Goal: Transaction & Acquisition: Purchase product/service

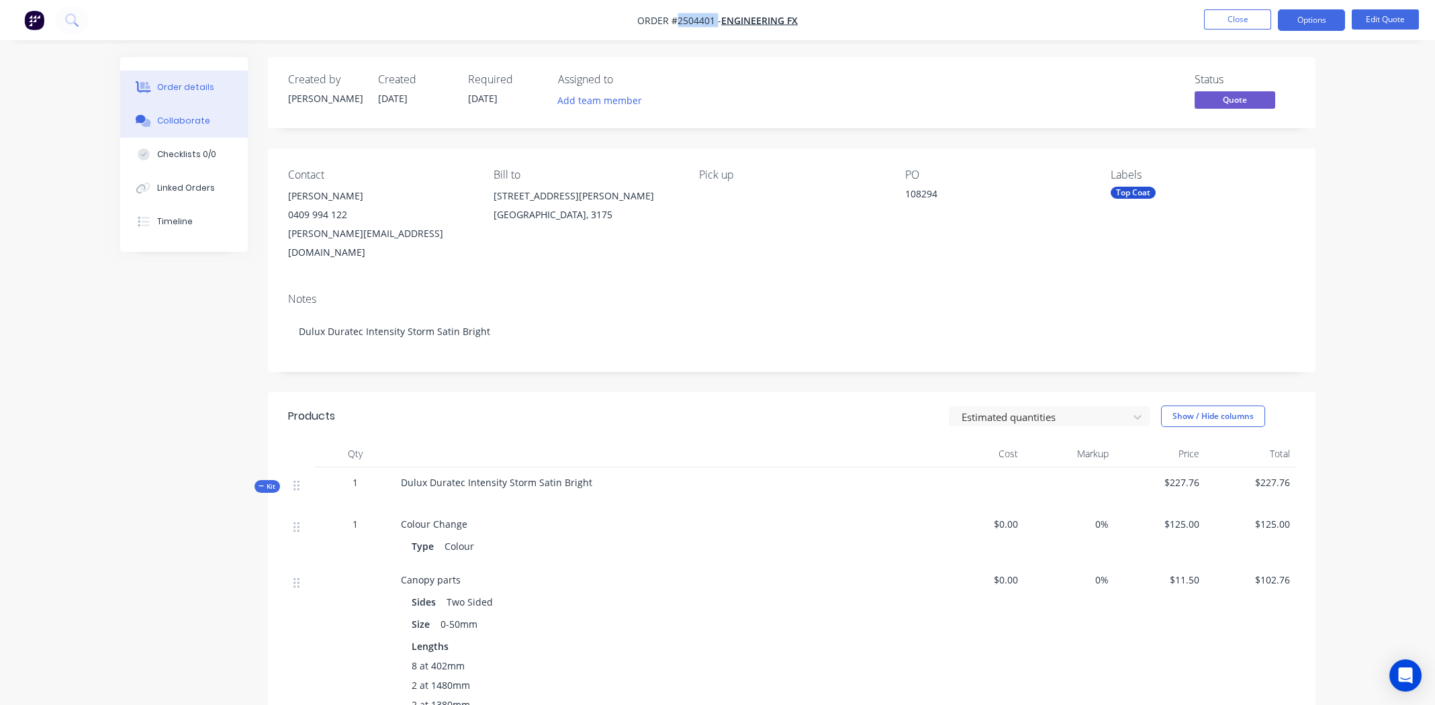
click at [195, 116] on div "Collaborate" at bounding box center [183, 121] width 53 height 12
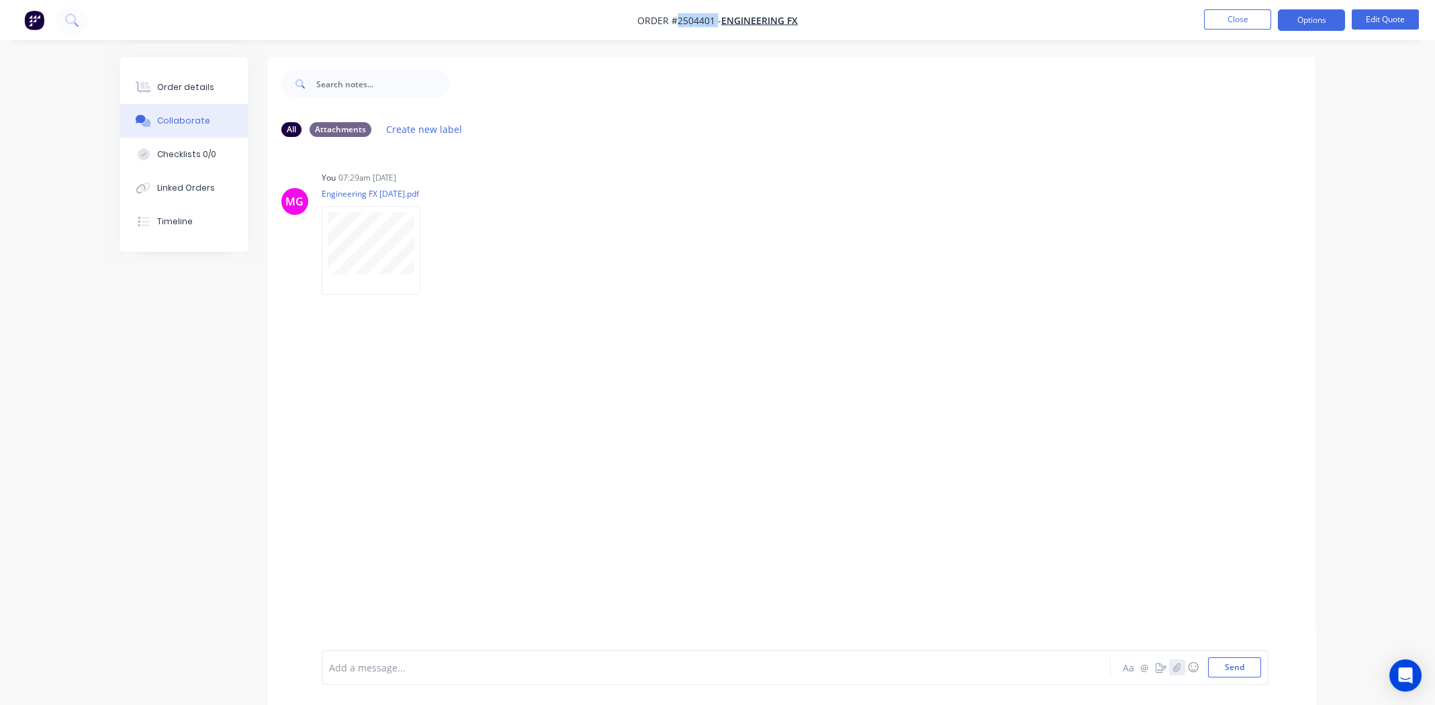
click at [1179, 661] on button "button" at bounding box center [1177, 667] width 16 height 16
click at [1234, 669] on button "Send" at bounding box center [1234, 667] width 53 height 20
click at [172, 79] on button "Order details" at bounding box center [184, 88] width 128 height 34
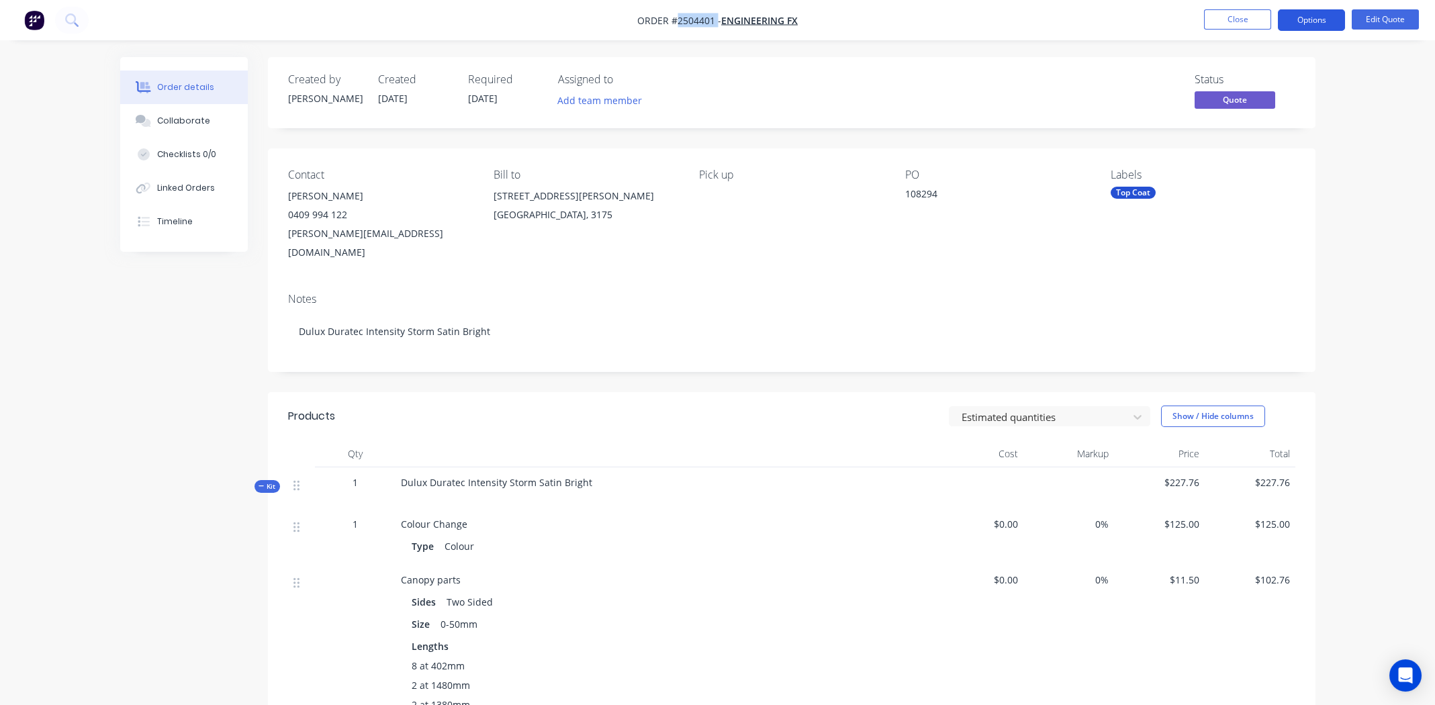
click at [1310, 19] on button "Options" at bounding box center [1311, 19] width 67 height 21
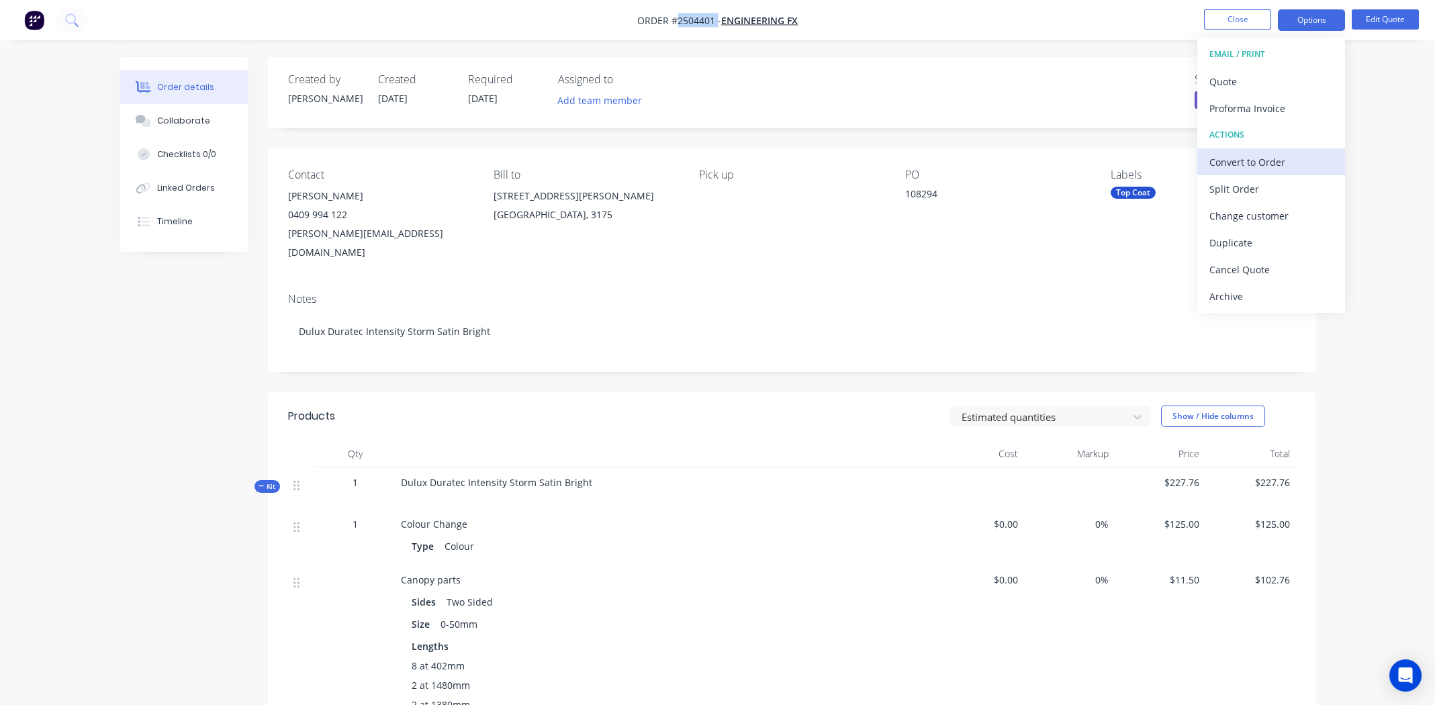
click at [1258, 158] on div "Convert to Order" at bounding box center [1271, 161] width 124 height 19
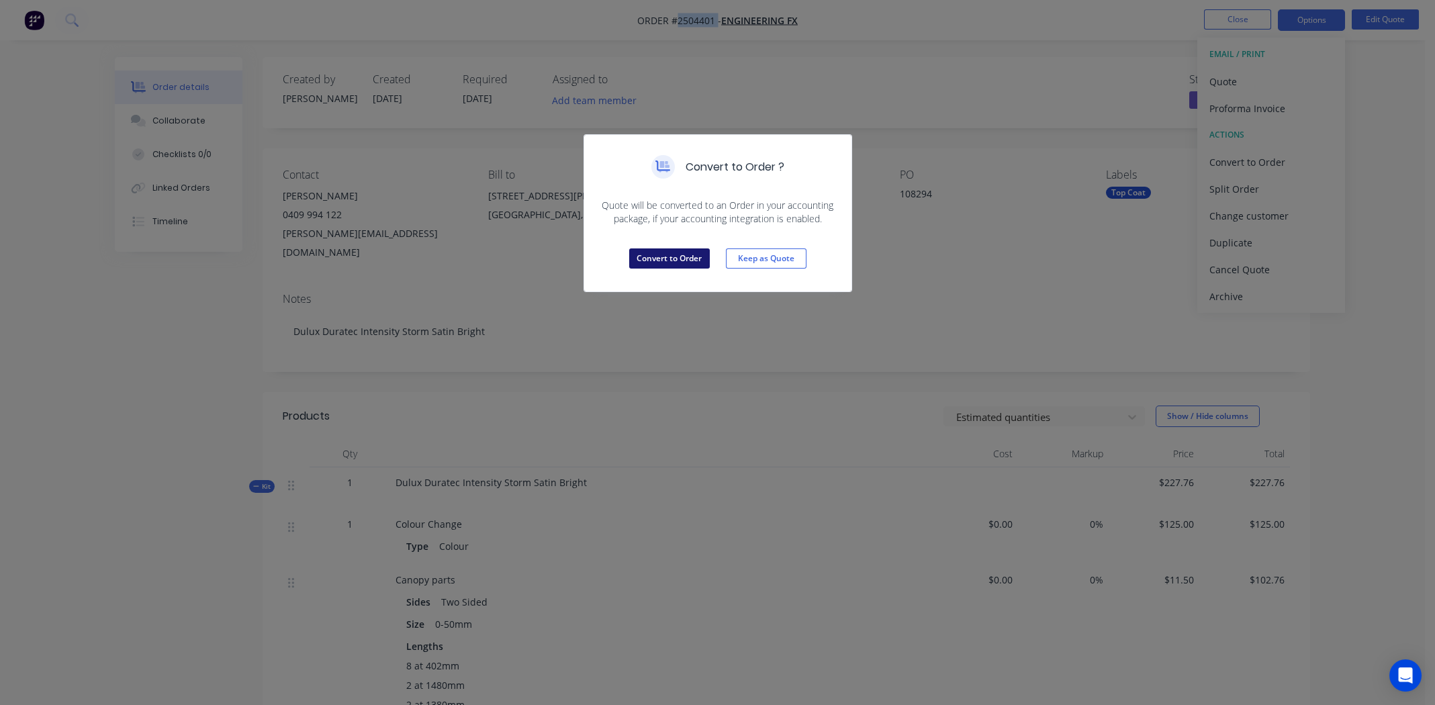
click at [679, 261] on button "Convert to Order" at bounding box center [669, 258] width 81 height 20
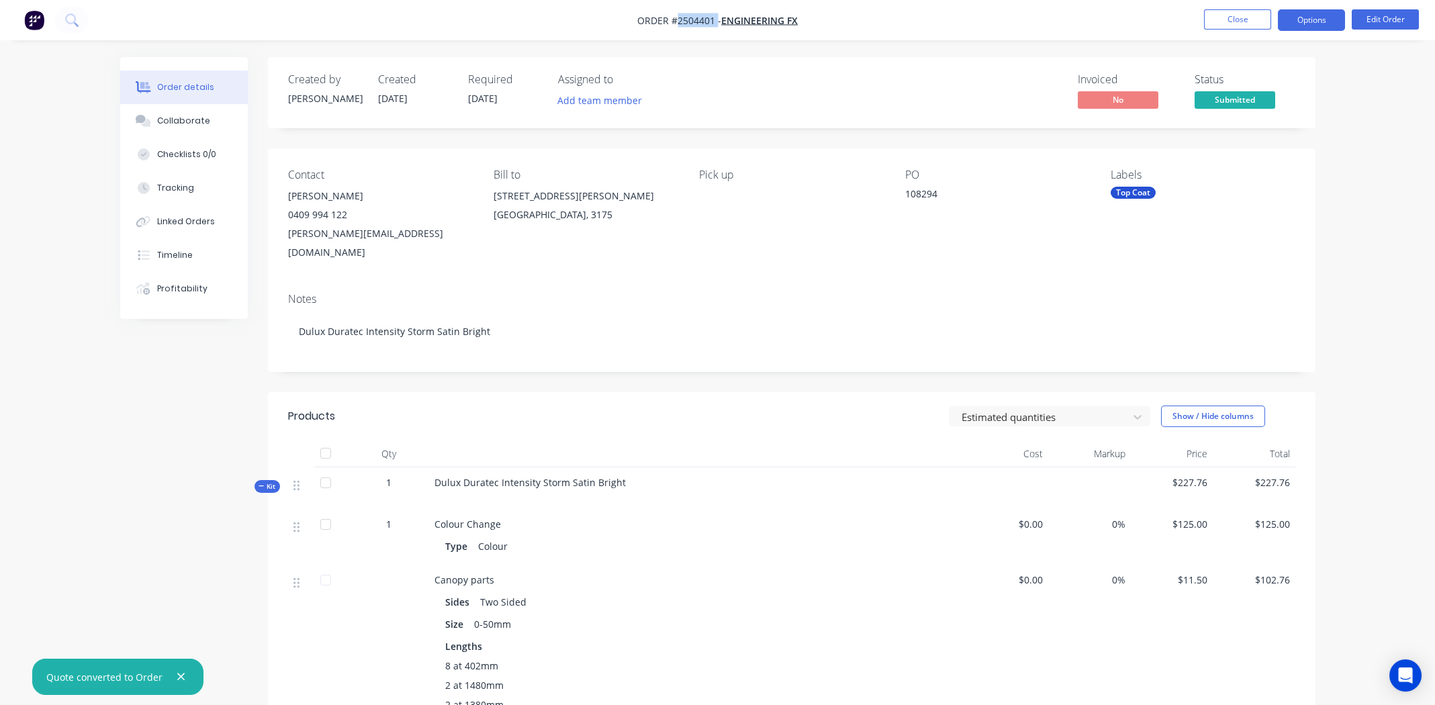
click at [1297, 28] on button "Options" at bounding box center [1311, 19] width 67 height 21
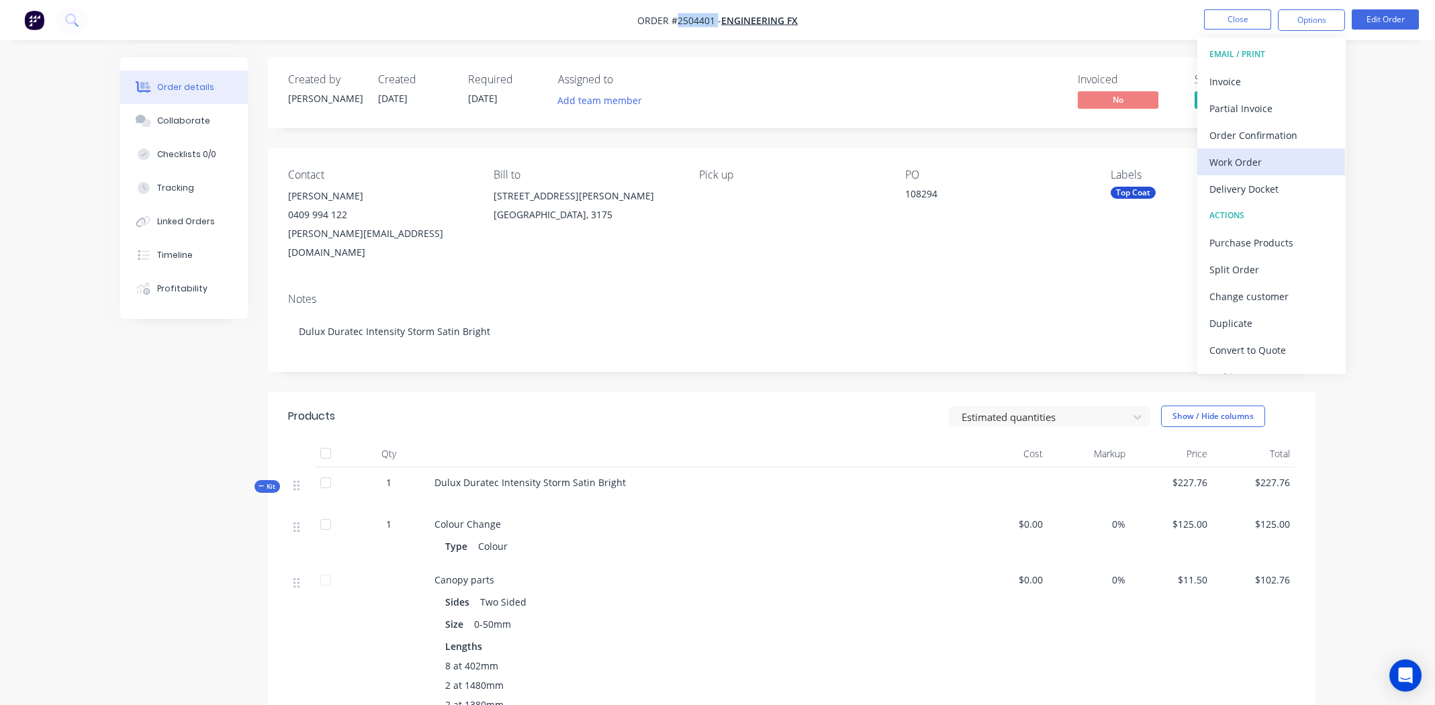
click at [1239, 161] on div "Work Order" at bounding box center [1271, 161] width 124 height 19
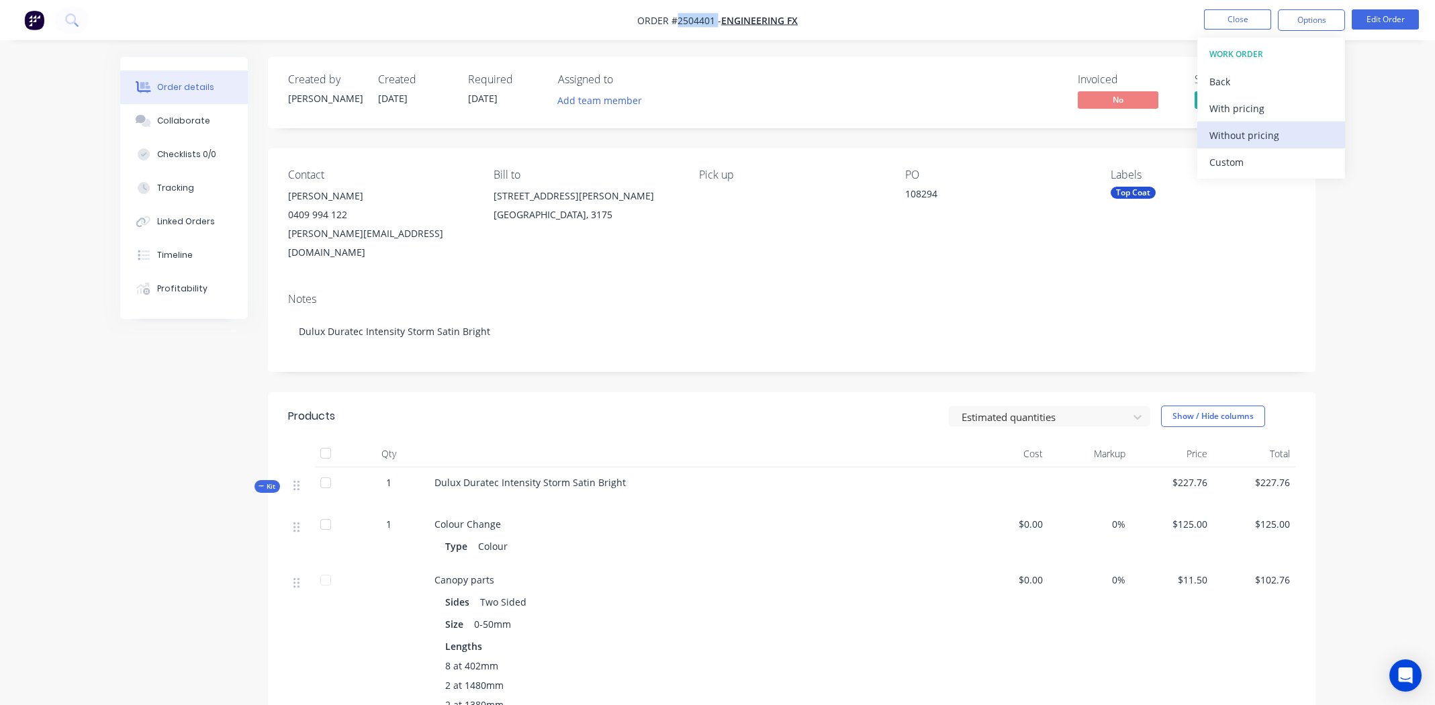
click at [1236, 138] on div "Without pricing" at bounding box center [1271, 135] width 124 height 19
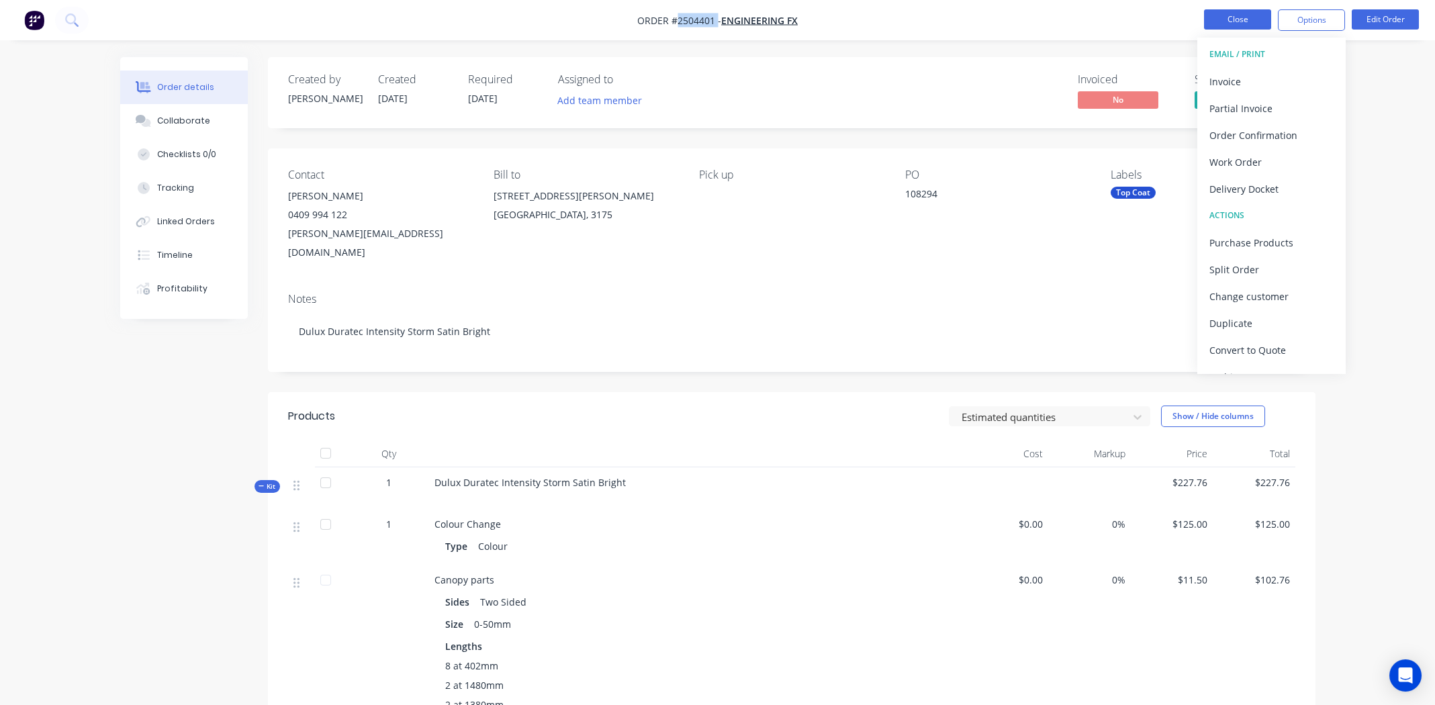
click at [1214, 20] on button "Close" at bounding box center [1237, 19] width 67 height 20
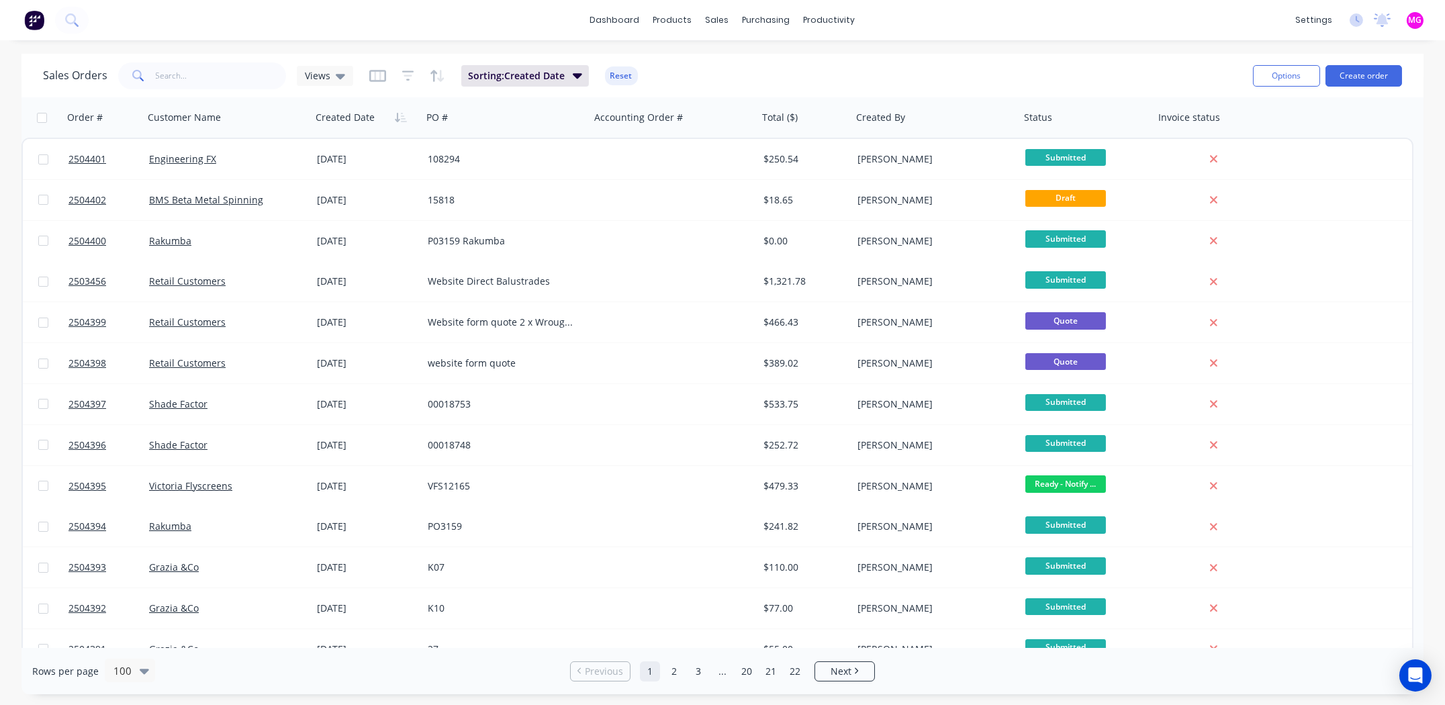
click at [1050, 63] on div "Sales Orders Views Sorting: Created Date Reset" at bounding box center [642, 75] width 1199 height 33
click at [621, 18] on link "dashboard" at bounding box center [615, 20] width 63 height 20
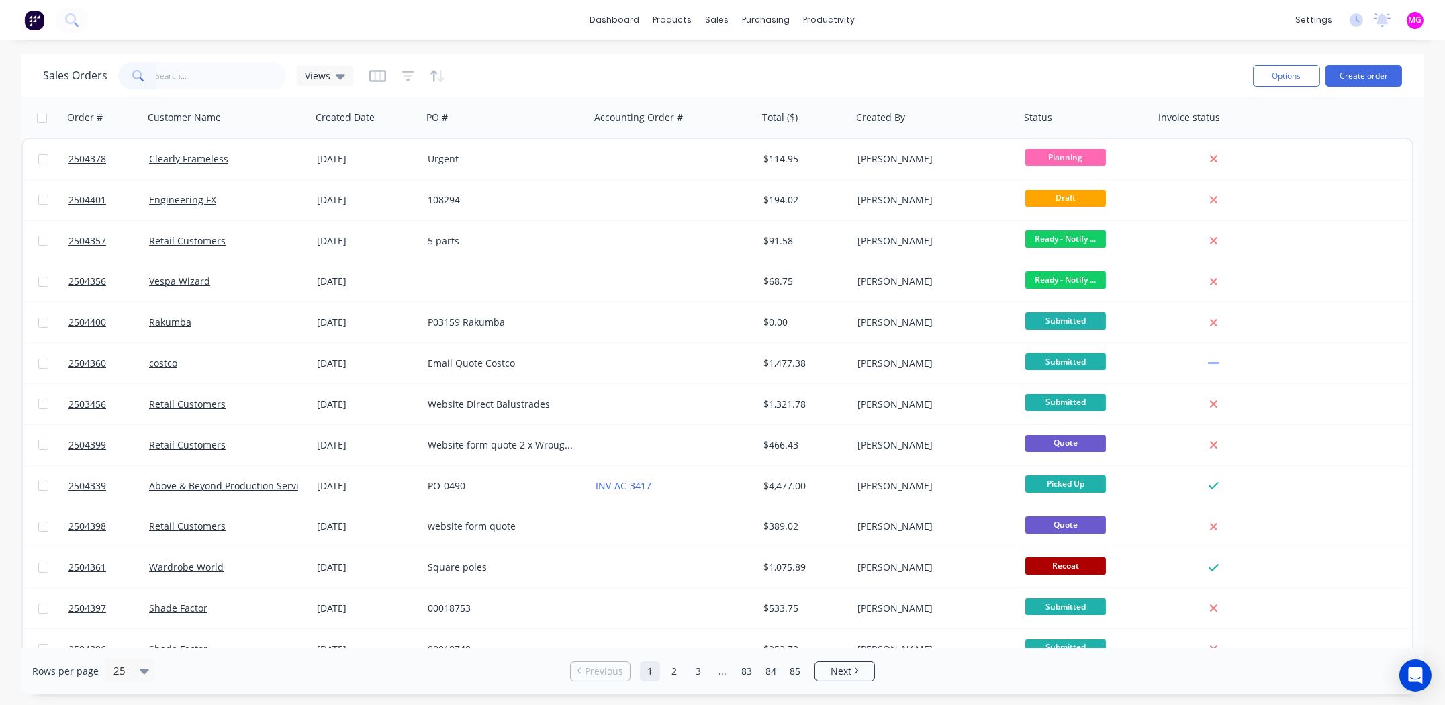
click at [177, 73] on input "text" at bounding box center [221, 75] width 131 height 27
type input "pjm"
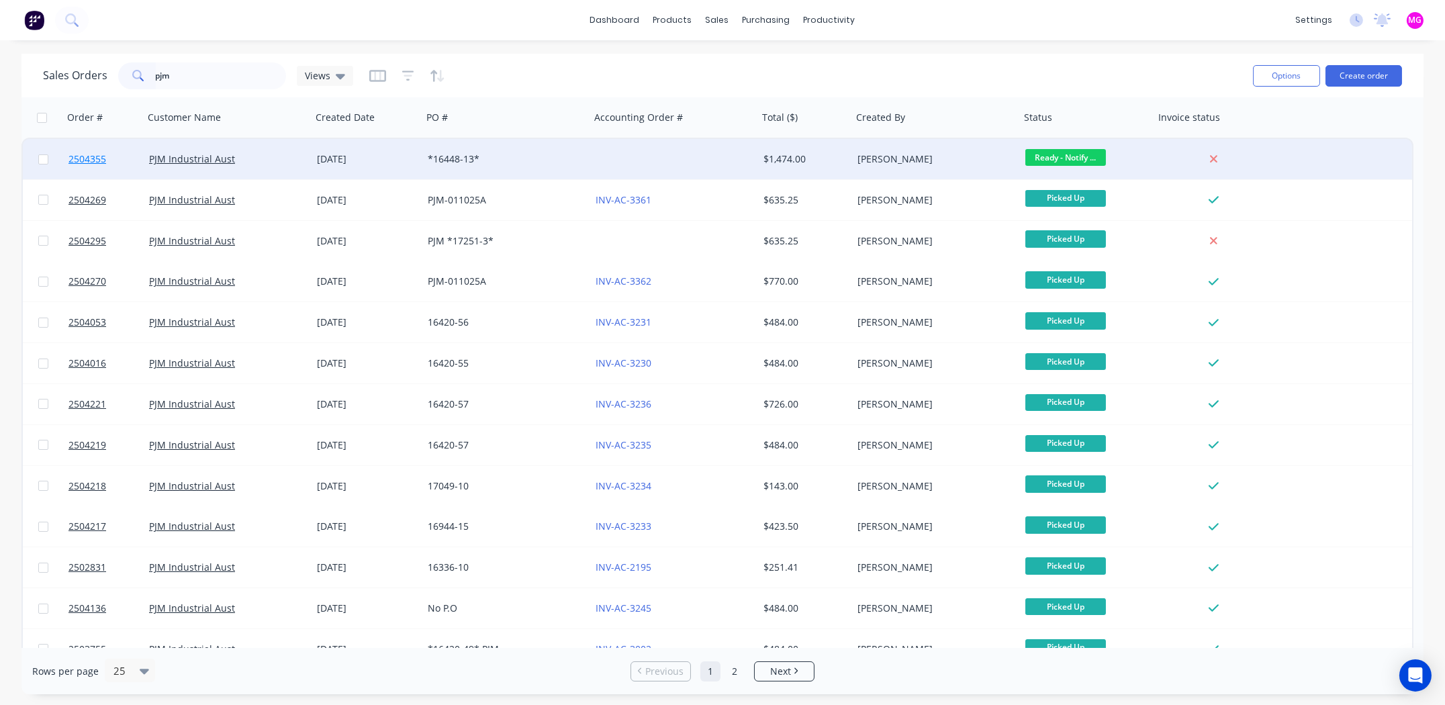
click at [92, 158] on span "2504355" at bounding box center [87, 158] width 38 height 13
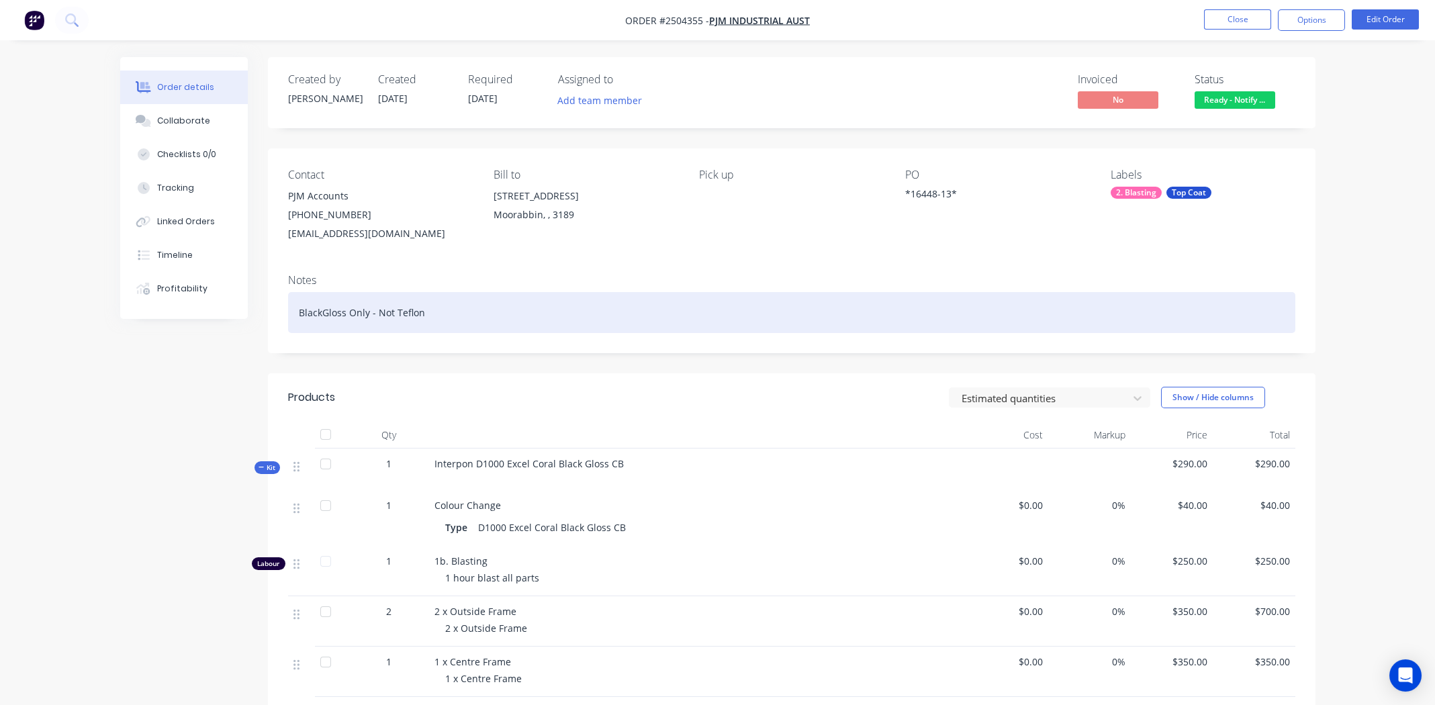
click at [519, 313] on div "BlackGloss Only - Not Teflon" at bounding box center [791, 312] width 1007 height 41
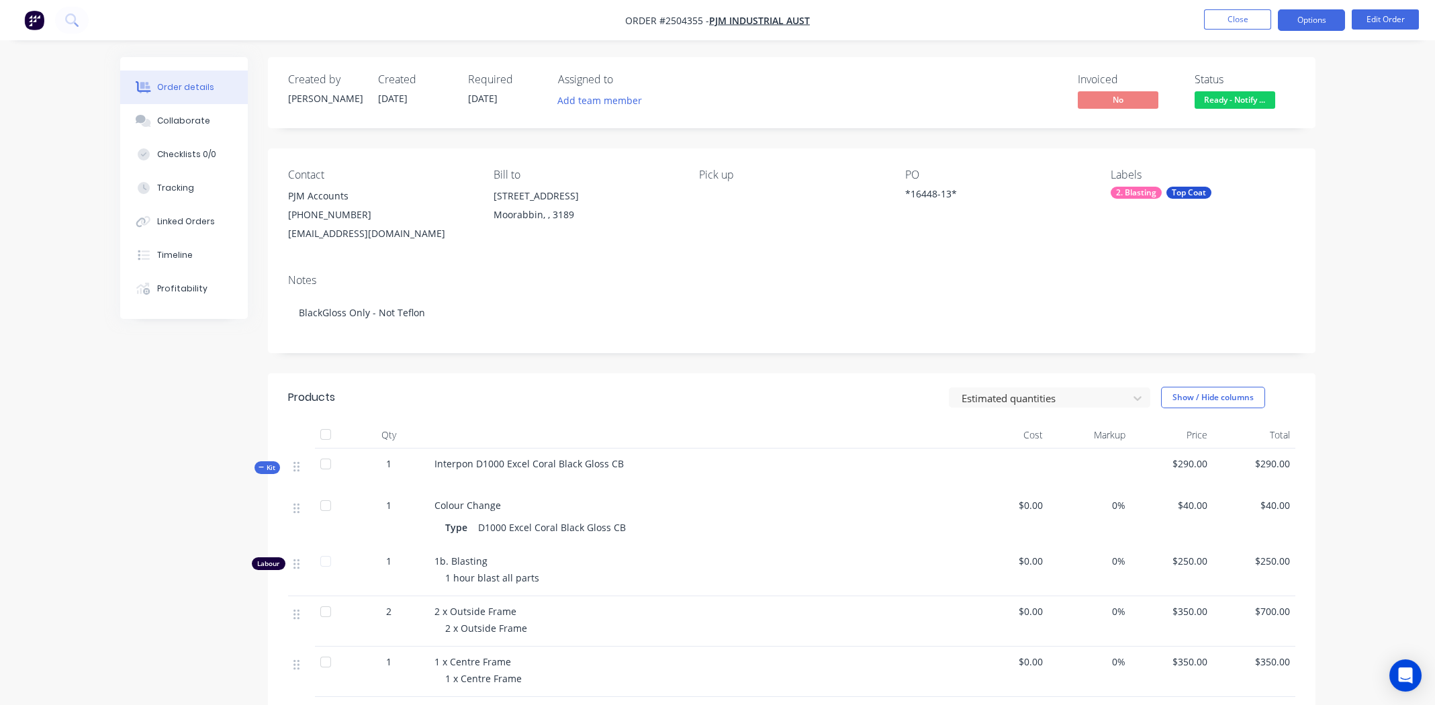
click at [1312, 15] on button "Options" at bounding box center [1311, 19] width 67 height 21
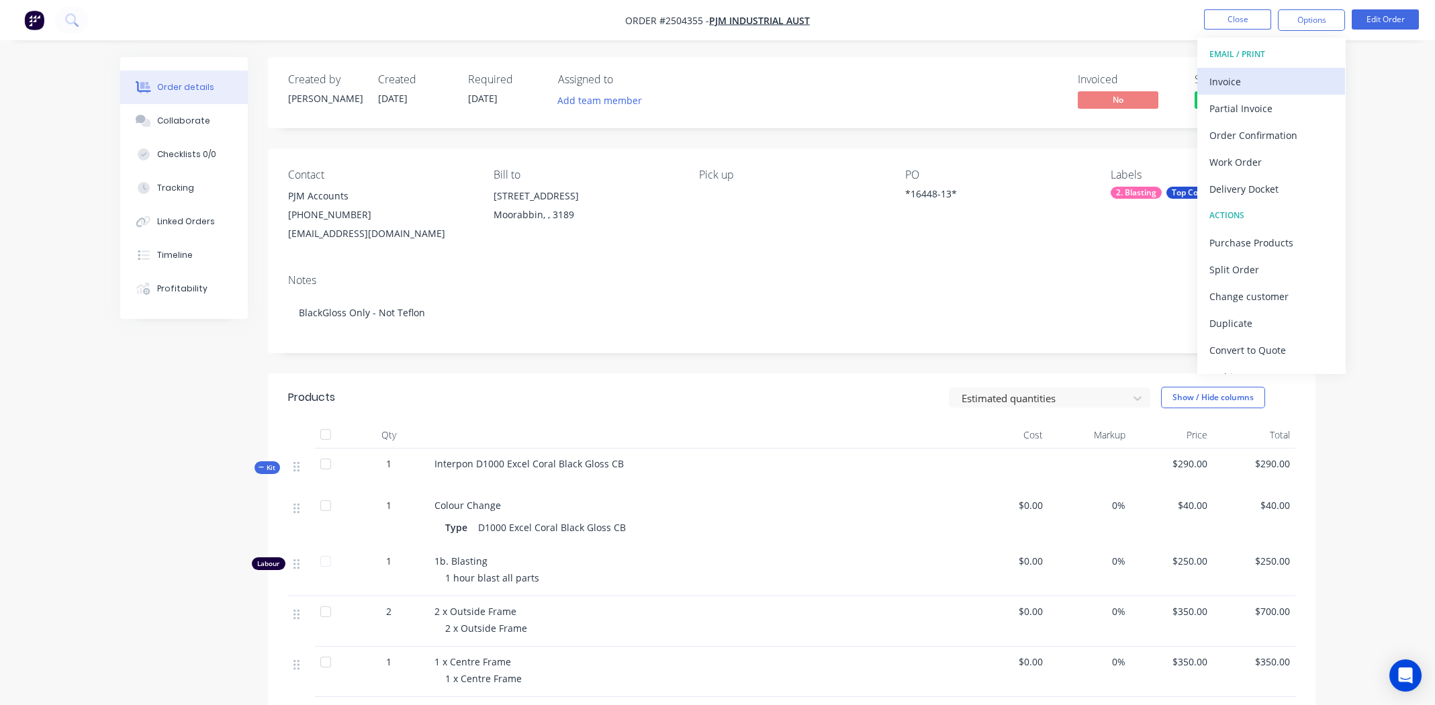
click at [1242, 77] on div "Invoice" at bounding box center [1271, 81] width 124 height 19
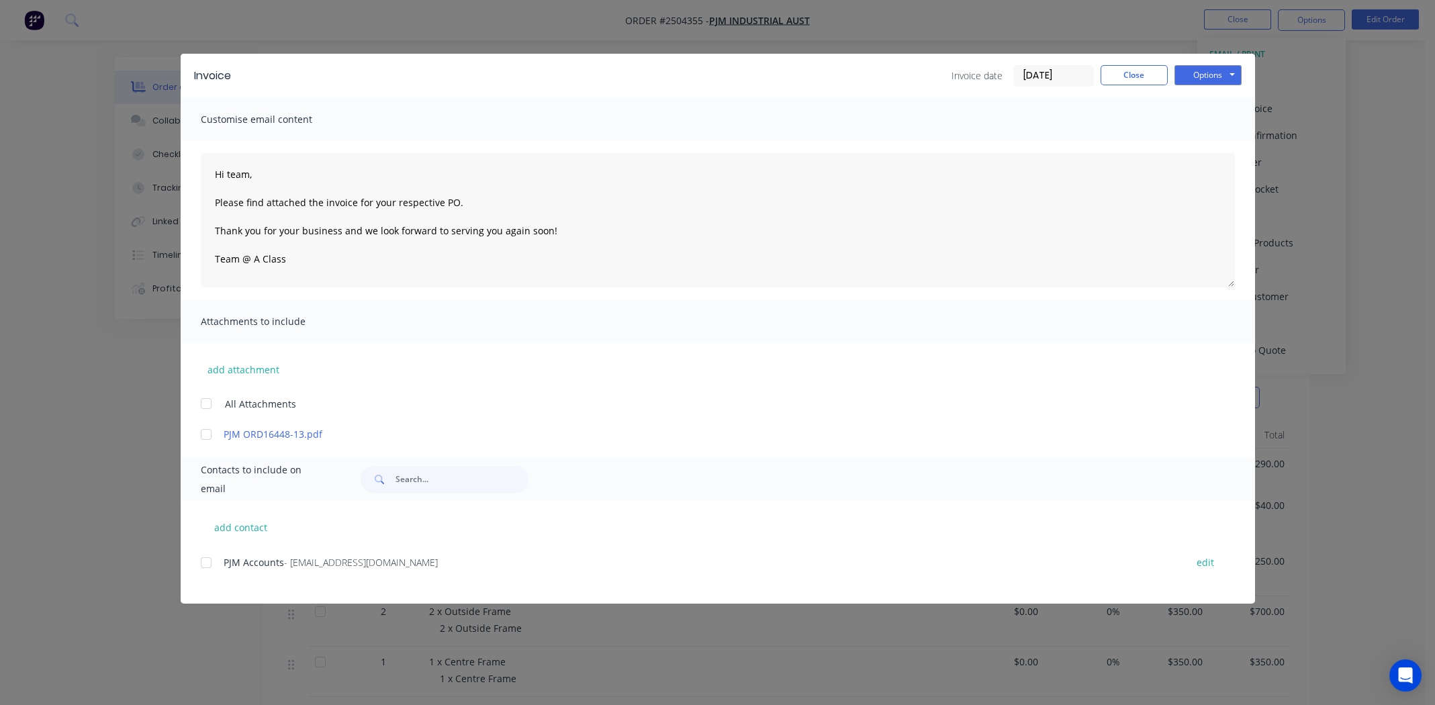
drag, startPoint x: 208, startPoint y: 431, endPoint x: 208, endPoint y: 439, distance: 8.1
click at [208, 431] on div at bounding box center [206, 434] width 27 height 27
click at [205, 564] on div at bounding box center [206, 562] width 27 height 27
click at [1211, 77] on button "Options" at bounding box center [1208, 75] width 67 height 20
click at [1218, 147] on button "Email" at bounding box center [1218, 143] width 86 height 22
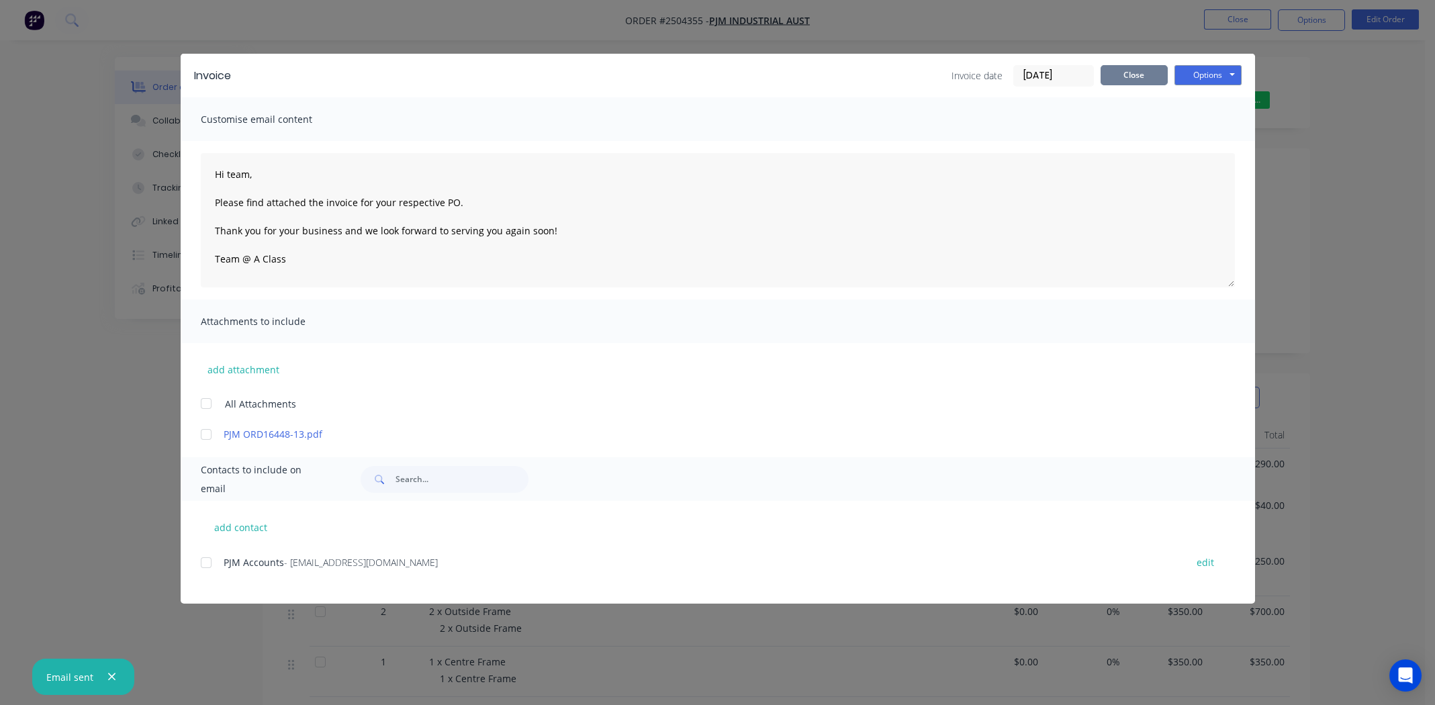
click at [1130, 73] on button "Close" at bounding box center [1134, 75] width 67 height 20
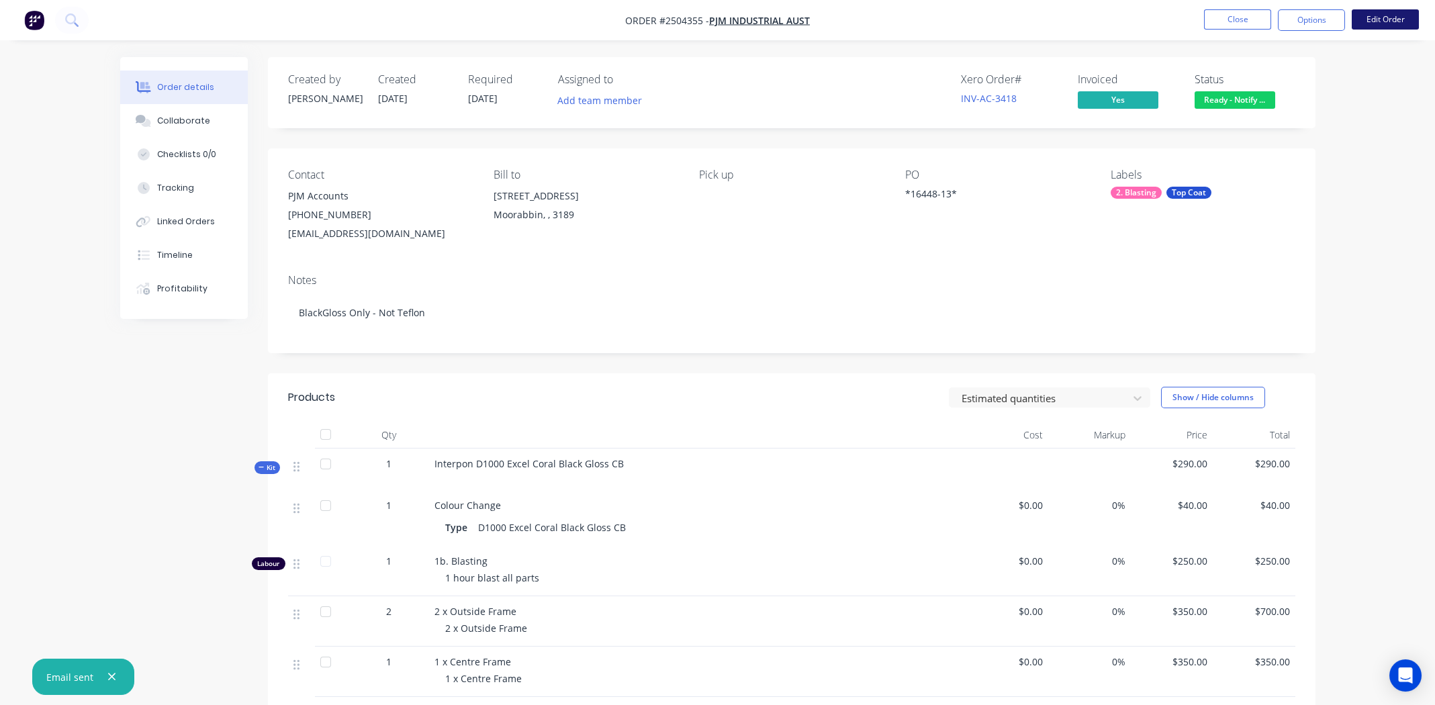
click at [1381, 19] on button "Edit Order" at bounding box center [1385, 19] width 67 height 20
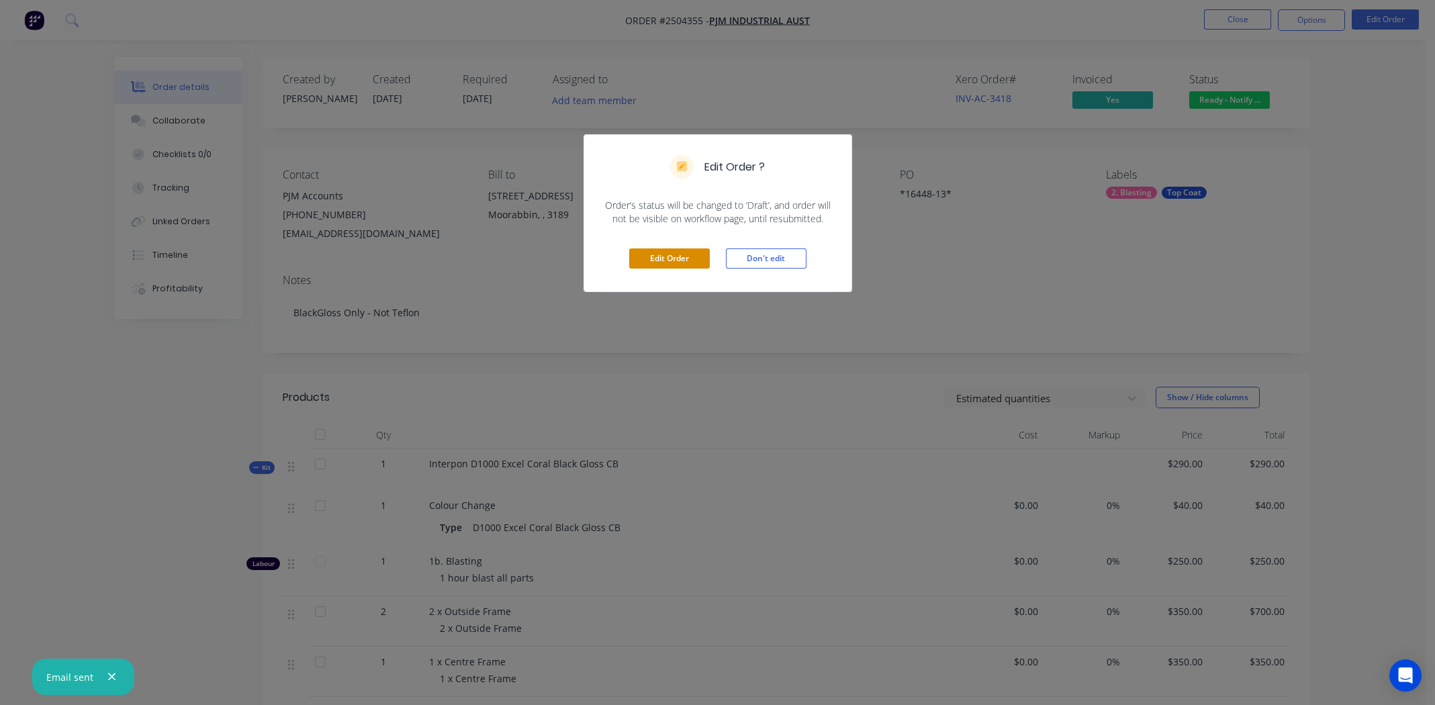
click at [678, 261] on button "Edit Order" at bounding box center [669, 258] width 81 height 20
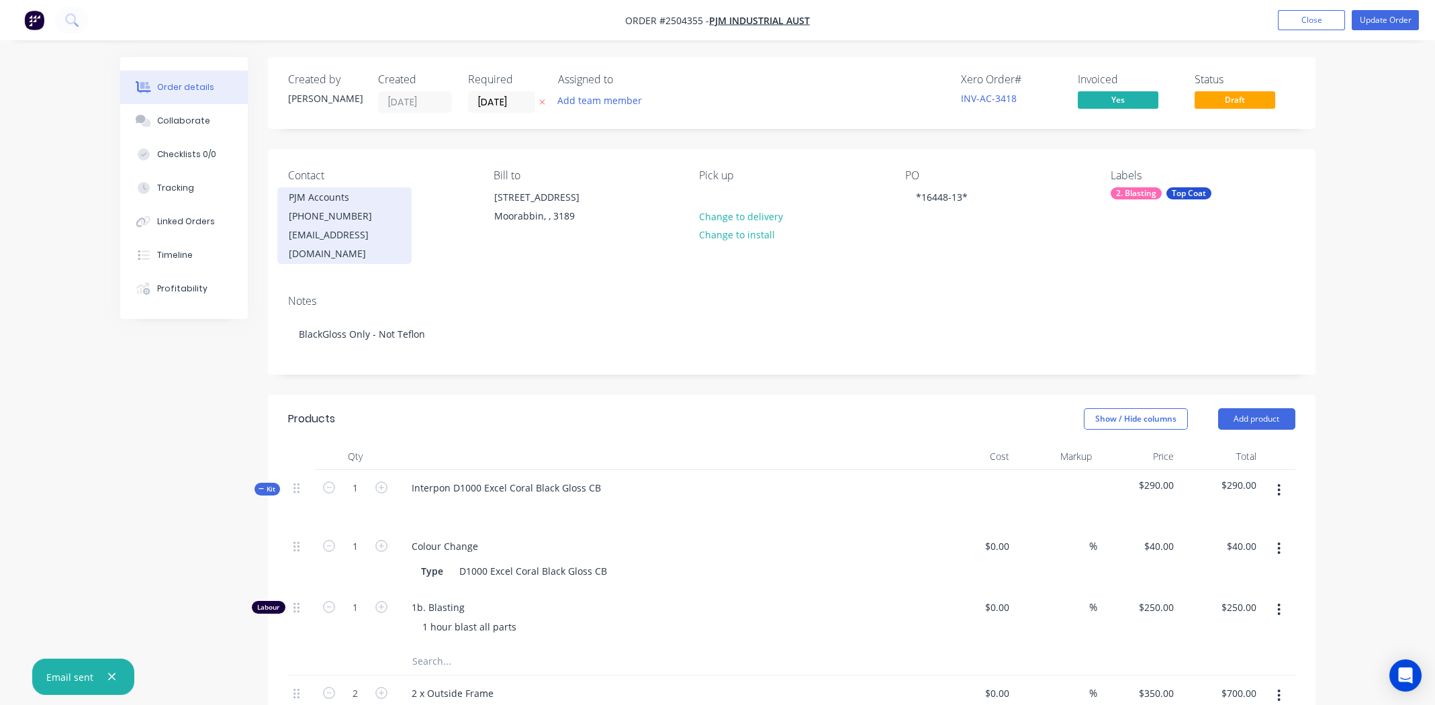
click at [392, 201] on div "PJM Accounts" at bounding box center [344, 197] width 111 height 19
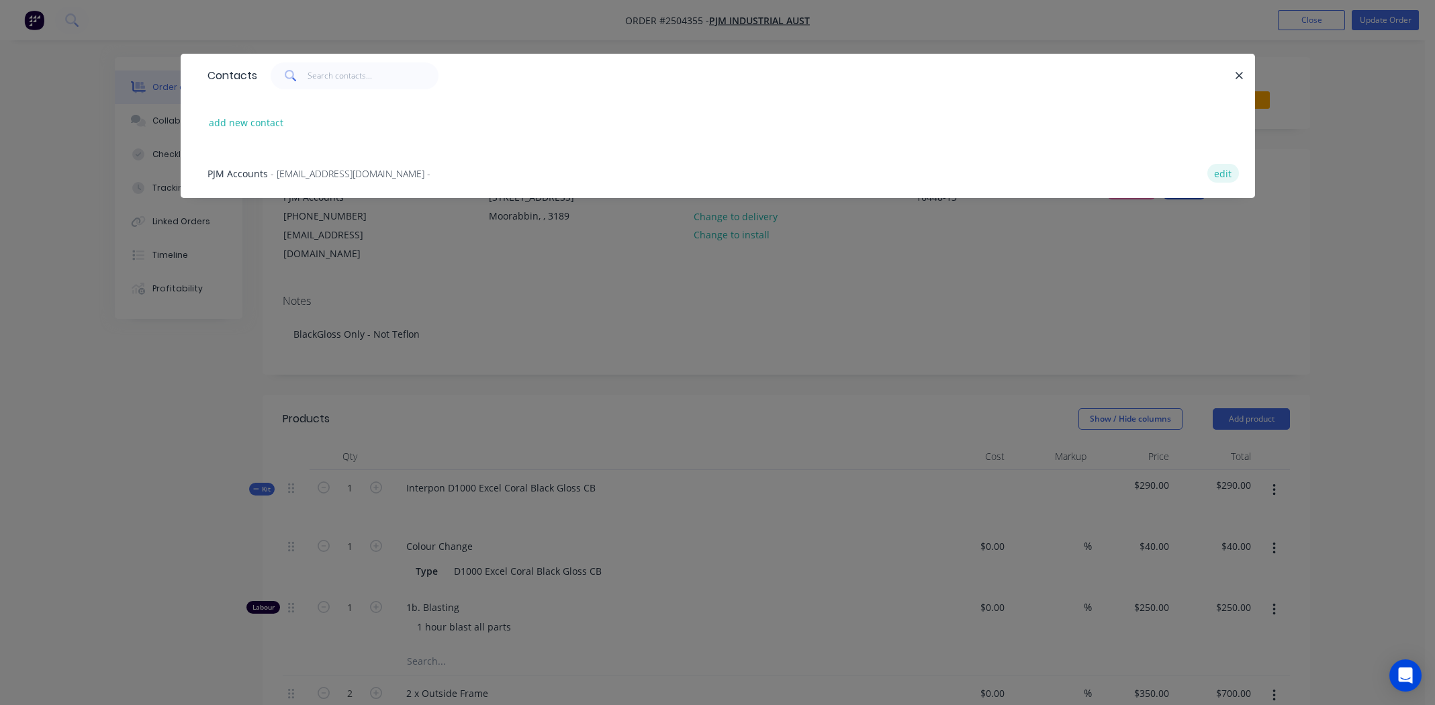
click at [1211, 174] on button "edit" at bounding box center [1223, 173] width 32 height 18
select select "AU"
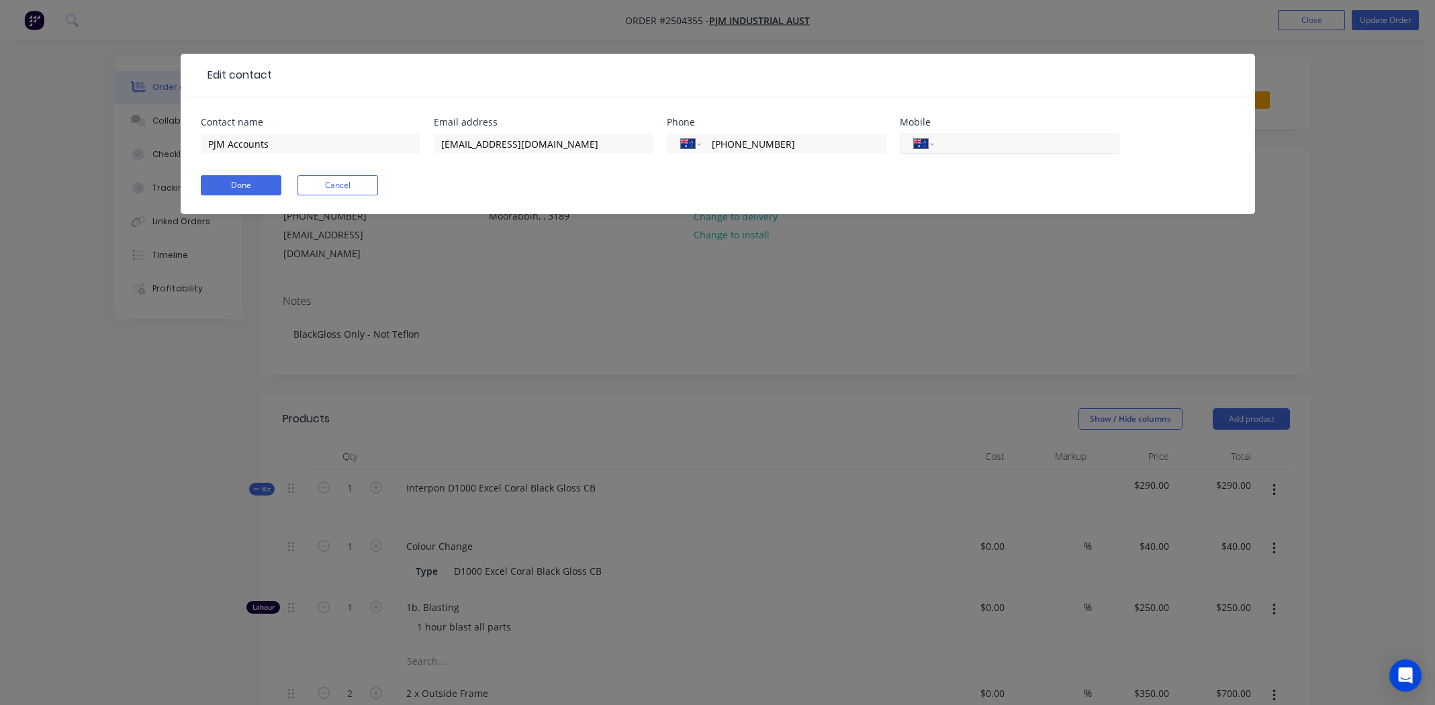
click at [1001, 142] on input "tel" at bounding box center [1024, 143] width 161 height 15
type input "0430 954 994"
click at [355, 142] on input "PJM Accounts" at bounding box center [311, 144] width 220 height 20
click at [265, 146] on input "PJM Accounts Claire" at bounding box center [311, 144] width 220 height 20
type input "PJM Accounts - Claire"
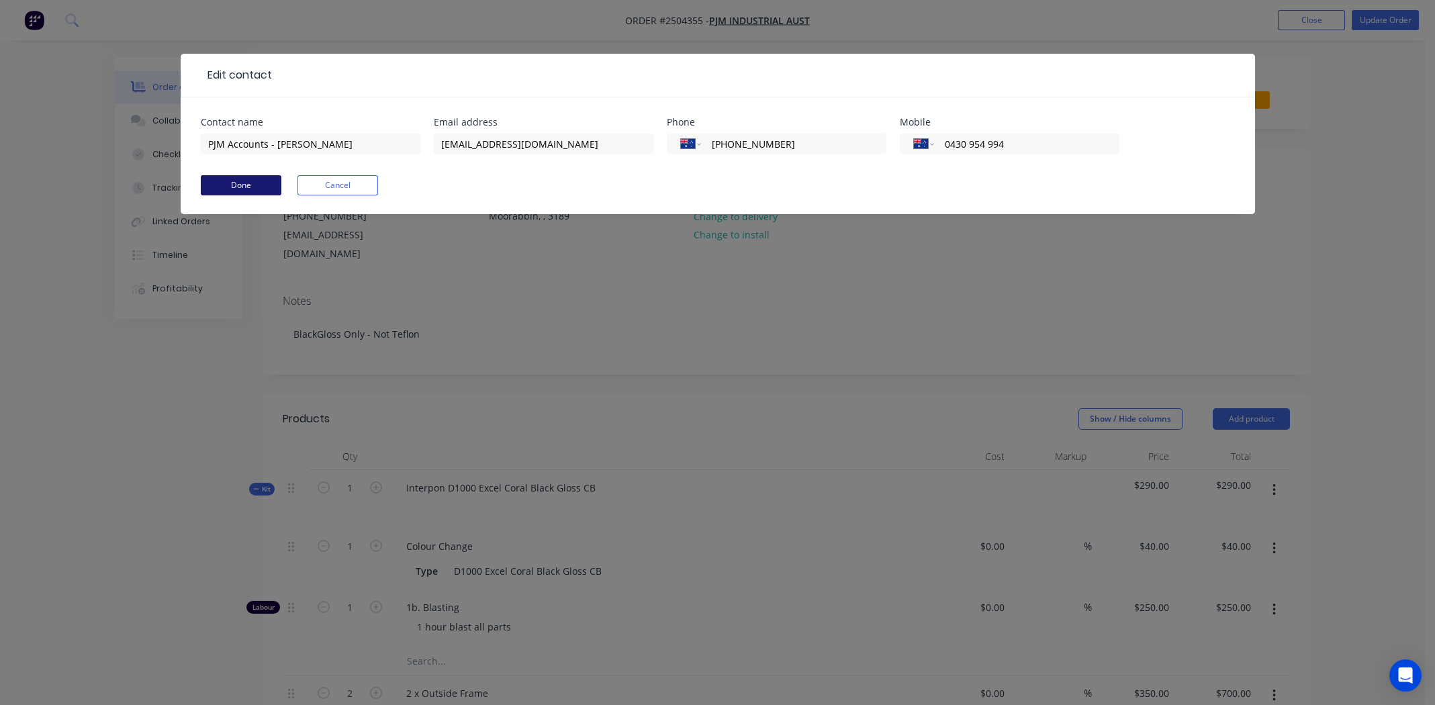
click at [240, 187] on button "Done" at bounding box center [241, 185] width 81 height 20
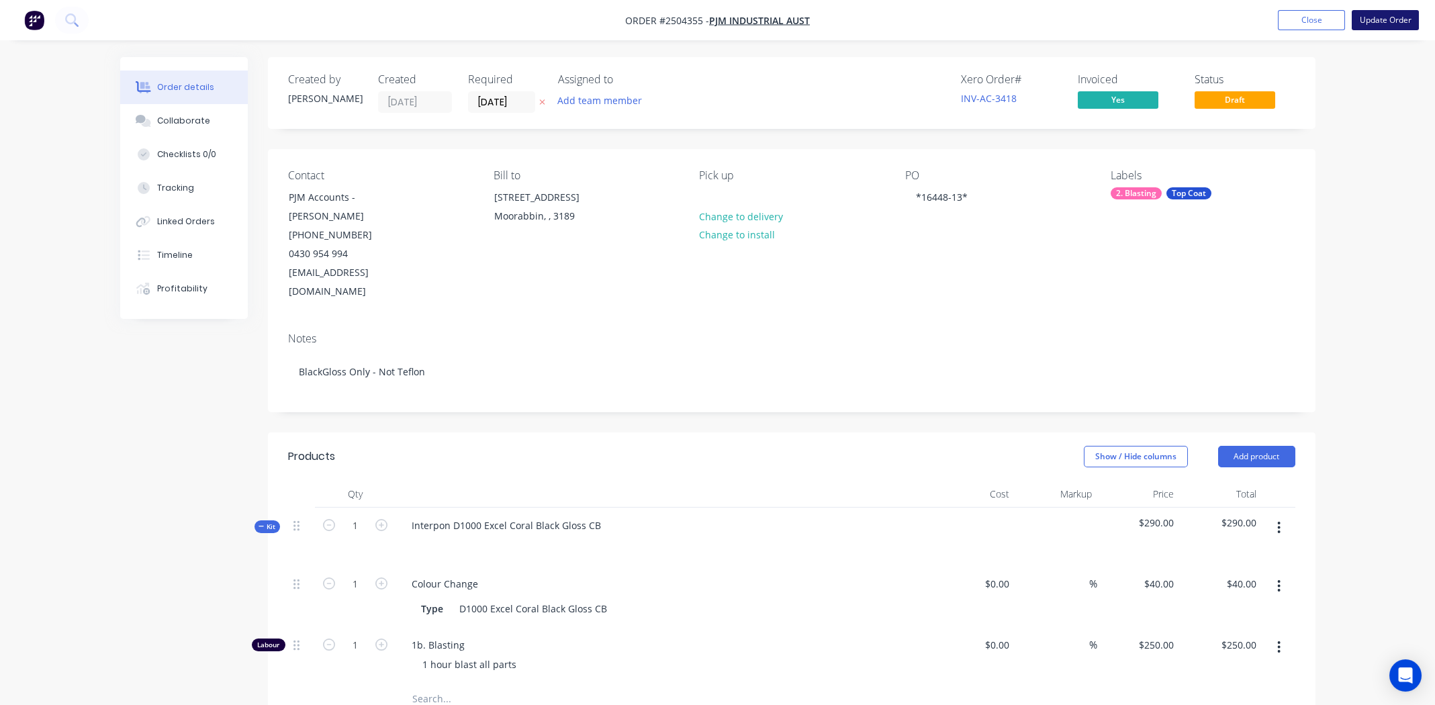
click at [1396, 17] on button "Update Order" at bounding box center [1385, 20] width 67 height 20
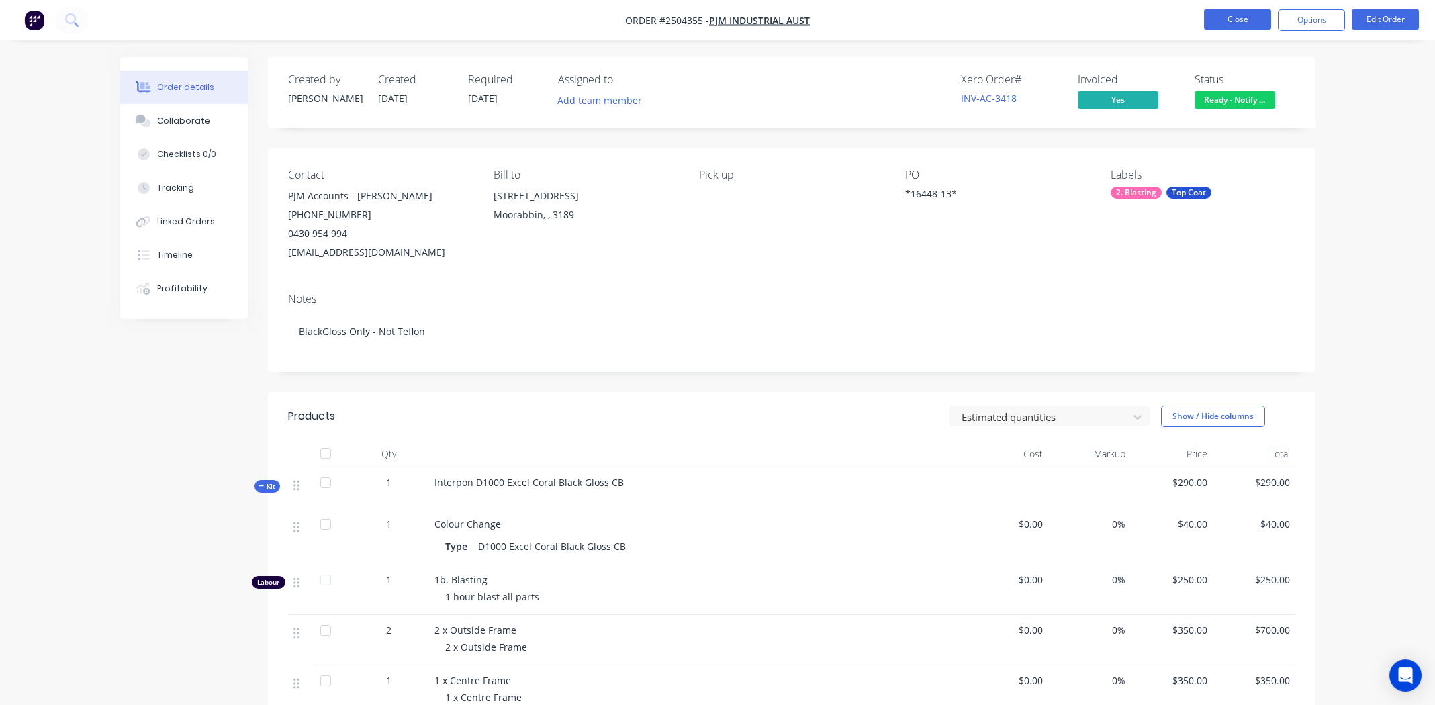
click at [1230, 21] on button "Close" at bounding box center [1237, 19] width 67 height 20
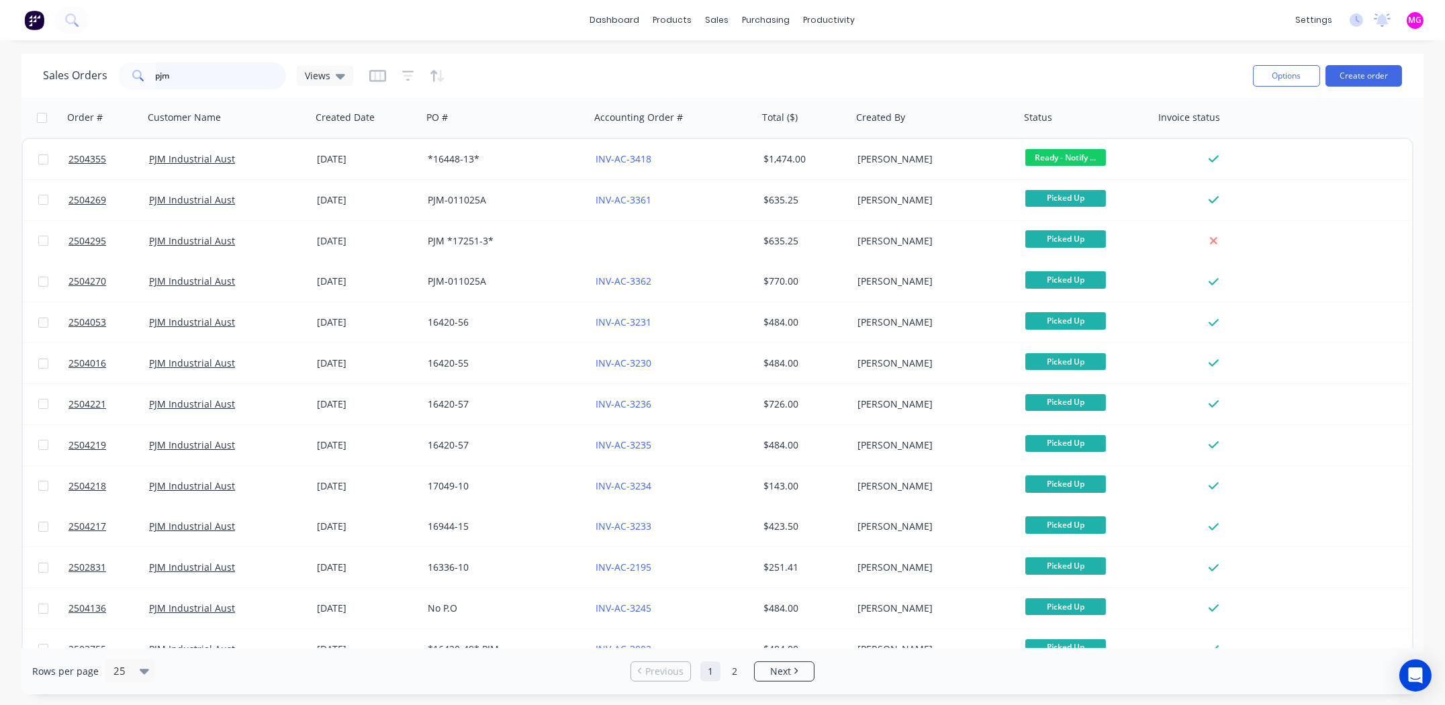
click at [236, 62] on input "pjm" at bounding box center [221, 75] width 131 height 27
click at [233, 67] on input "pjm" at bounding box center [221, 75] width 131 height 27
click at [228, 75] on input "pjm" at bounding box center [221, 75] width 131 height 27
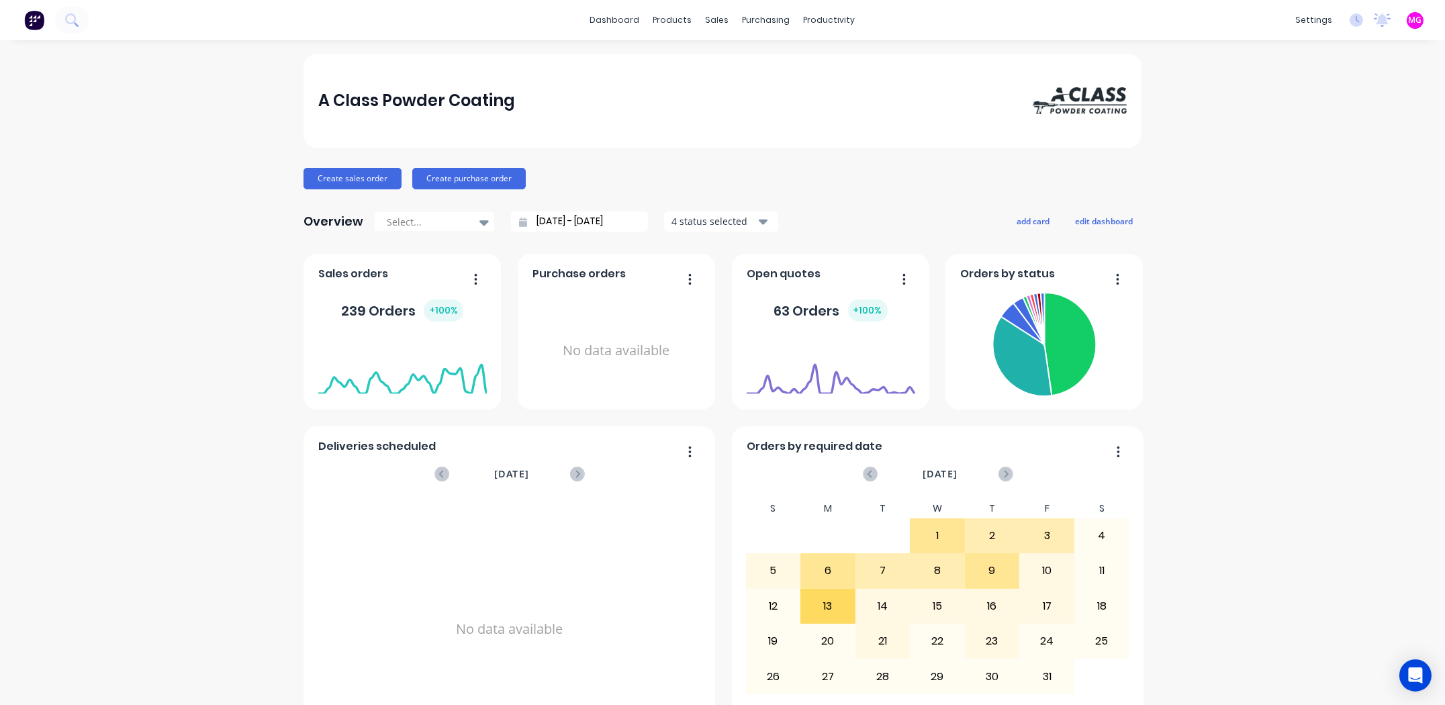
click at [1286, 181] on div "A Class Powder Coating Create sales order Create purchase order Overview Select…" at bounding box center [722, 577] width 1445 height 1046
click at [148, 197] on div "A Class Powder Coating Create sales order Create purchase order Overview Select…" at bounding box center [722, 577] width 1445 height 1046
click at [708, 24] on div "sales" at bounding box center [717, 20] width 37 height 20
click at [759, 66] on div "Sales Orders" at bounding box center [762, 64] width 55 height 12
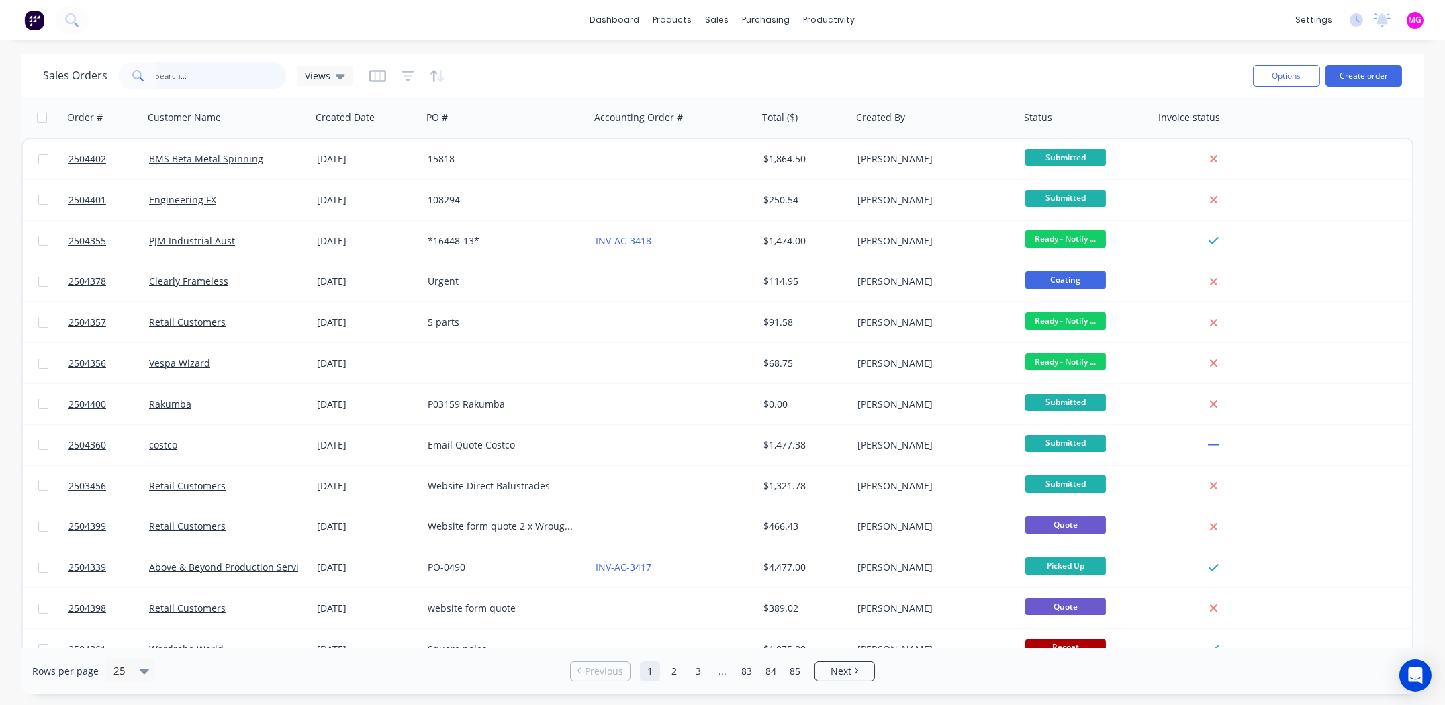
click at [190, 74] on input "text" at bounding box center [221, 75] width 131 height 27
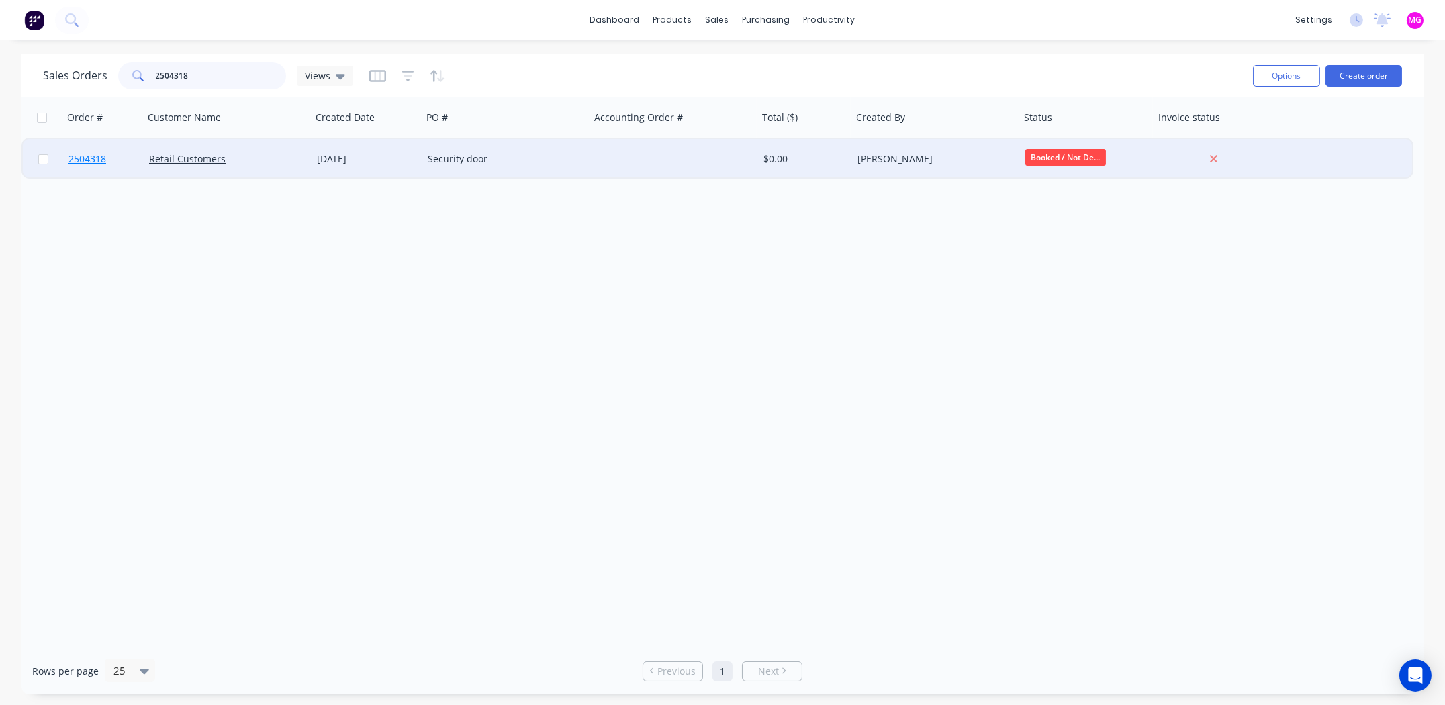
type input "2504318"
click at [75, 156] on span "2504318" at bounding box center [87, 158] width 38 height 13
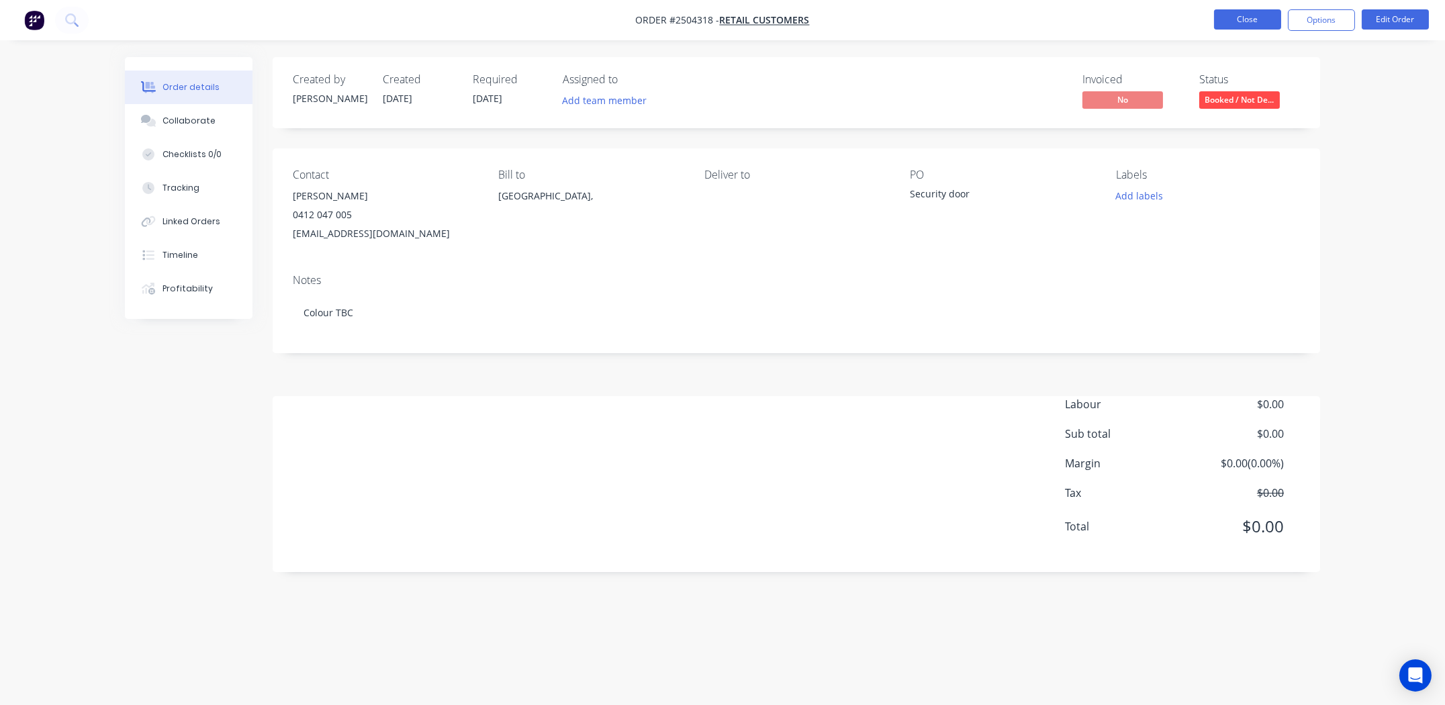
click at [1234, 15] on button "Close" at bounding box center [1247, 19] width 67 height 20
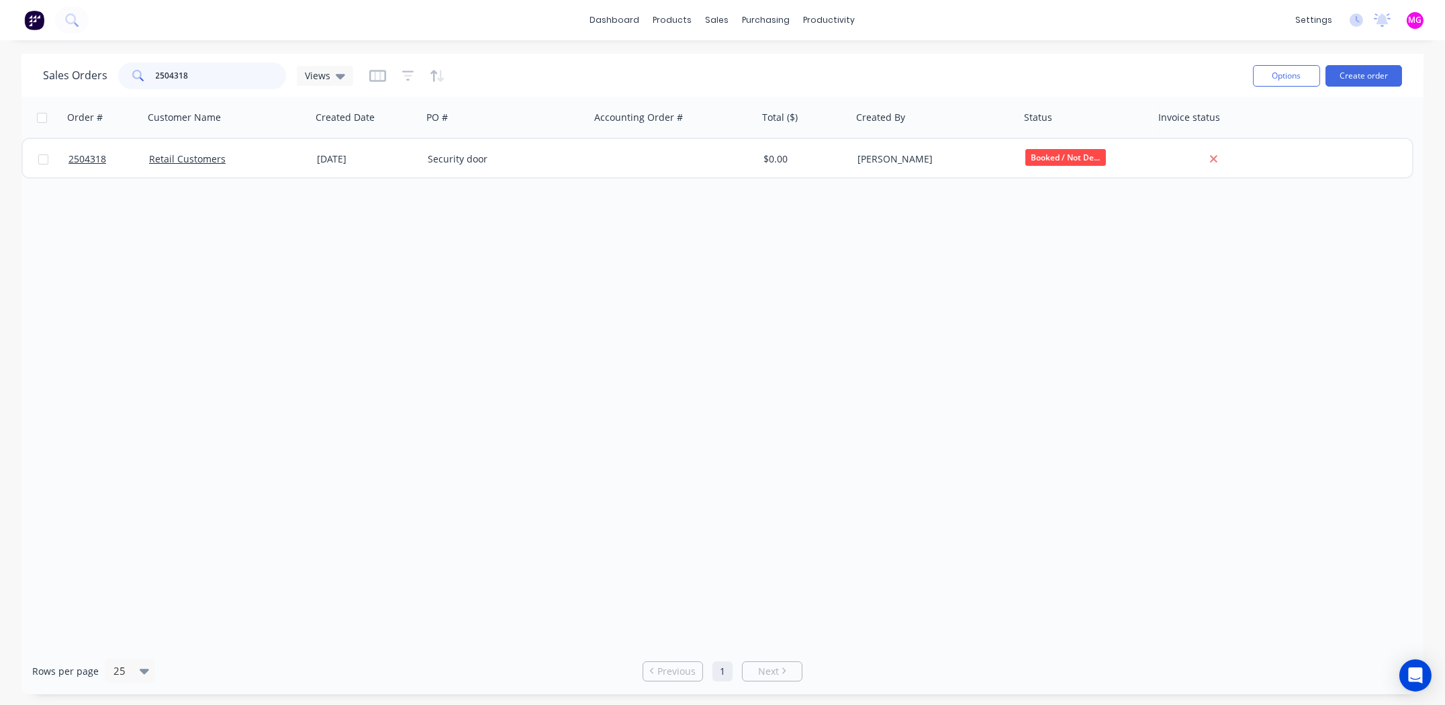
drag, startPoint x: 199, startPoint y: 71, endPoint x: 126, endPoint y: 81, distance: 73.2
click at [124, 79] on div "2504318" at bounding box center [202, 75] width 168 height 27
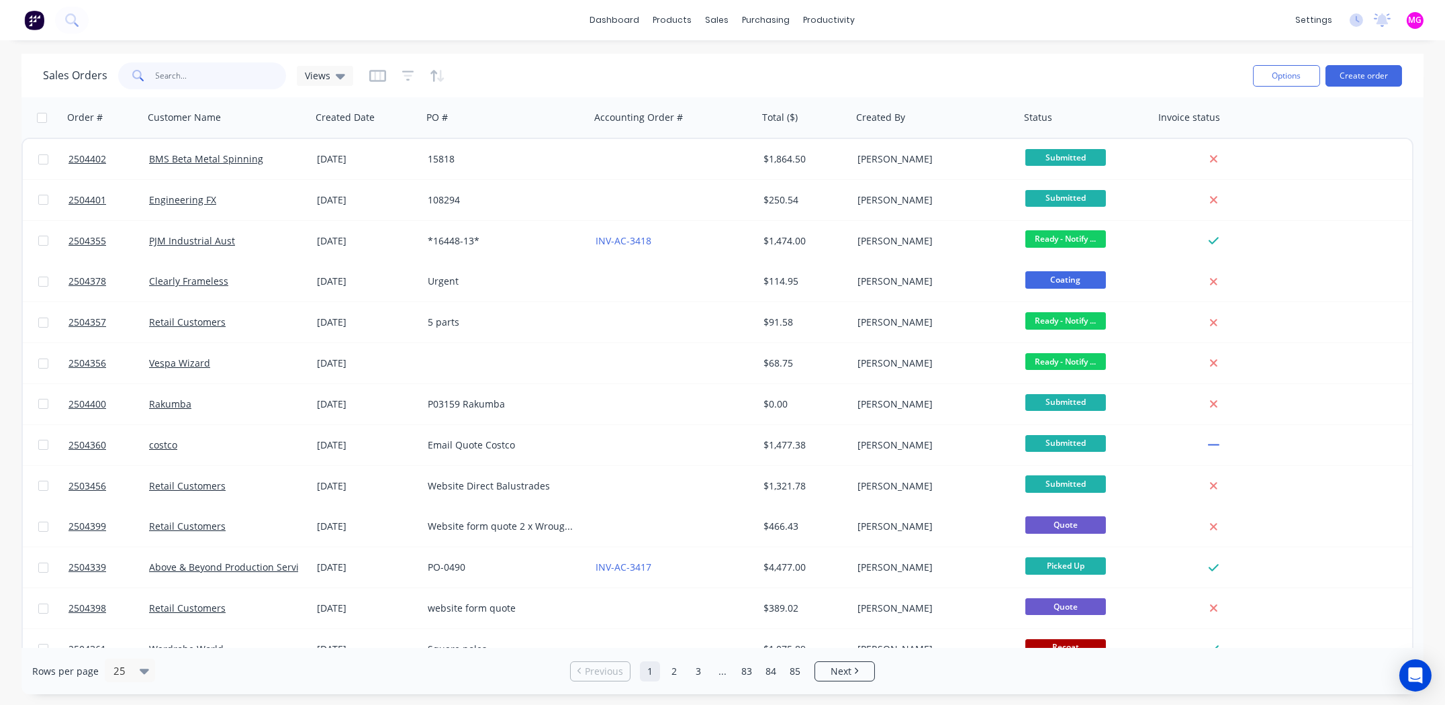
click at [212, 75] on input "text" at bounding box center [221, 75] width 131 height 27
type input "2504271"
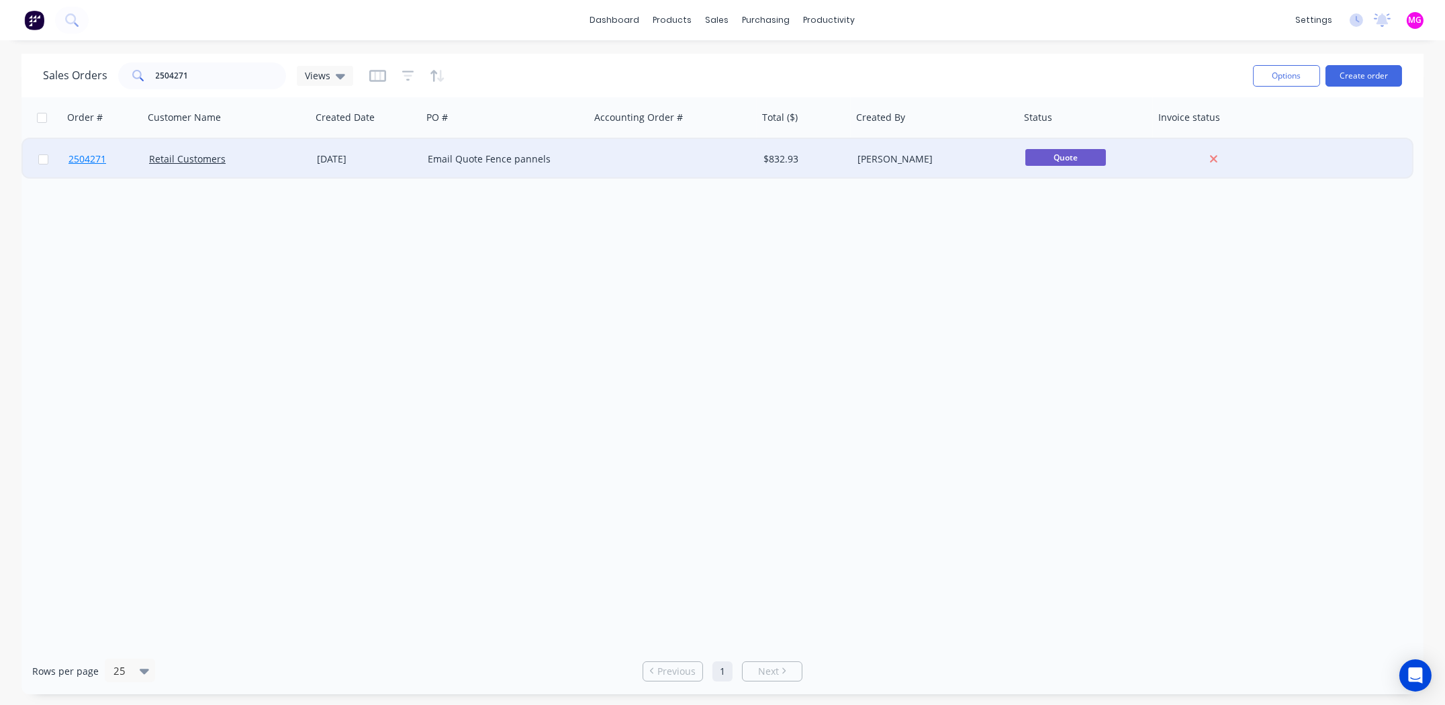
click at [88, 155] on span "2504271" at bounding box center [87, 158] width 38 height 13
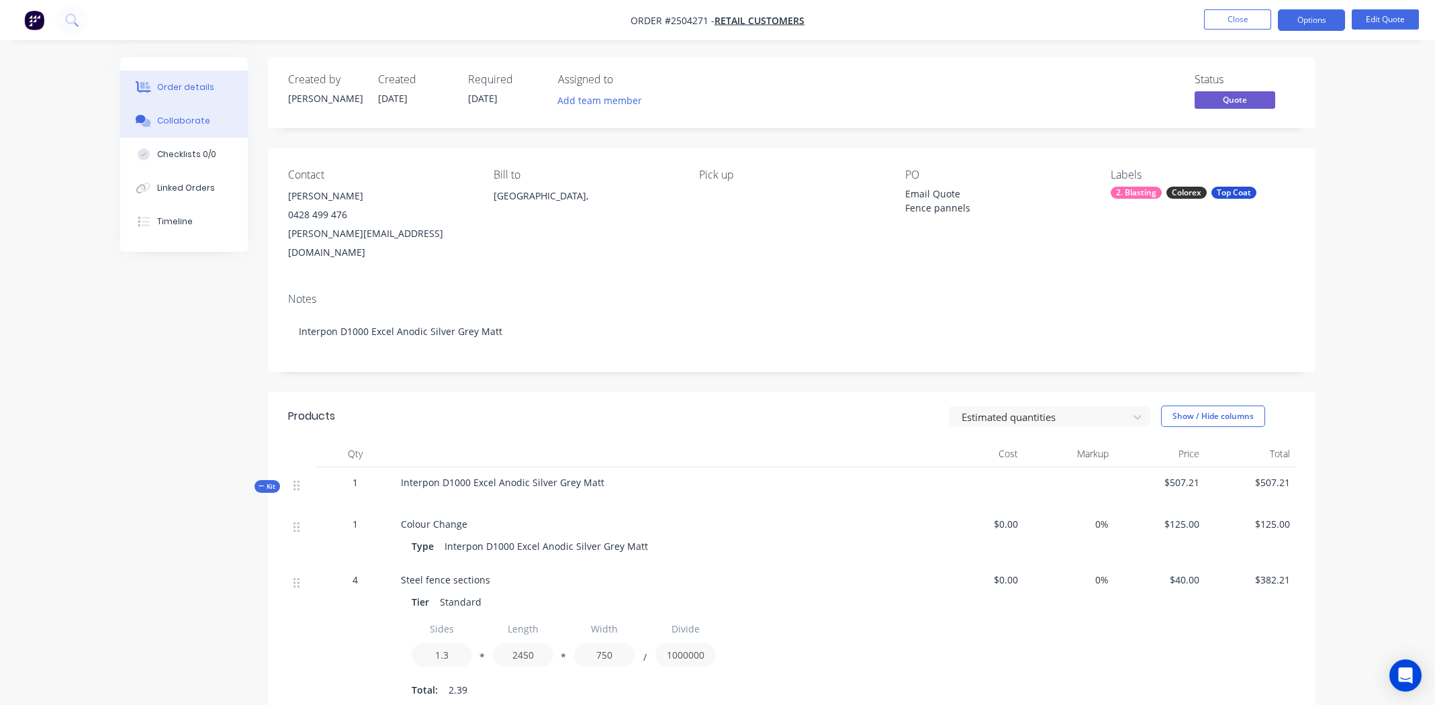
click at [188, 118] on div "Collaborate" at bounding box center [183, 121] width 53 height 12
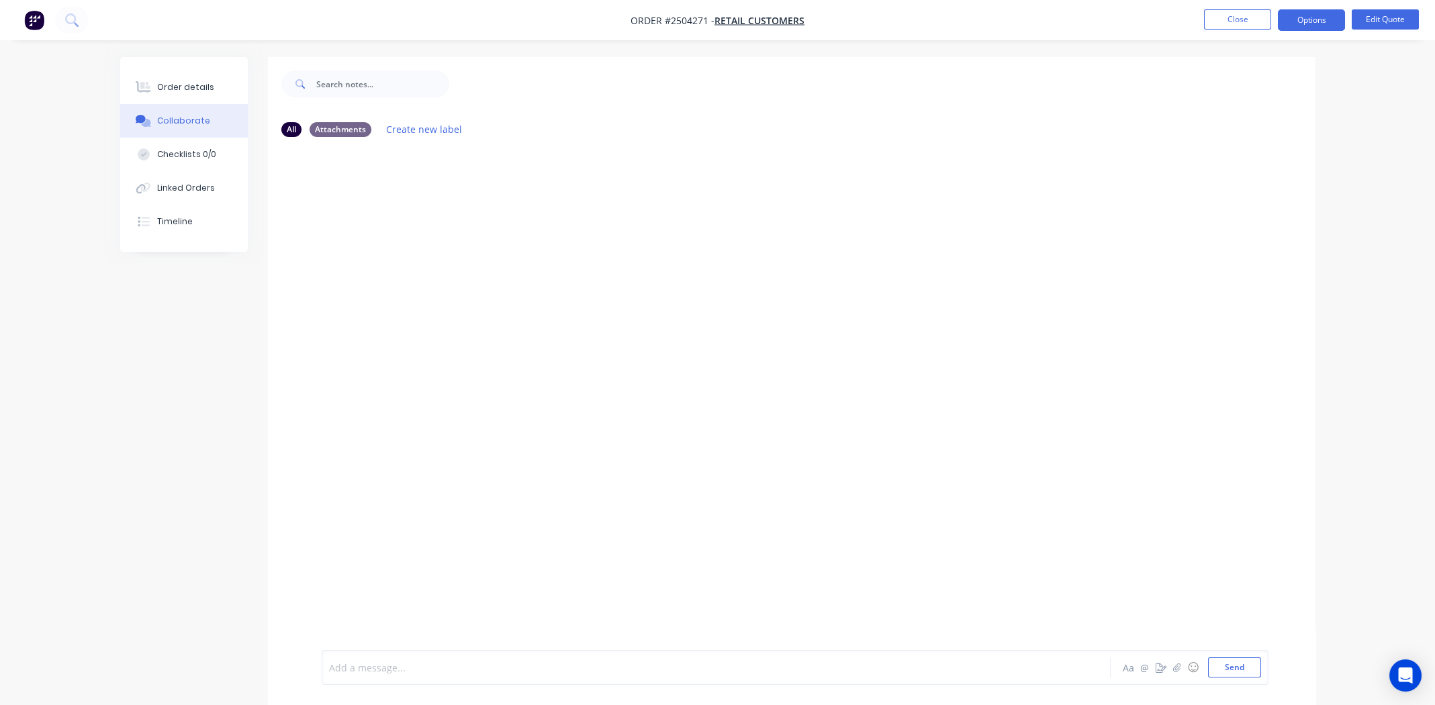
drag, startPoint x: 487, startPoint y: 665, endPoint x: 508, endPoint y: 664, distance: 20.9
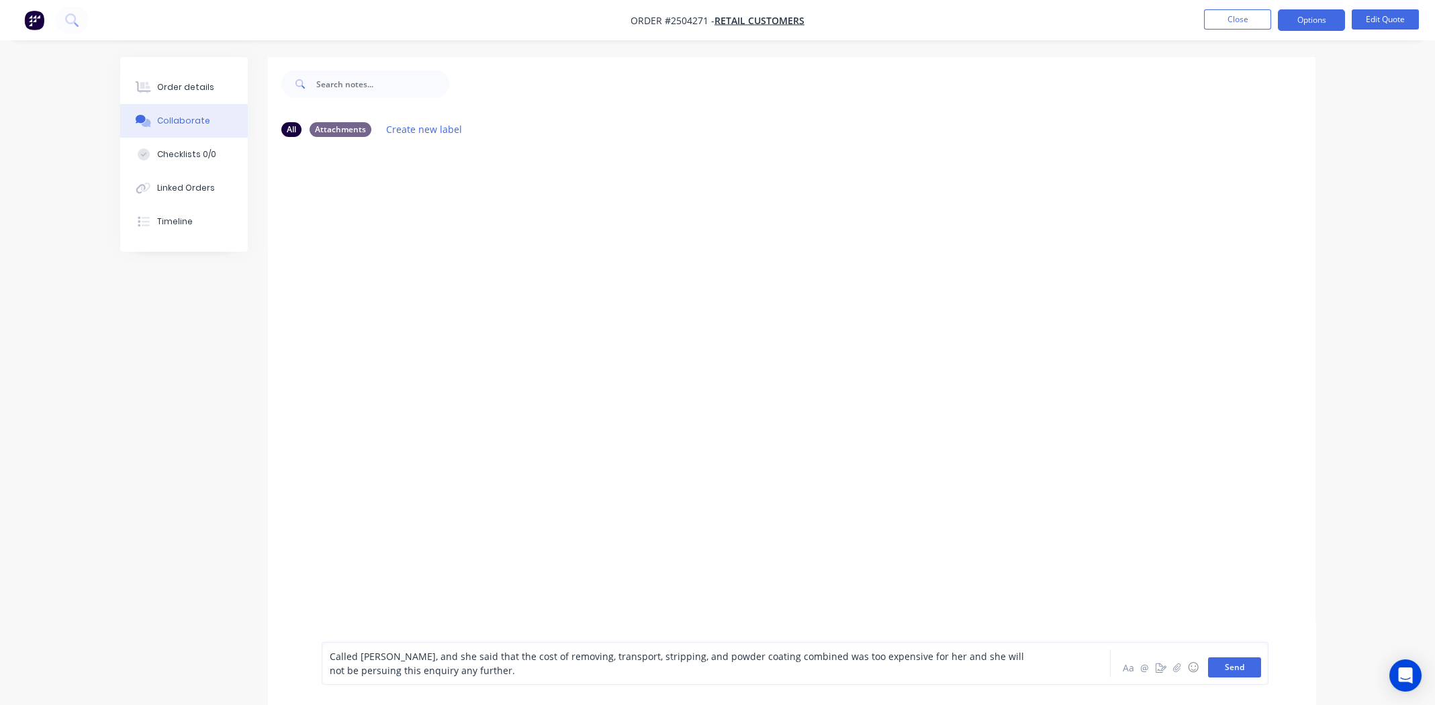
click at [1235, 664] on button "Send" at bounding box center [1234, 667] width 53 height 20
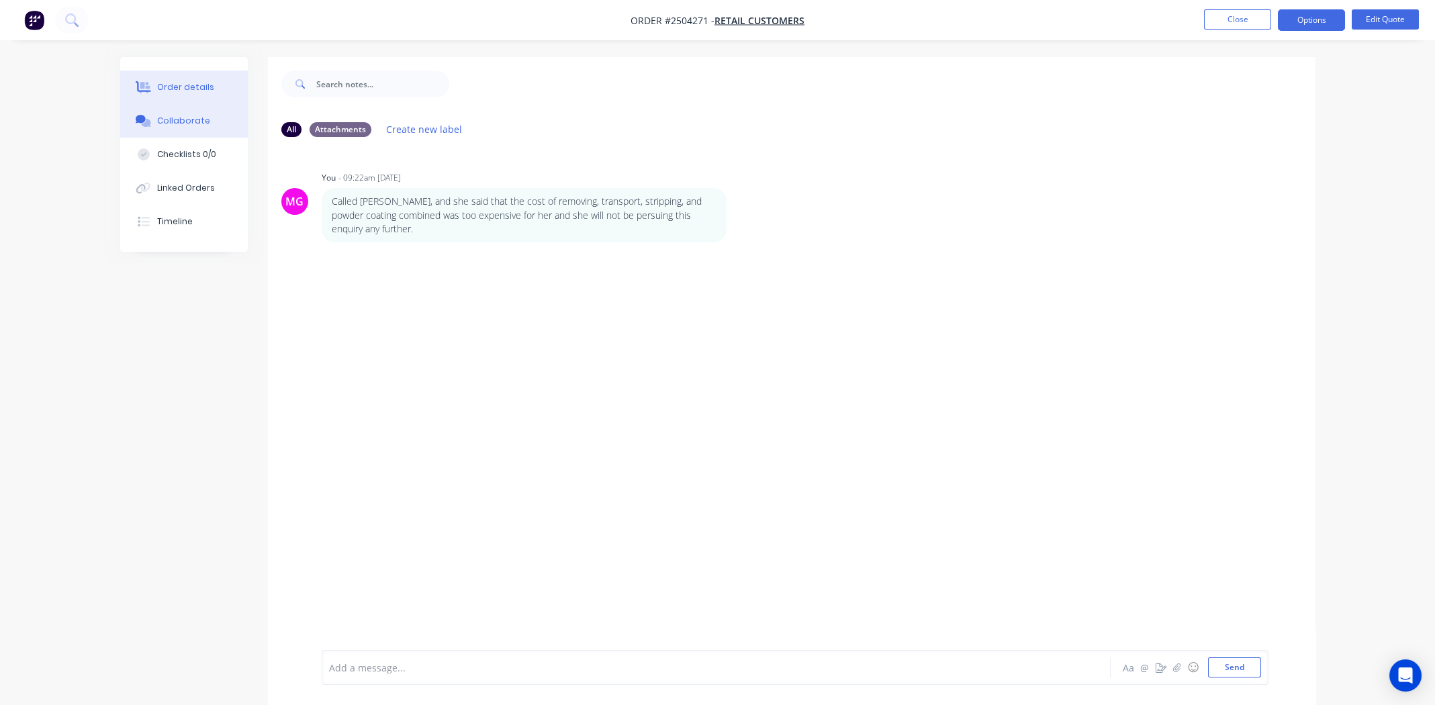
click at [183, 82] on div "Order details" at bounding box center [185, 87] width 57 height 12
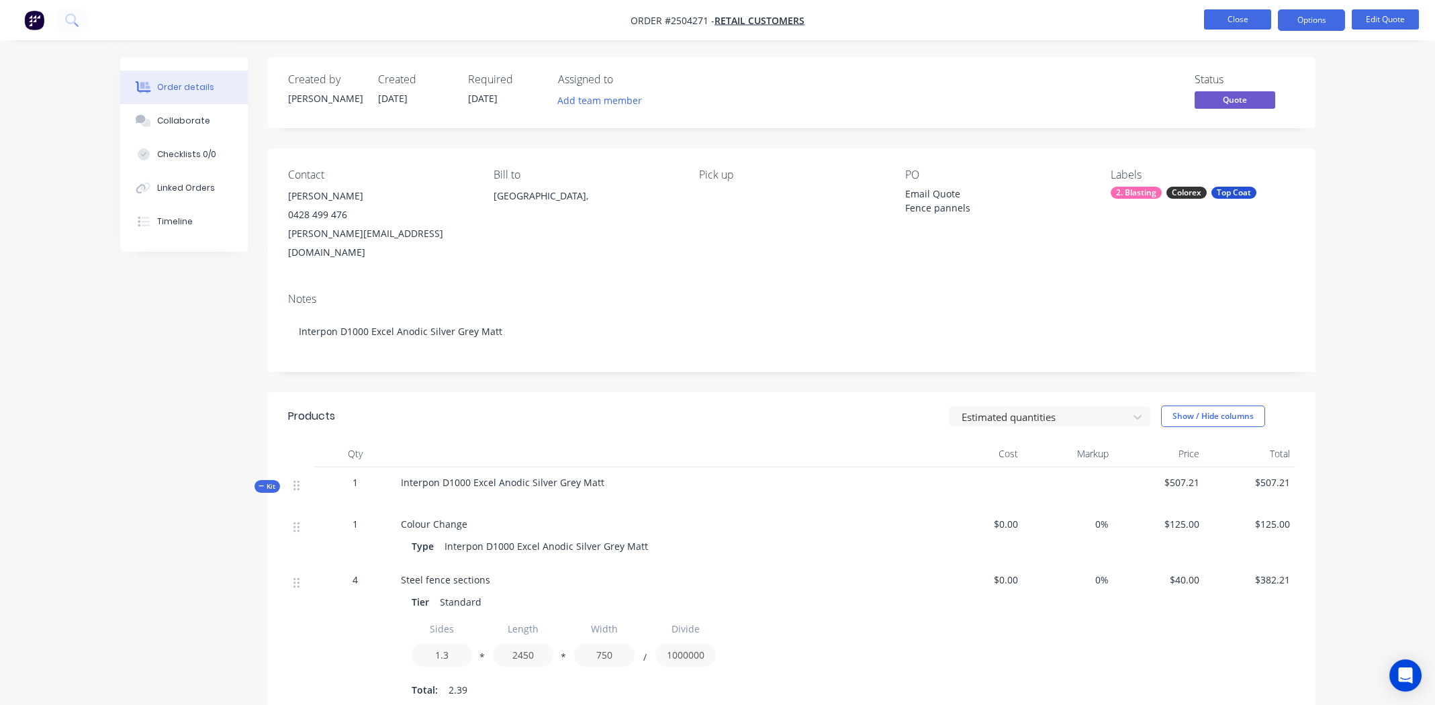
click at [1238, 18] on button "Close" at bounding box center [1237, 19] width 67 height 20
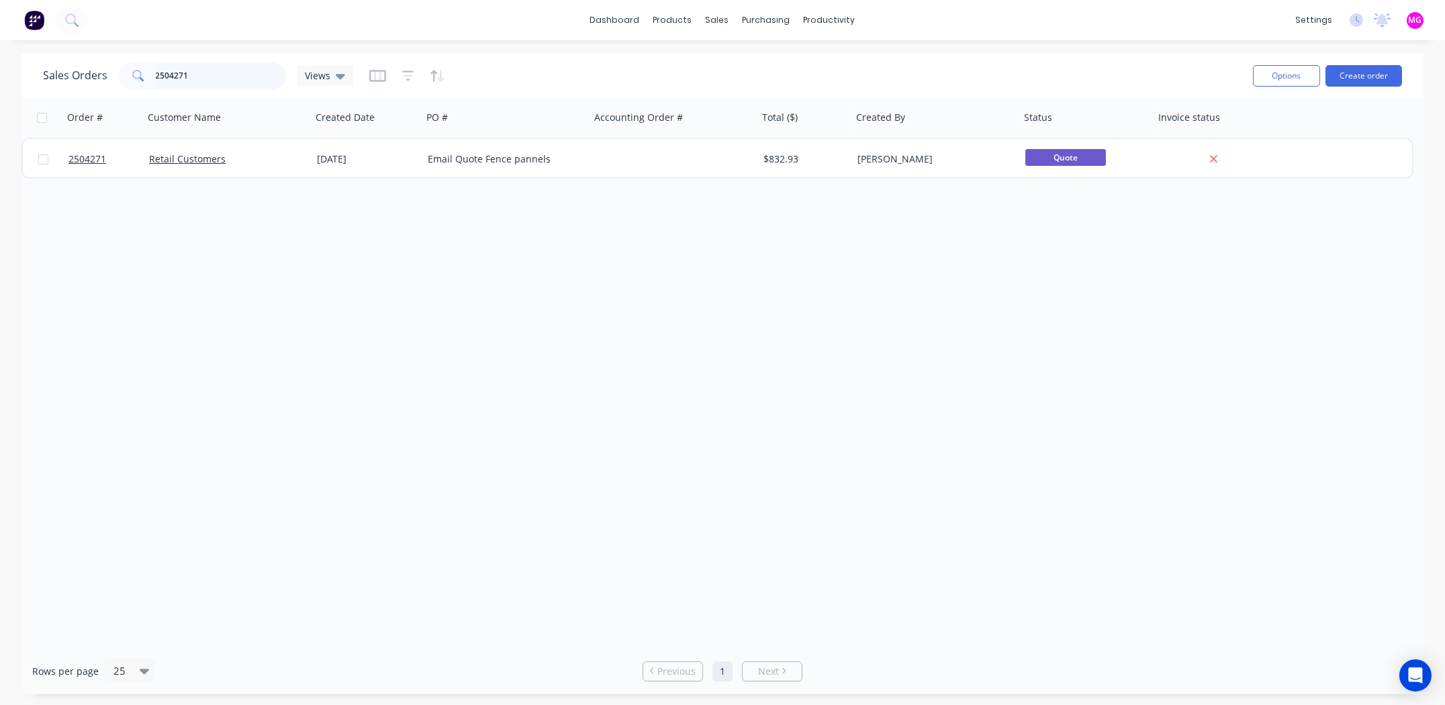
click at [240, 71] on input "2504271" at bounding box center [221, 75] width 131 height 27
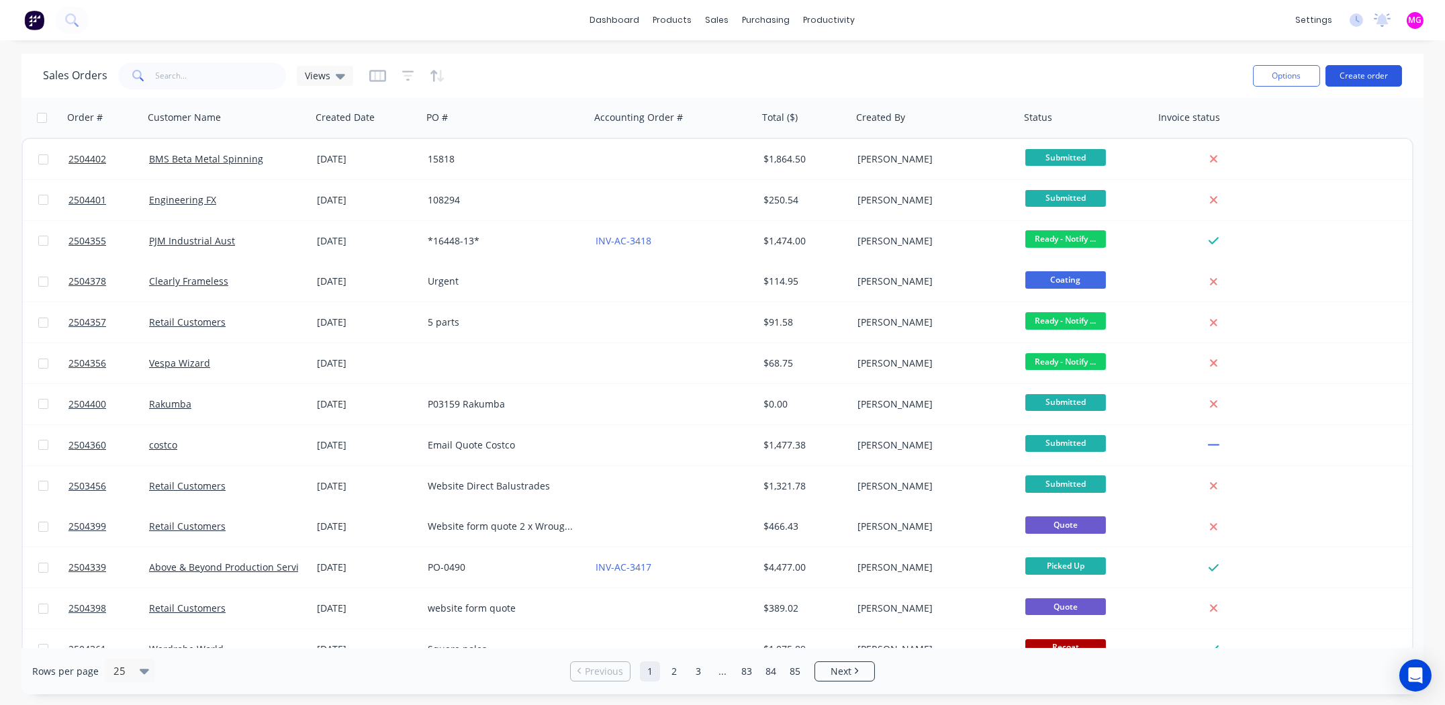
click at [1347, 74] on button "Create order" at bounding box center [1364, 75] width 77 height 21
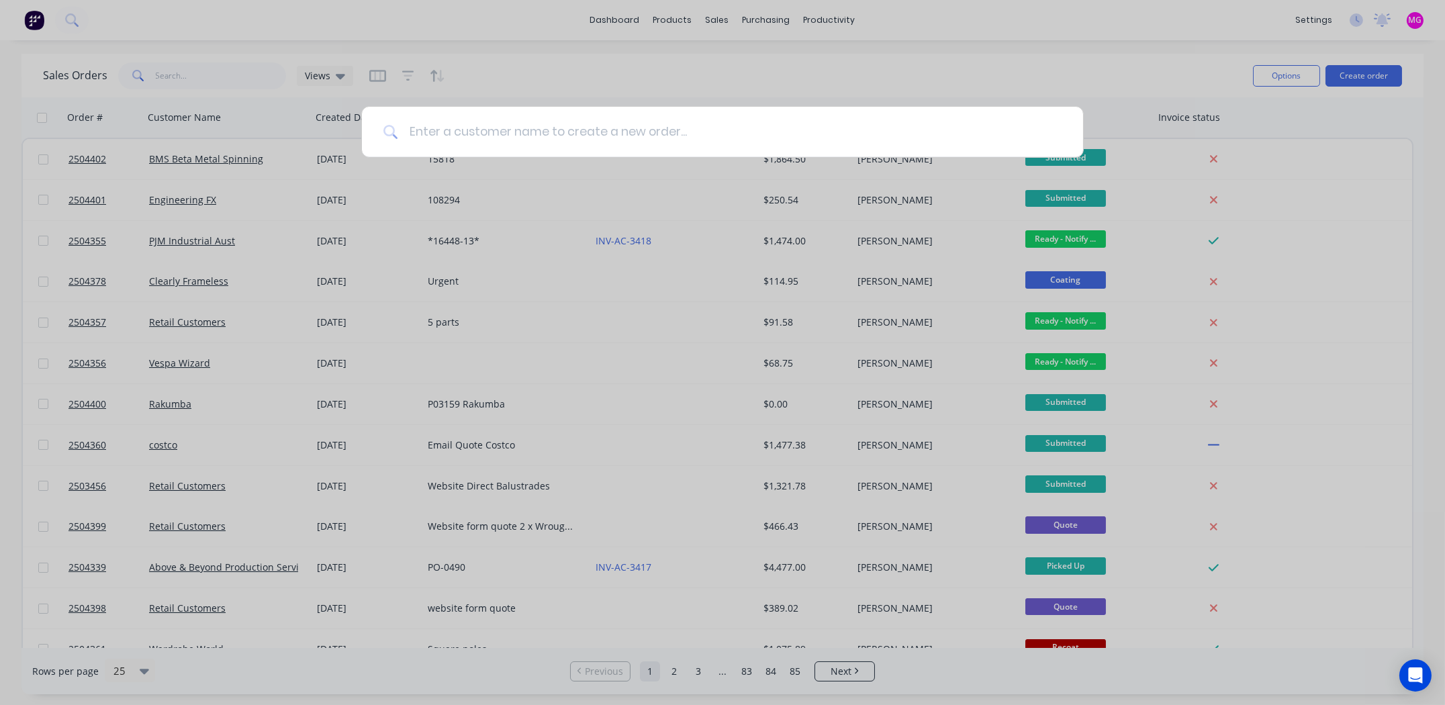
click at [481, 124] on input at bounding box center [730, 132] width 664 height 50
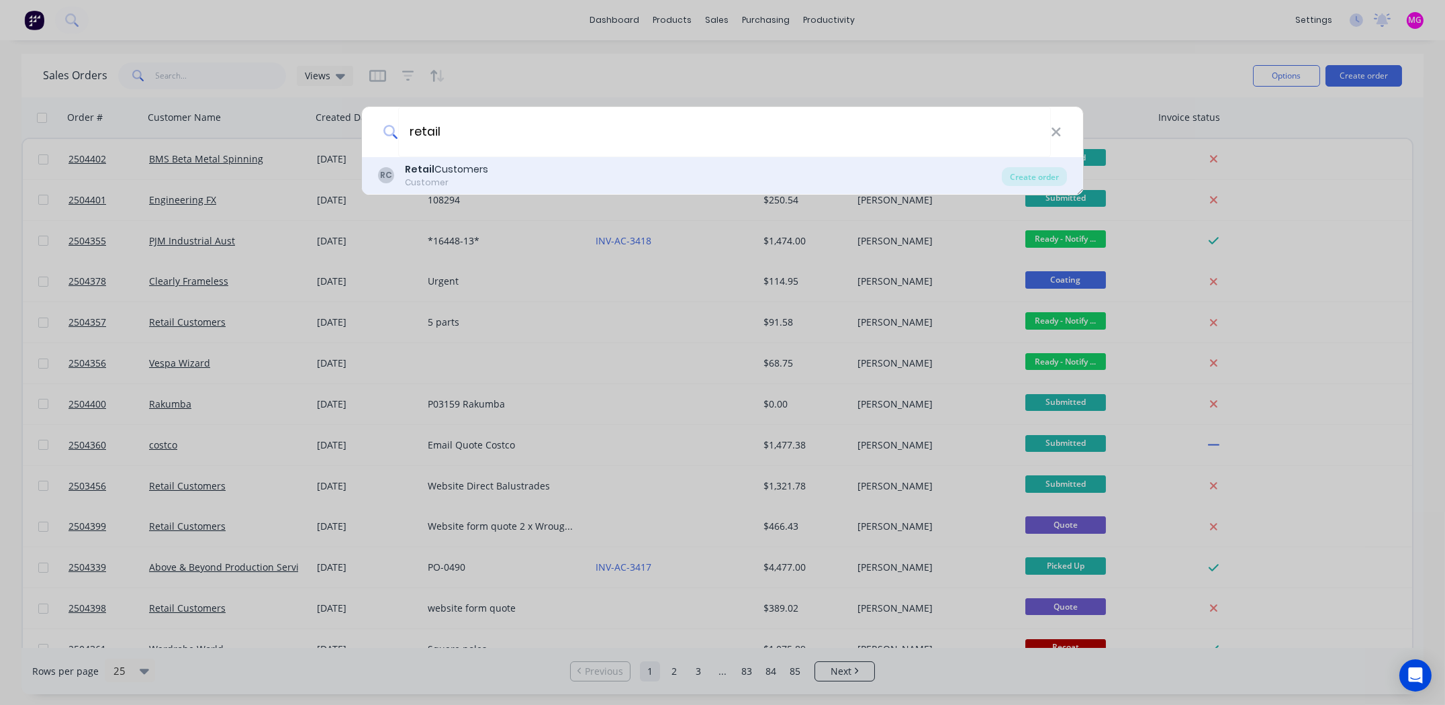
type input "retail"
click at [448, 169] on div "Retail Customers" at bounding box center [446, 170] width 83 height 14
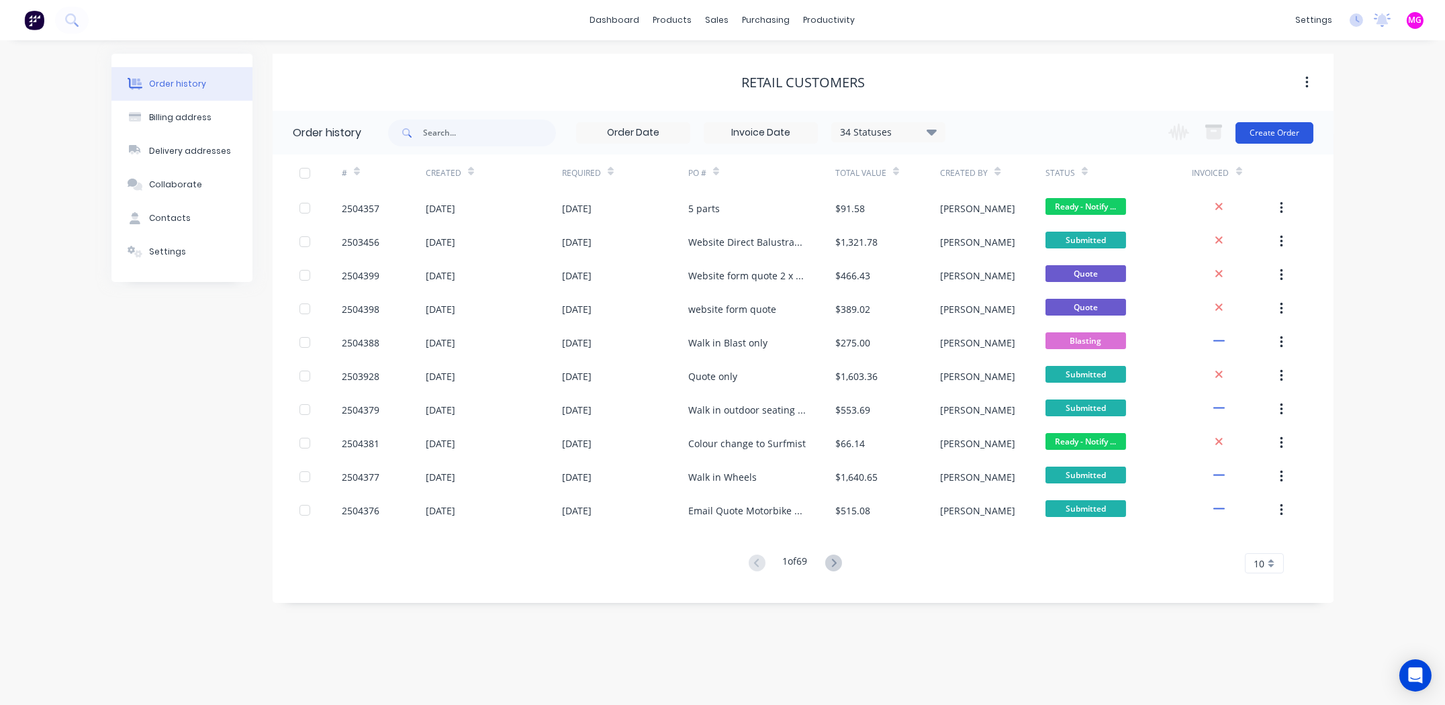
click at [1263, 129] on button "Create Order" at bounding box center [1275, 132] width 78 height 21
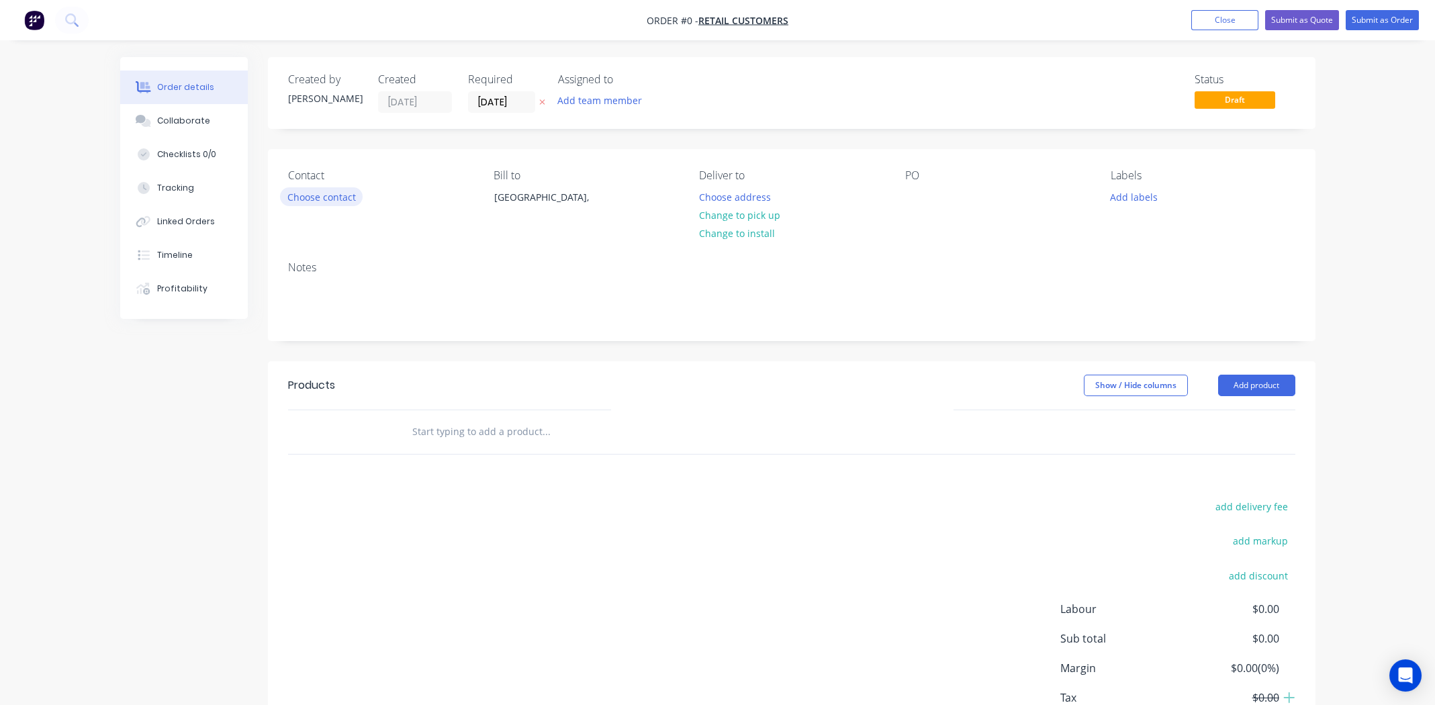
click at [322, 196] on button "Choose contact" at bounding box center [321, 196] width 83 height 18
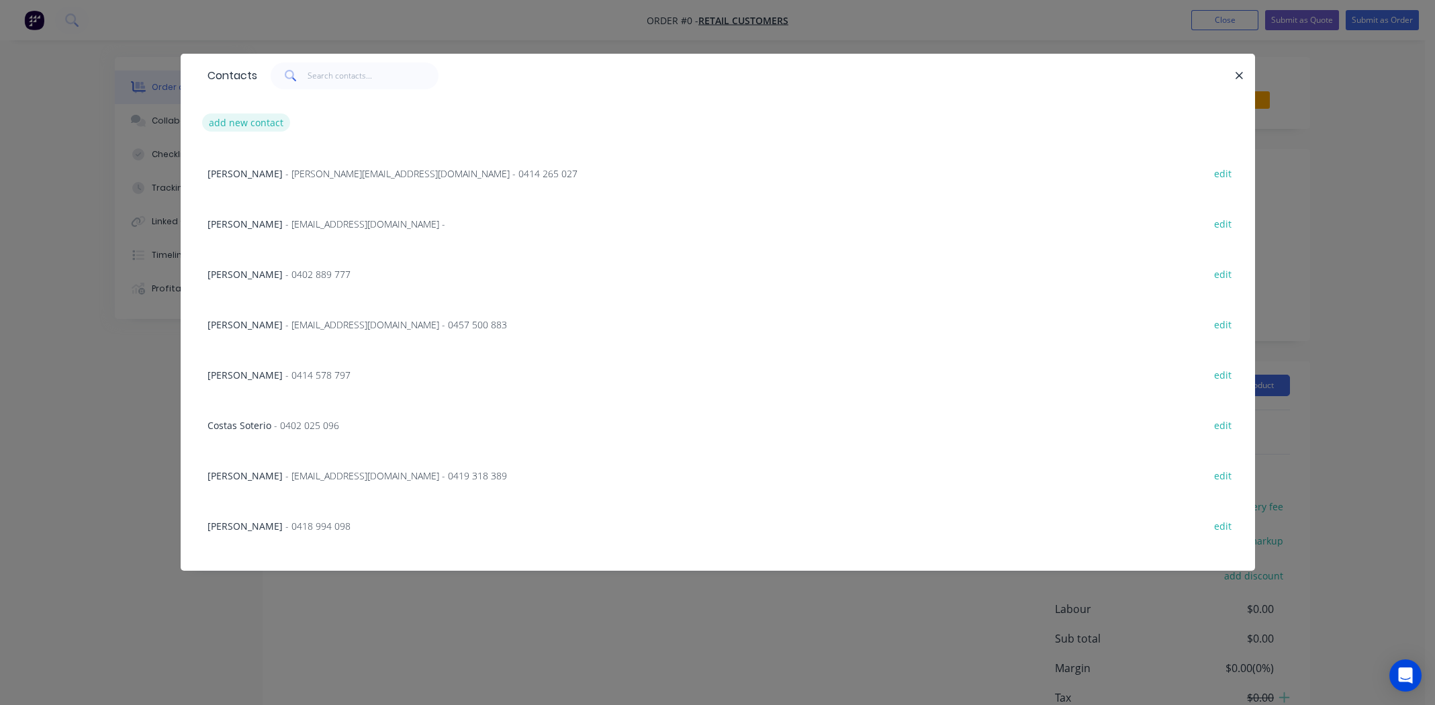
click at [261, 124] on button "add new contact" at bounding box center [246, 122] width 89 height 18
select select "AU"
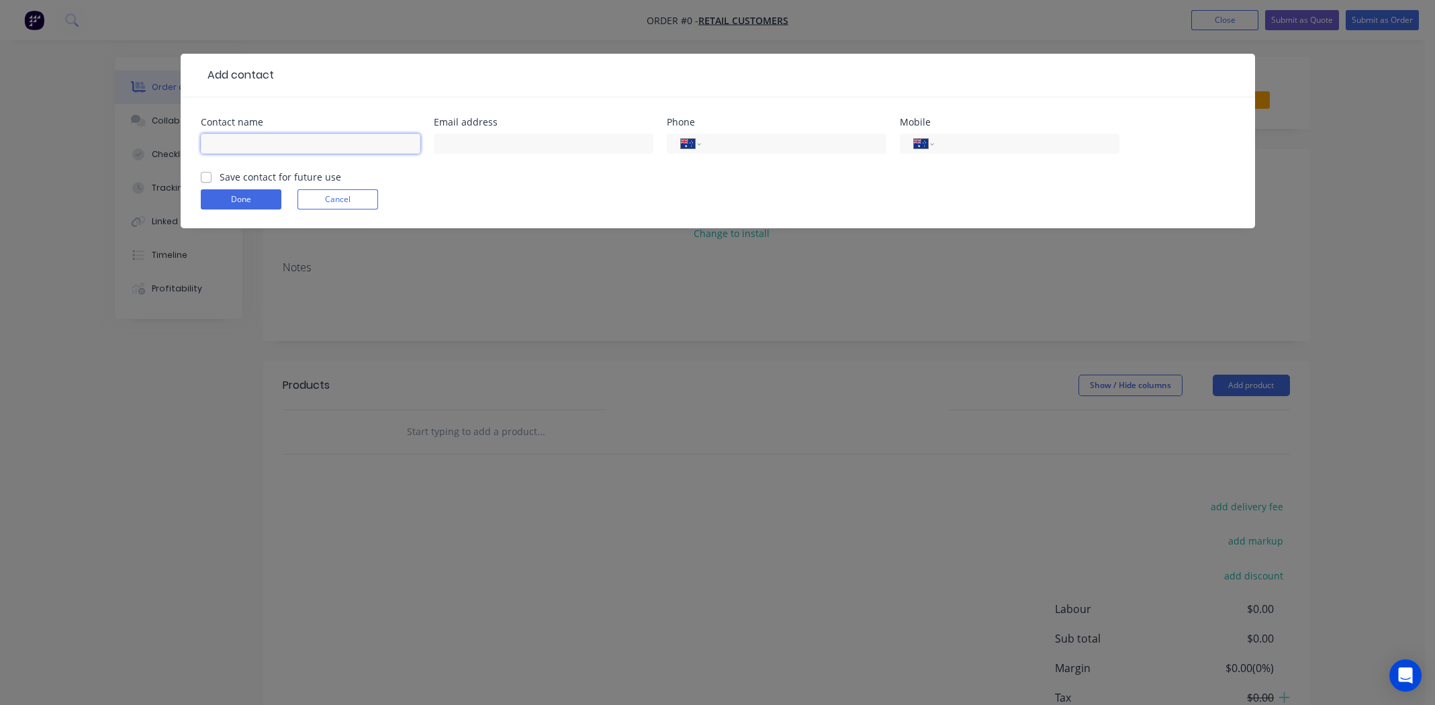
click at [248, 139] on input "text" at bounding box center [311, 144] width 220 height 20
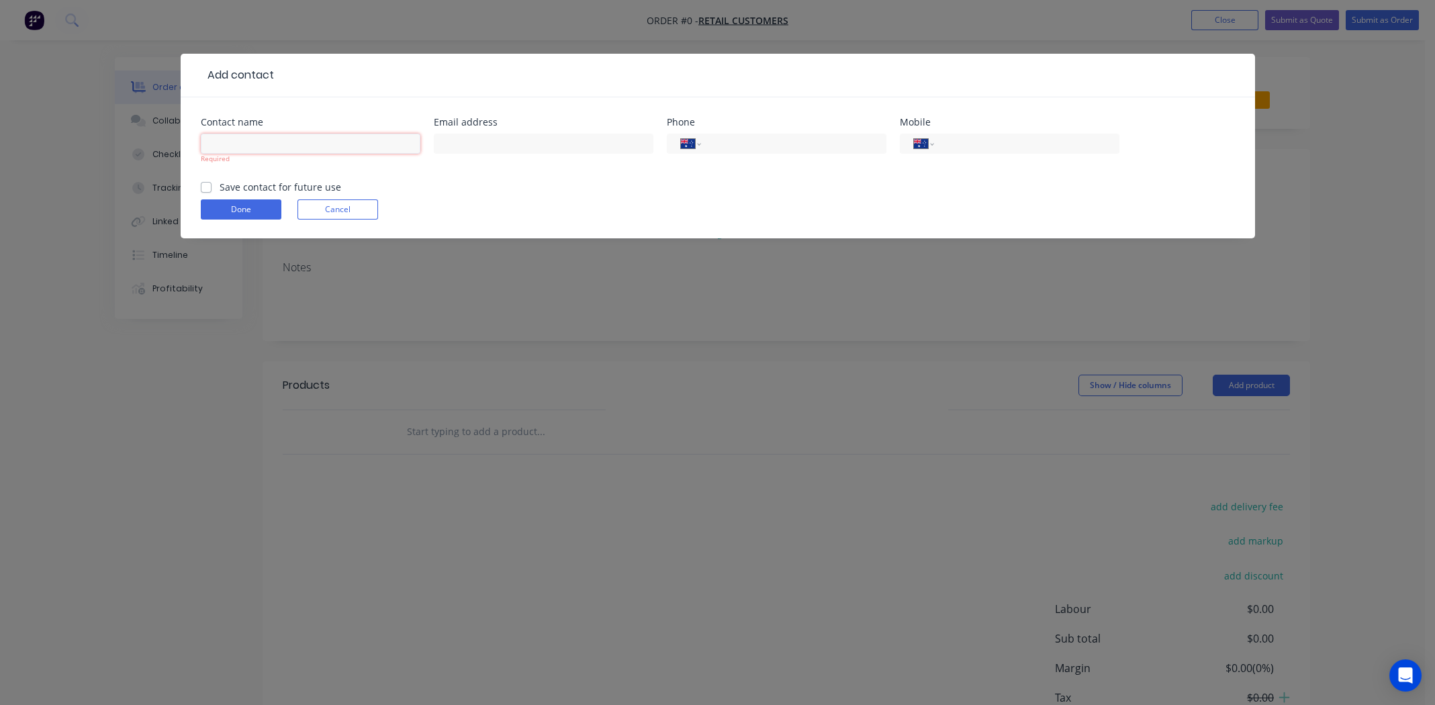
paste input "Linda Jin"
type input "Linda Jin"
click at [541, 138] on input "text" at bounding box center [544, 144] width 220 height 20
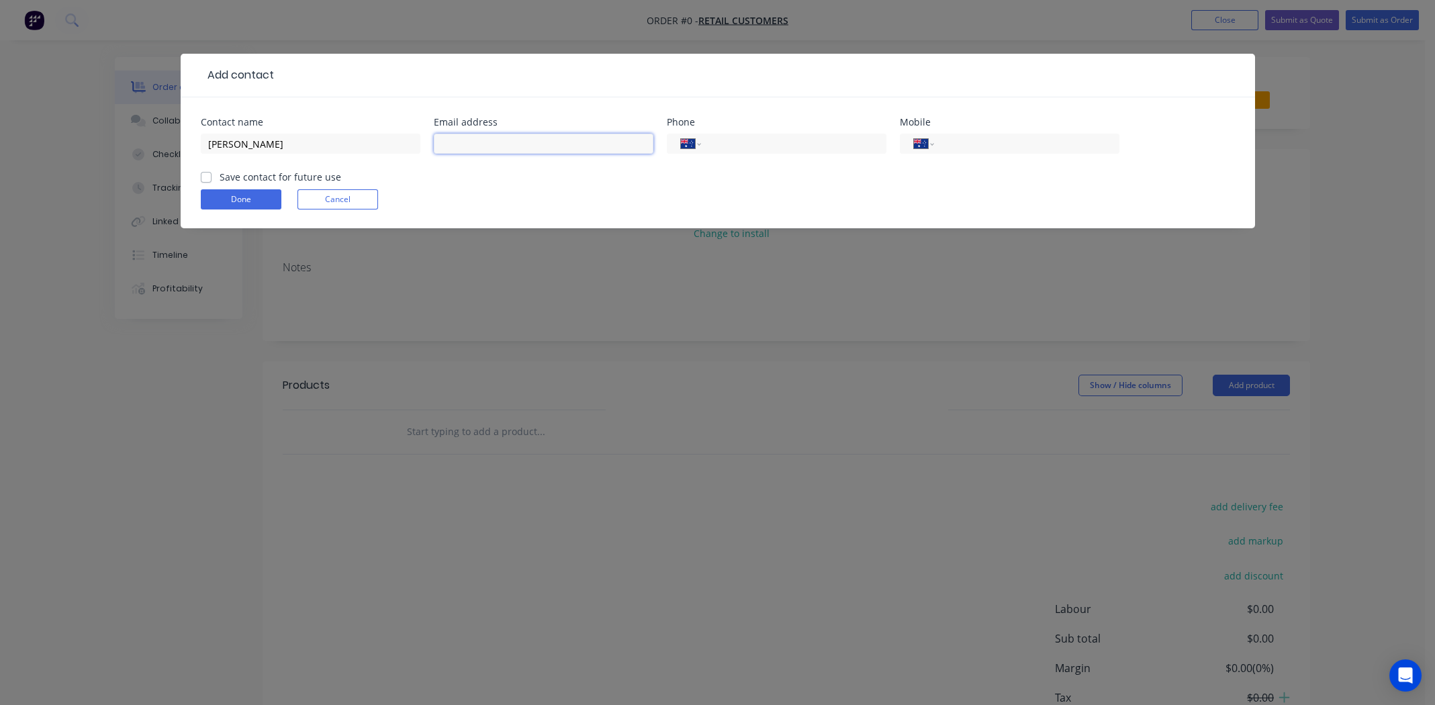
paste input "lindaji5ns@gmail.com"
type input "lindaji5ns@gmail.com"
click at [1001, 142] on input "tel" at bounding box center [1024, 143] width 161 height 15
paste input "10493604626"
click at [989, 186] on form "Contact name Linda Jin Email address lindaji5ns@gmail.com Phone International A…" at bounding box center [718, 173] width 1034 height 111
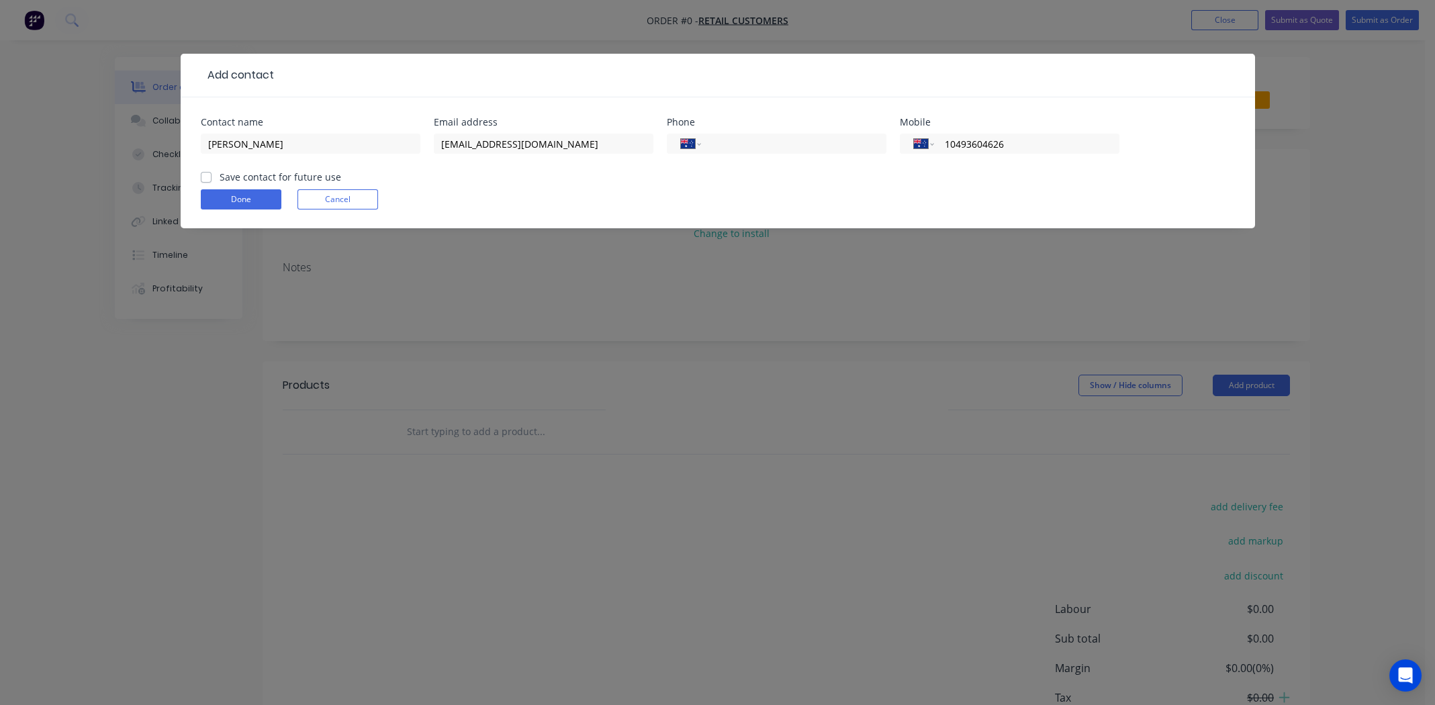
drag, startPoint x: 948, startPoint y: 142, endPoint x: 1000, endPoint y: 155, distance: 53.3
click at [948, 143] on input "10493604626" at bounding box center [1024, 143] width 161 height 15
type input "0493 604 626"
click at [978, 175] on form "Contact name Linda Jin Email address lindaji5ns@gmail.com Phone International A…" at bounding box center [718, 173] width 1034 height 111
click at [220, 175] on label "Save contact for future use" at bounding box center [281, 177] width 122 height 14
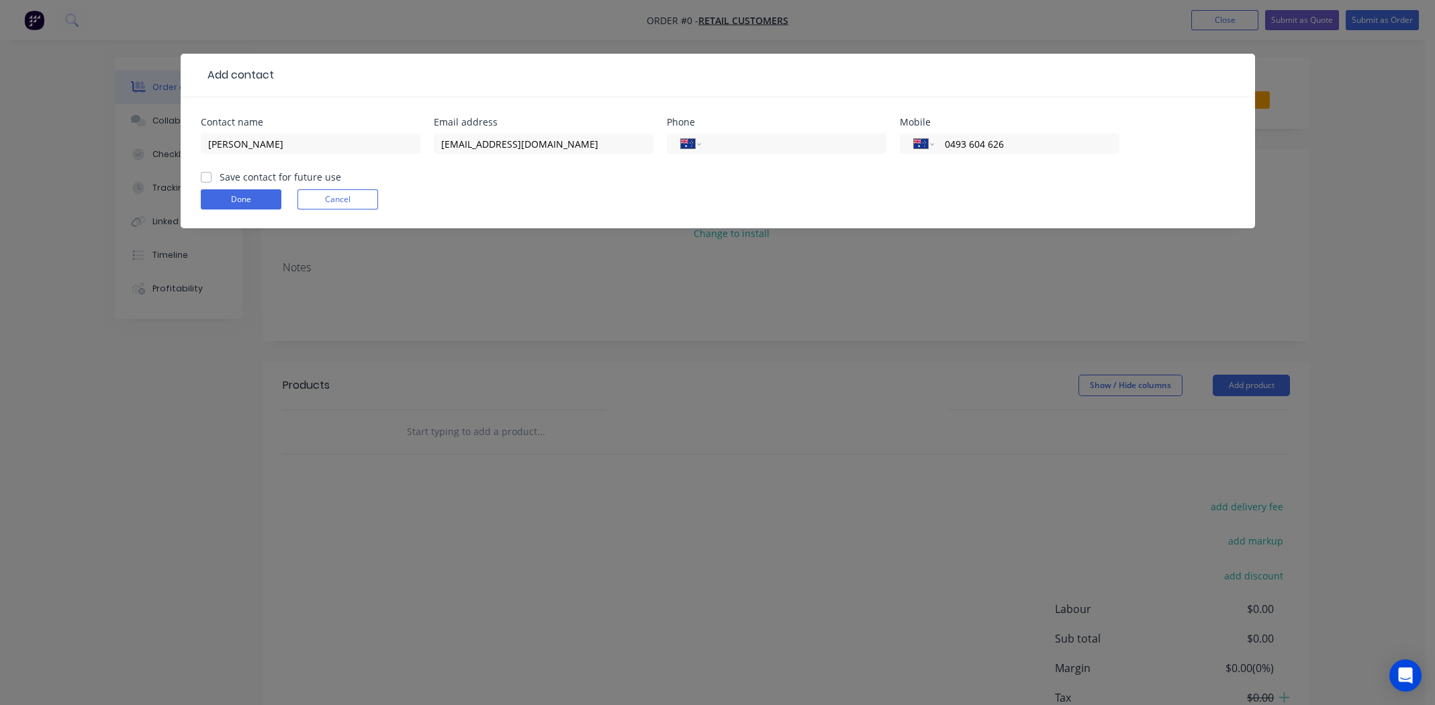
click at [204, 175] on input "Save contact for future use" at bounding box center [206, 176] width 11 height 13
checkbox input "true"
drag, startPoint x: 227, startPoint y: 203, endPoint x: 237, endPoint y: 197, distance: 11.7
click at [228, 203] on button "Done" at bounding box center [241, 199] width 81 height 20
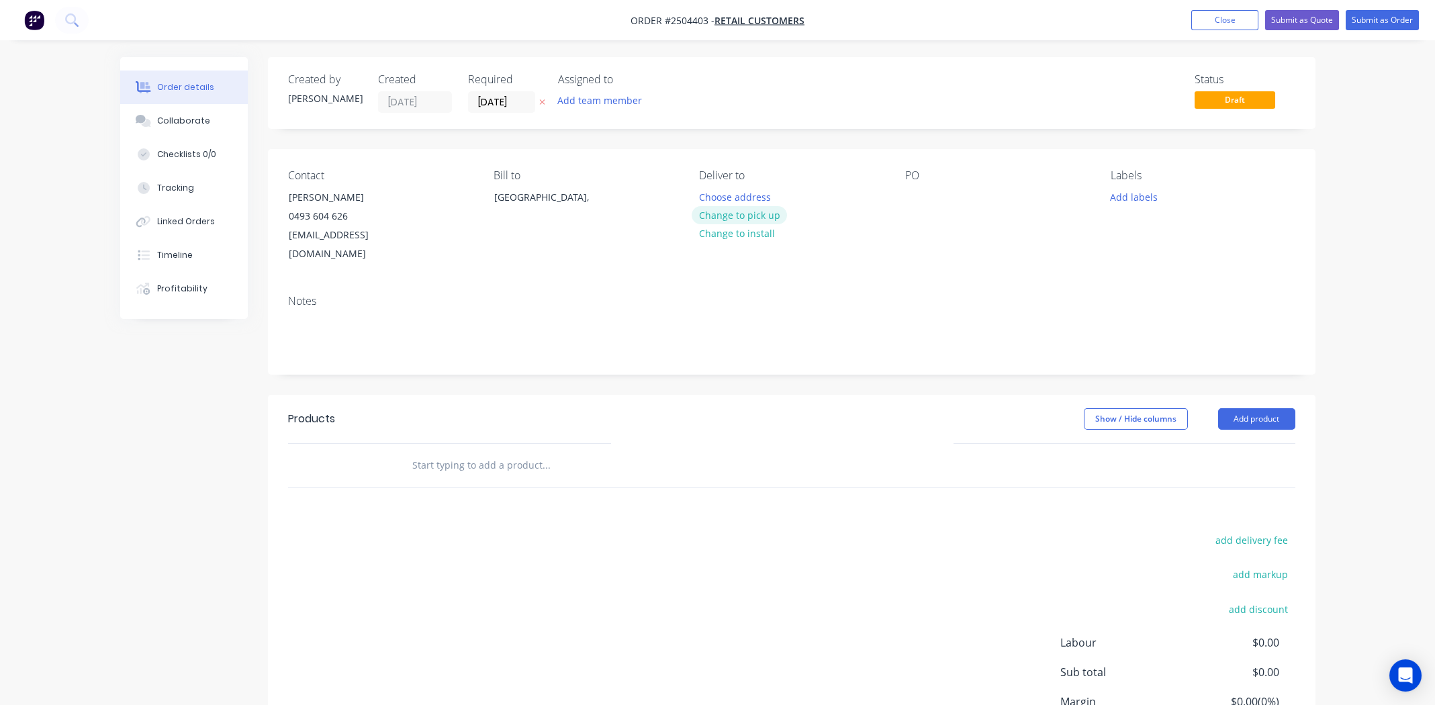
click at [744, 209] on button "Change to pick up" at bounding box center [739, 215] width 95 height 18
click at [909, 197] on div at bounding box center [915, 196] width 21 height 19
click at [1147, 201] on button "Add labels" at bounding box center [1134, 196] width 62 height 18
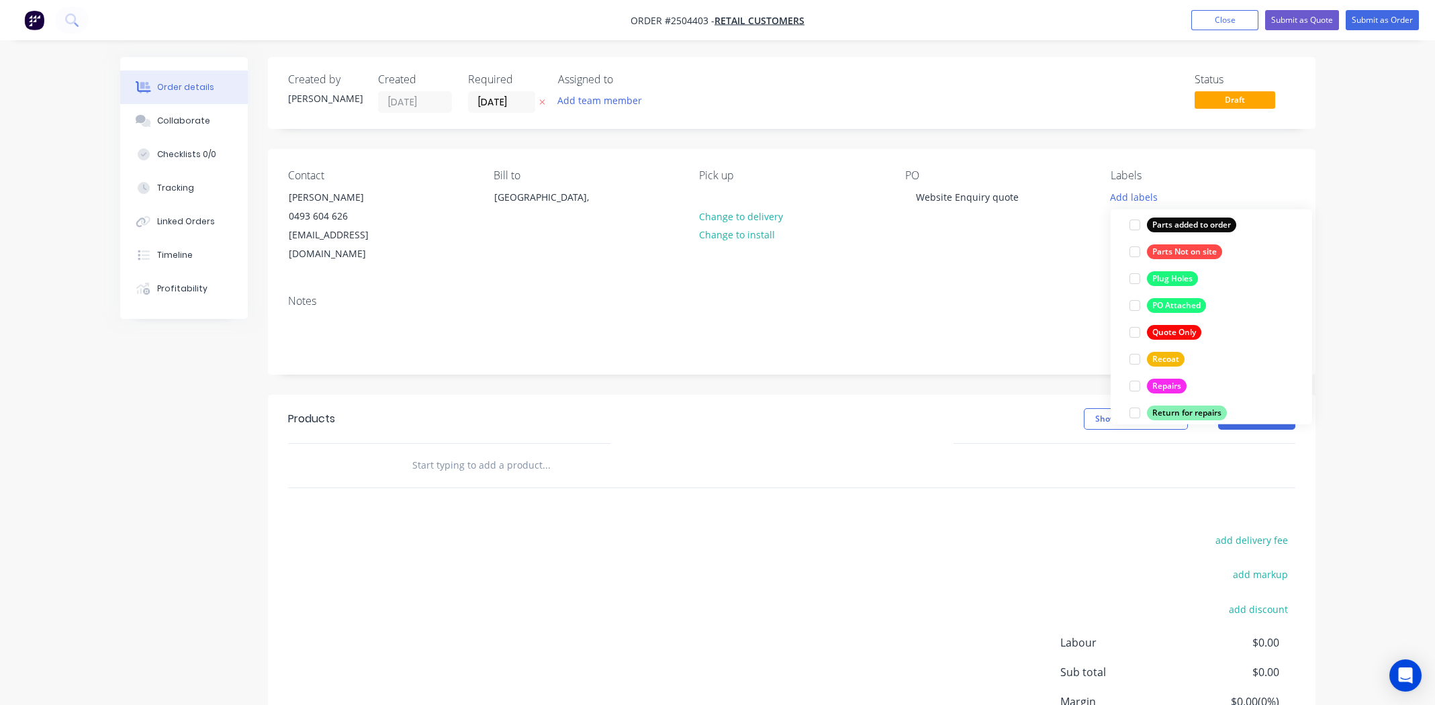
scroll to position [1007, 0]
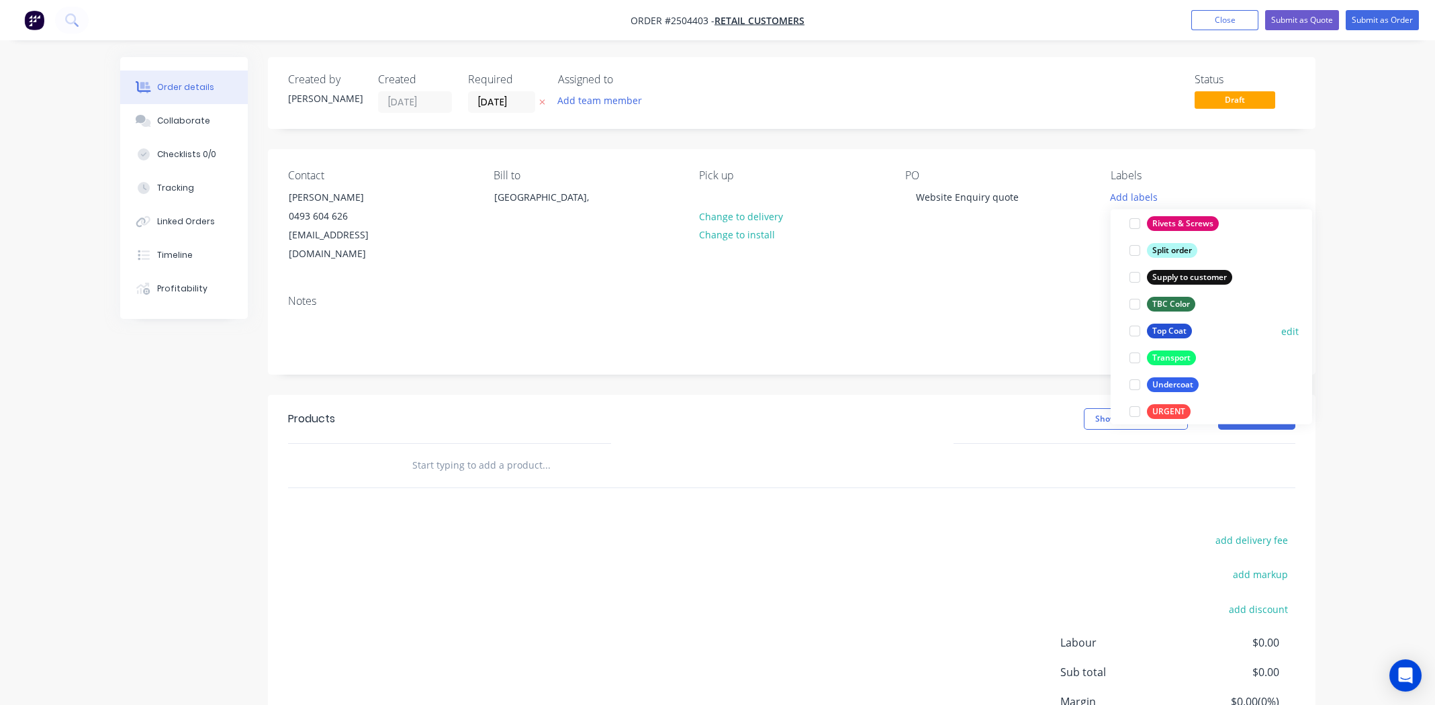
click at [1133, 325] on div at bounding box center [1135, 331] width 27 height 27
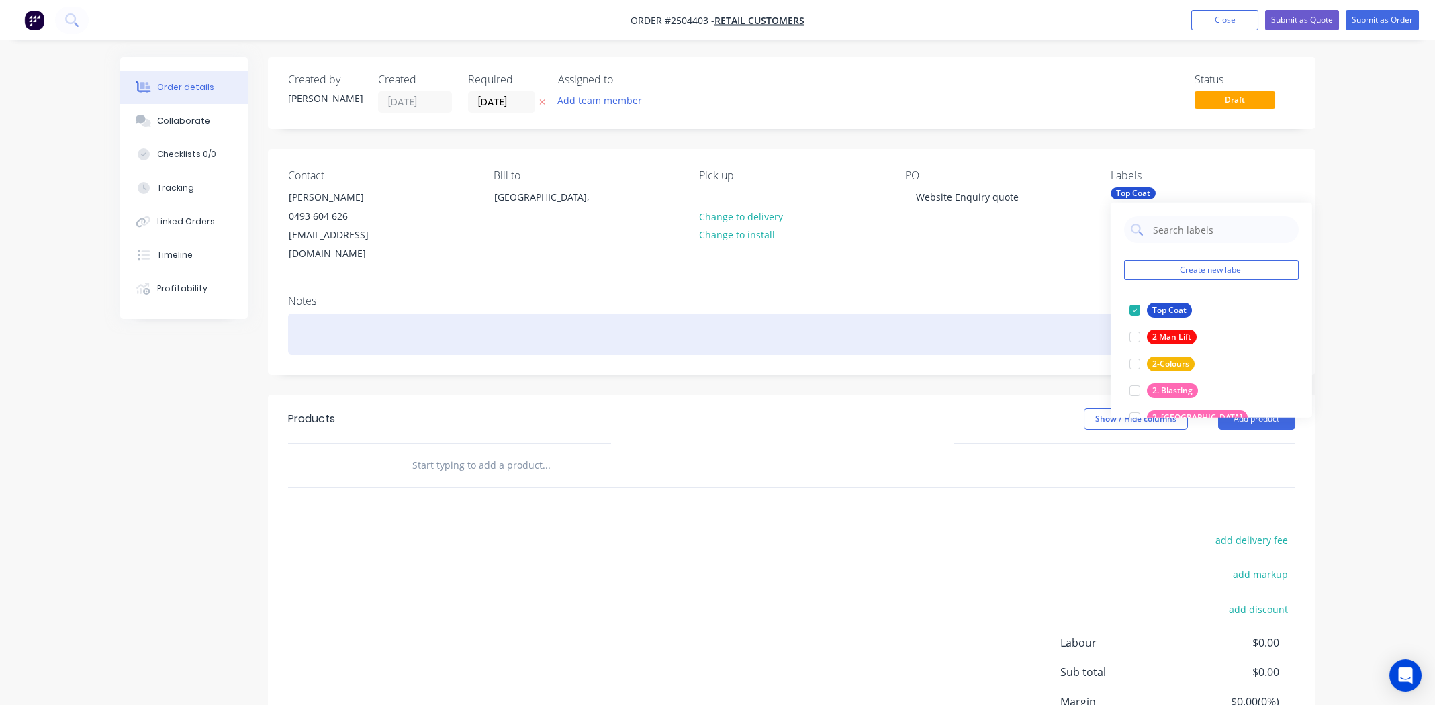
click at [385, 319] on div at bounding box center [791, 334] width 1007 height 41
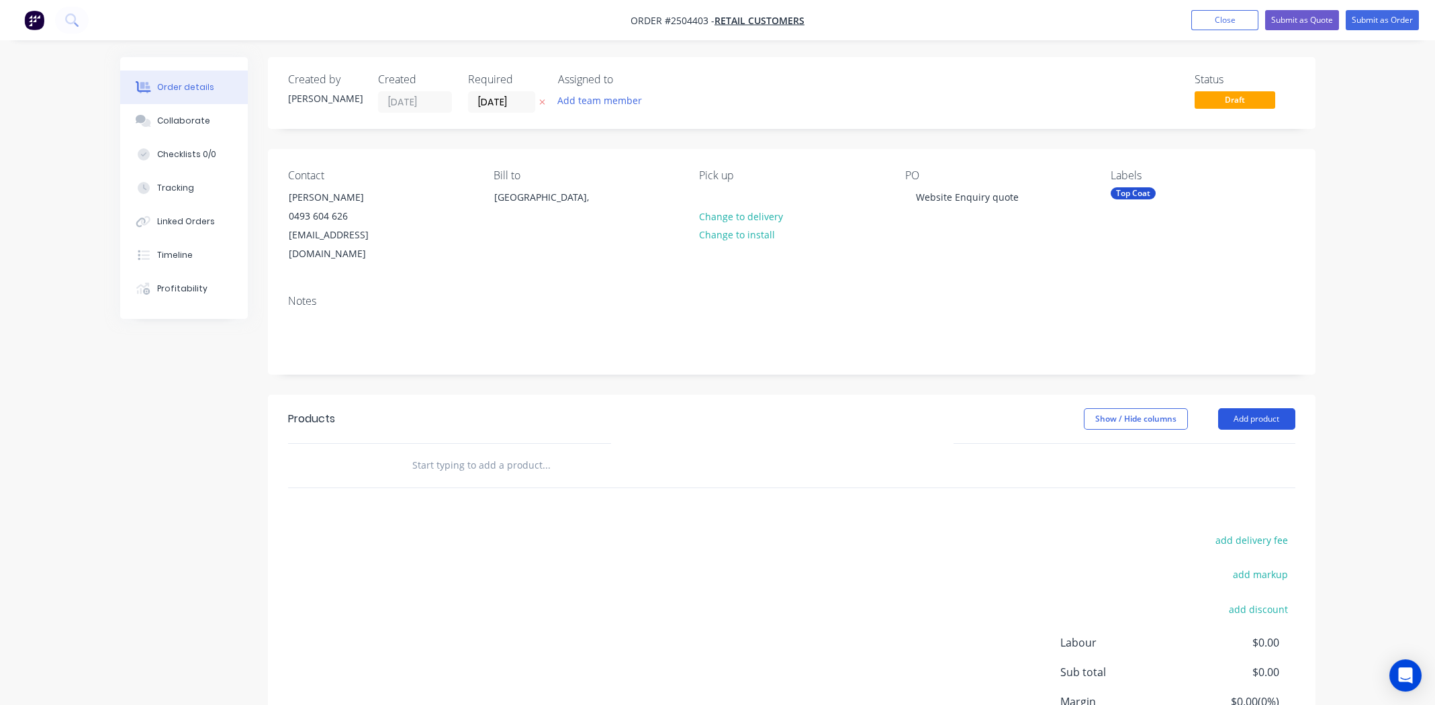
click at [1250, 408] on button "Add product" at bounding box center [1256, 418] width 77 height 21
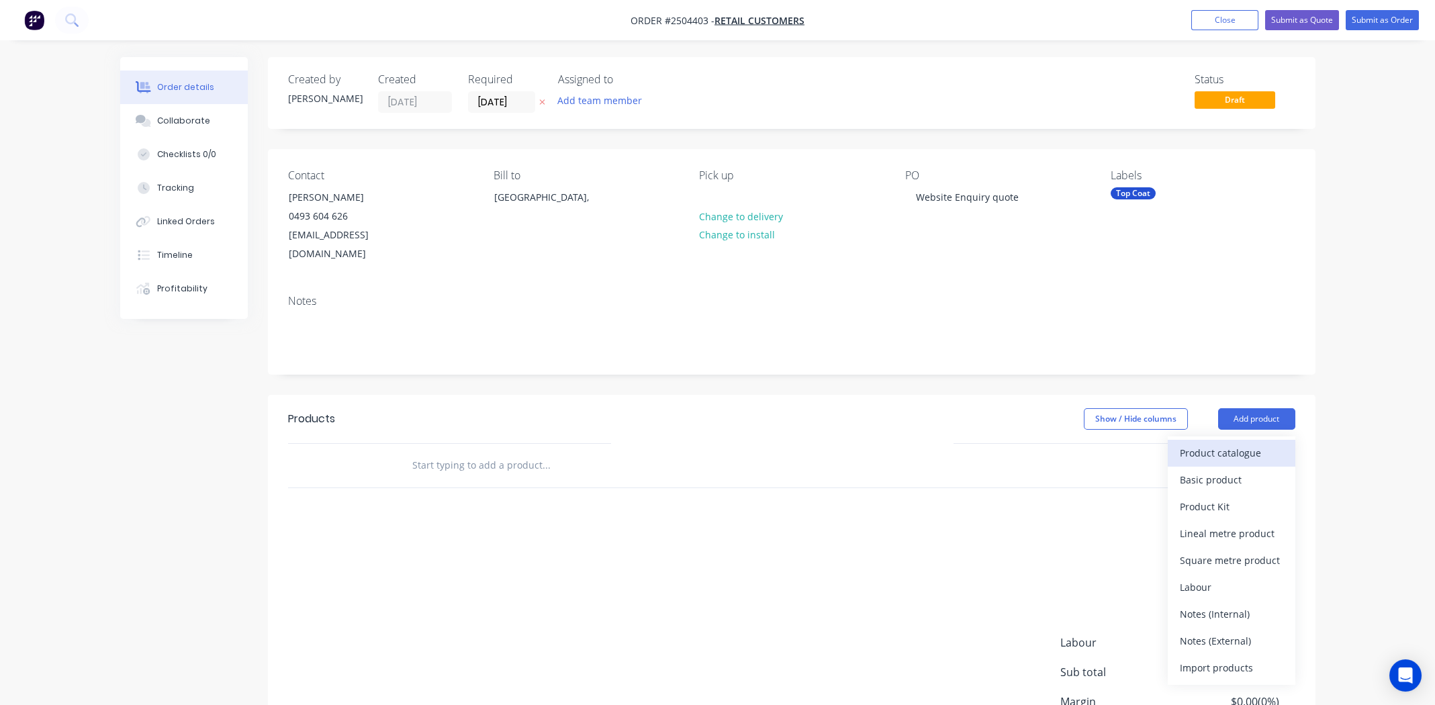
click at [1226, 443] on div "Product catalogue" at bounding box center [1231, 452] width 103 height 19
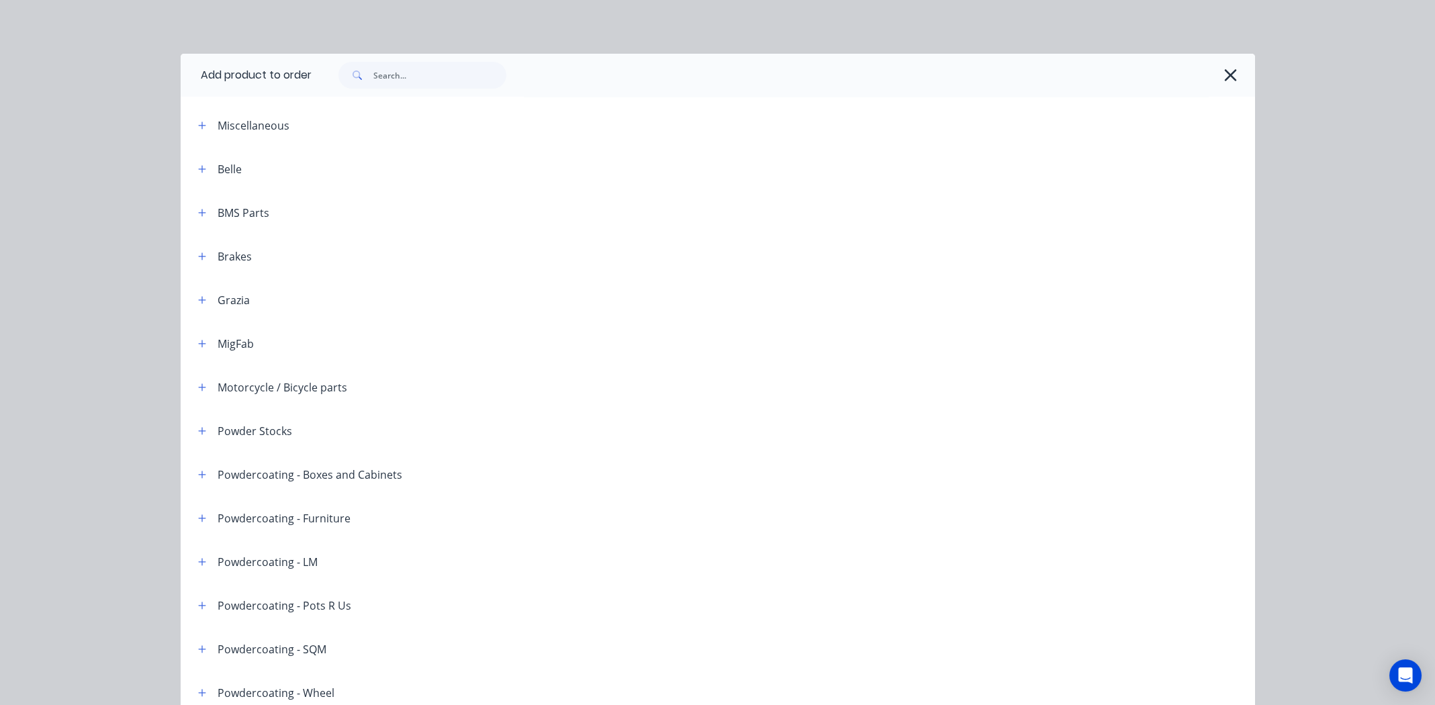
click at [385, 51] on div "Add product to order Miscellaneous Belle BMS Parts Brakes Grazia MigFab Motorcy…" at bounding box center [717, 352] width 1435 height 705
click at [391, 68] on input "text" at bounding box center [439, 75] width 133 height 27
type input "white Satin"
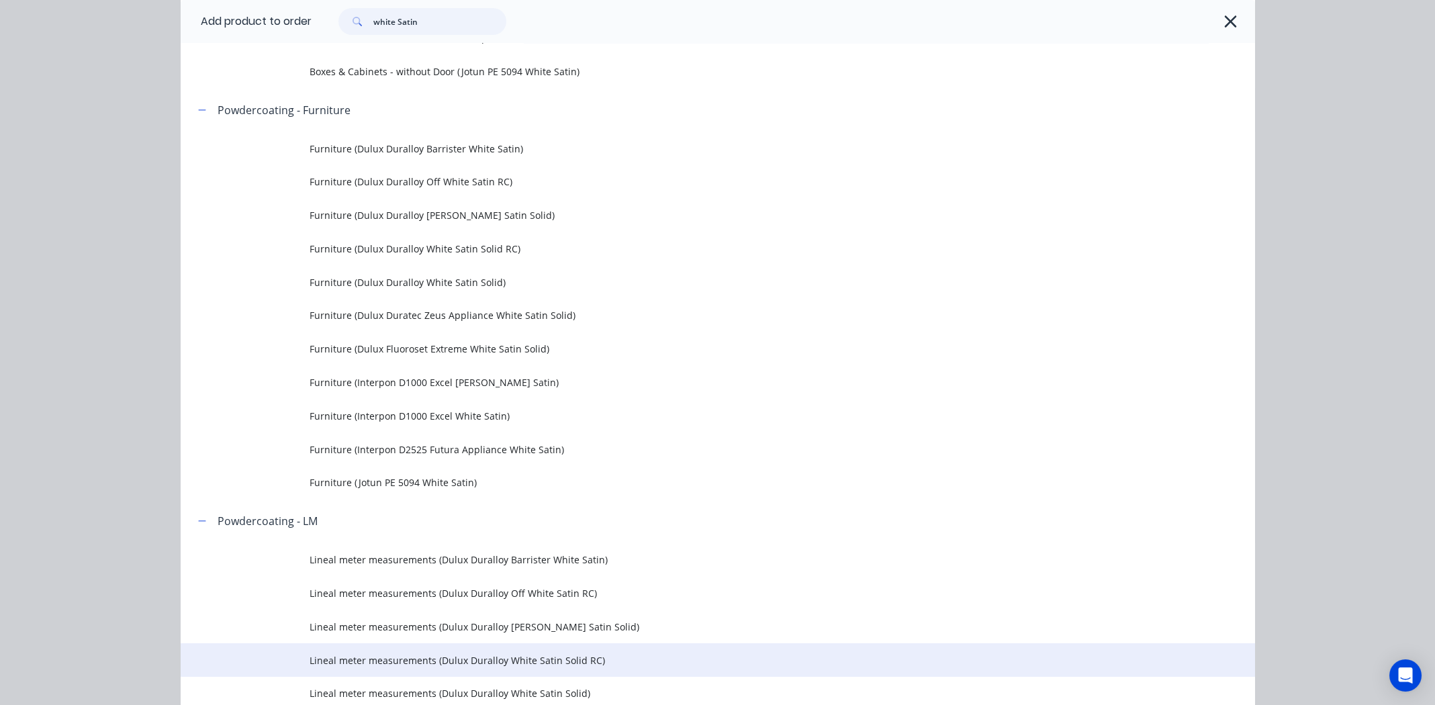
scroll to position [739, 0]
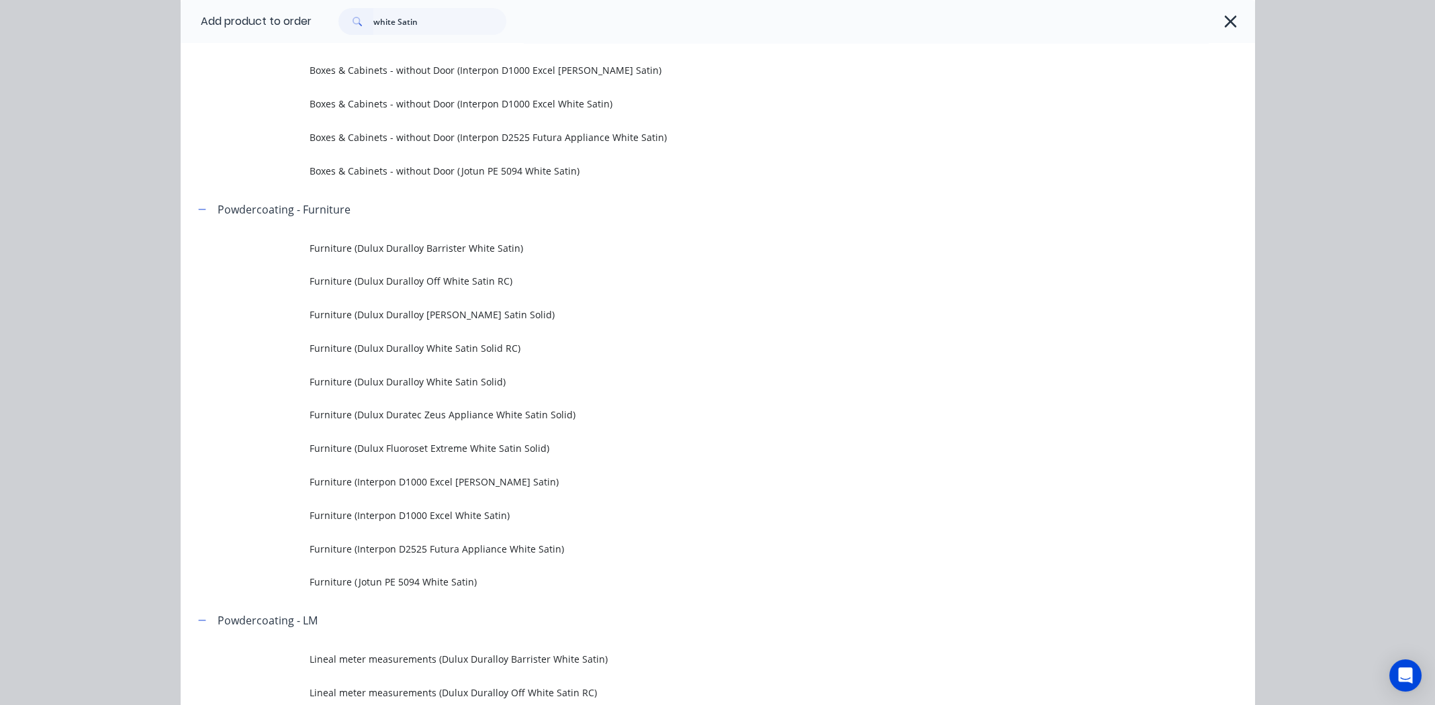
click at [412, 513] on span "Furniture (Interpon D1000 Excel White Satin)" at bounding box center [688, 515] width 756 height 14
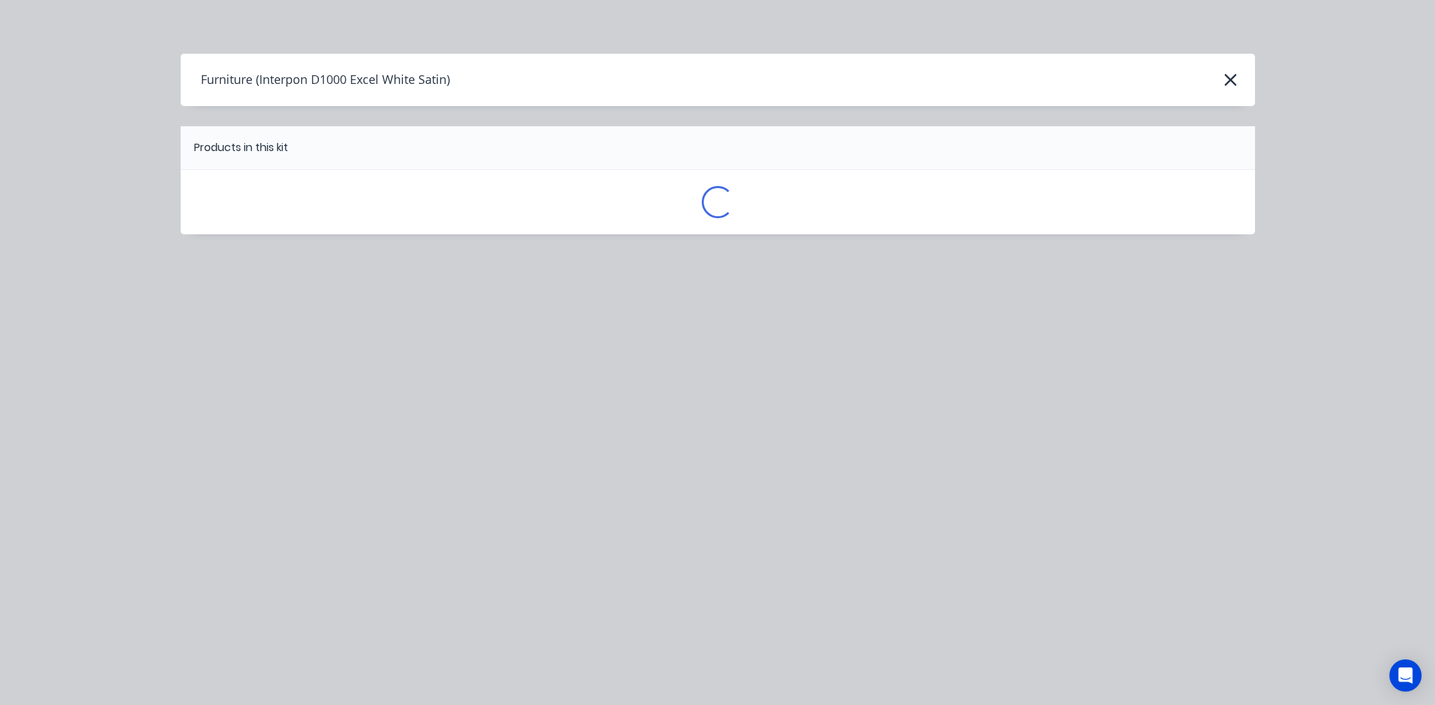
scroll to position [0, 0]
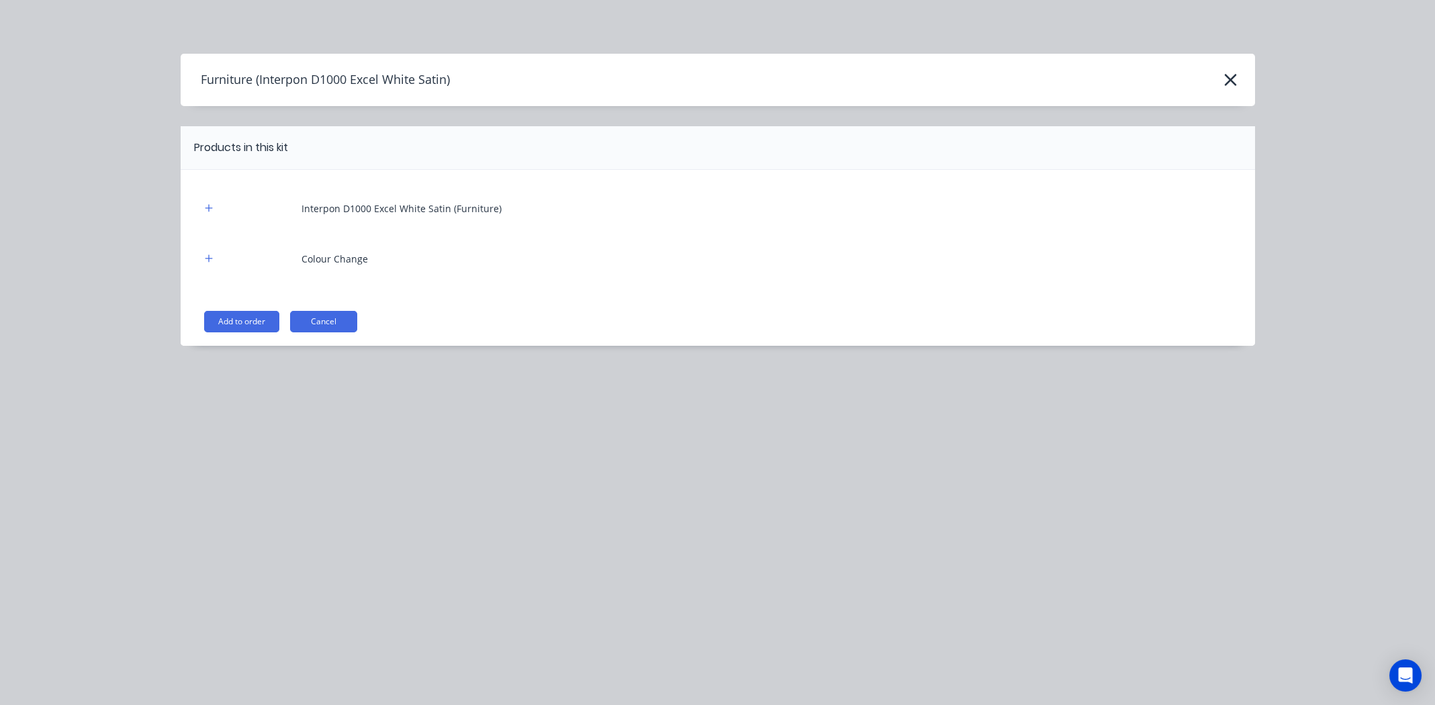
click at [253, 317] on button "Add to order" at bounding box center [241, 321] width 75 height 21
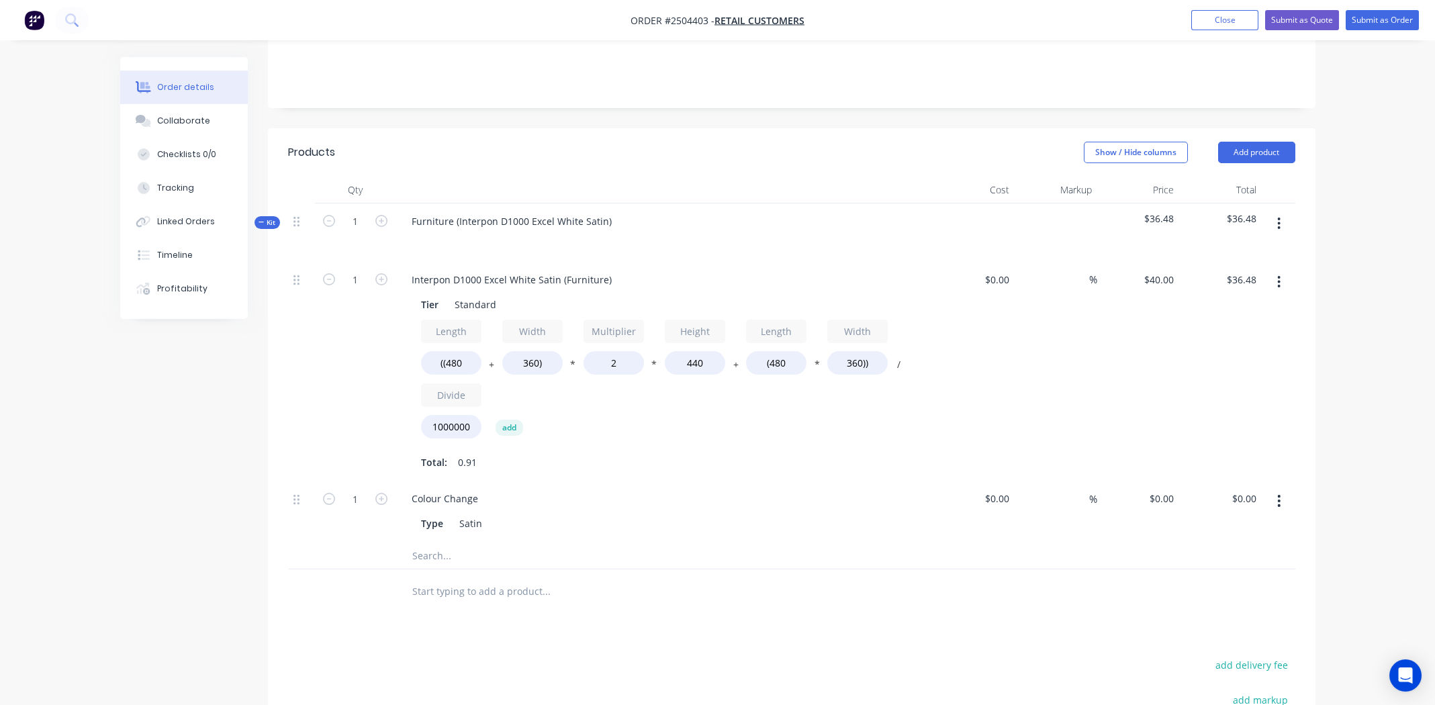
scroll to position [268, 0]
click at [451, 350] on input "((480" at bounding box center [451, 362] width 60 height 24
type input "((1600"
type input "$75.90"
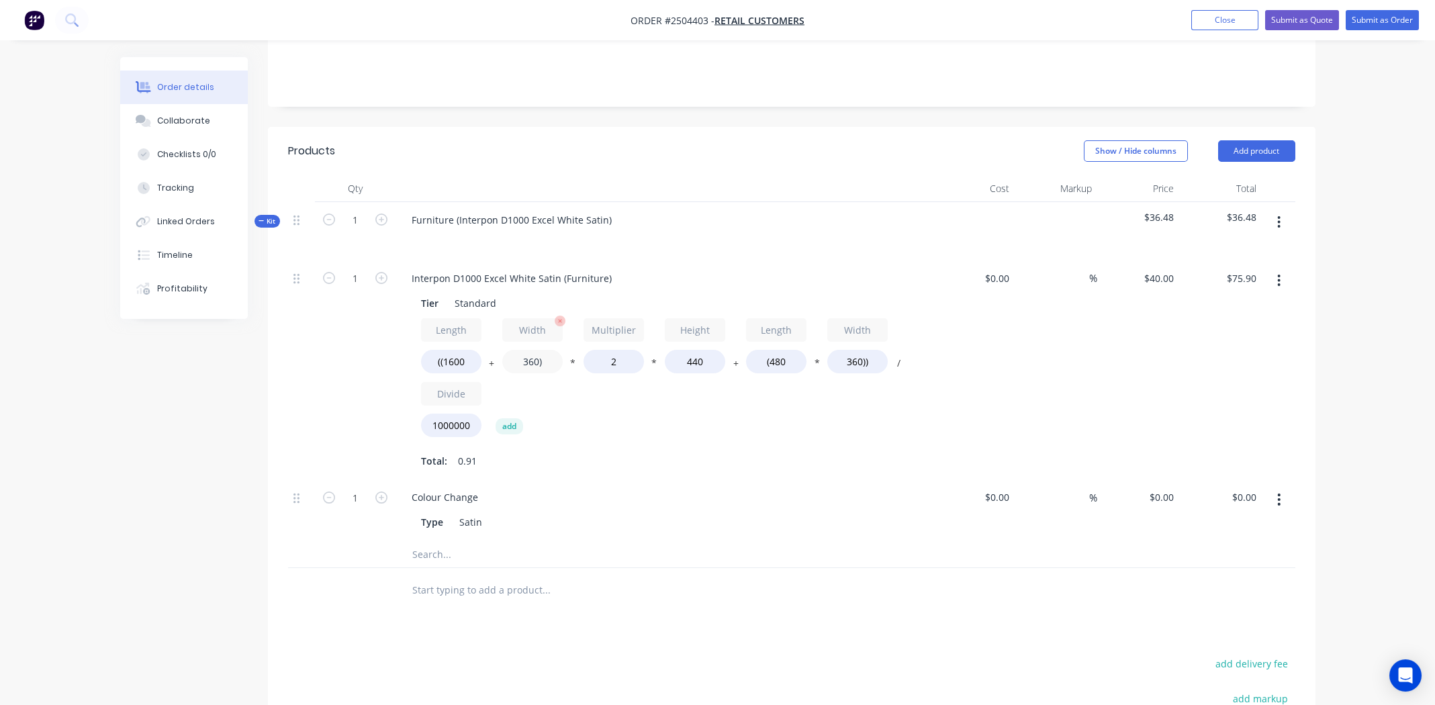
click at [525, 350] on input "360)" at bounding box center [532, 362] width 60 height 24
type input "930)"
type input "$95.97"
click at [696, 350] on input "440" at bounding box center [695, 362] width 60 height 24
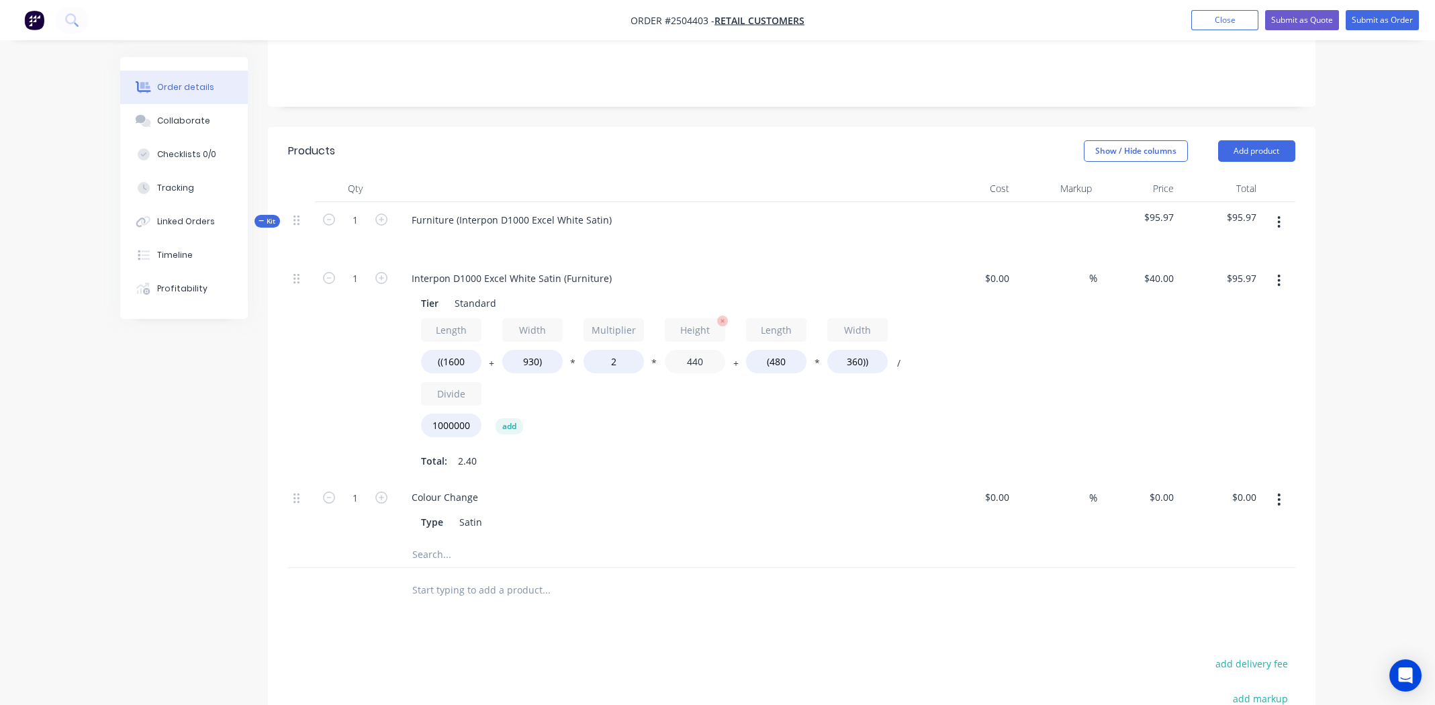
click at [692, 350] on input "440" at bounding box center [695, 362] width 60 height 24
type input "630"
type input "$134.42"
click at [782, 350] on input "(480" at bounding box center [776, 362] width 60 height 24
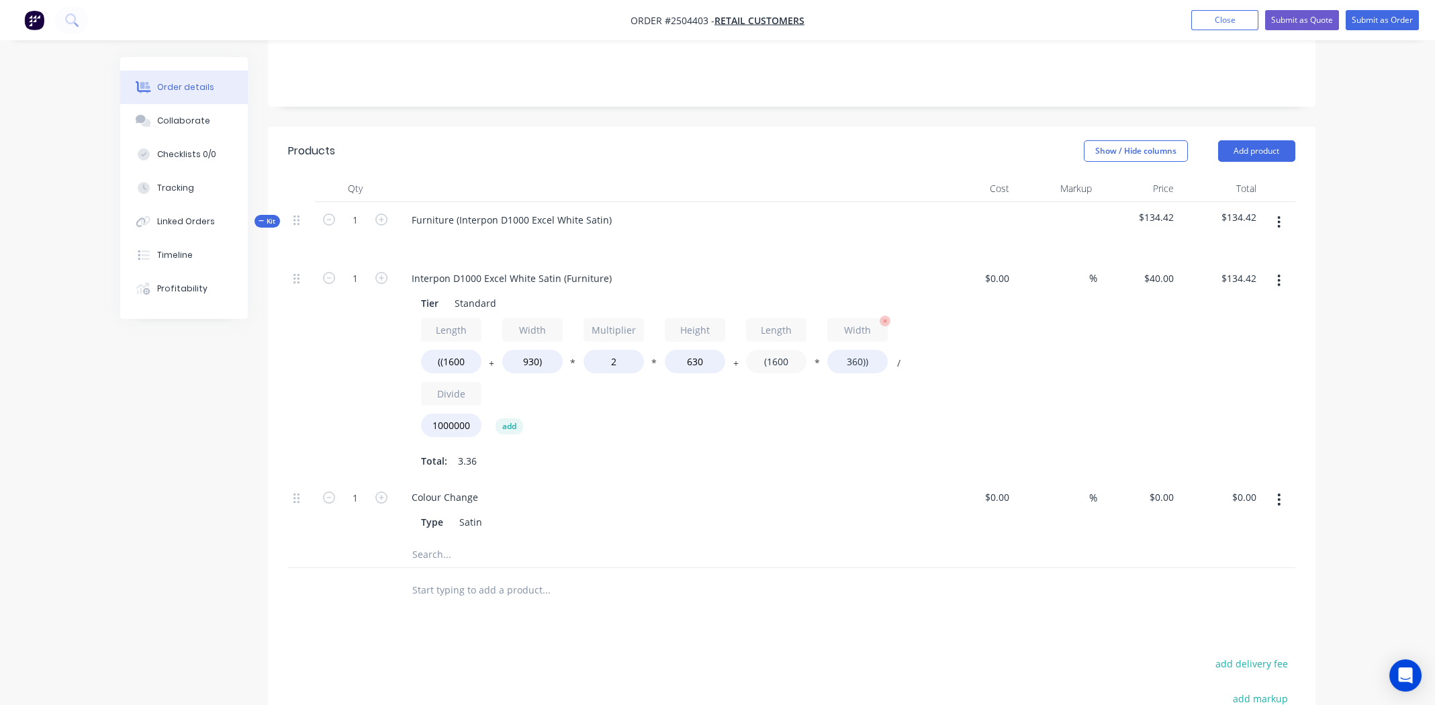
type input "(1600"
type input "$150.55"
click at [858, 350] on input "360))" at bounding box center [857, 362] width 60 height 24
type input "930))"
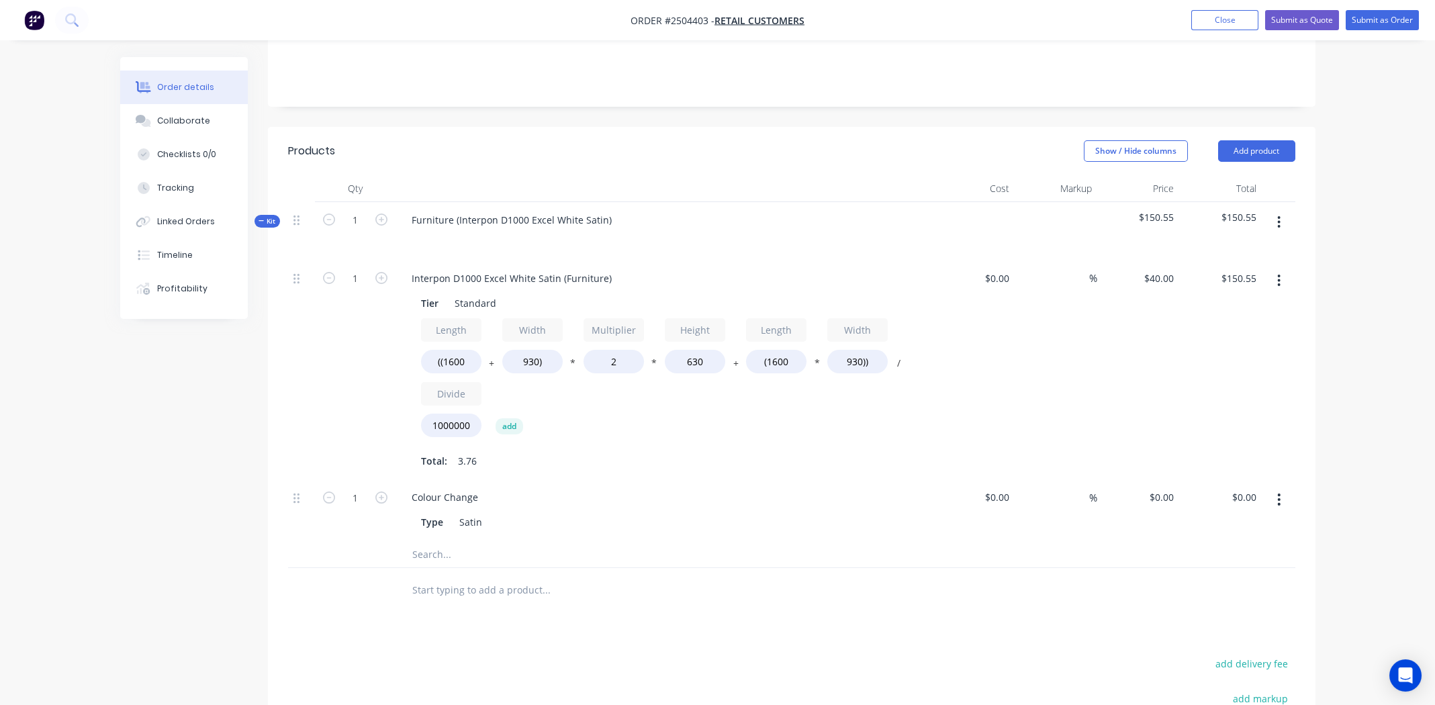
type input "$187.03"
click at [742, 412] on div "Length ((1600 + Width 930) * Multiplier 2 * Height 630 + Length (1600 * Width 9…" at bounding box center [664, 380] width 486 height 125
click at [617, 350] on input "2" at bounding box center [614, 362] width 60 height 24
click at [612, 350] on input "2" at bounding box center [614, 362] width 60 height 24
click at [613, 350] on input "2" at bounding box center [614, 362] width 60 height 24
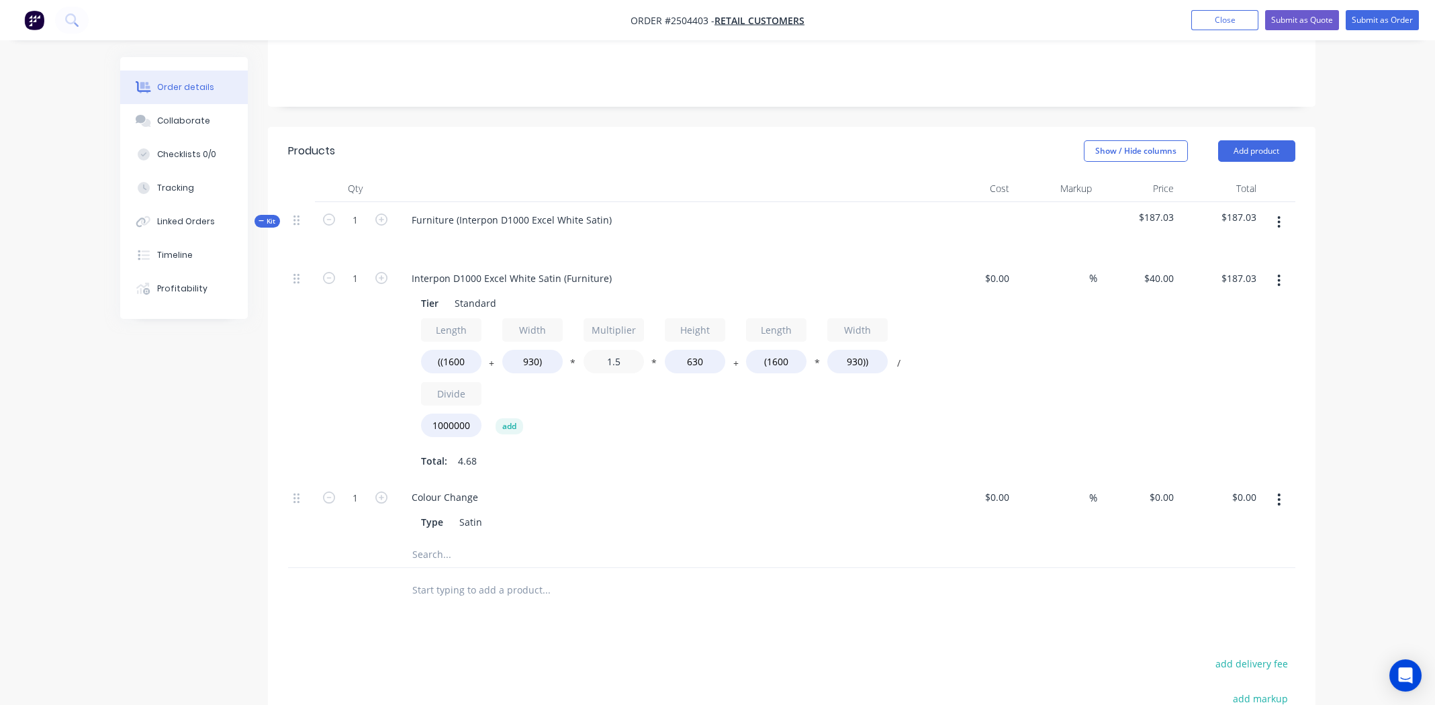
type input "1.5"
type input "$155.16"
click at [1160, 299] on div "$40.00 $40.00" at bounding box center [1138, 371] width 83 height 220
click at [1276, 488] on button "button" at bounding box center [1279, 500] width 32 height 24
click at [1225, 579] on div "Delete" at bounding box center [1231, 588] width 103 height 19
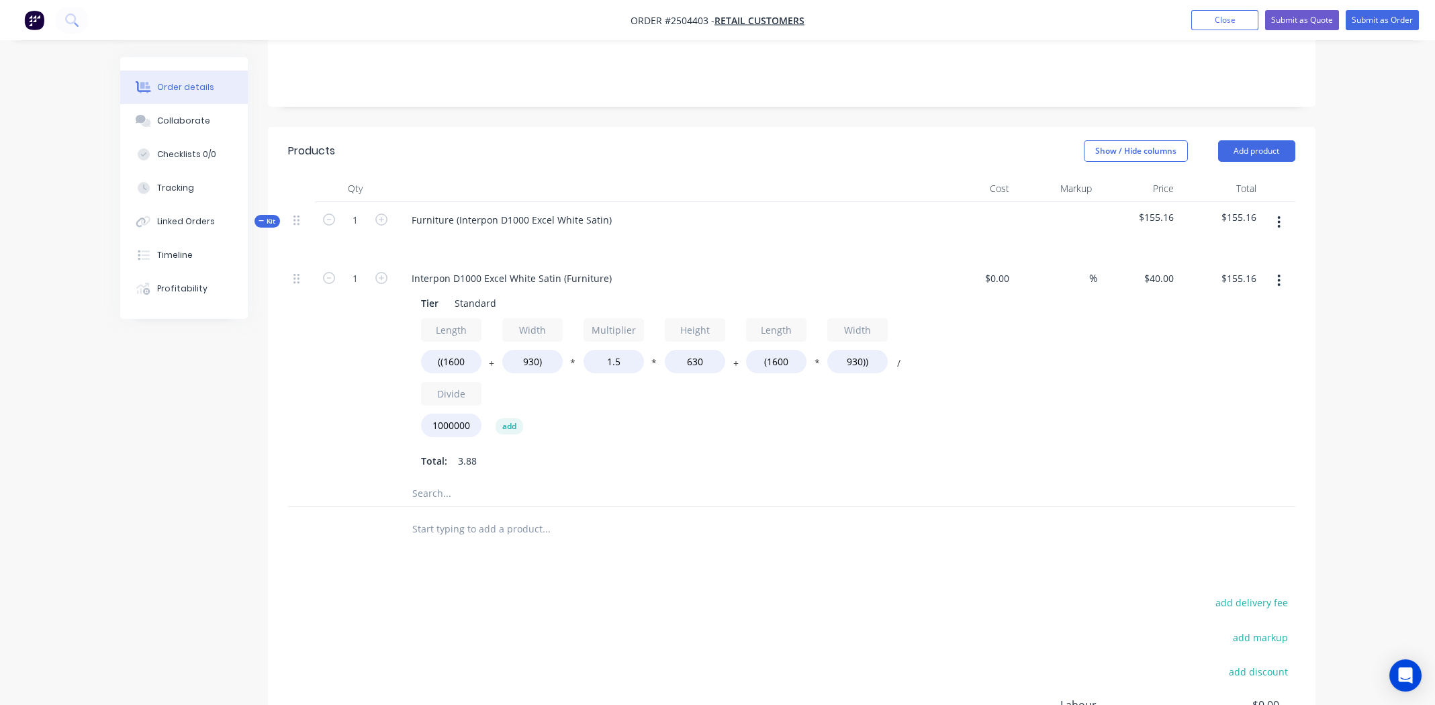
click at [1155, 398] on div "$40.00 $40.00" at bounding box center [1138, 371] width 83 height 220
click at [613, 210] on div "Furniture (Interpon D1000 Excel White Satin)" at bounding box center [512, 219] width 222 height 19
click at [470, 210] on div "Interpon D1000 Excel White Satin" at bounding box center [486, 219] width 171 height 19
click at [469, 210] on div "Interpon D1000 Excel White Satin" at bounding box center [486, 219] width 171 height 19
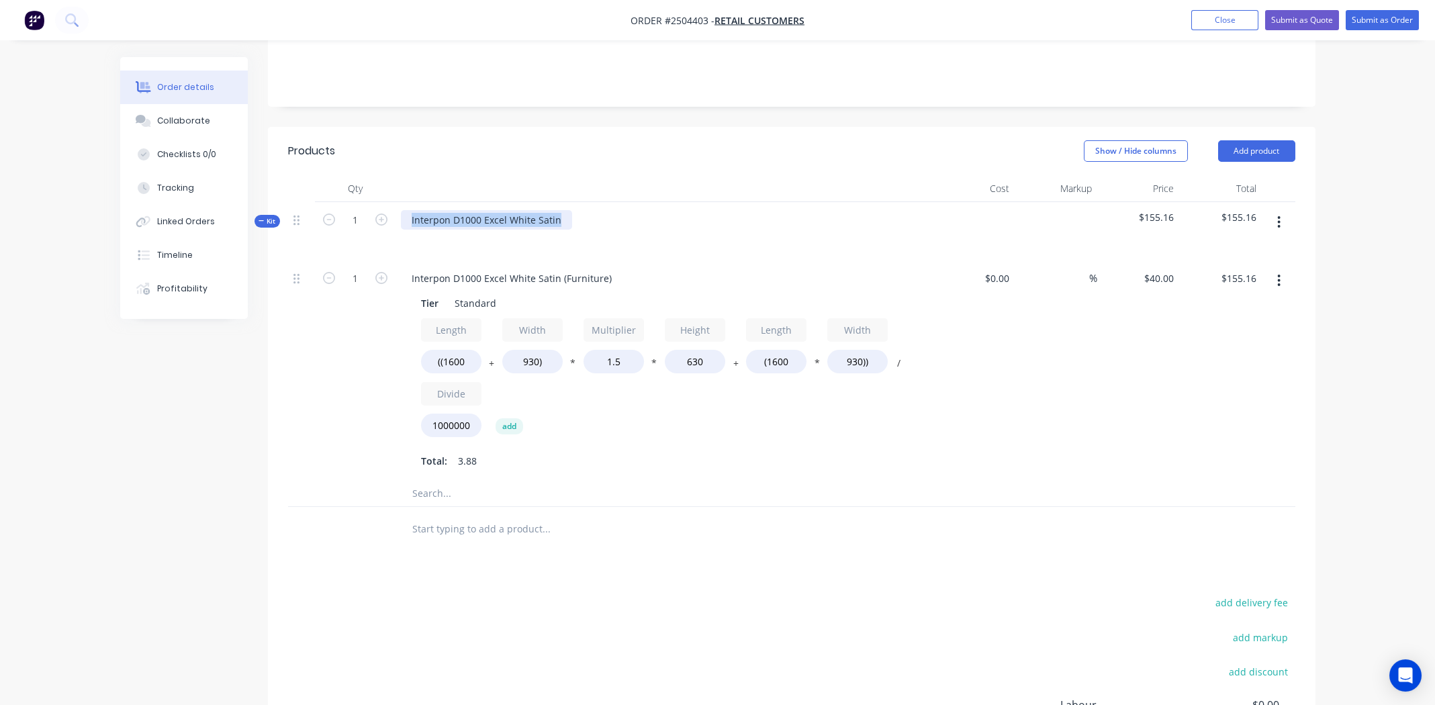
copy div "Interpon D1000 Excel White Satin"
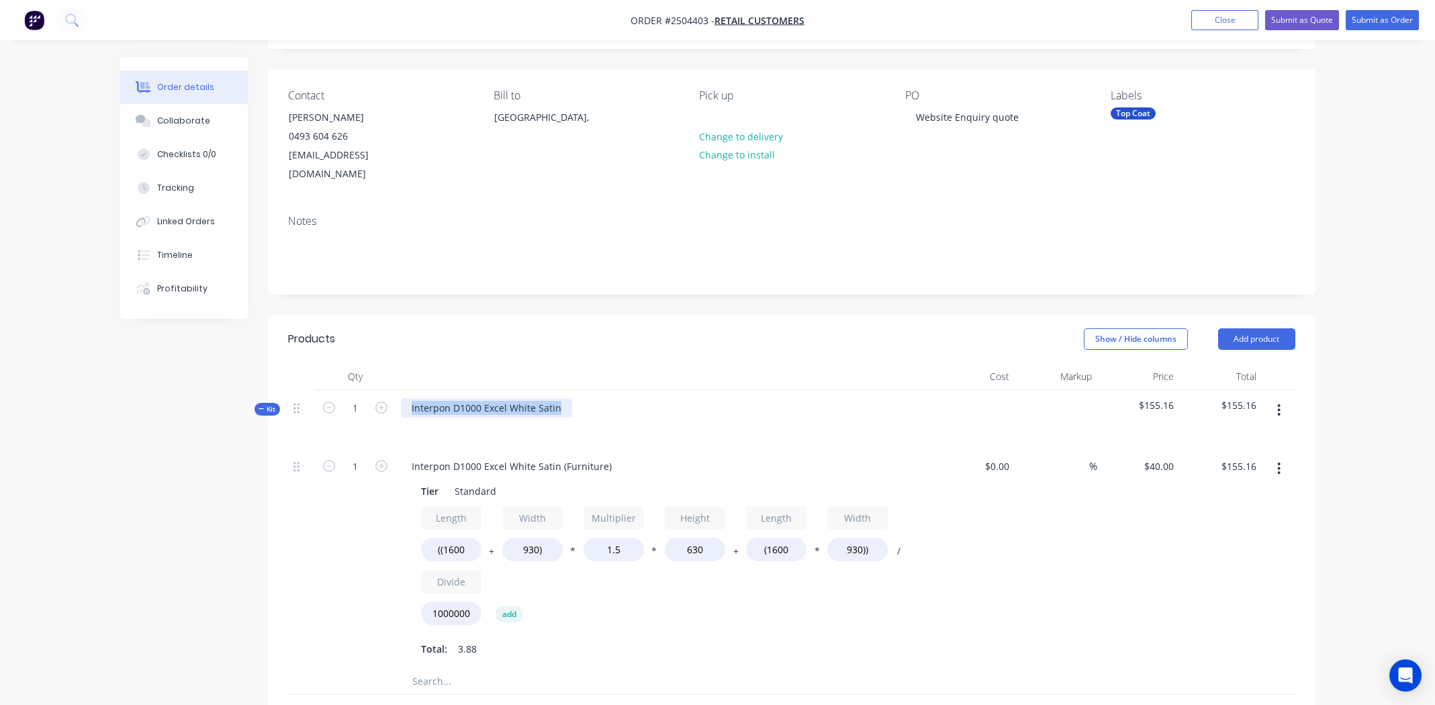
scroll to position [66, 0]
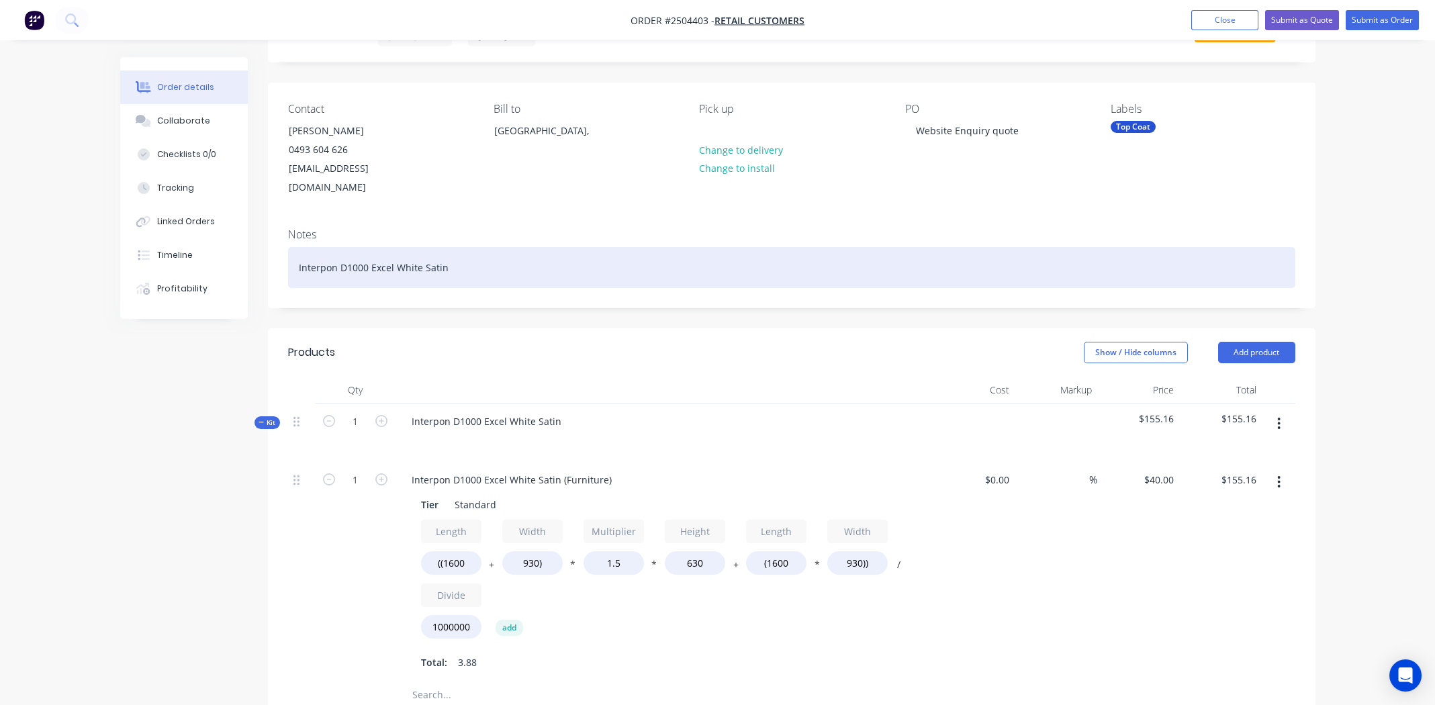
drag, startPoint x: 899, startPoint y: 404, endPoint x: 774, endPoint y: 235, distance: 210.2
click at [774, 247] on div "Interpon D1000 Excel White Satin" at bounding box center [791, 267] width 1007 height 41
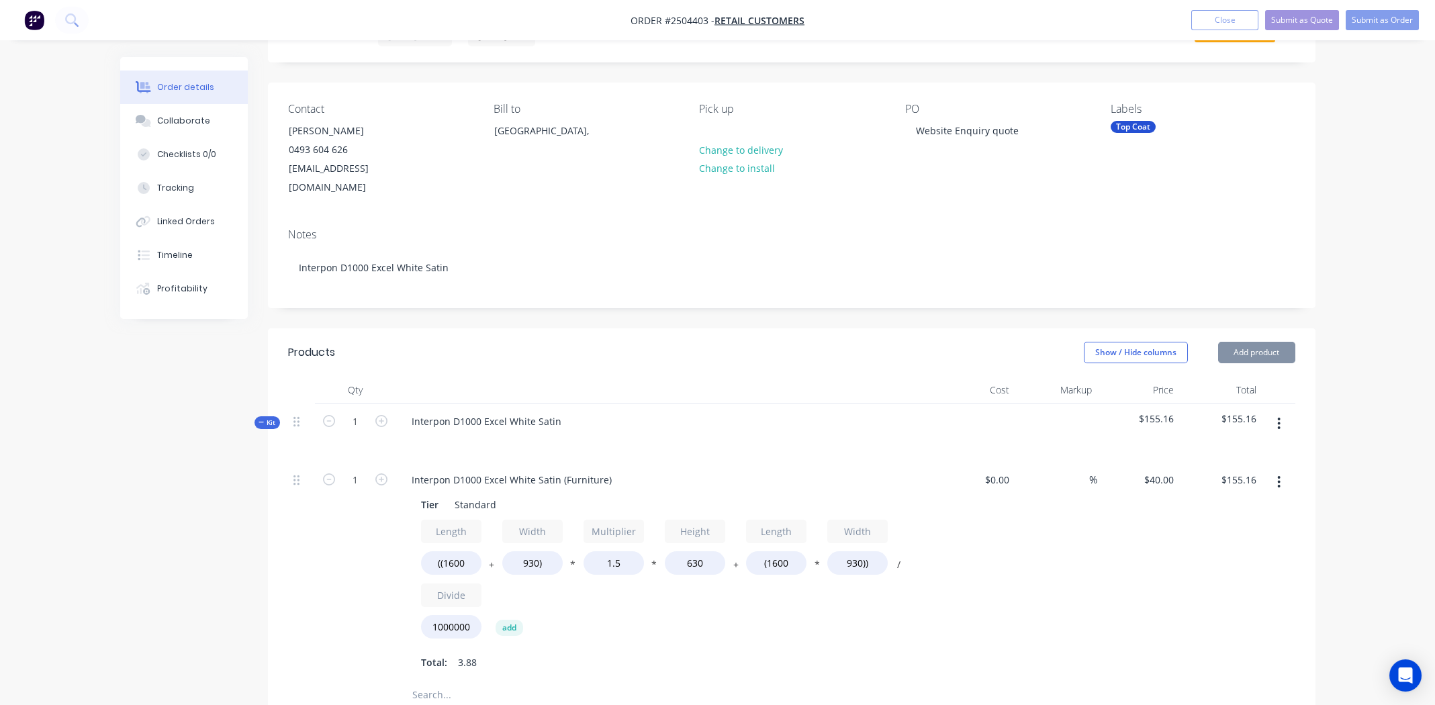
drag, startPoint x: 1031, startPoint y: 563, endPoint x: 1042, endPoint y: 559, distance: 12.3
click at [1034, 561] on div "%" at bounding box center [1056, 572] width 83 height 220
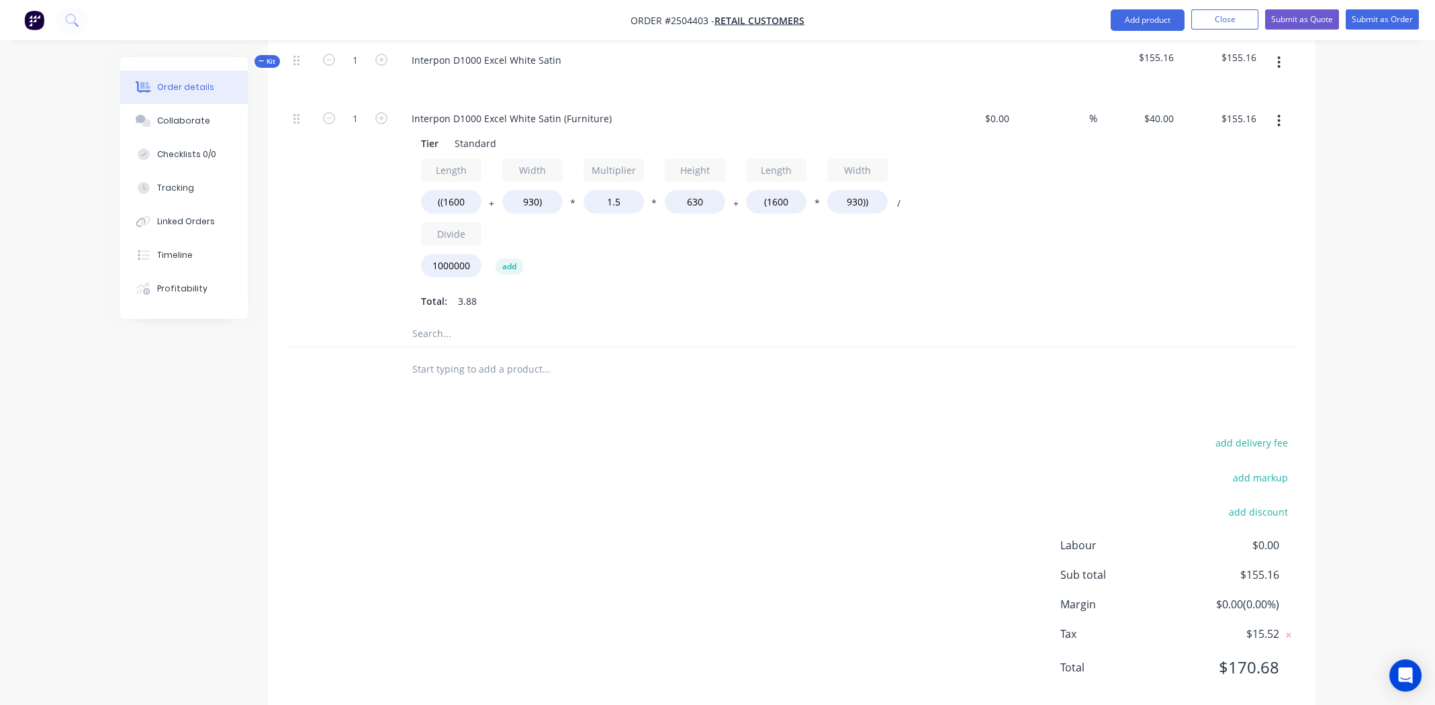
scroll to position [436, 0]
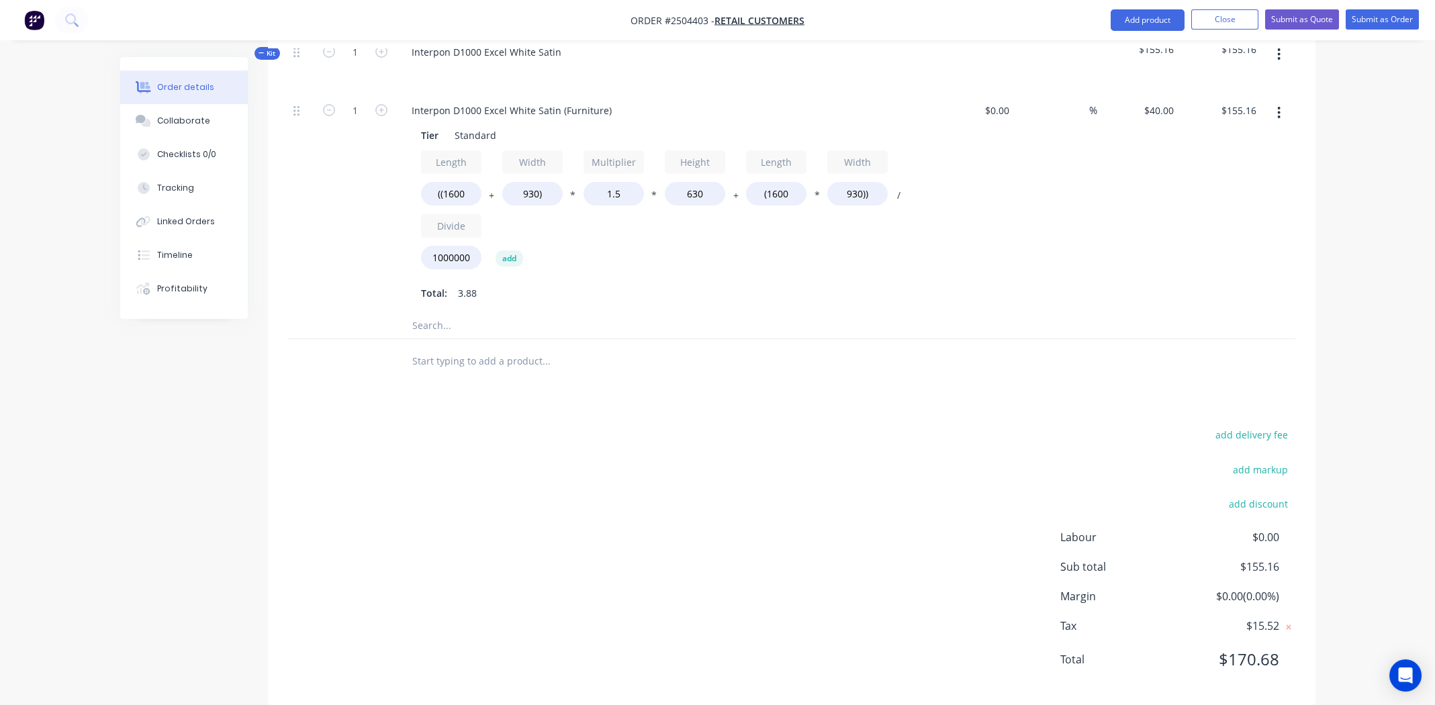
click at [536, 365] on div "Products Show / Hide columns Add product Qty Cost Markup Price Total Kit 1 Inte…" at bounding box center [792, 332] width 1048 height 747
click at [622, 182] on input "1.5" at bounding box center [614, 194] width 60 height 24
type input "1.7"
type input "$167.90"
click at [667, 230] on div "Length ((1600 + Width 930) * Multiplier 1.7 * Height 630 + Length (1600 * Width…" at bounding box center [664, 212] width 486 height 125
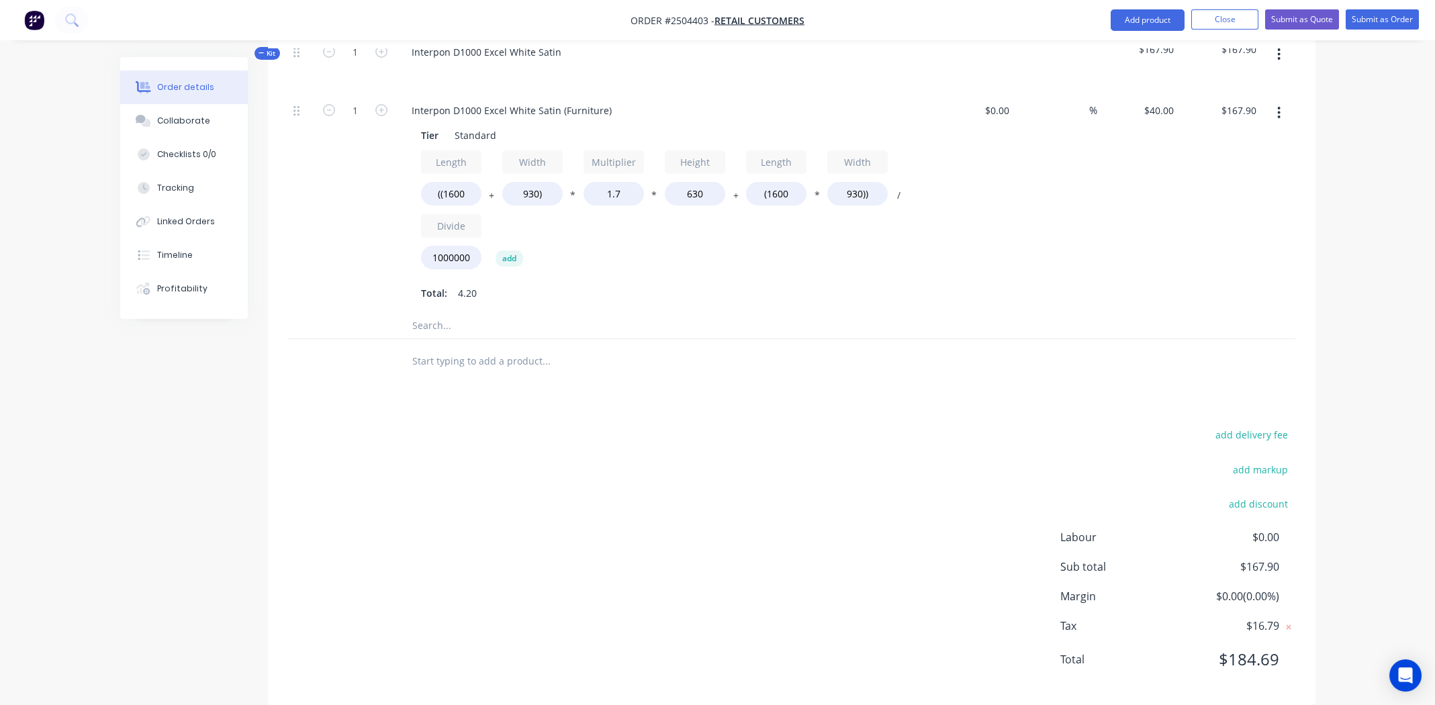
click at [659, 437] on div "add delivery fee add markup add discount Labour $0.00 Sub total $167.90 Margin …" at bounding box center [791, 555] width 1007 height 259
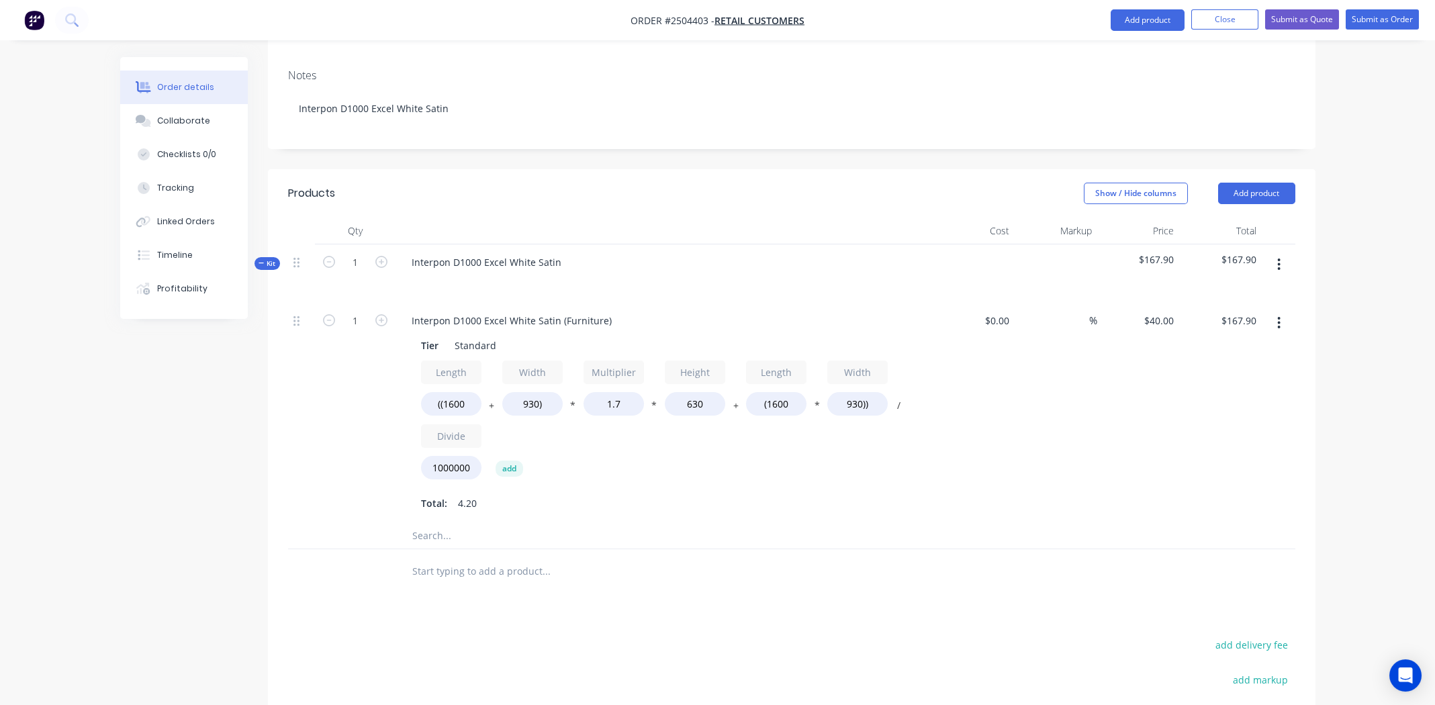
scroll to position [0, 0]
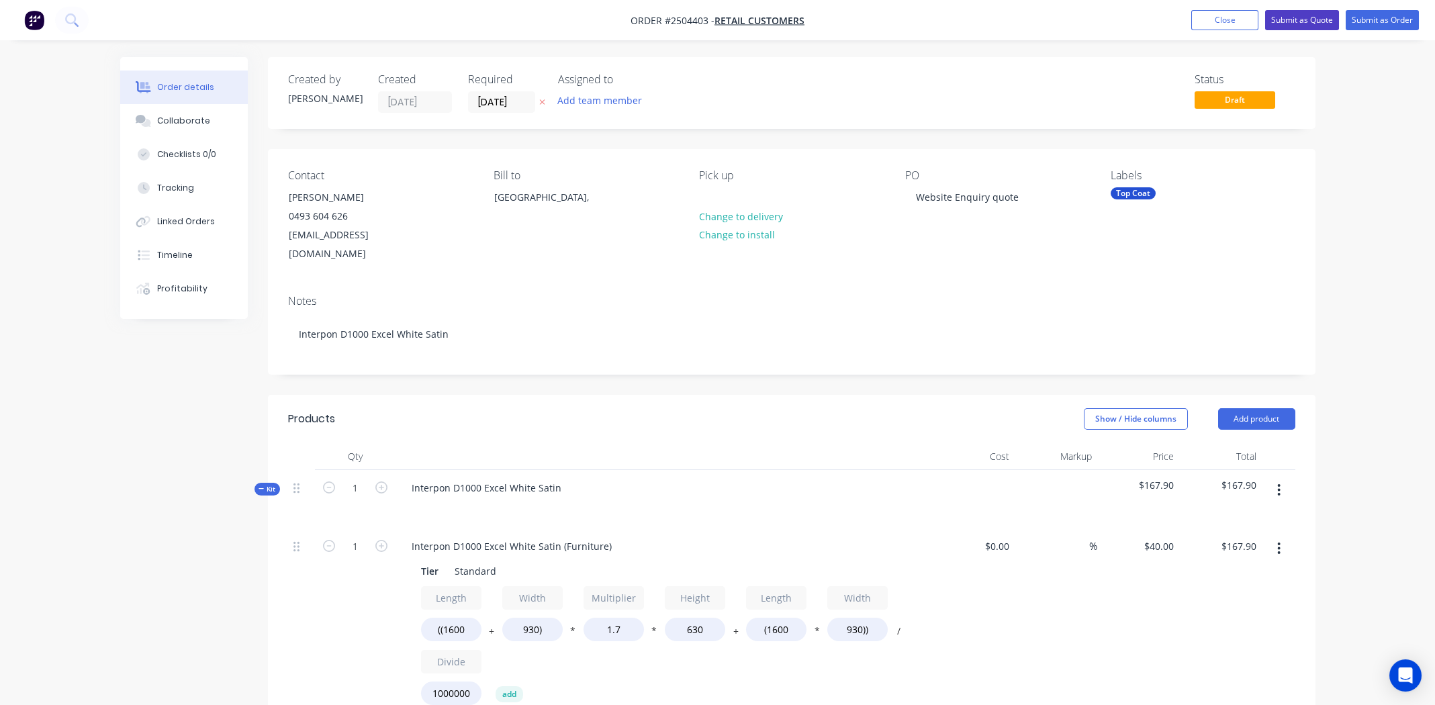
click at [1297, 21] on button "Submit as Quote" at bounding box center [1302, 20] width 74 height 20
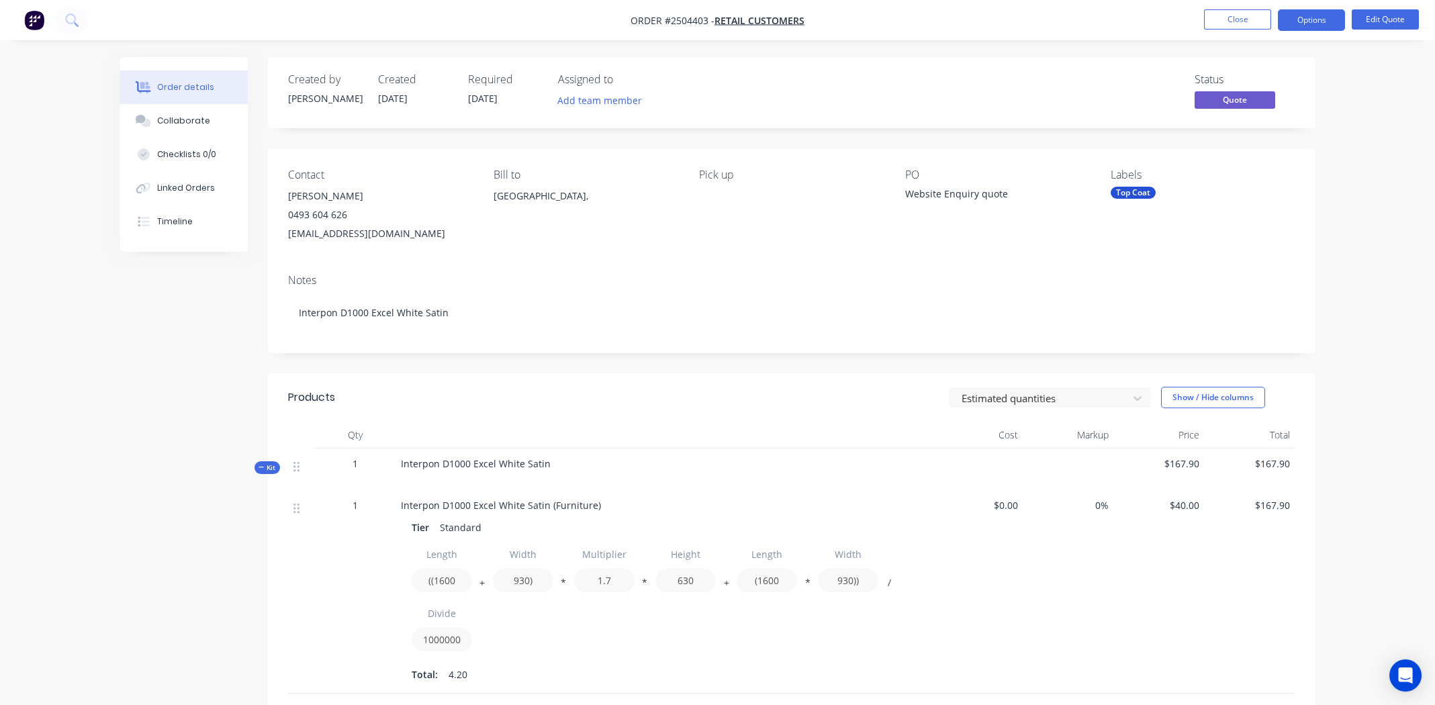
scroll to position [228, 0]
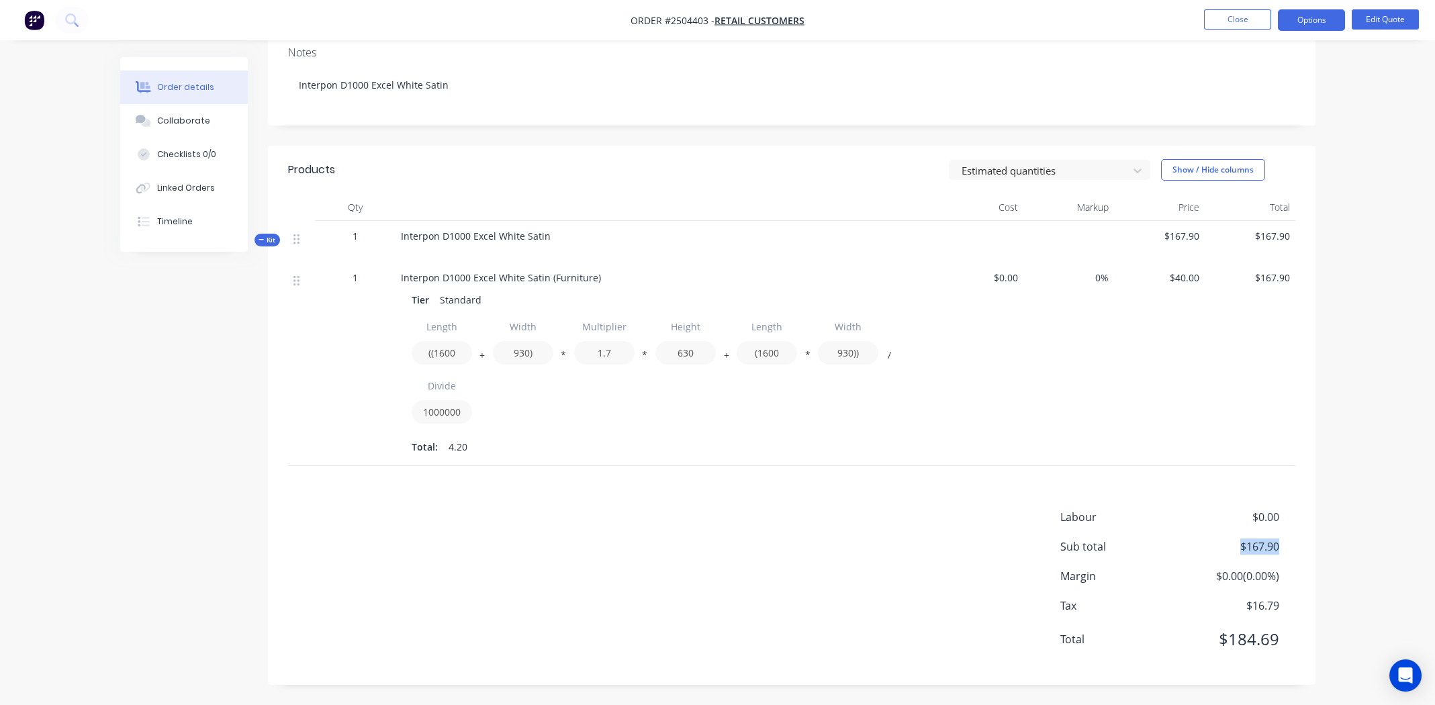
drag, startPoint x: 1282, startPoint y: 546, endPoint x: 1228, endPoint y: 545, distance: 54.4
click at [1228, 545] on div "Sub total $167.90" at bounding box center [1177, 547] width 235 height 16
copy span "$167.90"
click at [690, 20] on span "Order #2504403 -" at bounding box center [673, 20] width 84 height 13
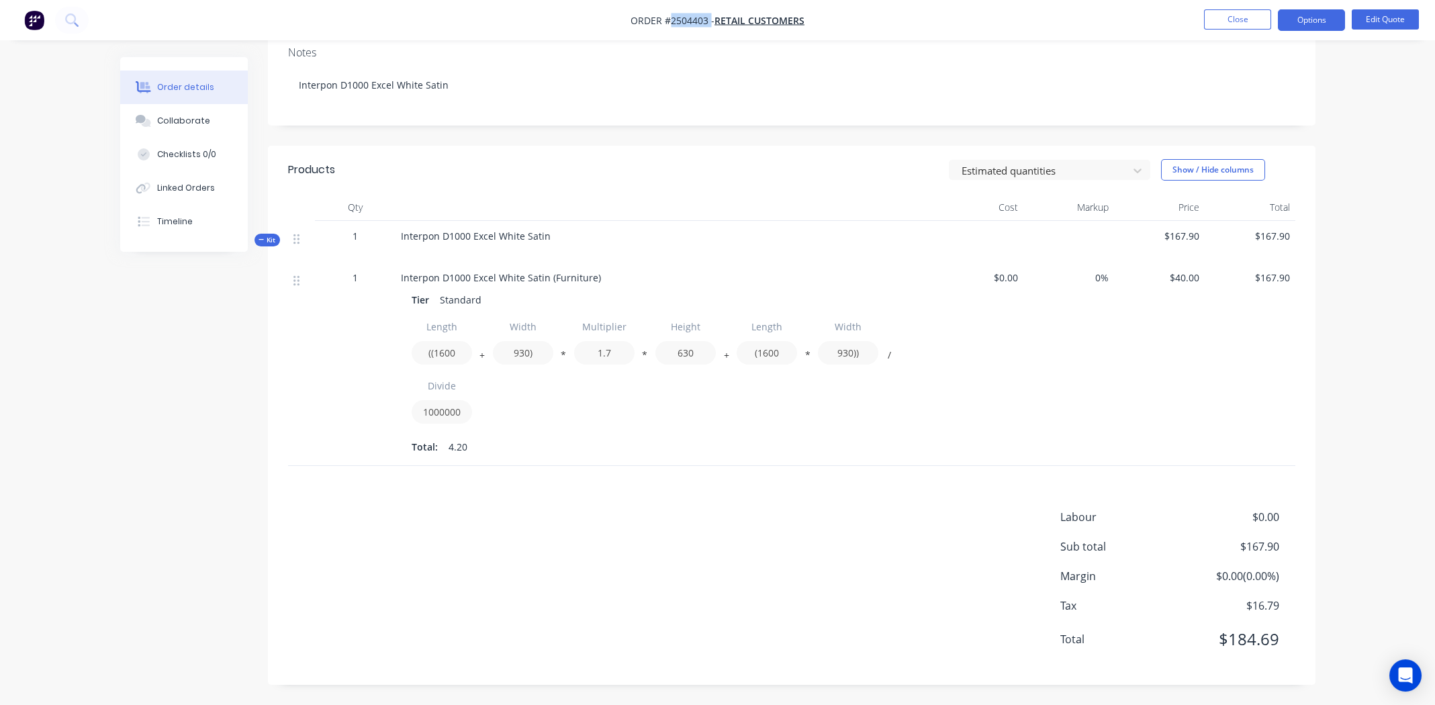
copy span "2504403"
click at [189, 118] on div "Collaborate" at bounding box center [183, 121] width 53 height 12
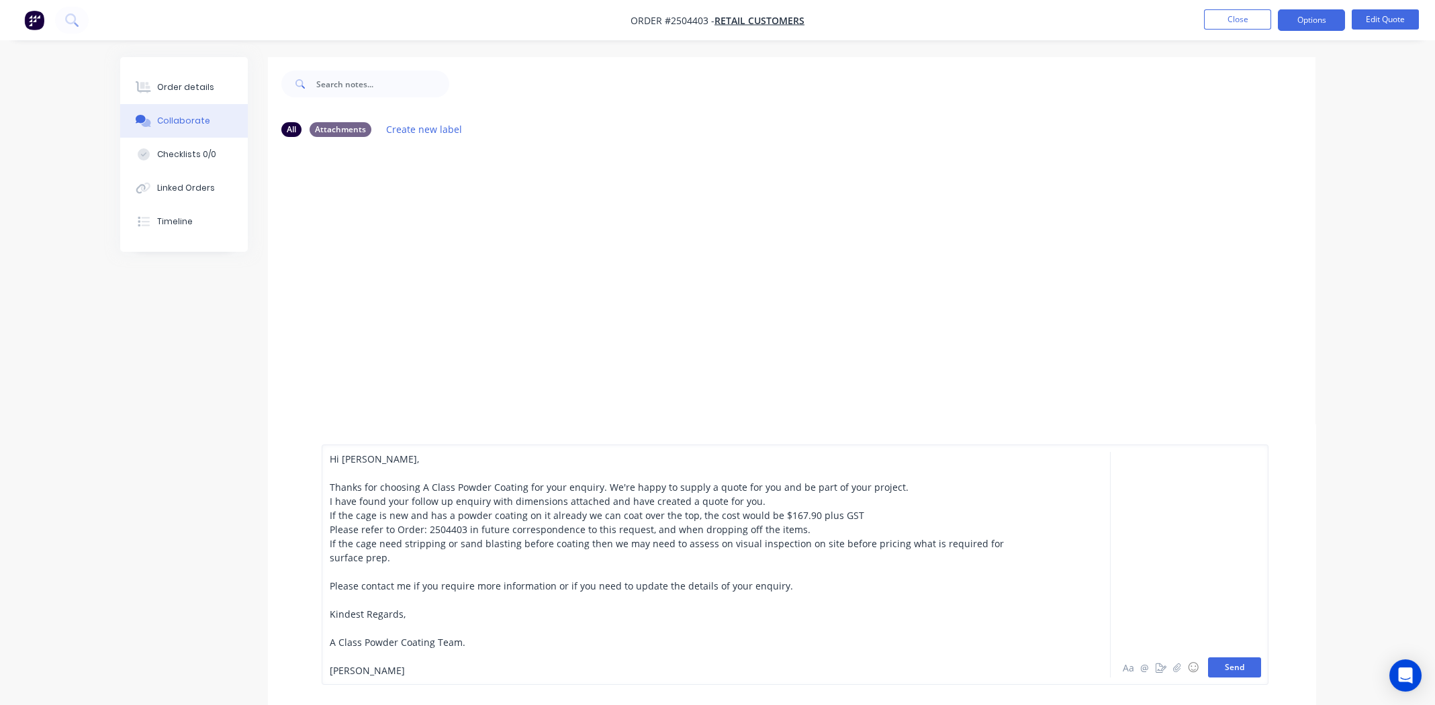
click at [1246, 668] on button "Send" at bounding box center [1234, 667] width 53 height 20
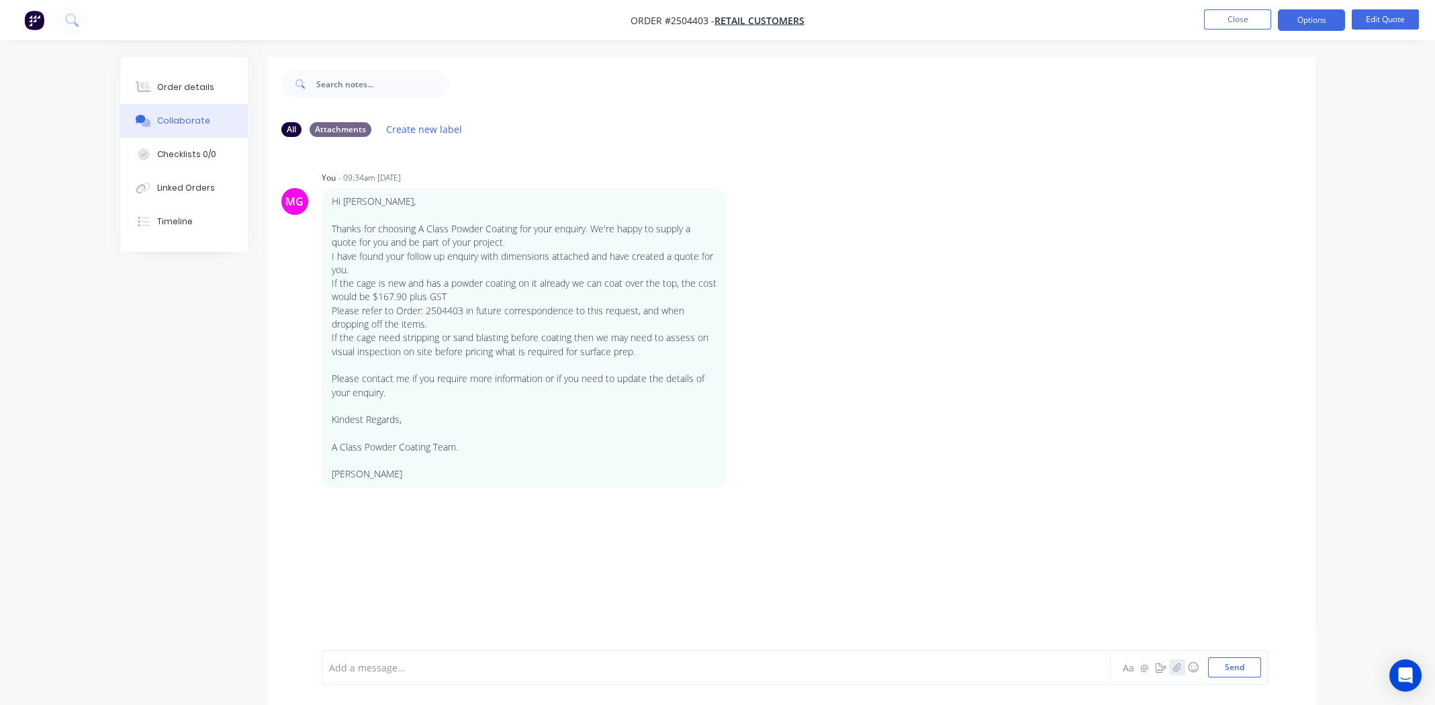
click at [1177, 666] on icon "button" at bounding box center [1176, 667] width 7 height 9
click at [1234, 665] on button "Send" at bounding box center [1234, 667] width 53 height 20
click at [200, 91] on div "Order details" at bounding box center [185, 87] width 57 height 12
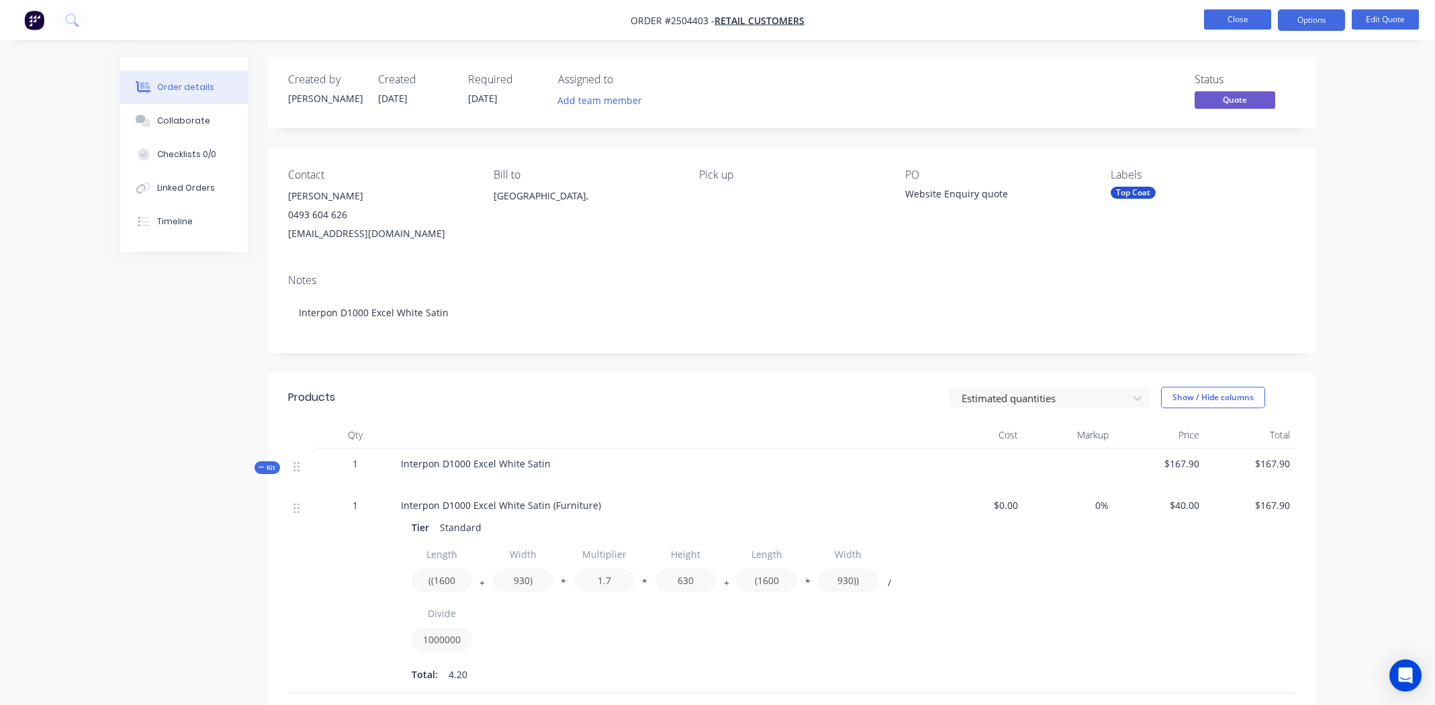
click at [1238, 15] on button "Close" at bounding box center [1237, 19] width 67 height 20
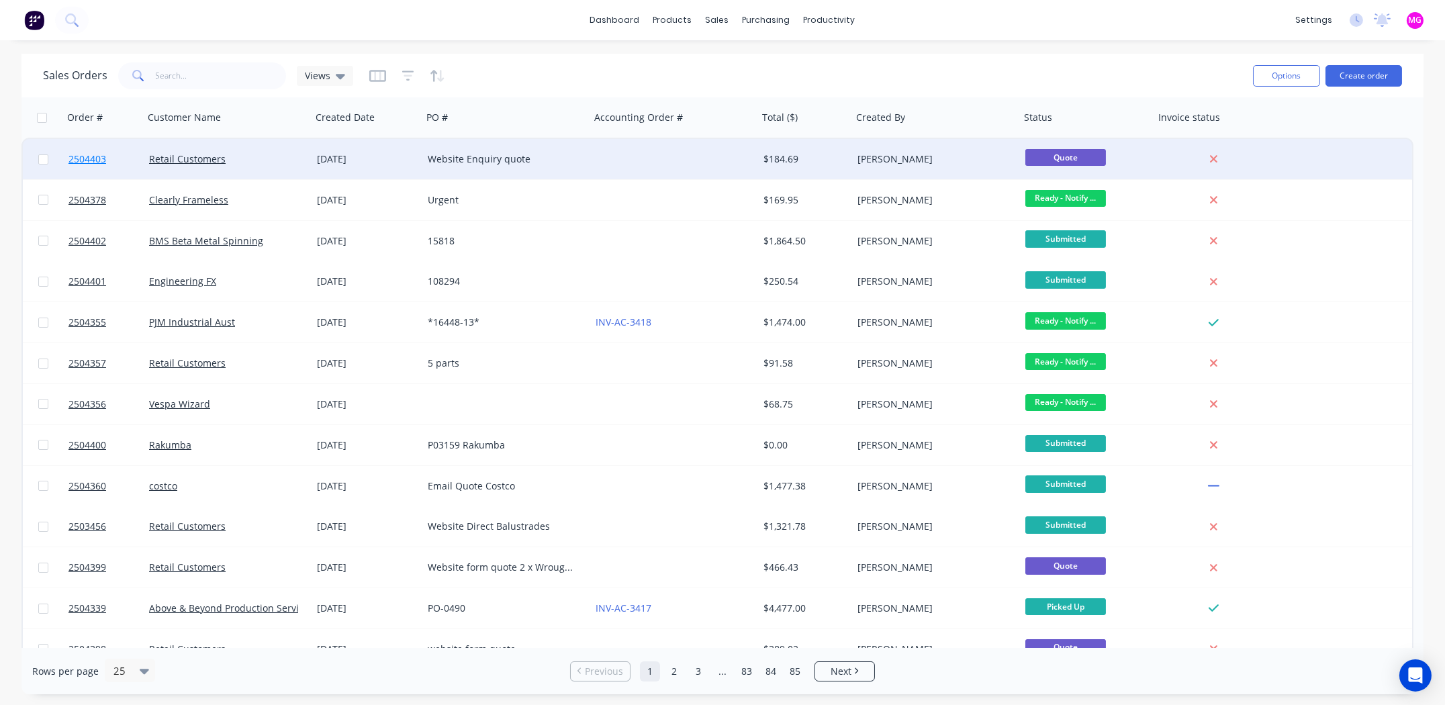
click at [94, 160] on span "2504403" at bounding box center [87, 158] width 38 height 13
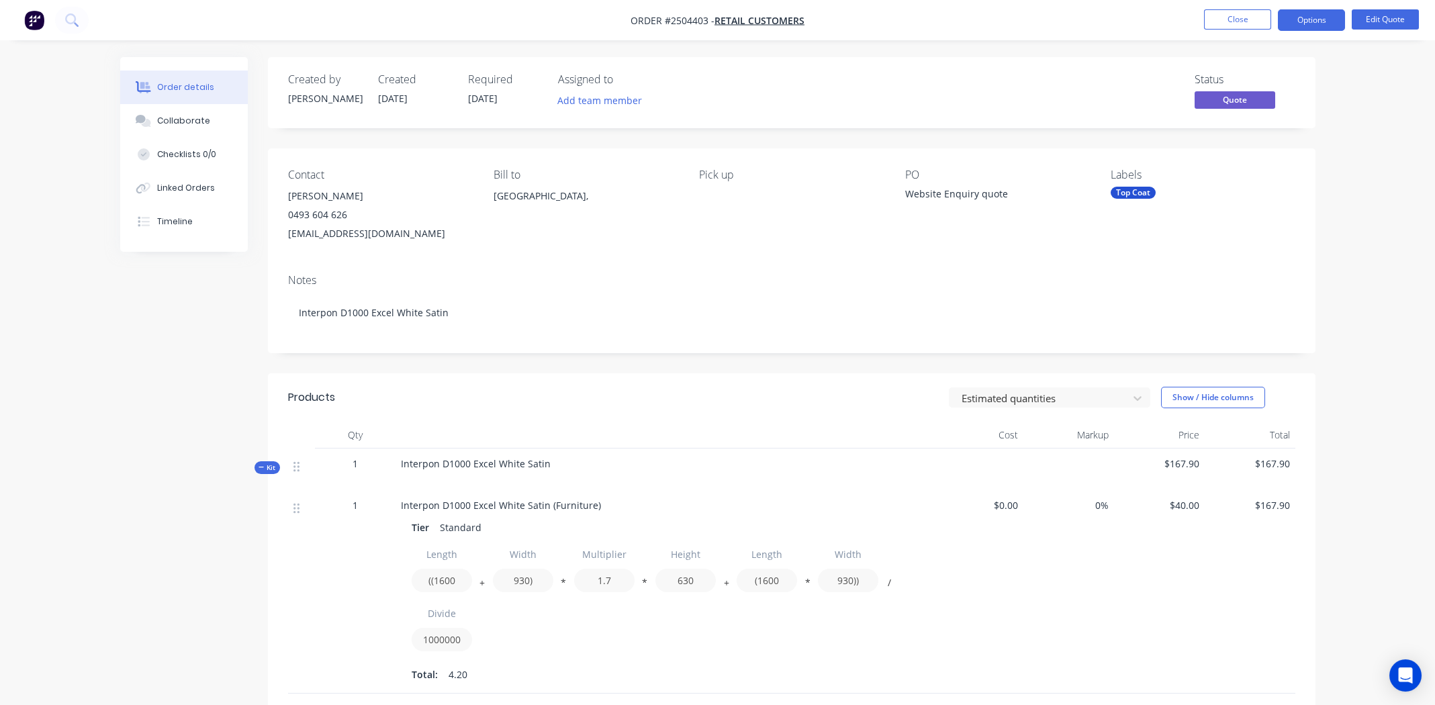
click at [684, 17] on span "Order #2504403 -" at bounding box center [673, 20] width 84 height 13
copy span "2504403"
click at [927, 36] on nav "Order #2504403 - Retail Customers Close Options Edit Quote" at bounding box center [717, 20] width 1435 height 40
click at [1230, 19] on button "Close" at bounding box center [1237, 19] width 67 height 20
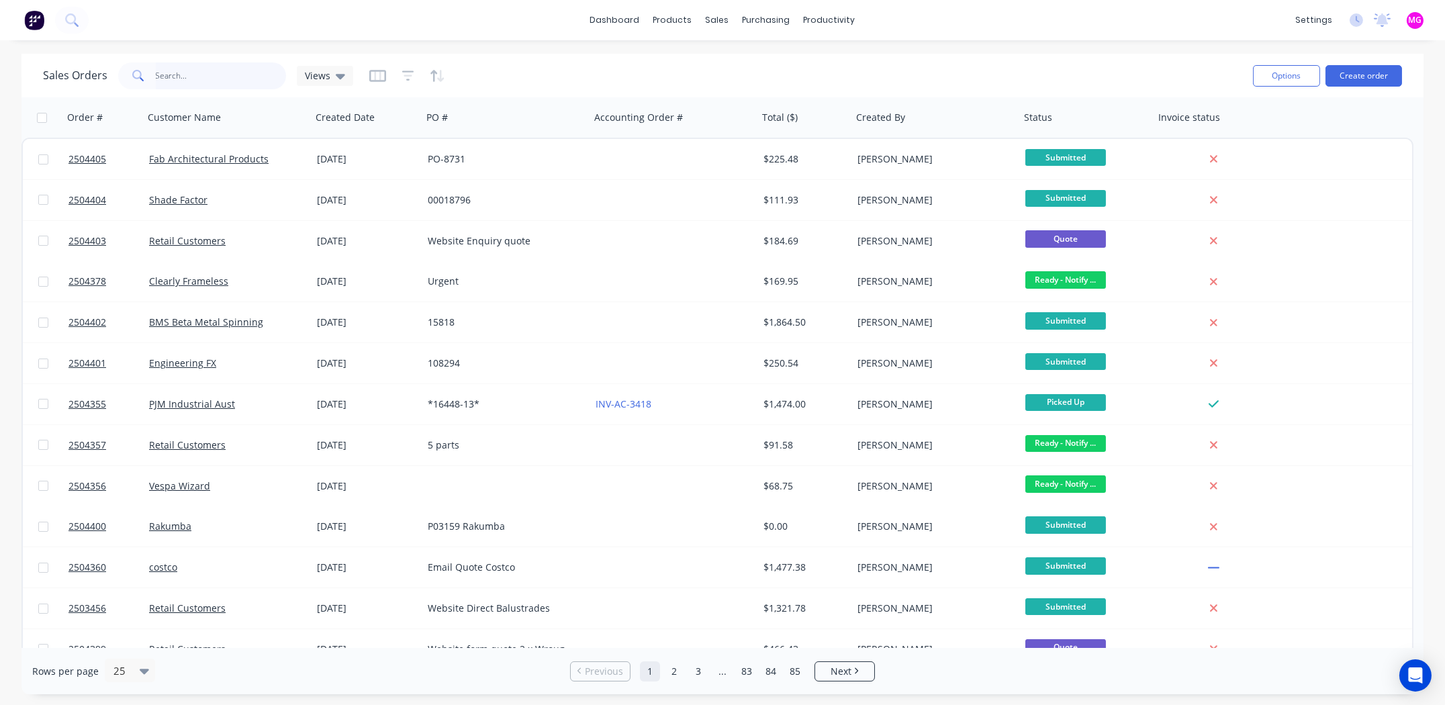
click at [224, 75] on input "text" at bounding box center [221, 75] width 131 height 27
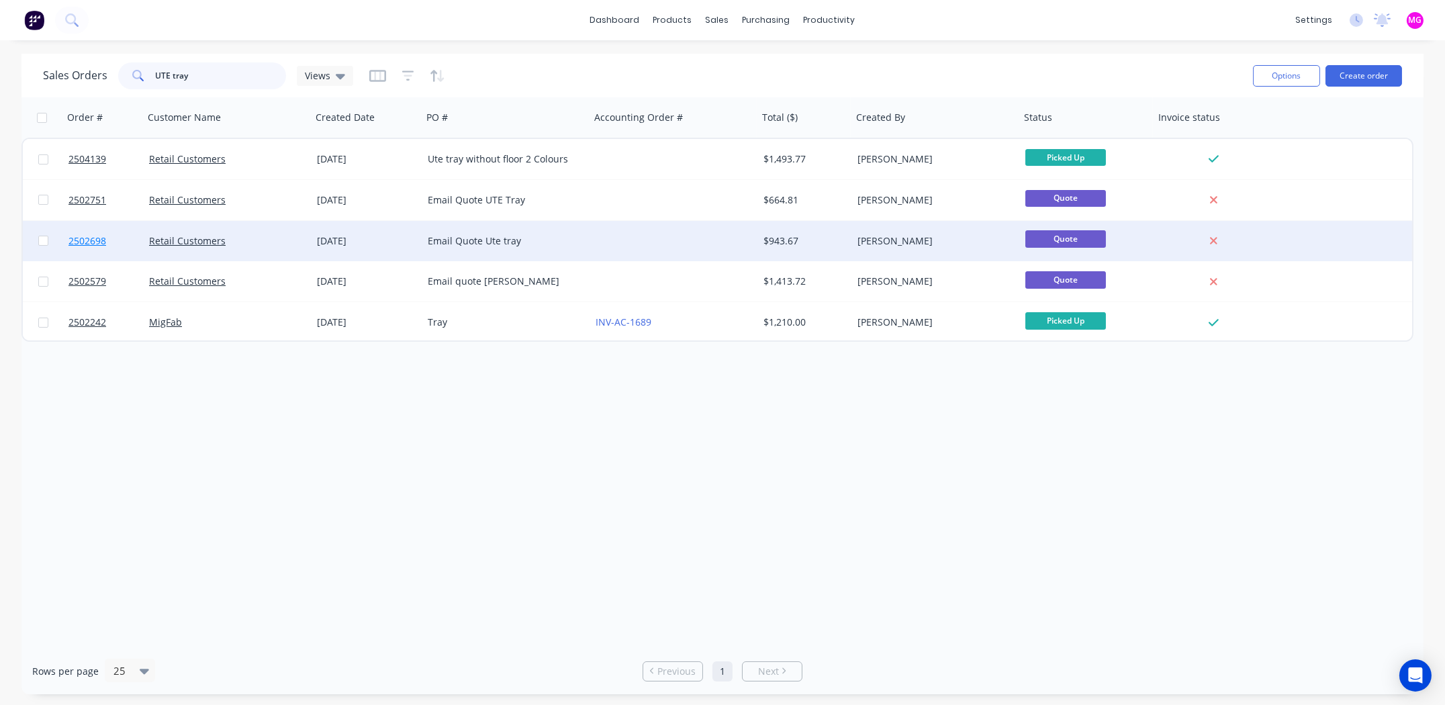
type input "UTE tray"
click at [91, 240] on span "2502698" at bounding box center [87, 240] width 38 height 13
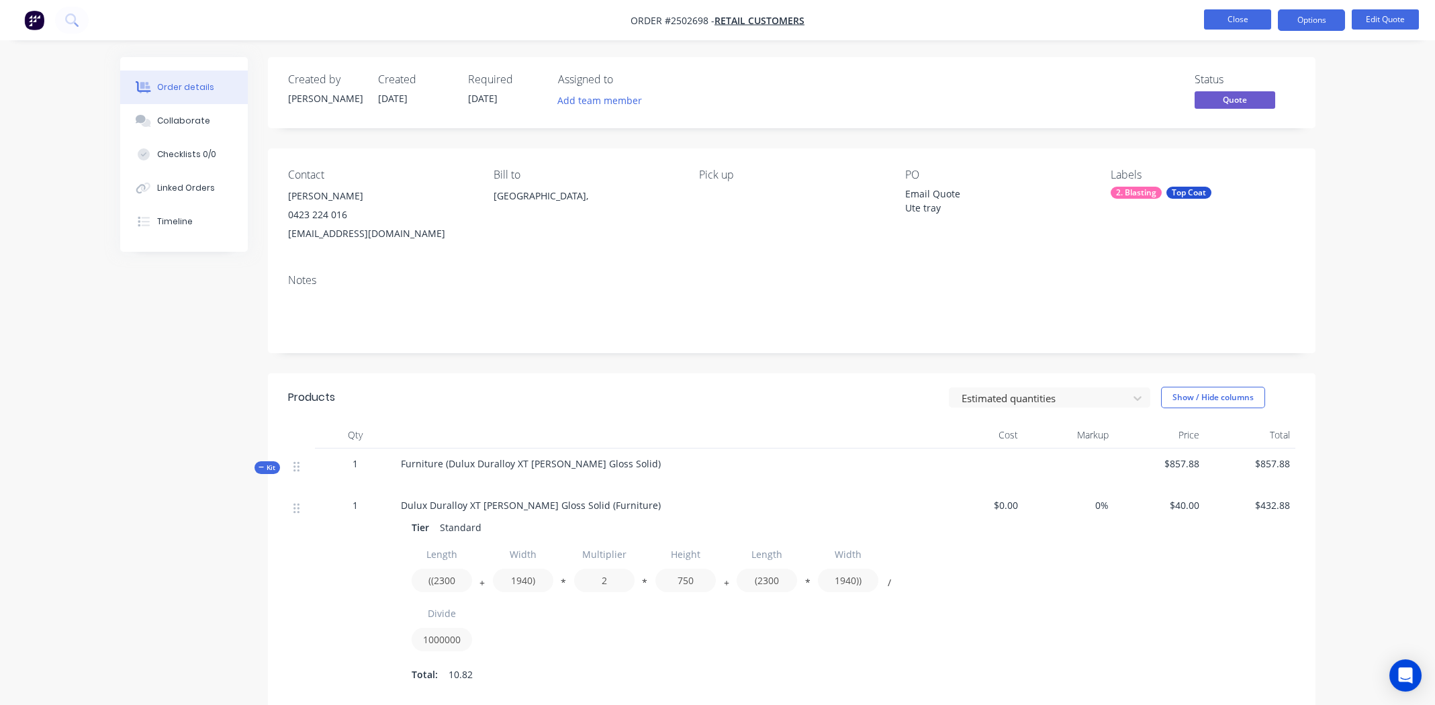
click at [1224, 13] on button "Close" at bounding box center [1237, 19] width 67 height 20
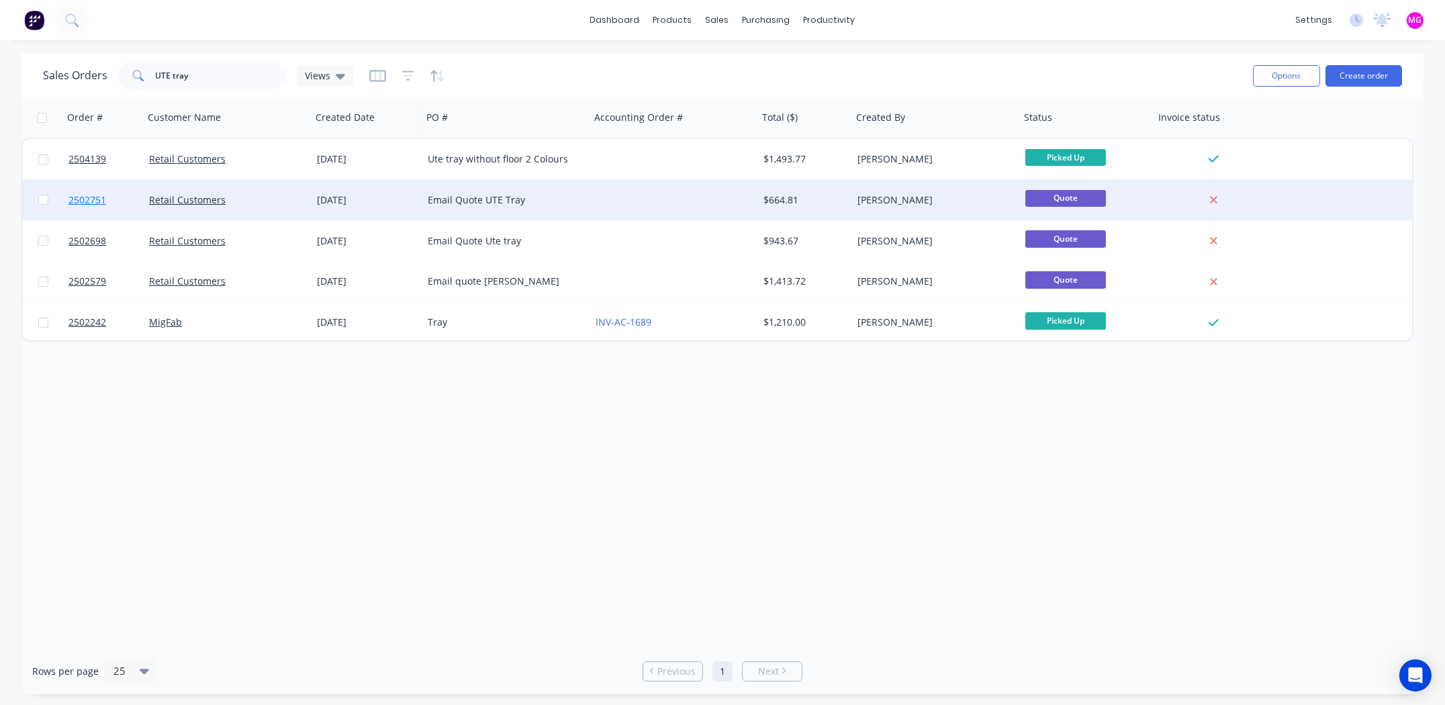
click at [88, 198] on span "2502751" at bounding box center [87, 199] width 38 height 13
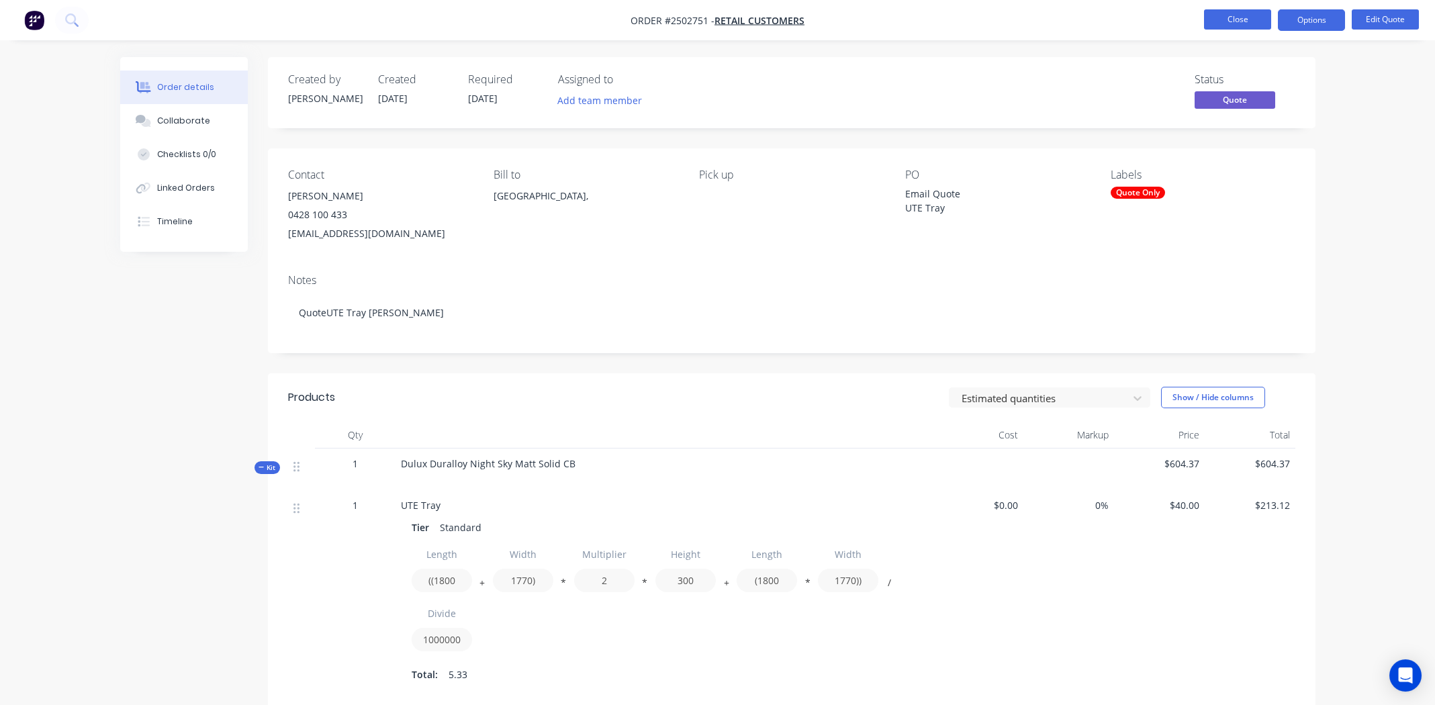
click at [1229, 17] on button "Close" at bounding box center [1237, 19] width 67 height 20
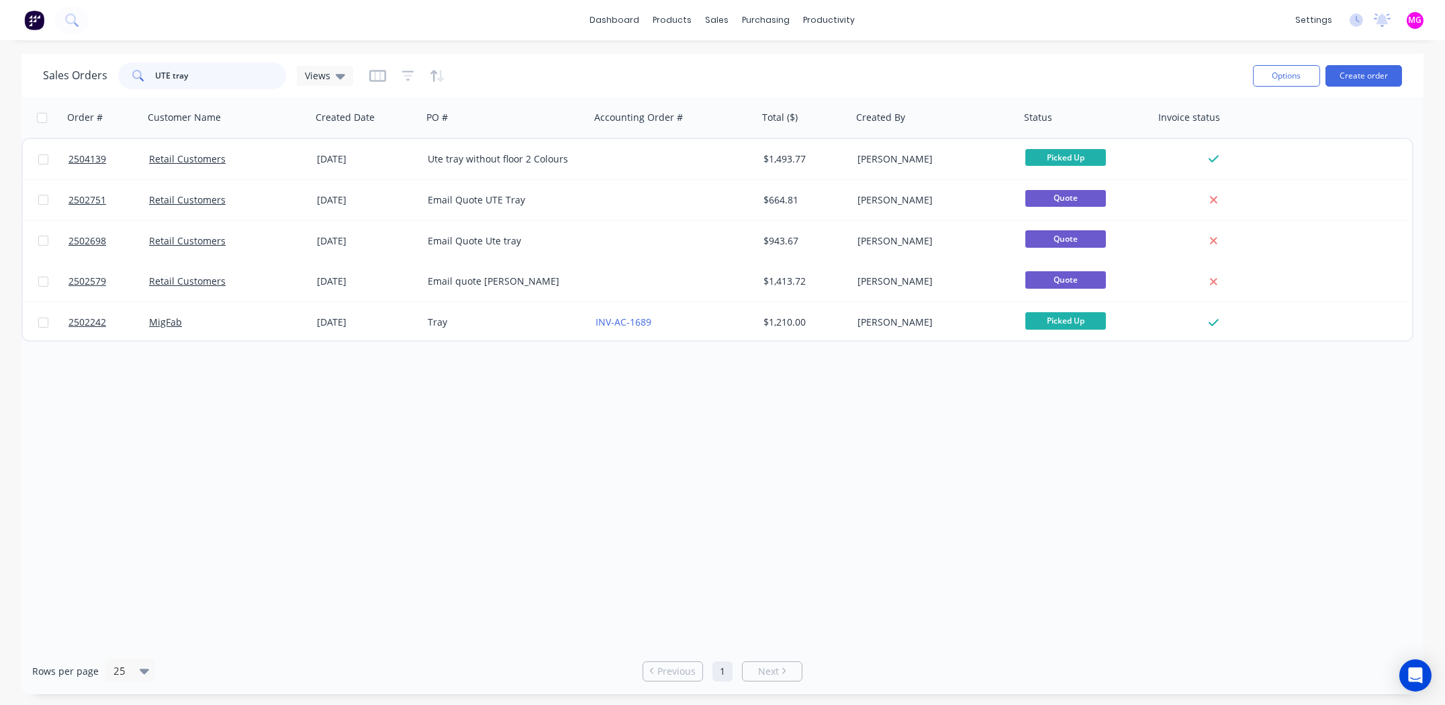
drag, startPoint x: 191, startPoint y: 72, endPoint x: 109, endPoint y: 72, distance: 81.3
click at [109, 72] on div "Sales Orders UTE tray Views" at bounding box center [198, 75] width 310 height 27
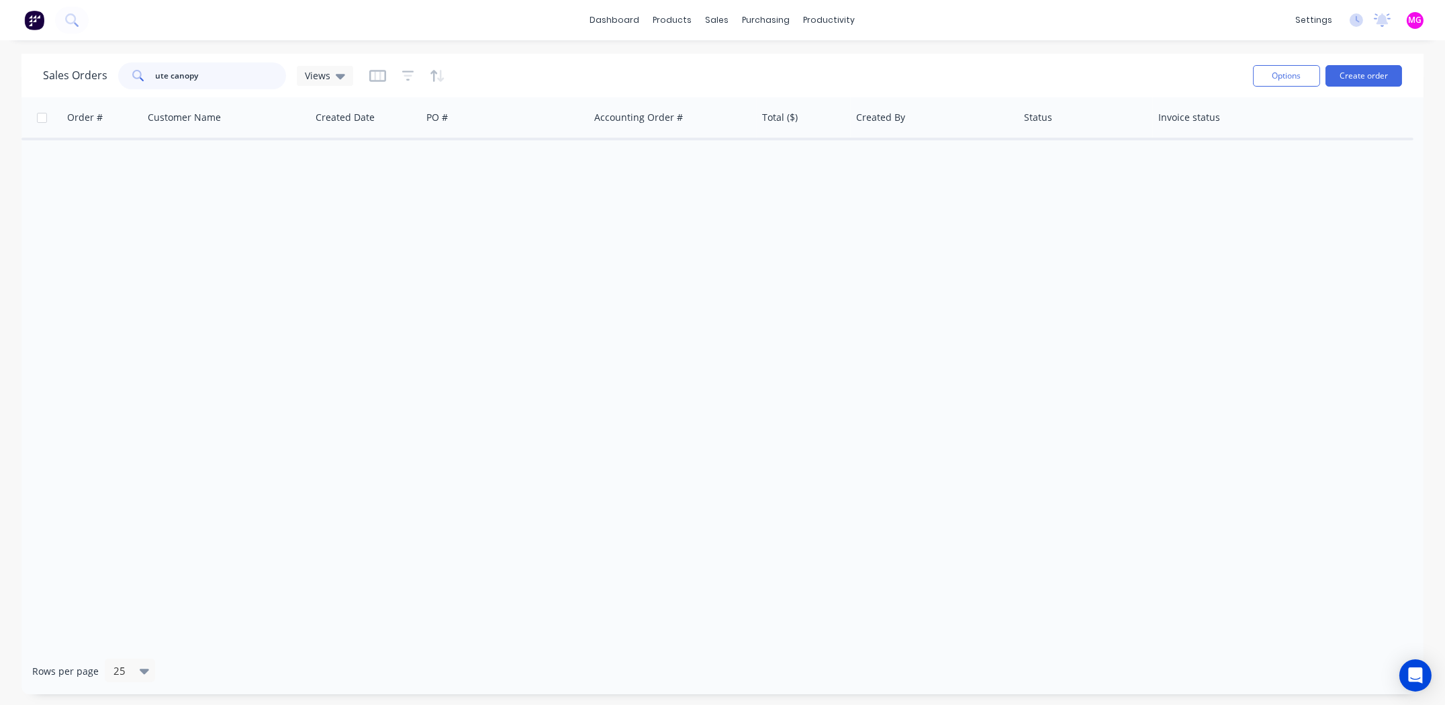
click at [217, 74] on input "ute canopy" at bounding box center [221, 75] width 131 height 27
type input "u"
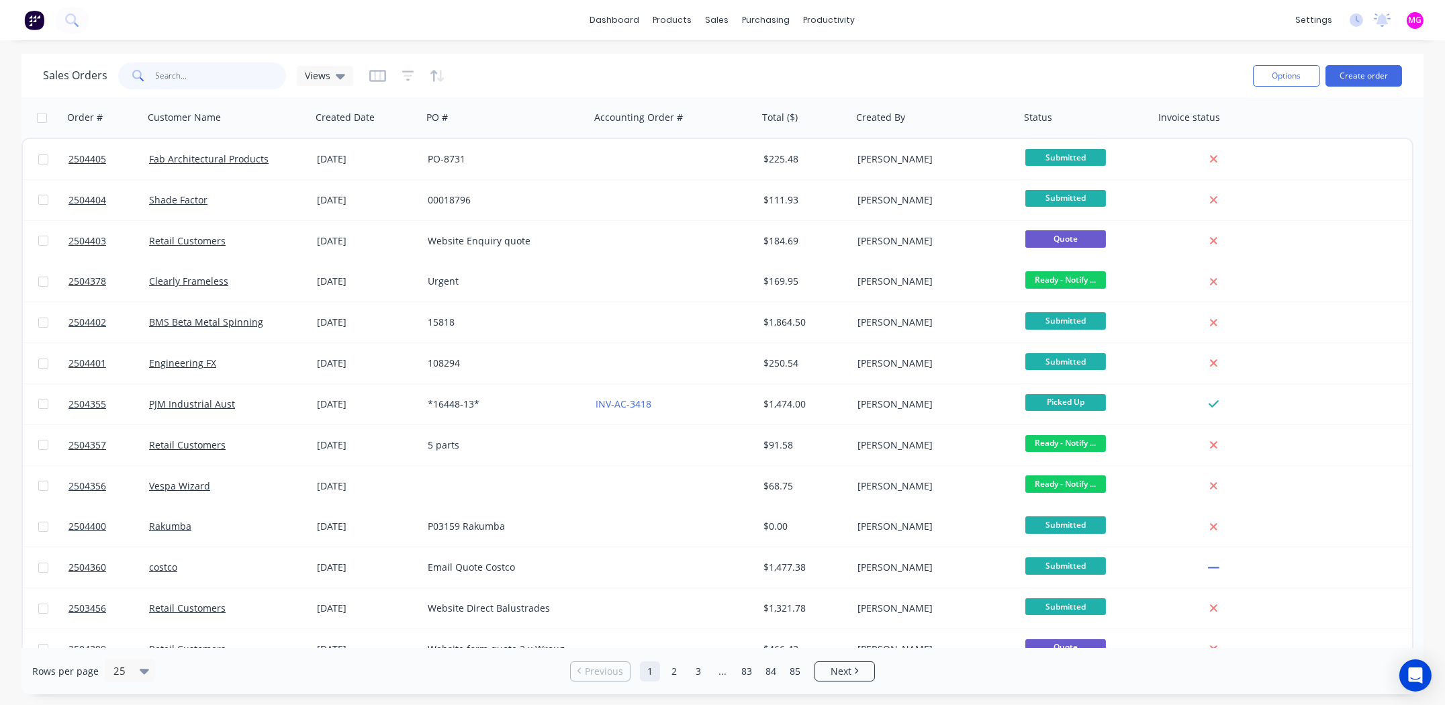
click at [204, 75] on input "text" at bounding box center [221, 75] width 131 height 27
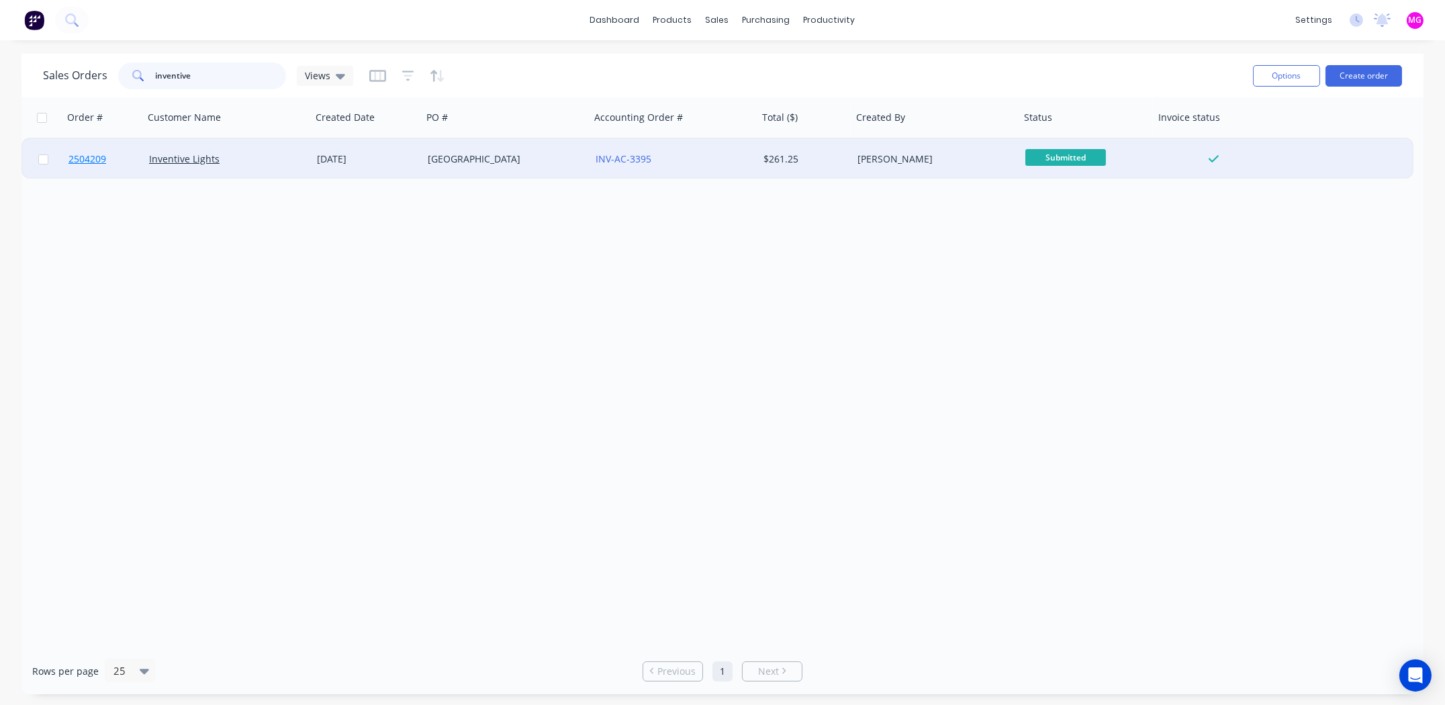
type input "inventive"
click at [94, 158] on span "2504209" at bounding box center [87, 158] width 38 height 13
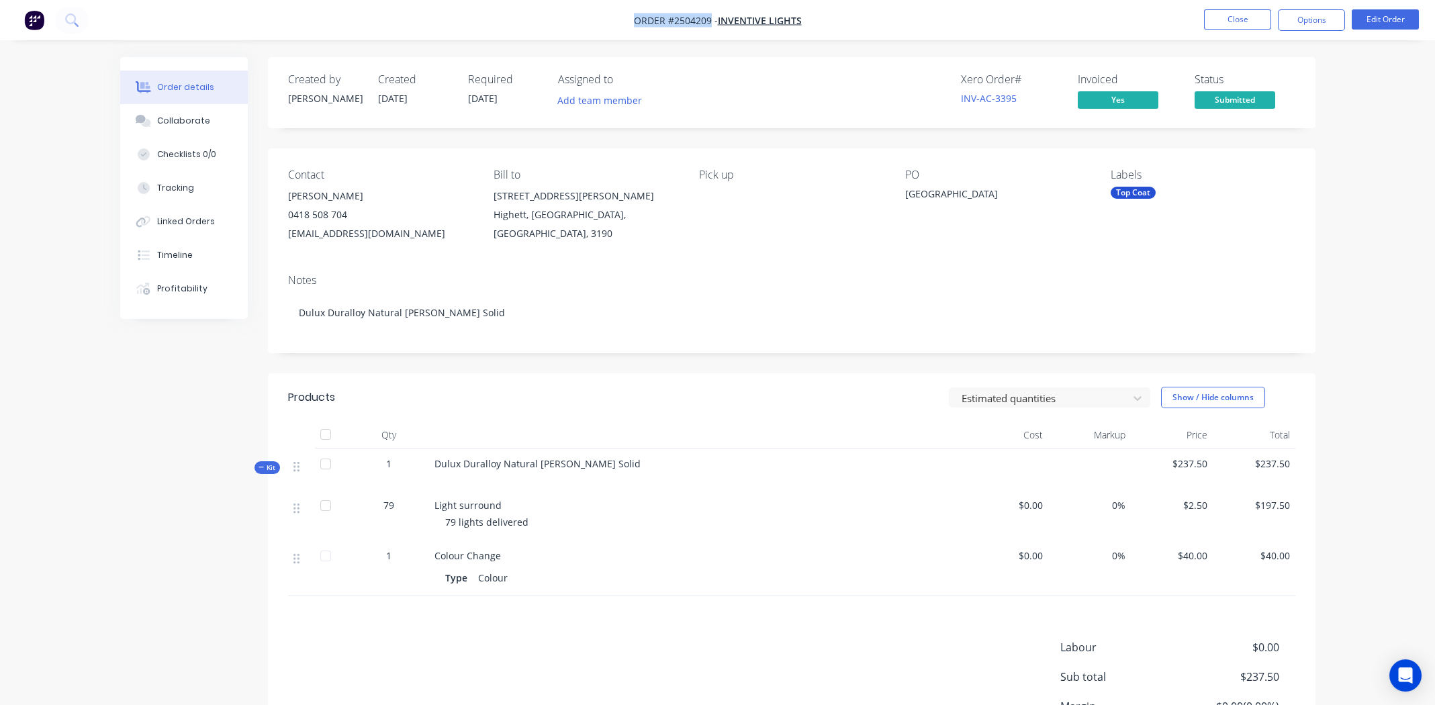
drag, startPoint x: 629, startPoint y: 18, endPoint x: 705, endPoint y: 21, distance: 75.9
click at [707, 21] on nav "Order #2504209 - Inventive Lights Close Options Edit Order" at bounding box center [717, 20] width 1435 height 40
drag, startPoint x: 703, startPoint y: 21, endPoint x: 535, endPoint y: 11, distance: 168.9
click at [527, 9] on nav "Order #2504209 - Inventive Lights Close Options Edit Order" at bounding box center [717, 20] width 1435 height 40
drag, startPoint x: 625, startPoint y: 21, endPoint x: 715, endPoint y: 19, distance: 90.0
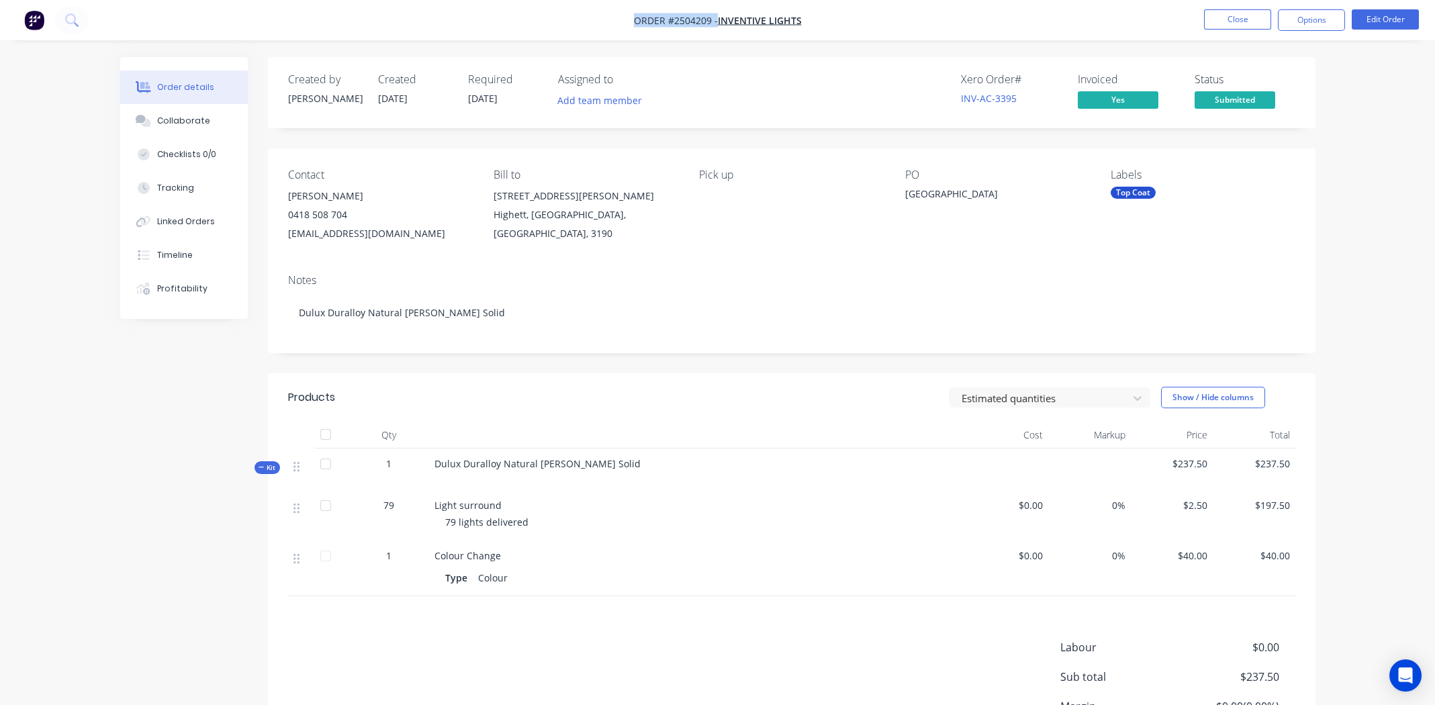
click at [715, 19] on nav "Order #2504209 - Inventive Lights Close Options Edit Order" at bounding box center [717, 20] width 1435 height 40
copy span "Order #2504209 -"
click at [890, 13] on nav "Order #2504209 - Inventive Lights Close Options Edit Order" at bounding box center [717, 20] width 1435 height 40
click at [189, 118] on div "Collaborate" at bounding box center [183, 121] width 53 height 12
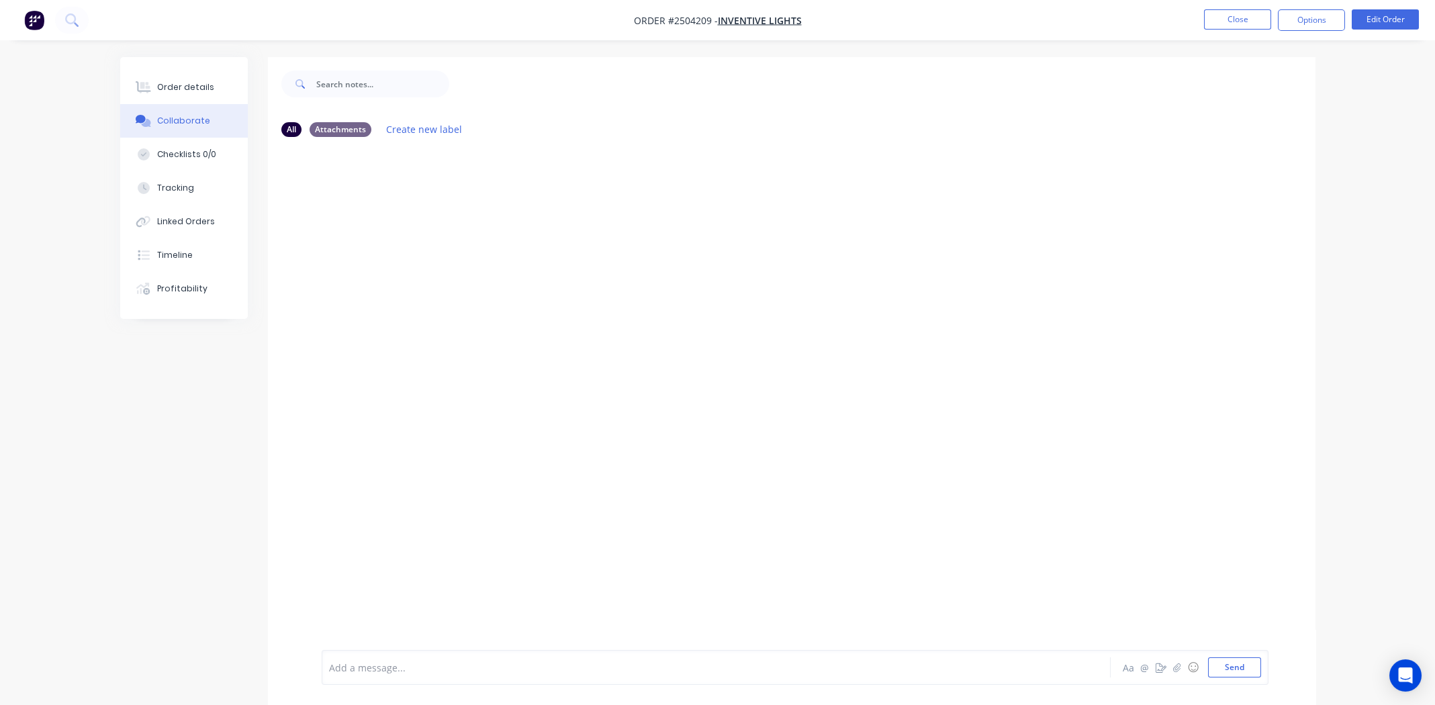
click at [439, 670] on div at bounding box center [679, 668] width 698 height 14
drag, startPoint x: 730, startPoint y: 665, endPoint x: 325, endPoint y: 675, distance: 405.1
click at [325, 675] on div "Customer called to hold job start until he adds more parts to the order Order #…" at bounding box center [795, 667] width 947 height 35
copy span "Customer called to hold job start until he adds more parts to the order Order #…"
click at [758, 665] on div "Customer called to hold job start until he adds more parts to the order Order #…" at bounding box center [679, 668] width 698 height 14
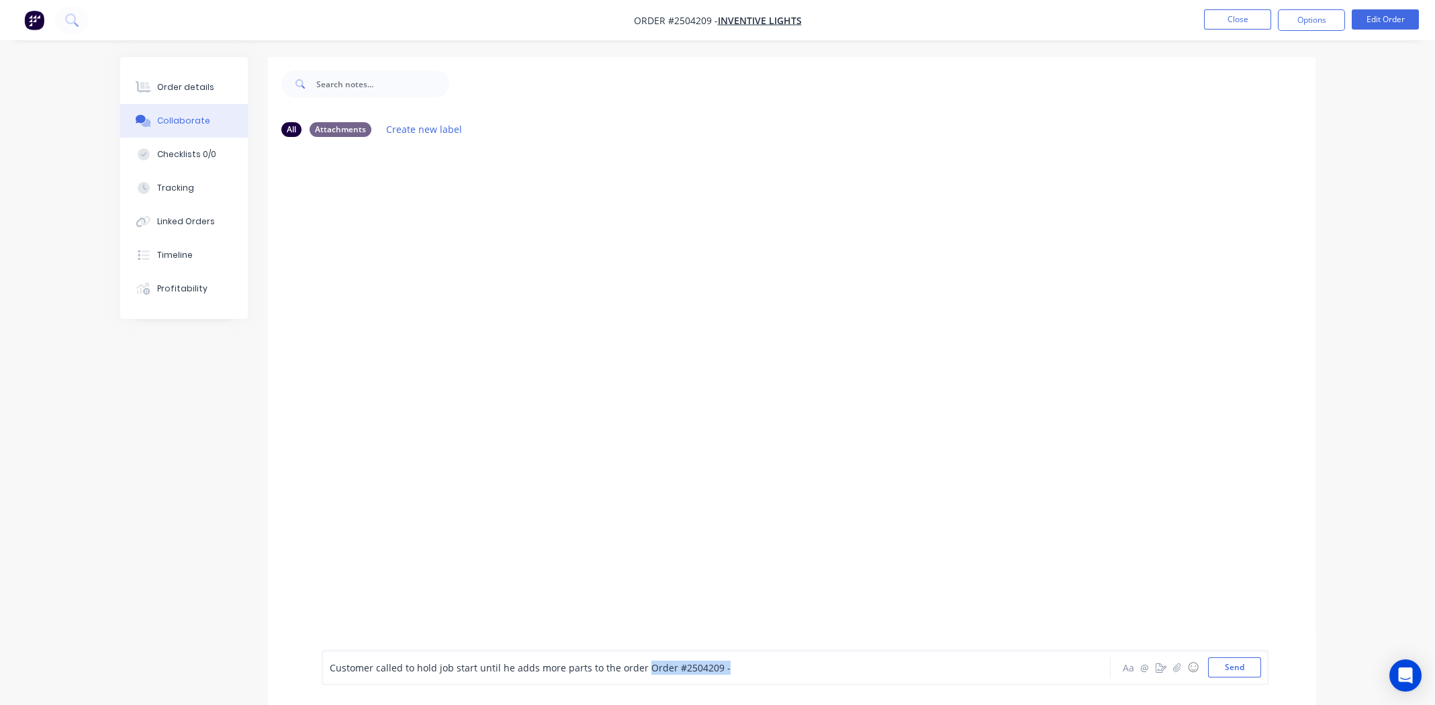
drag, startPoint x: 759, startPoint y: 665, endPoint x: 641, endPoint y: 671, distance: 117.7
click at [641, 671] on div "Customer called to hold job start until he adds more parts to the order Order #…" at bounding box center [679, 668] width 698 height 14
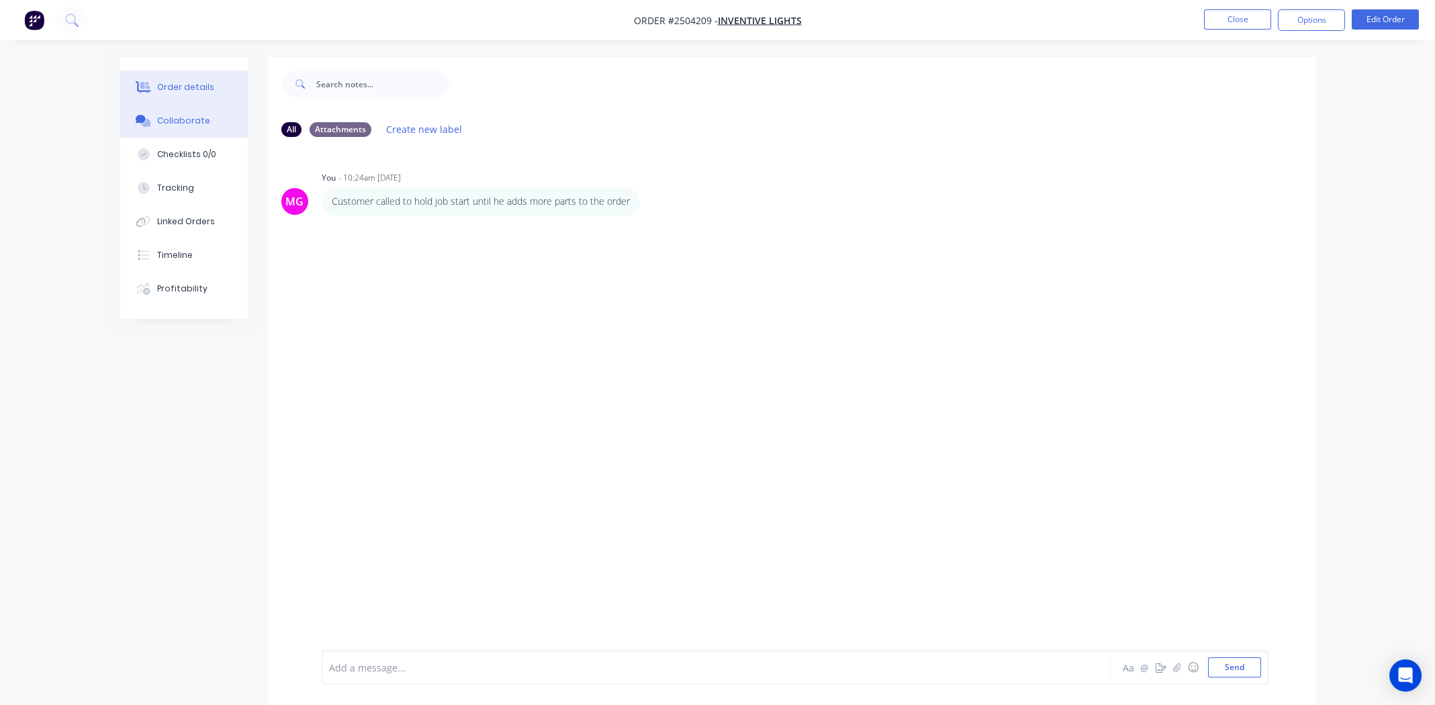
click at [167, 86] on div "Order details" at bounding box center [185, 87] width 57 height 12
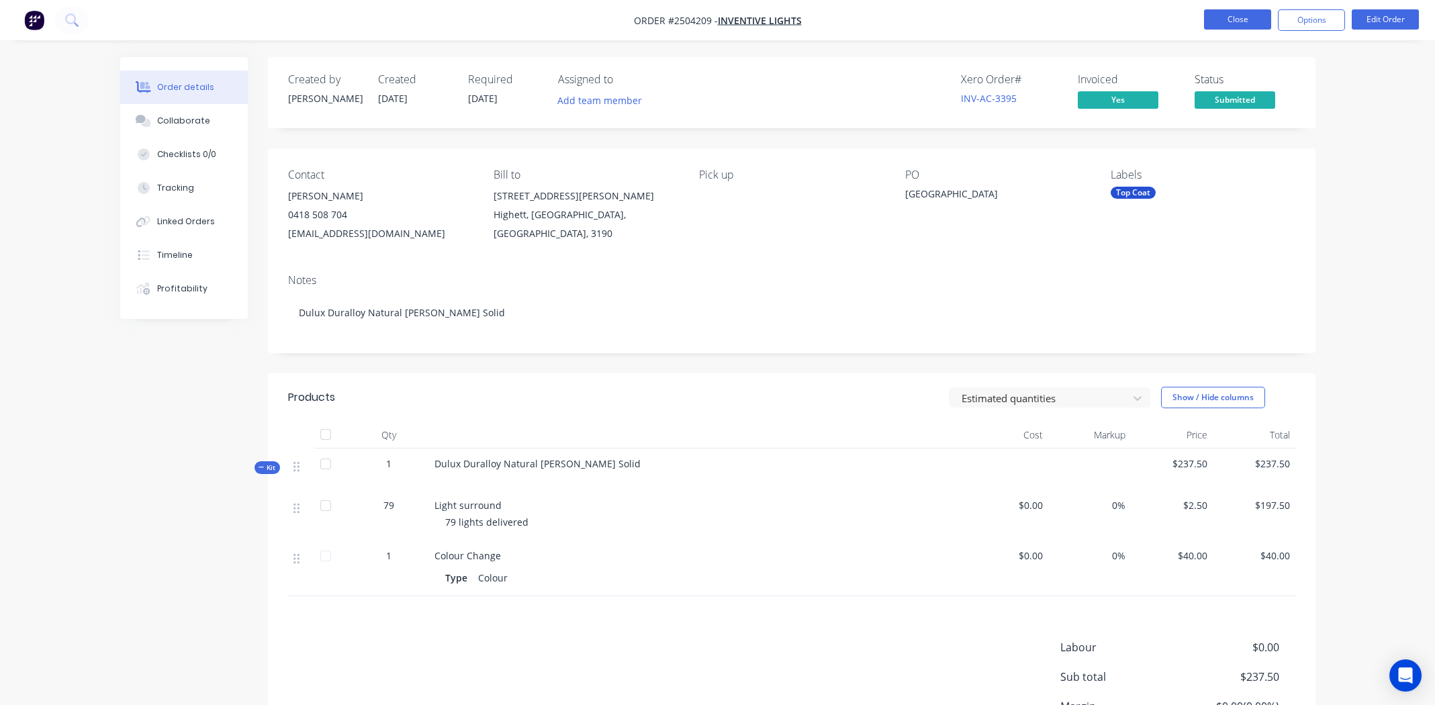
click at [1238, 16] on button "Close" at bounding box center [1237, 19] width 67 height 20
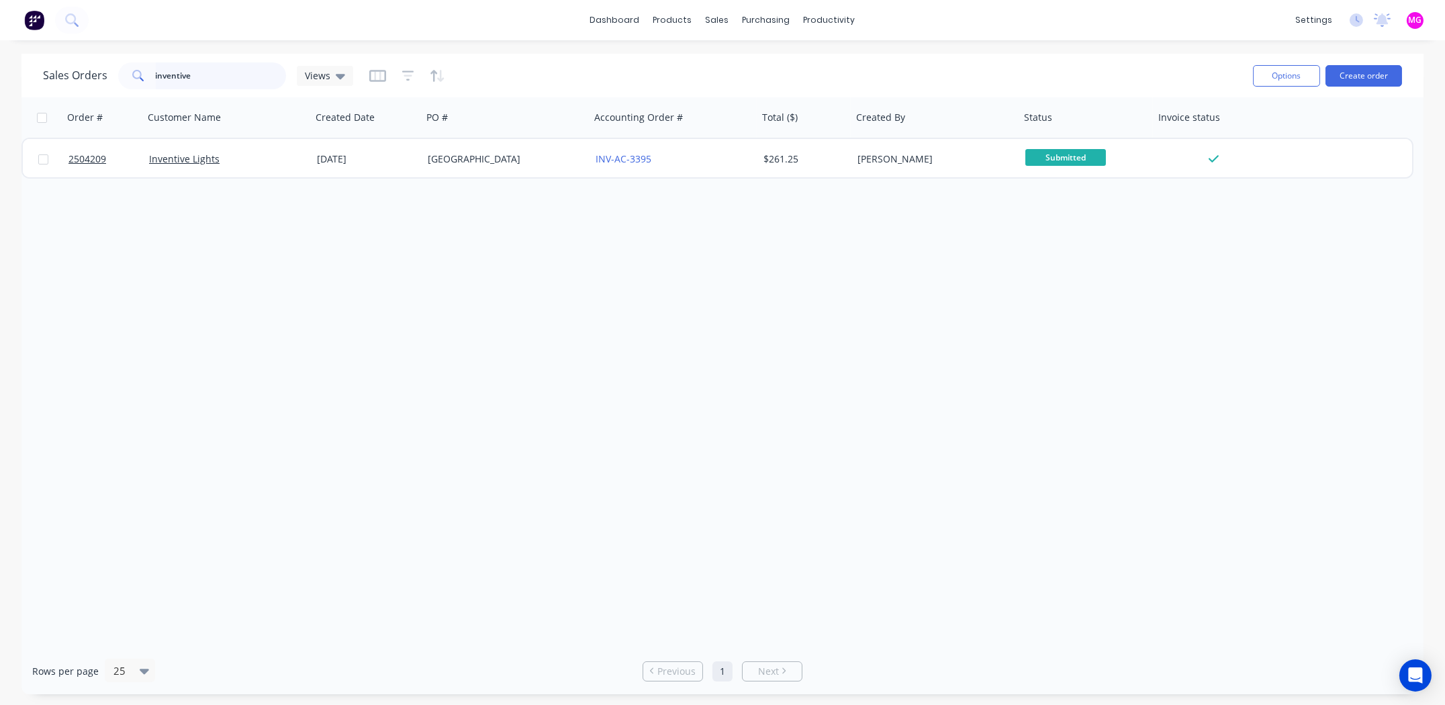
click at [216, 71] on input "inventive" at bounding box center [221, 75] width 131 height 27
click at [214, 72] on input "inventive" at bounding box center [221, 75] width 131 height 27
click at [212, 74] on input "inventive" at bounding box center [221, 75] width 131 height 27
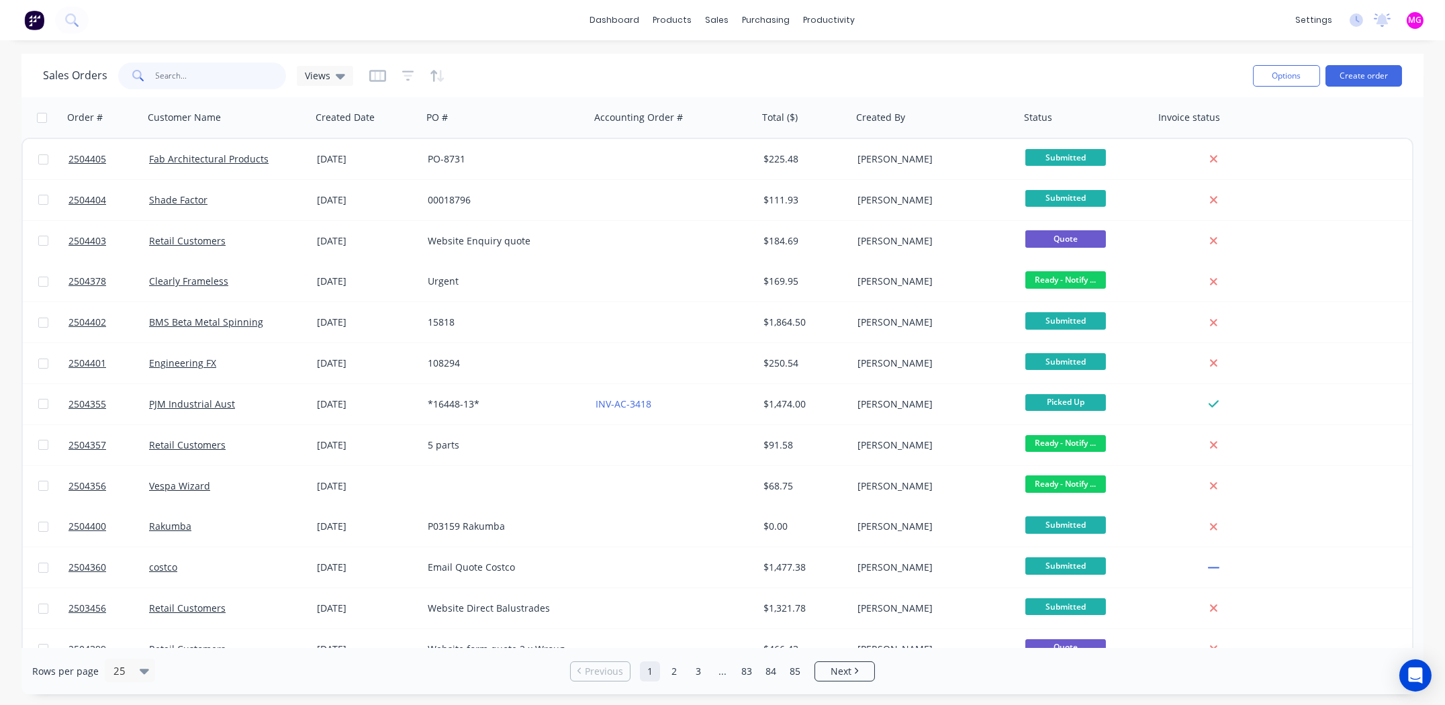
click at [194, 82] on input "text" at bounding box center [221, 75] width 131 height 27
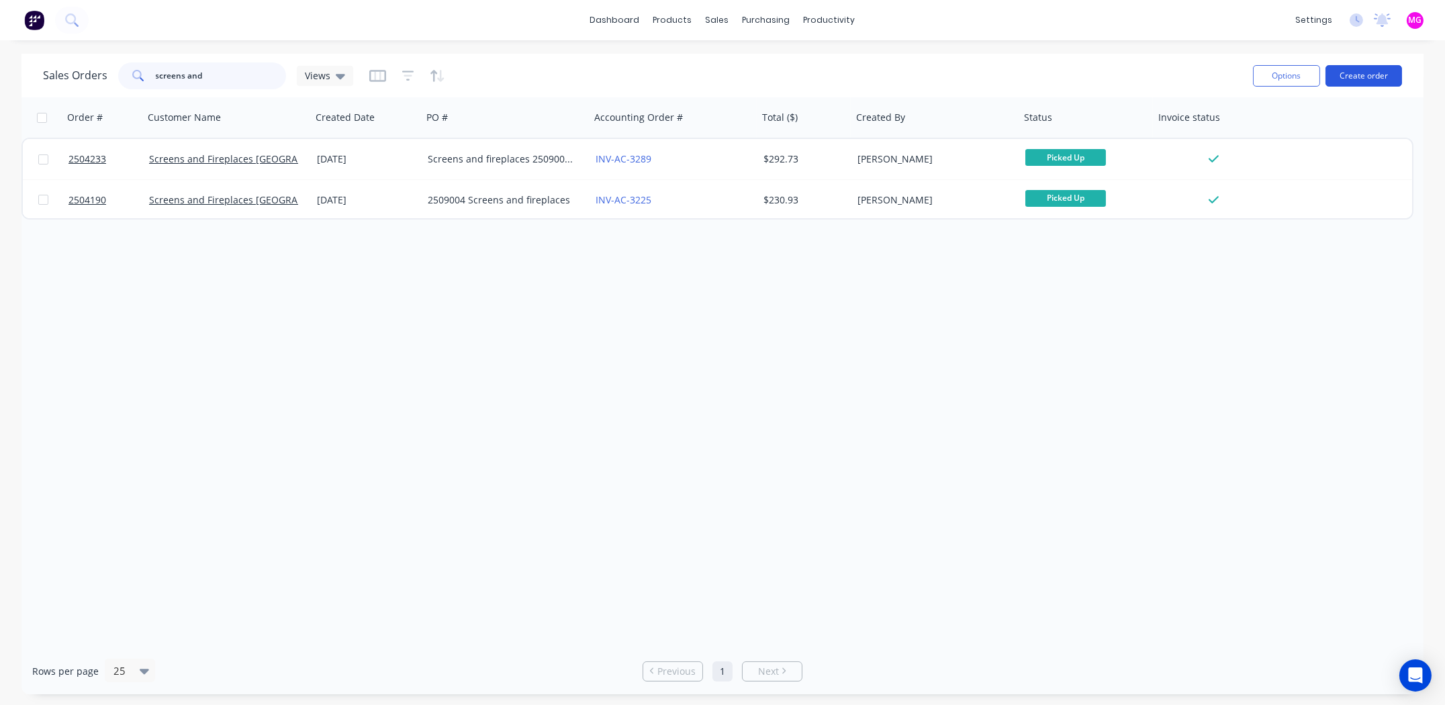
type input "screens and"
click at [1369, 74] on button "Create order" at bounding box center [1364, 75] width 77 height 21
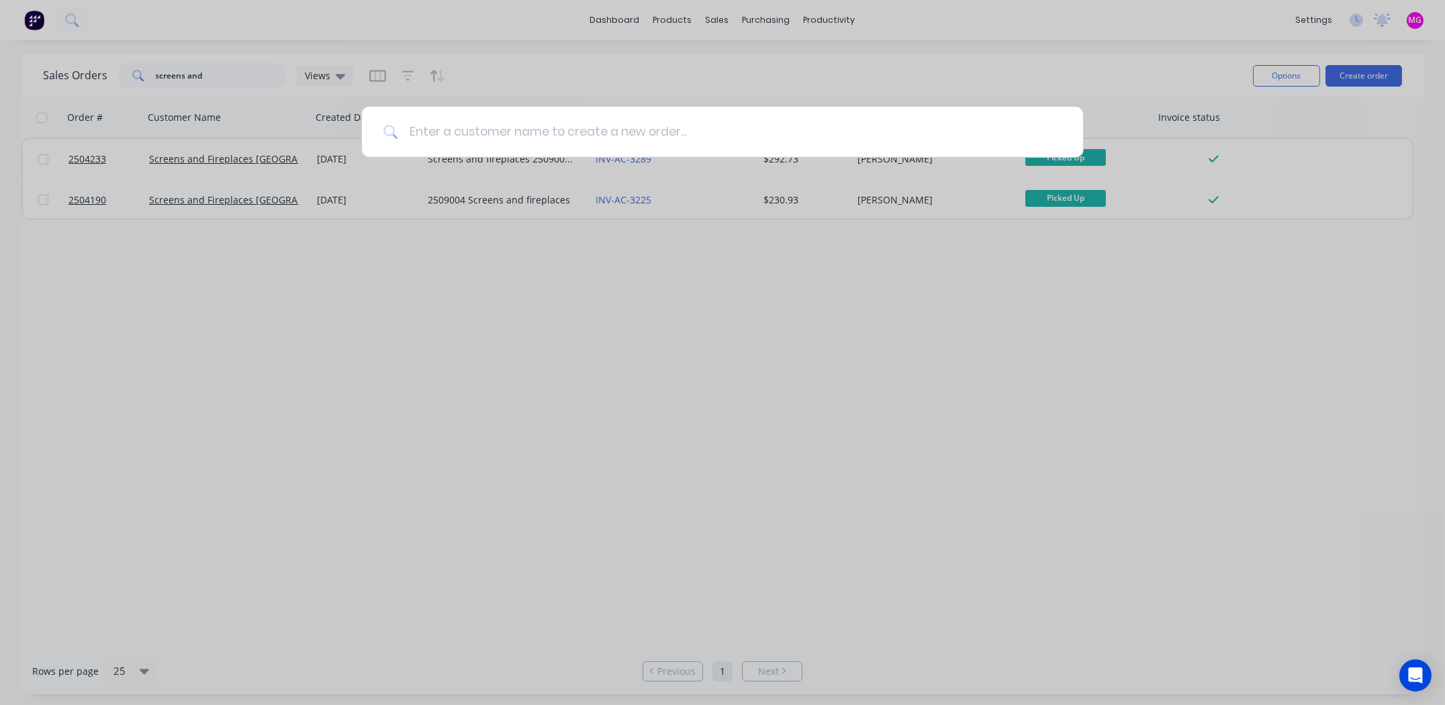
click at [553, 138] on input at bounding box center [730, 132] width 664 height 50
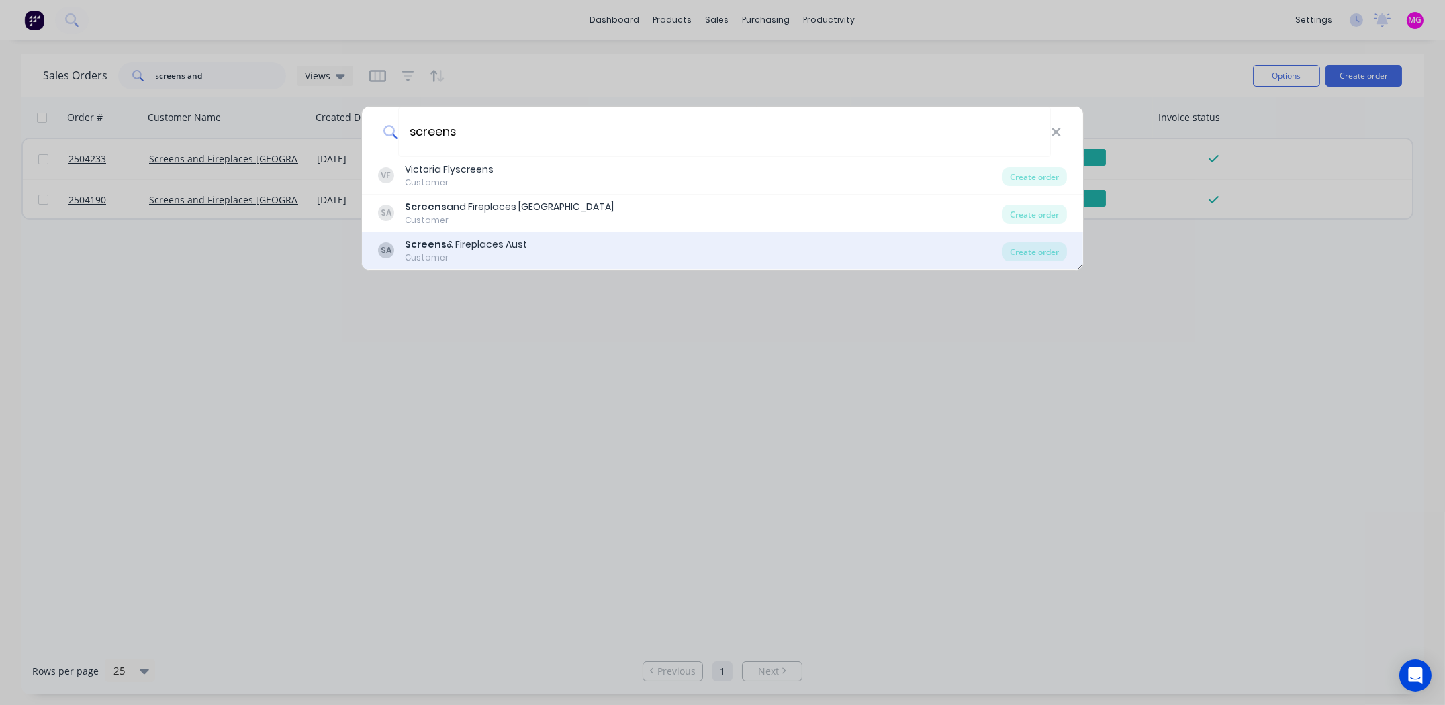
type input "screens"
click at [456, 243] on div "Screens & Fireplaces Aust" at bounding box center [466, 245] width 122 height 14
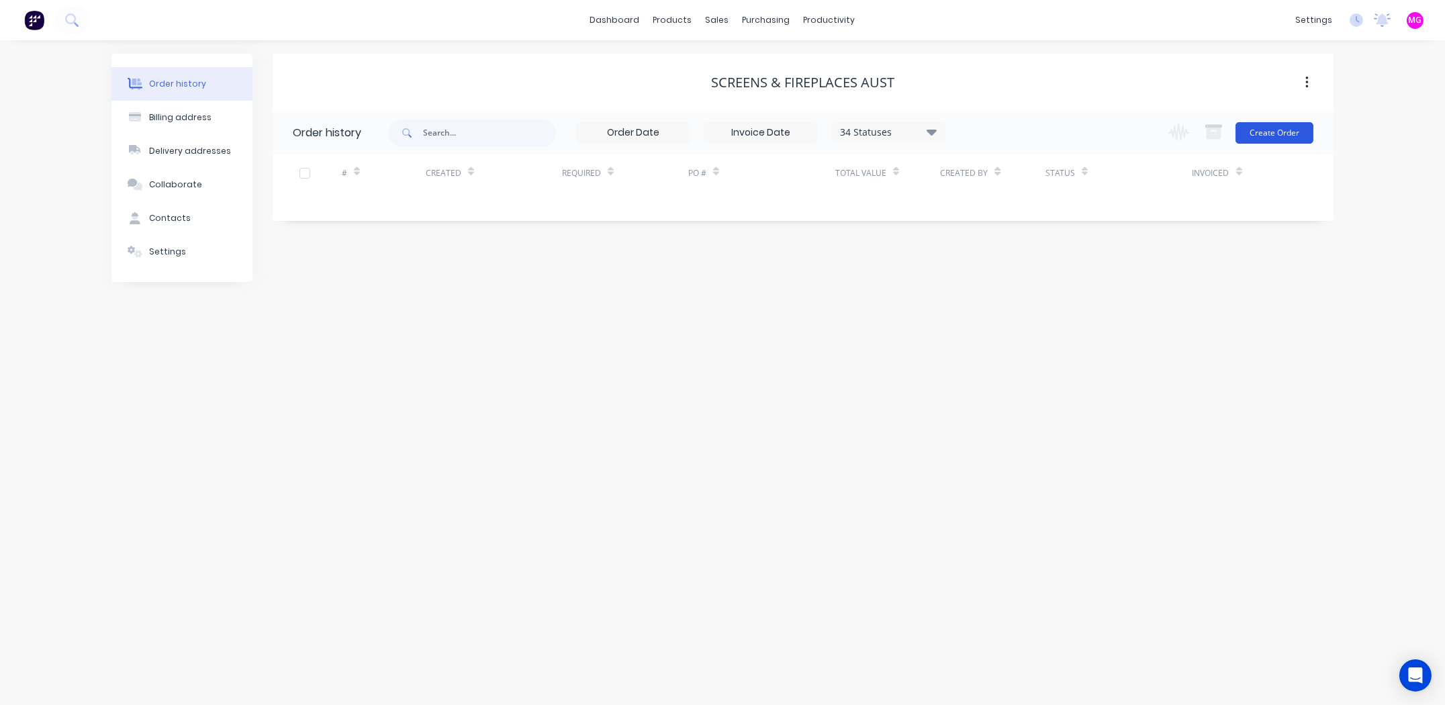
click at [1277, 134] on button "Create Order" at bounding box center [1275, 132] width 78 height 21
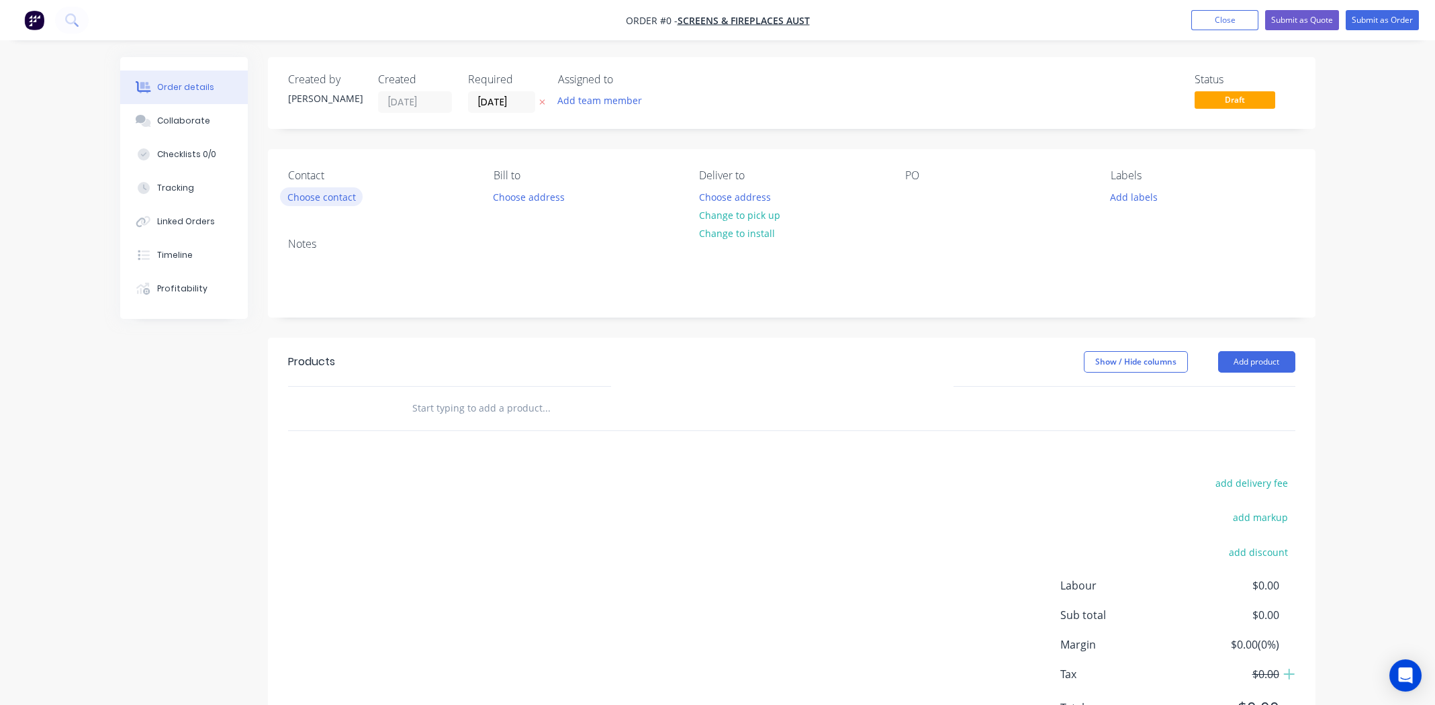
click at [322, 197] on button "Choose contact" at bounding box center [321, 196] width 83 height 18
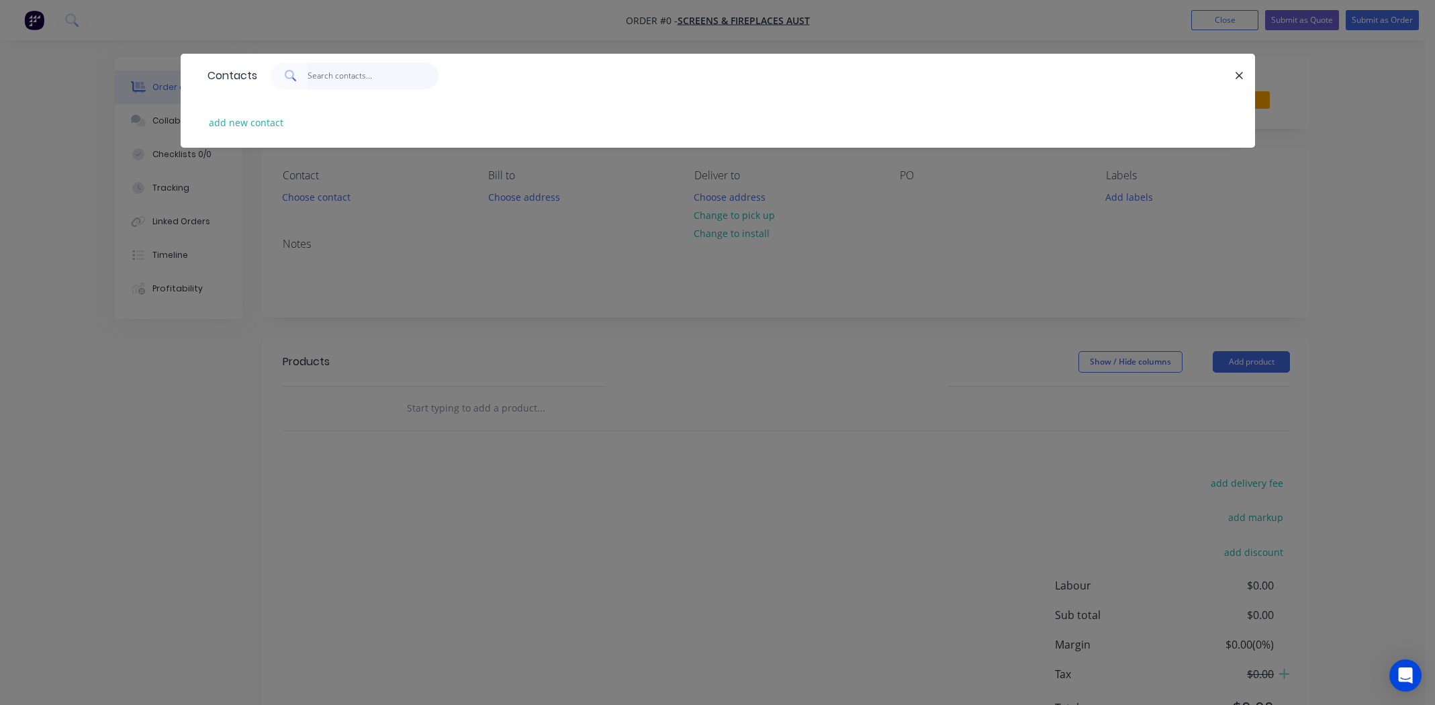
click at [333, 75] on input "text" at bounding box center [373, 75] width 131 height 27
type input "and"
click at [1230, 77] on div "and" at bounding box center [746, 75] width 978 height 27
click at [1238, 73] on icon "button" at bounding box center [1239, 76] width 9 height 12
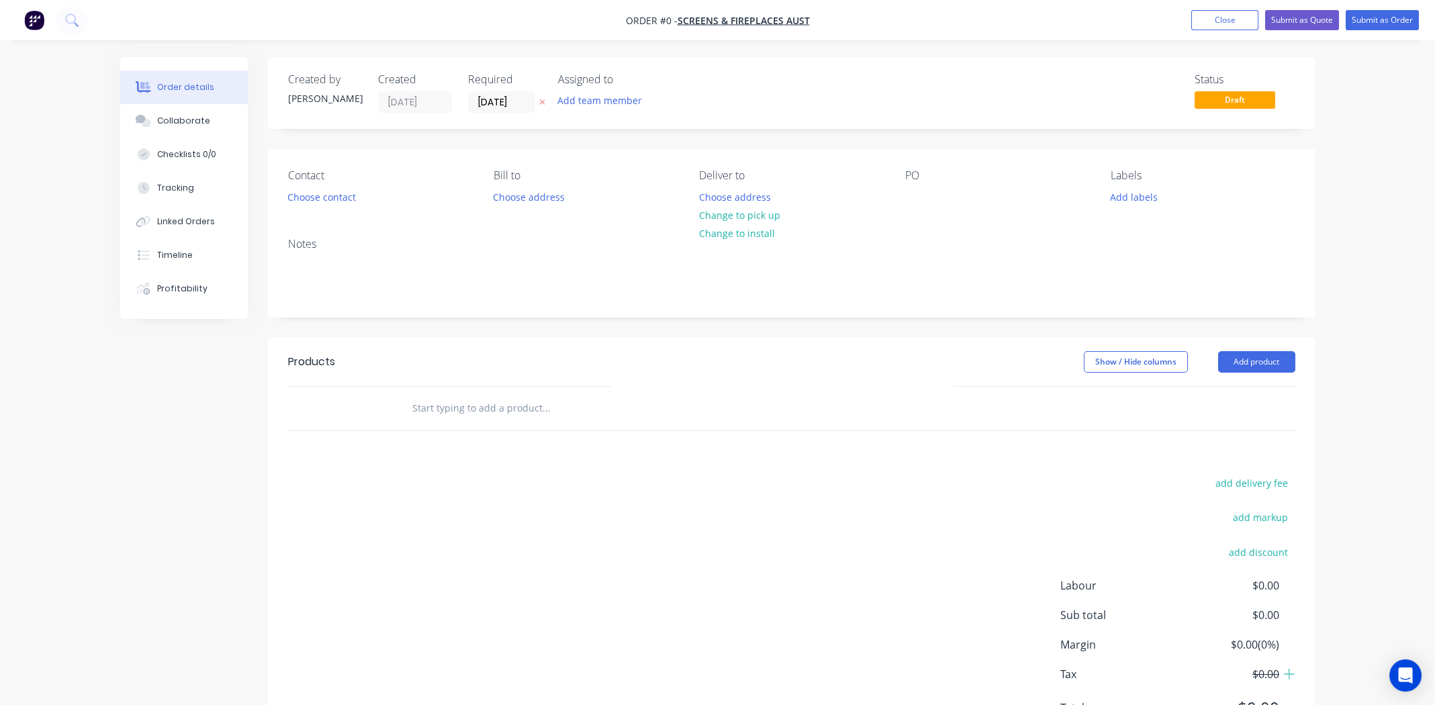
click at [1251, 199] on div "Add labels" at bounding box center [1203, 196] width 184 height 18
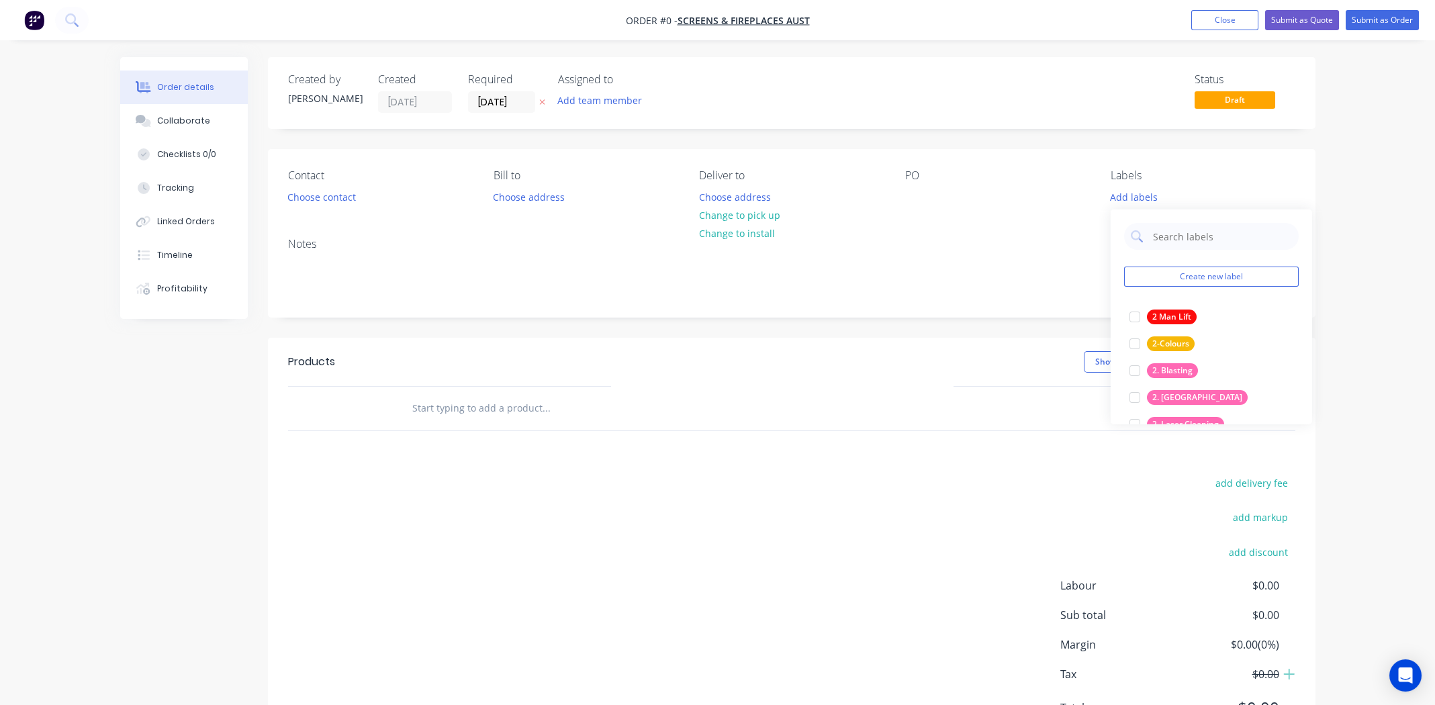
click at [989, 231] on div "Order details Collaborate Checklists 0/0 Tracking Linked Orders Timeline Profit…" at bounding box center [718, 415] width 1222 height 717
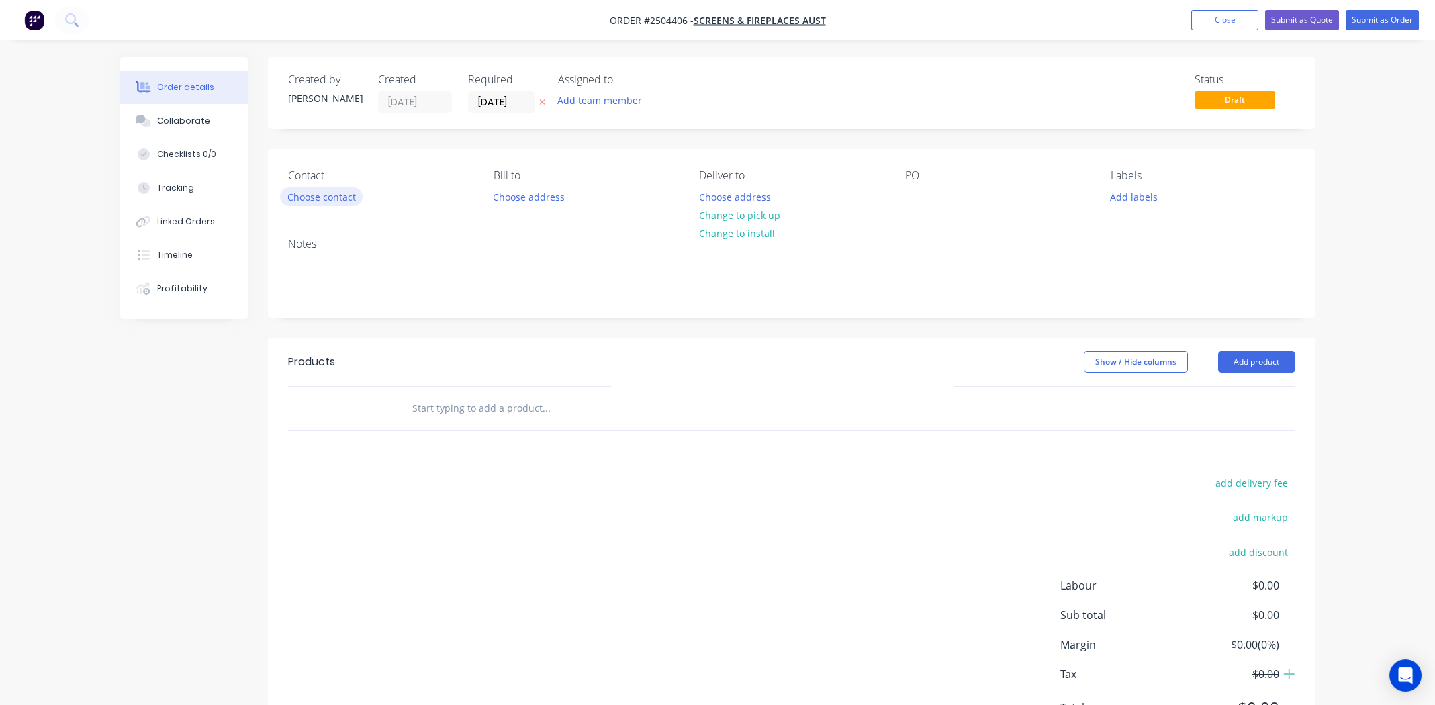
click at [344, 195] on button "Choose contact" at bounding box center [321, 196] width 83 height 18
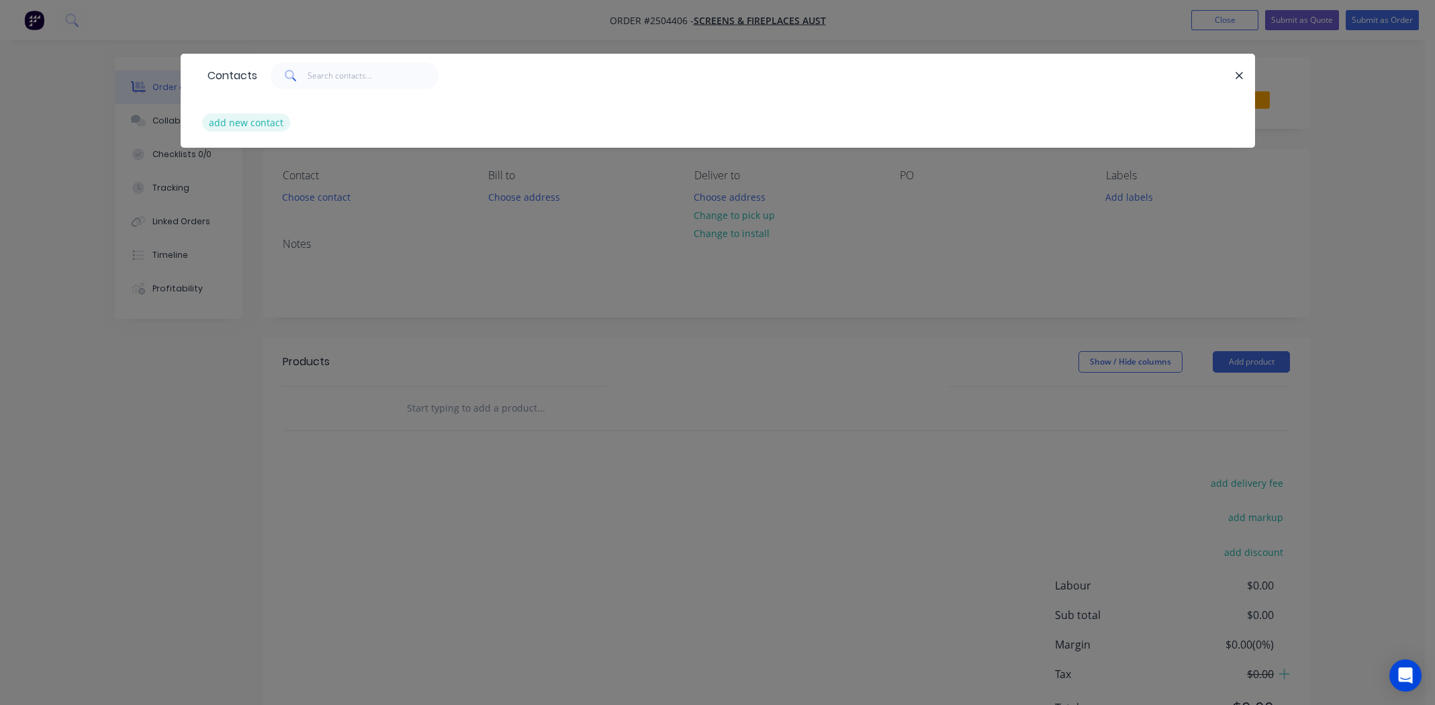
click at [240, 125] on button "add new contact" at bounding box center [246, 122] width 89 height 18
select select "AU"
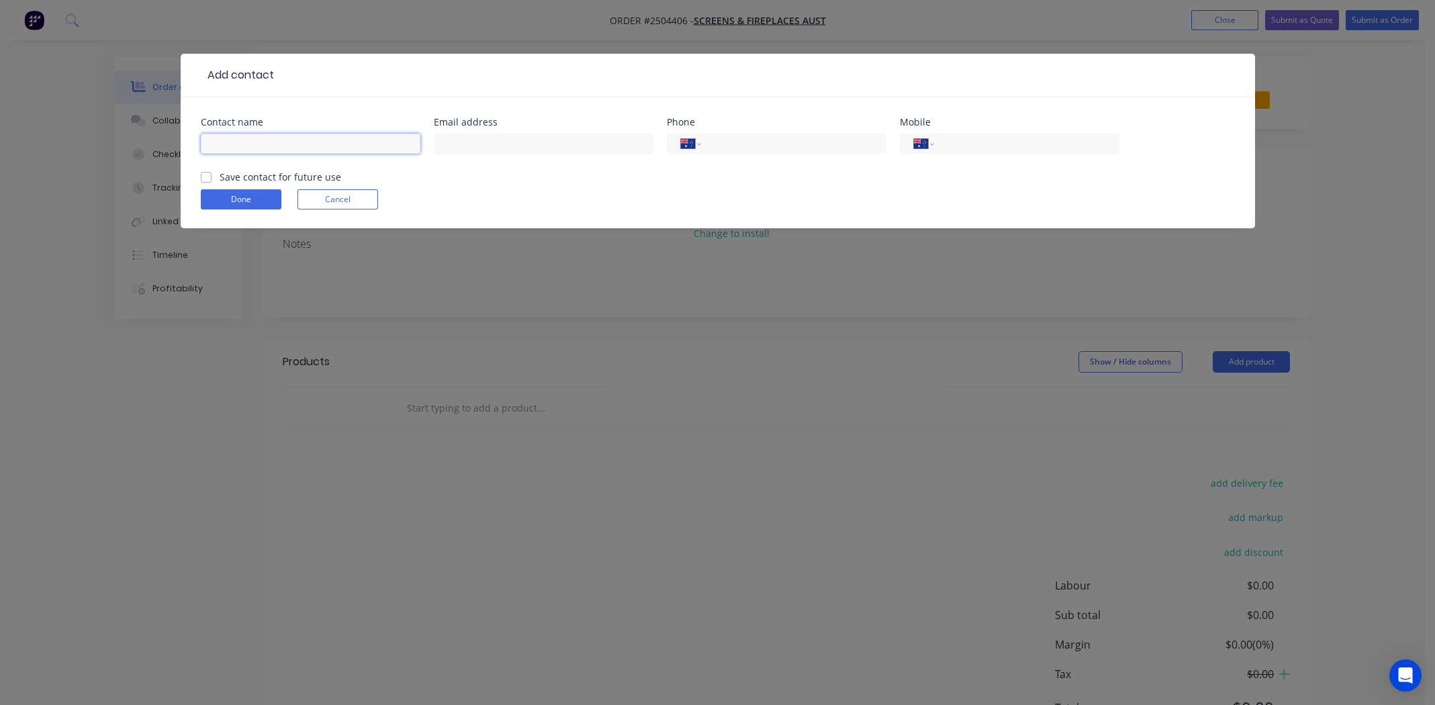
click at [246, 137] on input "text" at bounding box center [311, 144] width 220 height 20
drag, startPoint x: 248, startPoint y: 144, endPoint x: 174, endPoint y: 154, distance: 74.6
click at [113, 148] on div "Add contact Contact name andy Email address Phone International Afghanistan Åla…" at bounding box center [717, 352] width 1435 height 705
type input "Andy"
click at [496, 138] on input "text" at bounding box center [544, 144] width 220 height 20
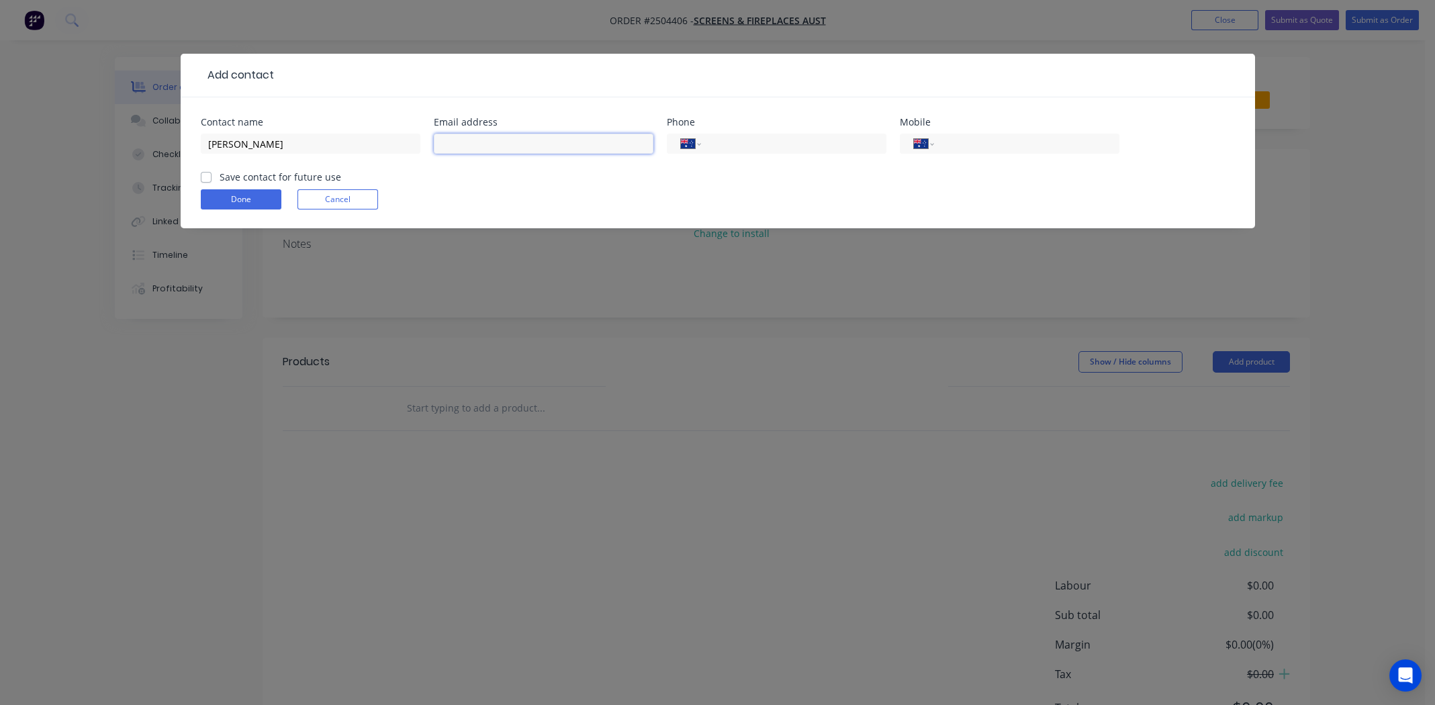
paste input "info@firescreens.com.au"
type input "info@firescreens.com.au"
click at [1023, 138] on input "tel" at bounding box center [1024, 143] width 161 height 15
paste input "0439 959 771"
type input "0439 959 771"
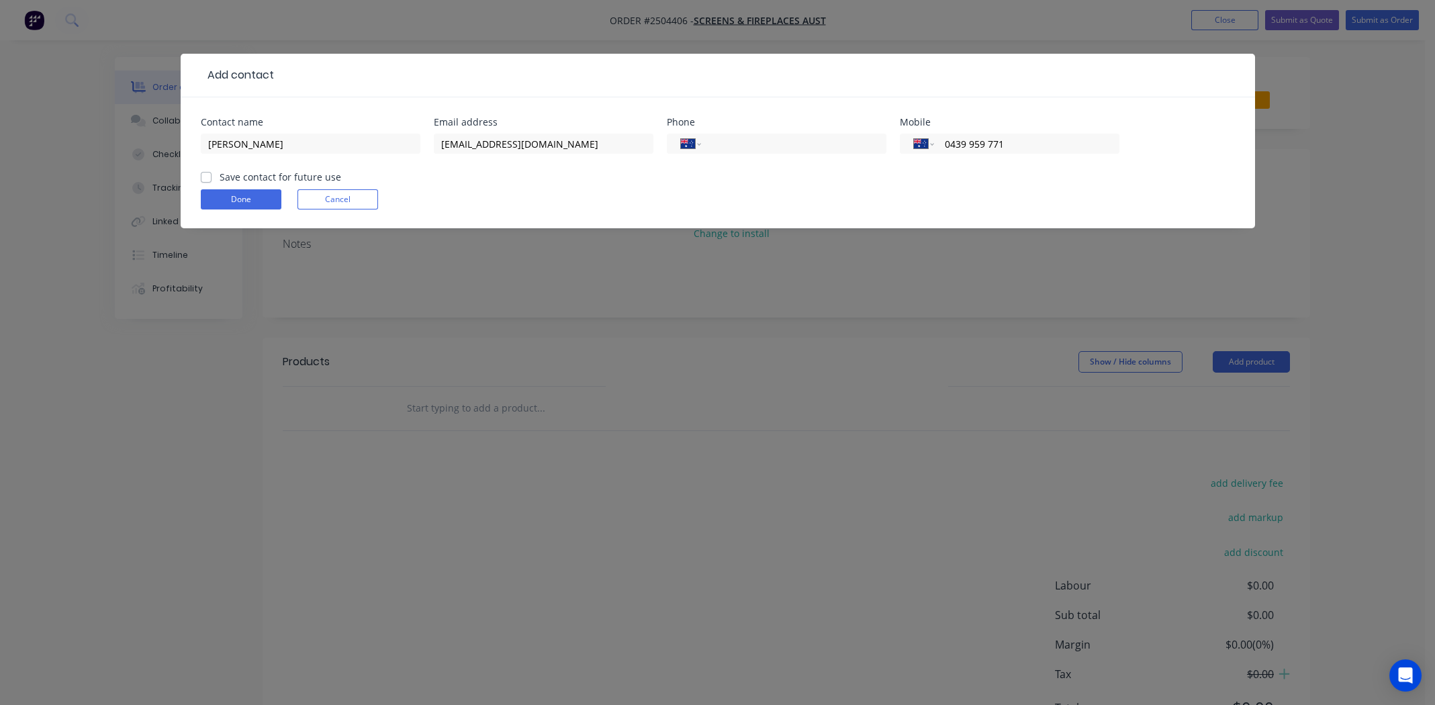
click at [774, 201] on div "Done Cancel" at bounding box center [718, 199] width 1034 height 20
click at [220, 177] on label "Save contact for future use" at bounding box center [281, 177] width 122 height 14
click at [205, 177] on input "Save contact for future use" at bounding box center [206, 176] width 11 height 13
checkbox input "true"
click at [236, 197] on button "Done" at bounding box center [241, 199] width 81 height 20
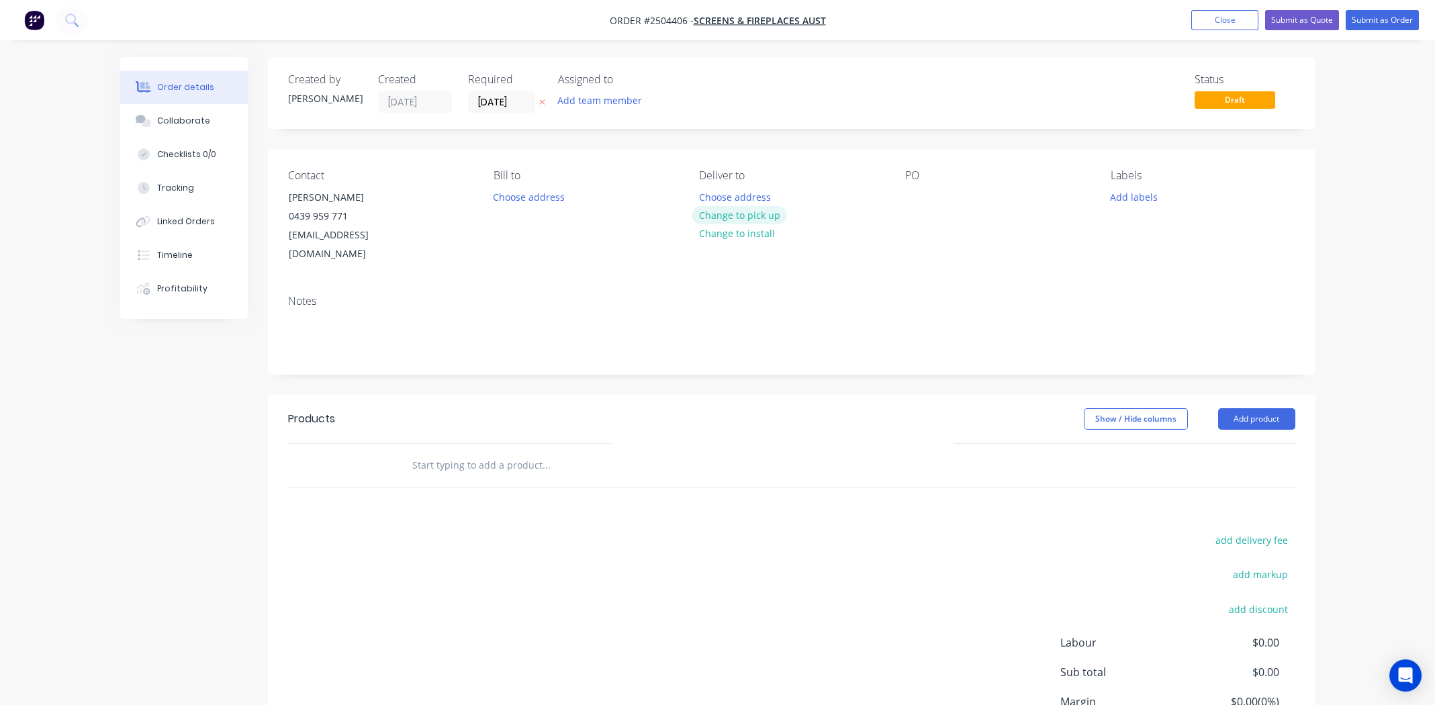
click at [720, 220] on button "Change to pick up" at bounding box center [739, 215] width 95 height 18
click at [916, 196] on div at bounding box center [915, 196] width 21 height 19
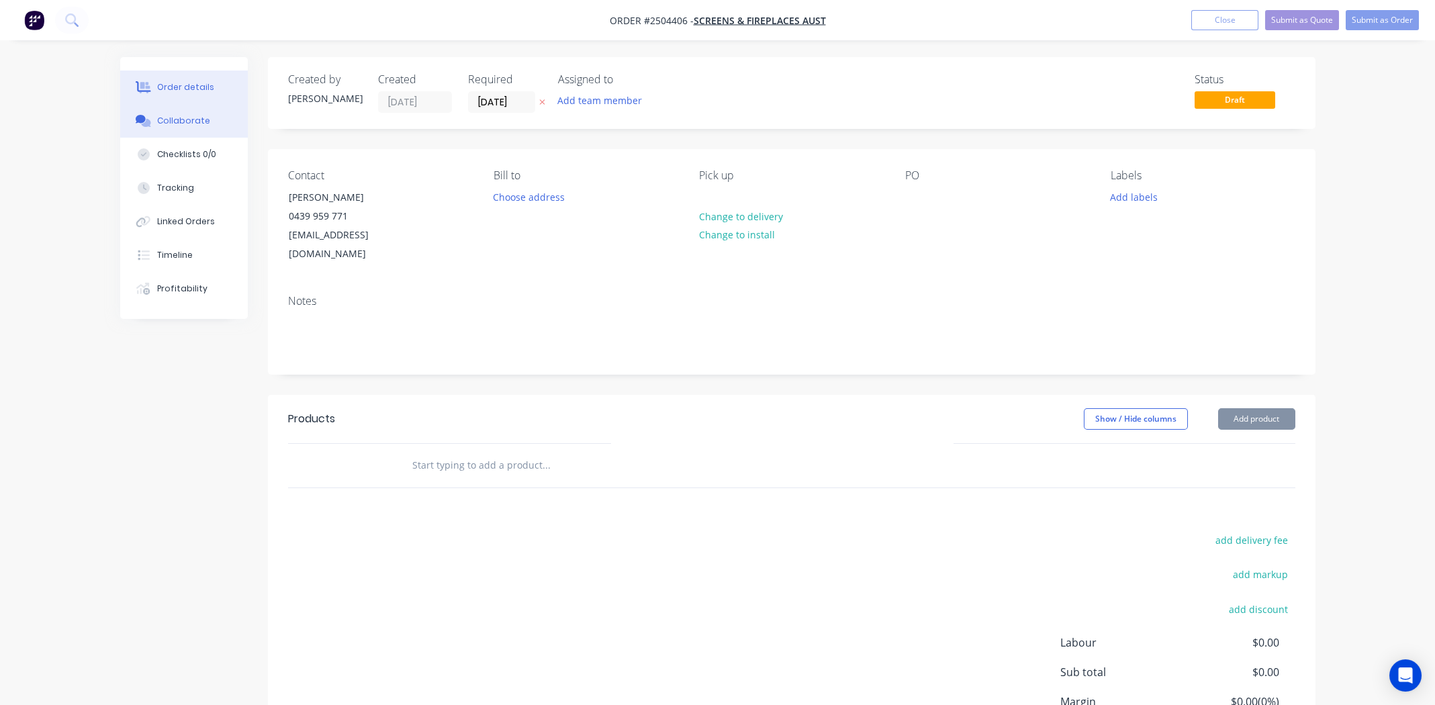
click at [183, 121] on div "Collaborate" at bounding box center [183, 121] width 53 height 12
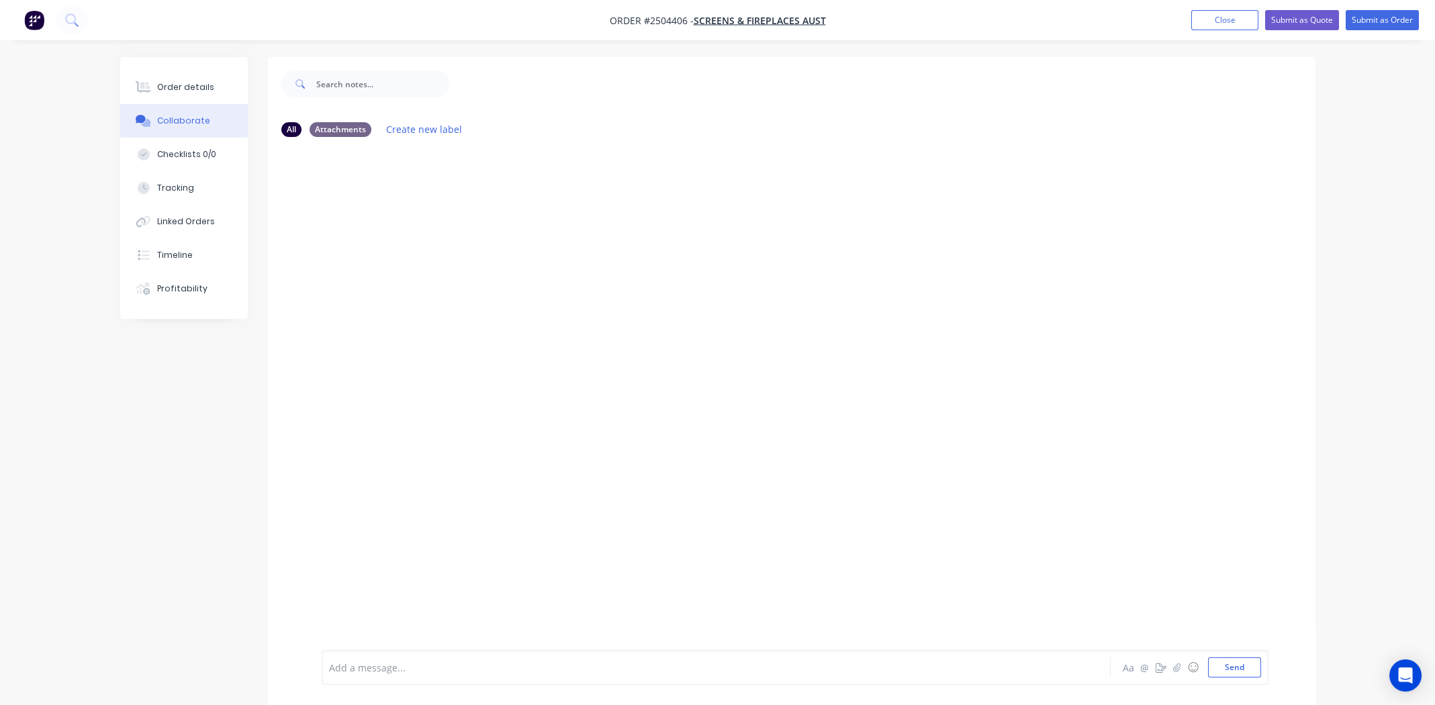
drag, startPoint x: 404, startPoint y: 659, endPoint x: 357, endPoint y: 670, distance: 48.1
click at [357, 670] on div at bounding box center [679, 668] width 698 height 14
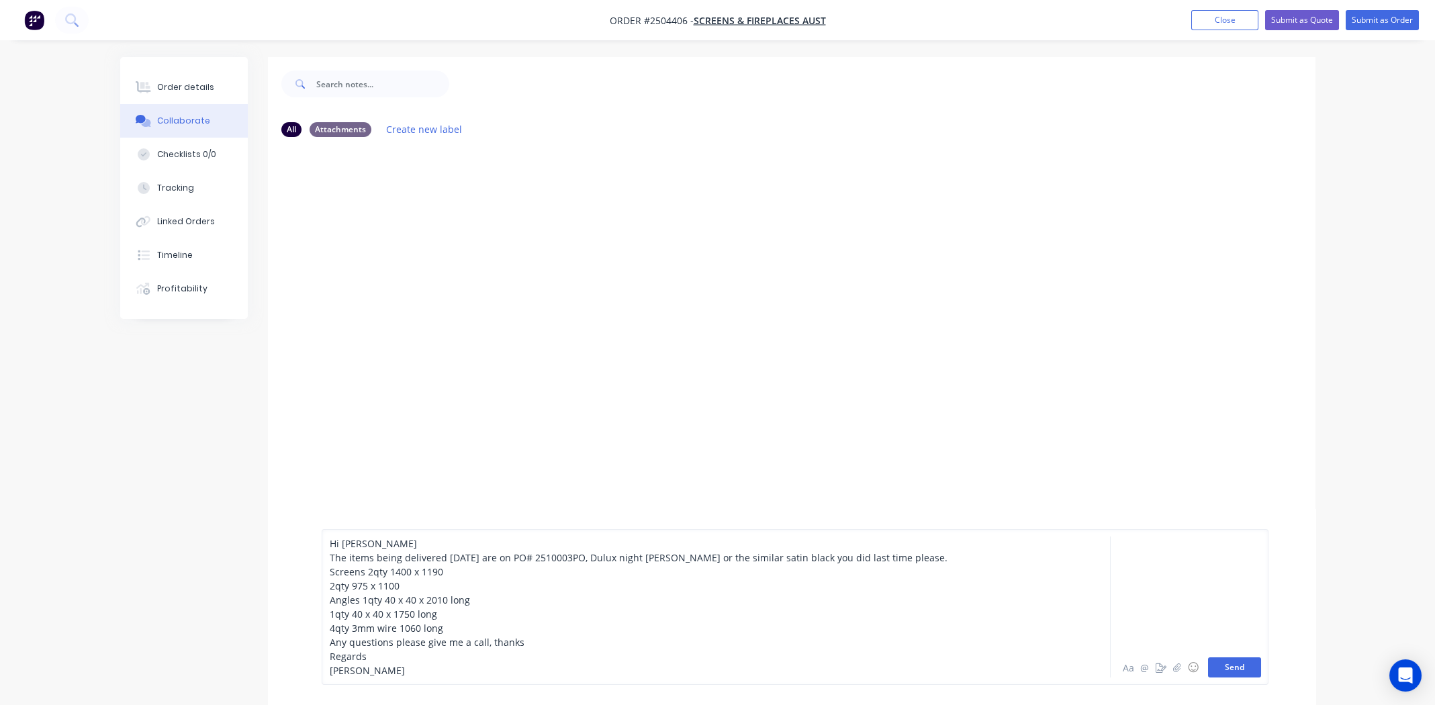
click at [1237, 671] on button "Send" at bounding box center [1234, 667] width 53 height 20
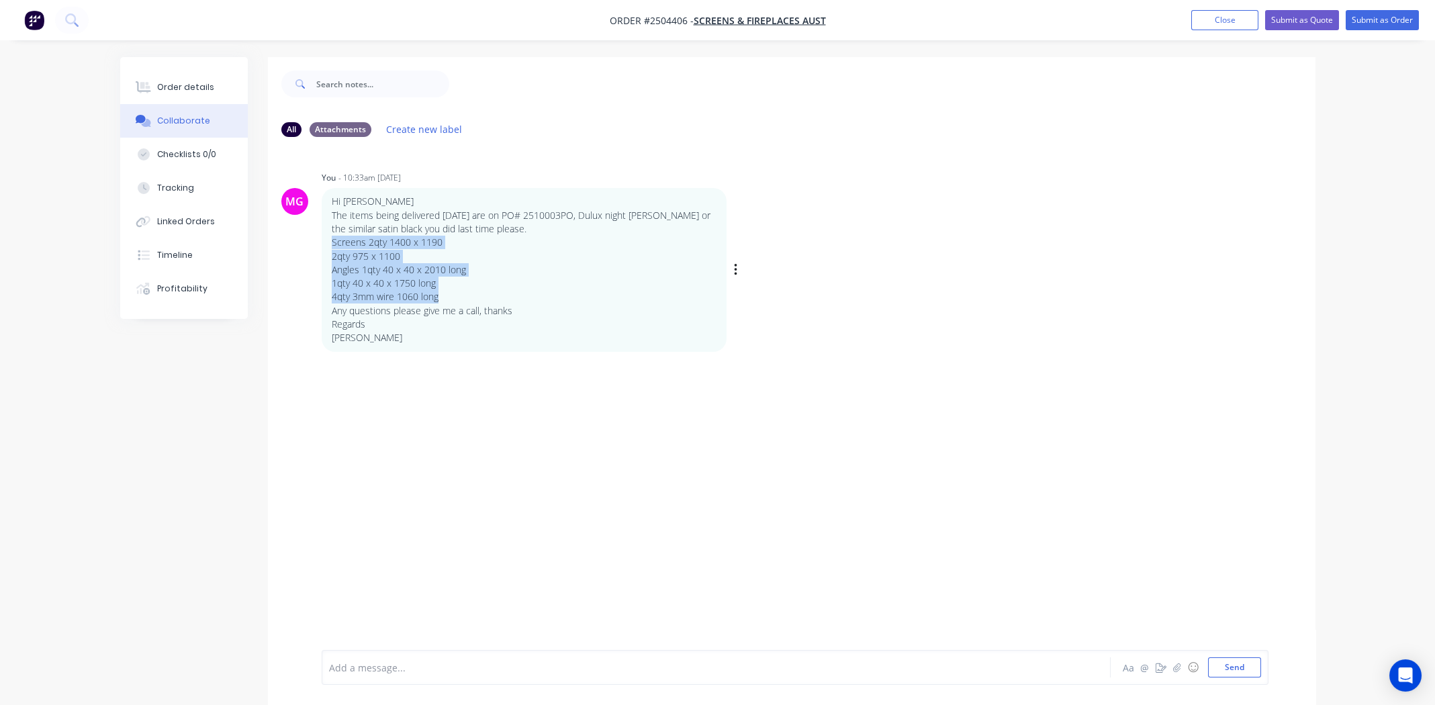
drag, startPoint x: 444, startPoint y: 297, endPoint x: 330, endPoint y: 245, distance: 125.3
click at [330, 245] on div "Hi Michael The items being delivered today are on PO# 2510003PO, Dulux night sk…" at bounding box center [524, 269] width 405 height 163
copy div "Screens 2qty 1400 x 1190 2qty 975 x 1100 Angles 1qty 40 x 40 x 2010 long 1qty 4…"
click at [183, 86] on div "Order details" at bounding box center [185, 87] width 57 height 12
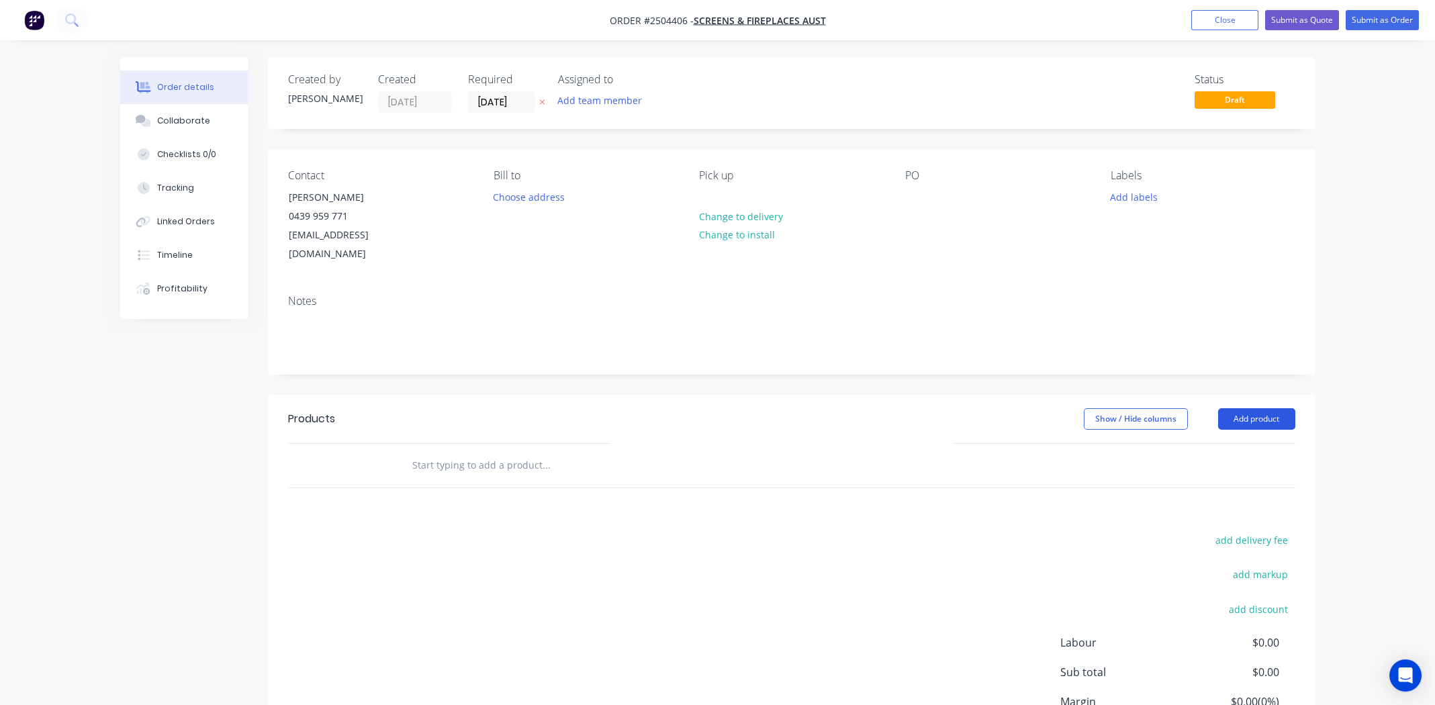
click at [1256, 408] on button "Add product" at bounding box center [1256, 418] width 77 height 21
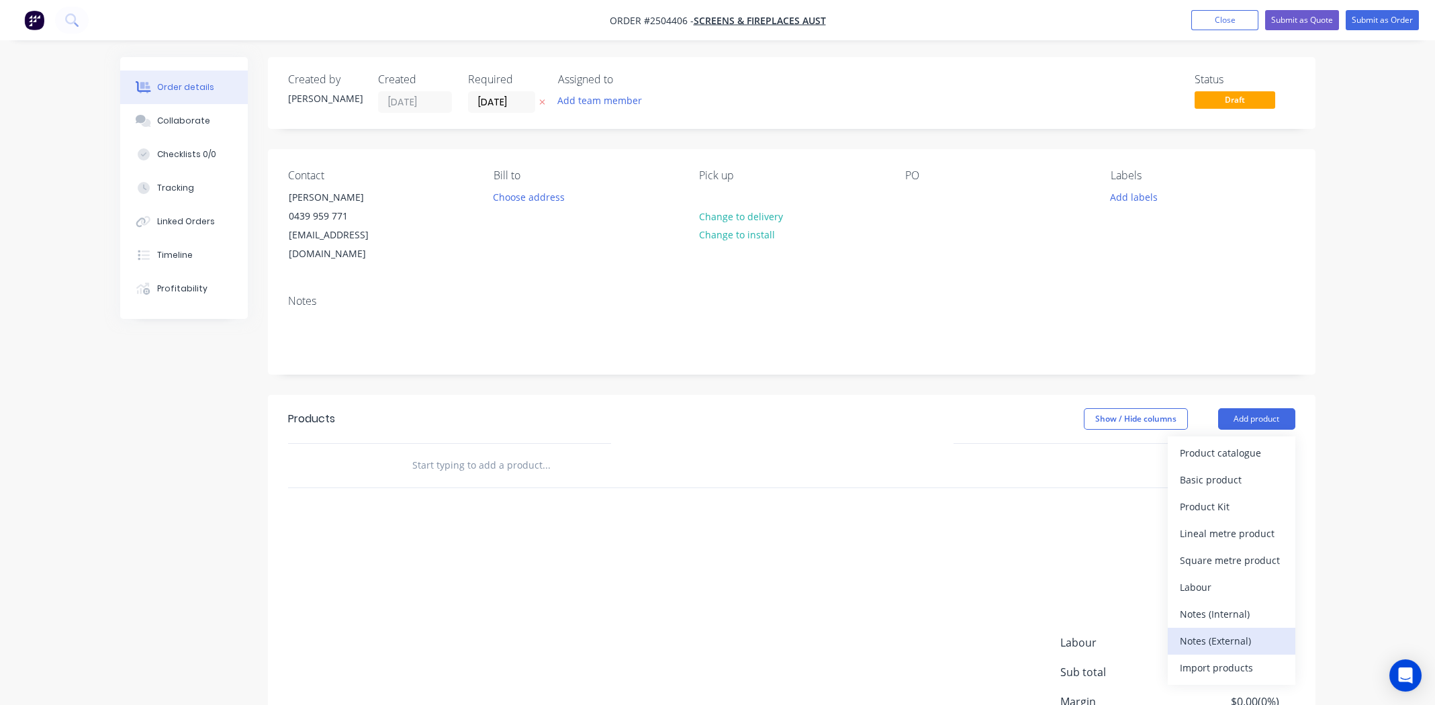
click at [1211, 631] on div "Notes (External)" at bounding box center [1231, 640] width 103 height 19
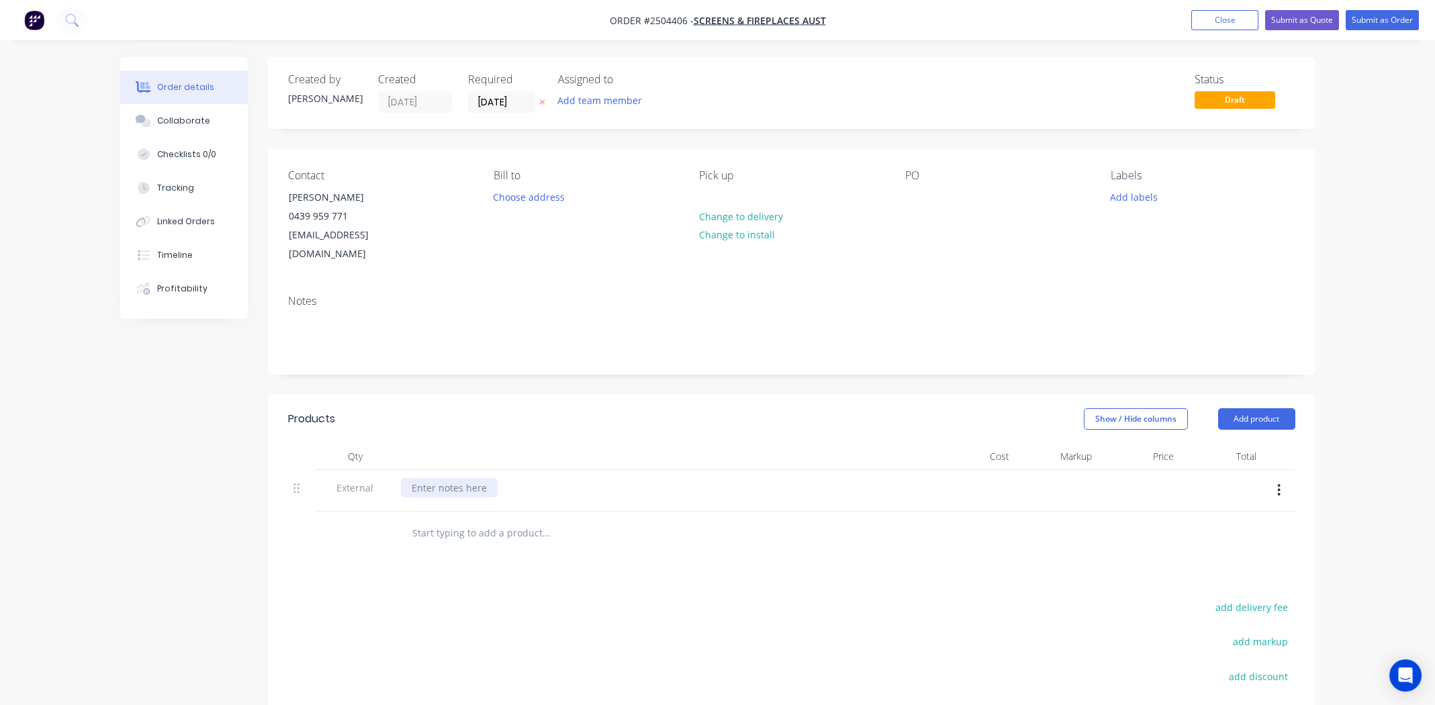
paste div
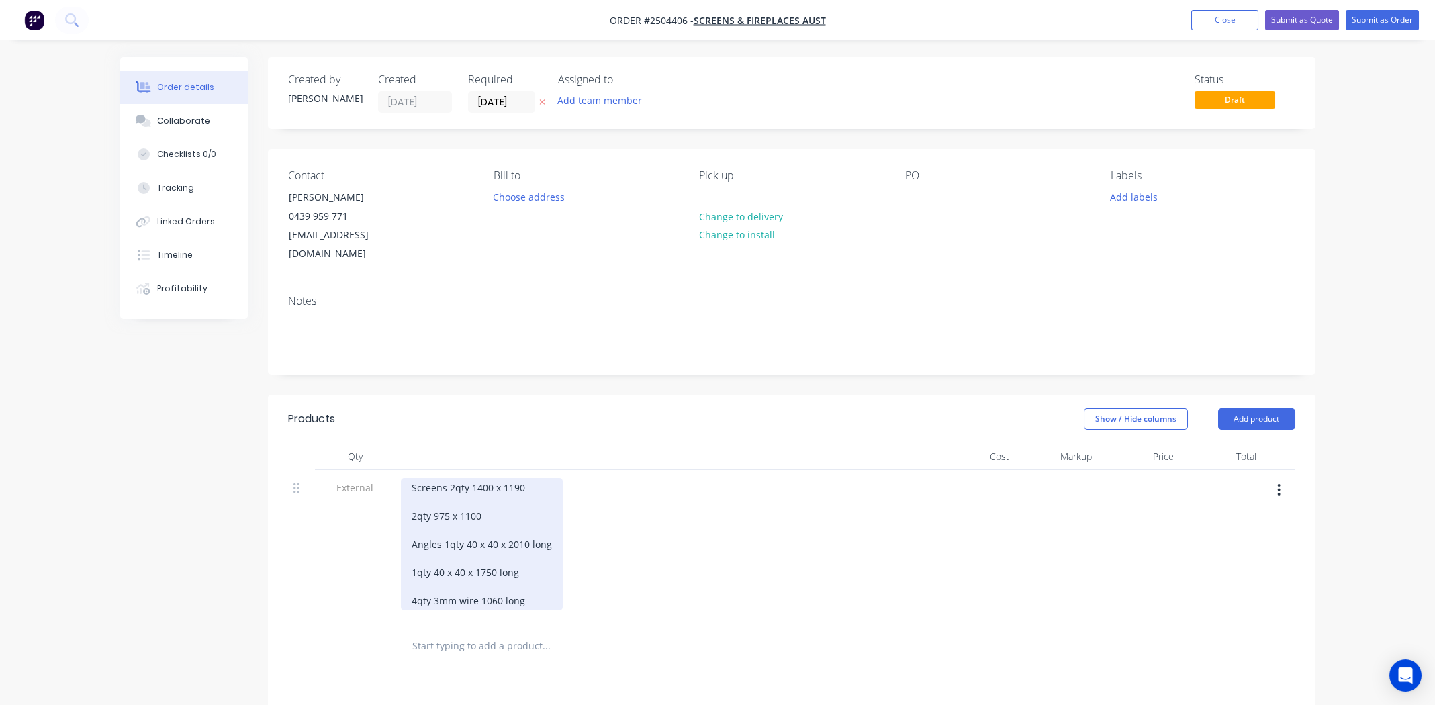
click at [455, 488] on div "Screens 2qty 1400 x 1190 2qty 975 x 1100 Angles 1qty 40 x 40 x 2010 long 1qty 4…" at bounding box center [482, 544] width 162 height 132
click at [457, 489] on div "Screens 2qty 1400 x 1190 2qty 975 x 1100 Angles 1qty 40 x 40 x 2010 long 1qty 4…" at bounding box center [482, 537] width 162 height 118
click at [507, 494] on div "Screens 2qty 1400 x 1190 2qty 975 x 1100 Angles 1qty 40 x 40 x 2010 long 1qty 4…" at bounding box center [482, 537] width 162 height 118
click at [488, 508] on div "Screens 2qty 1400 x 1190 2qty 975 x 1100 Angles 1qty 40 x 40 x 2010 long 1qty 4…" at bounding box center [482, 530] width 162 height 104
click at [480, 524] on div "Screens 2qty 1400 x 1190 2qty 975 x 1100 Angles 1qty 40 x 40 x 2010 long 1qty 4…" at bounding box center [482, 523] width 162 height 90
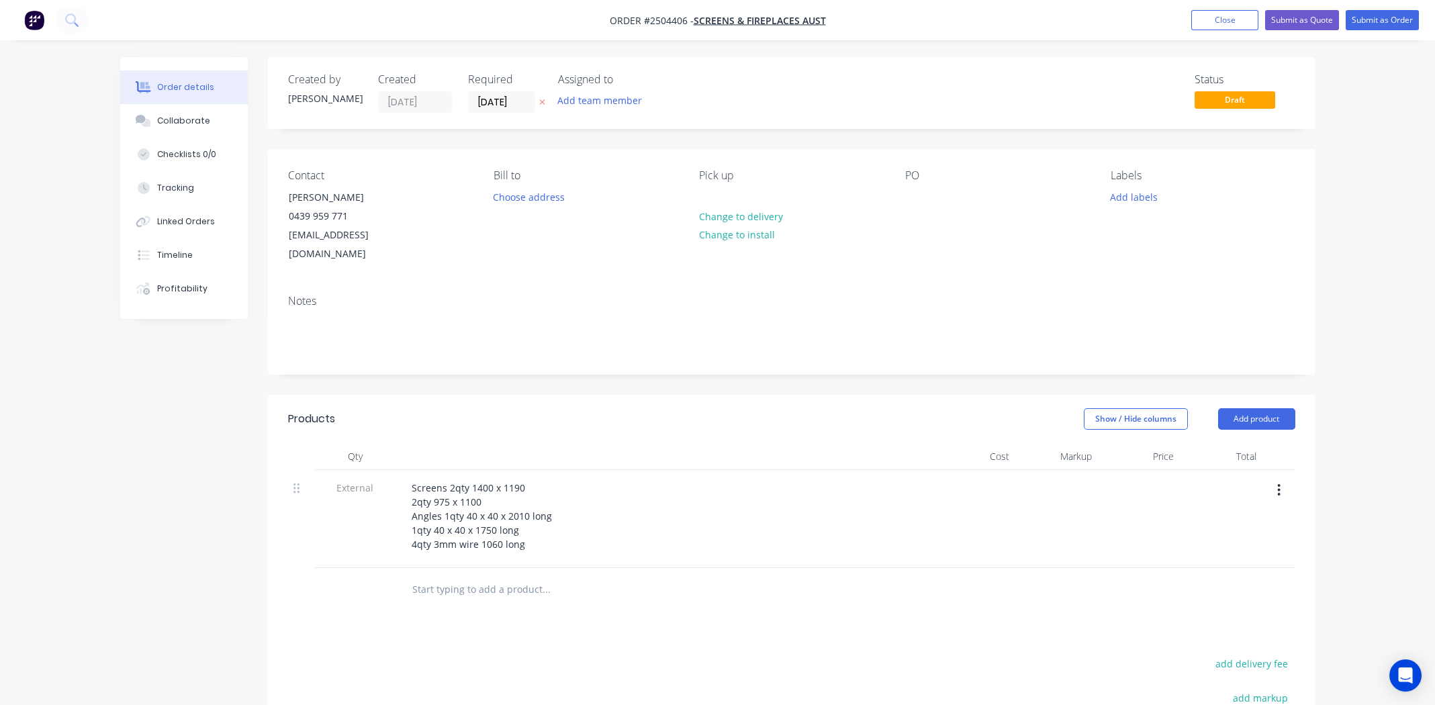
click at [1260, 408] on button "Add product" at bounding box center [1256, 418] width 77 height 21
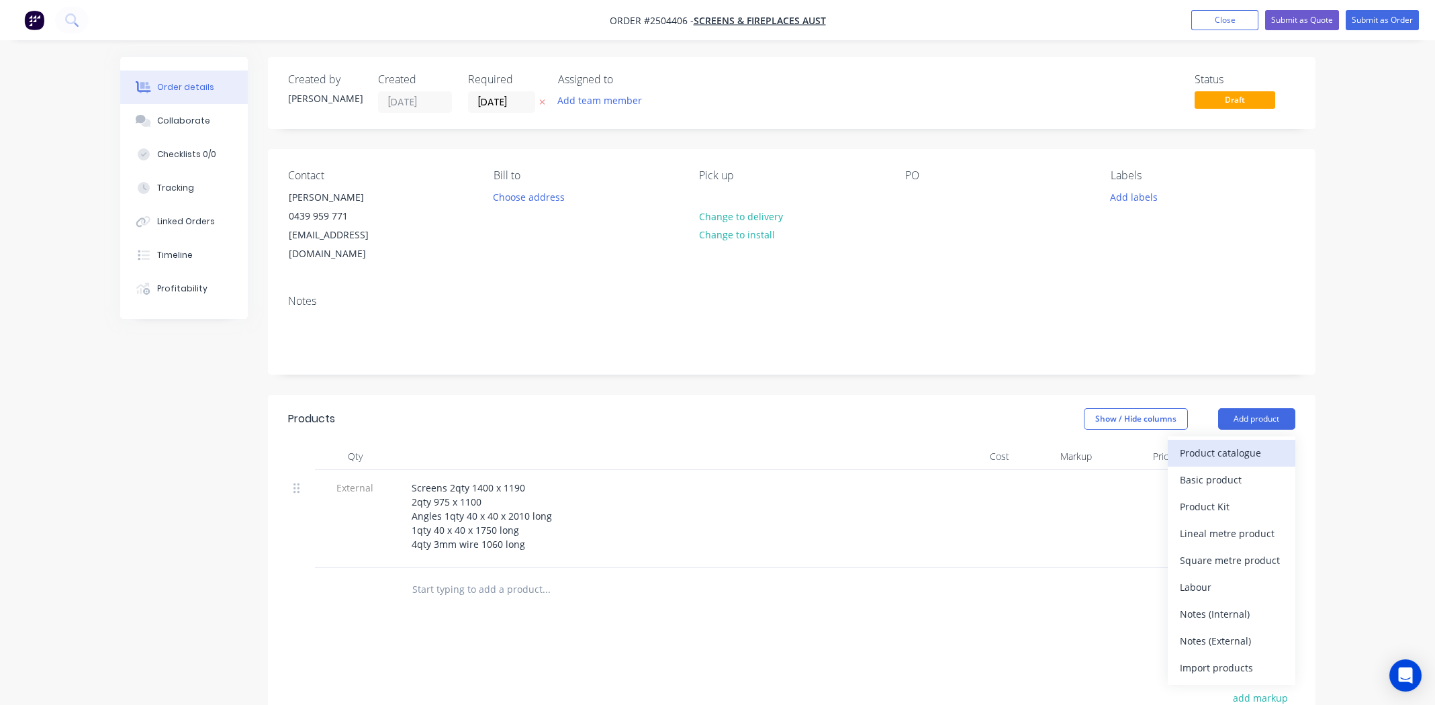
click at [1238, 443] on div "Product catalogue" at bounding box center [1231, 452] width 103 height 19
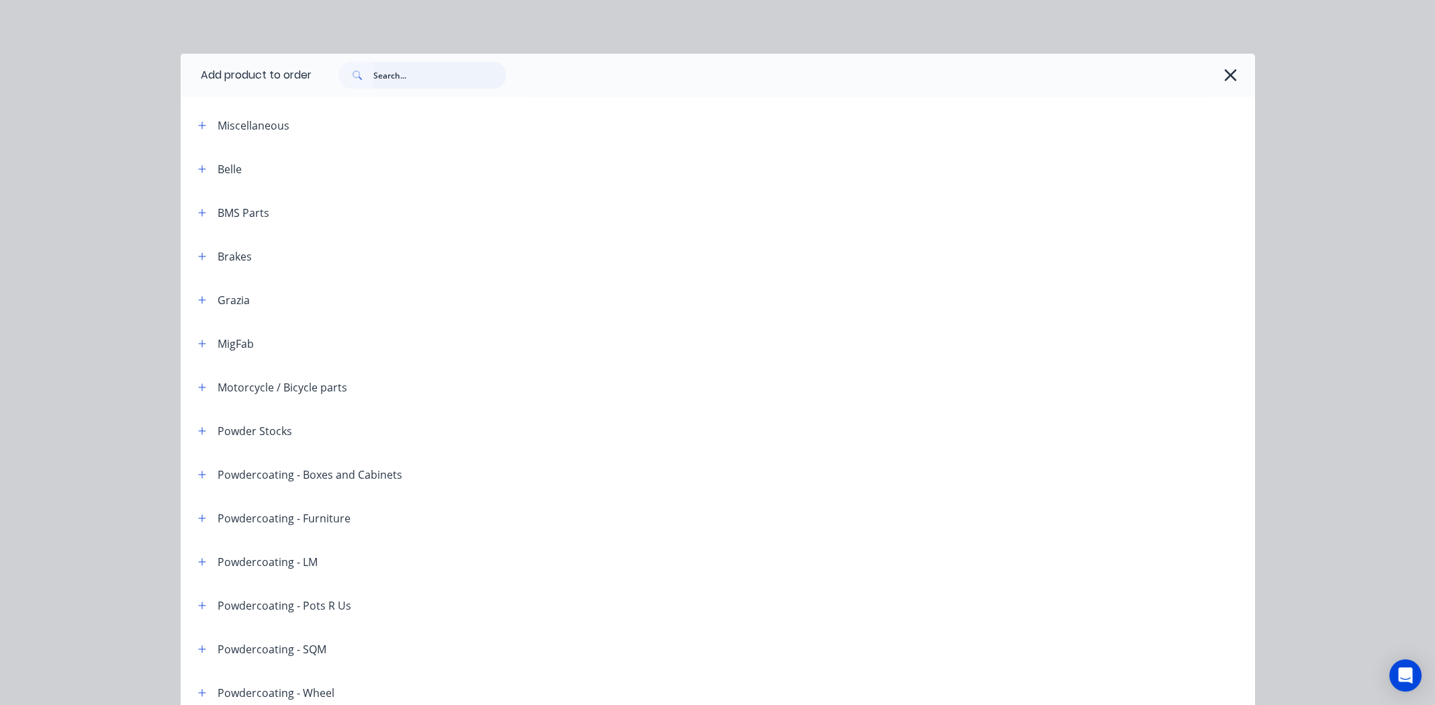
click at [458, 72] on input "text" at bounding box center [439, 75] width 133 height 27
type input "night sky satin"
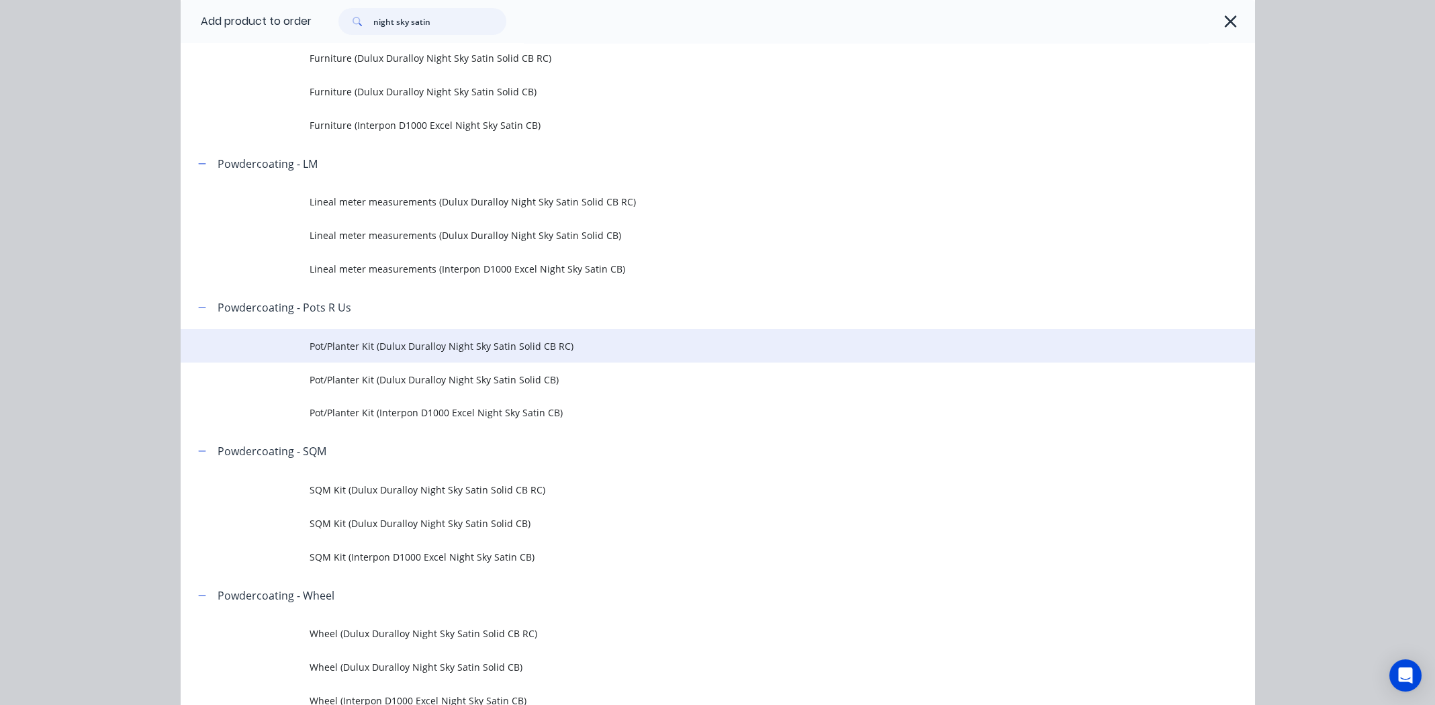
scroll to position [537, 0]
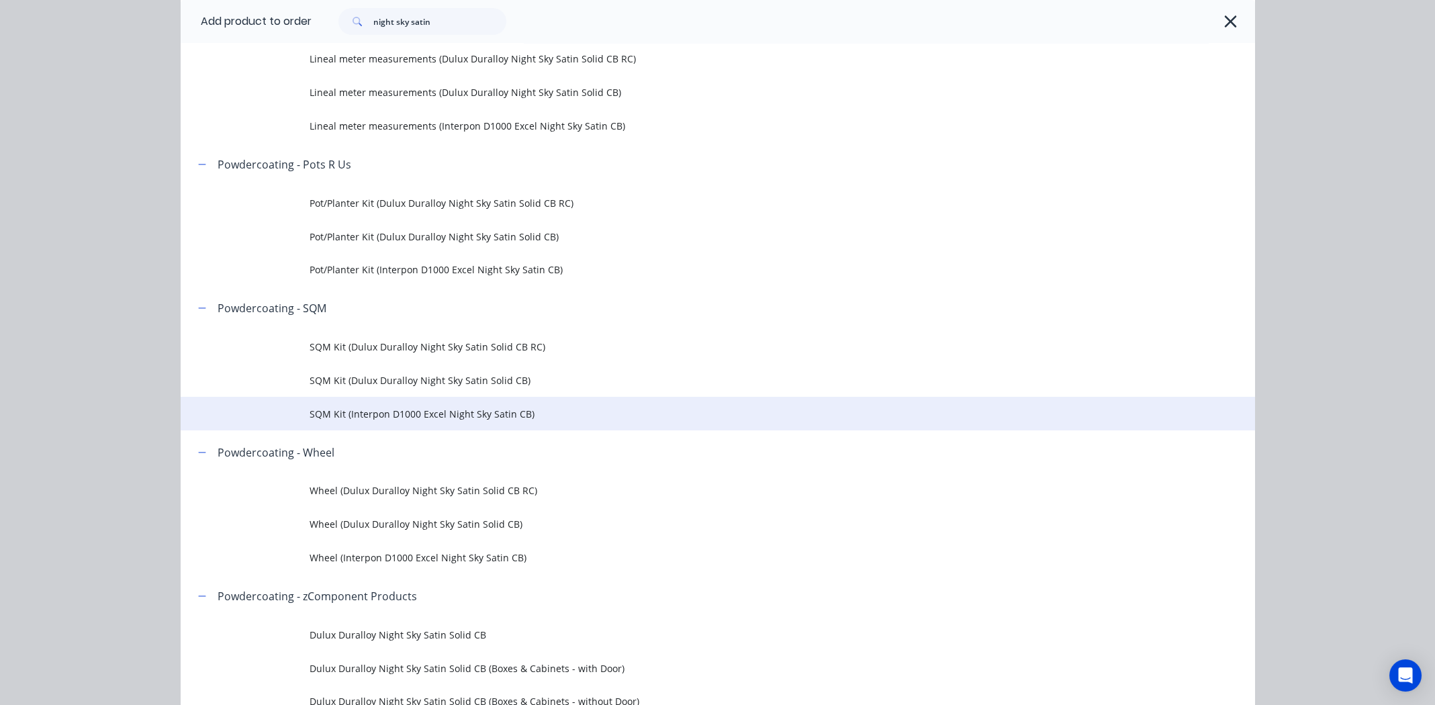
click at [359, 411] on span "SQM Kit (Interpon D1000 Excel Night Sky Satin CB)" at bounding box center [688, 414] width 756 height 14
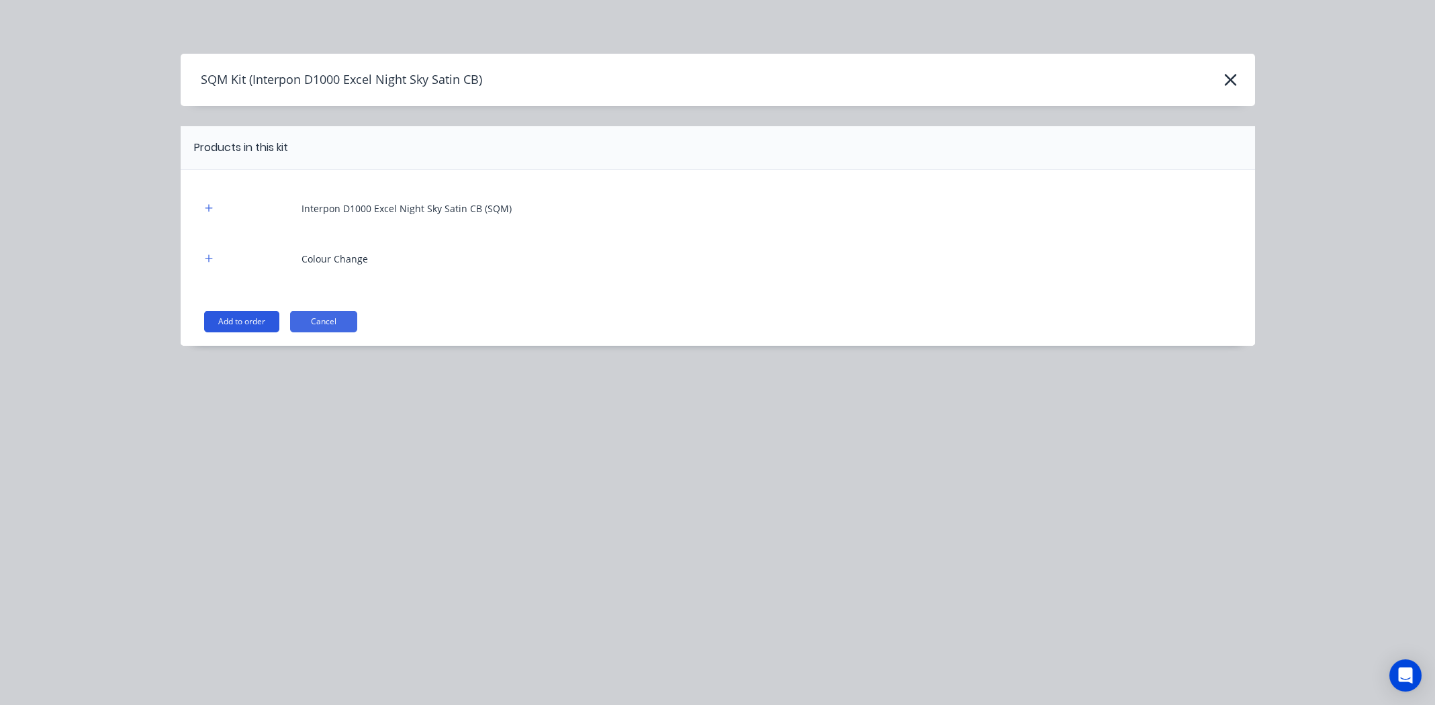
click at [247, 324] on button "Add to order" at bounding box center [241, 321] width 75 height 21
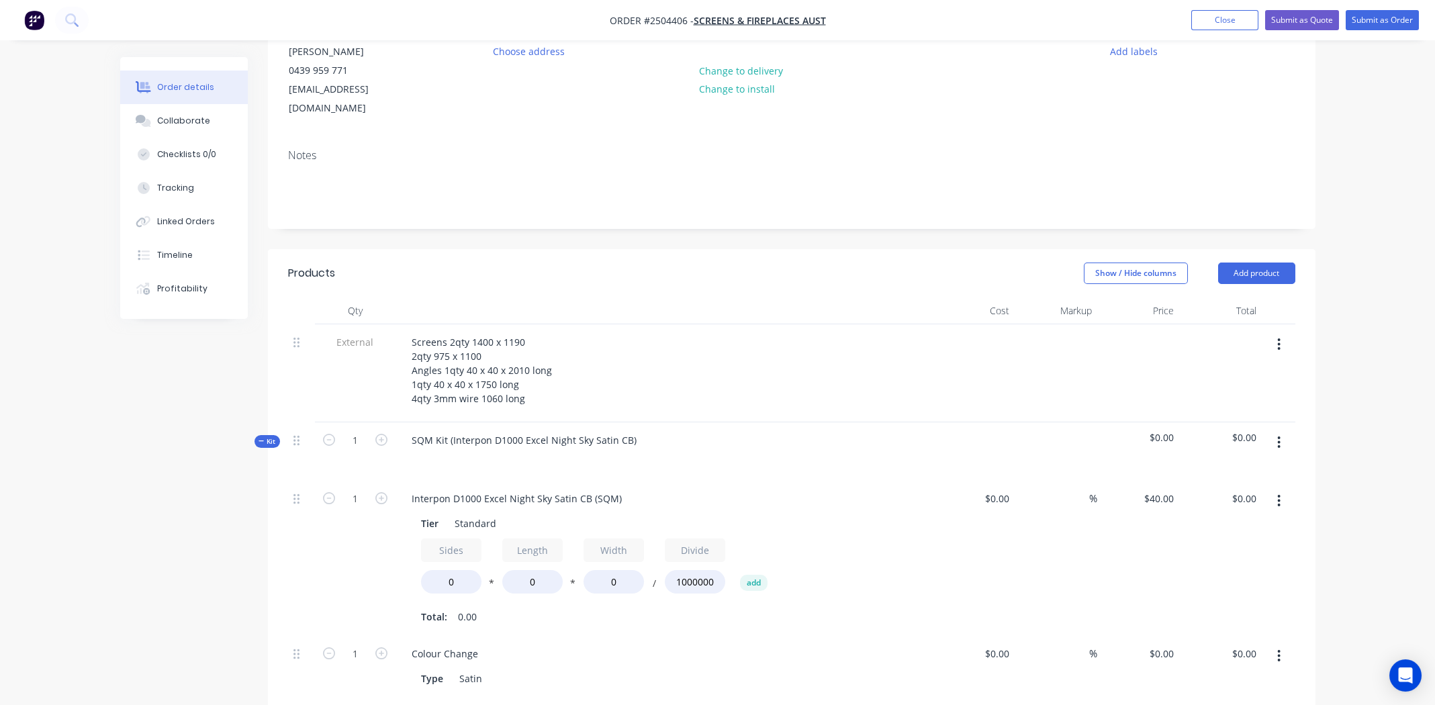
scroll to position [268, 0]
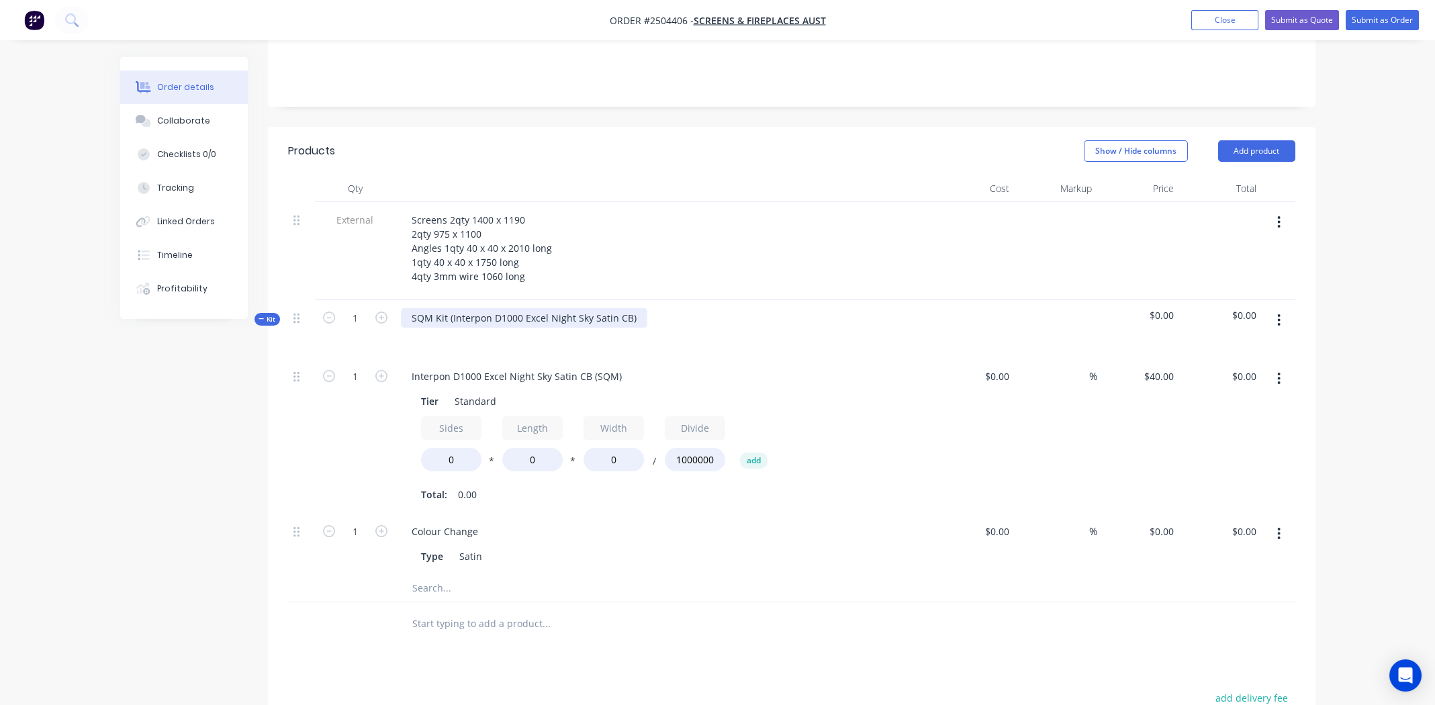
click at [635, 308] on div "SQM Kit (Interpon D1000 Excel Night Sky Satin CB)" at bounding box center [524, 317] width 246 height 19
click at [451, 308] on div "SQM Kit (Interpon D1000 Excel Night Sky Satin CB" at bounding box center [523, 317] width 244 height 19
click at [699, 304] on div "Interpon D1000 Excel Night Sky Satin CB" at bounding box center [664, 329] width 537 height 58
click at [1278, 528] on icon "button" at bounding box center [1279, 534] width 3 height 12
click at [1240, 613] on div "Delete" at bounding box center [1231, 622] width 103 height 19
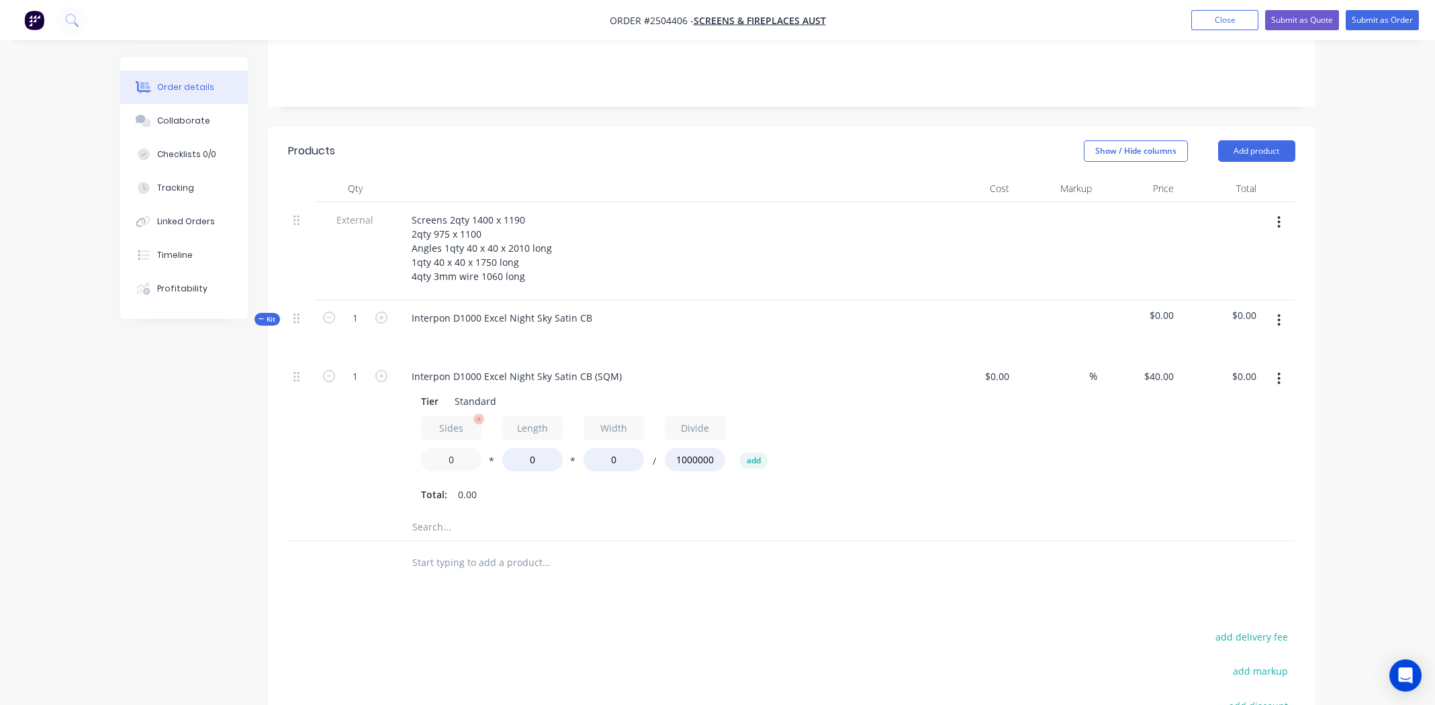
click at [449, 448] on input "0" at bounding box center [451, 460] width 60 height 24
type input "1.3"
click at [530, 448] on input "0" at bounding box center [532, 460] width 60 height 24
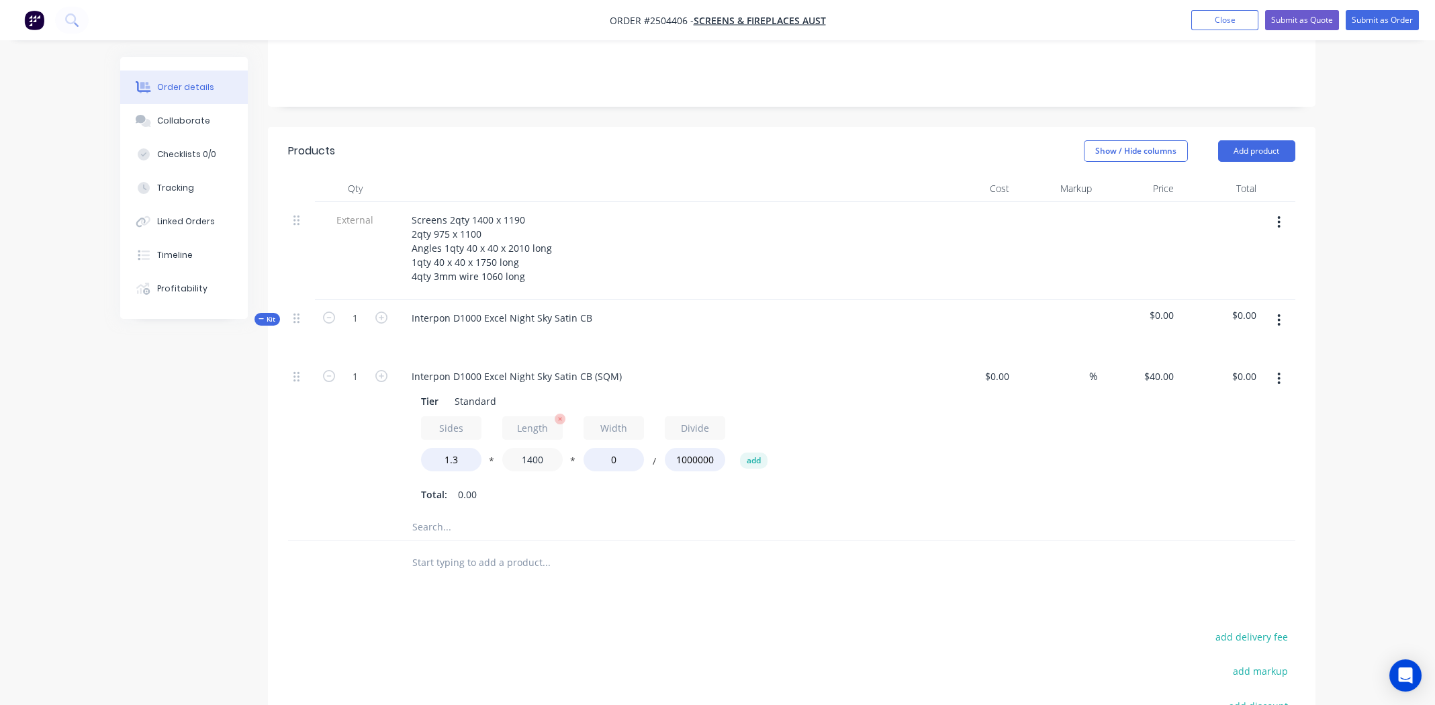
type input "1400"
type input "1190"
type input "$86.63"
click at [357, 367] on input "1" at bounding box center [355, 377] width 35 height 20
type input "2"
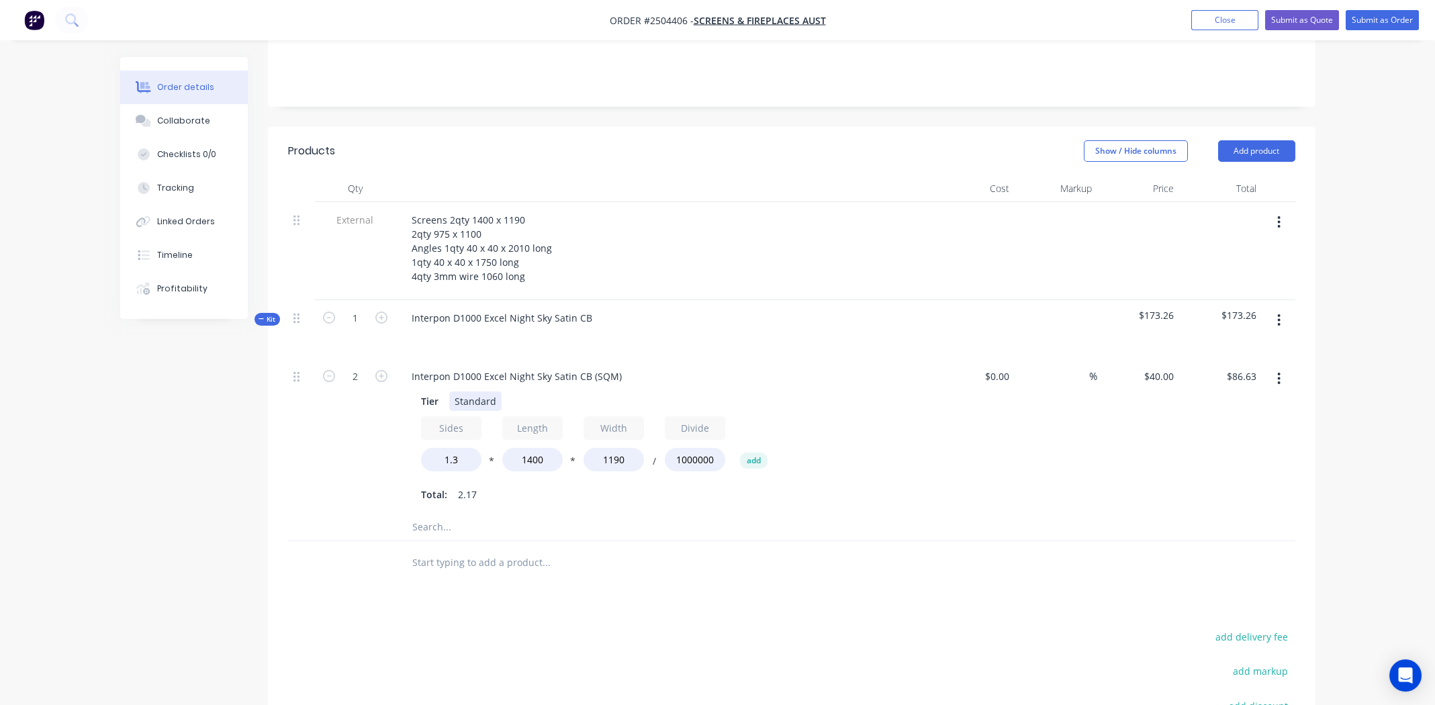
type input "$173.26"
click at [878, 392] on div "Tier Standard" at bounding box center [662, 401] width 492 height 19
click at [921, 461] on div "Tier Standard Sides 1.3 * Length 1400 * Width 1190 / Divide 1000000 add Total: …" at bounding box center [664, 447] width 527 height 116
click at [1279, 373] on icon "button" at bounding box center [1279, 379] width 3 height 12
click at [1244, 404] on div "Duplicate" at bounding box center [1231, 413] width 103 height 19
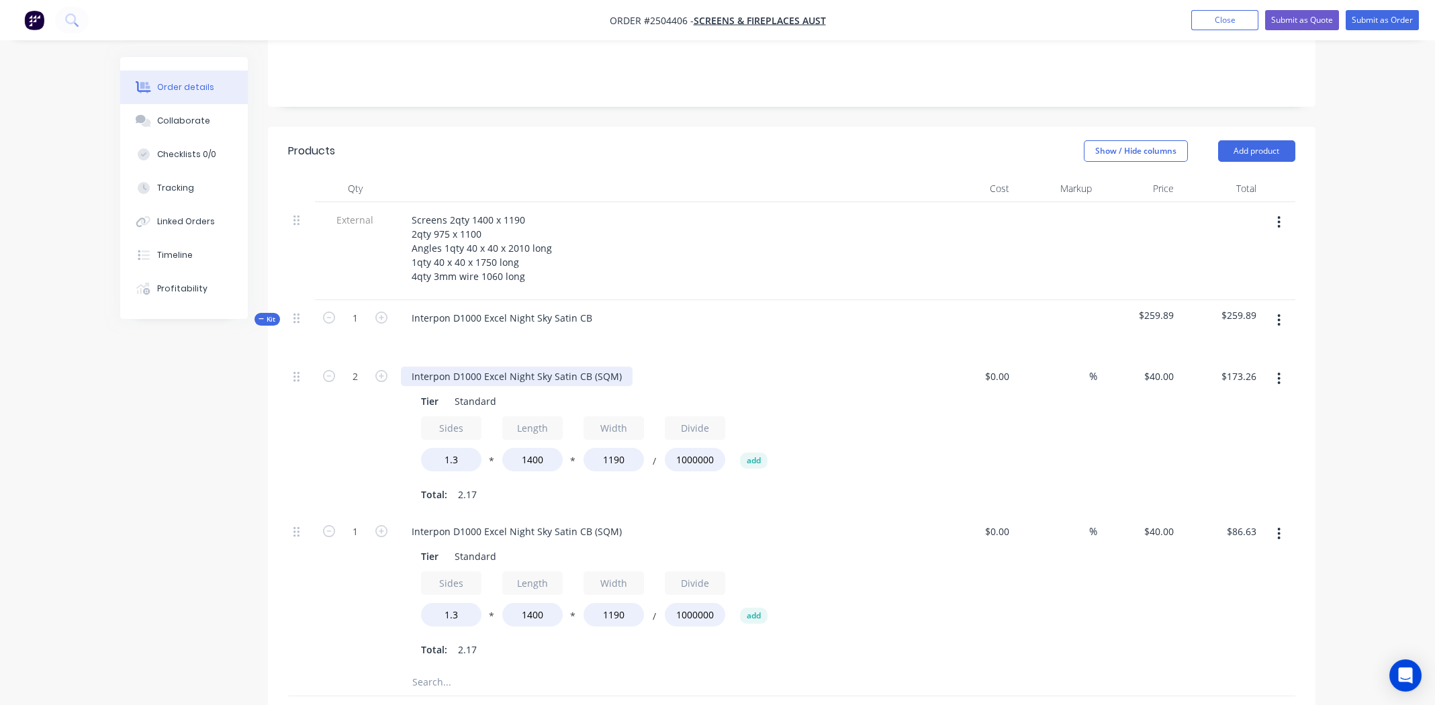
click at [496, 367] on div "Interpon D1000 Excel Night Sky Satin CB (SQM)" at bounding box center [517, 376] width 232 height 19
click at [524, 522] on div "Interpon D1000 Excel Night Sky Satin CB (SQM)" at bounding box center [517, 531] width 232 height 19
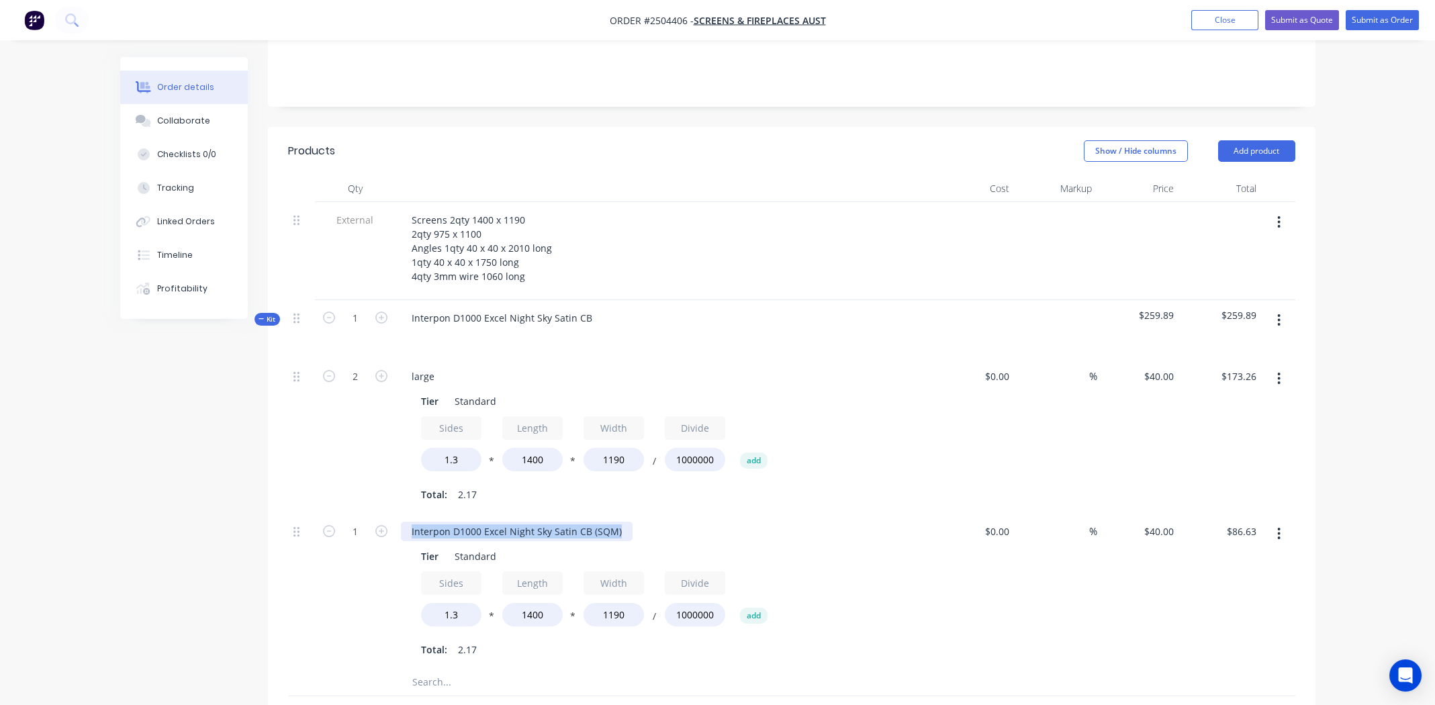
click at [524, 522] on div "Interpon D1000 Excel Night Sky Satin CB (SQM)" at bounding box center [517, 531] width 232 height 19
click at [531, 603] on input "1400" at bounding box center [532, 615] width 60 height 24
click at [532, 603] on input "1400" at bounding box center [532, 615] width 60 height 24
type input "975"
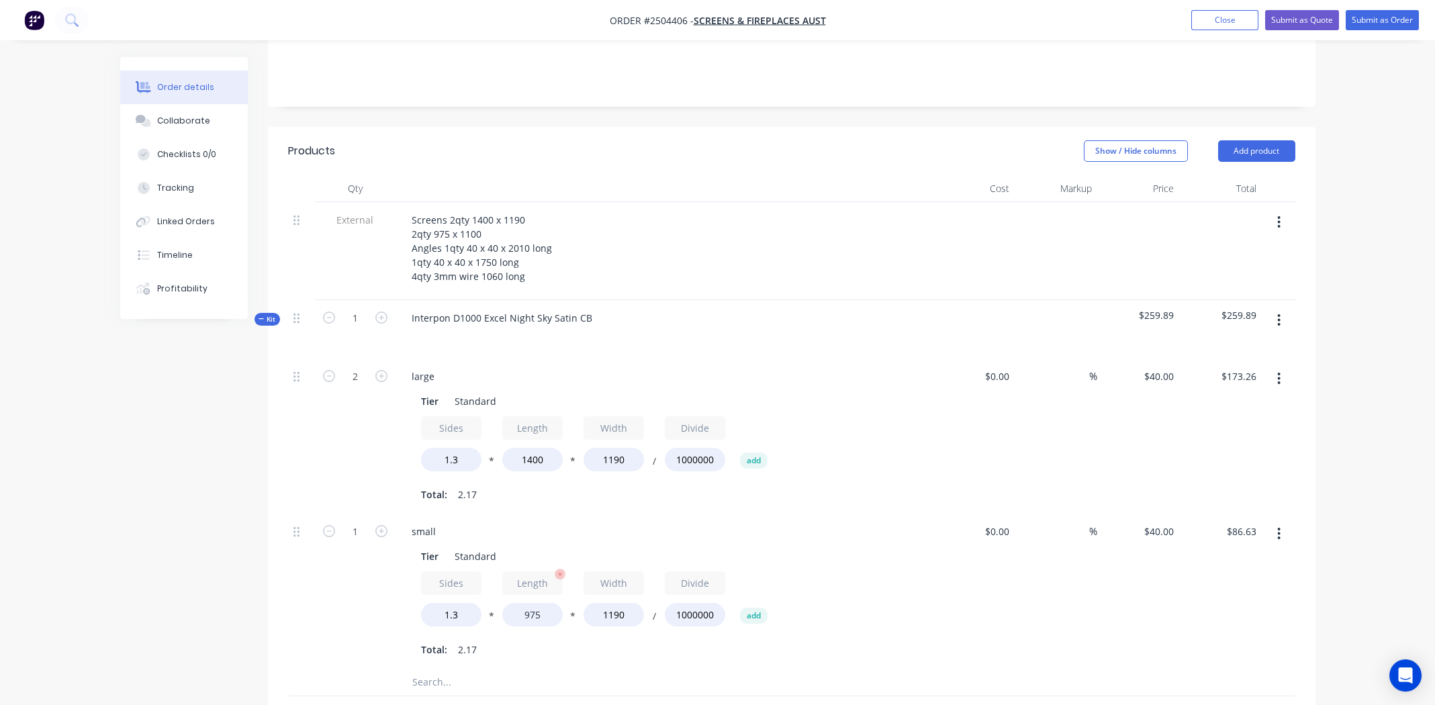
type input "$60.33"
type input "1100"
type input "$55.77"
click at [937, 583] on div "$0.00 $0.00" at bounding box center [974, 591] width 83 height 155
click at [361, 522] on input "1" at bounding box center [355, 532] width 35 height 20
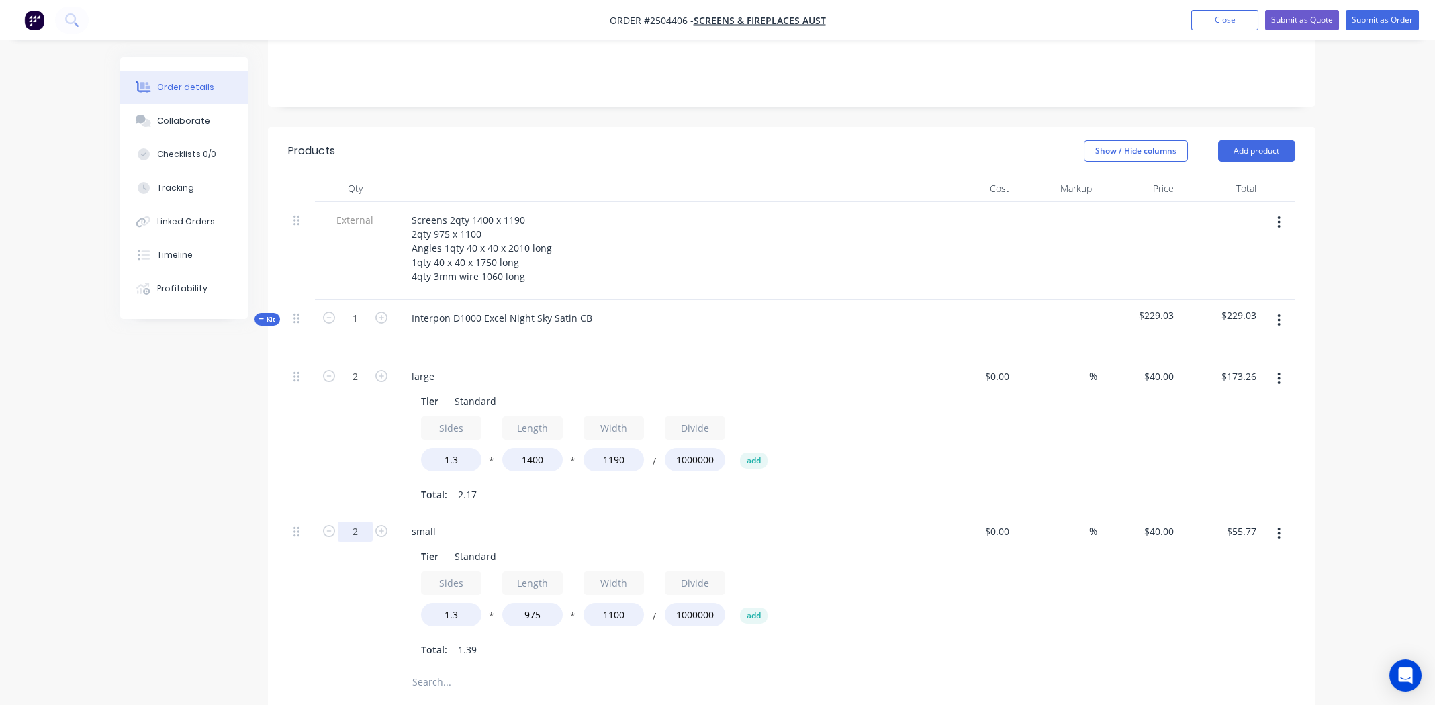
type input "2"
type input "$111.54"
drag, startPoint x: 993, startPoint y: 621, endPoint x: 997, endPoint y: 610, distance: 11.9
click at [995, 619] on div "$0.00 $0.00" at bounding box center [974, 591] width 83 height 155
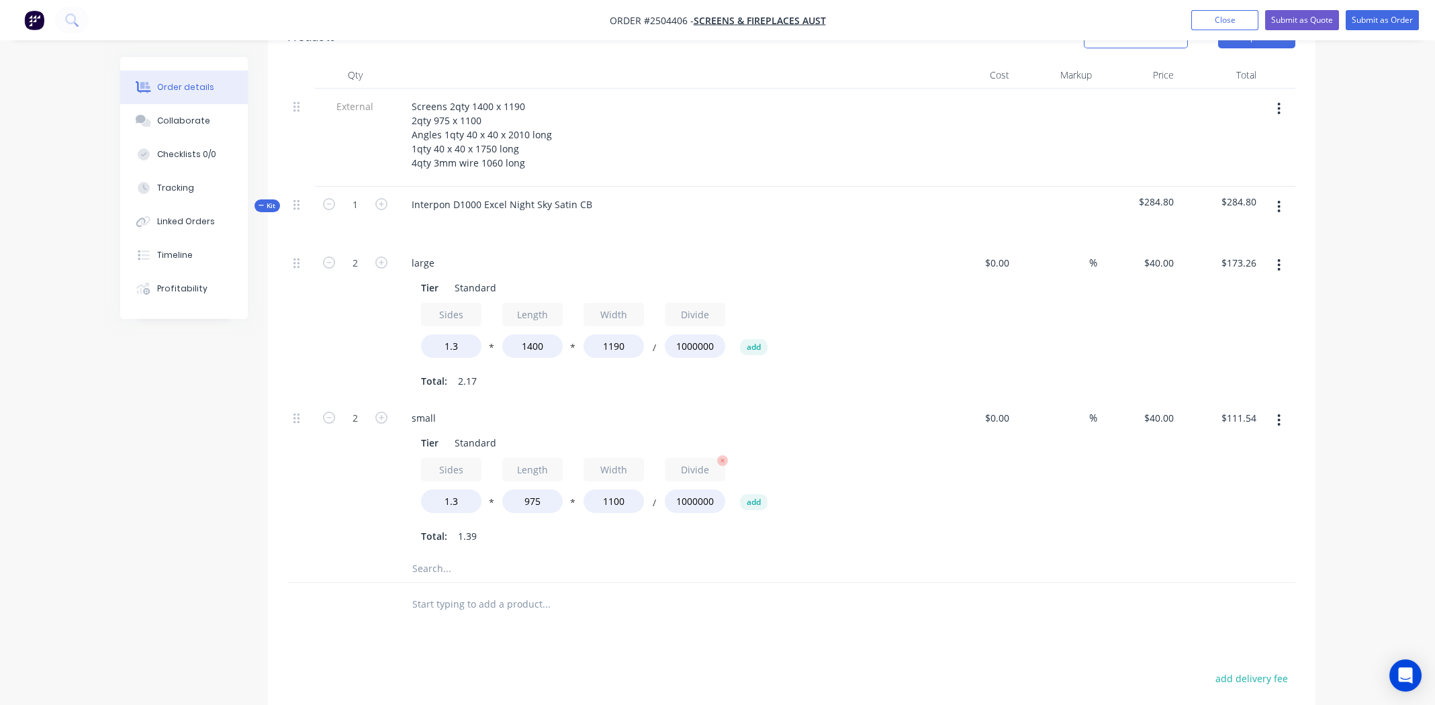
scroll to position [201, 0]
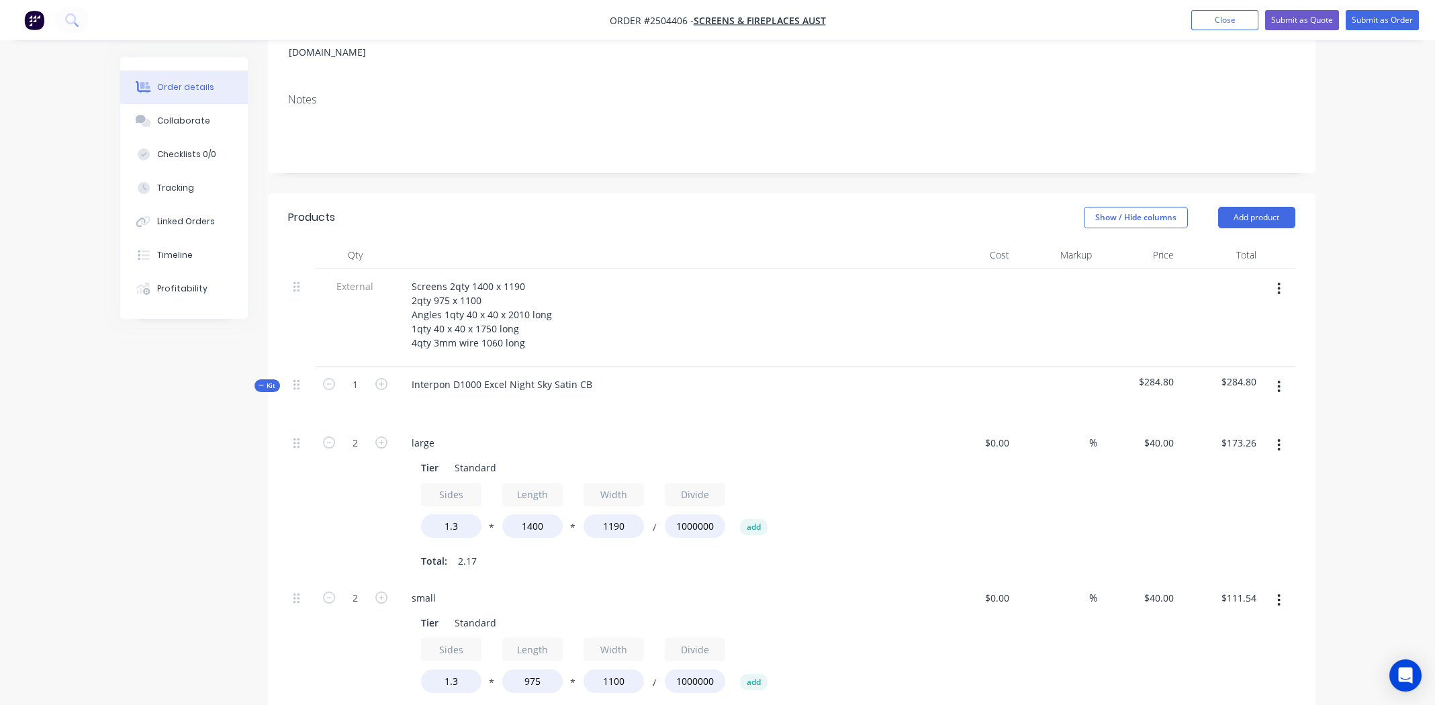
click at [1281, 379] on icon "button" at bounding box center [1278, 386] width 3 height 15
click at [1242, 412] on div "Add product to kit" at bounding box center [1231, 421] width 103 height 19
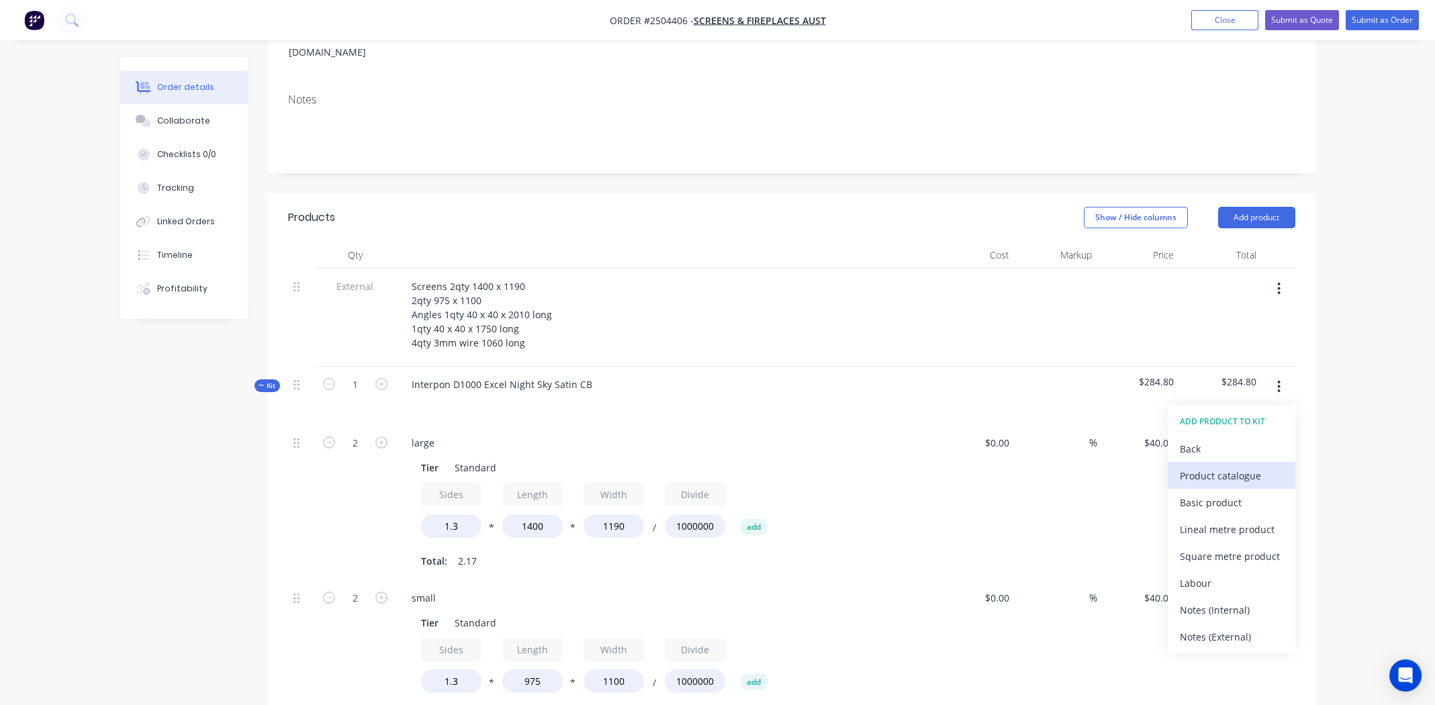
click at [1208, 466] on div "Product catalogue" at bounding box center [1231, 475] width 103 height 19
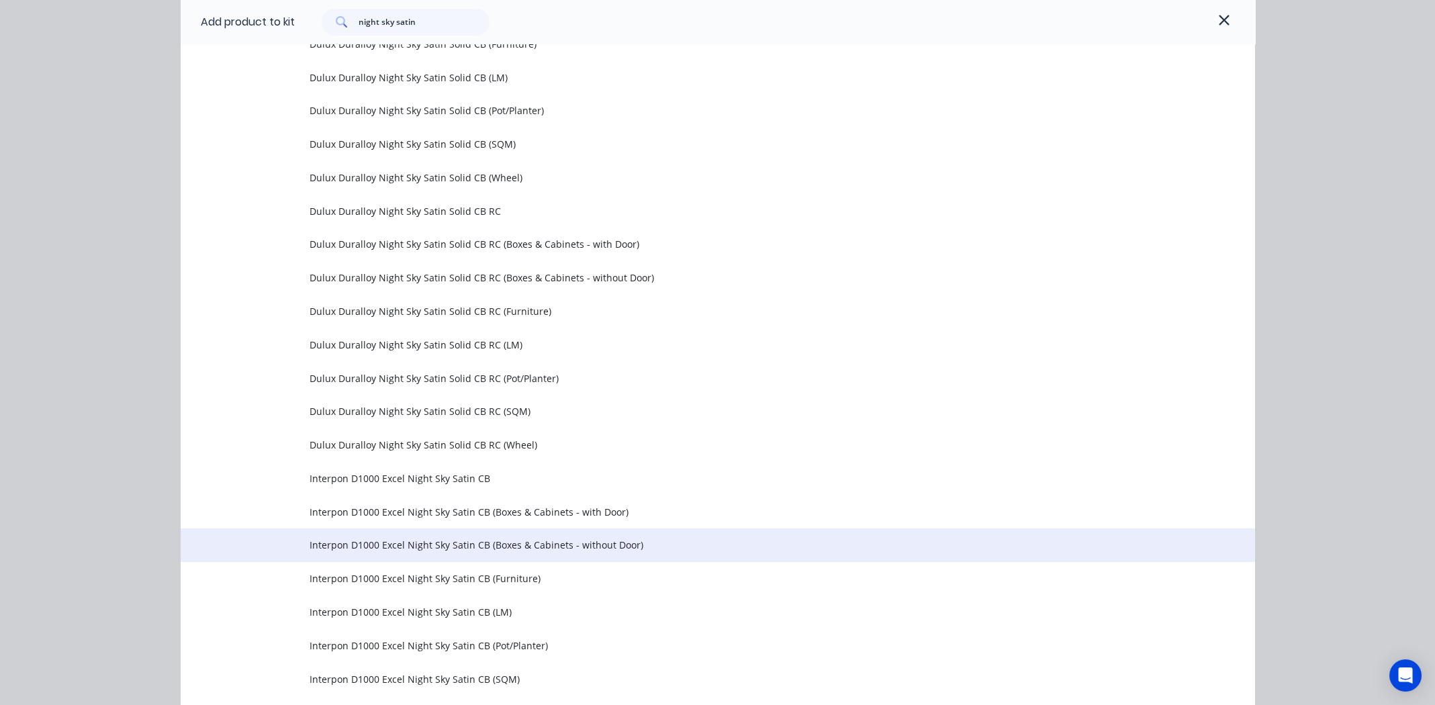
scroll to position [609, 0]
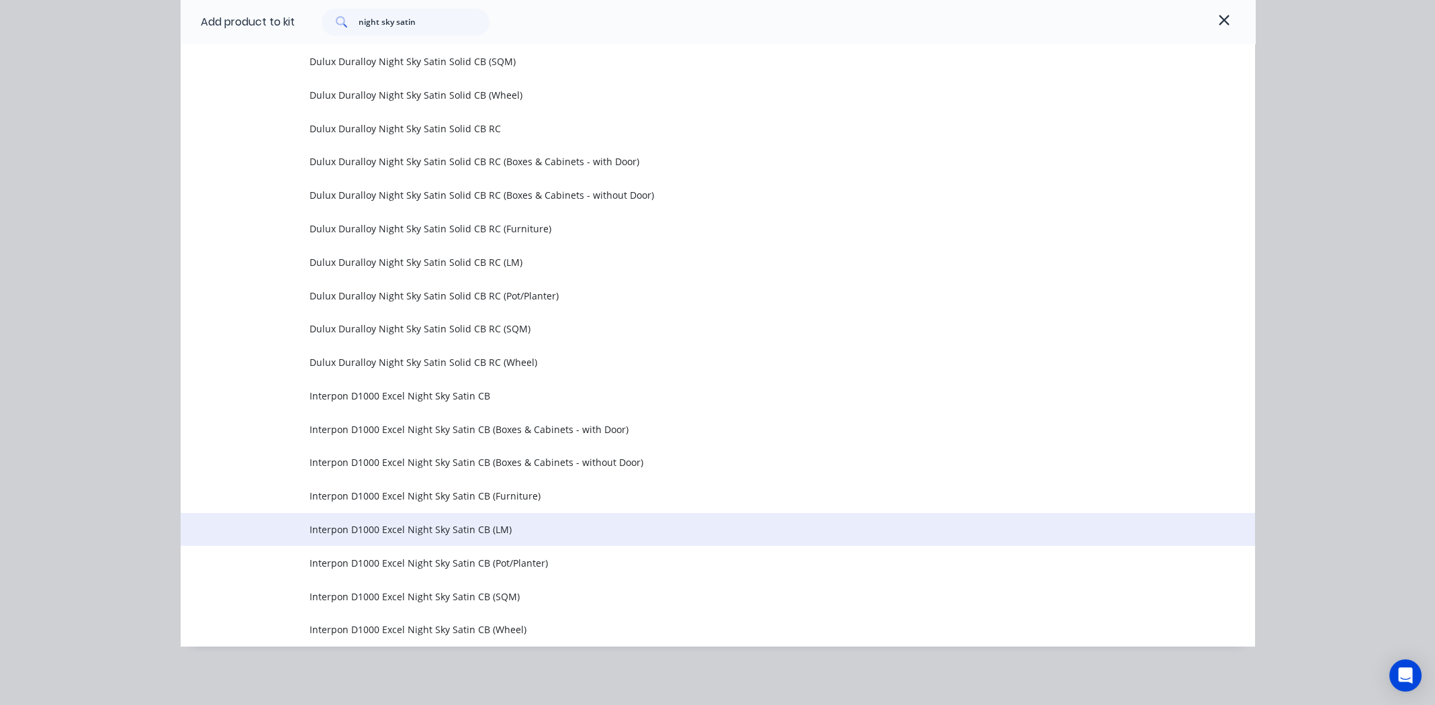
click at [411, 530] on span "Interpon D1000 Excel Night Sky Satin CB (LM)" at bounding box center [688, 529] width 756 height 14
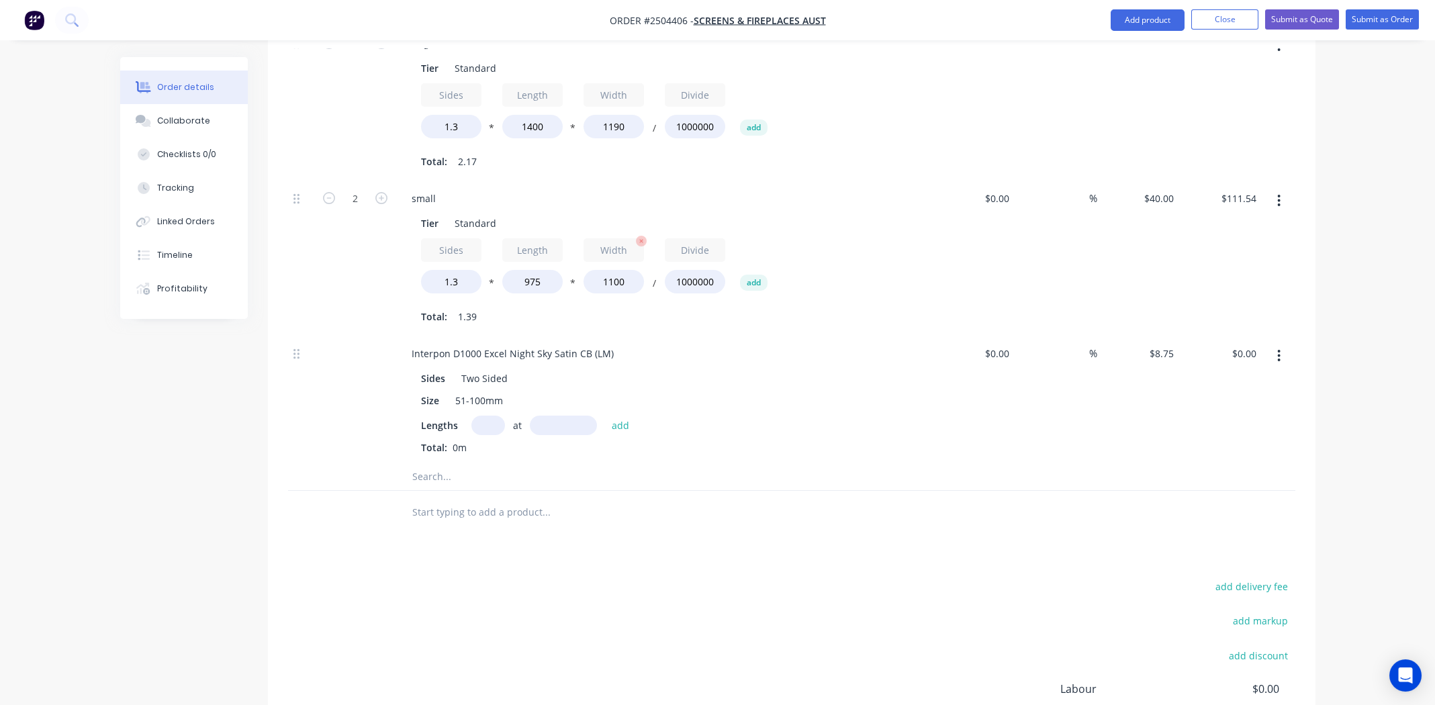
scroll to position [604, 0]
click at [491, 413] on input "text" at bounding box center [488, 422] width 34 height 19
type input "1"
type input "2010mm"
click at [605, 413] on button "add" at bounding box center [621, 422] width 32 height 18
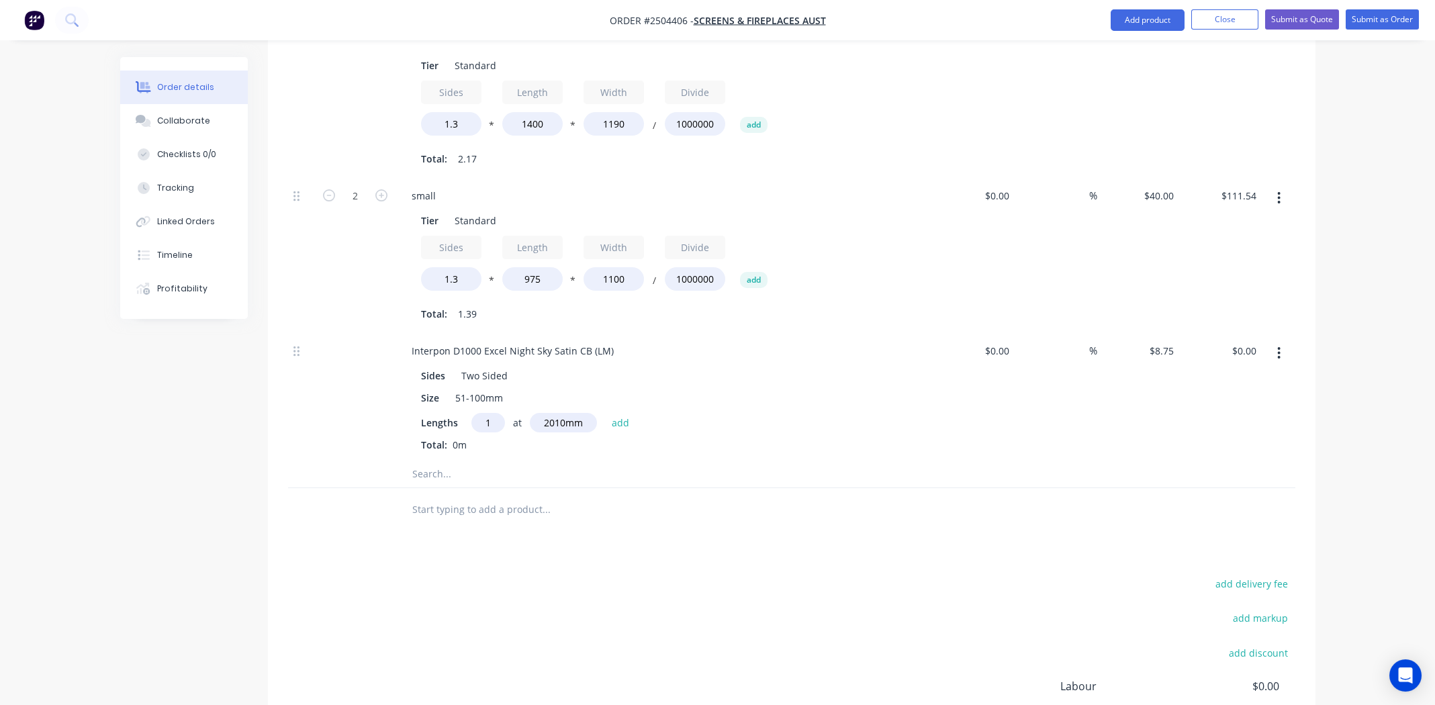
type input "$17.59"
type input "1"
type input "1750"
click at [605, 413] on button "add" at bounding box center [621, 422] width 32 height 18
type input "$32.90"
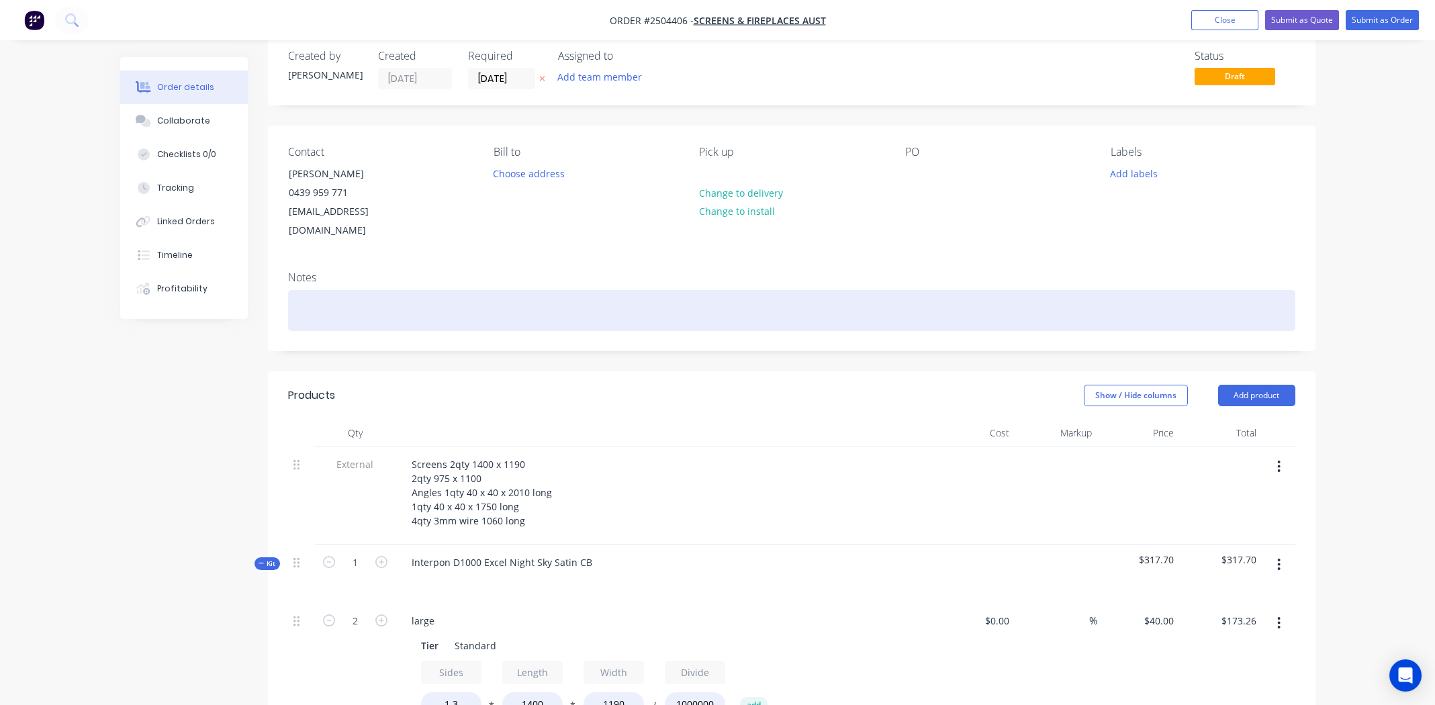
scroll to position [0, 0]
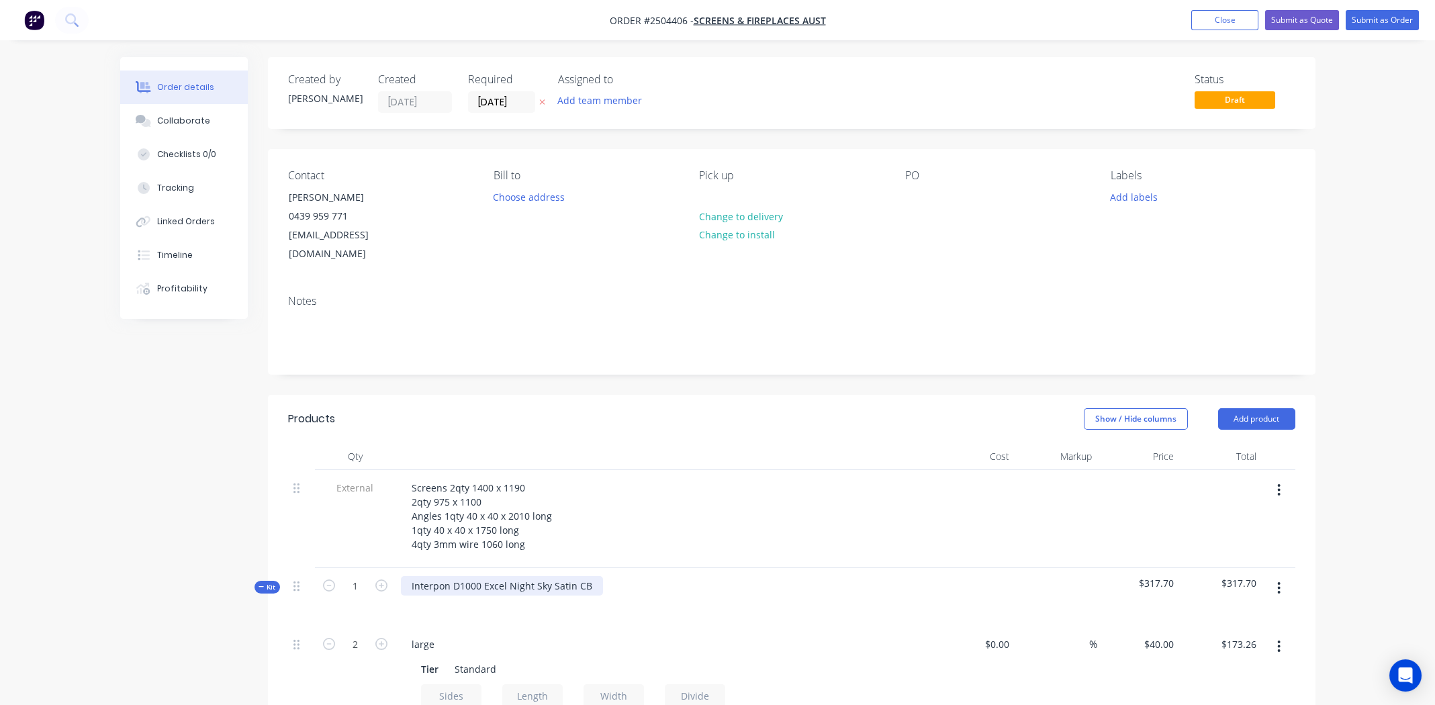
click at [541, 576] on div "Interpon D1000 Excel Night Sky Satin CB" at bounding box center [502, 585] width 202 height 19
copy div "Interpon D1000 Excel Night Sky Satin CB"
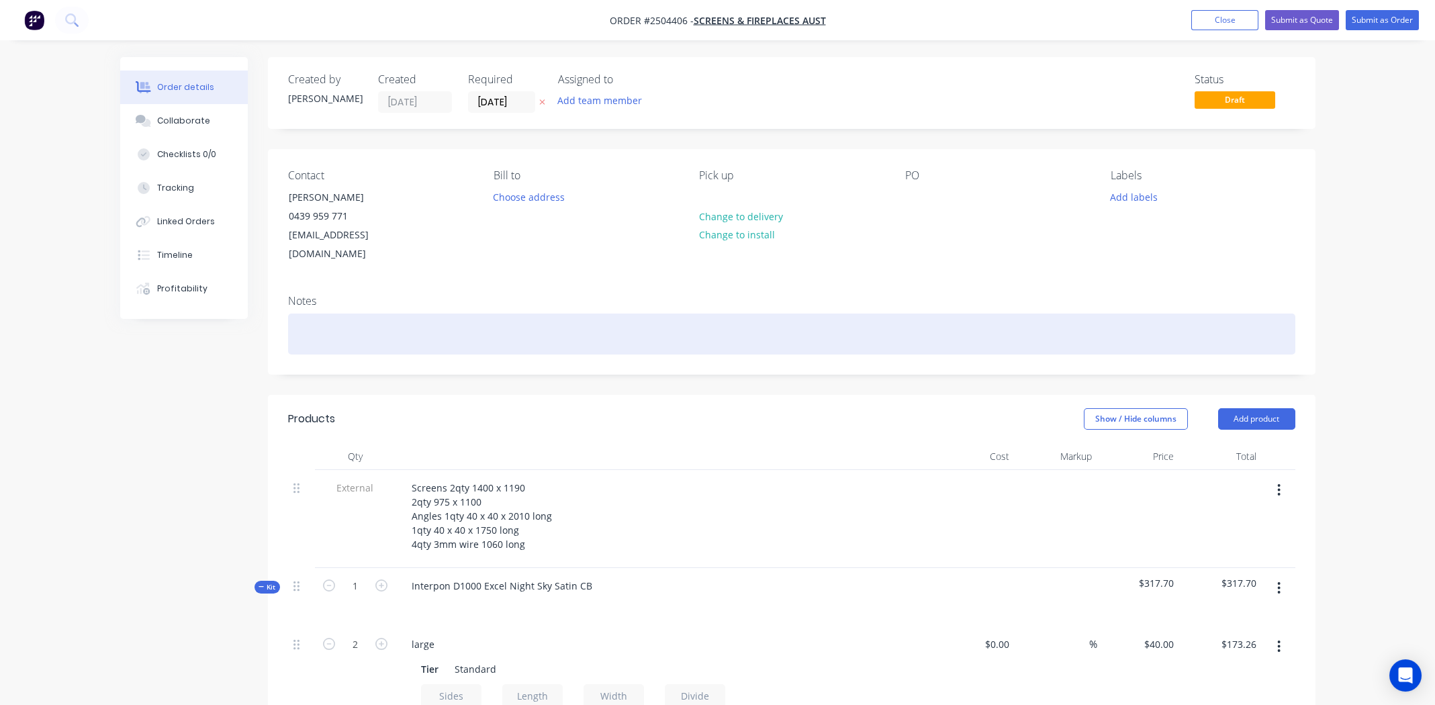
paste div
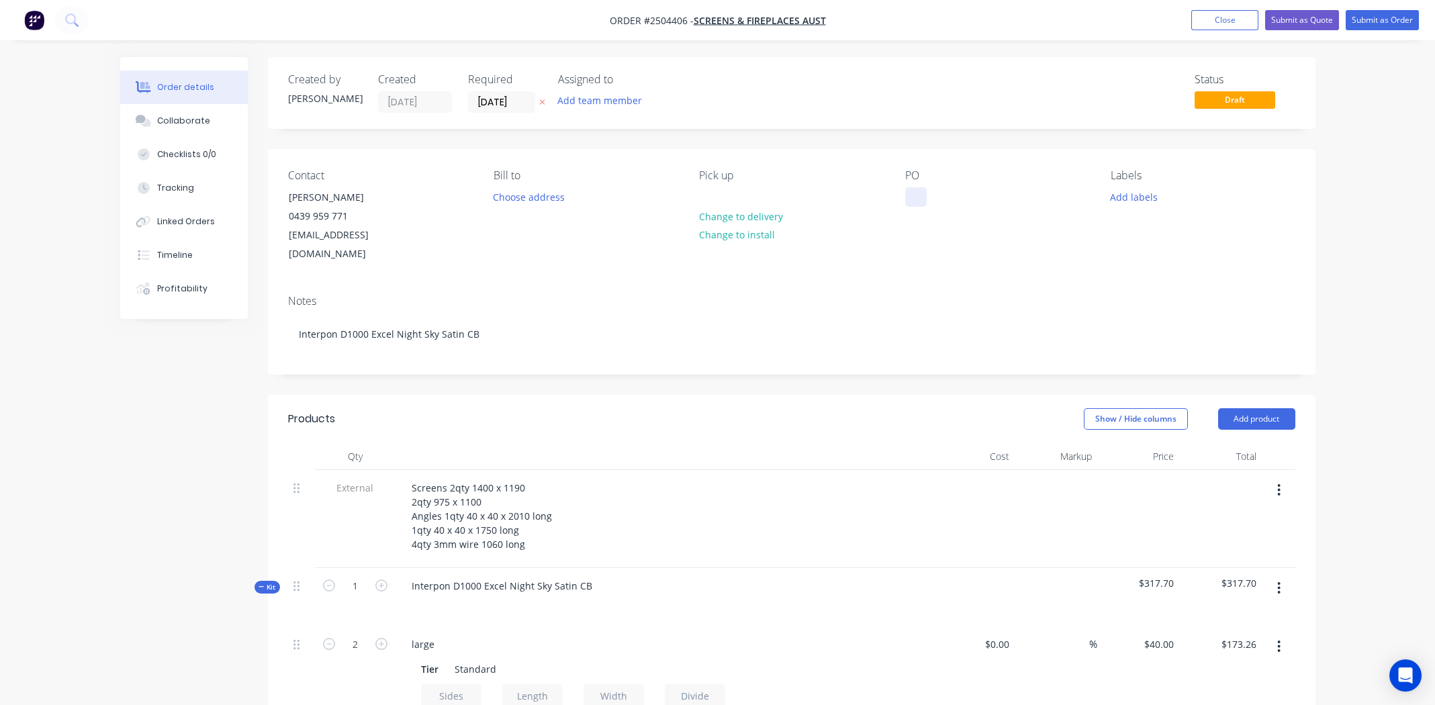
click at [913, 195] on div at bounding box center [915, 196] width 21 height 19
paste div
click at [1140, 195] on button "Add labels" at bounding box center [1134, 196] width 62 height 18
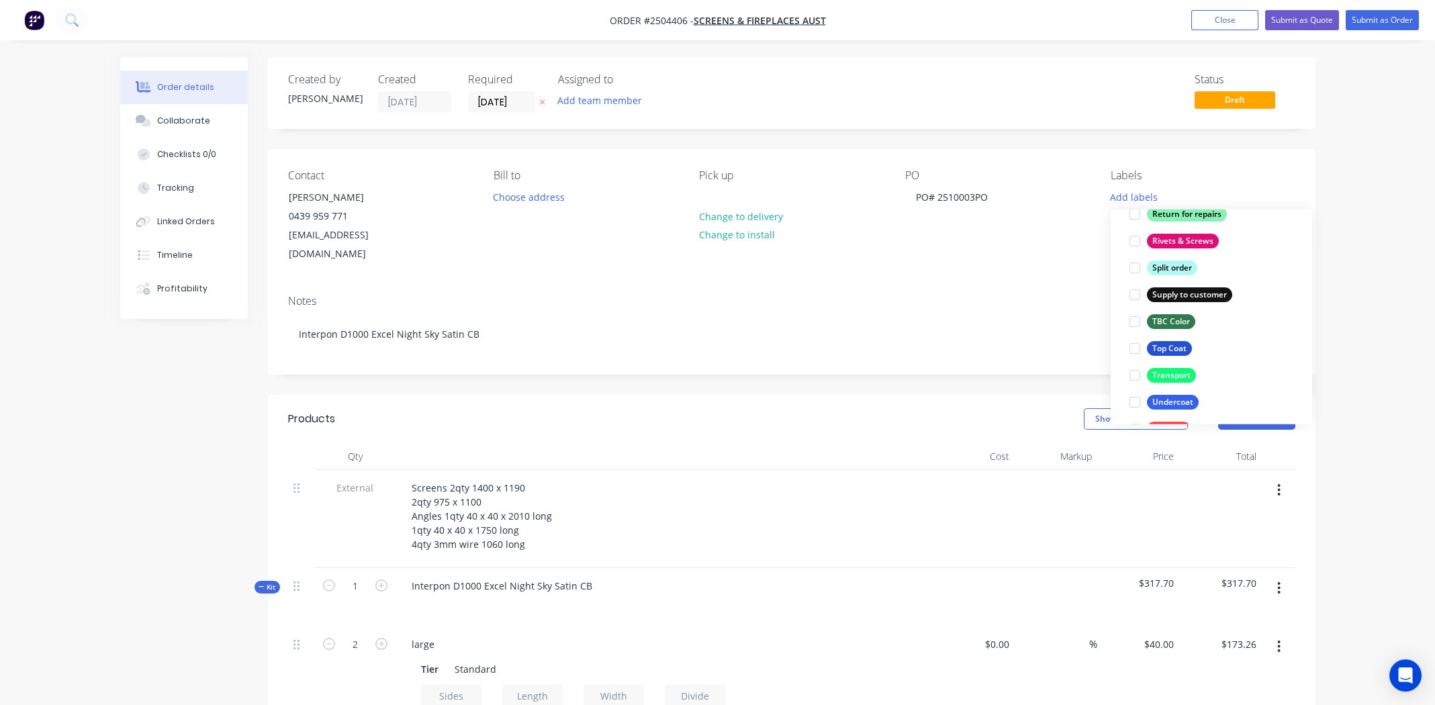
scroll to position [1074, 0]
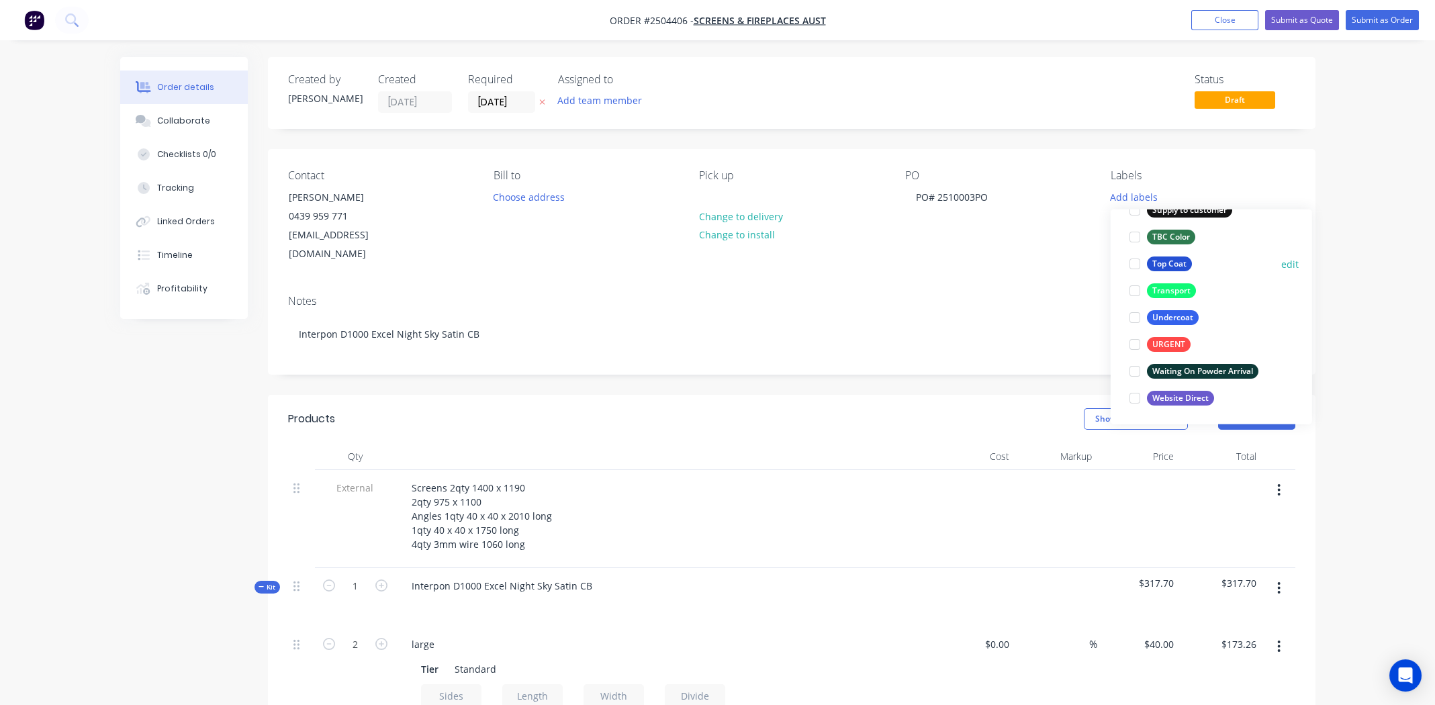
click at [1134, 261] on div at bounding box center [1135, 263] width 27 height 27
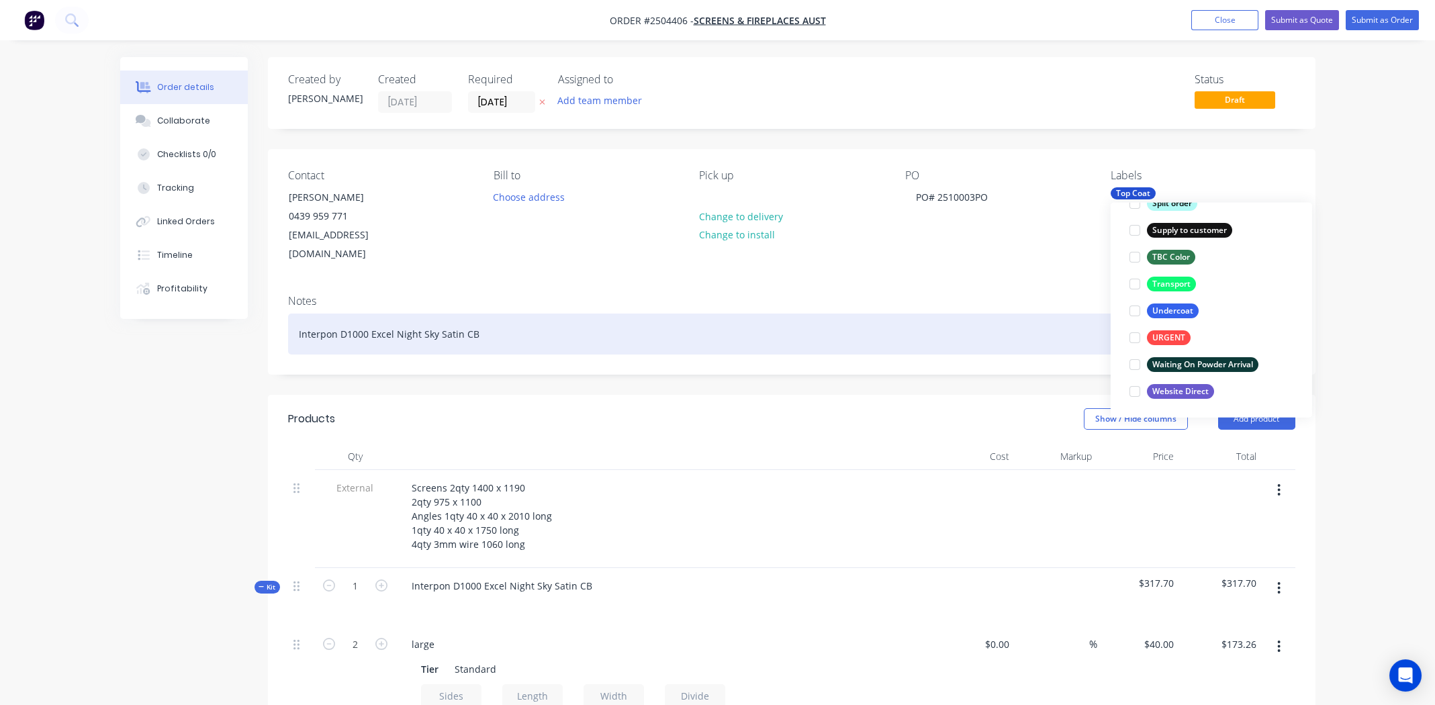
scroll to position [52, 0]
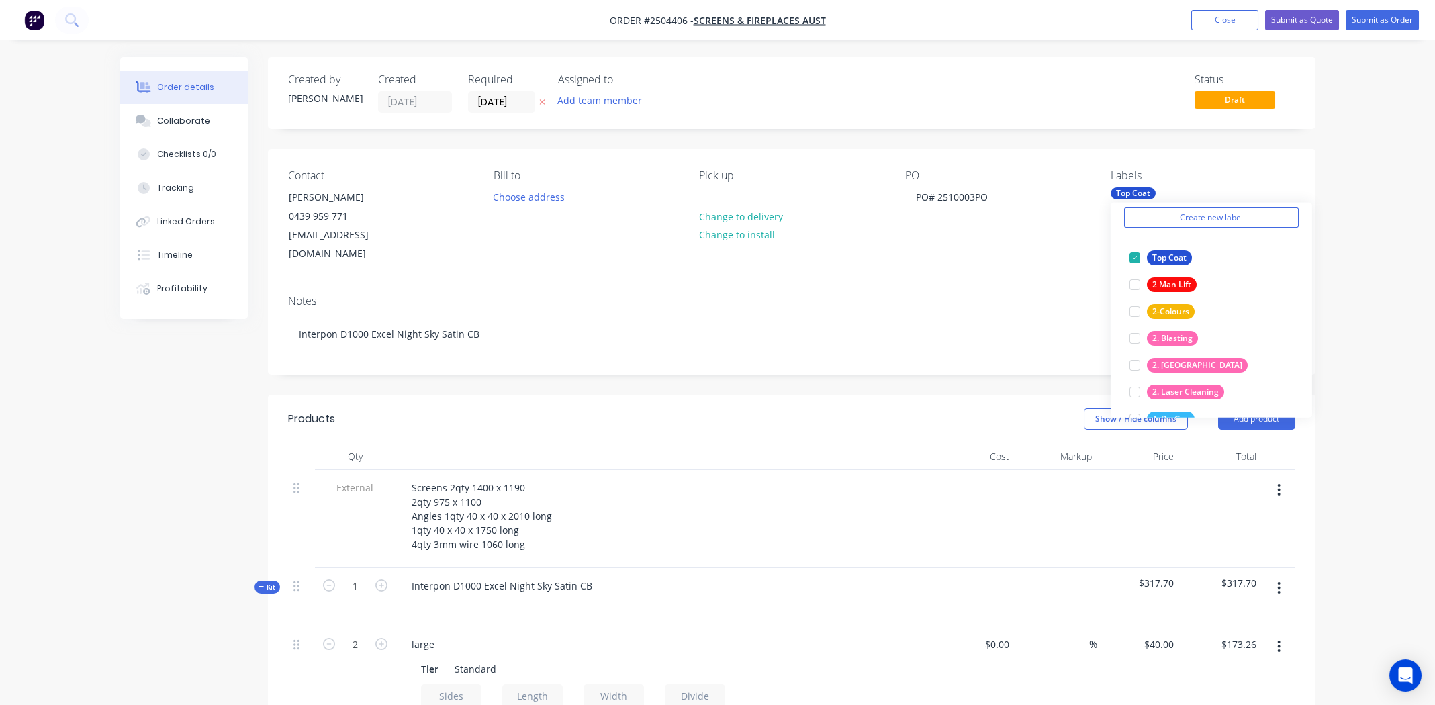
drag, startPoint x: 866, startPoint y: 272, endPoint x: 946, endPoint y: 281, distance: 81.1
click at [866, 284] on div "Notes Interpon D1000 Excel Night Sky Satin CB" at bounding box center [792, 329] width 1048 height 90
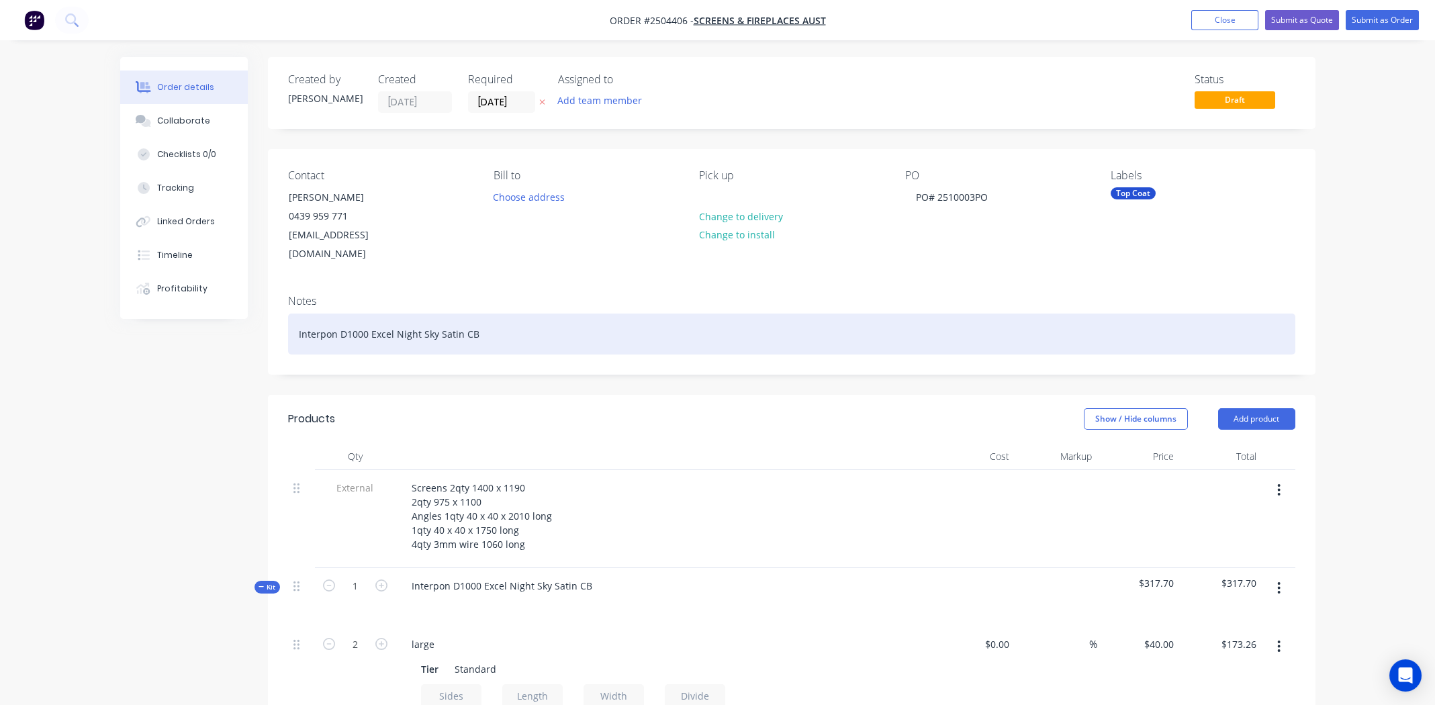
click at [894, 314] on div "Interpon D1000 Excel Night Sky Satin CB" at bounding box center [791, 334] width 1007 height 41
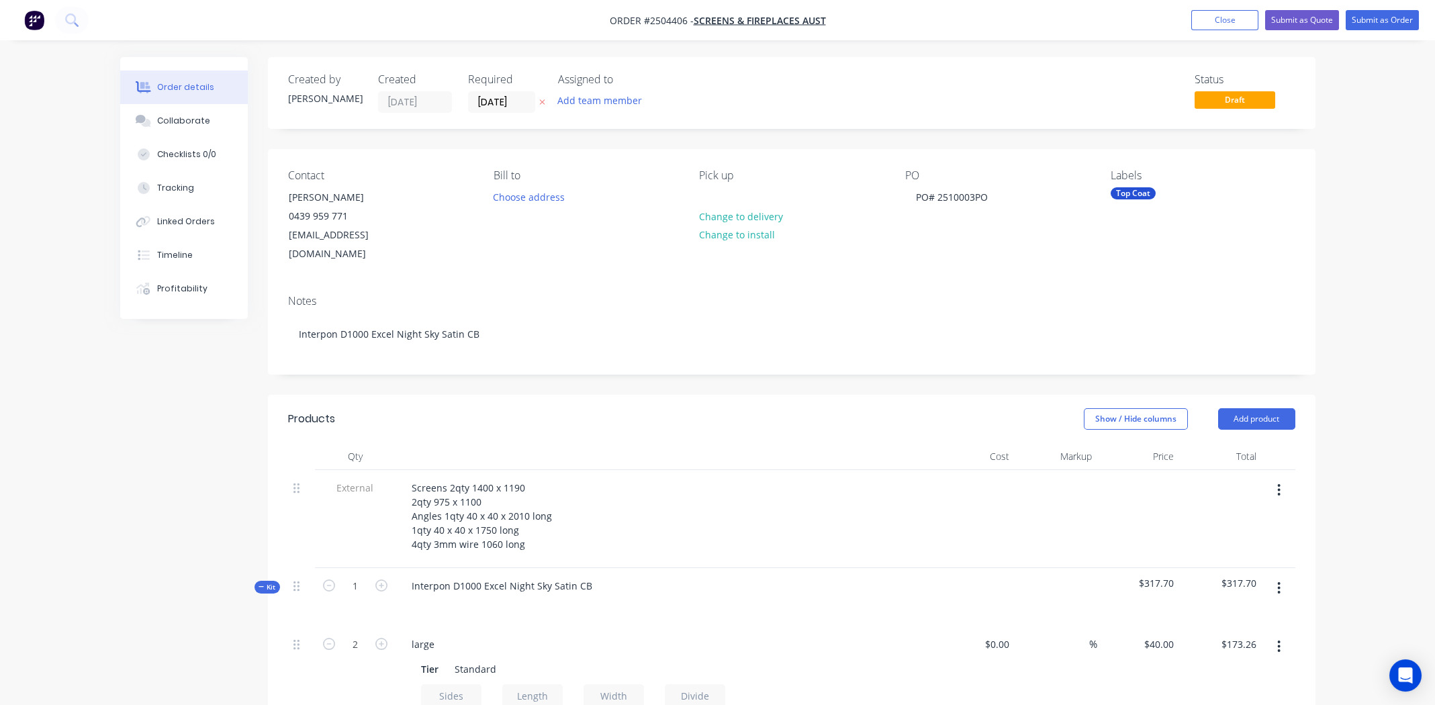
click at [893, 284] on div "Notes Interpon D1000 Excel Night Sky Satin CB" at bounding box center [792, 329] width 1048 height 90
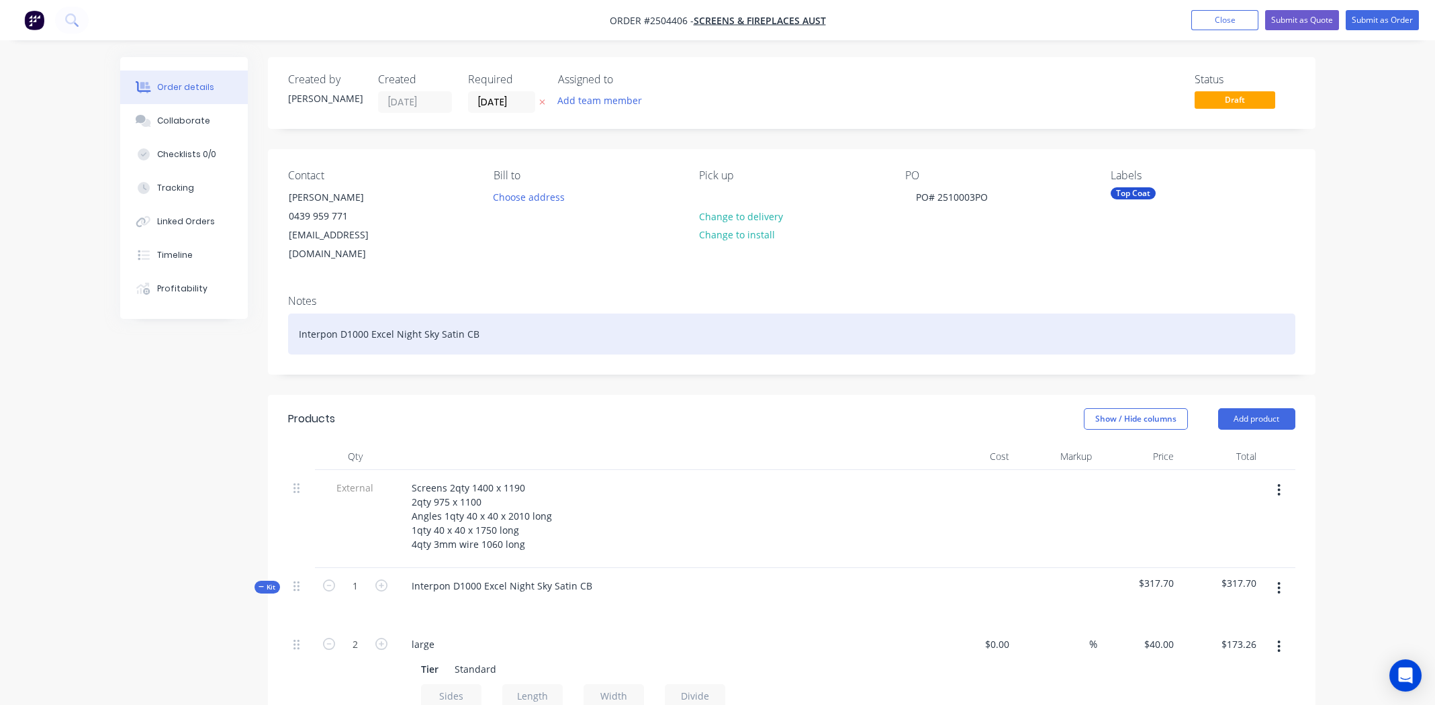
click at [586, 314] on div "Interpon D1000 Excel Night Sky Satin CB" at bounding box center [791, 334] width 1007 height 41
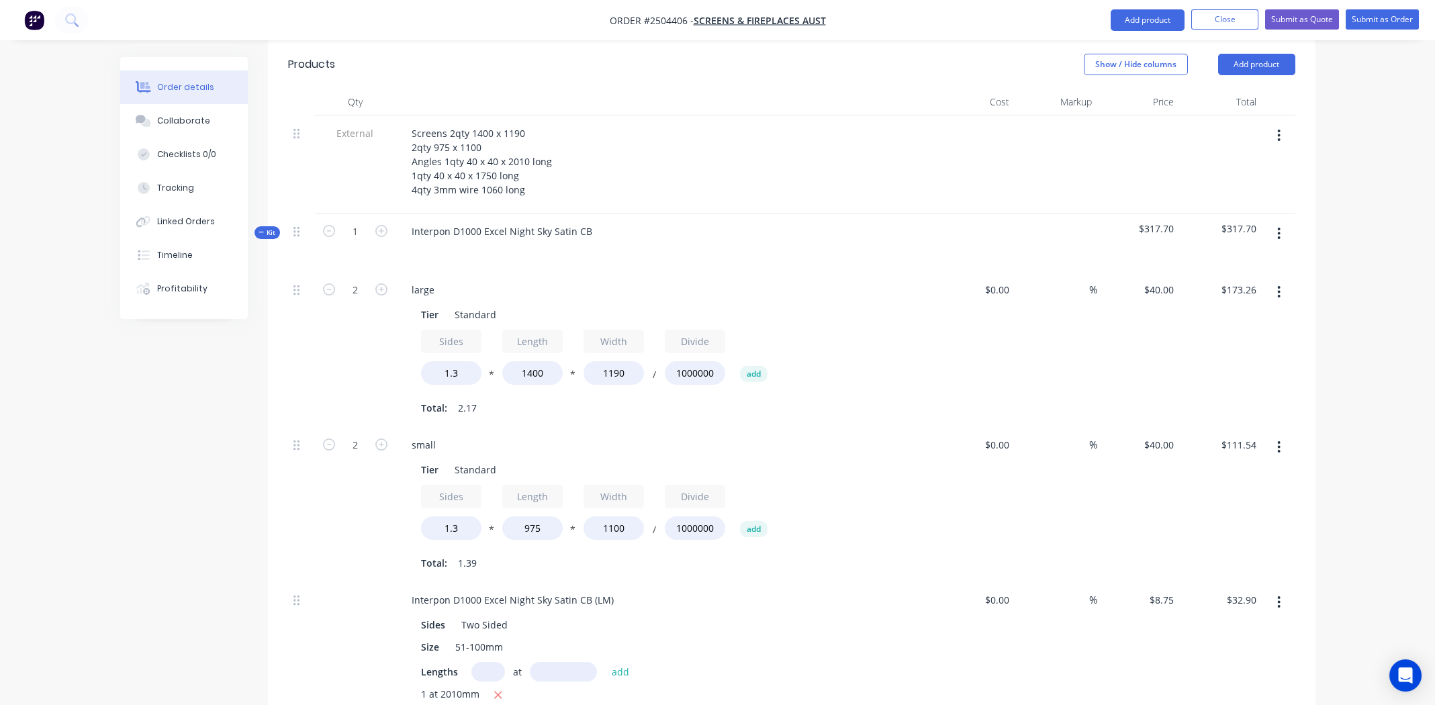
scroll to position [335, 0]
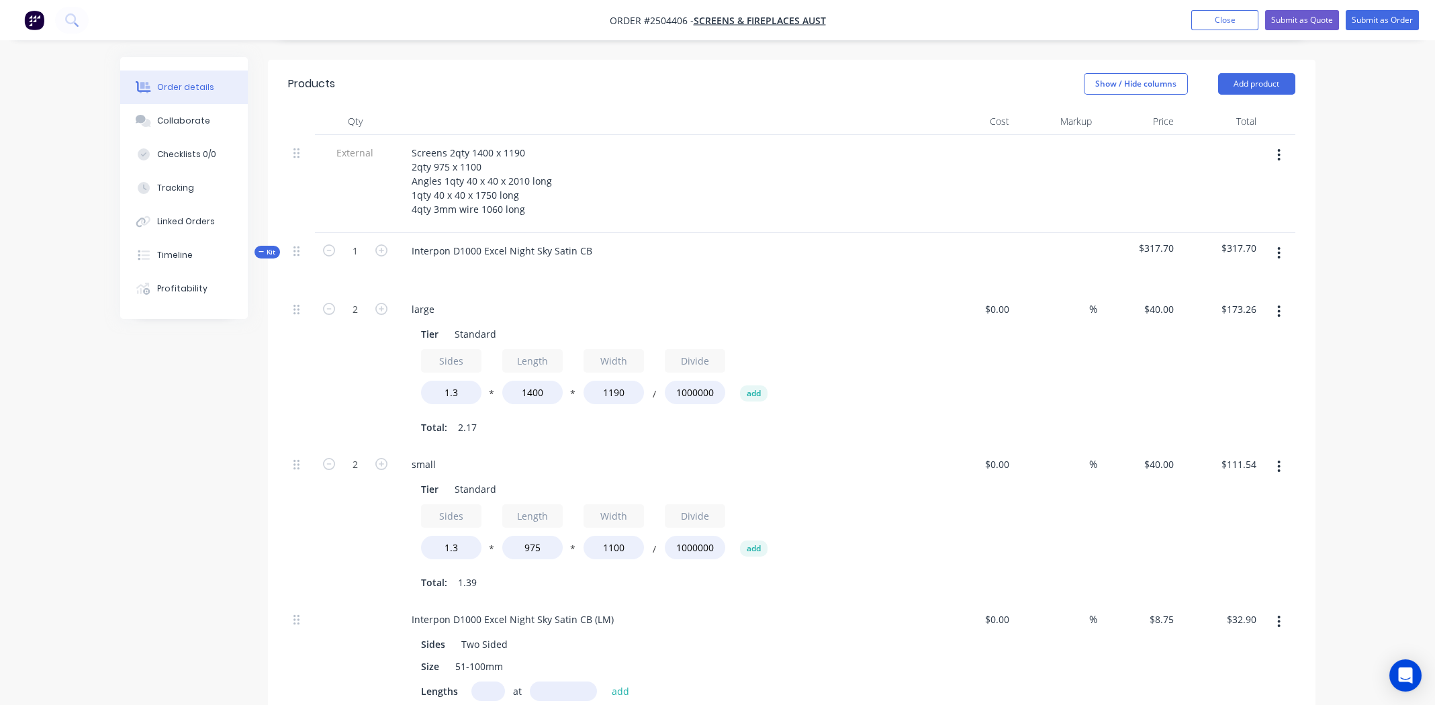
click at [1281, 246] on icon "button" at bounding box center [1278, 253] width 3 height 15
click at [1239, 279] on div "Add product to kit" at bounding box center [1231, 288] width 103 height 19
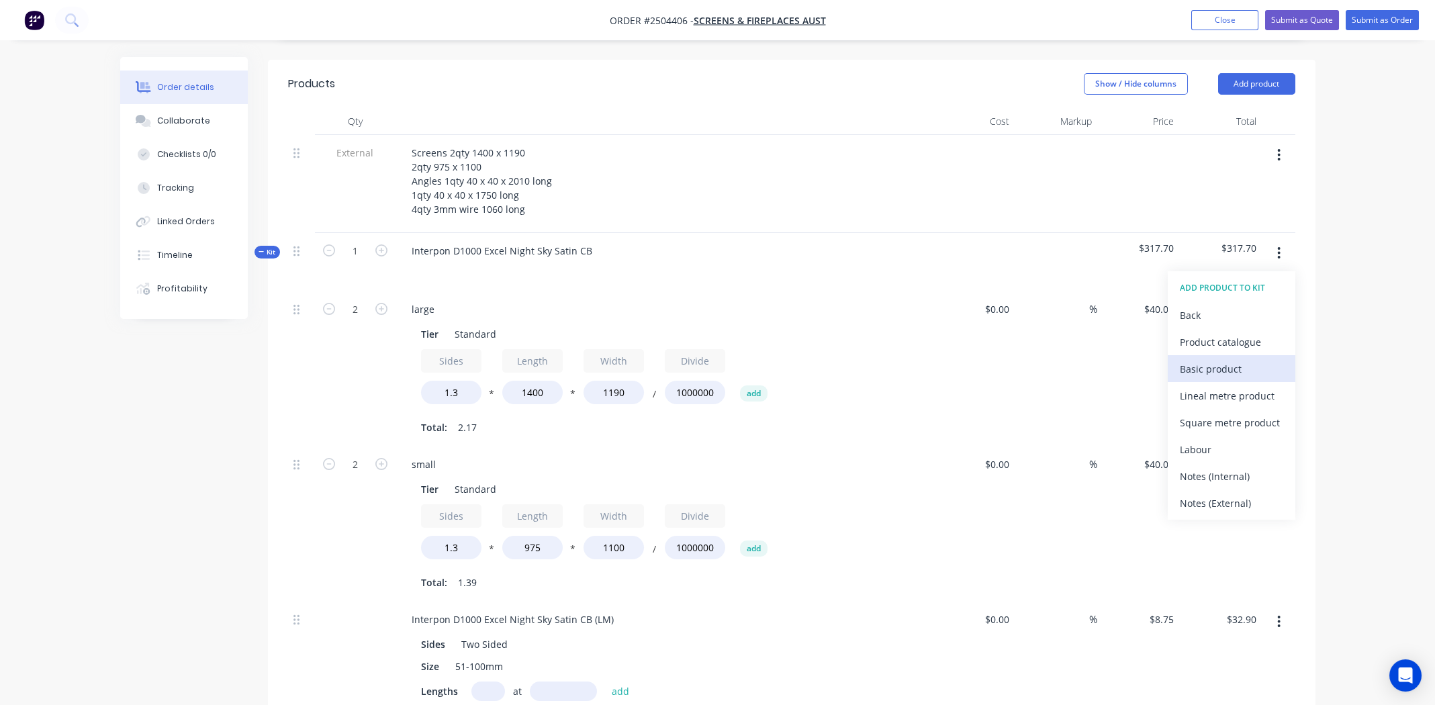
click at [1219, 359] on div "Basic product" at bounding box center [1231, 368] width 103 height 19
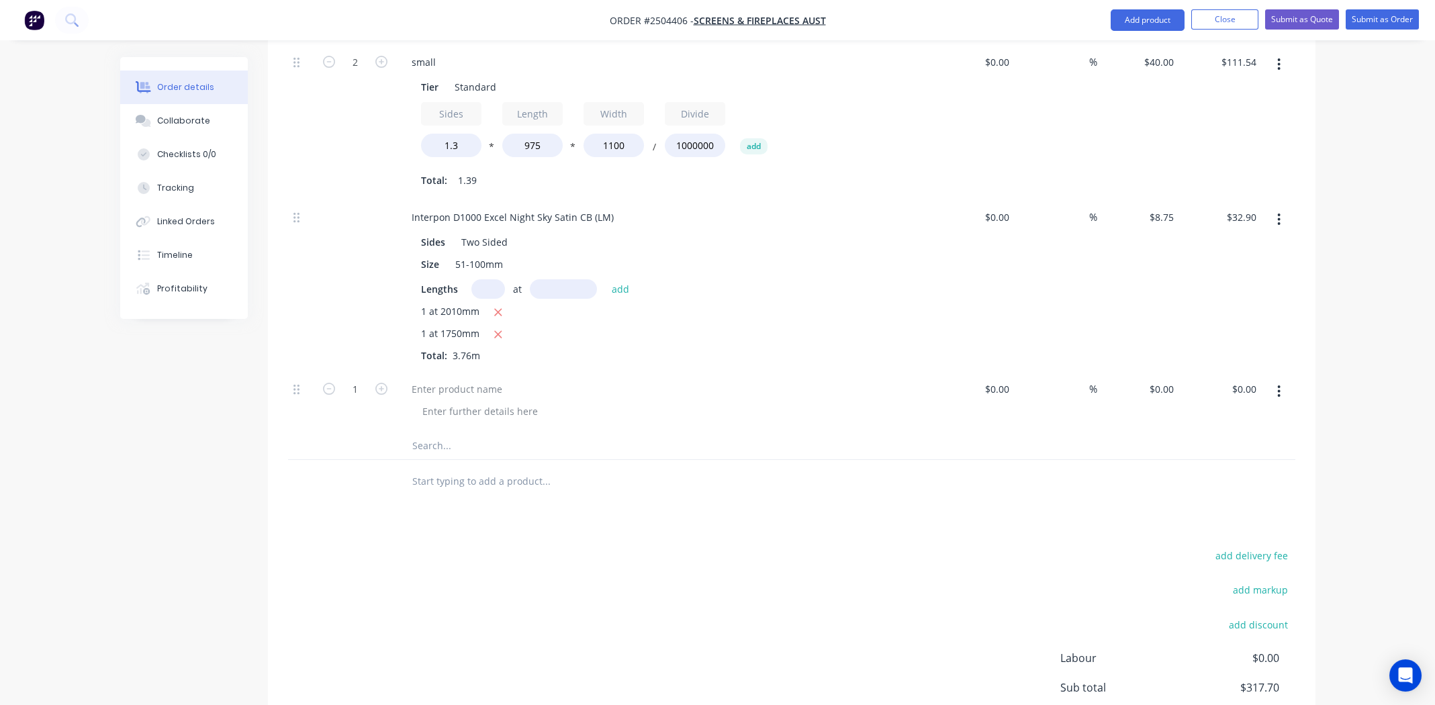
scroll to position [739, 0]
click at [486, 378] on div at bounding box center [457, 387] width 112 height 19
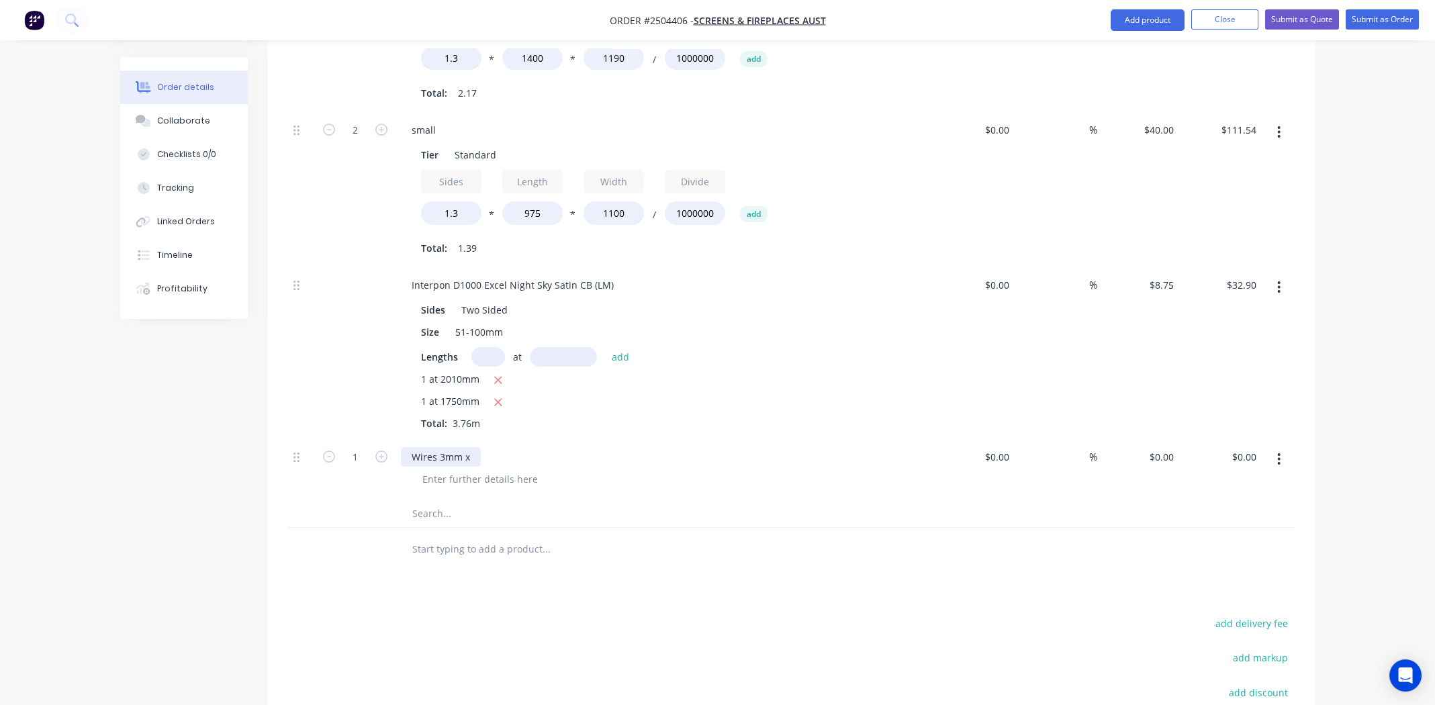
scroll to position [671, 0]
drag, startPoint x: 437, startPoint y: 435, endPoint x: 539, endPoint y: 438, distance: 102.8
click at [539, 446] on div "Wires 3mm x 1060mm" at bounding box center [664, 455] width 527 height 19
copy div "3mm x 1060mm"
click at [497, 468] on div at bounding box center [480, 477] width 137 height 19
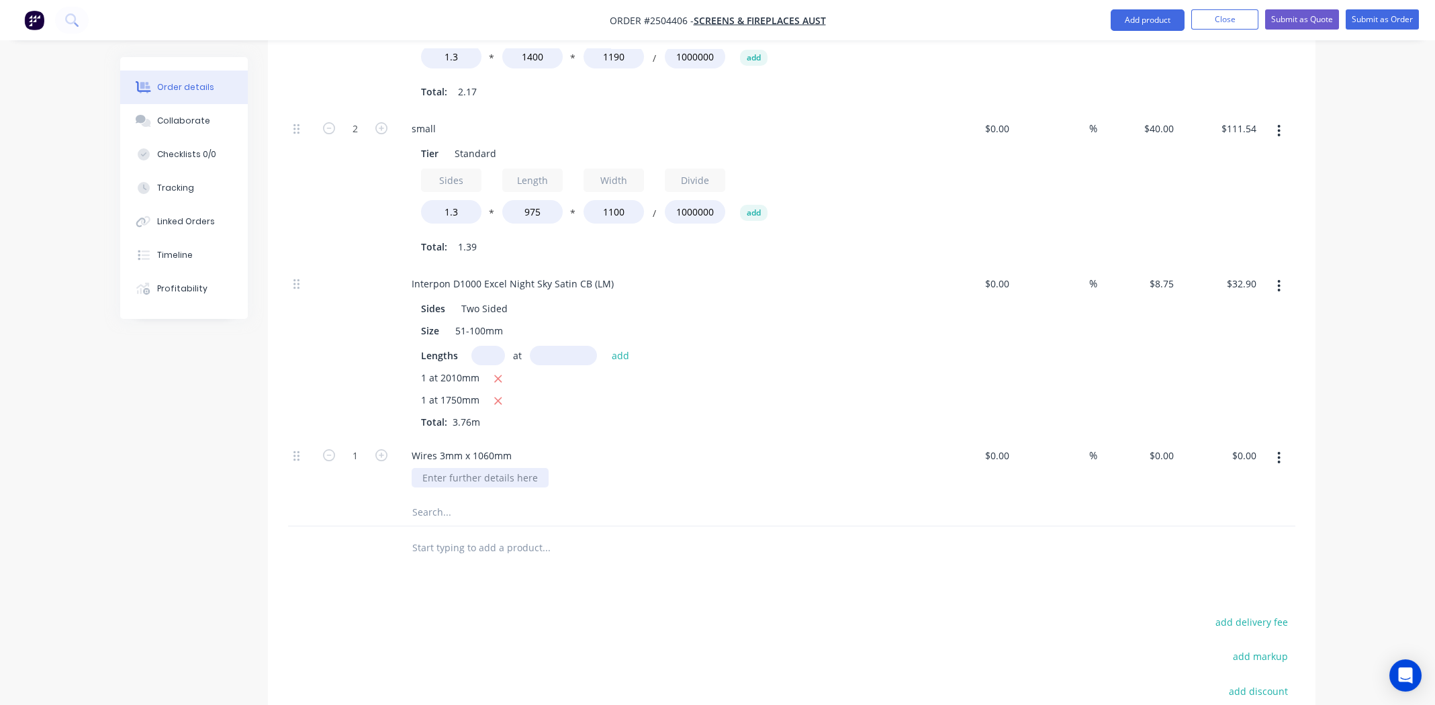
paste div
click at [1162, 446] on div "0 $0.00" at bounding box center [1161, 455] width 36 height 19
type input "$3.00"
click at [366, 446] on input "1" at bounding box center [355, 456] width 35 height 20
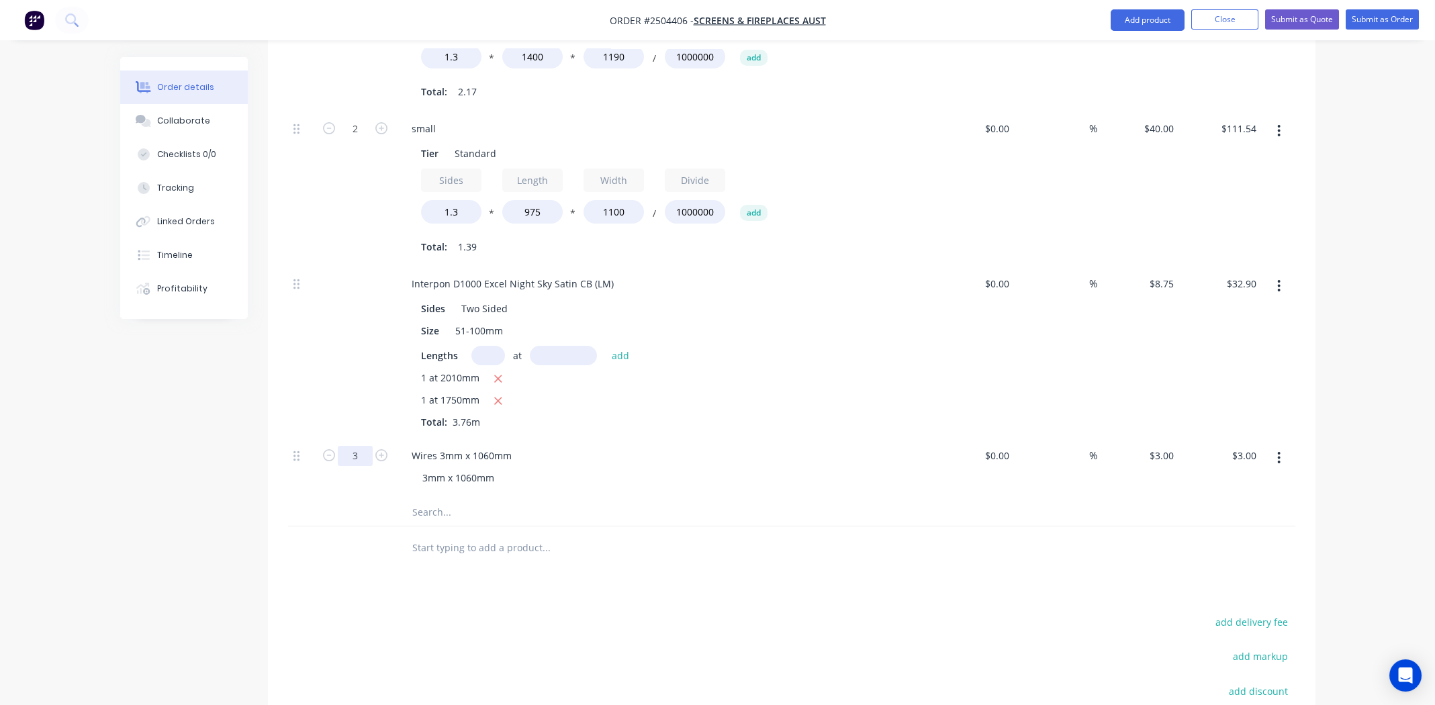
type input "3"
type input "$9.00"
click at [633, 446] on div "Wires 3mm x 1060mm" at bounding box center [664, 455] width 527 height 19
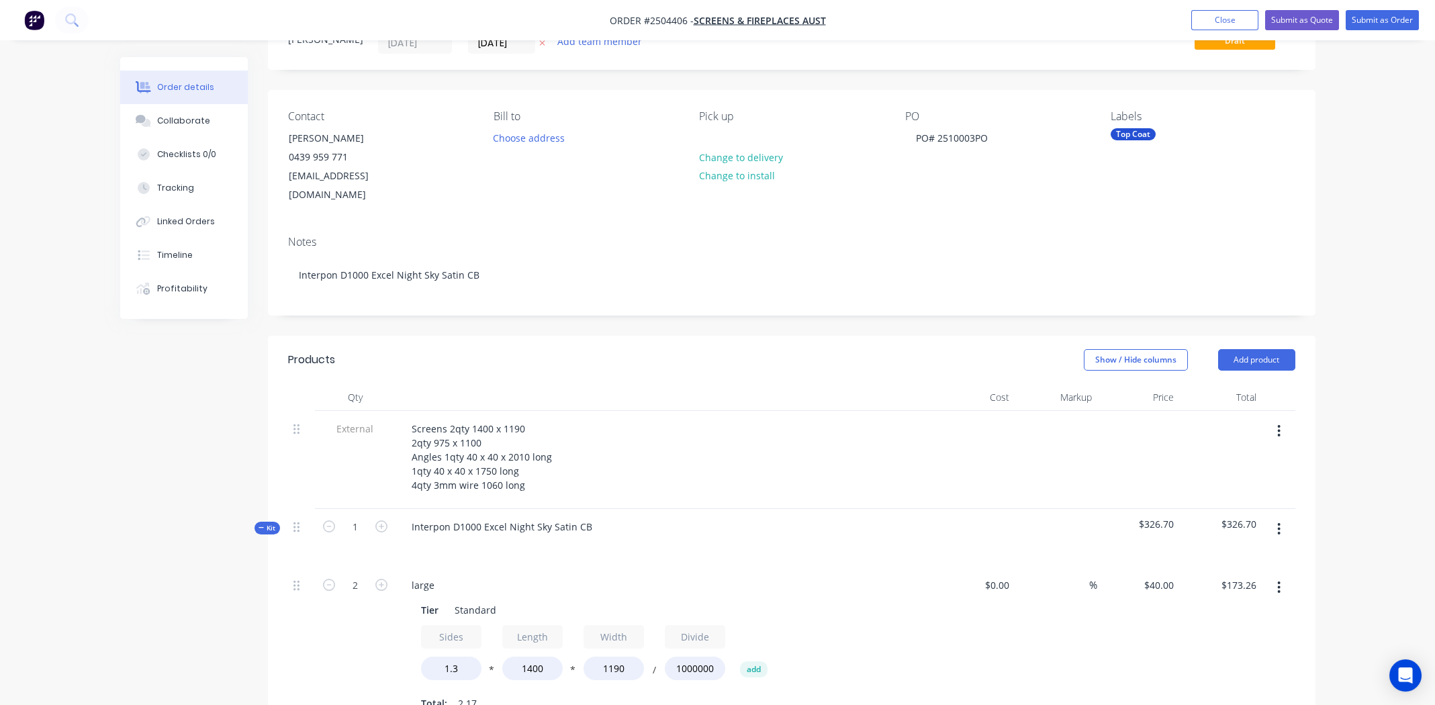
scroll to position [0, 0]
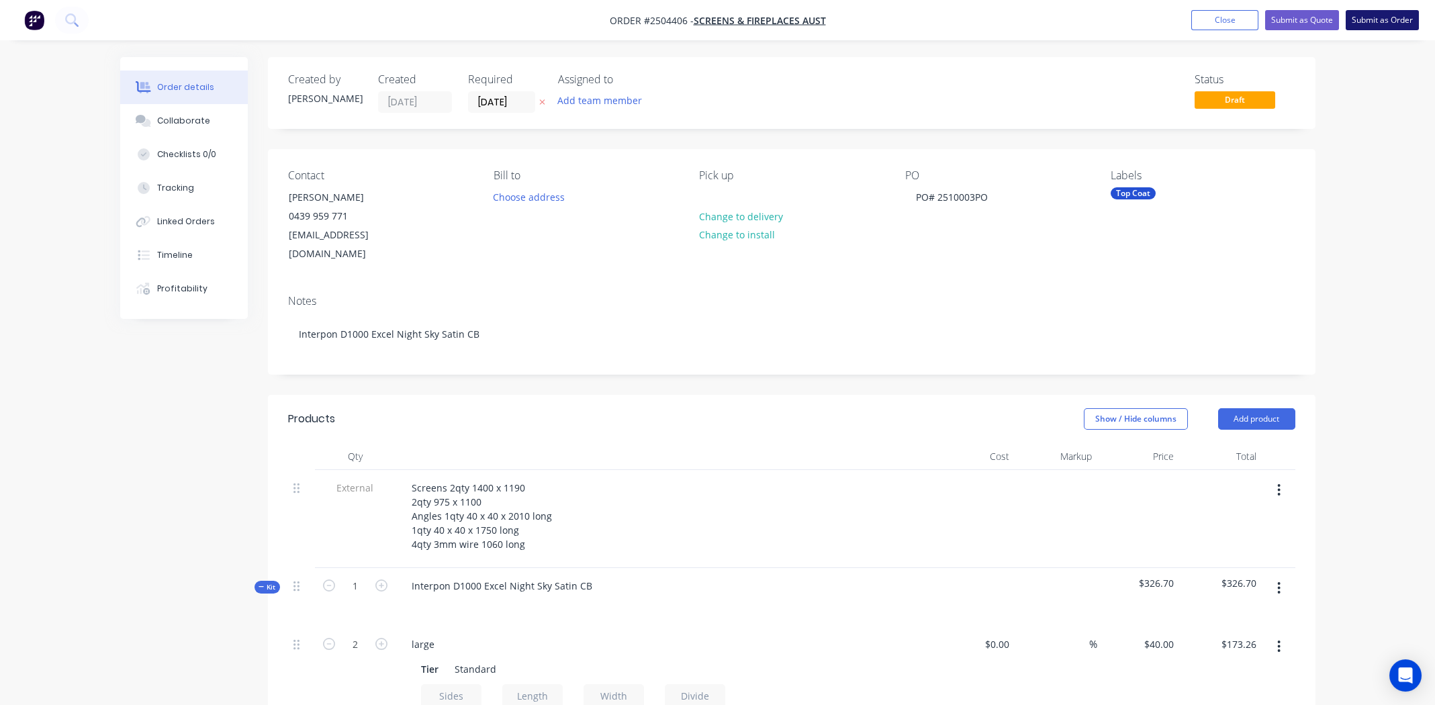
click at [1389, 14] on button "Submit as Order" at bounding box center [1382, 20] width 73 height 20
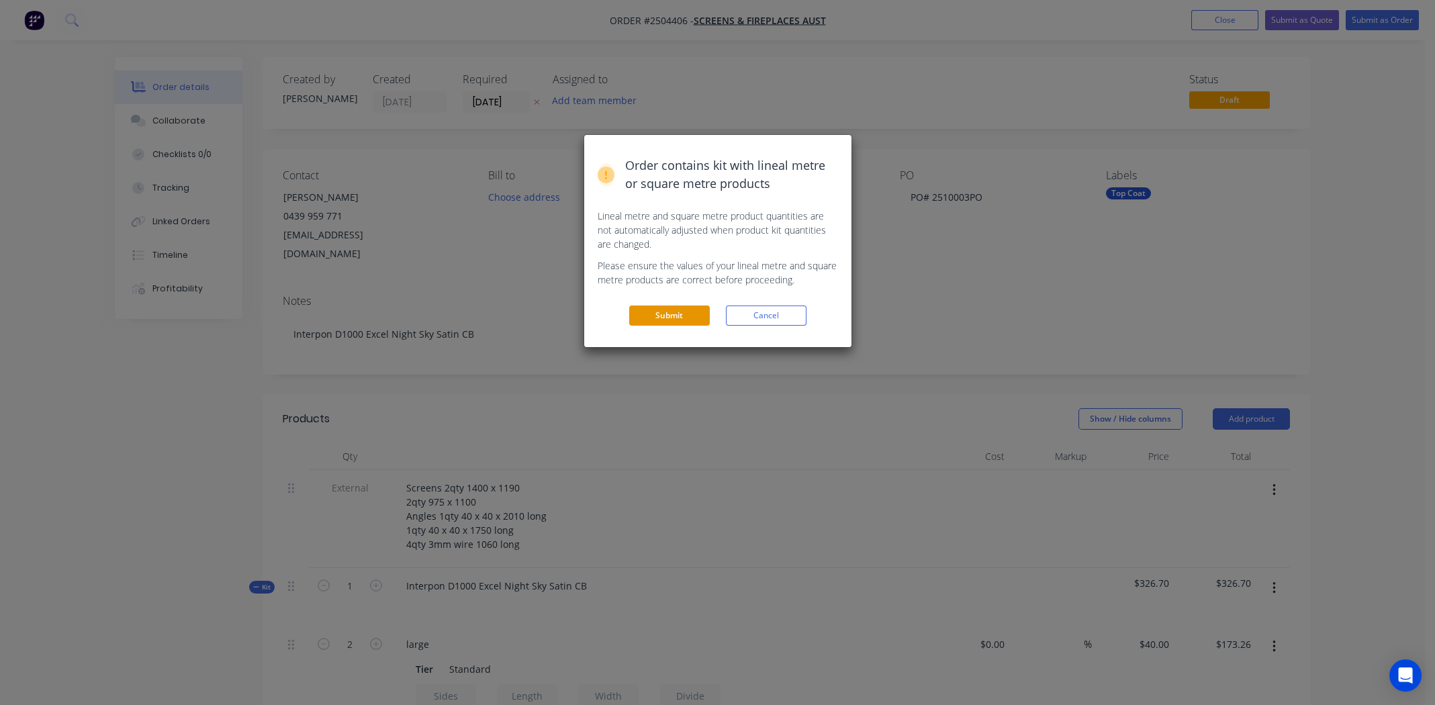
click at [678, 314] on button "Submit" at bounding box center [669, 316] width 81 height 20
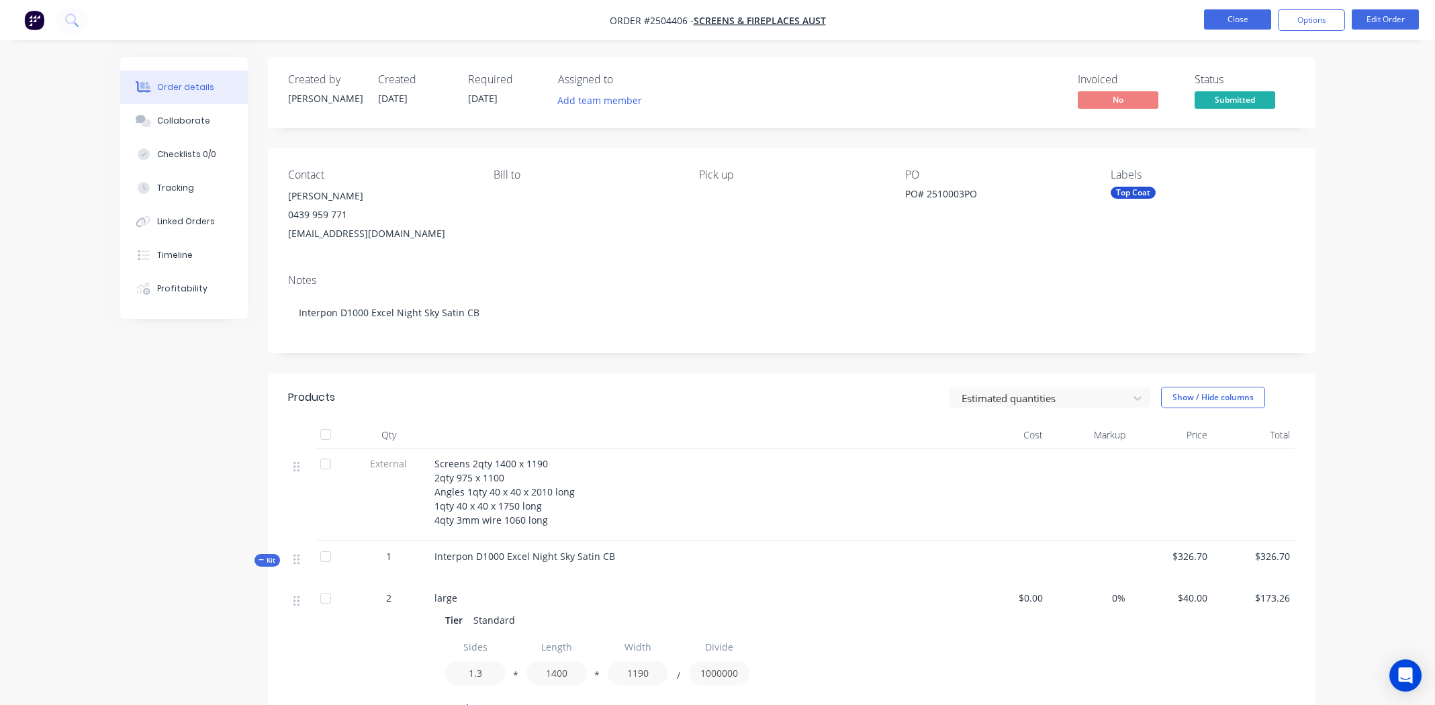
click at [1244, 17] on button "Close" at bounding box center [1237, 19] width 67 height 20
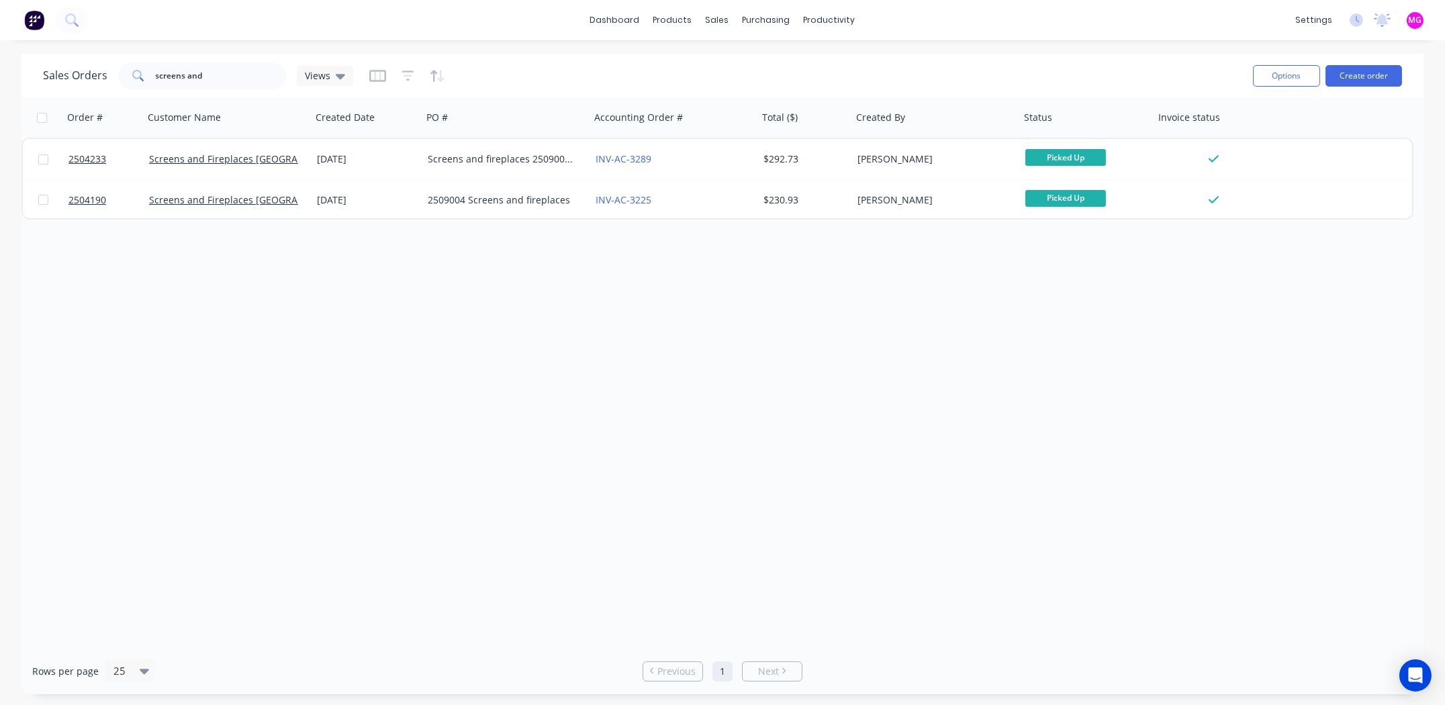
drag, startPoint x: 611, startPoint y: 454, endPoint x: 584, endPoint y: 395, distance: 64.9
click at [614, 448] on div "Order # Customer Name Created Date PO # Accounting Order # Total ($) Created By…" at bounding box center [722, 372] width 1402 height 551
click at [181, 77] on input "screens and" at bounding box center [221, 75] width 131 height 27
click at [212, 77] on input "screens and" at bounding box center [221, 75] width 131 height 27
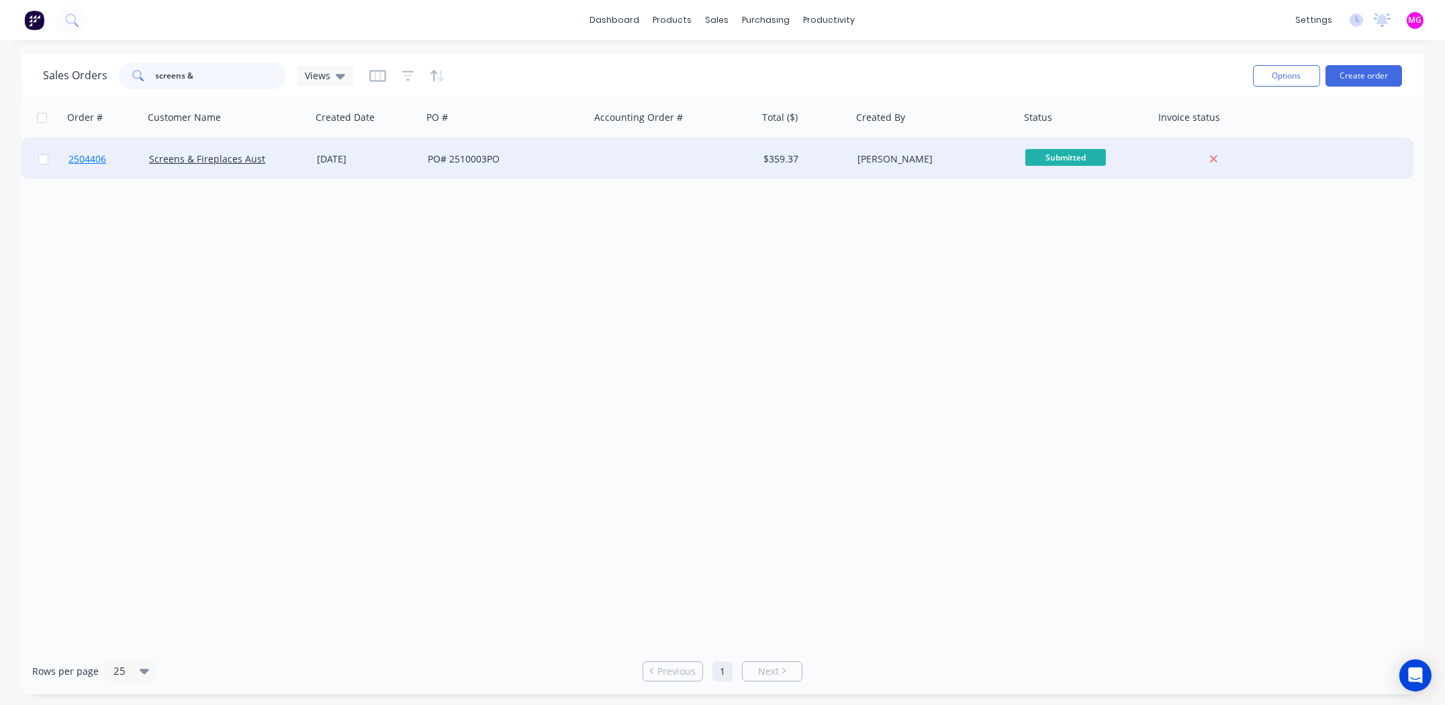
type input "screens &"
click at [76, 156] on span "2504406" at bounding box center [87, 158] width 38 height 13
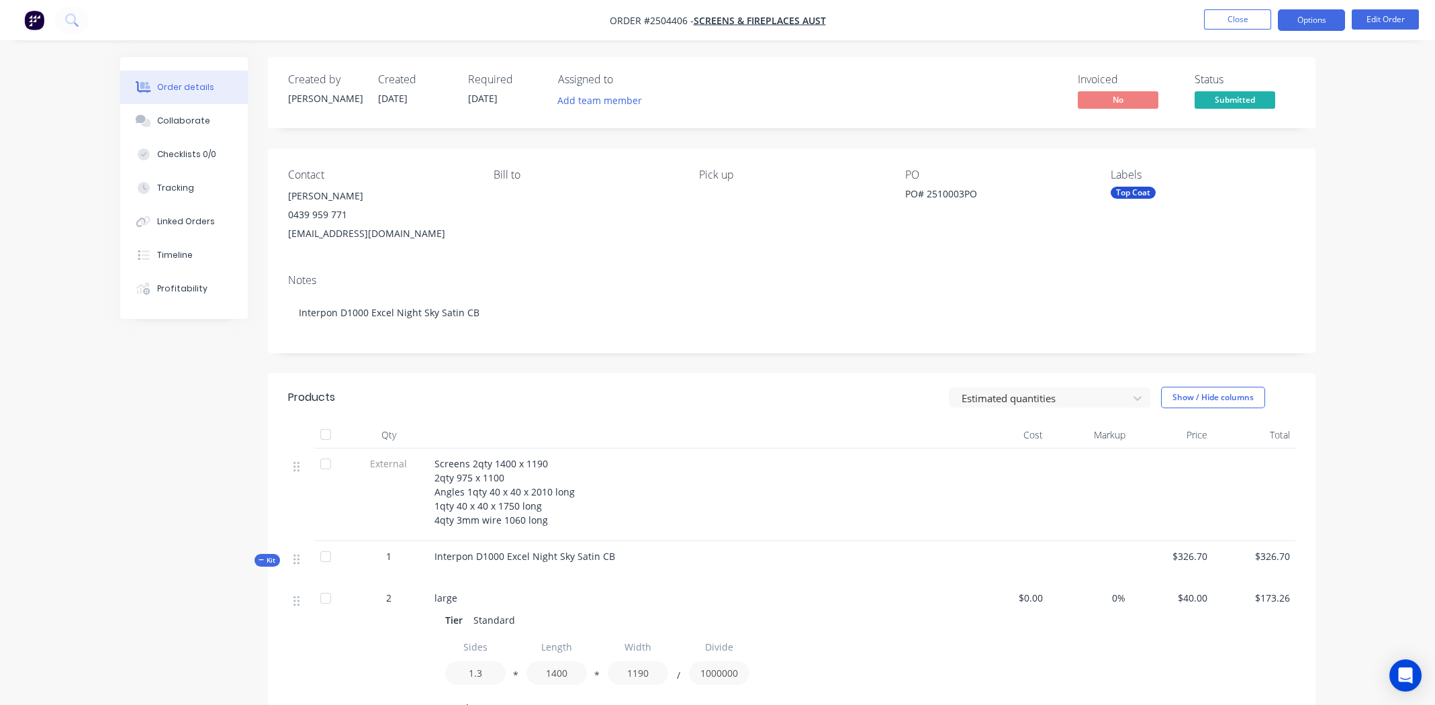
click at [1309, 19] on button "Options" at bounding box center [1311, 19] width 67 height 21
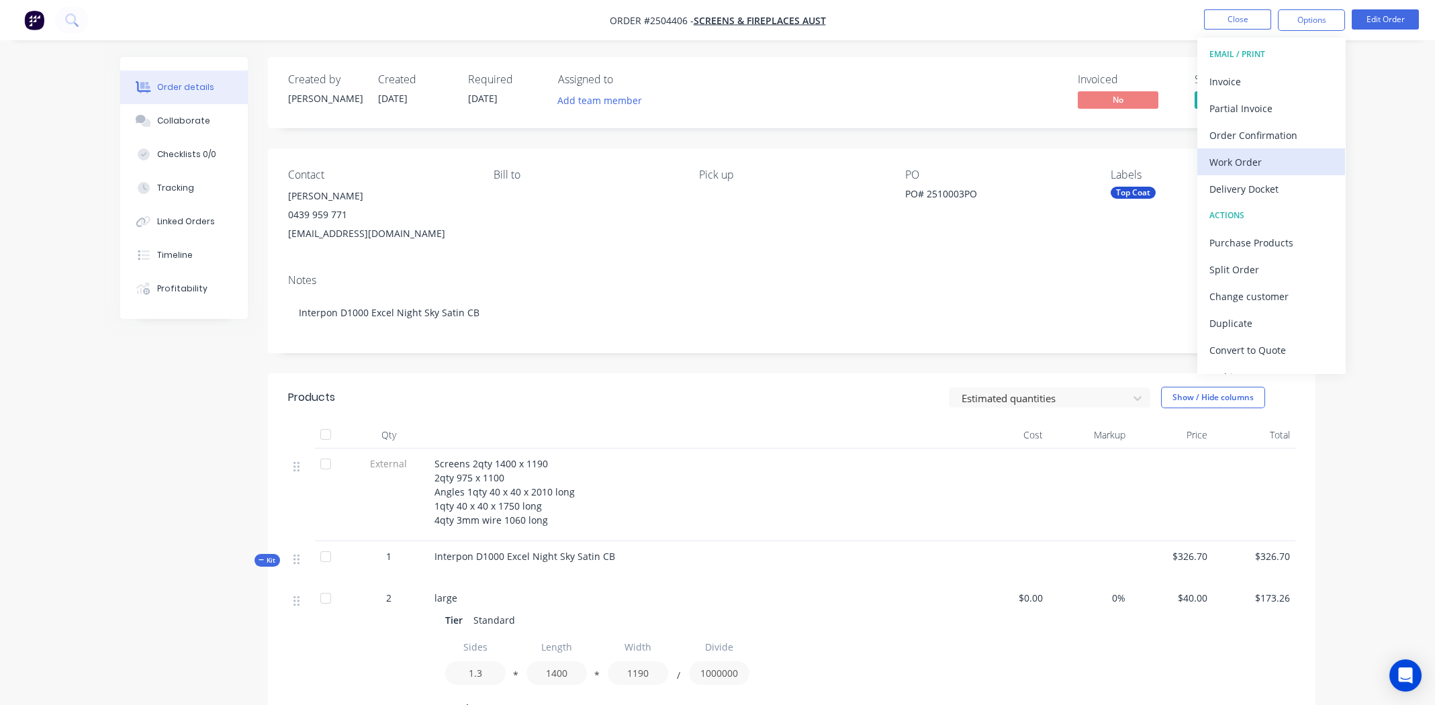
click at [1240, 158] on div "Work Order" at bounding box center [1271, 161] width 124 height 19
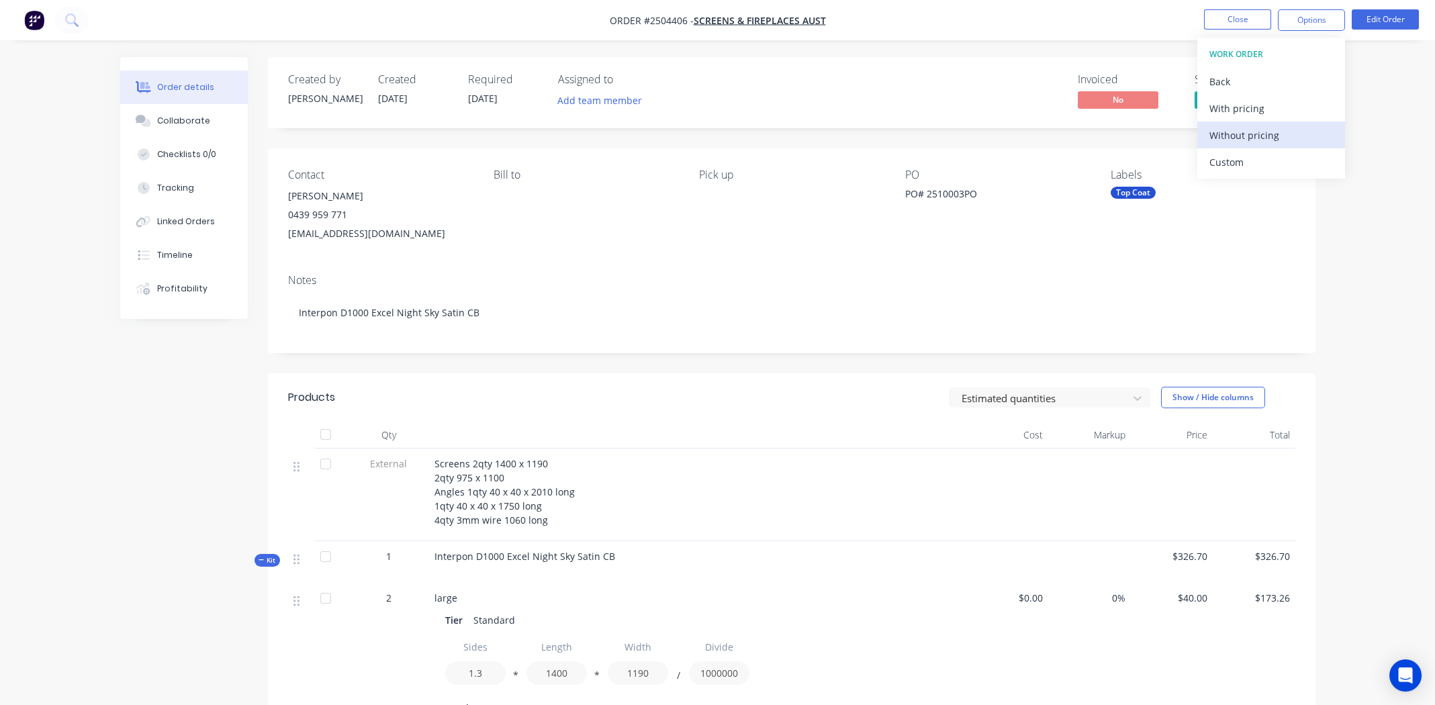
click at [1237, 130] on div "Without pricing" at bounding box center [1271, 135] width 124 height 19
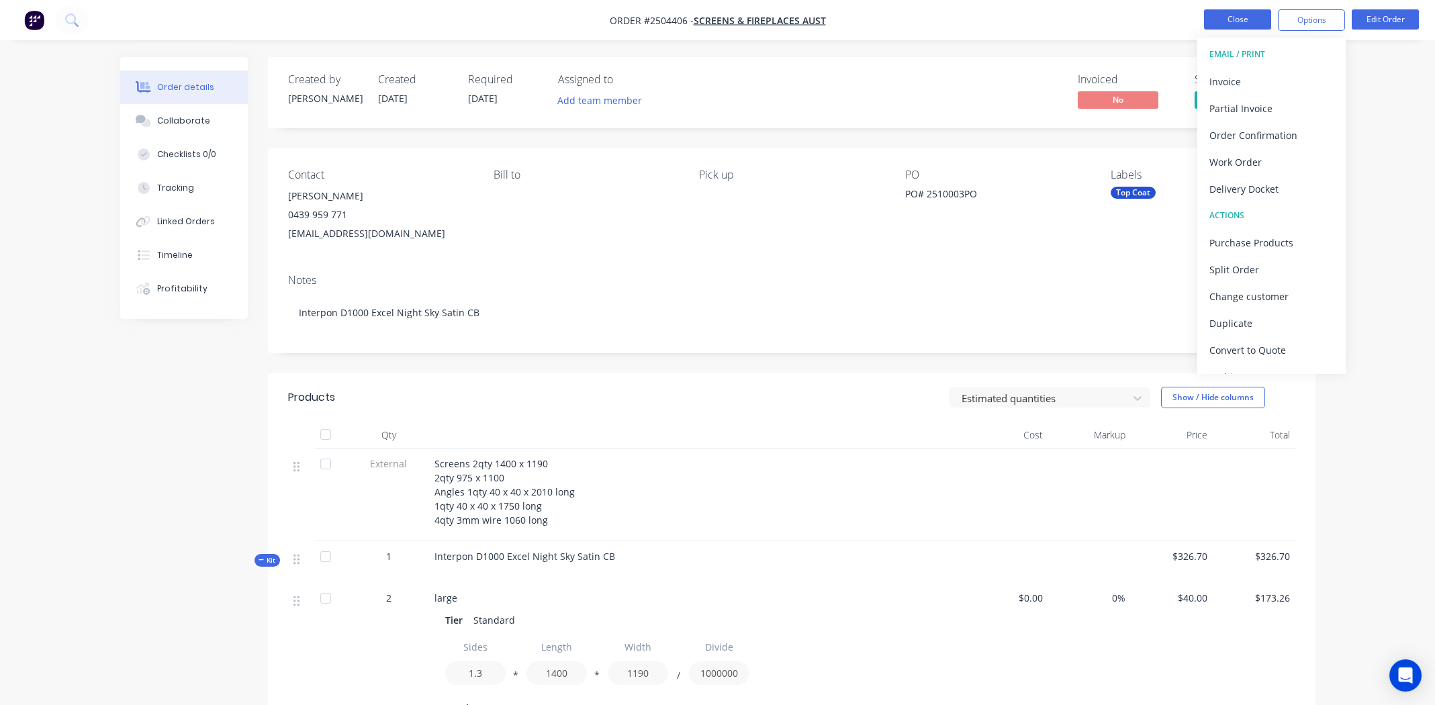
click at [1237, 17] on button "Close" at bounding box center [1237, 19] width 67 height 20
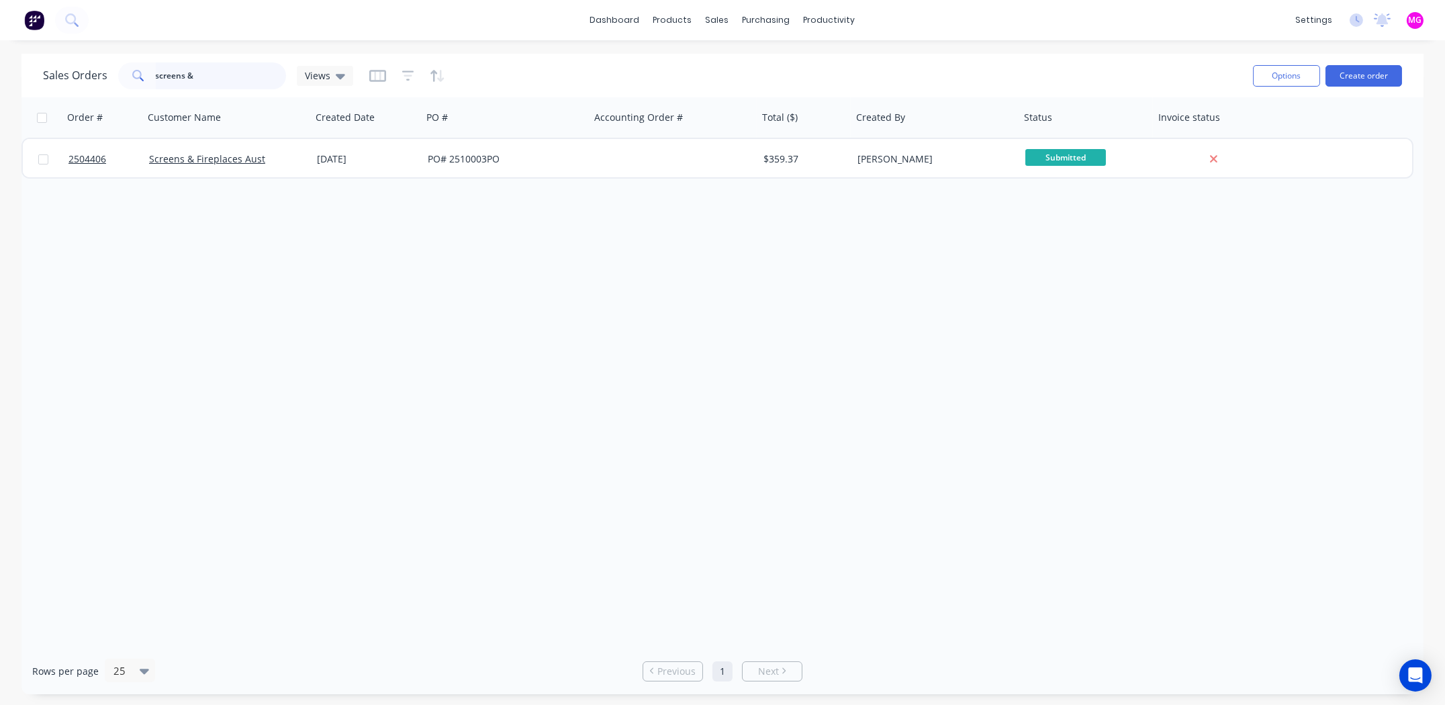
click at [208, 74] on input "screens &" at bounding box center [221, 75] width 131 height 27
click at [212, 75] on input "screens &" at bounding box center [221, 75] width 131 height 27
type input "s"
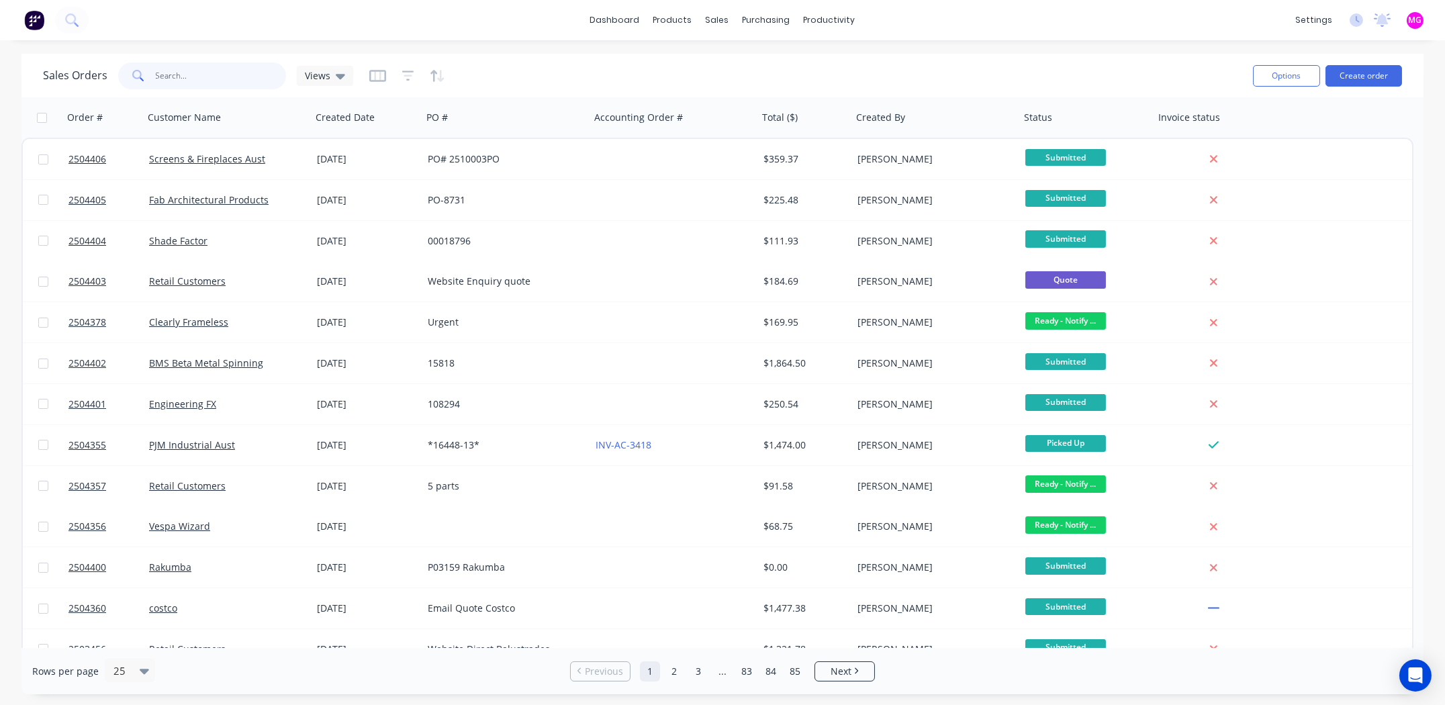
click at [216, 69] on input "text" at bounding box center [221, 75] width 131 height 27
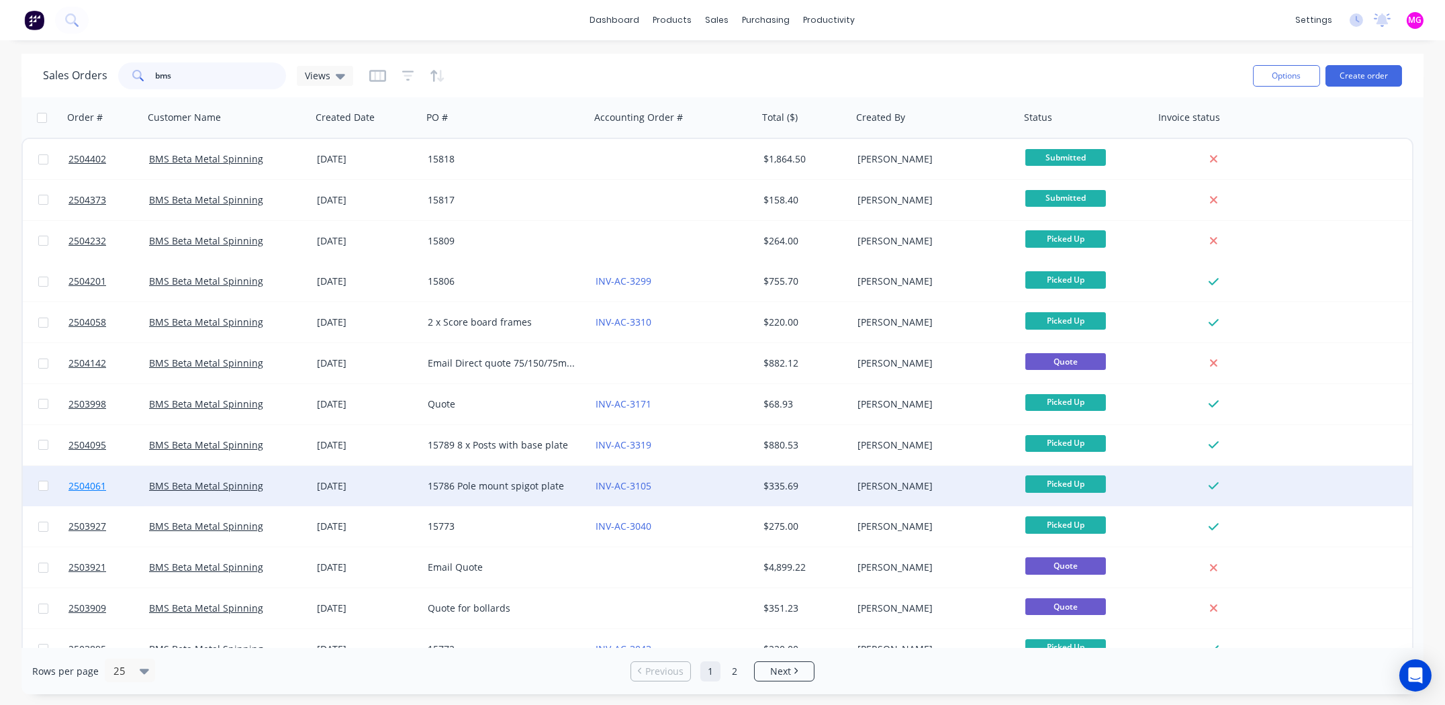
type input "bms"
click at [79, 488] on span "2504061" at bounding box center [87, 485] width 38 height 13
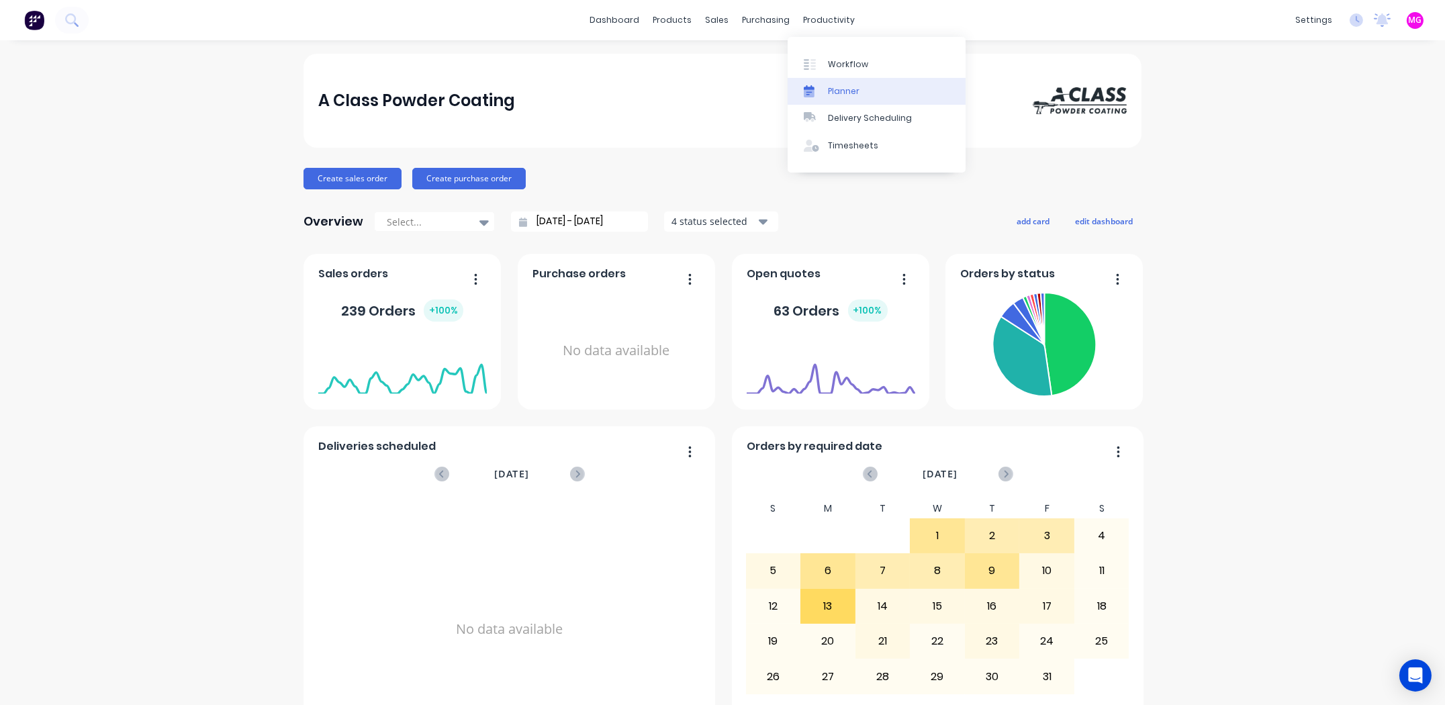
click at [837, 93] on div "Planner" at bounding box center [844, 91] width 32 height 12
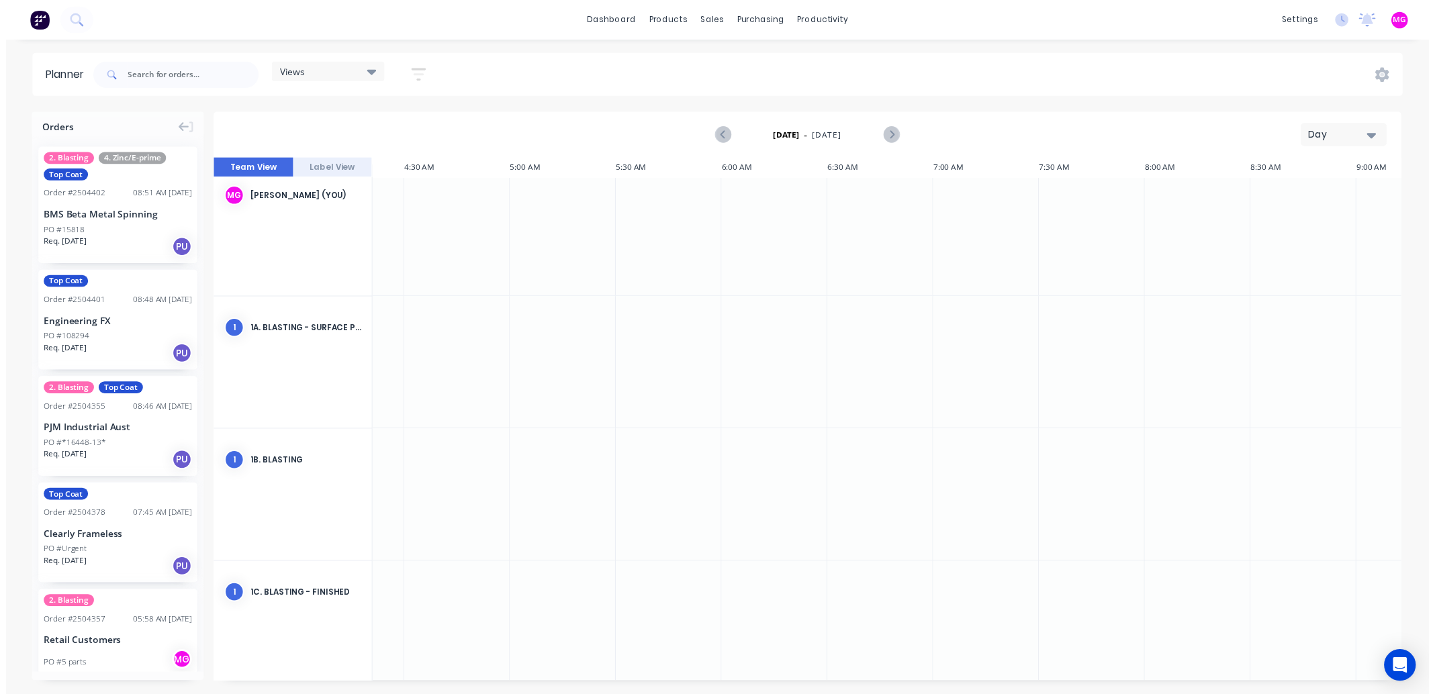
scroll to position [0, 75]
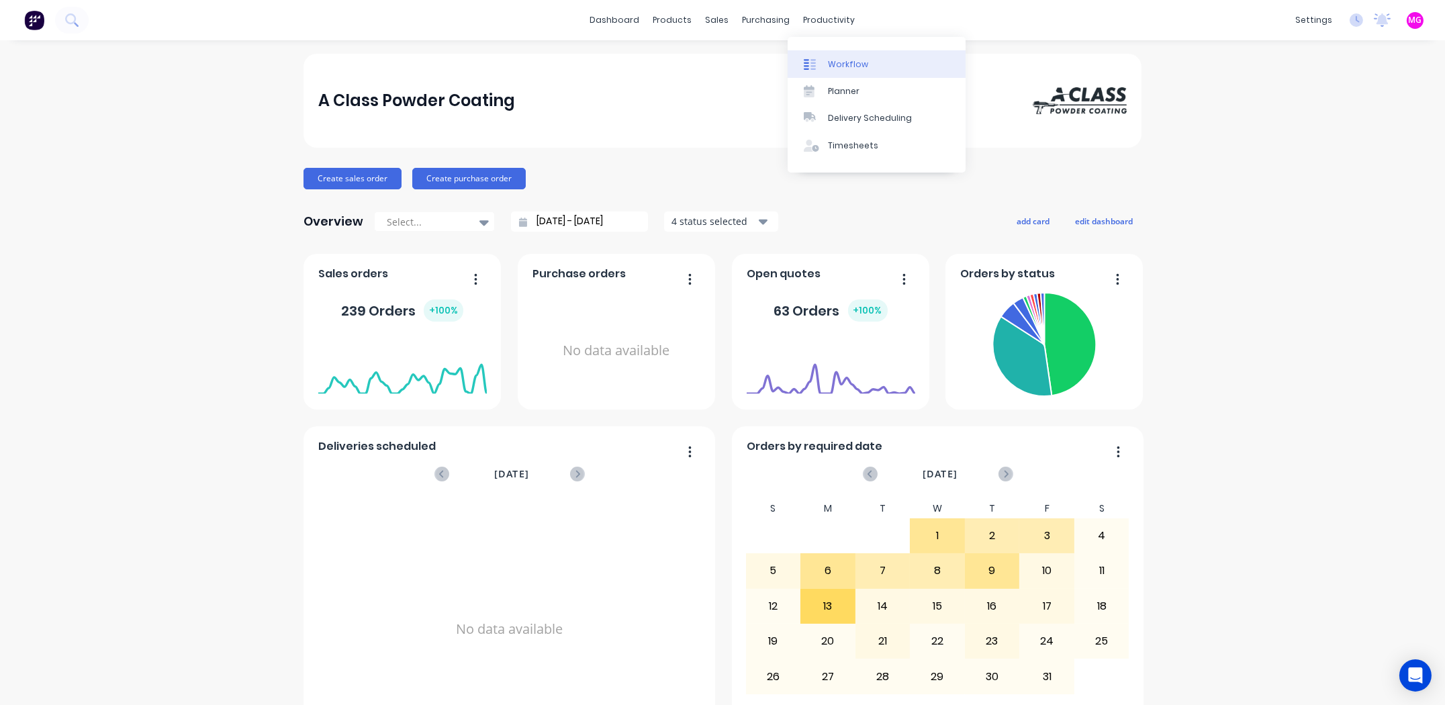
click at [864, 62] on div "Workflow" at bounding box center [848, 64] width 40 height 12
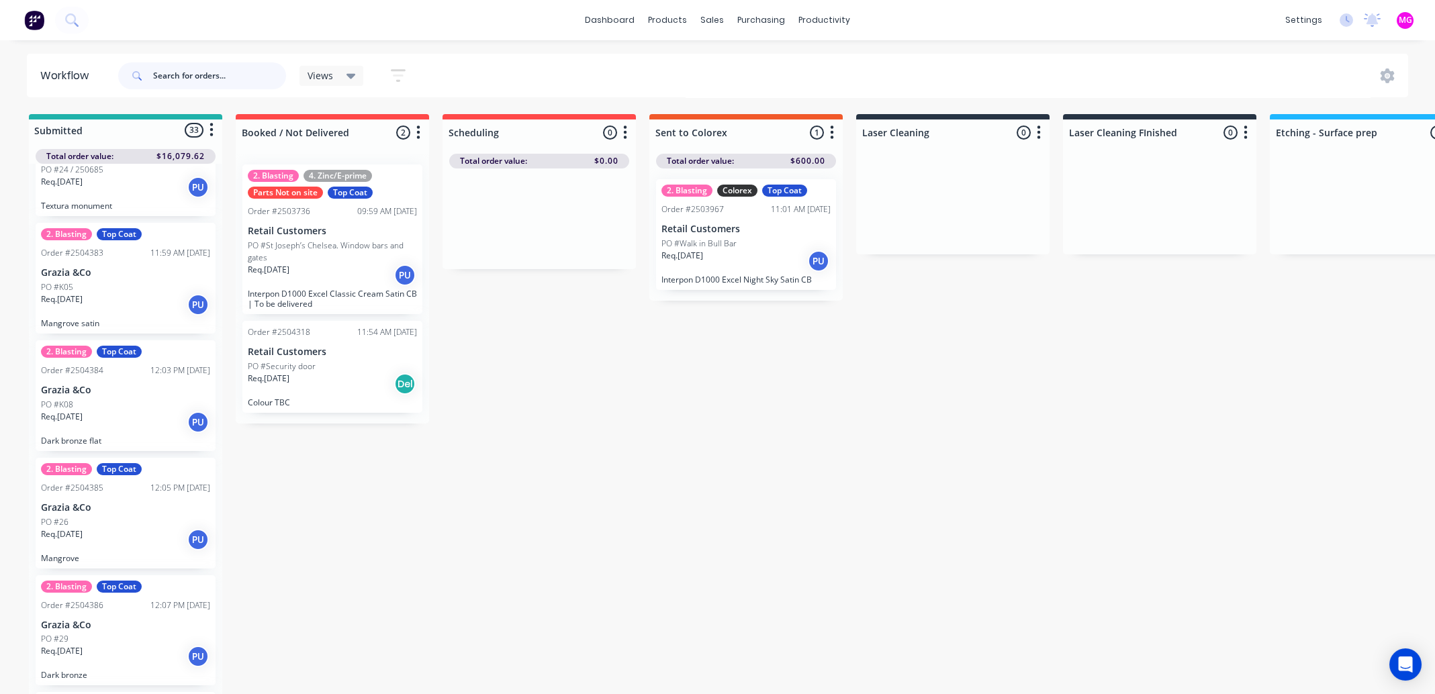
click at [208, 74] on input "text" at bounding box center [219, 75] width 133 height 27
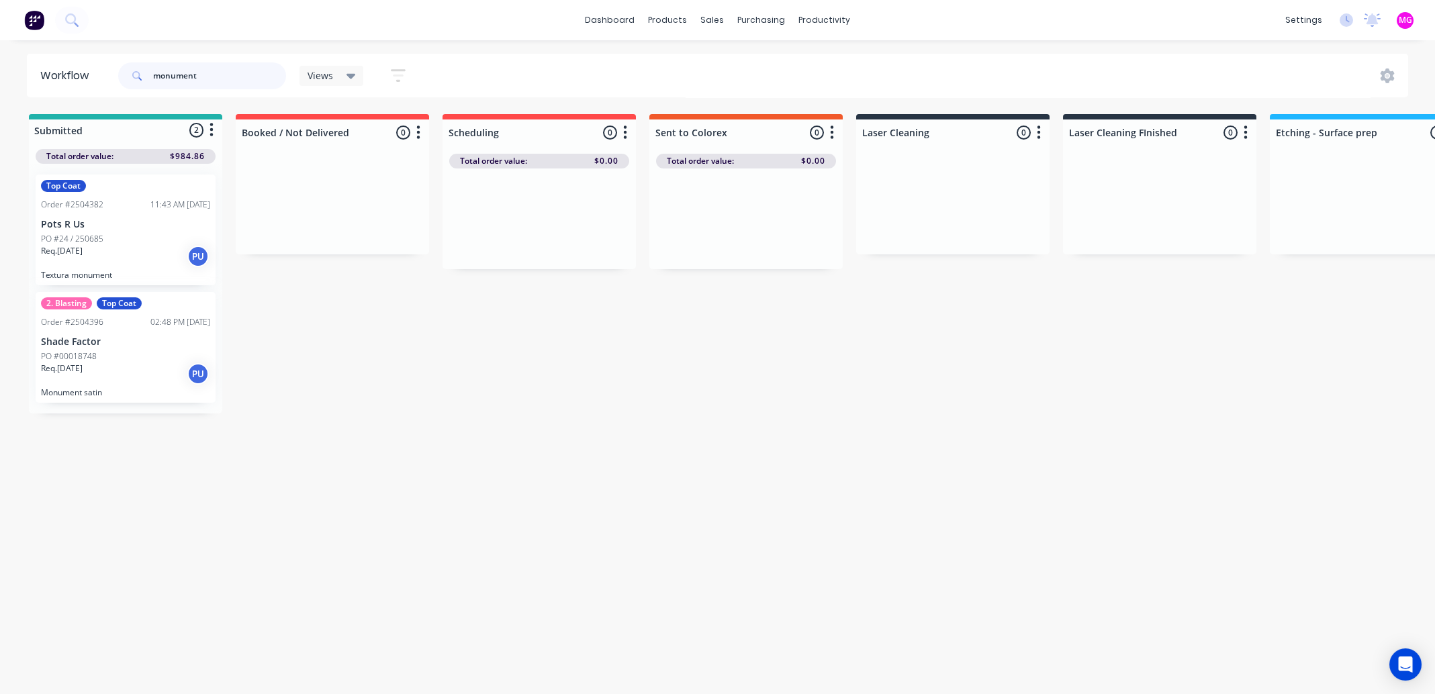
type input "monument"
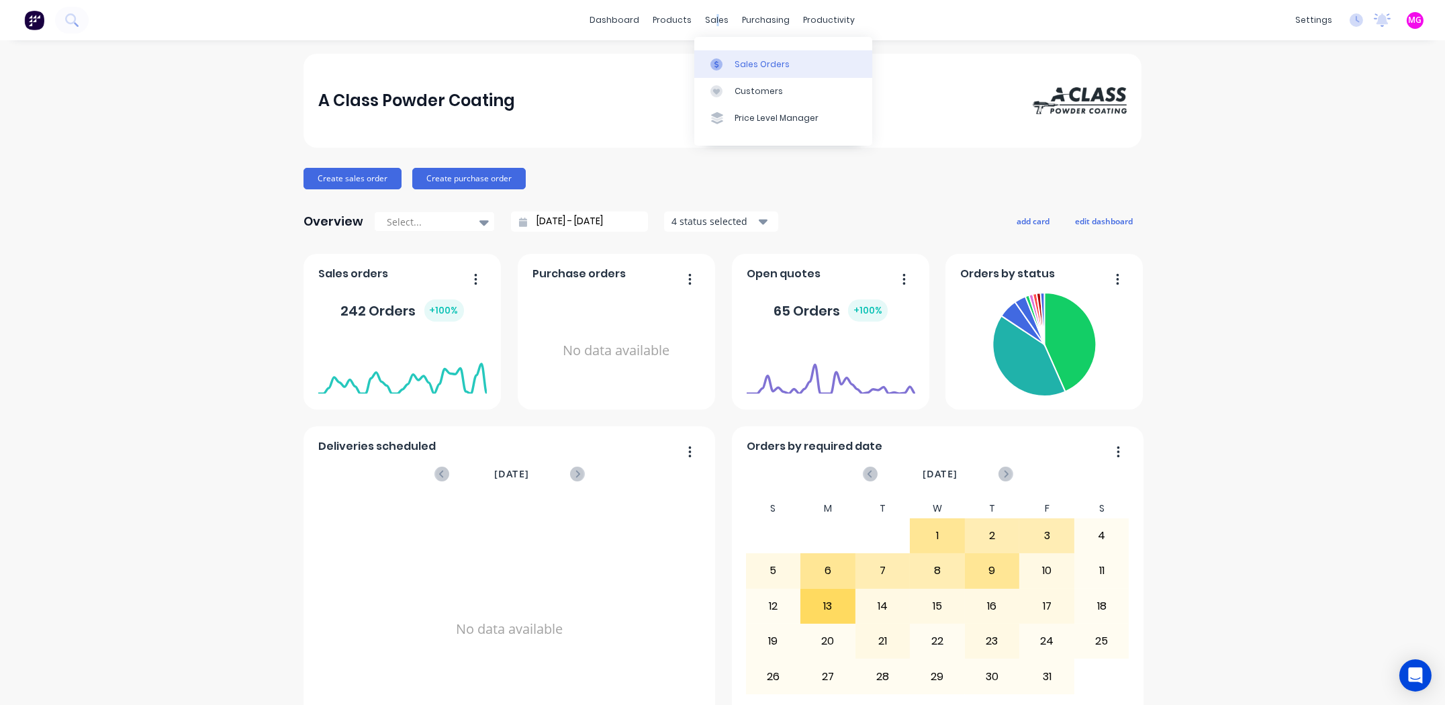
drag, startPoint x: 711, startPoint y: 17, endPoint x: 747, endPoint y: 68, distance: 61.7
click at [713, 17] on div "sales" at bounding box center [717, 20] width 37 height 20
click at [749, 68] on div "Sales Orders" at bounding box center [762, 64] width 55 height 12
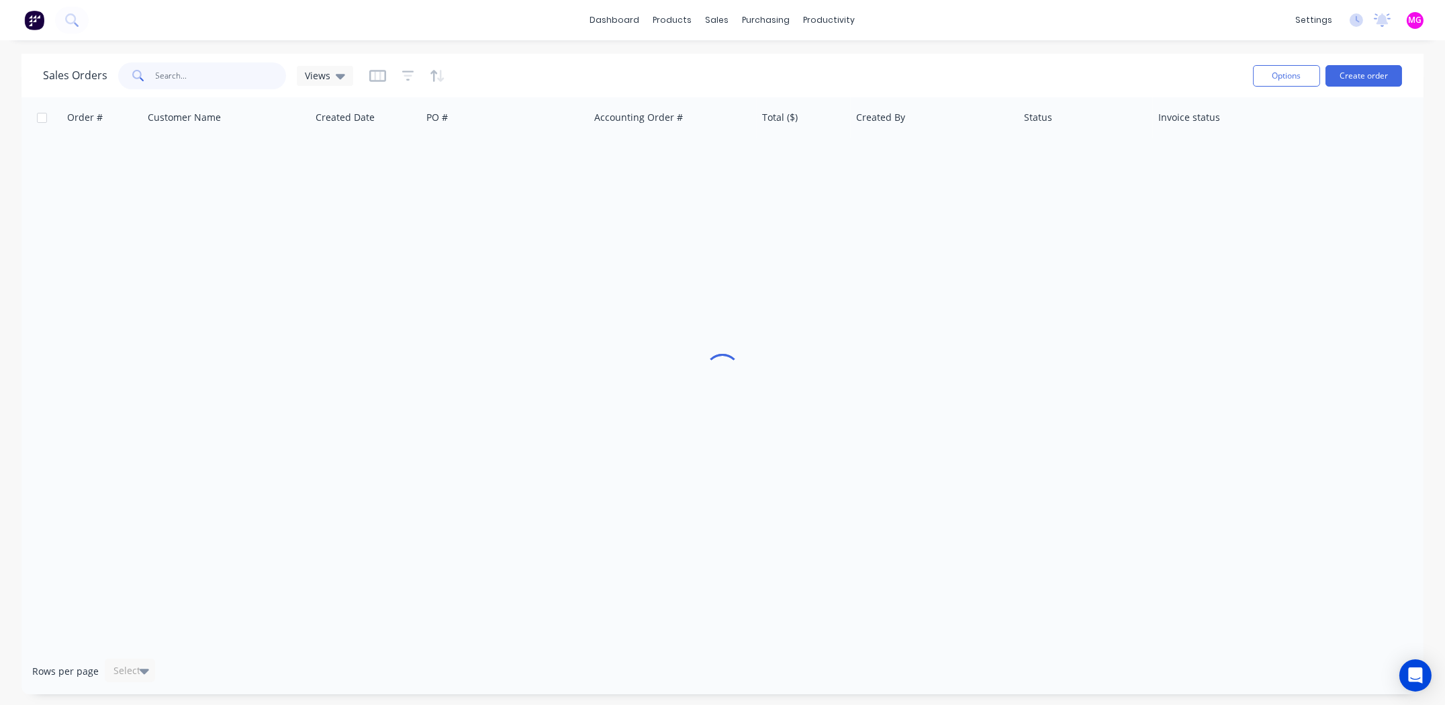
click at [224, 68] on input "text" at bounding box center [221, 75] width 131 height 27
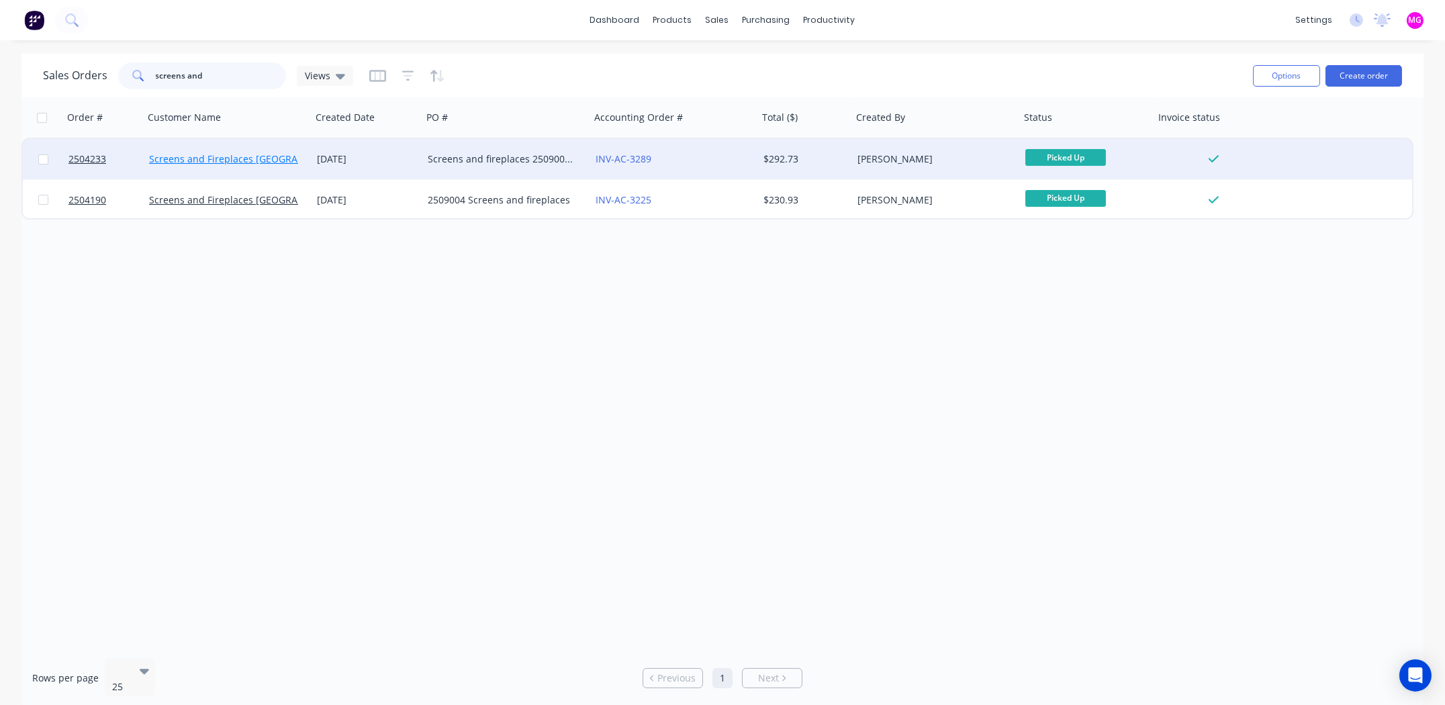
type input "screens and"
click at [219, 158] on link "Screens and Fireplaces Australia" at bounding box center [248, 158] width 199 height 13
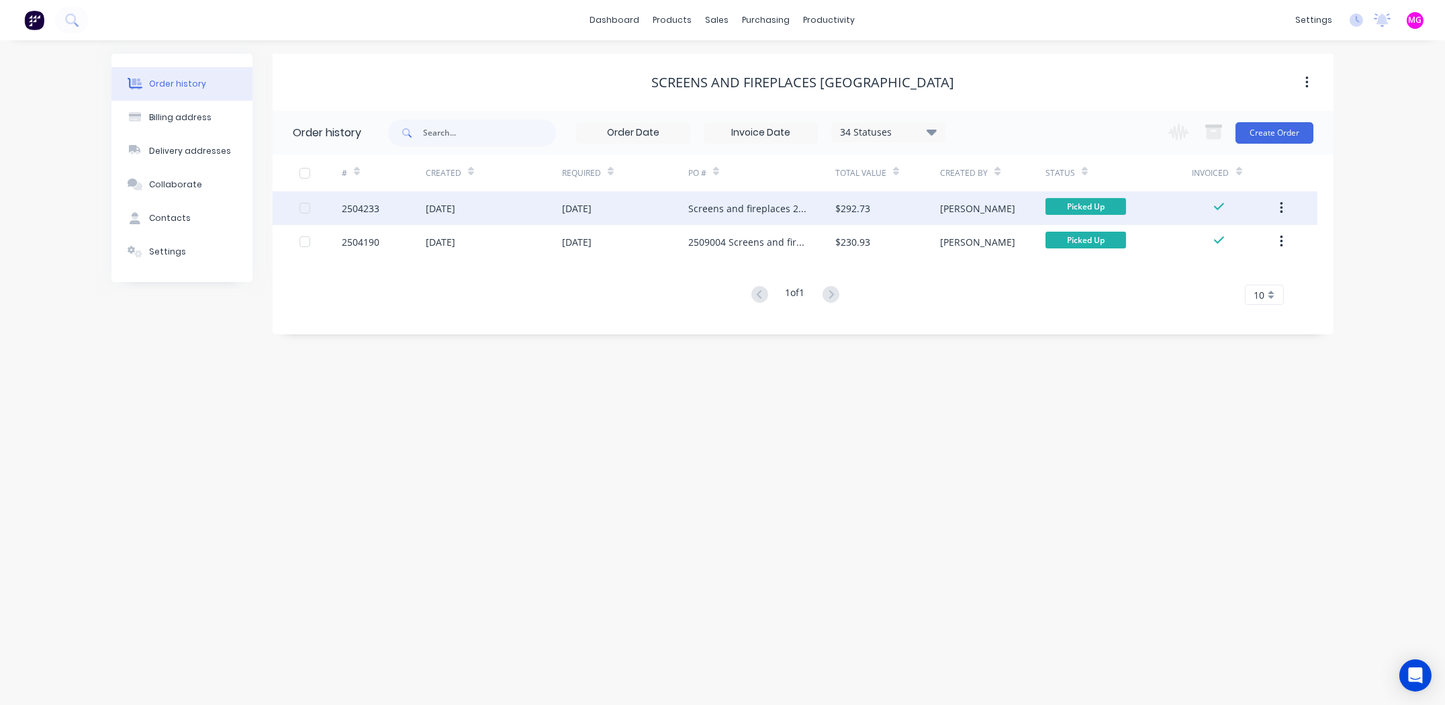
click at [353, 207] on div "2504233" at bounding box center [361, 208] width 38 height 14
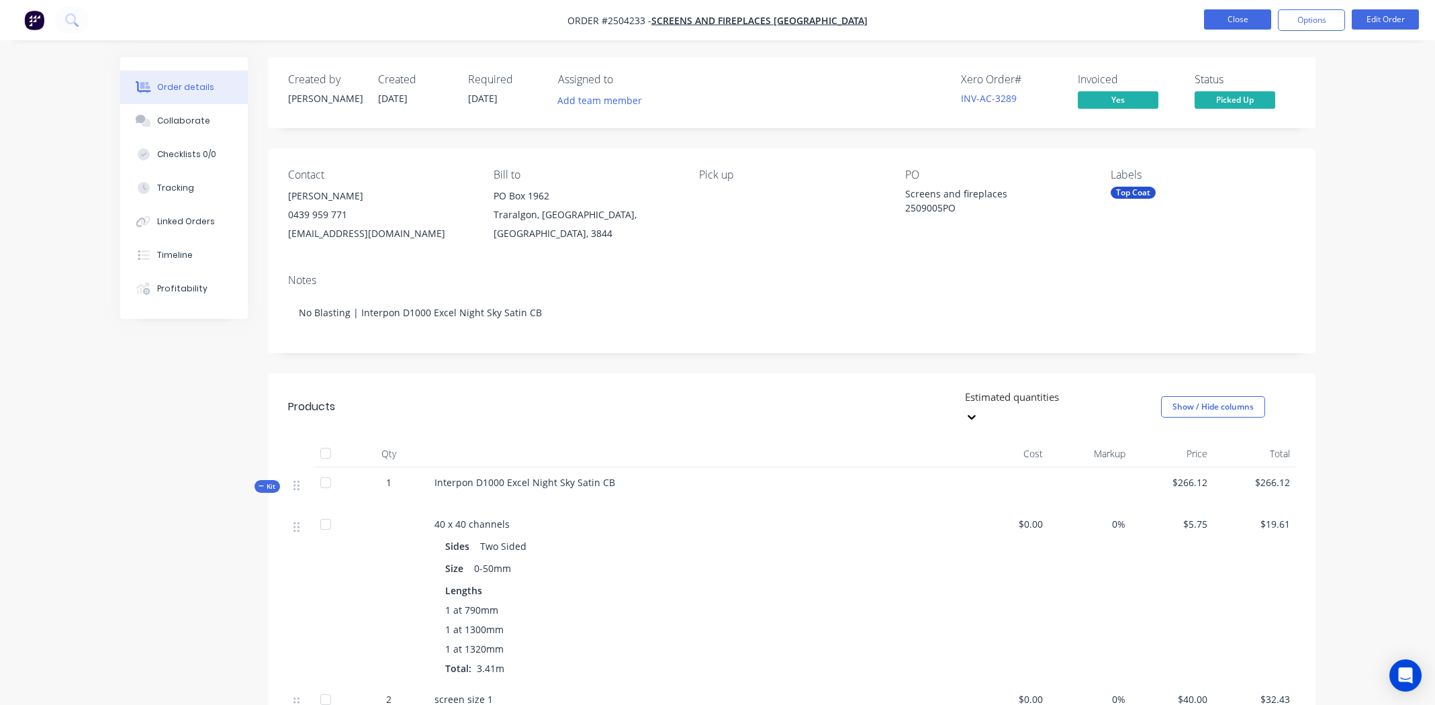
click at [1237, 21] on button "Close" at bounding box center [1237, 19] width 67 height 20
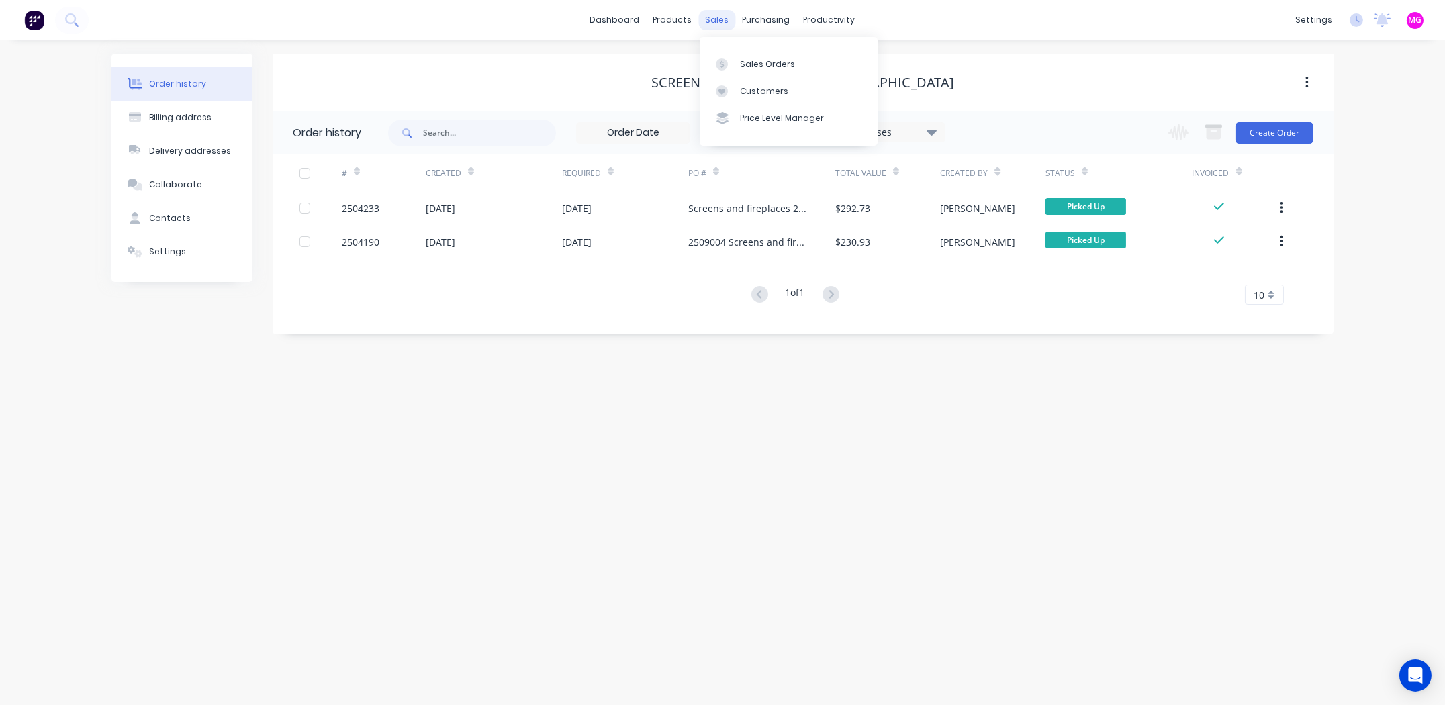
click at [706, 17] on div "sales" at bounding box center [717, 20] width 37 height 20
click at [756, 60] on div "Sales Orders" at bounding box center [767, 64] width 55 height 12
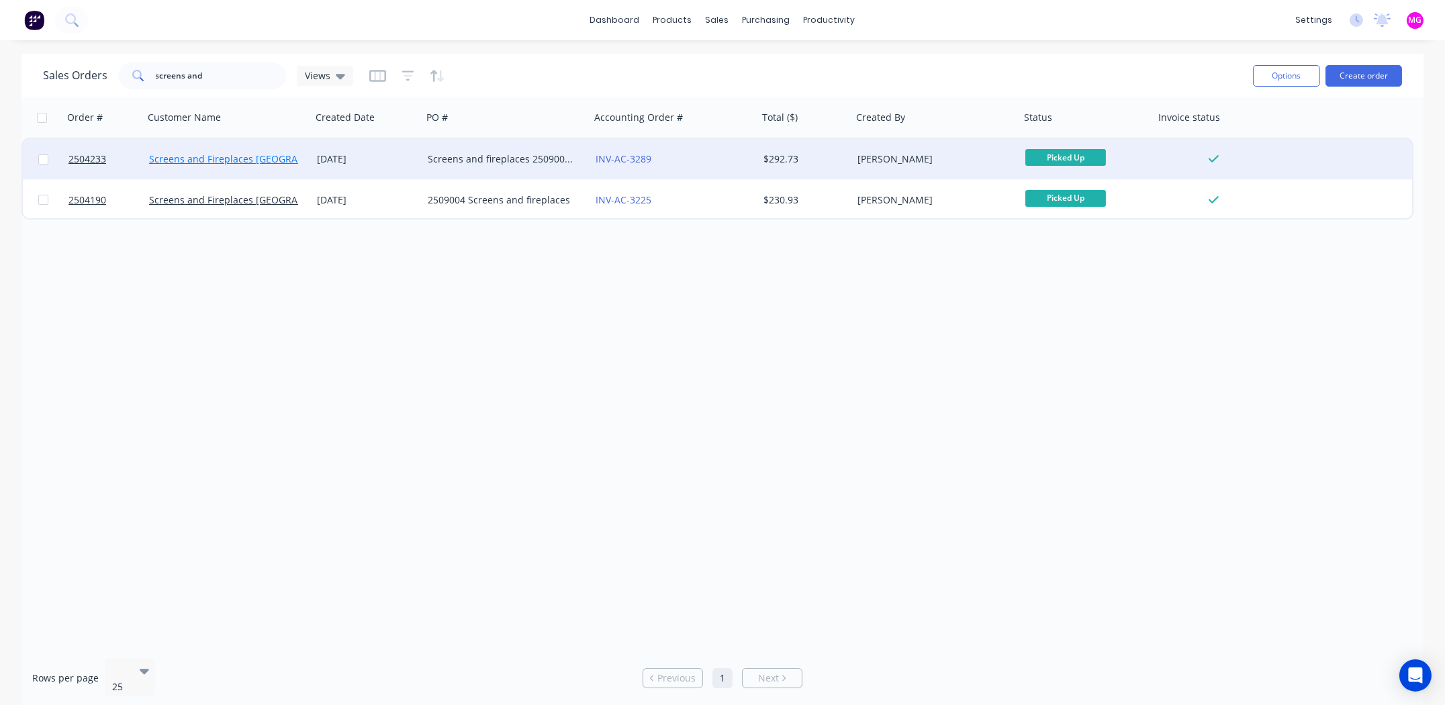
click at [169, 155] on link "Screens and Fireplaces Australia" at bounding box center [248, 158] width 199 height 13
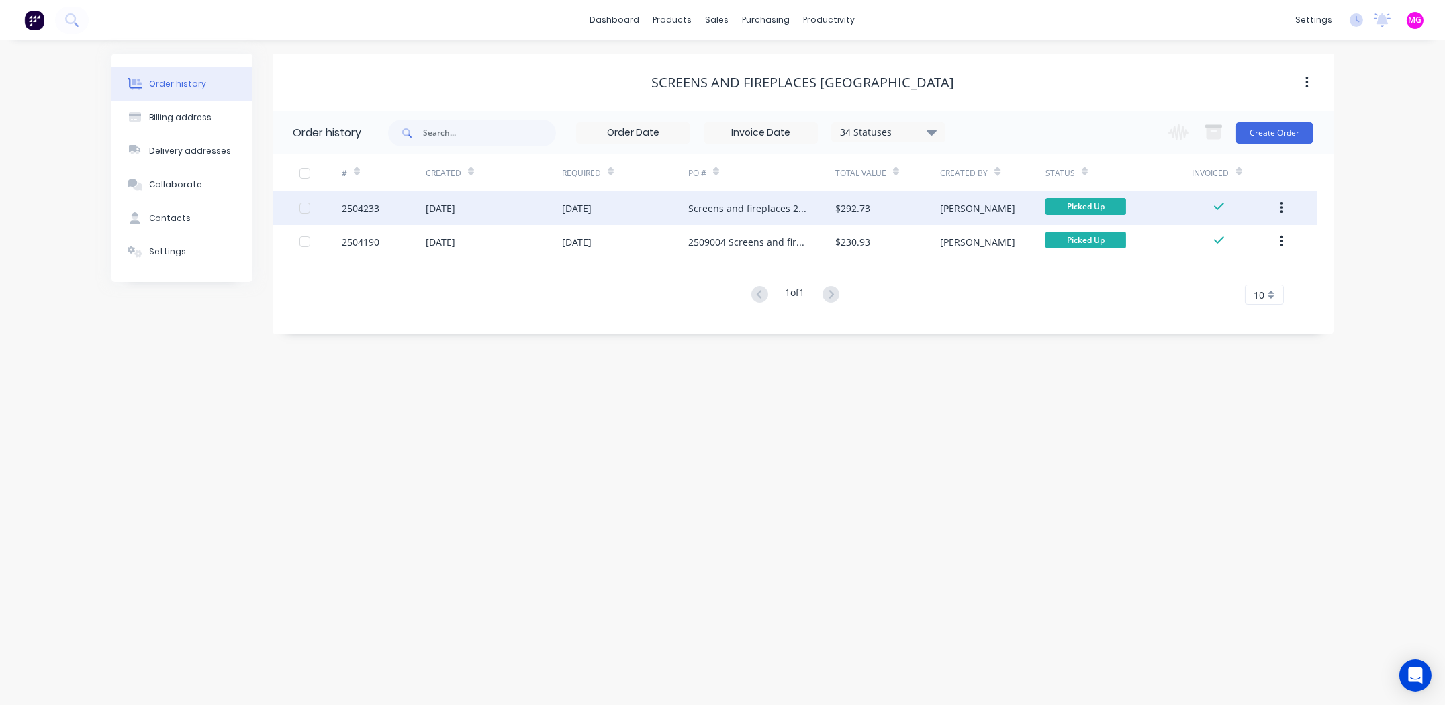
click at [357, 206] on div "2504233" at bounding box center [361, 208] width 38 height 14
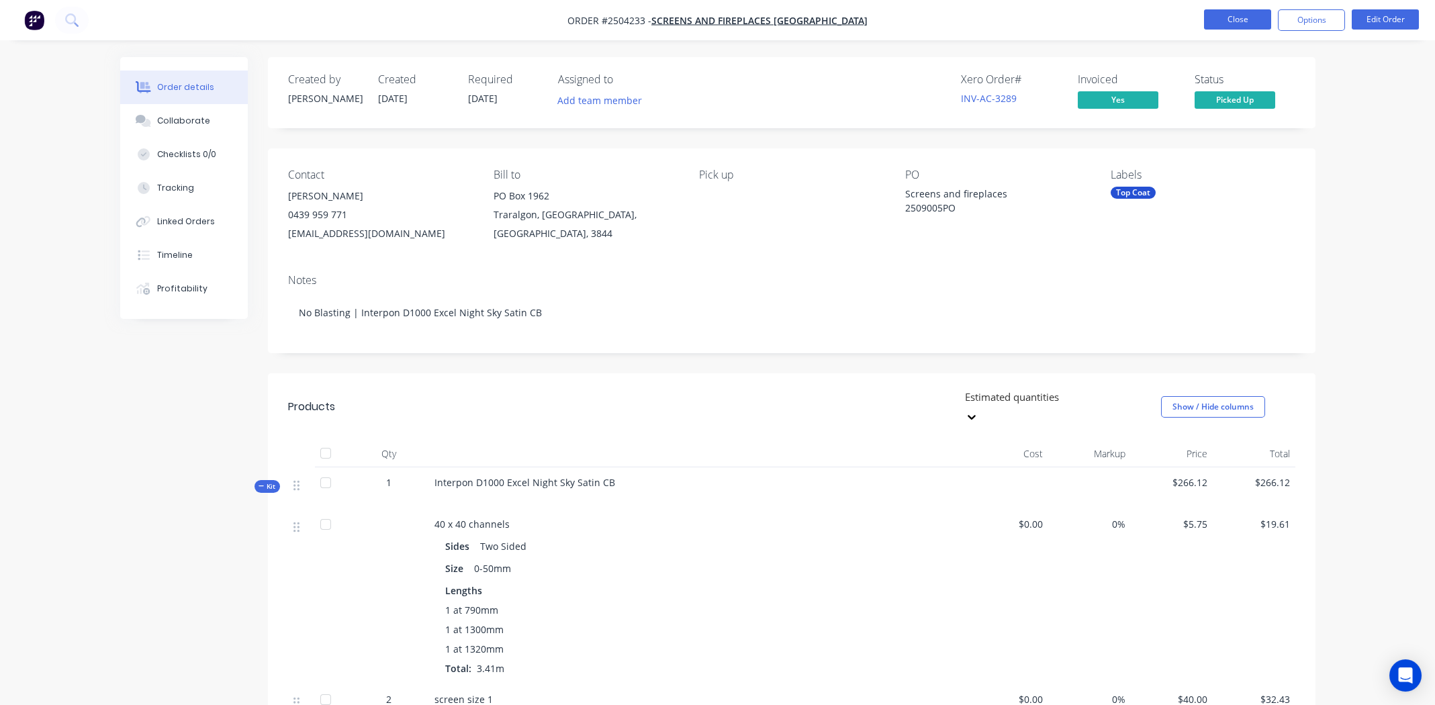
click at [1218, 17] on button "Close" at bounding box center [1237, 19] width 67 height 20
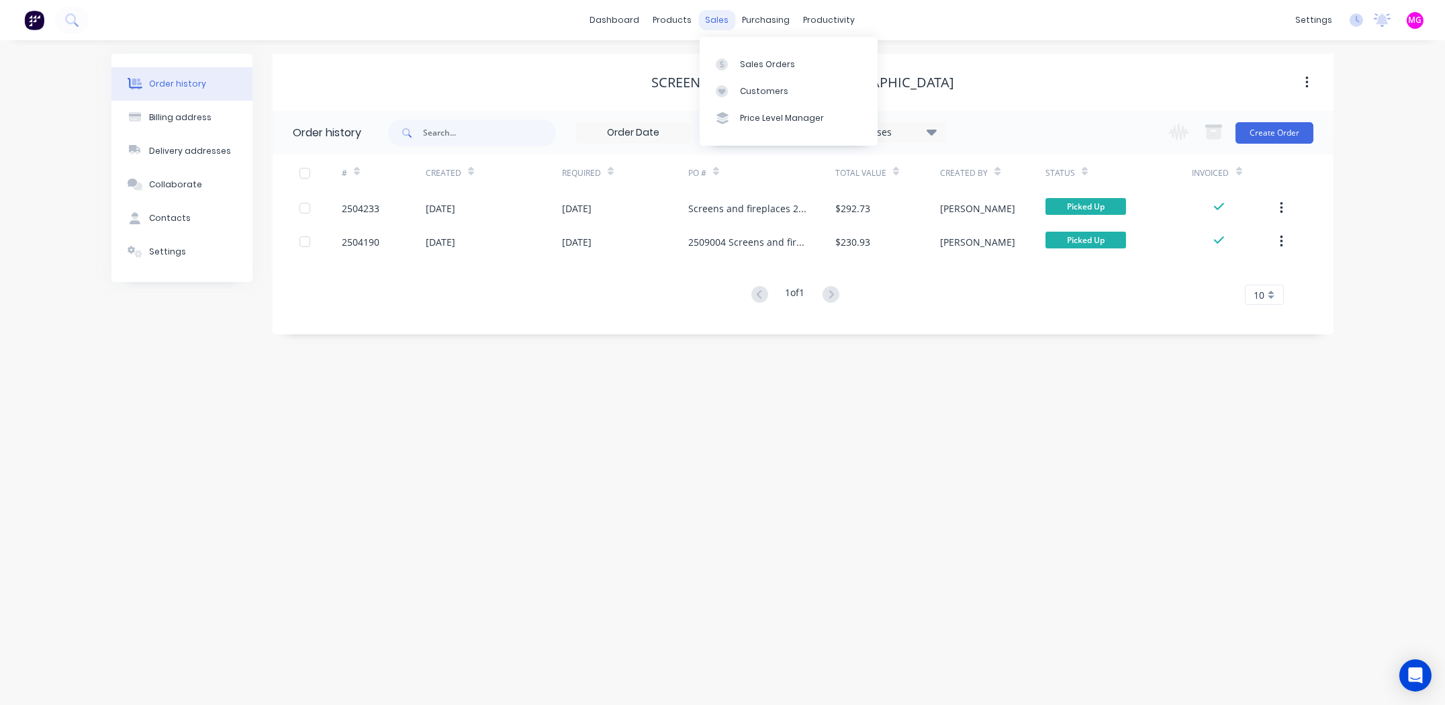
click at [717, 17] on div "sales" at bounding box center [717, 20] width 37 height 20
click at [775, 60] on div "Sales Orders" at bounding box center [767, 64] width 55 height 12
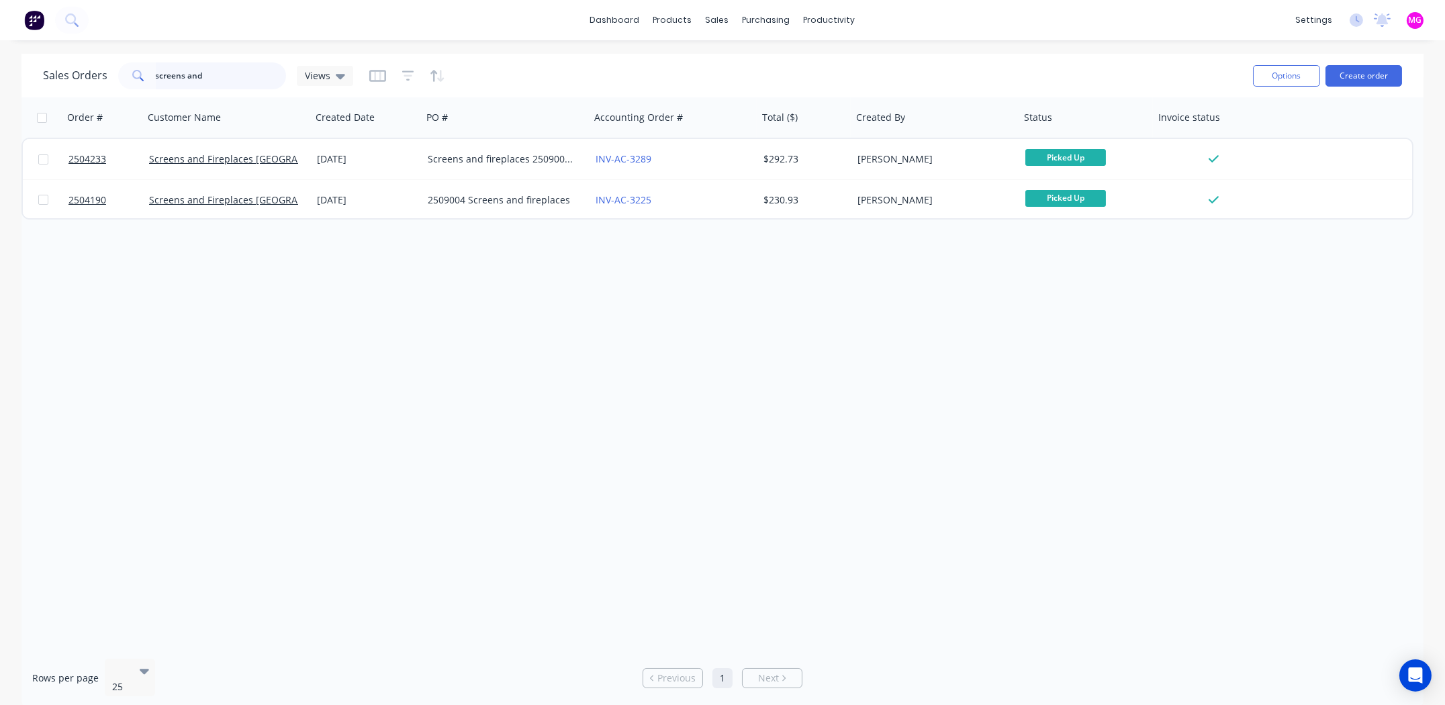
click at [247, 74] on input "screens and" at bounding box center [221, 75] width 131 height 27
click at [246, 74] on input "screens and" at bounding box center [221, 75] width 131 height 27
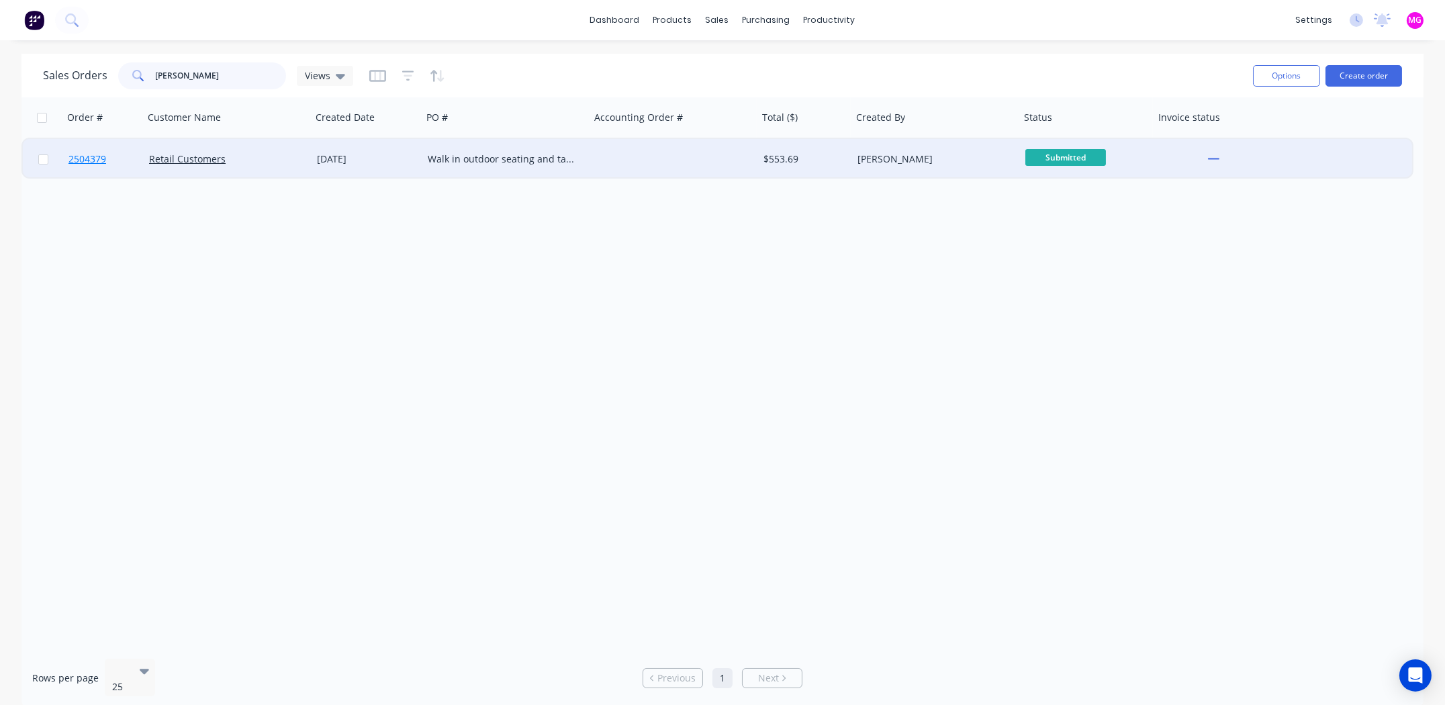
type input "andrew mason"
click at [83, 156] on span "2504379" at bounding box center [87, 158] width 38 height 13
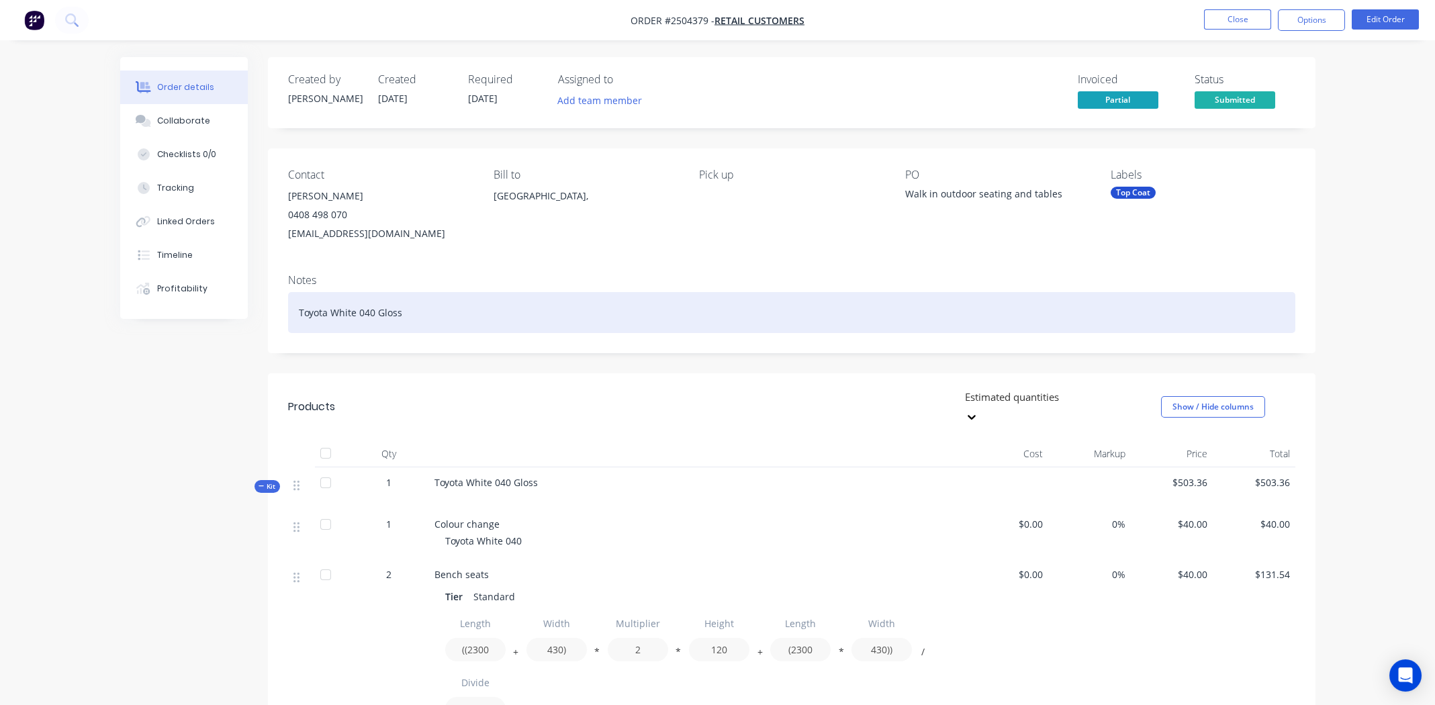
click at [690, 311] on div "Toyota White 040 Gloss" at bounding box center [791, 312] width 1007 height 41
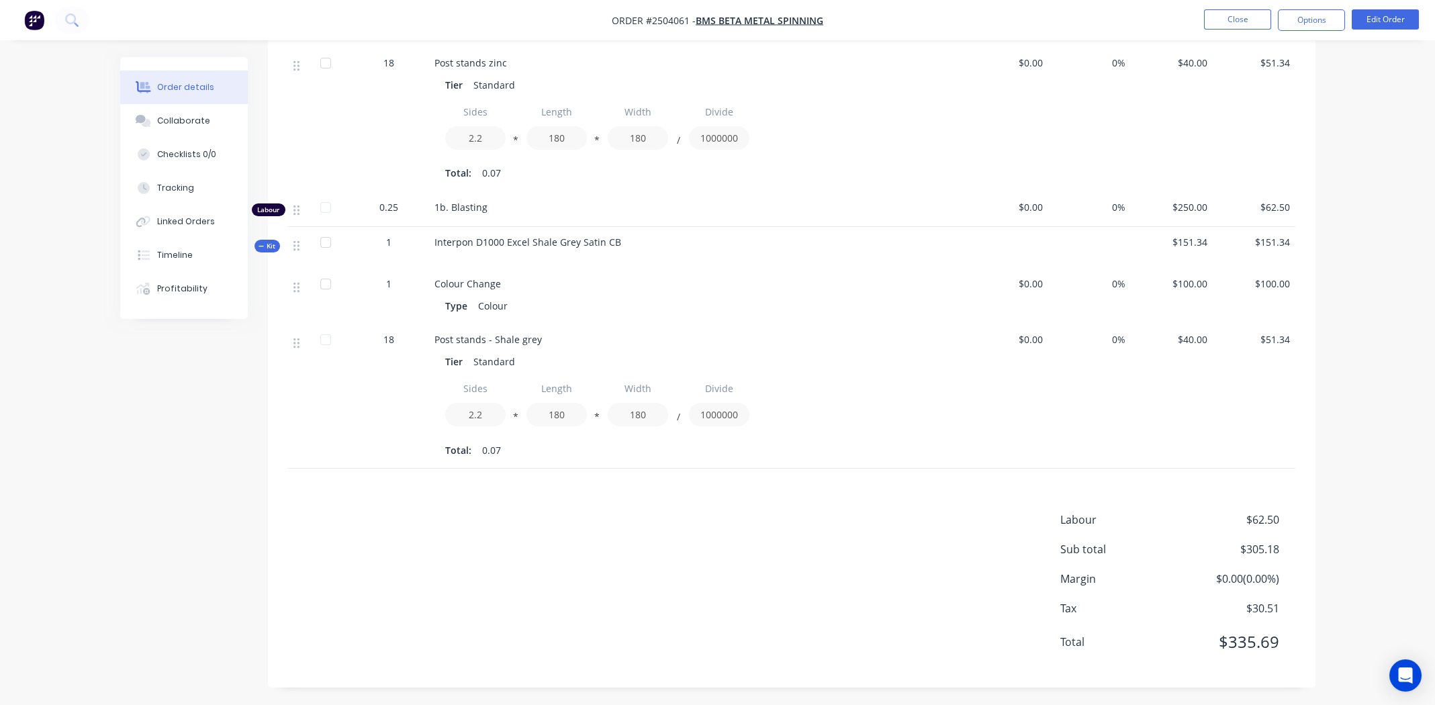
scroll to position [501, 0]
click at [909, 155] on div "Sides 2.2 * Length 180 * Width 180 / Divide 1000000 Total: 0.07" at bounding box center [697, 138] width 505 height 83
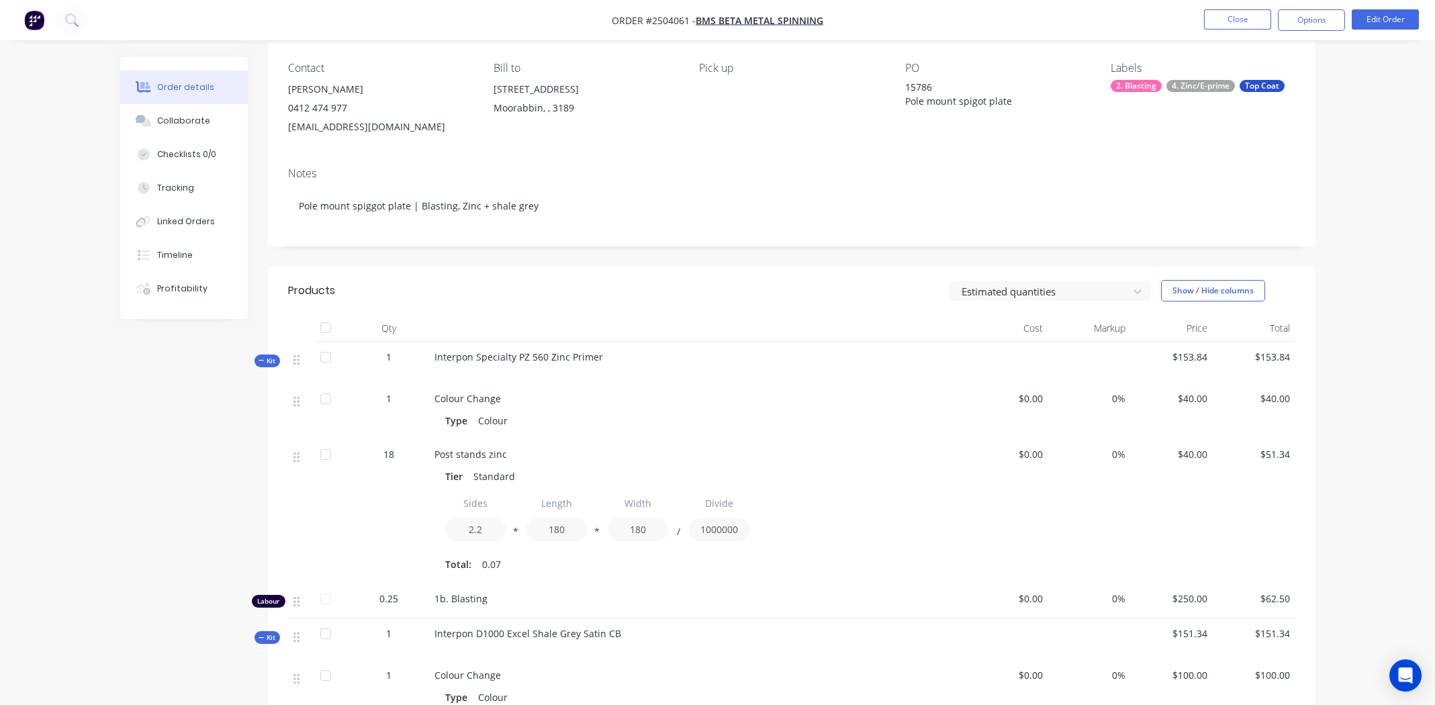
scroll to position [335, 0]
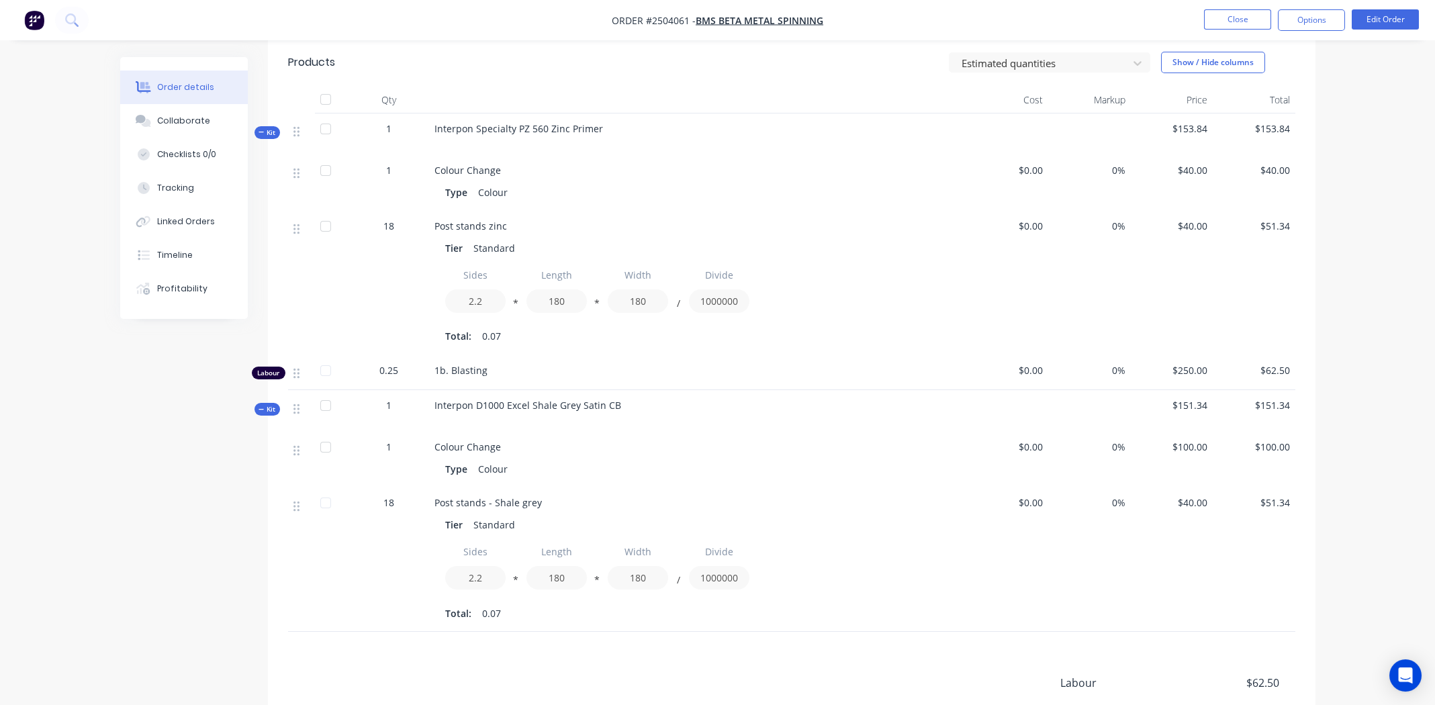
click at [1280, 502] on span "$51.34" at bounding box center [1254, 503] width 72 height 14
drag, startPoint x: 1277, startPoint y: 502, endPoint x: 1014, endPoint y: 553, distance: 268.2
click at [1006, 553] on div "$0.00" at bounding box center [1007, 560] width 83 height 144
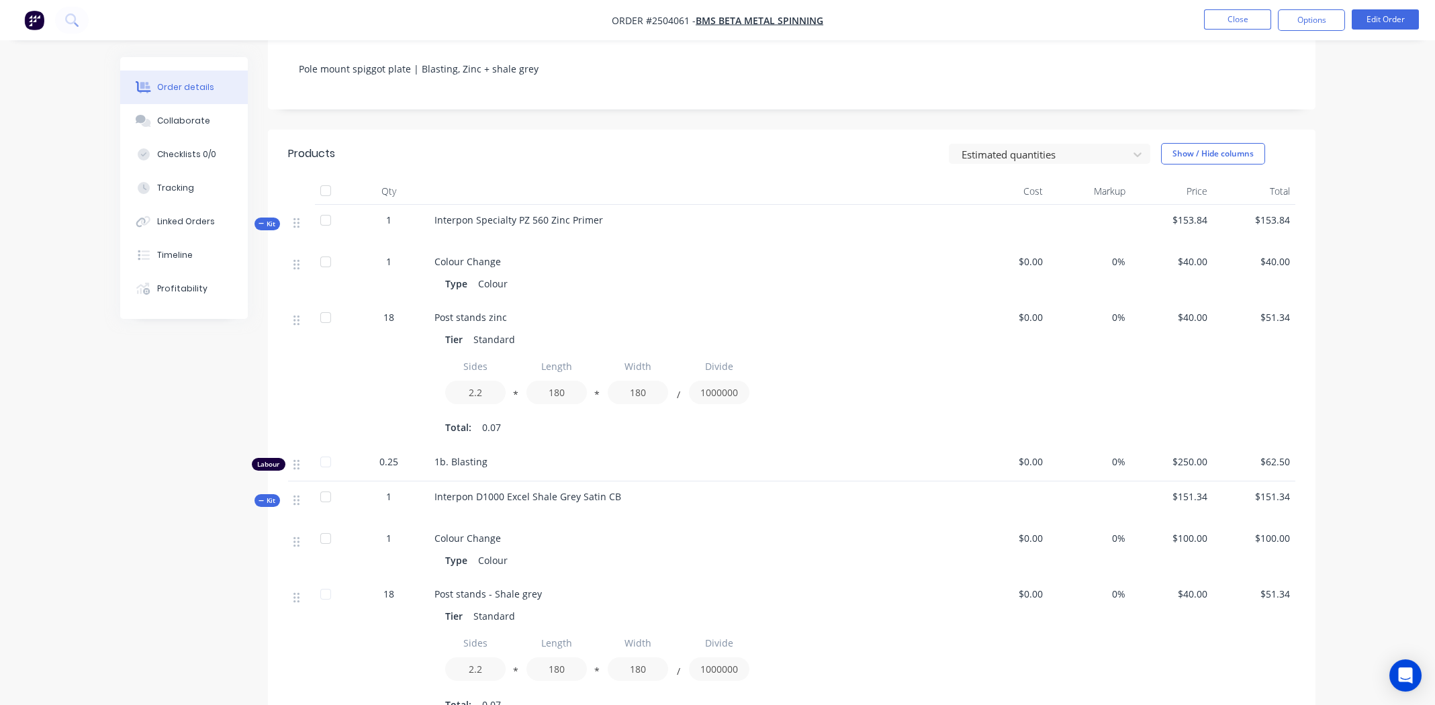
scroll to position [0, 0]
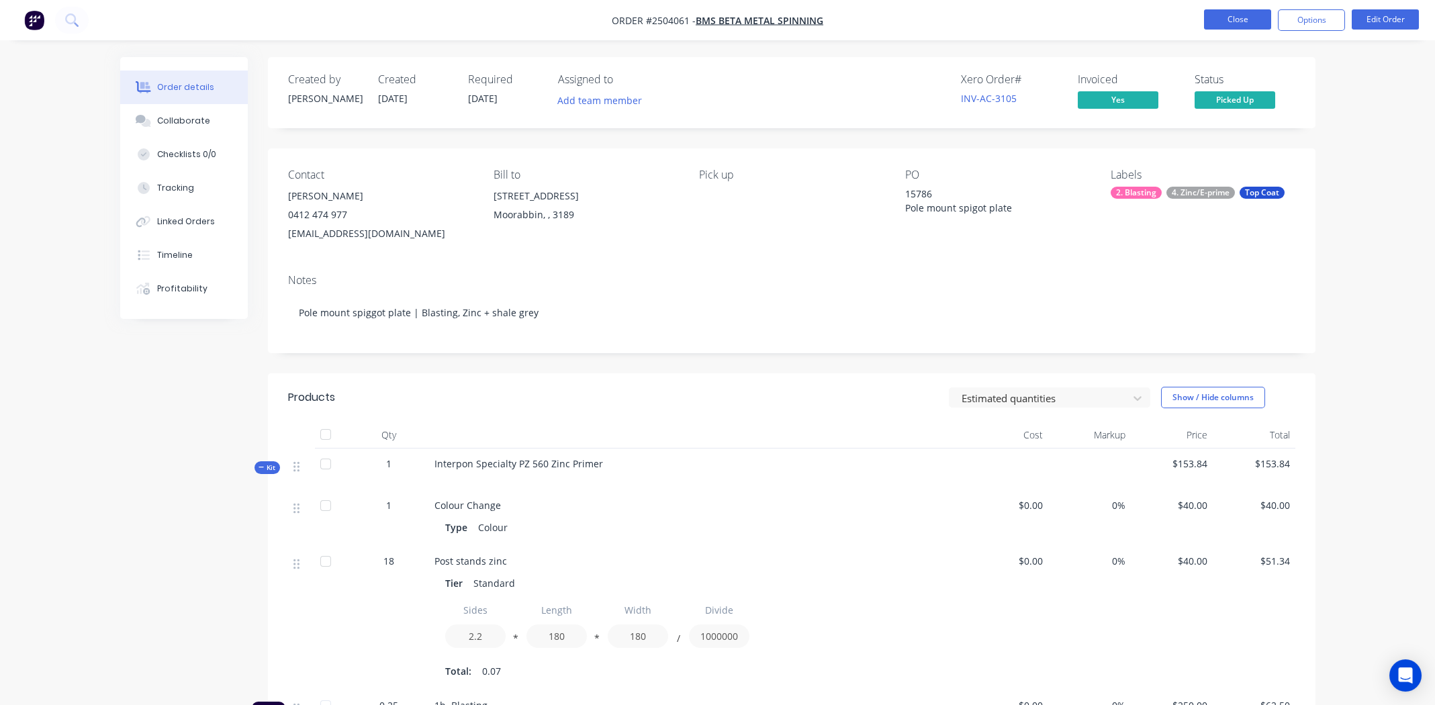
click at [1237, 15] on button "Close" at bounding box center [1237, 19] width 67 height 20
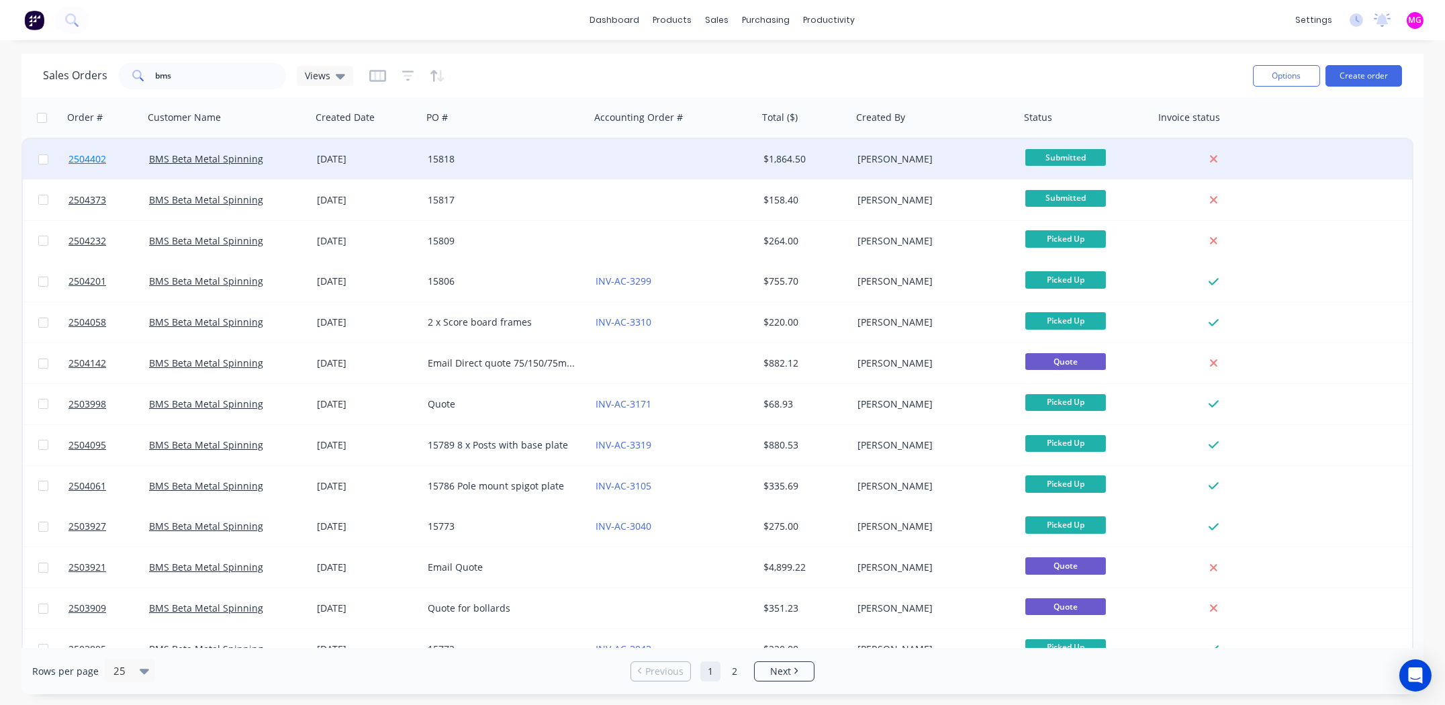
click at [95, 158] on span "2504402" at bounding box center [87, 158] width 38 height 13
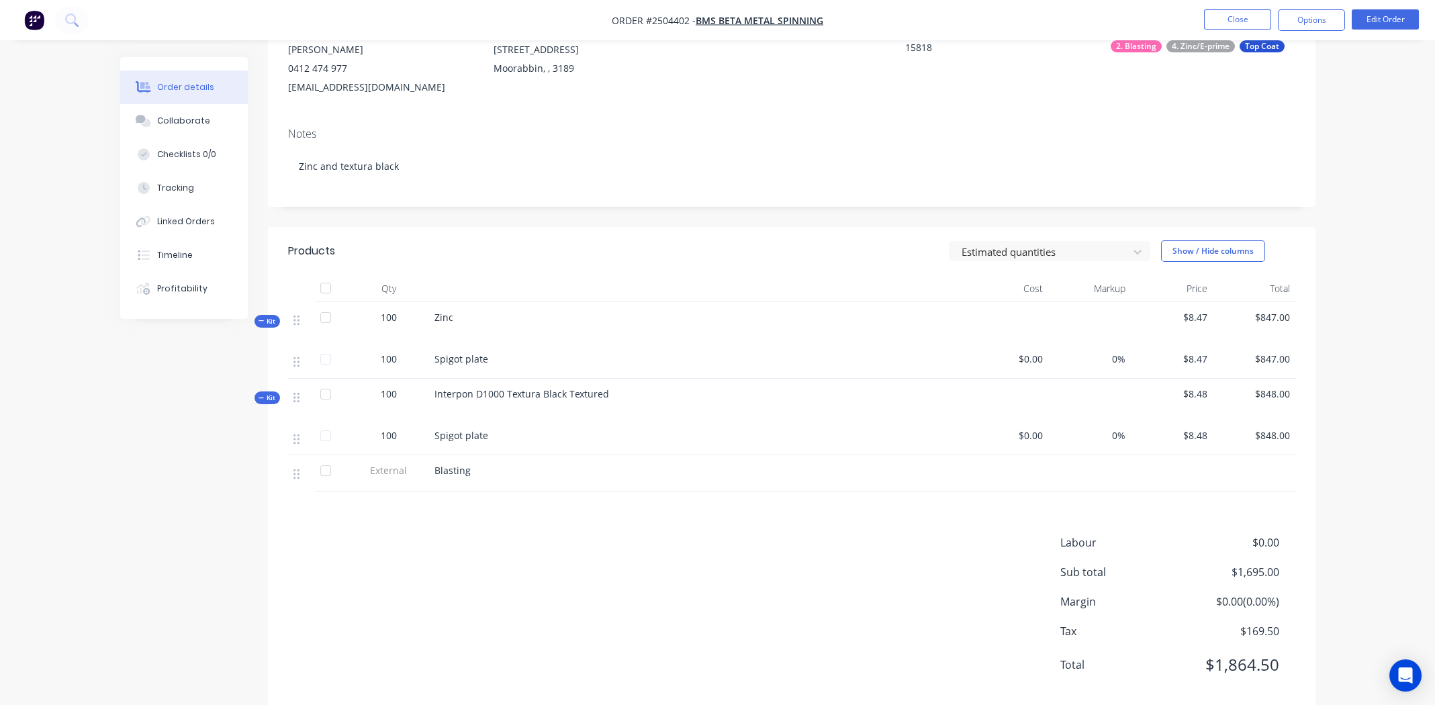
scroll to position [173, 0]
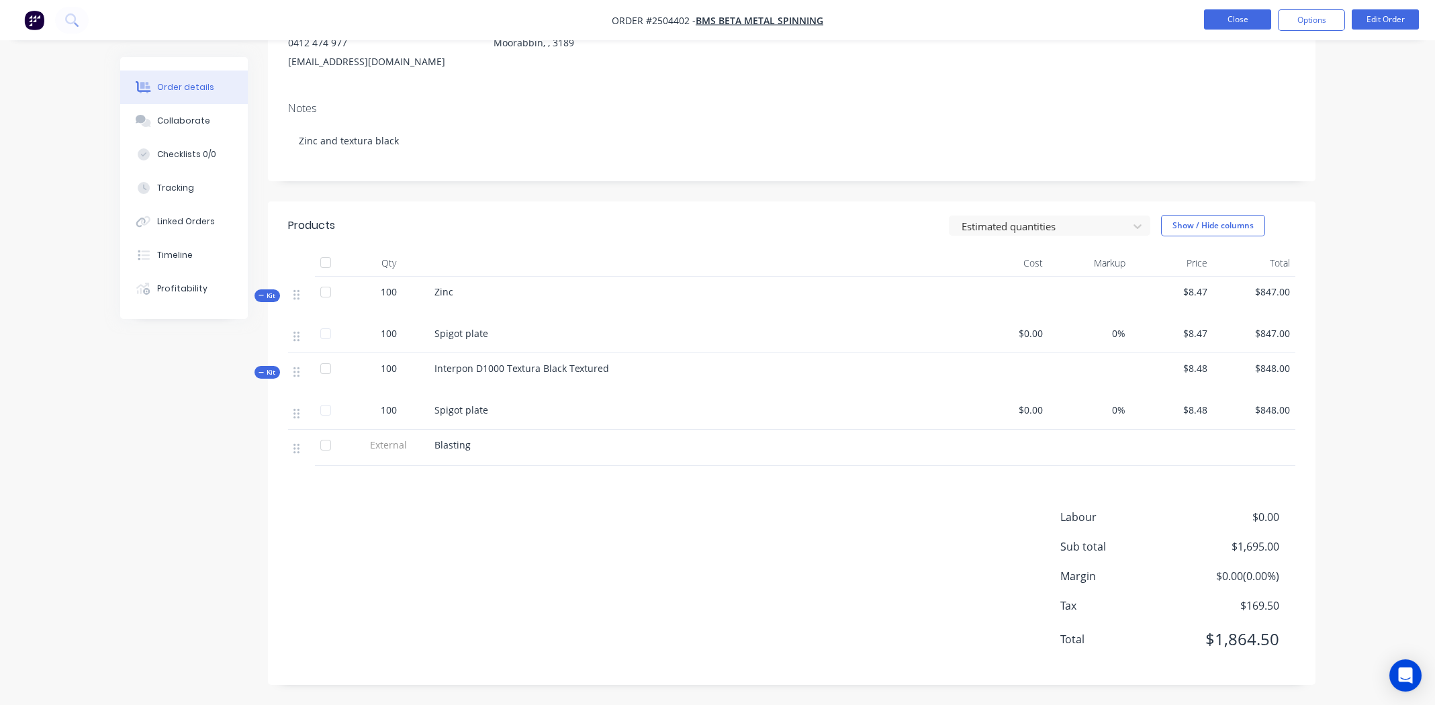
click at [1229, 19] on button "Close" at bounding box center [1237, 19] width 67 height 20
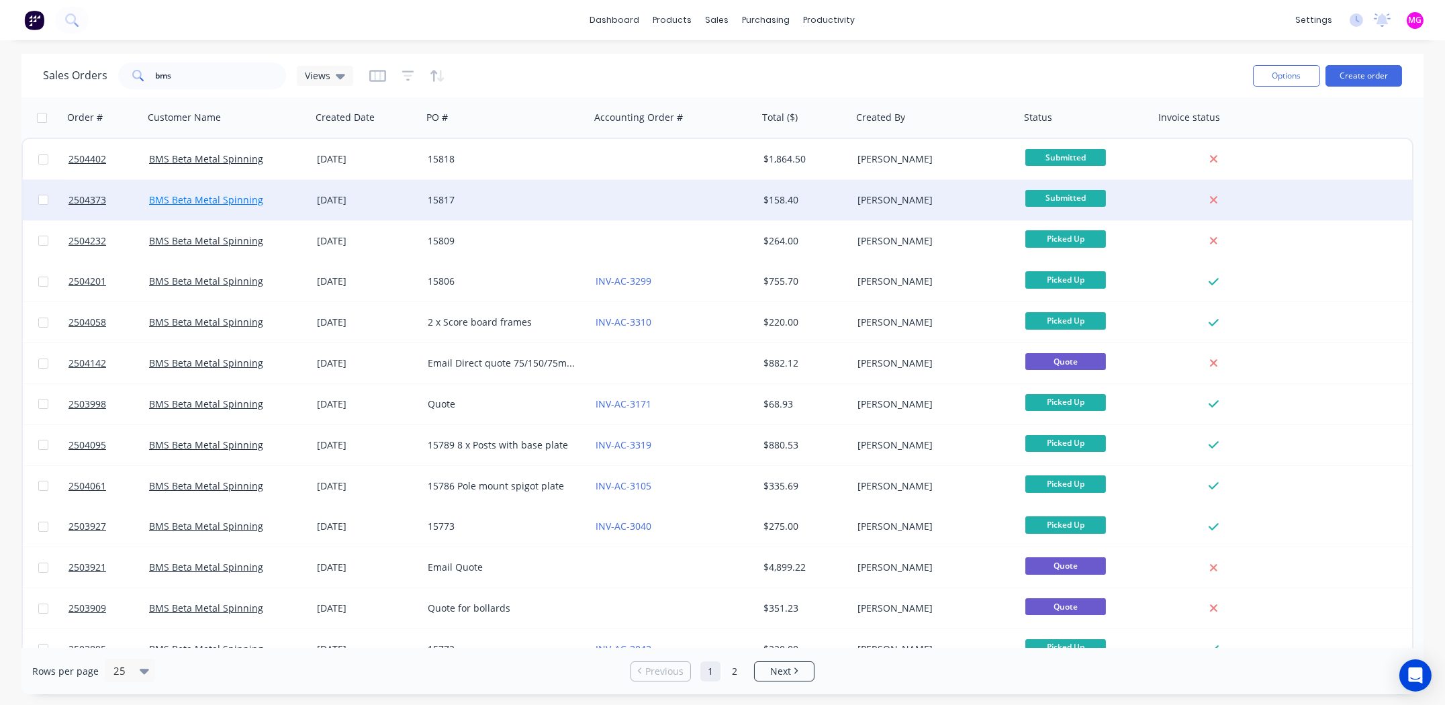
click at [193, 197] on link "BMS Beta Metal Spinning" at bounding box center [206, 199] width 114 height 13
click at [85, 197] on span "2504373" at bounding box center [87, 199] width 38 height 13
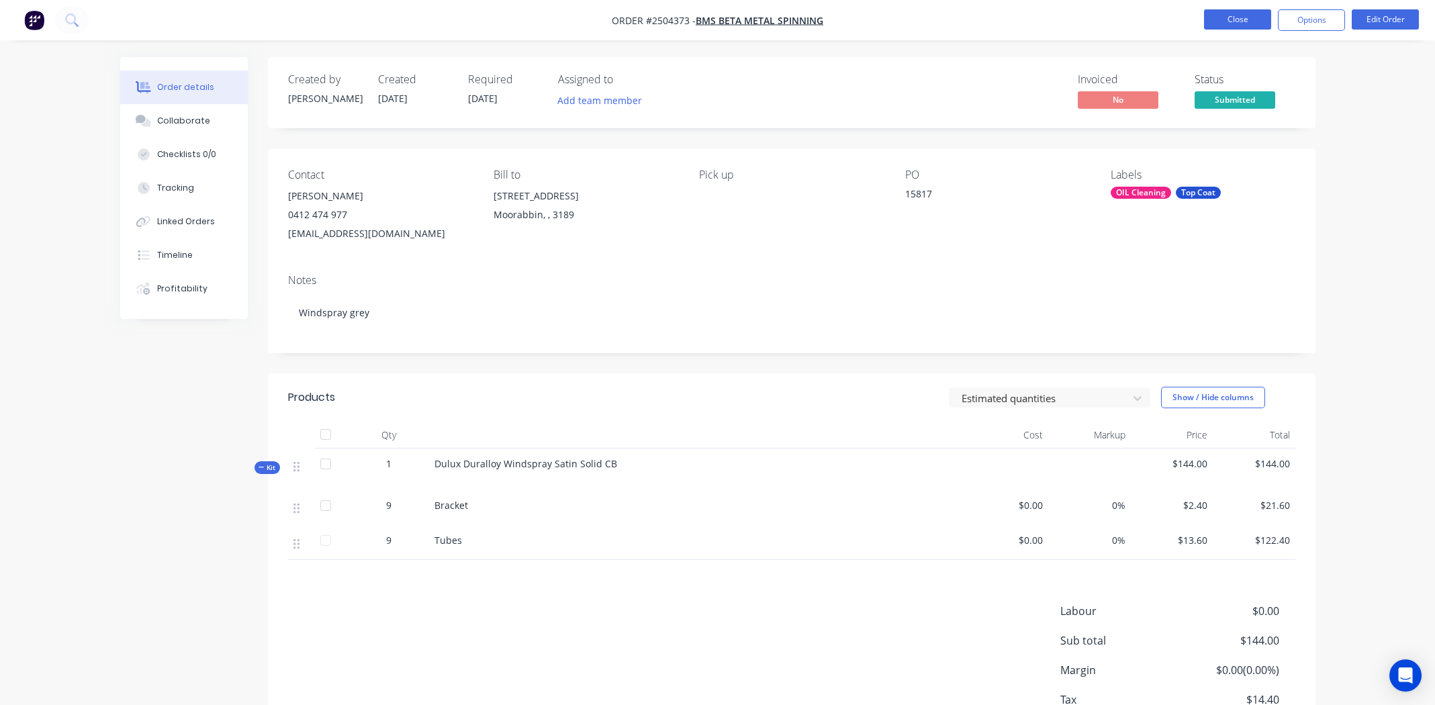
click at [1226, 17] on button "Close" at bounding box center [1237, 19] width 67 height 20
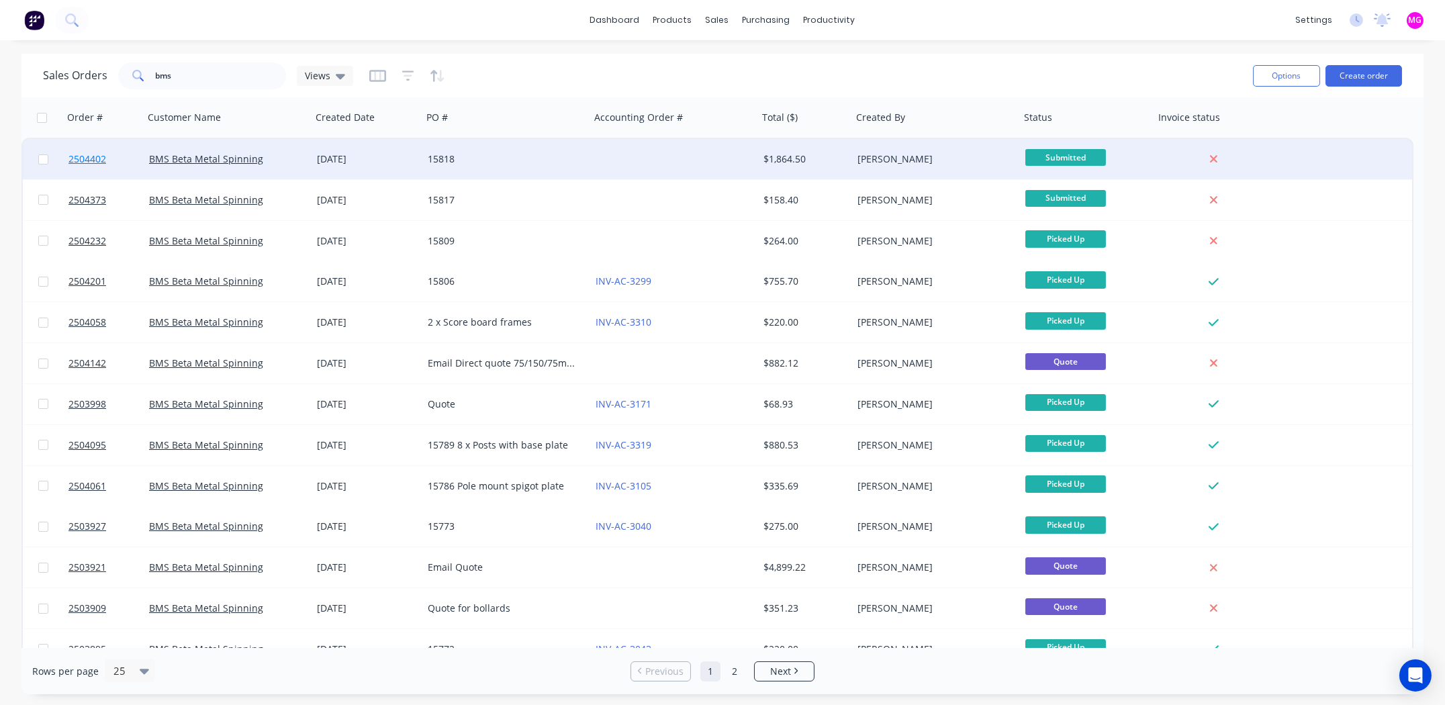
click at [81, 158] on span "2504402" at bounding box center [87, 158] width 38 height 13
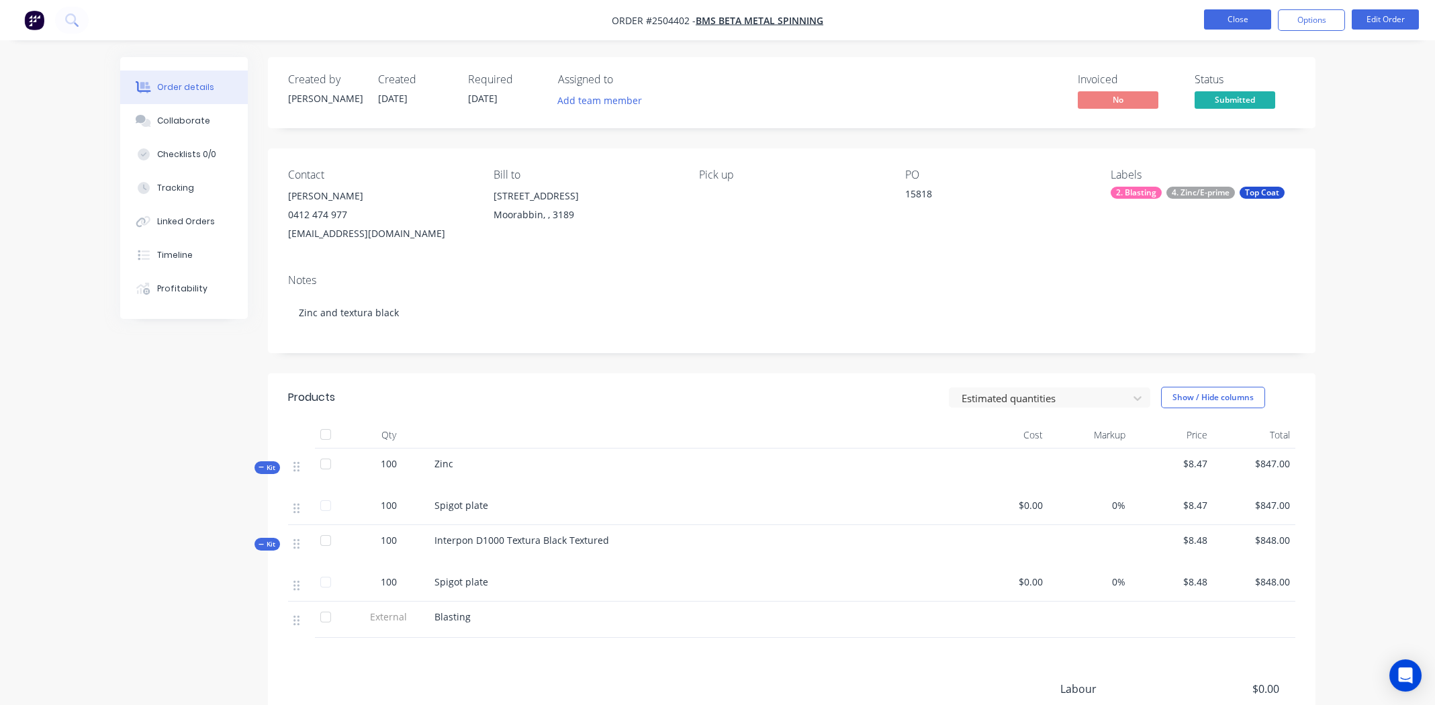
click at [1219, 21] on button "Close" at bounding box center [1237, 19] width 67 height 20
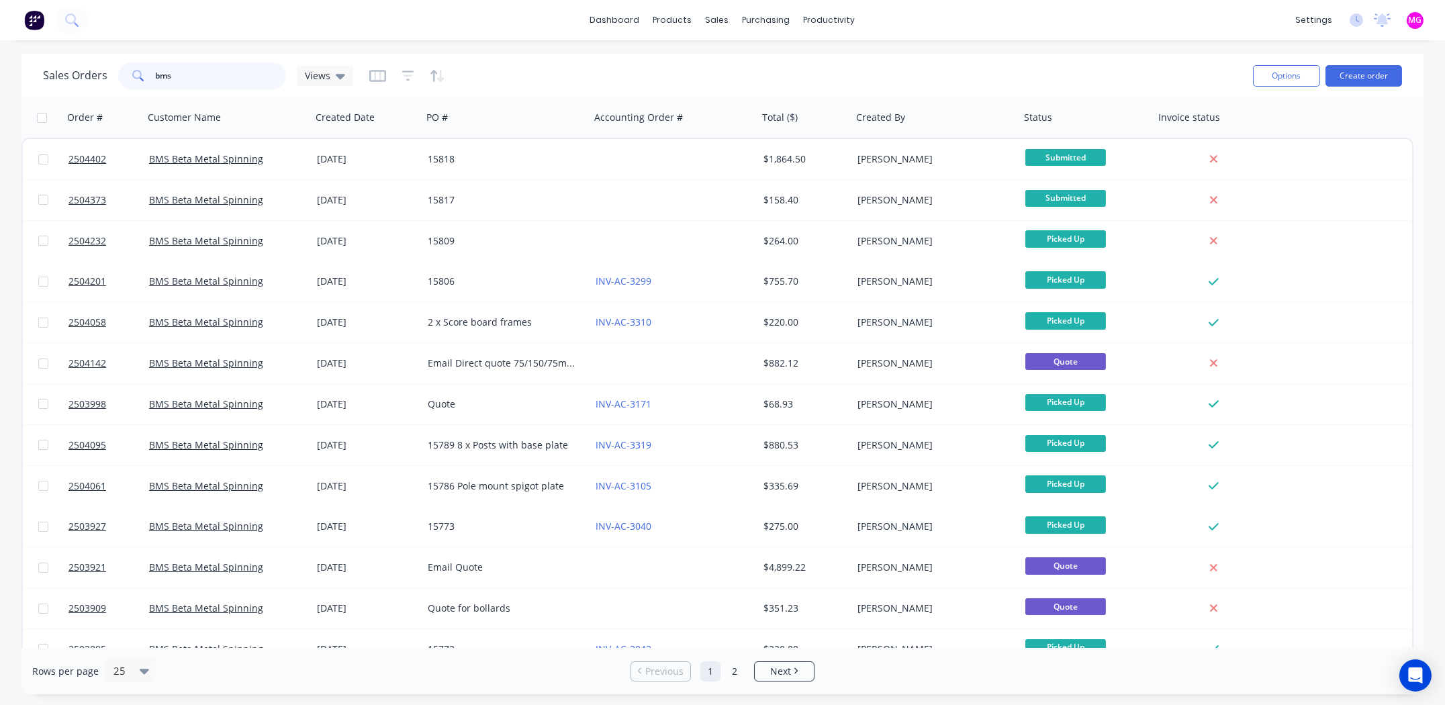
click at [193, 76] on input "bms" at bounding box center [221, 75] width 131 height 27
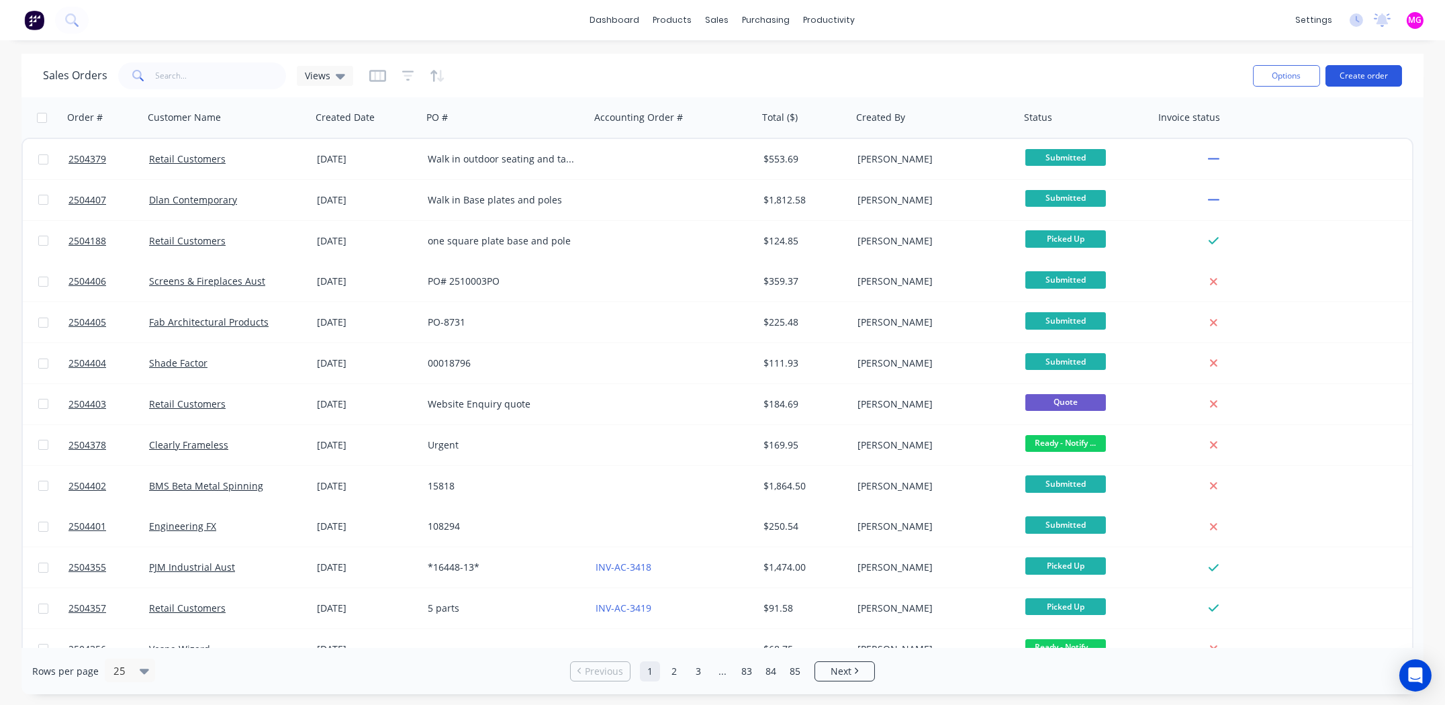
click at [1361, 81] on button "Create order" at bounding box center [1364, 75] width 77 height 21
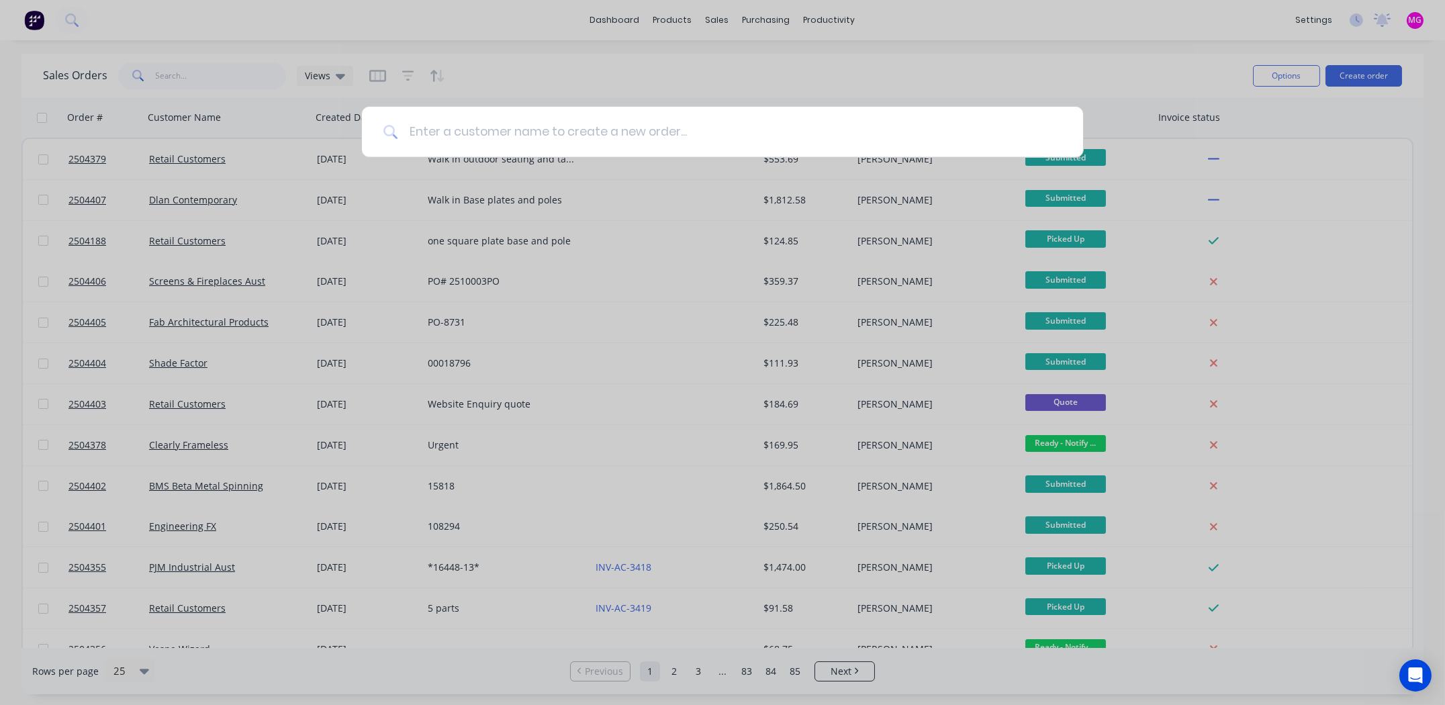
click at [521, 129] on input at bounding box center [730, 132] width 664 height 50
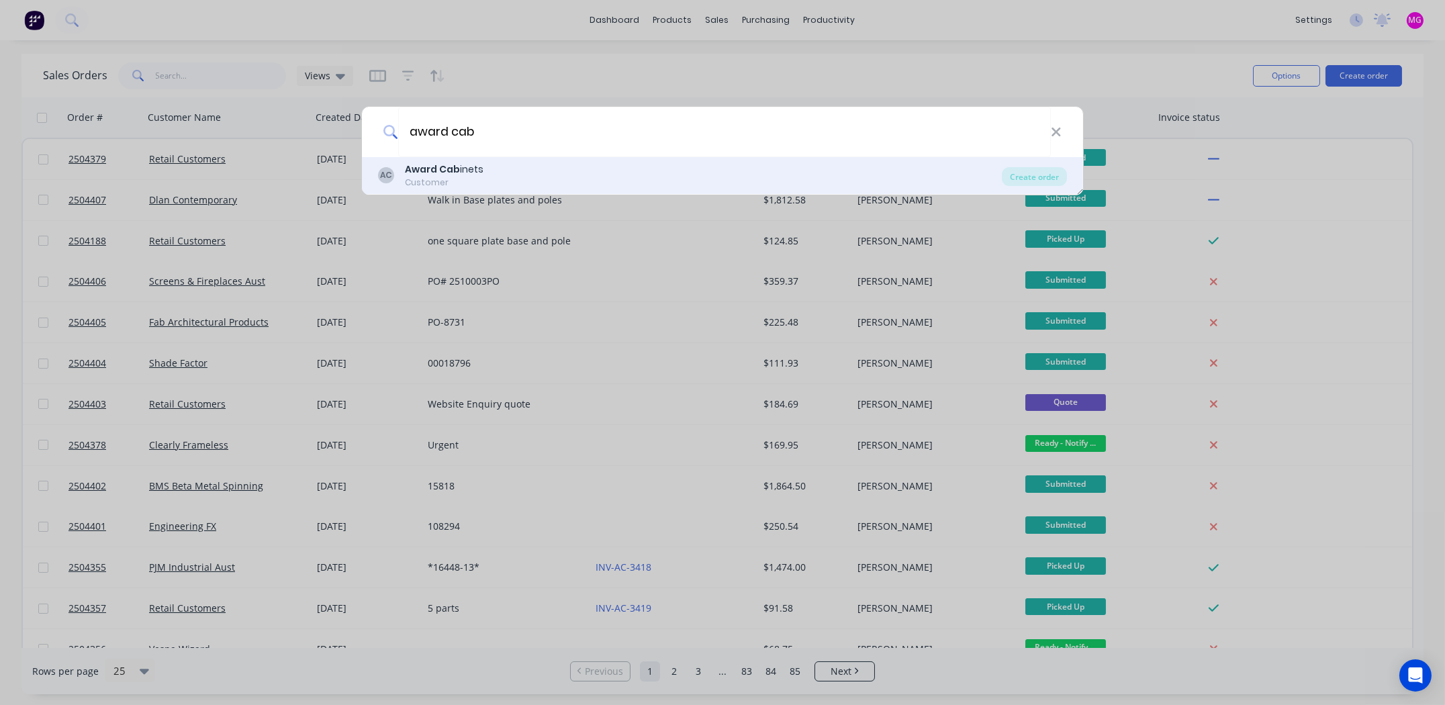
type input "award cab"
click at [439, 161] on div "AC Award Cab inets Customer Create order" at bounding box center [722, 176] width 721 height 38
click at [423, 169] on b "Award Cab" at bounding box center [432, 169] width 55 height 13
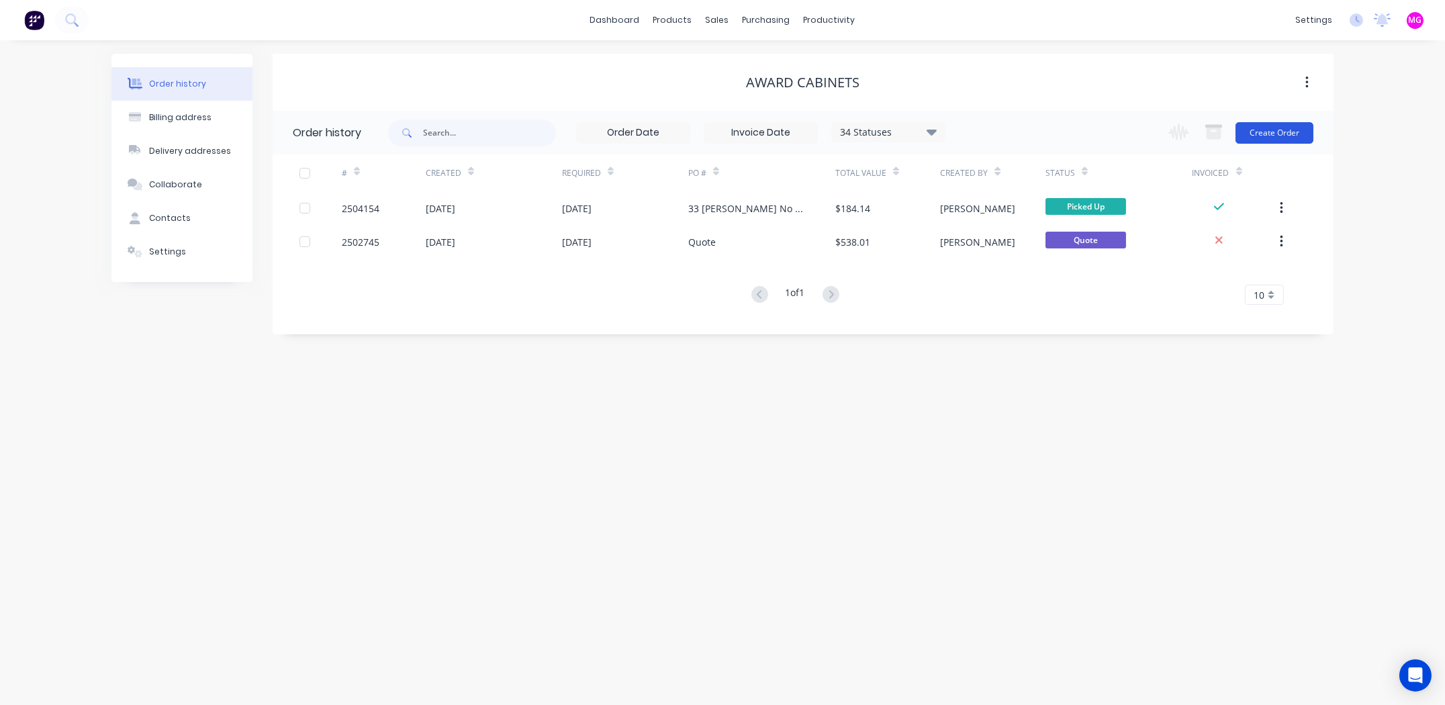
click at [1271, 130] on button "Create Order" at bounding box center [1275, 132] width 78 height 21
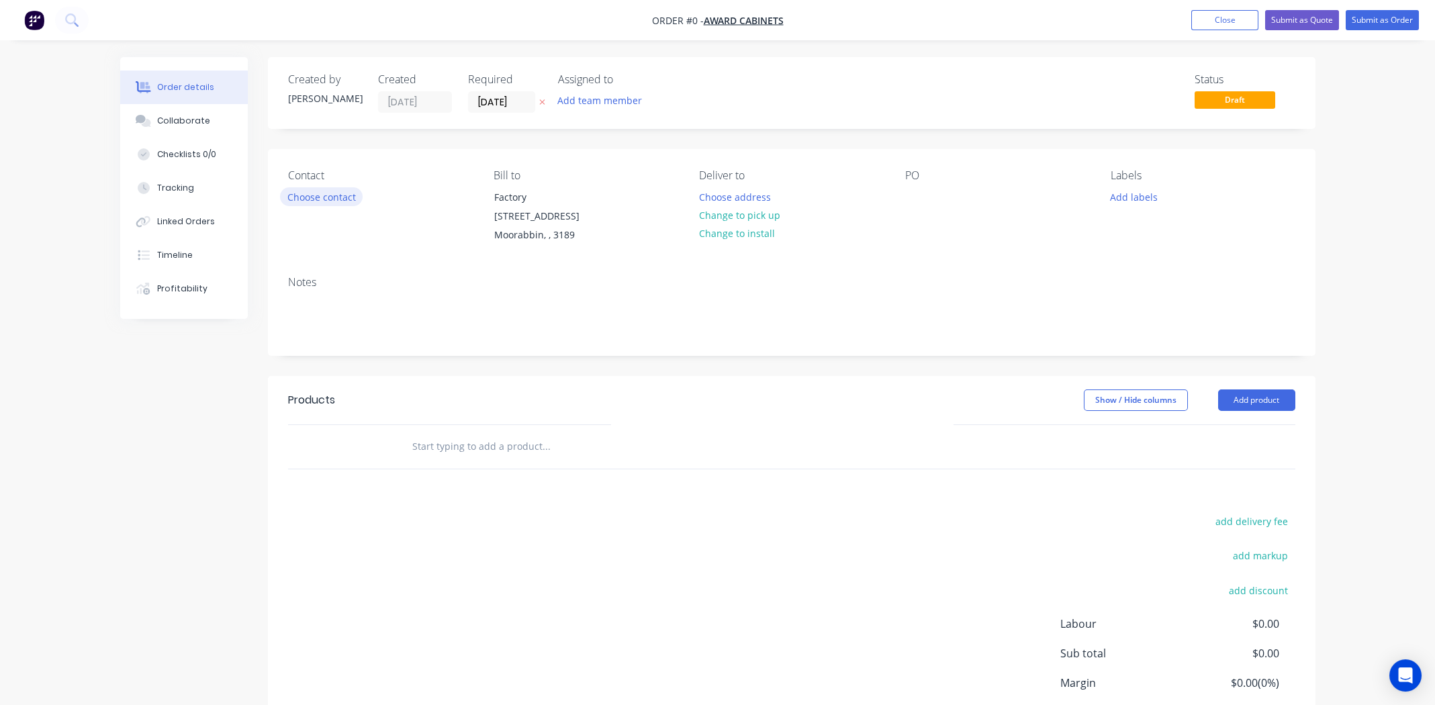
click at [310, 194] on button "Choose contact" at bounding box center [321, 196] width 83 height 18
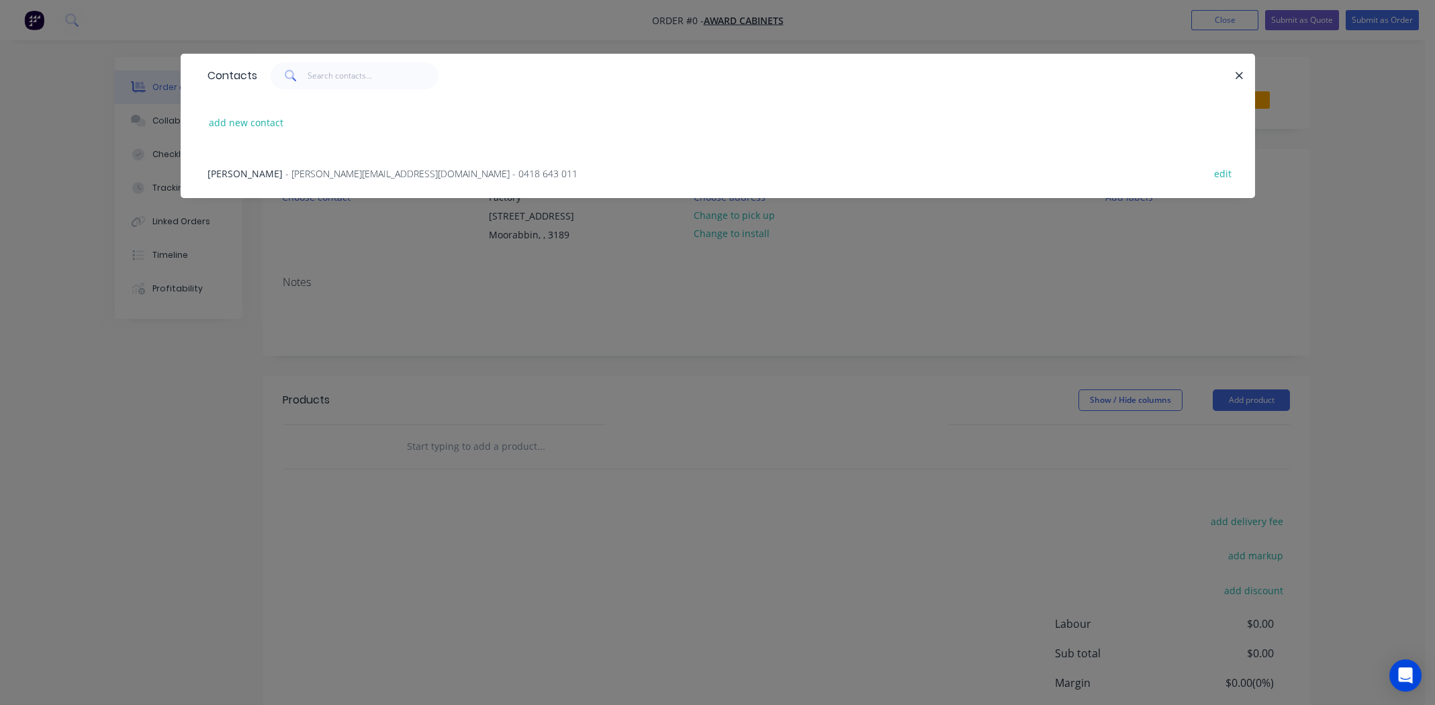
click at [285, 177] on span "- [PERSON_NAME][EMAIL_ADDRESS][DOMAIN_NAME] - 0418 643 011" at bounding box center [431, 173] width 292 height 13
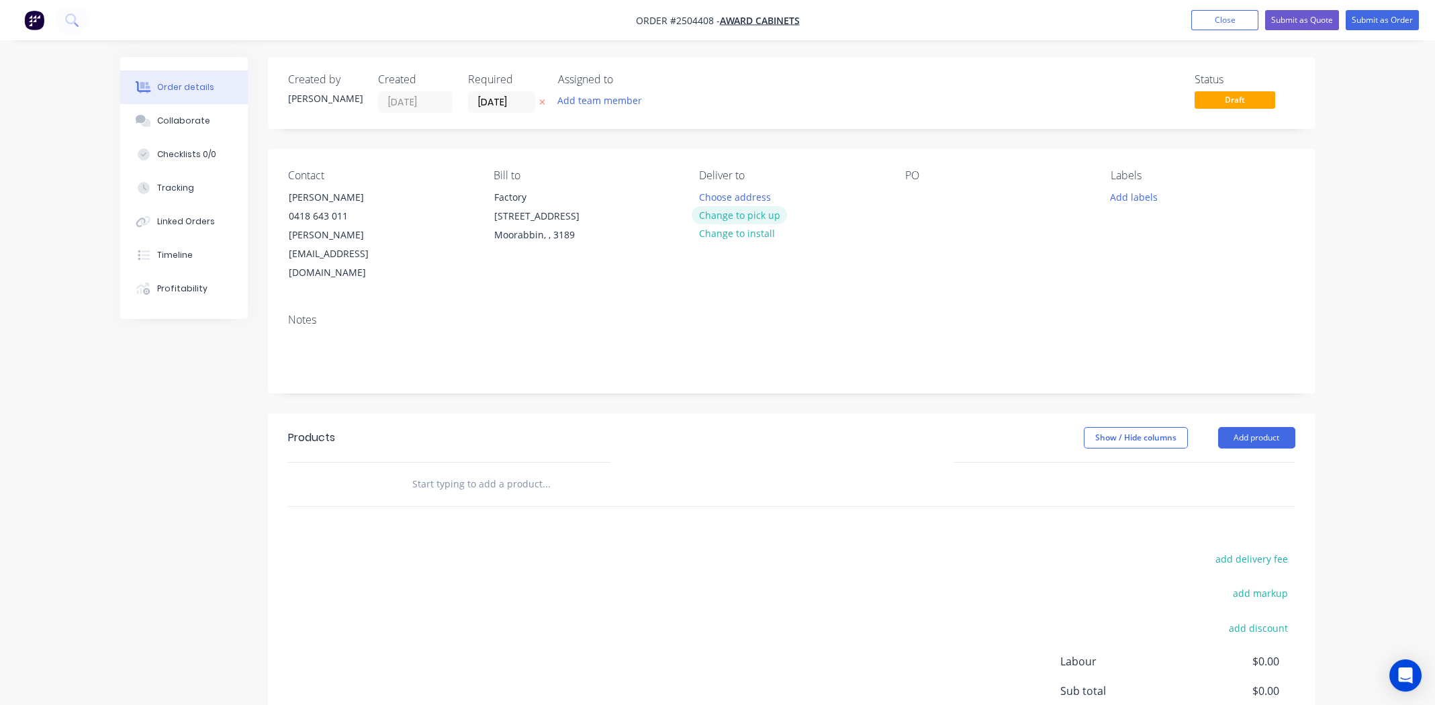
click at [764, 216] on button "Change to pick up" at bounding box center [739, 215] width 95 height 18
click at [921, 203] on div at bounding box center [915, 196] width 21 height 19
click at [1126, 194] on button "Add labels" at bounding box center [1134, 196] width 62 height 18
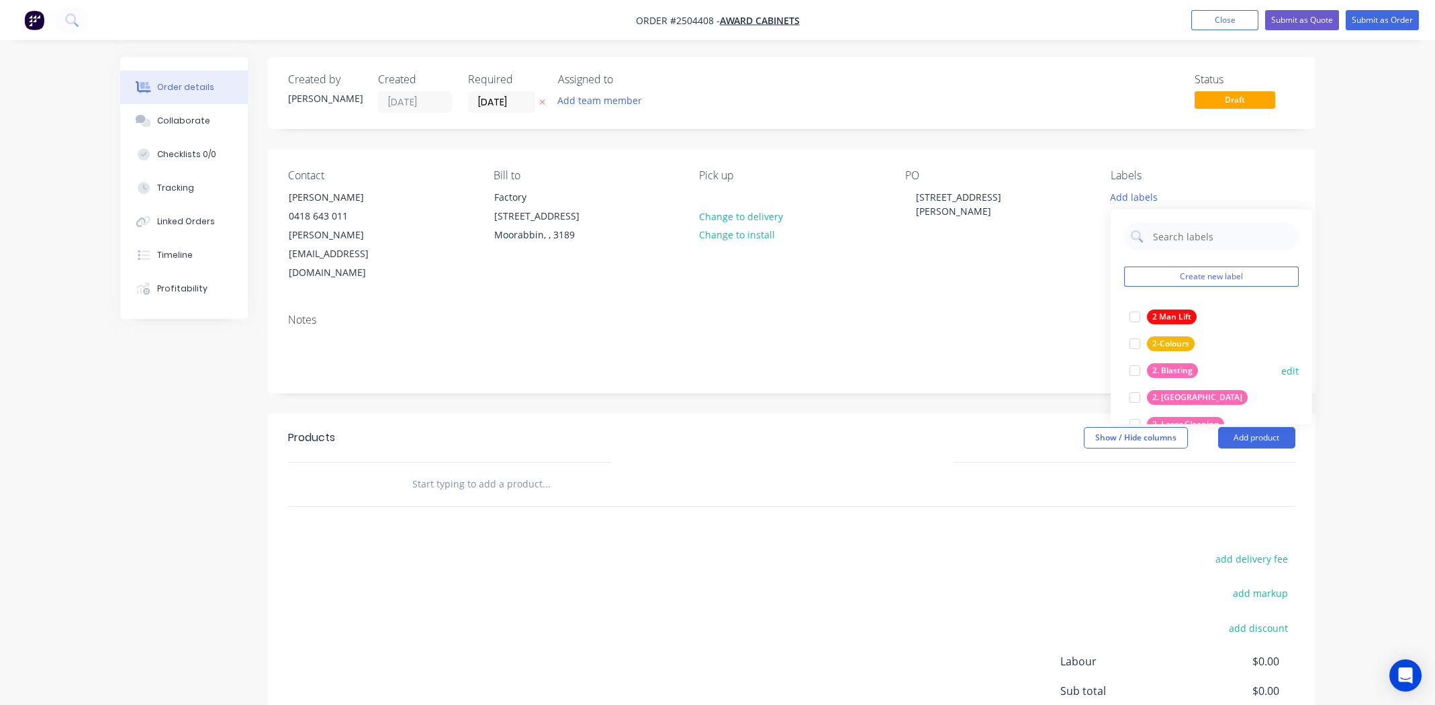
click at [1134, 370] on div at bounding box center [1135, 370] width 27 height 27
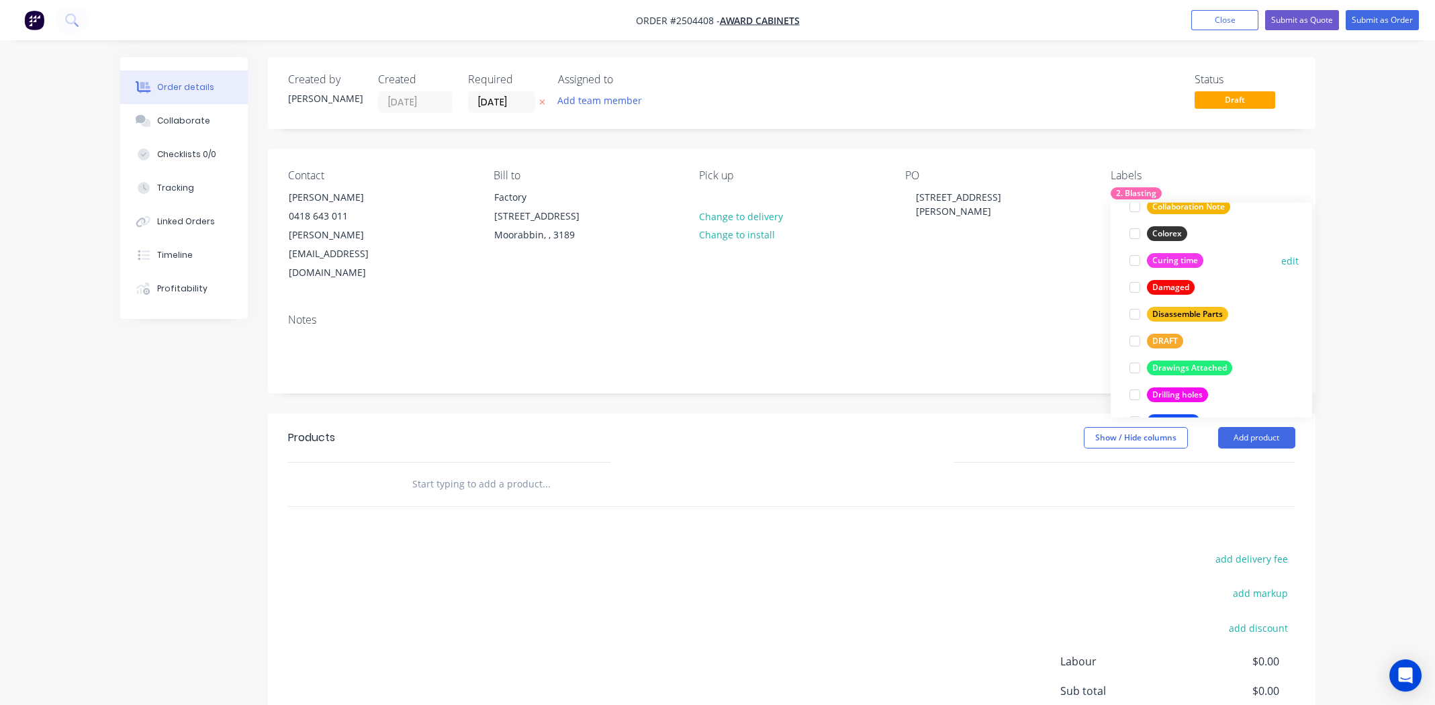
scroll to position [403, 0]
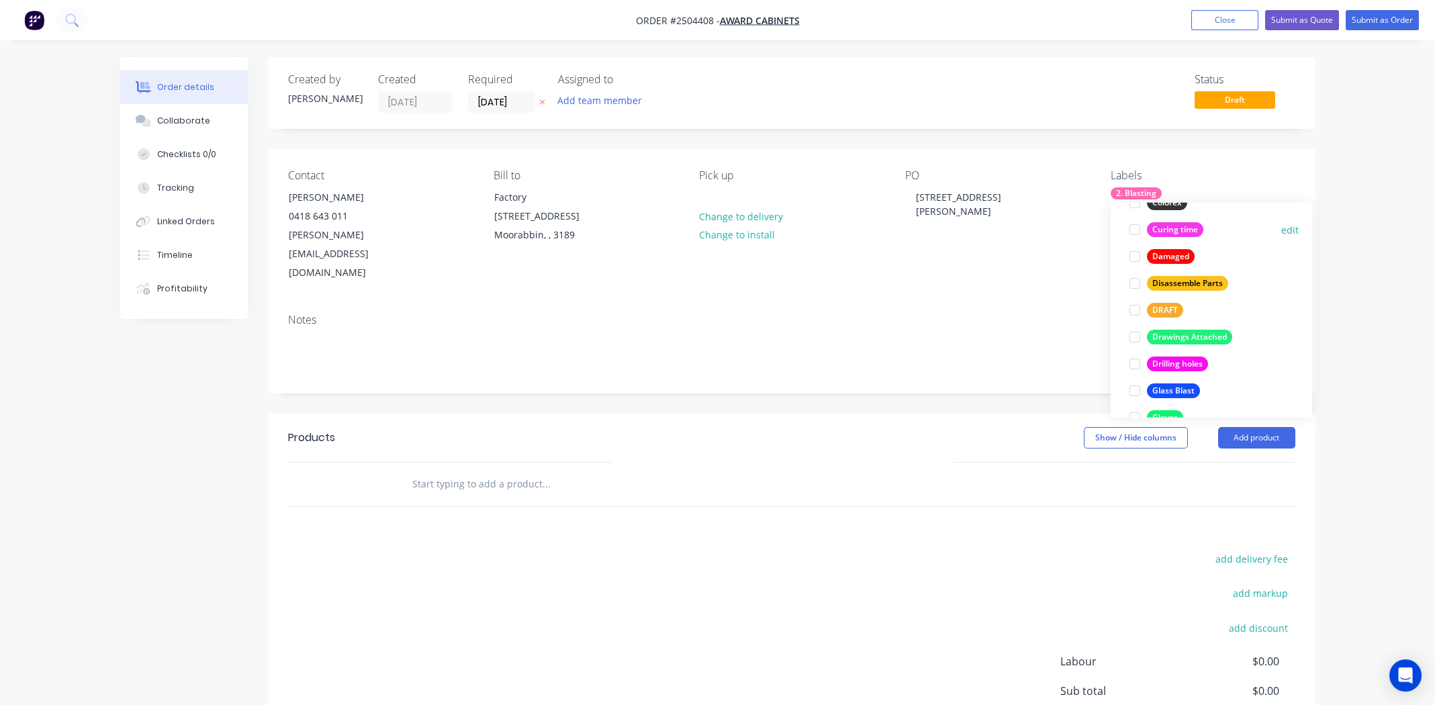
click at [1134, 226] on div at bounding box center [1135, 229] width 27 height 27
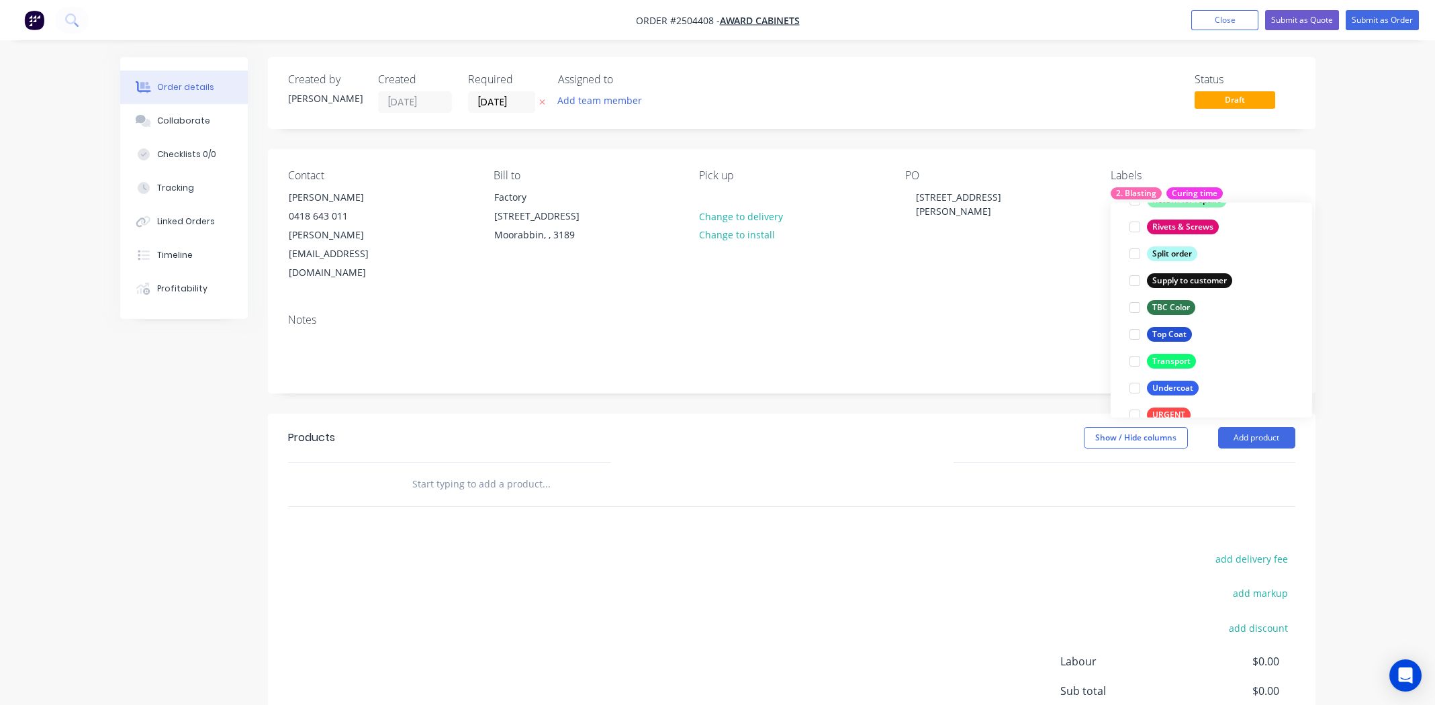
scroll to position [1048, 0]
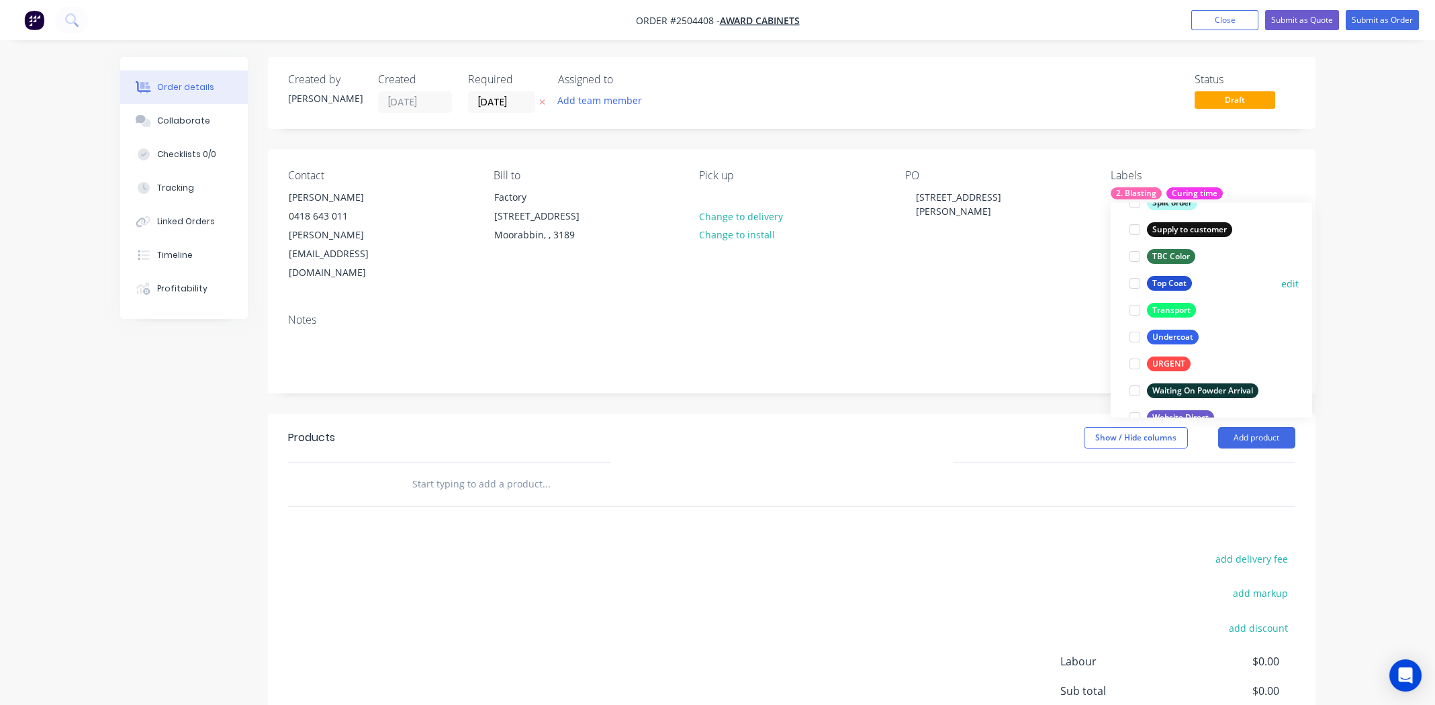
click at [1133, 280] on div at bounding box center [1135, 283] width 27 height 27
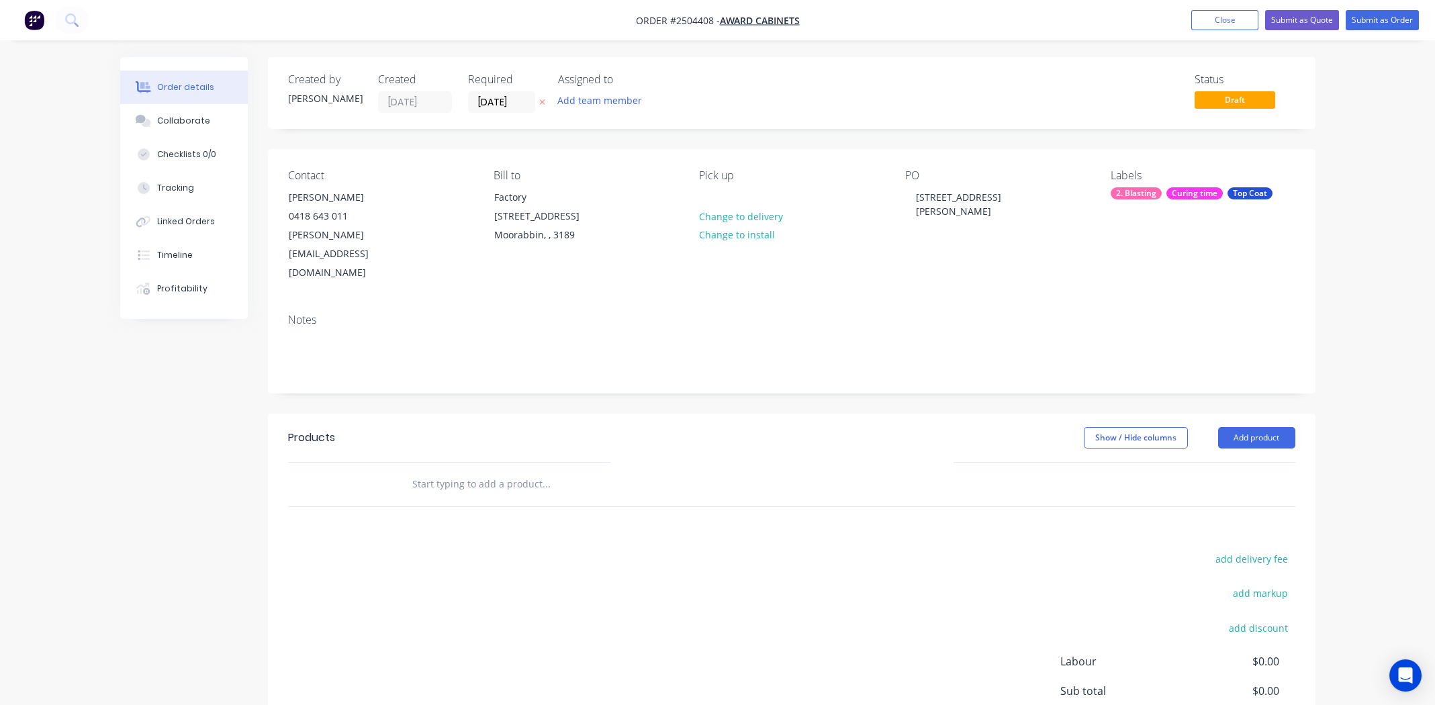
click at [1033, 250] on div "Contact [PERSON_NAME] [PHONE_NUMBER] [PERSON_NAME][EMAIL_ADDRESS][DOMAIN_NAME] …" at bounding box center [792, 226] width 1048 height 154
click at [1263, 427] on button "Add product" at bounding box center [1256, 437] width 77 height 21
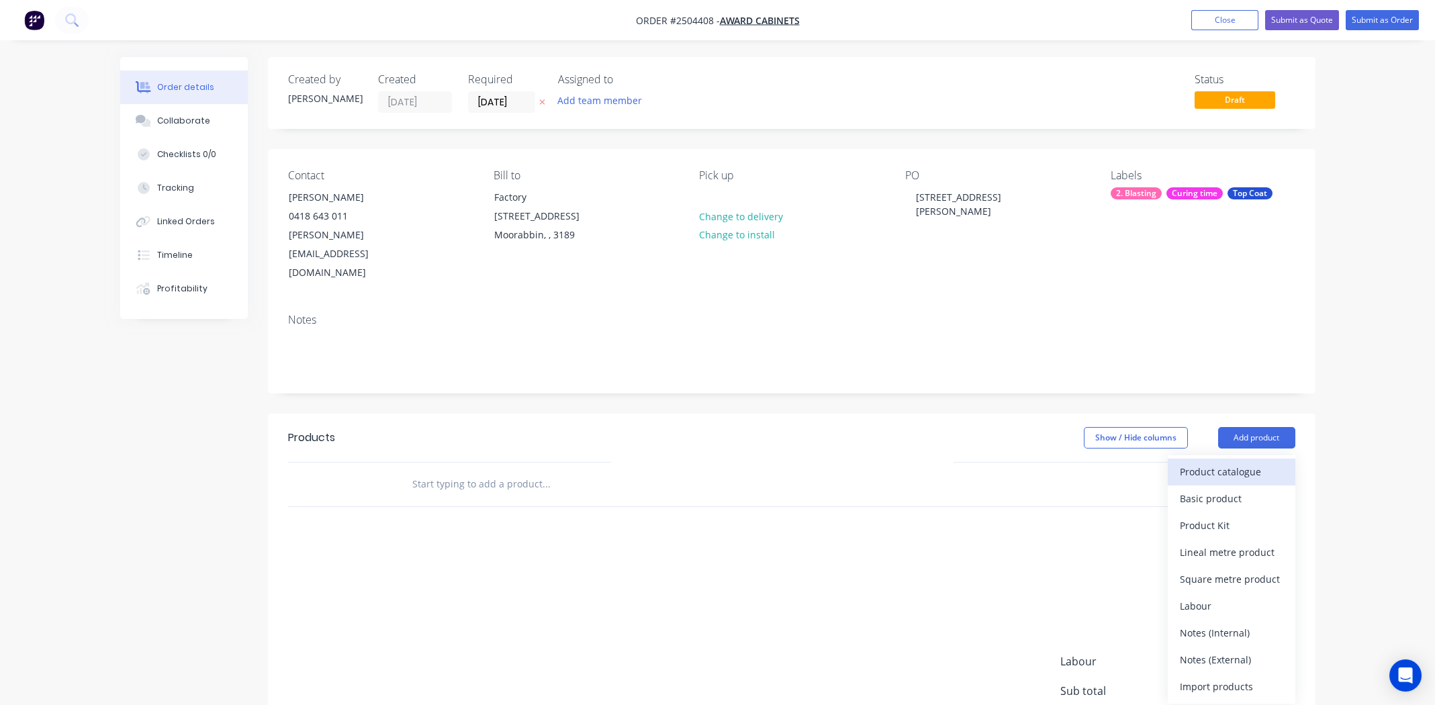
click at [1230, 462] on div "Product catalogue" at bounding box center [1231, 471] width 103 height 19
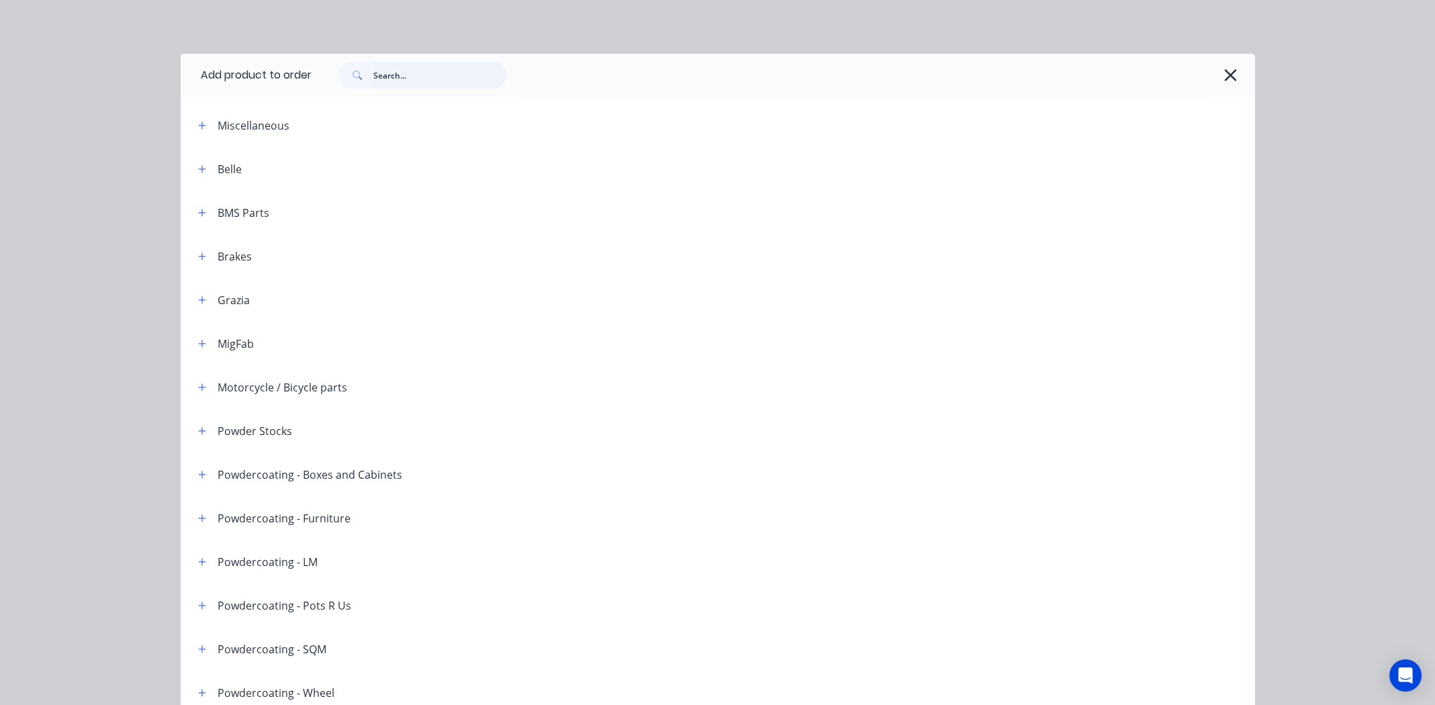
click at [413, 75] on input "text" at bounding box center [439, 75] width 133 height 27
click at [425, 71] on input "text" at bounding box center [439, 75] width 133 height 27
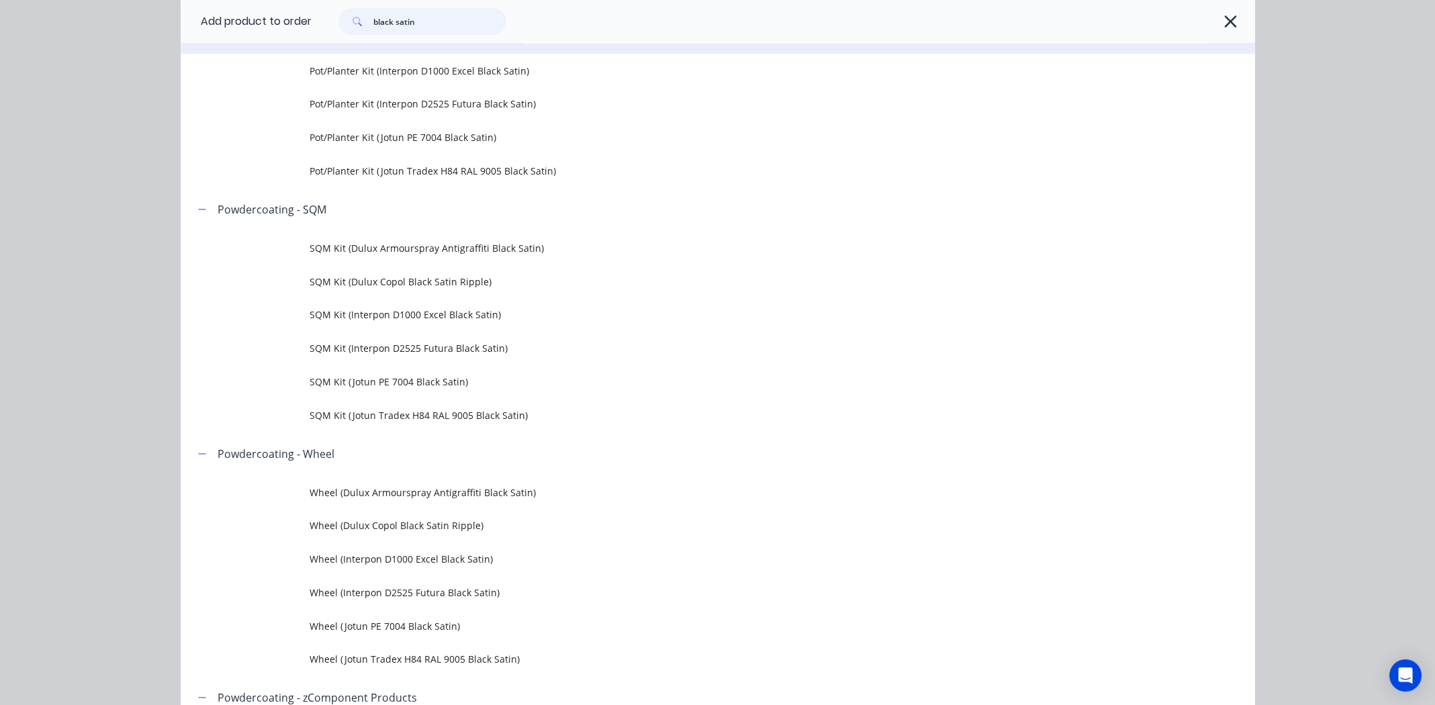
scroll to position [1141, 0]
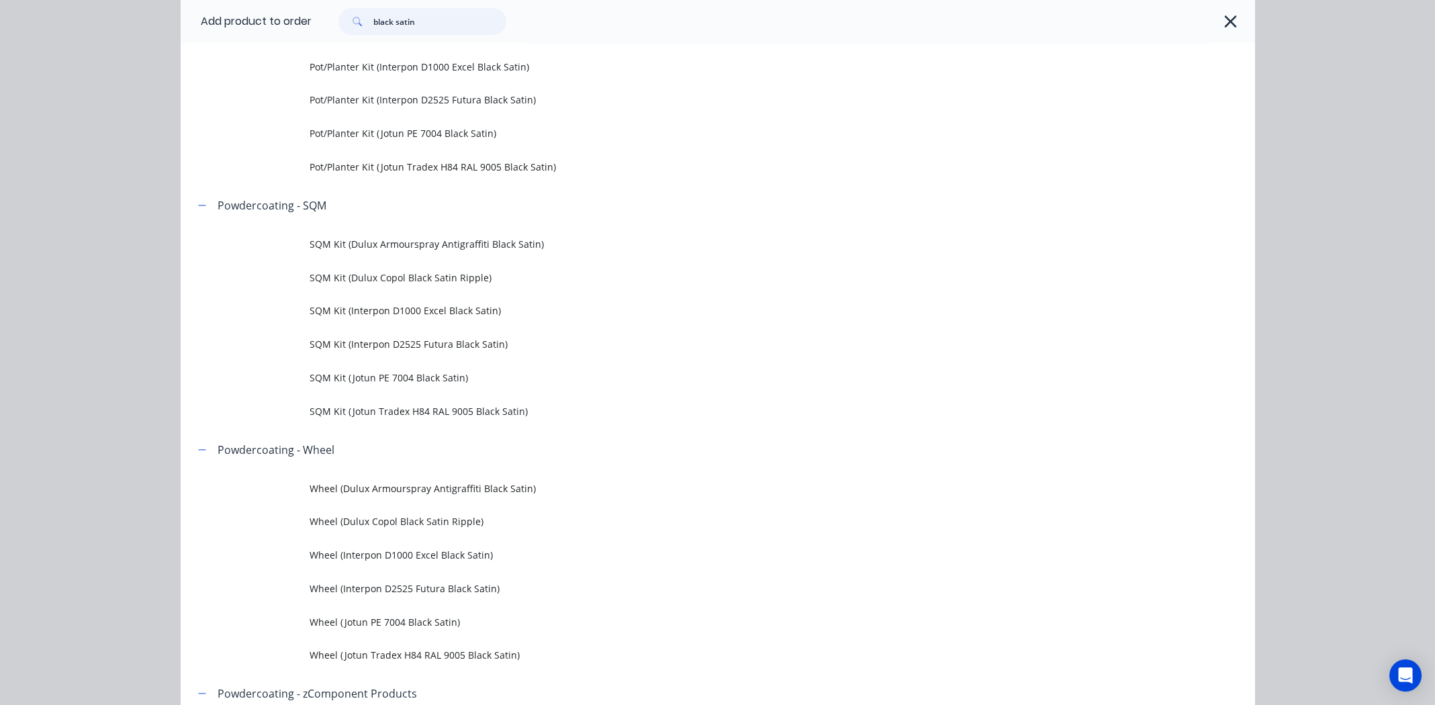
drag, startPoint x: 422, startPoint y: 18, endPoint x: 363, endPoint y: 22, distance: 58.6
click at [358, 21] on div "black satin" at bounding box center [422, 21] width 168 height 27
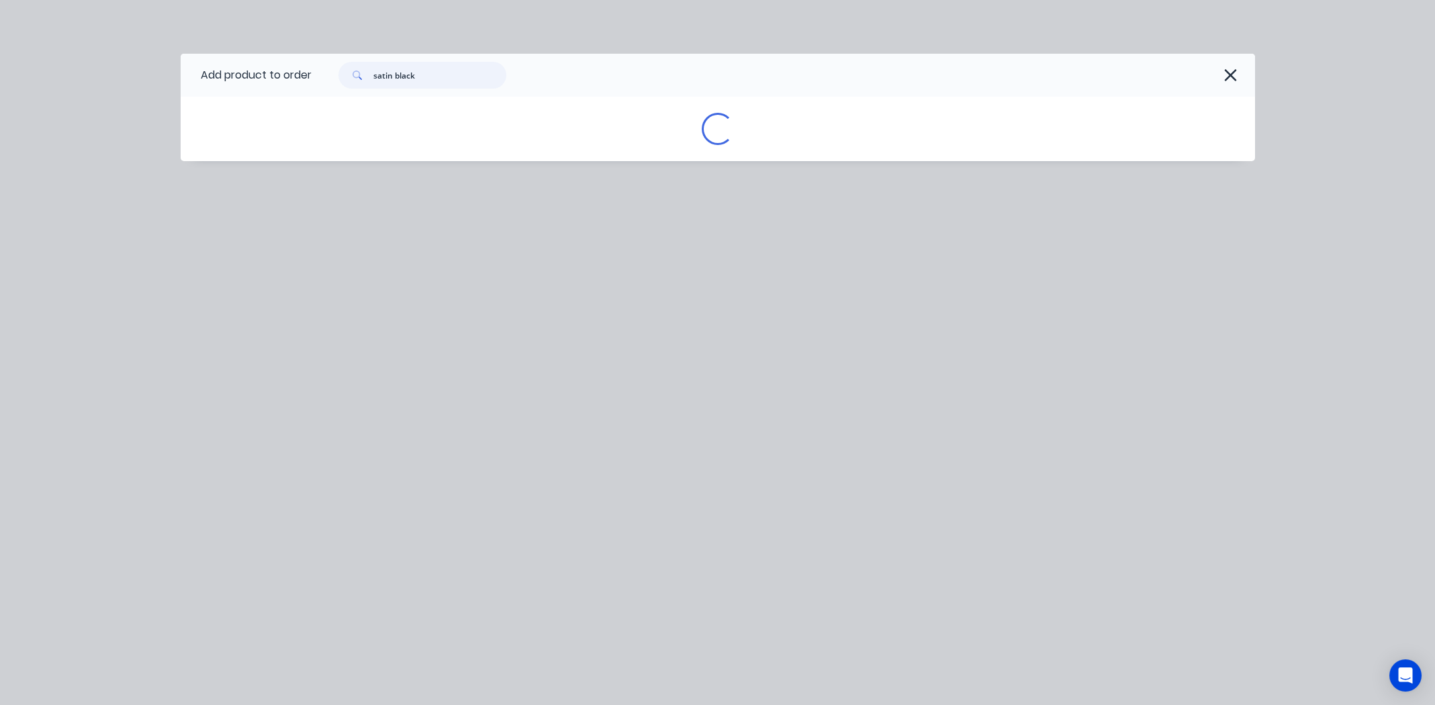
scroll to position [0, 0]
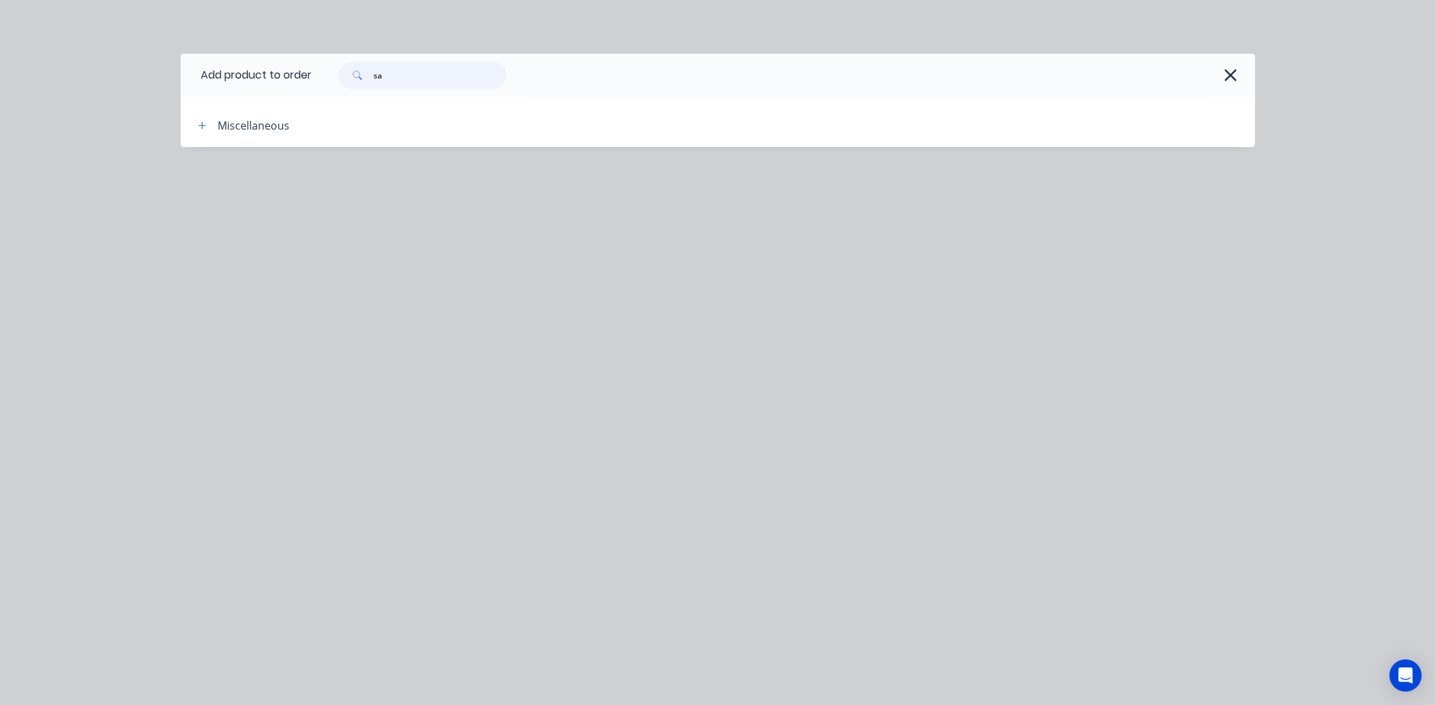
type input "s"
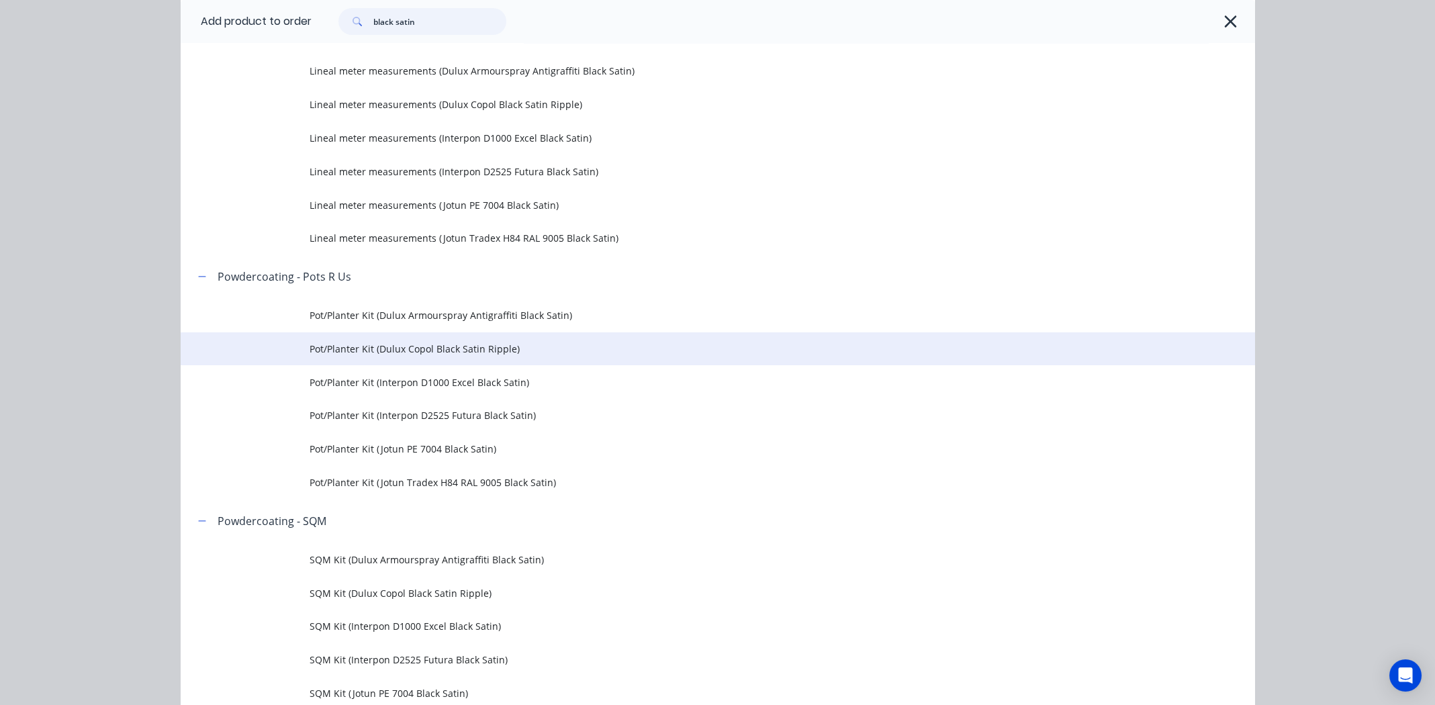
scroll to position [1074, 0]
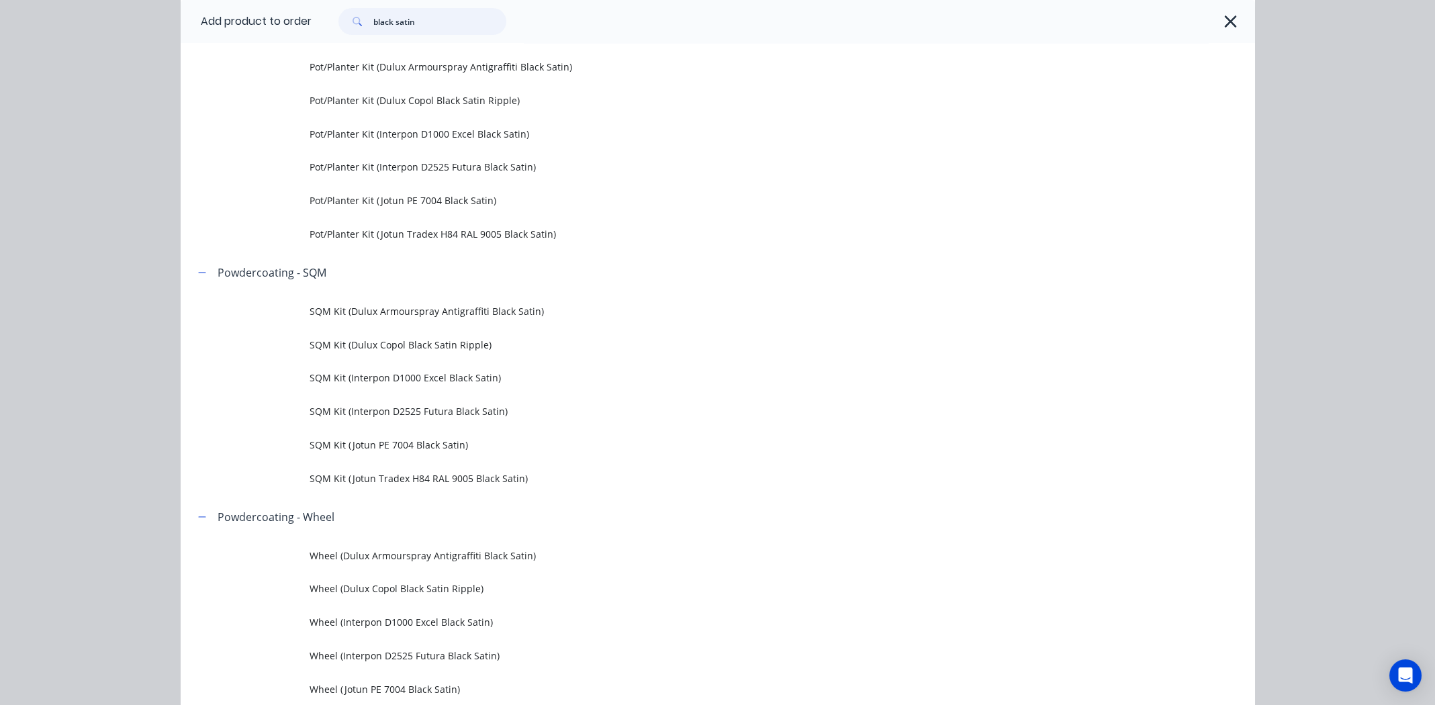
type input "black satin"
click at [388, 375] on span "SQM Kit (Interpon D1000 Excel Black Satin)" at bounding box center [688, 378] width 756 height 14
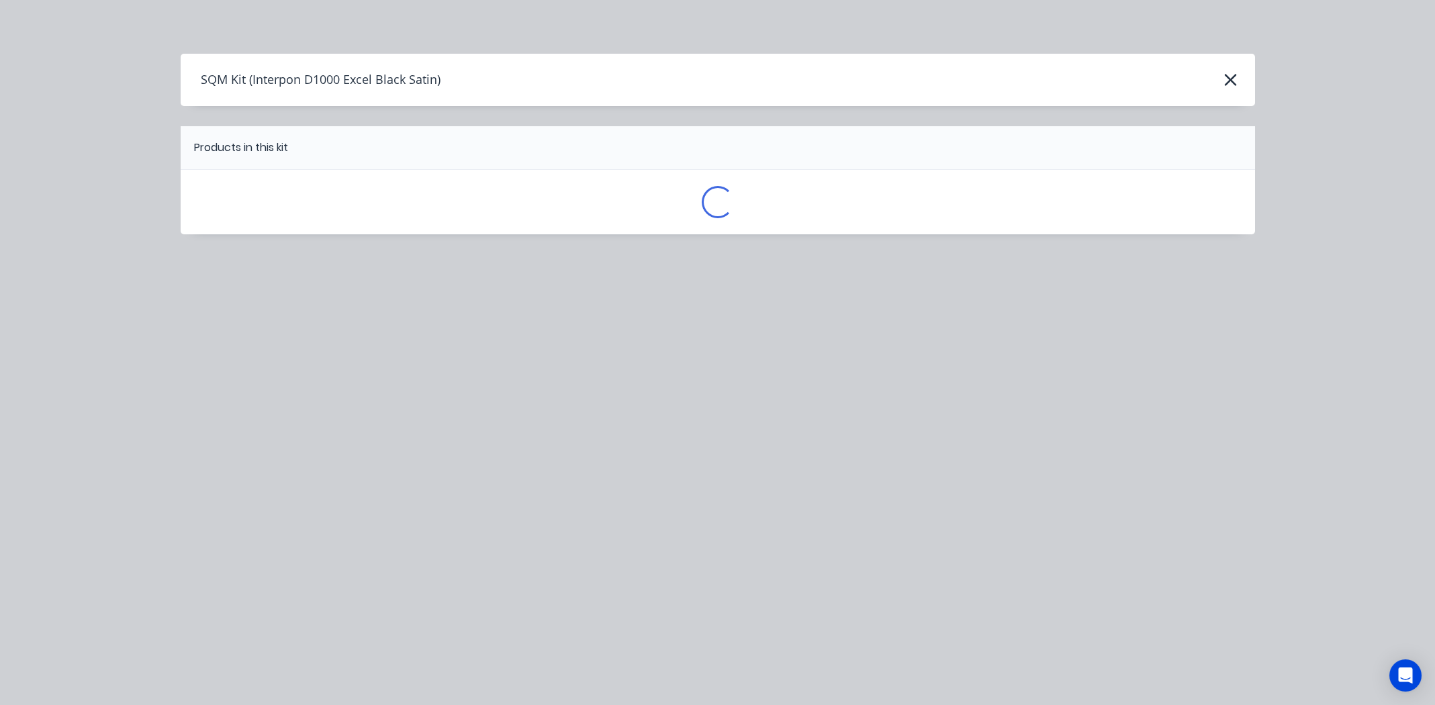
scroll to position [0, 0]
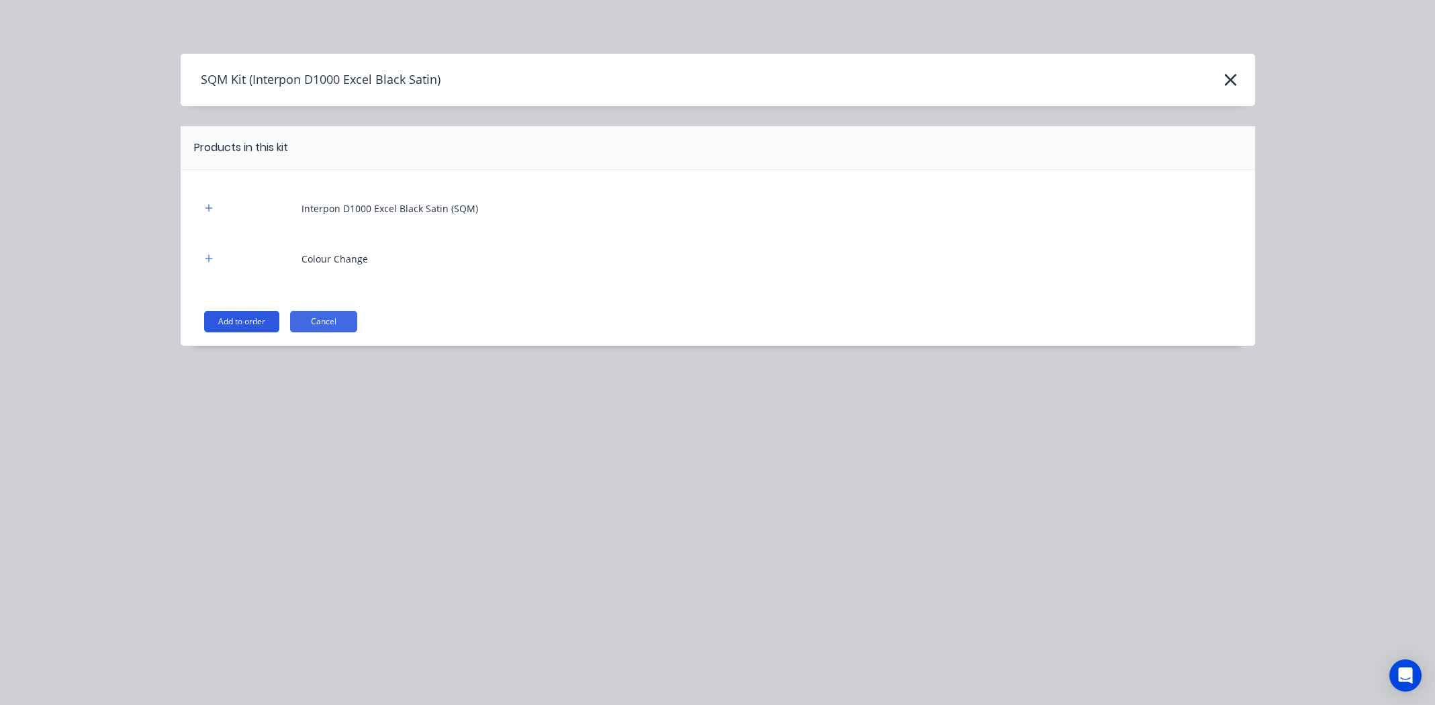
click at [254, 316] on button "Add to order" at bounding box center [241, 321] width 75 height 21
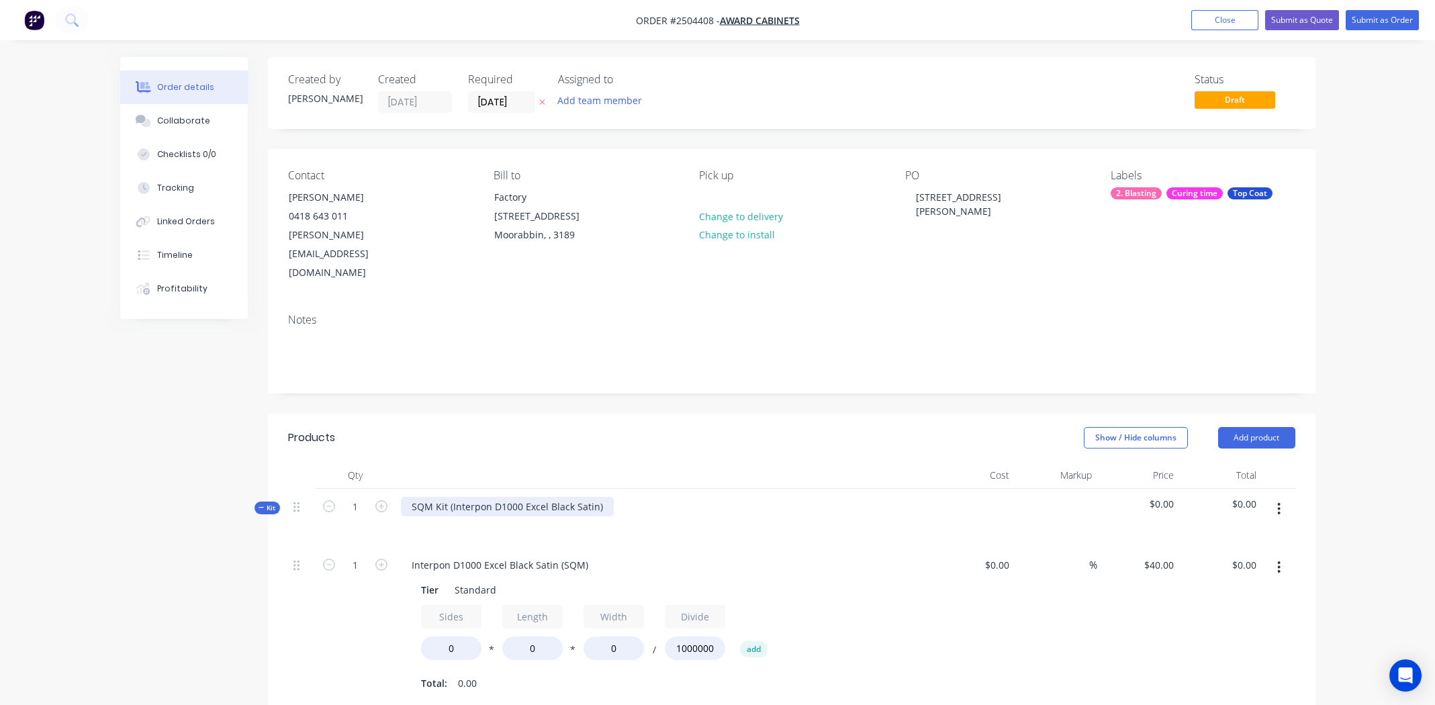
click at [605, 497] on div "SQM Kit (Interpon D1000 Excel Black Satin)" at bounding box center [507, 506] width 213 height 19
click at [482, 497] on div "Interpon D1000 Excel Black Satin" at bounding box center [485, 506] width 169 height 19
drag, startPoint x: 482, startPoint y: 466, endPoint x: 473, endPoint y: 469, distance: 9.1
click at [473, 497] on div "Interpon D1000 Excel Black Satin" at bounding box center [485, 506] width 169 height 19
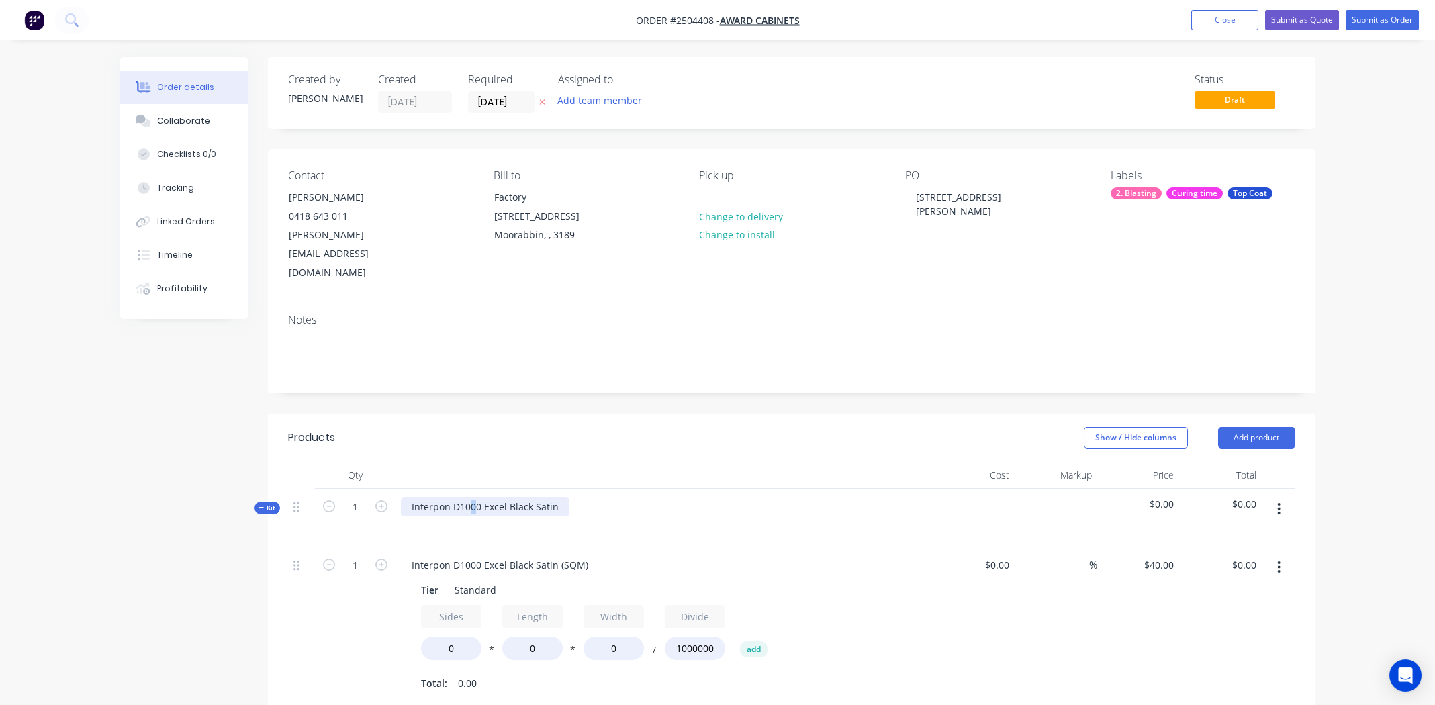
click at [473, 497] on div "Interpon D1000 Excel Black Satin" at bounding box center [485, 506] width 169 height 19
copy div "Interpon D1000 Excel Black Satin"
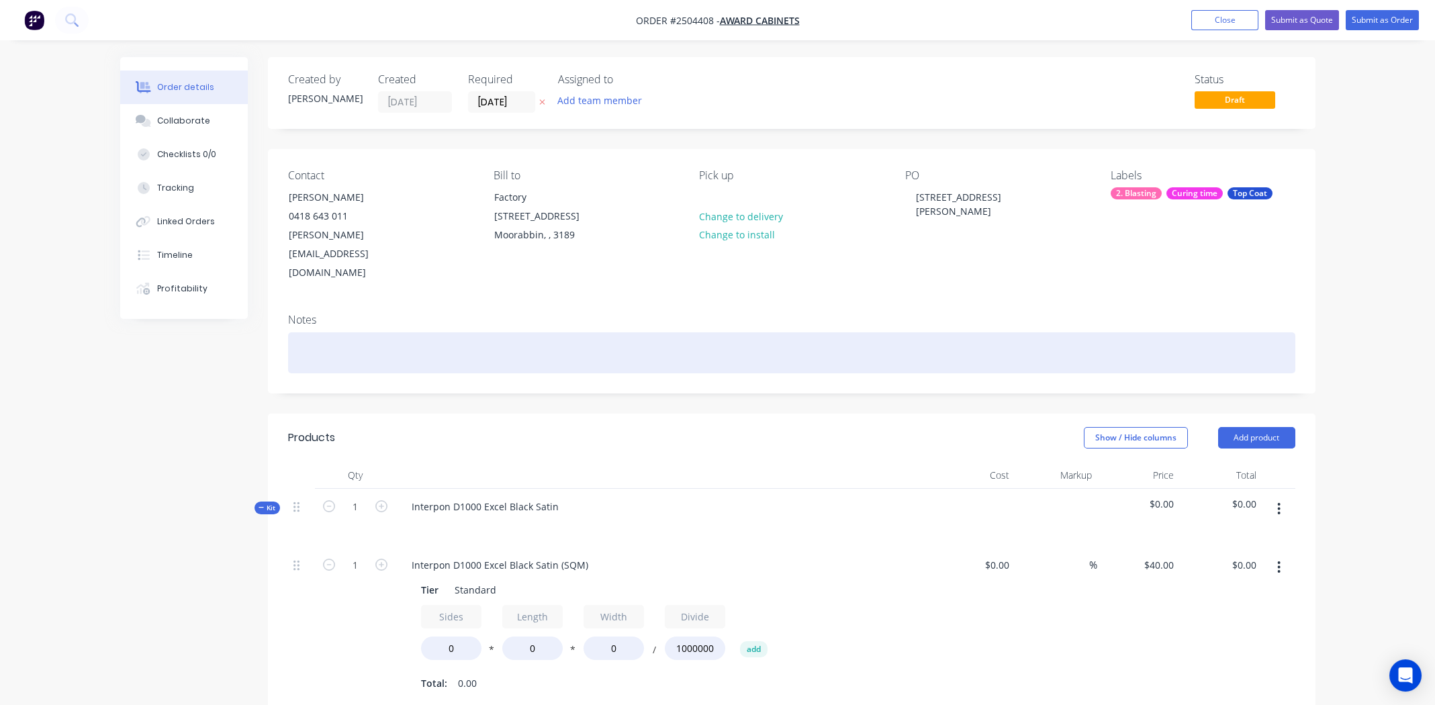
paste div
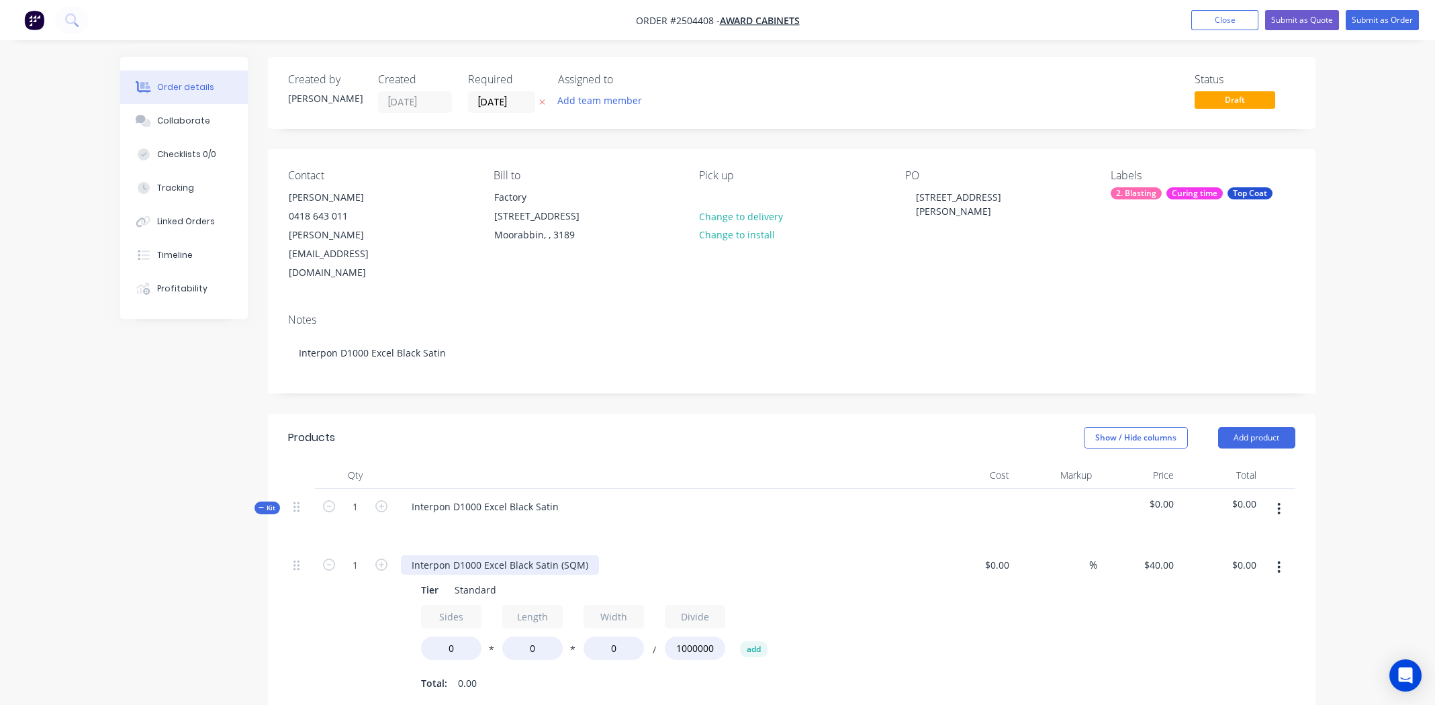
click at [493, 555] on div "Interpon D1000 Excel Black Satin (SQM)" at bounding box center [500, 564] width 198 height 19
click at [492, 555] on div "Interpon D1000 Excel Black Satin (SQM)" at bounding box center [500, 564] width 198 height 19
click at [451, 637] on input "0" at bounding box center [451, 649] width 60 height 24
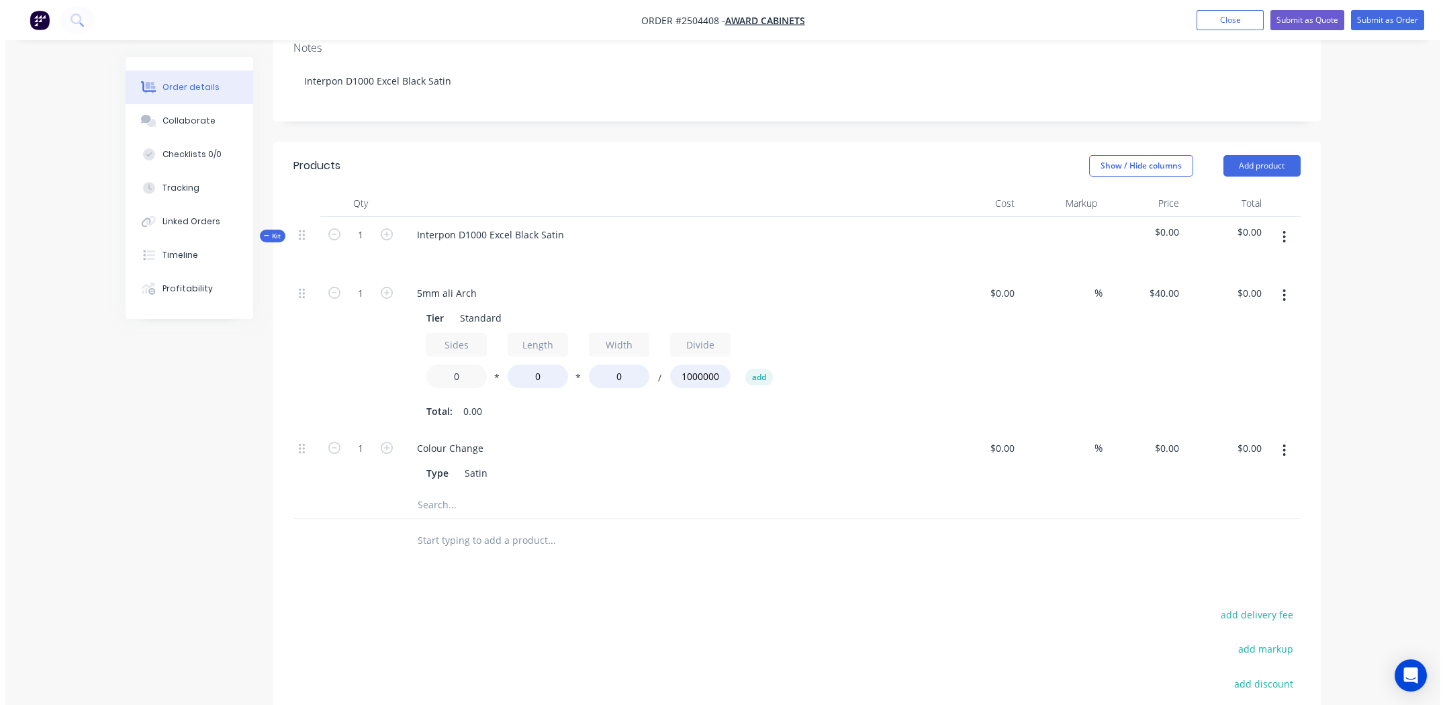
scroll to position [335, 0]
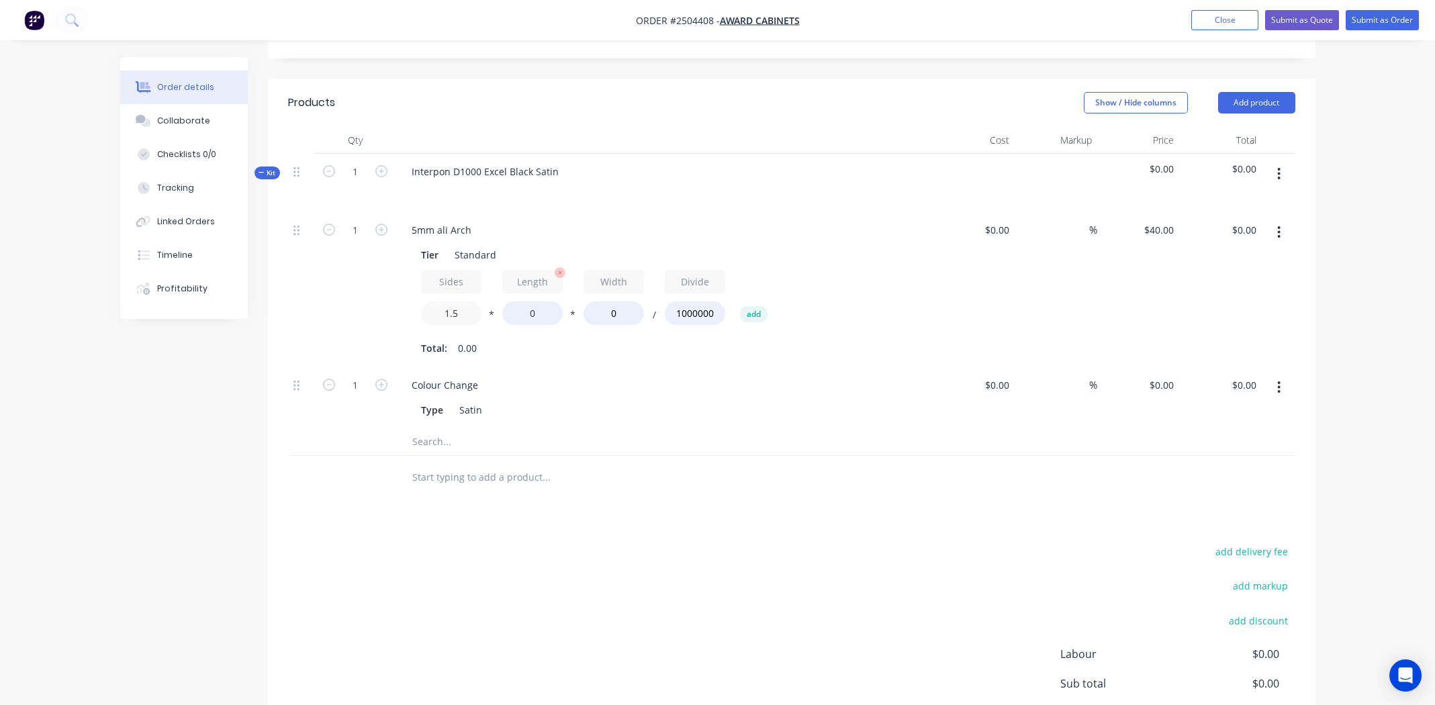
type input "1.5"
click at [529, 302] on input "0" at bounding box center [532, 314] width 60 height 24
click at [537, 302] on input "0" at bounding box center [532, 314] width 60 height 24
type input "1906"
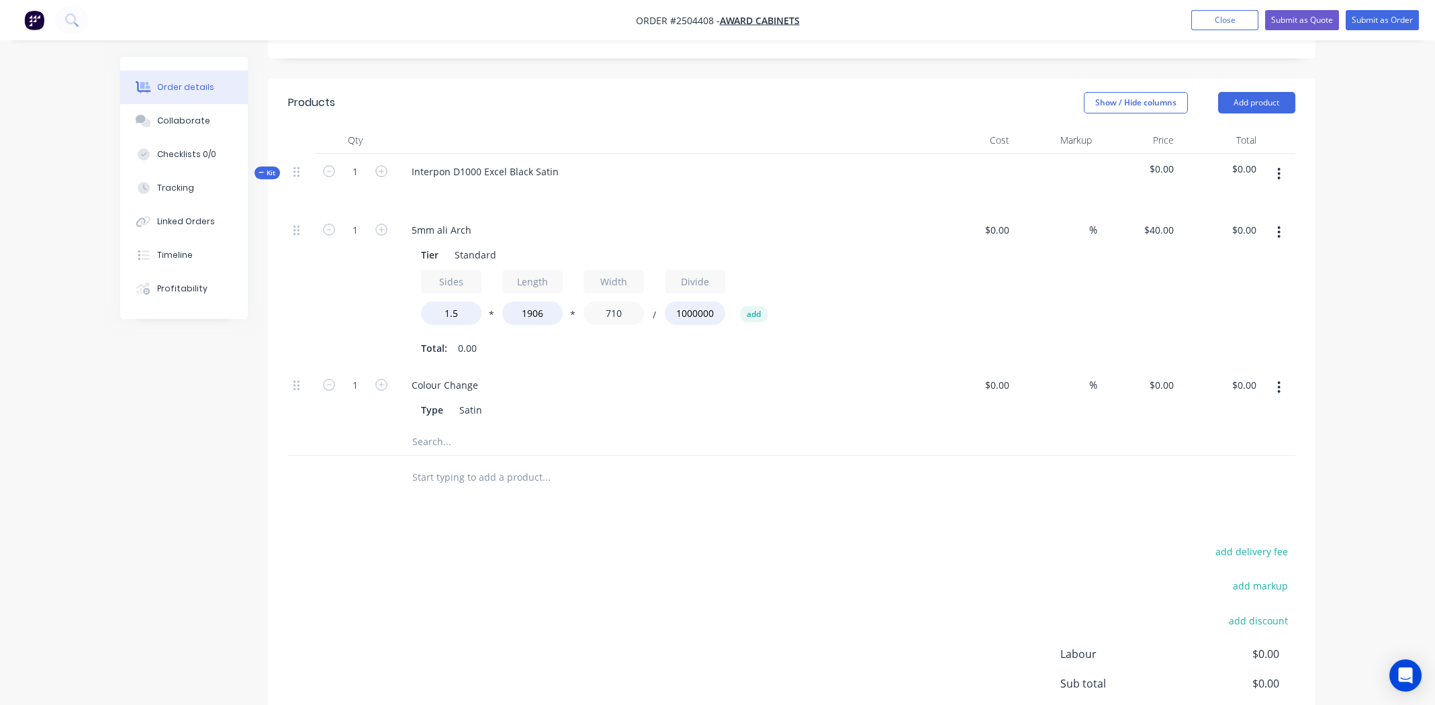
type input "710"
type input "$81.20"
click at [720, 367] on div "Colour Change Type Satin" at bounding box center [664, 397] width 537 height 61
click at [1281, 380] on icon "button" at bounding box center [1278, 387] width 3 height 15
click at [1249, 467] on div "Delete" at bounding box center [1231, 476] width 103 height 19
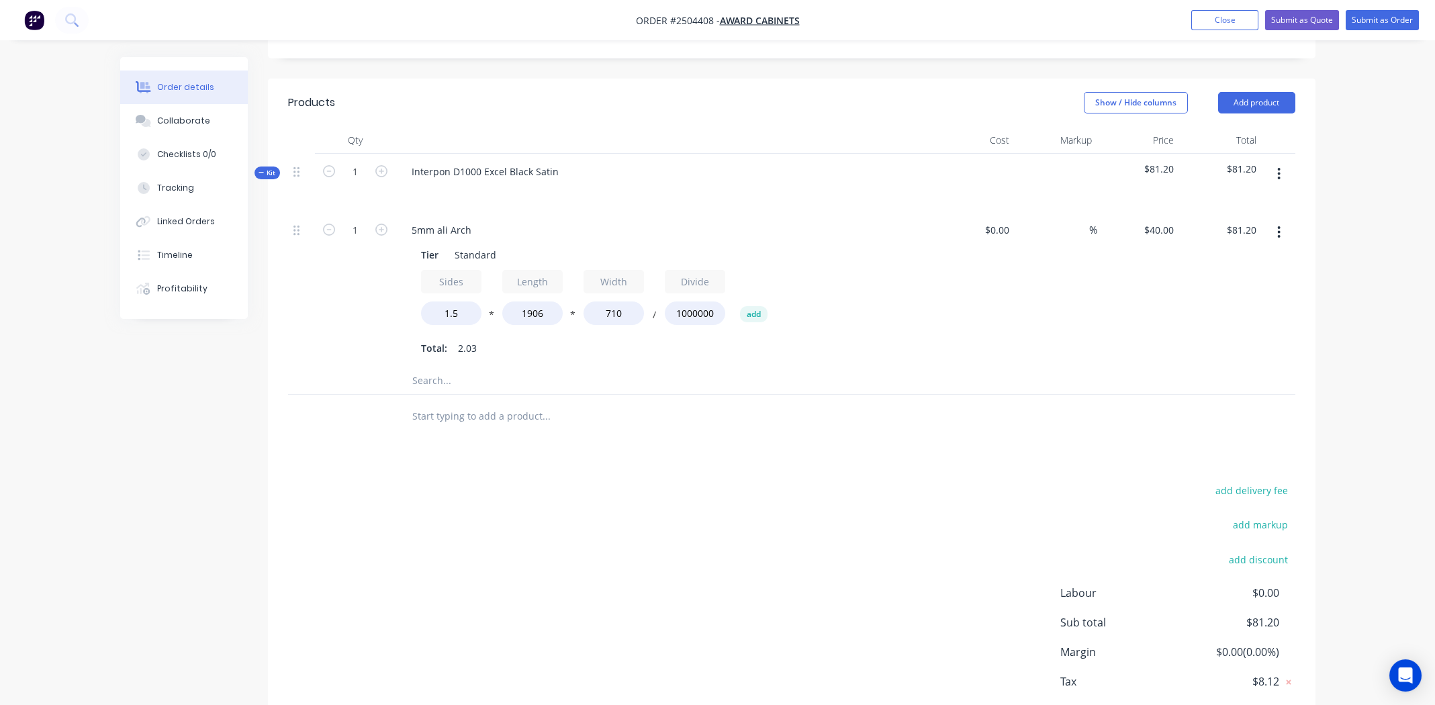
click at [1277, 167] on icon "button" at bounding box center [1278, 174] width 3 height 15
click at [1237, 199] on div "Add product to kit" at bounding box center [1231, 208] width 103 height 19
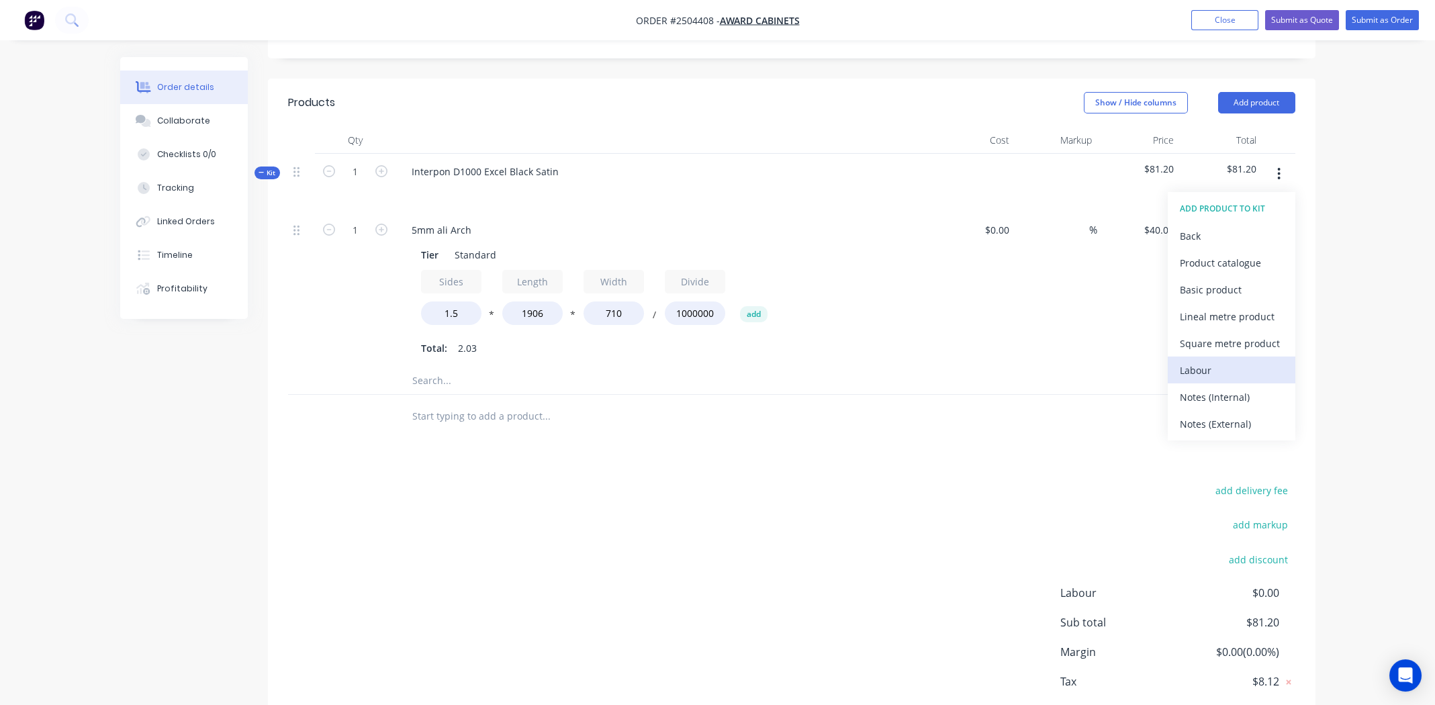
click at [1216, 361] on div "Labour" at bounding box center [1231, 370] width 103 height 19
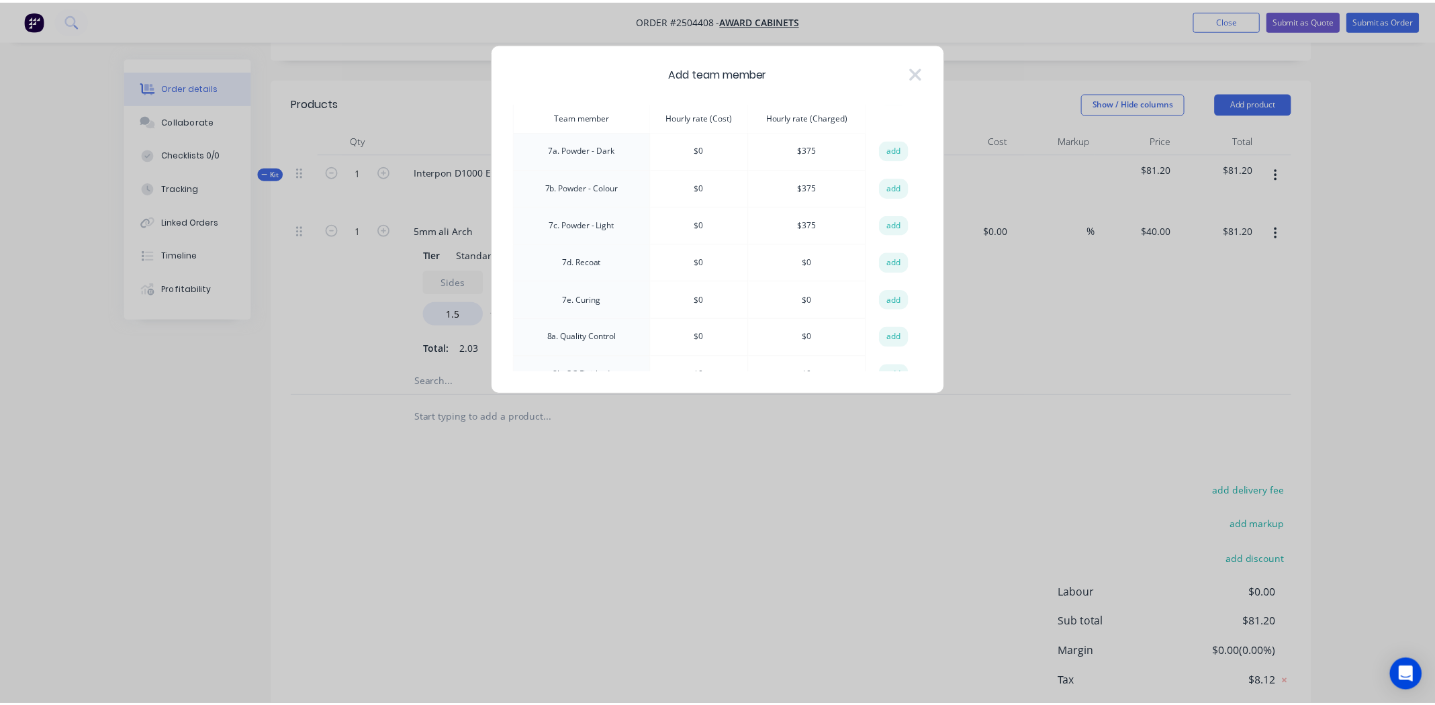
scroll to position [403, 0]
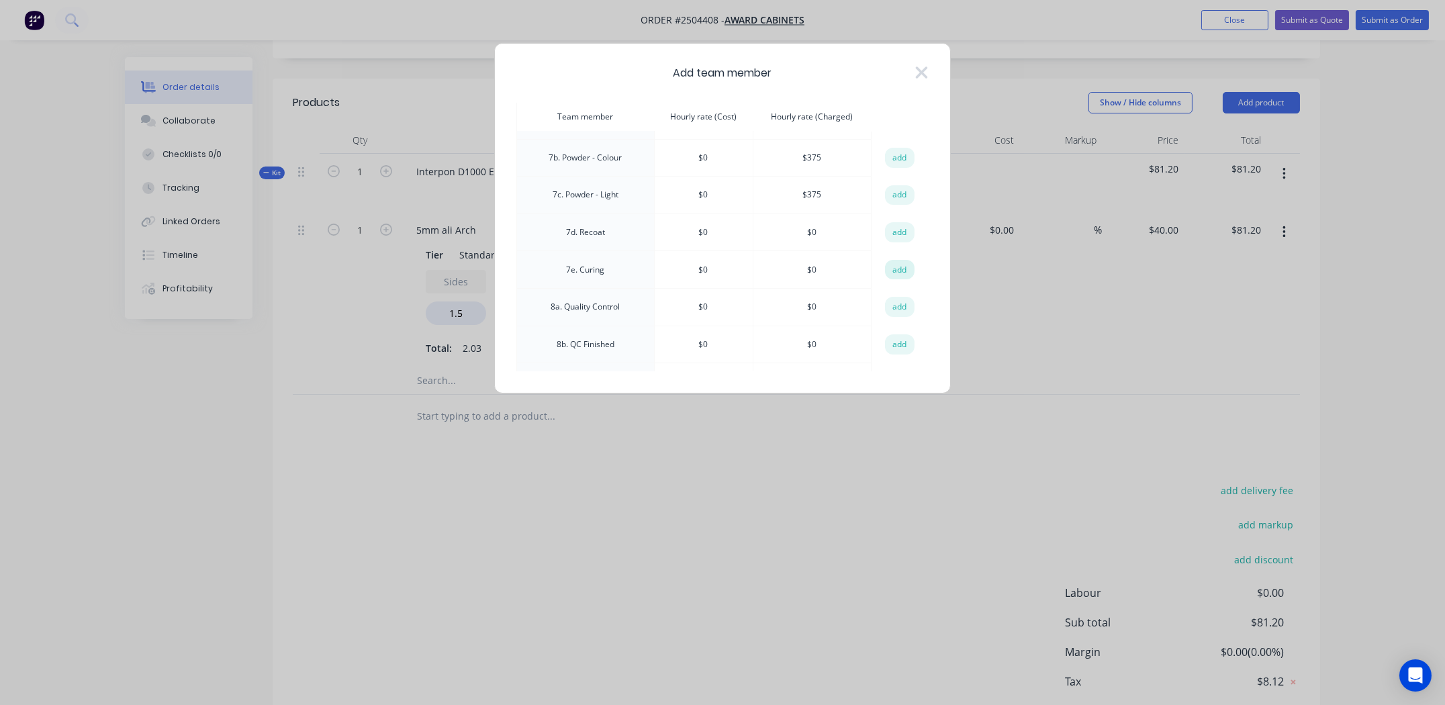
click at [899, 260] on button "add" at bounding box center [900, 270] width 30 height 20
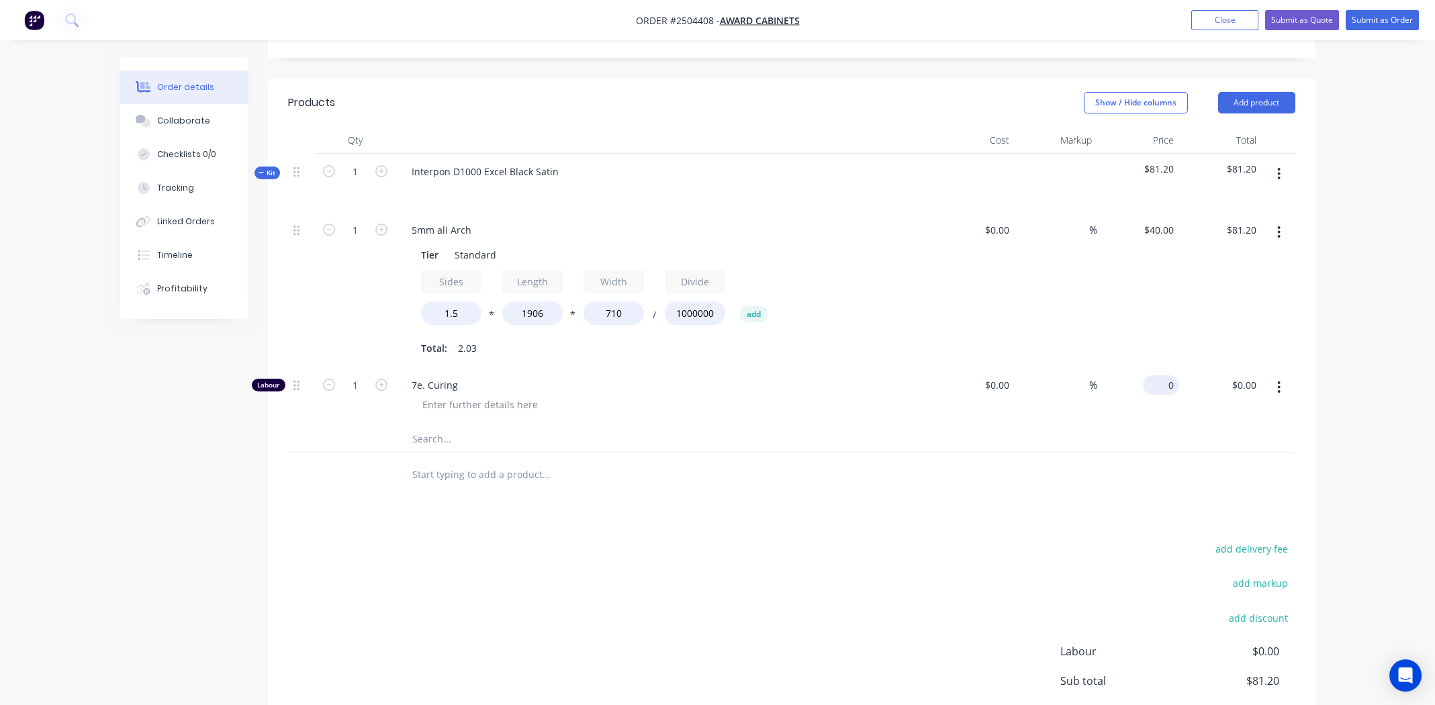
click at [1157, 367] on div "0 $0.00" at bounding box center [1138, 396] width 83 height 58
type input "$135.00"
click at [351, 375] on input "1" at bounding box center [355, 385] width 35 height 20
type input "0.75"
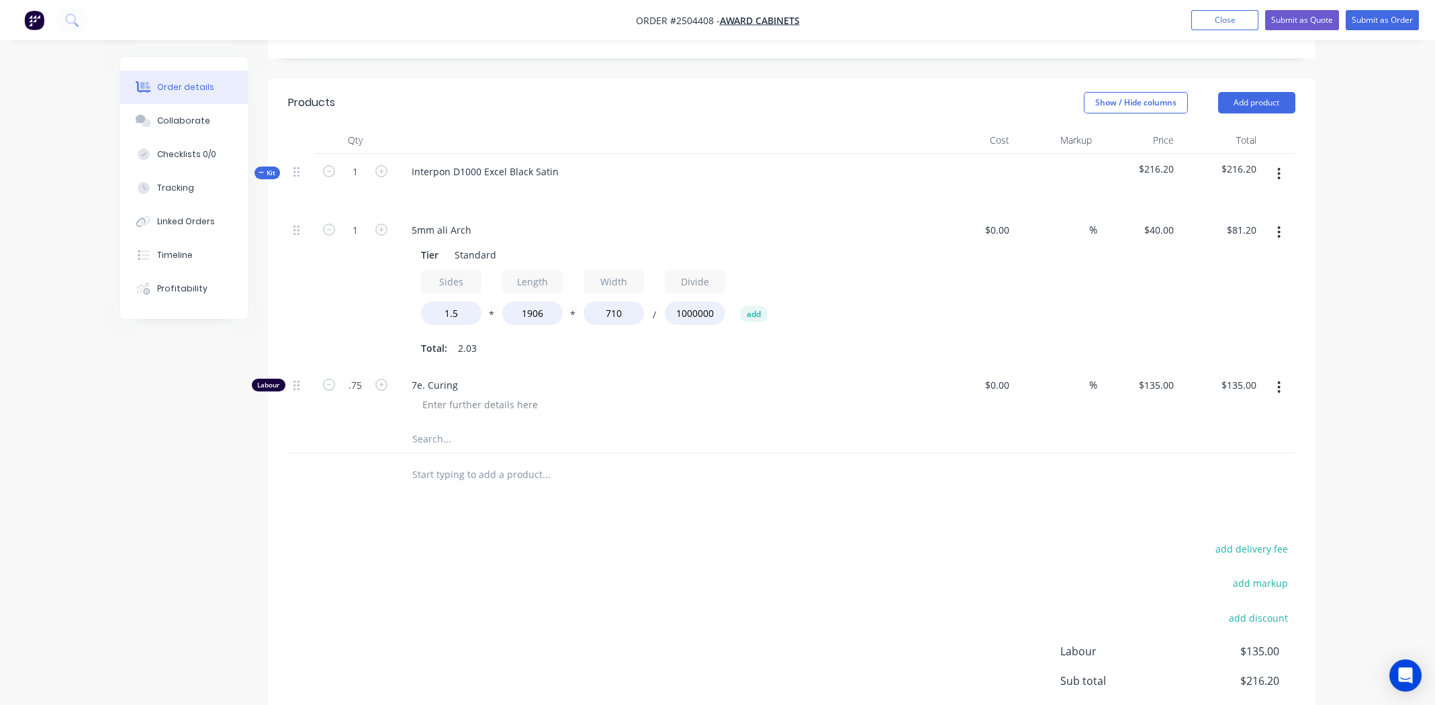
type input "$101.25"
drag, startPoint x: 710, startPoint y: 475, endPoint x: 704, endPoint y: 469, distance: 7.6
click at [709, 473] on div "Products Show / Hide columns Add product Qty Cost Markup Price Total Kit 1 Inte…" at bounding box center [792, 449] width 1048 height 741
click at [488, 395] on div at bounding box center [480, 404] width 137 height 19
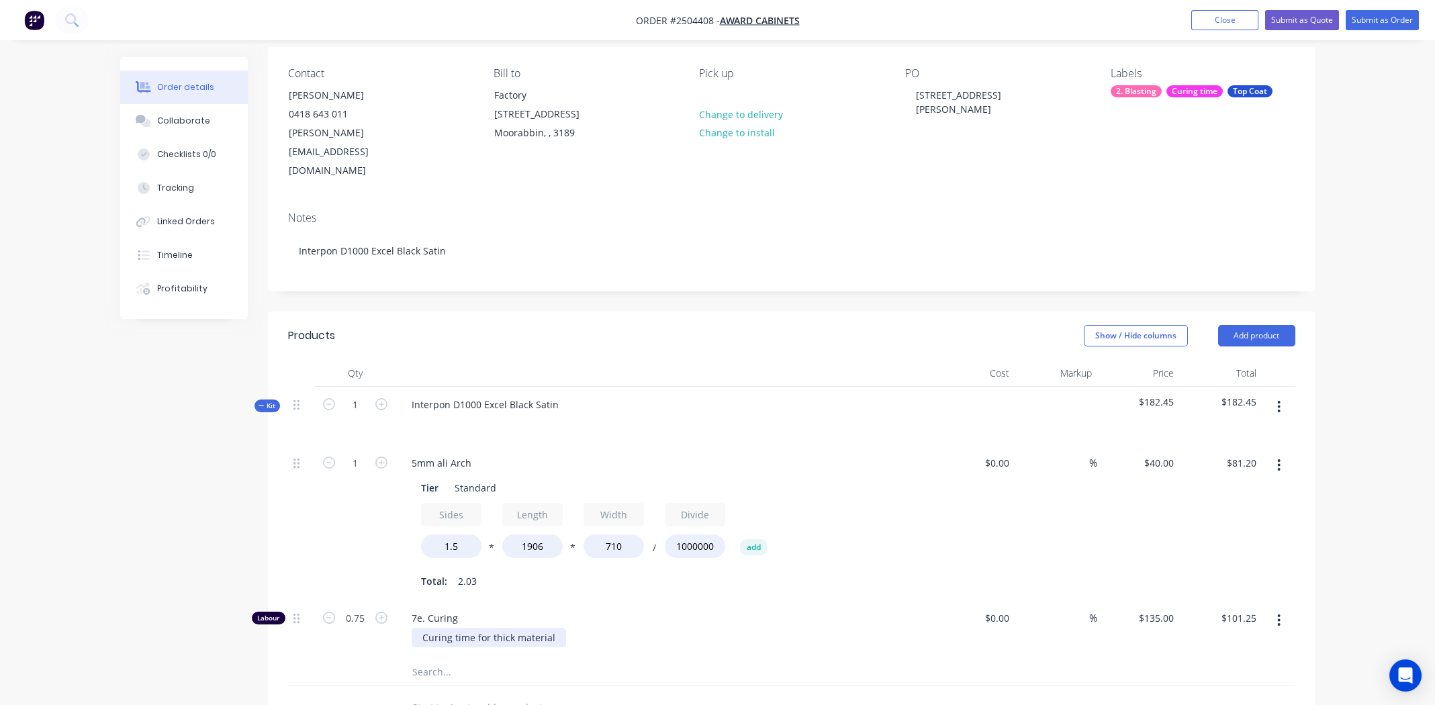
scroll to position [0, 0]
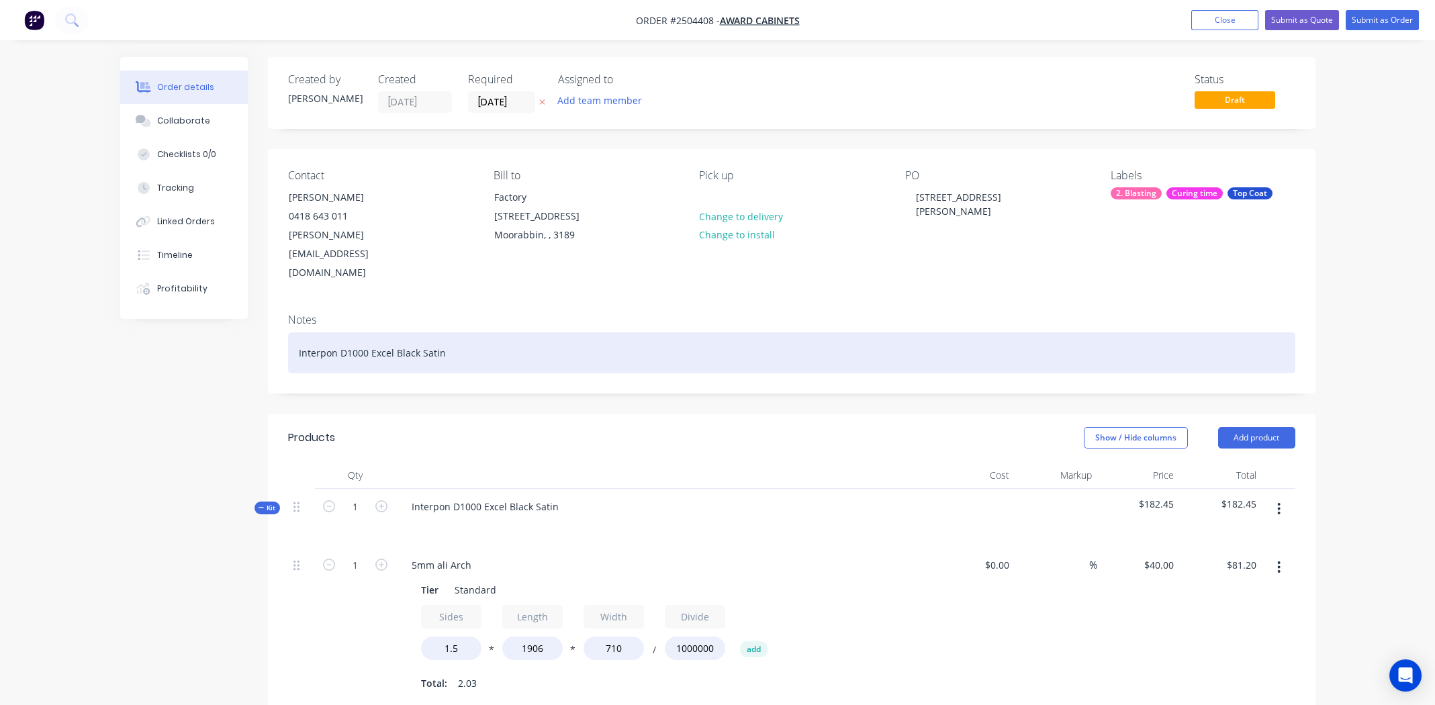
click at [532, 332] on div "Interpon D1000 Excel Black Satin" at bounding box center [791, 352] width 1007 height 41
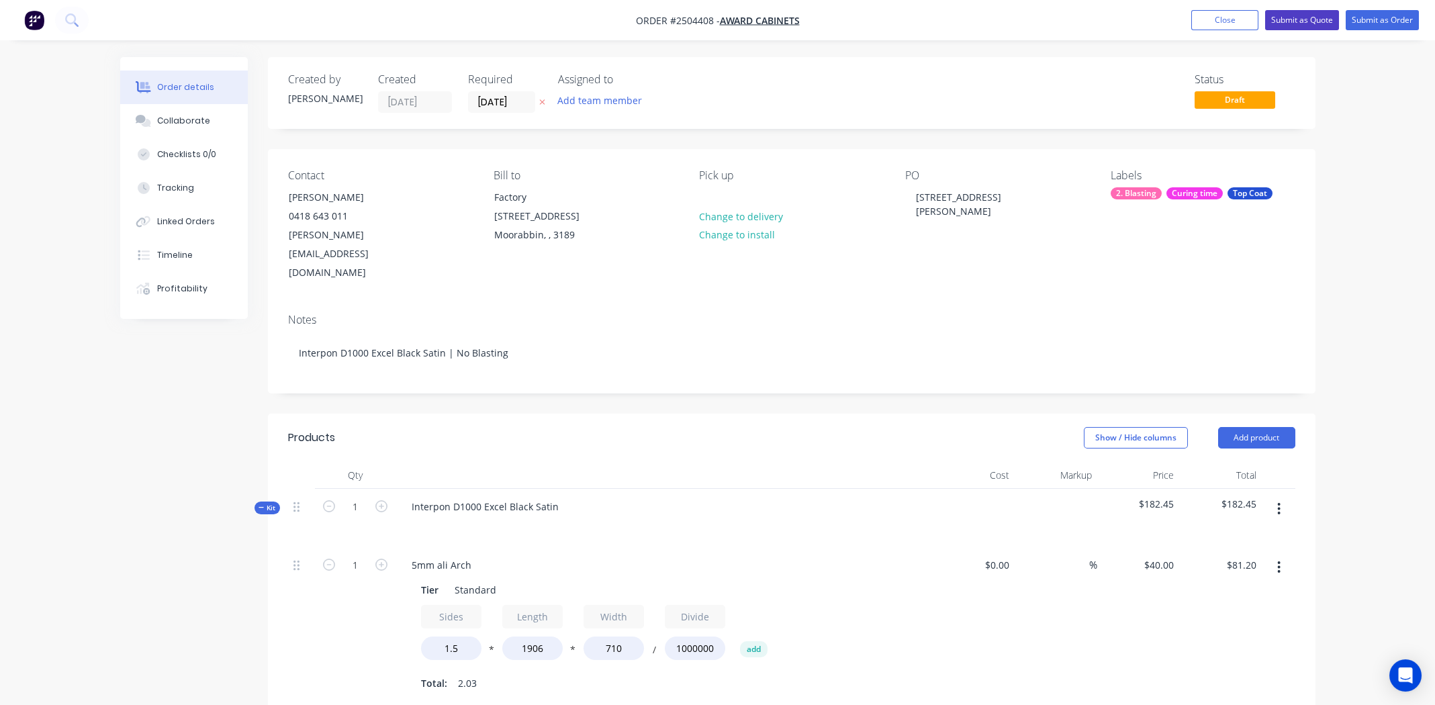
click at [1308, 17] on button "Submit as Quote" at bounding box center [1302, 20] width 74 height 20
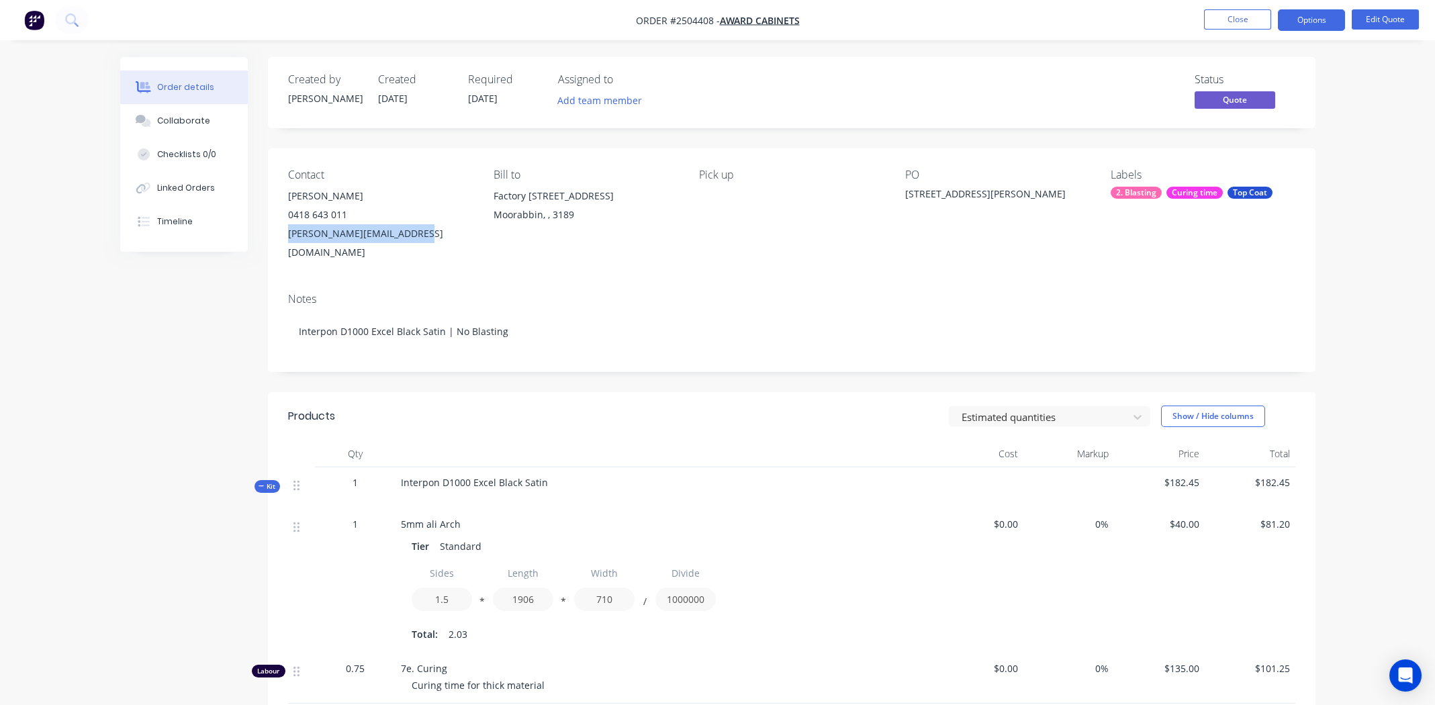
drag, startPoint x: 429, startPoint y: 236, endPoint x: 289, endPoint y: 232, distance: 140.4
click at [289, 232] on div "Chris@awardcabinets.com.au" at bounding box center [380, 243] width 184 height 38
copy div "Chris@awardcabinets.com.au"
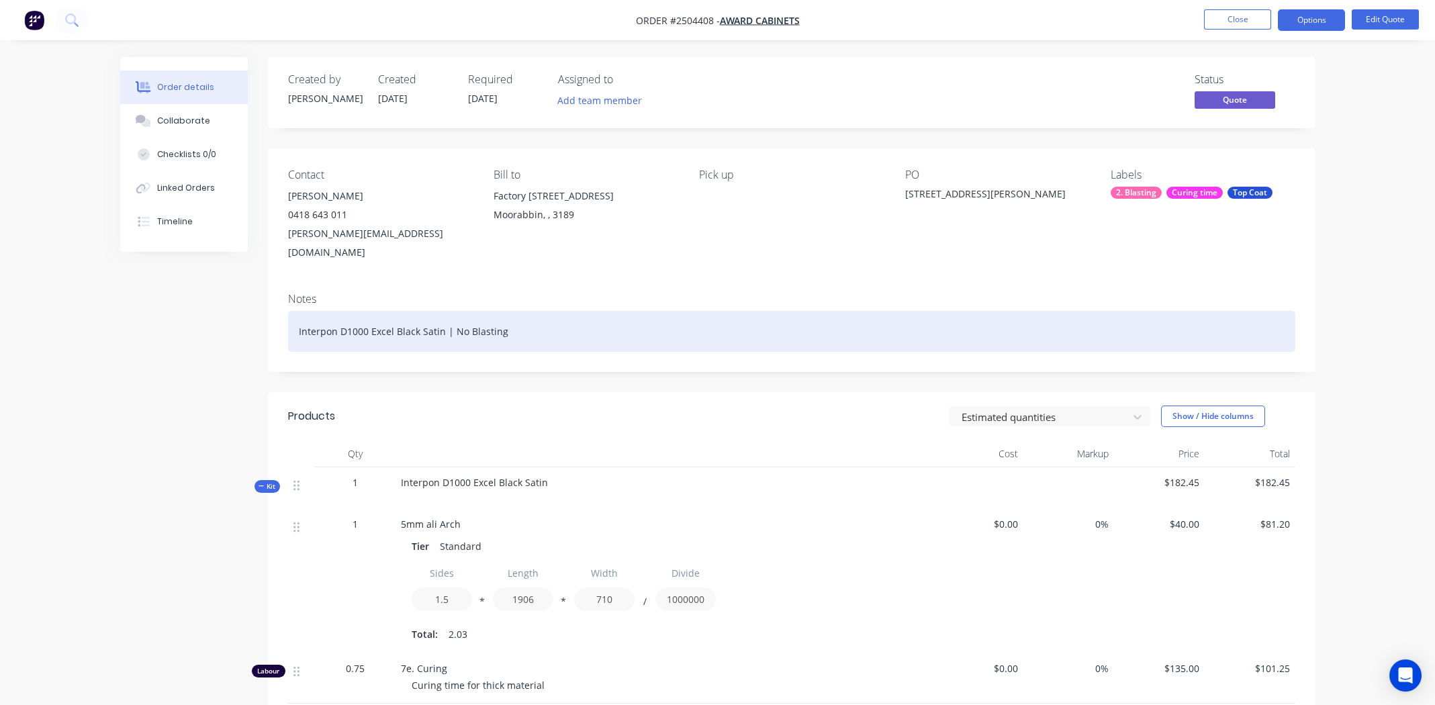
click at [734, 311] on div "Interpon D1000 Excel Black Satin | No Blasting" at bounding box center [791, 331] width 1007 height 41
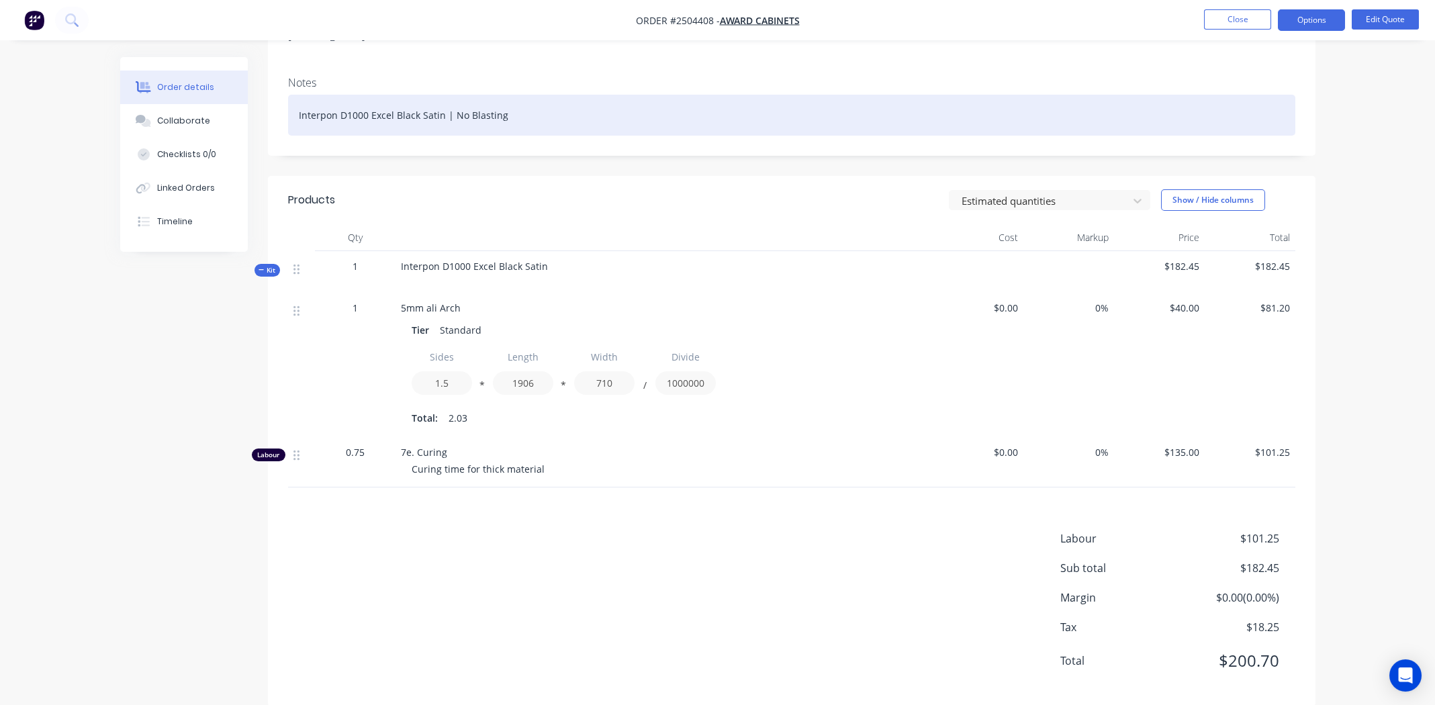
scroll to position [219, 0]
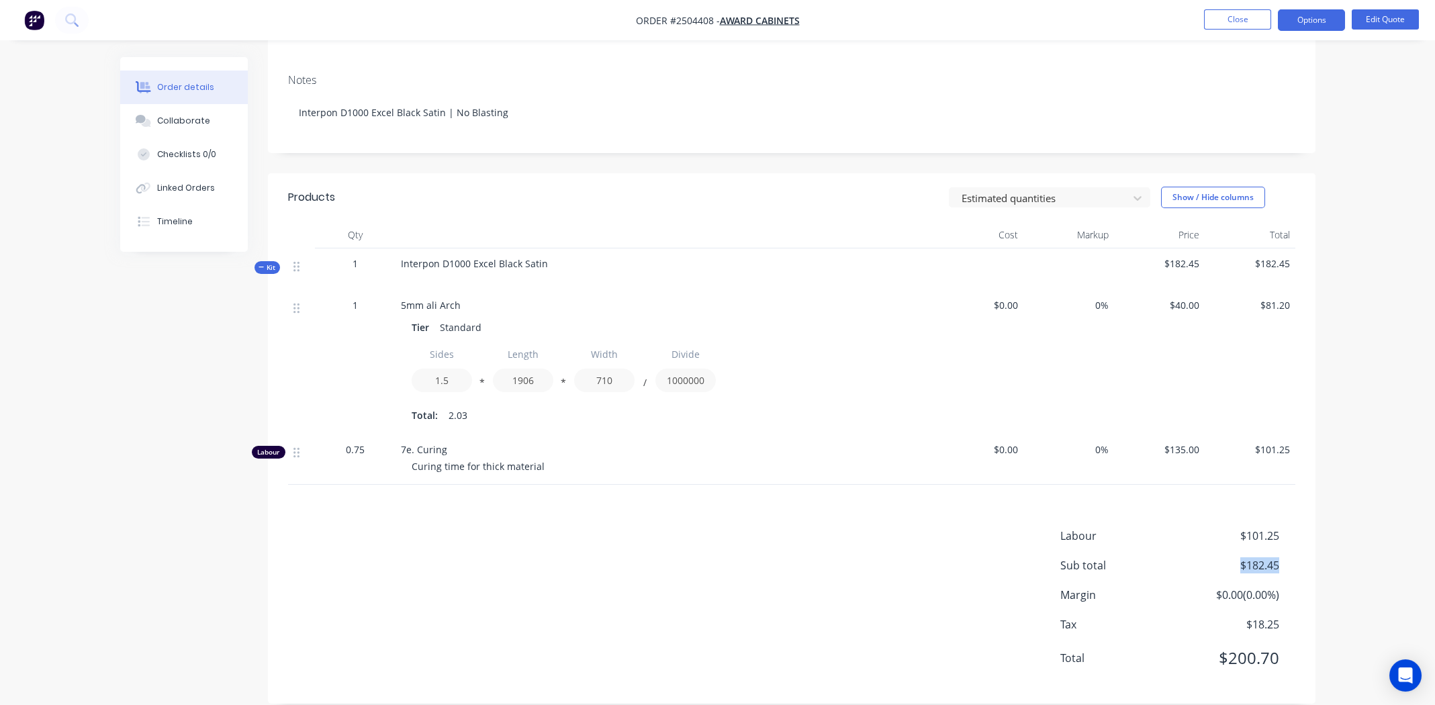
drag, startPoint x: 1293, startPoint y: 546, endPoint x: 1215, endPoint y: 544, distance: 77.9
click at [1215, 557] on div "Sub total $182.45" at bounding box center [1177, 565] width 235 height 16
copy span "$182.45"
click at [484, 257] on span "Interpon D1000 Excel Black Satin" at bounding box center [474, 263] width 147 height 13
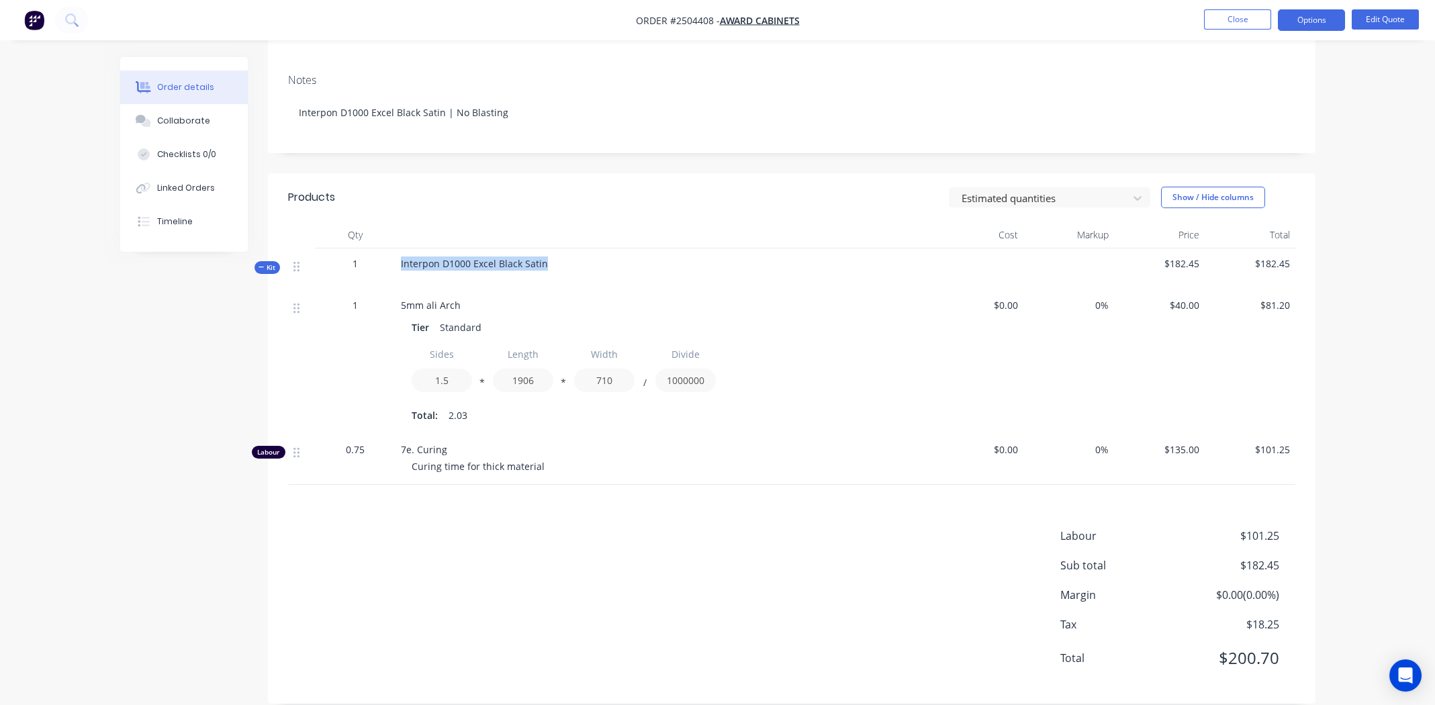
click at [484, 257] on span "Interpon D1000 Excel Black Satin" at bounding box center [474, 263] width 147 height 13
copy div "Interpon D1000 Excel Black Satin"
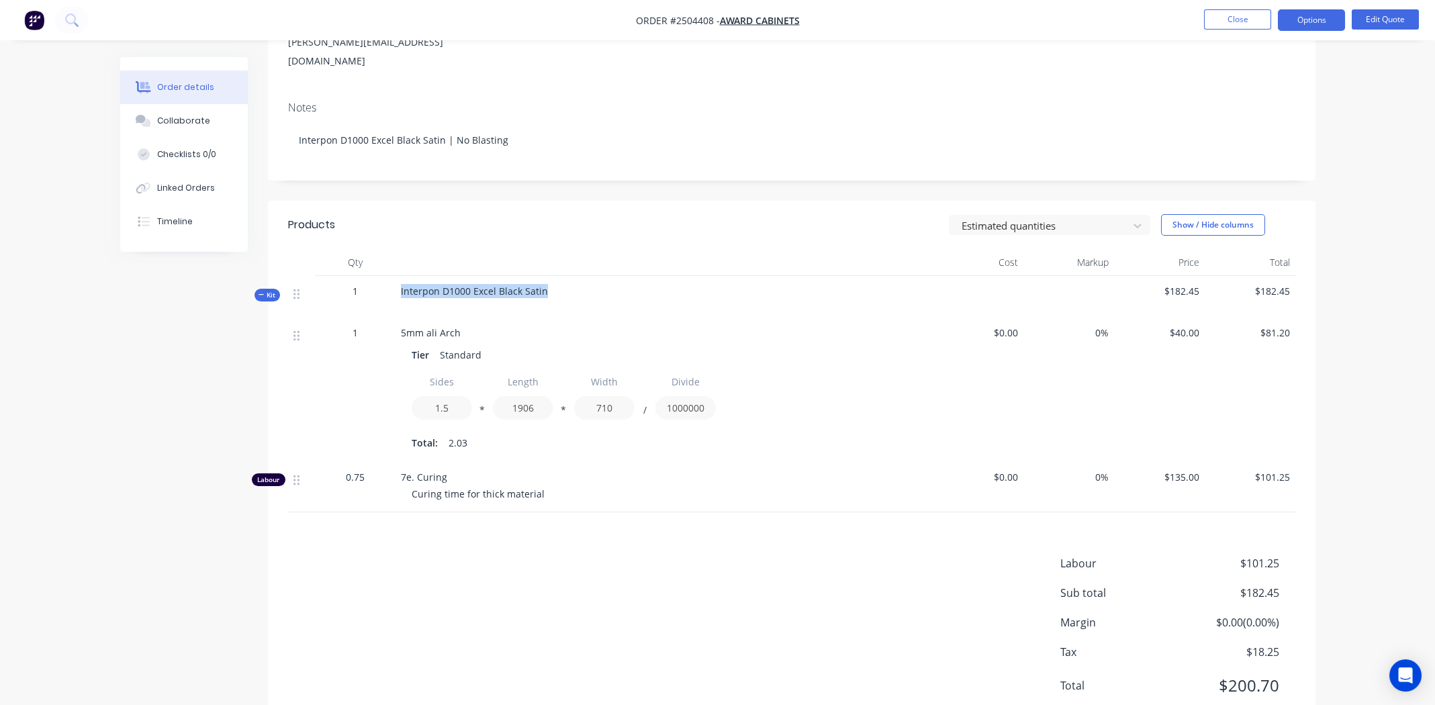
scroll to position [0, 0]
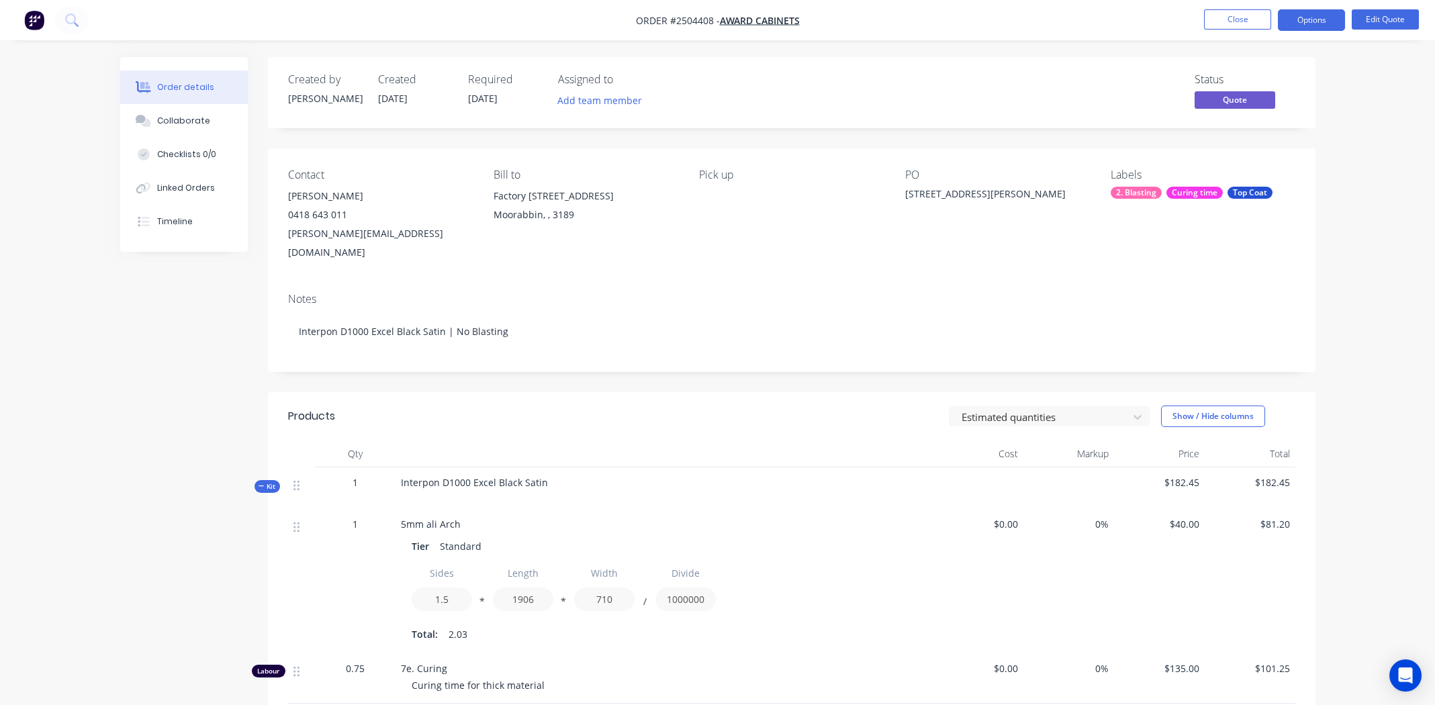
click at [686, 15] on span "Order #2504408 -" at bounding box center [678, 20] width 84 height 13
copy span "2504408"
click at [1241, 13] on button "Close" at bounding box center [1237, 19] width 67 height 20
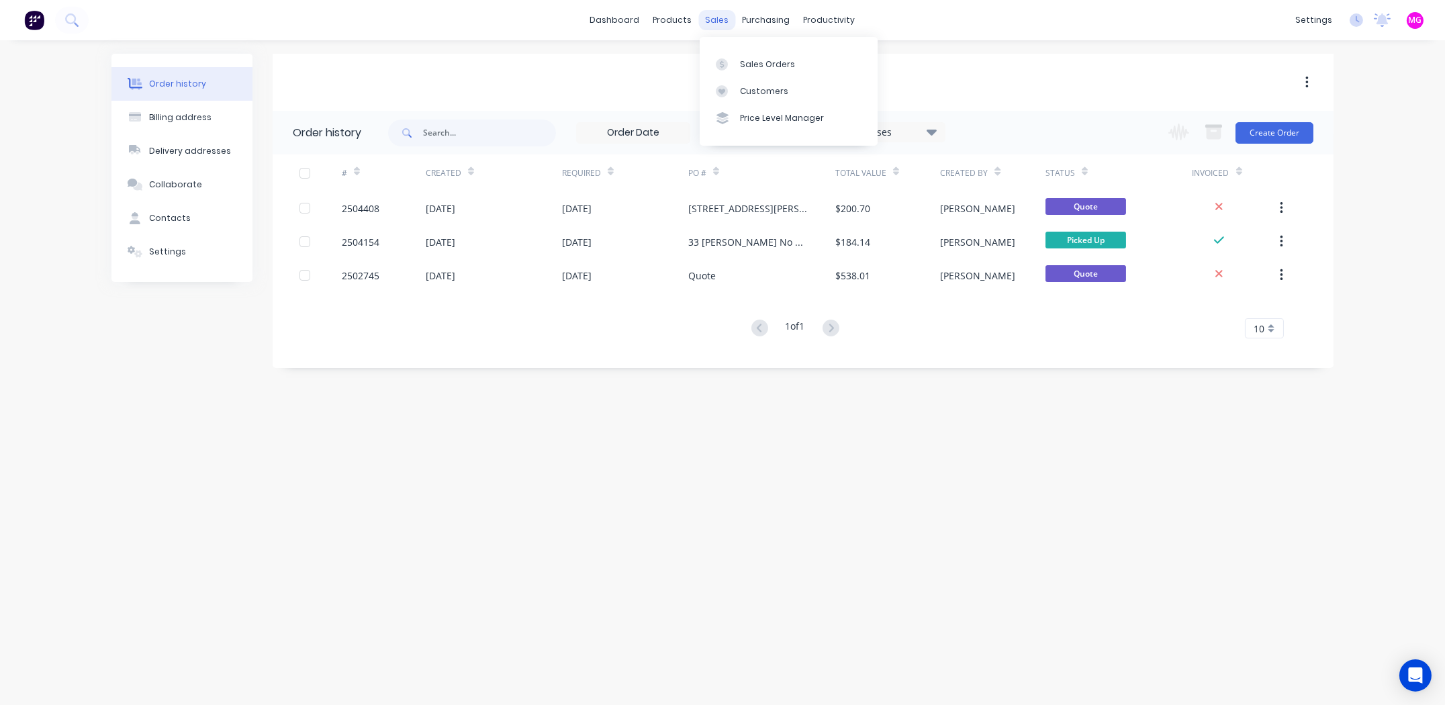
click at [719, 20] on div "sales" at bounding box center [717, 20] width 37 height 20
click at [750, 68] on div "Sales Orders" at bounding box center [767, 64] width 55 height 12
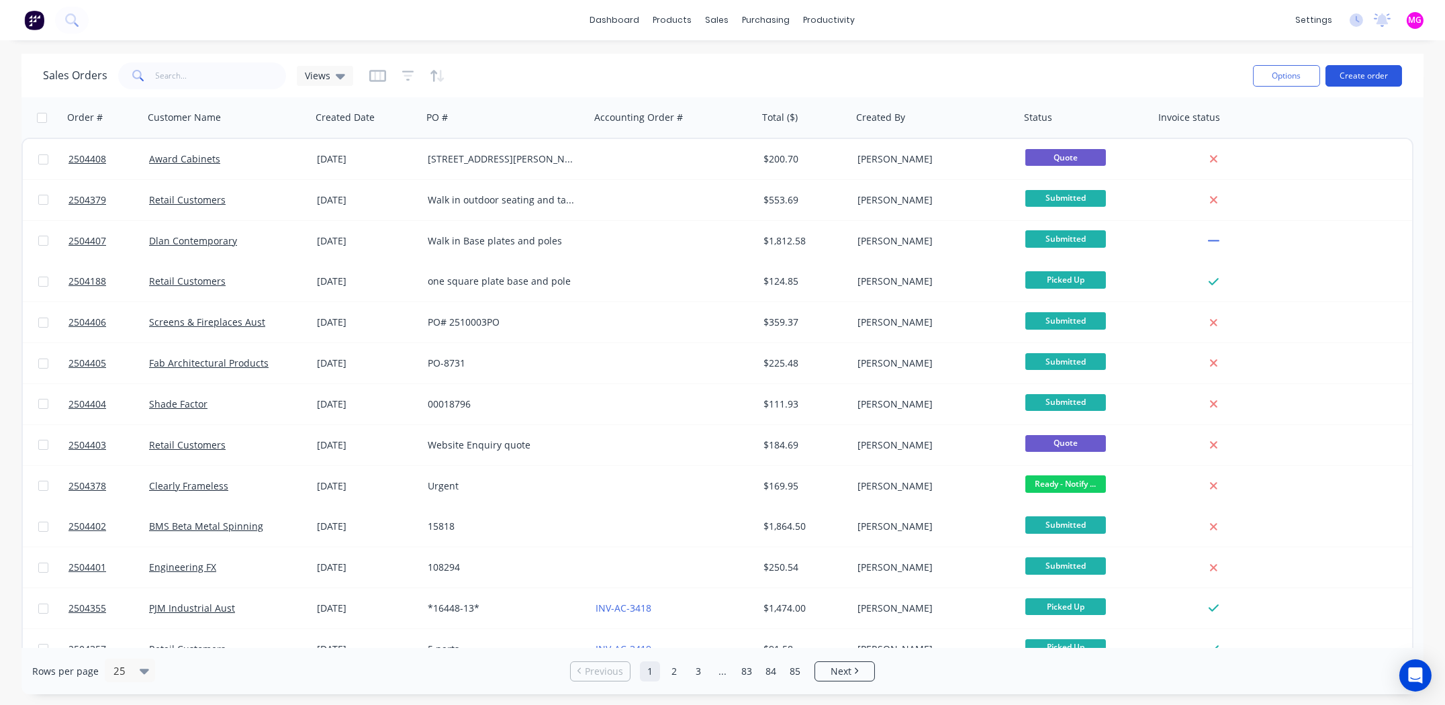
click at [1370, 71] on button "Create order" at bounding box center [1364, 75] width 77 height 21
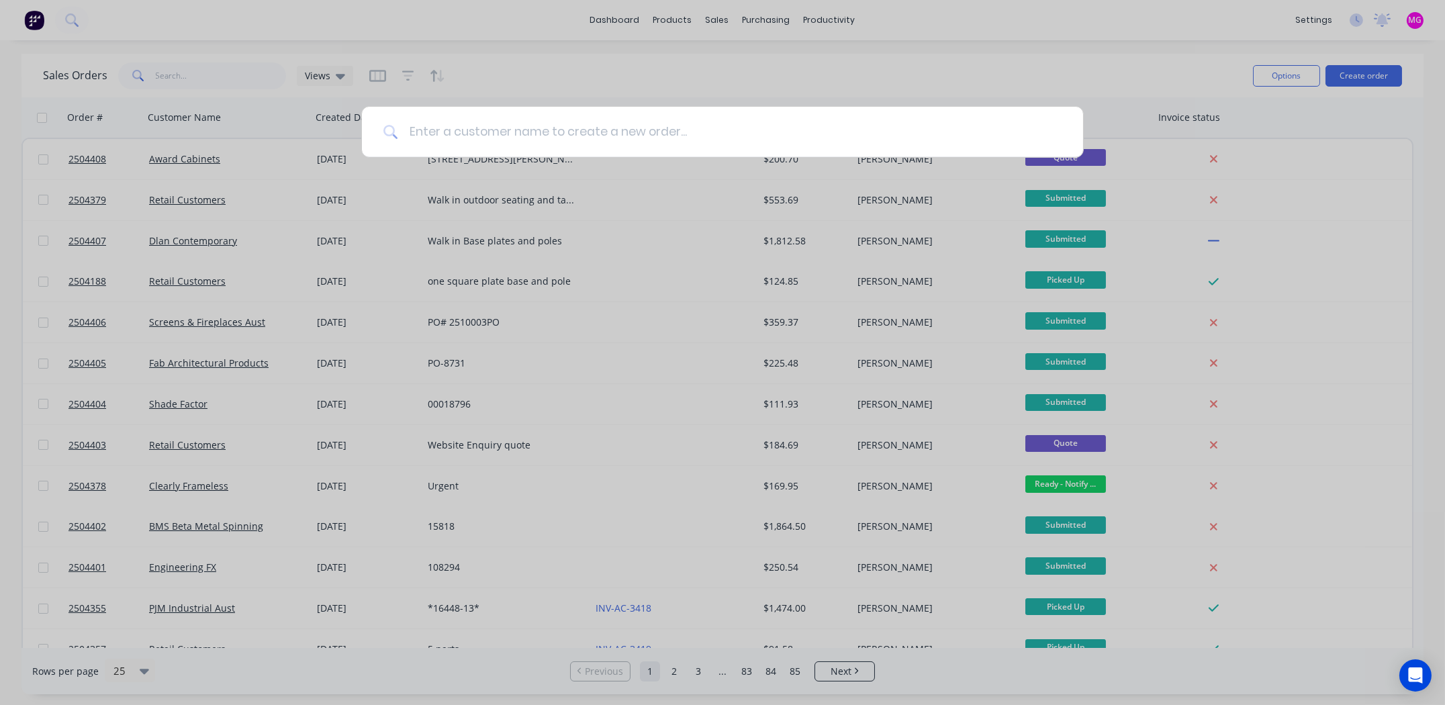
click at [656, 130] on input at bounding box center [730, 132] width 664 height 50
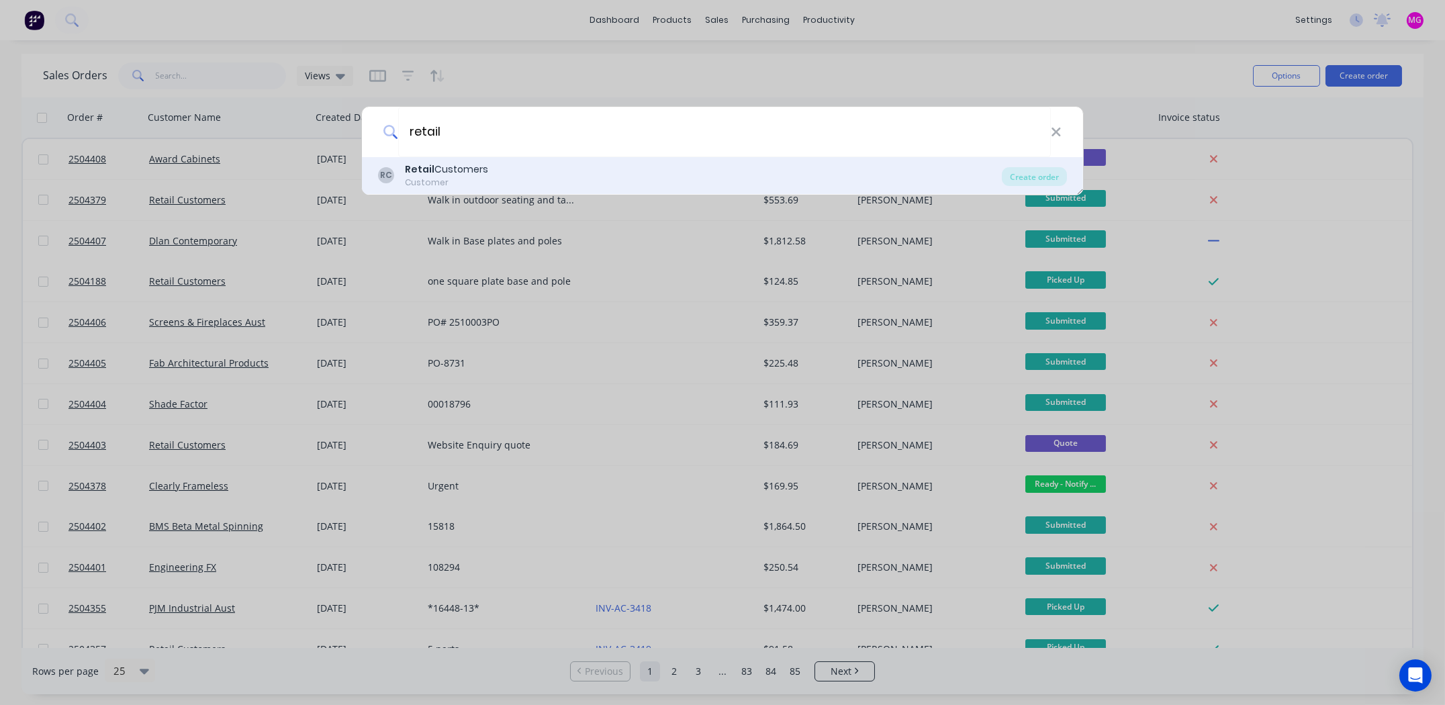
type input "retail"
click at [578, 177] on div "RC Retail Customers Customer" at bounding box center [690, 176] width 624 height 26
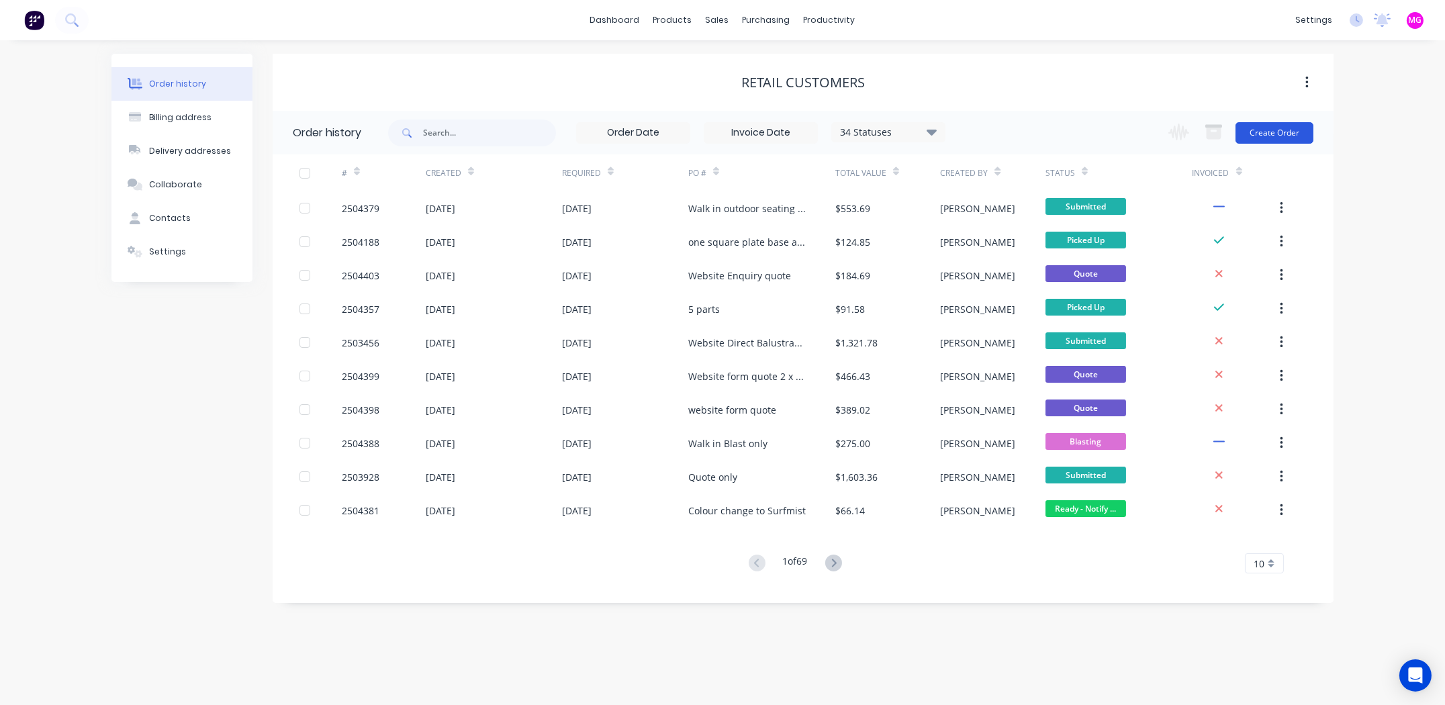
click at [1286, 137] on button "Create Order" at bounding box center [1275, 132] width 78 height 21
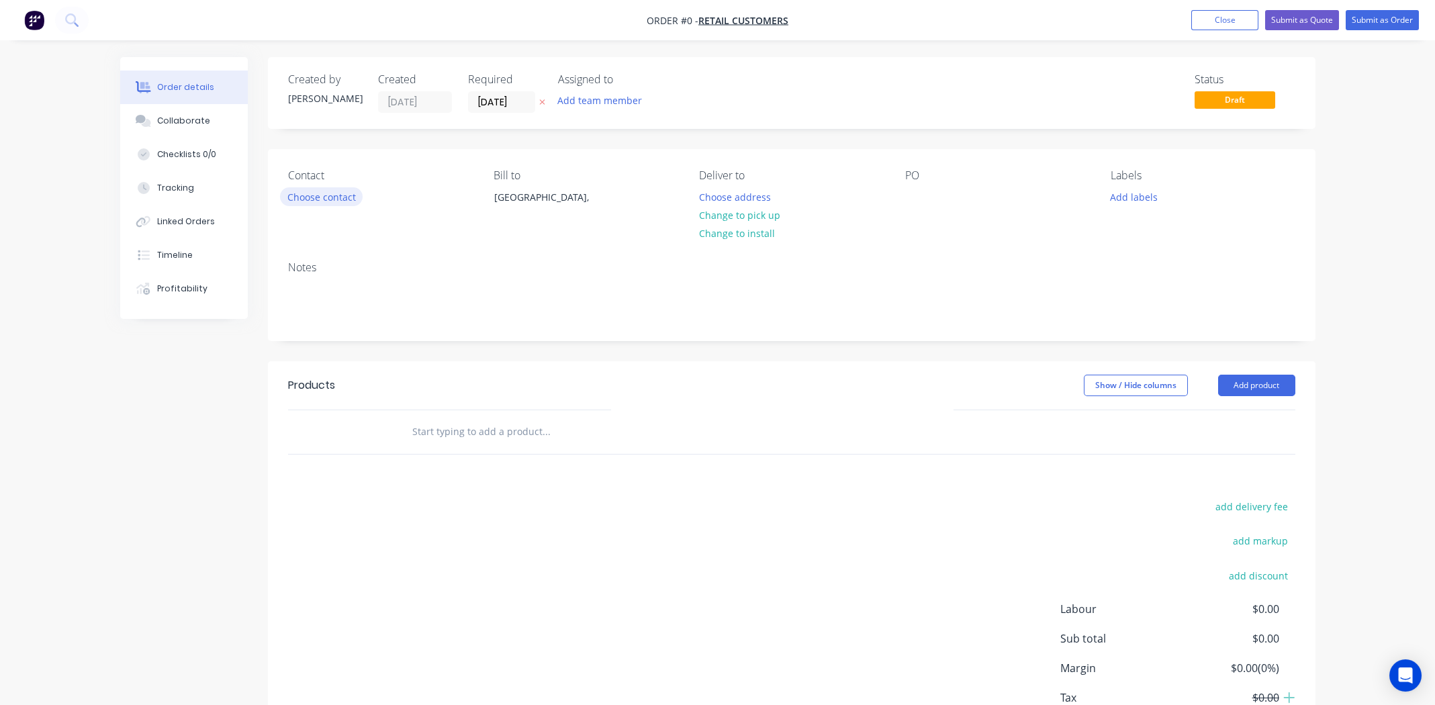
click at [327, 195] on button "Choose contact" at bounding box center [321, 196] width 83 height 18
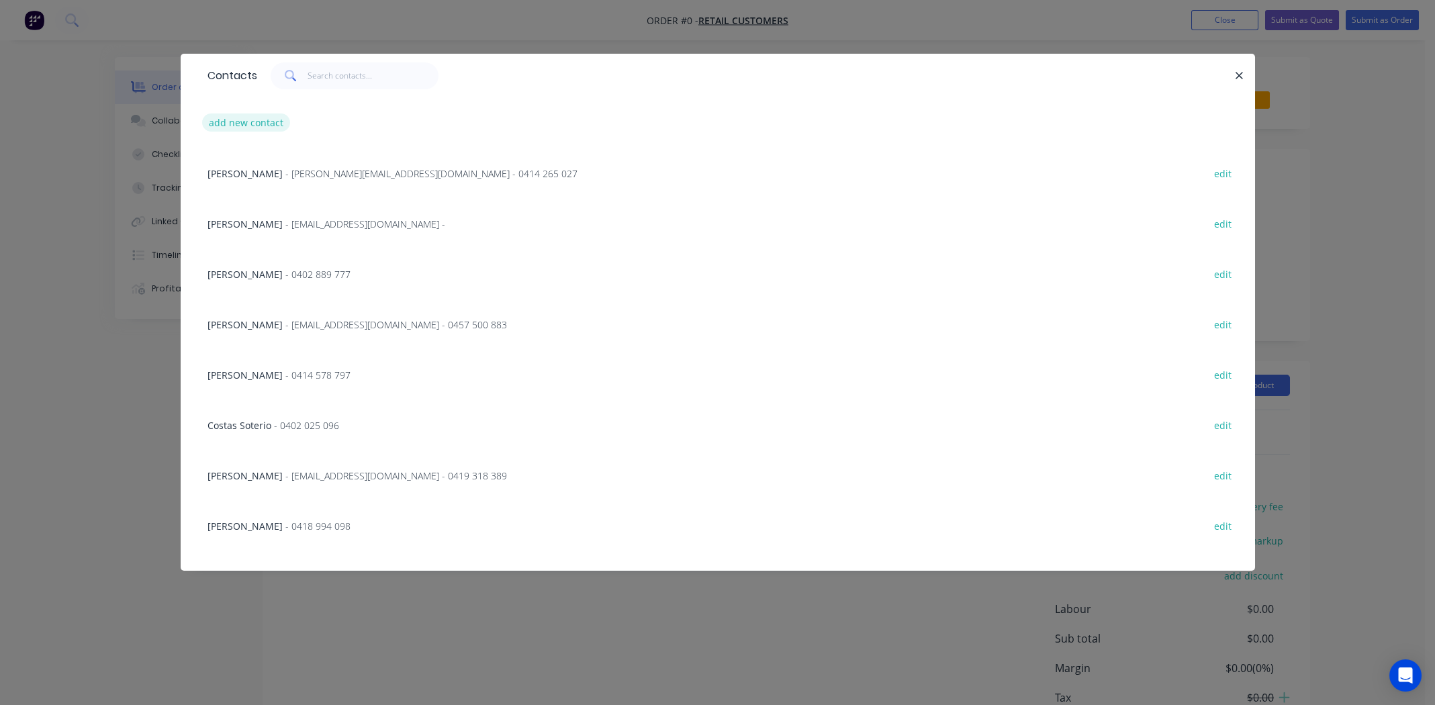
click at [252, 121] on button "add new contact" at bounding box center [246, 122] width 89 height 18
select select "AU"
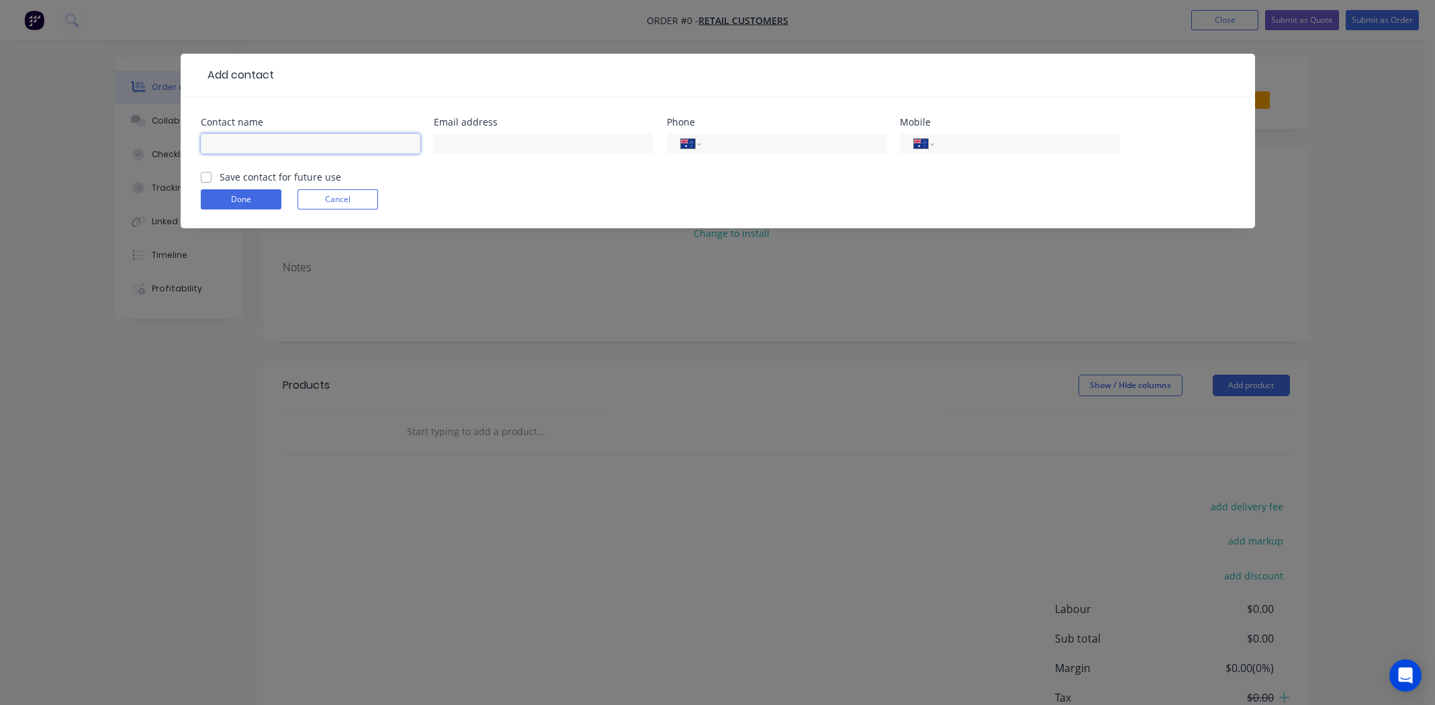
click at [261, 140] on input "text" at bounding box center [311, 144] width 220 height 20
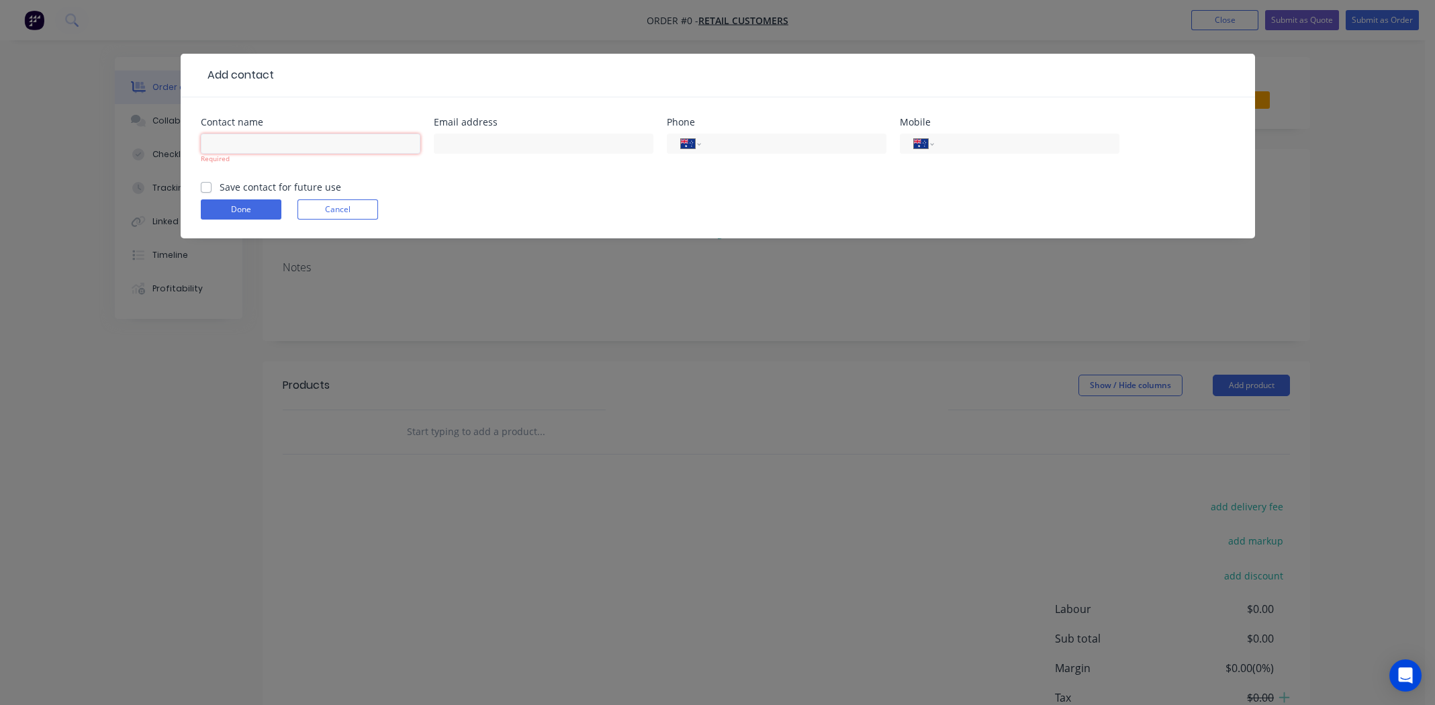
paste input "Tony Persic"
type input "Tony Persic"
click at [523, 144] on input "text" at bounding box center [544, 144] width 220 height 20
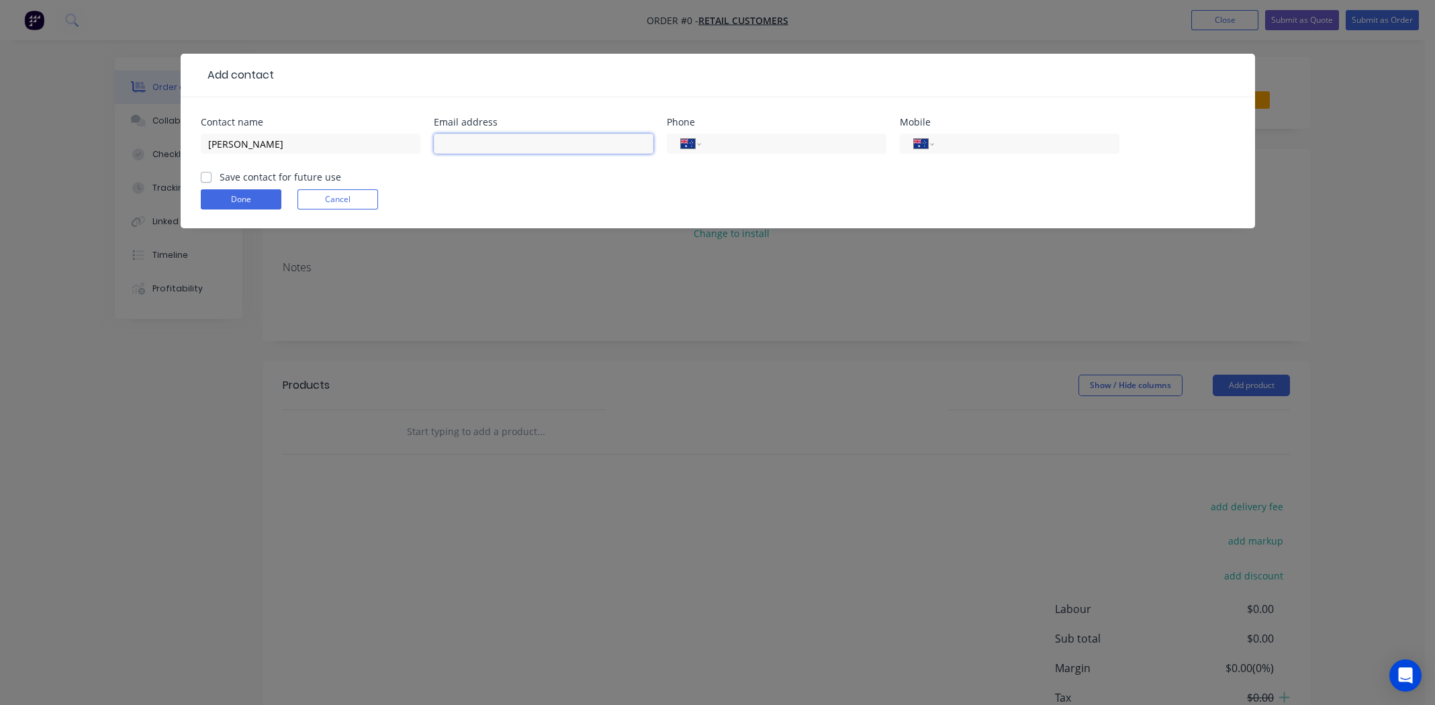
paste input "tony.persic@gmail.com"
type input "tony.persic@gmail.com"
click at [990, 134] on div "International Afghanistan Åland Islands Albania Algeria American Samoa Andorra …" at bounding box center [1010, 144] width 220 height 20
click at [994, 145] on input "tel" at bounding box center [1024, 143] width 161 height 15
click at [220, 177] on label "Save contact for future use" at bounding box center [281, 177] width 122 height 14
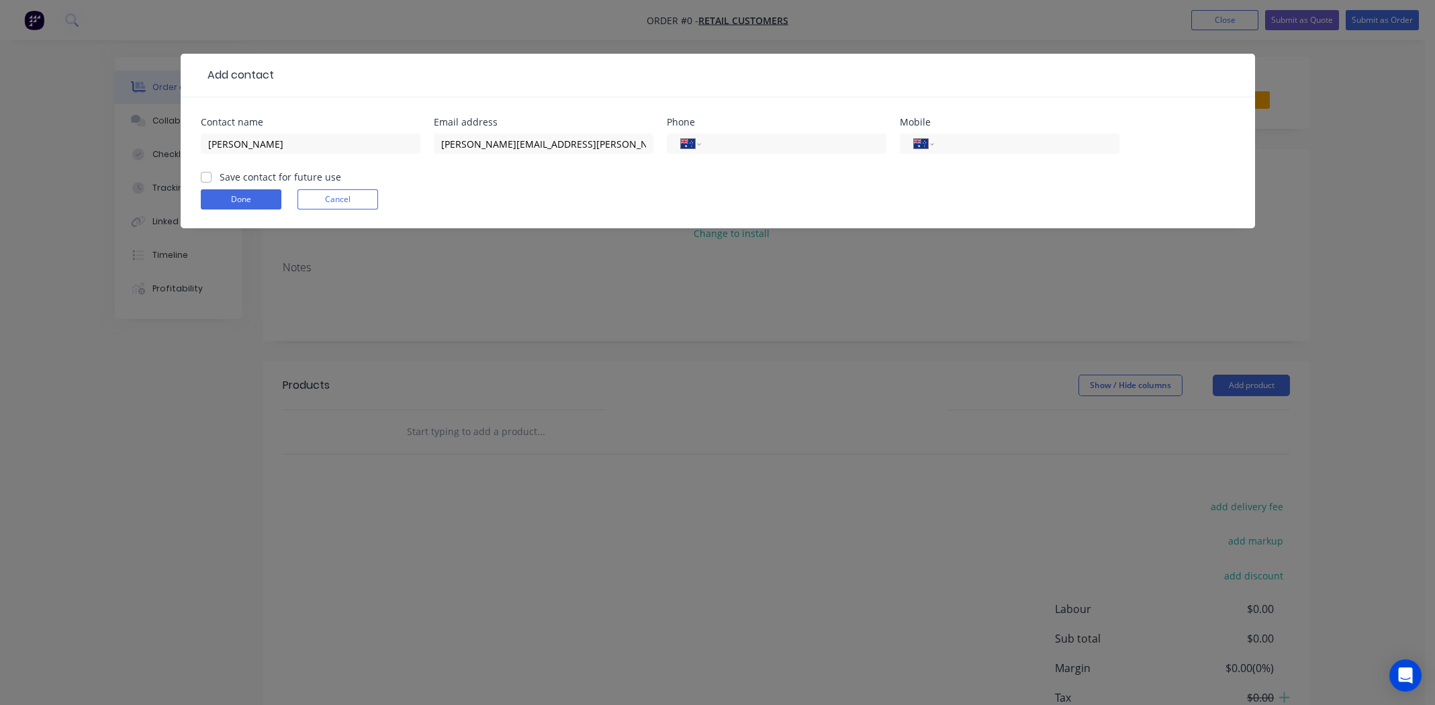
click at [202, 177] on input "Save contact for future use" at bounding box center [206, 176] width 11 height 13
checkbox input "true"
click at [229, 207] on button "Done" at bounding box center [241, 199] width 81 height 20
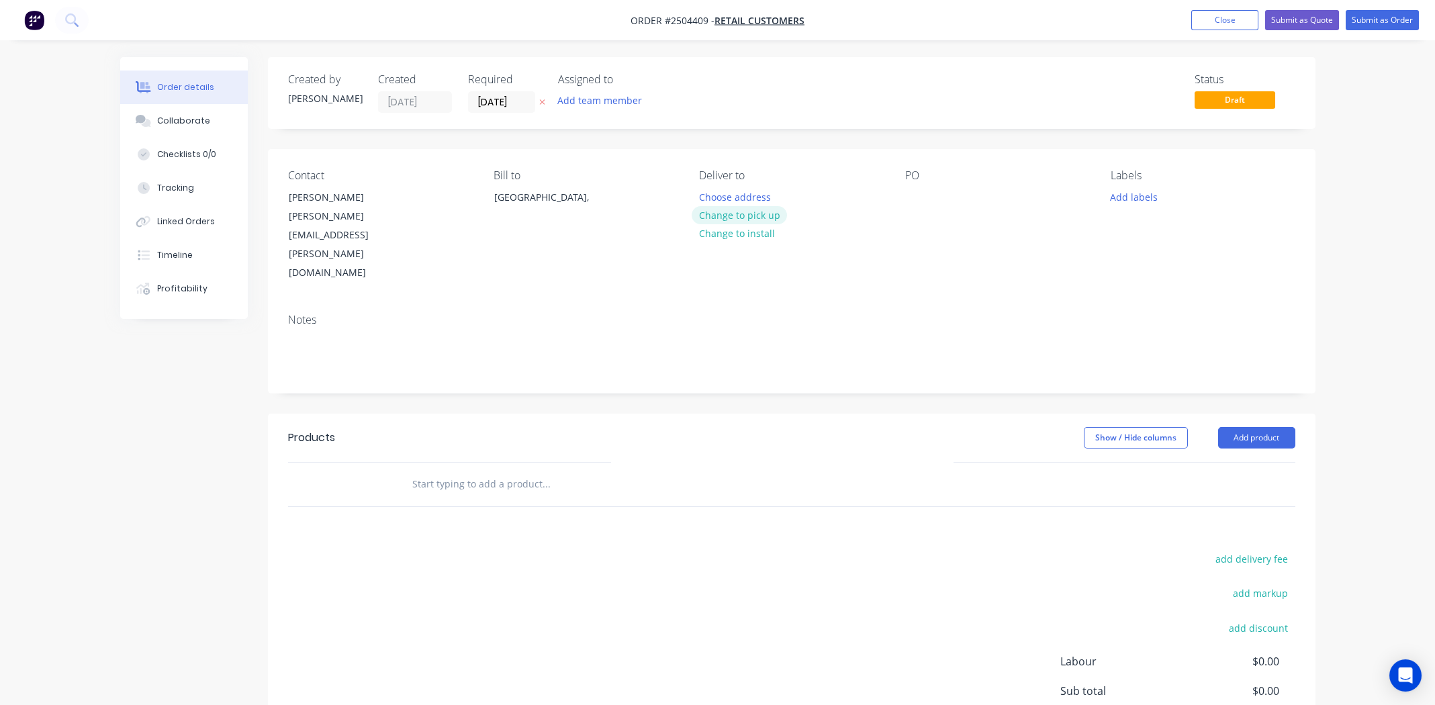
click at [781, 210] on button "Change to pick up" at bounding box center [739, 215] width 95 height 18
click at [905, 196] on div at bounding box center [915, 196] width 21 height 19
click at [1122, 195] on button "Add labels" at bounding box center [1134, 196] width 62 height 18
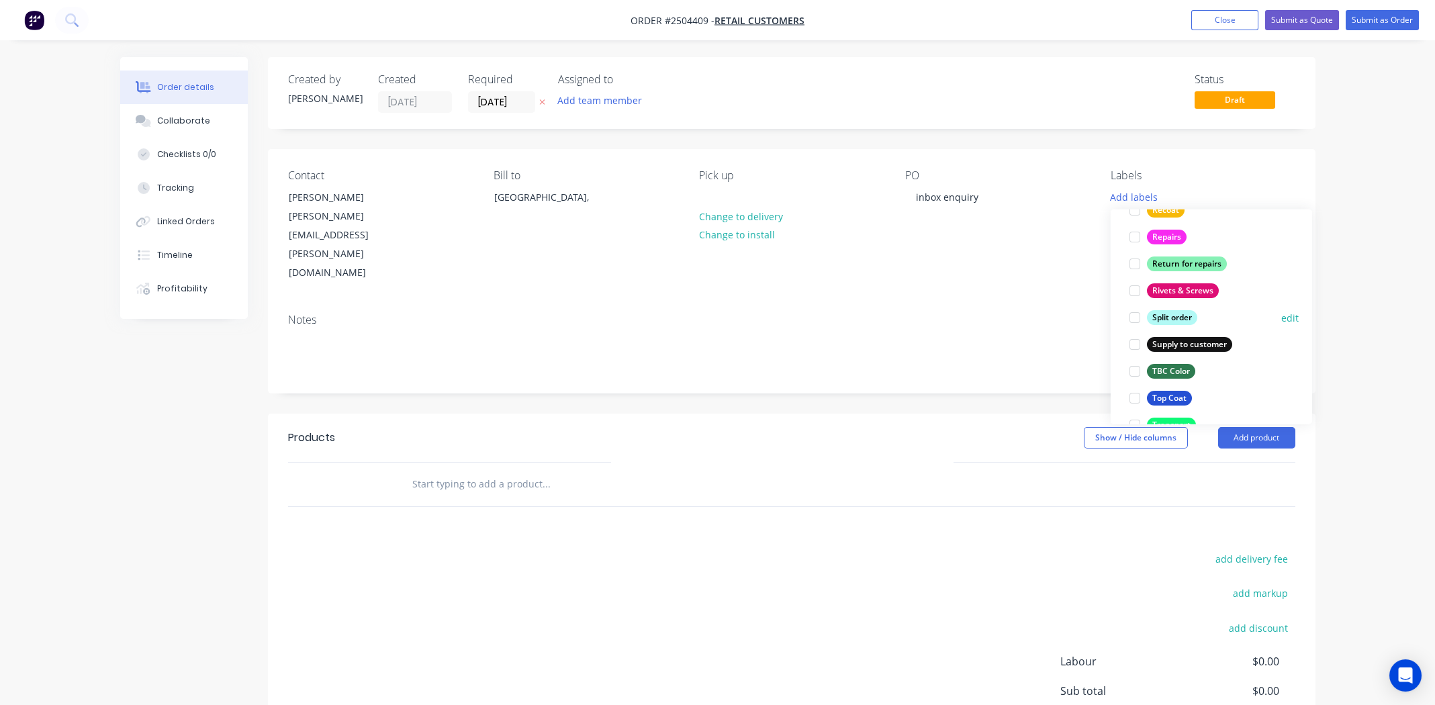
scroll to position [1074, 0]
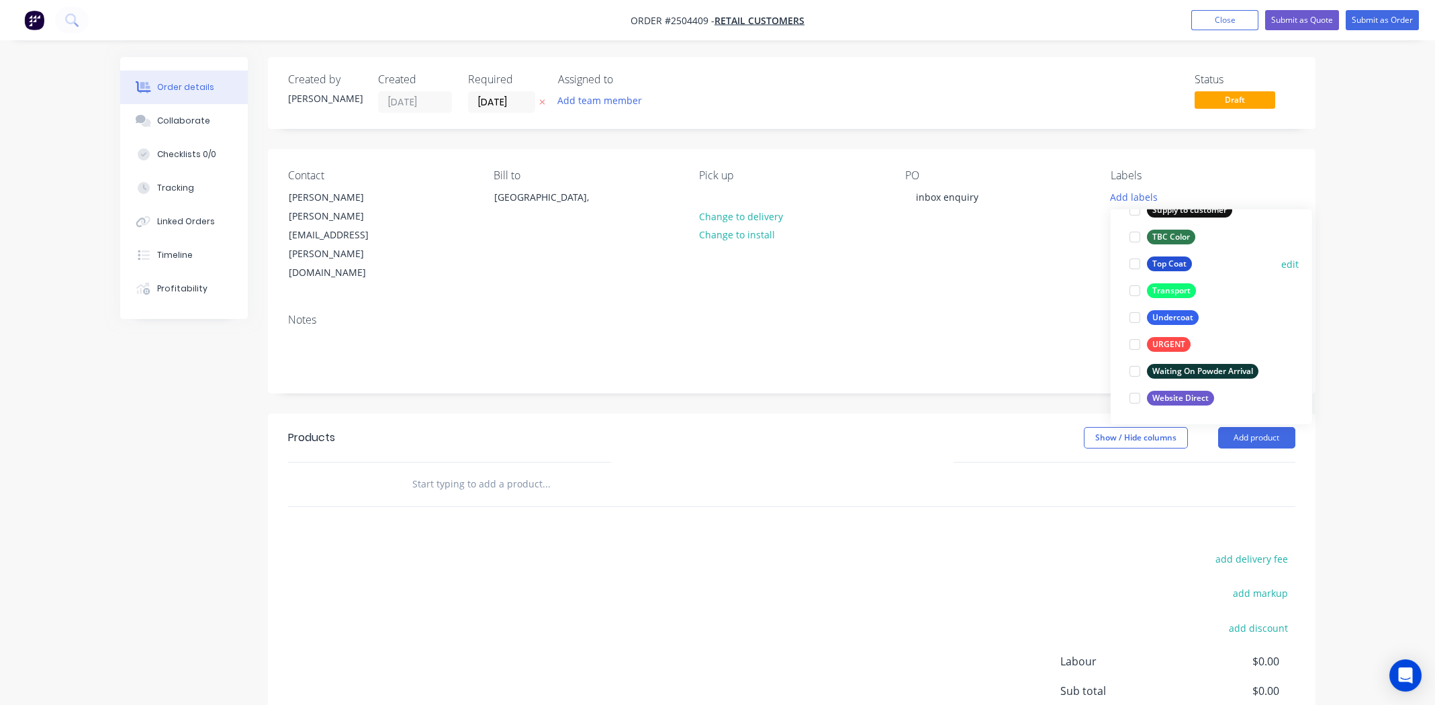
click at [1133, 265] on div at bounding box center [1135, 263] width 27 height 27
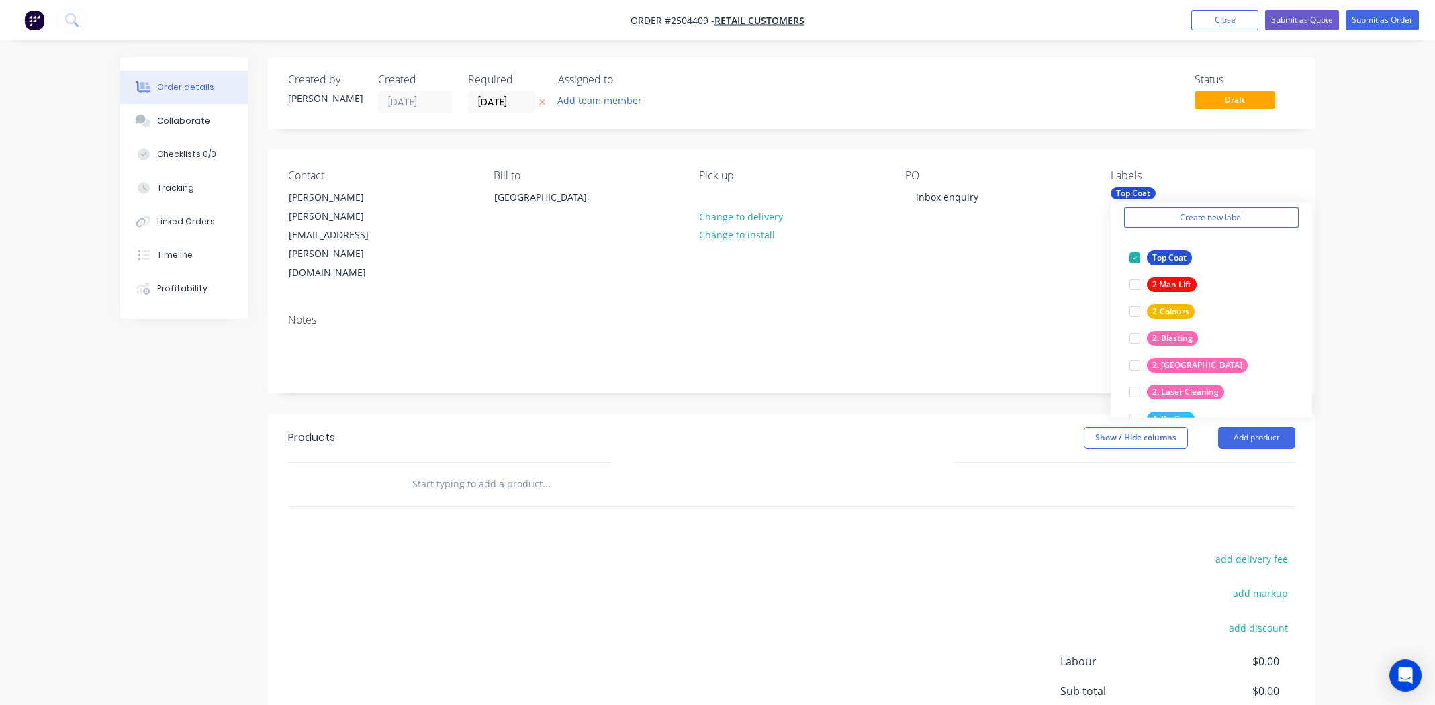
click at [954, 314] on div "Notes" at bounding box center [791, 320] width 1007 height 13
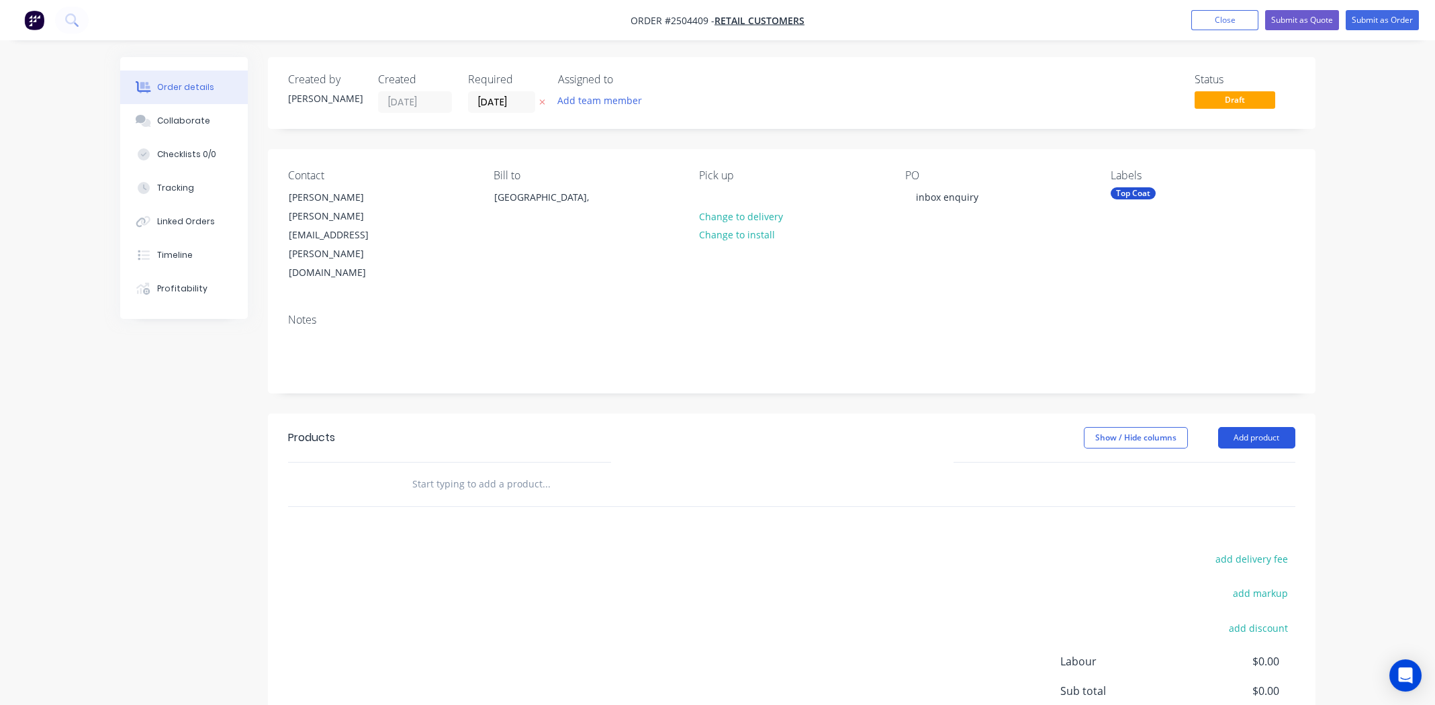
click at [1259, 427] on button "Add product" at bounding box center [1256, 437] width 77 height 21
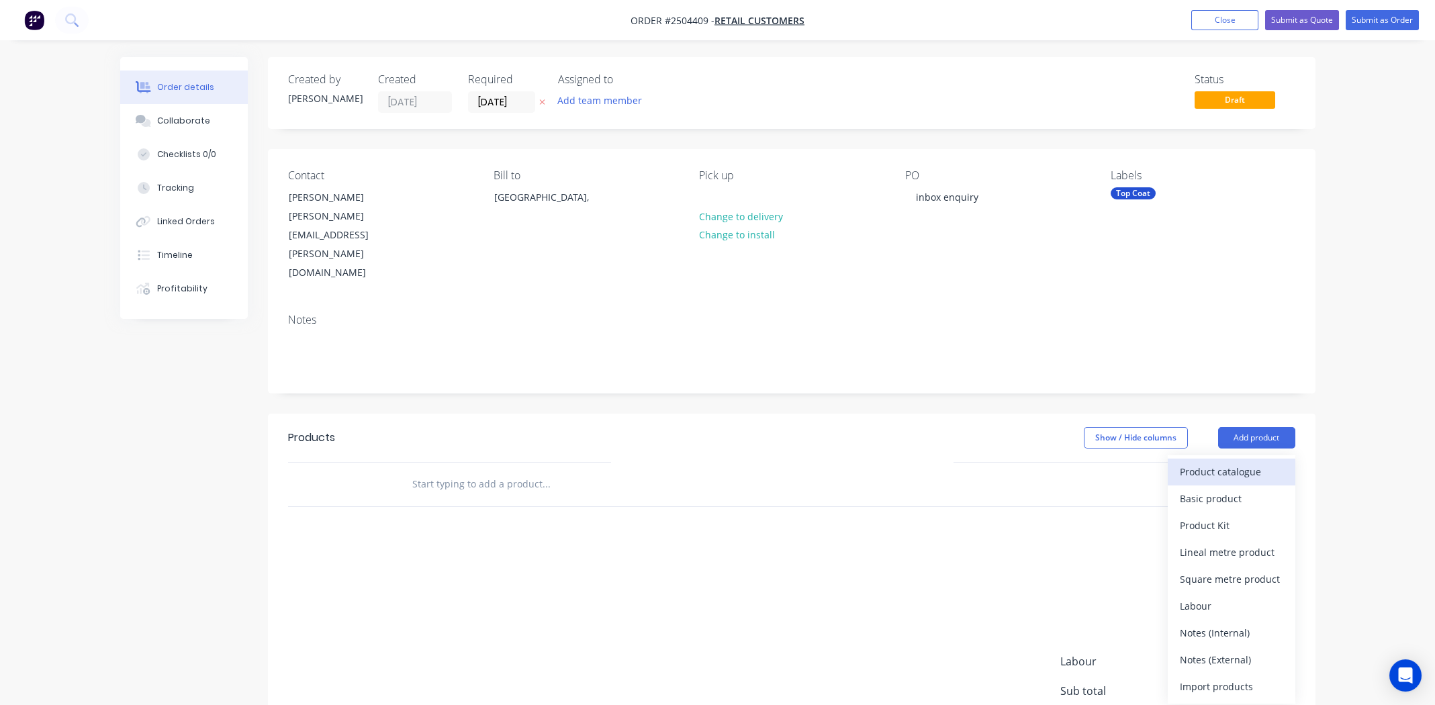
click at [1228, 462] on div "Product catalogue" at bounding box center [1231, 471] width 103 height 19
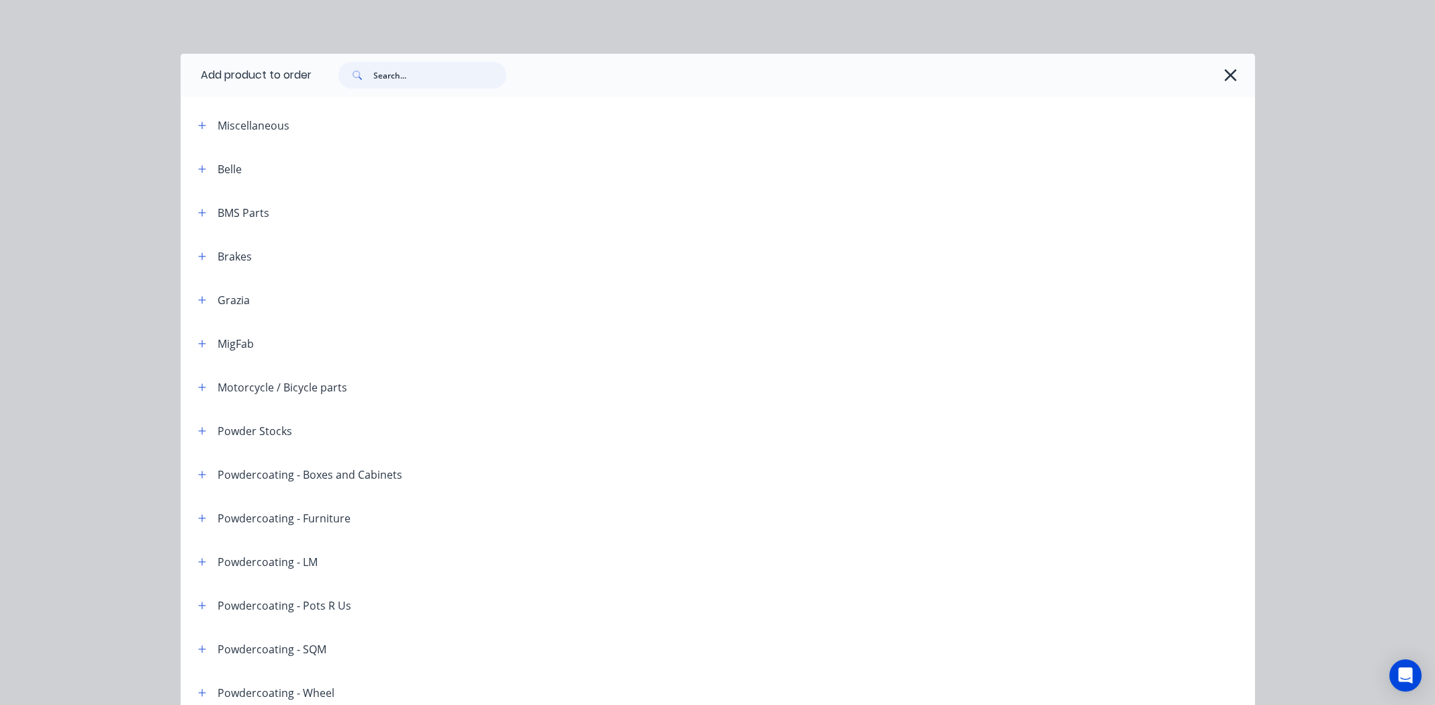
click at [417, 77] on input "text" at bounding box center [439, 75] width 133 height 27
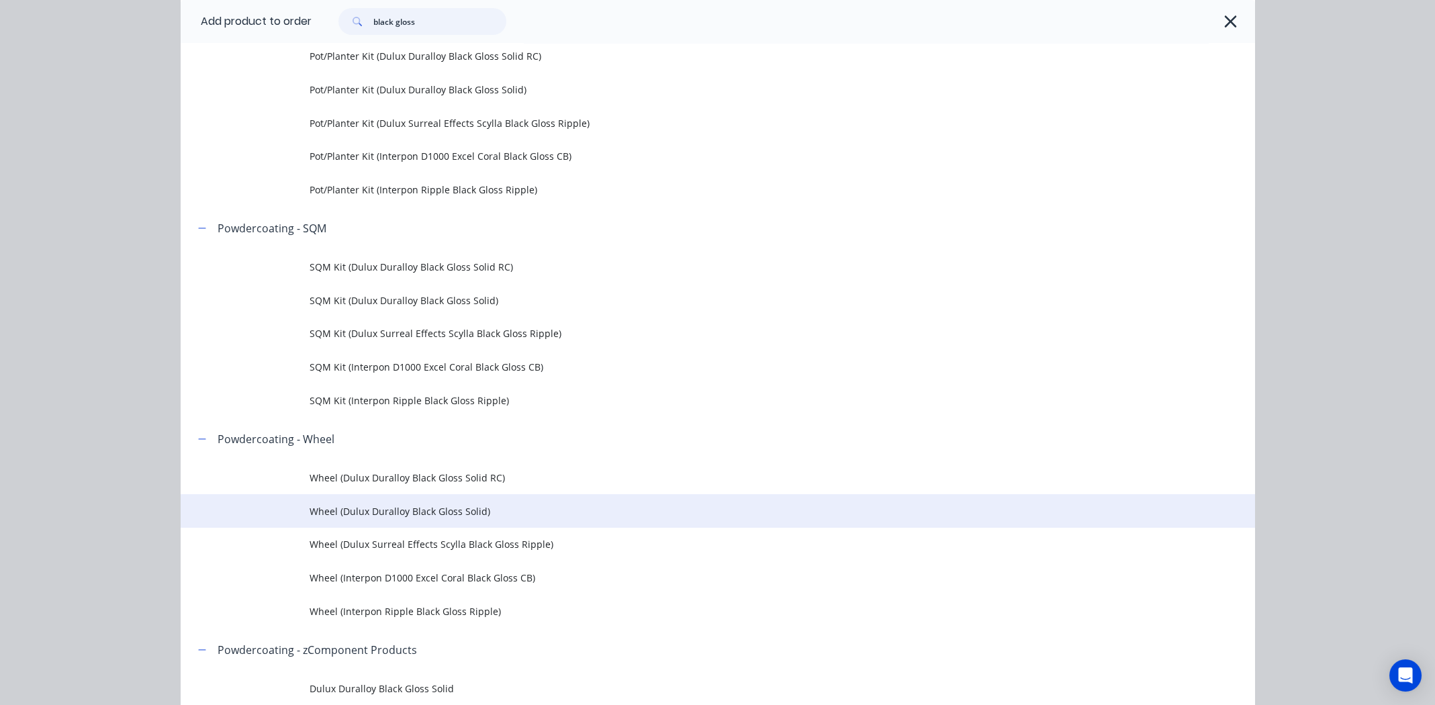
scroll to position [940, 0]
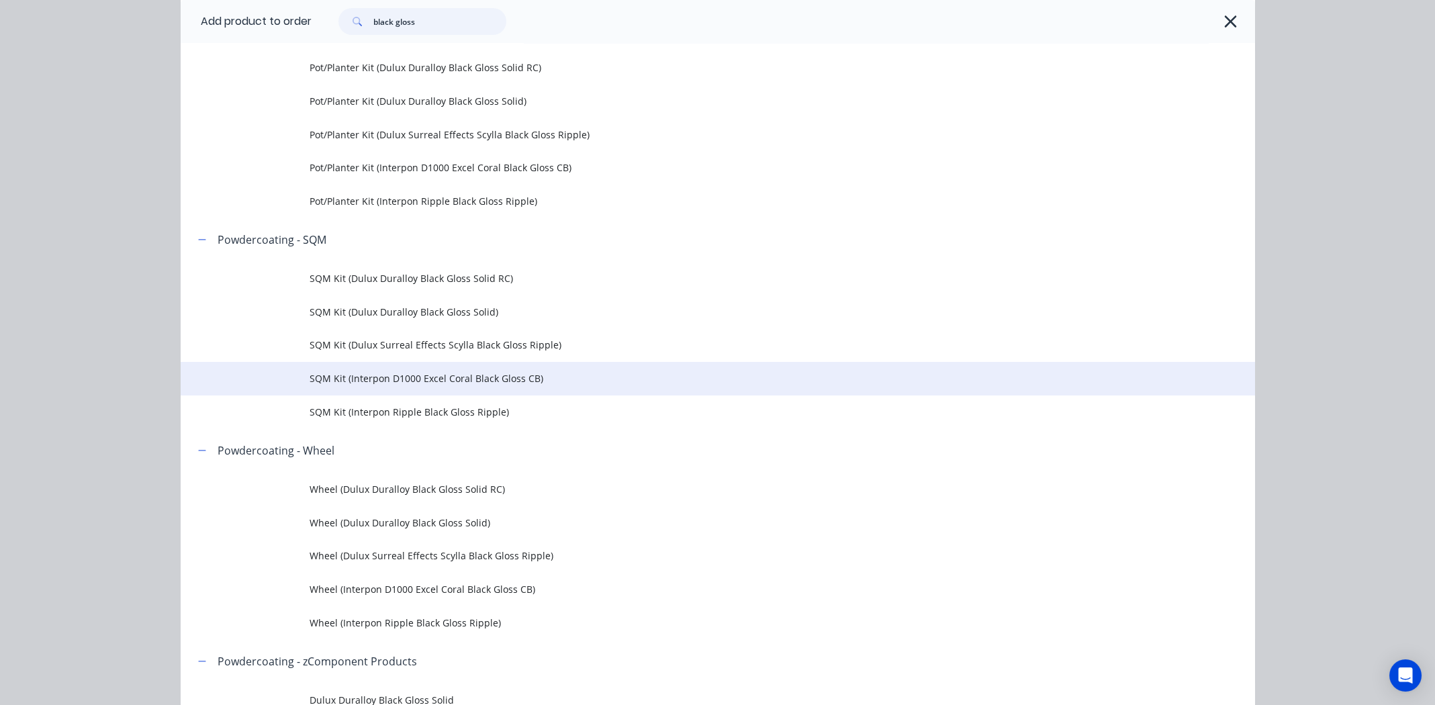
type input "black gloss"
click at [485, 377] on span "SQM Kit (Interpon D1000 Excel Coral Black Gloss CB)" at bounding box center [688, 378] width 756 height 14
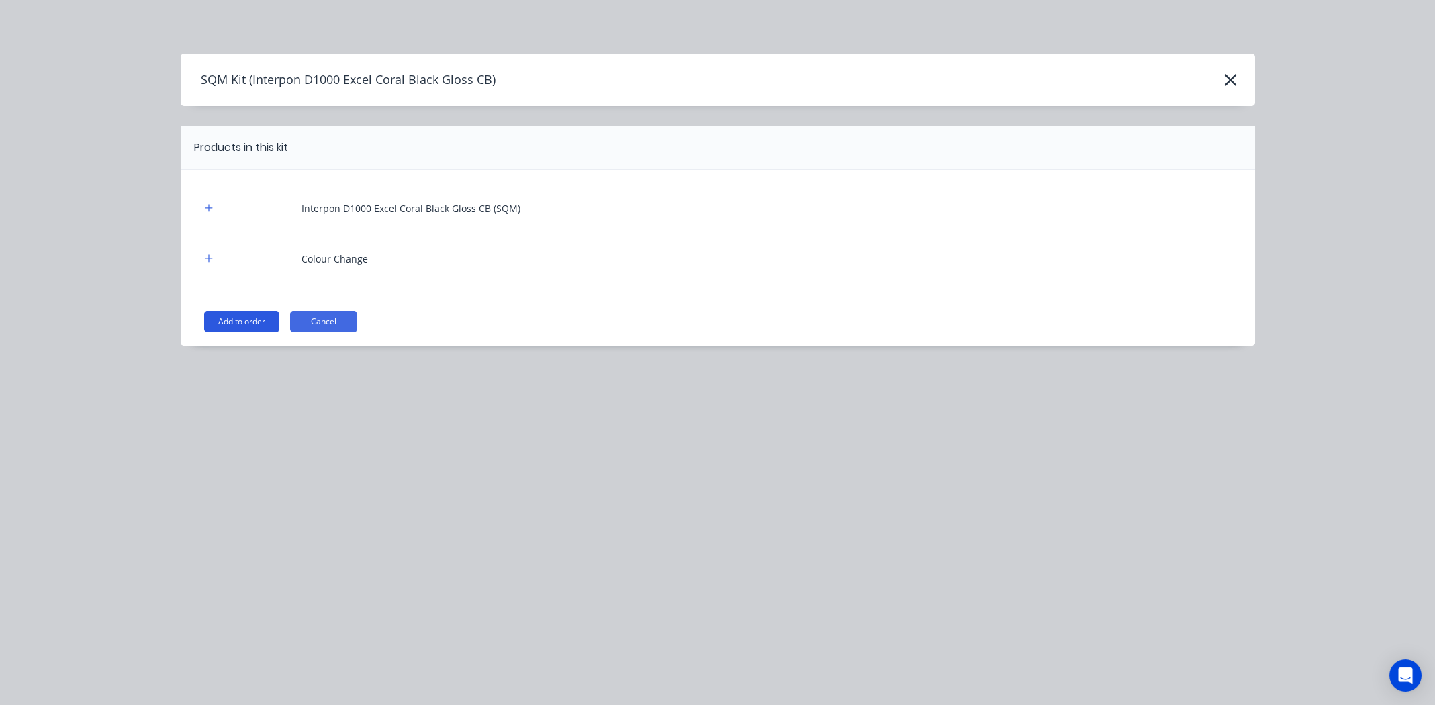
click at [244, 320] on button "Add to order" at bounding box center [241, 321] width 75 height 21
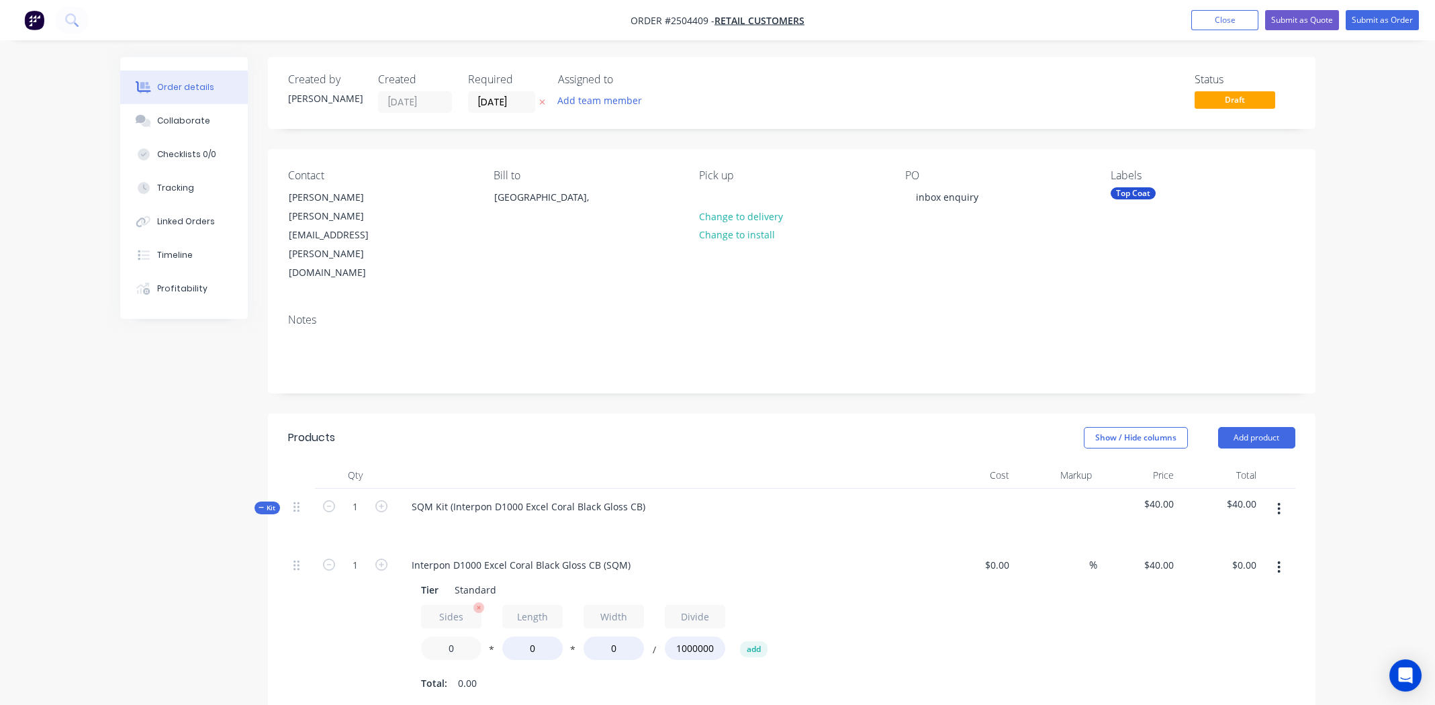
click at [459, 637] on input "0" at bounding box center [451, 649] width 60 height 24
type input "1.4"
click at [536, 637] on input "0" at bounding box center [532, 649] width 60 height 24
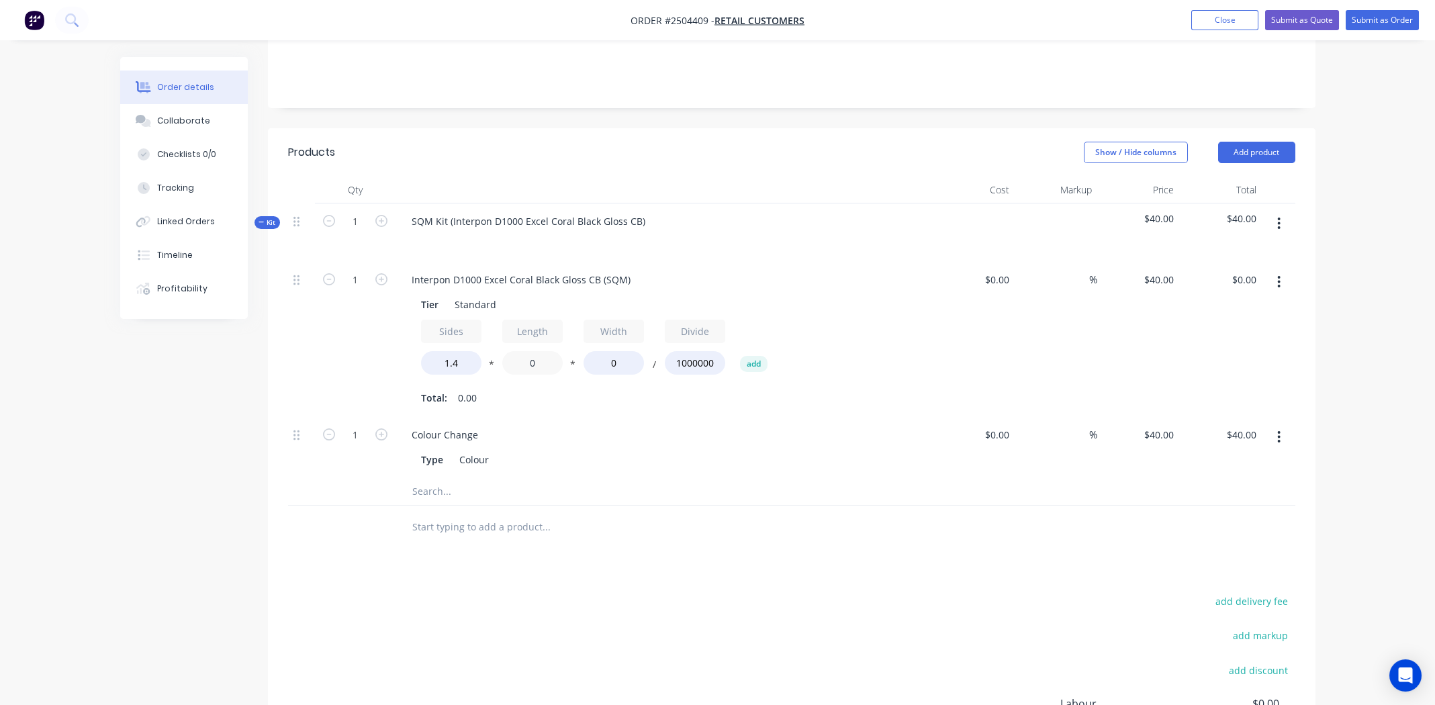
scroll to position [335, 0]
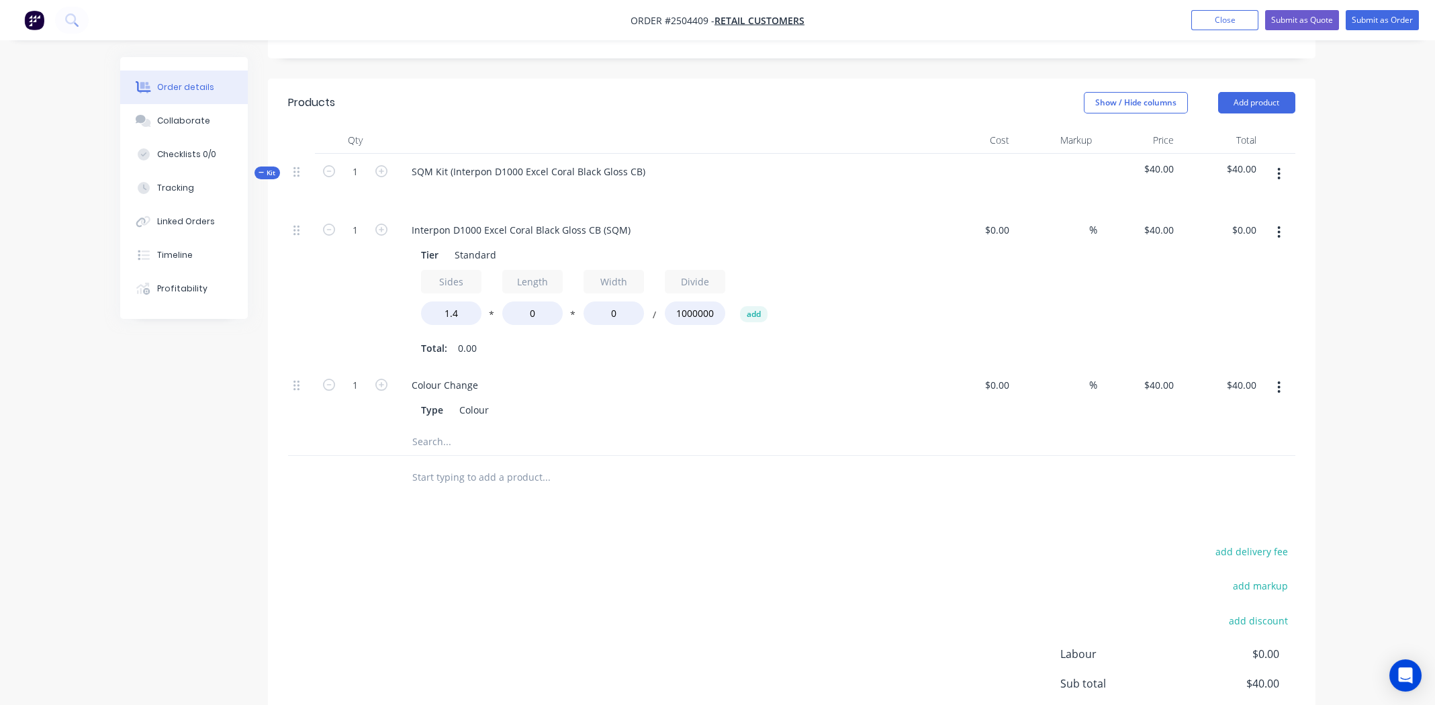
click at [1279, 226] on icon "button" at bounding box center [1279, 232] width 3 height 12
click at [1278, 167] on icon "button" at bounding box center [1278, 174] width 3 height 15
click at [1237, 199] on div "Add product to kit" at bounding box center [1231, 208] width 103 height 19
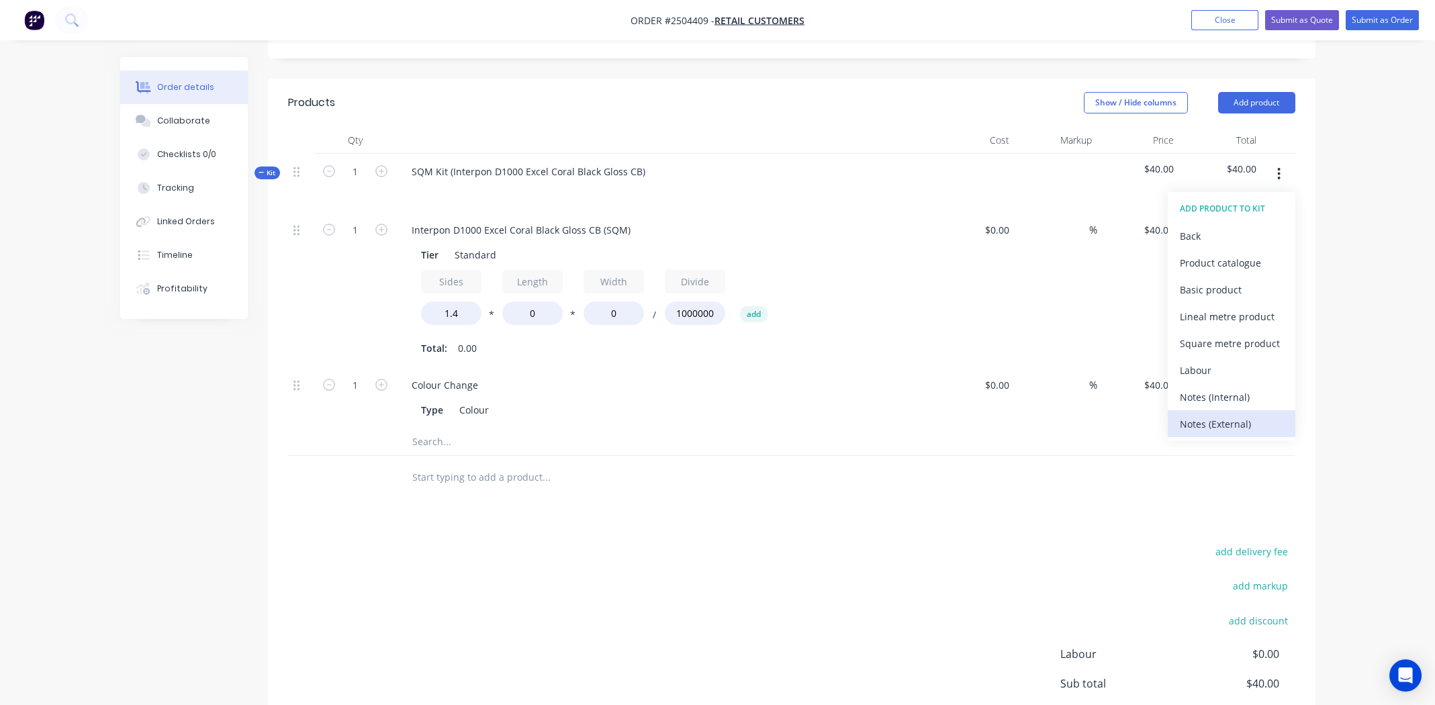
click at [1220, 414] on div "Notes (External)" at bounding box center [1231, 423] width 103 height 19
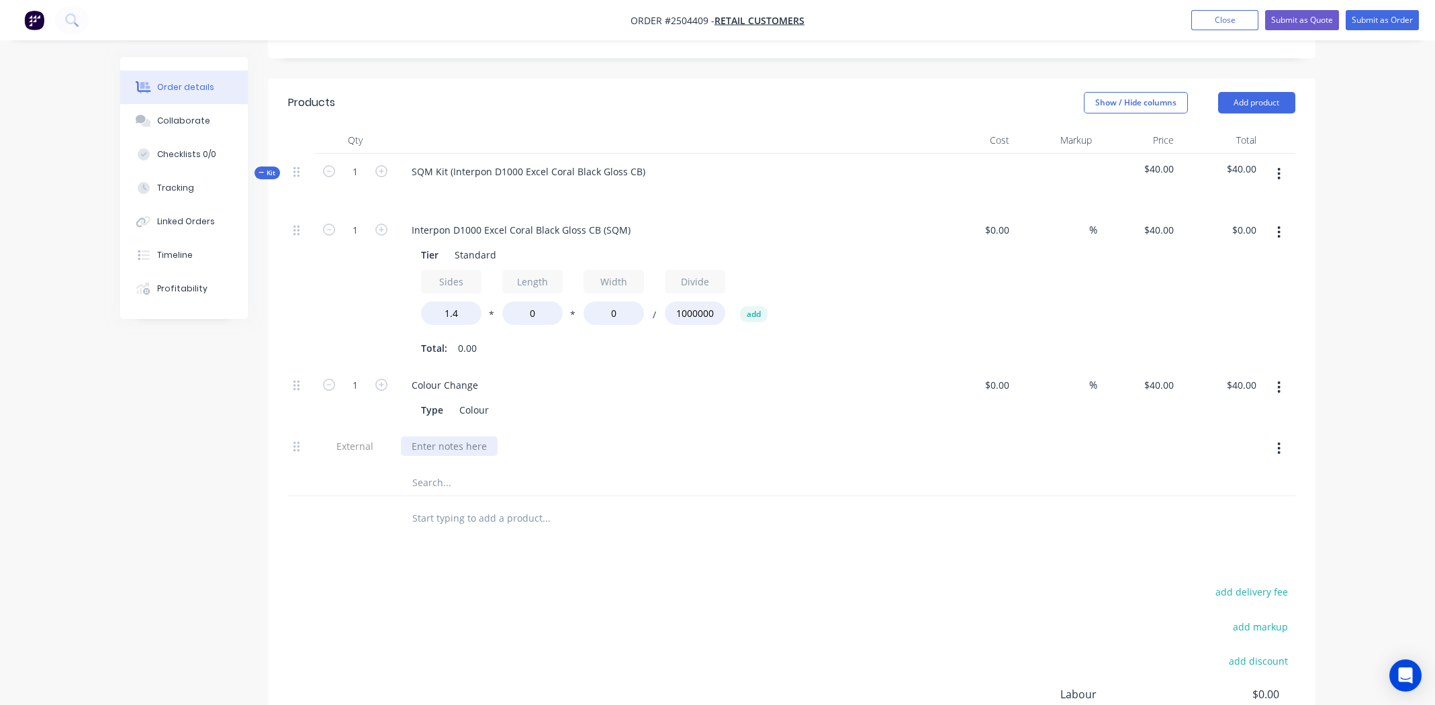
paste div
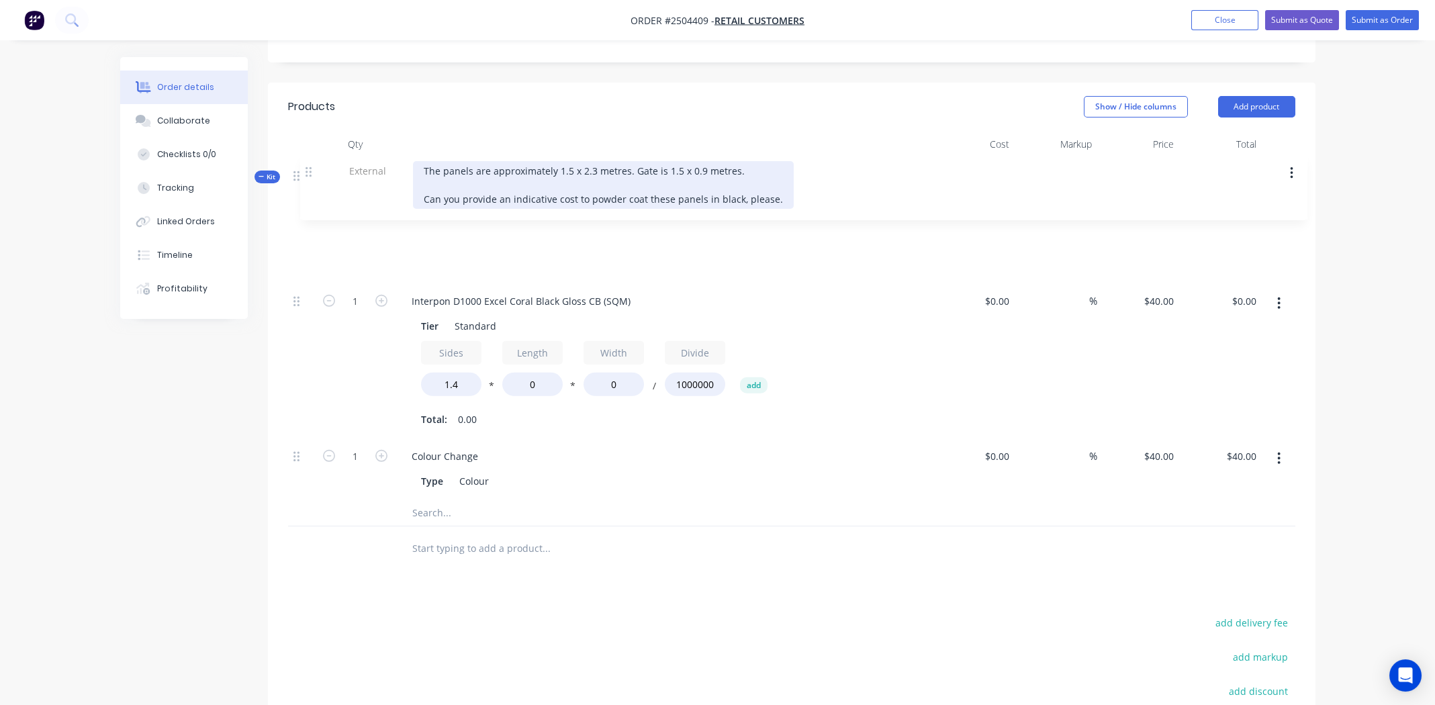
drag, startPoint x: 297, startPoint y: 393, endPoint x: 311, endPoint y: 152, distance: 240.8
click at [311, 158] on div "Kit 1 SQM Kit (Interpon D1000 Excel Coral Black Gloss CB) $40.00 $40.00 1 Inter…" at bounding box center [791, 342] width 1007 height 369
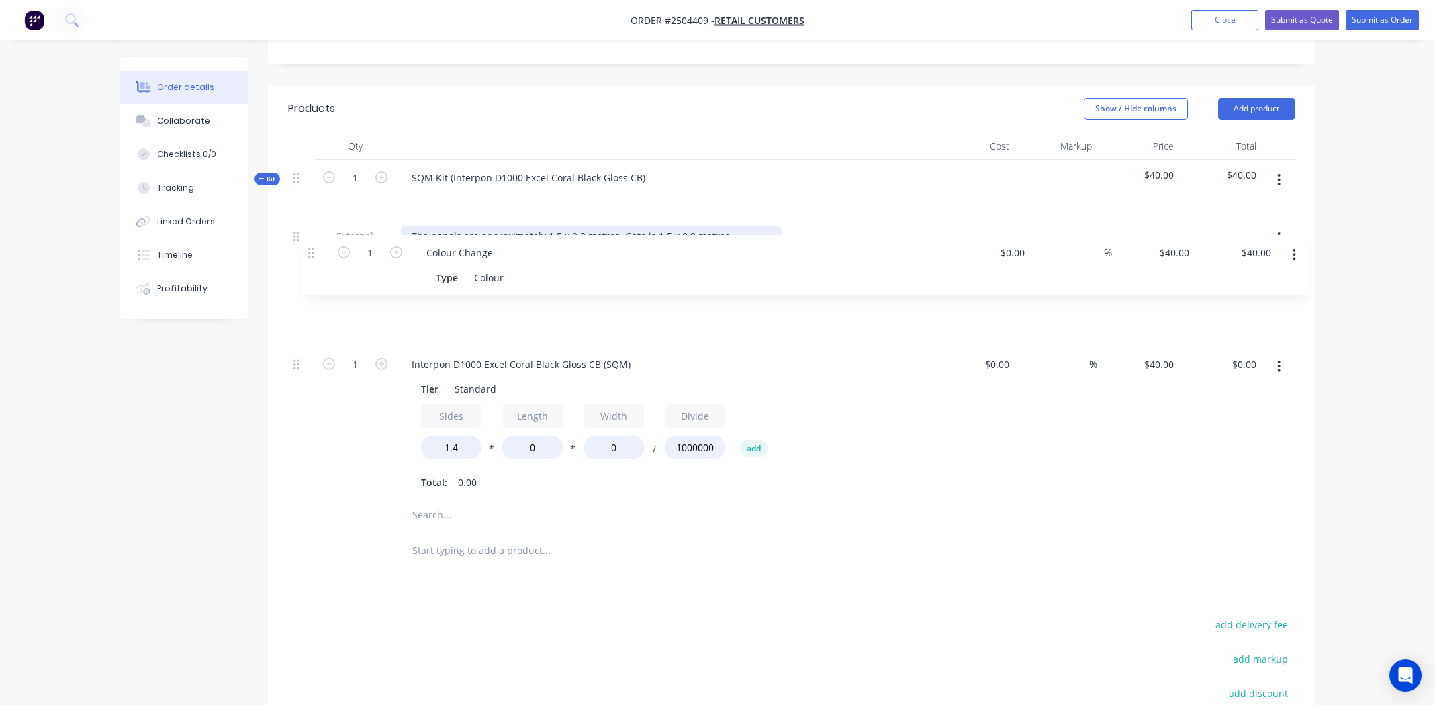
drag, startPoint x: 297, startPoint y: 407, endPoint x: 316, endPoint y: 253, distance: 154.9
click at [316, 253] on div "External The panels are approximately 1.5 x 2.3 metres. Gate is 1.5 x 0.9 metre…" at bounding box center [791, 359] width 1007 height 283
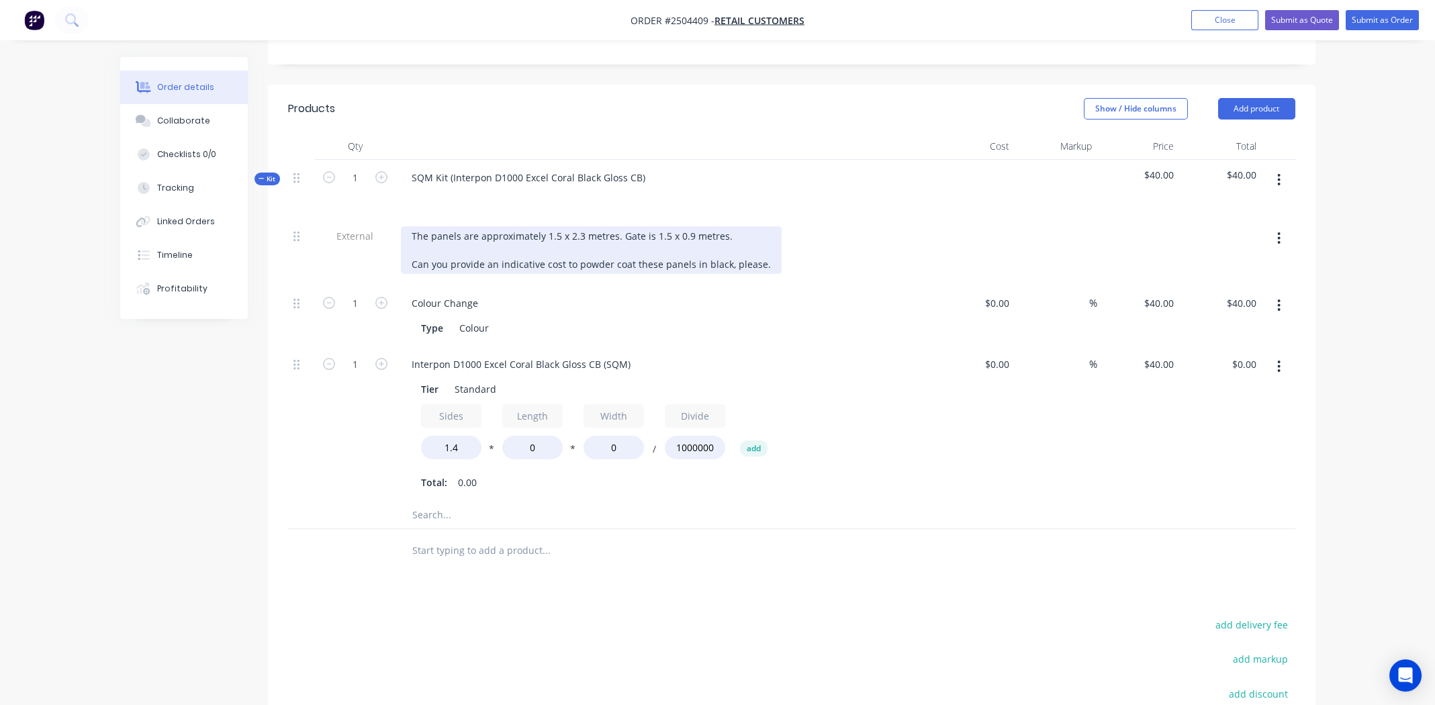
click at [550, 226] on div "The panels are approximately 1.5 x 2.3 metres. Gate is 1.5 x 0.9 metres. Can yo…" at bounding box center [591, 250] width 381 height 48
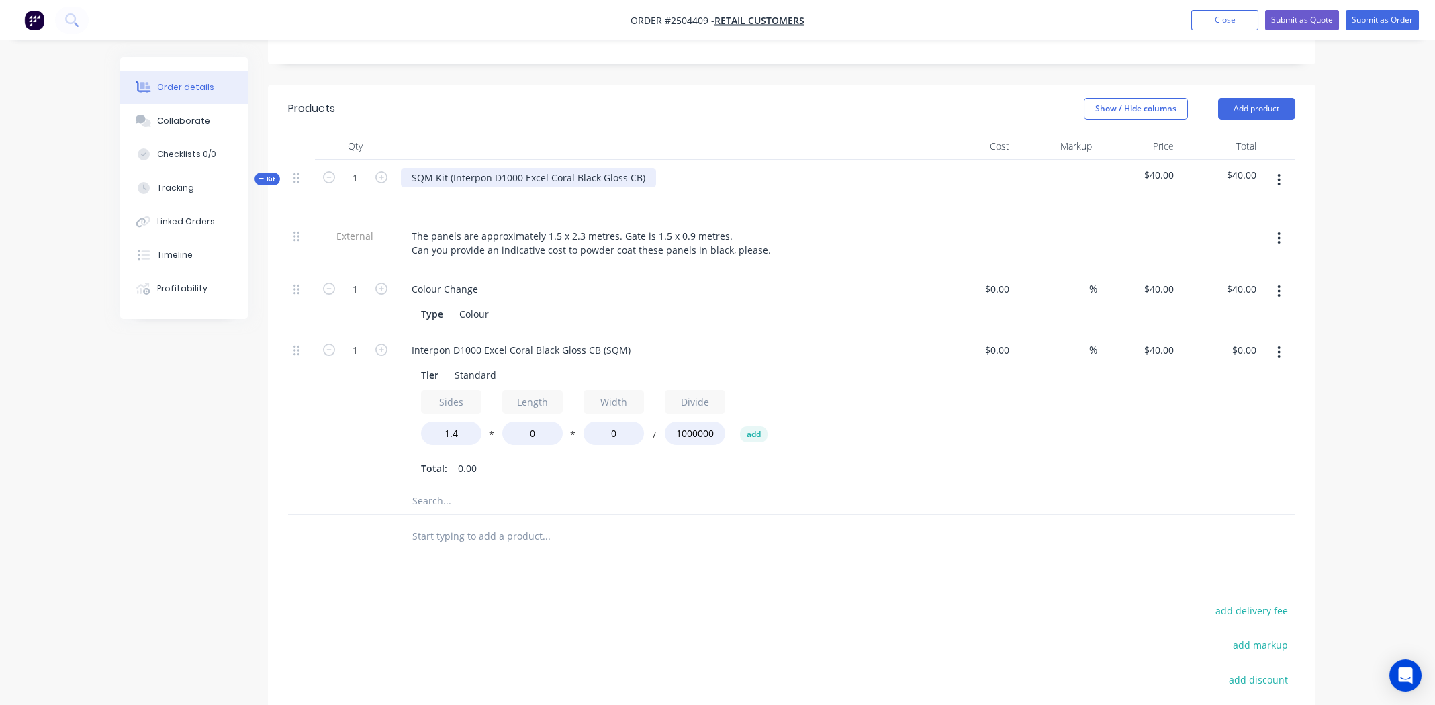
click at [642, 168] on div "SQM Kit (Interpon D1000 Excel Coral Black Gloss CB)" at bounding box center [528, 177] width 255 height 19
drag, startPoint x: 451, startPoint y: 126, endPoint x: 366, endPoint y: 127, distance: 85.3
click at [366, 160] on div "Kit 1 SQM Kit (Interpon D1000 Excel Coral Black Gloss CB $40.00 $40.00" at bounding box center [791, 189] width 1007 height 58
click at [531, 422] on input "0" at bounding box center [532, 434] width 60 height 24
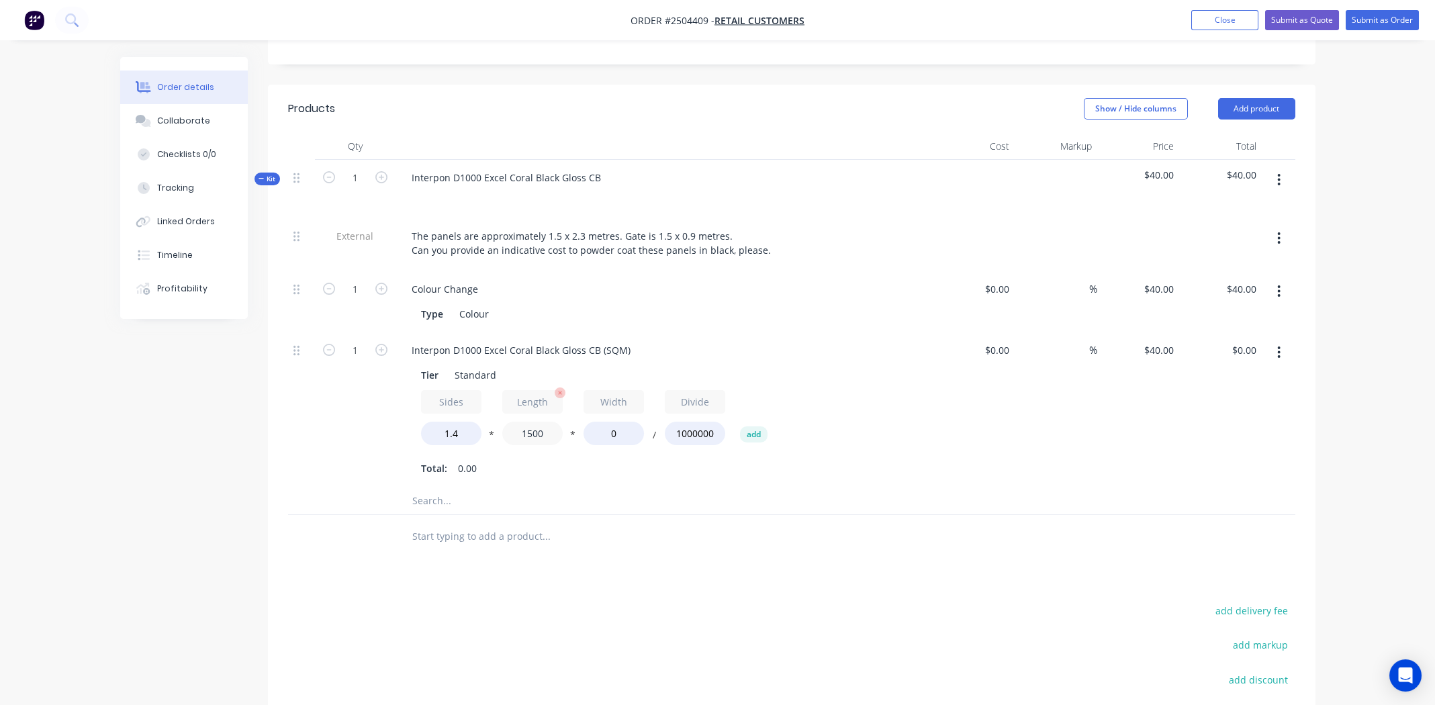
type input "1500"
type input "2300"
type input "$193.20"
click at [359, 340] on input "1" at bounding box center [355, 350] width 35 height 20
type input "3"
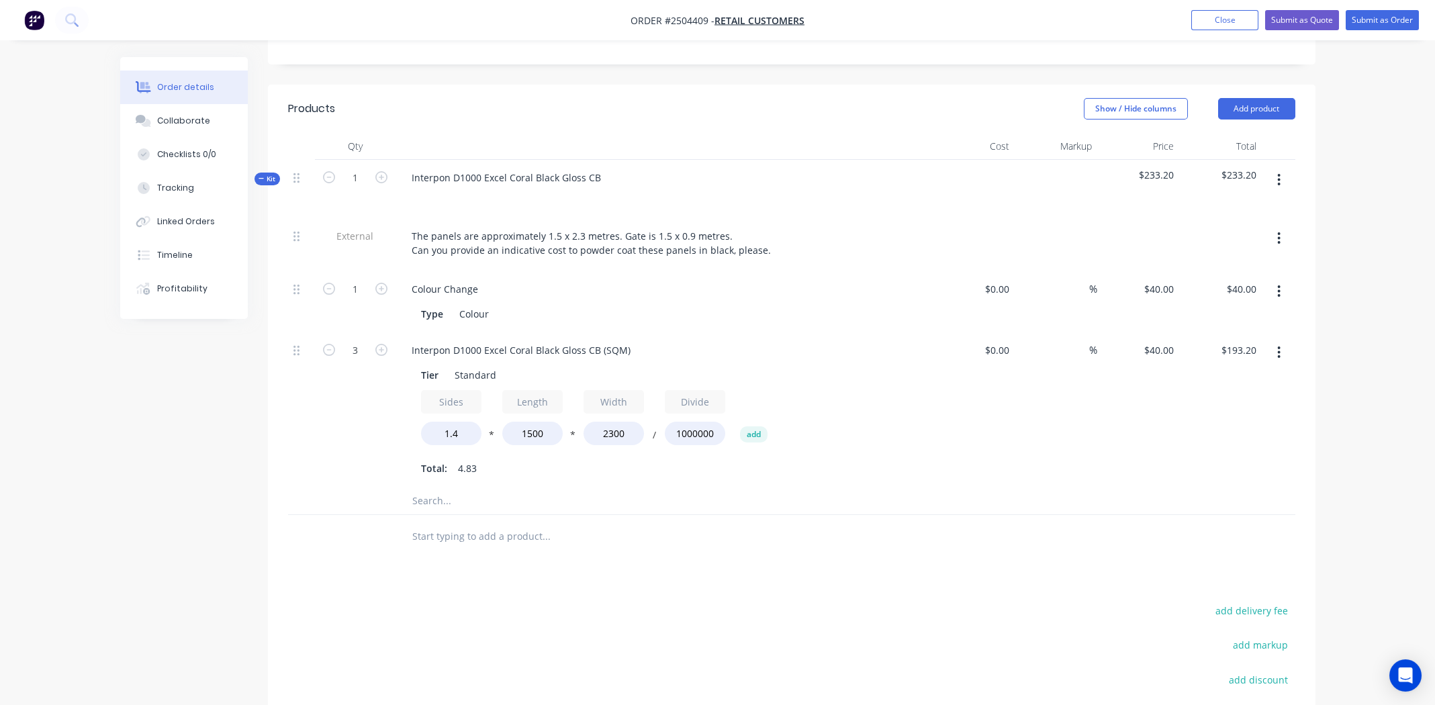
type input "$579.60"
click at [925, 420] on div "Tier Standard Sides 1.4 * Length 1500 * Width 2300 / Divide 1000000 add Total: …" at bounding box center [664, 421] width 527 height 116
click at [1281, 345] on icon "button" at bounding box center [1278, 352] width 3 height 15
click at [1223, 378] on div "Duplicate" at bounding box center [1231, 387] width 103 height 19
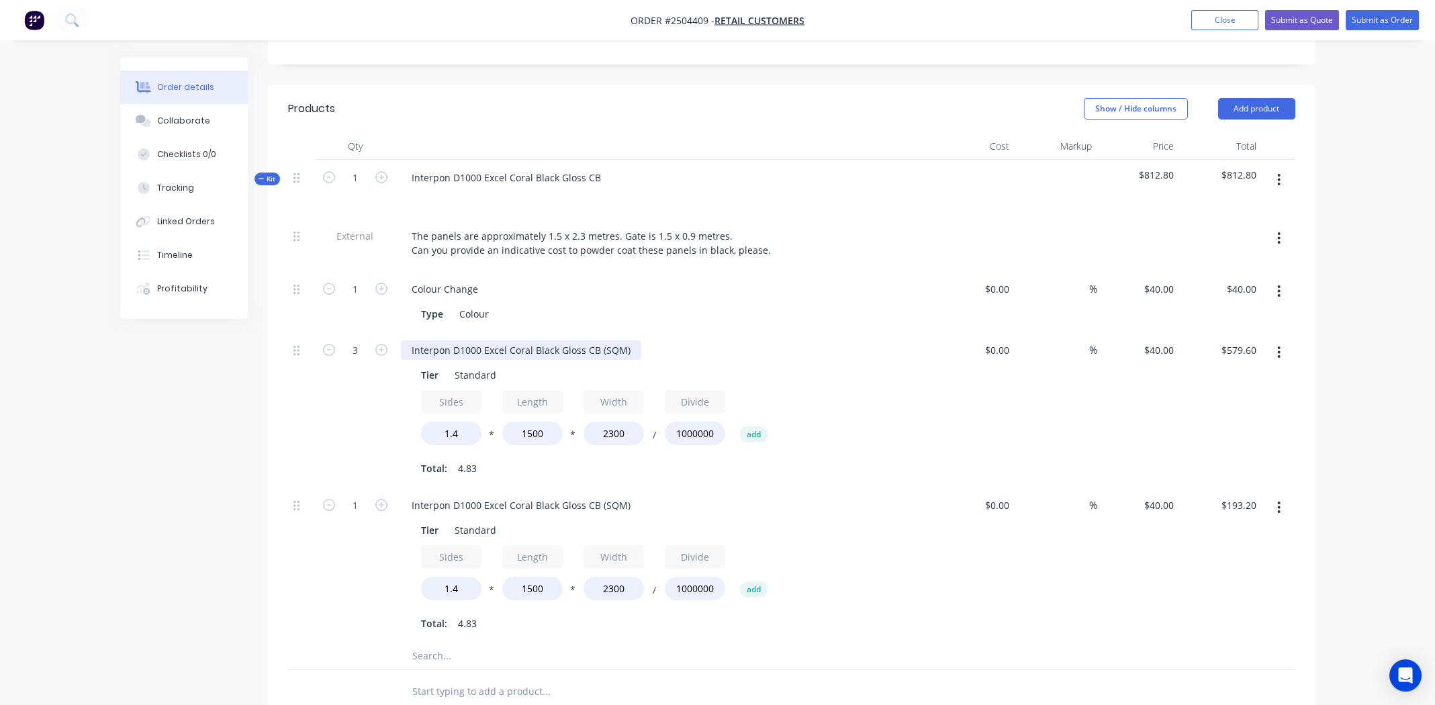
click at [513, 340] on div "Interpon D1000 Excel Coral Black Gloss CB (SQM)" at bounding box center [521, 349] width 240 height 19
click at [514, 340] on div "Interpon D1000 Excel Coral Black Gloss CB (SQM)" at bounding box center [521, 349] width 240 height 19
click at [516, 340] on div "Interpon D1000 Excel Coral Black Gloss CB (SQM)" at bounding box center [521, 349] width 240 height 19
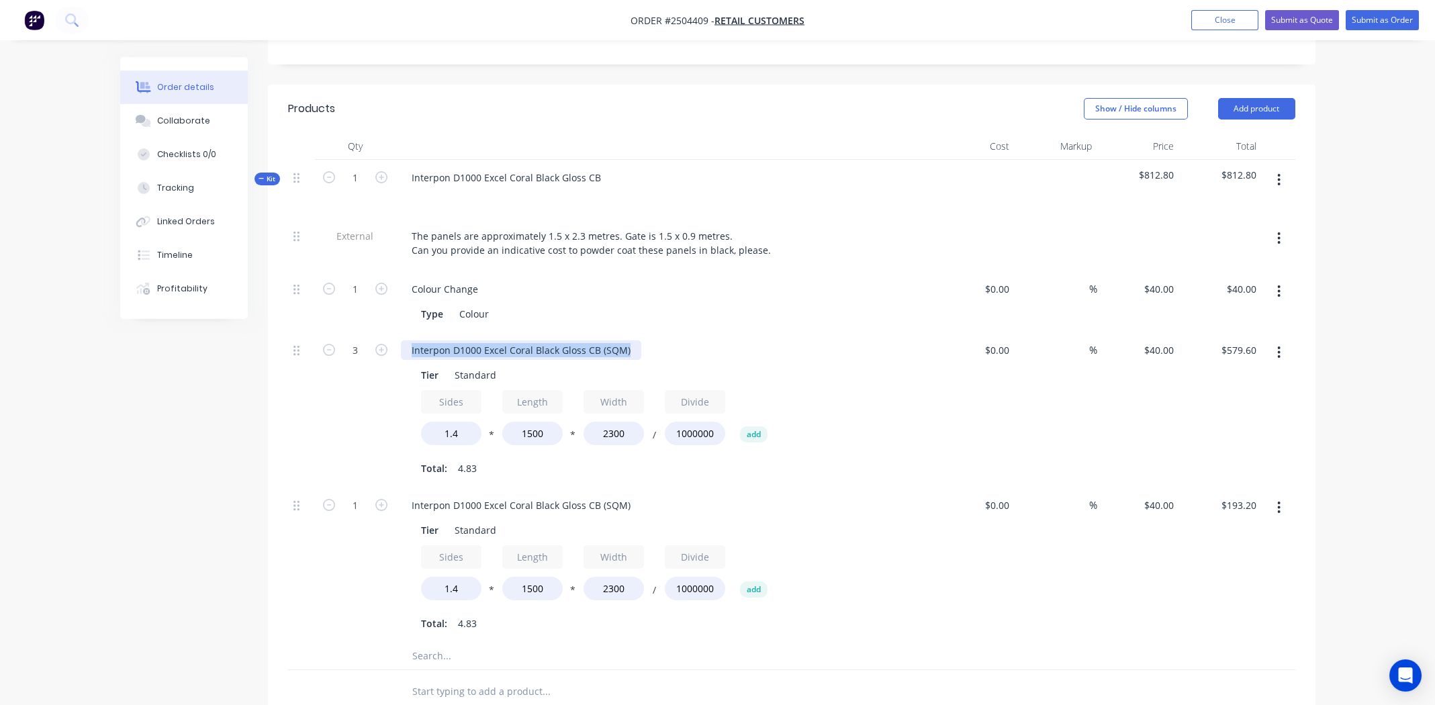
click at [516, 340] on div "Interpon D1000 Excel Coral Black Gloss CB (SQM)" at bounding box center [521, 349] width 240 height 19
click at [539, 496] on div "Interpon D1000 Excel Coral Black Gloss CB (SQM)" at bounding box center [521, 505] width 240 height 19
click at [540, 496] on div "Interpon D1000 Excel Coral Black Gloss CB (SQM)" at bounding box center [521, 505] width 240 height 19
click at [541, 496] on div "Interpon D1000 Excel Coral Black Gloss CB (SQM)" at bounding box center [521, 505] width 240 height 19
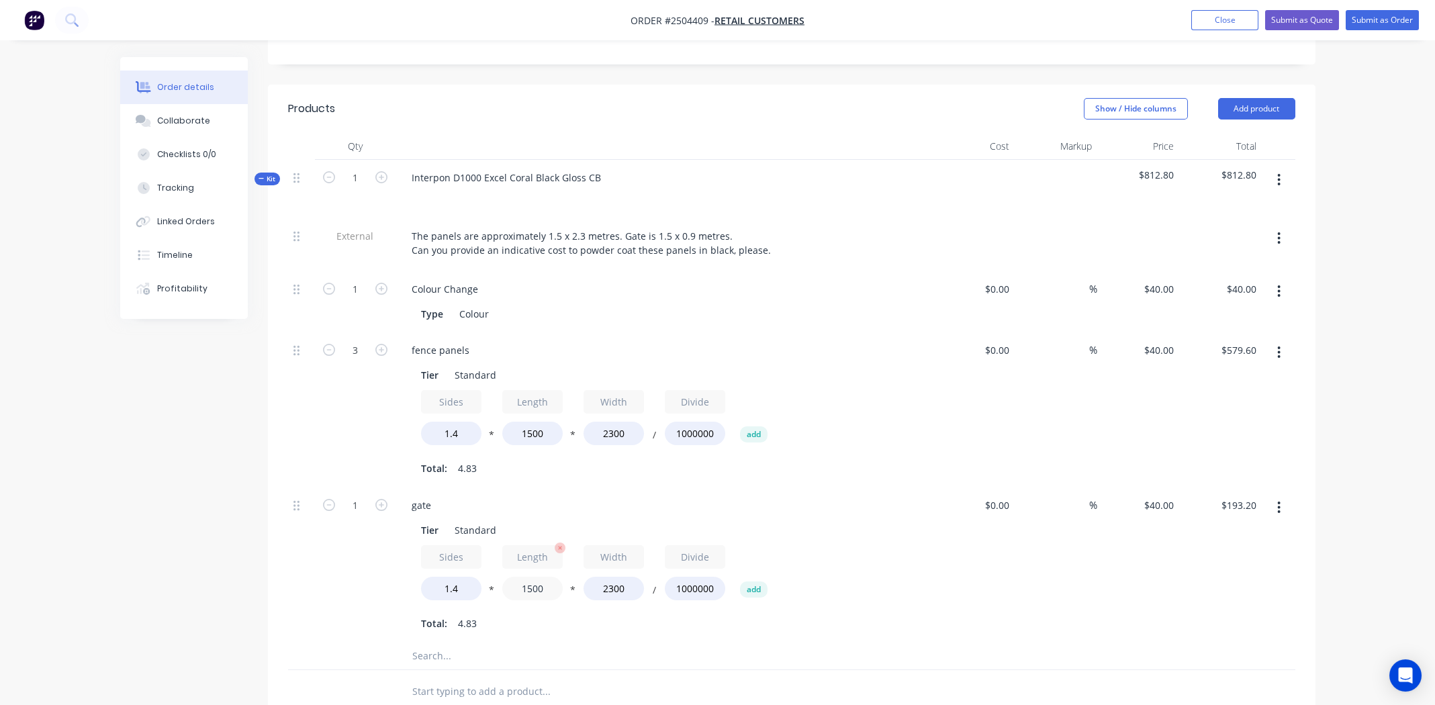
click at [533, 577] on input "1500" at bounding box center [532, 589] width 60 height 24
click at [535, 577] on input "1500" at bounding box center [532, 589] width 60 height 24
click at [613, 577] on input "2300" at bounding box center [614, 589] width 60 height 24
type input "900"
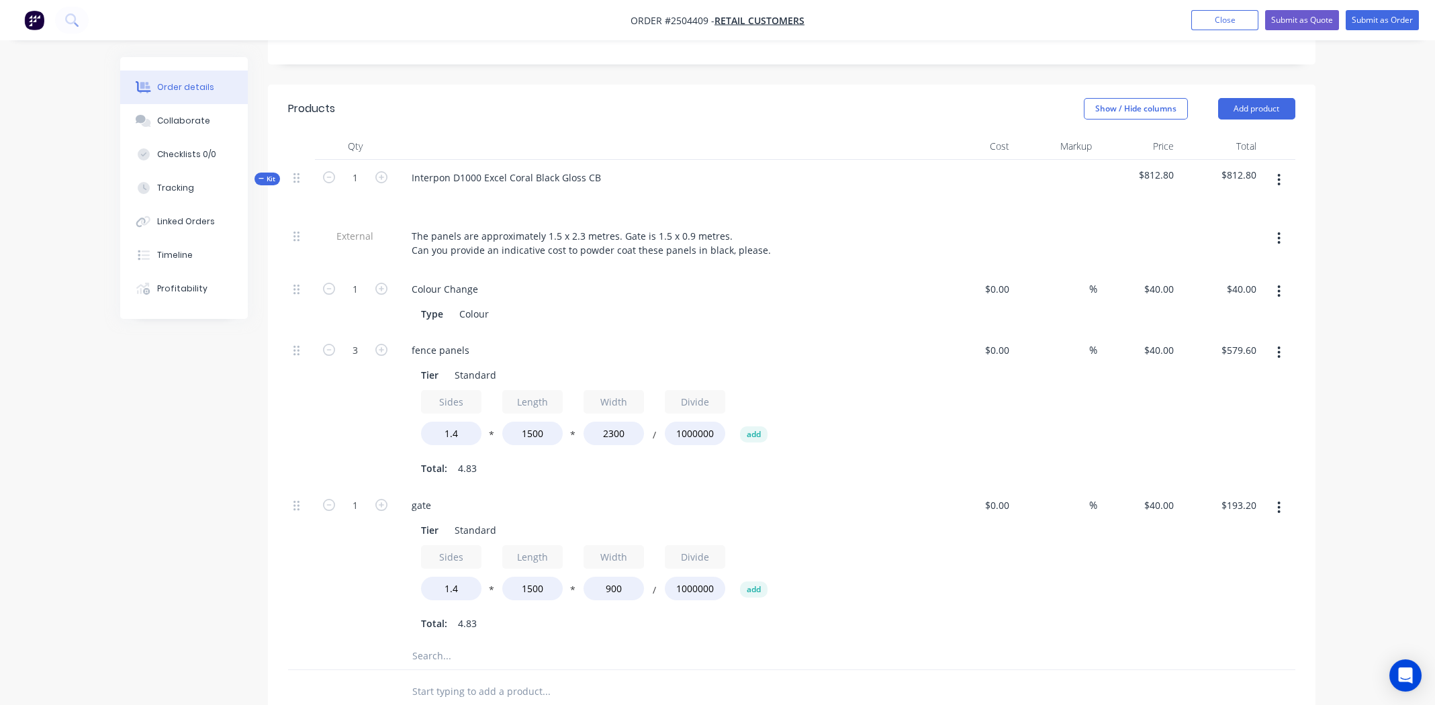
type input "$75.60"
click at [882, 545] on div "Sides 1.4 * Length 1500 * Width 900 / Divide 1000000 add" at bounding box center [664, 575] width 486 height 60
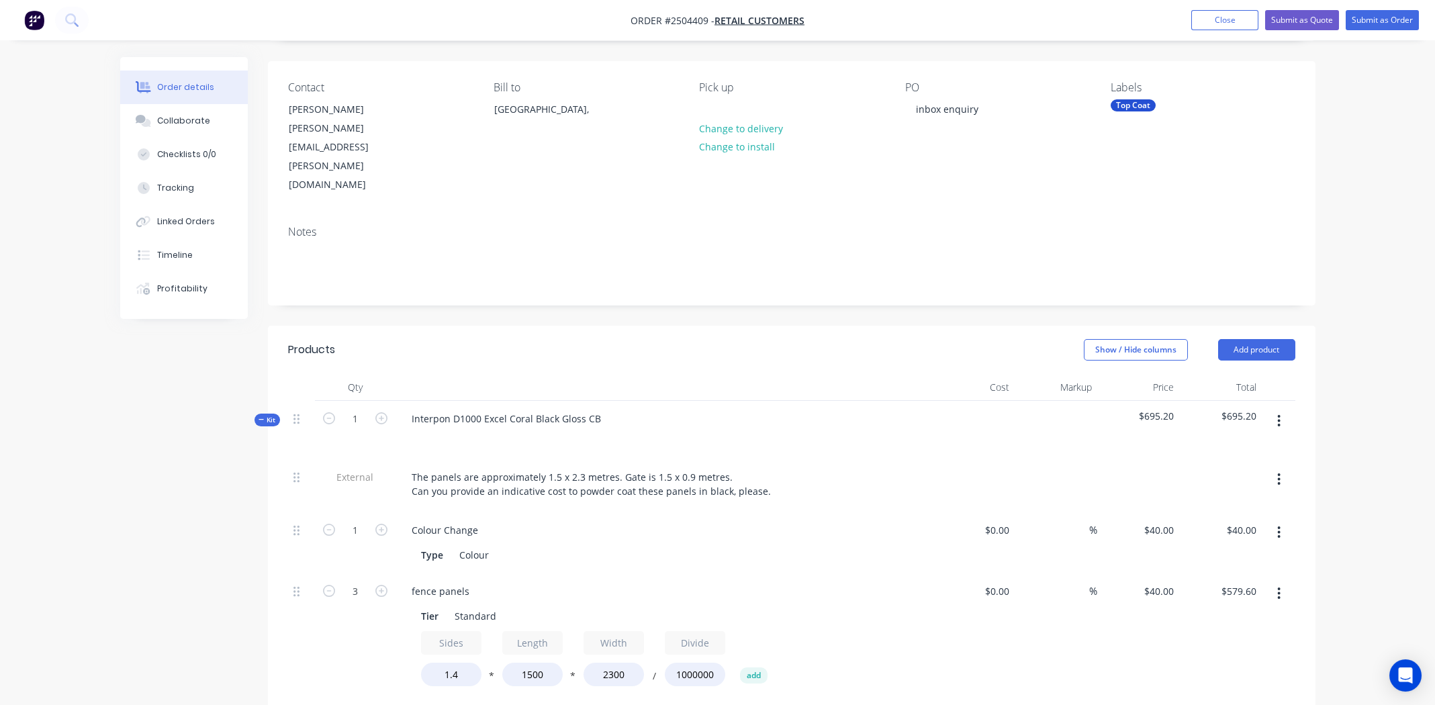
scroll to position [0, 0]
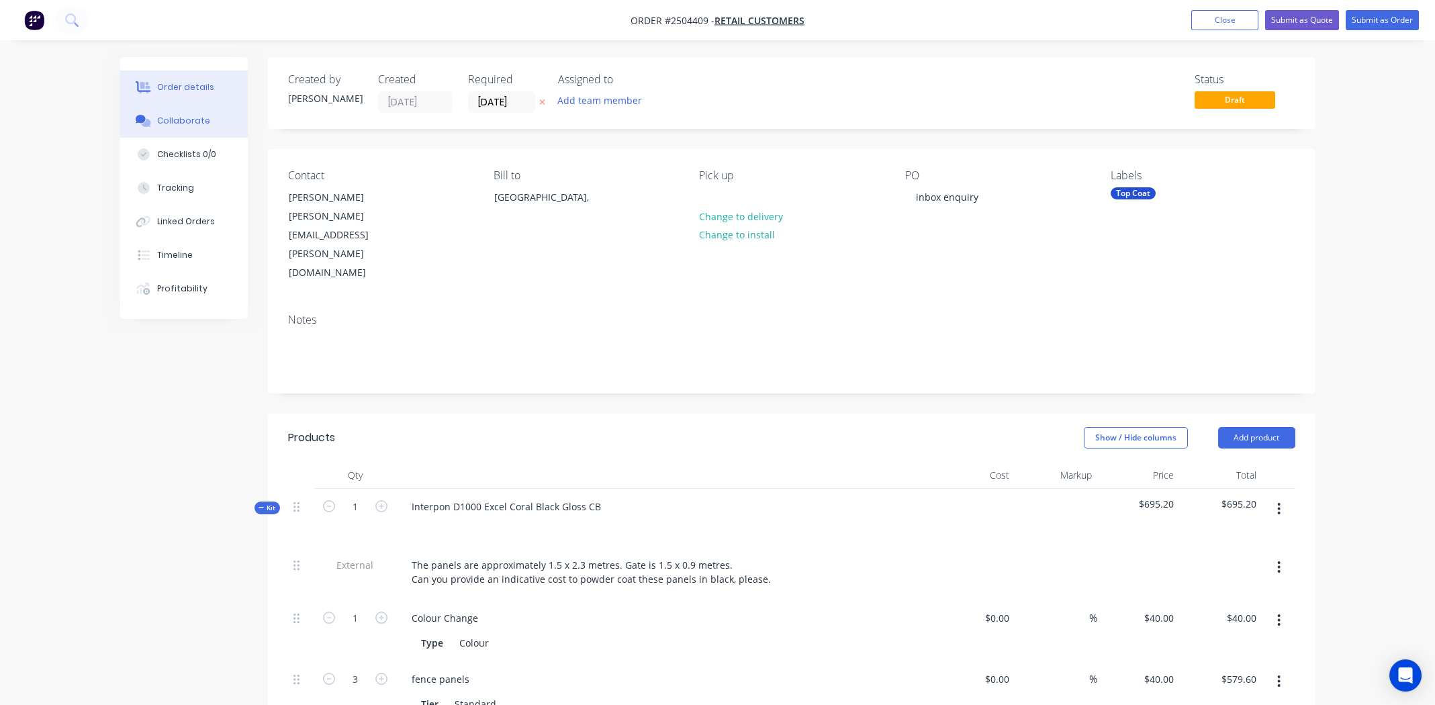
click at [180, 121] on div "Collaborate" at bounding box center [183, 121] width 53 height 12
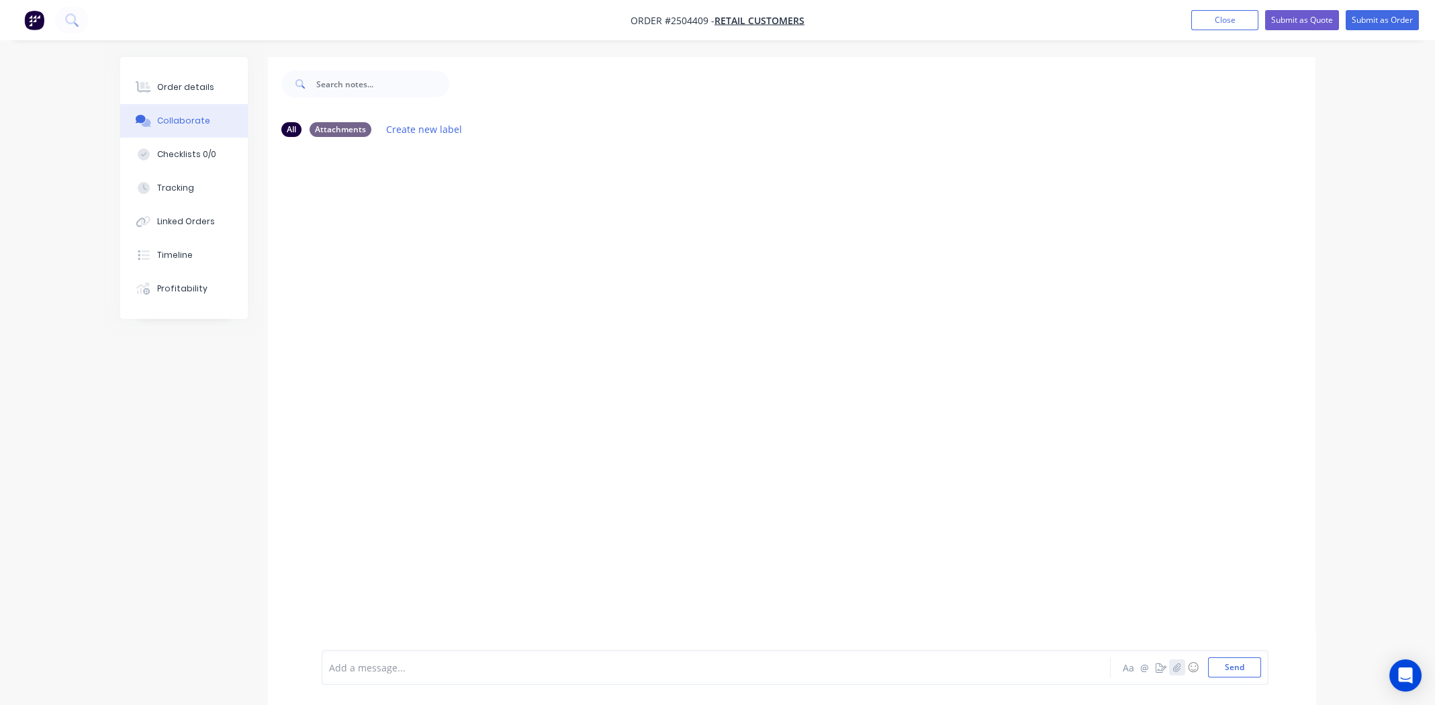
click at [1177, 665] on icon "button" at bounding box center [1177, 667] width 8 height 9
click at [1243, 672] on button "Send" at bounding box center [1234, 667] width 53 height 20
click at [181, 81] on div "Order details" at bounding box center [185, 87] width 57 height 12
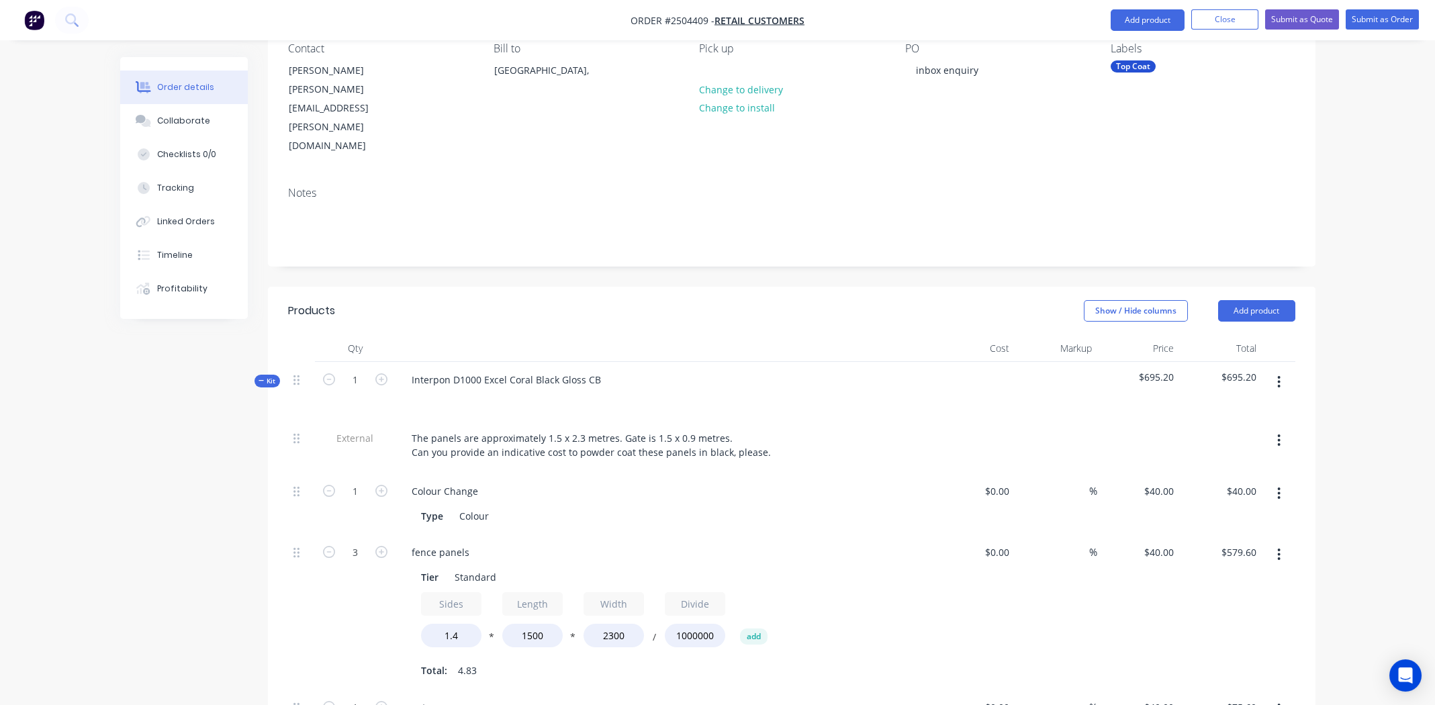
scroll to position [403, 0]
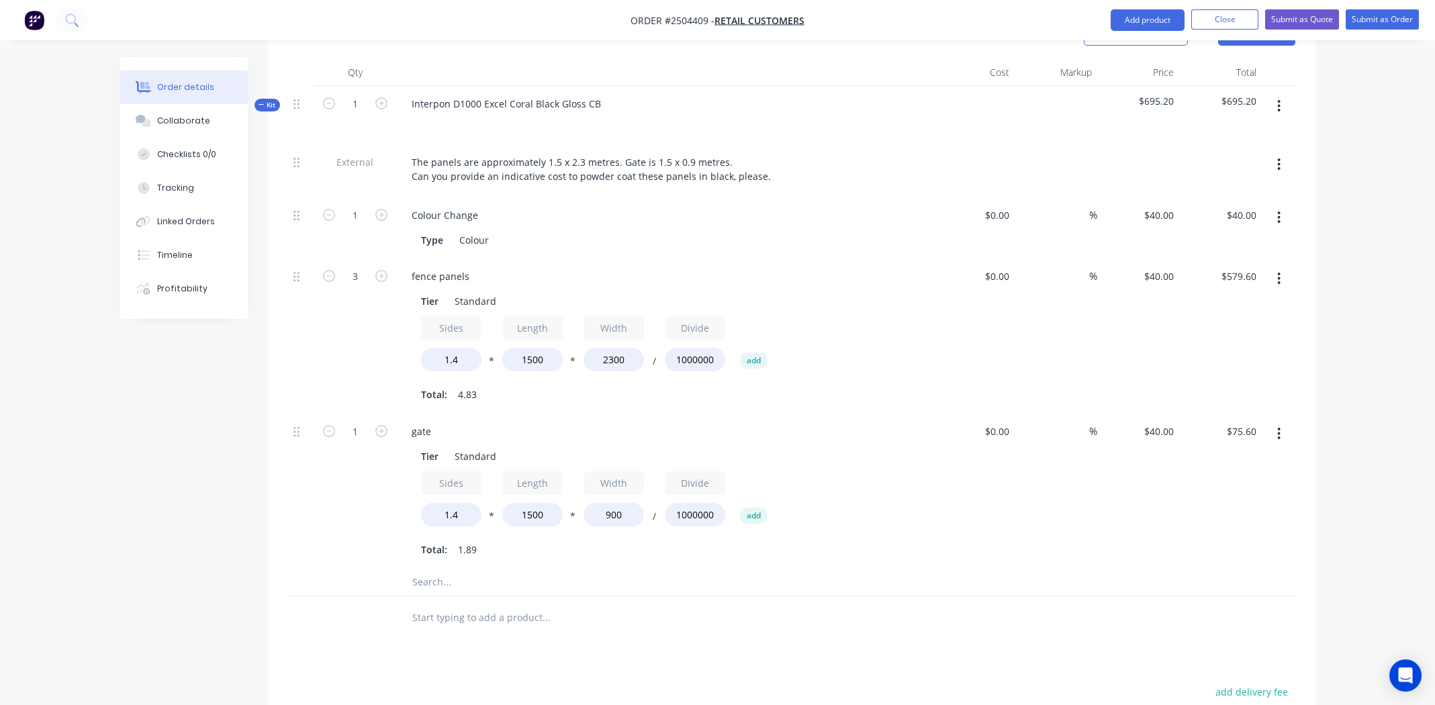
click at [1001, 569] on div at bounding box center [791, 583] width 1007 height 28
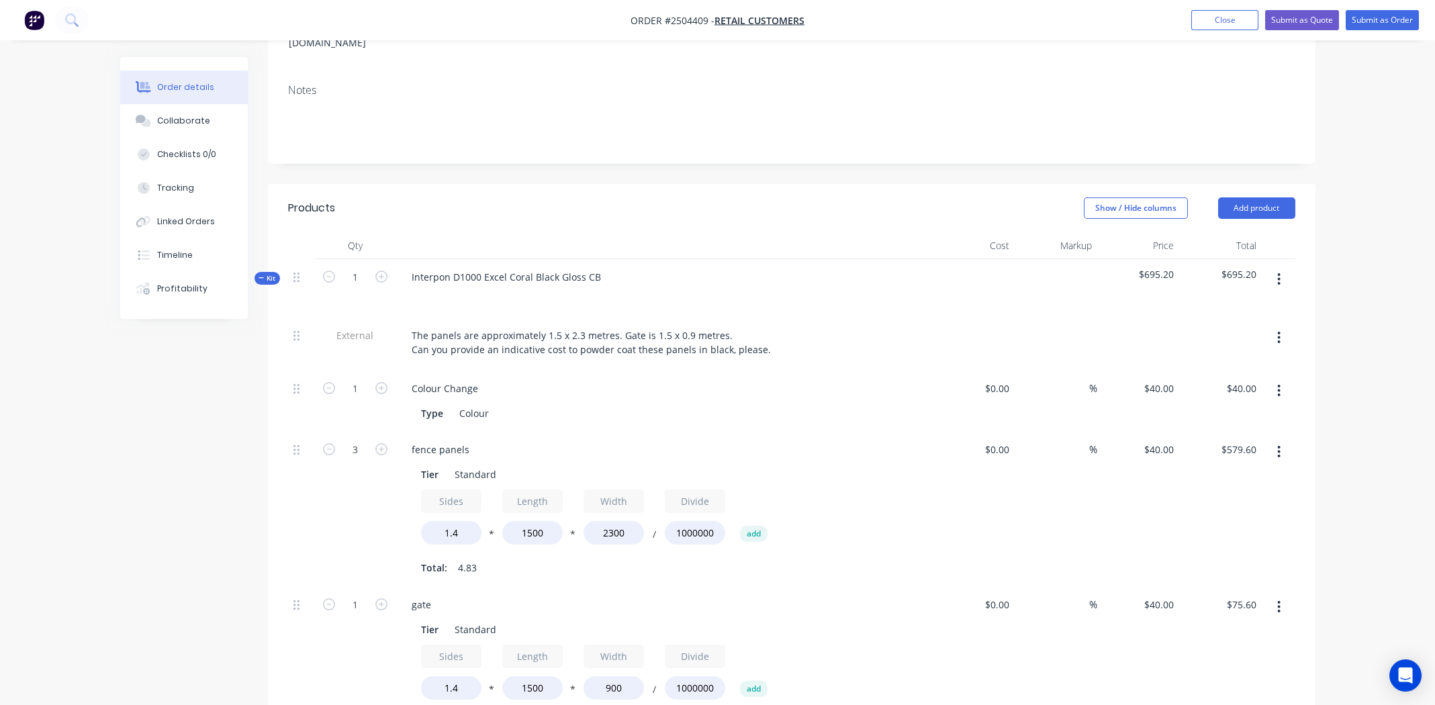
scroll to position [223, 0]
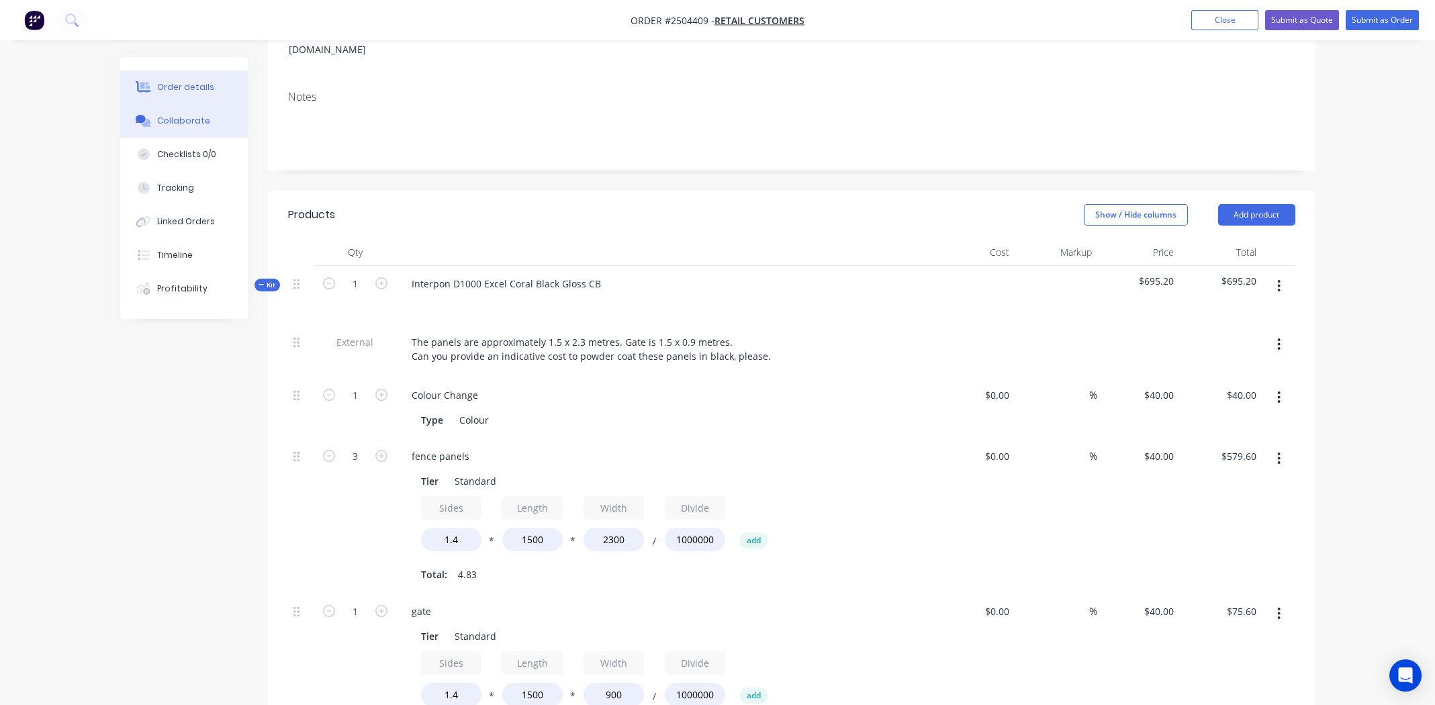
click at [186, 119] on div "Collaborate" at bounding box center [183, 121] width 53 height 12
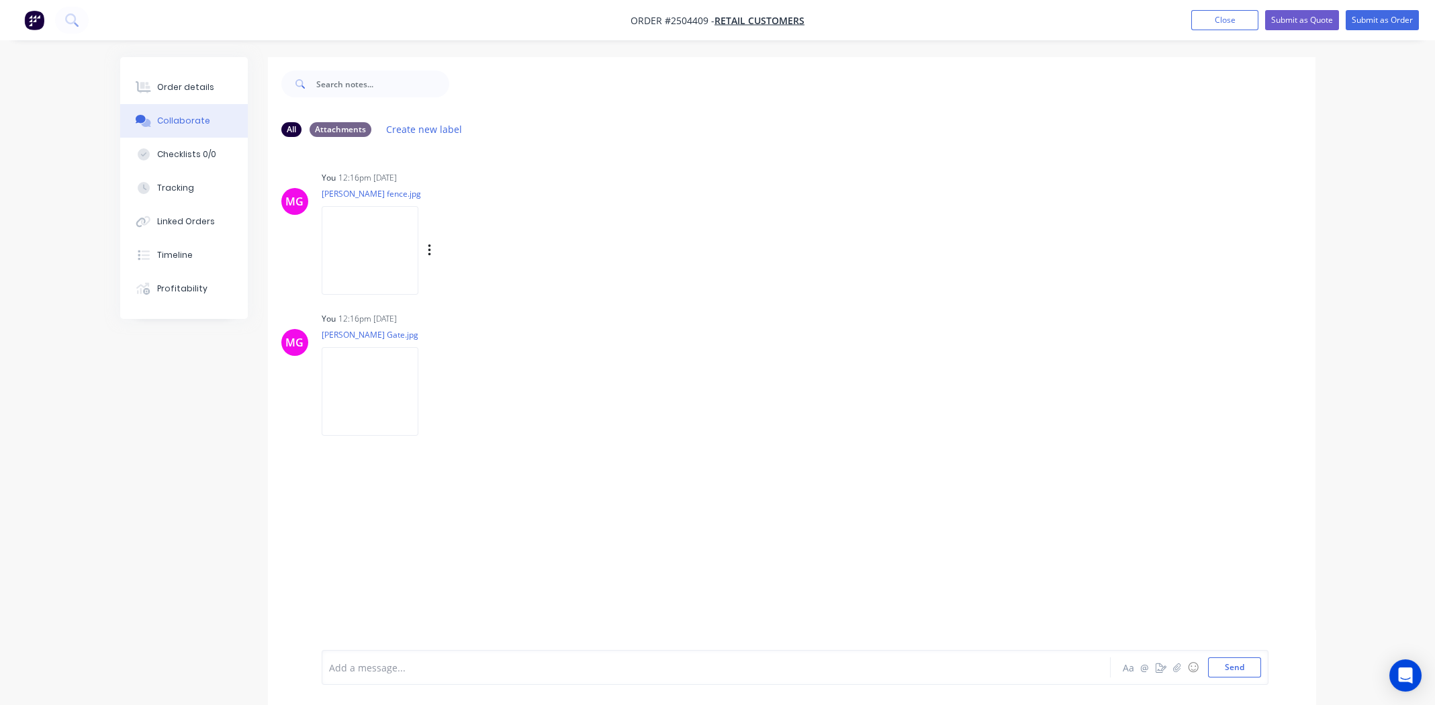
click at [348, 240] on img at bounding box center [370, 250] width 97 height 88
click at [373, 387] on img at bounding box center [370, 391] width 97 height 88
click at [759, 378] on div "MG You 12:16pm 14/10/25 Tony Gate.jpg Labels Download Delete" at bounding box center [792, 369] width 1048 height 121
click at [191, 85] on div "Order details" at bounding box center [185, 87] width 57 height 12
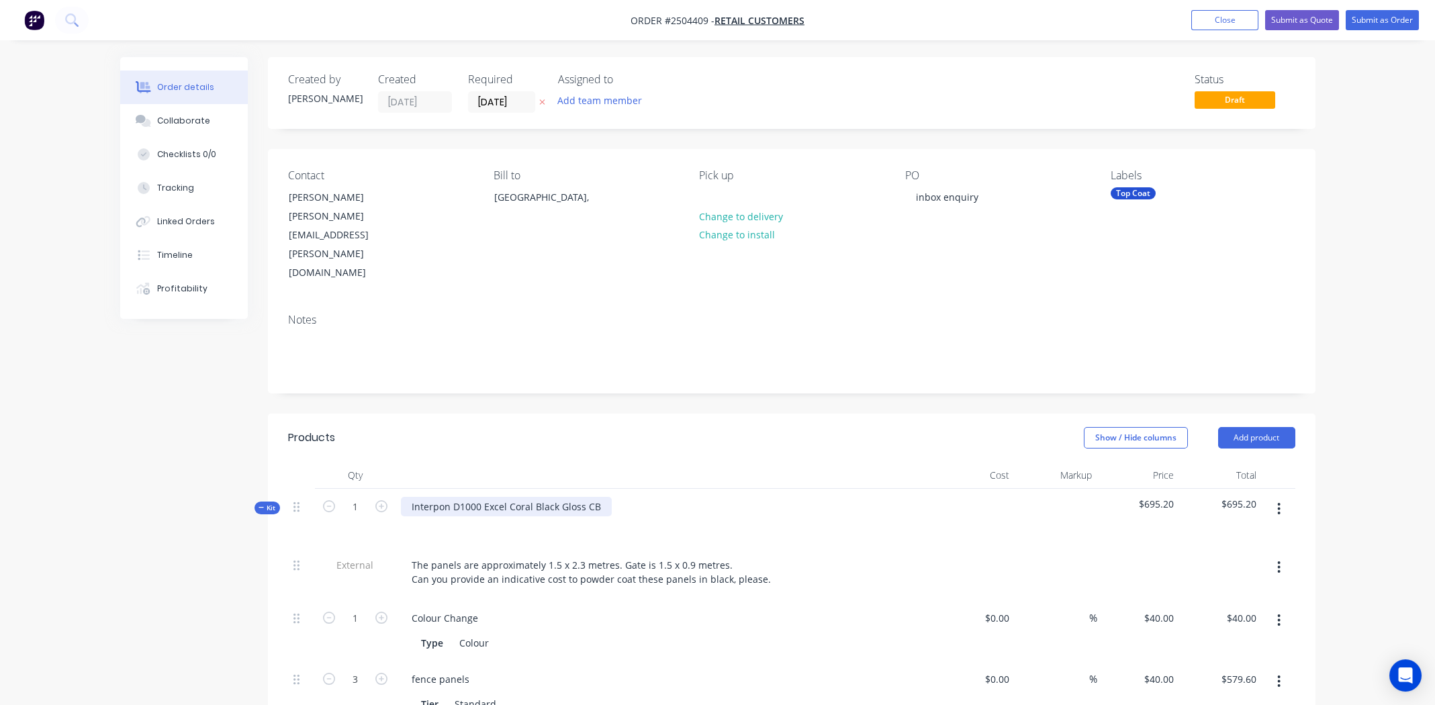
click at [560, 497] on div "Interpon D1000 Excel Coral Black Gloss CB" at bounding box center [506, 506] width 211 height 19
click at [561, 497] on div "Interpon D1000 Excel Coral Black Gloss CB" at bounding box center [506, 506] width 211 height 19
copy div "Interpon D1000 Excel Coral Black Gloss CB"
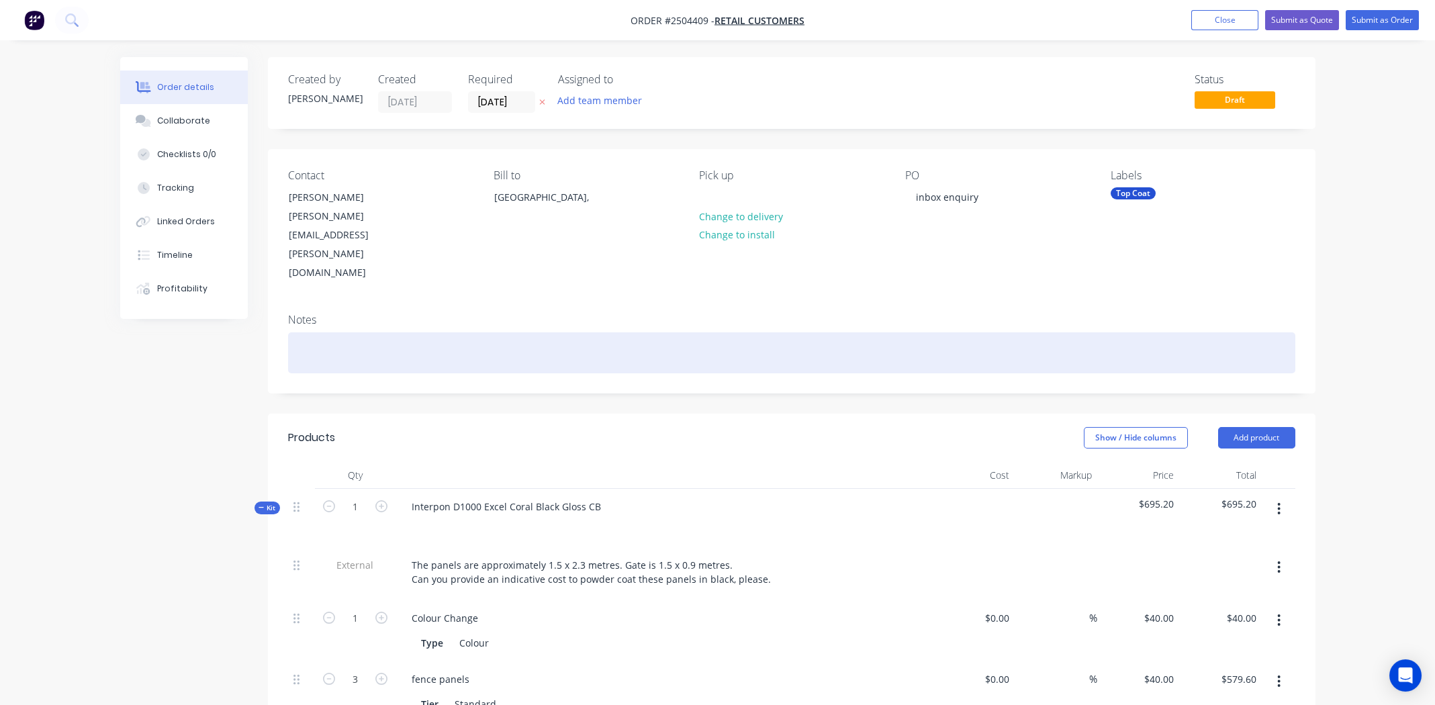
paste div
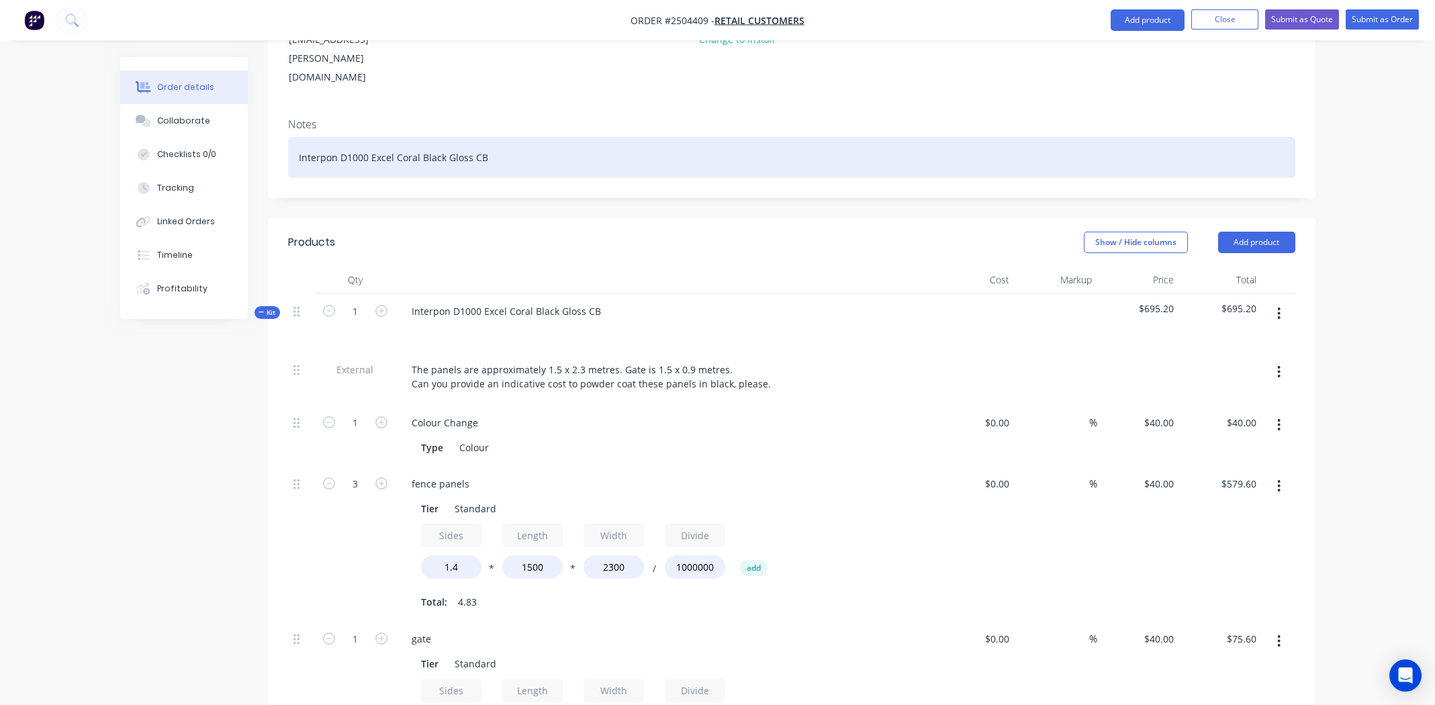
scroll to position [403, 0]
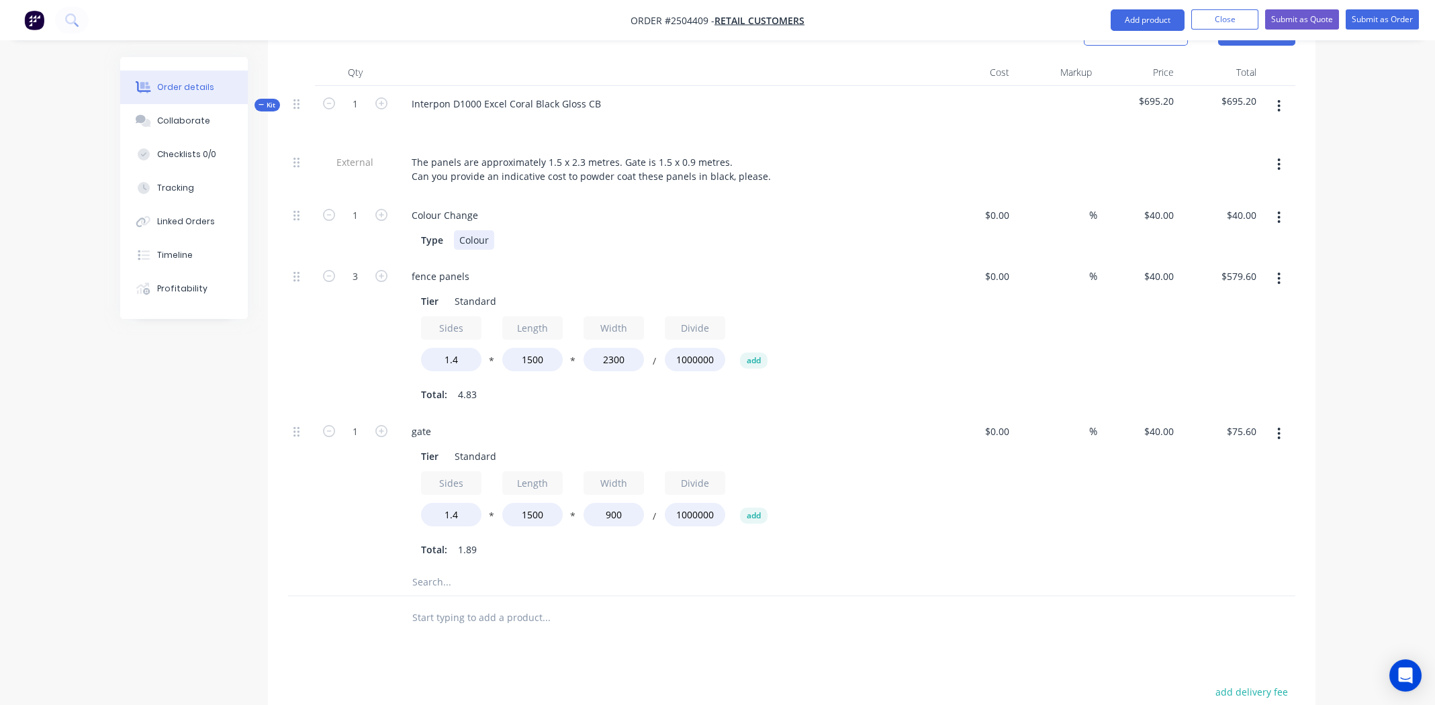
click at [469, 230] on div "Colour" at bounding box center [474, 239] width 40 height 19
paste div
click at [668, 612] on div "Products Show / Hide columns Add product Qty Cost Markup Price Total Kit 1 Inte…" at bounding box center [792, 487] width 1048 height 952
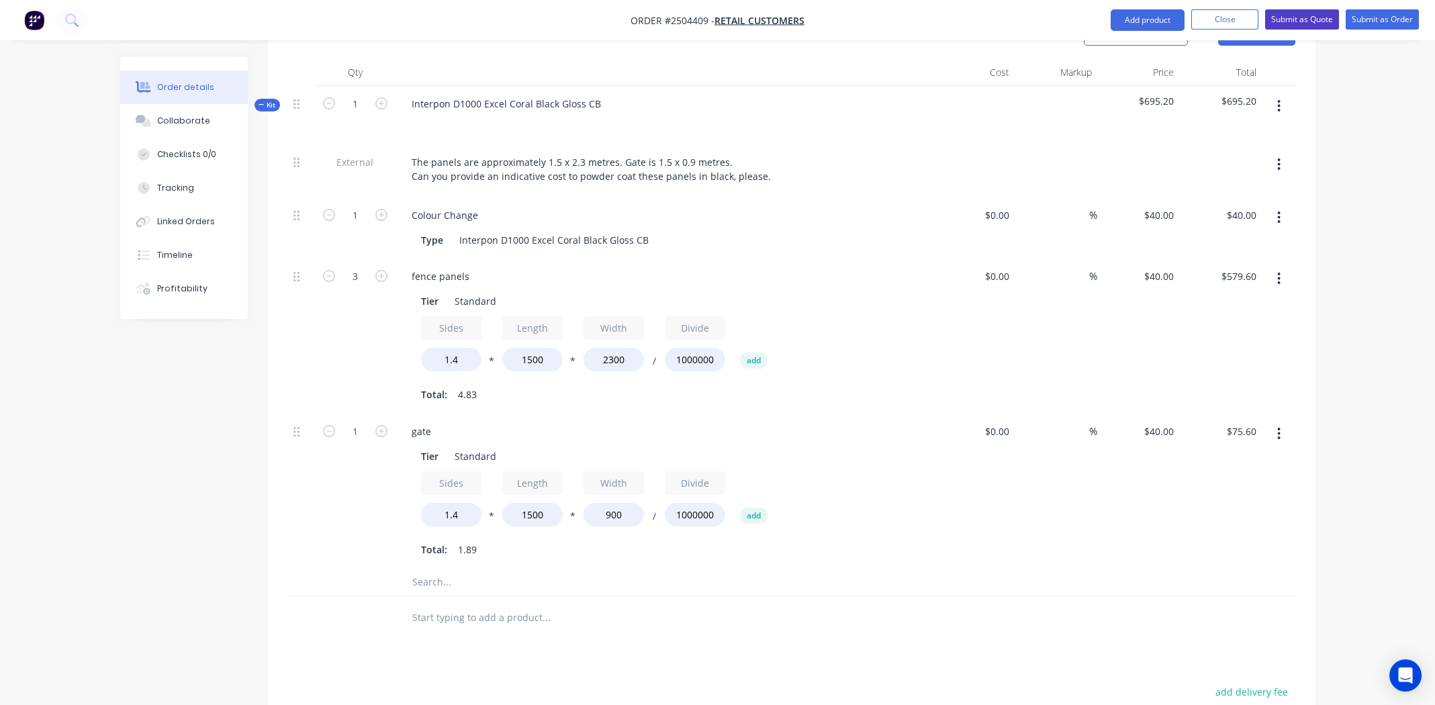
click at [1304, 15] on button "Submit as Quote" at bounding box center [1302, 19] width 74 height 20
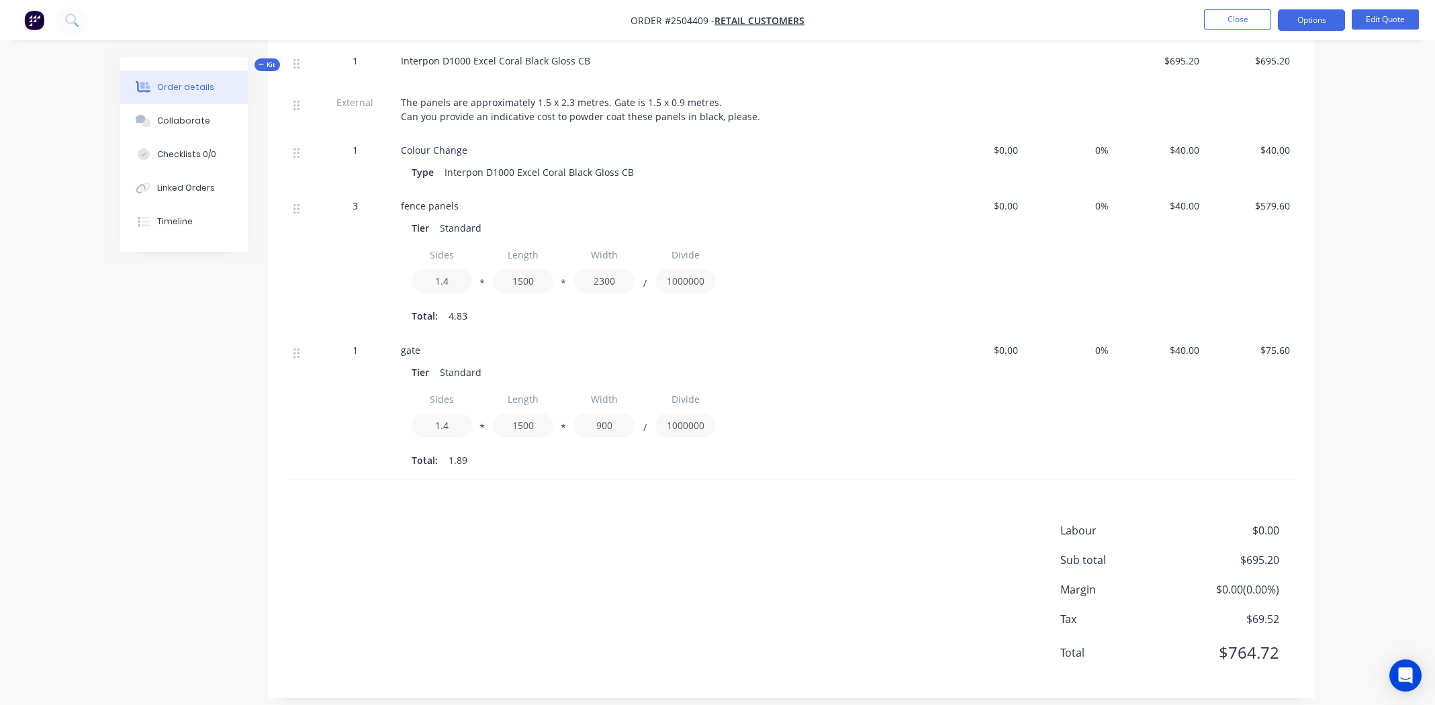
scroll to position [0, 0]
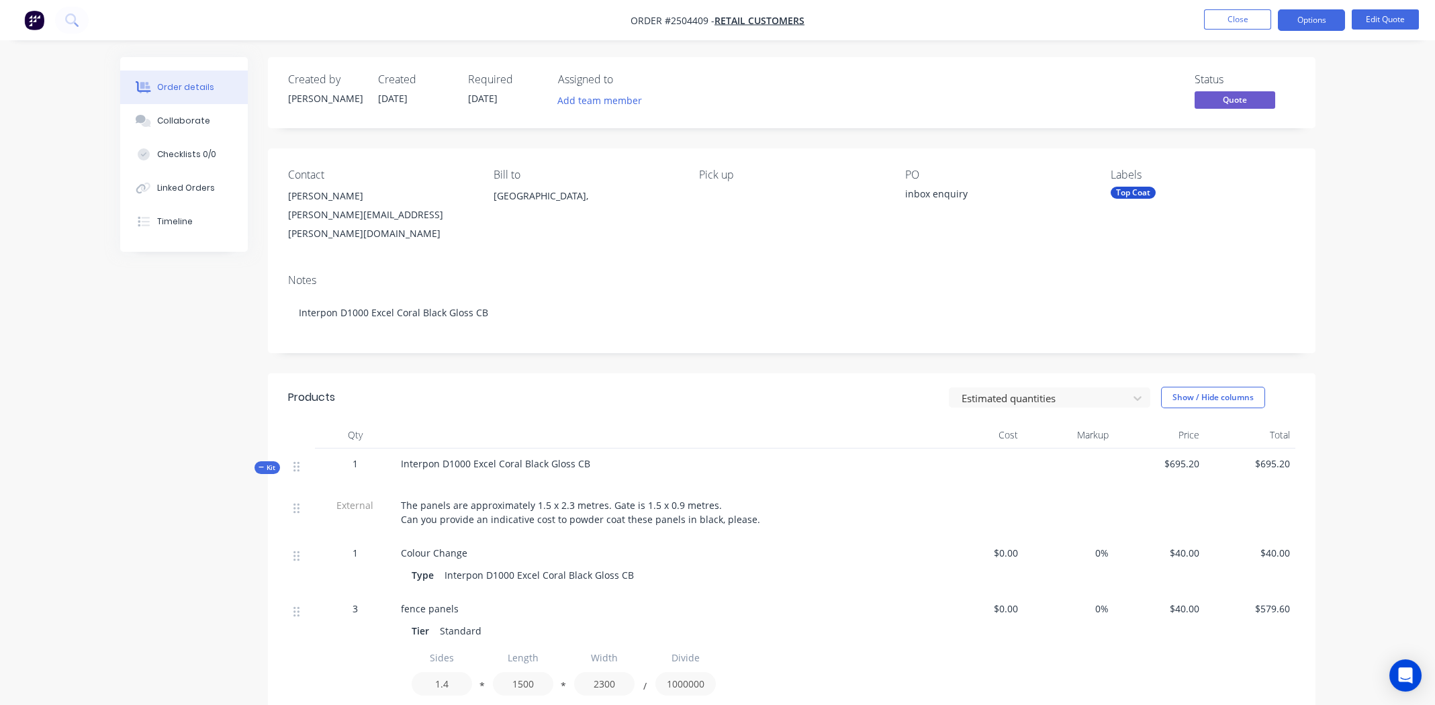
click at [507, 457] on span "Interpon D1000 Excel Coral Black Gloss CB" at bounding box center [495, 463] width 189 height 13
copy div "Interpon D1000 Excel Coral Black Gloss CB"
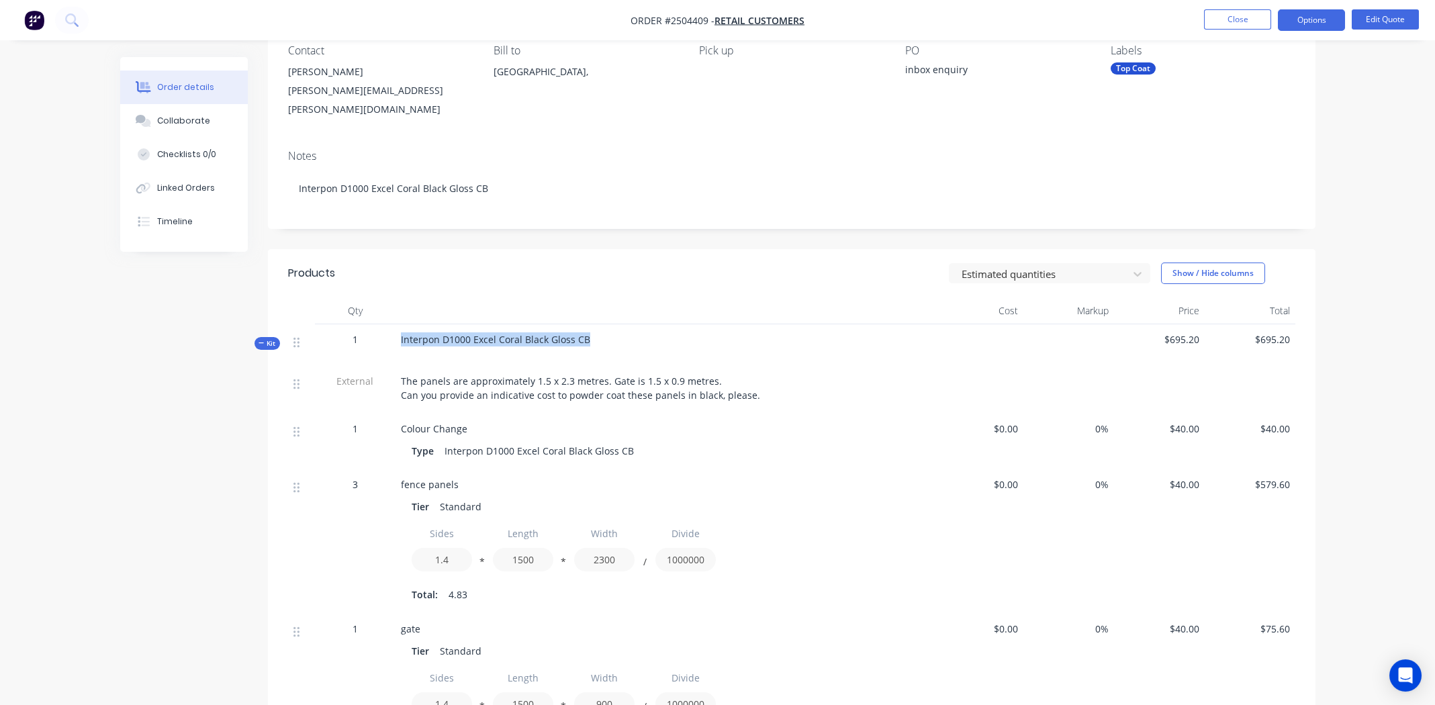
scroll to position [403, 0]
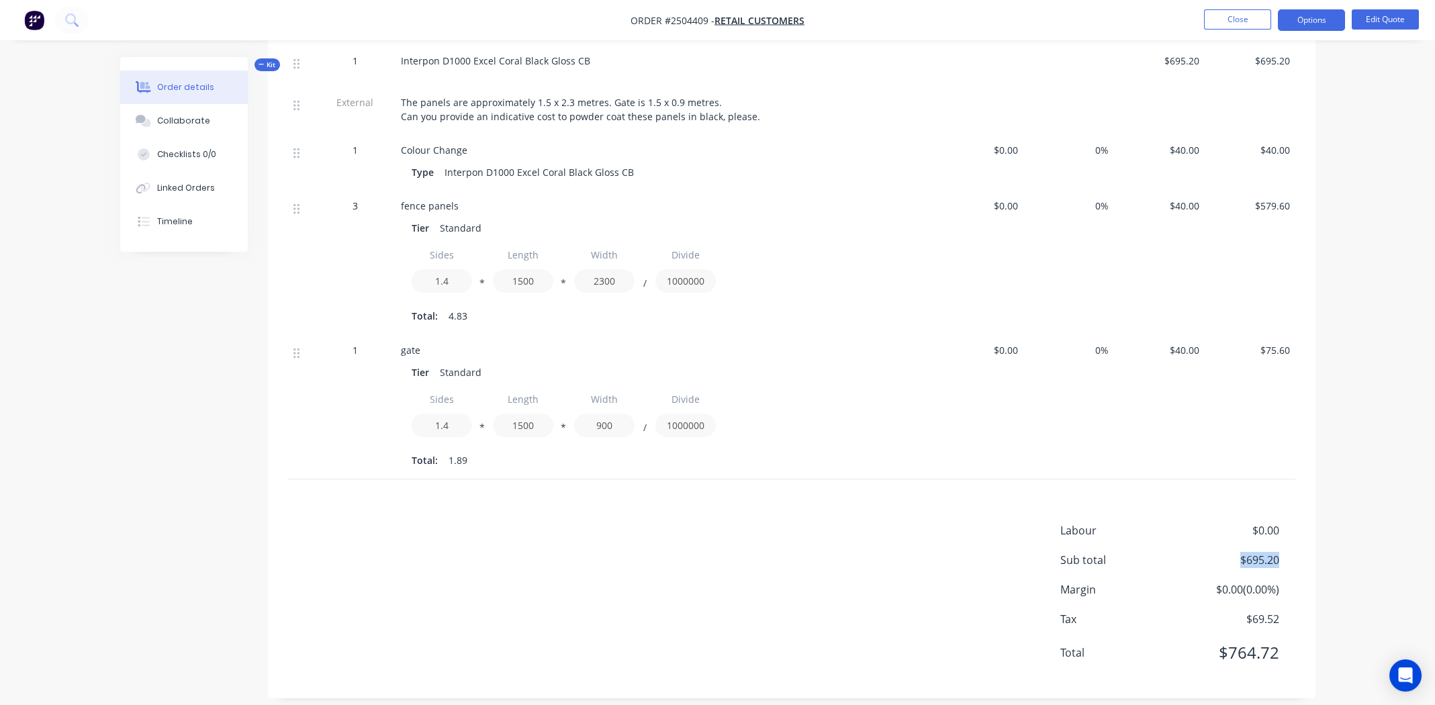
drag, startPoint x: 1291, startPoint y: 546, endPoint x: 1239, endPoint y: 552, distance: 52.7
click at [1239, 552] on div "Sub total $695.20" at bounding box center [1177, 560] width 235 height 16
copy span "$695.20"
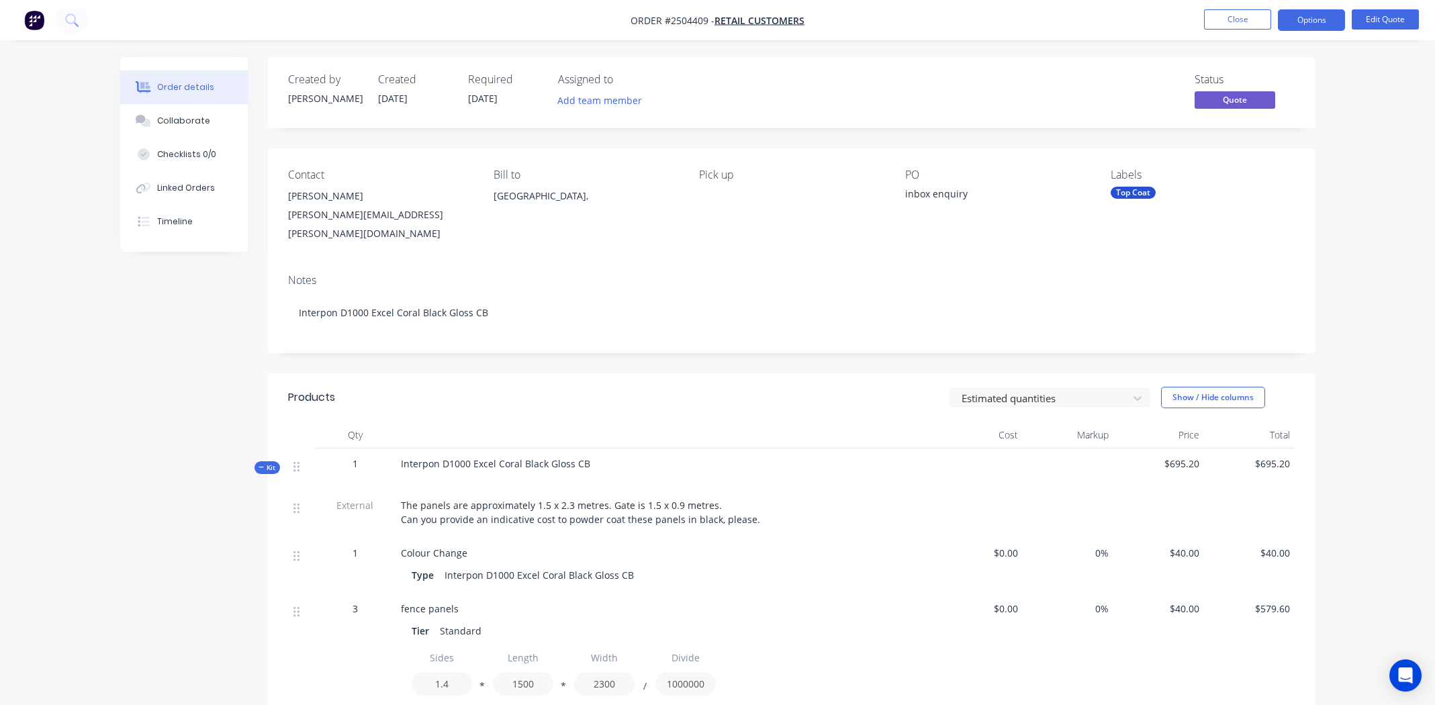
click at [691, 21] on span "Order #2504409 -" at bounding box center [673, 20] width 84 height 13
click at [692, 21] on span "Order #2504409 -" at bounding box center [673, 20] width 84 height 13
copy span "2504409"
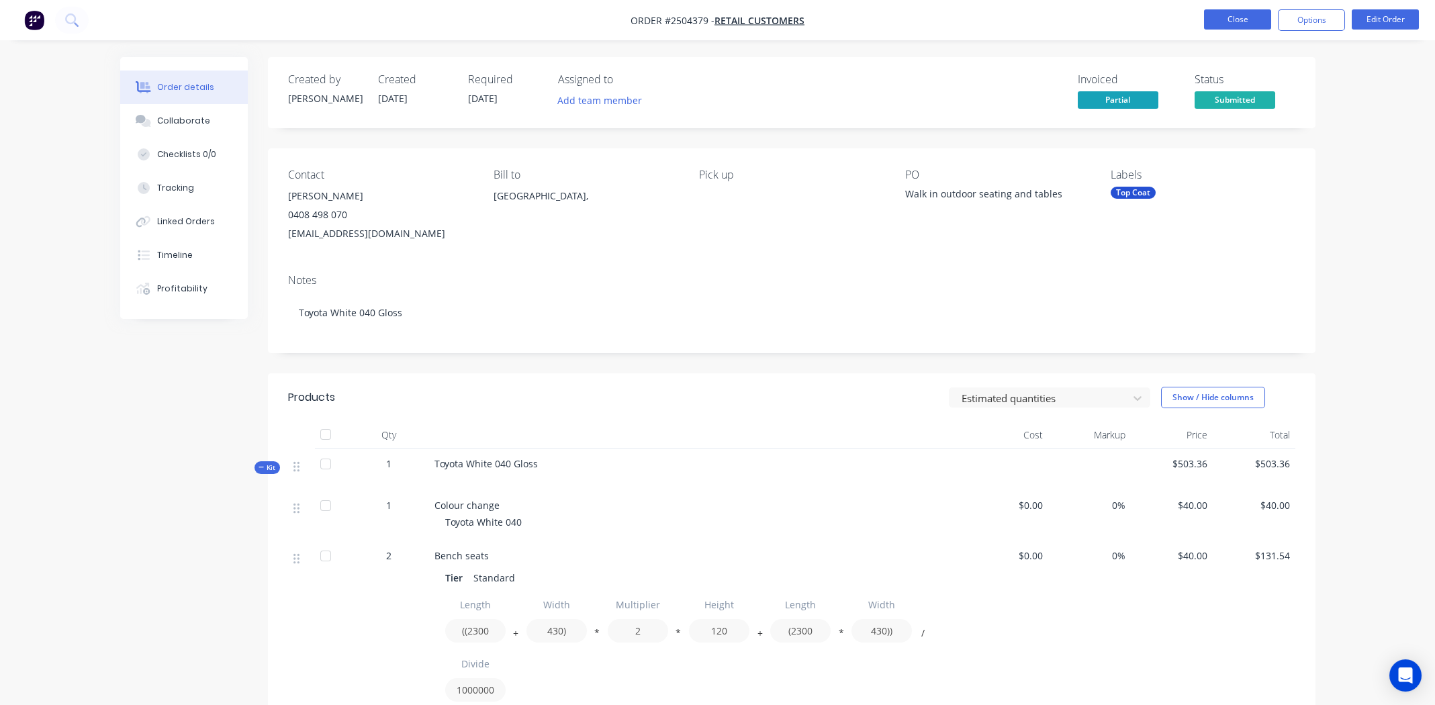
click at [1212, 13] on button "Close" at bounding box center [1237, 19] width 67 height 20
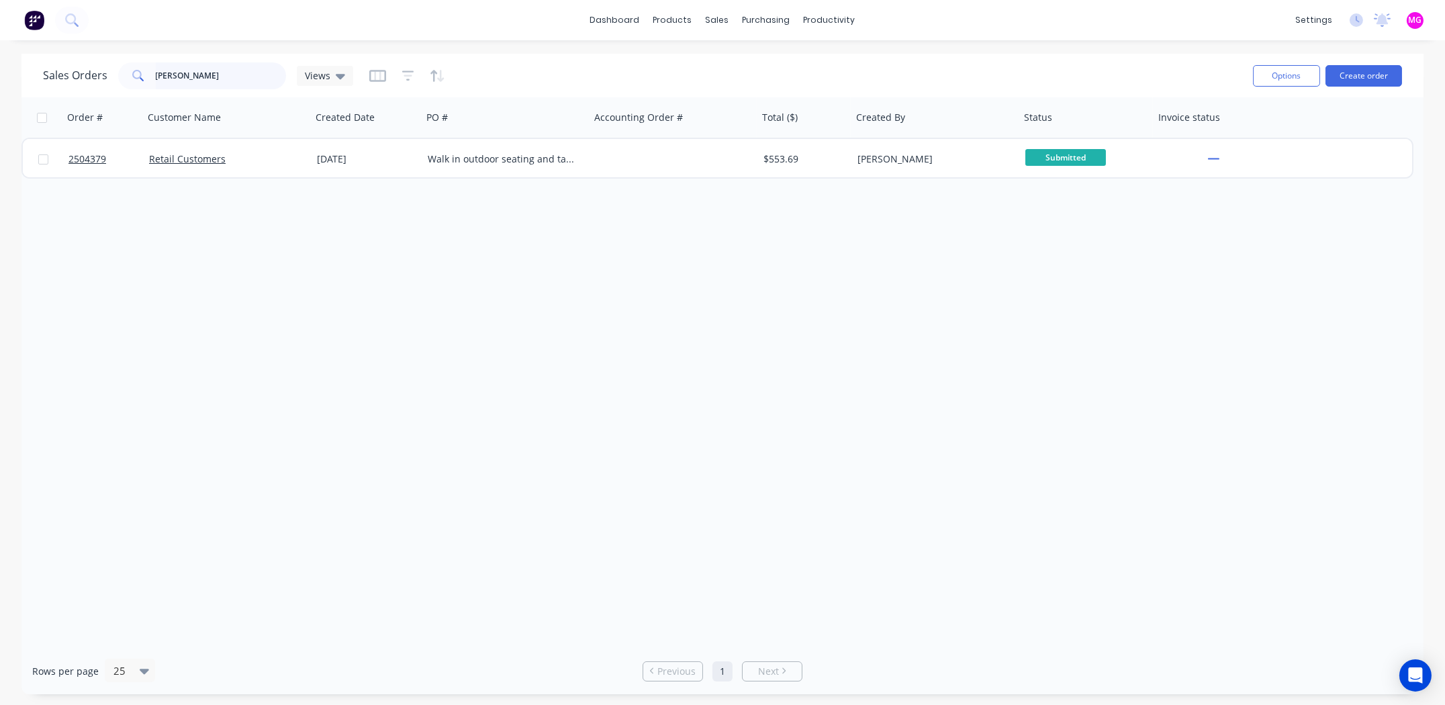
click at [242, 75] on input "andrew mason" at bounding box center [221, 75] width 131 height 27
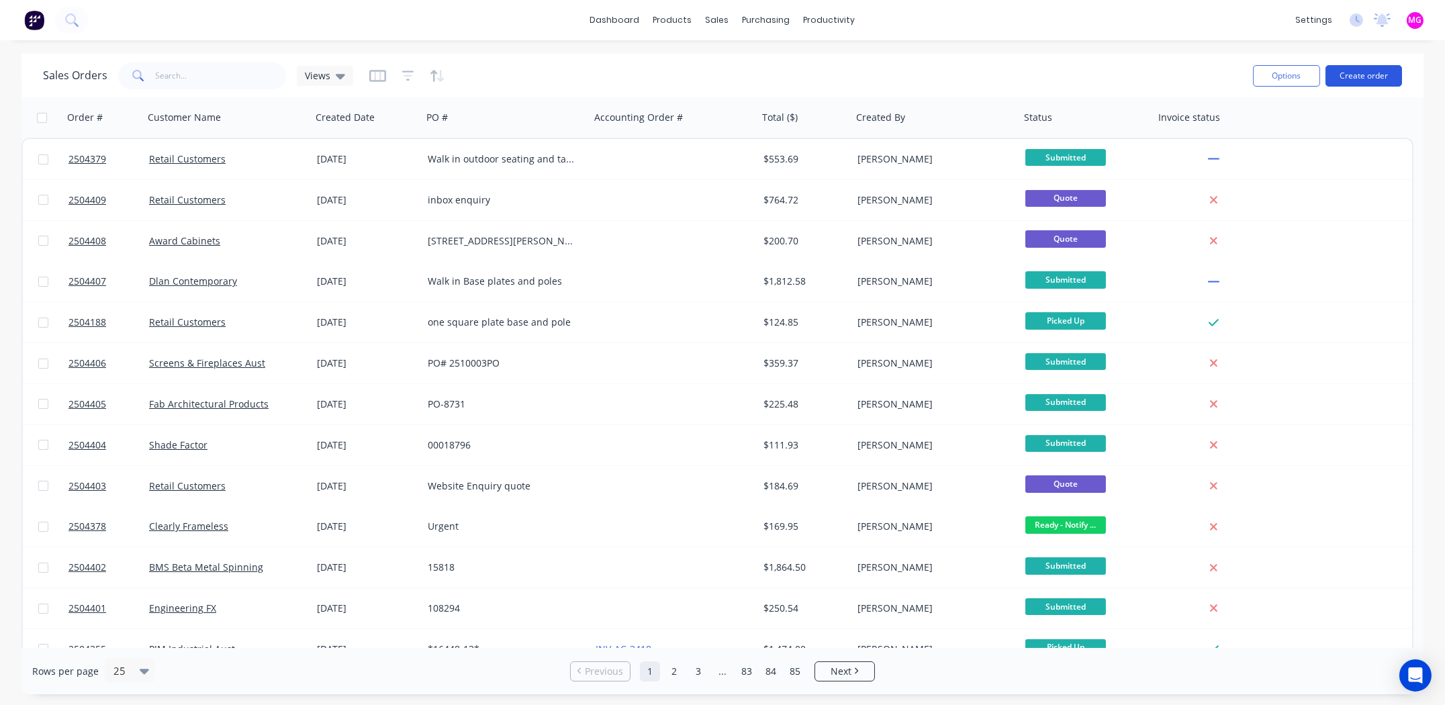
click at [1381, 71] on button "Create order" at bounding box center [1364, 75] width 77 height 21
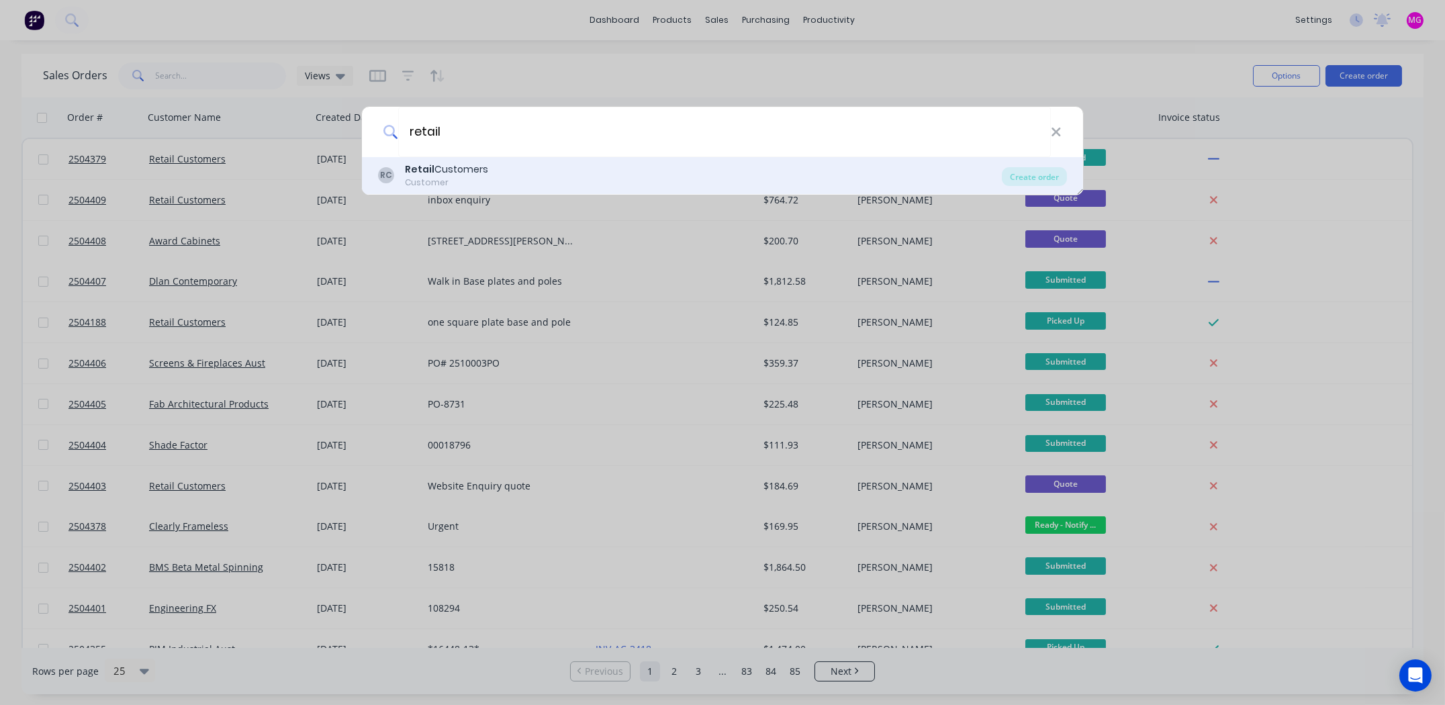
type input "retail"
click at [431, 170] on div "Retail Customers" at bounding box center [446, 170] width 83 height 14
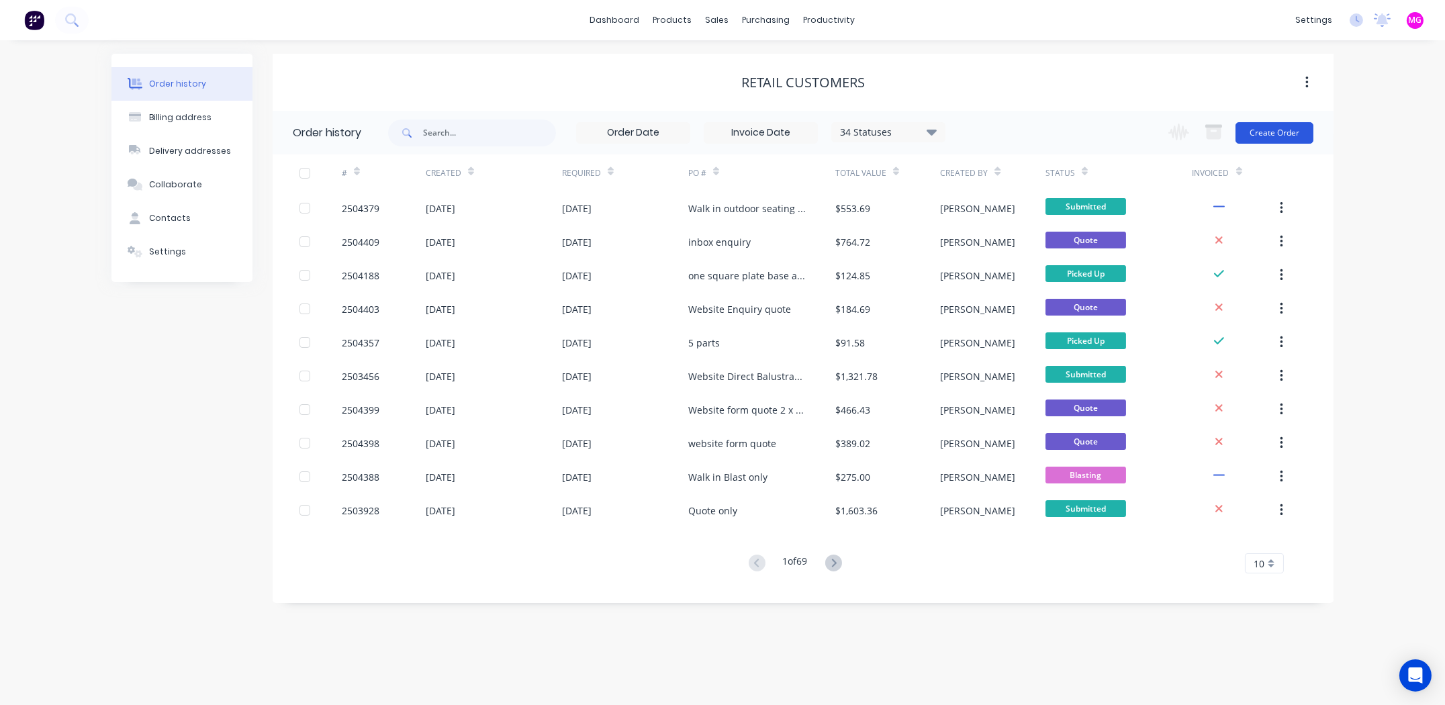
click at [1294, 133] on button "Create Order" at bounding box center [1275, 132] width 78 height 21
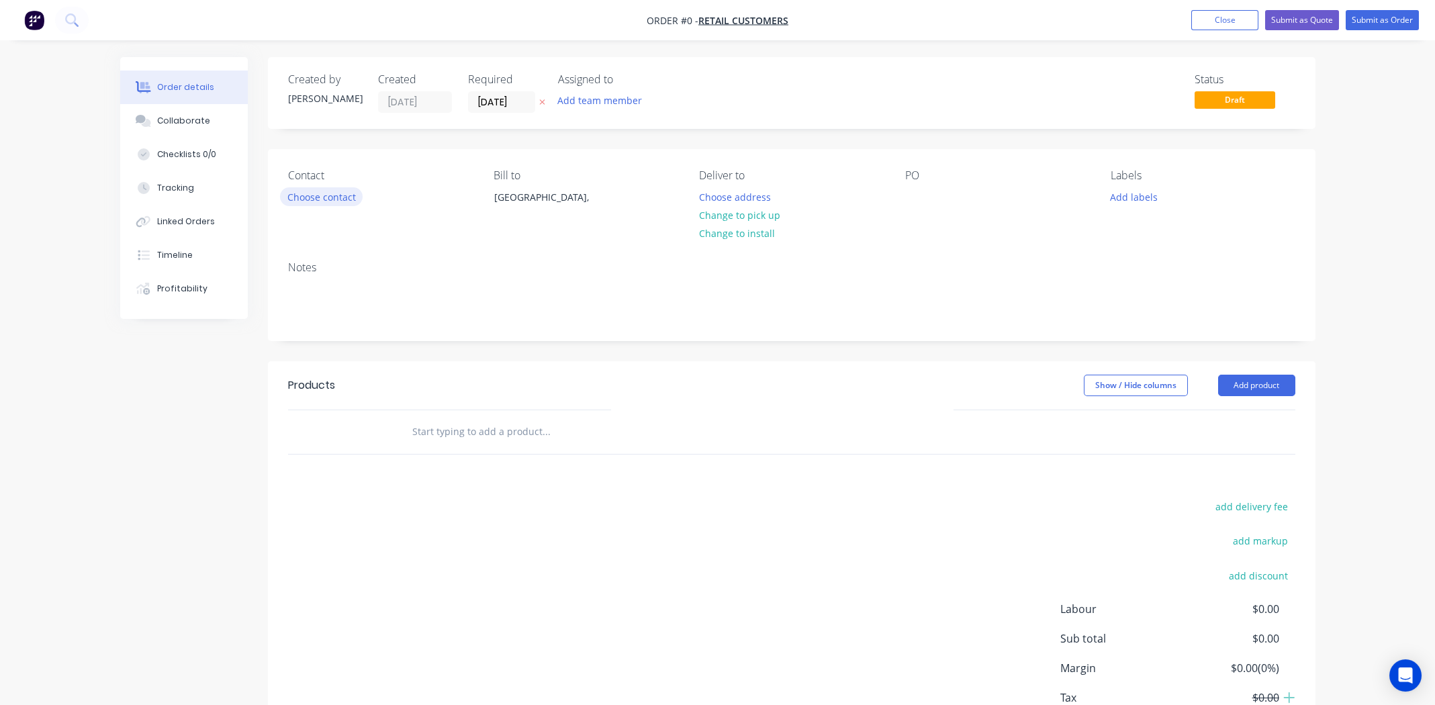
click at [316, 191] on button "Choose contact" at bounding box center [321, 196] width 83 height 18
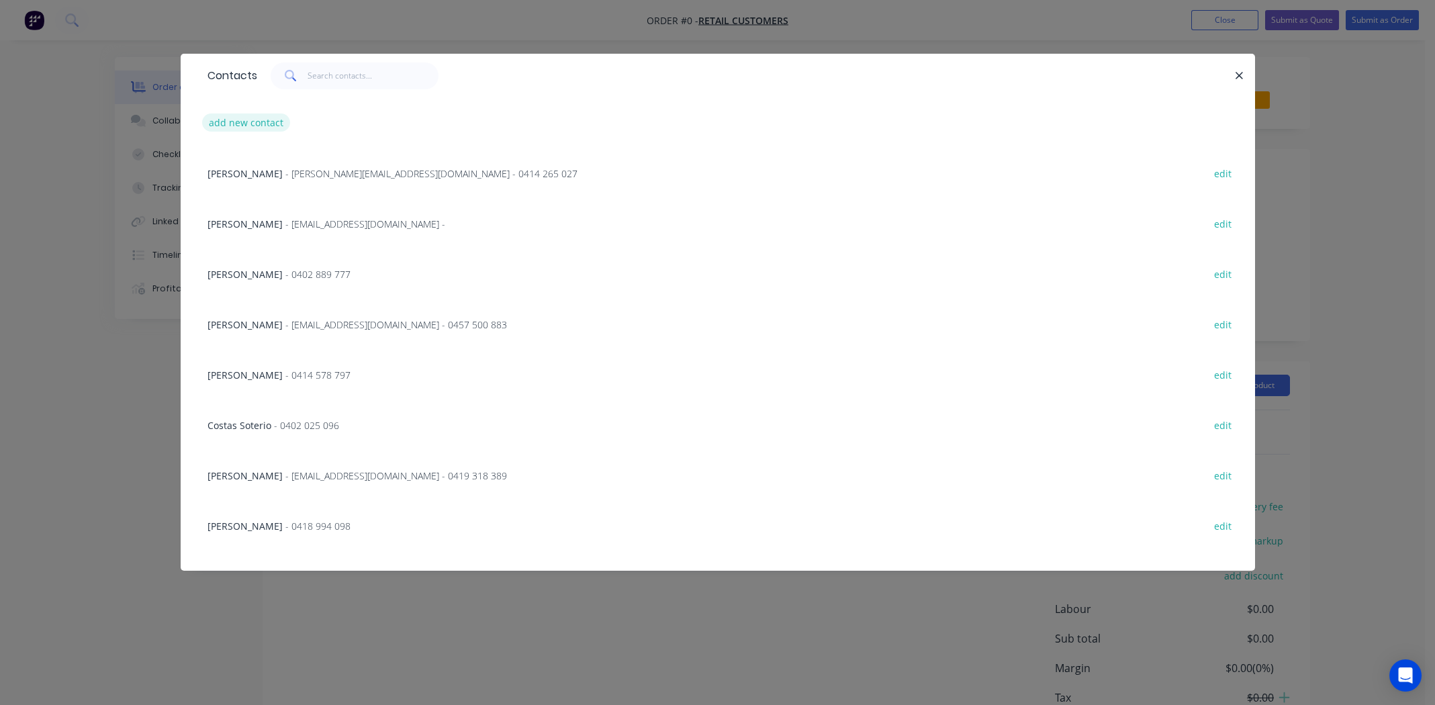
click at [234, 122] on button "add new contact" at bounding box center [246, 122] width 89 height 18
select select "AU"
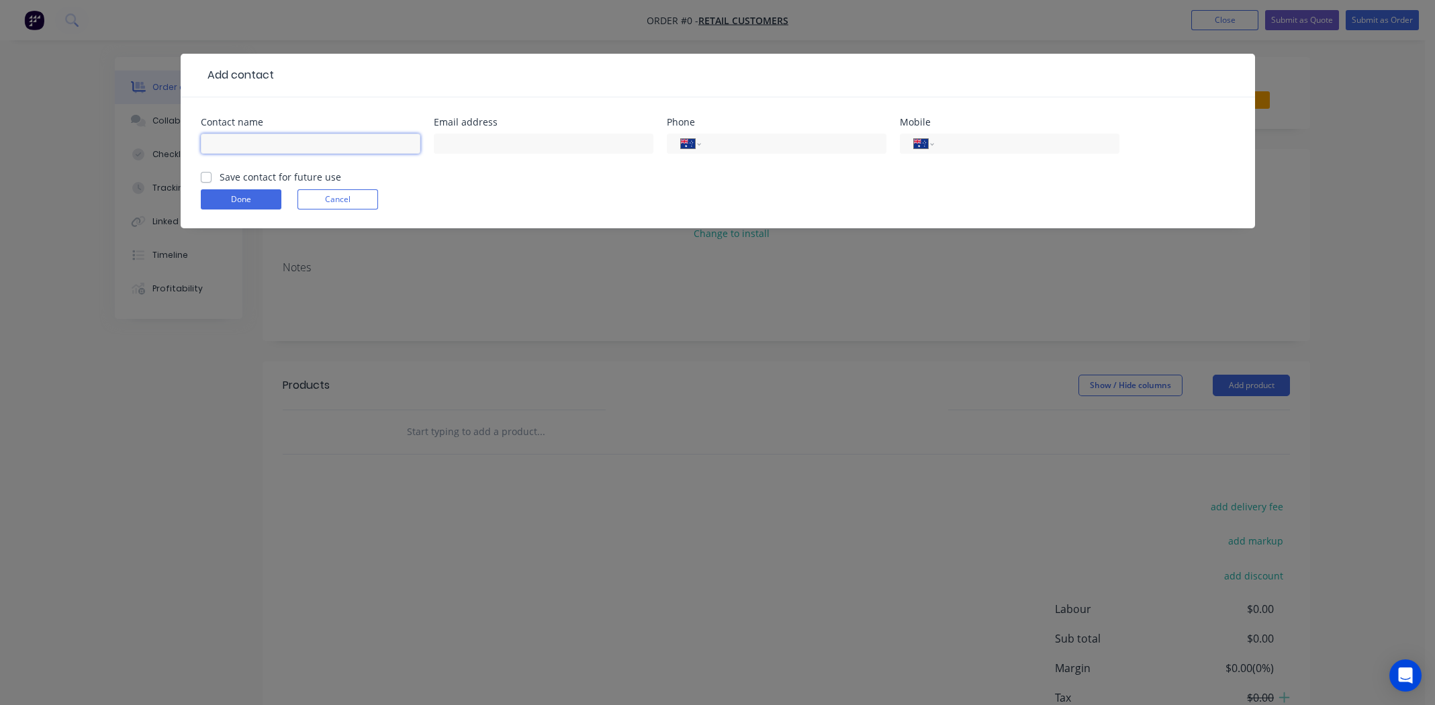
click at [233, 134] on input "text" at bounding box center [311, 144] width 220 height 20
type input "Trish Elliott"
click at [469, 147] on input "text" at bounding box center [544, 144] width 220 height 20
click at [522, 144] on input "trishelliott64@iclud.com" at bounding box center [544, 144] width 220 height 20
click at [515, 144] on input "trishelliott64@iclud.com" at bounding box center [544, 144] width 220 height 20
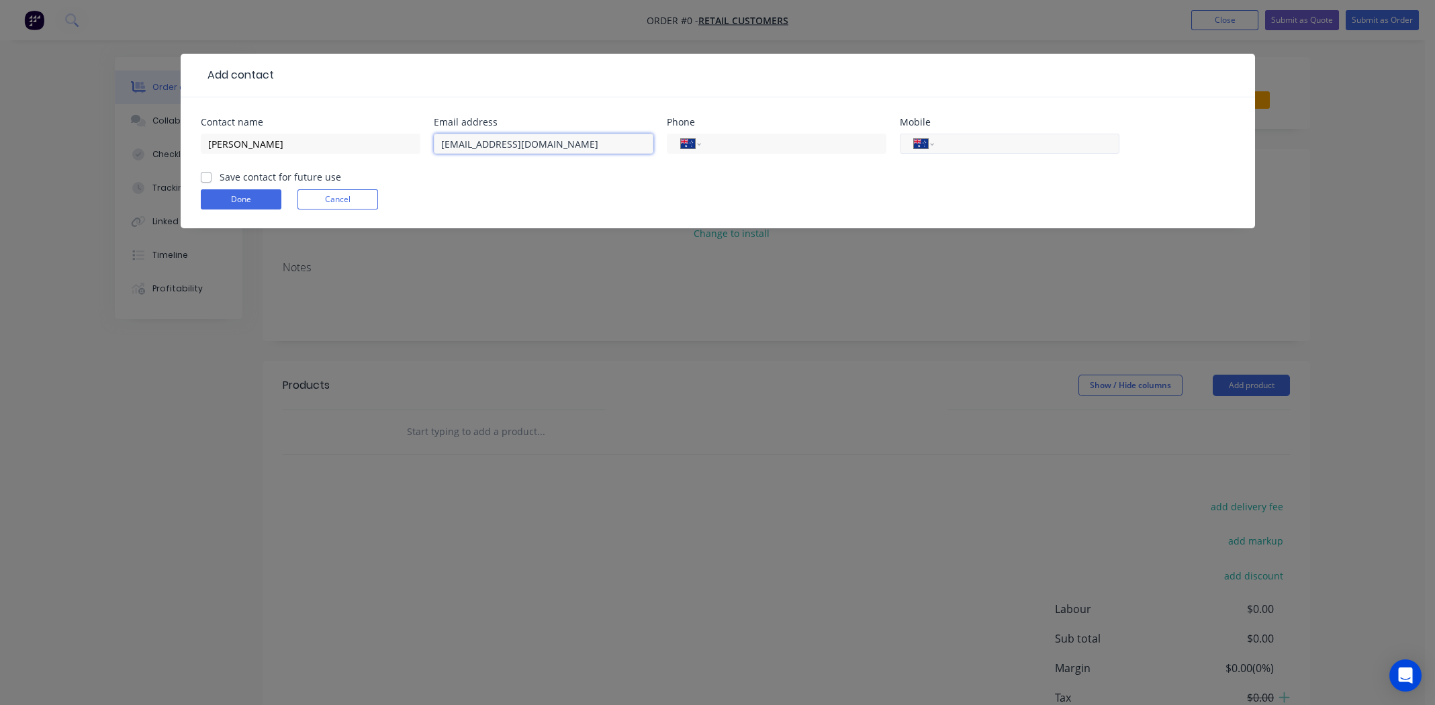
type input "trishelliott64@icloud.com"
click at [980, 140] on input "tel" at bounding box center [1024, 143] width 161 height 15
click at [986, 142] on input "tel" at bounding box center [1024, 143] width 161 height 15
click at [1001, 144] on input "tel" at bounding box center [1024, 143] width 161 height 15
type input "0414 472 736"
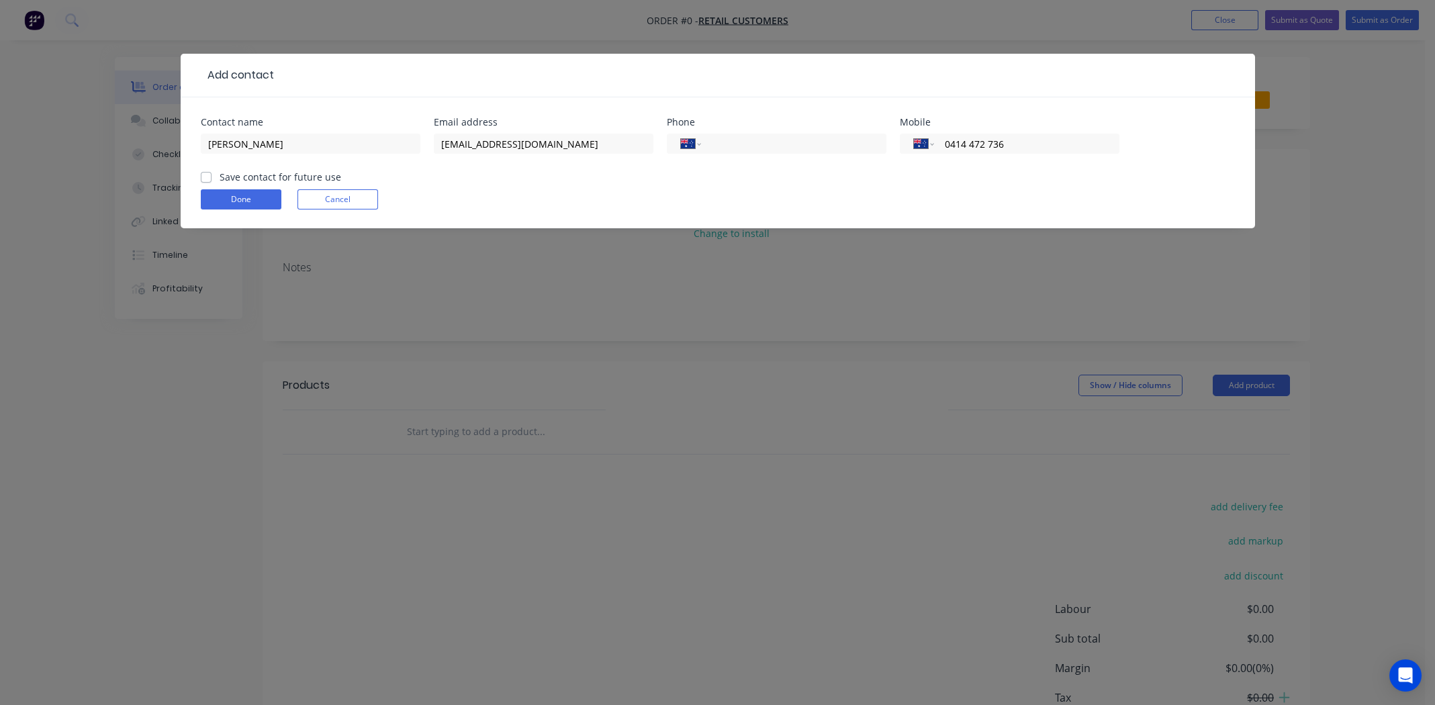
click at [220, 173] on label "Save contact for future use" at bounding box center [281, 177] width 122 height 14
click at [205, 173] on input "Save contact for future use" at bounding box center [206, 176] width 11 height 13
checkbox input "true"
click at [222, 195] on button "Done" at bounding box center [241, 199] width 81 height 20
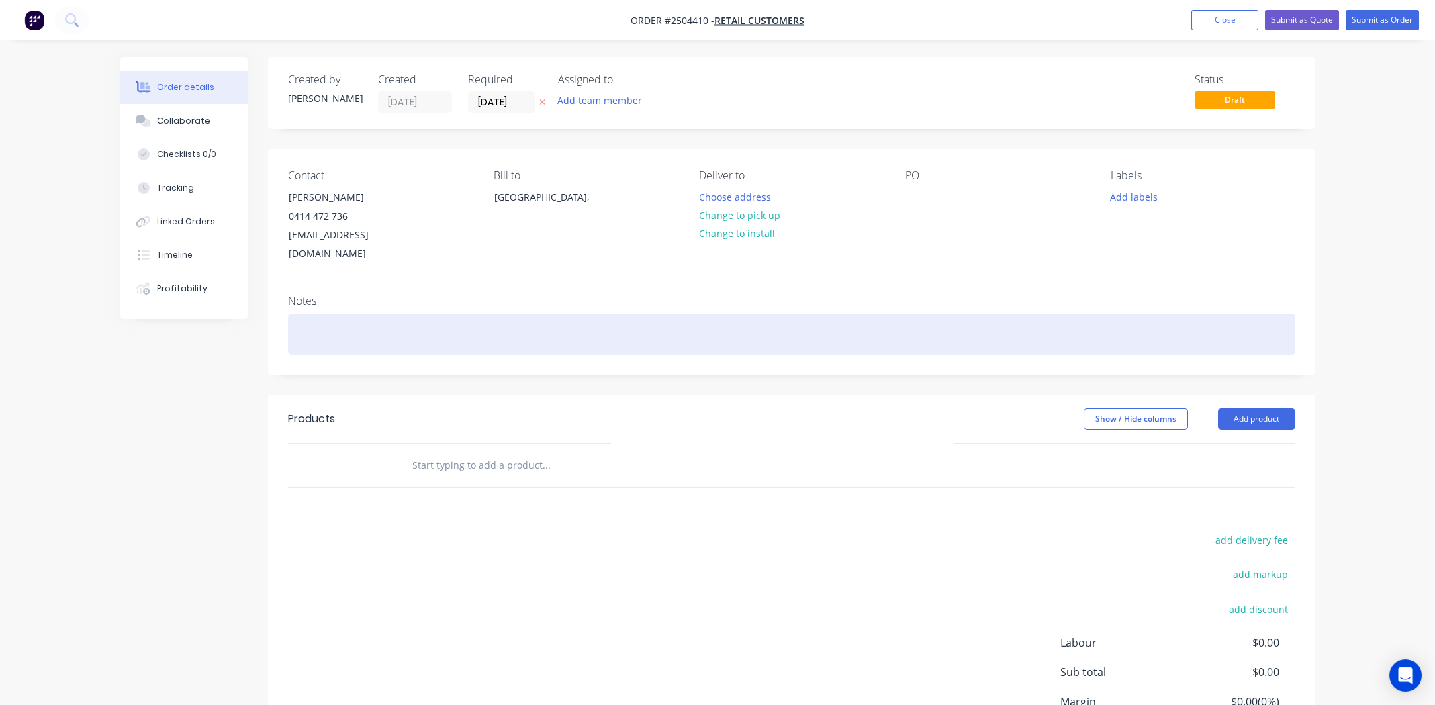
click at [339, 314] on div at bounding box center [791, 334] width 1007 height 41
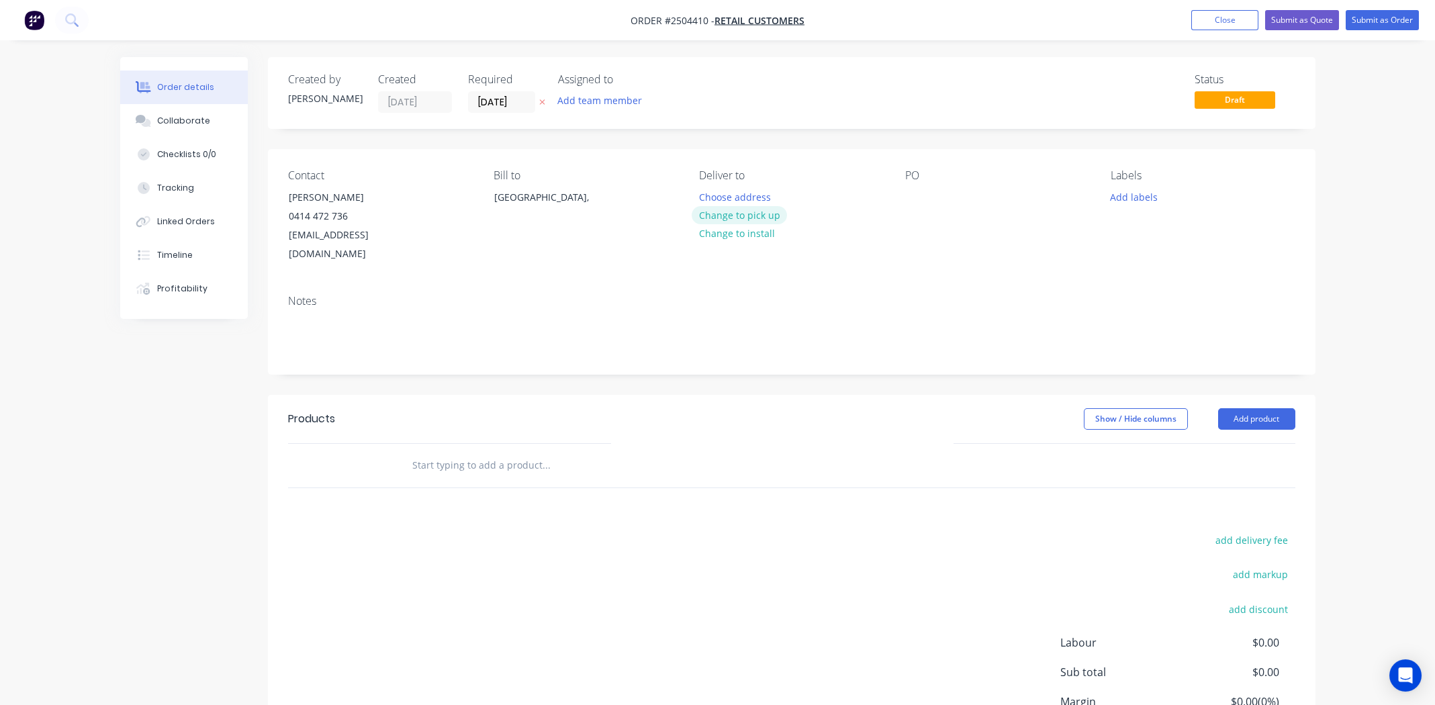
click at [746, 216] on button "Change to pick up" at bounding box center [739, 215] width 95 height 18
click at [917, 197] on div at bounding box center [915, 196] width 21 height 19
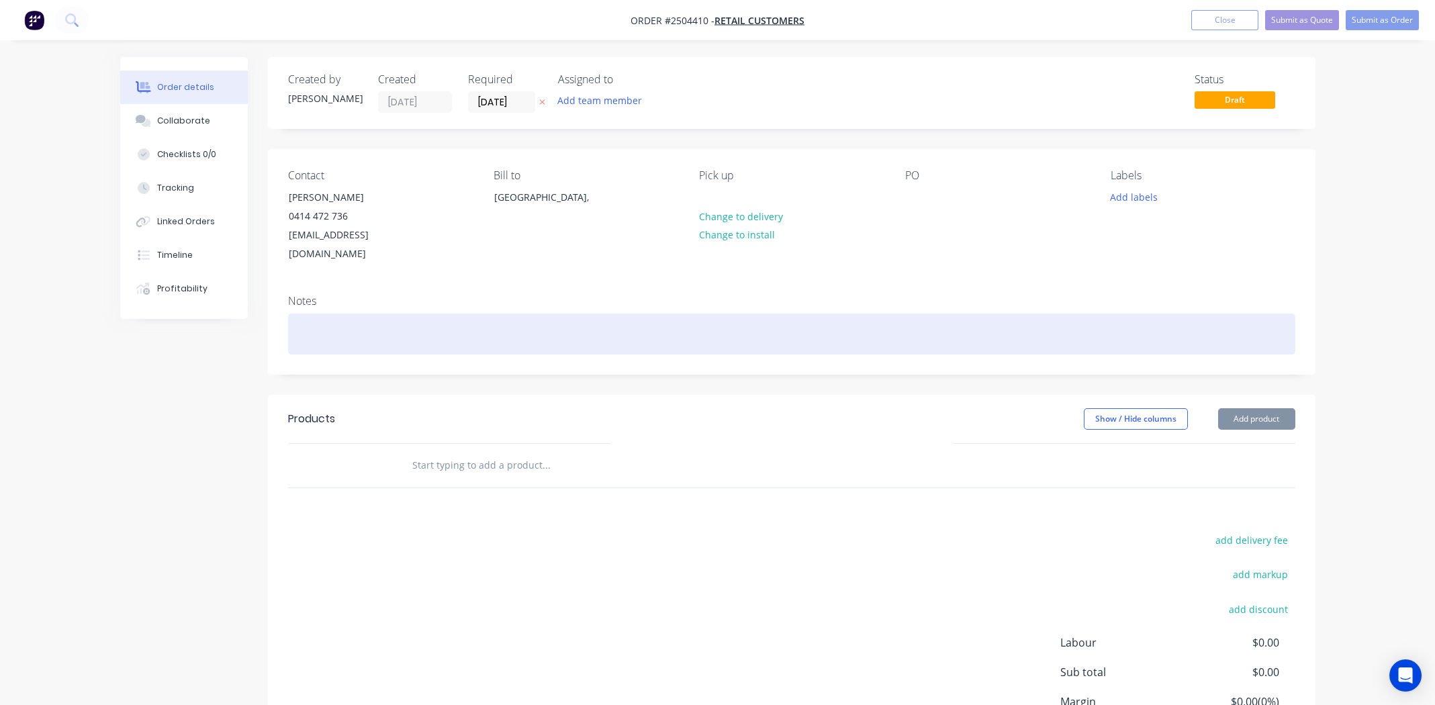
click at [345, 316] on div at bounding box center [791, 334] width 1007 height 41
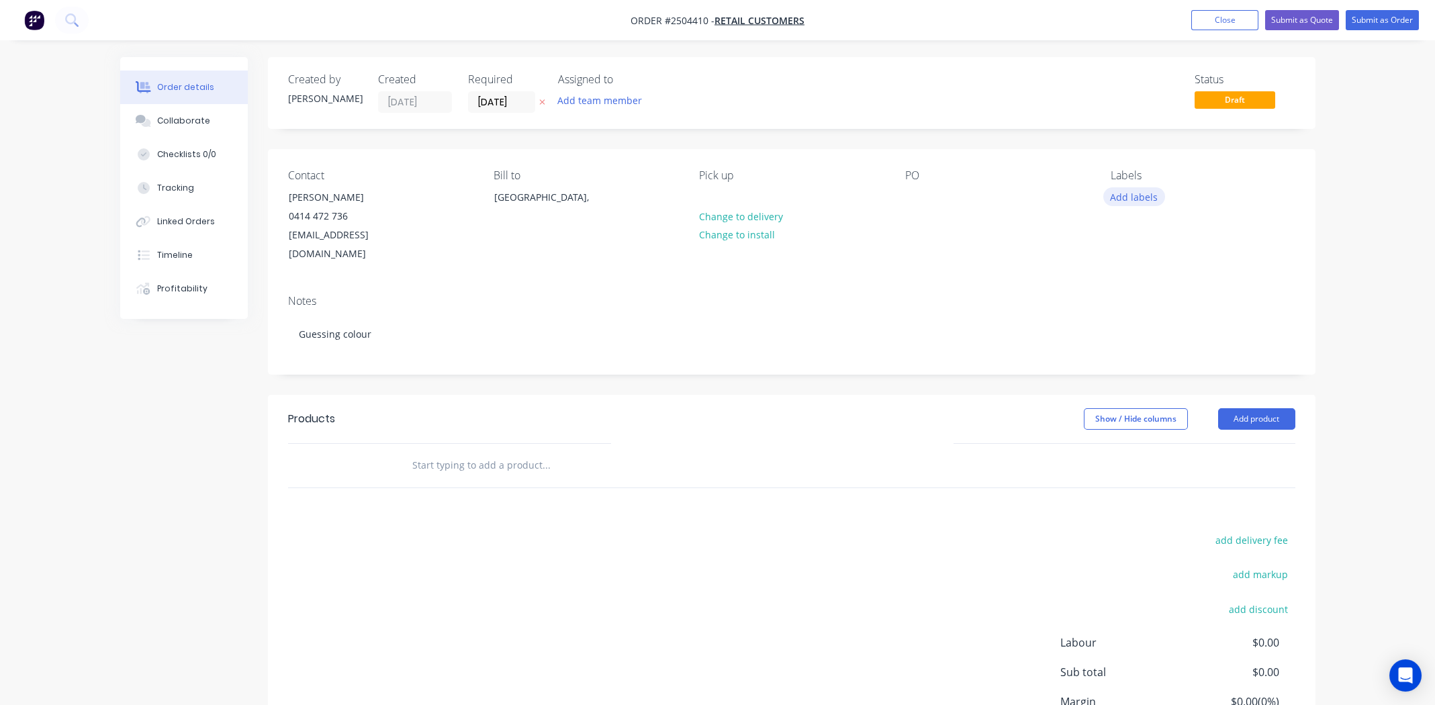
click at [1124, 195] on button "Add labels" at bounding box center [1134, 196] width 62 height 18
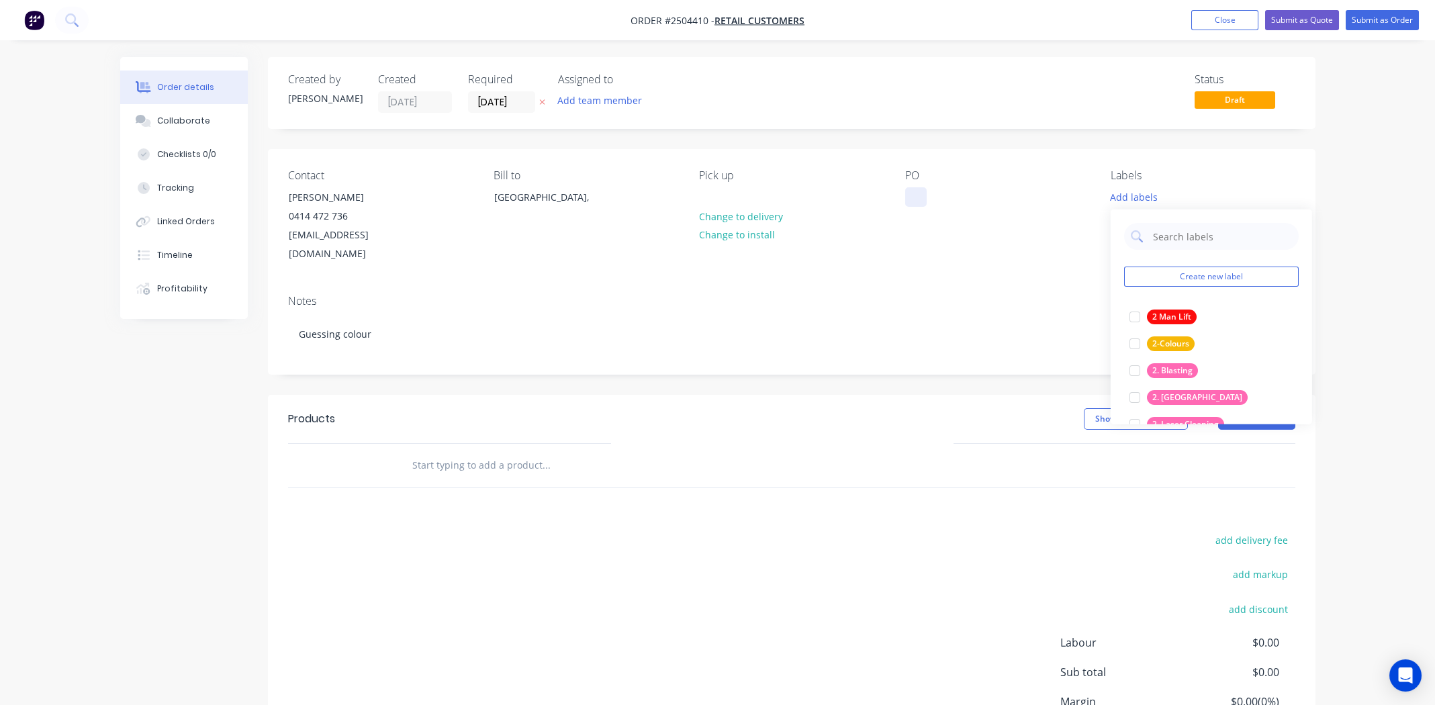
click at [923, 198] on div at bounding box center [915, 196] width 21 height 19
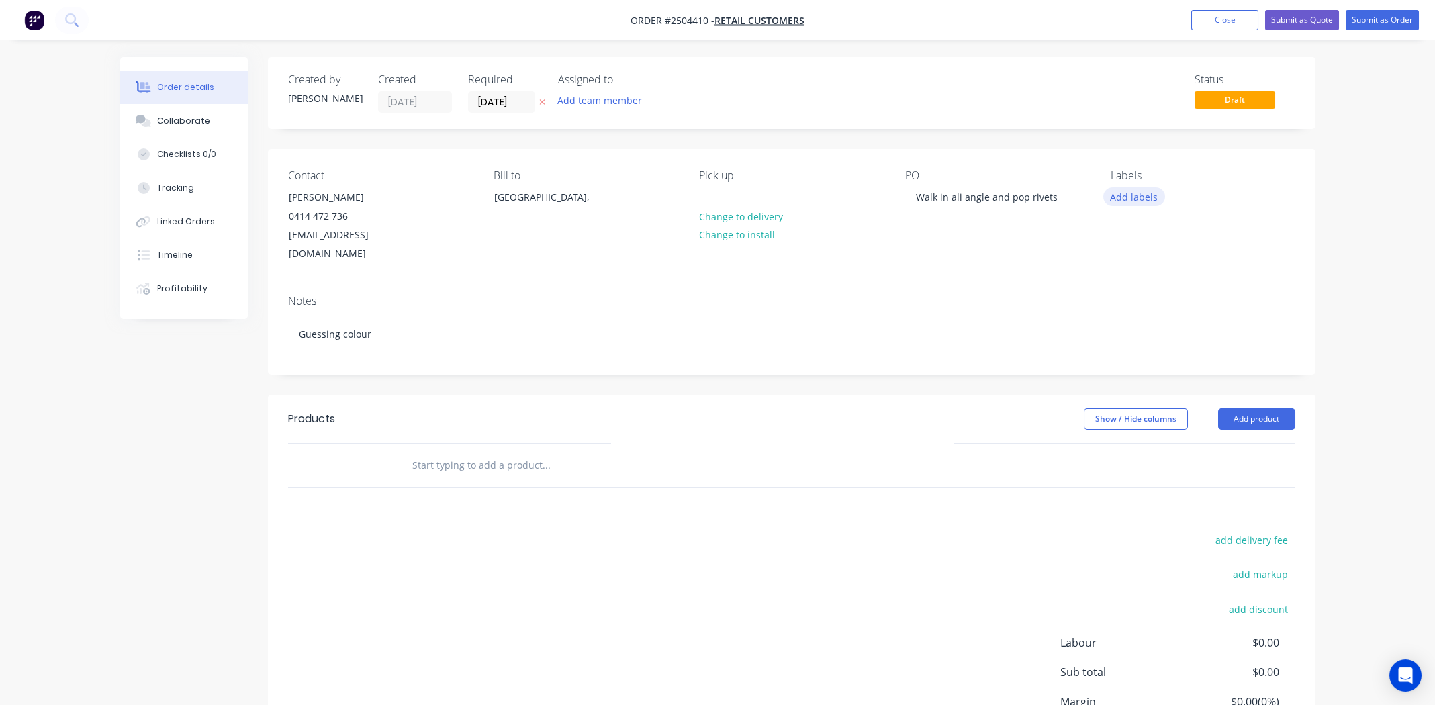
click at [1122, 198] on button "Add labels" at bounding box center [1134, 196] width 62 height 18
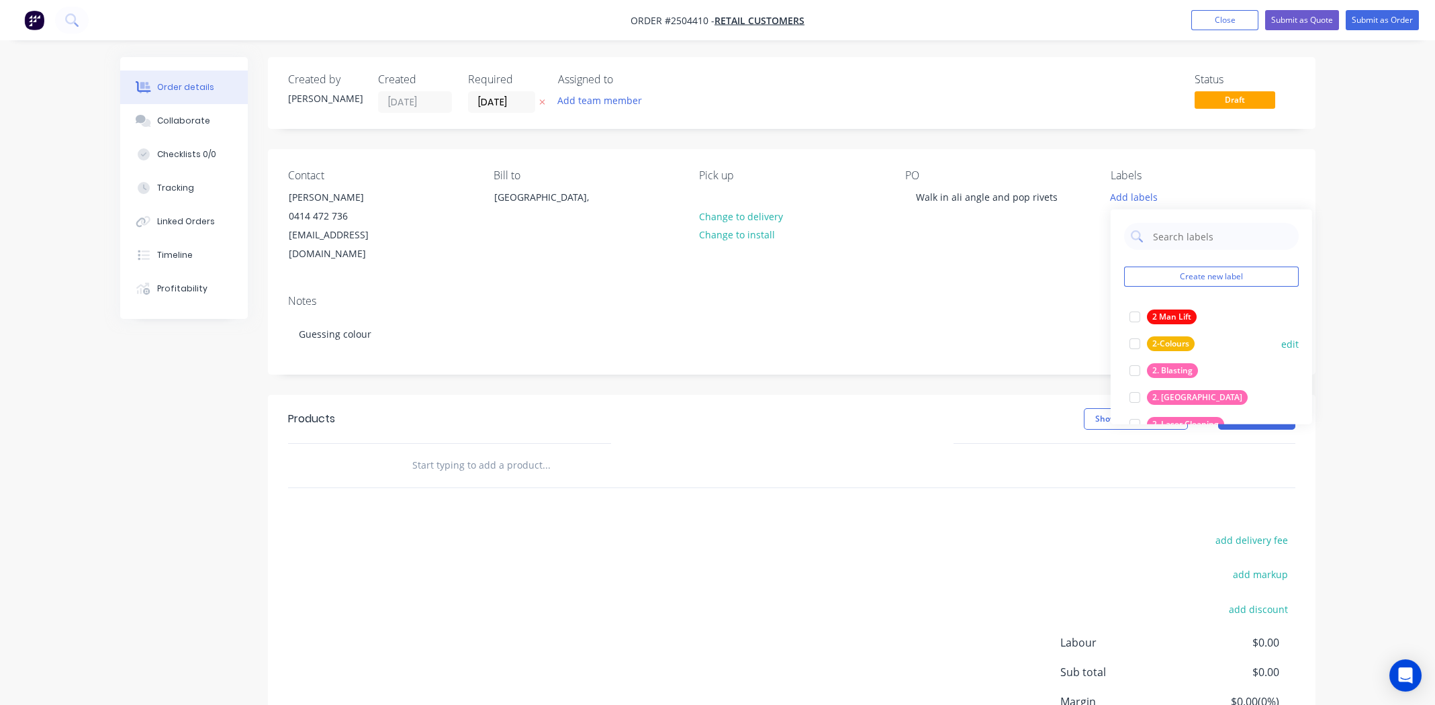
click at [1134, 370] on div at bounding box center [1135, 370] width 27 height 27
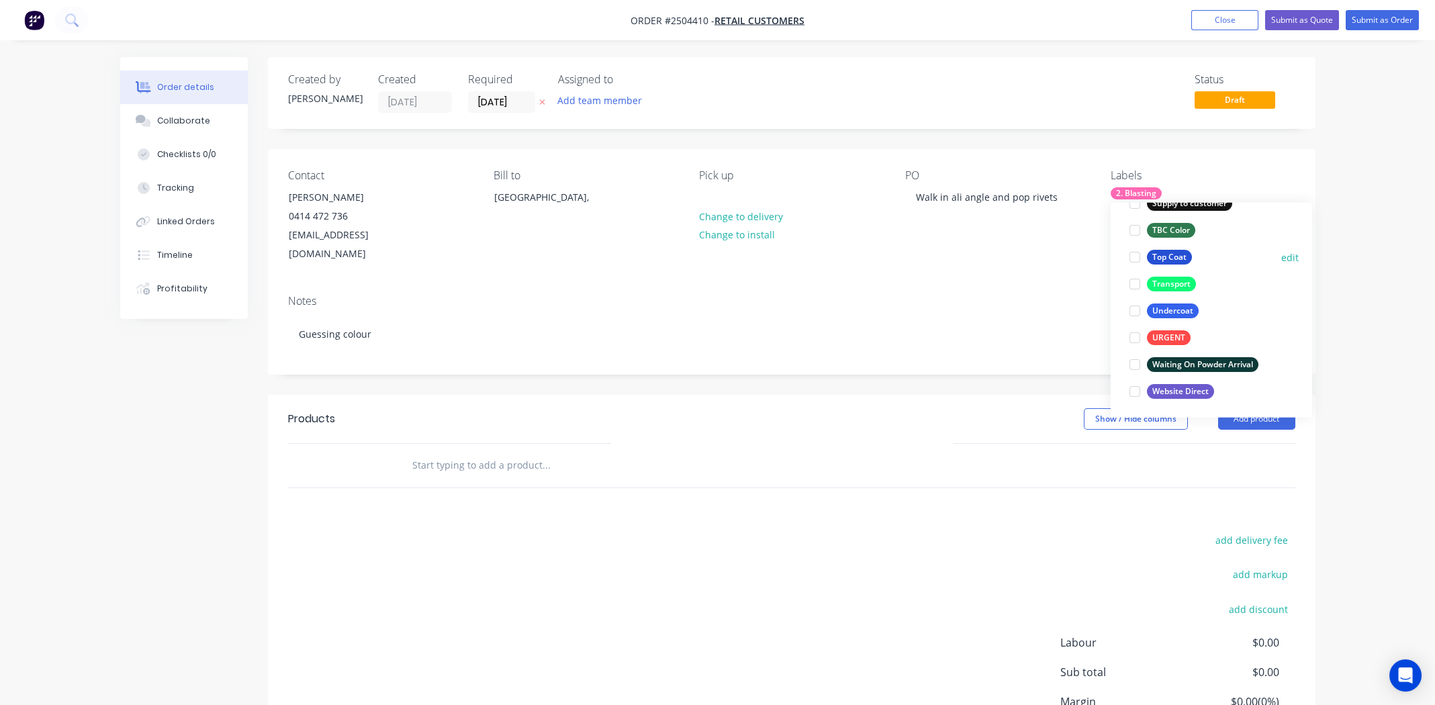
click at [1132, 257] on div at bounding box center [1135, 257] width 27 height 27
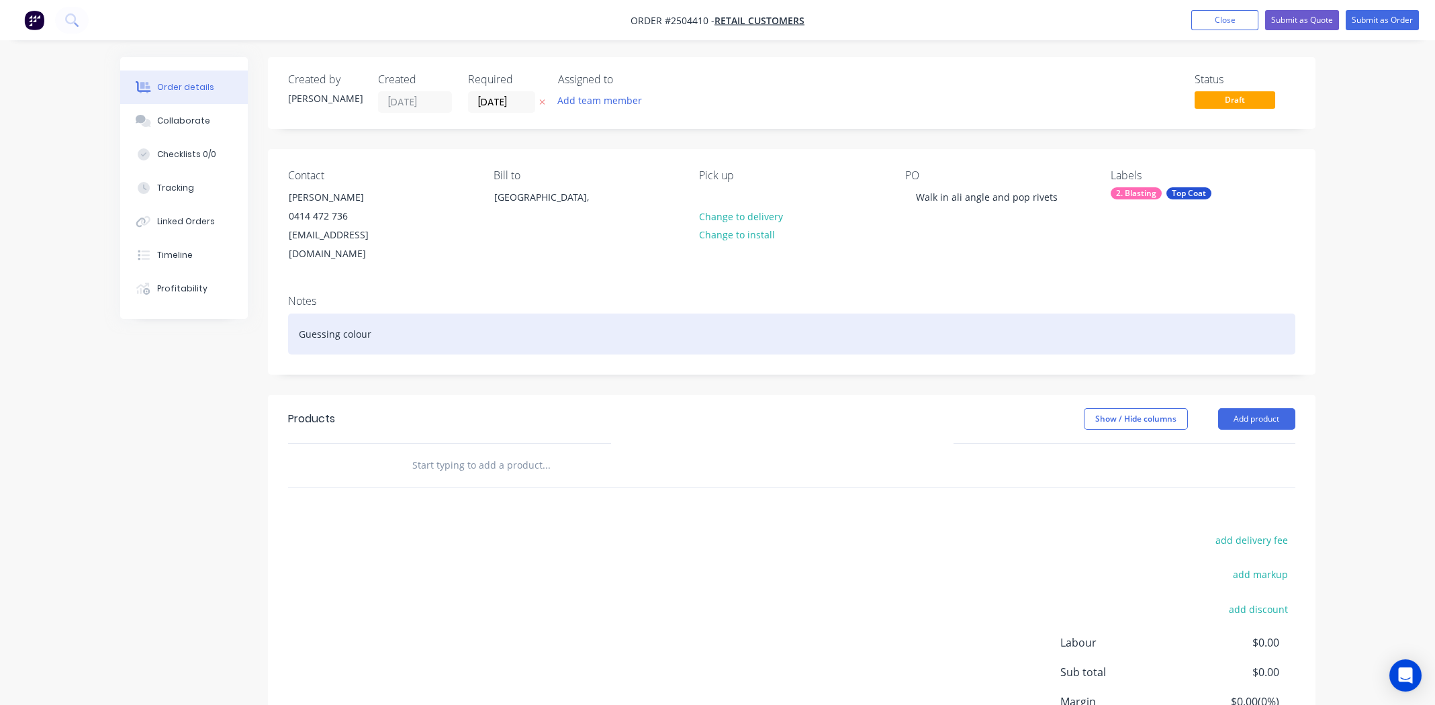
click at [993, 314] on div "Guessing colour" at bounding box center [791, 334] width 1007 height 41
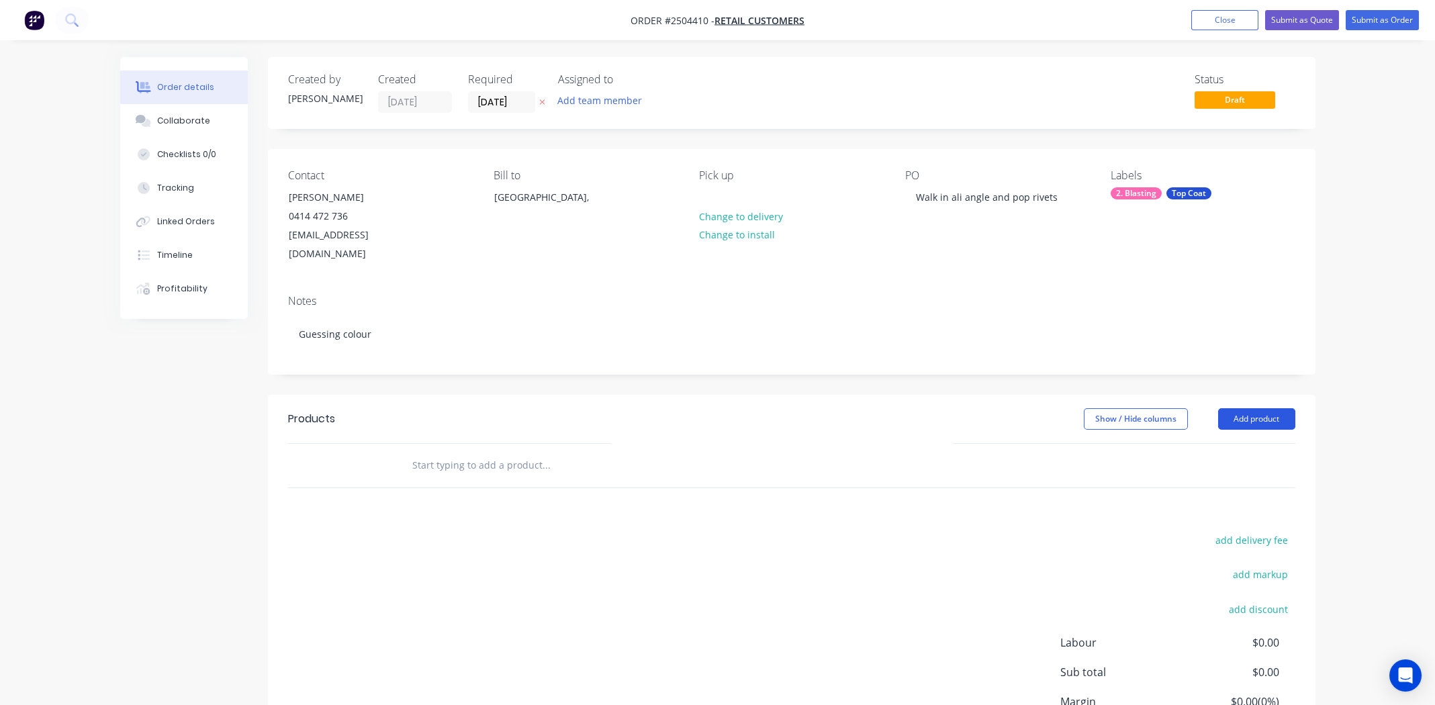
click at [1279, 408] on button "Add product" at bounding box center [1256, 418] width 77 height 21
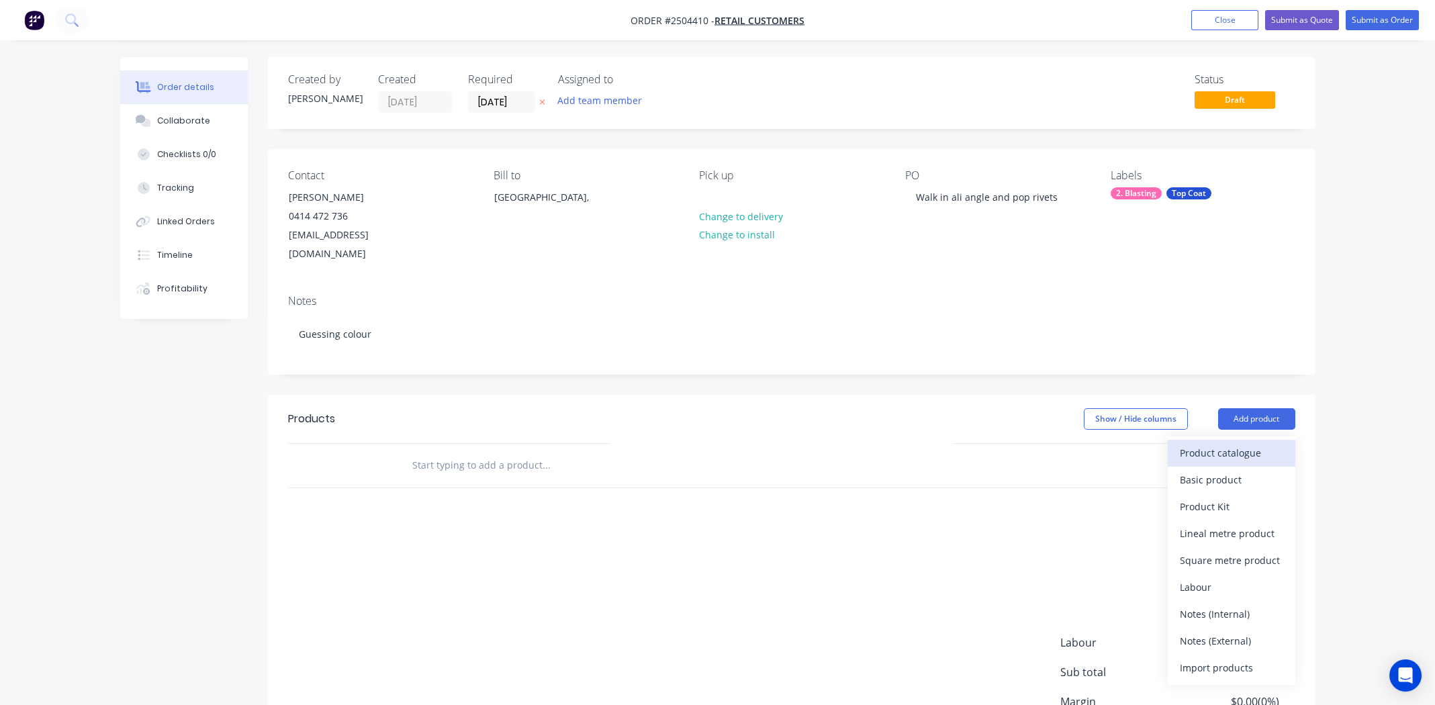
click at [1216, 443] on div "Product catalogue" at bounding box center [1231, 452] width 103 height 19
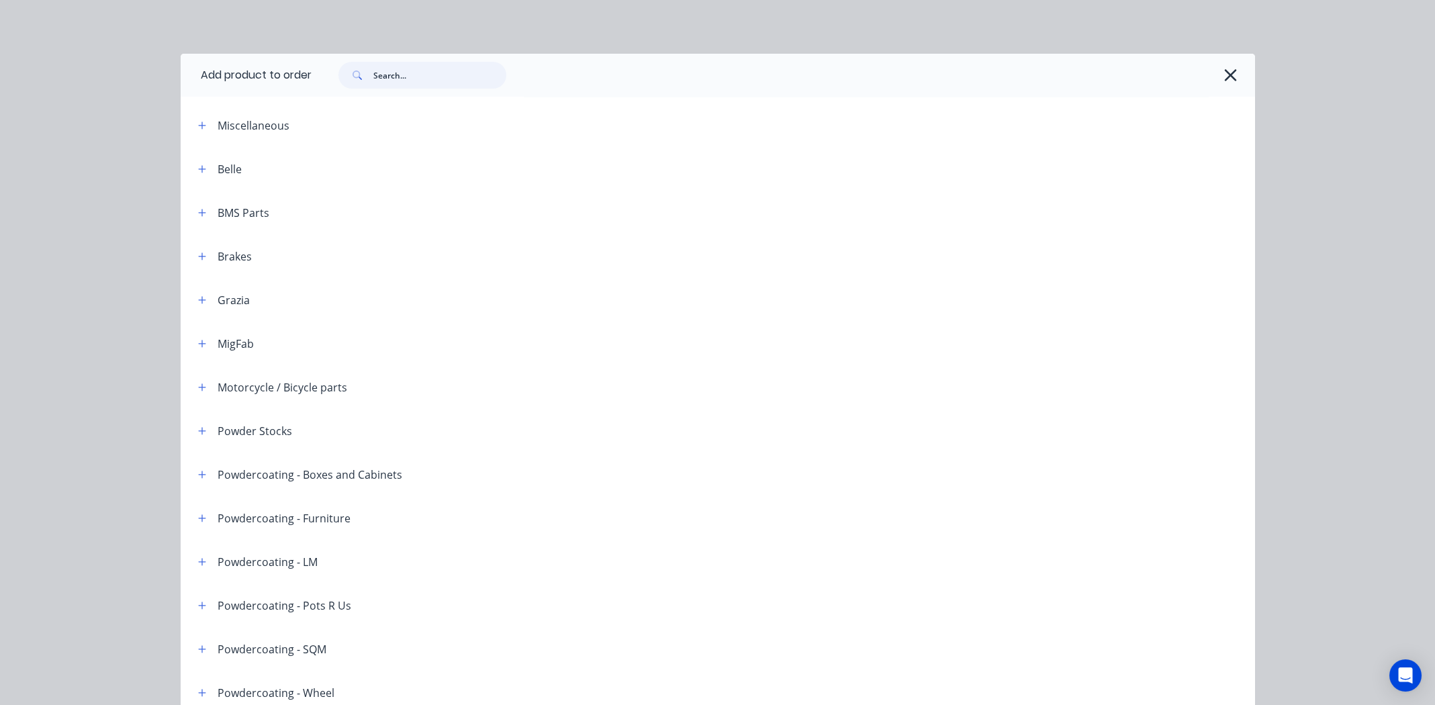
click at [418, 77] on input "text" at bounding box center [439, 75] width 133 height 27
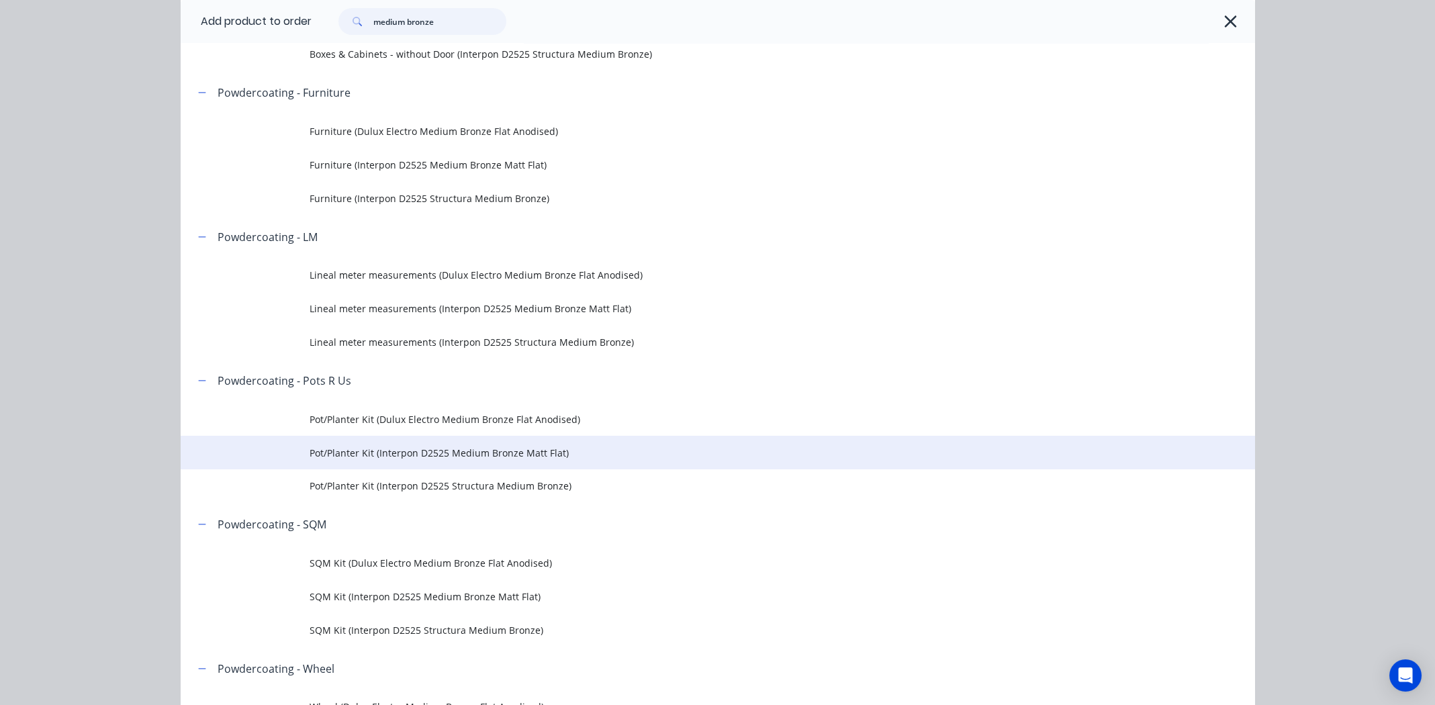
scroll to position [335, 0]
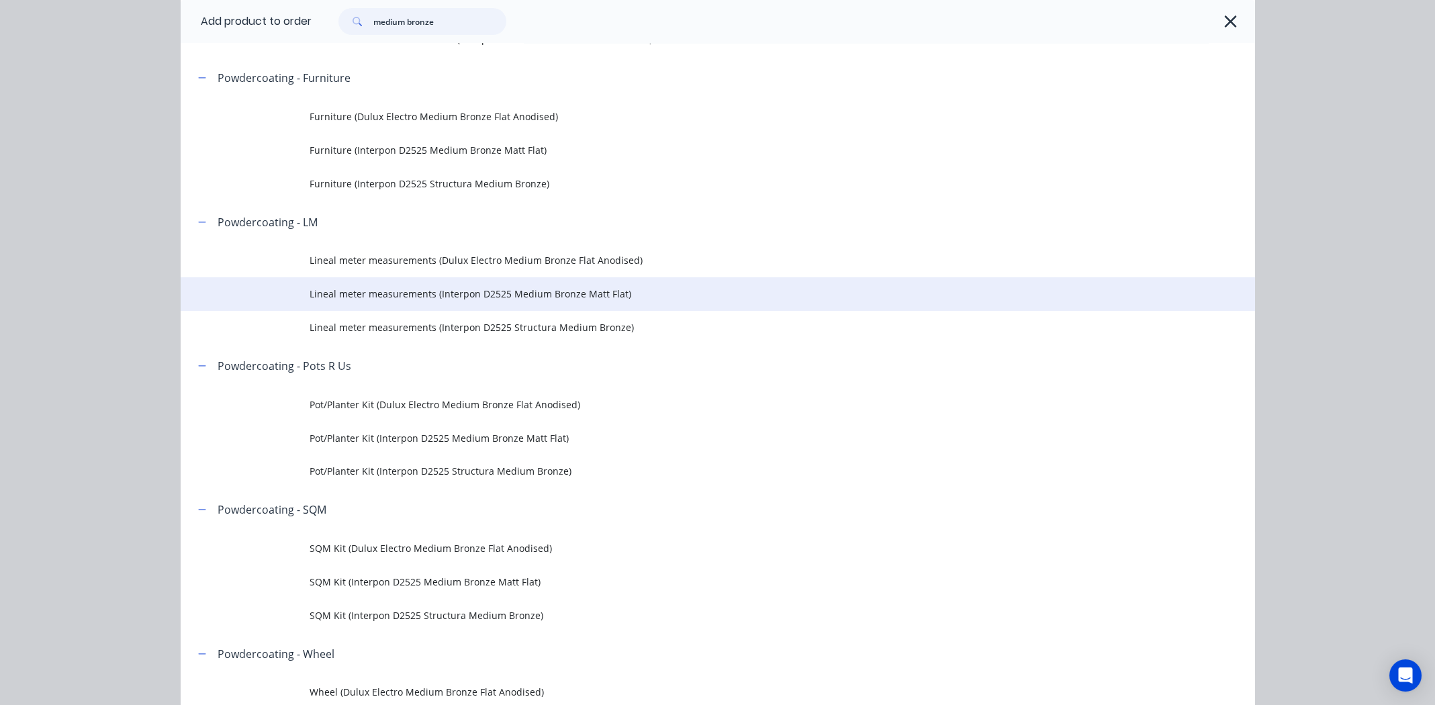
type input "medium bronze"
click at [518, 293] on span "Lineal meter measurements (Interpon D2525 Medium Bronze Matt Flat)" at bounding box center [688, 294] width 756 height 14
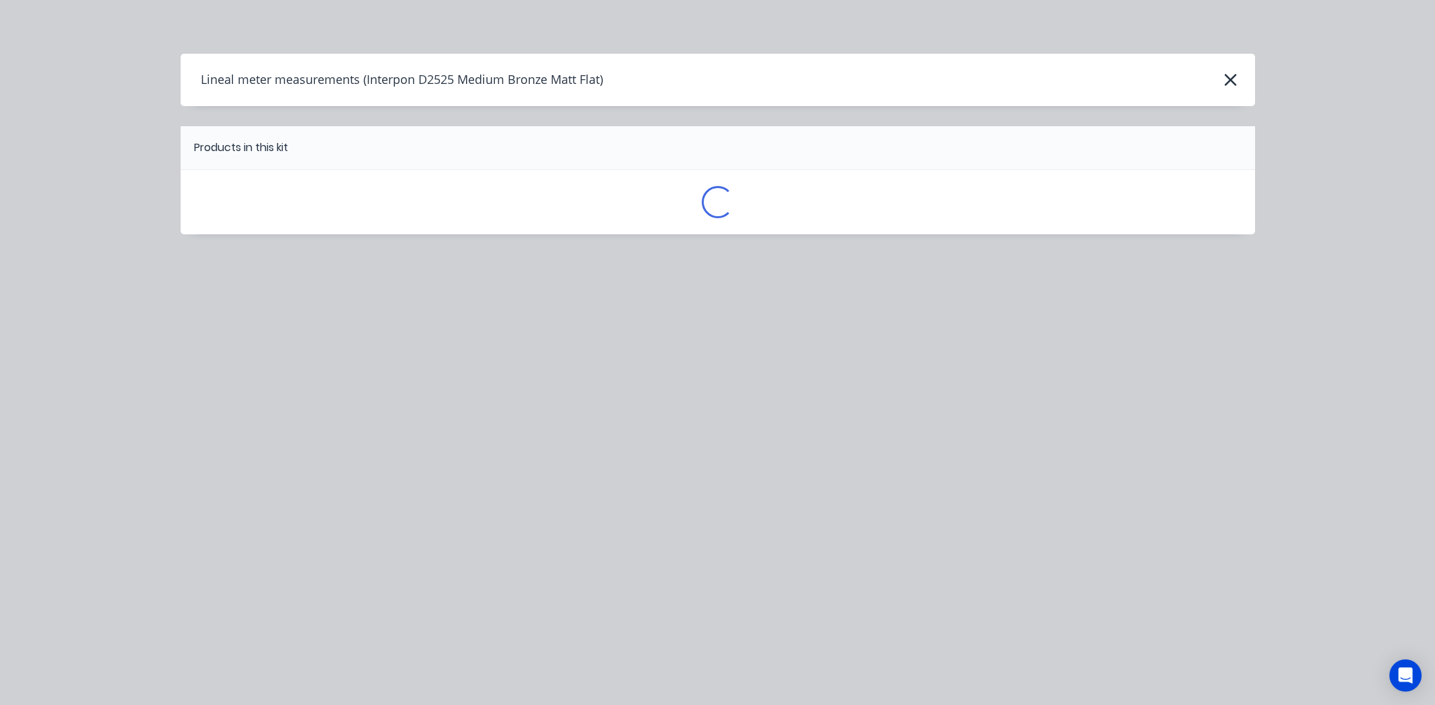
scroll to position [0, 0]
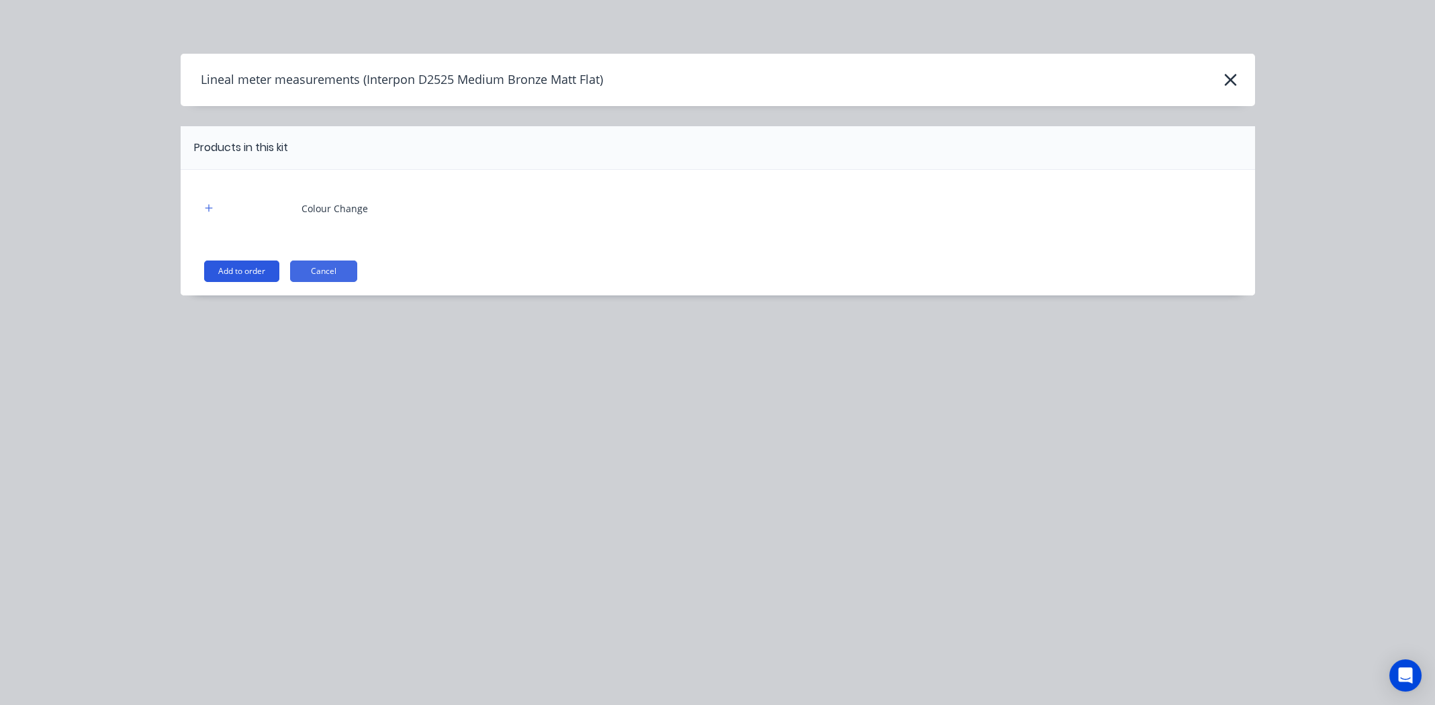
click at [211, 268] on button "Add to order" at bounding box center [241, 271] width 75 height 21
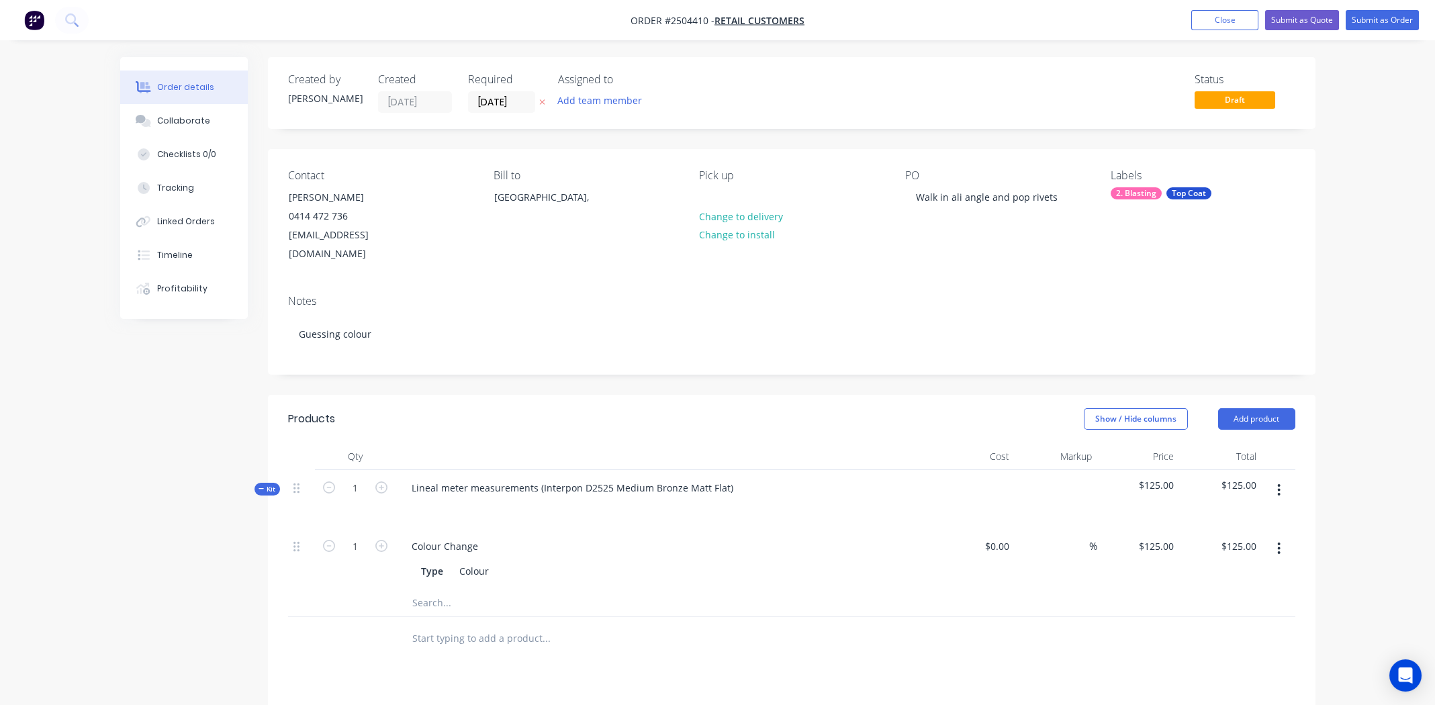
click at [1280, 483] on icon "button" at bounding box center [1278, 490] width 3 height 15
click at [1250, 516] on div "Add product to kit" at bounding box center [1231, 525] width 103 height 19
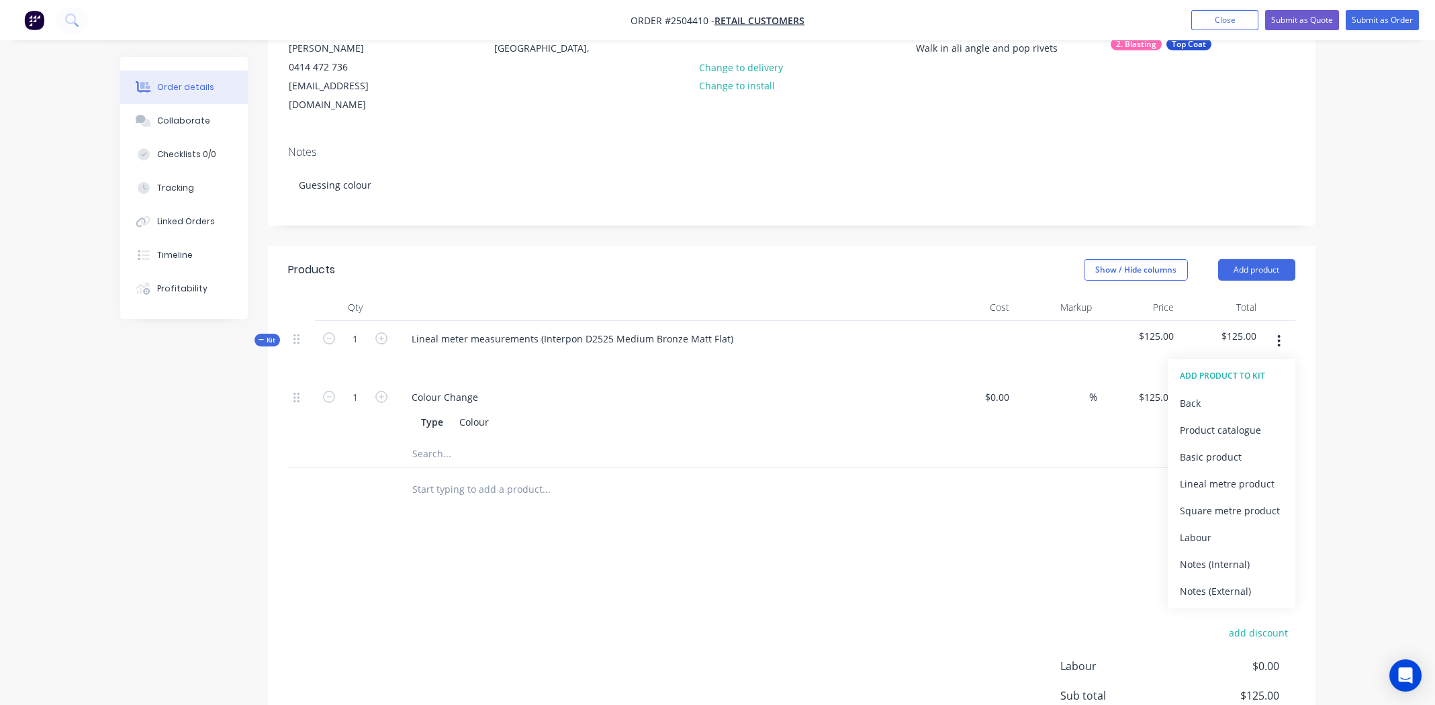
scroll to position [278, 0]
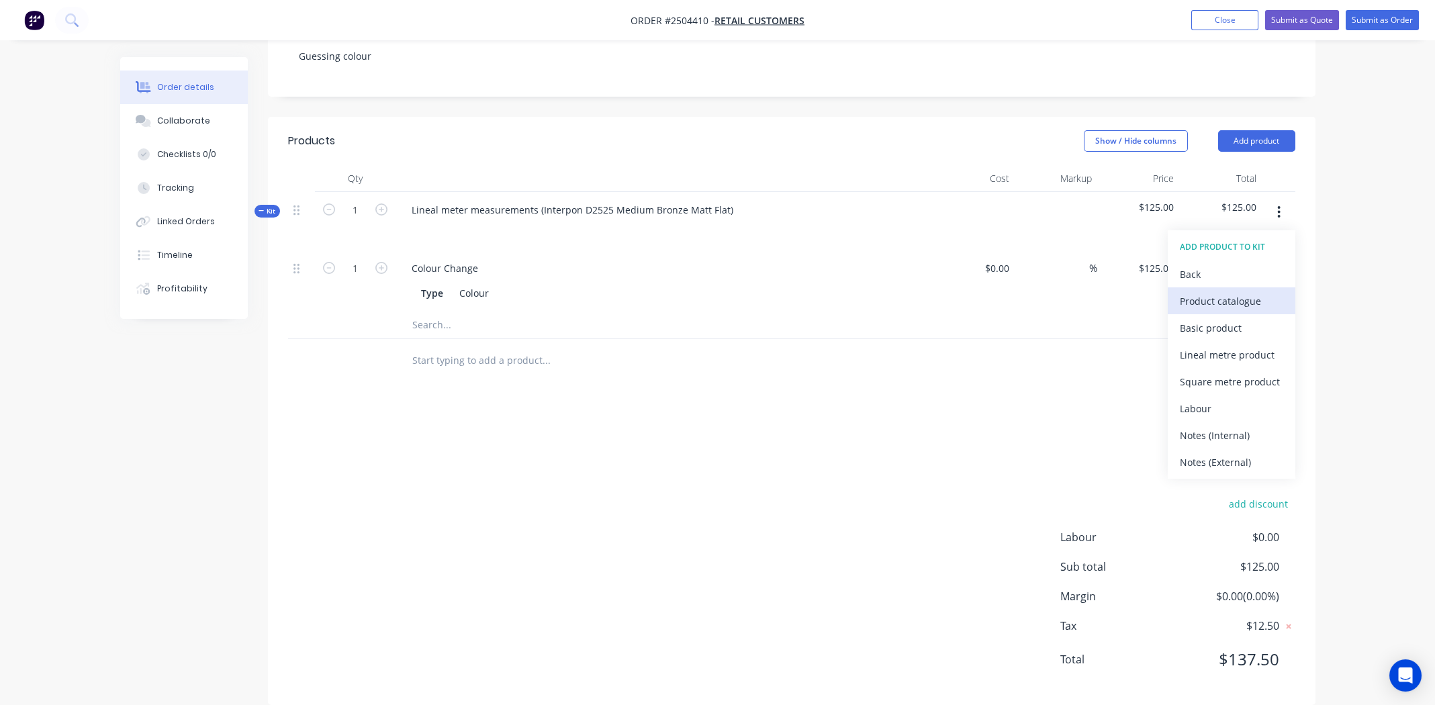
click at [1246, 291] on div "Product catalogue" at bounding box center [1231, 300] width 103 height 19
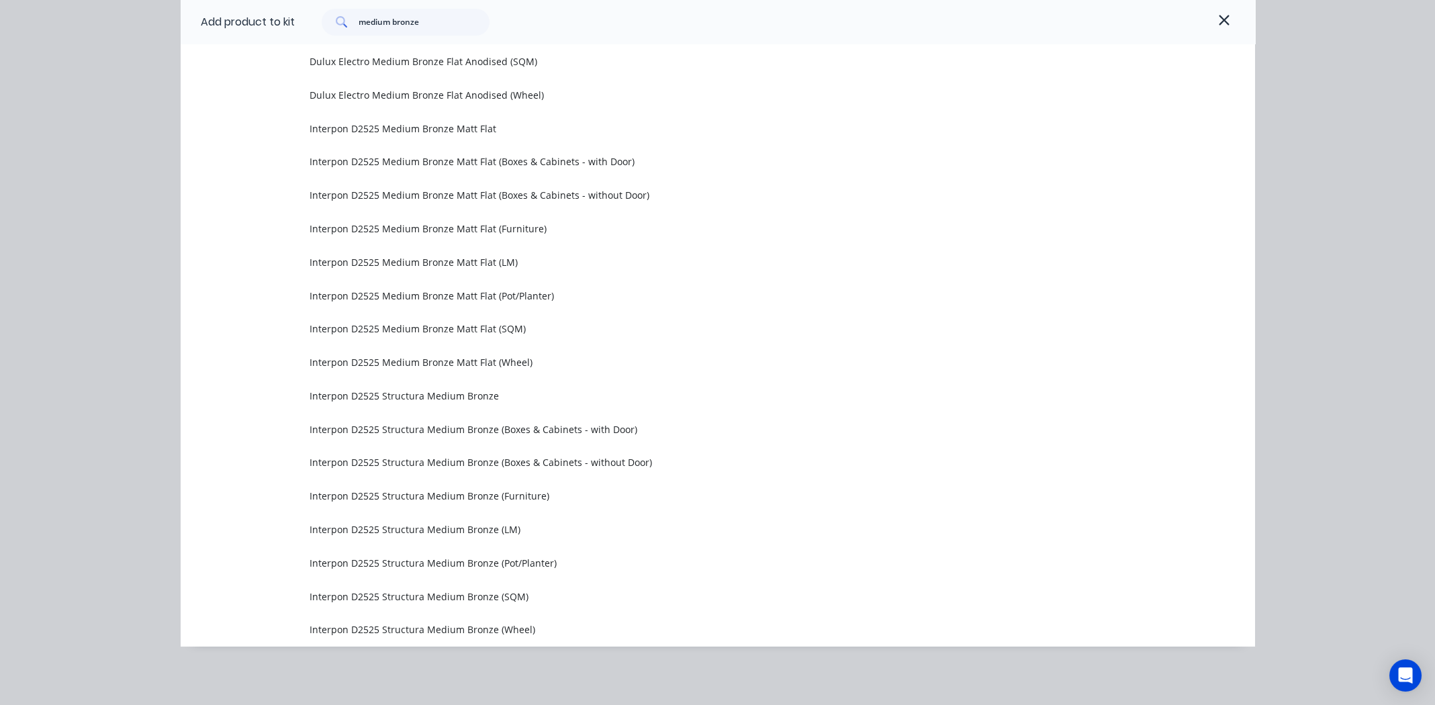
scroll to position [297, 0]
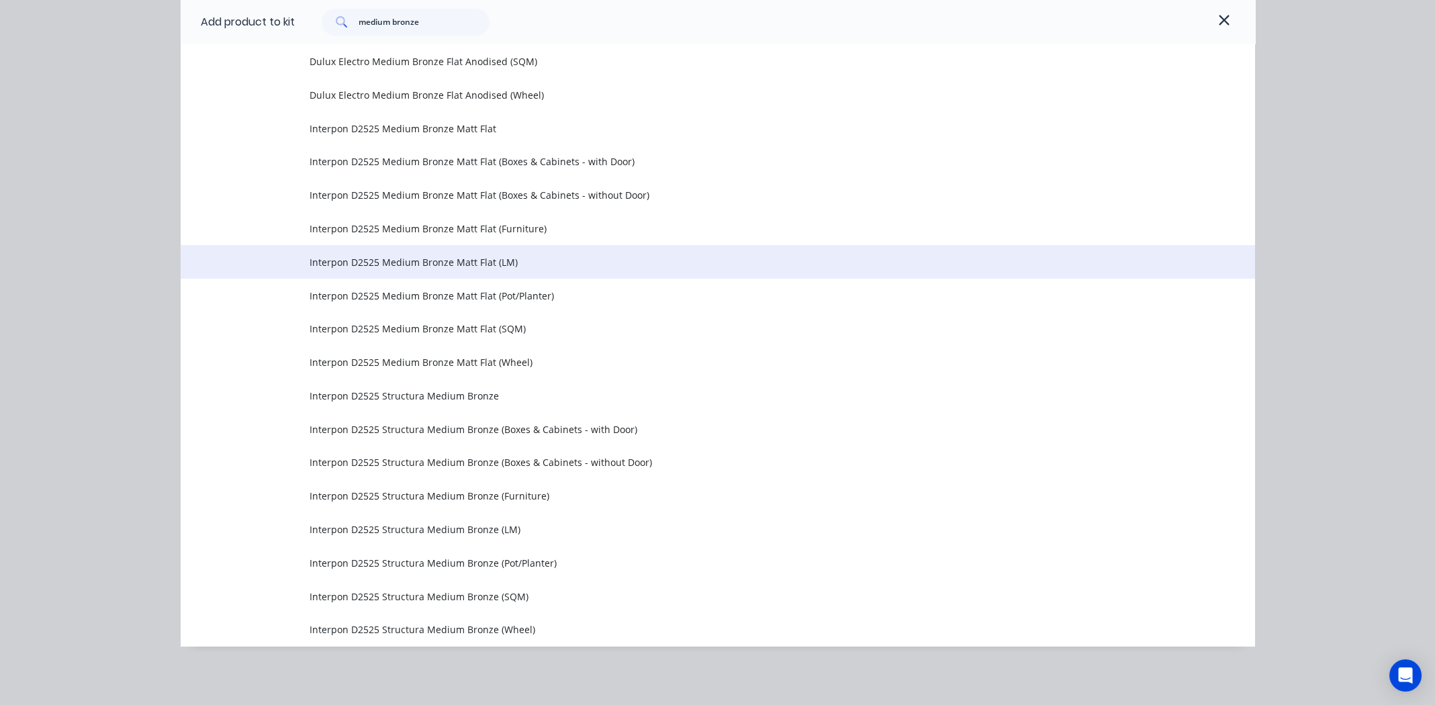
click at [449, 261] on span "Interpon D2525 Medium Bronze Matt Flat (LM)" at bounding box center [688, 262] width 756 height 14
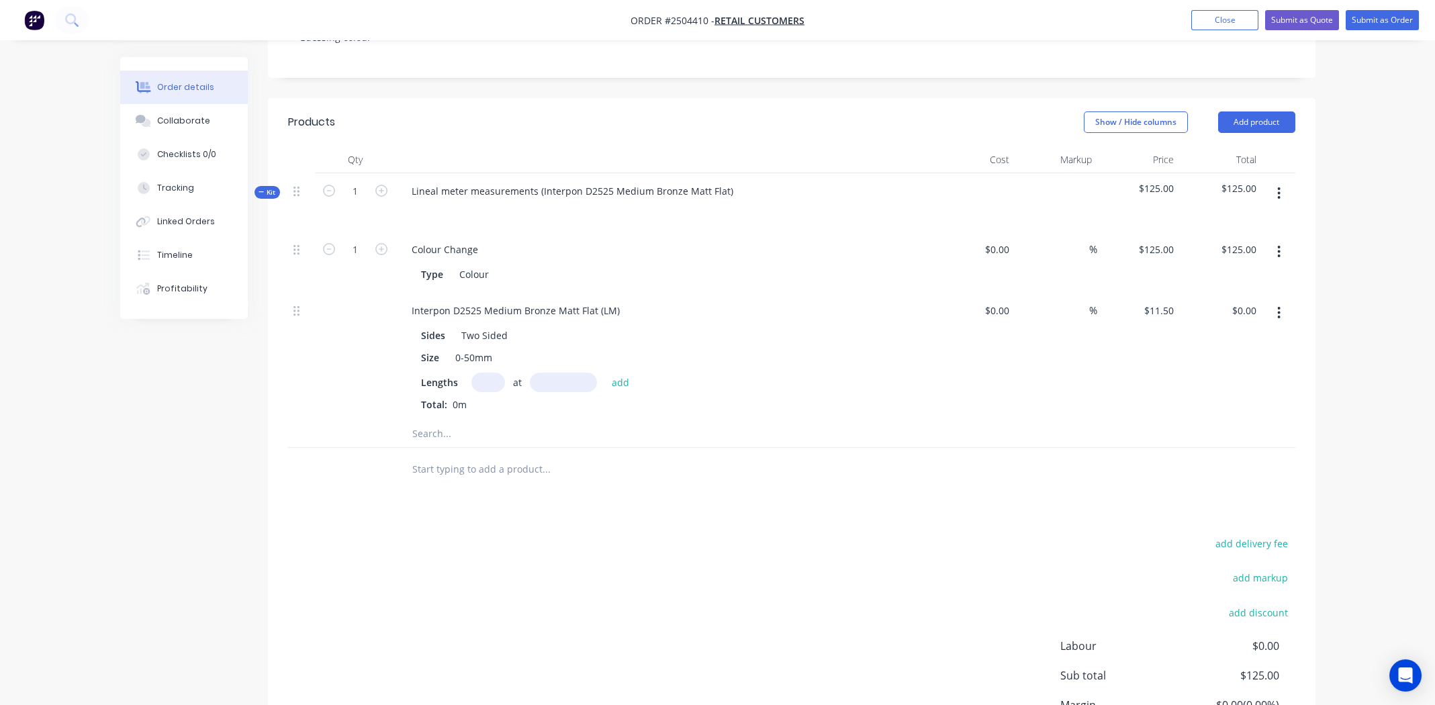
click at [475, 373] on input "text" at bounding box center [488, 382] width 34 height 19
type input "1"
type input "1900mm"
click at [624, 373] on button "add" at bounding box center [621, 382] width 32 height 18
type input "$21.85"
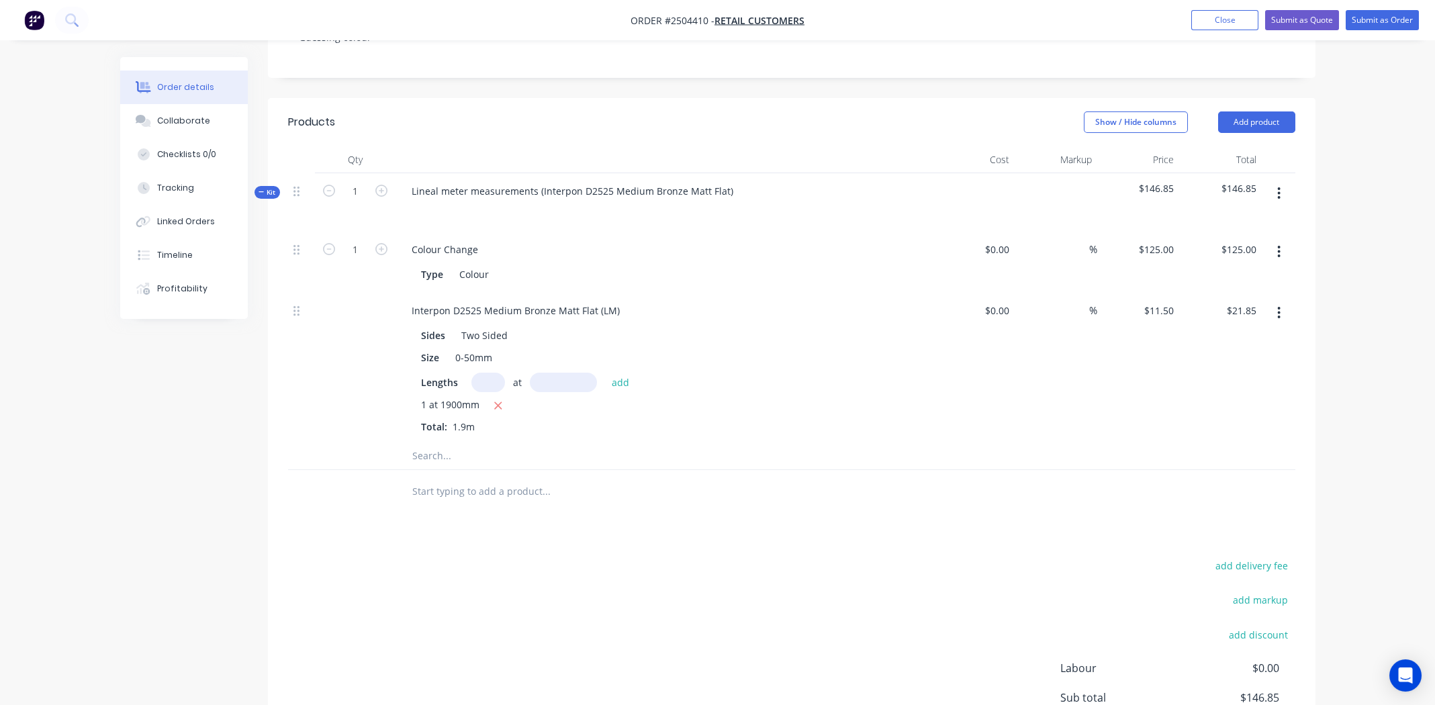
click at [1279, 186] on icon "button" at bounding box center [1278, 193] width 3 height 15
click at [1222, 219] on div "Add product to kit" at bounding box center [1231, 228] width 103 height 19
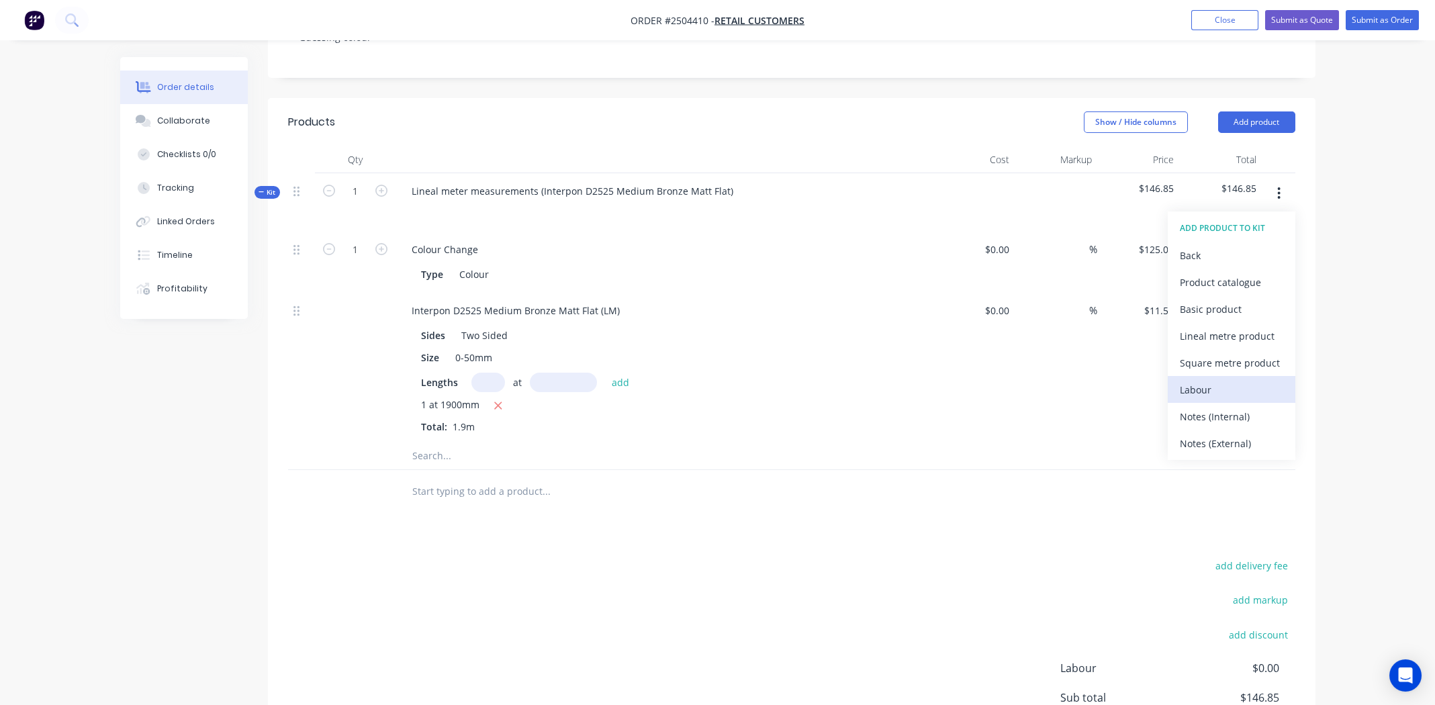
click at [1208, 380] on div "Labour" at bounding box center [1231, 389] width 103 height 19
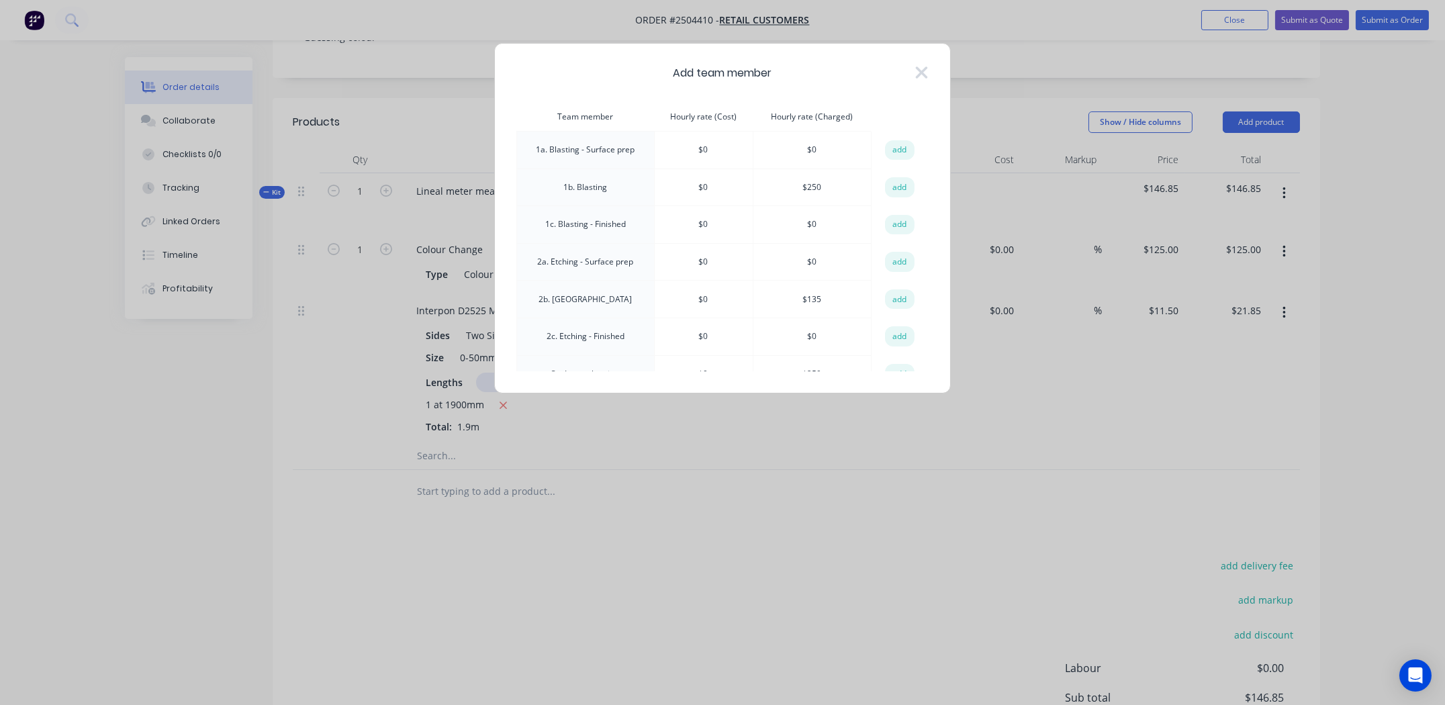
drag, startPoint x: 899, startPoint y: 187, endPoint x: 825, endPoint y: 230, distance: 85.8
click at [900, 186] on button "add" at bounding box center [900, 187] width 30 height 20
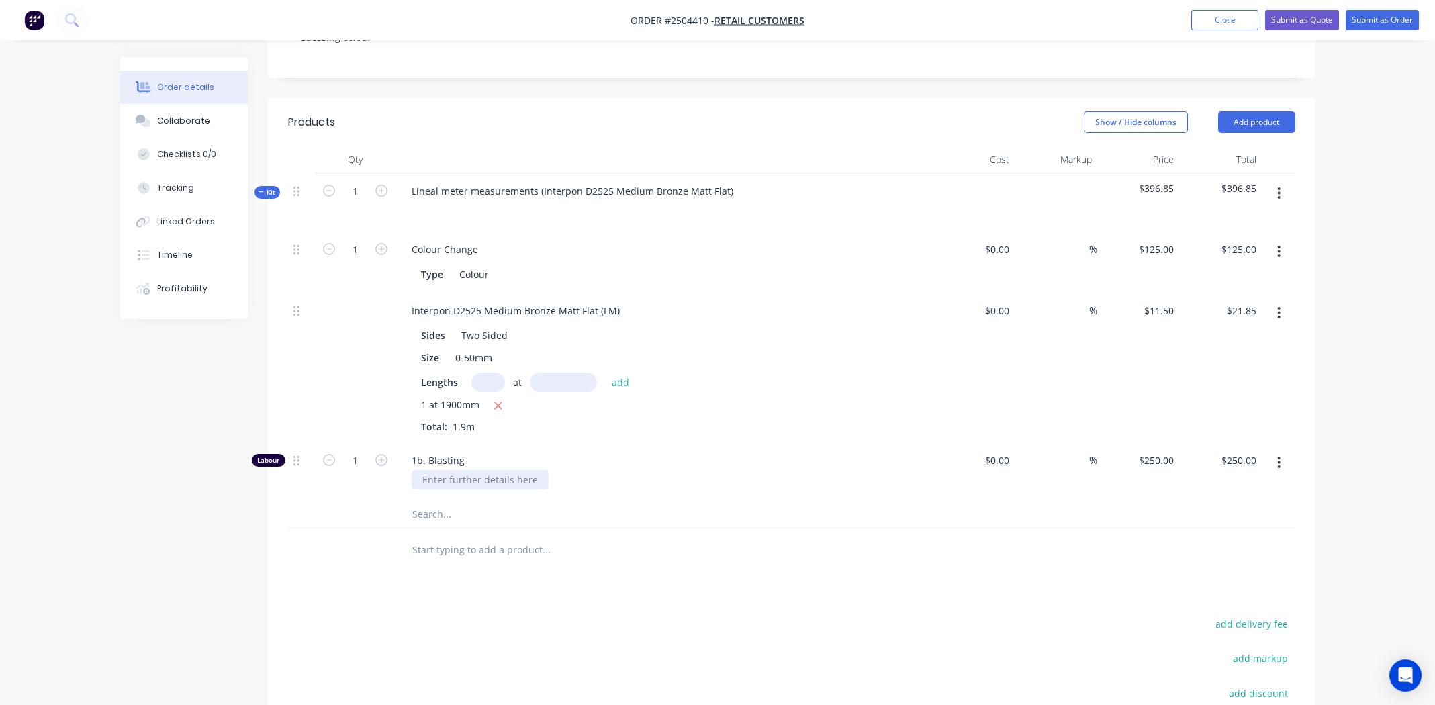
click at [453, 470] on div at bounding box center [480, 479] width 137 height 19
click at [365, 451] on input "1" at bounding box center [355, 461] width 35 height 20
type input "0.166"
type input "$41.50"
click at [489, 470] on div at bounding box center [480, 479] width 137 height 19
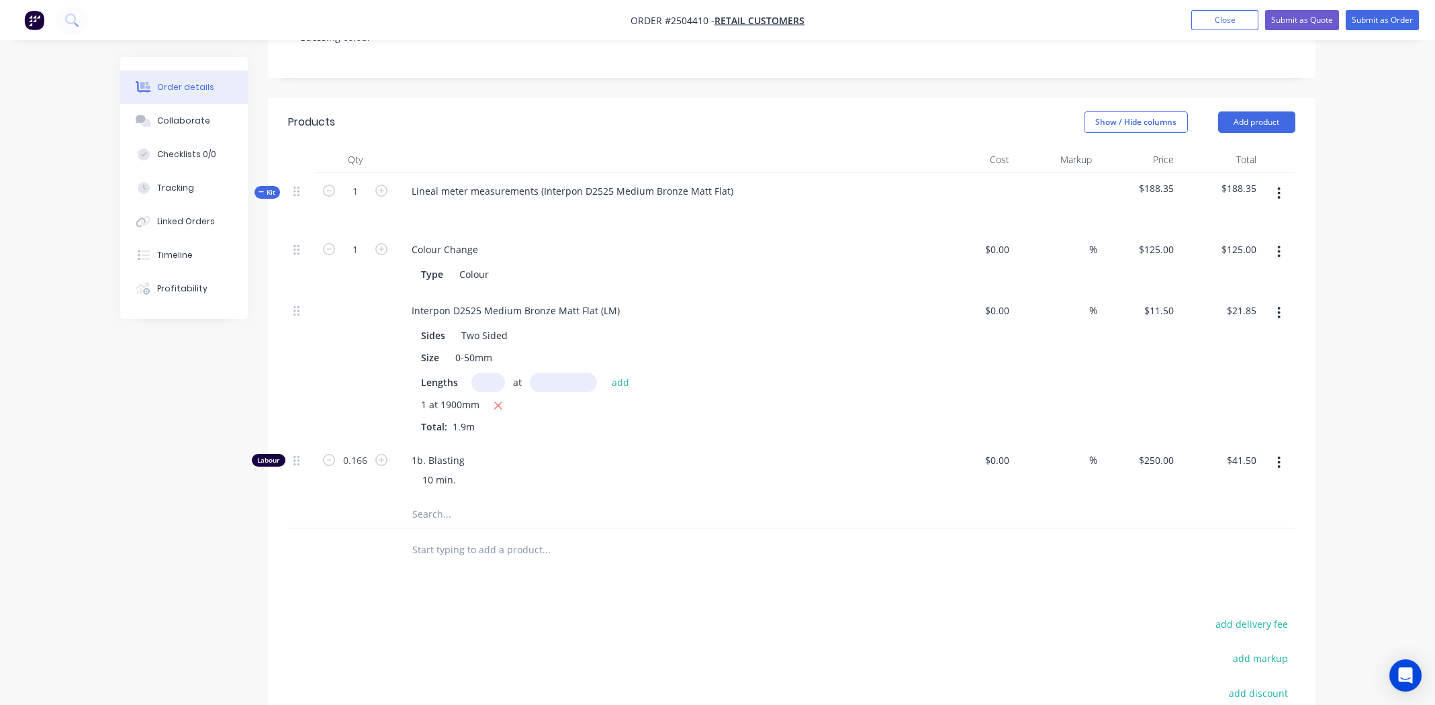
click at [607, 470] on div "10 min." at bounding box center [670, 479] width 516 height 19
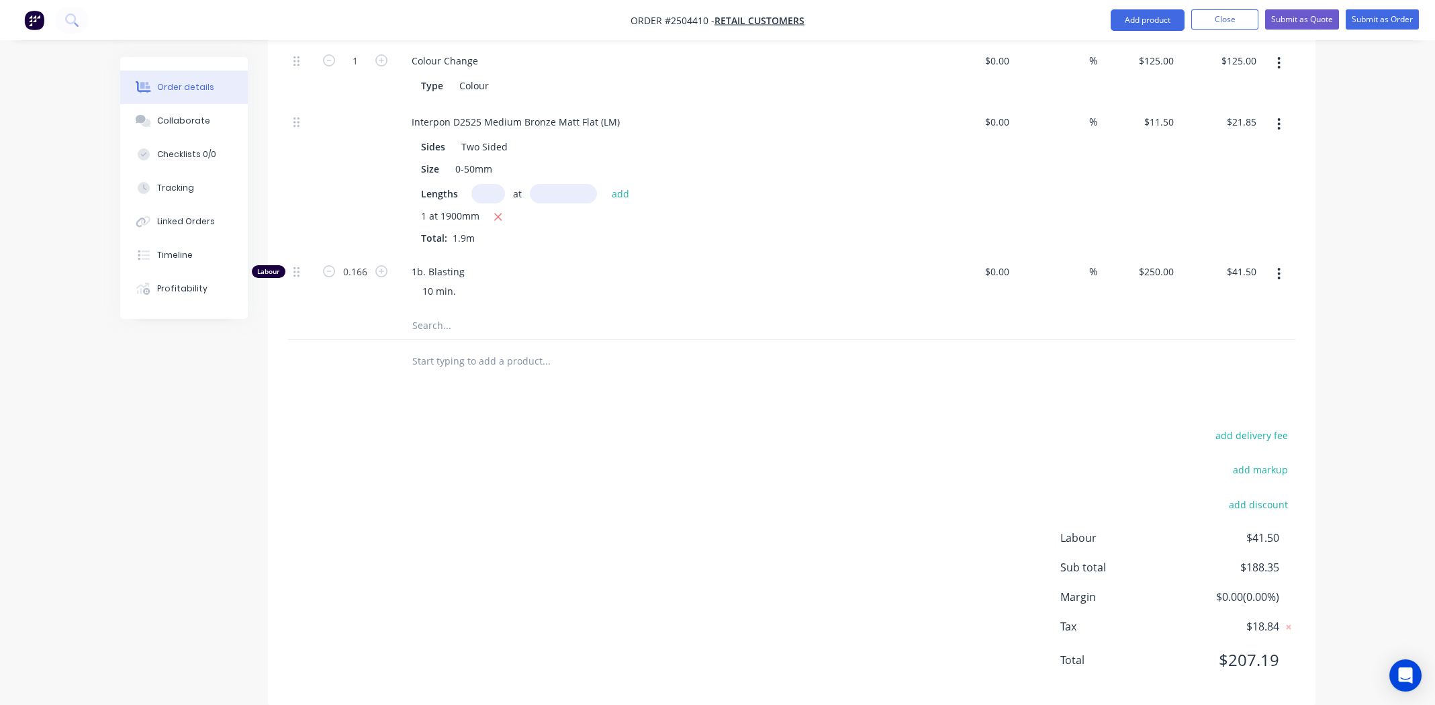
click at [696, 435] on div "add delivery fee add markup add discount Labour $41.50 Sub total $188.35 Margin…" at bounding box center [791, 555] width 1007 height 259
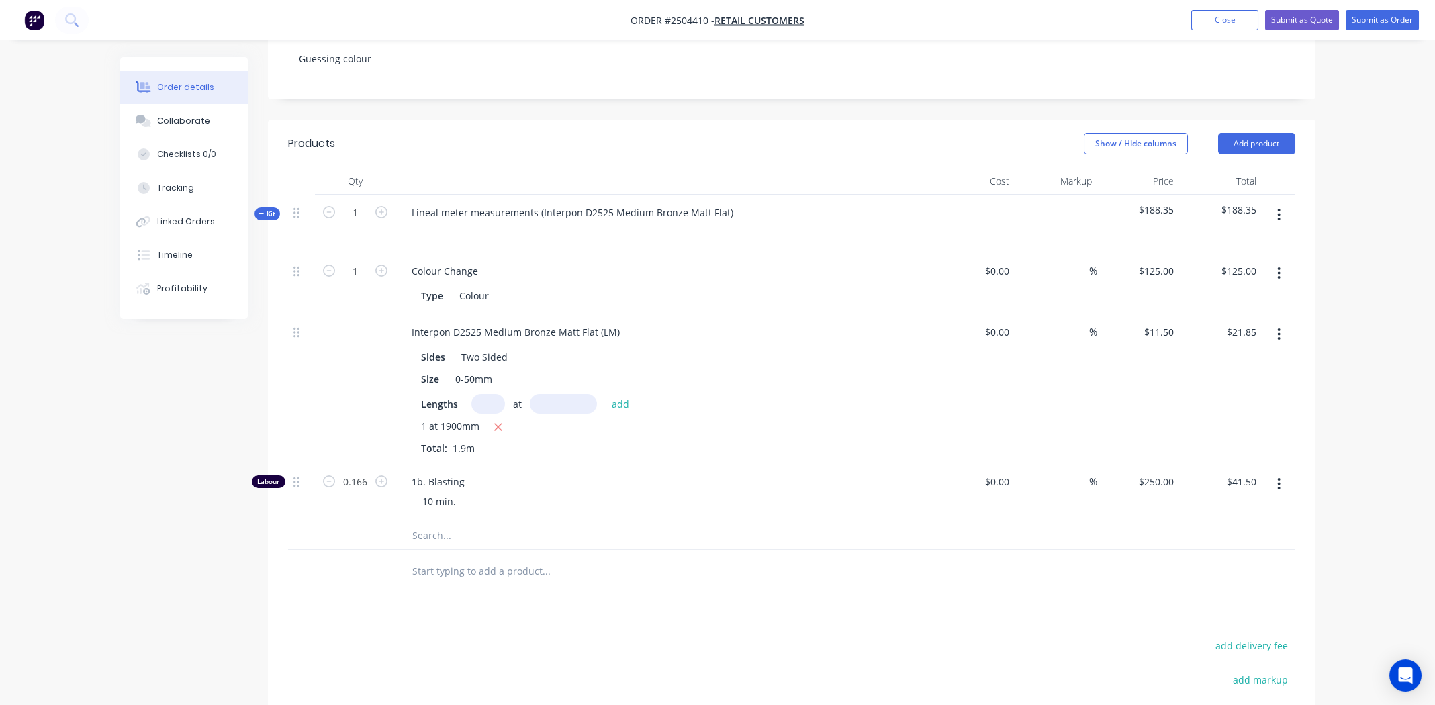
scroll to position [284, 0]
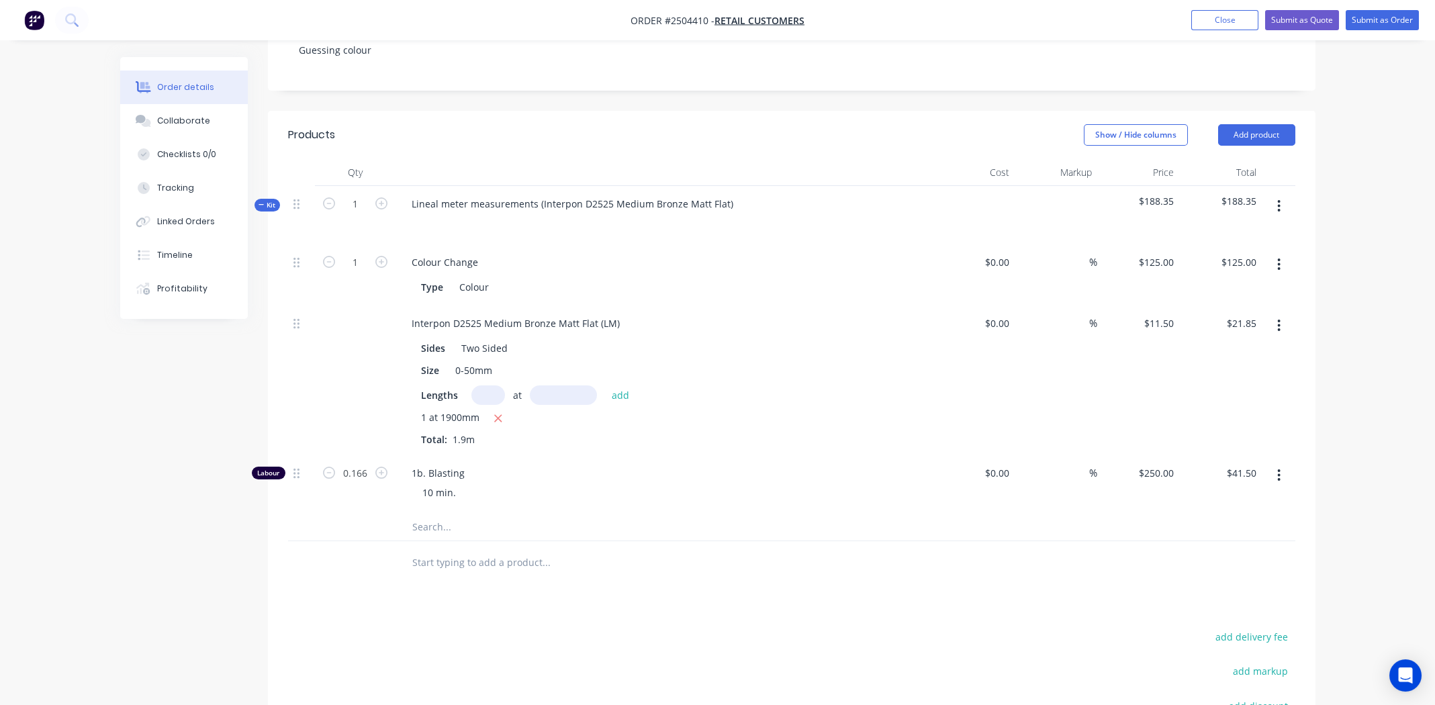
click at [904, 556] on div at bounding box center [791, 563] width 1007 height 44
click at [1277, 199] on icon "button" at bounding box center [1278, 206] width 3 height 15
click at [1245, 232] on div "Add product to kit" at bounding box center [1231, 241] width 103 height 19
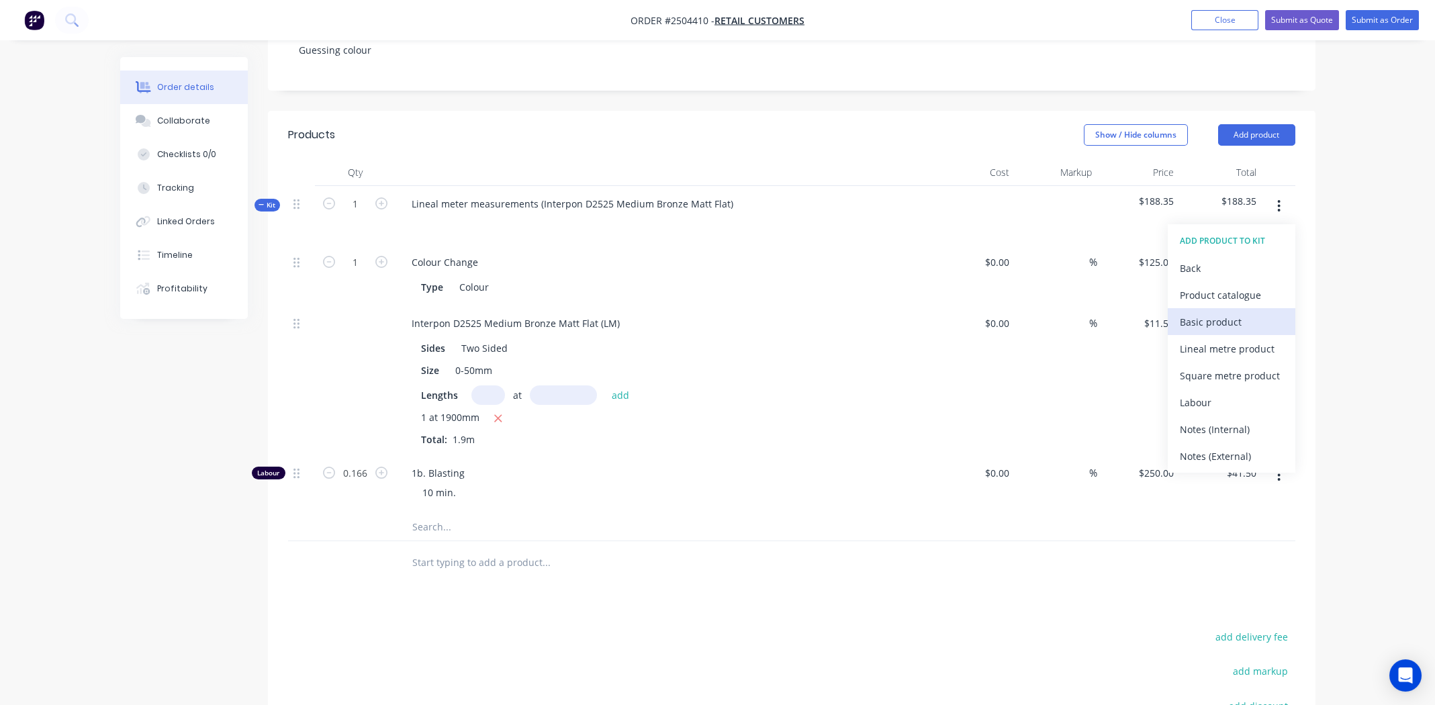
click at [1237, 312] on div "Basic product" at bounding box center [1231, 321] width 103 height 19
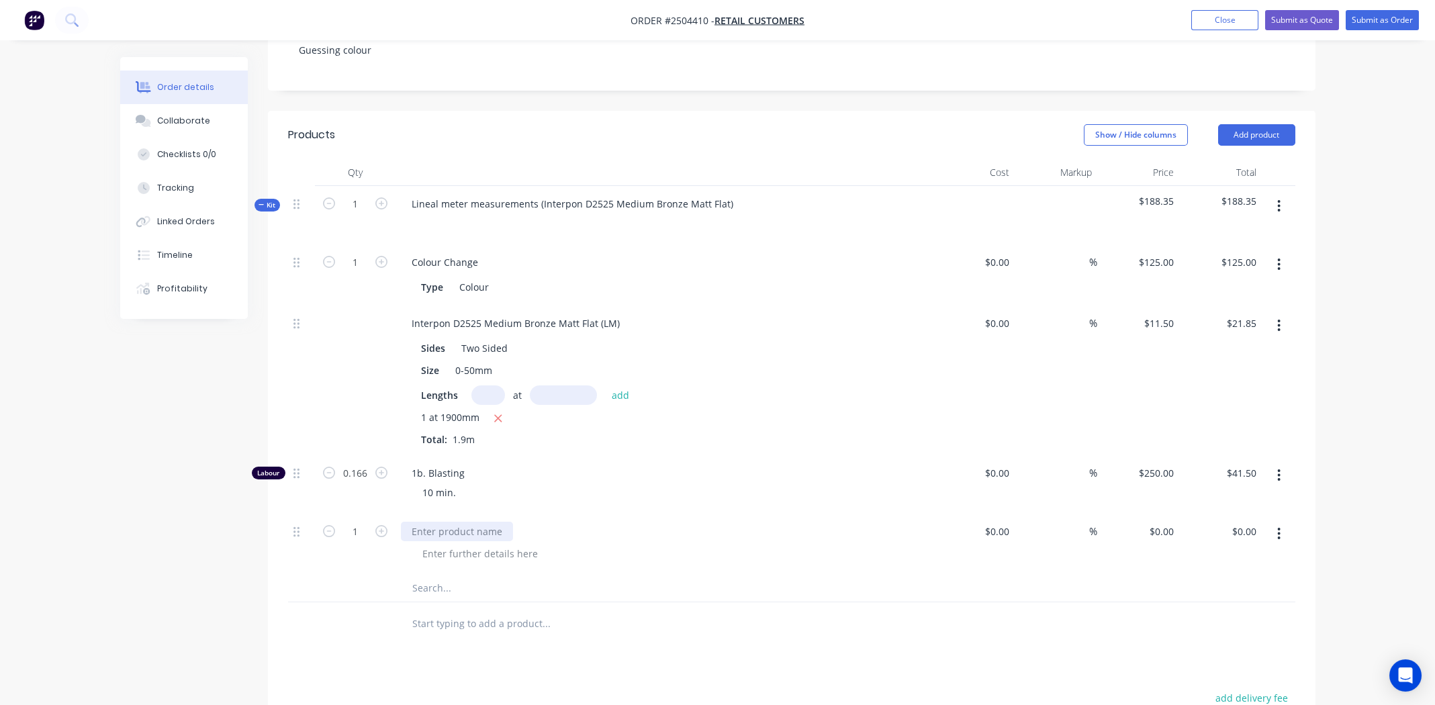
click at [469, 522] on div at bounding box center [457, 531] width 112 height 19
click at [435, 544] on div at bounding box center [480, 553] width 137 height 19
drag, startPoint x: 735, startPoint y: 454, endPoint x: 742, endPoint y: 450, distance: 7.8
click at [742, 466] on span "1b. Blasting" at bounding box center [670, 473] width 516 height 14
click at [1160, 522] on div "0 $0.00" at bounding box center [1161, 531] width 36 height 19
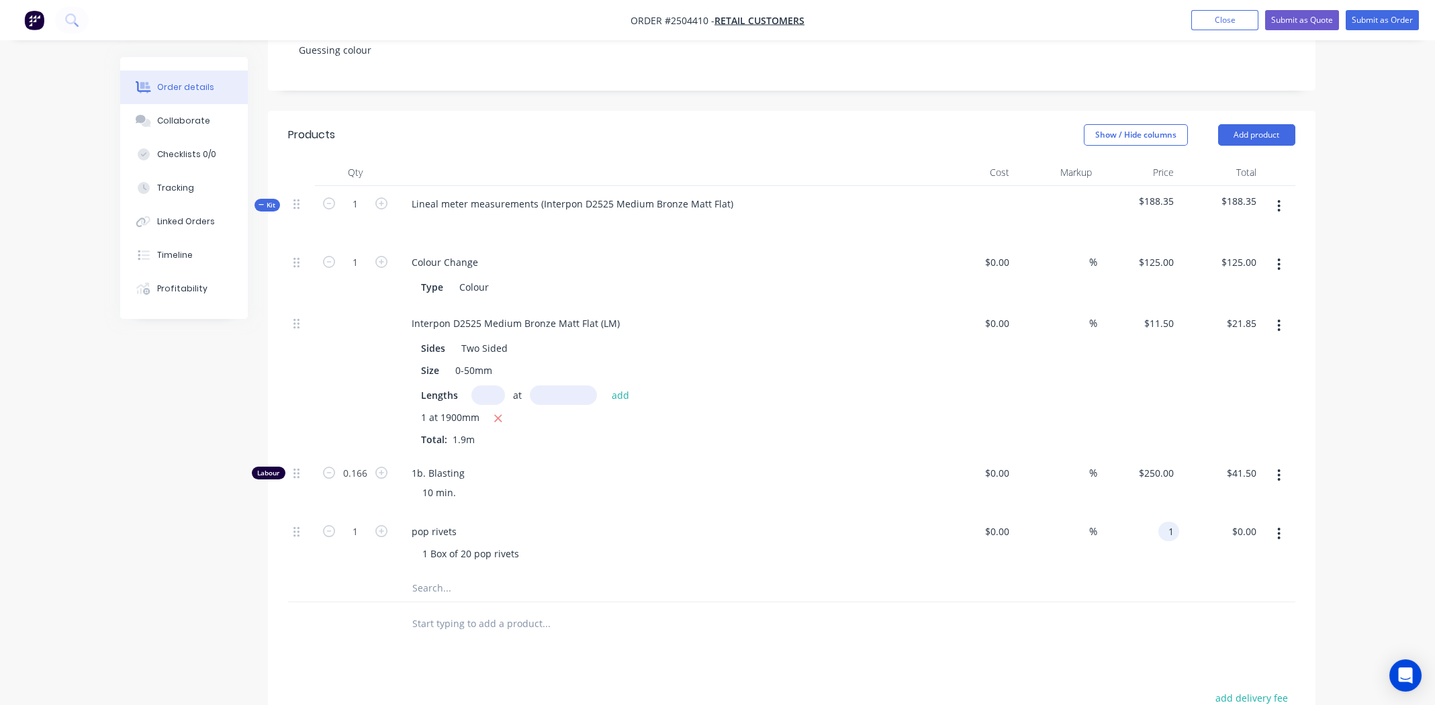
type input "$1.00"
click at [1025, 537] on div "%" at bounding box center [1056, 544] width 83 height 61
click at [1374, 16] on button "Submit as Order" at bounding box center [1382, 20] width 73 height 20
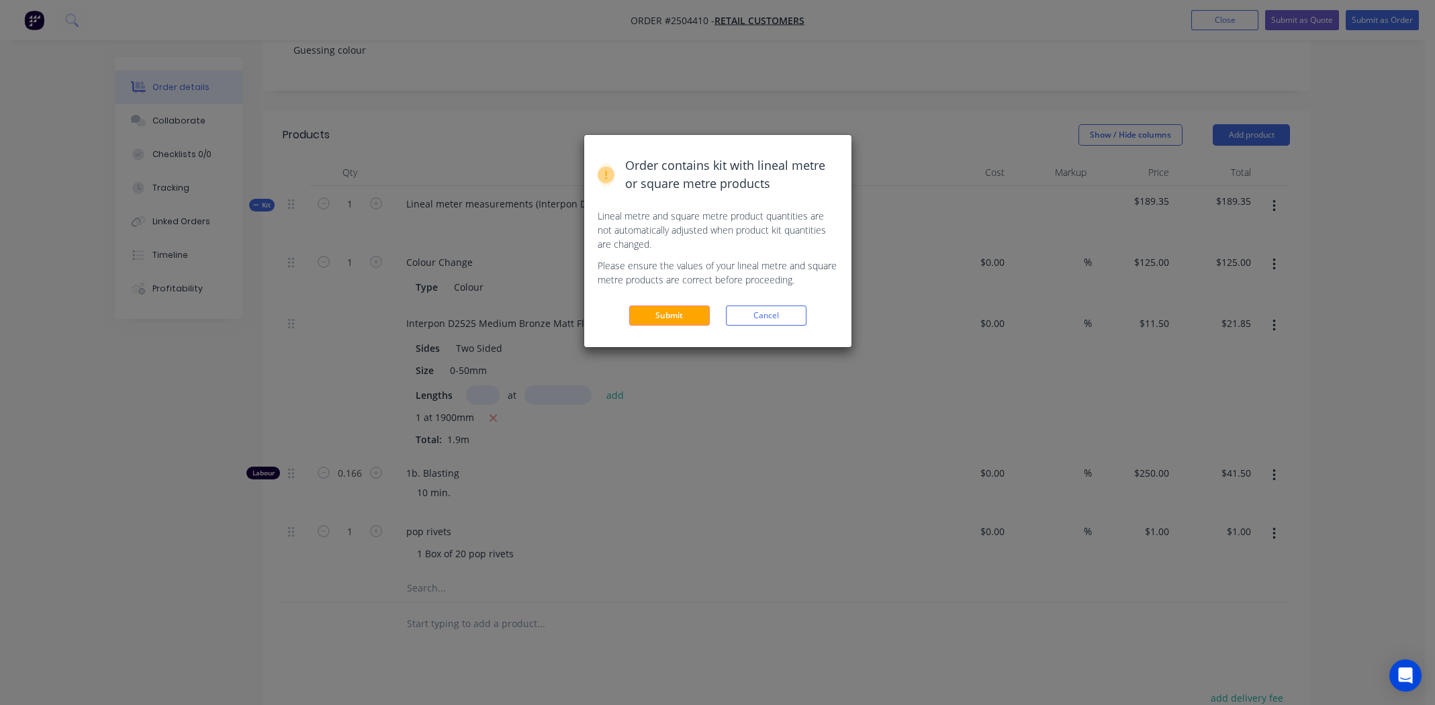
drag, startPoint x: 661, startPoint y: 311, endPoint x: 706, endPoint y: 287, distance: 51.7
click at [661, 311] on button "Submit" at bounding box center [669, 316] width 81 height 20
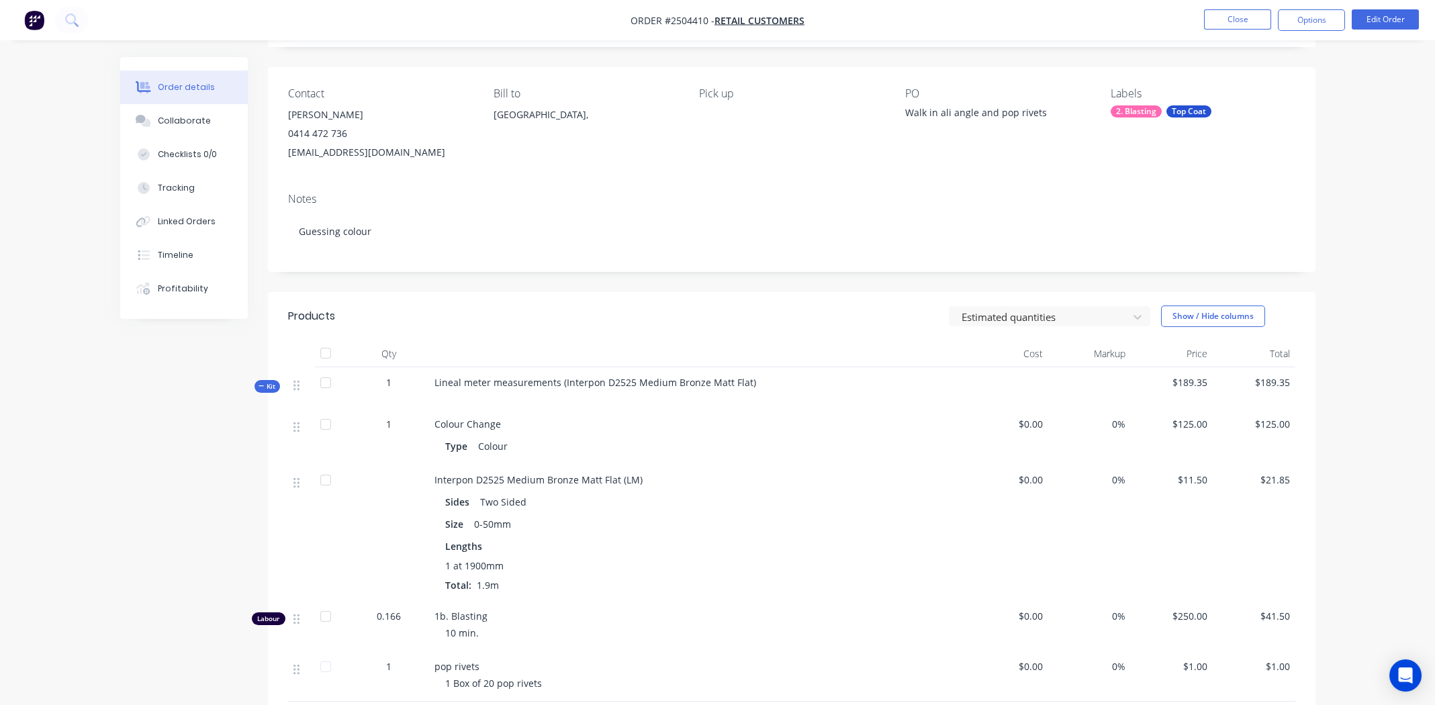
scroll to position [317, 0]
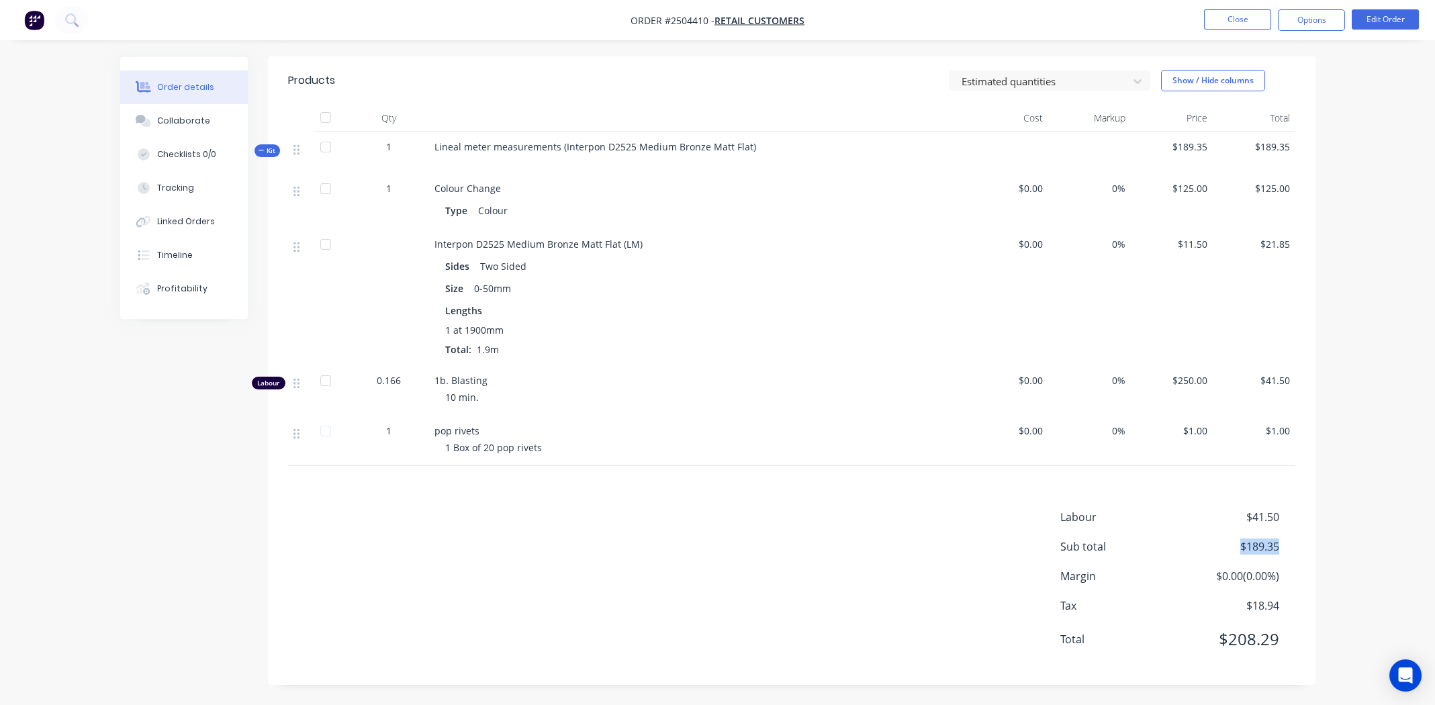
drag, startPoint x: 1279, startPoint y: 547, endPoint x: 1223, endPoint y: 551, distance: 56.6
click at [1223, 551] on div "Sub total $189.35" at bounding box center [1177, 547] width 235 height 16
copy span "$189.35"
click at [173, 111] on button "Collaborate" at bounding box center [184, 121] width 128 height 34
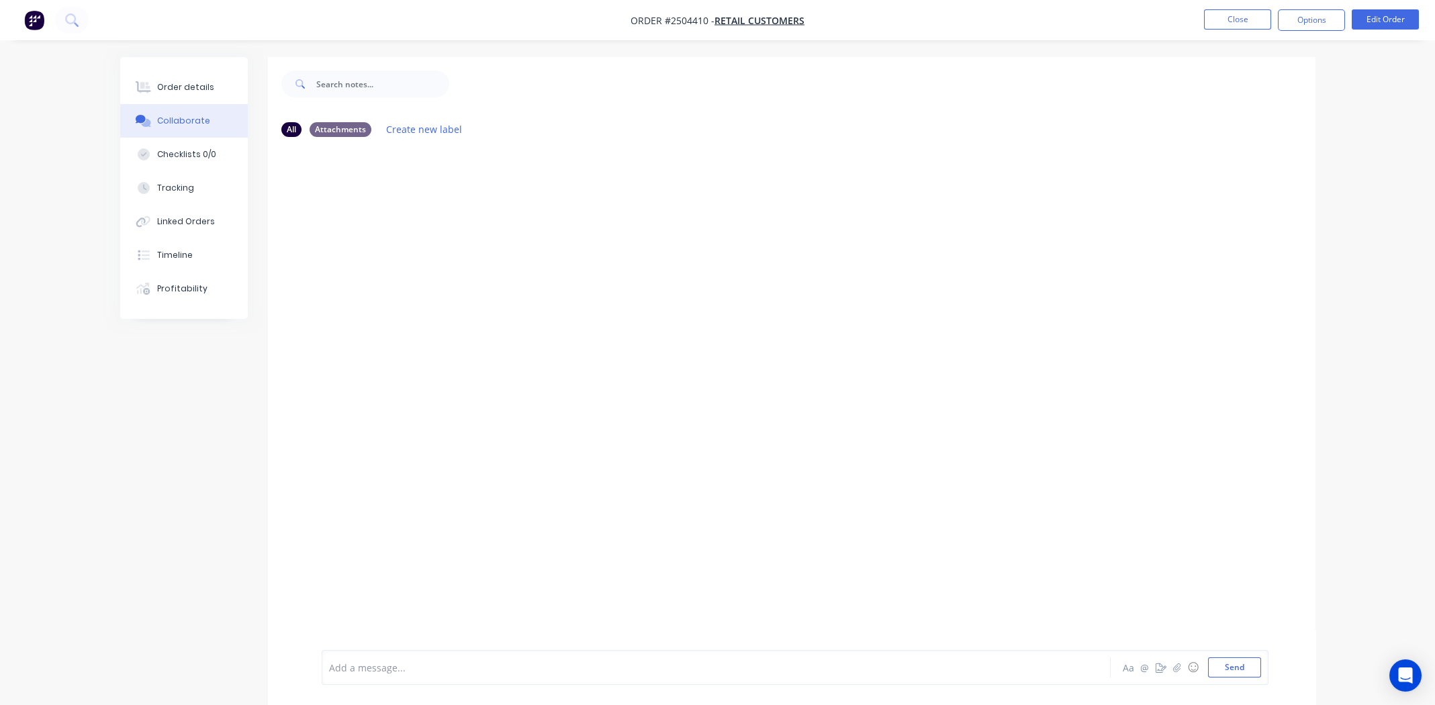
drag, startPoint x: 514, startPoint y: 673, endPoint x: 522, endPoint y: 670, distance: 8.1
click at [515, 678] on div "Add a message... Aa @ ☺ Send" at bounding box center [795, 667] width 947 height 35
click at [1235, 666] on button "Send" at bounding box center [1234, 667] width 53 height 20
drag, startPoint x: 187, startPoint y: 74, endPoint x: 194, endPoint y: 77, distance: 7.5
click at [187, 75] on button "Order details" at bounding box center [184, 88] width 128 height 34
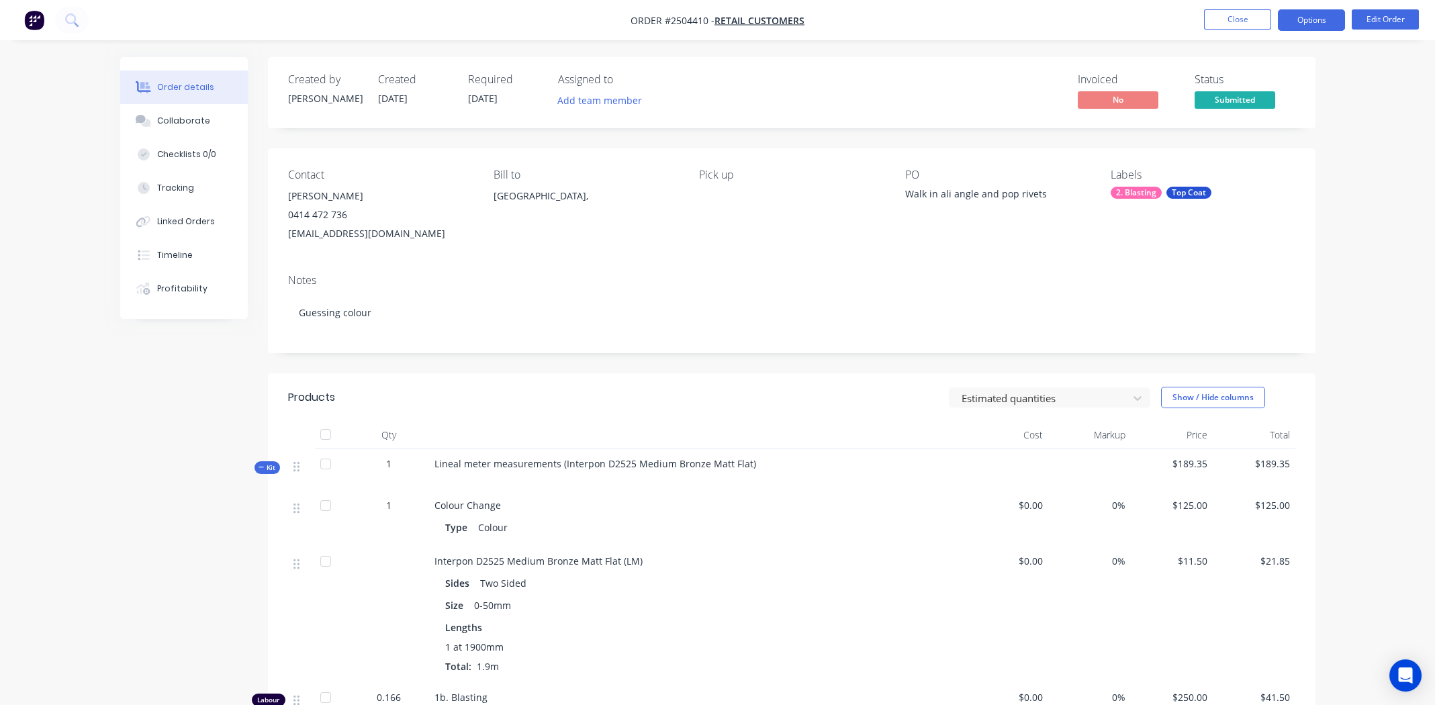
click at [1311, 23] on button "Options" at bounding box center [1311, 19] width 67 height 21
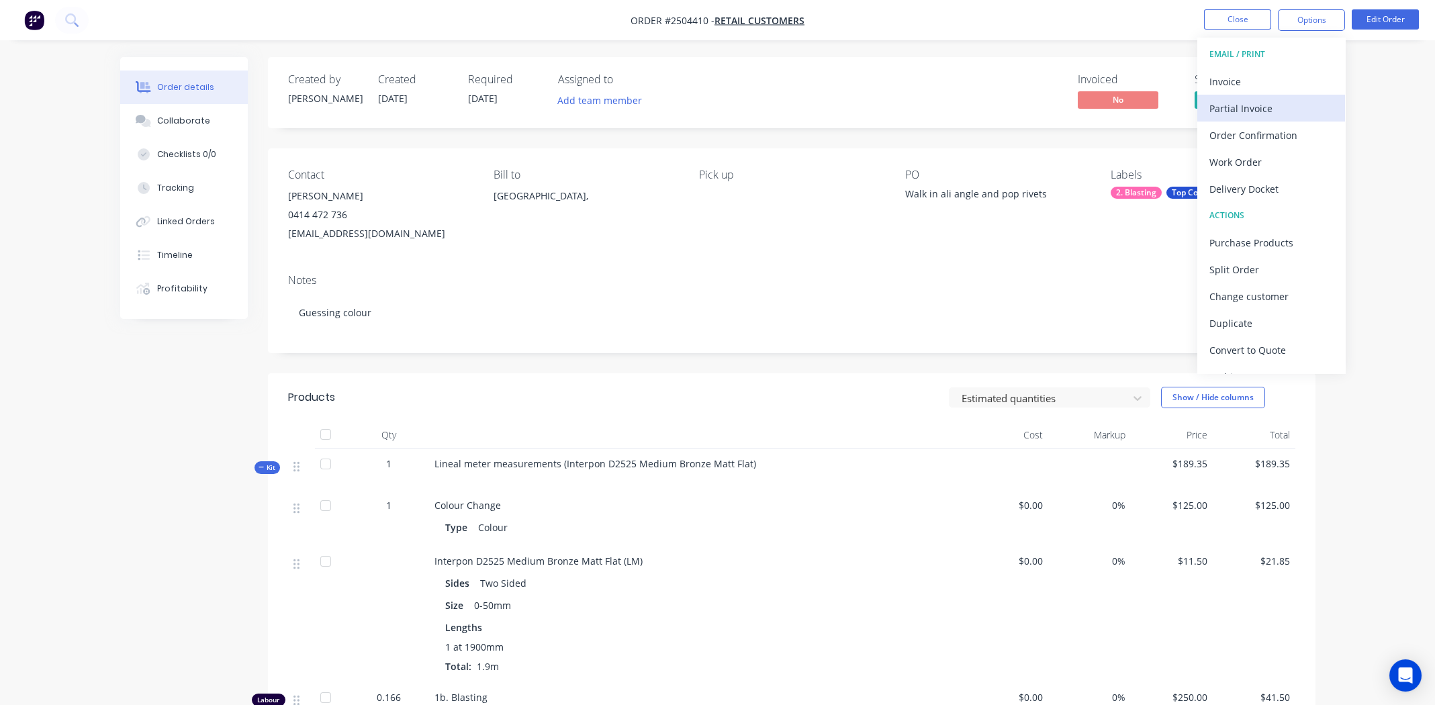
click at [1251, 107] on div "Partial Invoice" at bounding box center [1271, 108] width 124 height 19
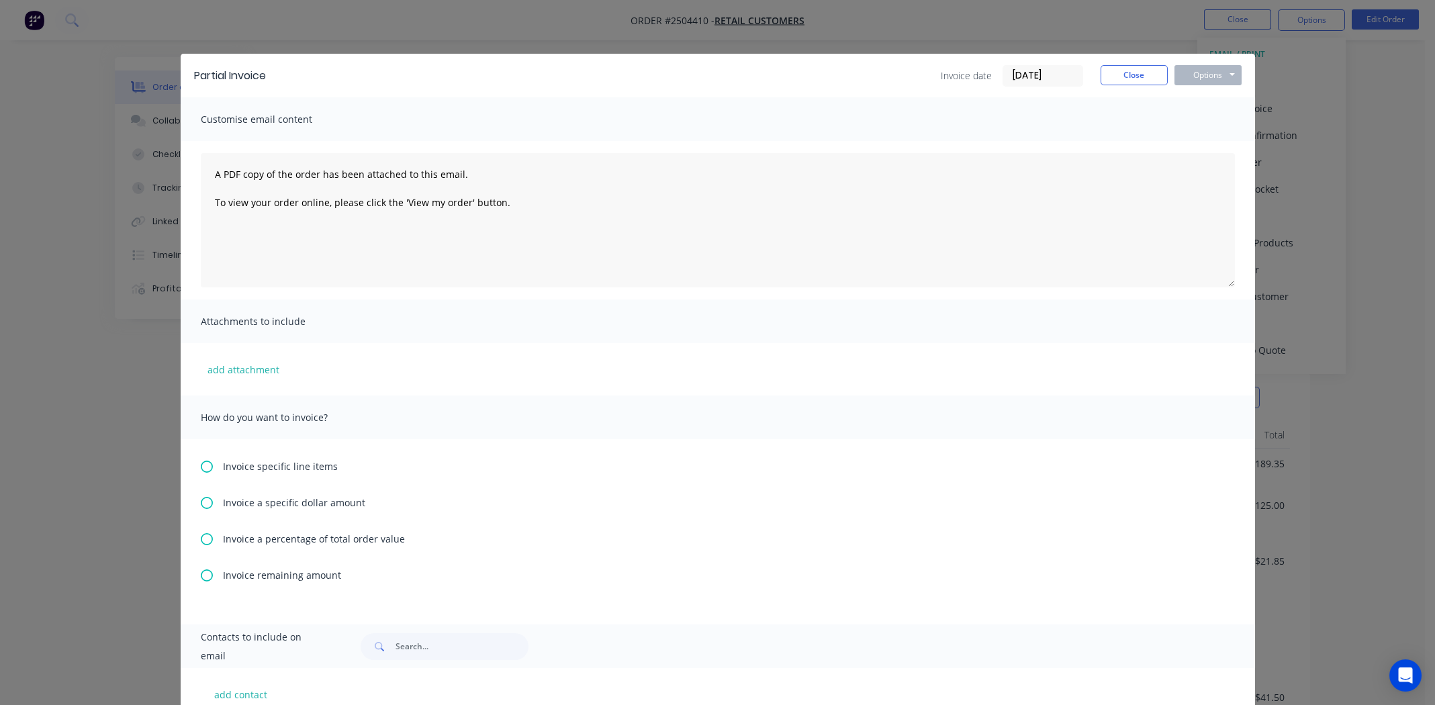
click at [208, 536] on div "Invoice a percentage of total order value" at bounding box center [718, 539] width 1034 height 14
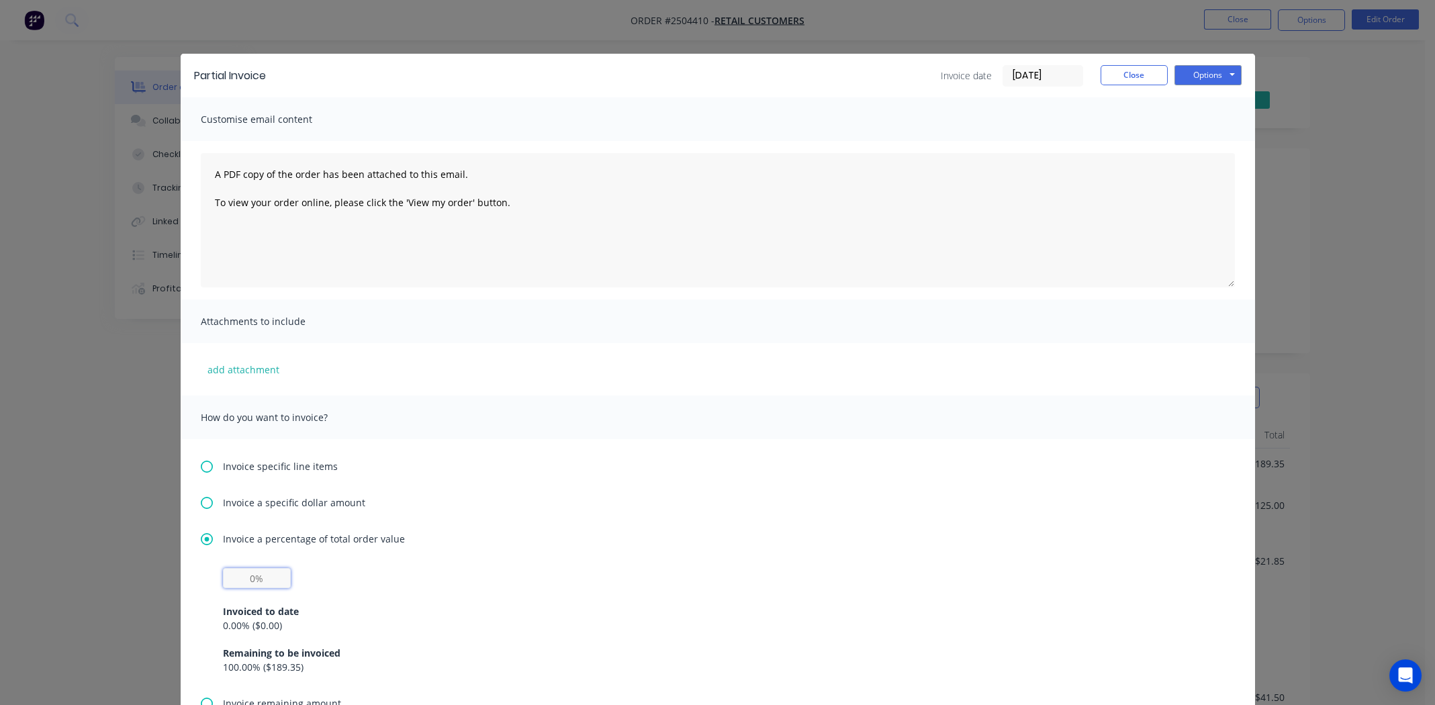
click at [255, 582] on input "text" at bounding box center [257, 578] width 68 height 20
type input "50%"
click at [1188, 71] on button "Options" at bounding box center [1208, 75] width 67 height 20
click at [1205, 120] on button "Print" at bounding box center [1218, 121] width 86 height 22
click at [1138, 72] on button "Close" at bounding box center [1134, 75] width 67 height 20
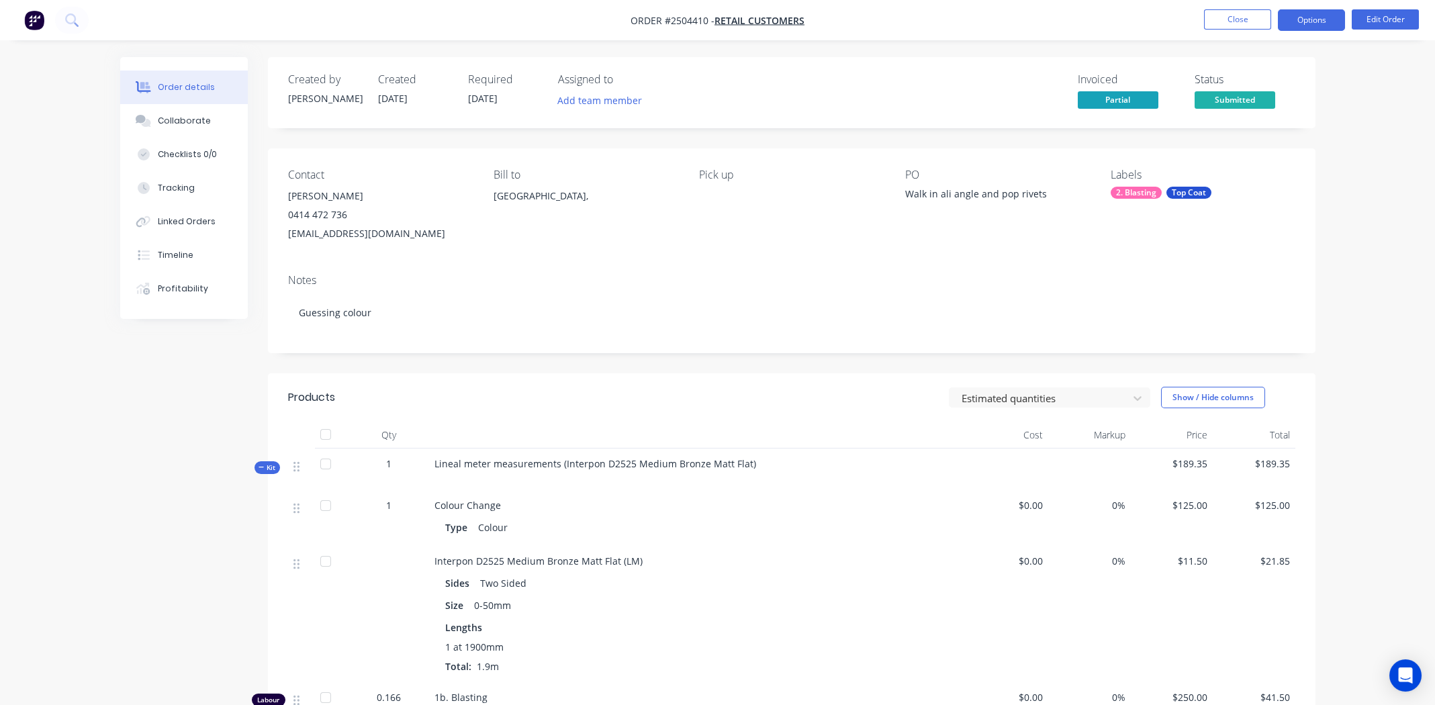
click at [1305, 19] on button "Options" at bounding box center [1311, 19] width 67 height 21
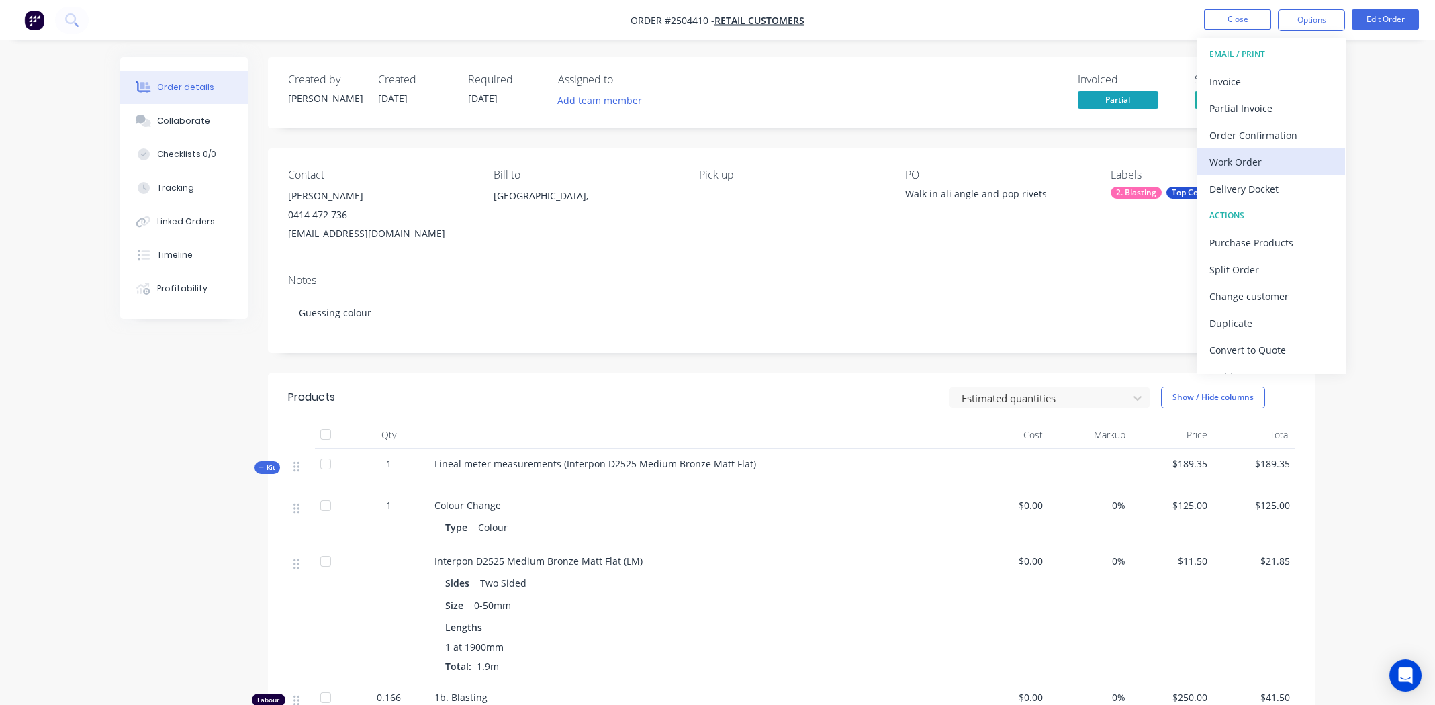
click at [1234, 160] on div "Work Order" at bounding box center [1271, 161] width 124 height 19
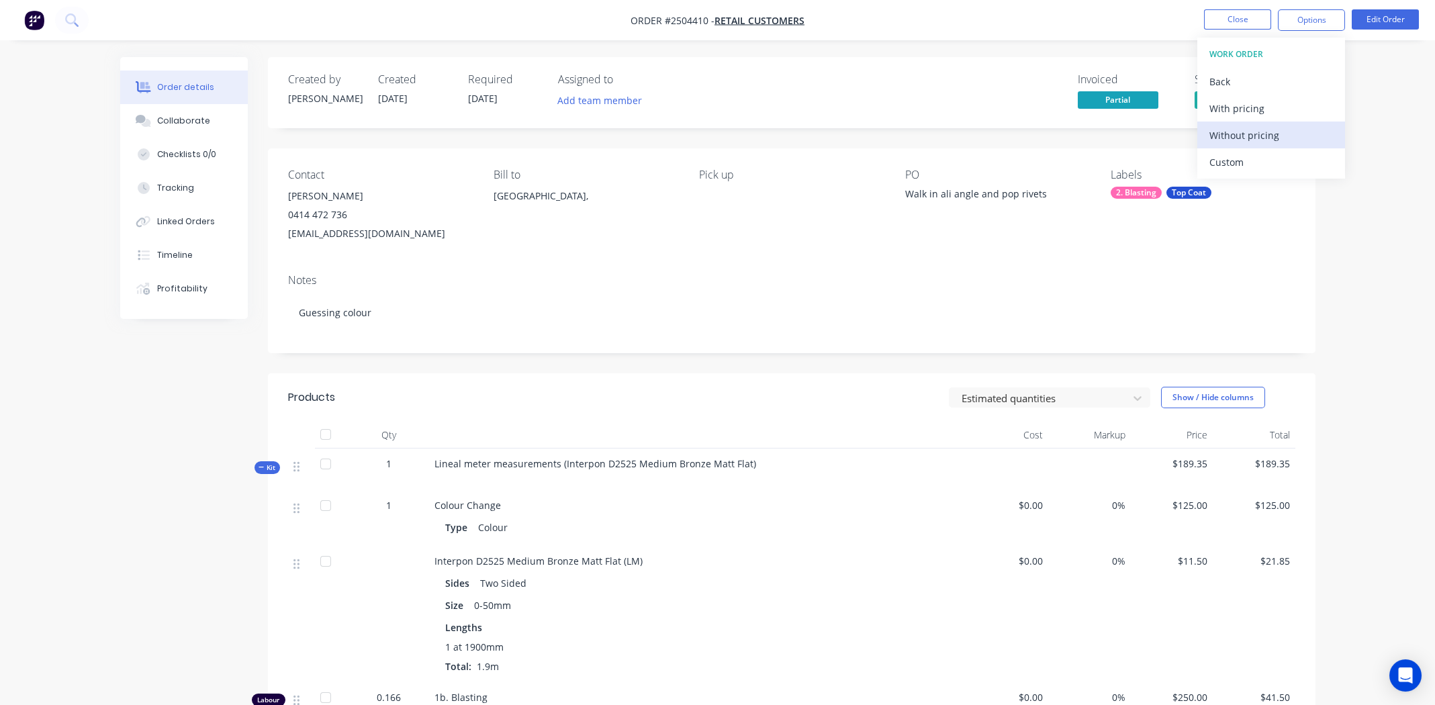
click at [1238, 136] on div "Without pricing" at bounding box center [1271, 135] width 124 height 19
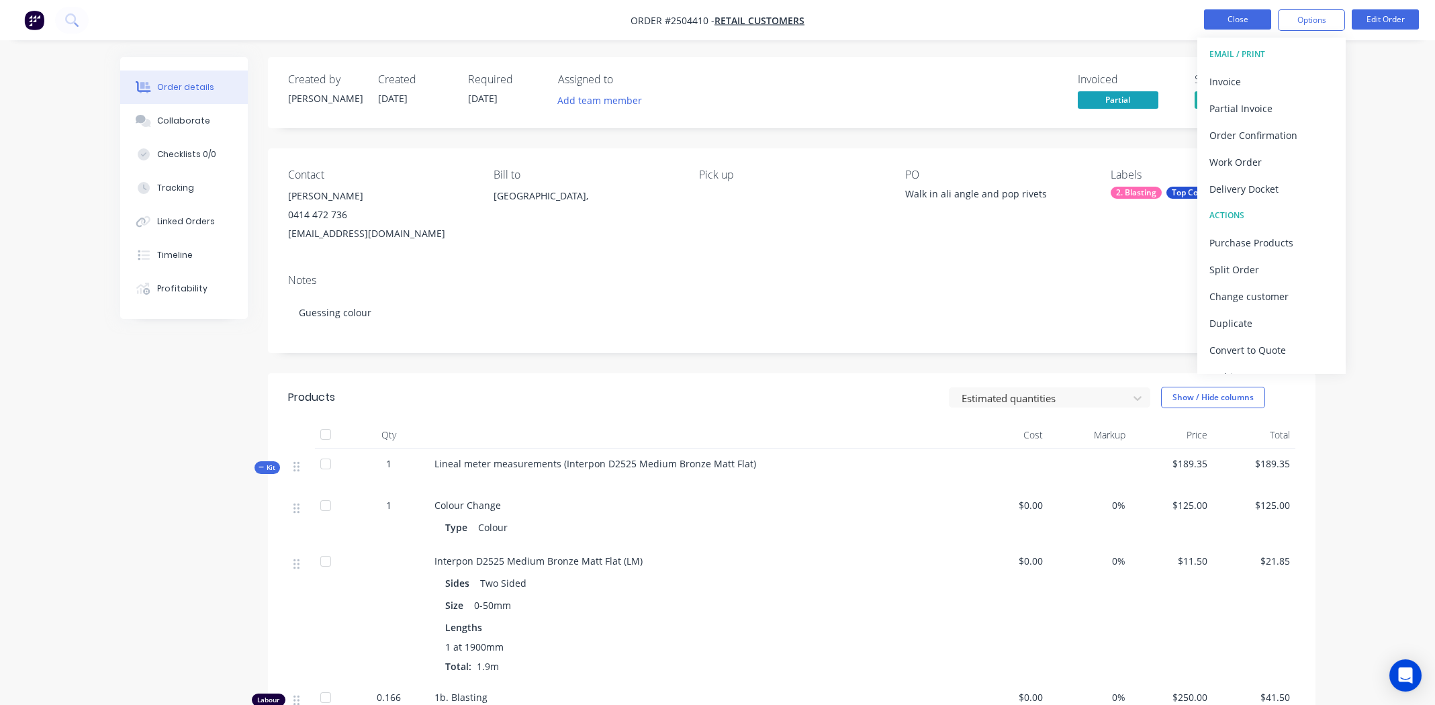
click at [1250, 21] on button "Close" at bounding box center [1237, 19] width 67 height 20
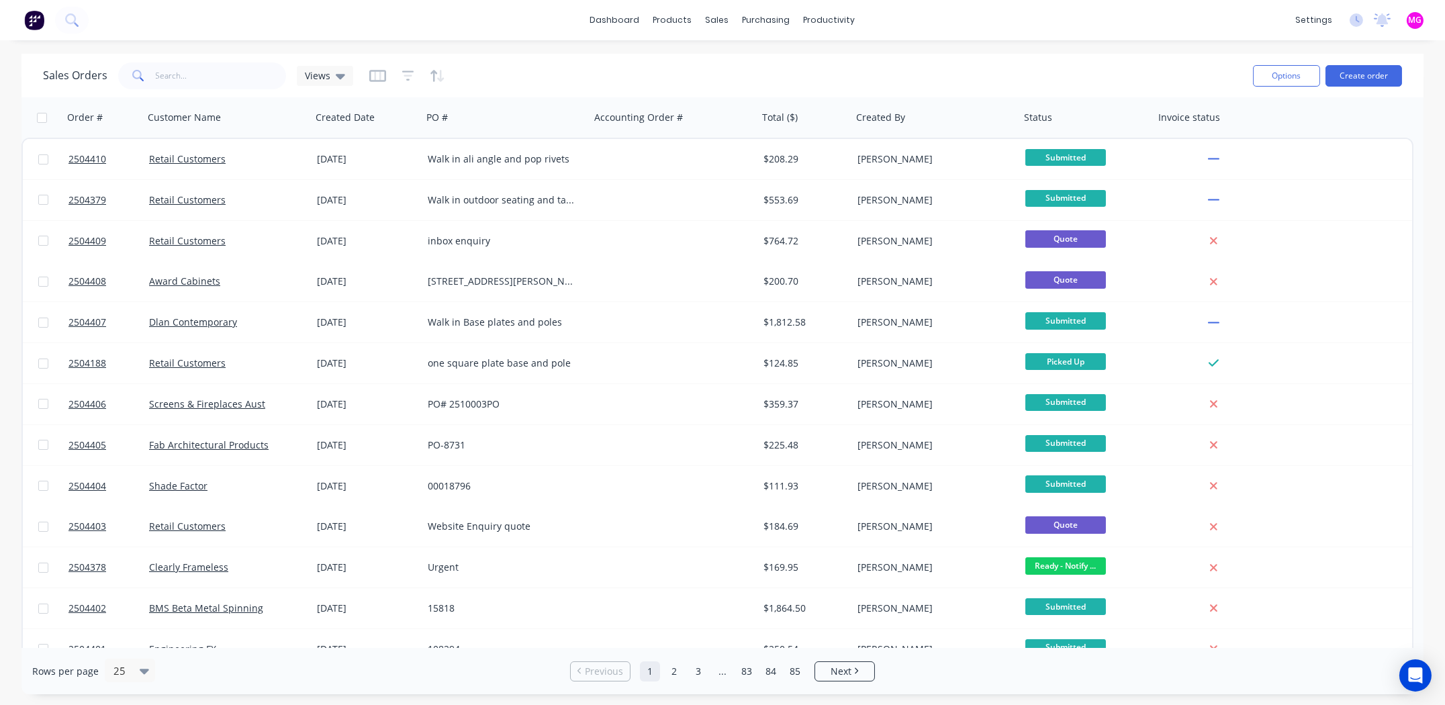
click at [1085, 70] on div "Sales Orders Views" at bounding box center [642, 75] width 1199 height 33
click at [1364, 75] on button "Create order" at bounding box center [1364, 75] width 77 height 21
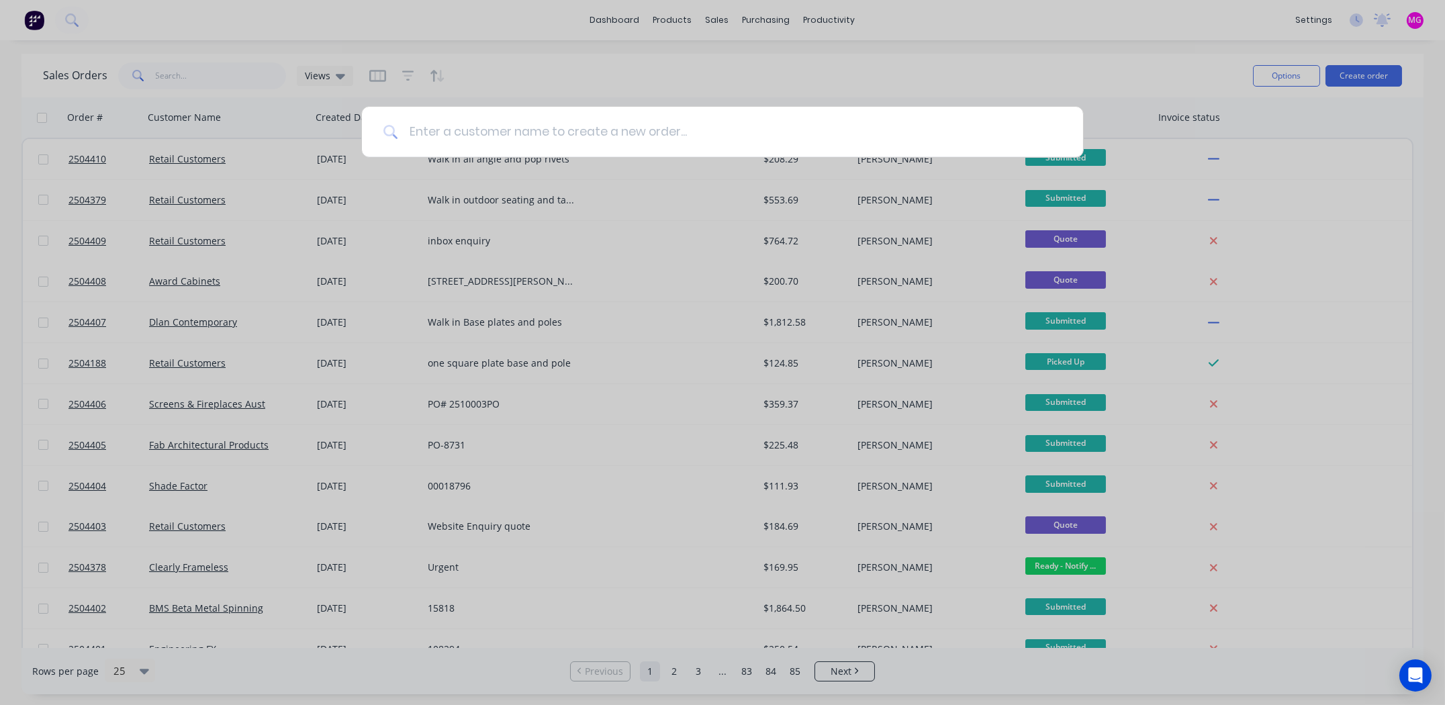
click at [500, 133] on input at bounding box center [730, 132] width 664 height 50
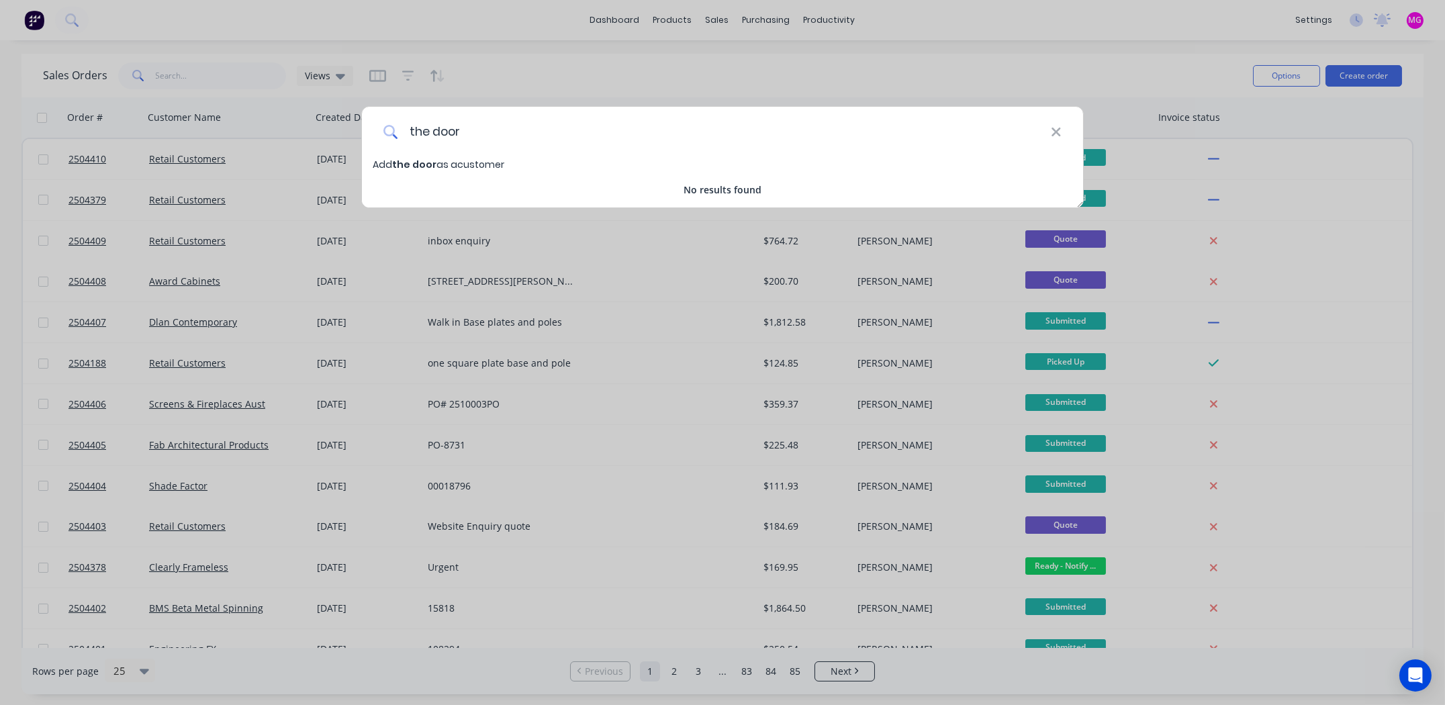
drag, startPoint x: 414, startPoint y: 128, endPoint x: 484, endPoint y: 146, distance: 72.0
click at [414, 129] on input "the door" at bounding box center [724, 132] width 653 height 50
click at [500, 126] on input "The door" at bounding box center [724, 132] width 653 height 50
type input "The door store"
click at [431, 160] on span "The door store" at bounding box center [429, 164] width 75 height 13
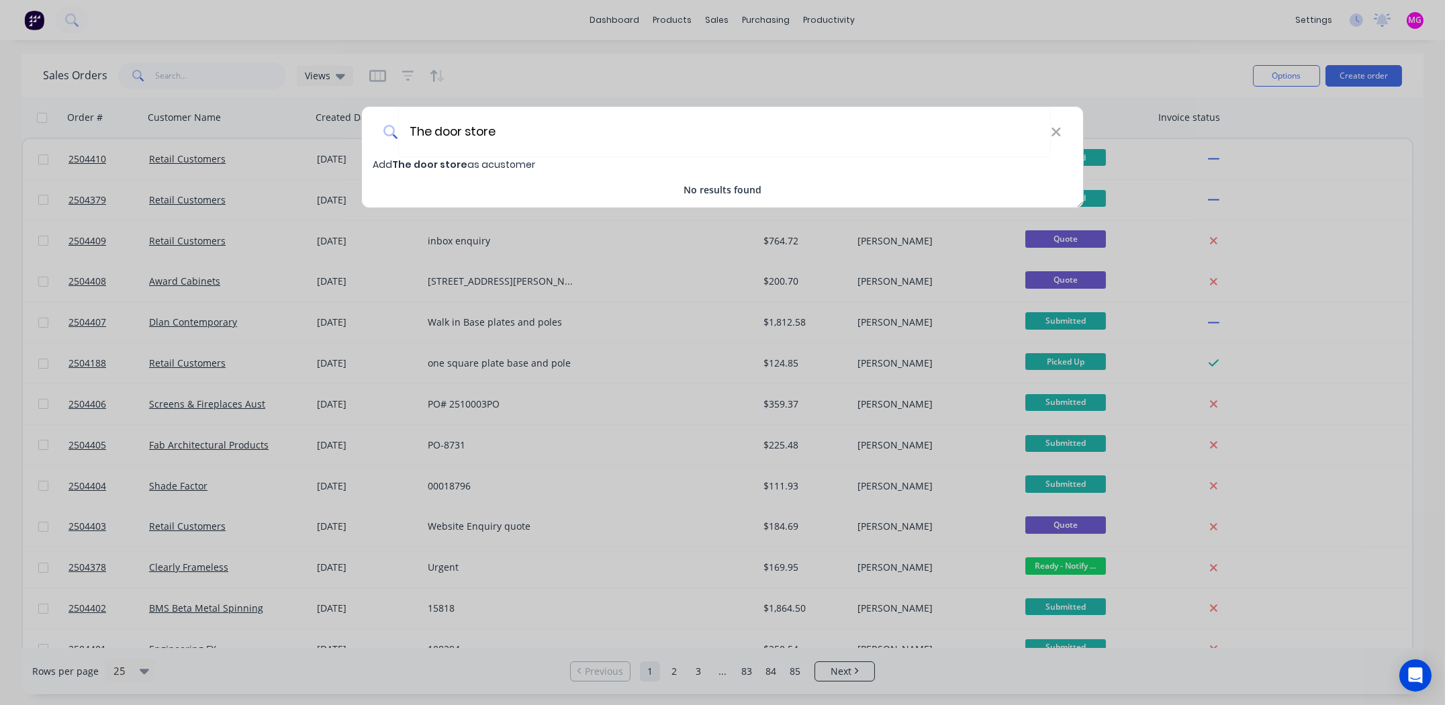
select select "AU"
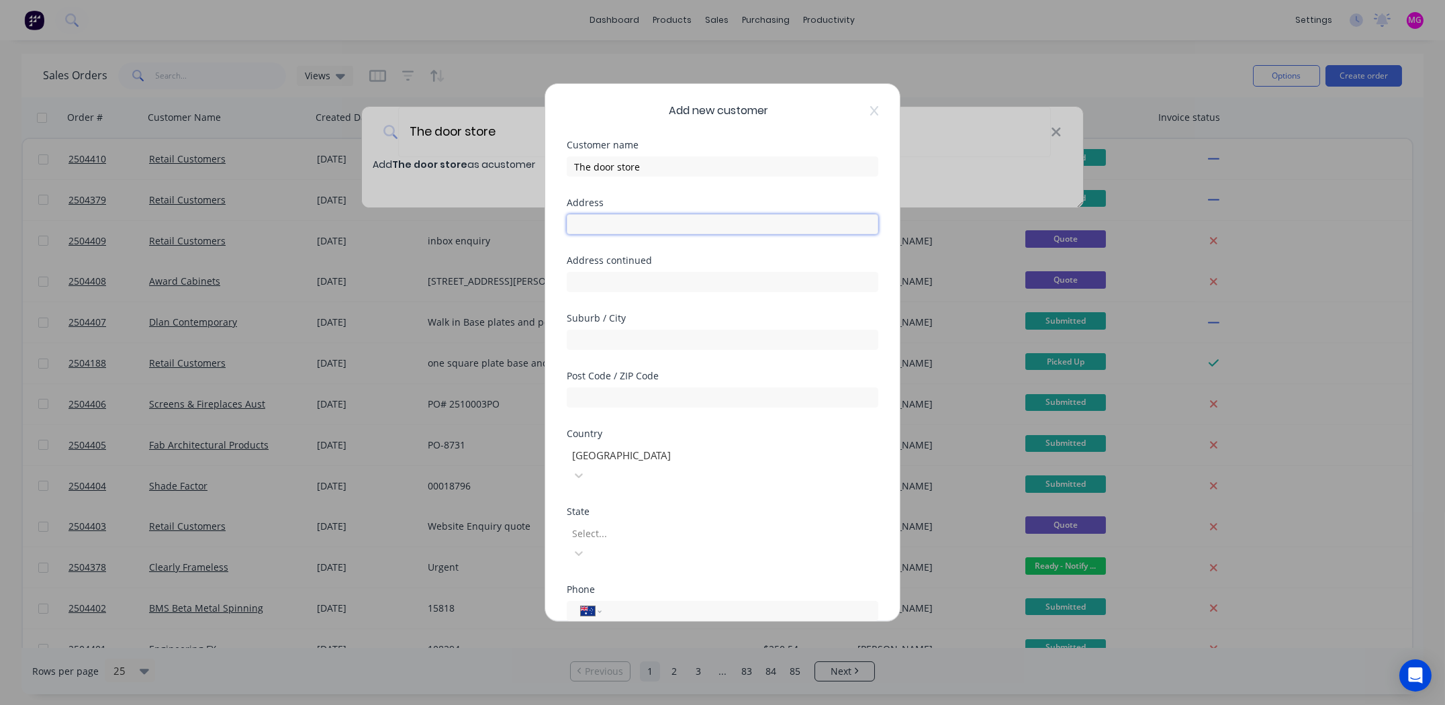
drag, startPoint x: 593, startPoint y: 218, endPoint x: 618, endPoint y: 226, distance: 25.9
click at [593, 218] on input "text" at bounding box center [723, 224] width 312 height 20
type input "122 Cochranes road"
click at [611, 330] on input "text" at bounding box center [723, 340] width 312 height 20
type input "Moorabbin"
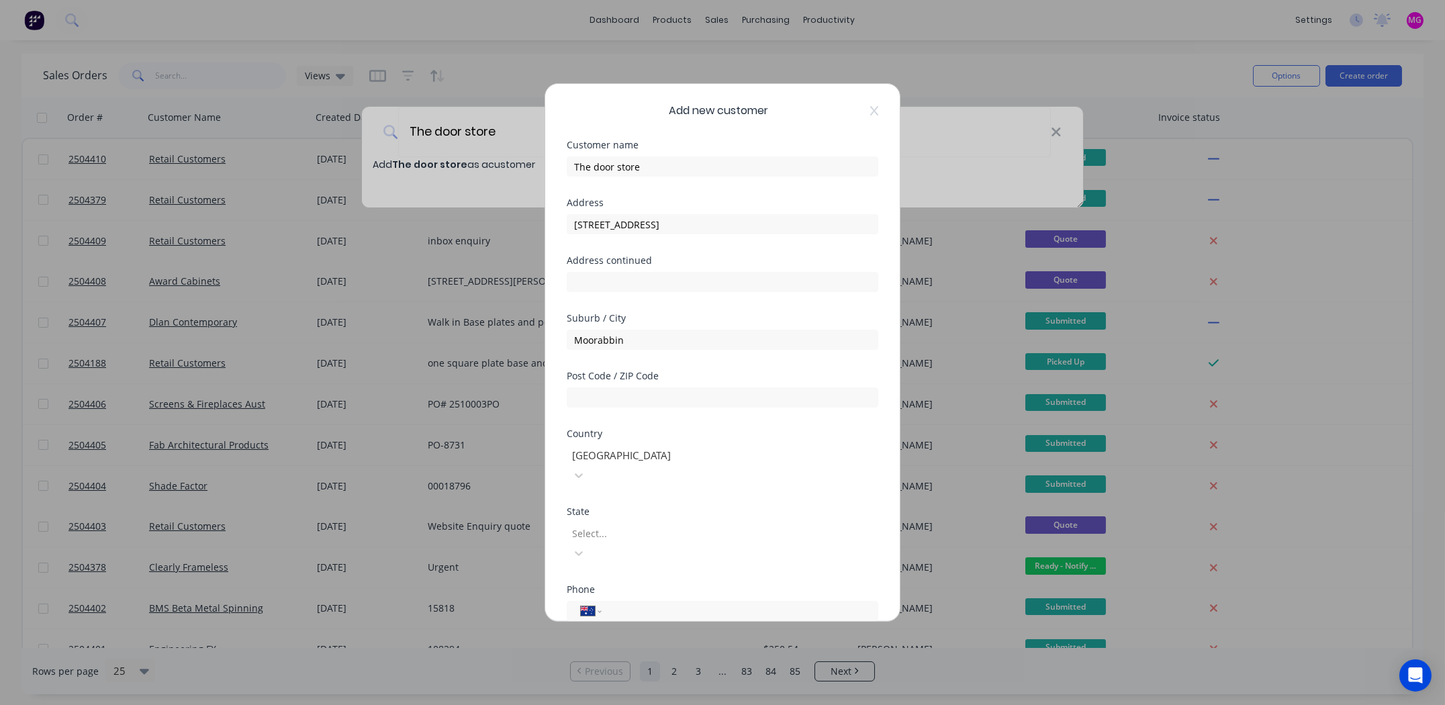
click at [584, 384] on div at bounding box center [723, 396] width 312 height 24
click at [588, 396] on input "text" at bounding box center [723, 397] width 312 height 20
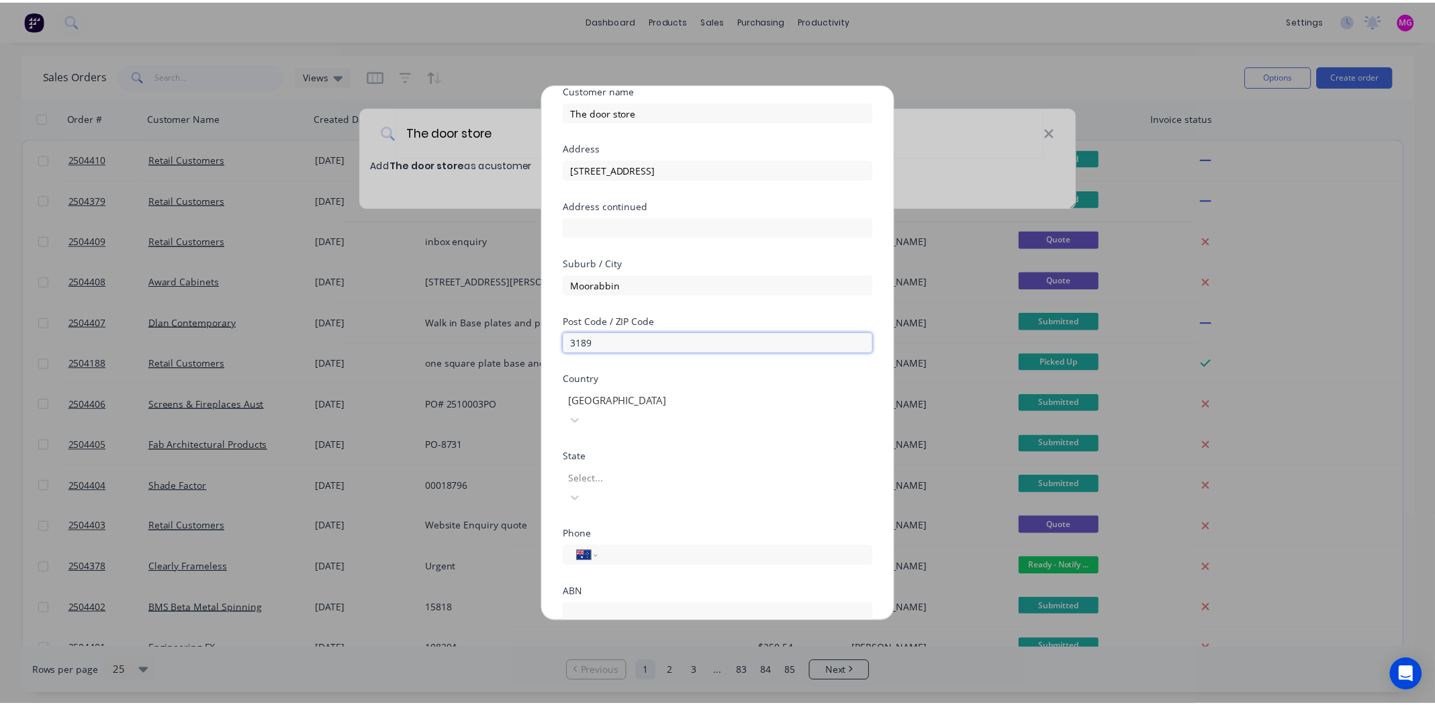
scroll to position [117, 0]
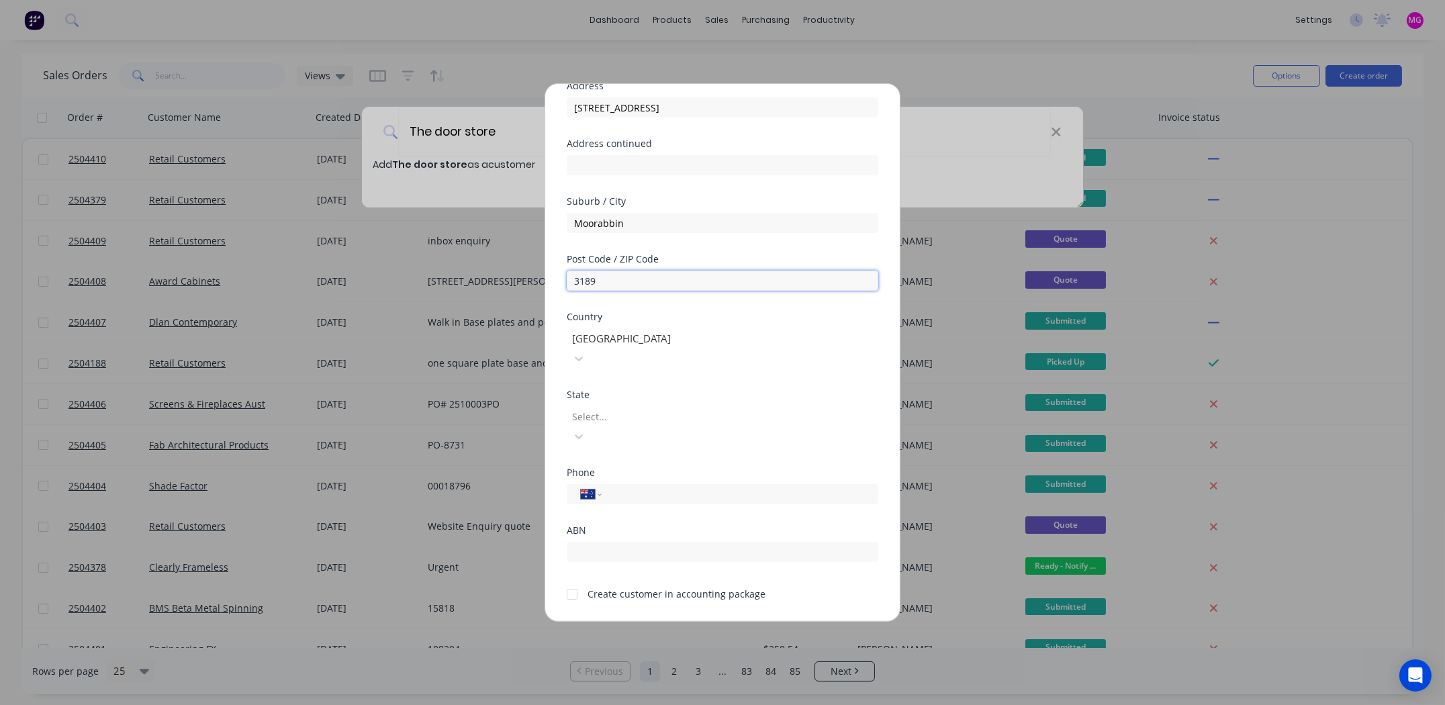
type input "3189"
click at [705, 408] on div at bounding box center [667, 416] width 193 height 17
click at [653, 484] on div "International Afghanistan Åland Islands Albania Algeria American Samoa Andorra …" at bounding box center [723, 494] width 312 height 20
click at [664, 487] on input "tel" at bounding box center [734, 494] width 246 height 15
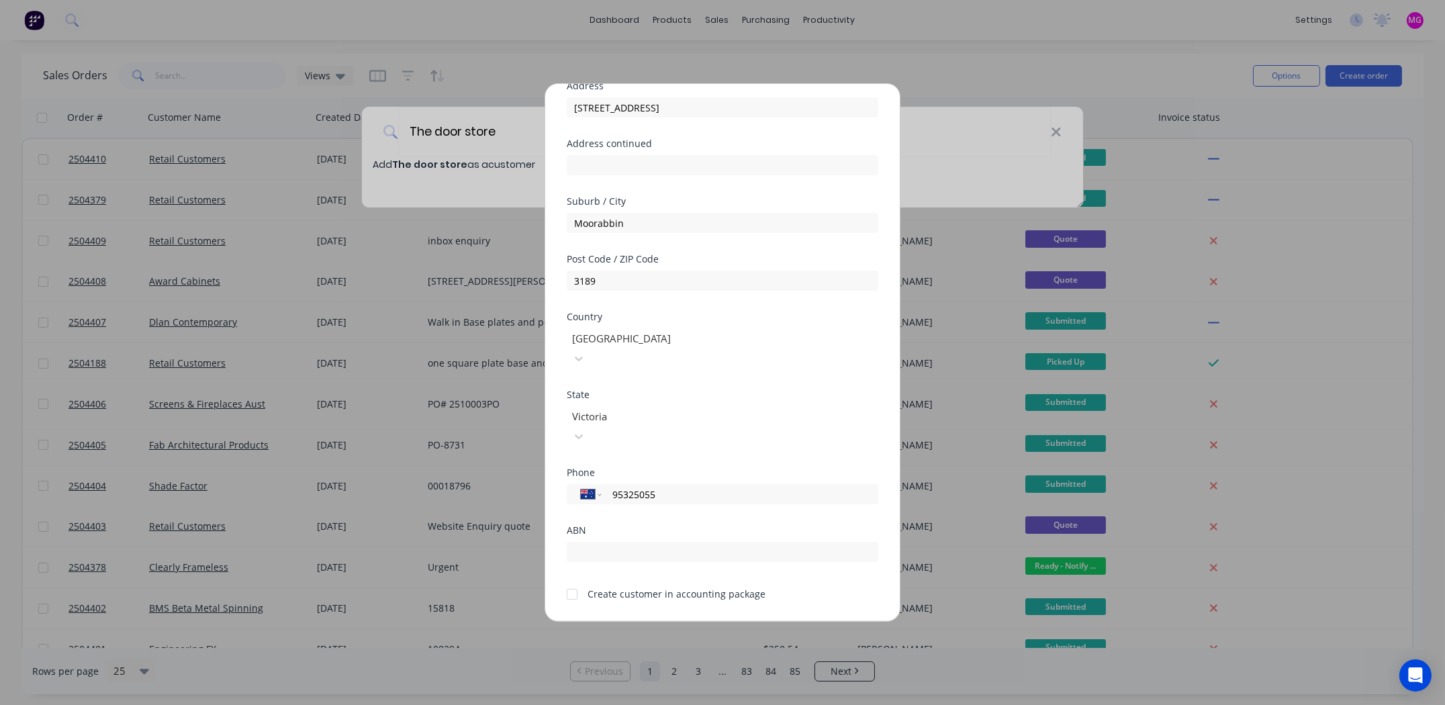
click at [574, 581] on div at bounding box center [572, 594] width 27 height 27
click at [674, 623] on button "Save" at bounding box center [680, 633] width 74 height 21
click at [612, 487] on input "95325055" at bounding box center [734, 494] width 246 height 15
type input "(03) 9532 5055"
click at [681, 633] on button "Save" at bounding box center [680, 643] width 74 height 21
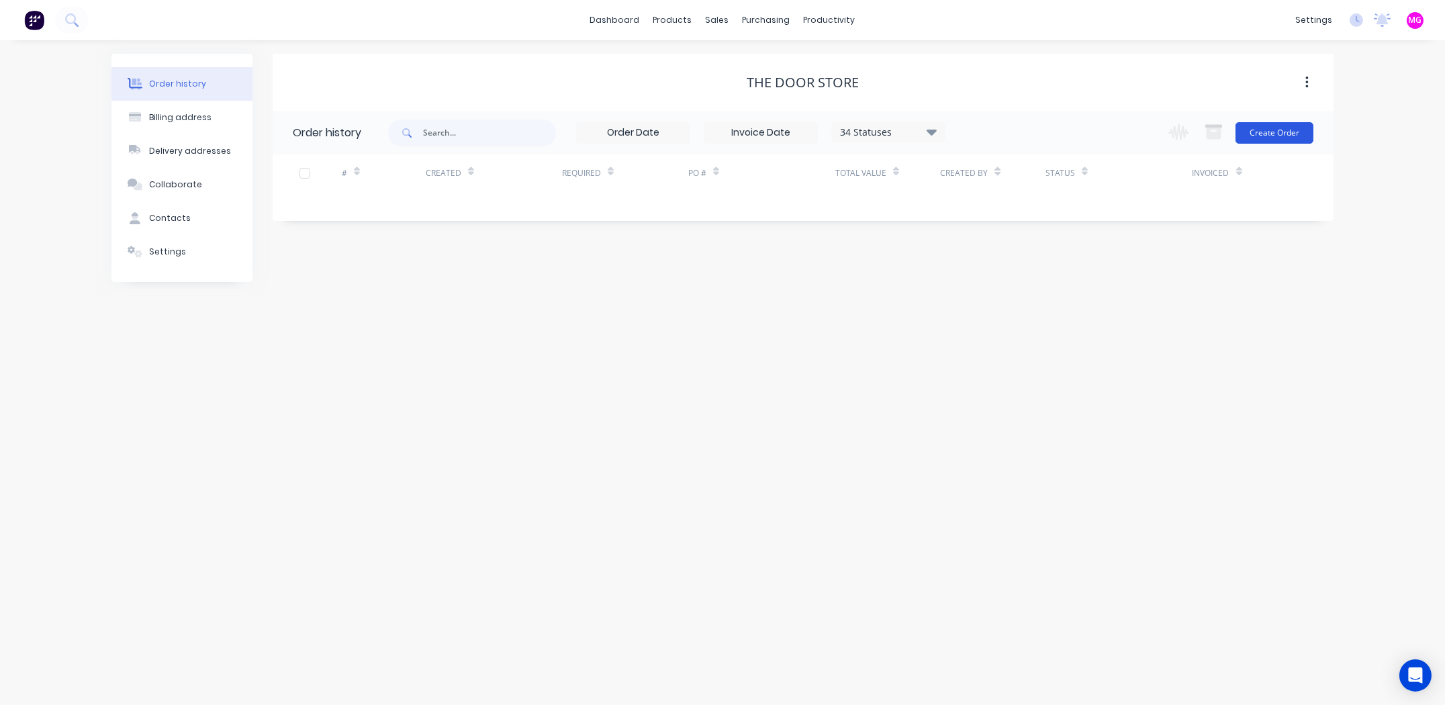
click at [1282, 130] on button "Create Order" at bounding box center [1275, 132] width 78 height 21
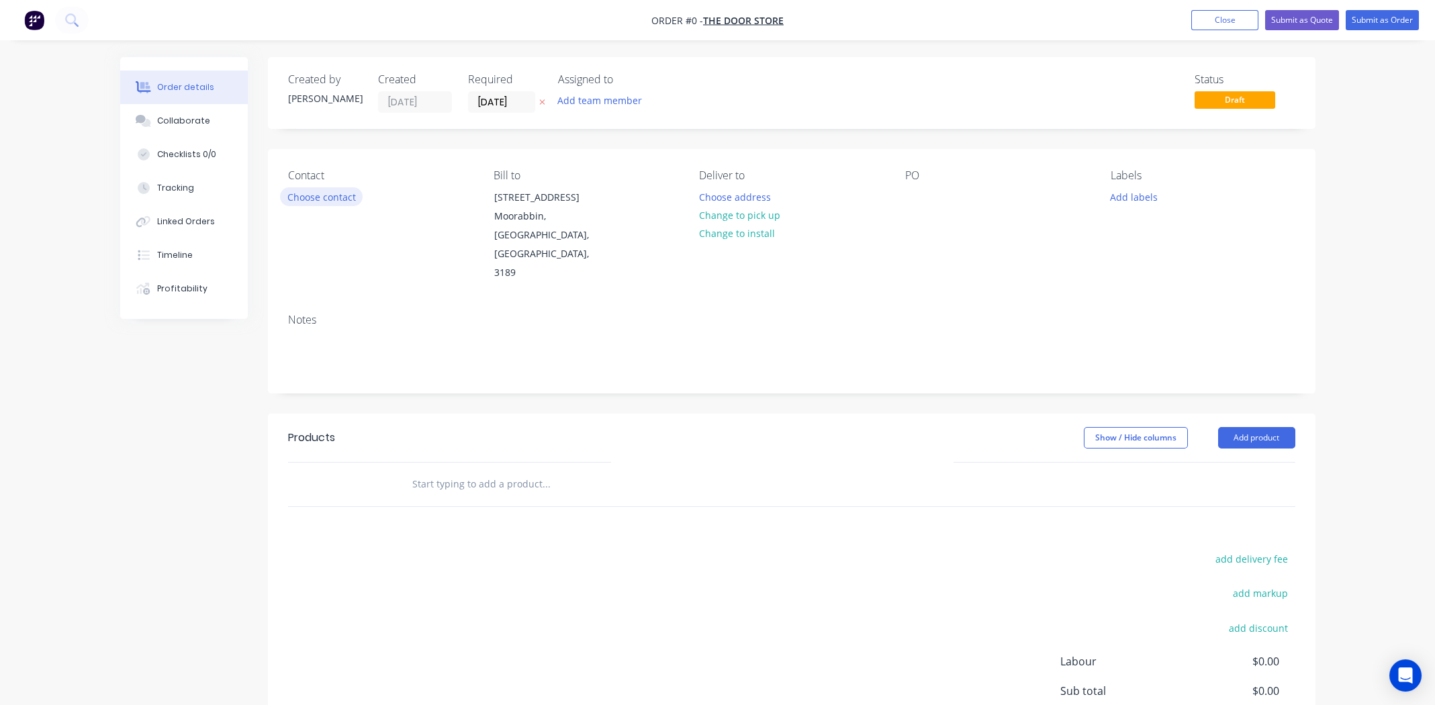
click at [297, 197] on button "Choose contact" at bounding box center [321, 196] width 83 height 18
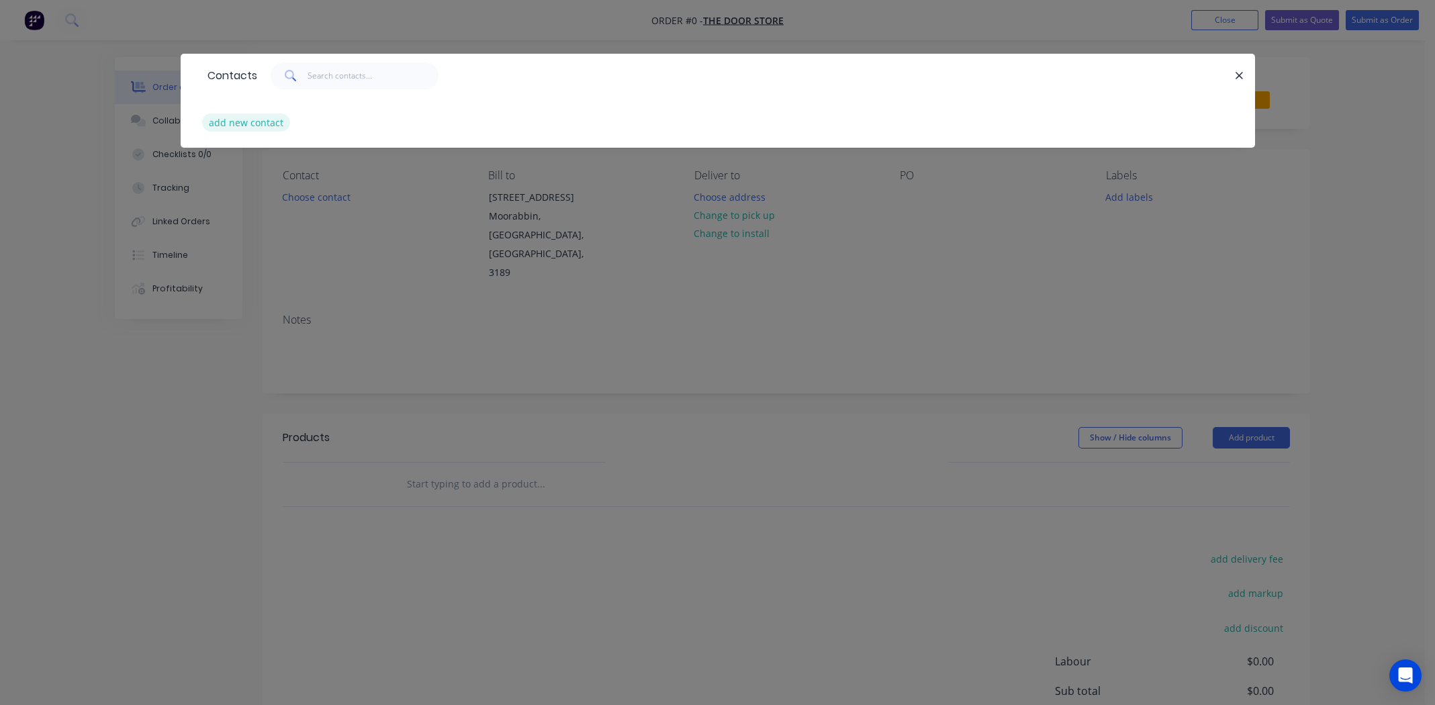
click at [246, 124] on button "add new contact" at bounding box center [246, 122] width 89 height 18
select select "AU"
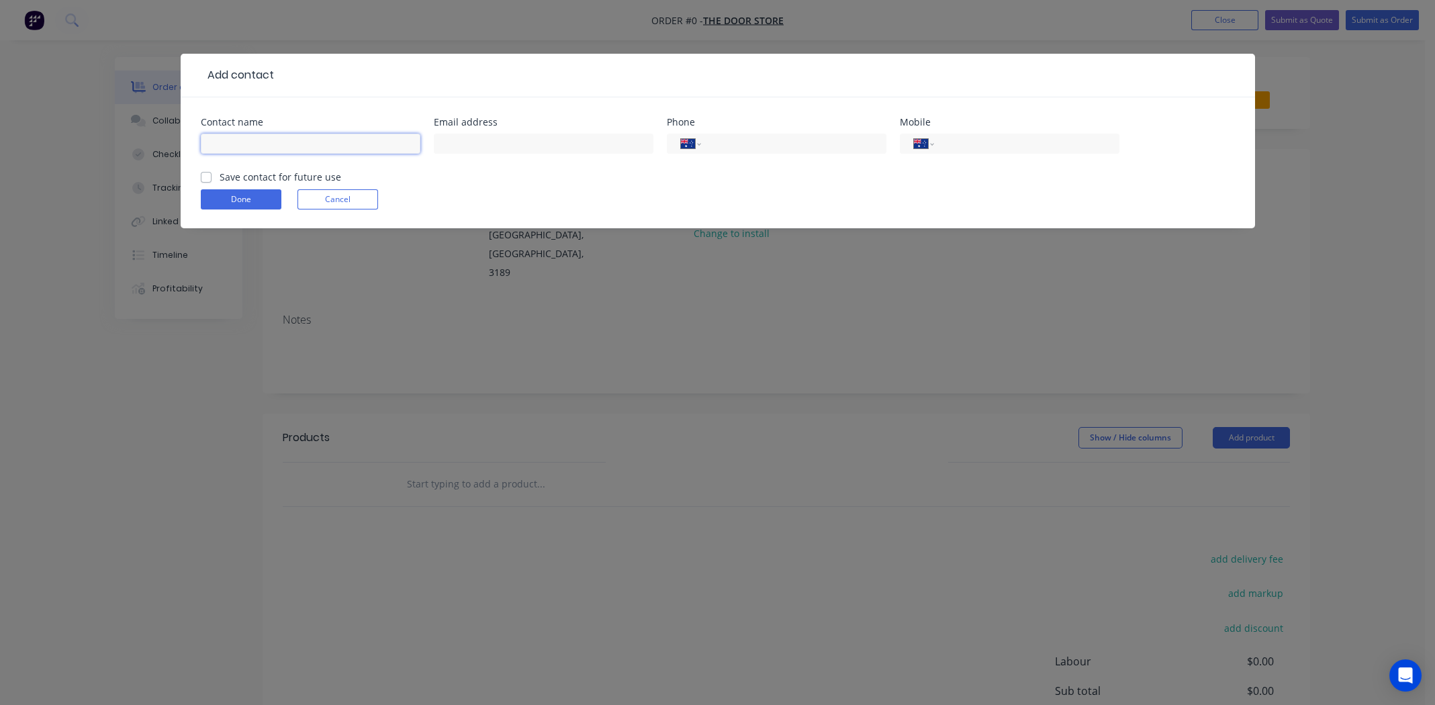
click at [293, 144] on input "text" at bounding box center [311, 144] width 220 height 20
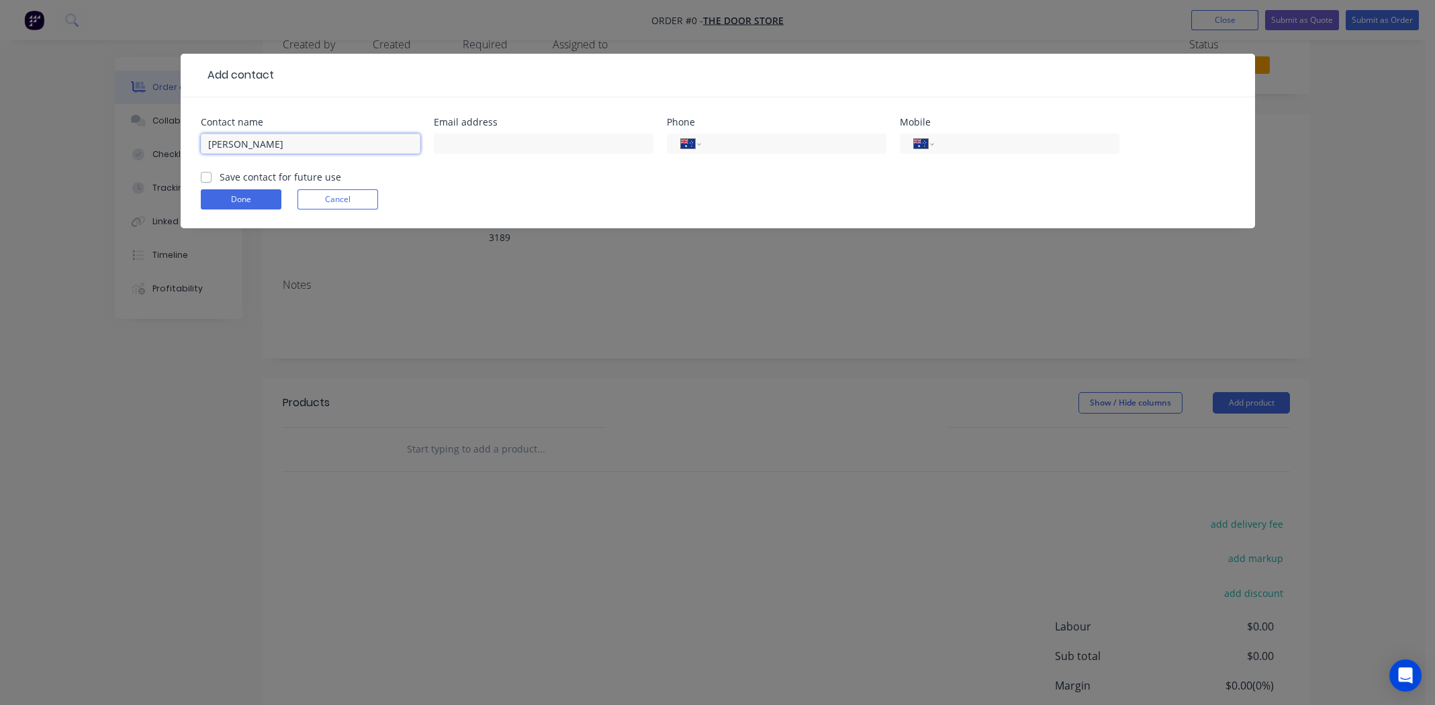
scroll to position [66, 0]
type input "Jason Murphy"
click at [485, 144] on input "text" at bounding box center [544, 144] width 220 height 20
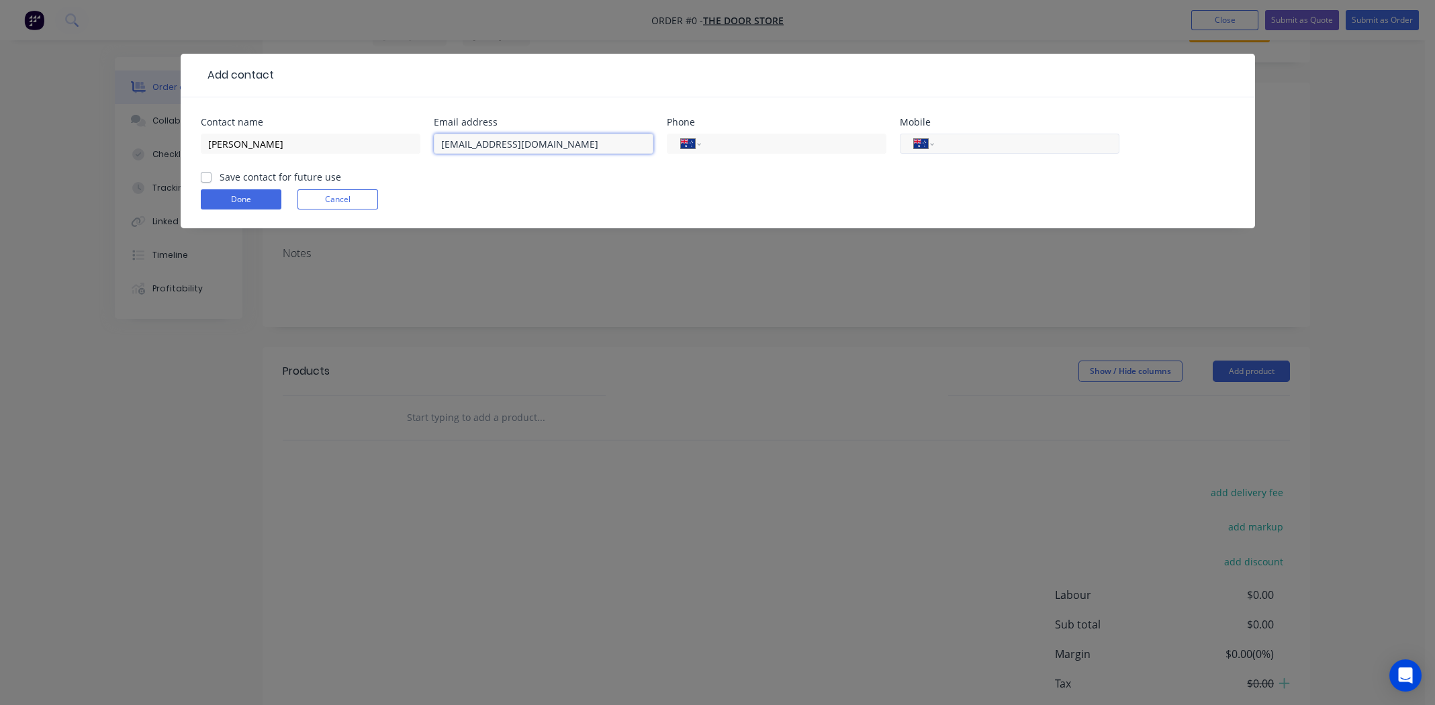
type input "hardware@thedoorstore.com.au"
click at [968, 134] on div "International Afghanistan Åland Islands Albania Algeria American Samoa Andorra …" at bounding box center [1010, 144] width 220 height 20
click at [987, 140] on input "tel" at bounding box center [1024, 143] width 161 height 15
type input "0432 622 593"
click at [220, 176] on label "Save contact for future use" at bounding box center [281, 177] width 122 height 14
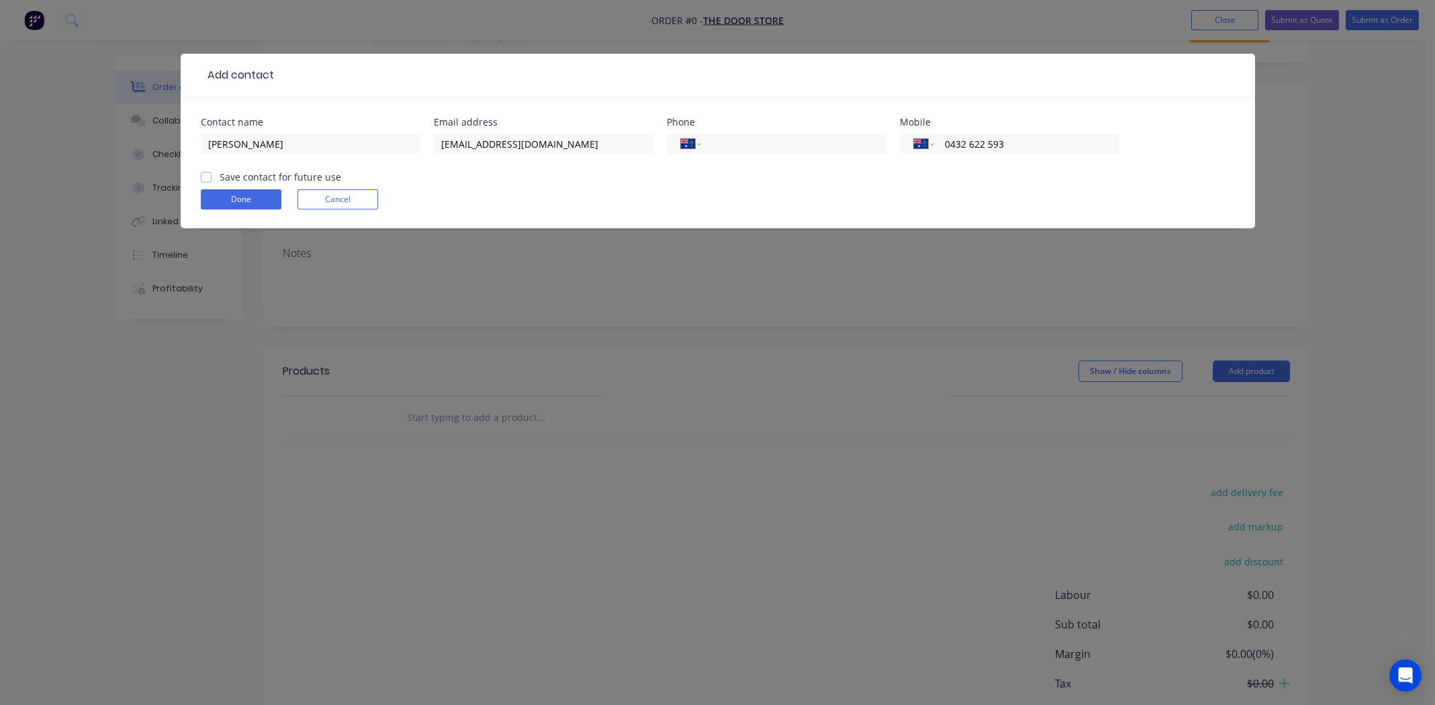
click at [208, 176] on input "Save contact for future use" at bounding box center [206, 176] width 11 height 13
checkbox input "true"
click at [218, 197] on button "Done" at bounding box center [241, 199] width 81 height 20
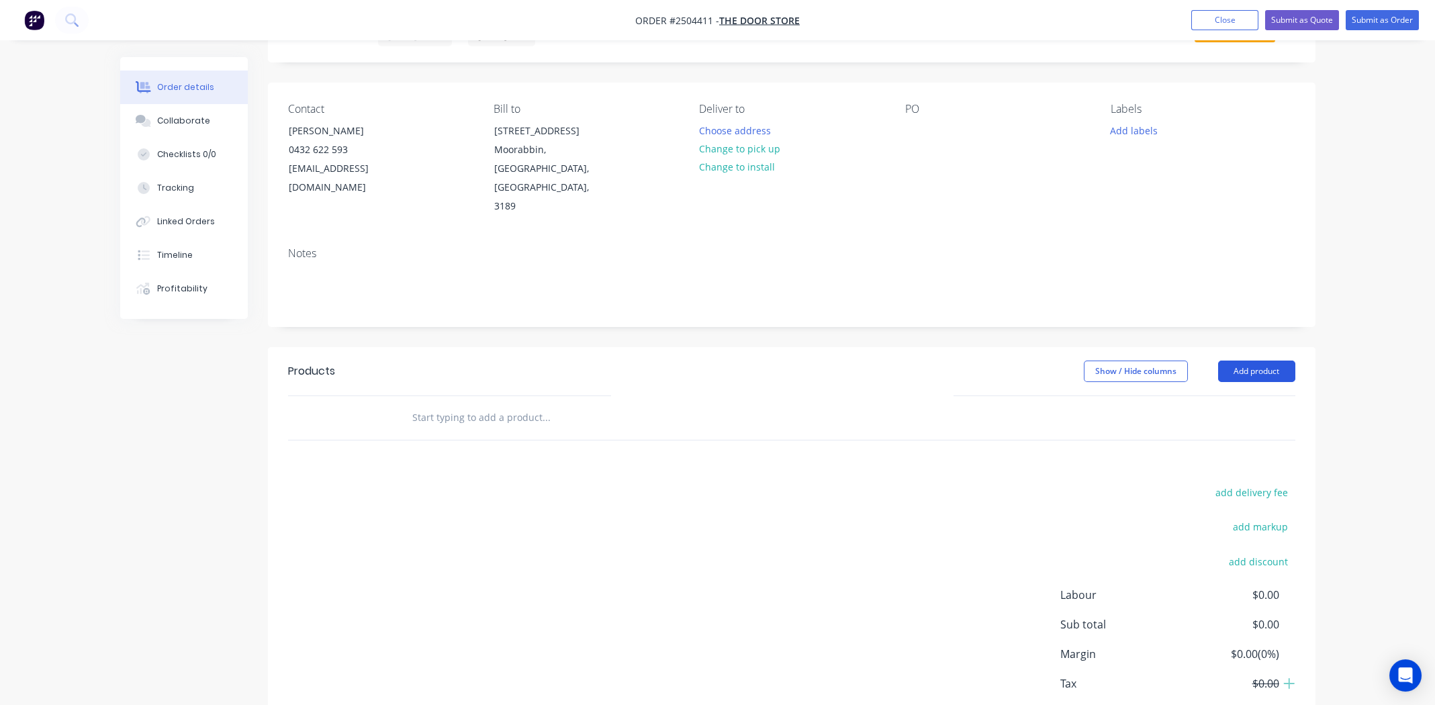
click at [1254, 361] on button "Add product" at bounding box center [1256, 371] width 77 height 21
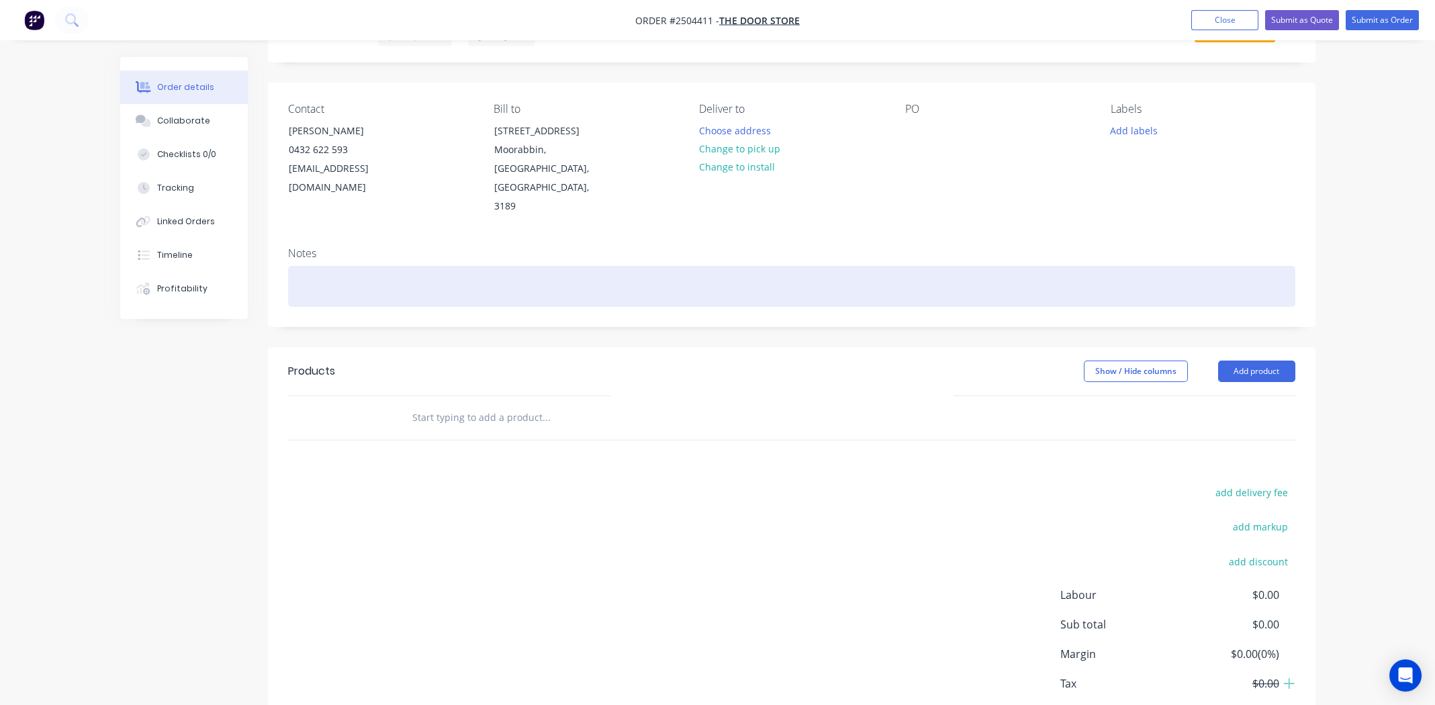
click at [381, 266] on div at bounding box center [791, 286] width 1007 height 41
paste div
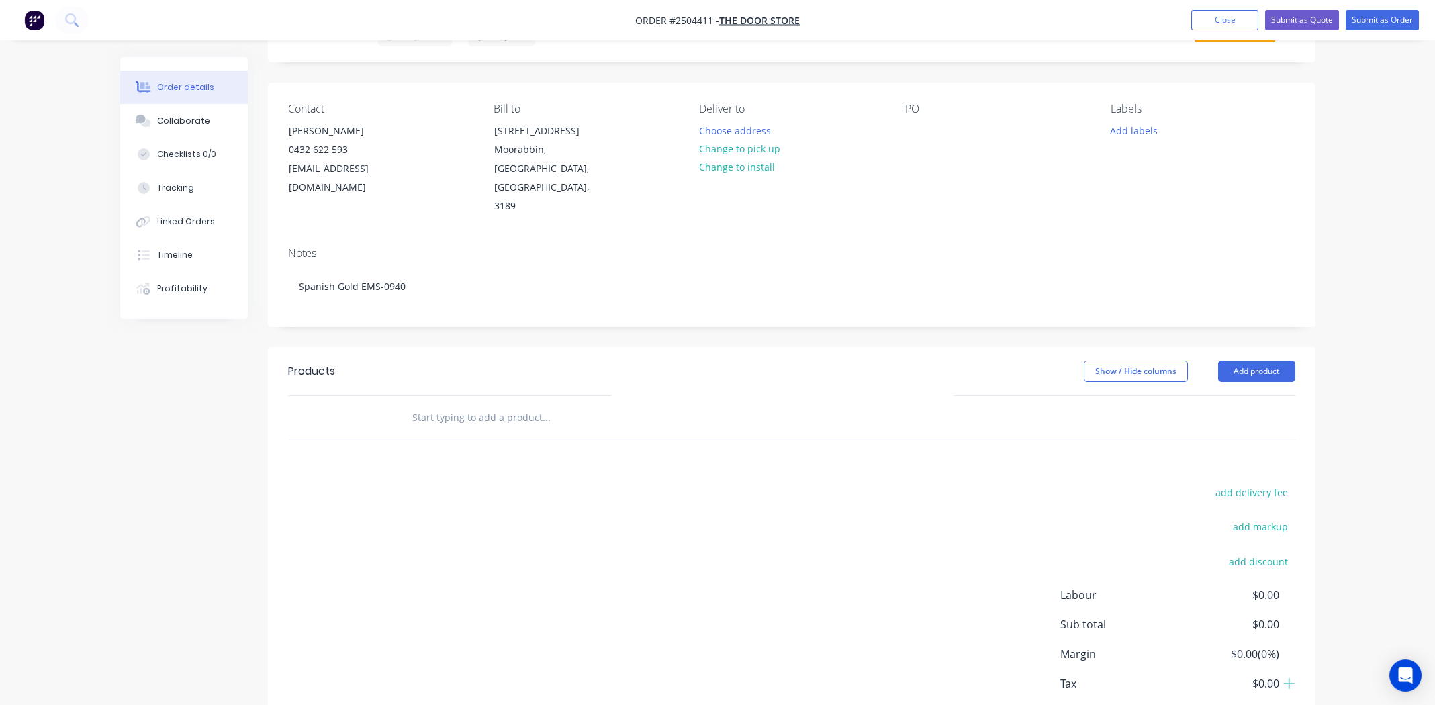
click at [351, 484] on div "add delivery fee add markup add discount Labour $0.00 Sub total $0.00 Margin $0…" at bounding box center [791, 613] width 1007 height 259
click at [1257, 361] on button "Add product" at bounding box center [1256, 371] width 77 height 21
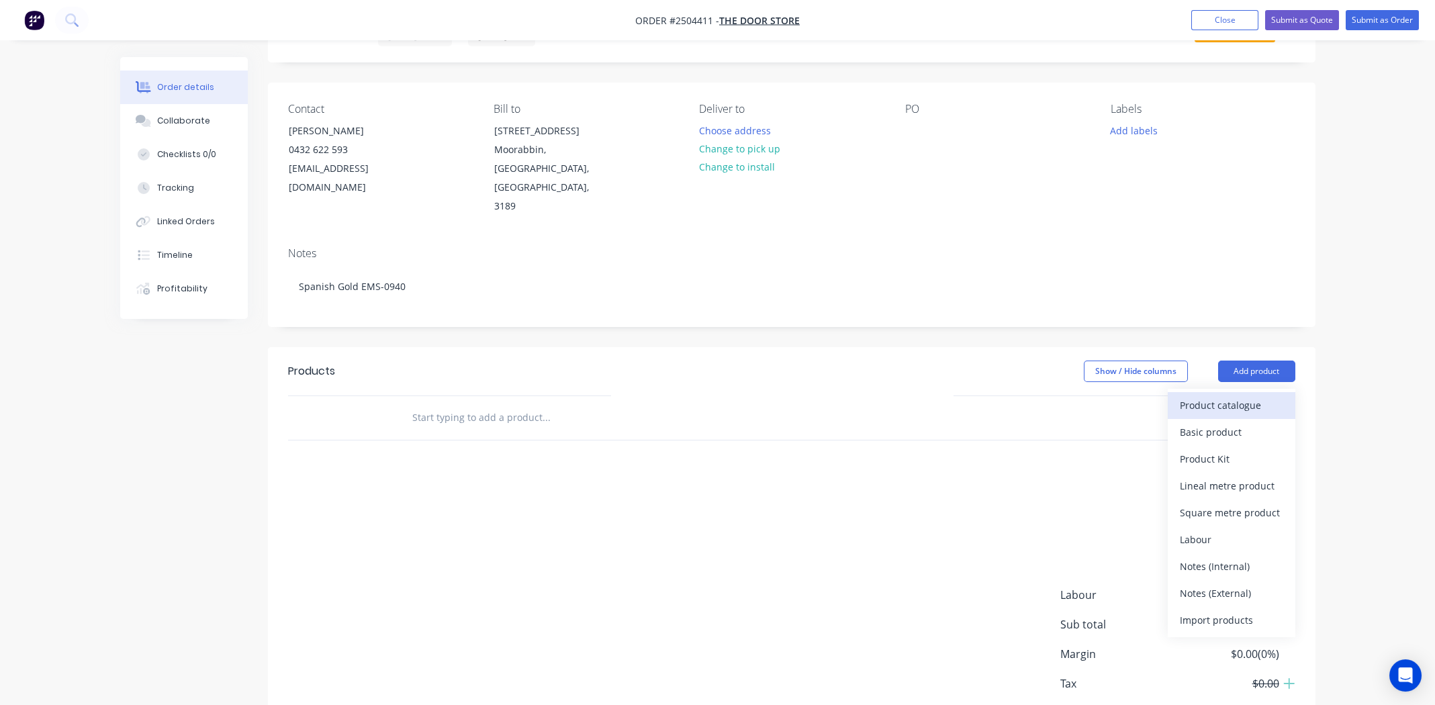
click at [1258, 396] on div "Product catalogue" at bounding box center [1231, 405] width 103 height 19
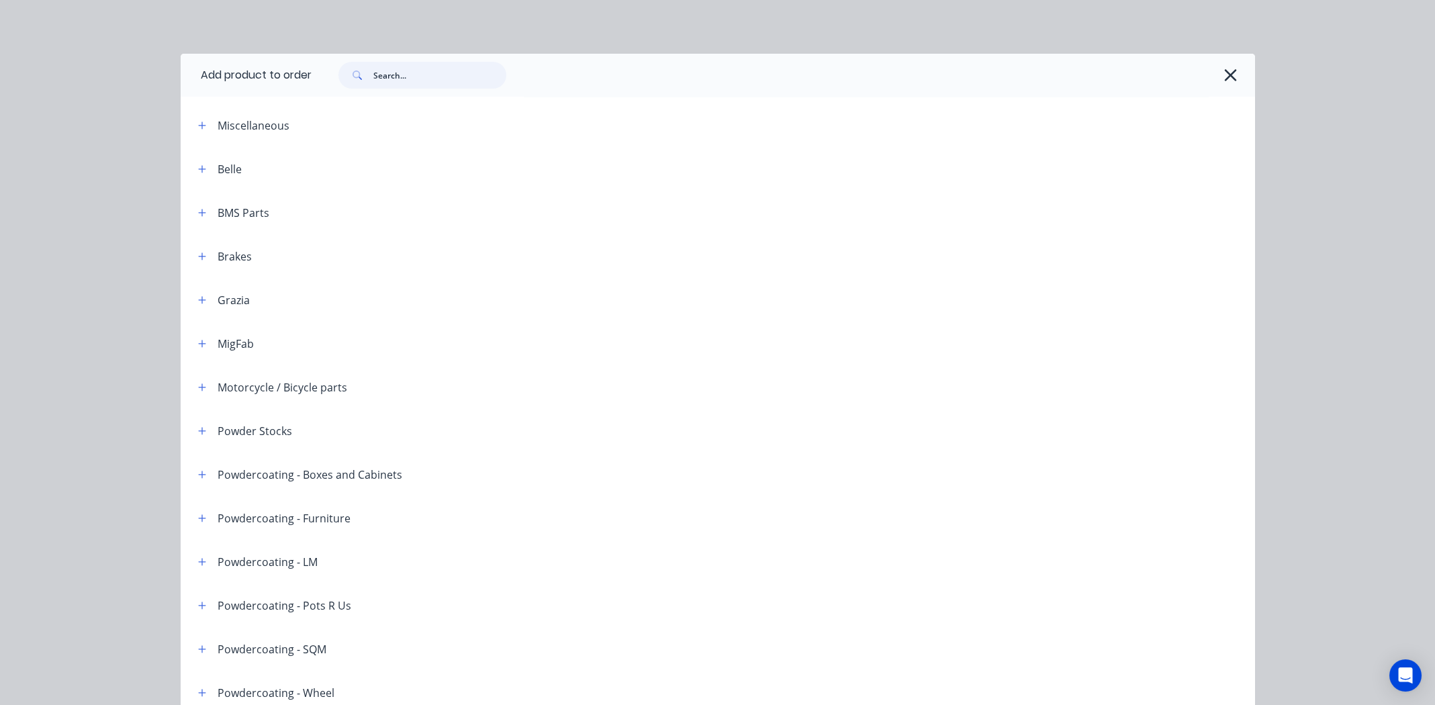
paste input "Spanish Gold EMS-0940"
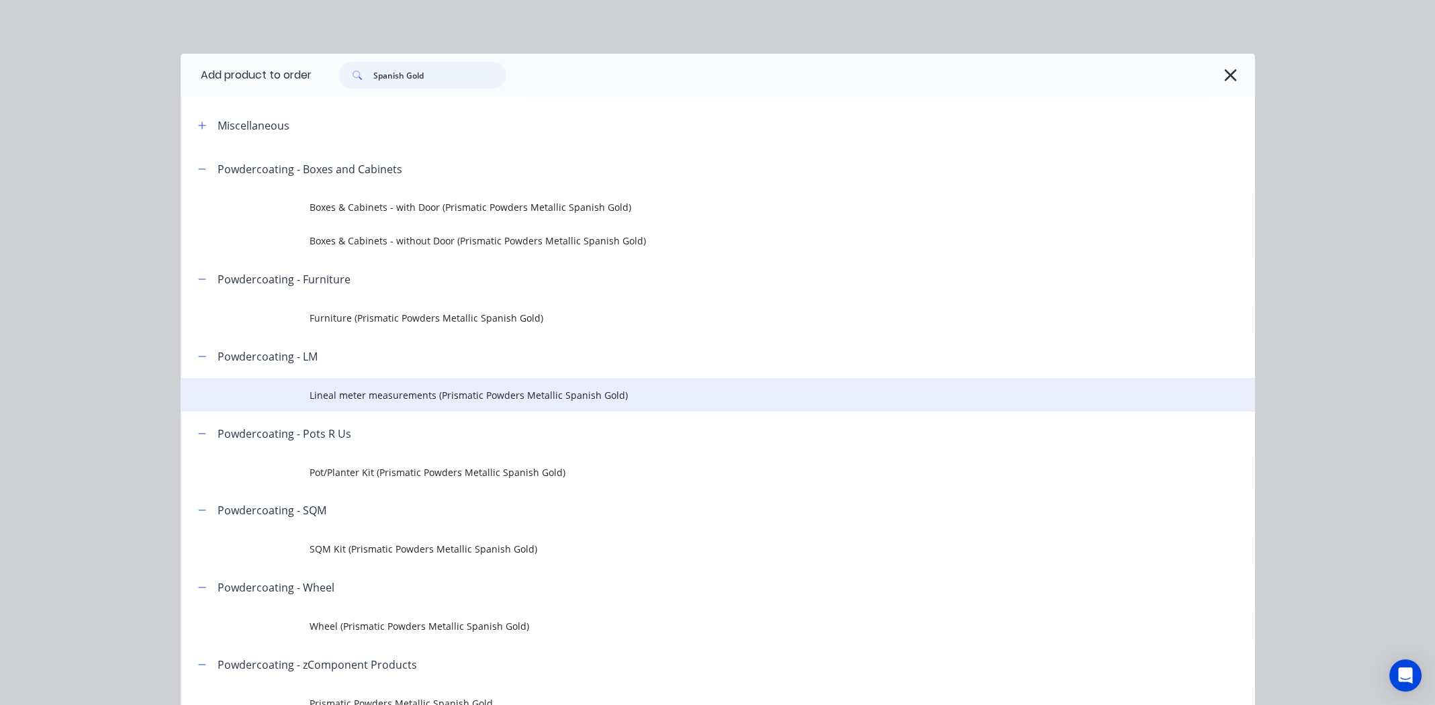
type input "Spanish Gold"
click at [381, 387] on td "Lineal meter measurements (Prismatic Powders Metallic Spanish Gold)" at bounding box center [783, 395] width 946 height 34
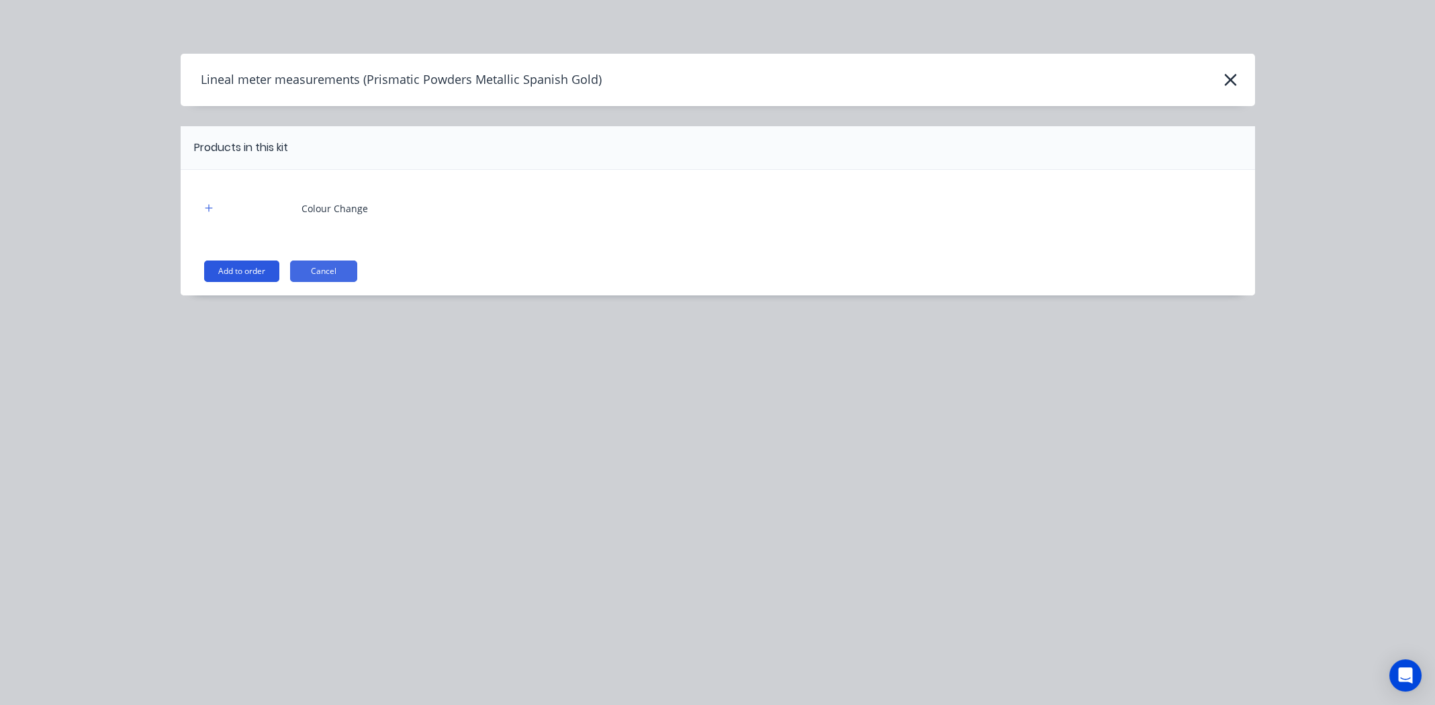
drag, startPoint x: 243, startPoint y: 275, endPoint x: 260, endPoint y: 266, distance: 18.9
click at [243, 273] on button "Add to order" at bounding box center [241, 271] width 75 height 21
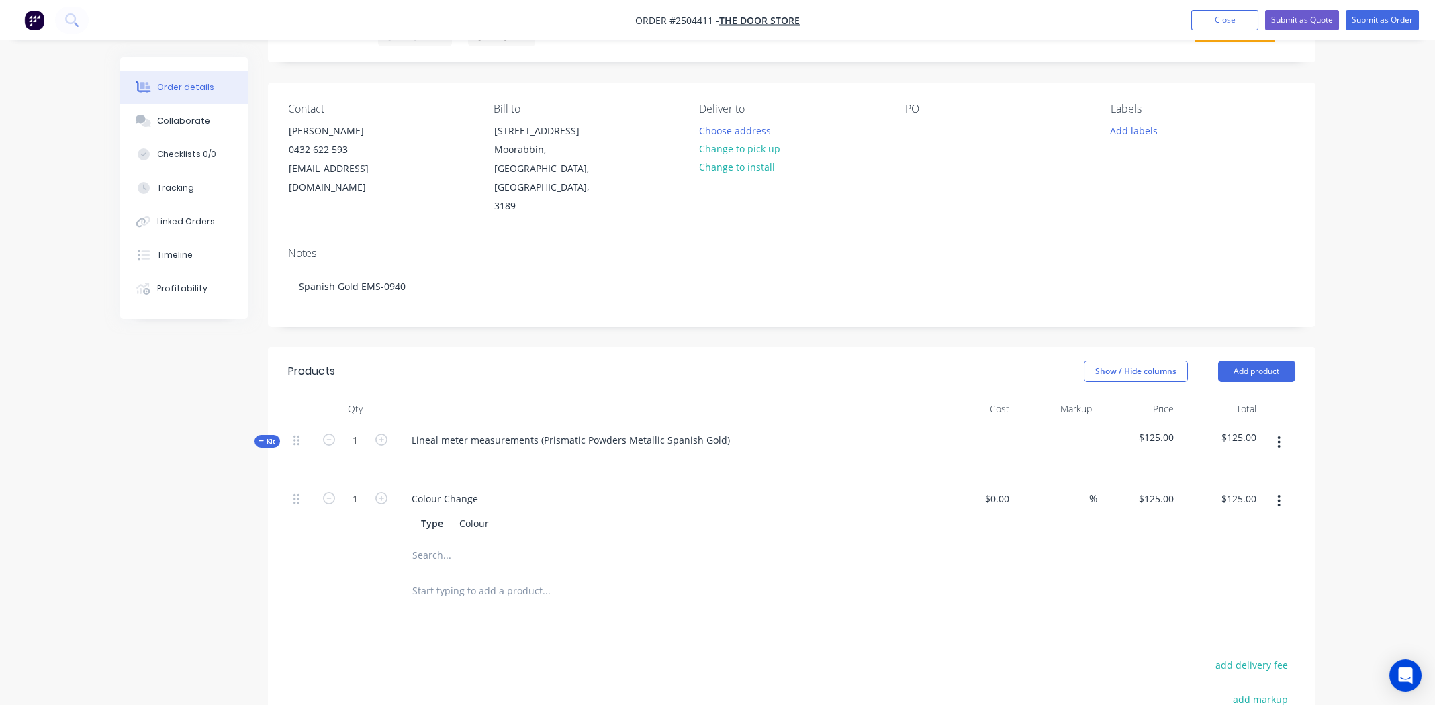
click at [1281, 435] on icon "button" at bounding box center [1278, 442] width 3 height 15
click at [1265, 468] on div "Add product to kit" at bounding box center [1231, 477] width 103 height 19
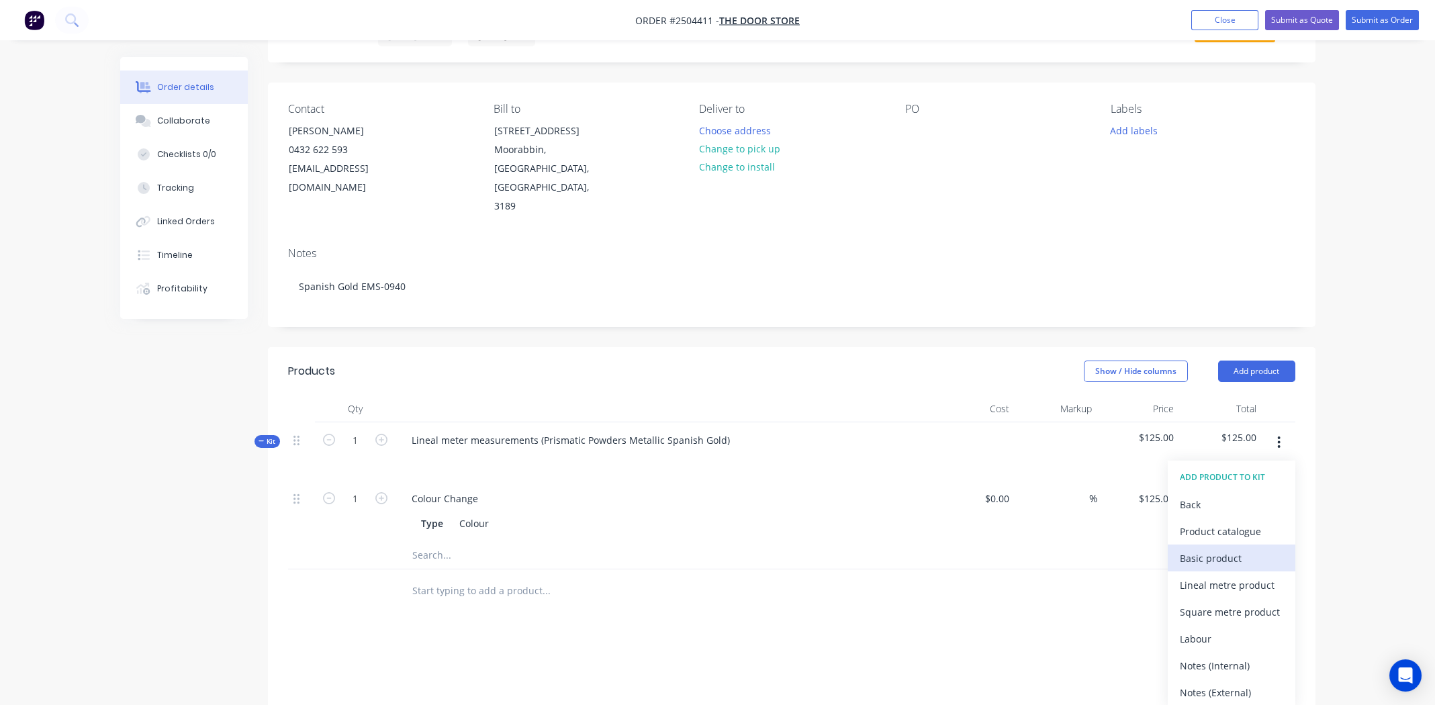
click at [1250, 549] on div "Basic product" at bounding box center [1231, 558] width 103 height 19
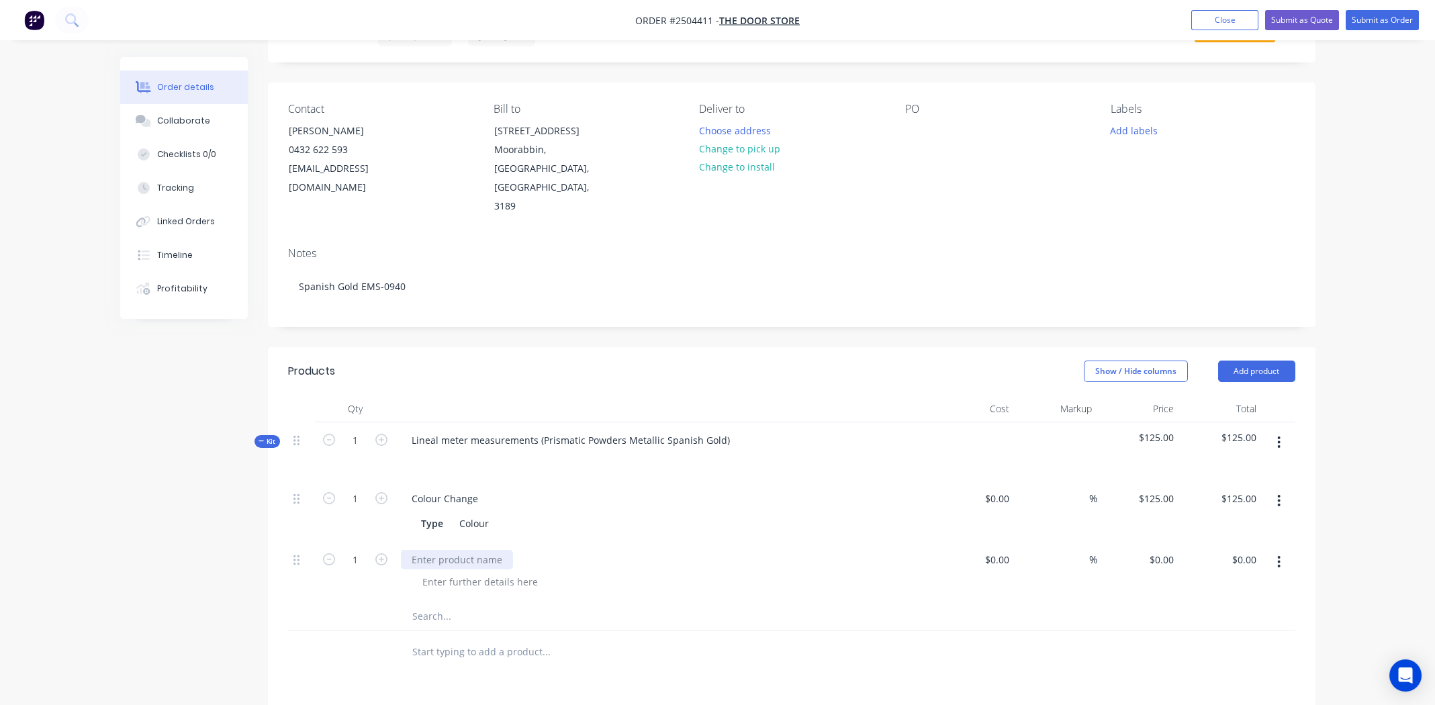
click at [445, 550] on div at bounding box center [457, 559] width 112 height 19
click at [490, 572] on div at bounding box center [480, 581] width 137 height 19
click at [489, 572] on div at bounding box center [480, 581] width 137 height 19
click at [488, 550] on div "Door lock plates and striker plates" at bounding box center [488, 559] width 175 height 19
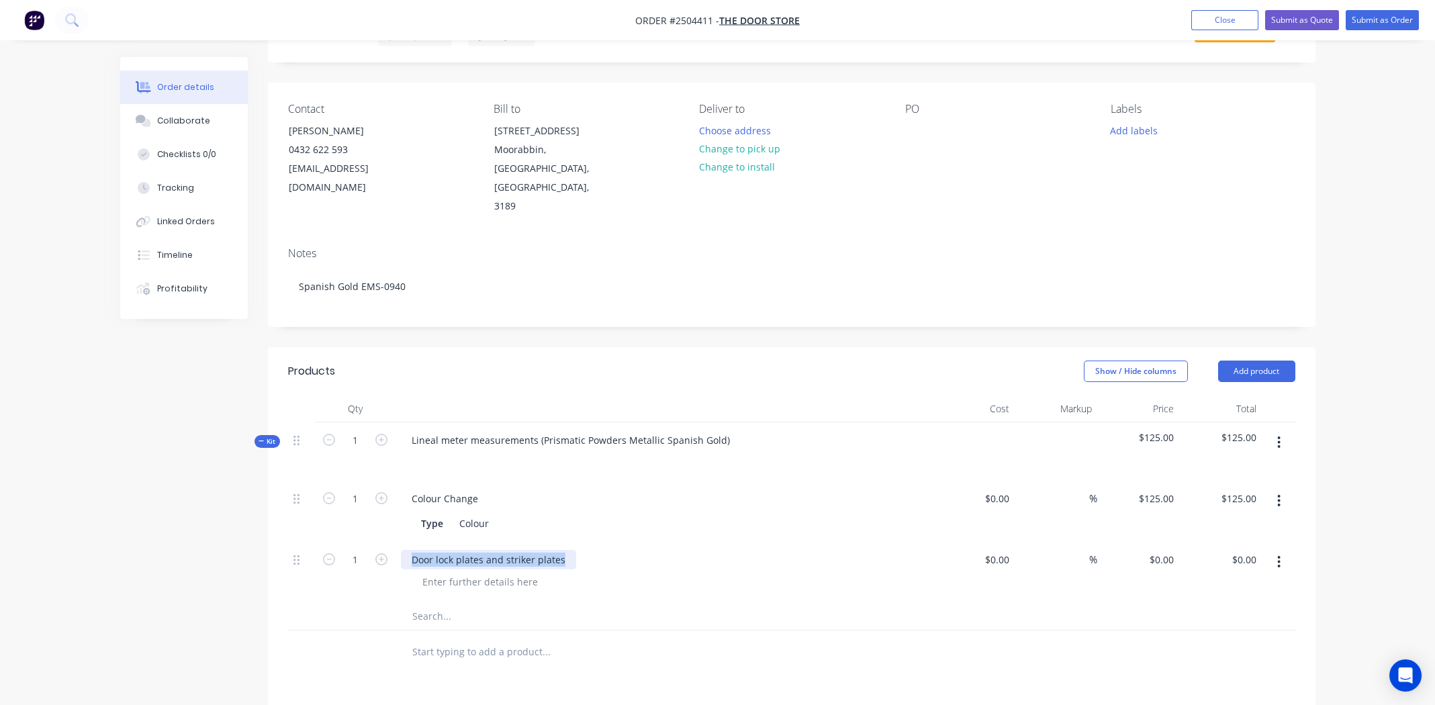
click at [488, 550] on div "Door lock plates and striker plates" at bounding box center [488, 559] width 175 height 19
copy div "Door lock plates and striker plates"
click at [497, 572] on div at bounding box center [480, 581] width 137 height 19
paste div
click at [997, 549] on div "$0.00 $0.00" at bounding box center [974, 572] width 83 height 61
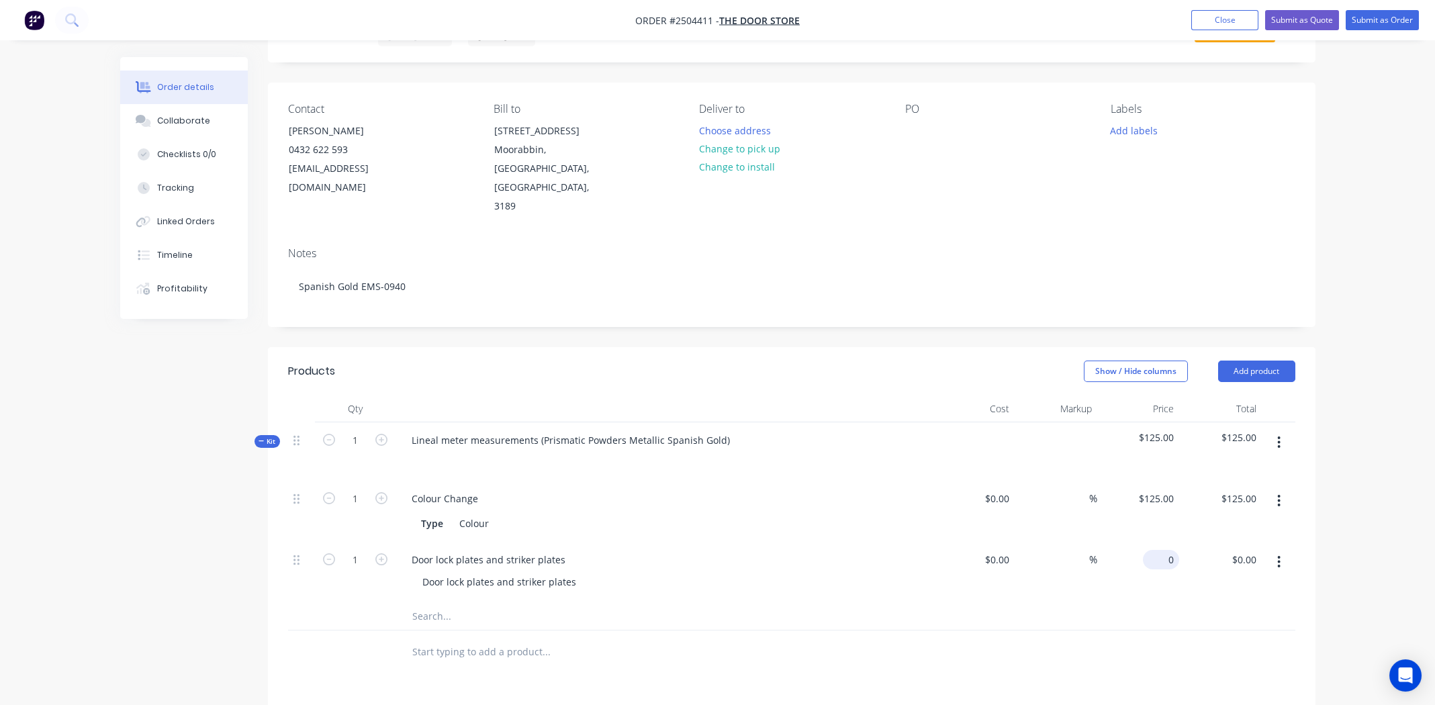
click at [1166, 550] on div "0 $0.00" at bounding box center [1163, 559] width 31 height 19
type input "$10.00"
click at [892, 572] on div "Door lock plates and striker plates" at bounding box center [670, 581] width 516 height 19
click at [357, 550] on input "1" at bounding box center [355, 560] width 35 height 20
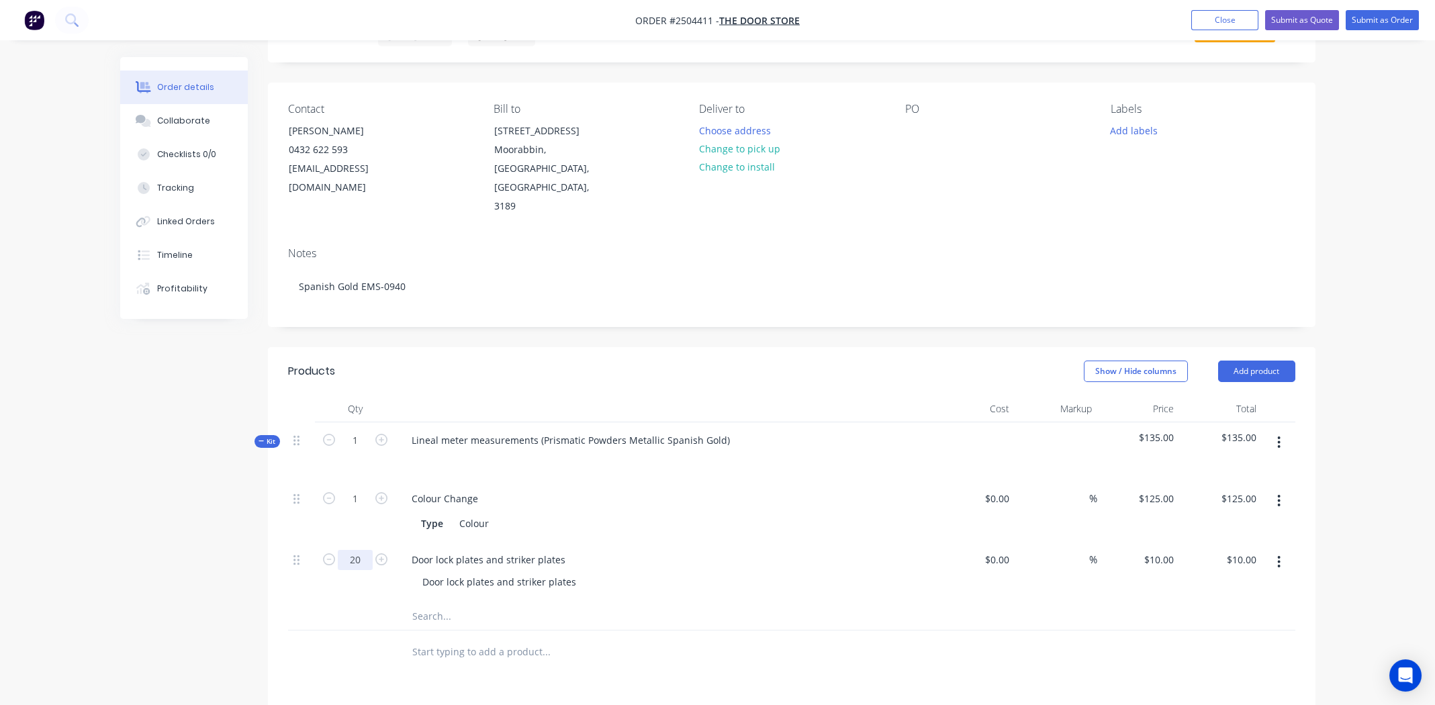
type input "20"
type input "$200.00"
click at [696, 514] on div "Type Colour" at bounding box center [662, 523] width 492 height 19
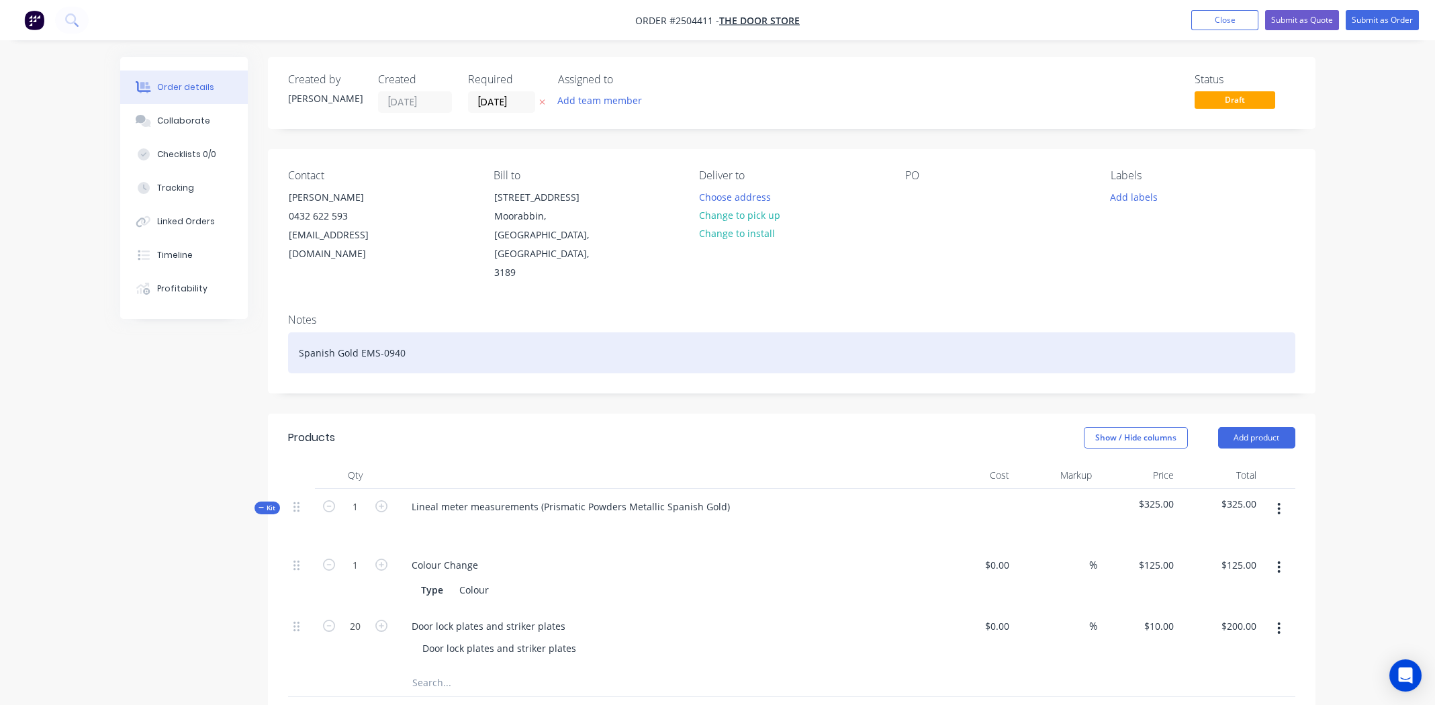
click at [541, 332] on div "Spanish Gold EMS-0940" at bounding box center [791, 352] width 1007 height 41
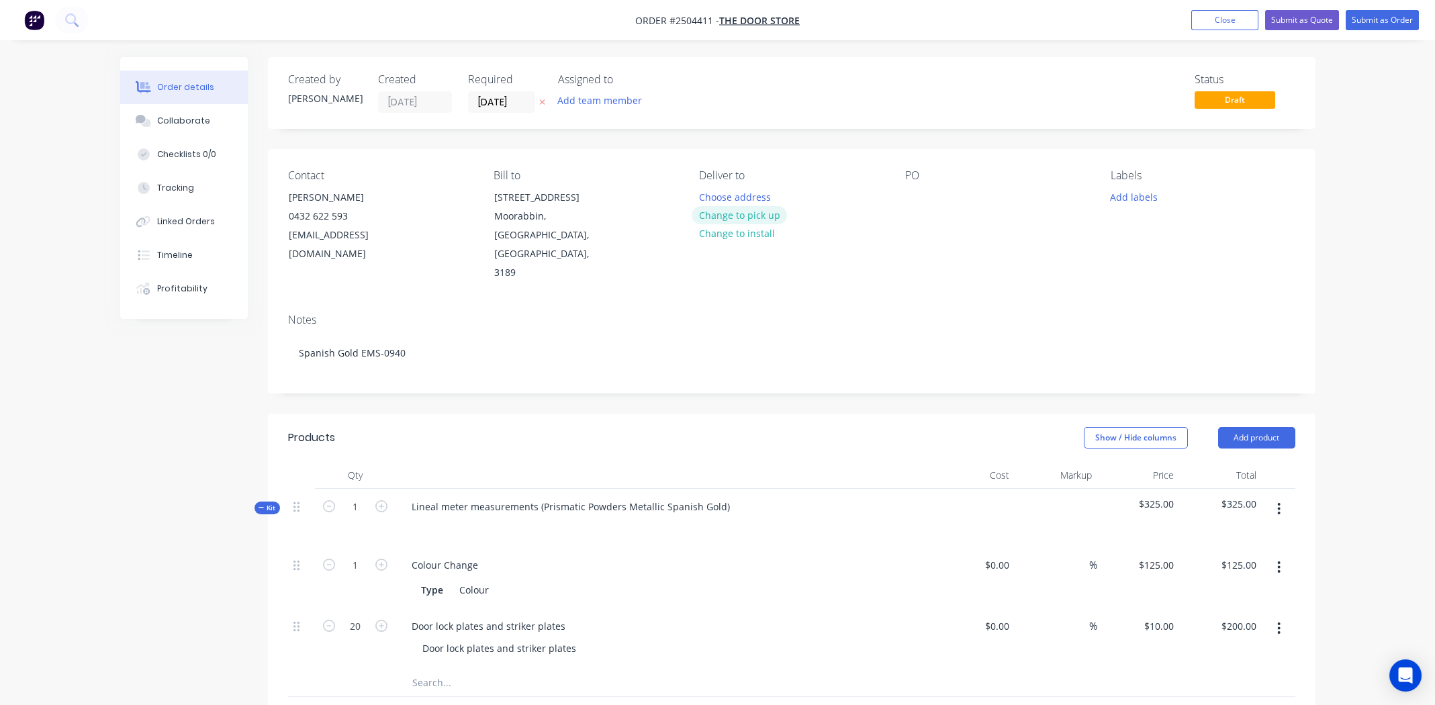
click at [742, 211] on button "Change to pick up" at bounding box center [739, 215] width 95 height 18
click at [911, 194] on div at bounding box center [915, 196] width 21 height 19
click at [1140, 197] on button "Add labels" at bounding box center [1134, 196] width 62 height 18
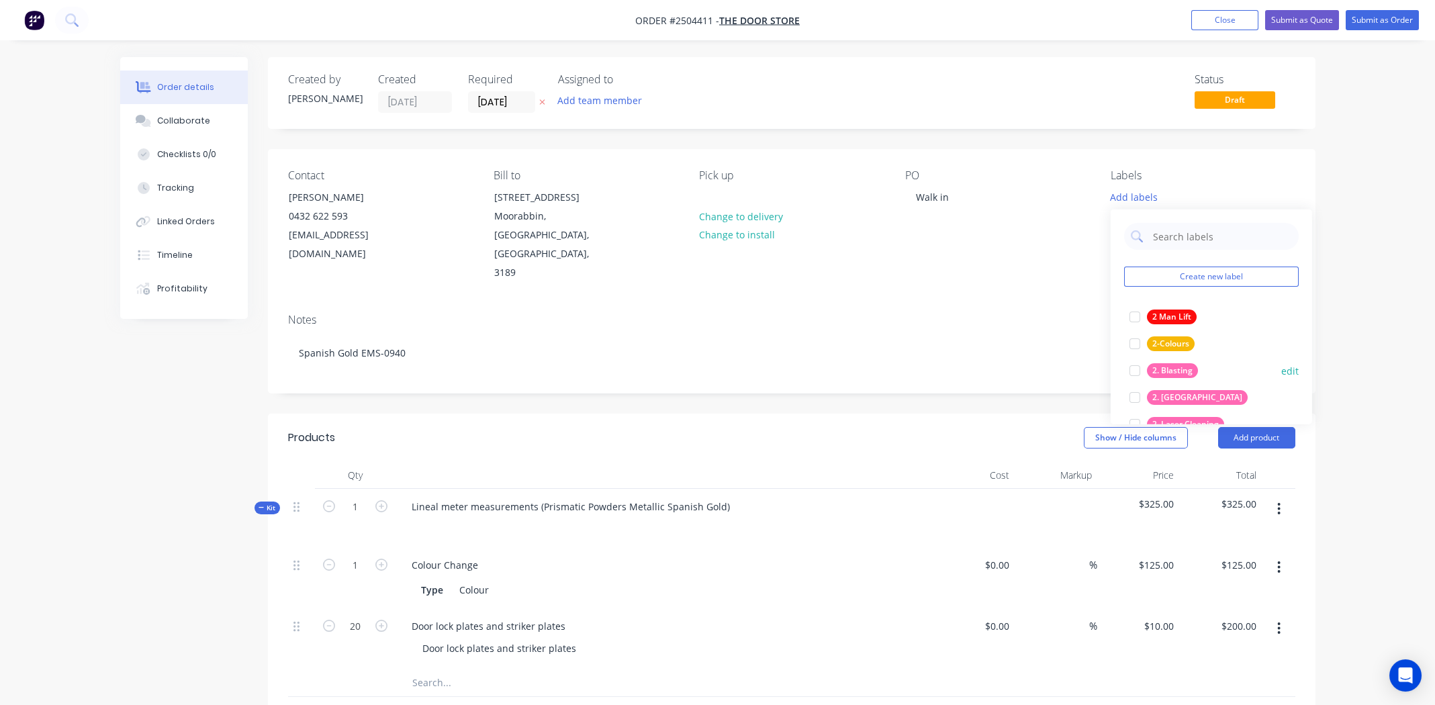
click at [1134, 371] on div at bounding box center [1135, 370] width 27 height 27
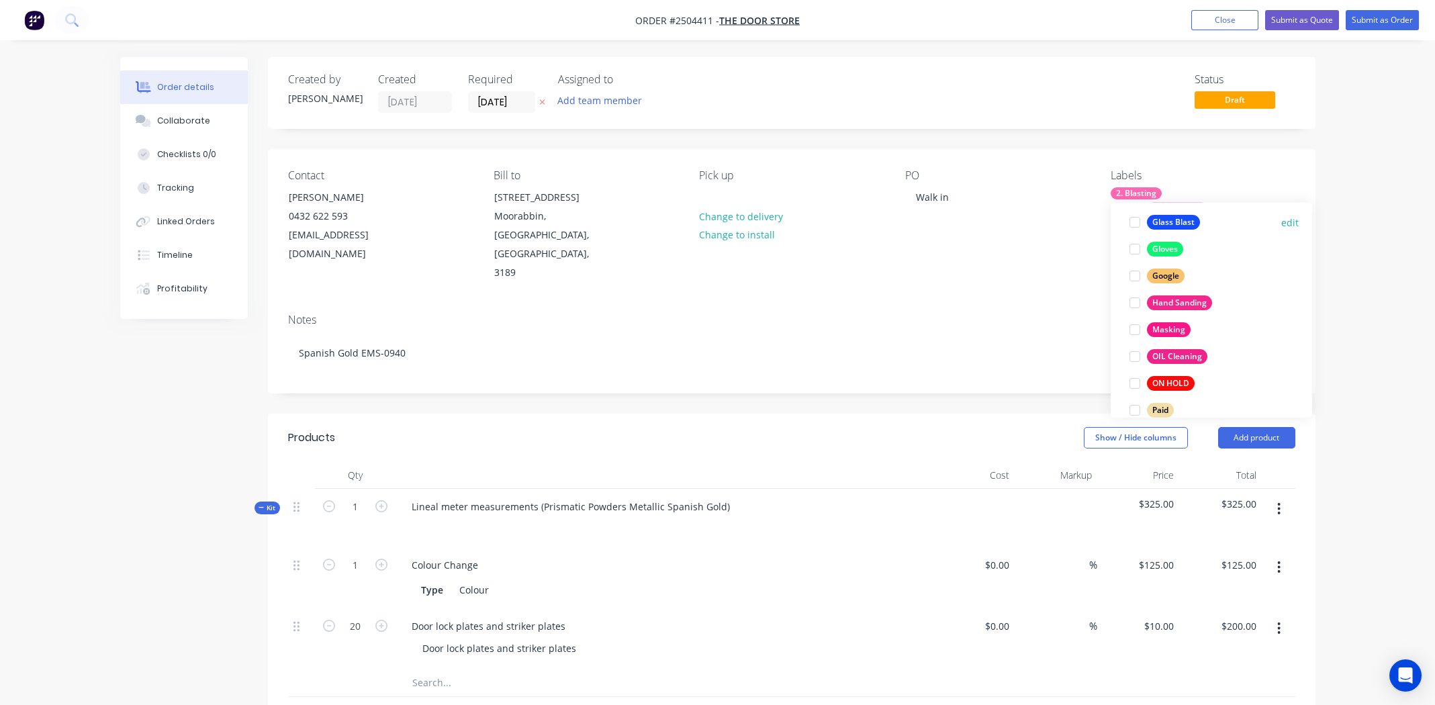
scroll to position [604, 0]
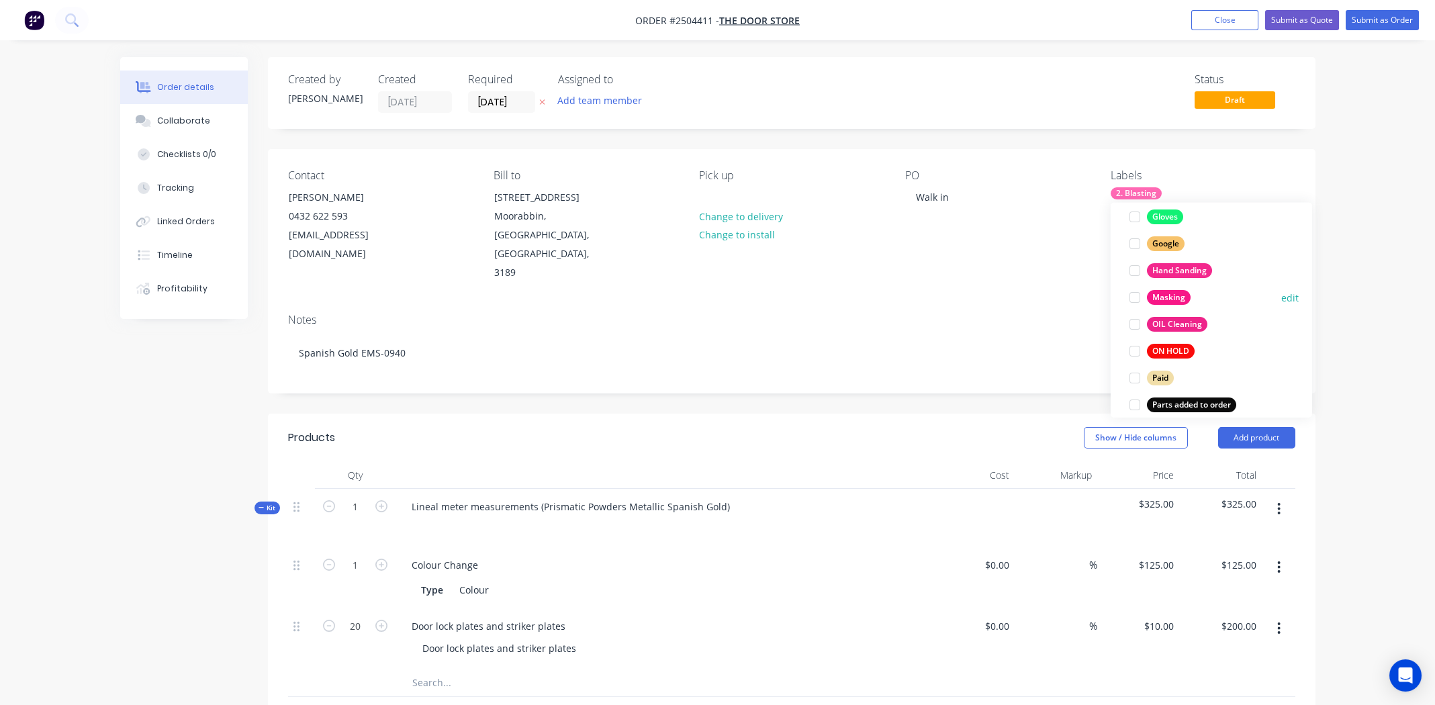
click at [1134, 295] on div at bounding box center [1135, 297] width 27 height 27
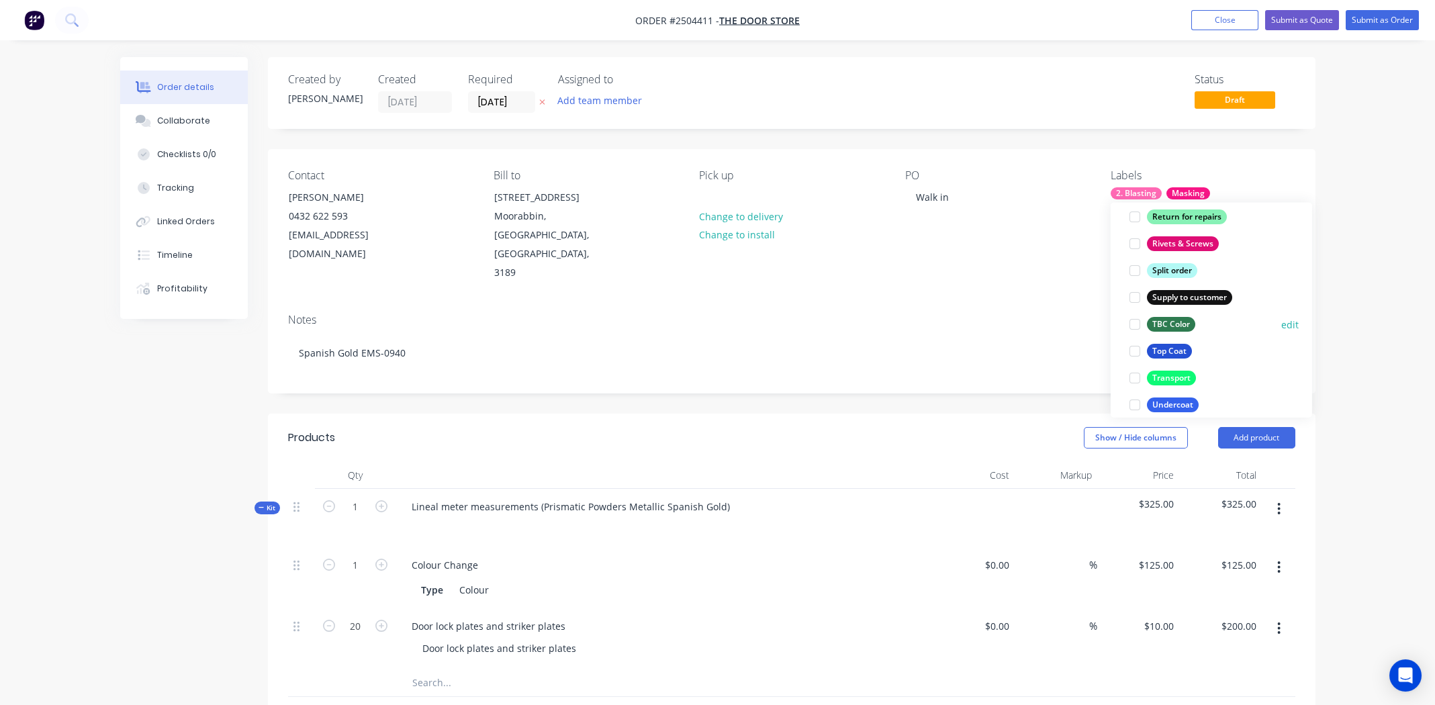
scroll to position [1074, 0]
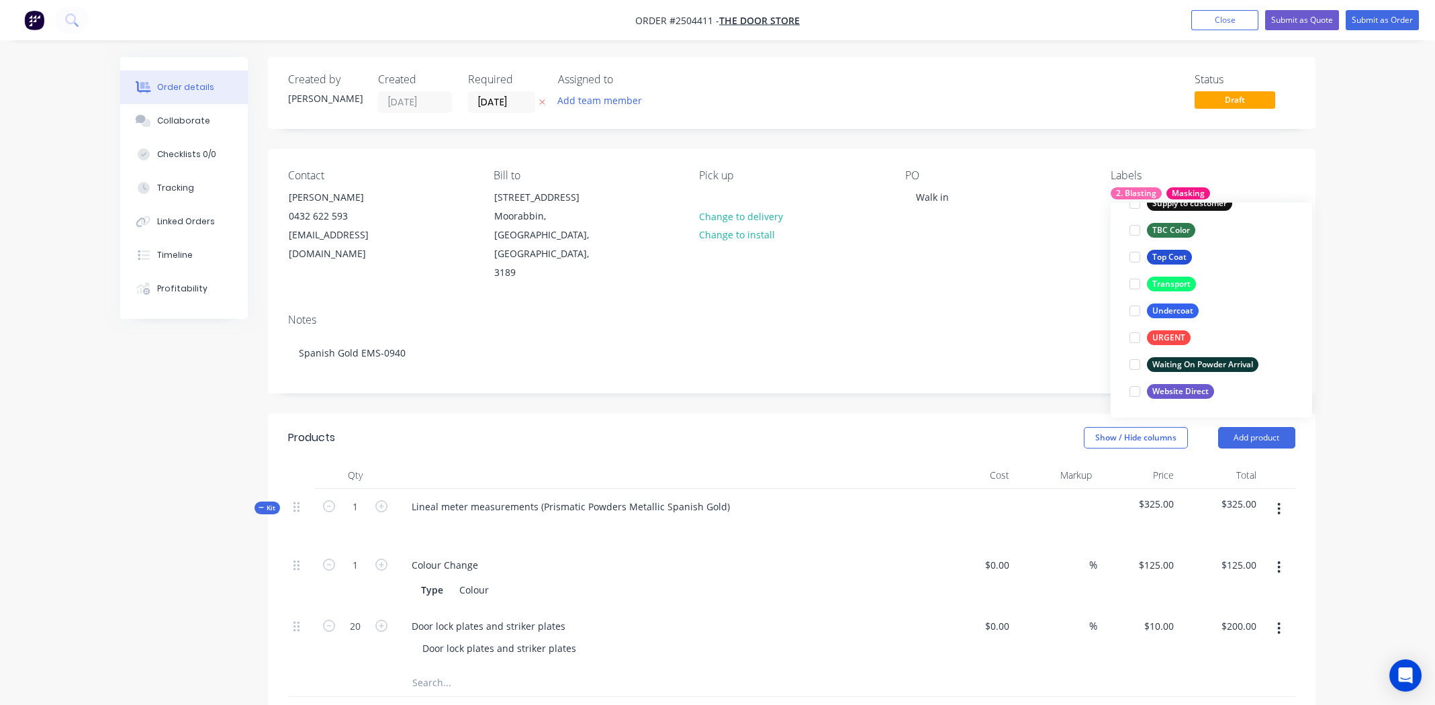
click at [1022, 303] on div "Notes Spanish Gold EMS-0940" at bounding box center [792, 348] width 1048 height 90
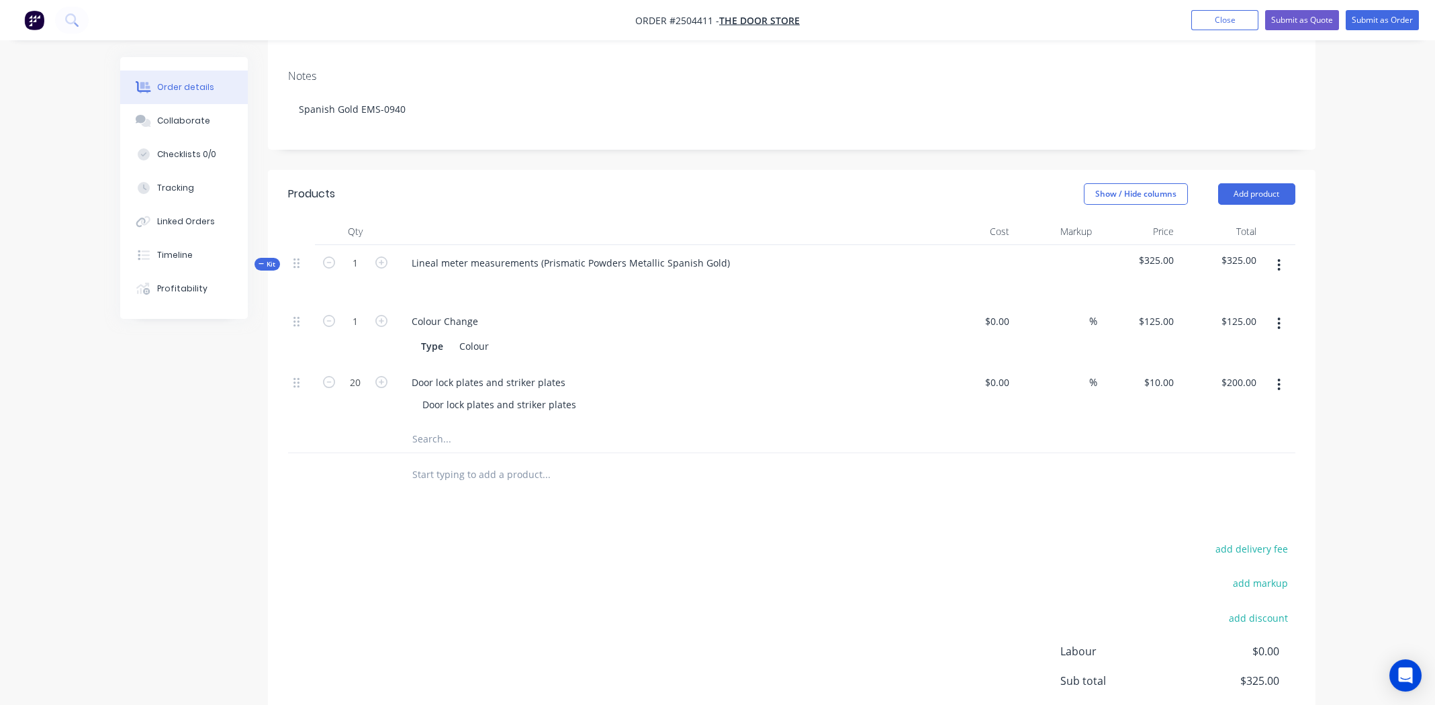
scroll to position [268, 0]
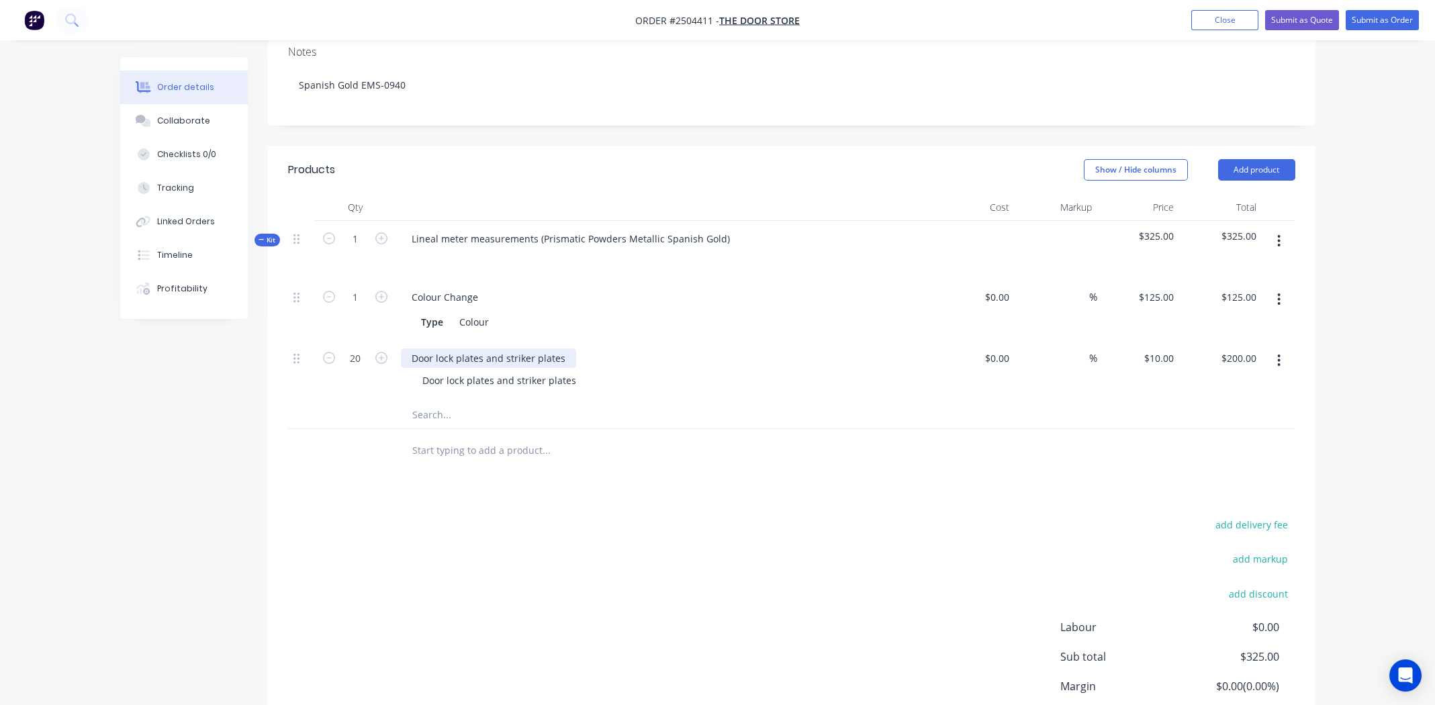
click at [562, 349] on div "Door lock plates and striker plates" at bounding box center [488, 358] width 175 height 19
click at [606, 349] on div "Door lock plates and striker plates sets" at bounding box center [664, 358] width 527 height 19
click at [567, 349] on div "Door lock plates and striker plates sets" at bounding box center [499, 358] width 196 height 19
click at [640, 371] on div "Door lock plates and striker plates" at bounding box center [670, 380] width 516 height 19
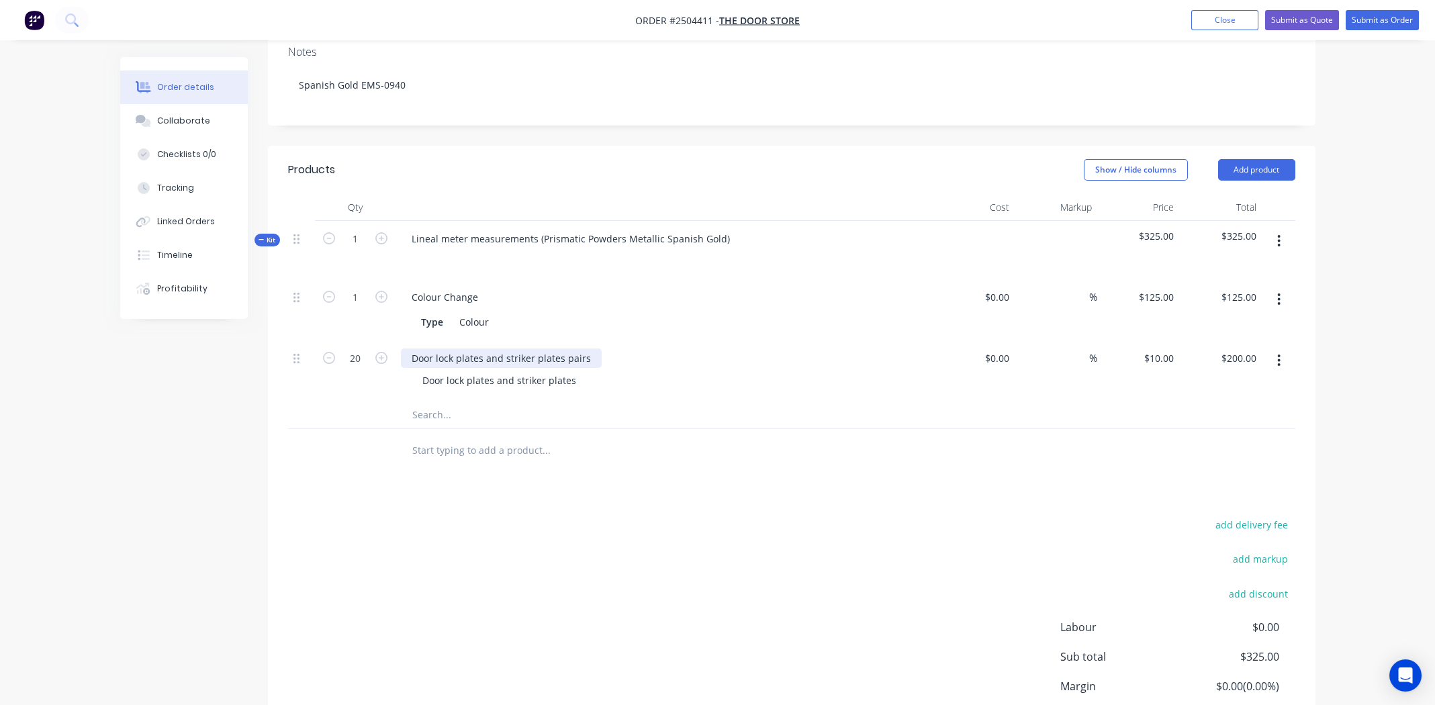
click at [533, 349] on div "Door lock plates and striker plates pairs" at bounding box center [501, 358] width 201 height 19
copy div "Door lock plates and striker plates pairs"
click at [535, 371] on div "Door lock plates and striker plates" at bounding box center [499, 380] width 175 height 19
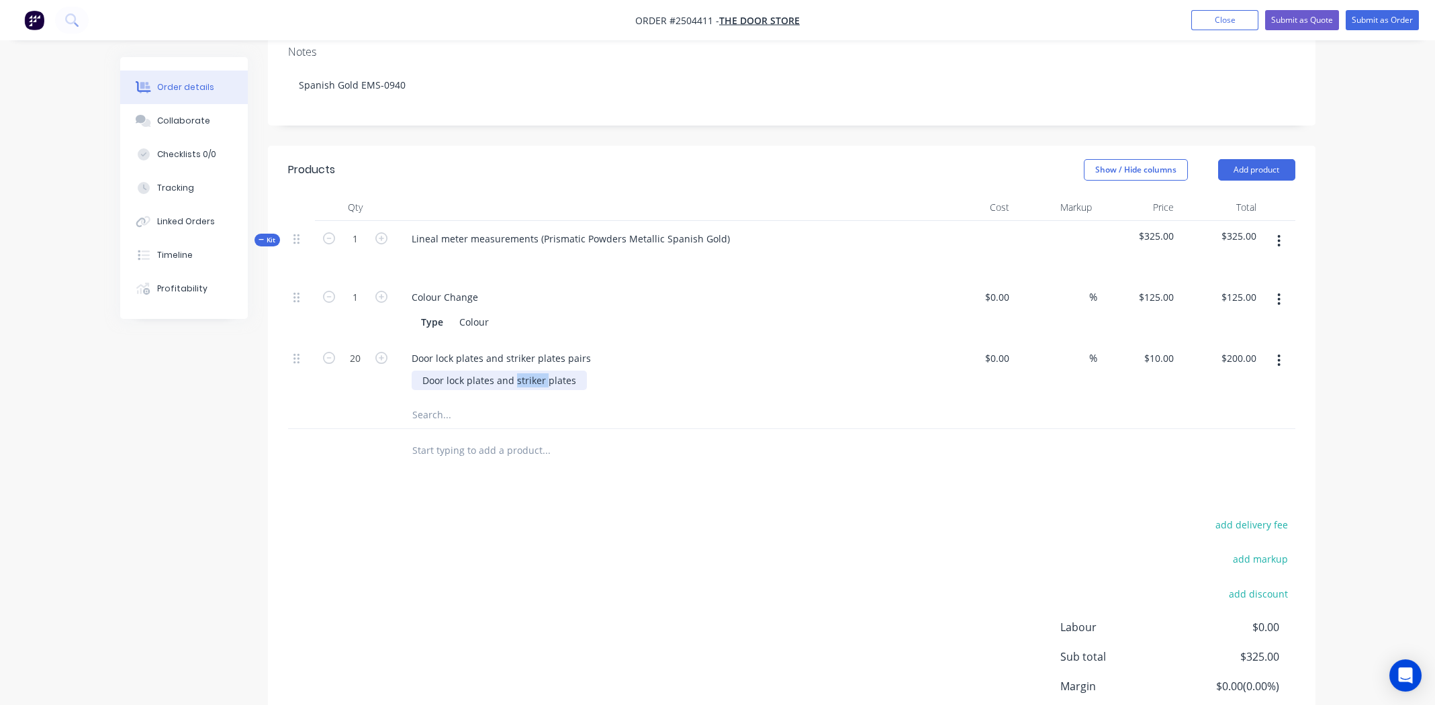
click at [535, 371] on div "Door lock plates and striker plates" at bounding box center [499, 380] width 175 height 19
click at [738, 371] on div "Door lock plates and striker plates pairs" at bounding box center [670, 380] width 516 height 19
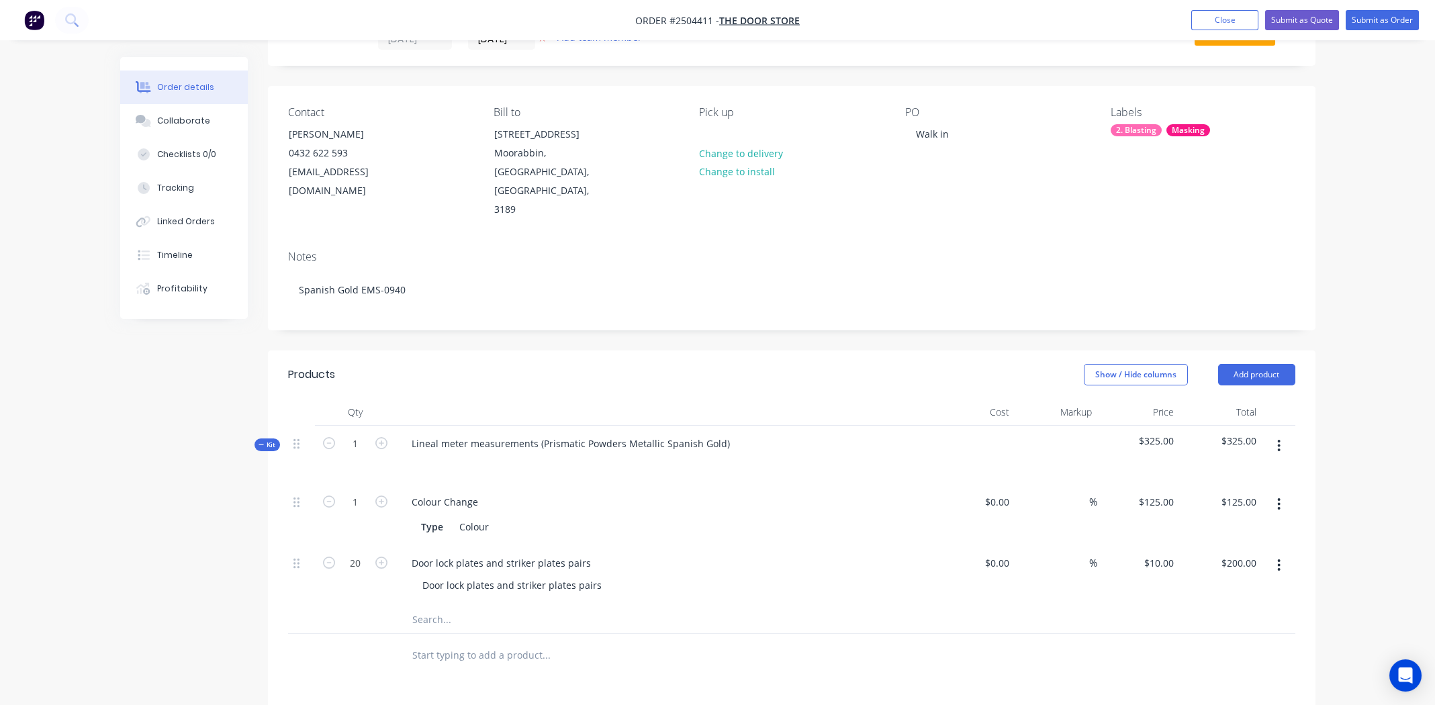
scroll to position [0, 0]
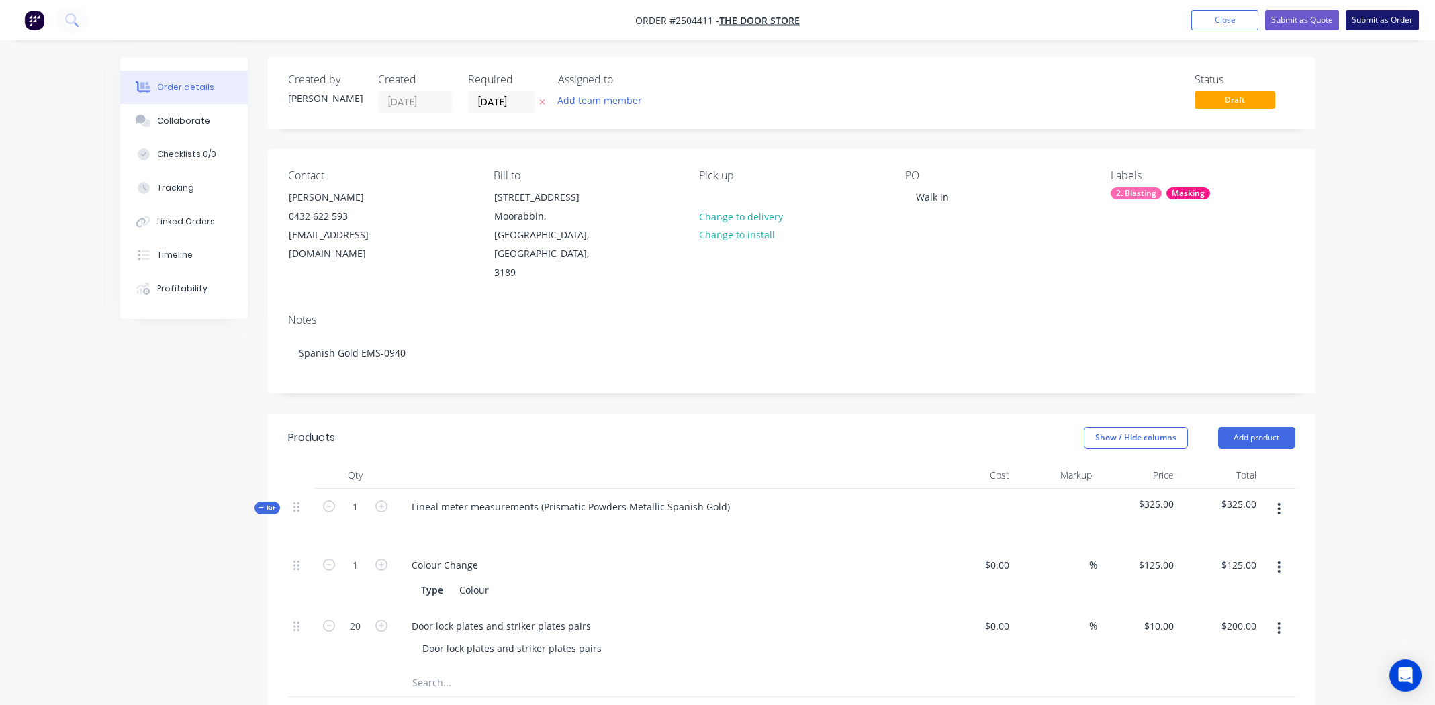
click at [1379, 15] on button "Submit as Order" at bounding box center [1382, 20] width 73 height 20
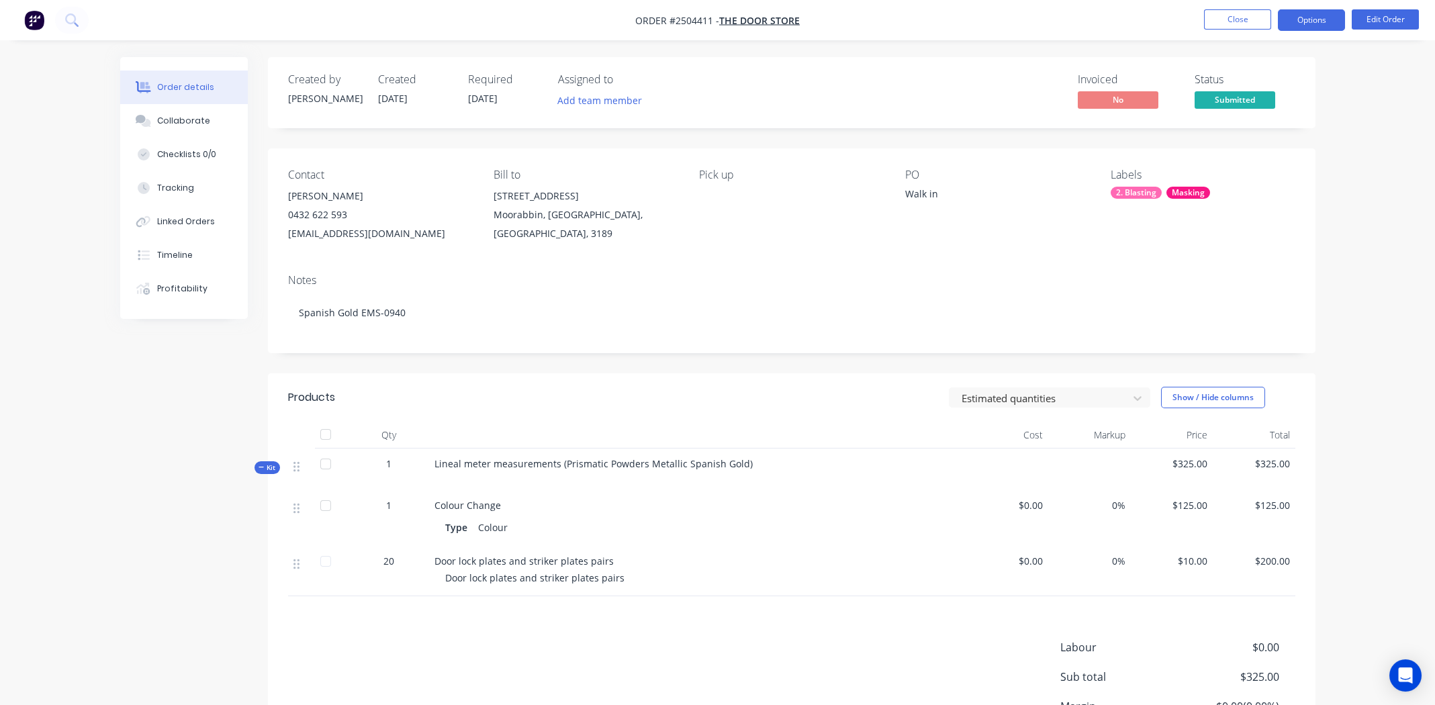
click at [1304, 16] on button "Options" at bounding box center [1311, 19] width 67 height 21
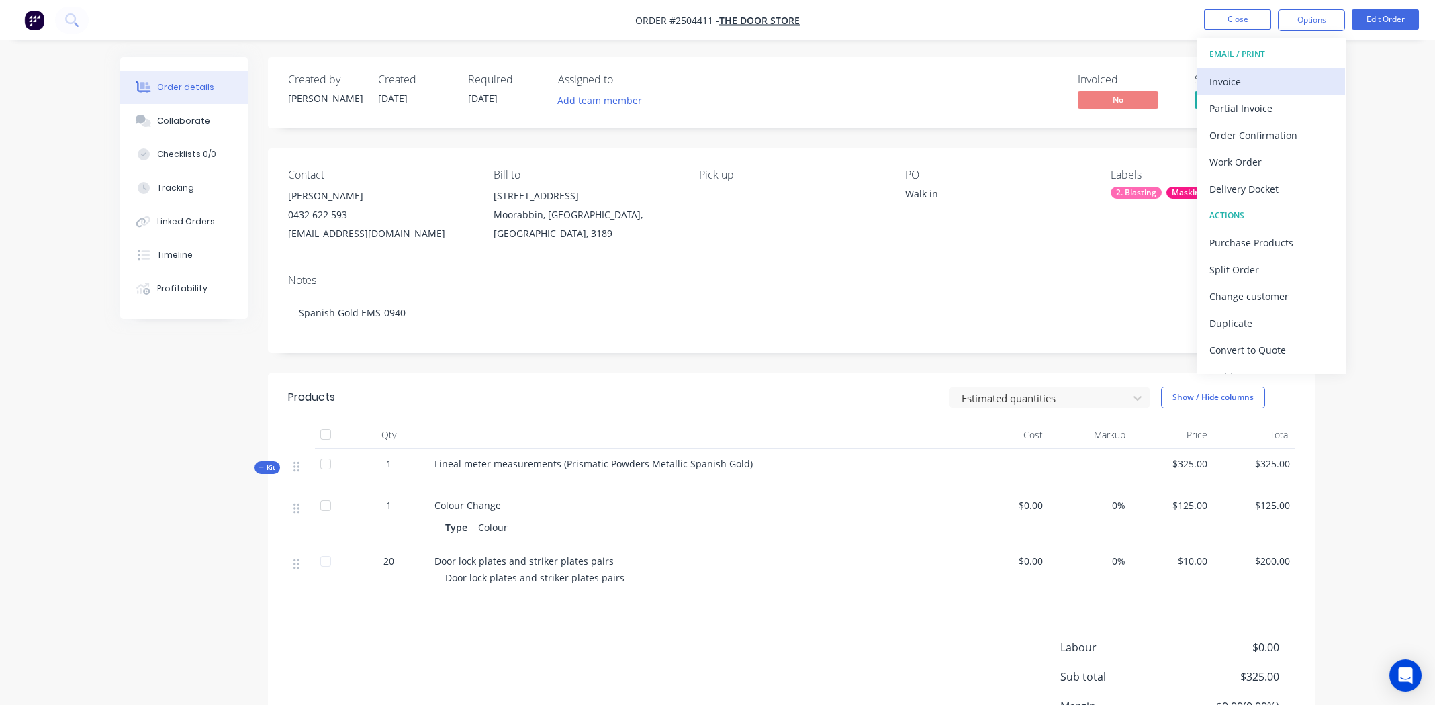
click at [1242, 81] on div "Invoice" at bounding box center [1271, 81] width 124 height 19
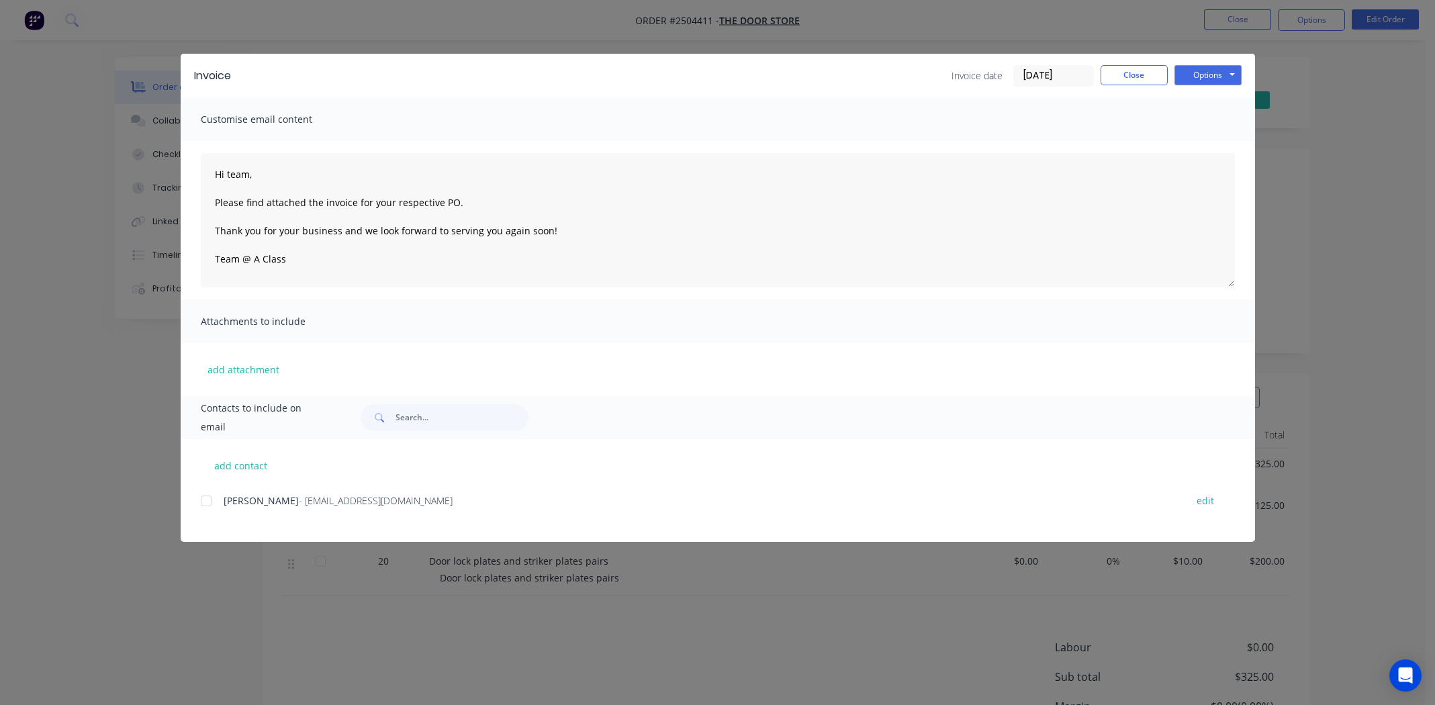
click at [207, 498] on div at bounding box center [206, 501] width 27 height 27
click at [1201, 73] on button "Options" at bounding box center [1208, 75] width 67 height 20
click at [1213, 141] on button "Email" at bounding box center [1218, 143] width 86 height 22
click at [1126, 77] on button "Close" at bounding box center [1134, 75] width 67 height 20
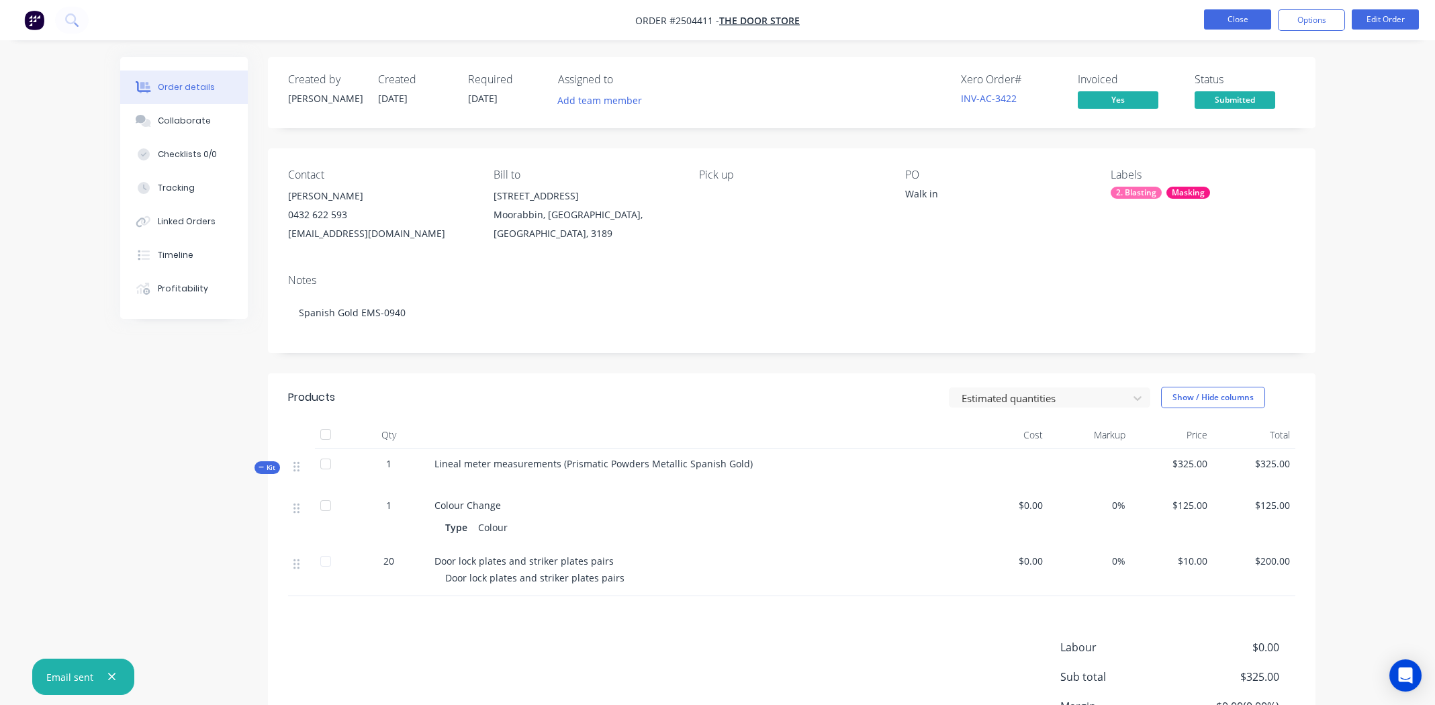
click at [1246, 17] on button "Close" at bounding box center [1237, 19] width 67 height 20
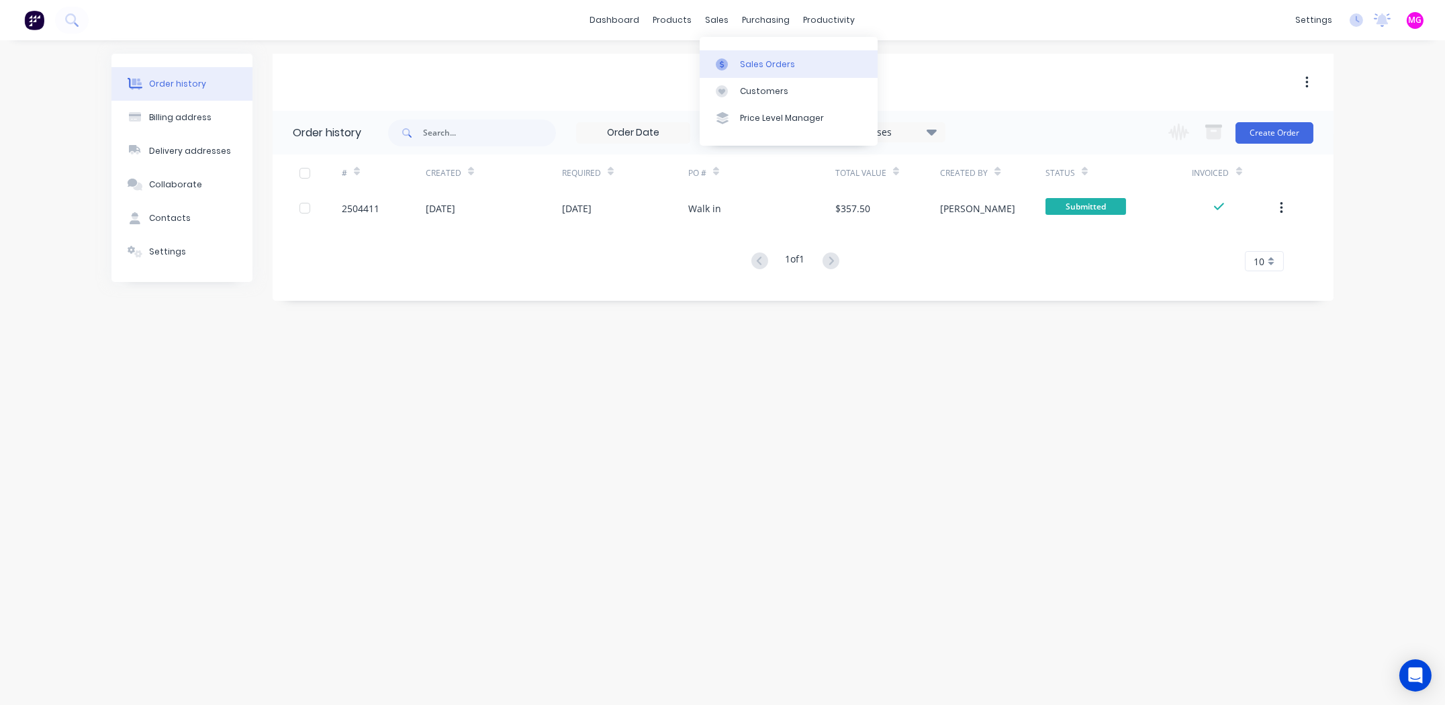
click at [752, 62] on div "Sales Orders" at bounding box center [767, 64] width 55 height 12
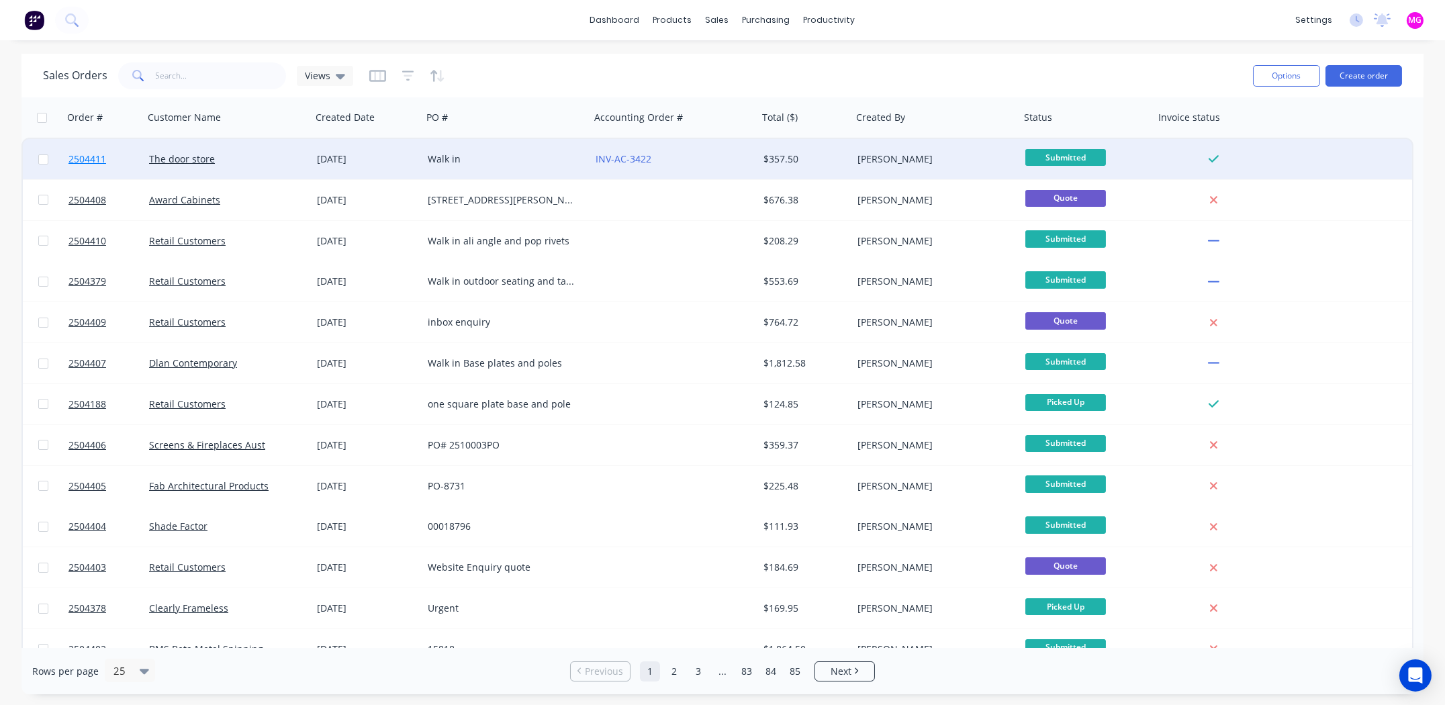
click at [83, 154] on span "2504411" at bounding box center [87, 158] width 38 height 13
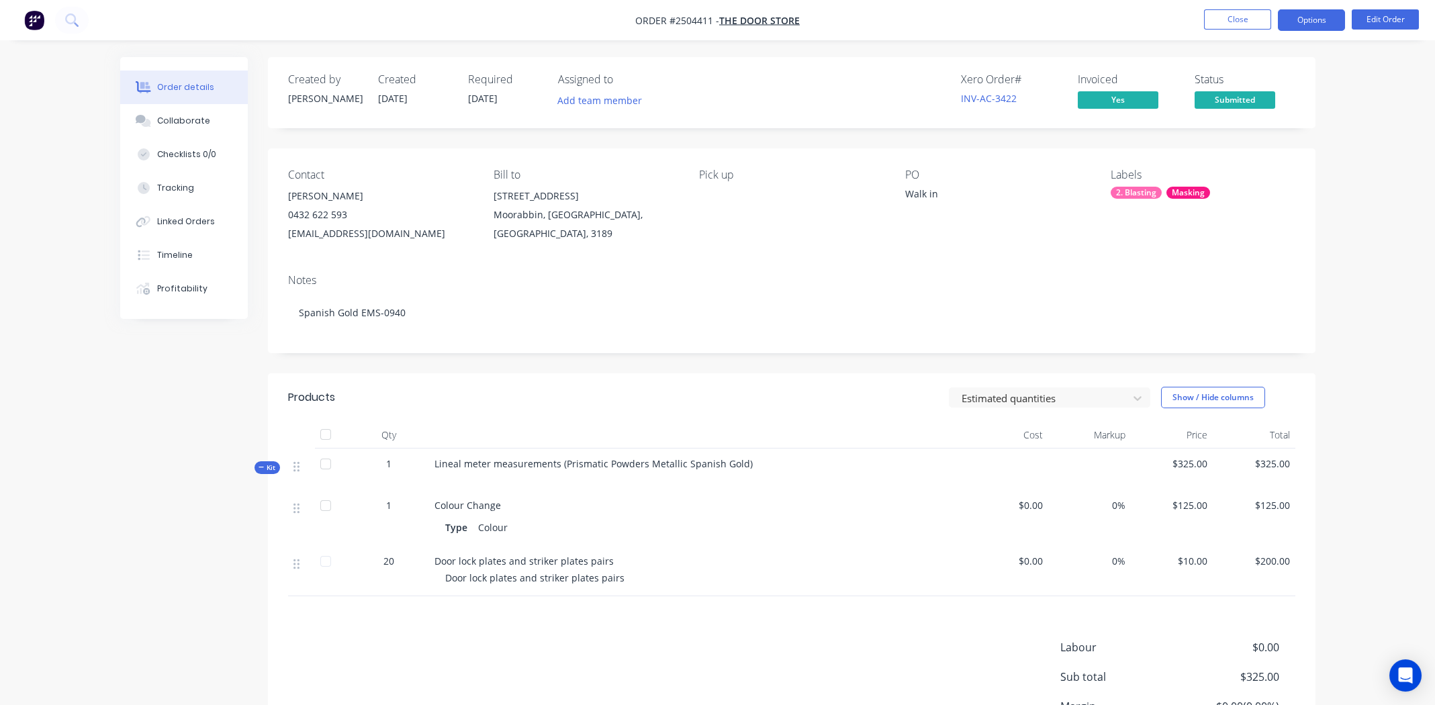
click at [1318, 17] on button "Options" at bounding box center [1311, 19] width 67 height 21
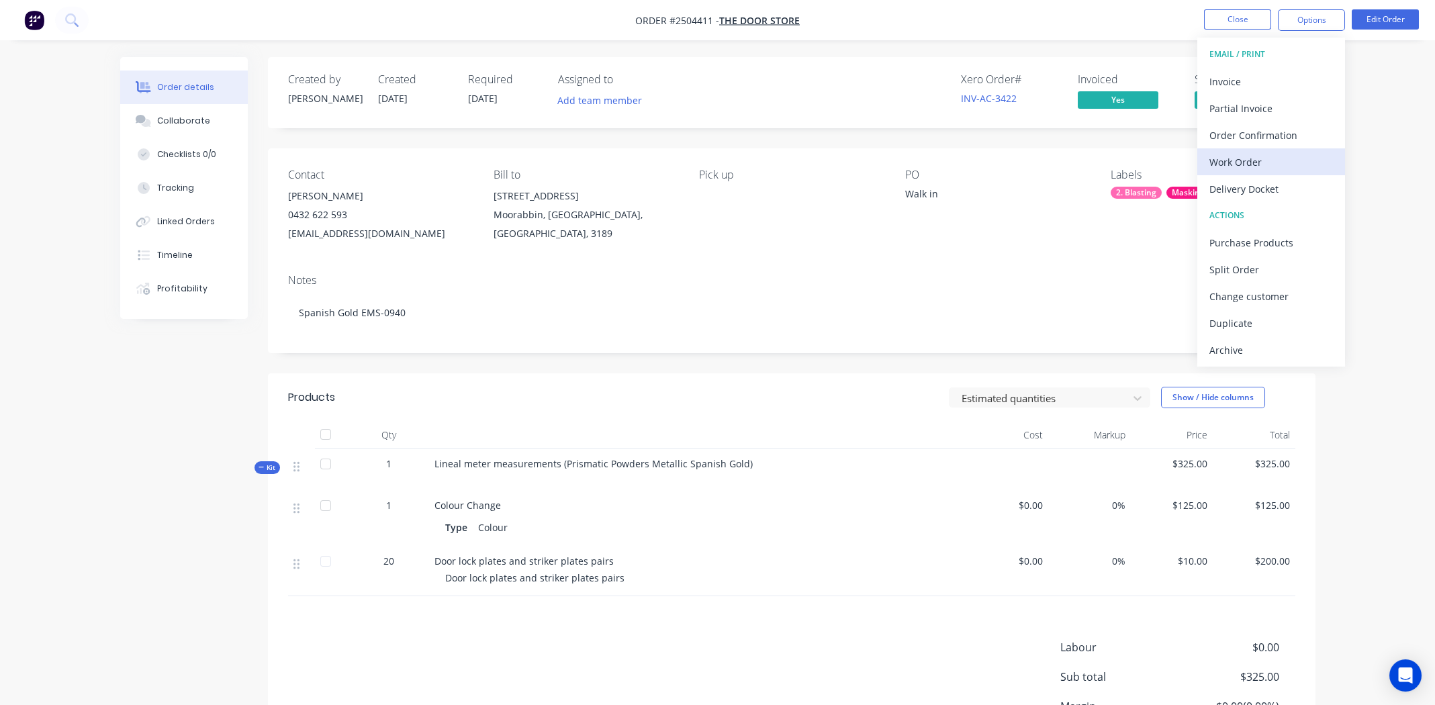
click at [1232, 156] on div "Work Order" at bounding box center [1271, 161] width 124 height 19
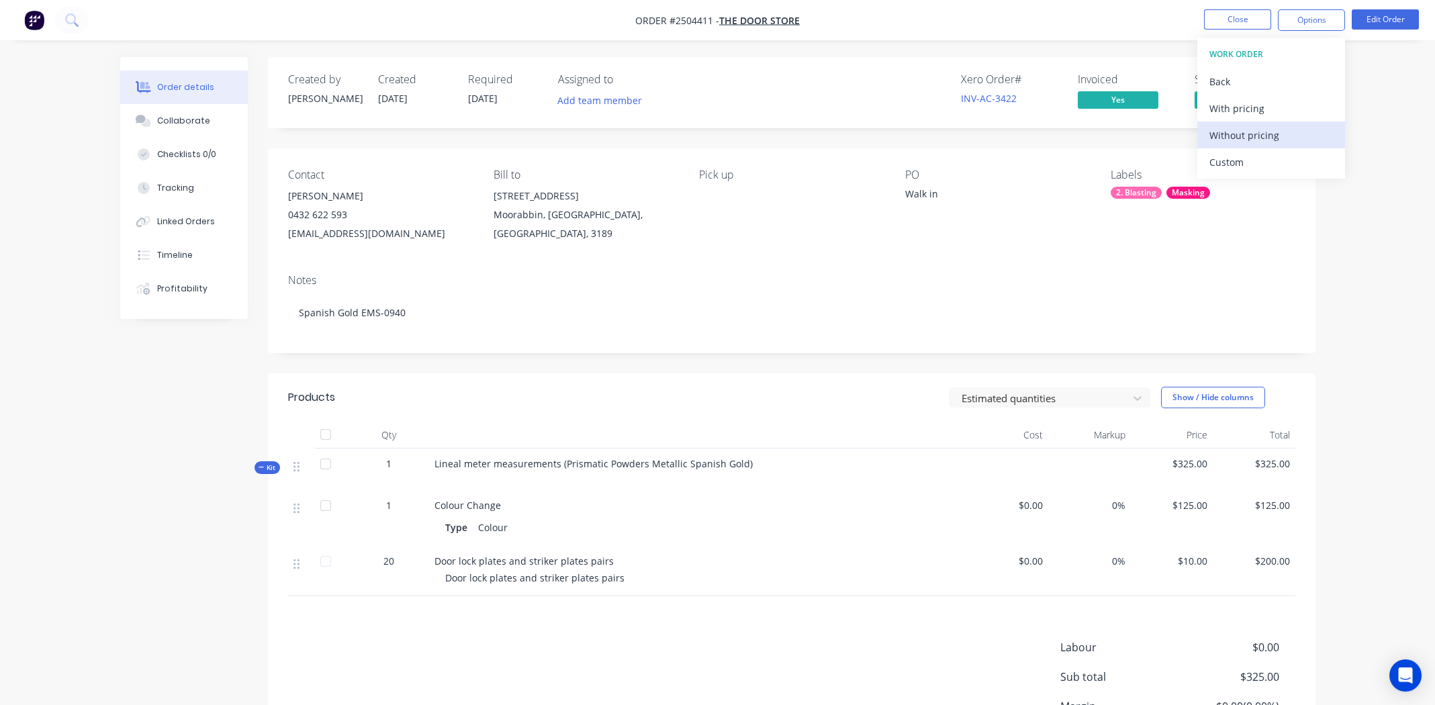
click at [1235, 130] on div "Without pricing" at bounding box center [1271, 135] width 124 height 19
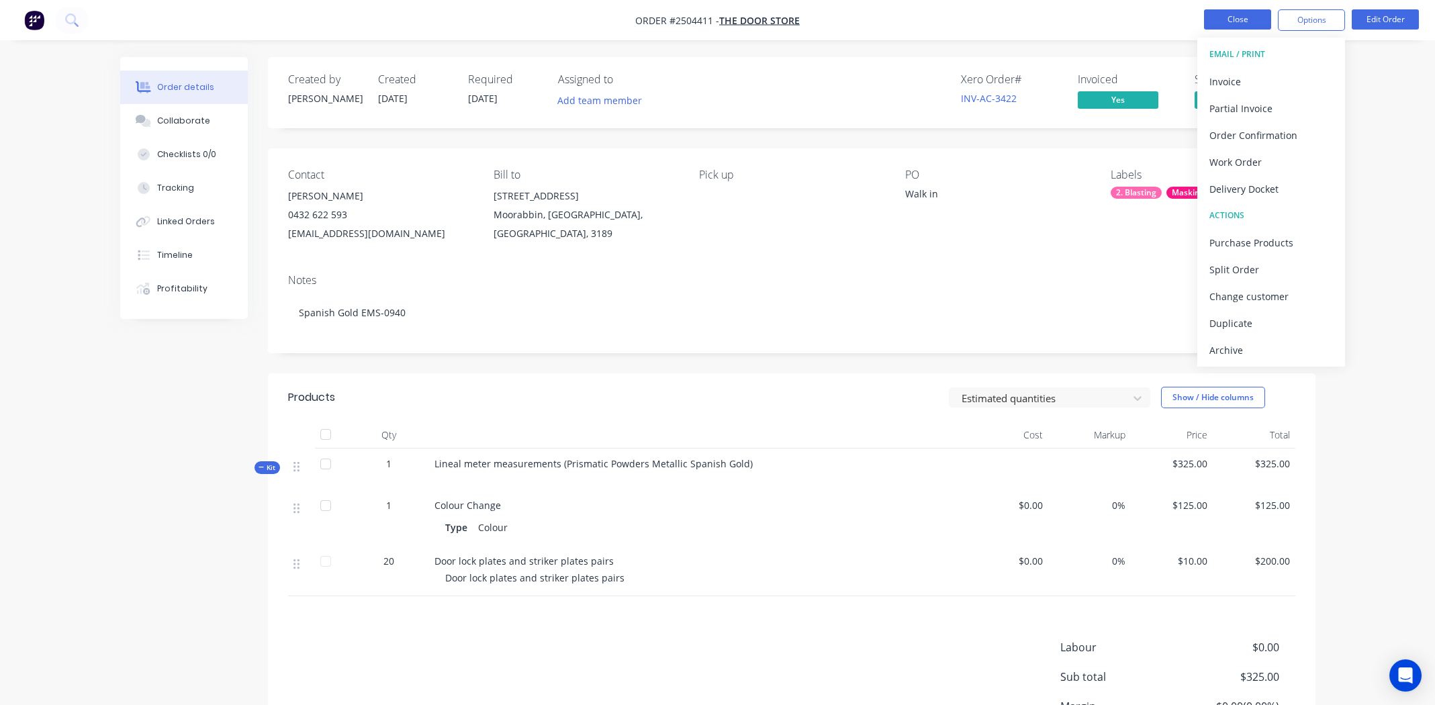
click at [1222, 17] on button "Close" at bounding box center [1237, 19] width 67 height 20
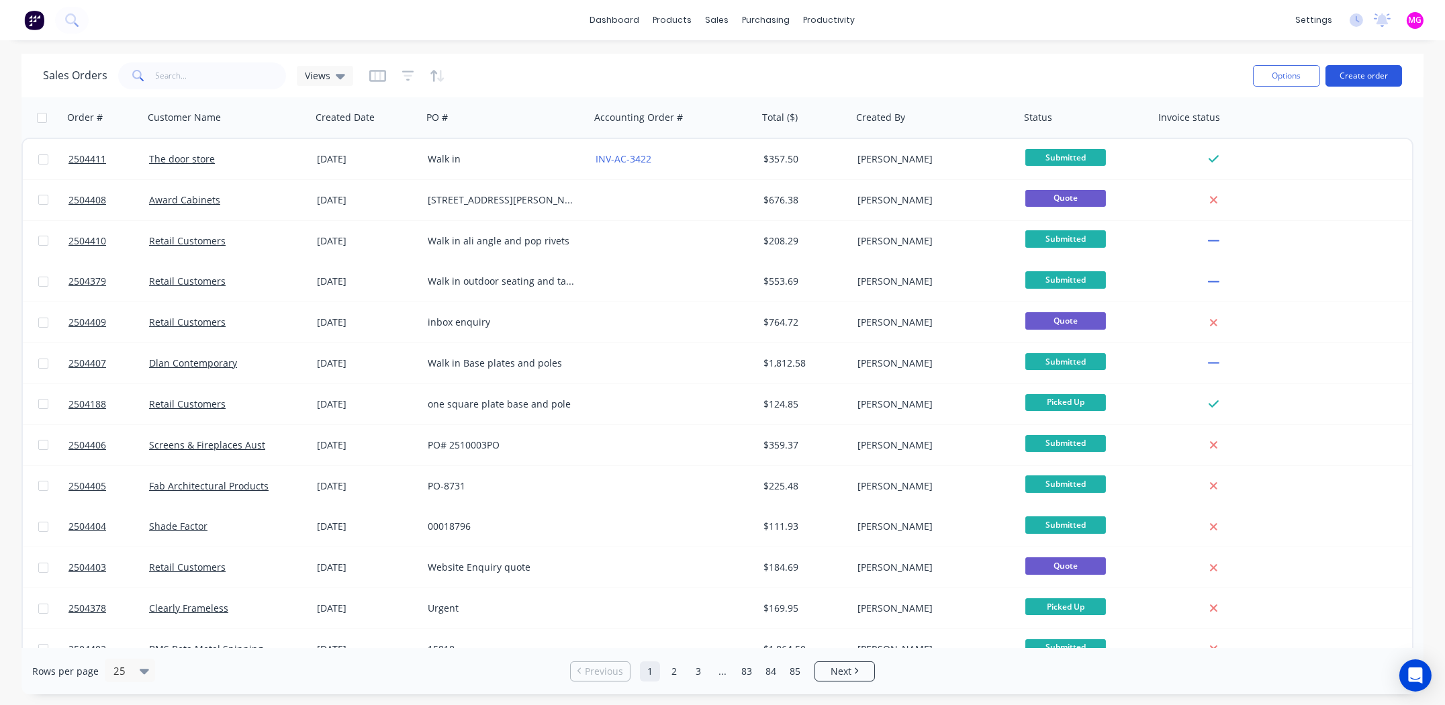
click at [1361, 75] on button "Create order" at bounding box center [1364, 75] width 77 height 21
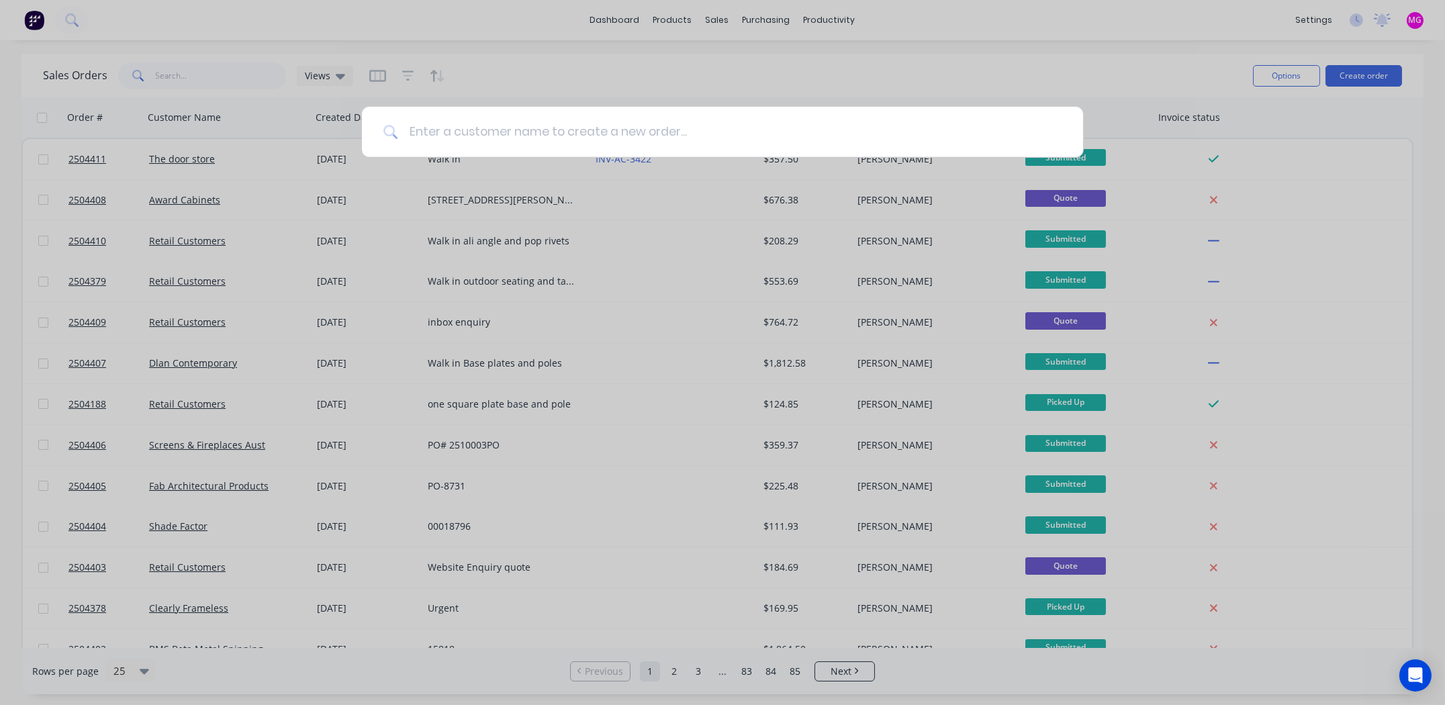
click at [508, 126] on input at bounding box center [730, 132] width 664 height 50
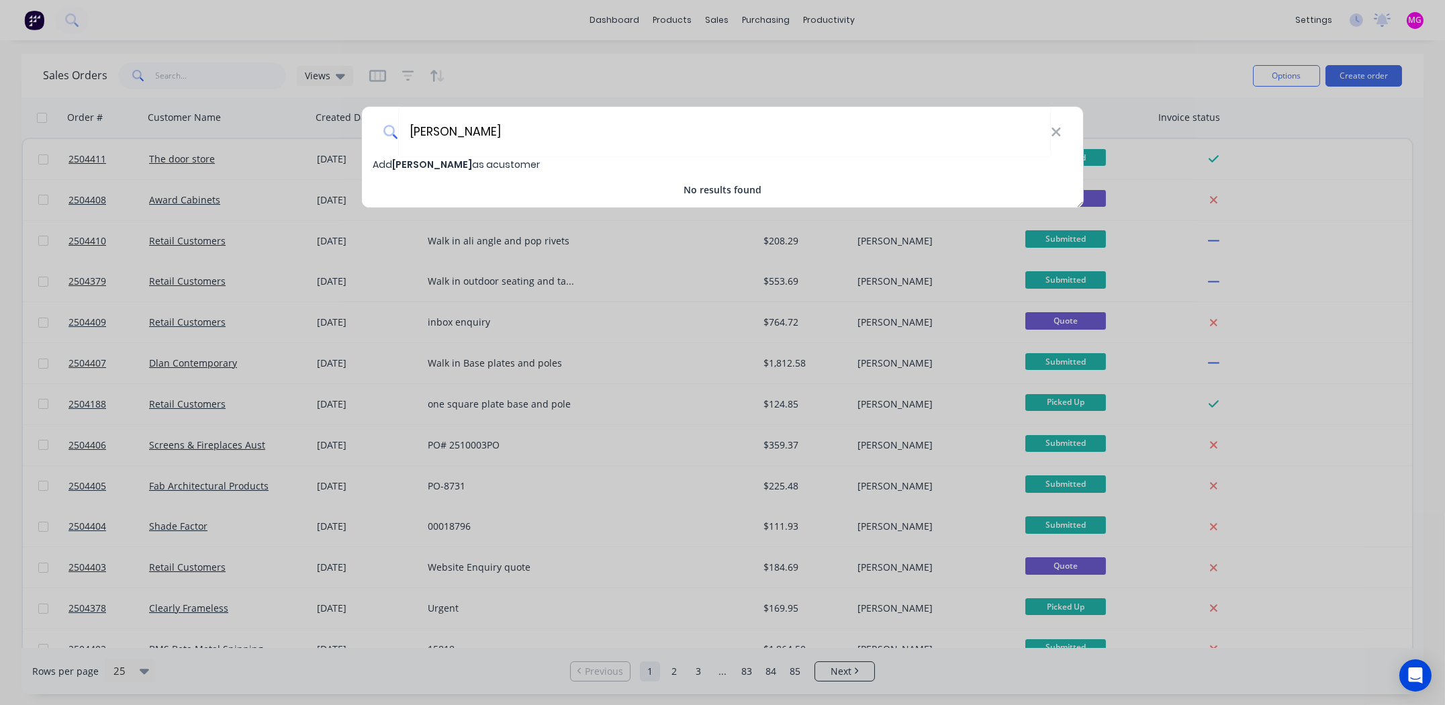
drag, startPoint x: 502, startPoint y: 127, endPoint x: 367, endPoint y: 124, distance: 135.0
click at [367, 124] on div "Dean Barnett" at bounding box center [722, 132] width 721 height 50
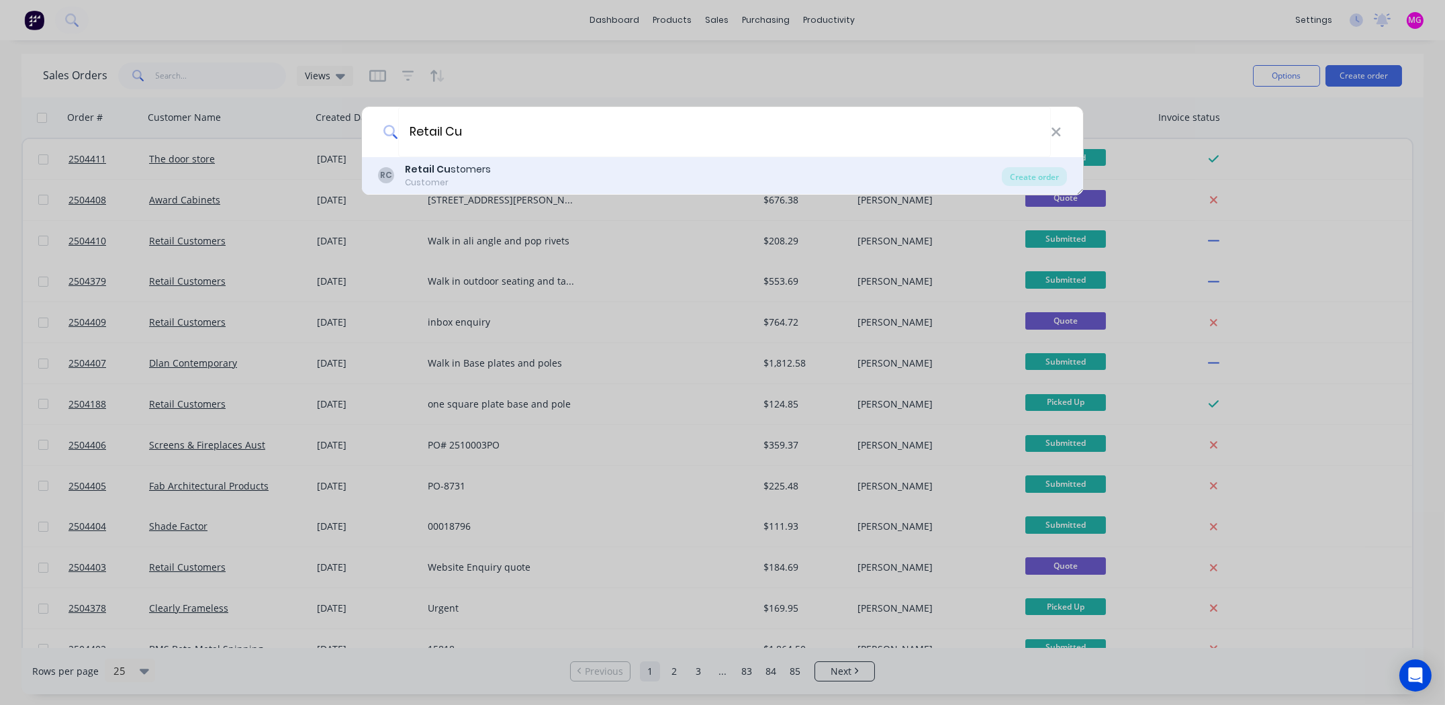
type input "Retail Cu"
click at [482, 171] on div "Retail Cu stomers" at bounding box center [448, 170] width 86 height 14
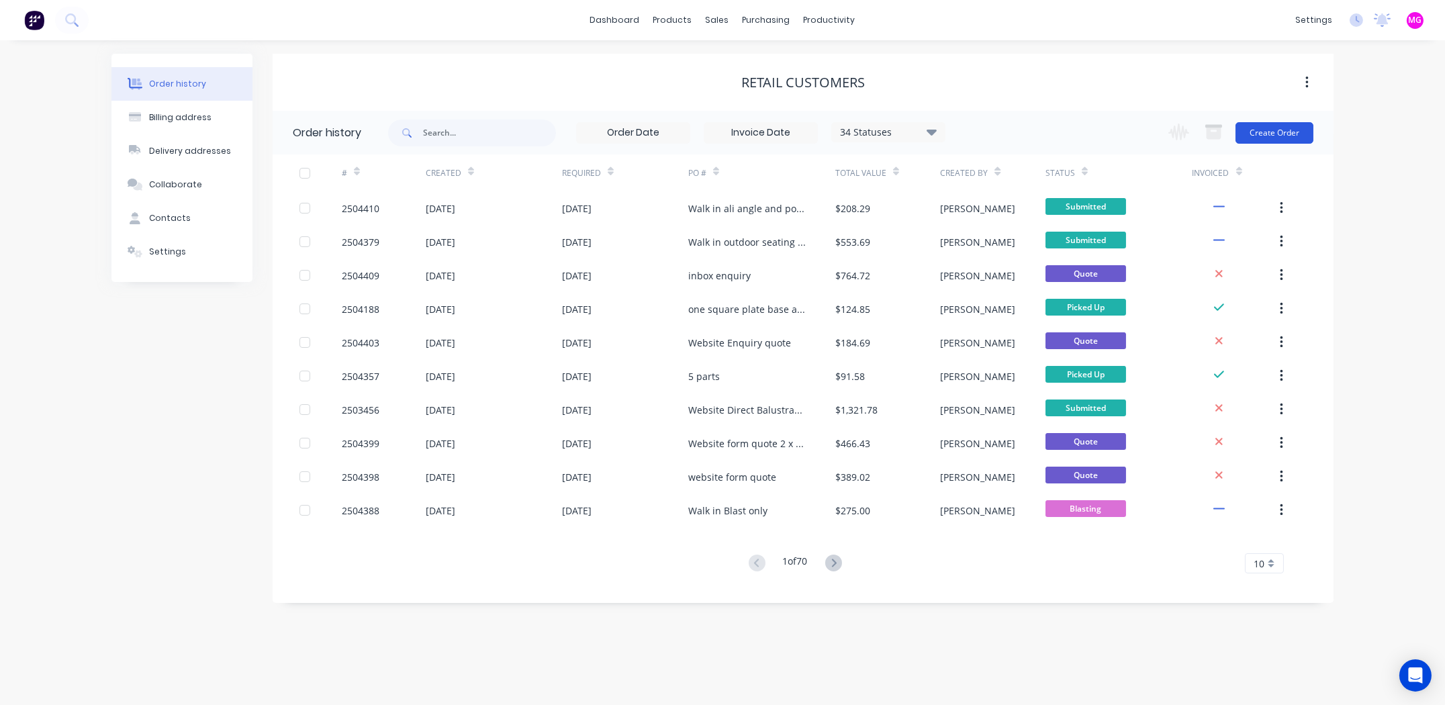
click at [1280, 134] on button "Create Order" at bounding box center [1275, 132] width 78 height 21
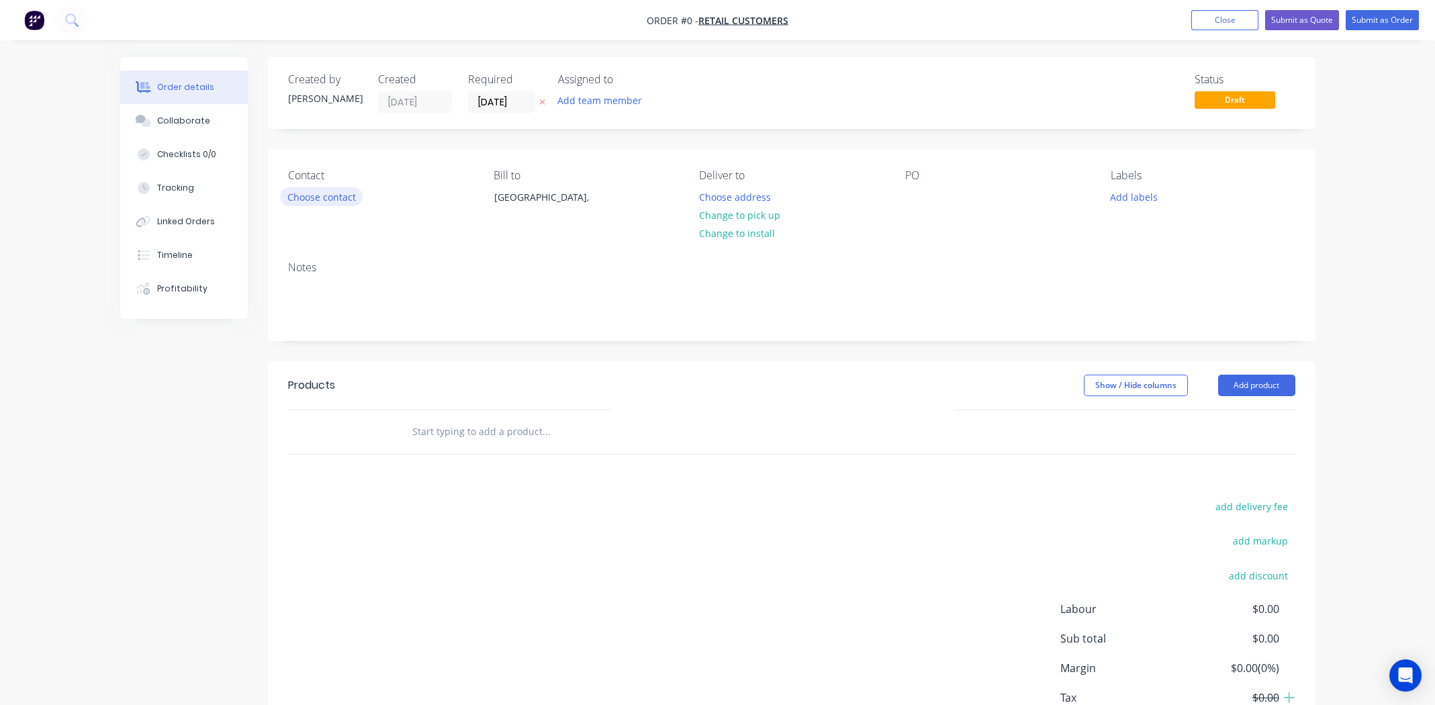
click at [314, 197] on button "Choose contact" at bounding box center [321, 196] width 83 height 18
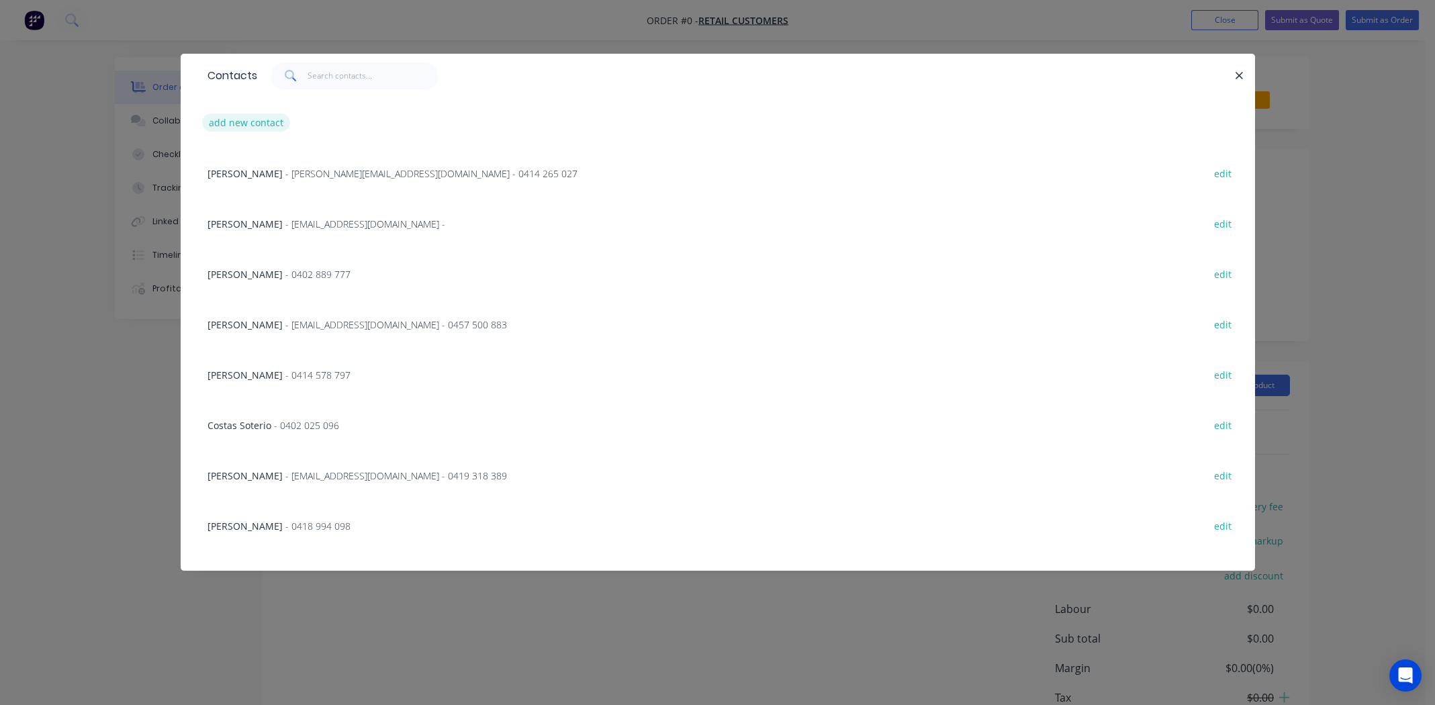
click at [253, 122] on button "add new contact" at bounding box center [246, 122] width 89 height 18
select select "AU"
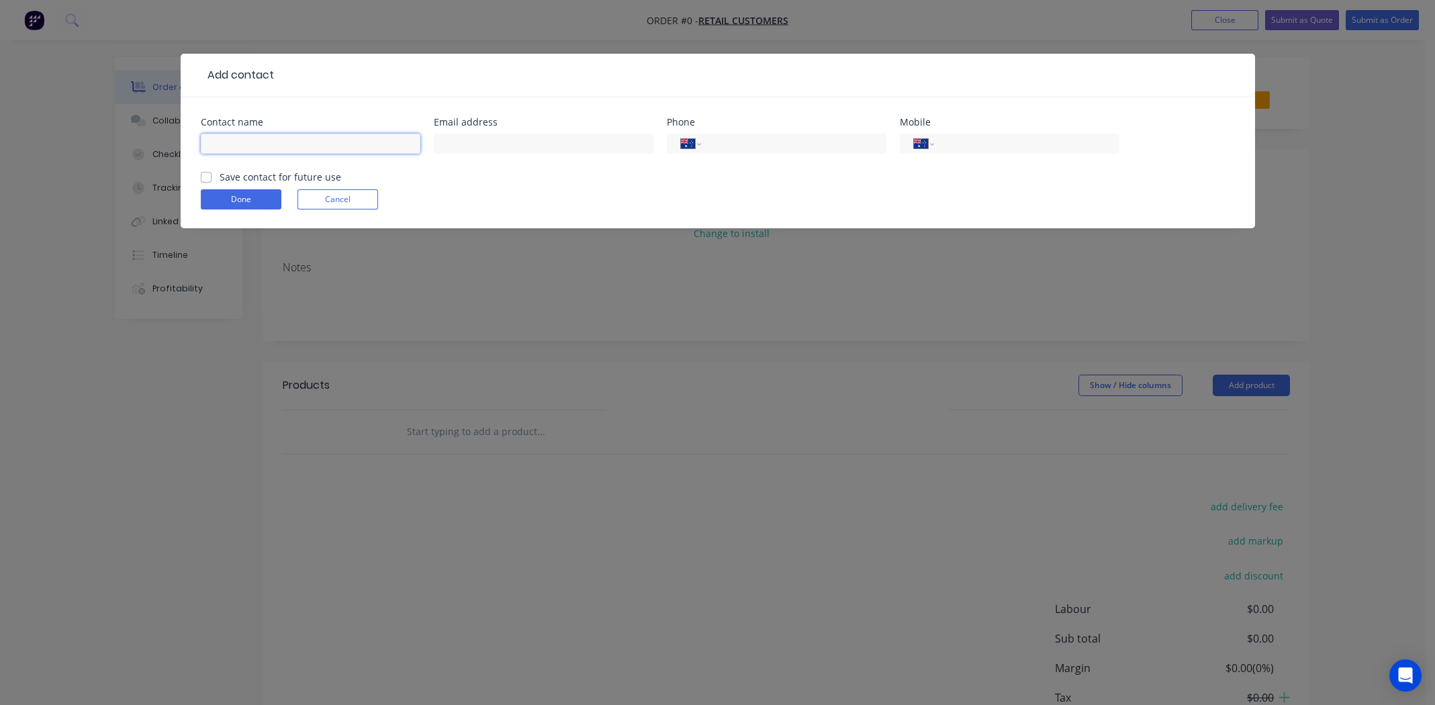
click at [328, 140] on input "text" at bounding box center [311, 144] width 220 height 20
type input "Dean Barnett"
click at [490, 136] on input "text" at bounding box center [544, 144] width 220 height 20
click at [987, 144] on input "tel" at bounding box center [1024, 143] width 161 height 15
type input "0421 287 180"
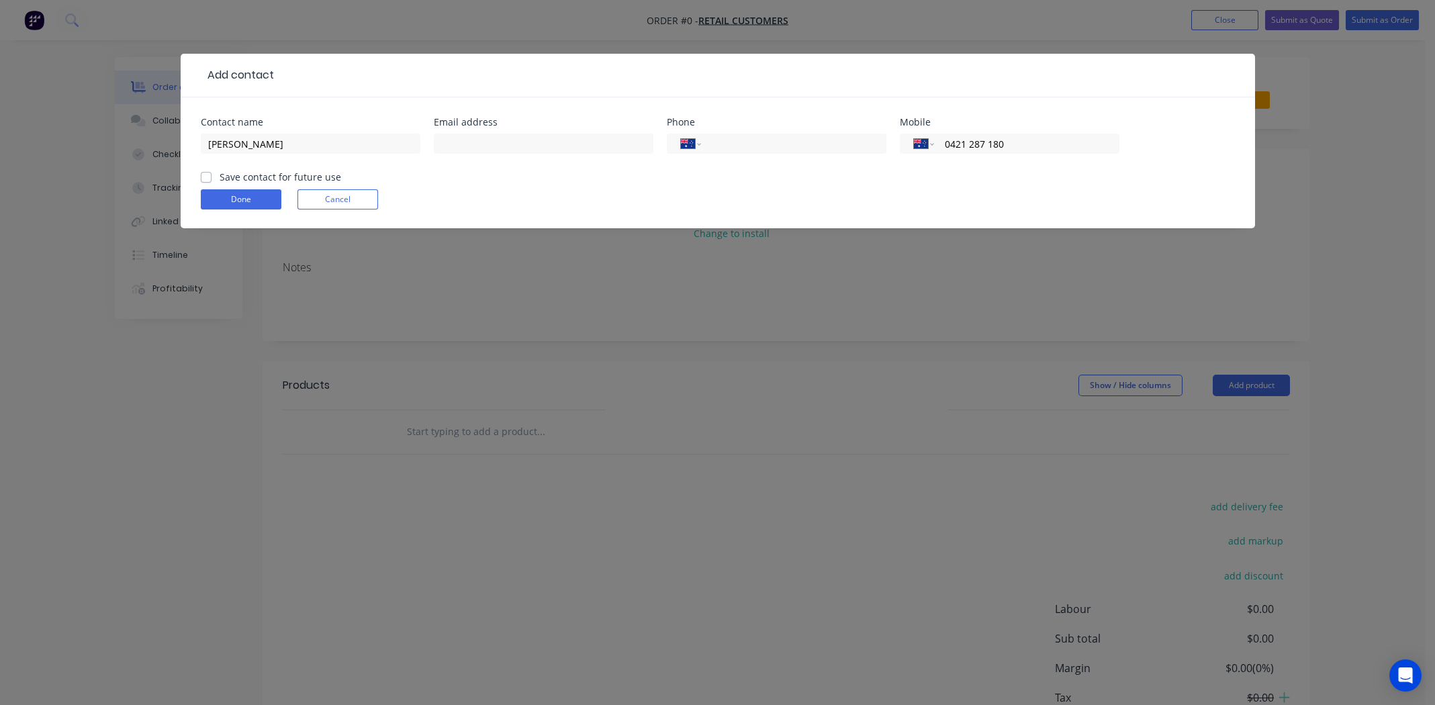
click at [220, 173] on label "Save contact for future use" at bounding box center [281, 177] width 122 height 14
click at [207, 173] on input "Save contact for future use" at bounding box center [206, 176] width 11 height 13
checkbox input "true"
click at [222, 197] on button "Done" at bounding box center [241, 199] width 81 height 20
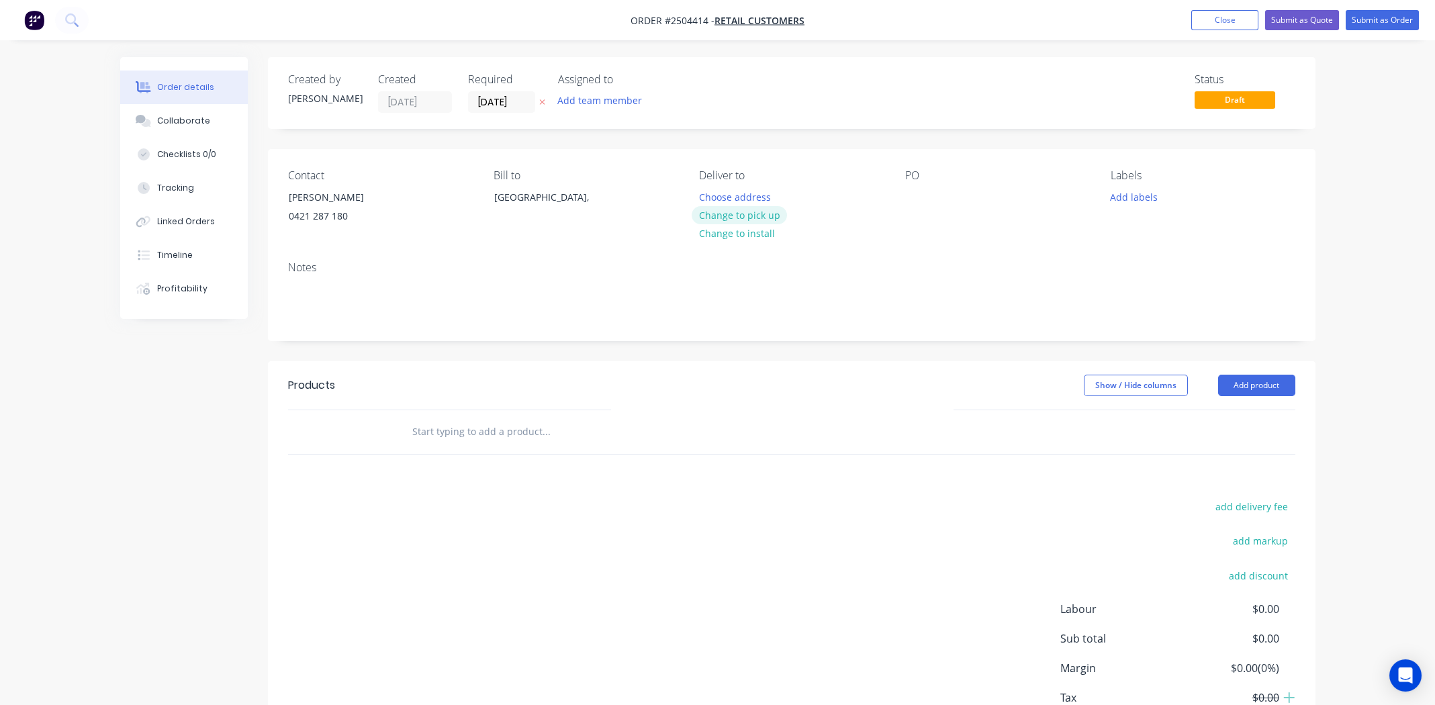
click at [751, 217] on button "Change to pick up" at bounding box center [739, 215] width 95 height 18
click at [917, 196] on div at bounding box center [915, 196] width 21 height 19
click at [1245, 384] on button "Add product" at bounding box center [1256, 385] width 77 height 21
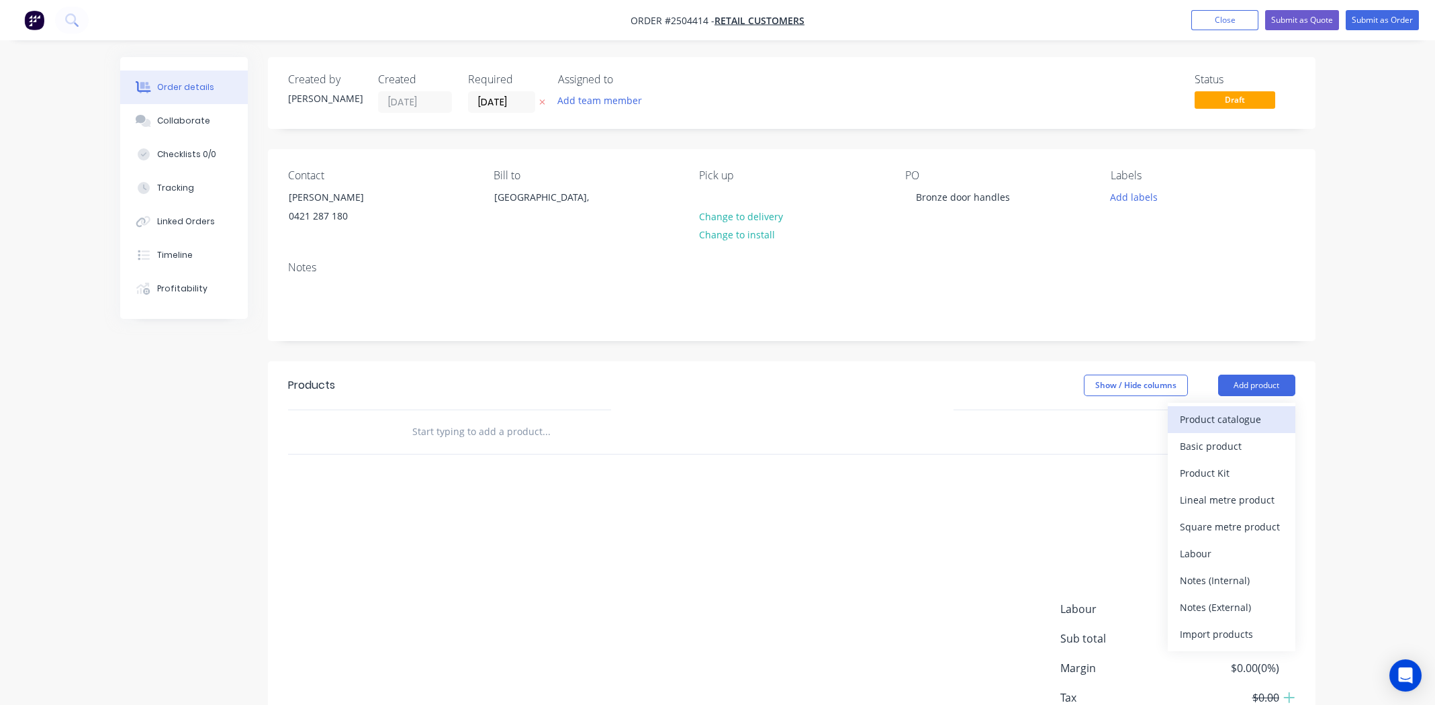
click at [1254, 416] on div "Product catalogue" at bounding box center [1231, 419] width 103 height 19
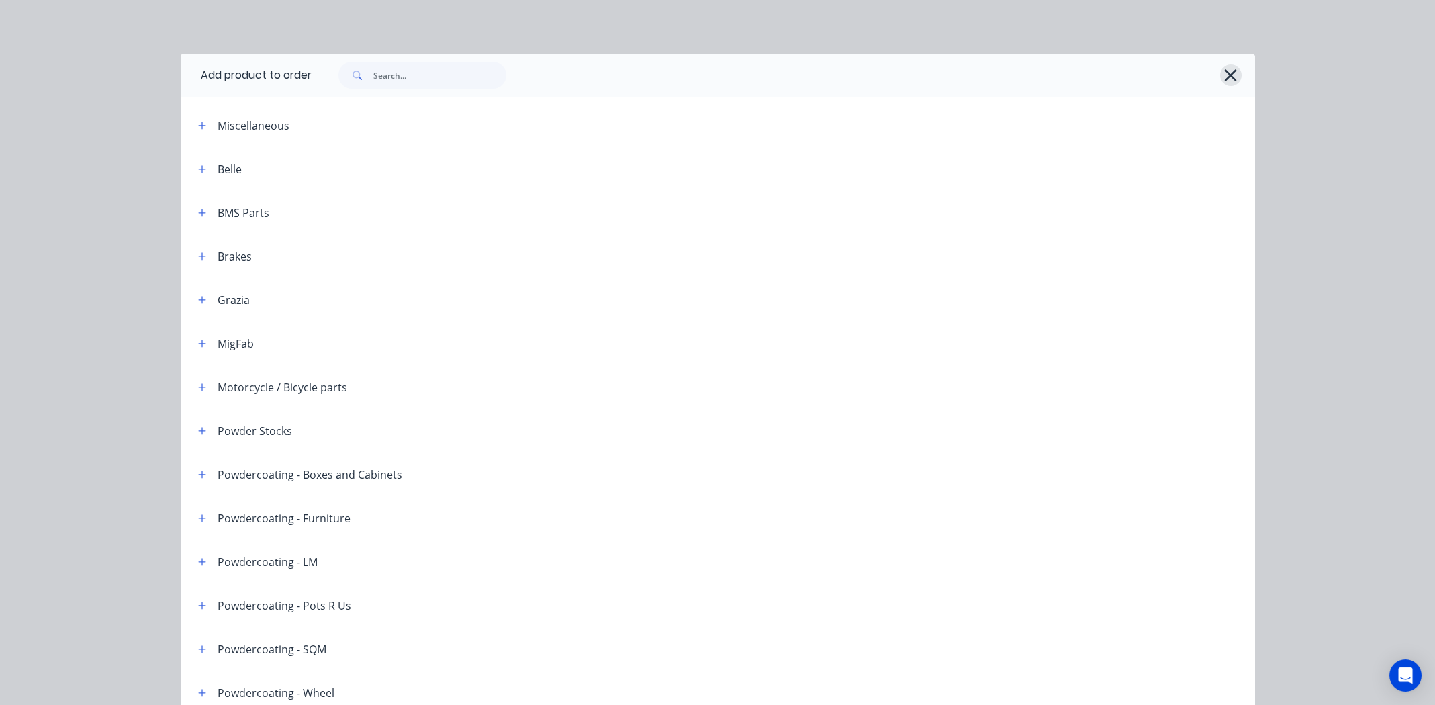
click at [1226, 73] on icon "button" at bounding box center [1231, 75] width 12 height 12
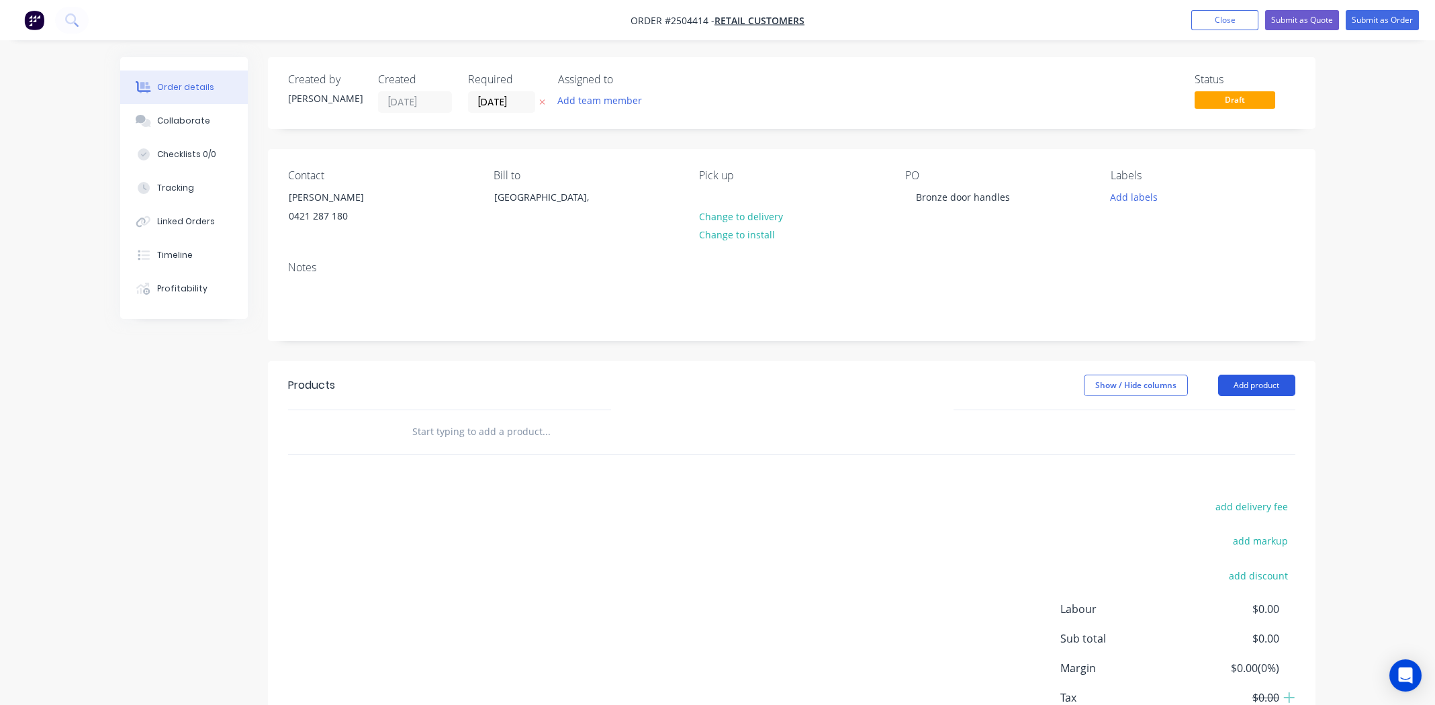
click at [1264, 385] on button "Add product" at bounding box center [1256, 385] width 77 height 21
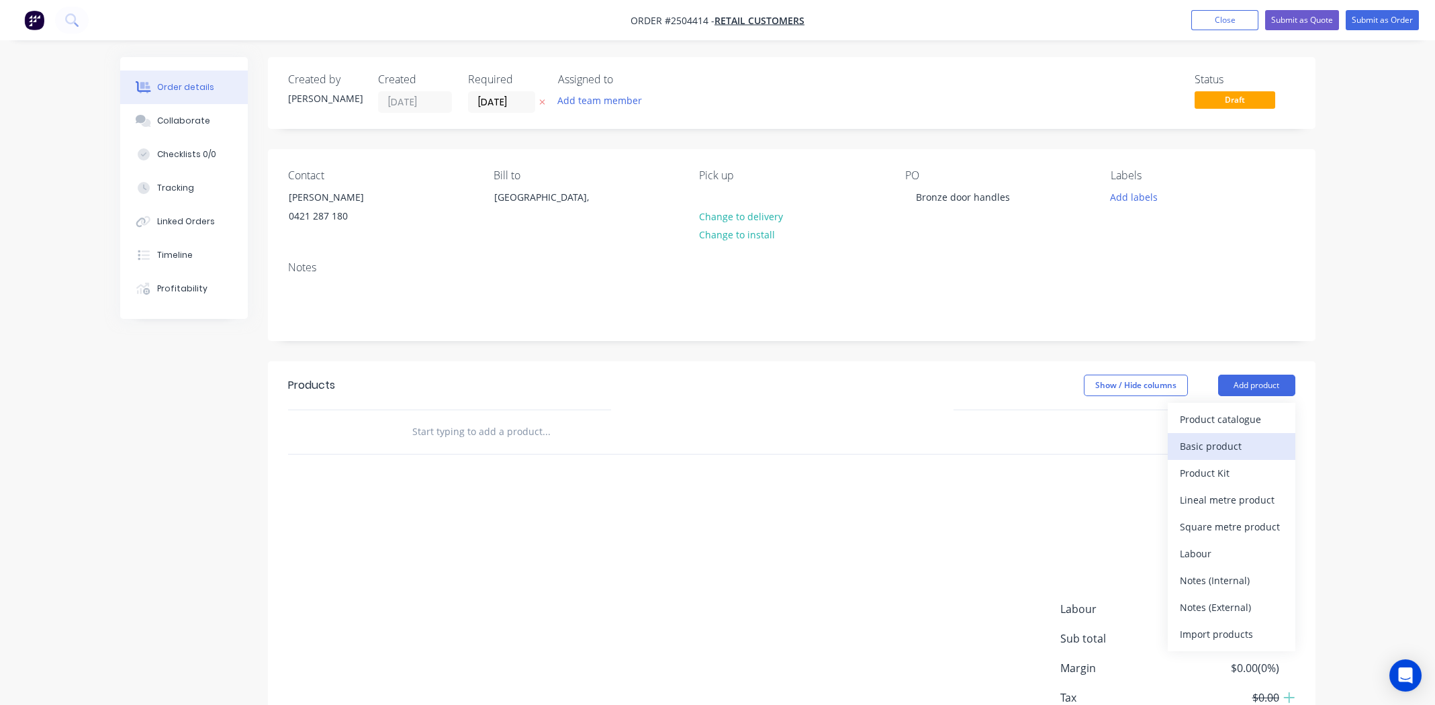
click at [1228, 444] on div "Basic product" at bounding box center [1231, 446] width 103 height 19
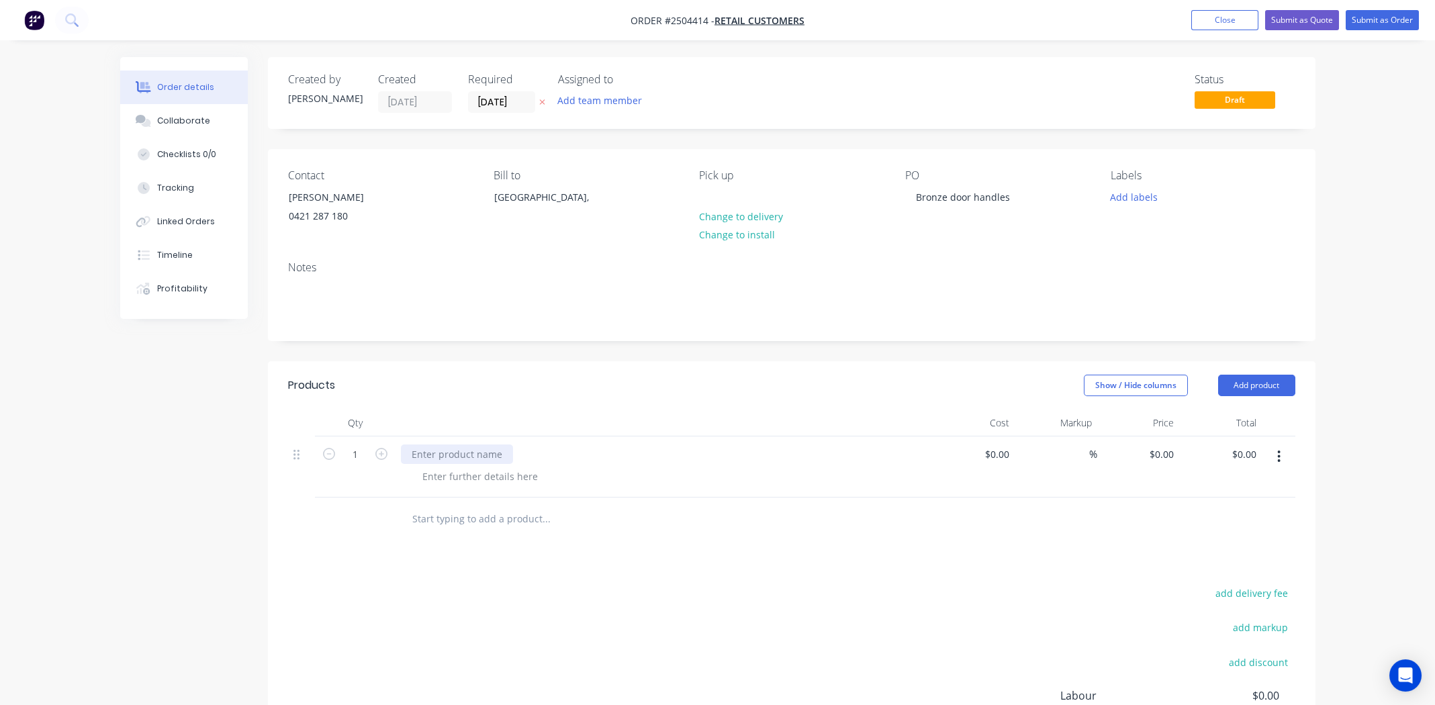
click at [469, 455] on div at bounding box center [457, 454] width 112 height 19
click at [1371, 19] on button "Submit as Order" at bounding box center [1382, 20] width 73 height 20
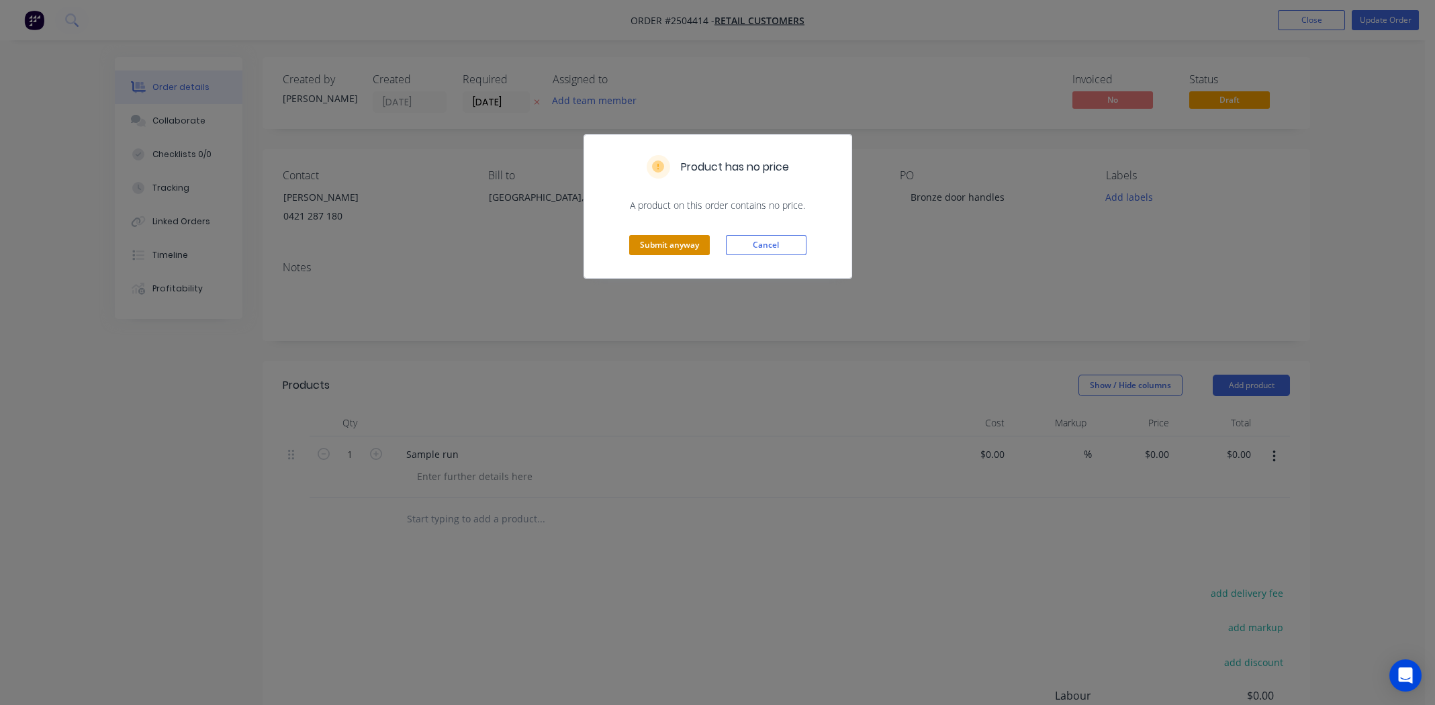
click at [695, 244] on button "Submit anyway" at bounding box center [669, 245] width 81 height 20
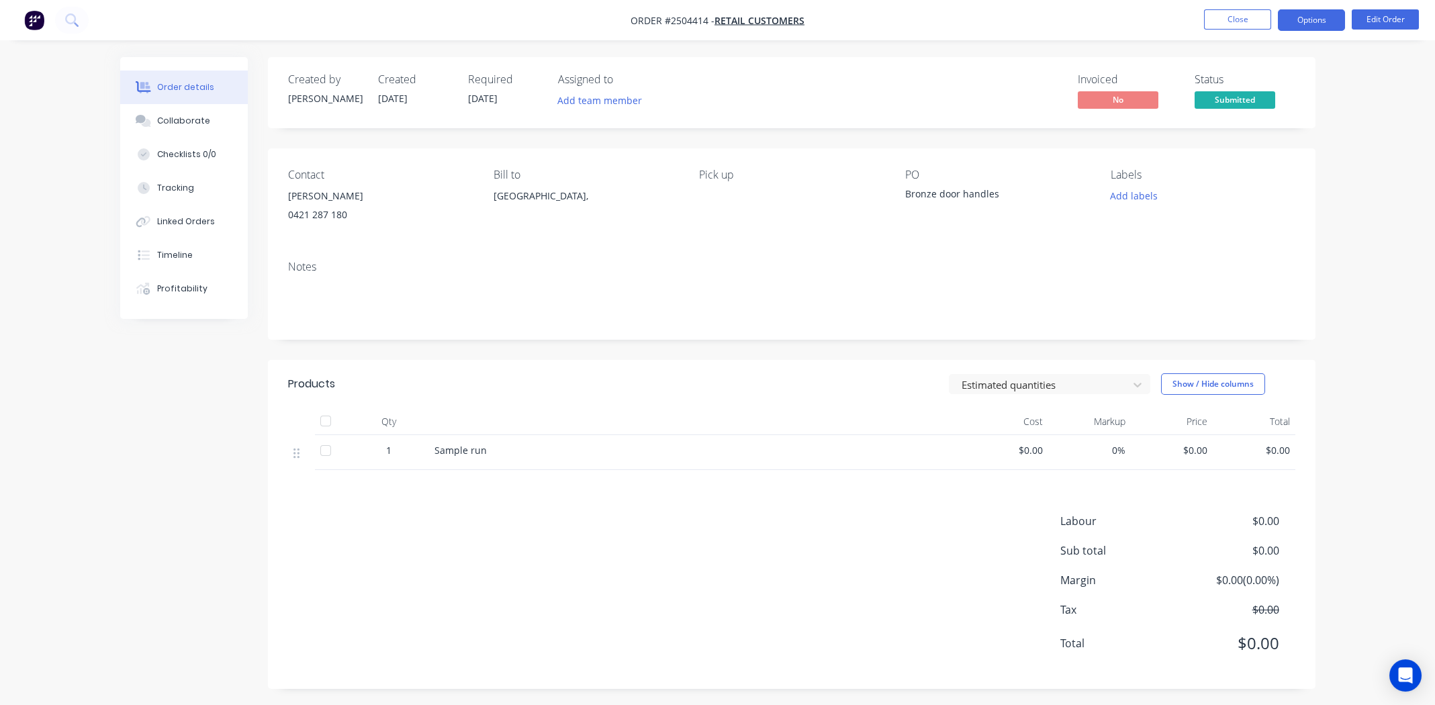
click at [1307, 23] on button "Options" at bounding box center [1311, 19] width 67 height 21
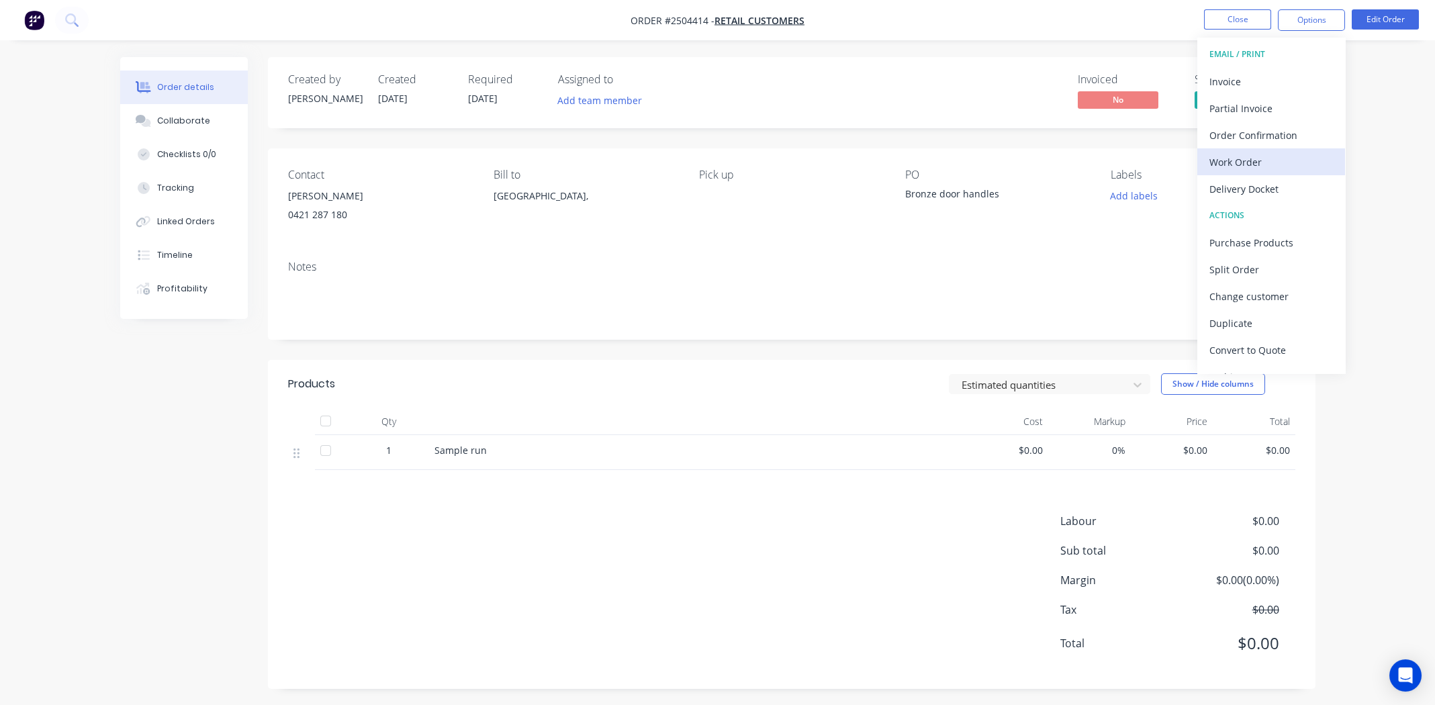
click at [1269, 150] on button "Work Order" at bounding box center [1271, 161] width 148 height 27
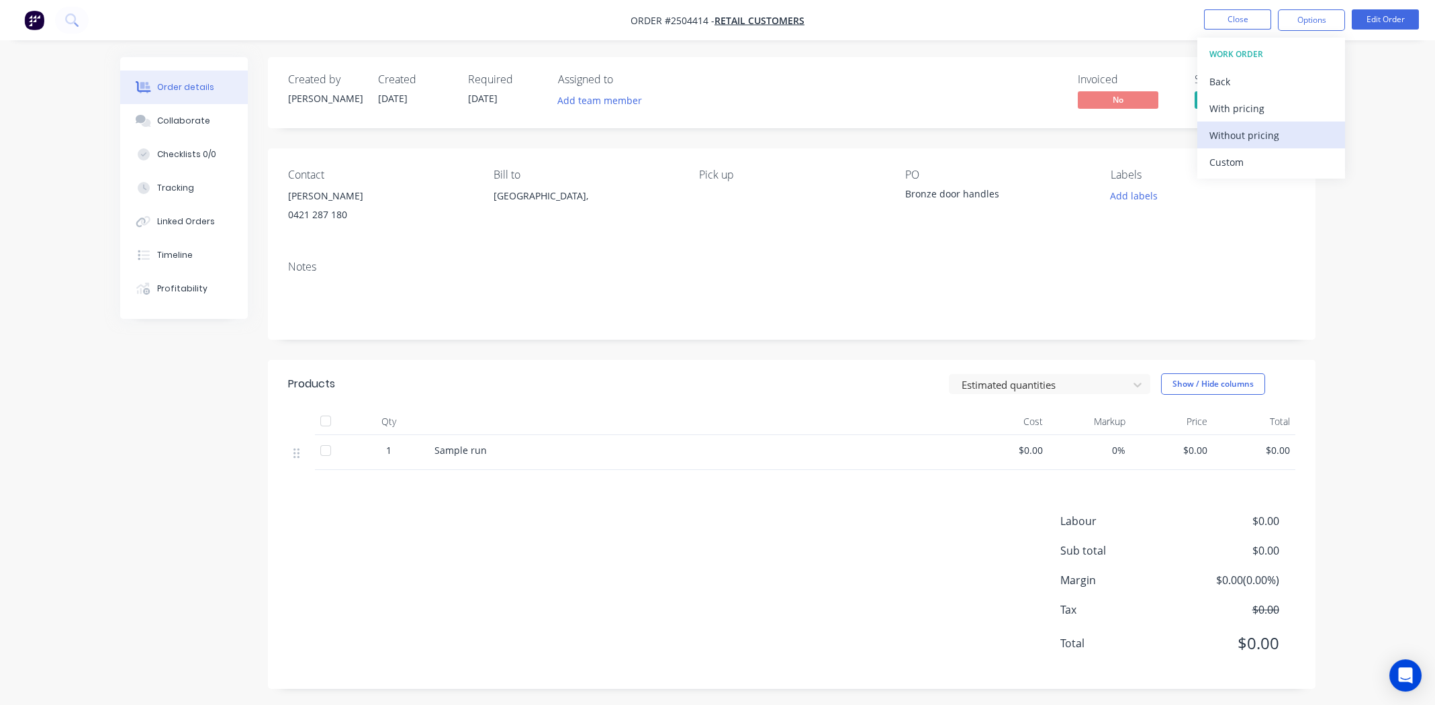
click at [1240, 138] on div "Without pricing" at bounding box center [1271, 135] width 124 height 19
click at [1242, 10] on button "Close" at bounding box center [1237, 19] width 67 height 20
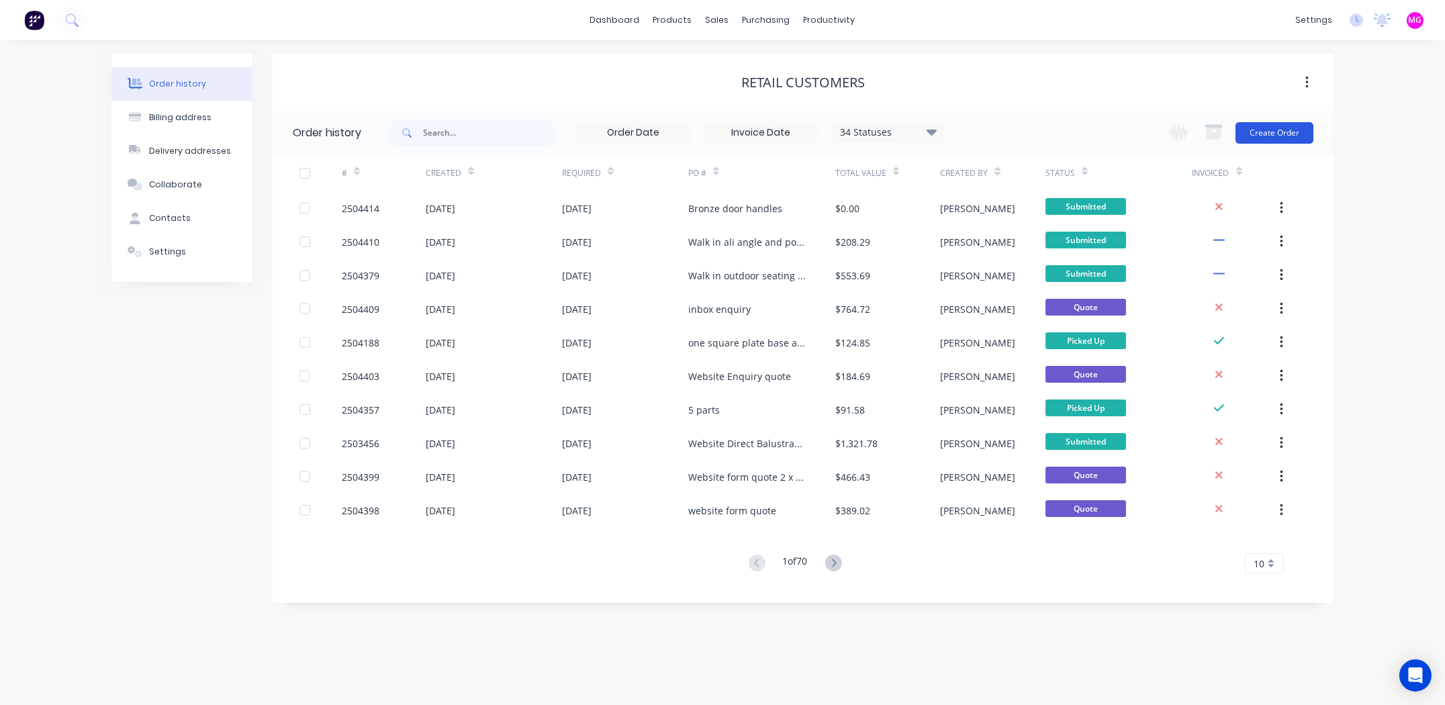
click at [1296, 128] on button "Create Order" at bounding box center [1275, 132] width 78 height 21
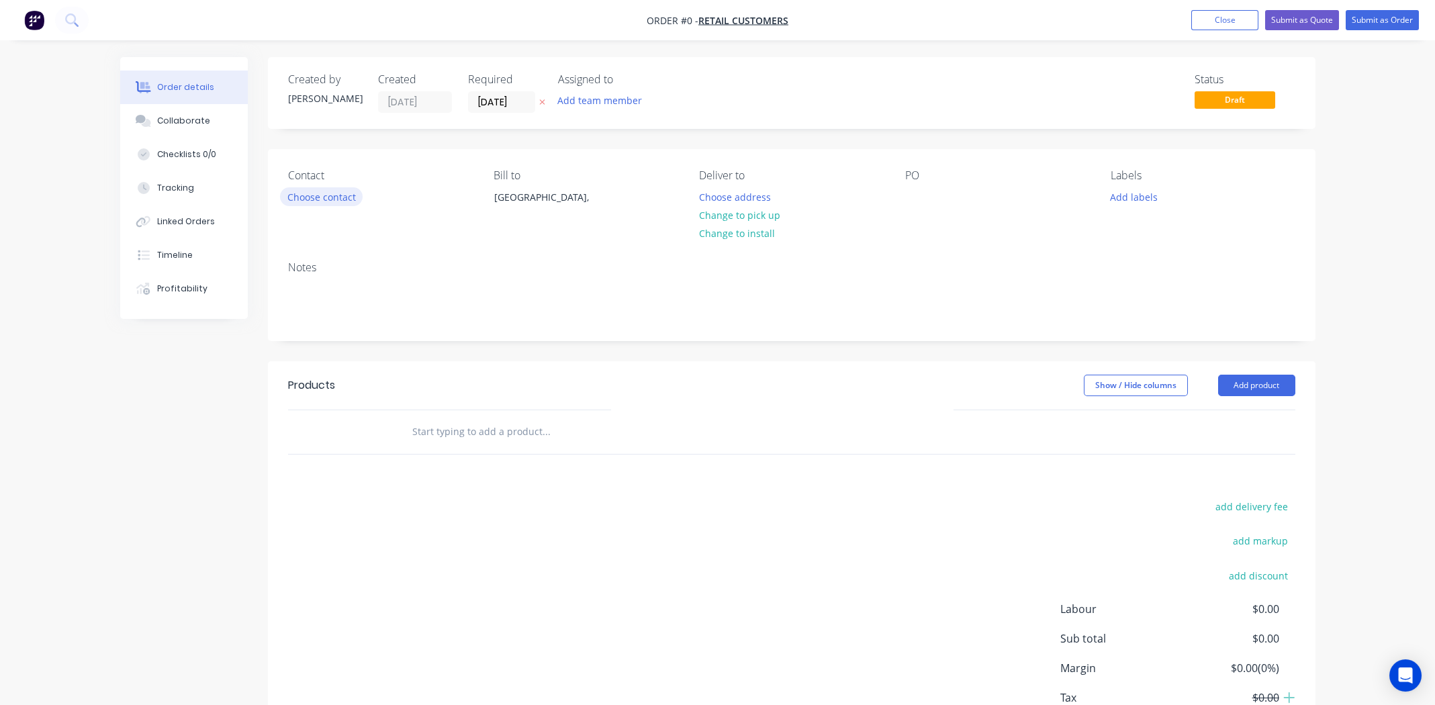
click at [313, 198] on button "Choose contact" at bounding box center [321, 196] width 83 height 18
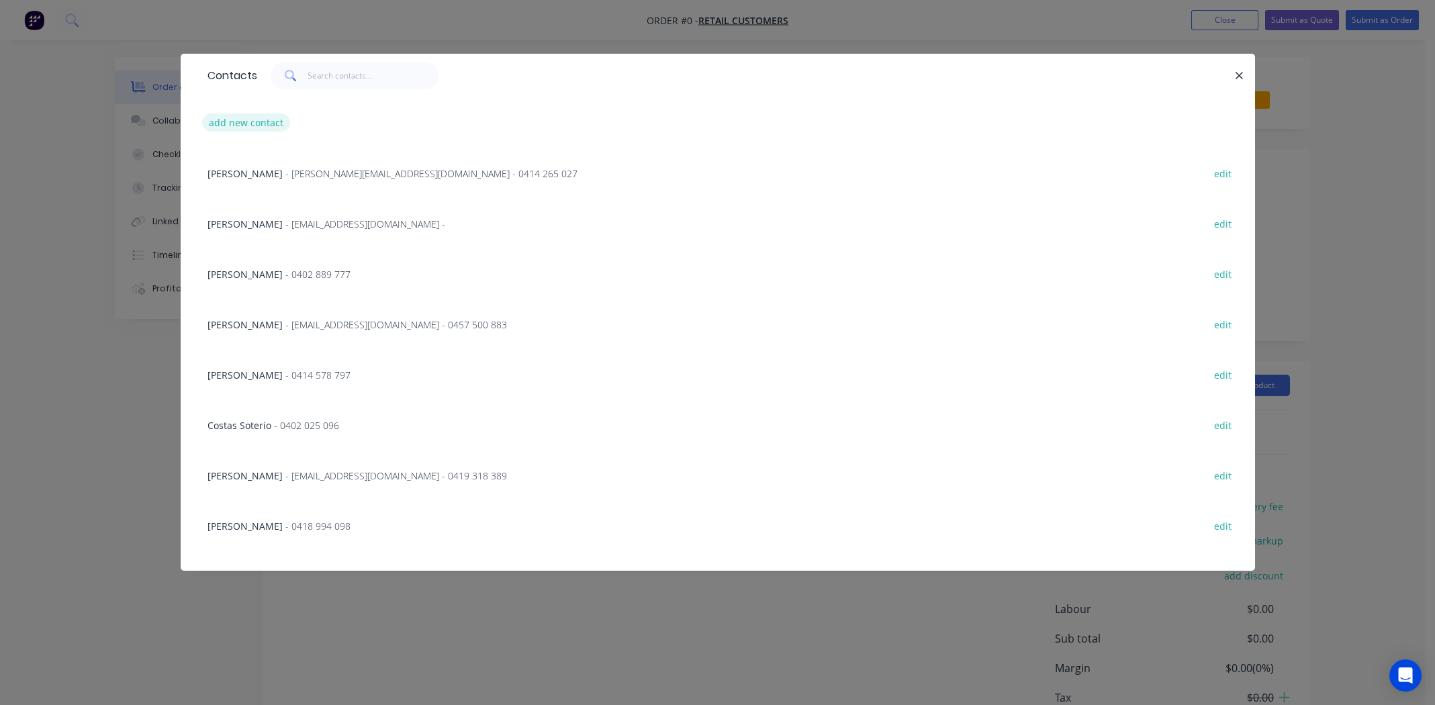
click at [250, 122] on button "add new contact" at bounding box center [246, 122] width 89 height 18
select select "AU"
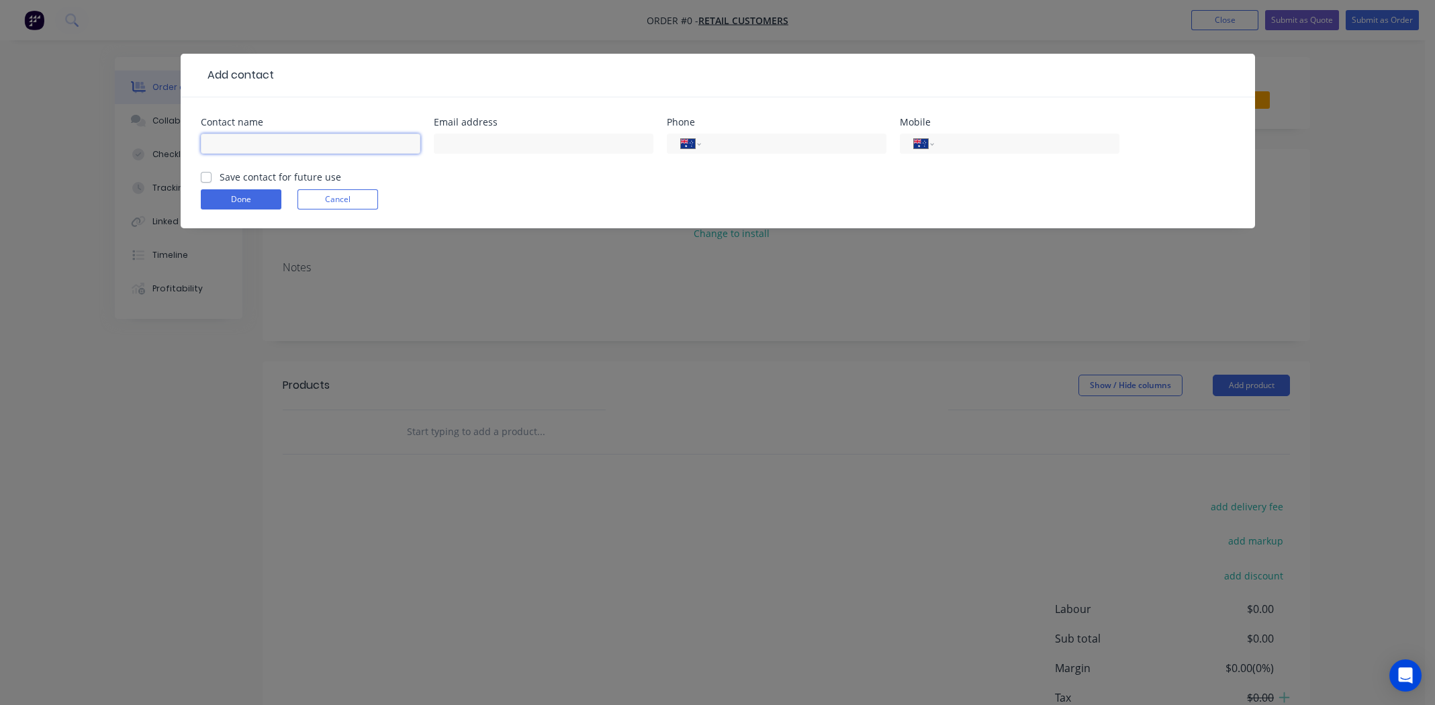
click at [330, 141] on input "text" at bounding box center [311, 144] width 220 height 20
type input "Theresa"
click at [498, 151] on input "text" at bounding box center [544, 144] width 220 height 20
type input "mtsierakowski@yahoo.com.au"
drag, startPoint x: 969, startPoint y: 136, endPoint x: 970, endPoint y: 144, distance: 8.1
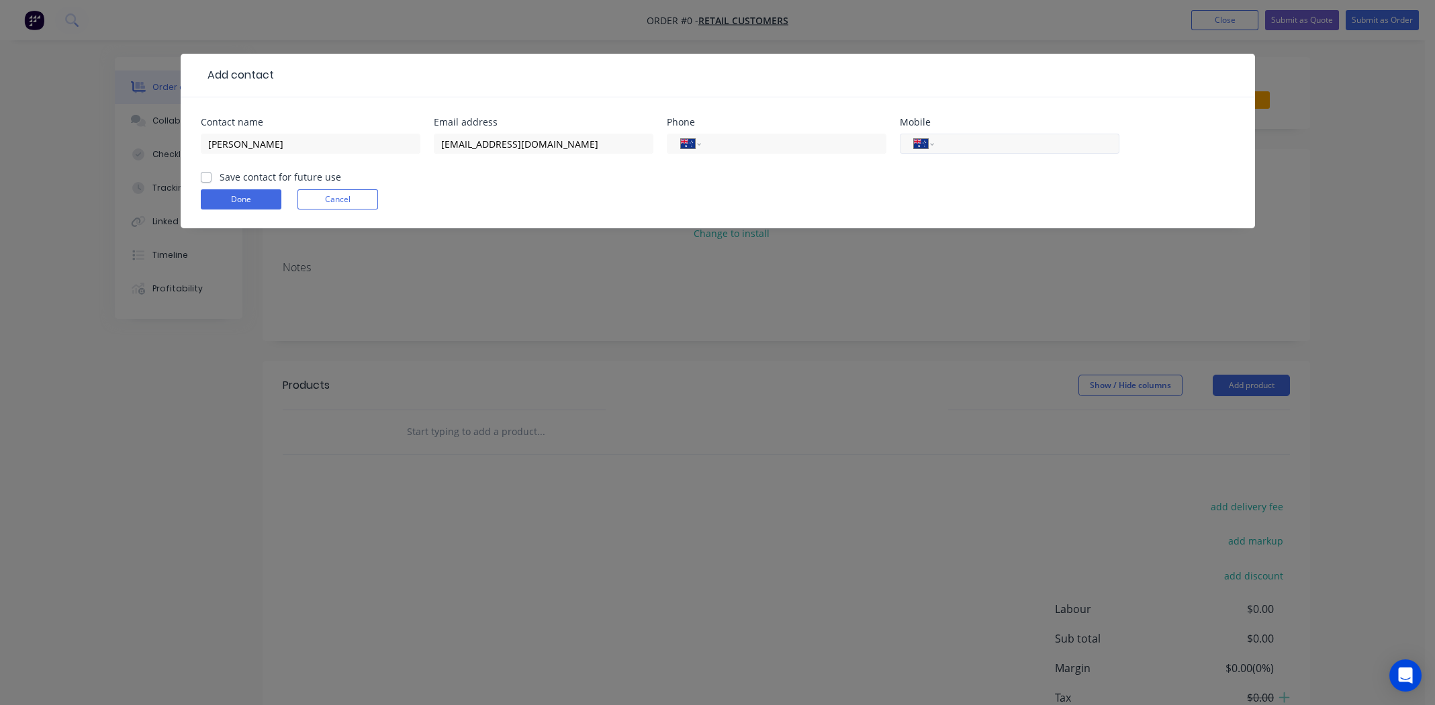
click at [969, 136] on input "tel" at bounding box center [1024, 143] width 161 height 15
type input "0409 587 355"
click at [220, 178] on label "Save contact for future use" at bounding box center [281, 177] width 122 height 14
click at [205, 178] on input "Save contact for future use" at bounding box center [206, 176] width 11 height 13
checkbox input "true"
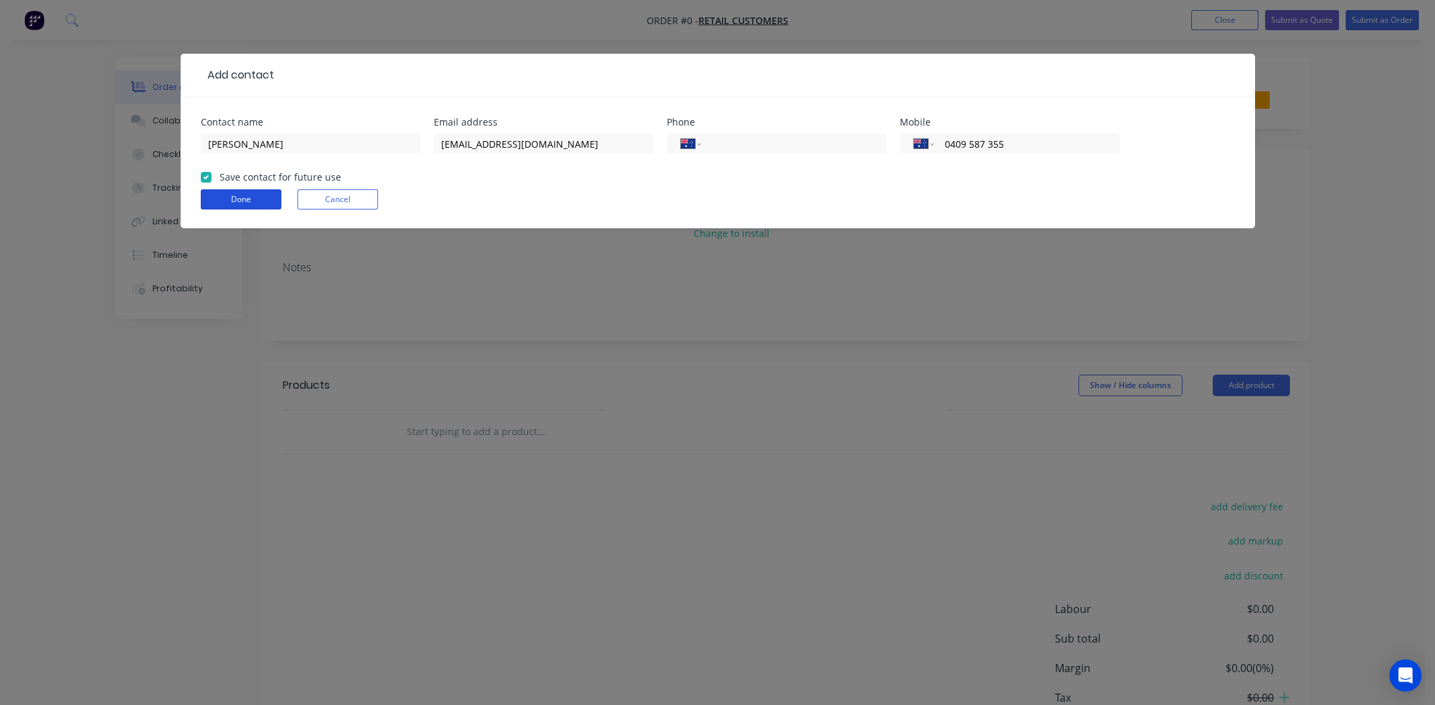
click at [255, 206] on button "Done" at bounding box center [241, 199] width 81 height 20
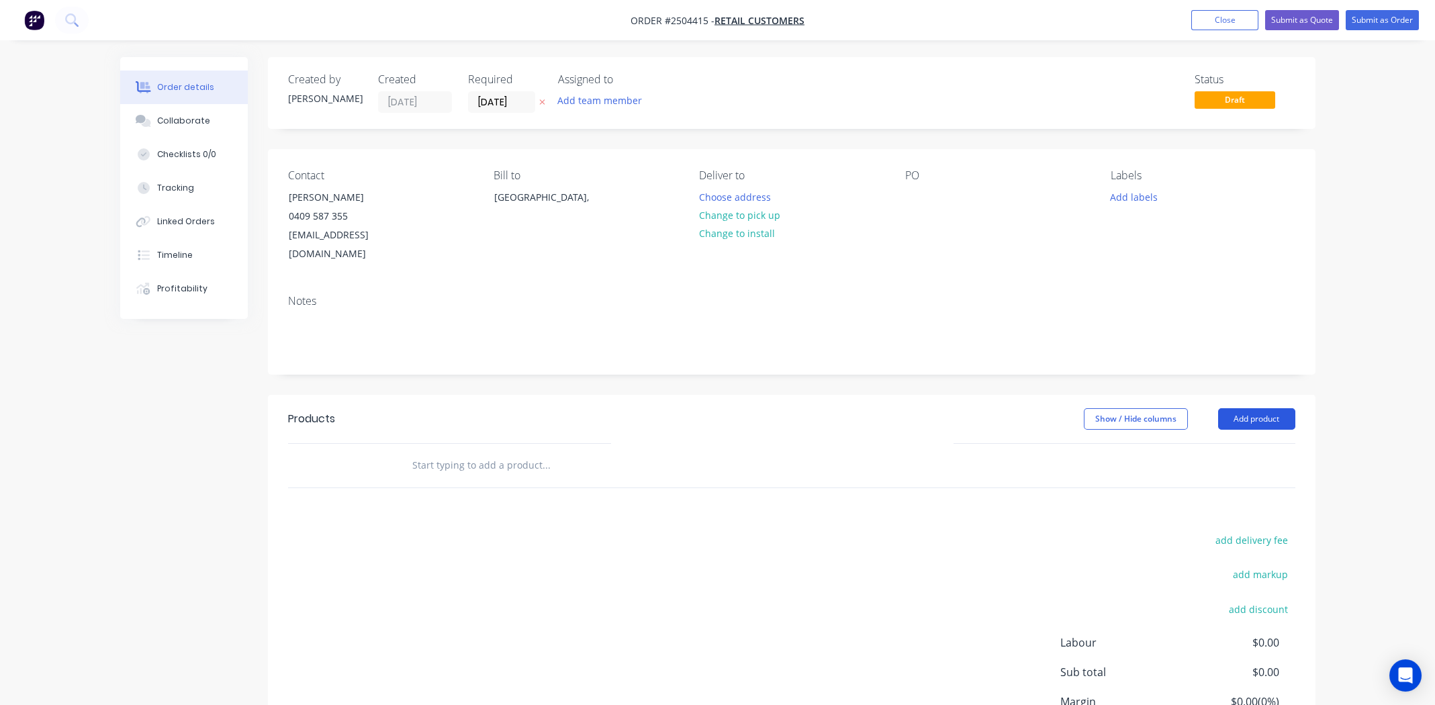
click at [1267, 408] on button "Add product" at bounding box center [1256, 418] width 77 height 21
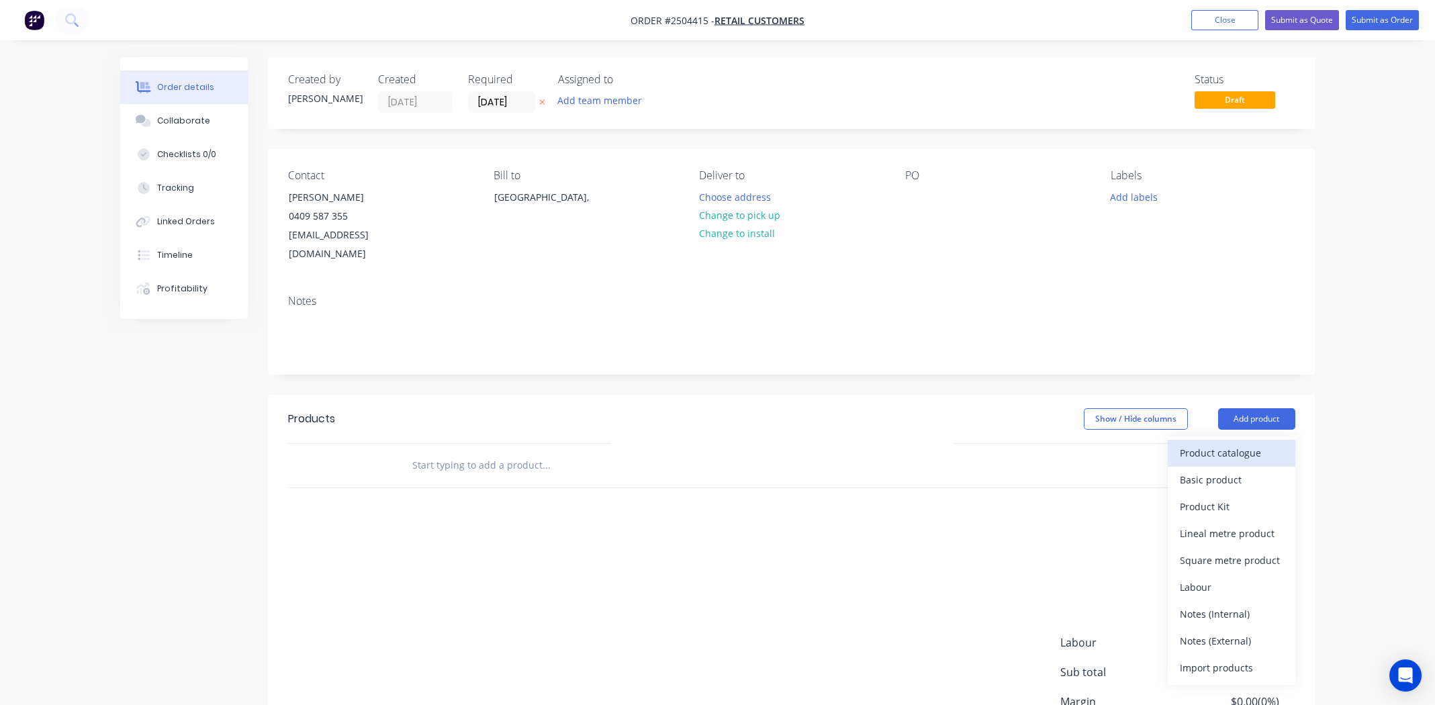
click at [1246, 443] on div "Product catalogue" at bounding box center [1231, 452] width 103 height 19
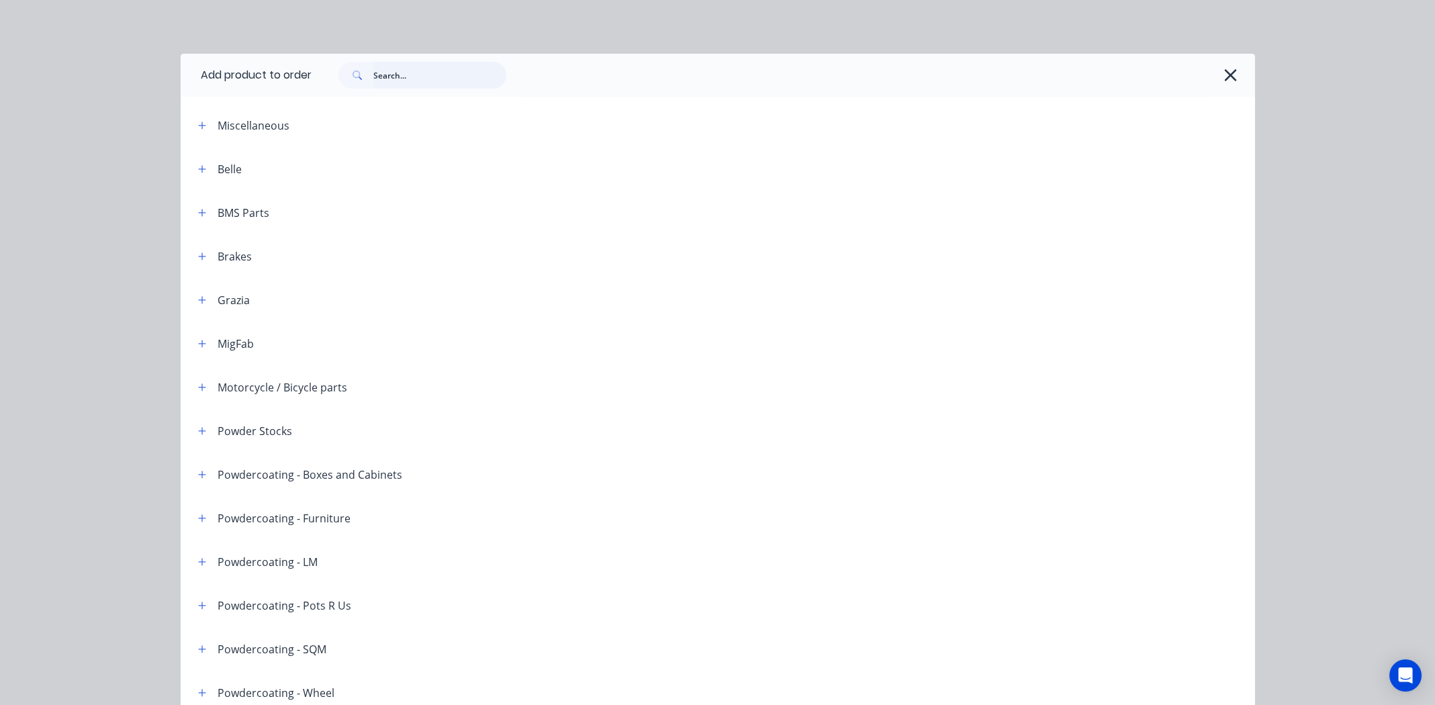
click at [422, 68] on input "text" at bounding box center [439, 75] width 133 height 27
click at [406, 74] on input "text" at bounding box center [439, 75] width 133 height 27
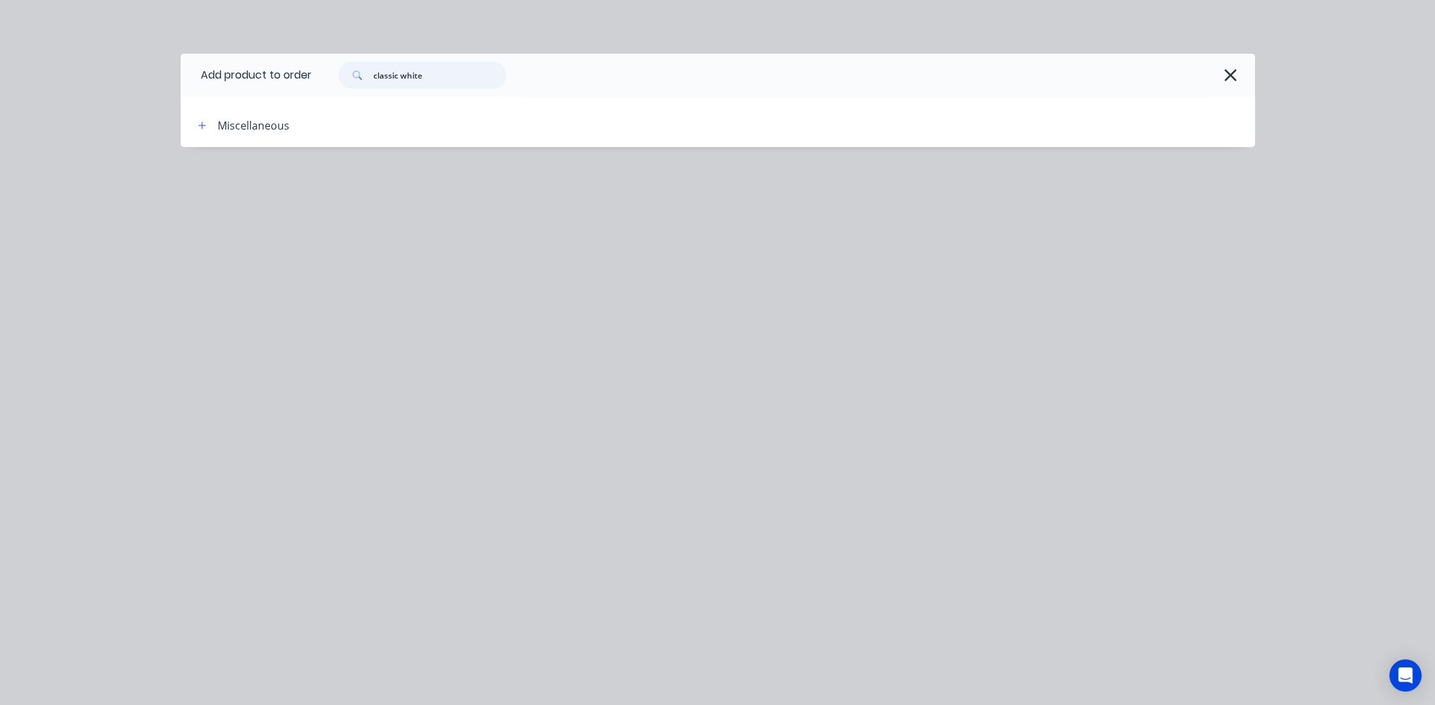
drag, startPoint x: 447, startPoint y: 76, endPoint x: 322, endPoint y: 72, distance: 125.6
click at [322, 72] on div "classic white" at bounding box center [777, 75] width 930 height 27
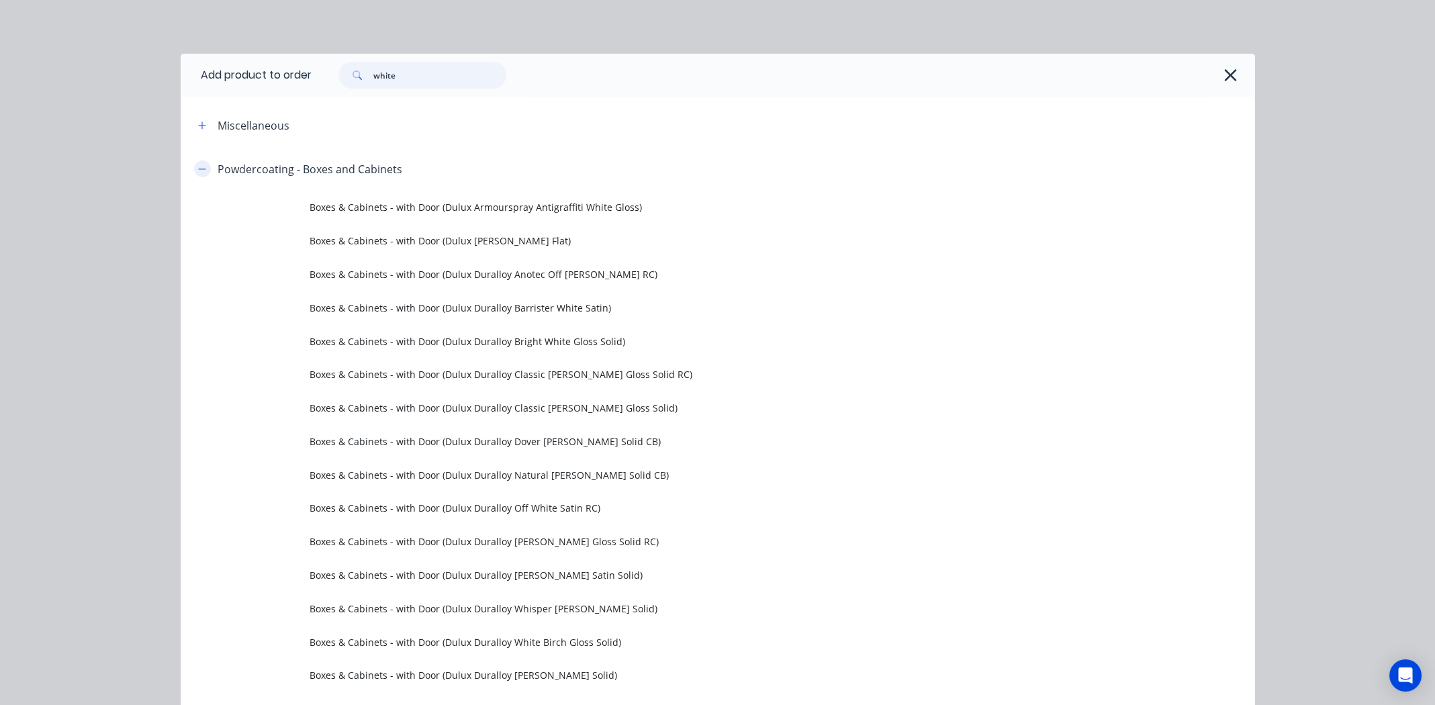
type input "white"
click at [201, 169] on icon "button" at bounding box center [202, 169] width 8 height 9
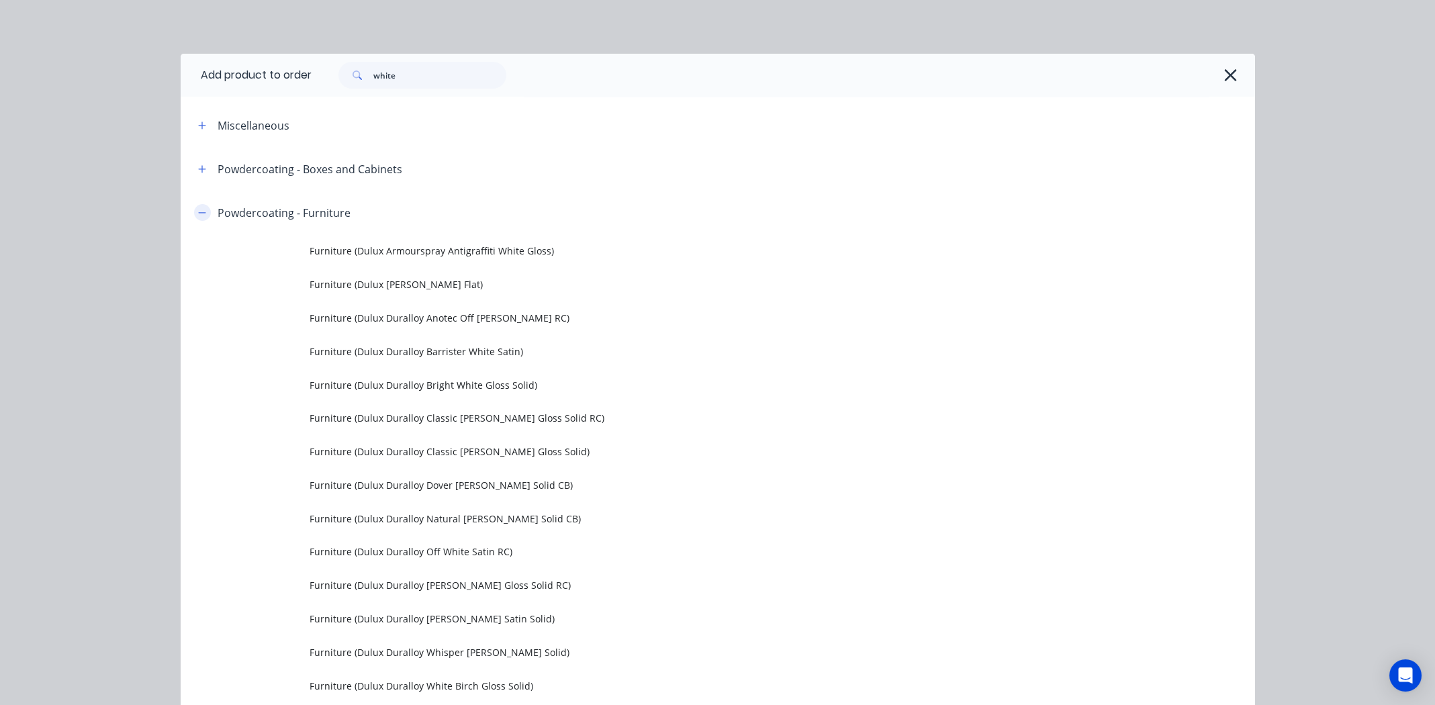
click at [199, 212] on icon "button" at bounding box center [201, 212] width 7 height 1
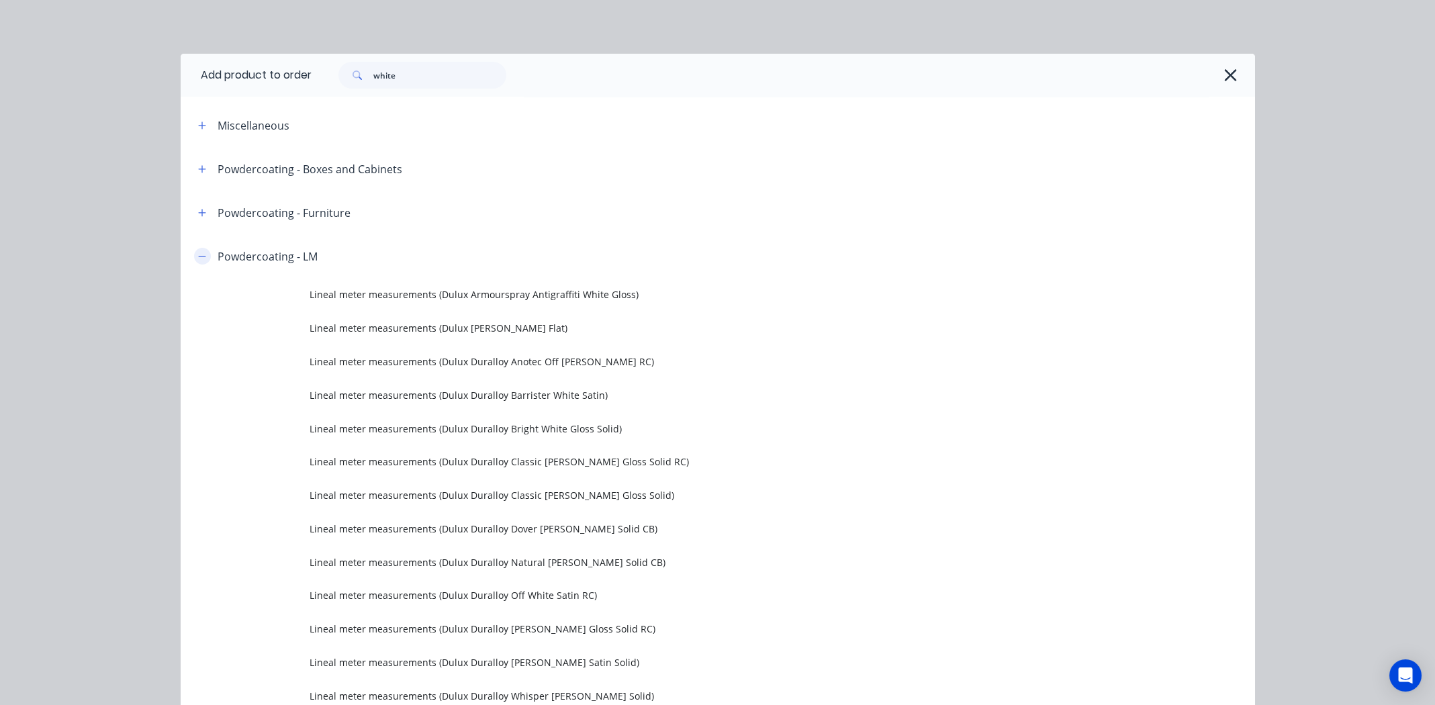
click at [200, 252] on icon "button" at bounding box center [202, 256] width 8 height 9
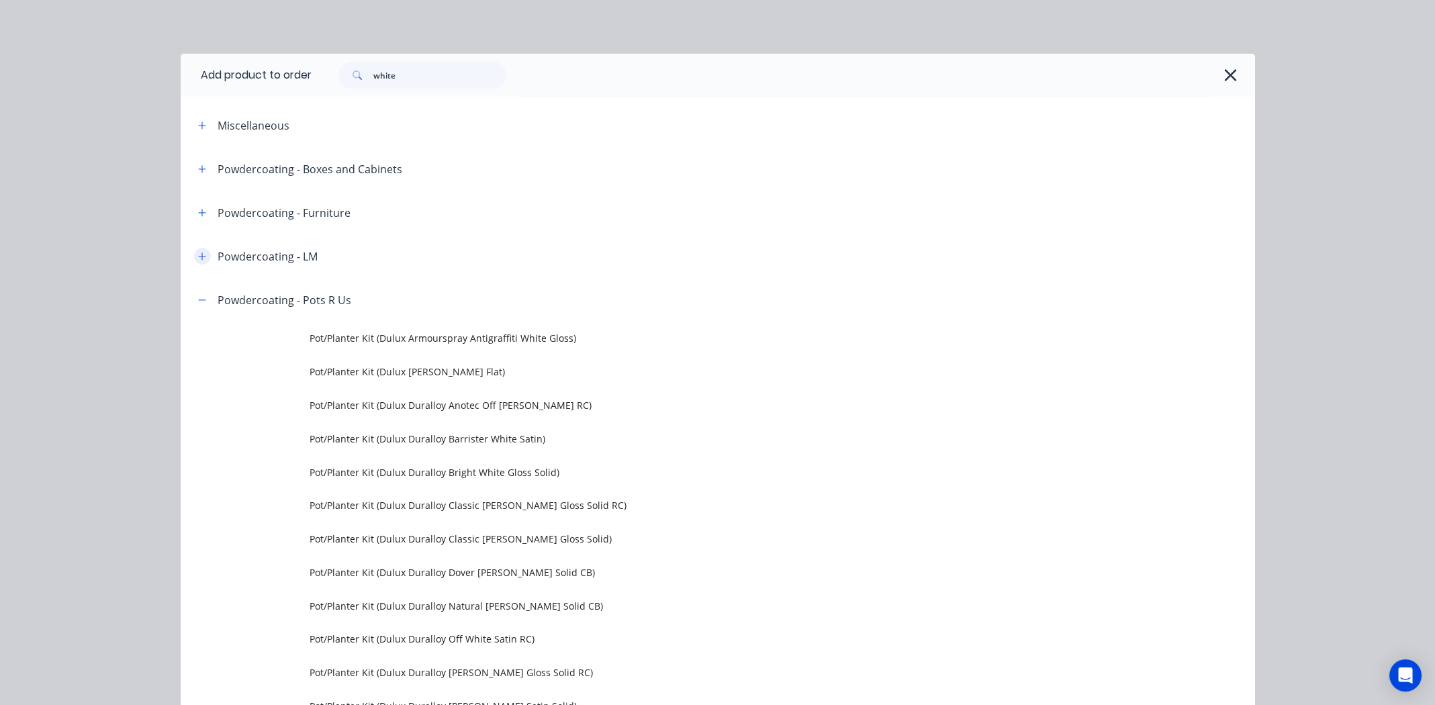
click at [199, 256] on icon "button" at bounding box center [201, 256] width 7 height 7
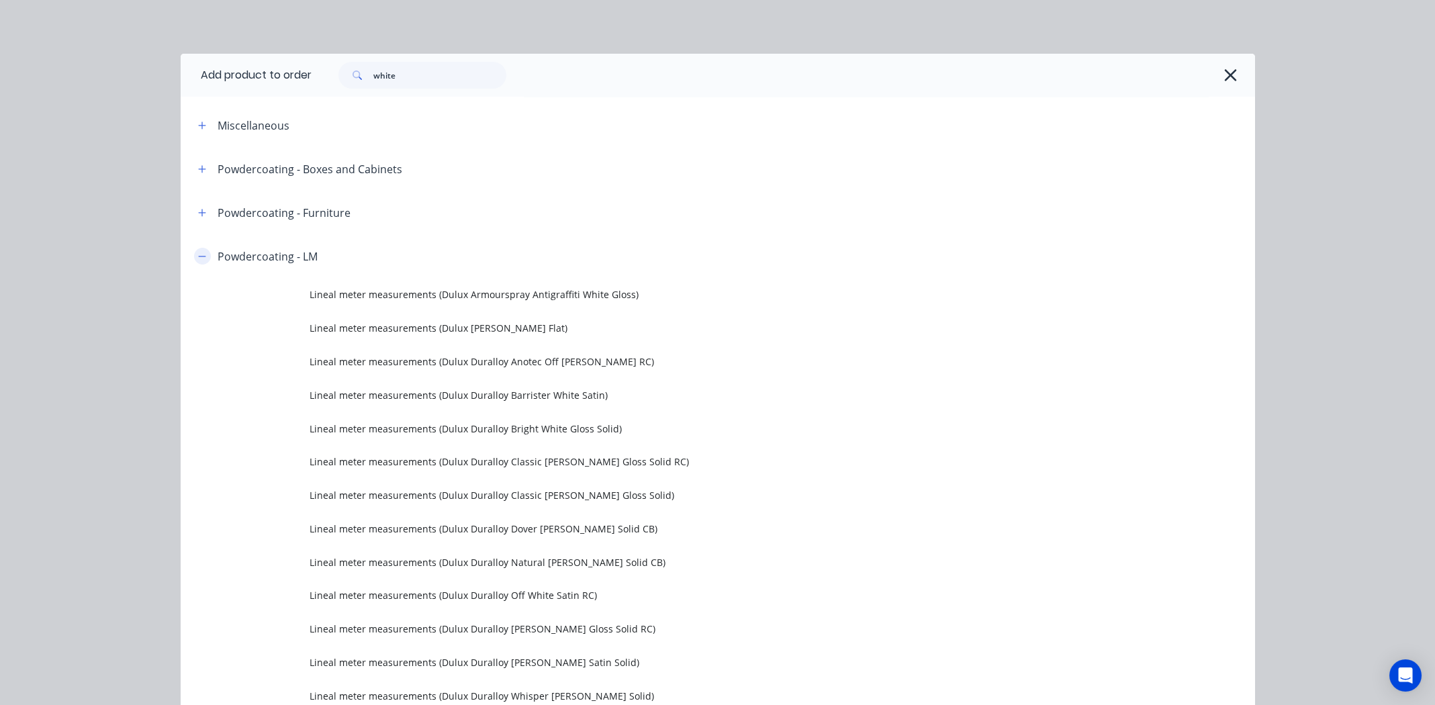
click at [199, 258] on icon "button" at bounding box center [202, 256] width 8 height 9
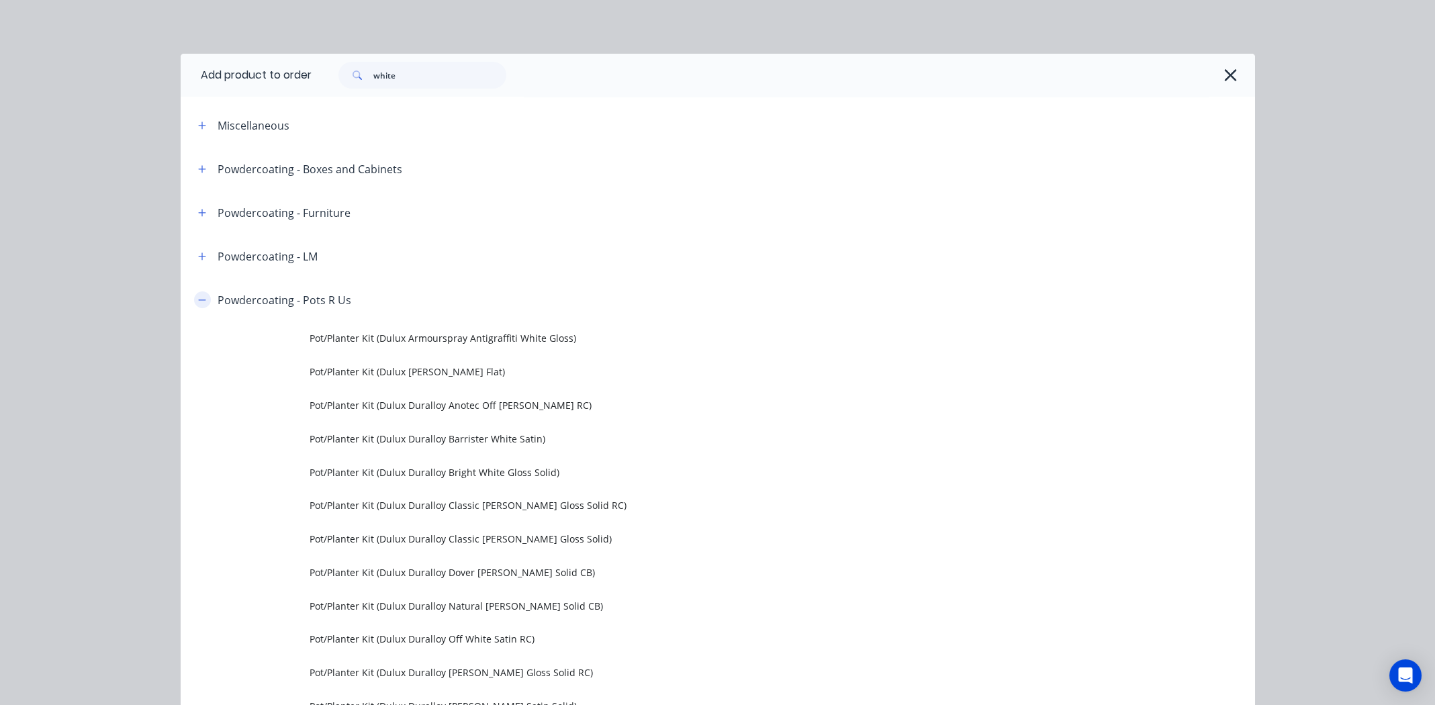
click at [200, 295] on icon "button" at bounding box center [202, 299] width 8 height 9
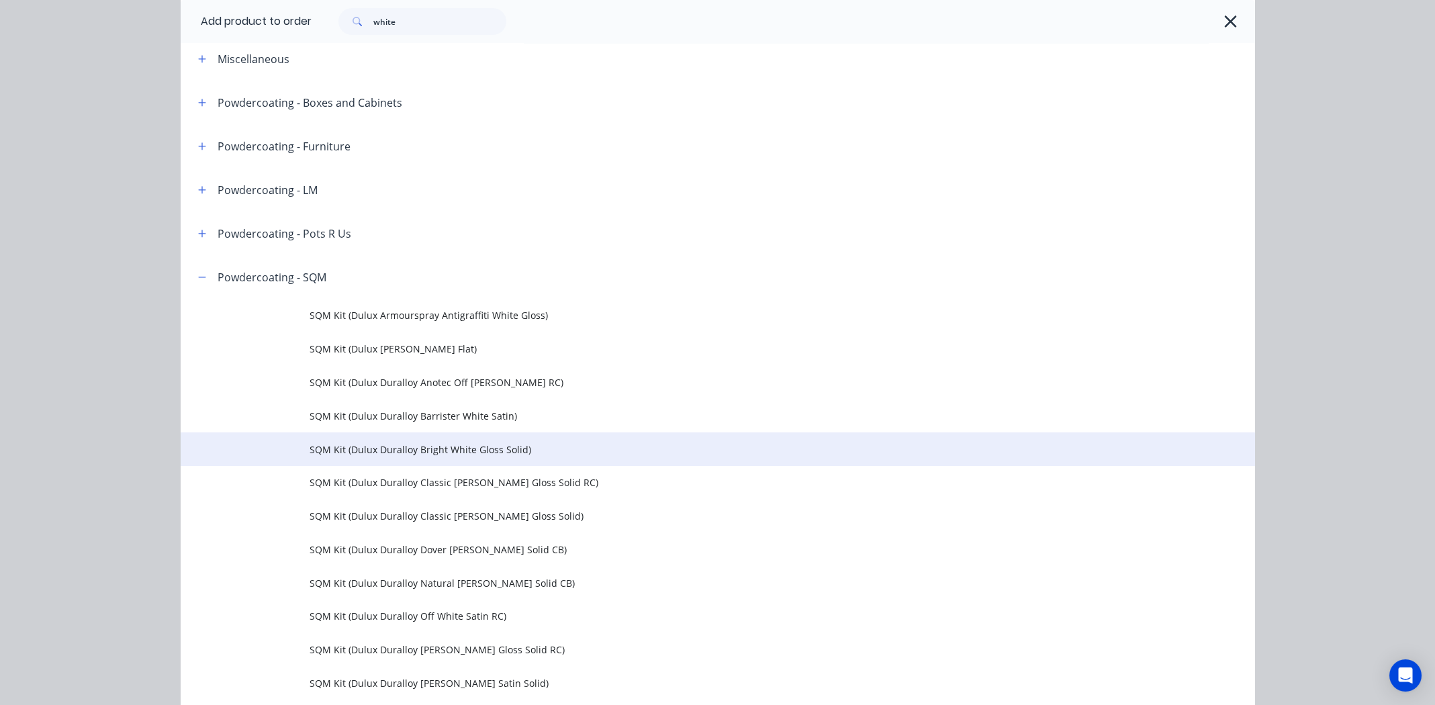
scroll to position [134, 0]
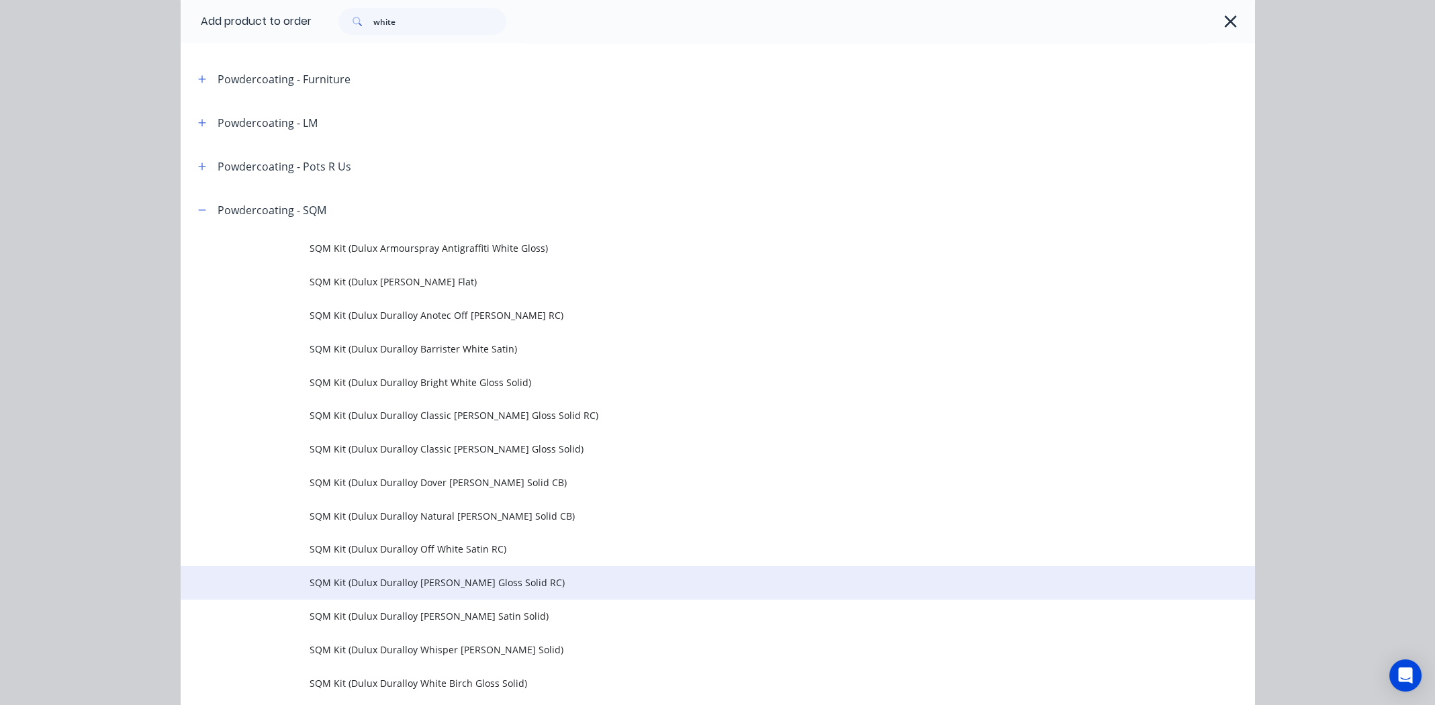
click at [430, 583] on span "SQM Kit (Dulux Duralloy Pearl White Gloss Solid RC)" at bounding box center [688, 583] width 756 height 14
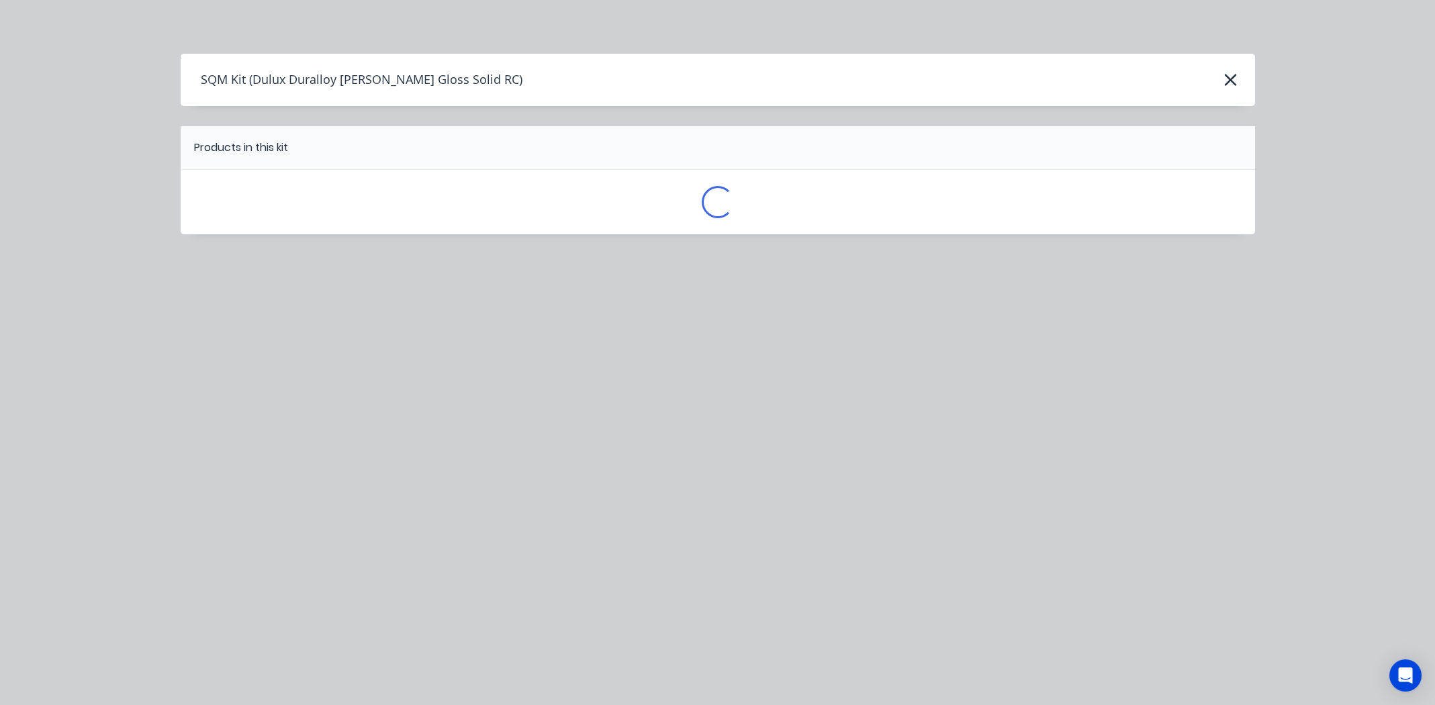
scroll to position [0, 0]
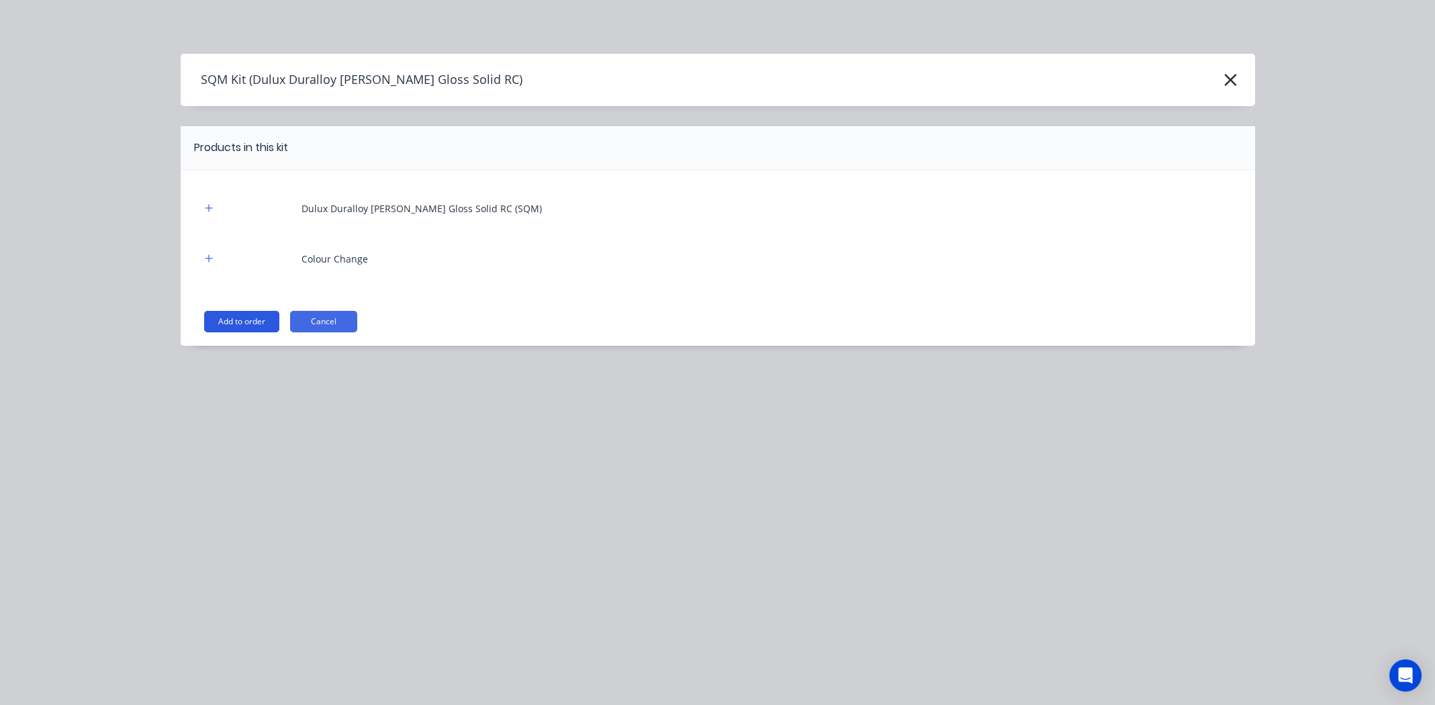
click at [249, 316] on button "Add to order" at bounding box center [241, 321] width 75 height 21
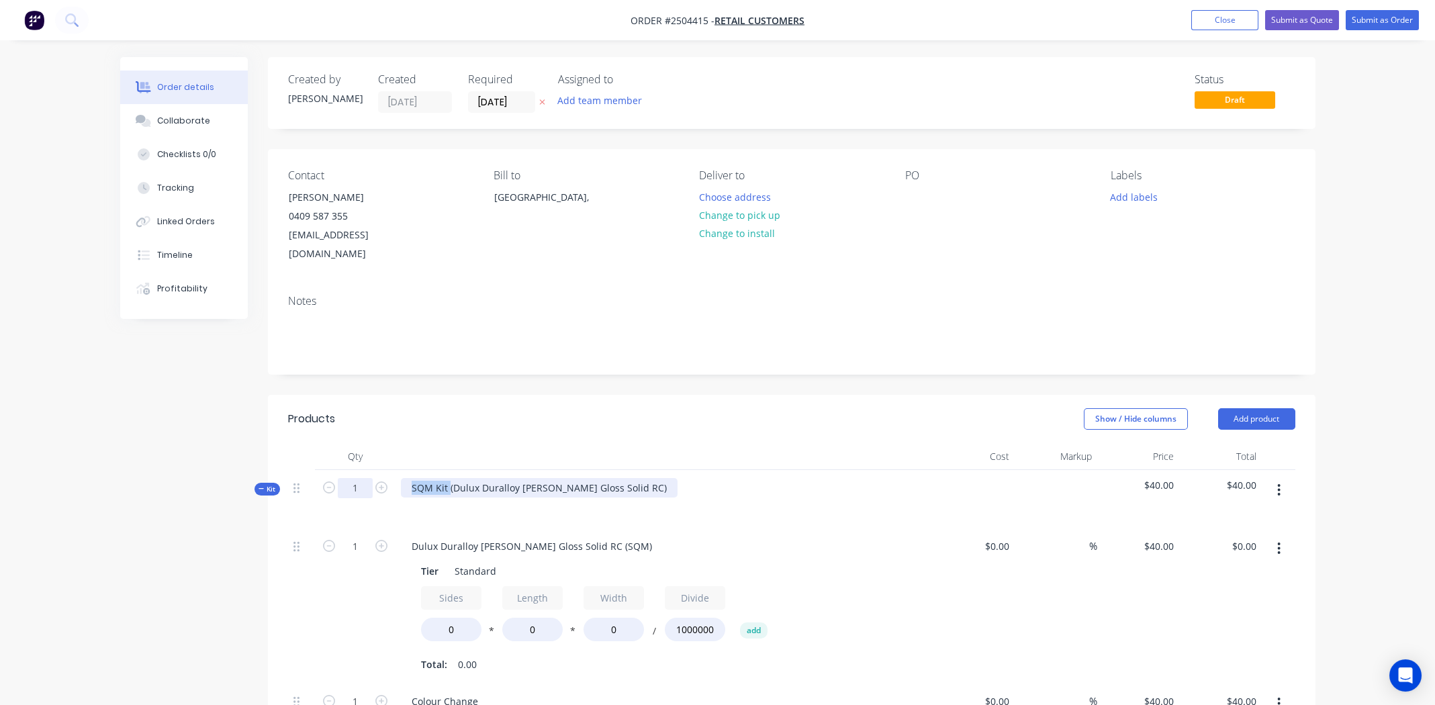
drag, startPoint x: 449, startPoint y: 463, endPoint x: 359, endPoint y: 461, distance: 89.3
click at [359, 470] on div "Kit 1 SQM Kit (Dulux Duralloy Pearl White Gloss Solid RC) $40.00 $40.00" at bounding box center [791, 499] width 1007 height 58
click at [1278, 541] on icon "button" at bounding box center [1278, 548] width 3 height 15
click at [1222, 628] on div "Delete" at bounding box center [1231, 637] width 103 height 19
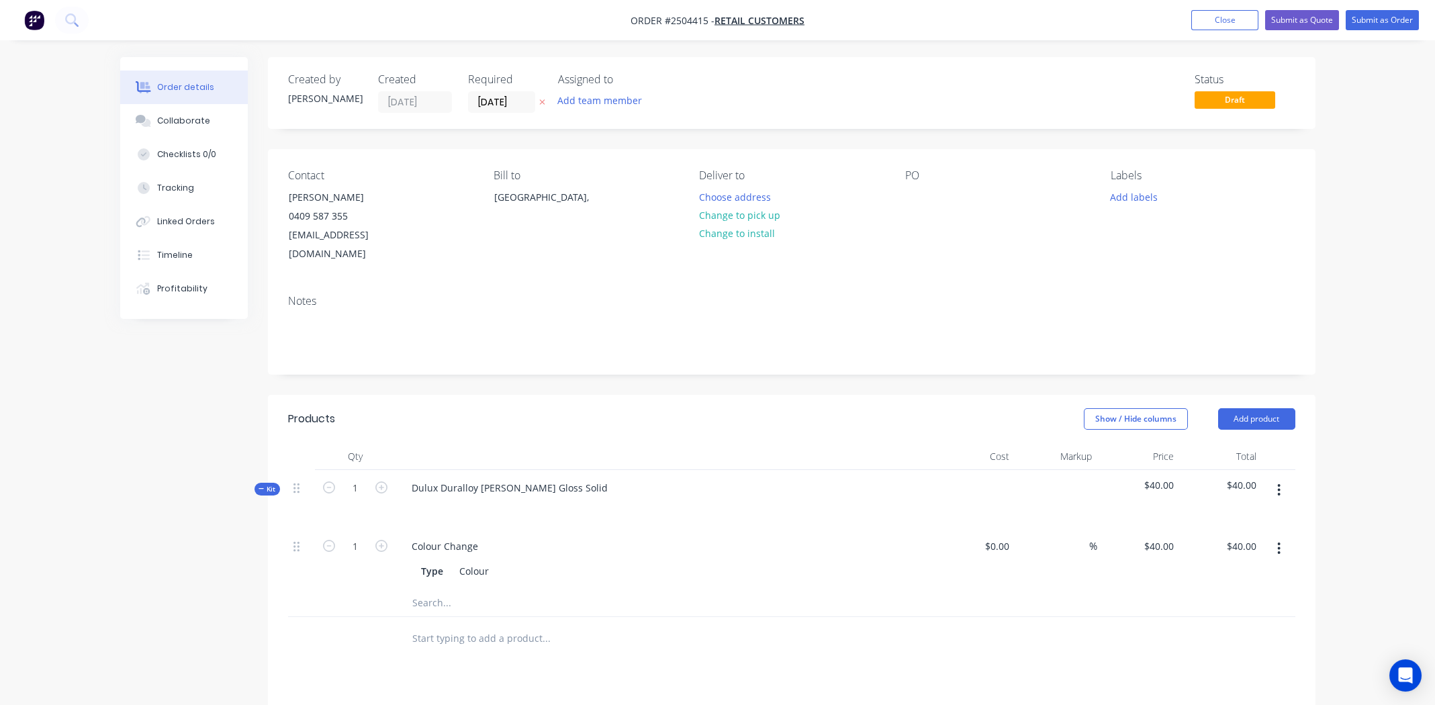
click at [1285, 478] on button "button" at bounding box center [1279, 490] width 32 height 24
click at [1250, 516] on div "Add product to kit" at bounding box center [1231, 525] width 103 height 19
click at [1204, 596] on div "Basic product" at bounding box center [1231, 605] width 103 height 19
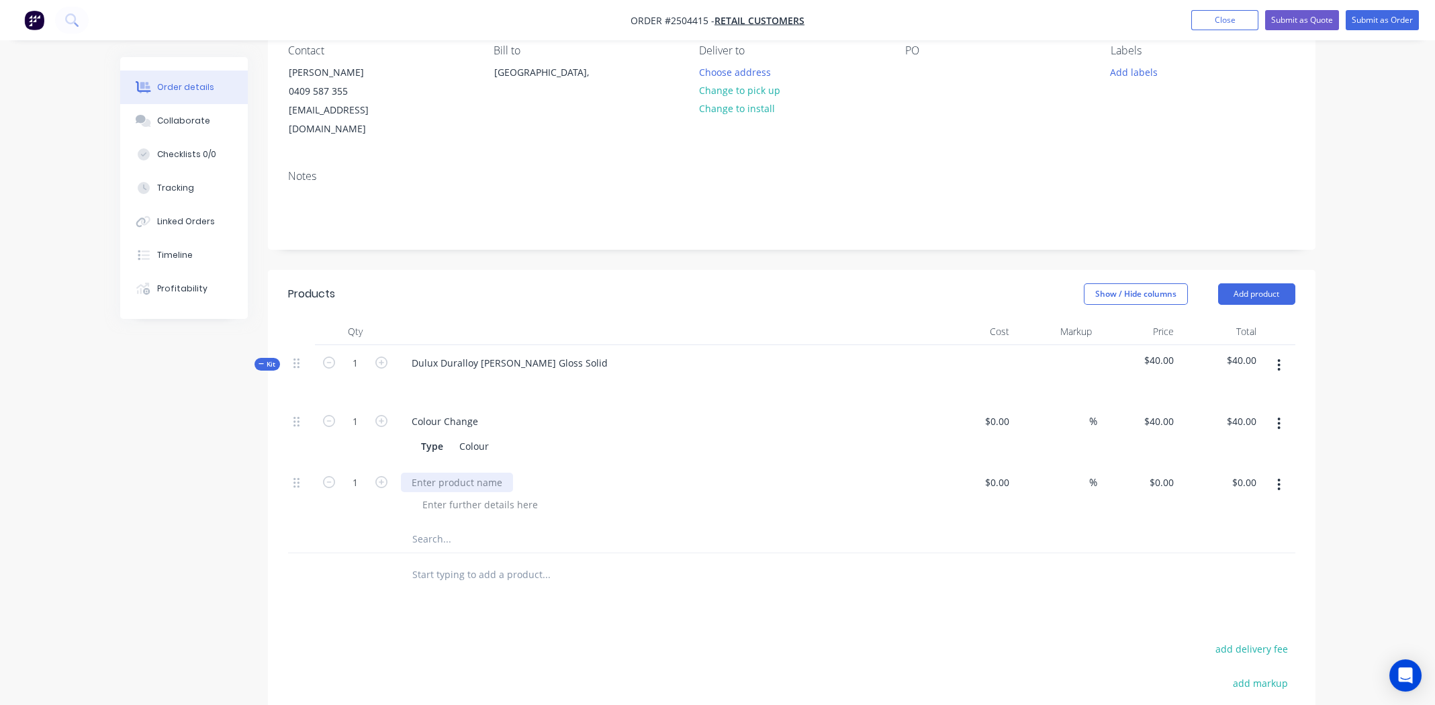
scroll to position [134, 0]
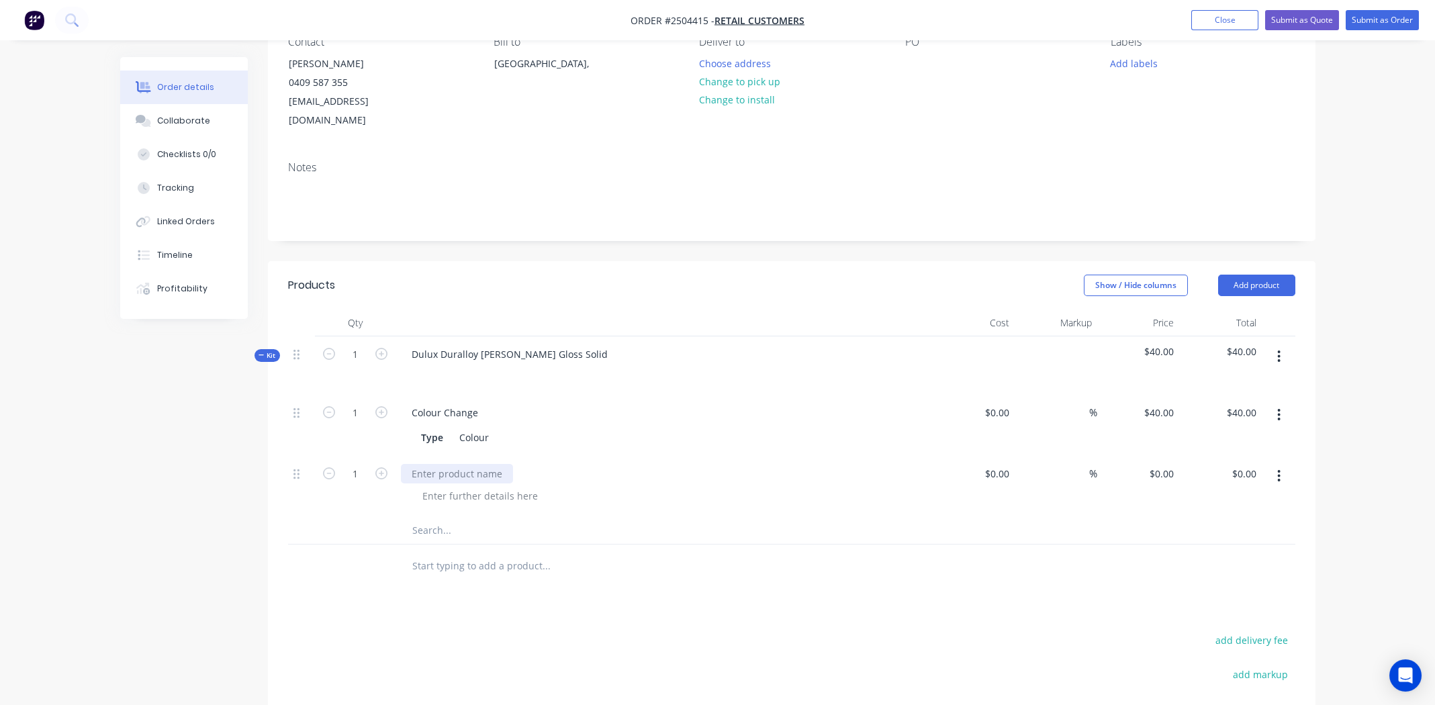
click at [453, 464] on div at bounding box center [457, 473] width 112 height 19
click at [461, 464] on div at bounding box center [457, 473] width 112 height 19
drag, startPoint x: 473, startPoint y: 447, endPoint x: 463, endPoint y: 453, distance: 12.1
click at [473, 464] on div at bounding box center [457, 473] width 112 height 19
click at [459, 464] on div at bounding box center [457, 473] width 112 height 19
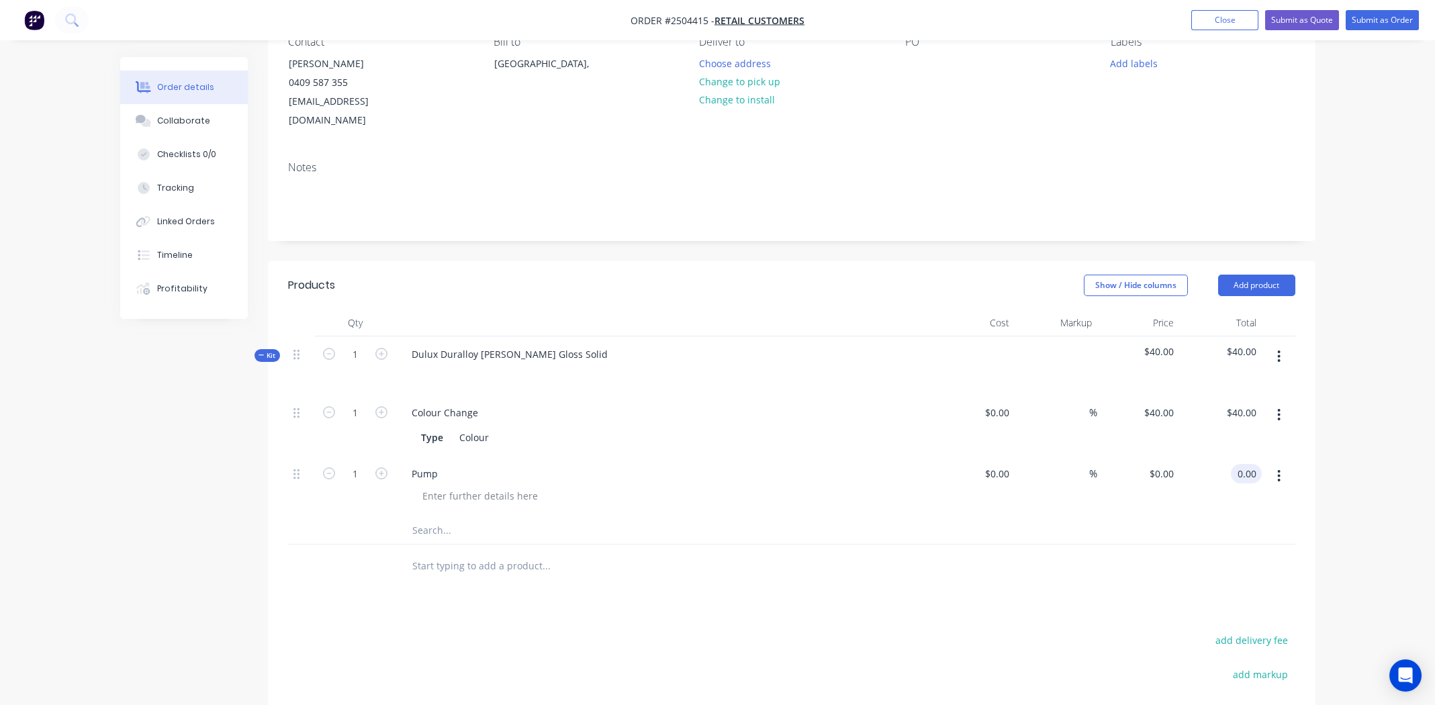
click at [1244, 464] on input "0.00" at bounding box center [1249, 473] width 26 height 19
type input "50"
type input "$50.00"
click at [1314, 477] on div "Qty Cost Markup Price Total Kit 1 Dulux Duralloy Pearl White Gloss Solid $90.00…" at bounding box center [792, 449] width 1048 height 279
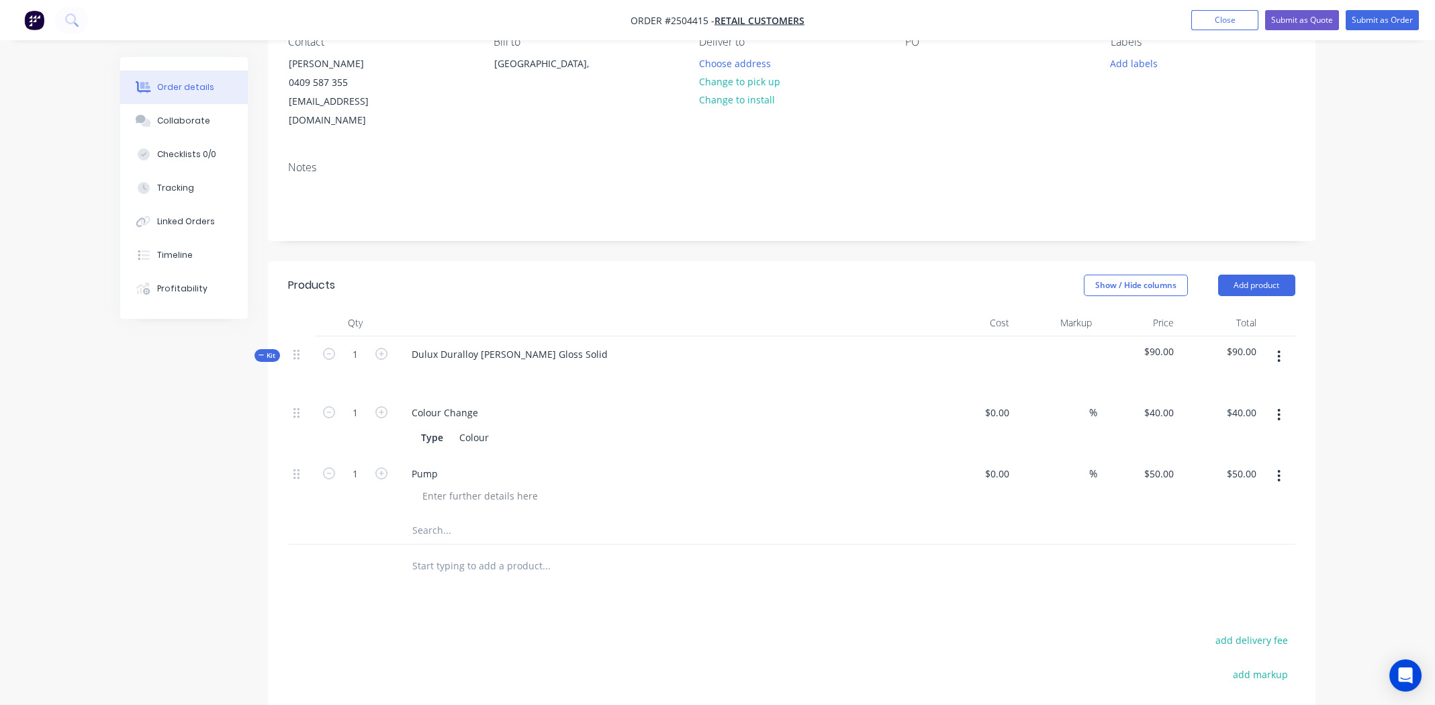
click at [1277, 349] on icon "button" at bounding box center [1278, 356] width 3 height 15
click at [1228, 436] on div "Duplicate" at bounding box center [1231, 445] width 103 height 19
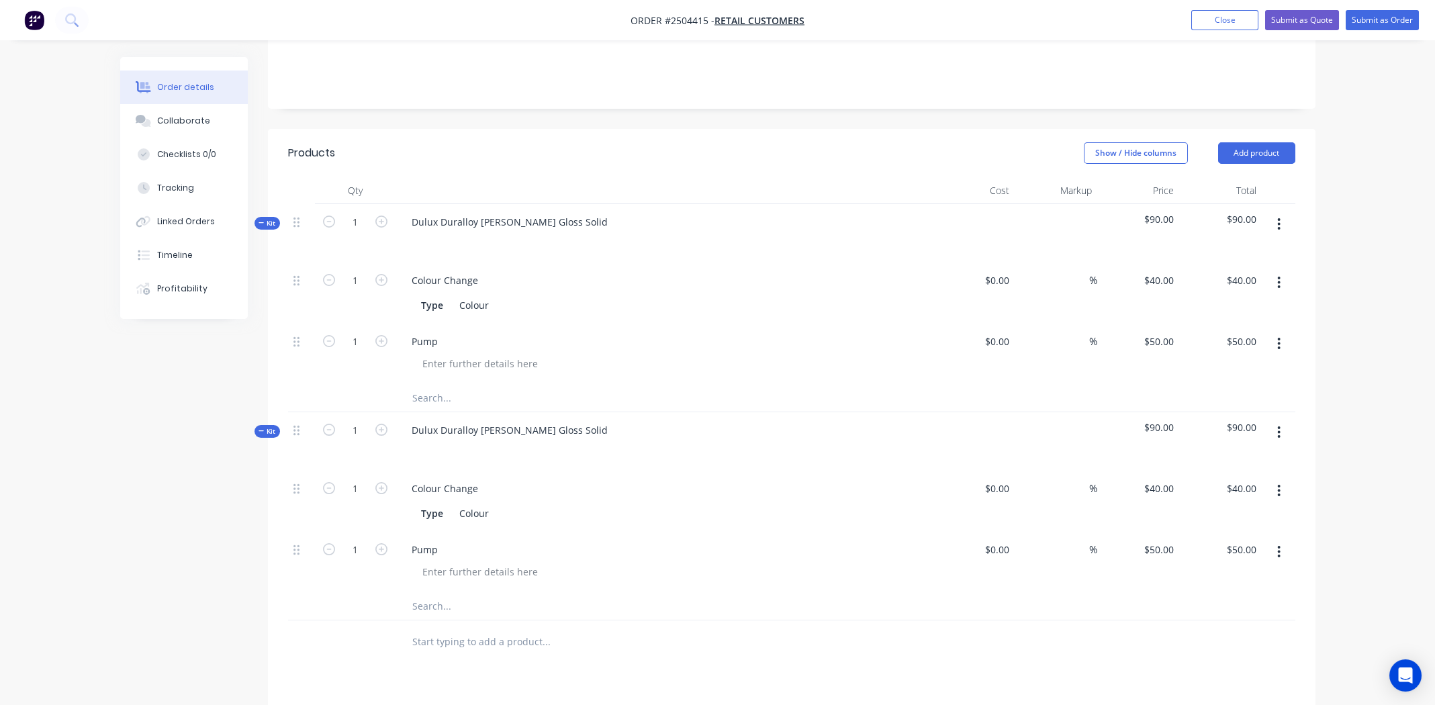
scroll to position [268, 0]
click at [580, 418] on div "Dulux Duralloy Pearl White Gloss Solid" at bounding box center [510, 427] width 218 height 19
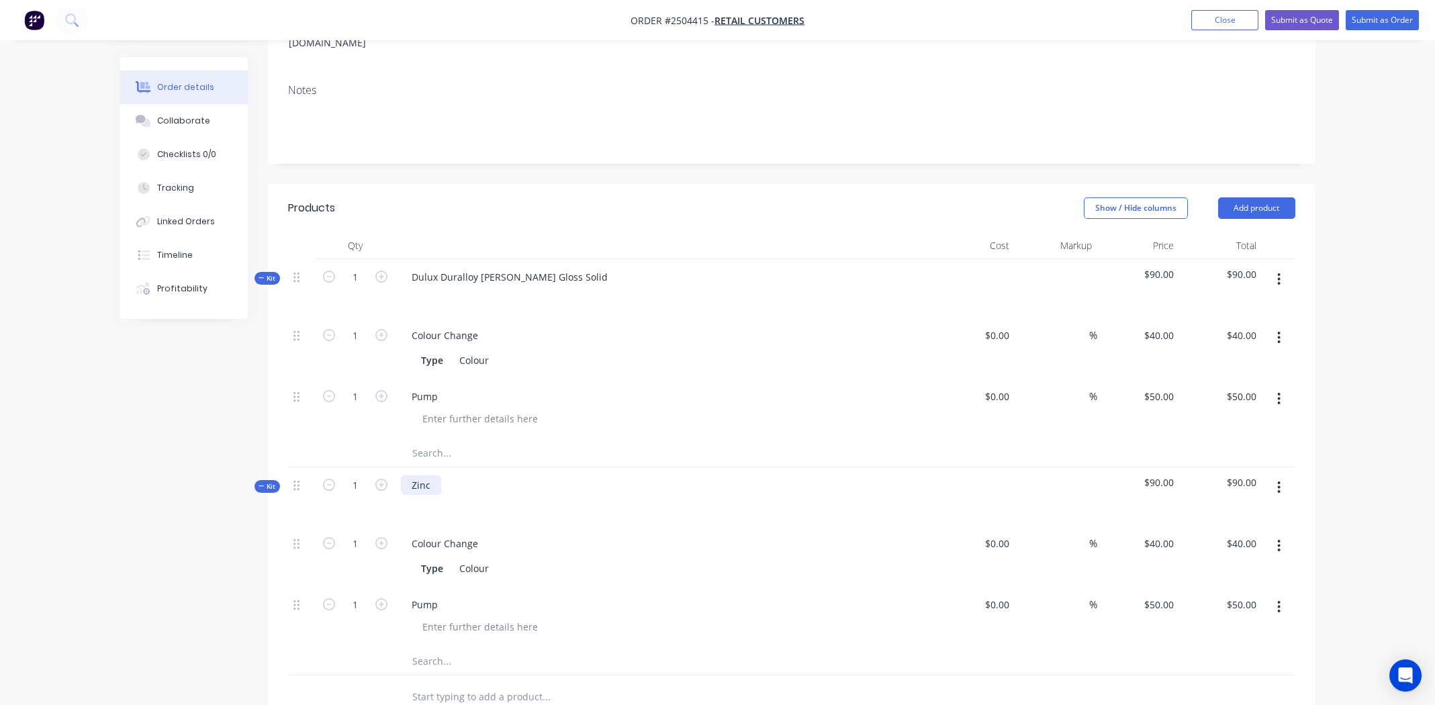
scroll to position [0, 0]
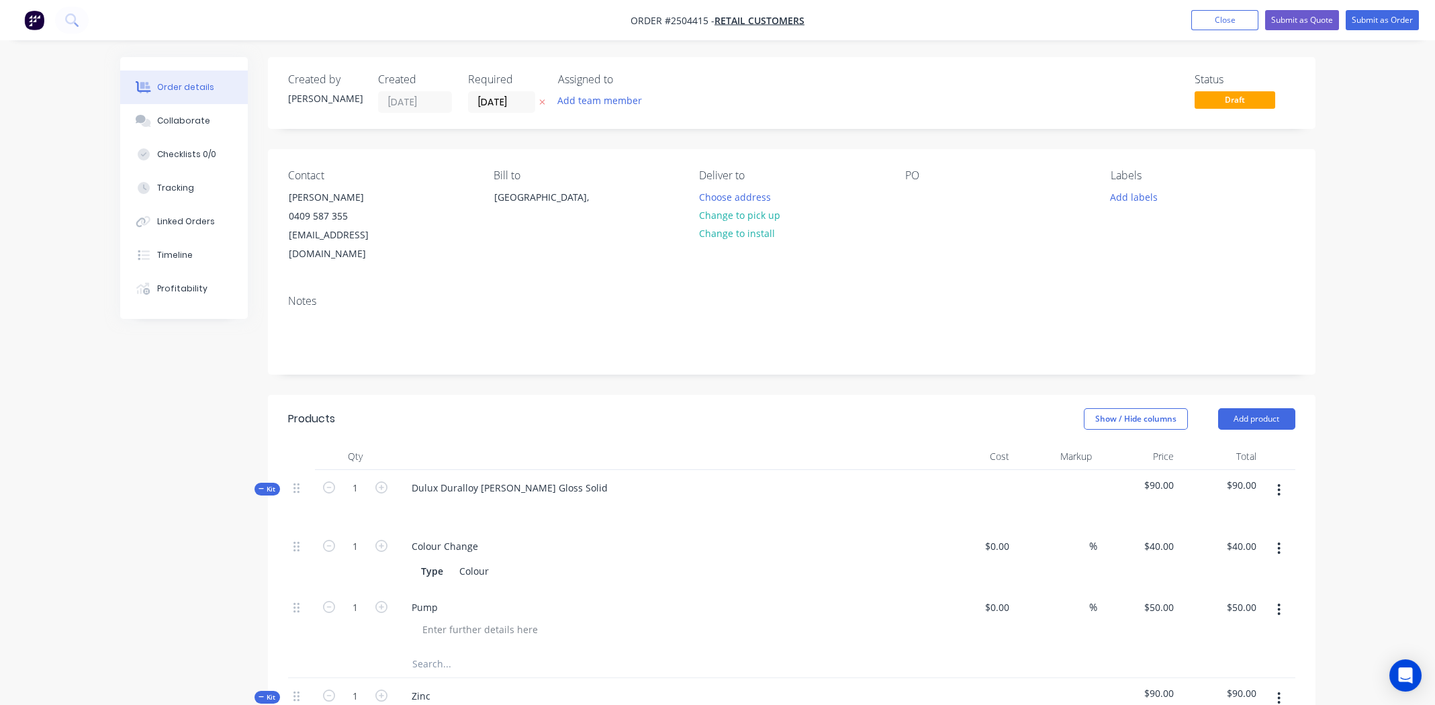
click at [1280, 483] on icon "button" at bounding box center [1278, 490] width 3 height 15
click at [1244, 516] on div "Add product to kit" at bounding box center [1231, 525] width 103 height 19
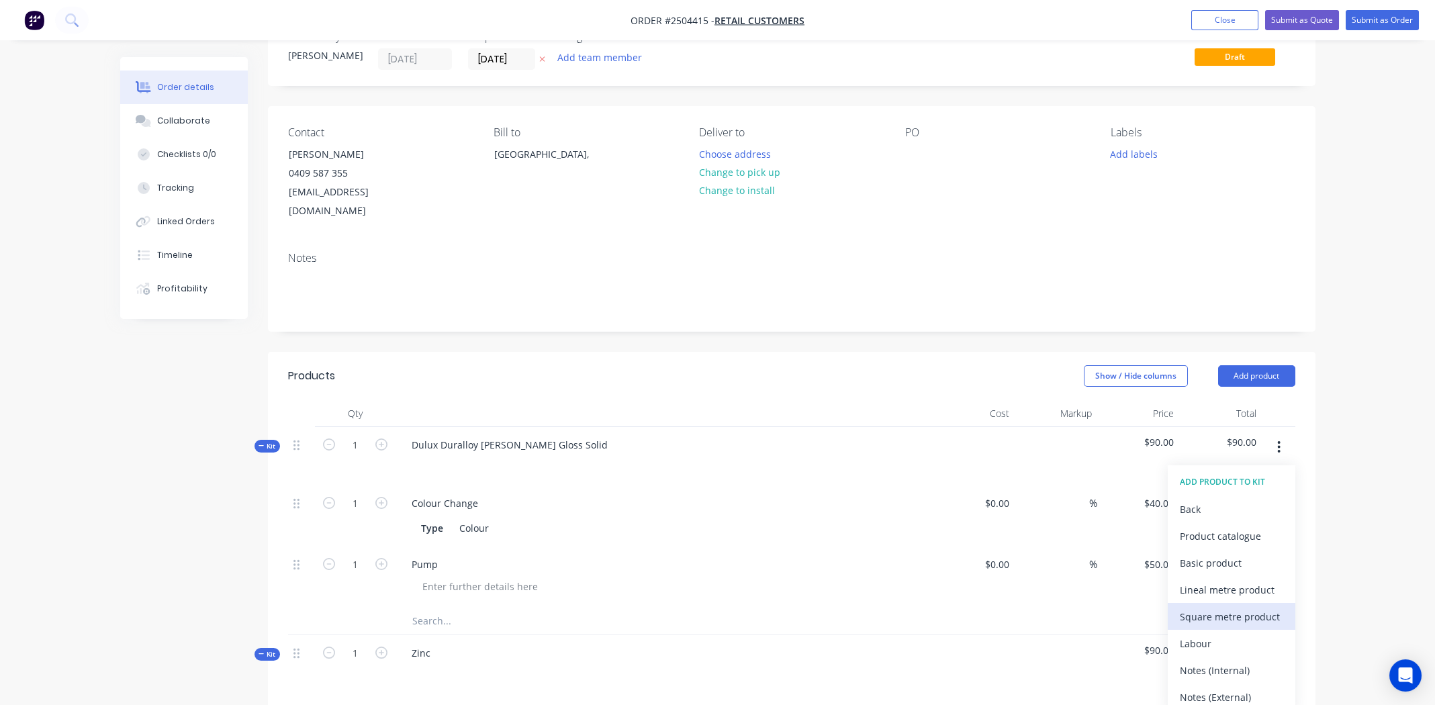
scroll to position [66, 0]
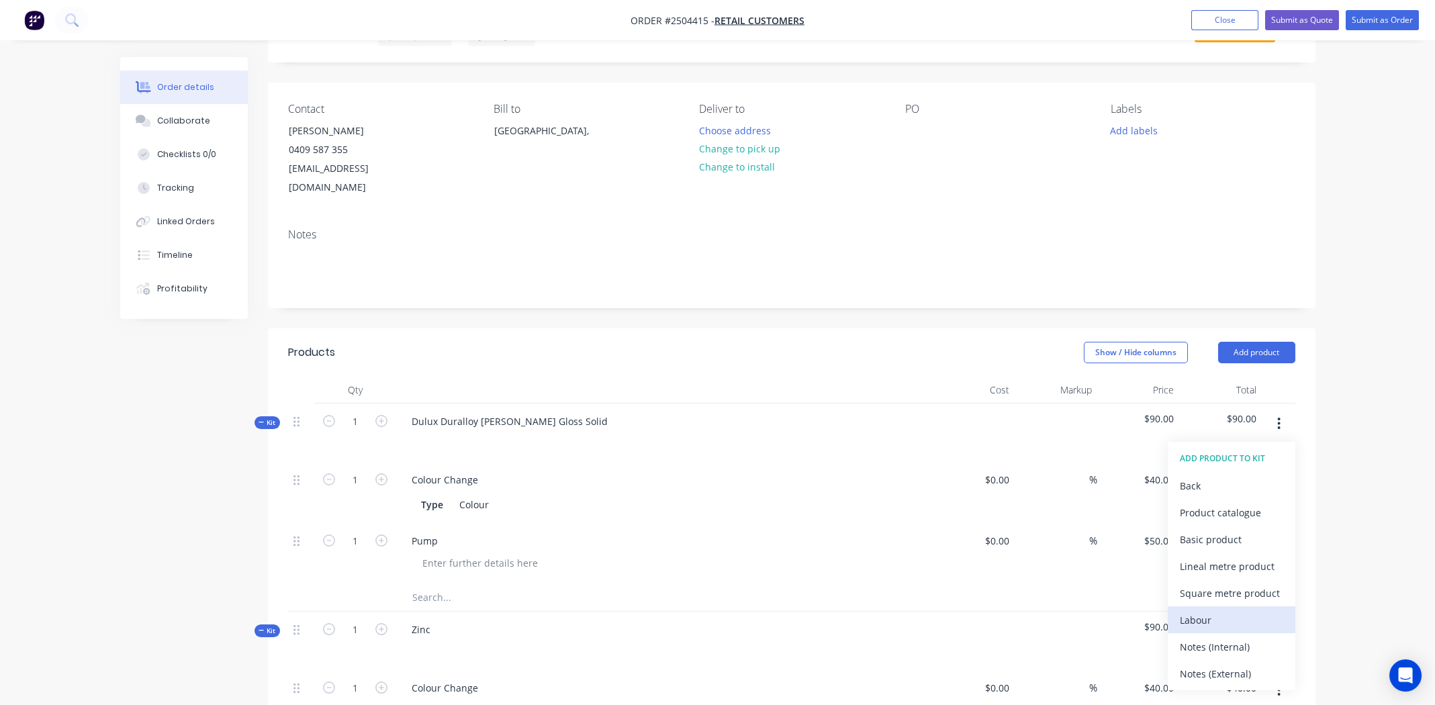
click at [1187, 610] on div "Labour" at bounding box center [1231, 619] width 103 height 19
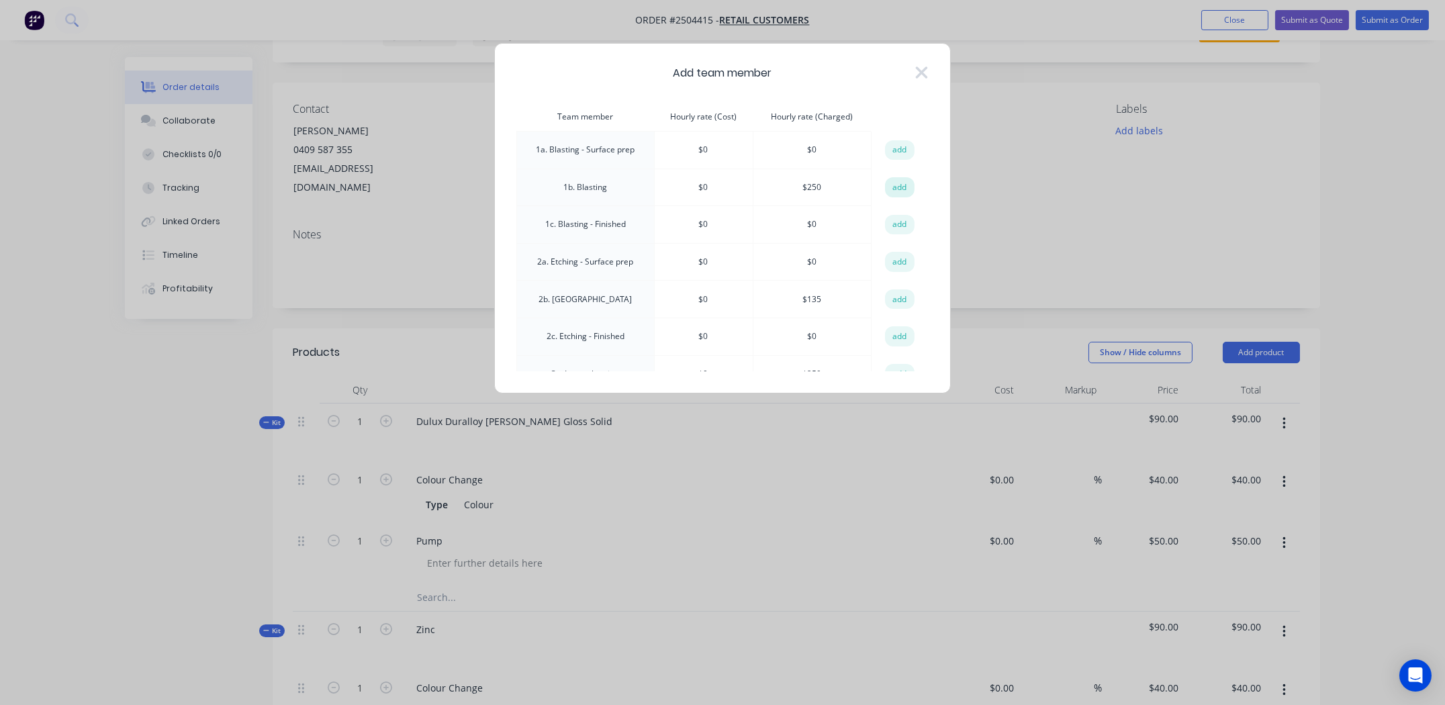
click at [903, 177] on button "add" at bounding box center [900, 187] width 30 height 20
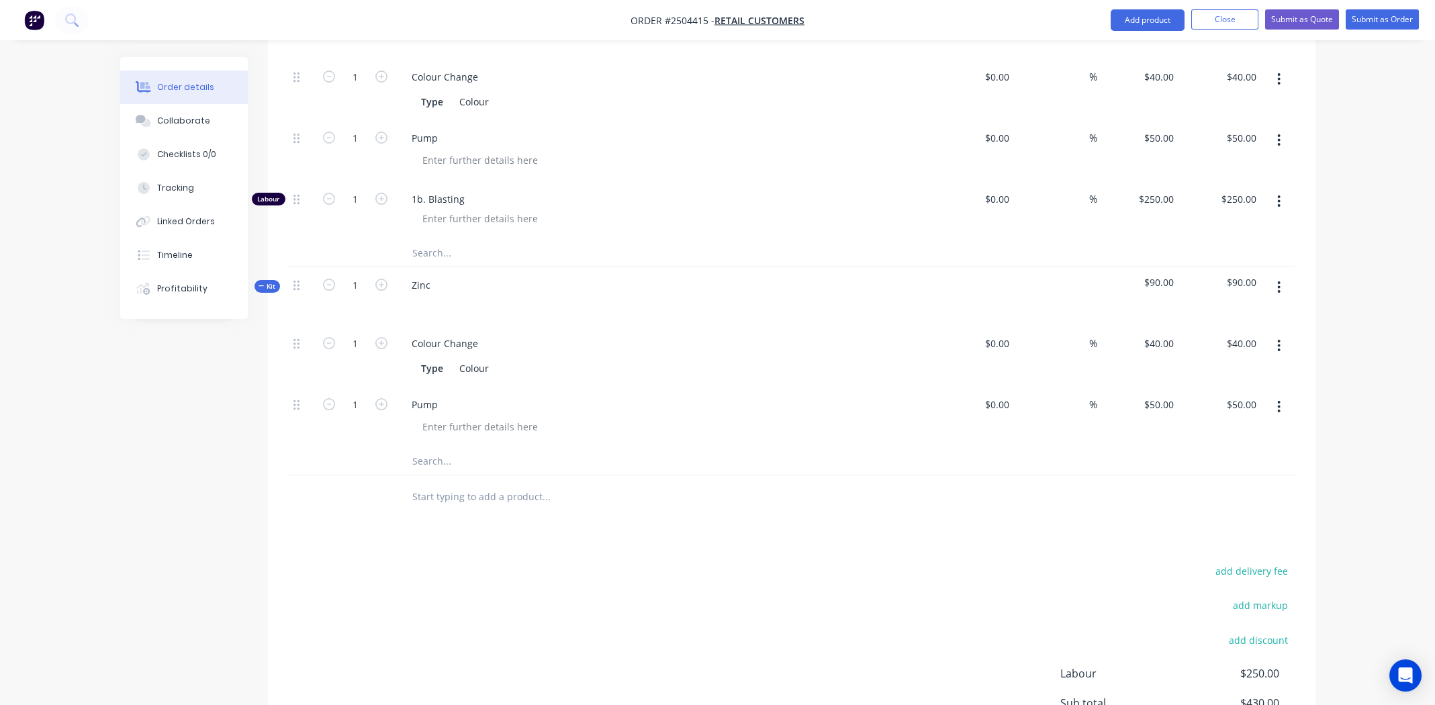
scroll to position [403, 0]
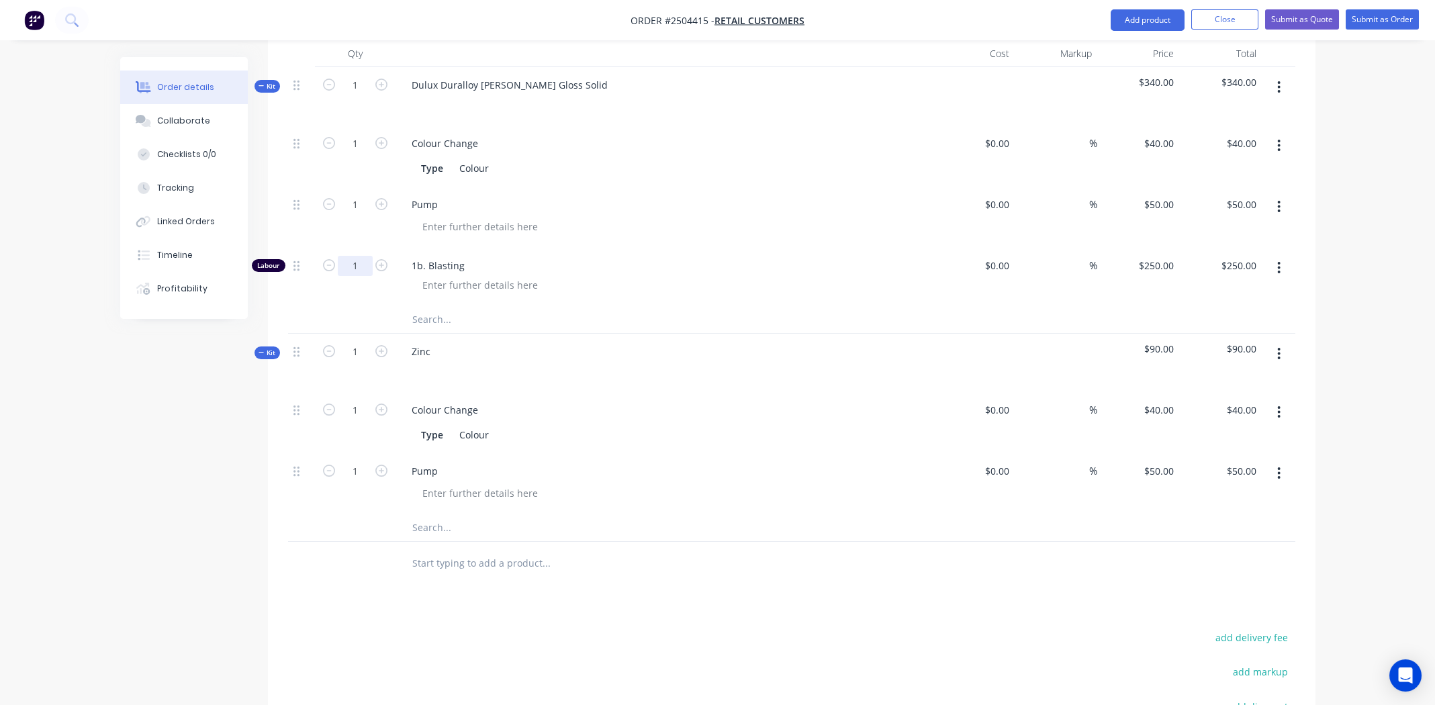
drag, startPoint x: 354, startPoint y: 244, endPoint x: 362, endPoint y: 248, distance: 8.7
click at [354, 256] on input "1" at bounding box center [355, 266] width 35 height 20
type input "0.25"
type input "$62.50"
click at [1378, 336] on div "Order details Collaborate Checklists 0/0 Tracking Linked Orders Timeline Profit…" at bounding box center [717, 262] width 1435 height 1331
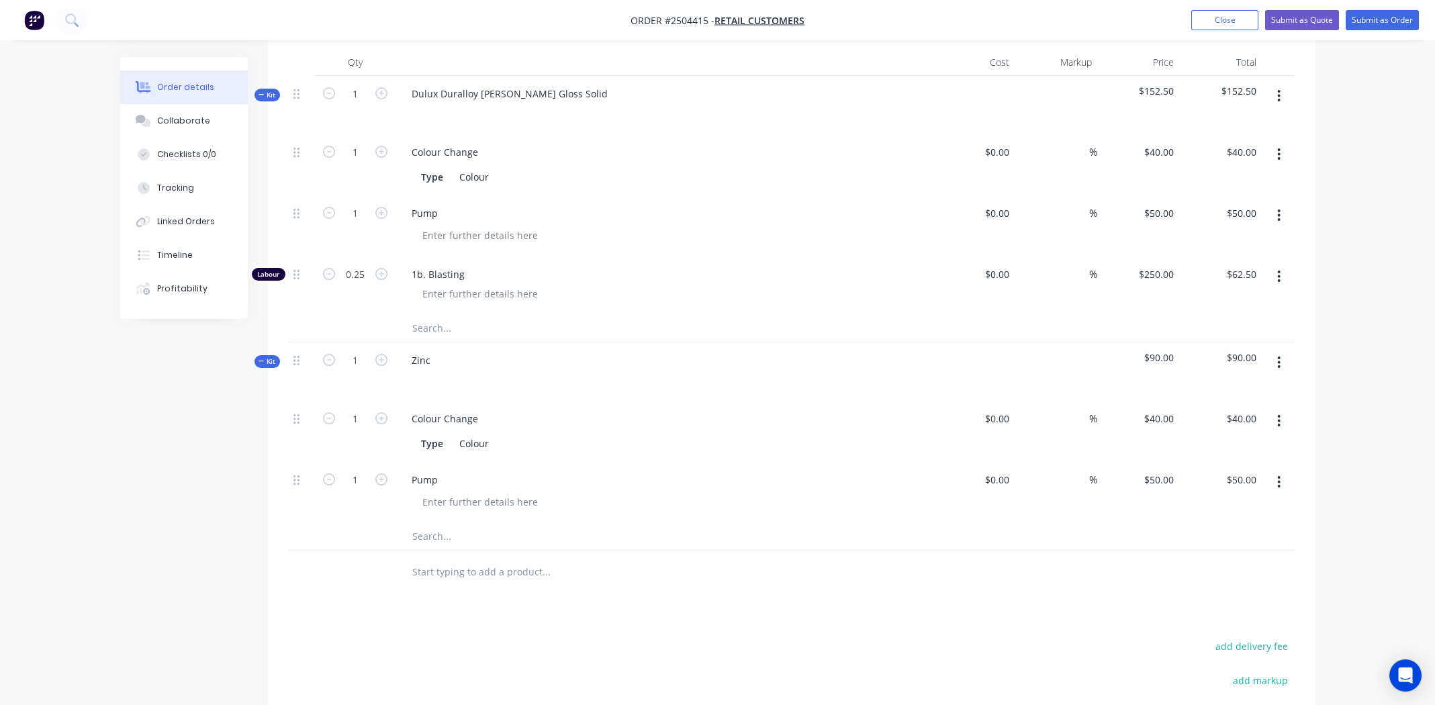
scroll to position [336, 0]
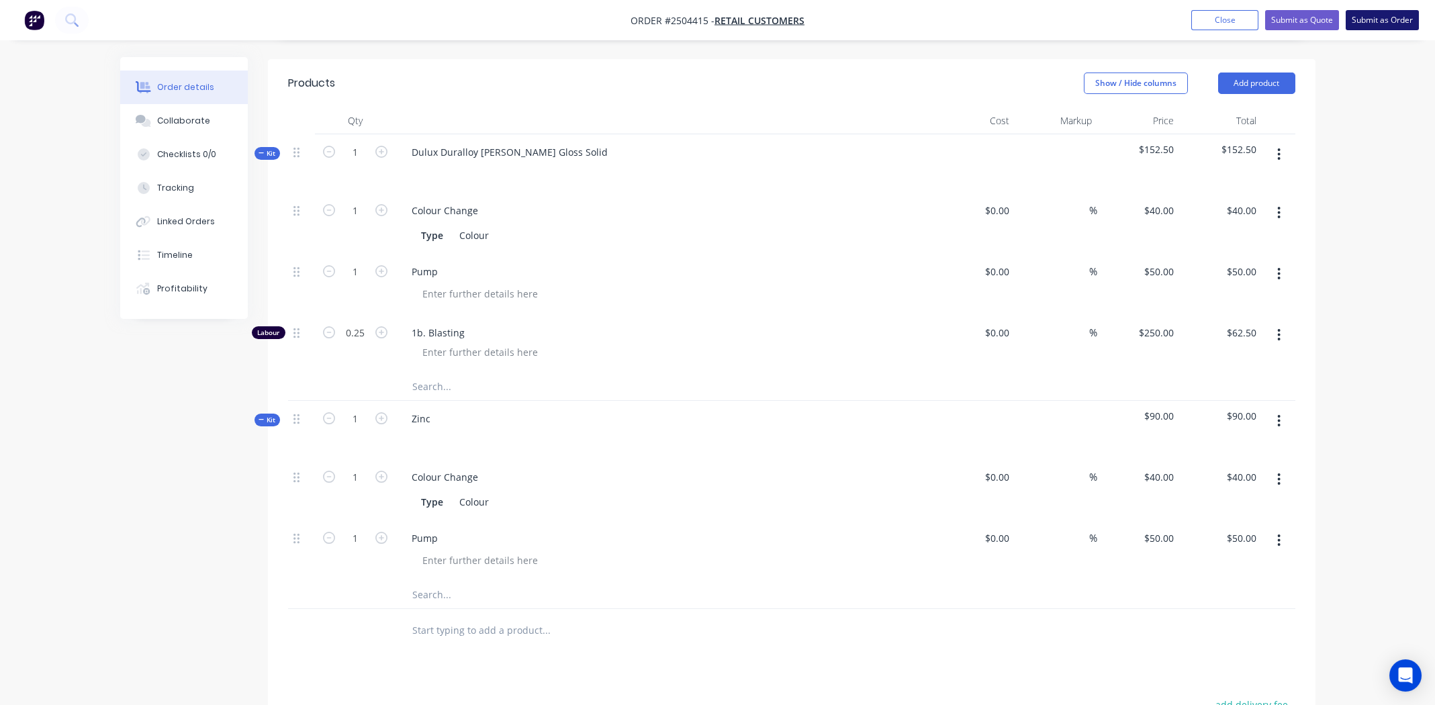
click at [1375, 21] on button "Submit as Order" at bounding box center [1382, 20] width 73 height 20
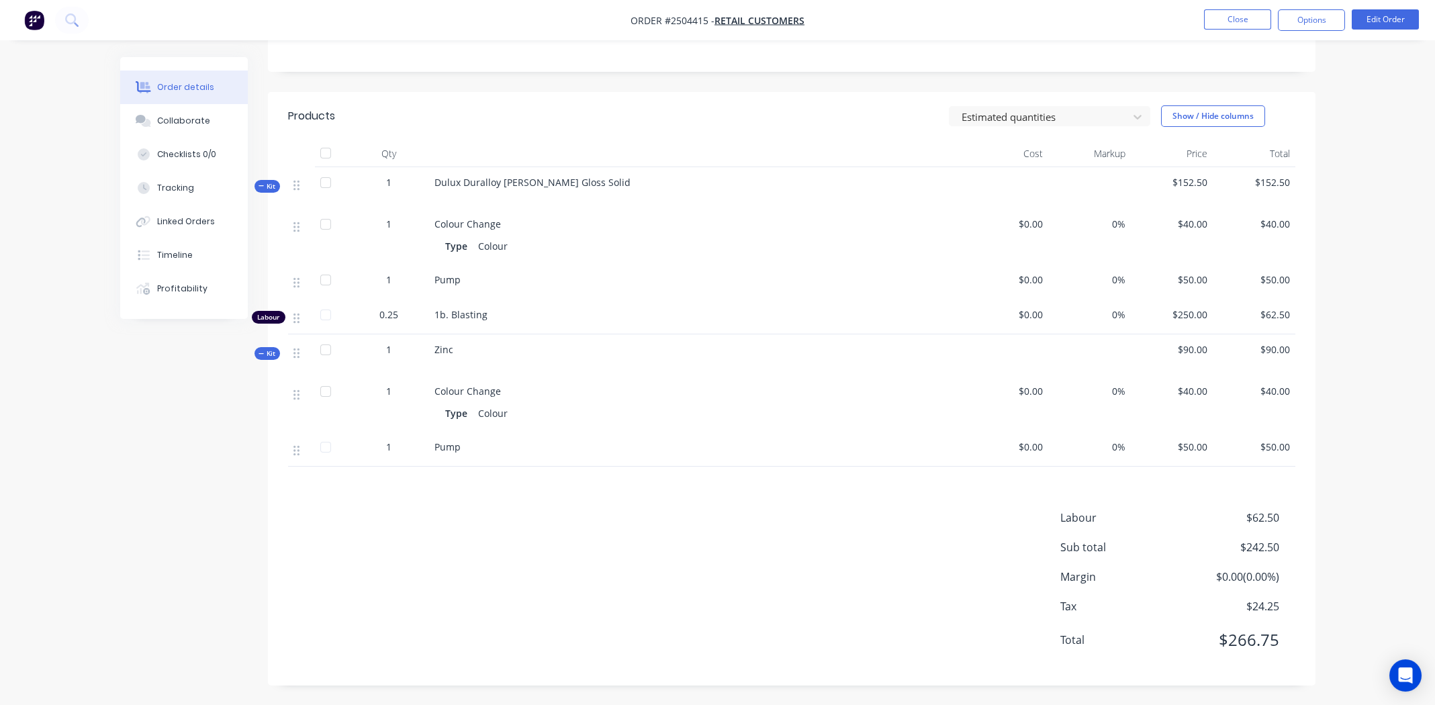
scroll to position [283, 0]
click at [1301, 19] on button "Options" at bounding box center [1311, 19] width 67 height 21
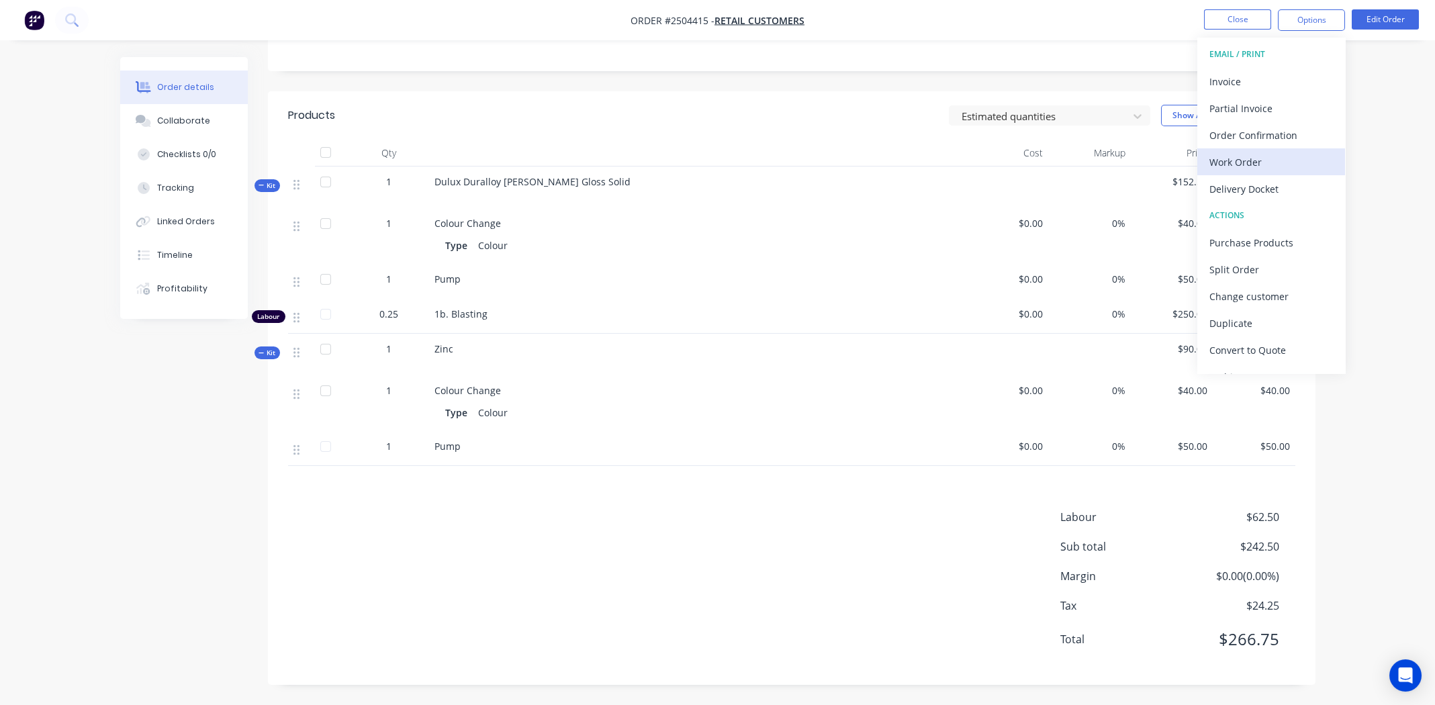
click at [1262, 152] on div "Work Order" at bounding box center [1271, 161] width 124 height 19
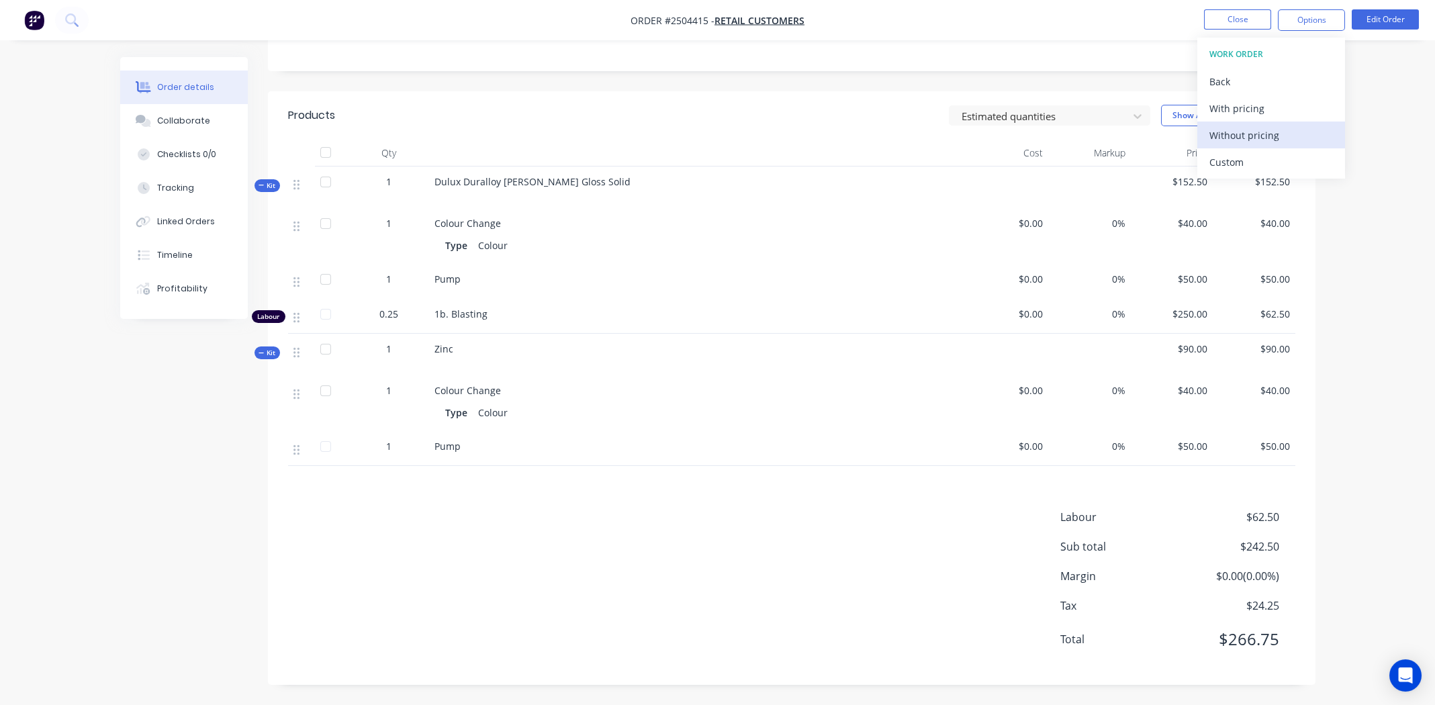
click at [1269, 134] on div "Without pricing" at bounding box center [1271, 135] width 124 height 19
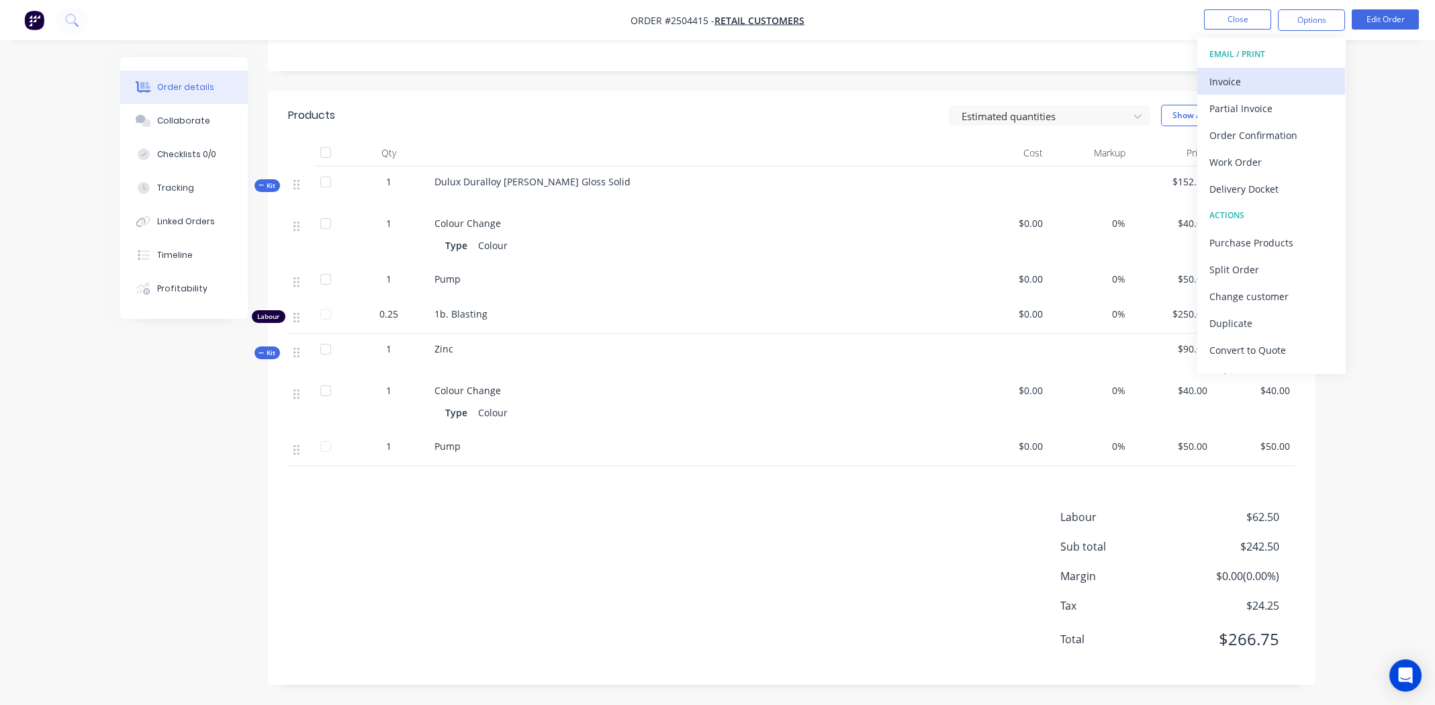
click at [1261, 85] on div "Invoice" at bounding box center [1271, 81] width 124 height 19
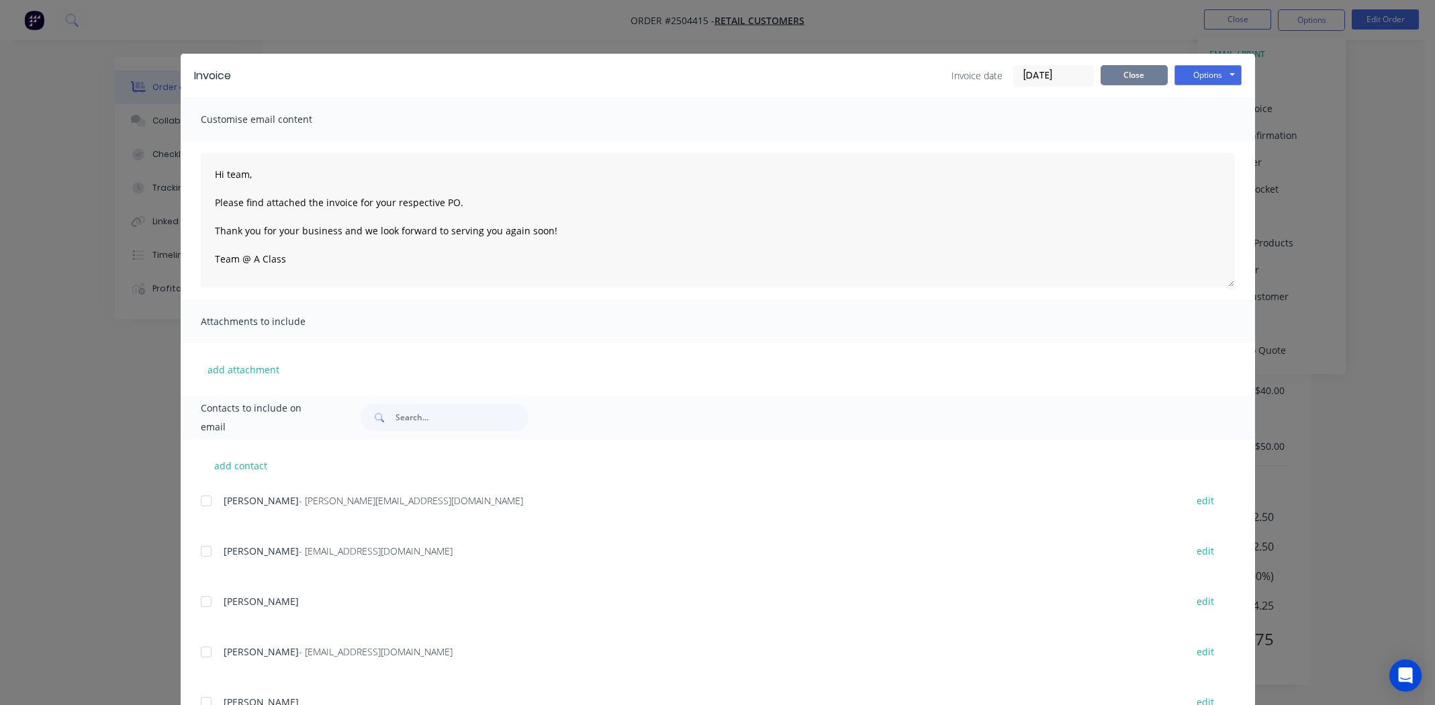
click at [1147, 79] on button "Close" at bounding box center [1134, 75] width 67 height 20
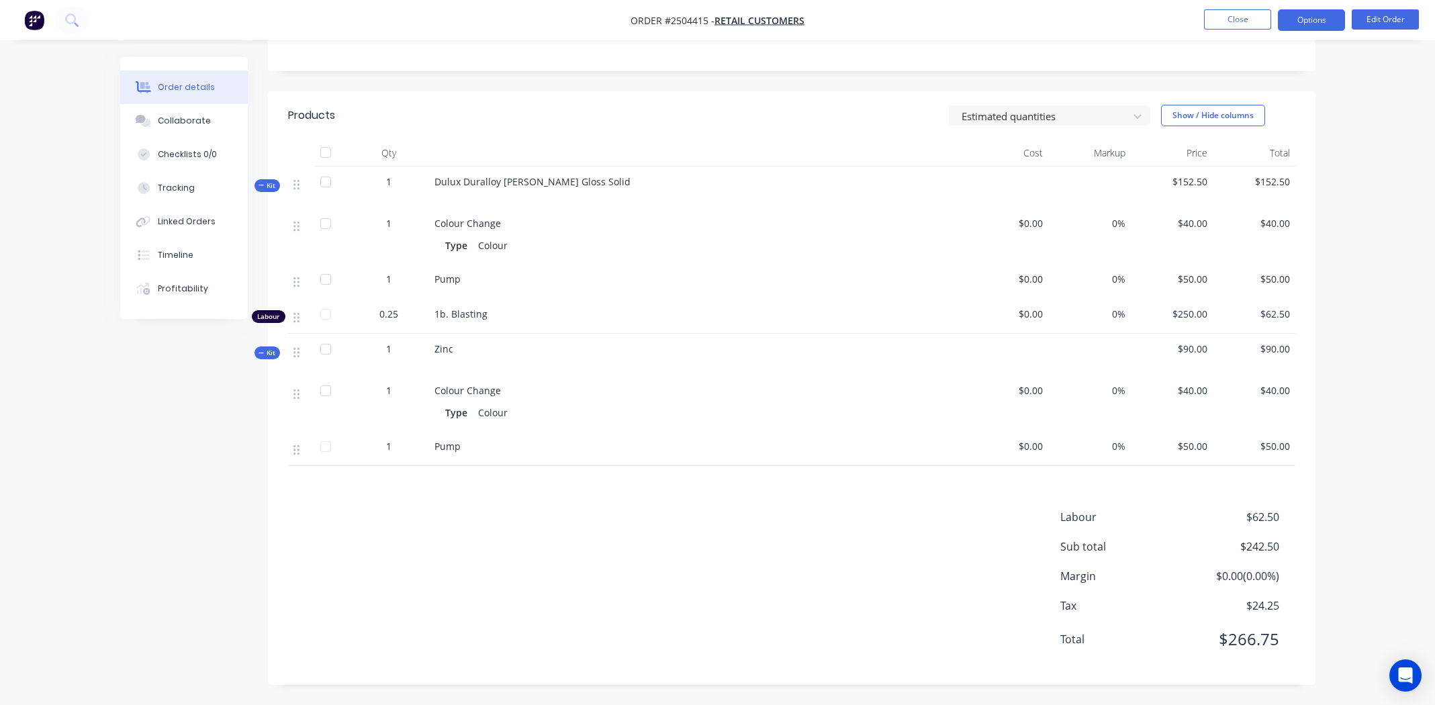
click at [1304, 26] on button "Options" at bounding box center [1311, 19] width 67 height 21
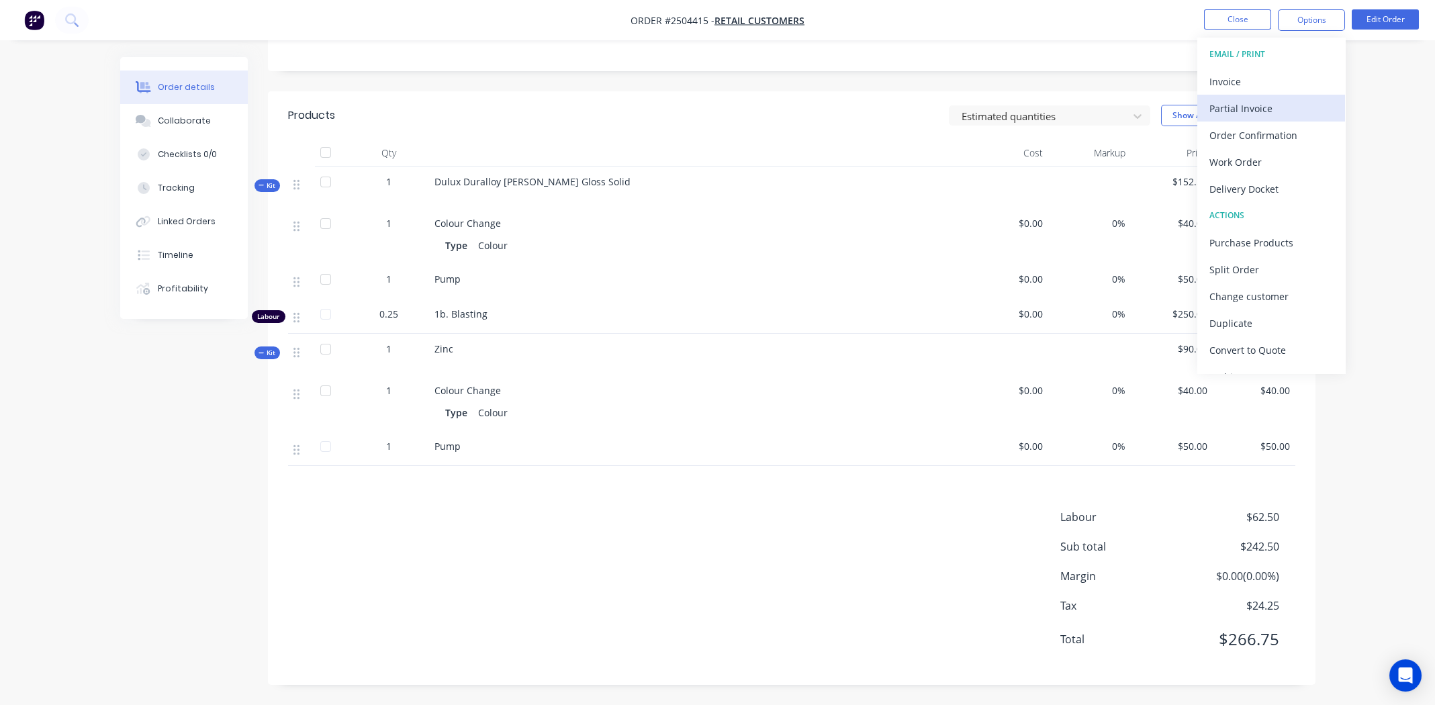
click at [1275, 97] on button "Partial Invoice" at bounding box center [1271, 108] width 148 height 27
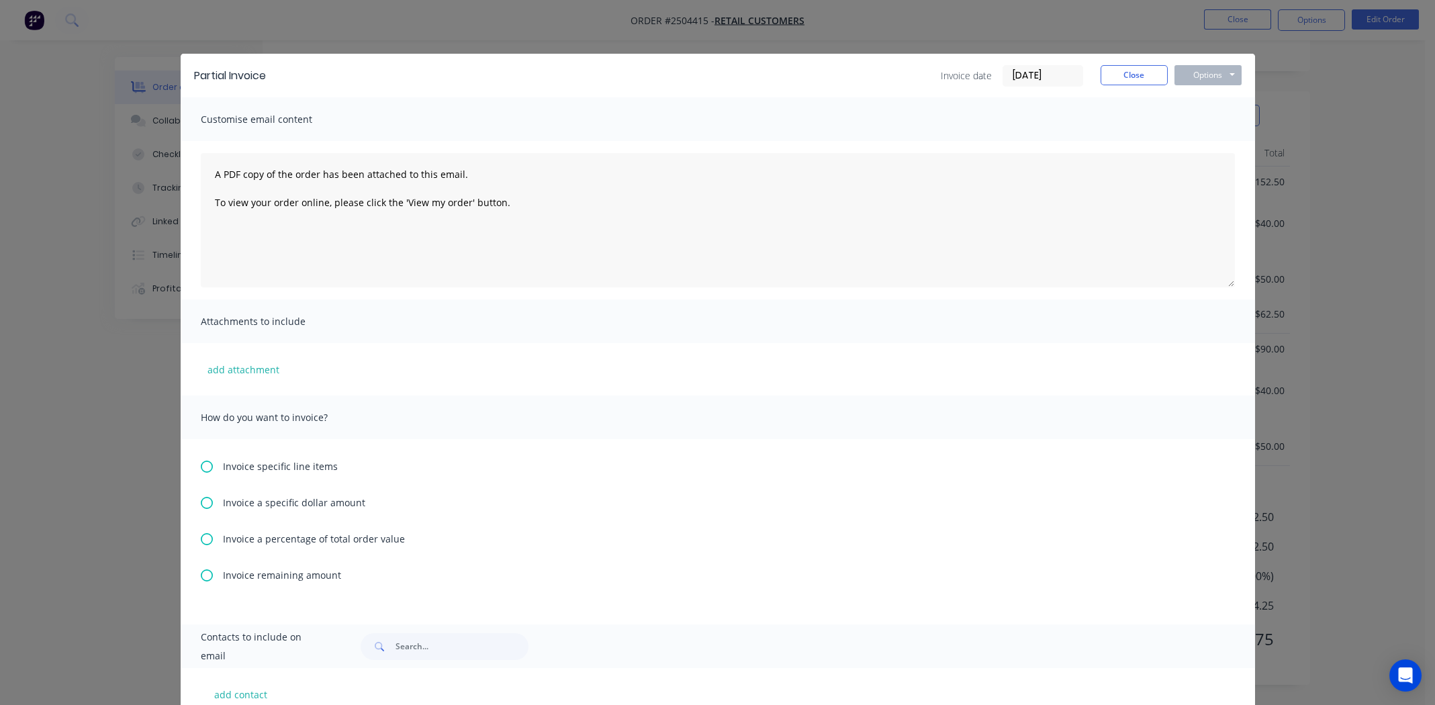
click at [265, 537] on span "Invoice a percentage of total order value" at bounding box center [314, 539] width 182 height 14
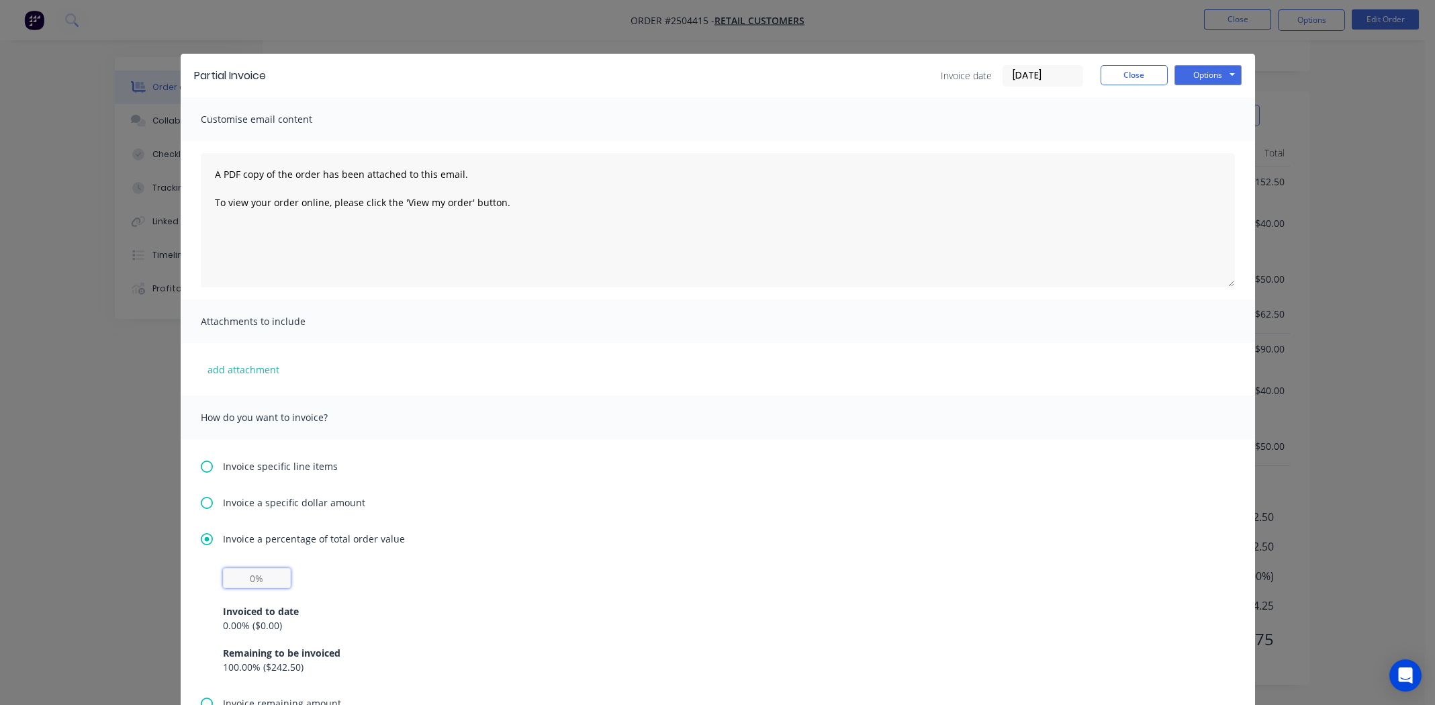
click at [279, 578] on input "text" at bounding box center [257, 578] width 68 height 20
type input "50%"
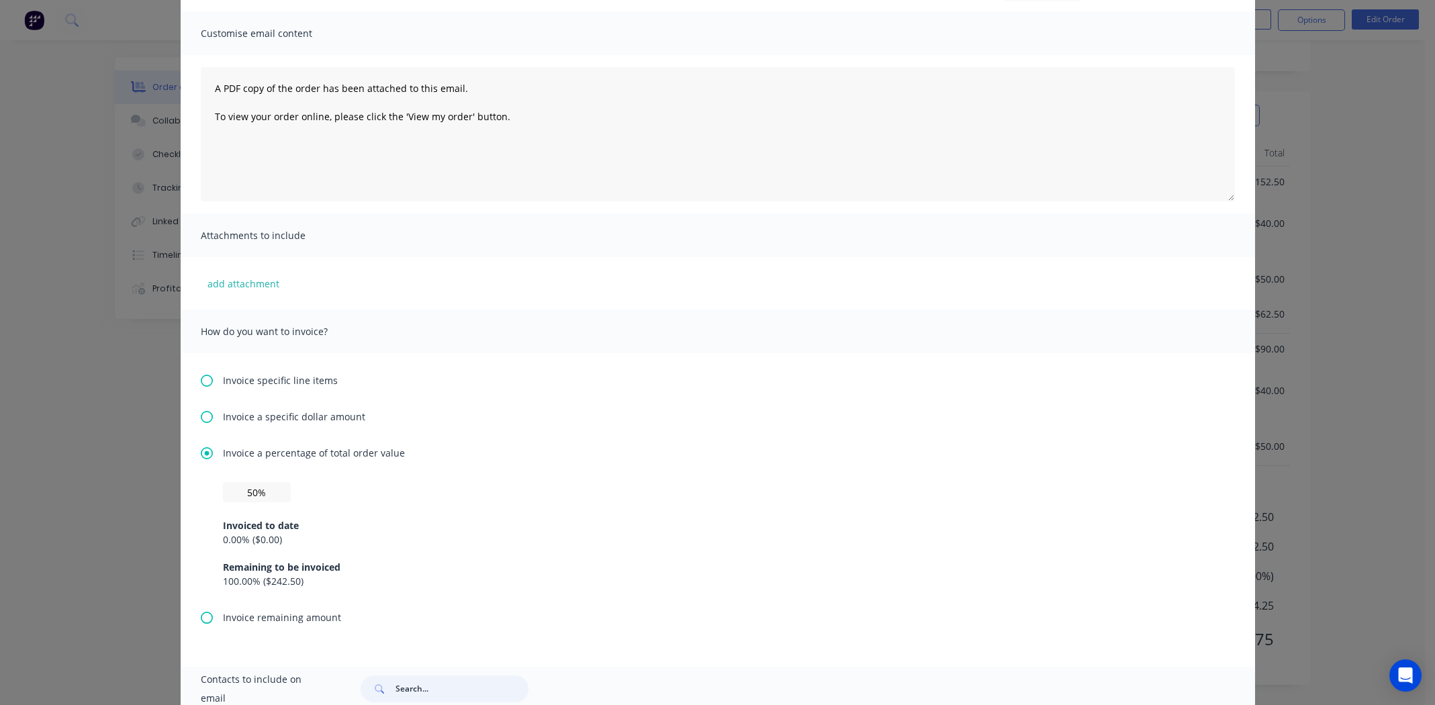
scroll to position [0, 0]
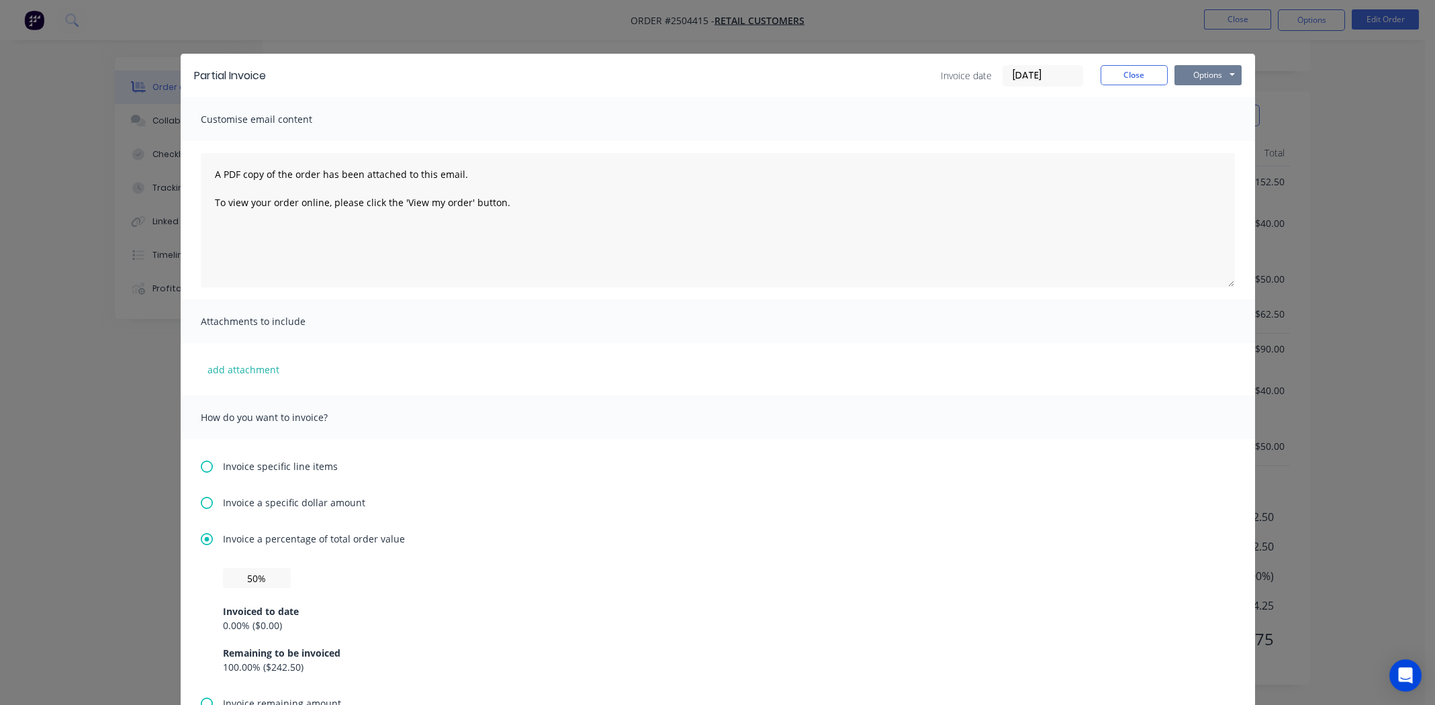
click at [1204, 81] on button "Options" at bounding box center [1208, 75] width 67 height 20
click at [1205, 128] on button "Print" at bounding box center [1218, 121] width 86 height 22
click at [1115, 60] on div "Partial Invoice Invoice date 14/10/25 Close Options Preview Print Email" at bounding box center [718, 76] width 1075 height 44
click at [1126, 75] on button "Close" at bounding box center [1134, 75] width 67 height 20
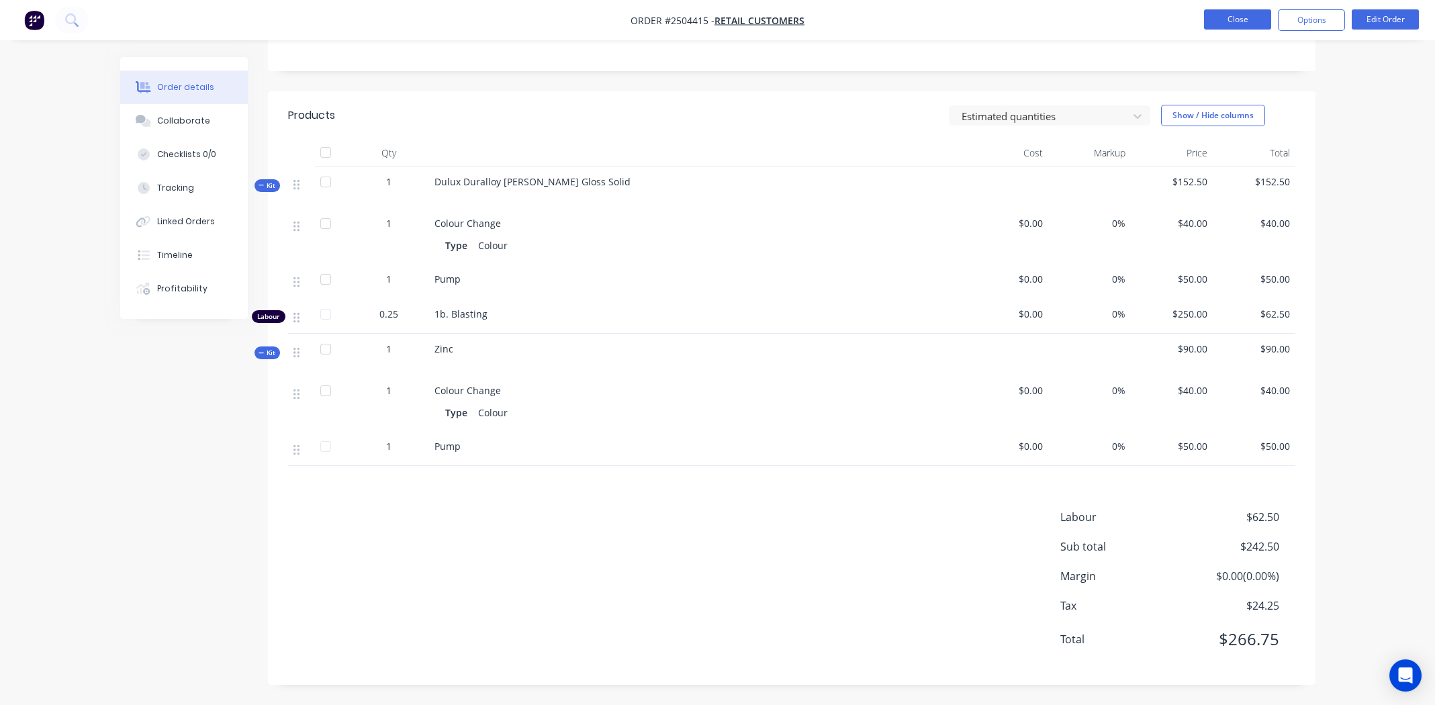
click at [1240, 19] on button "Close" at bounding box center [1237, 19] width 67 height 20
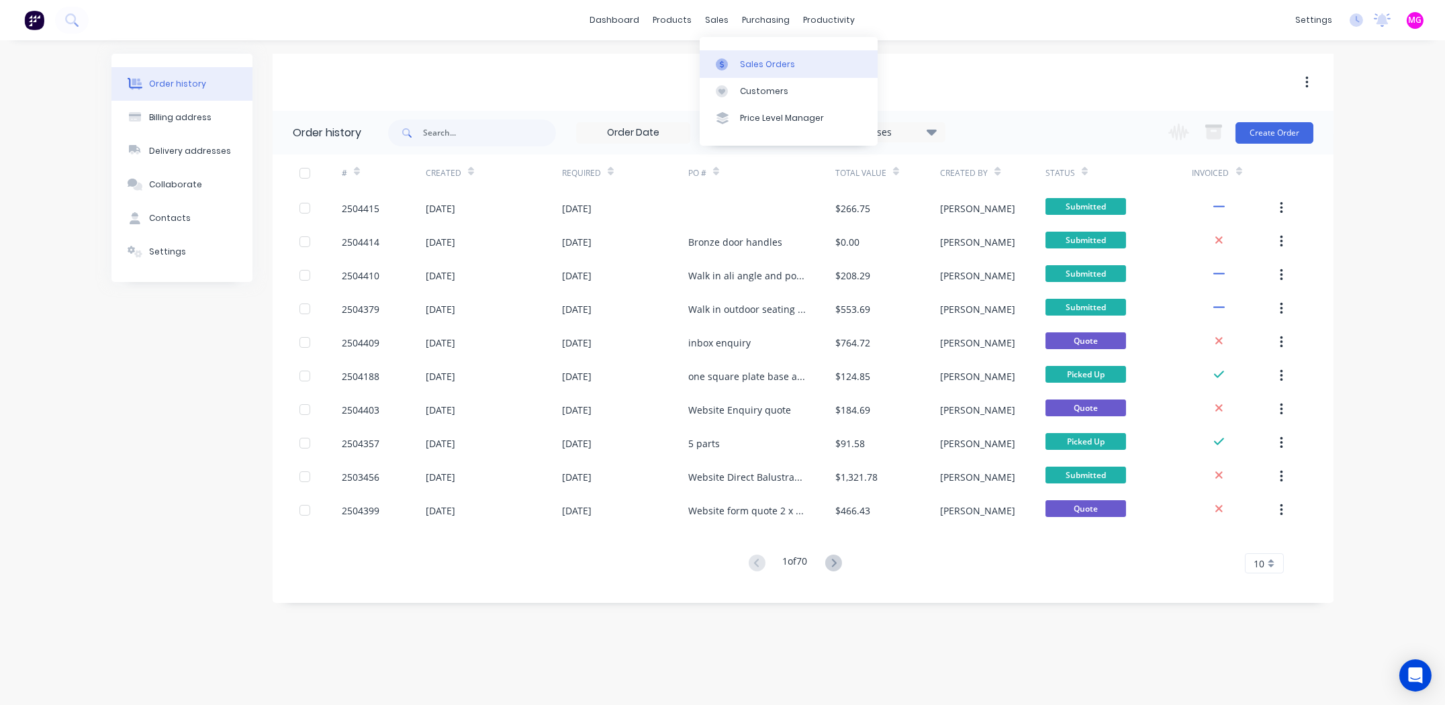
click at [731, 62] on div at bounding box center [726, 64] width 20 height 12
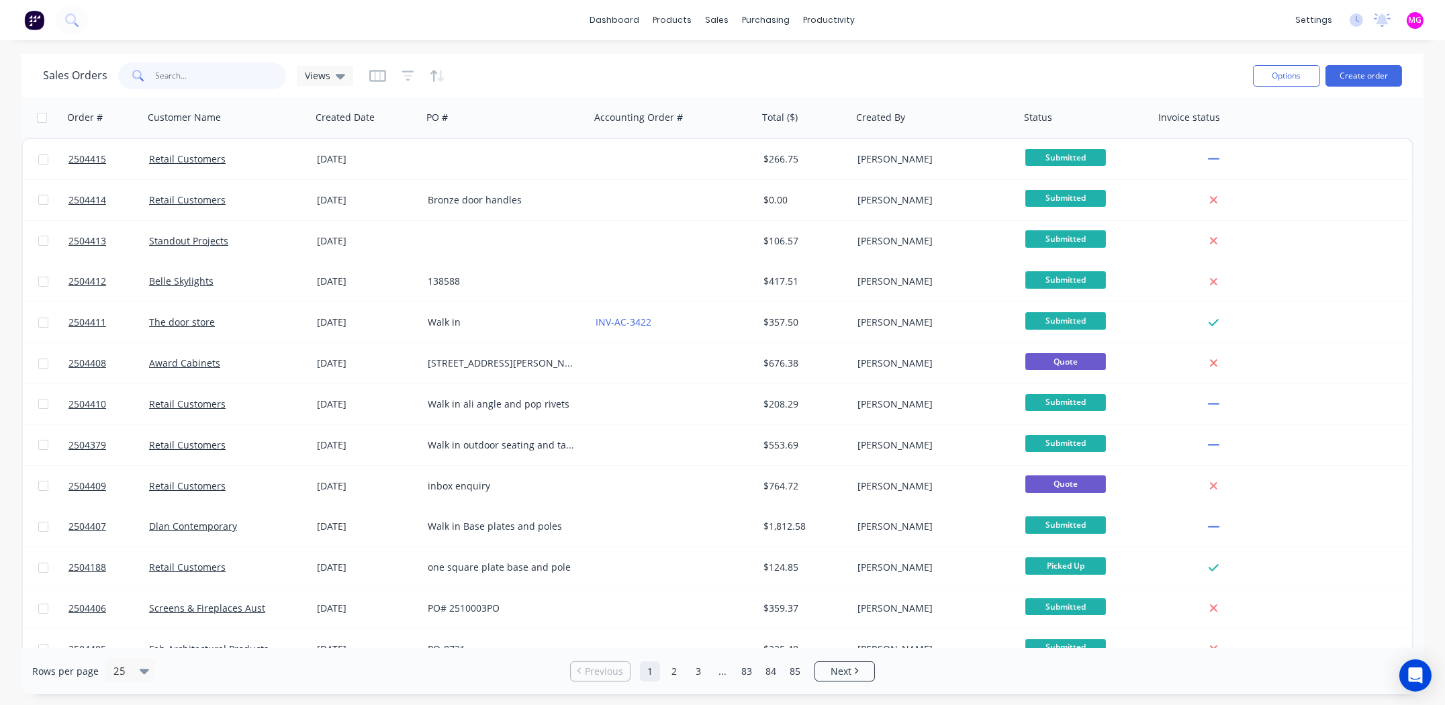
click at [197, 83] on input "text" at bounding box center [221, 75] width 131 height 27
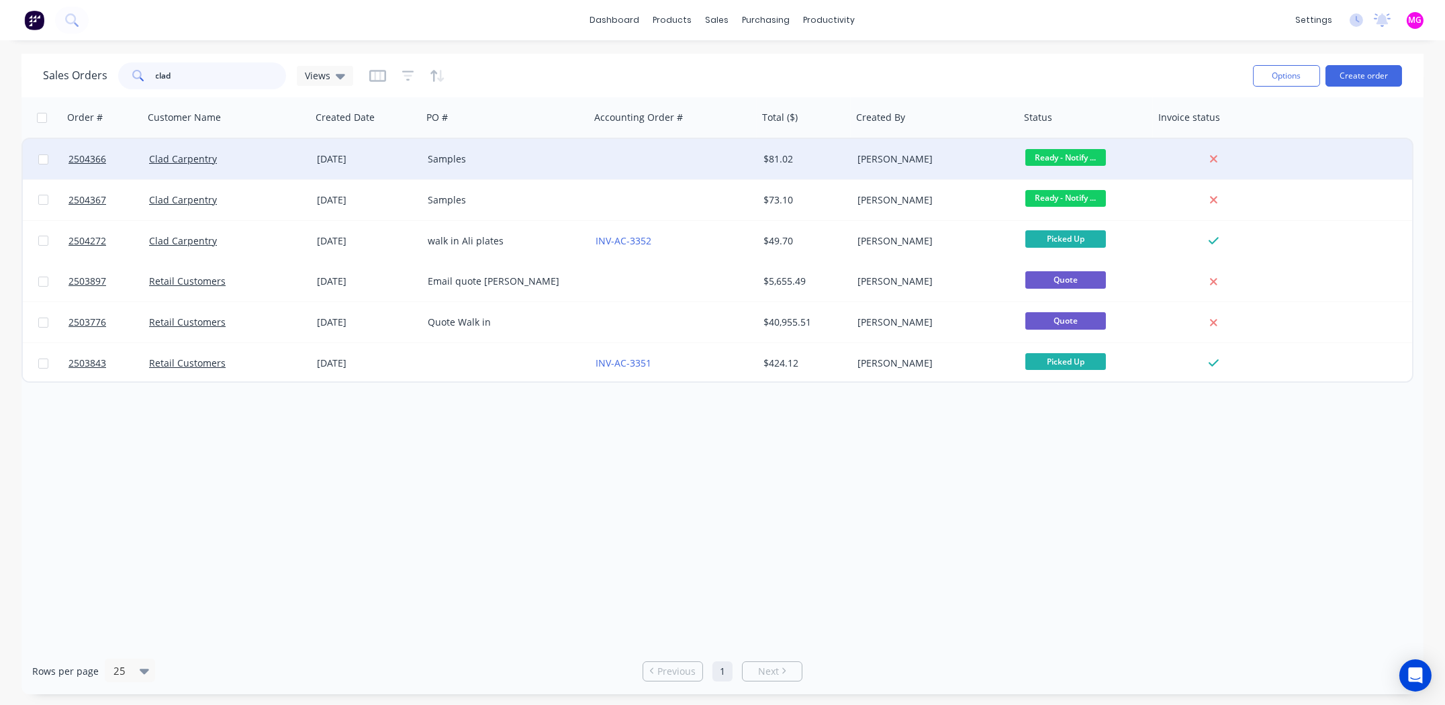
type input "clad"
click at [523, 163] on div "Samples" at bounding box center [502, 158] width 149 height 13
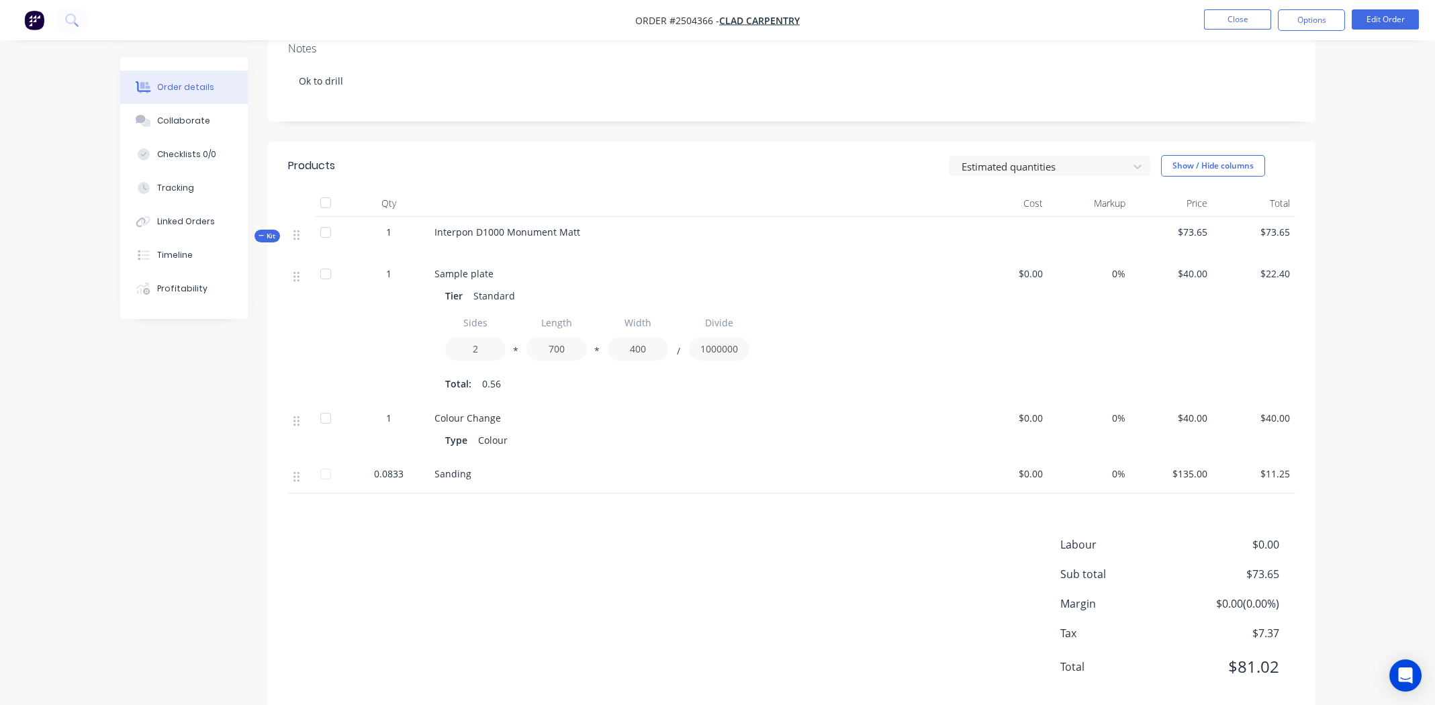
scroll to position [260, 0]
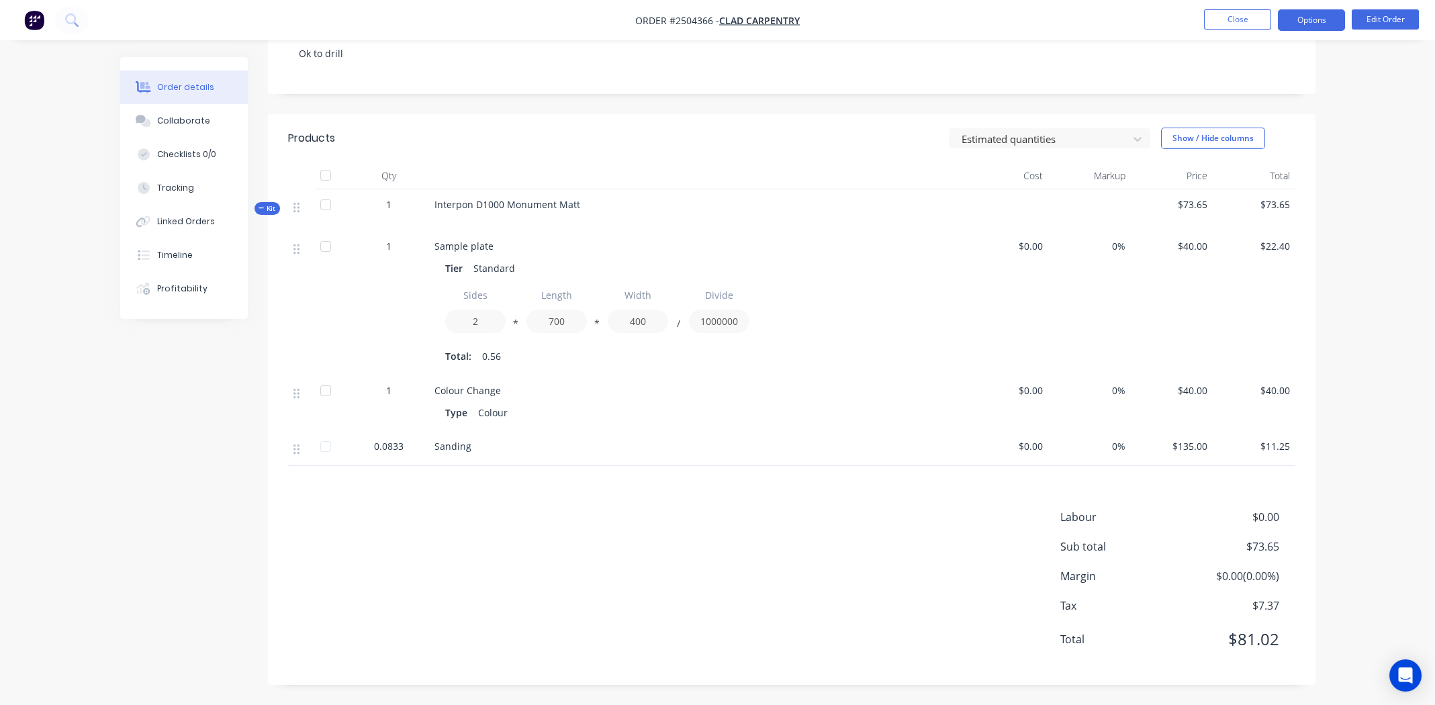
click at [1317, 21] on button "Options" at bounding box center [1311, 19] width 67 height 21
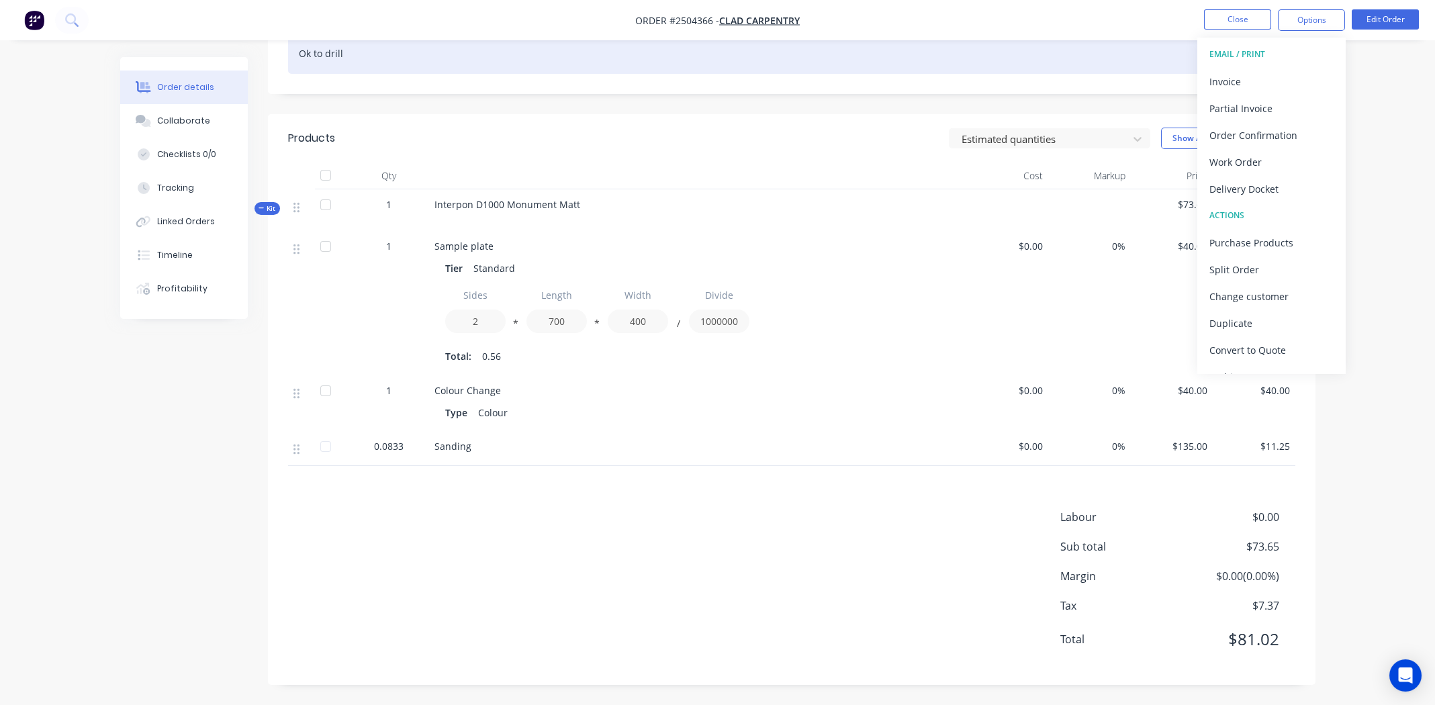
click at [1025, 68] on div "Ok to drill" at bounding box center [791, 53] width 1007 height 41
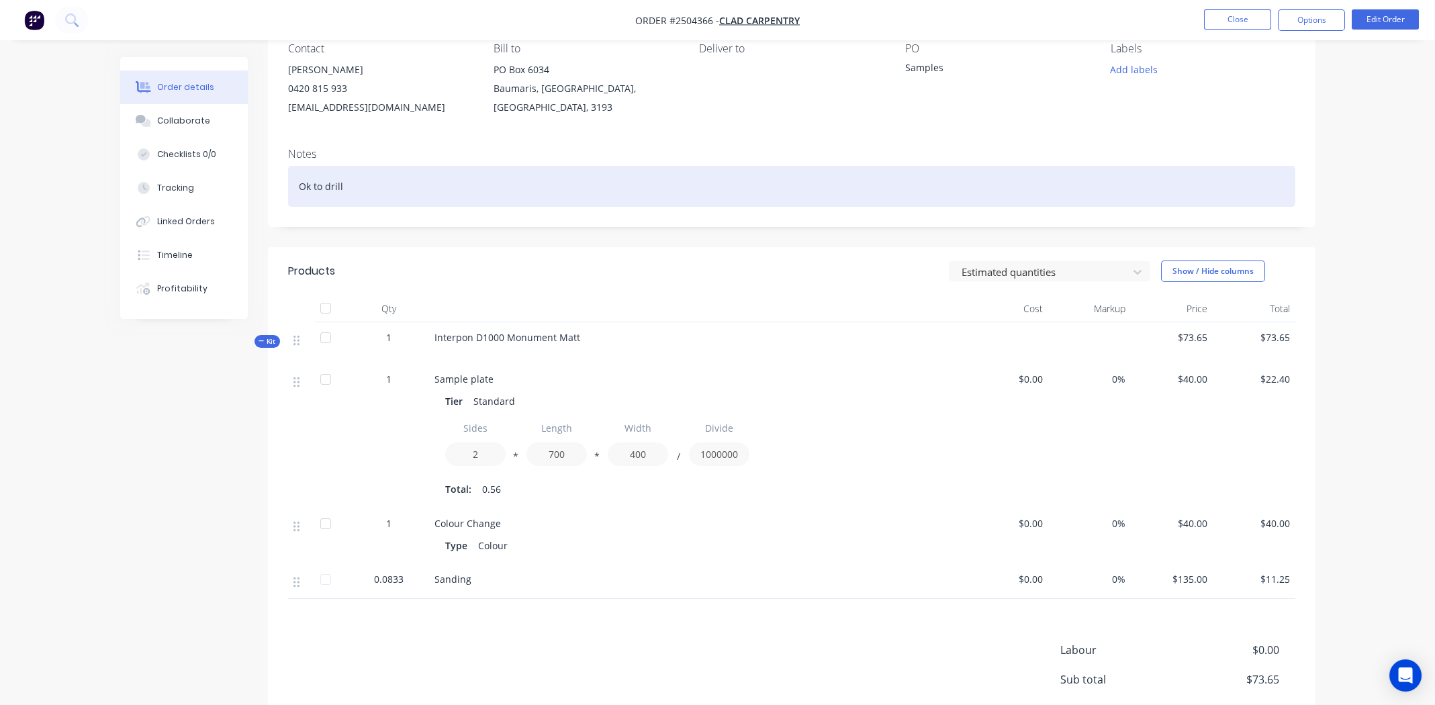
scroll to position [0, 0]
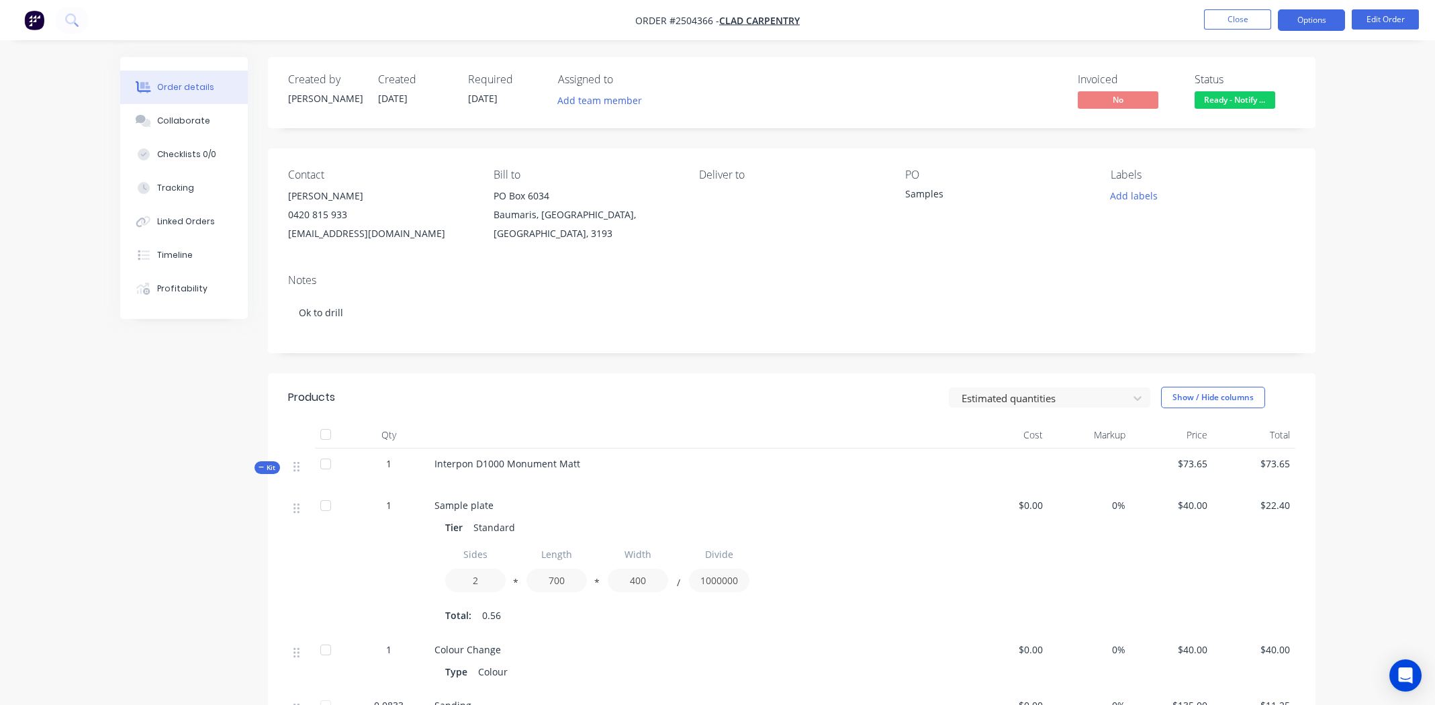
click at [1306, 28] on button "Options" at bounding box center [1311, 19] width 67 height 21
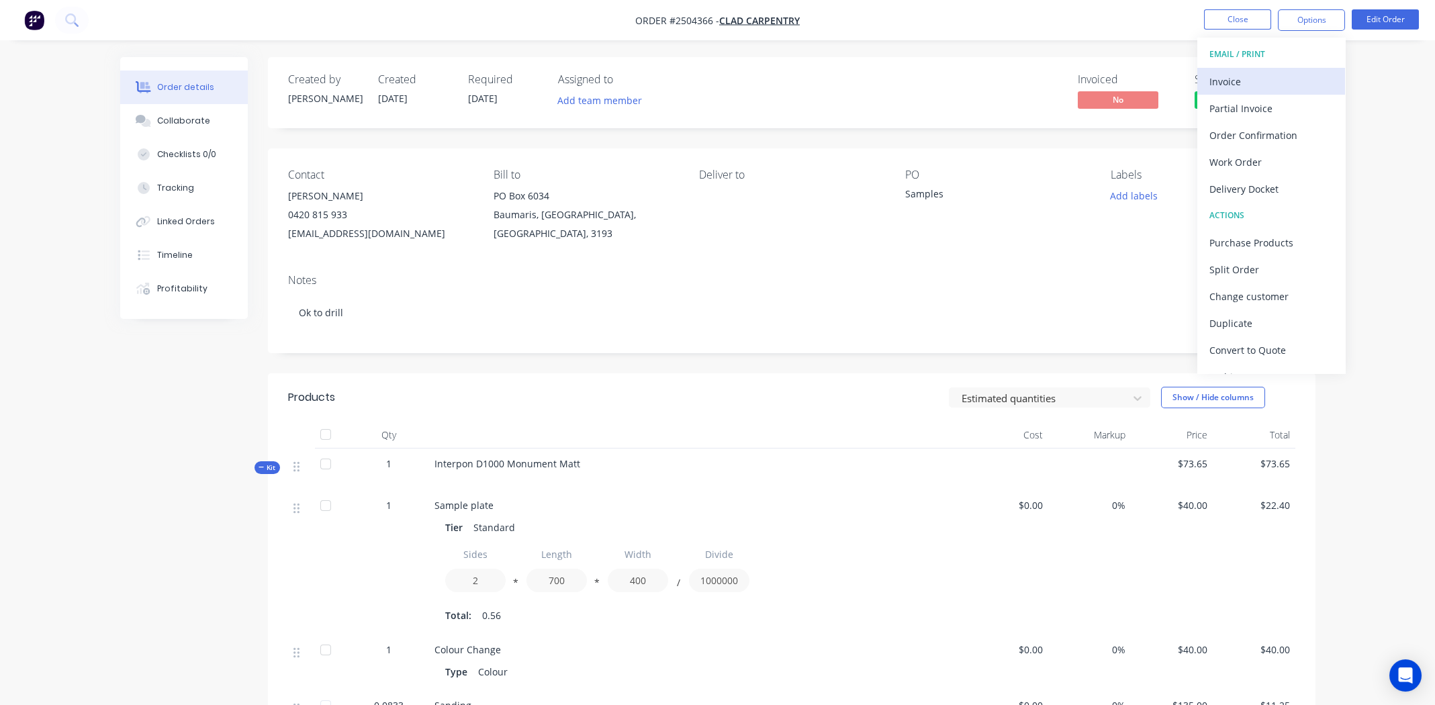
click at [1265, 72] on div "Invoice" at bounding box center [1271, 81] width 124 height 19
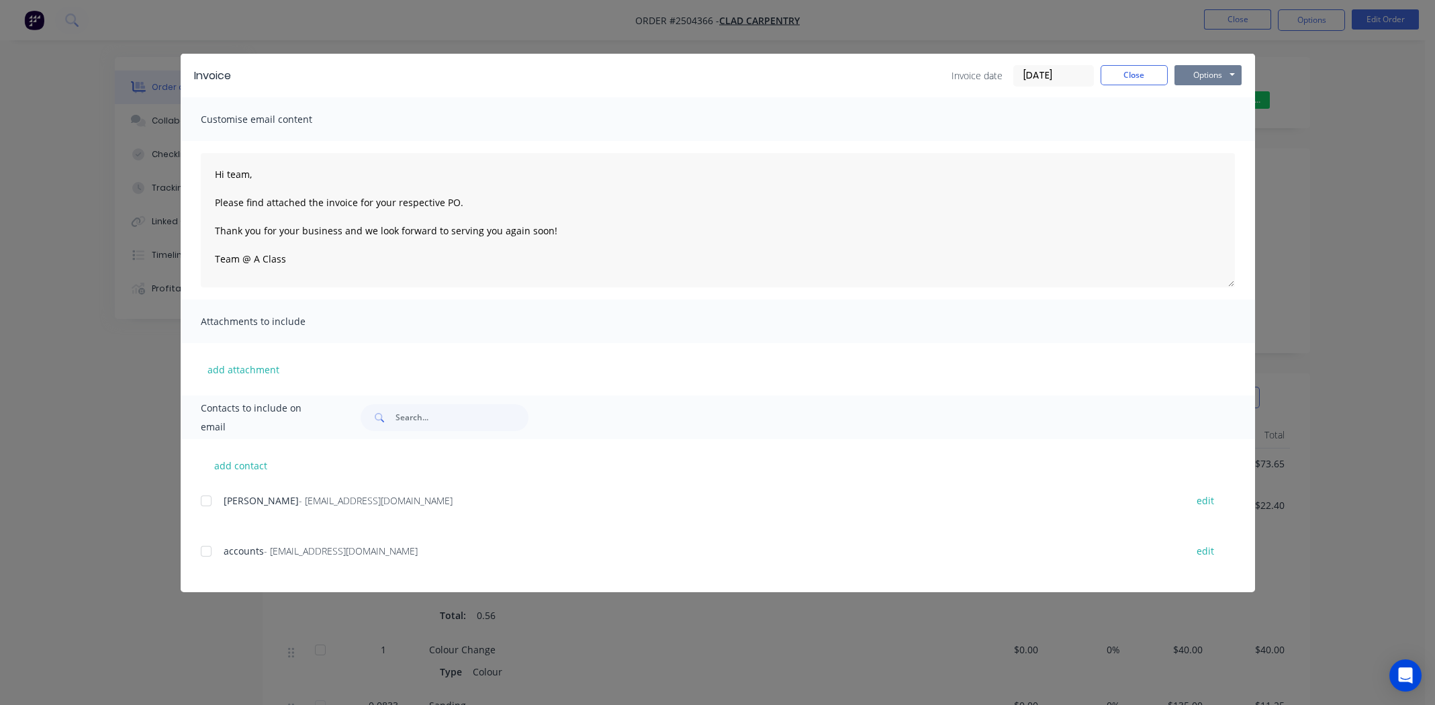
click at [1208, 77] on button "Options" at bounding box center [1208, 75] width 67 height 20
click at [1207, 116] on button "Print" at bounding box center [1218, 121] width 86 height 22
click at [1134, 68] on button "Close" at bounding box center [1134, 75] width 67 height 20
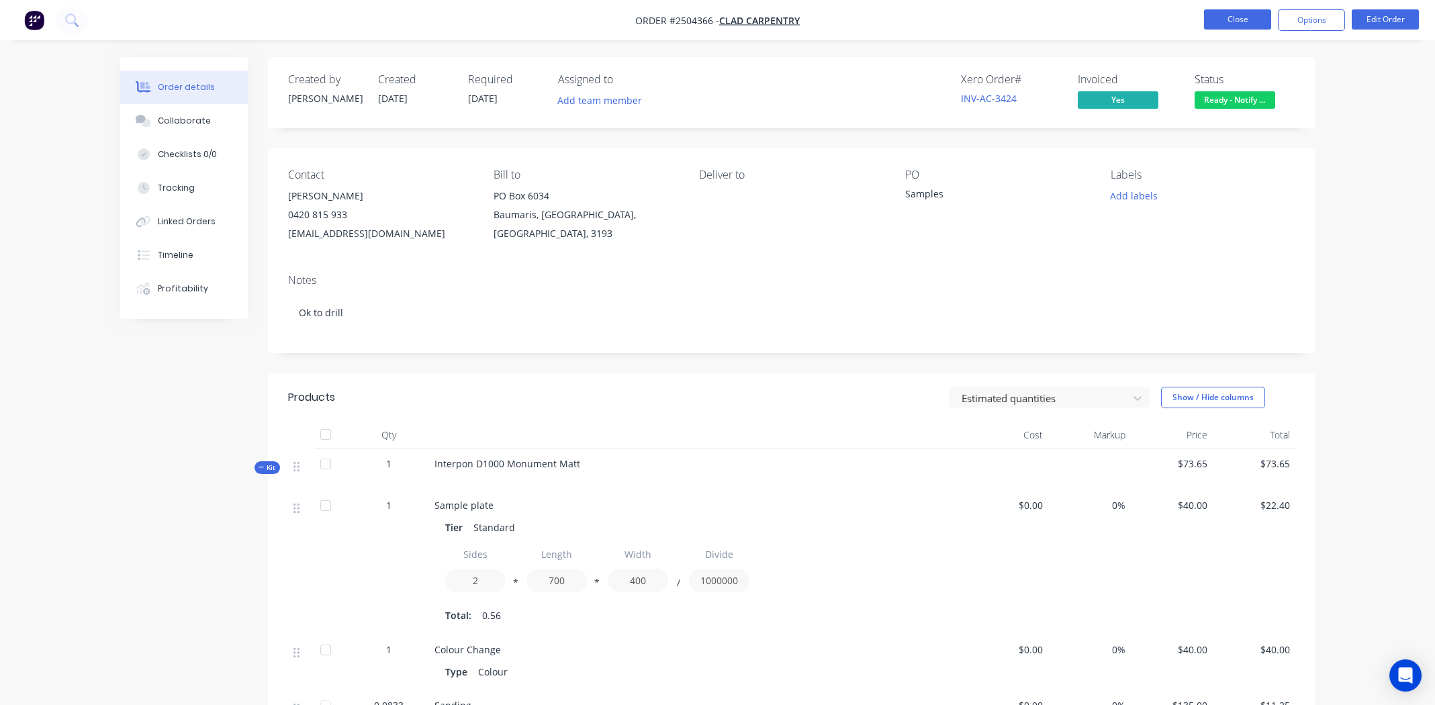
click at [1233, 23] on button "Close" at bounding box center [1237, 19] width 67 height 20
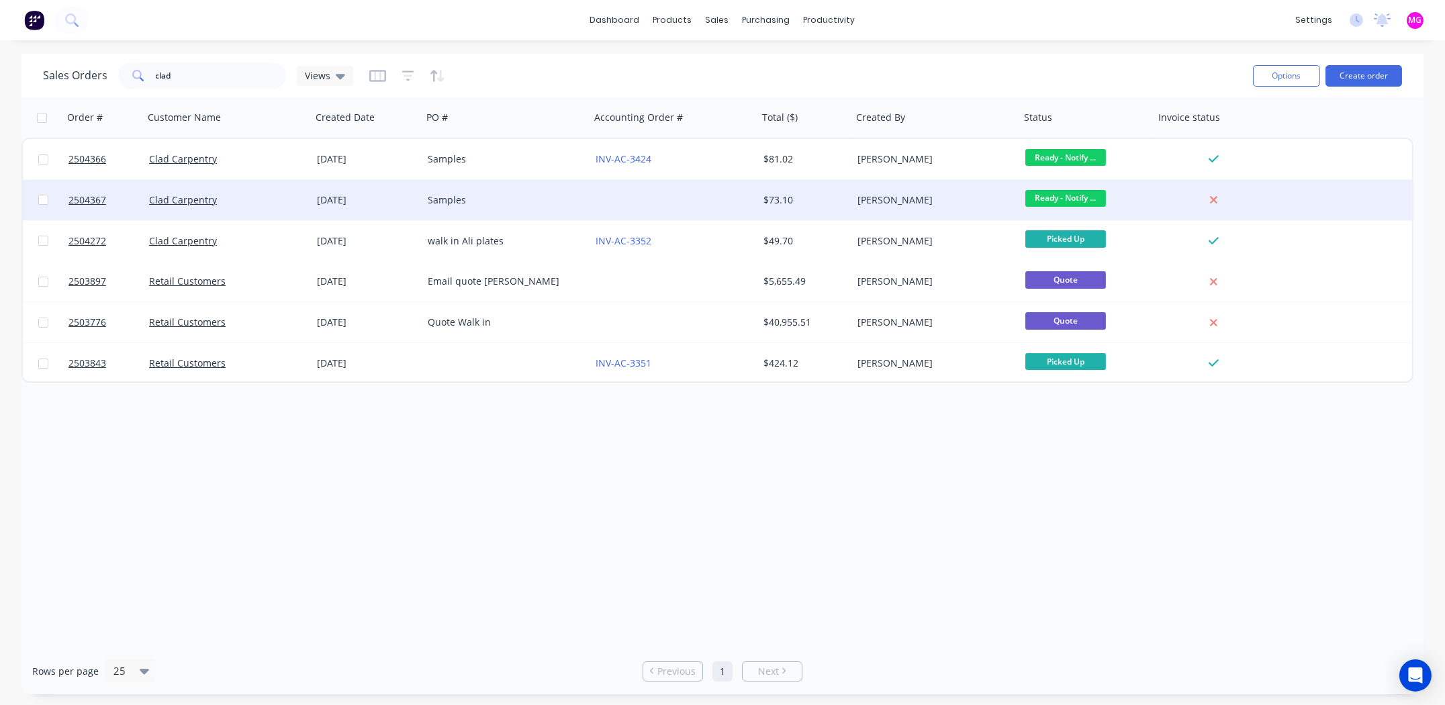
click at [588, 192] on div "Samples" at bounding box center [506, 200] width 168 height 40
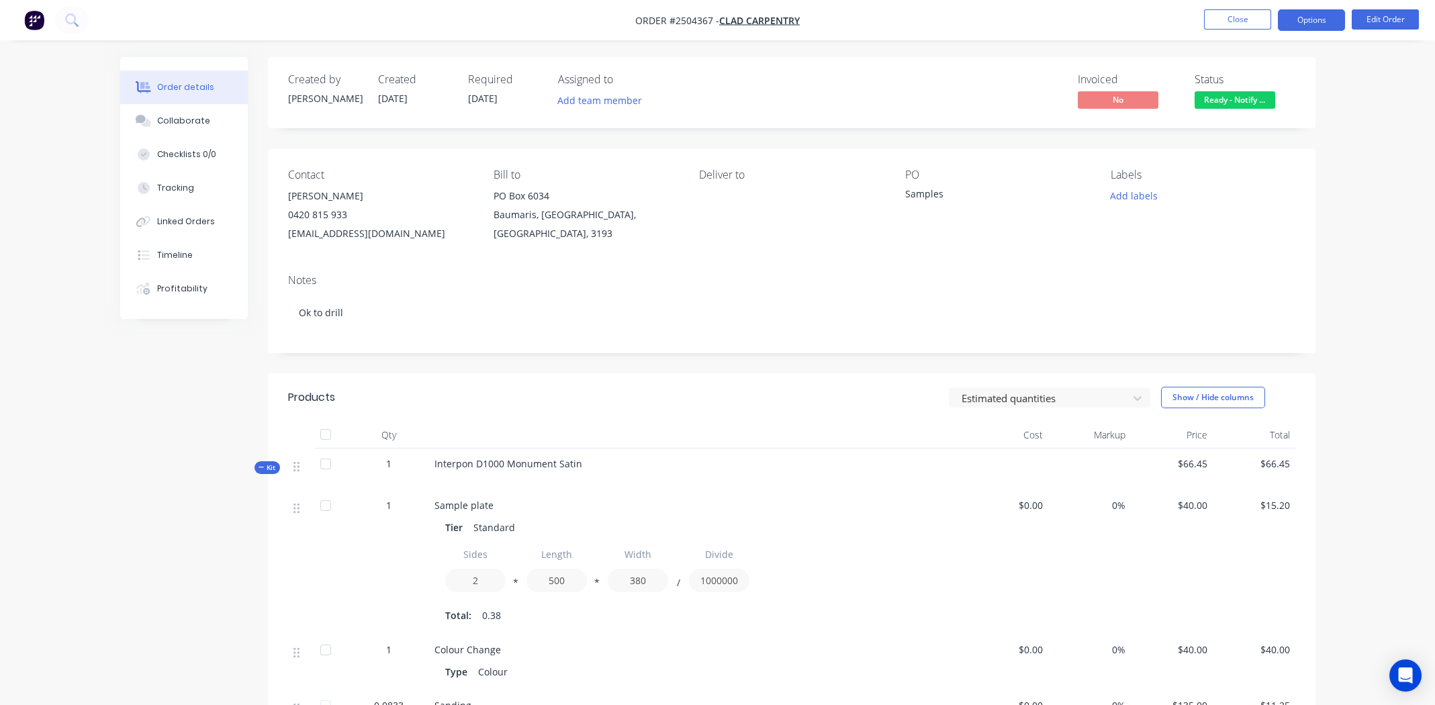
click at [1314, 24] on button "Options" at bounding box center [1311, 19] width 67 height 21
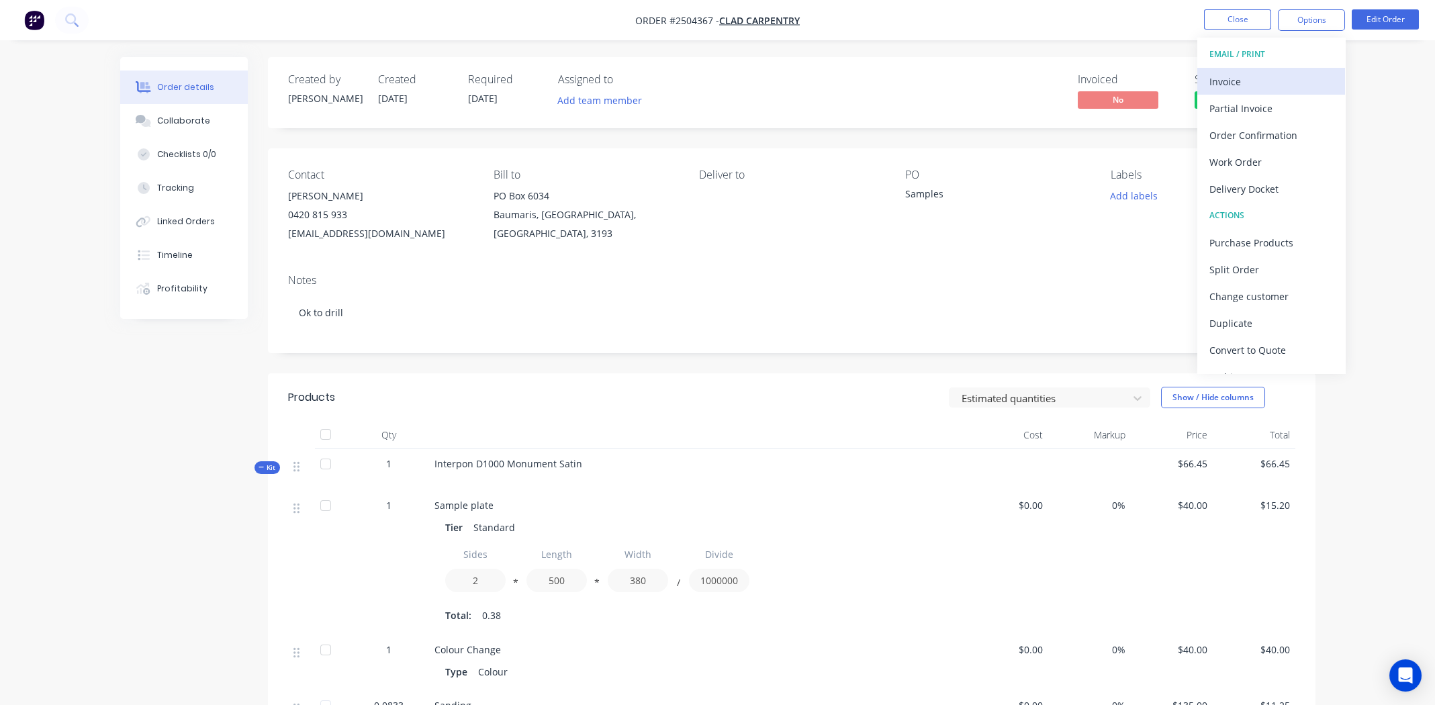
click at [1261, 85] on div "Invoice" at bounding box center [1271, 81] width 124 height 19
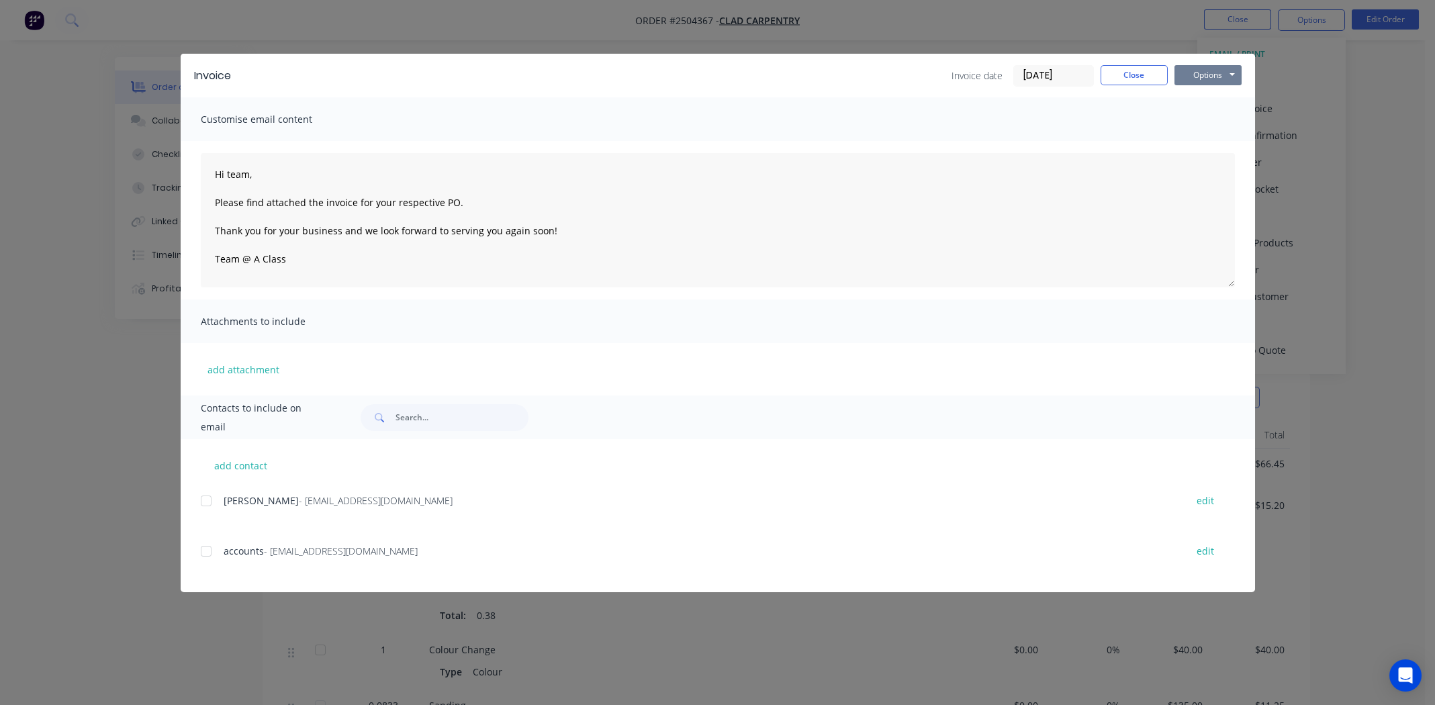
click at [1203, 75] on button "Options" at bounding box center [1208, 75] width 67 height 20
click at [1201, 115] on button "Print" at bounding box center [1218, 121] width 86 height 22
click at [1131, 71] on button "Close" at bounding box center [1134, 75] width 67 height 20
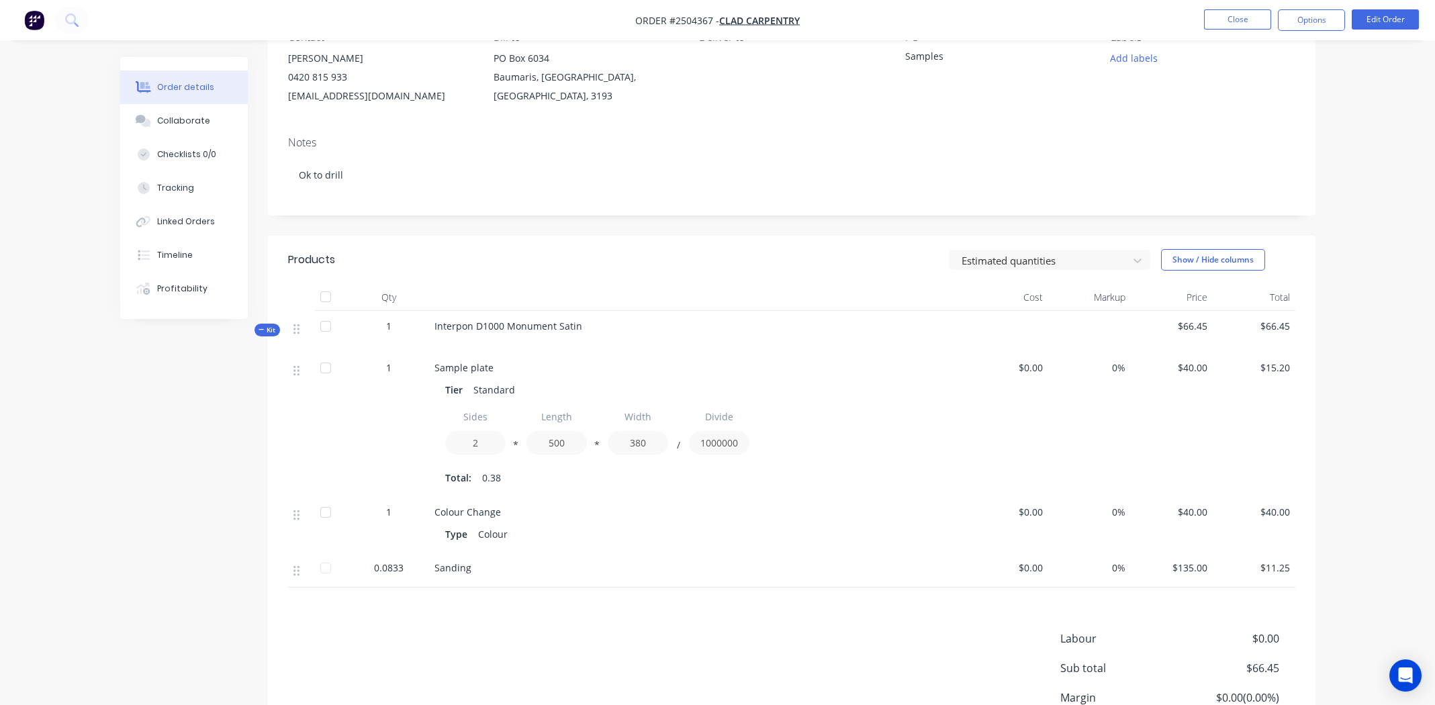
scroll to position [260, 0]
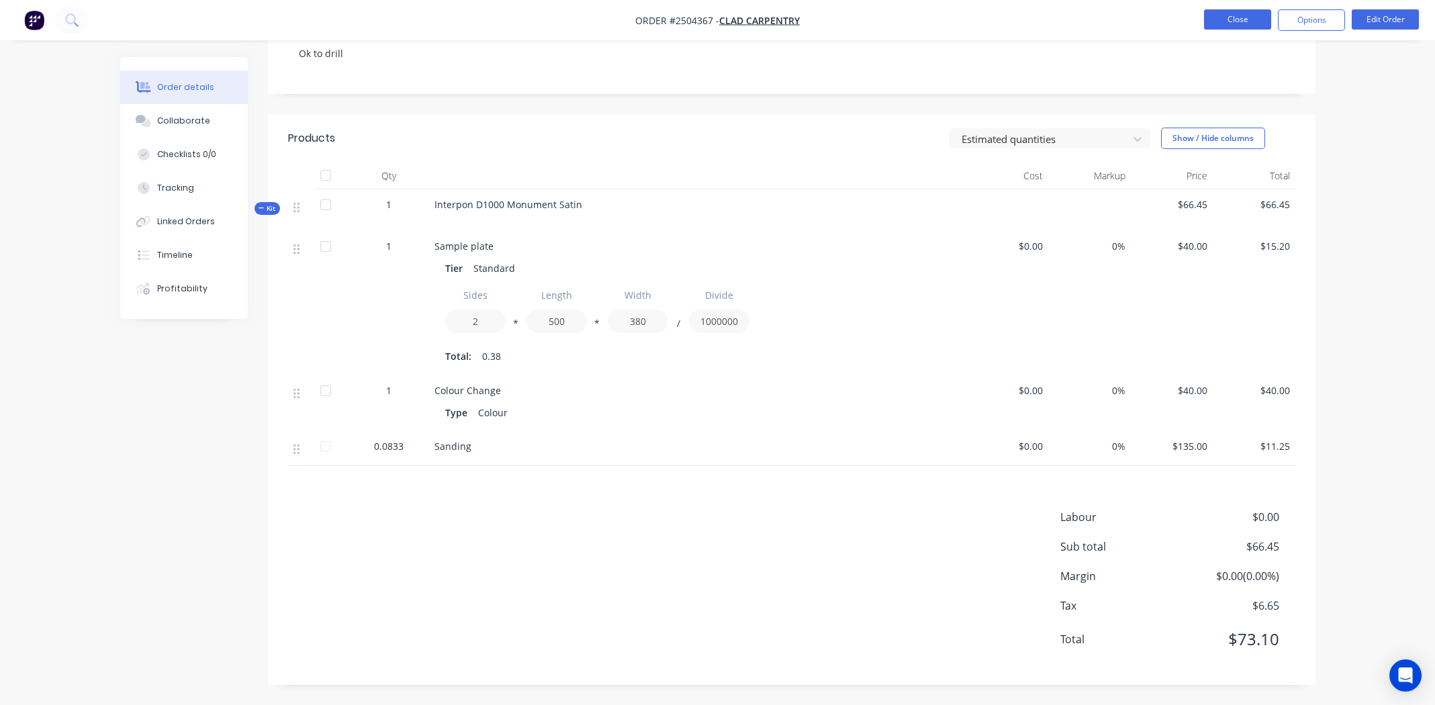
click at [1230, 24] on button "Close" at bounding box center [1237, 19] width 67 height 20
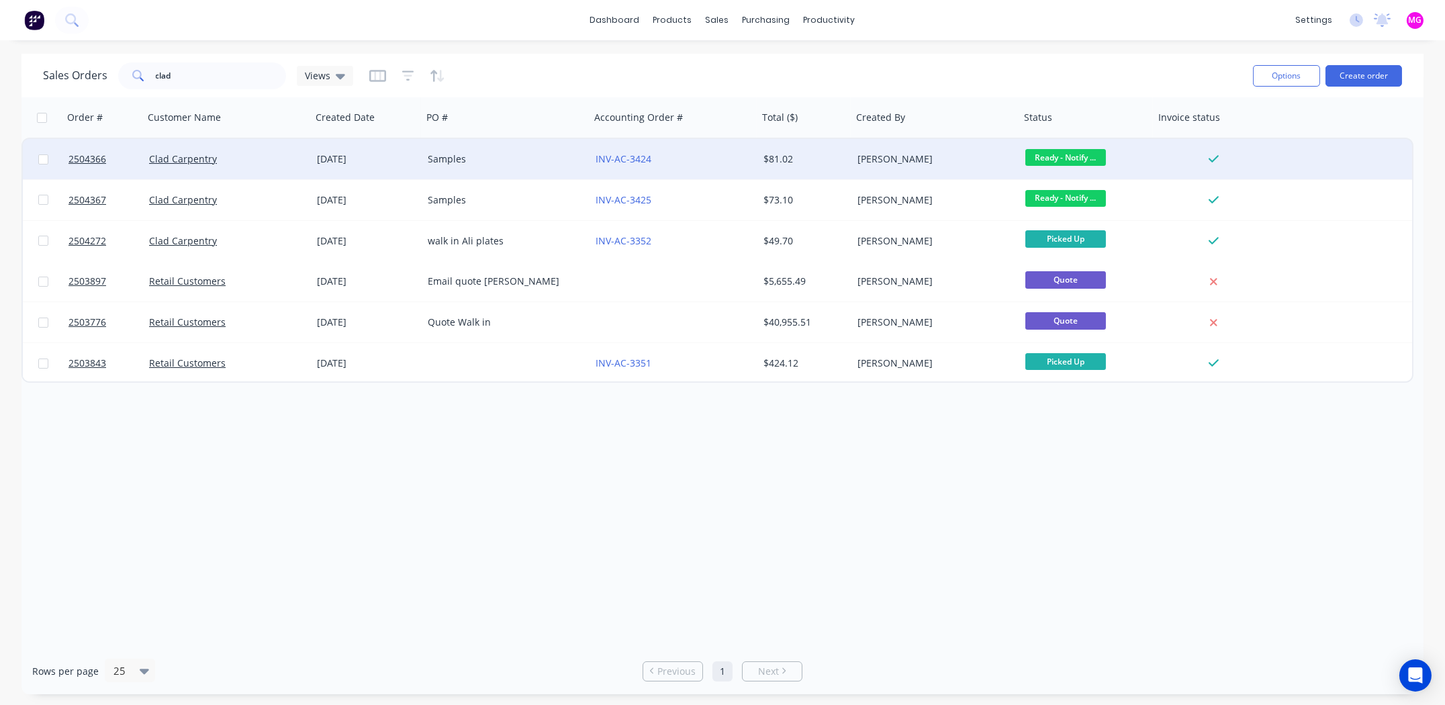
click at [1081, 160] on span "Ready - Notify ..." at bounding box center [1065, 157] width 81 height 17
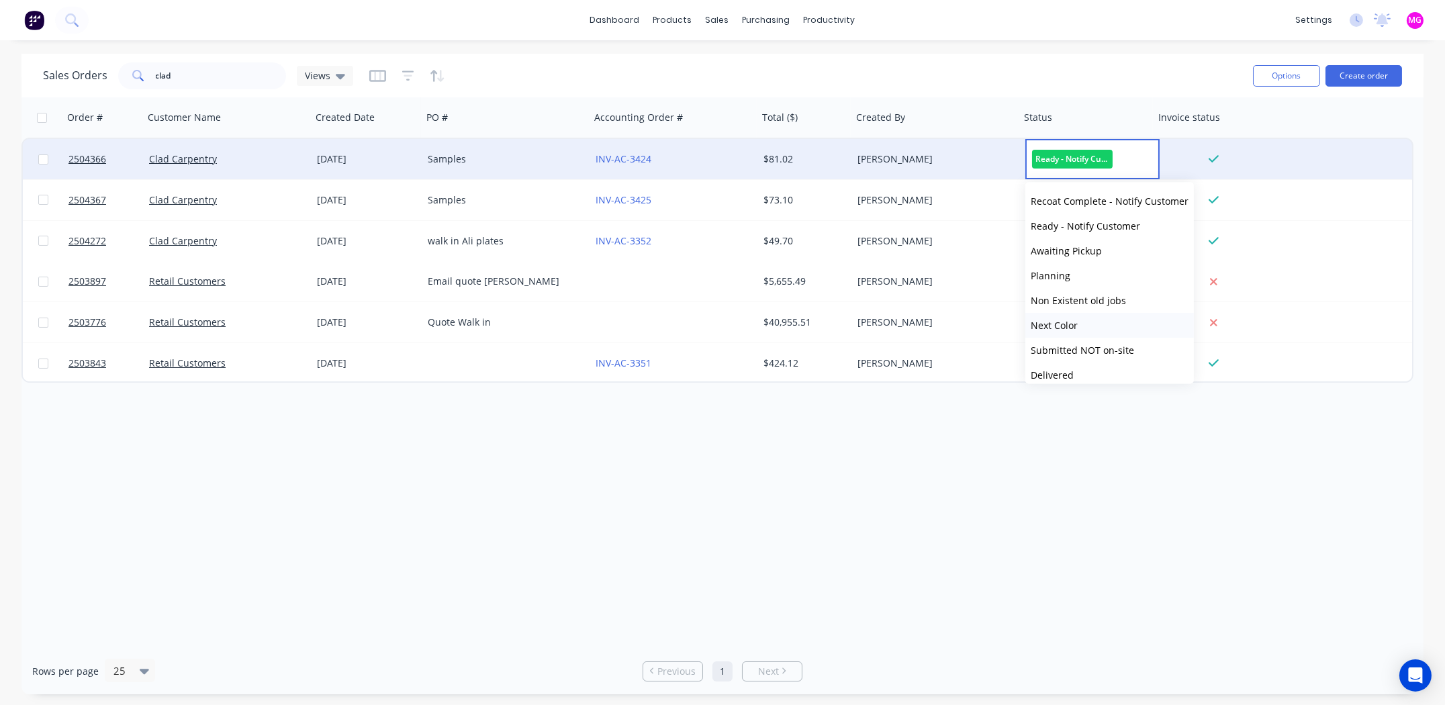
scroll to position [529, 0]
click at [1097, 361] on button "Picked Up" at bounding box center [1109, 366] width 169 height 25
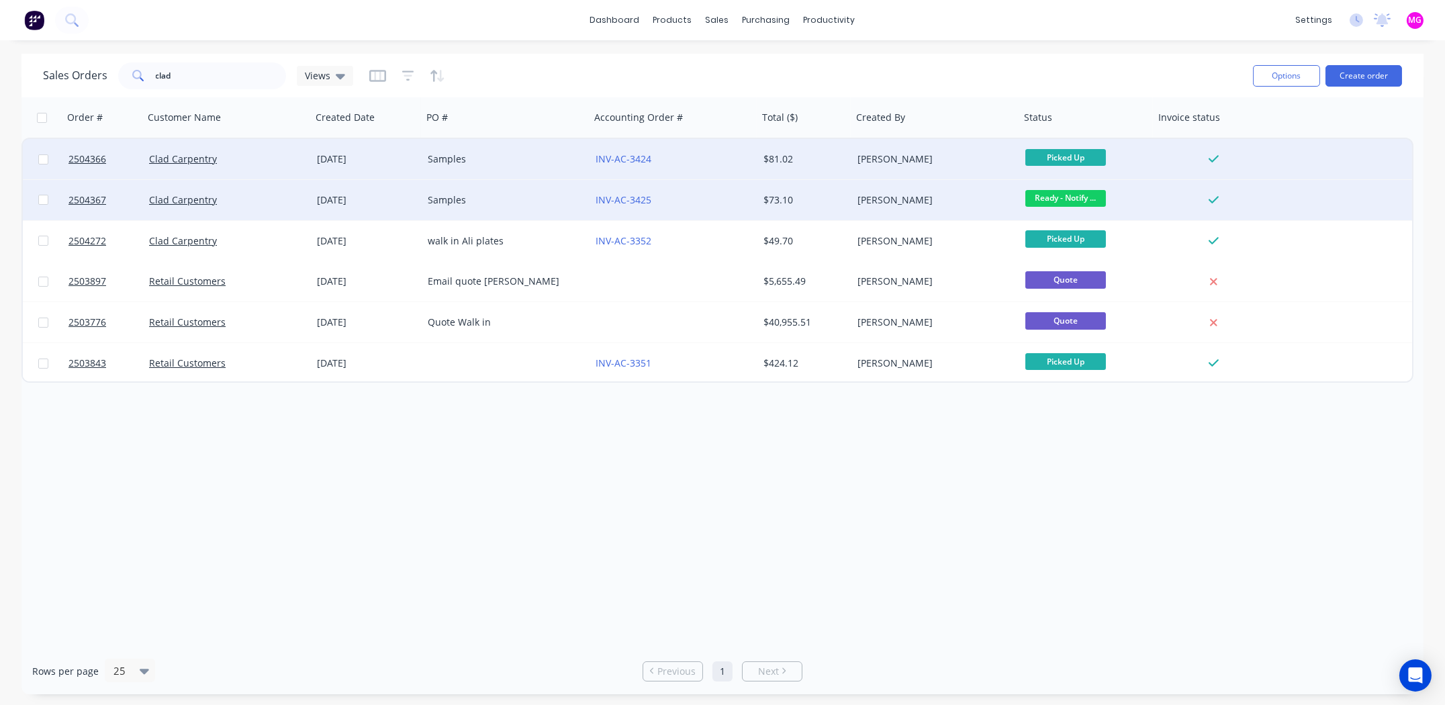
click at [1069, 201] on span "Ready - Notify ..." at bounding box center [1065, 198] width 81 height 17
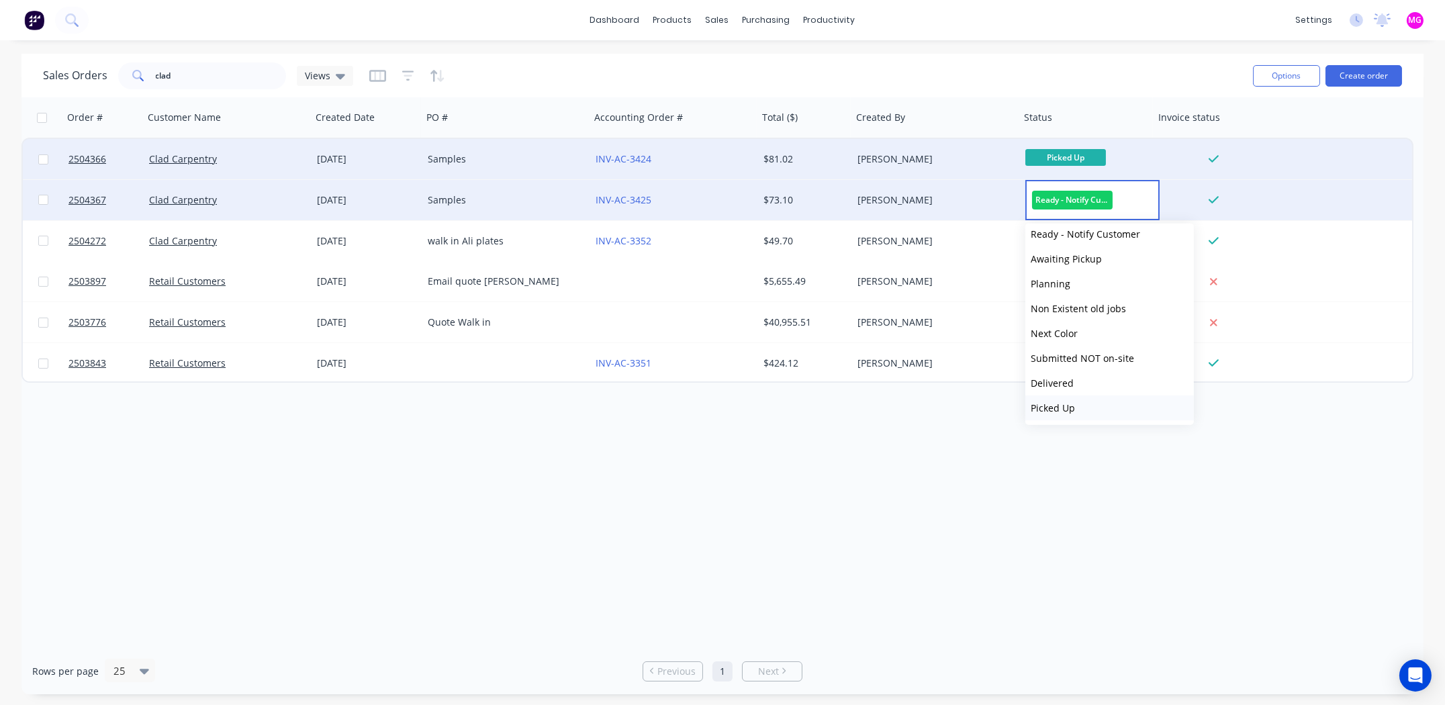
click at [1076, 410] on button "Picked Up" at bounding box center [1109, 408] width 169 height 25
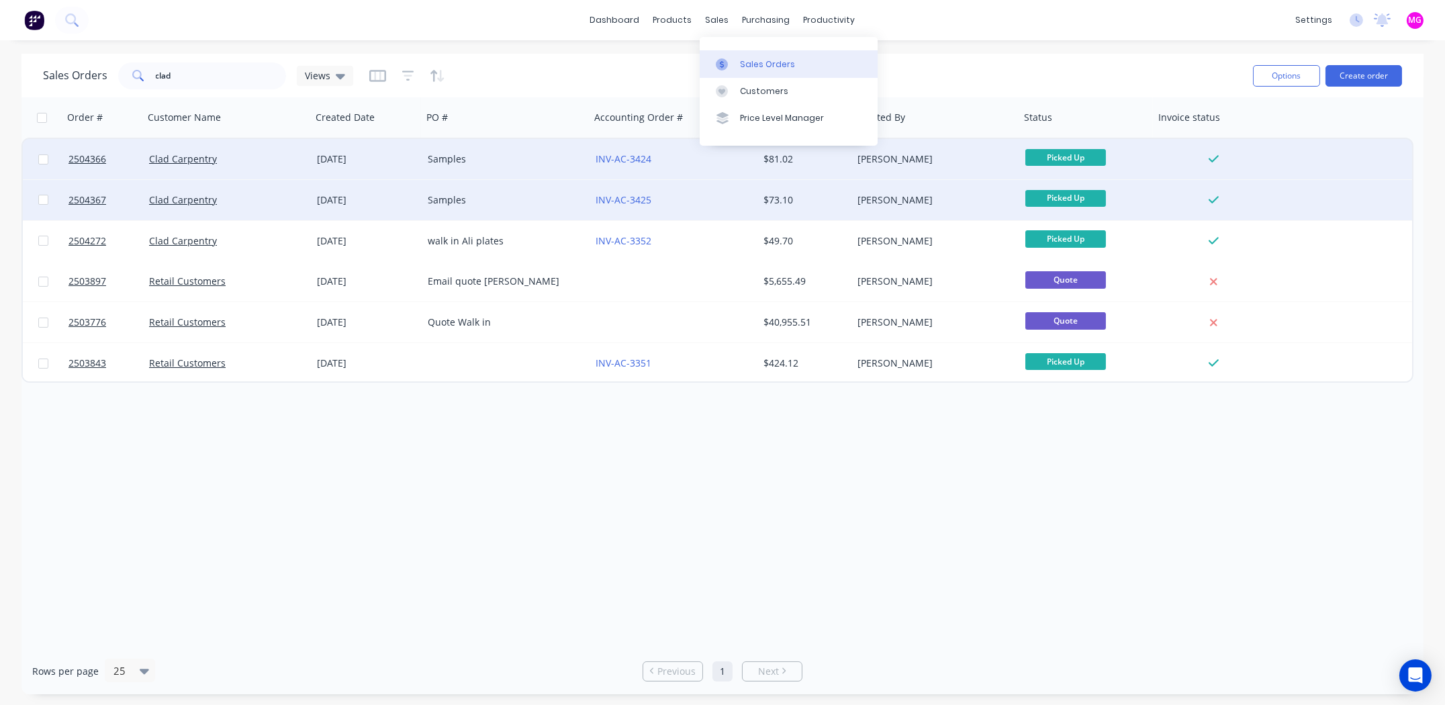
click at [740, 66] on div "Sales Orders" at bounding box center [767, 64] width 55 height 12
click at [90, 52] on div "dashboard products sales purchasing productivity dashboard products Product Cat…" at bounding box center [722, 352] width 1445 height 705
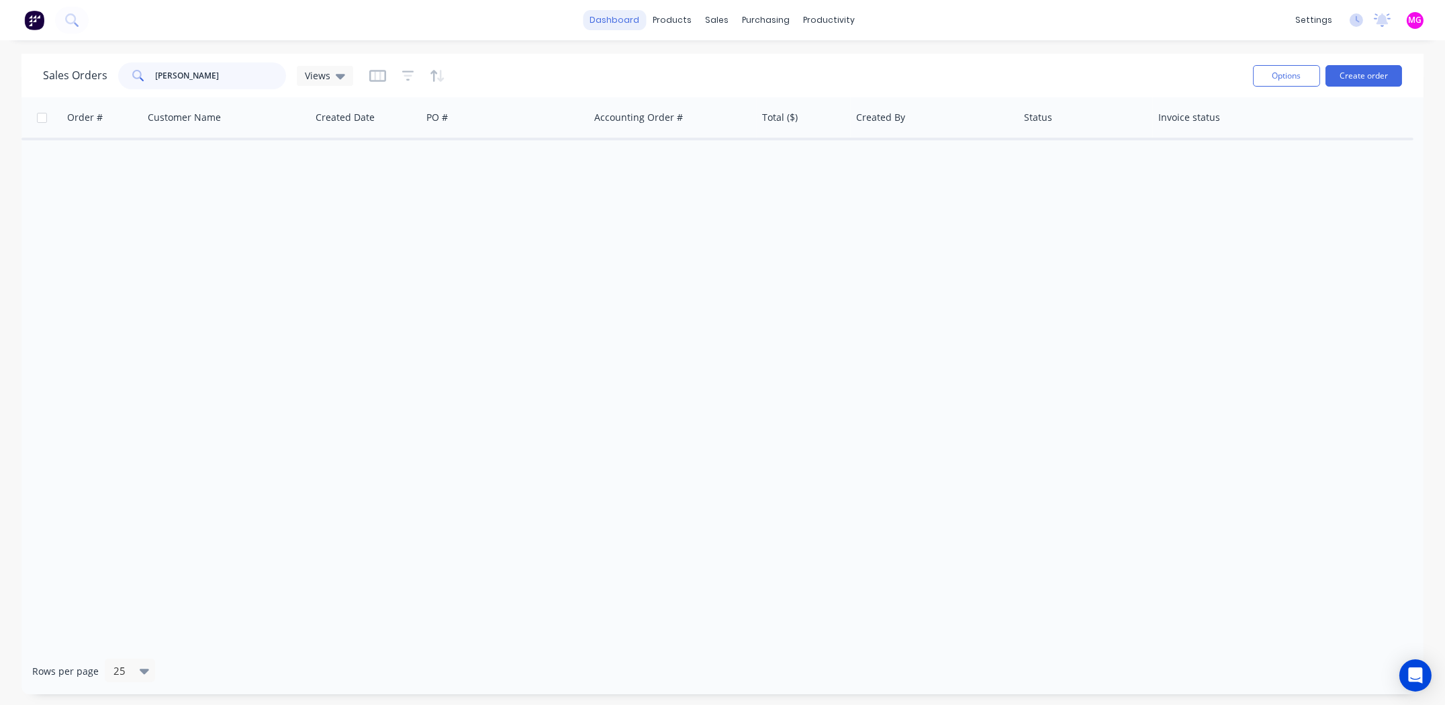
type input "chris hall"
click at [610, 19] on link "dashboard" at bounding box center [615, 20] width 63 height 20
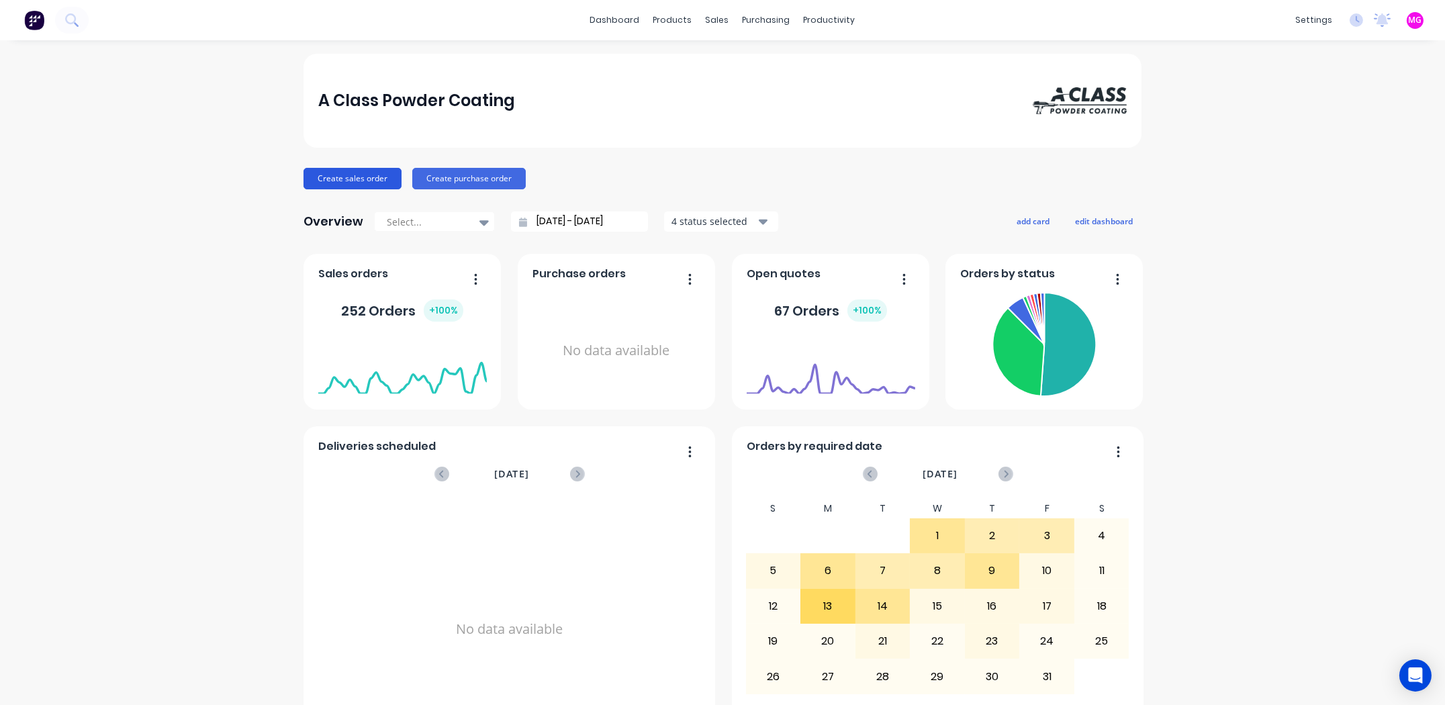
click at [328, 180] on button "Create sales order" at bounding box center [353, 178] width 98 height 21
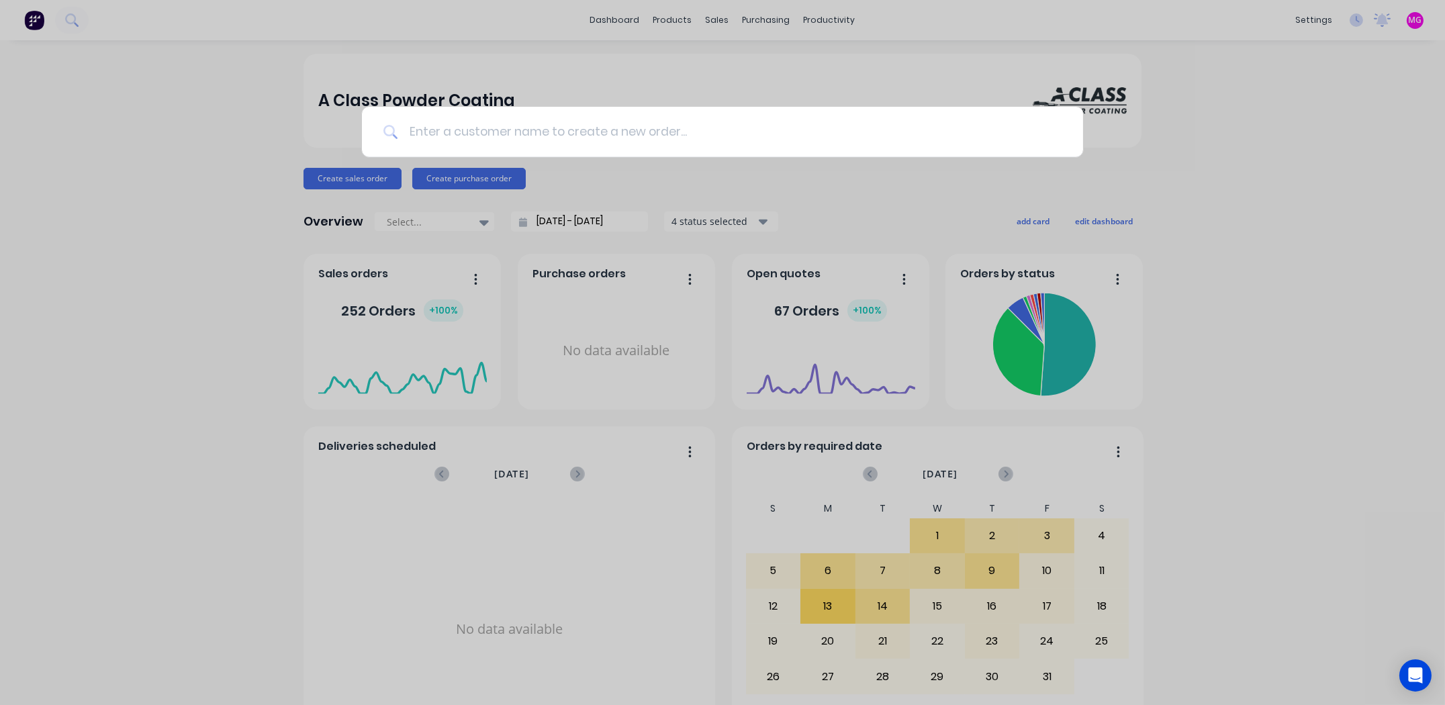
click at [507, 129] on input at bounding box center [730, 132] width 664 height 50
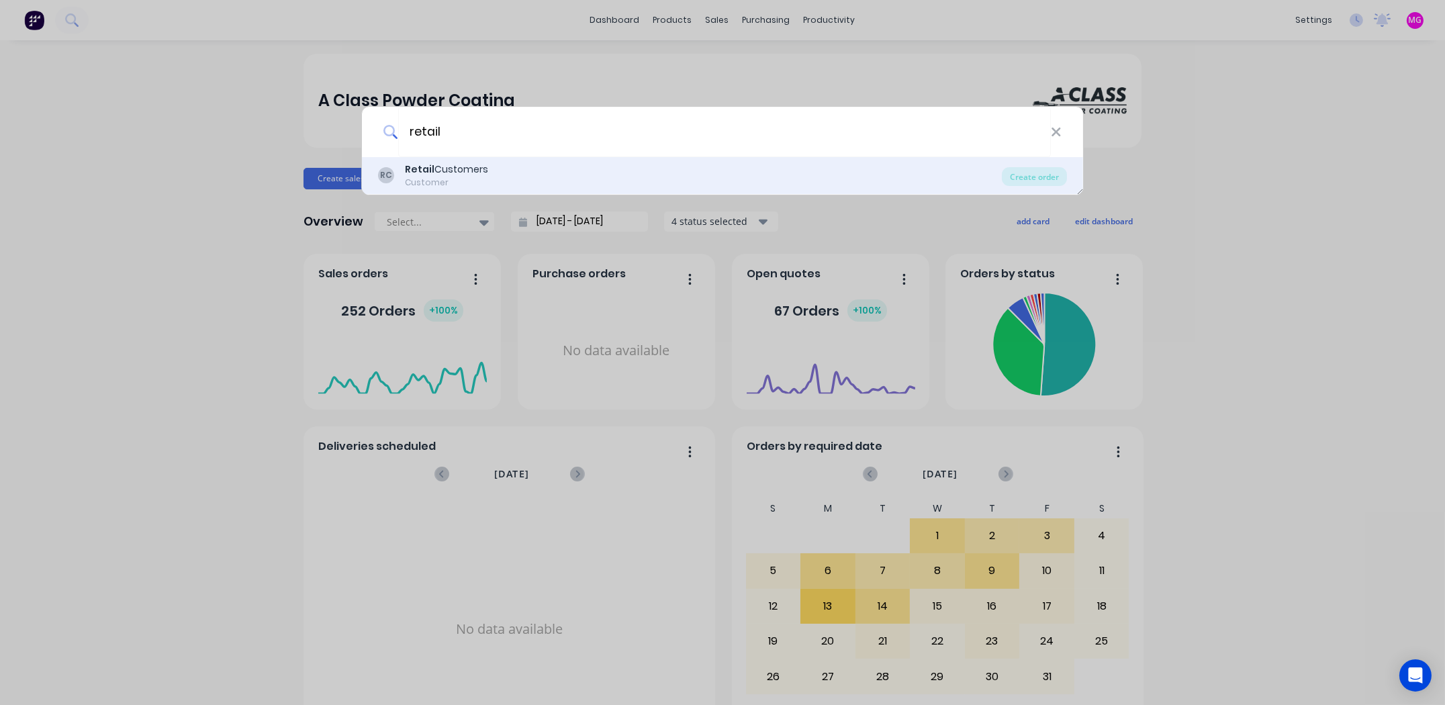
type input "retail"
click at [501, 167] on div "RC Retail Customers Customer" at bounding box center [690, 176] width 624 height 26
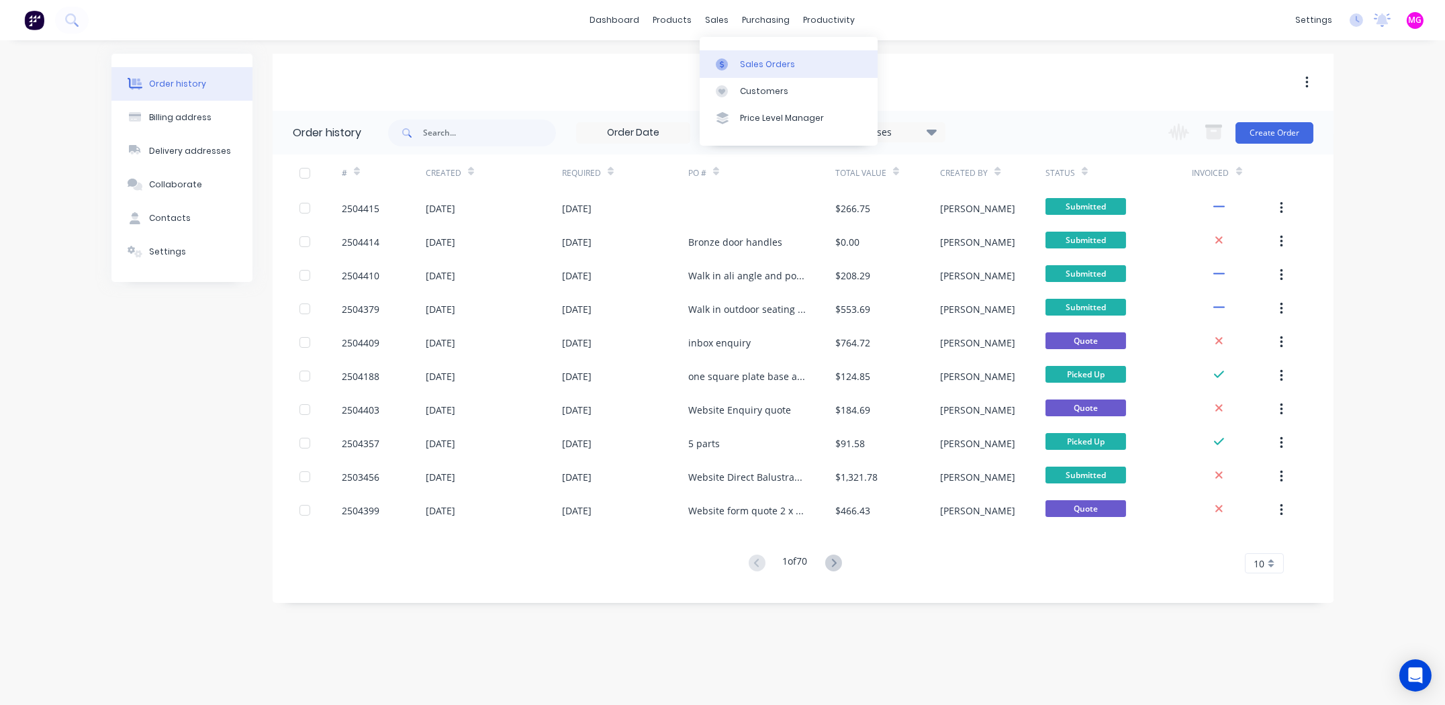
click at [735, 64] on div at bounding box center [726, 64] width 20 height 12
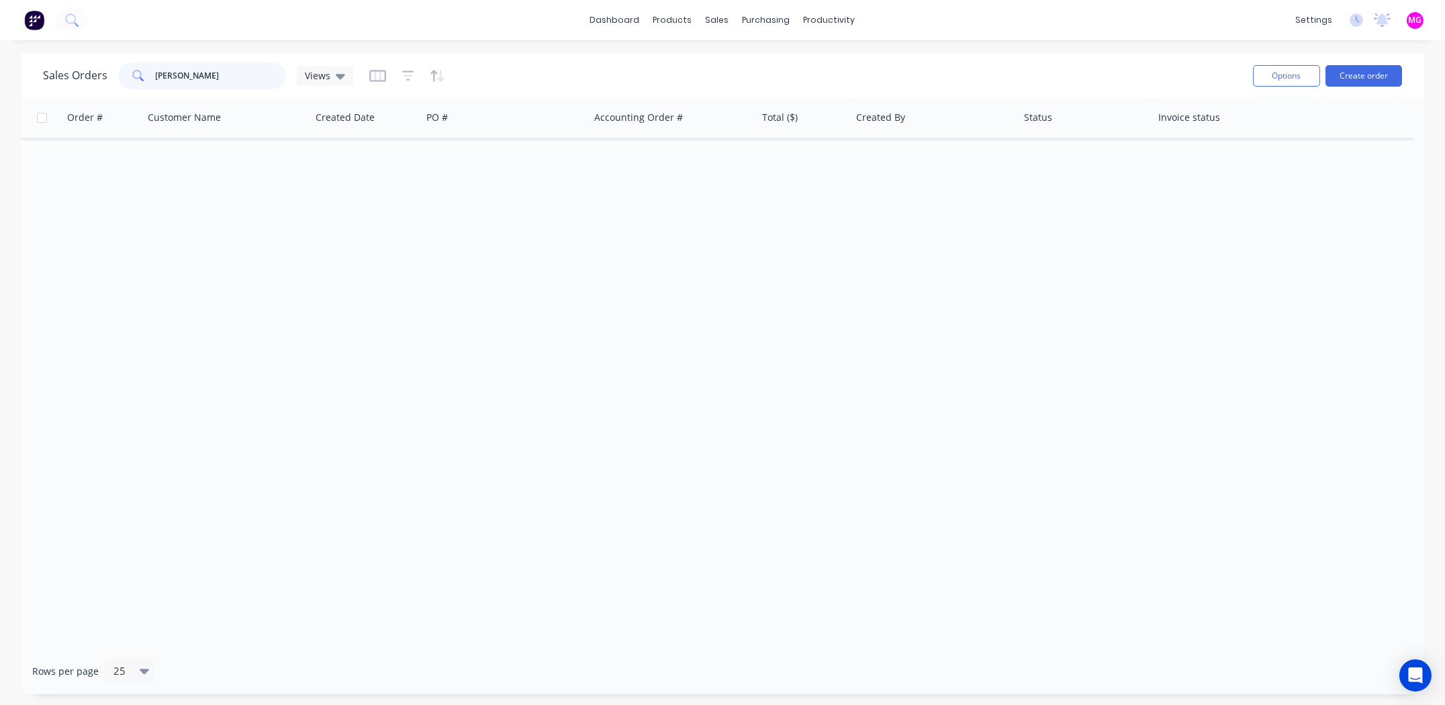
drag, startPoint x: 242, startPoint y: 81, endPoint x: 79, endPoint y: 56, distance: 165.8
click at [79, 56] on div "Sales Orders chris hall Views Options Create order" at bounding box center [722, 76] width 1402 height 44
type input "s"
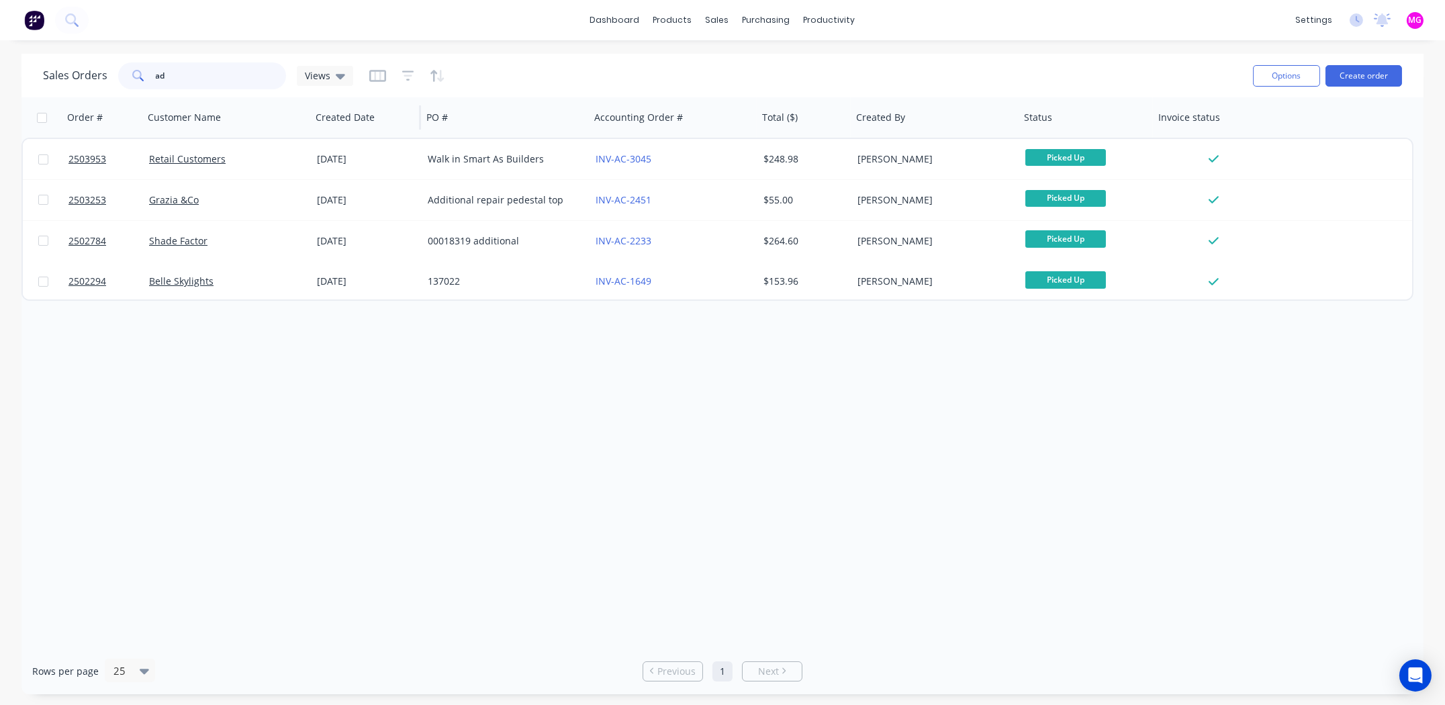
type input "a"
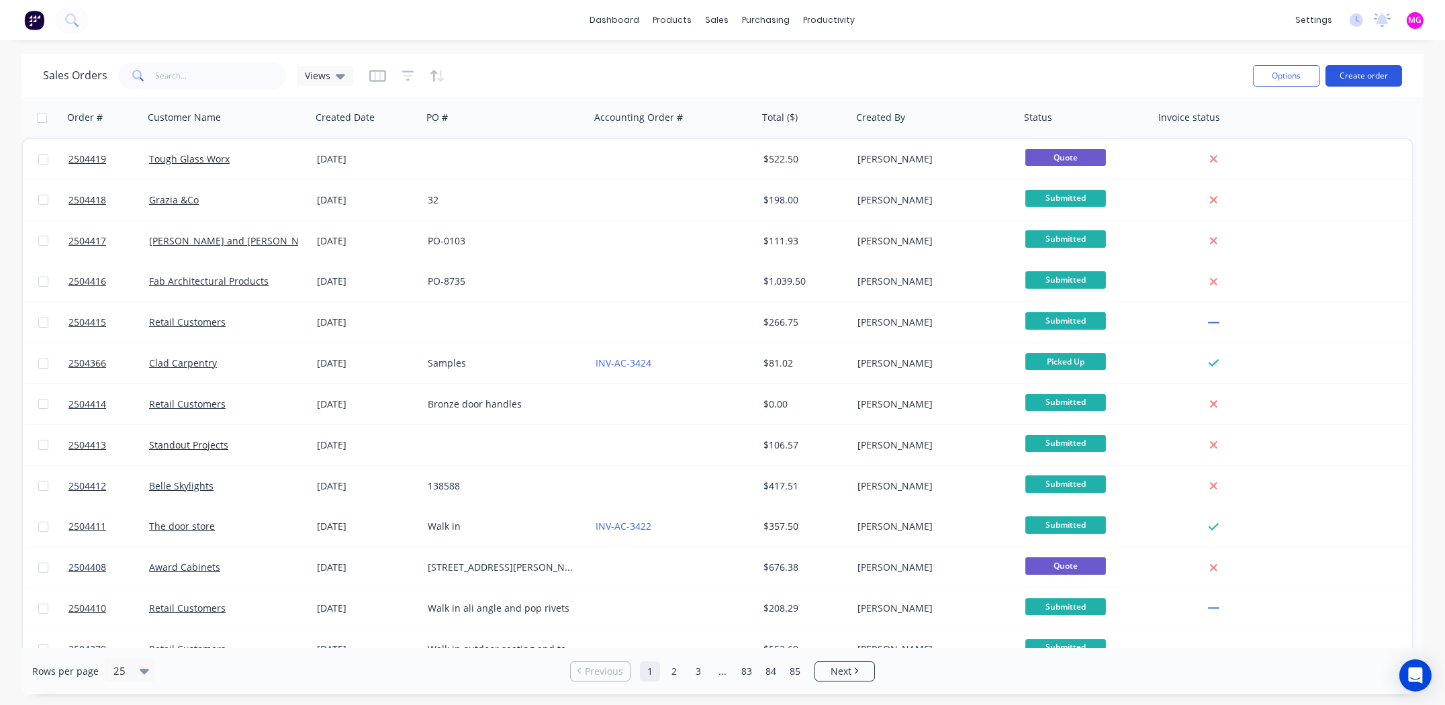
click at [1368, 68] on button "Create order" at bounding box center [1364, 75] width 77 height 21
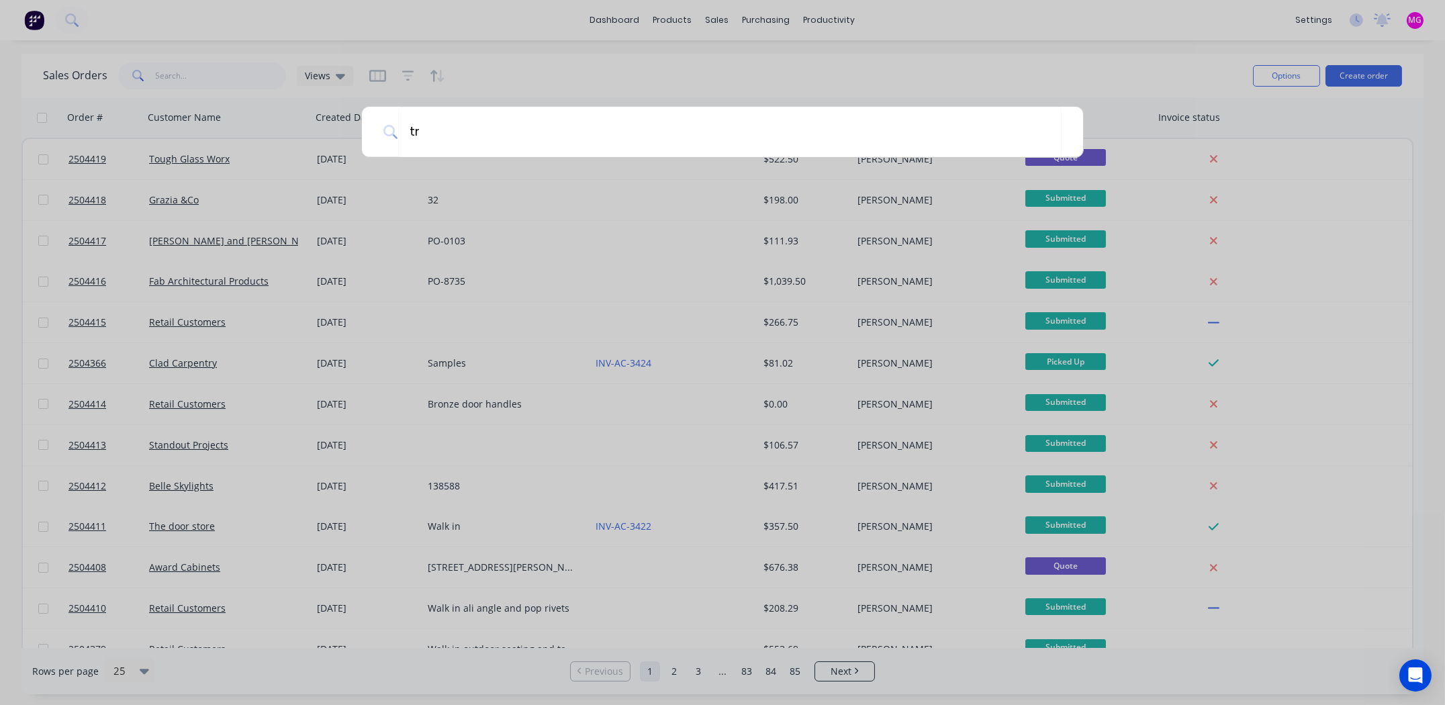
type input "t"
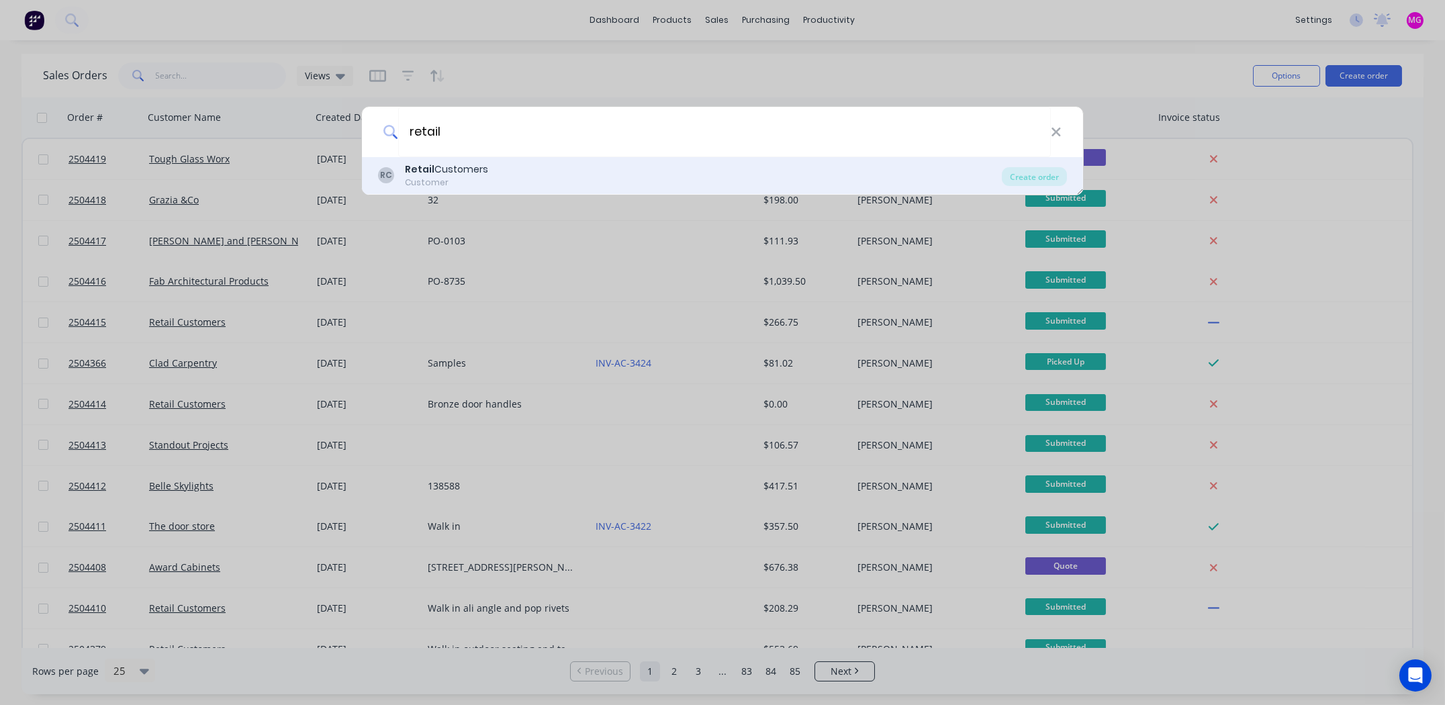
type input "retail"
click at [466, 181] on div "Customer" at bounding box center [446, 183] width 83 height 12
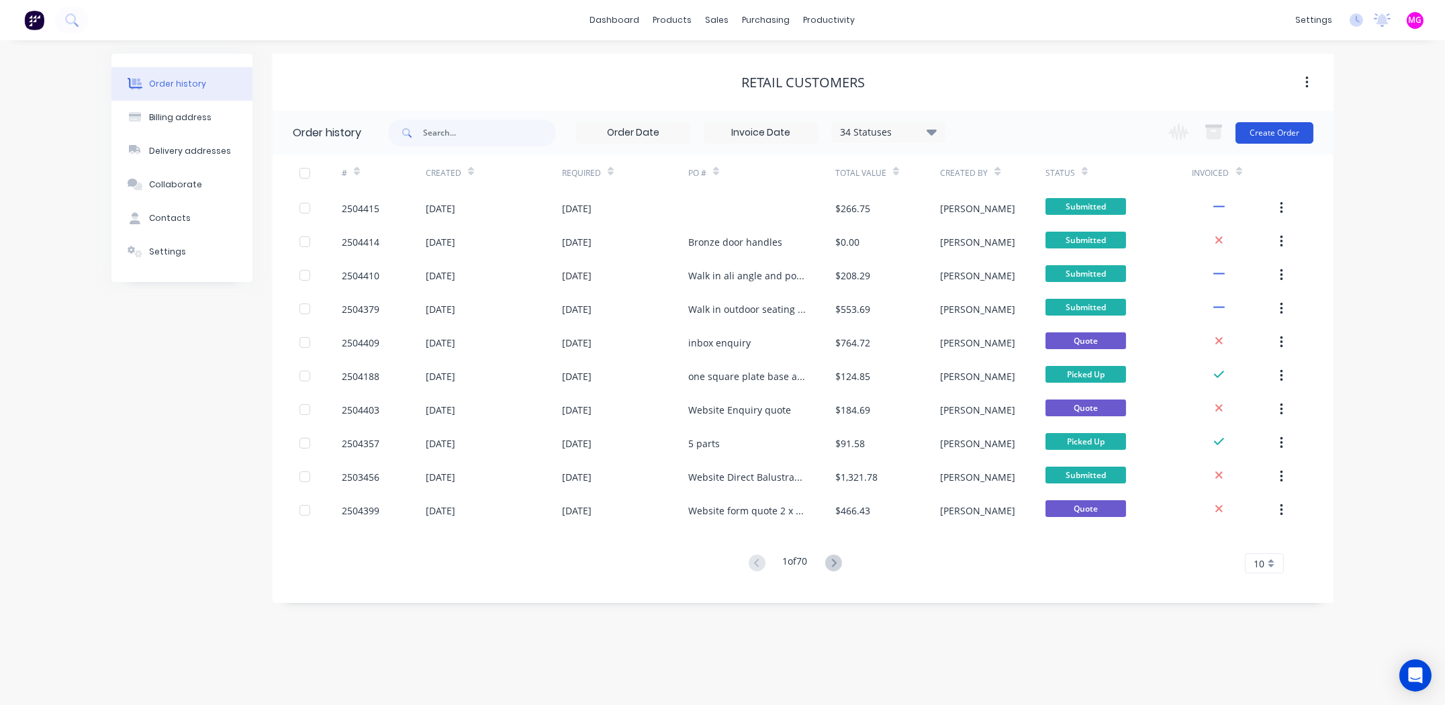
click at [1293, 132] on button "Create Order" at bounding box center [1275, 132] width 78 height 21
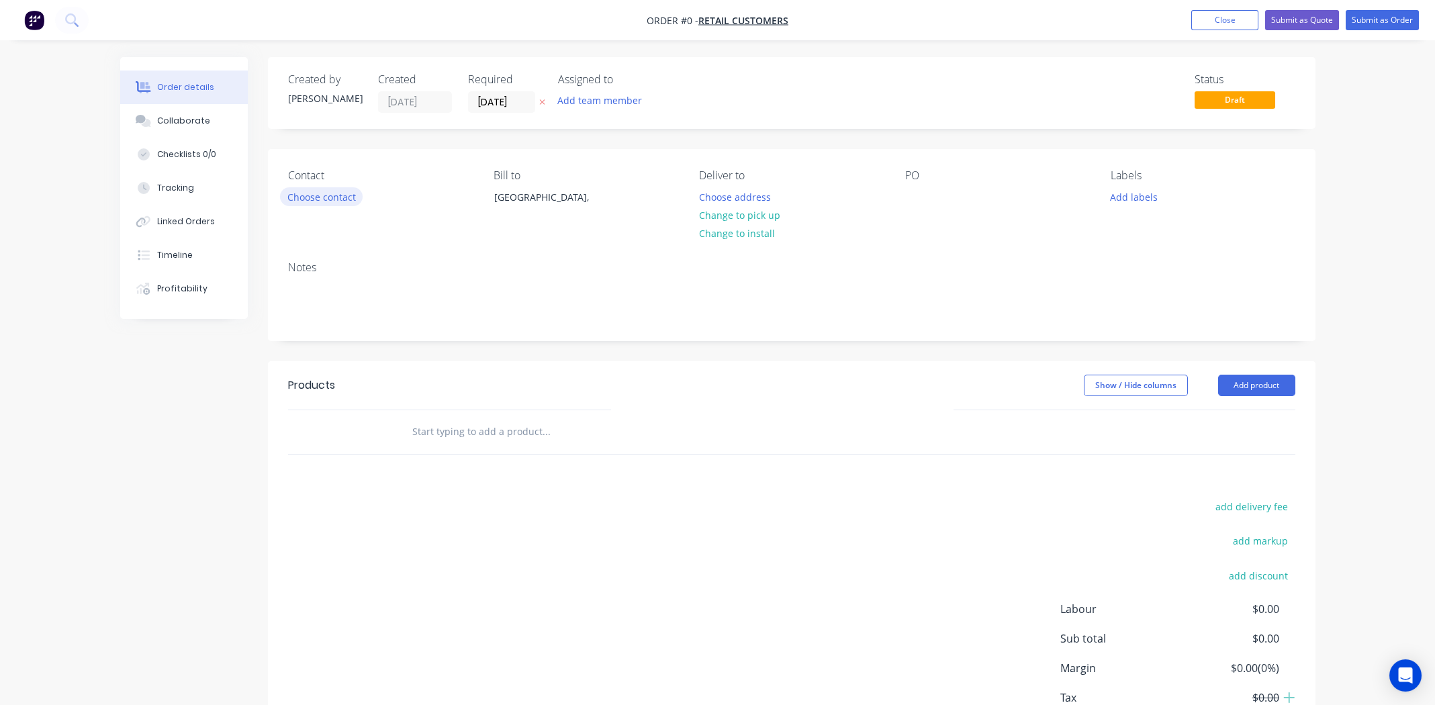
click at [342, 194] on button "Choose contact" at bounding box center [321, 196] width 83 height 18
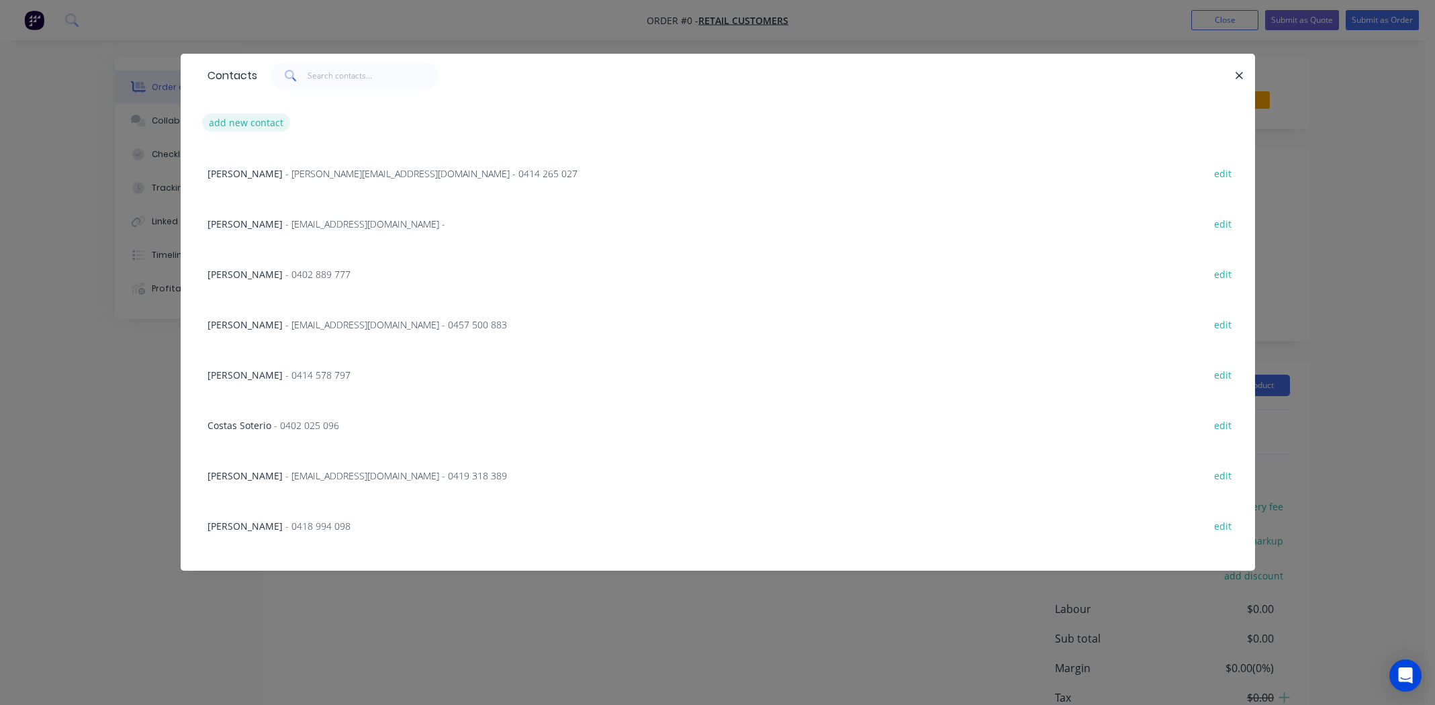
click at [250, 124] on button "add new contact" at bounding box center [246, 122] width 89 height 18
select select "AU"
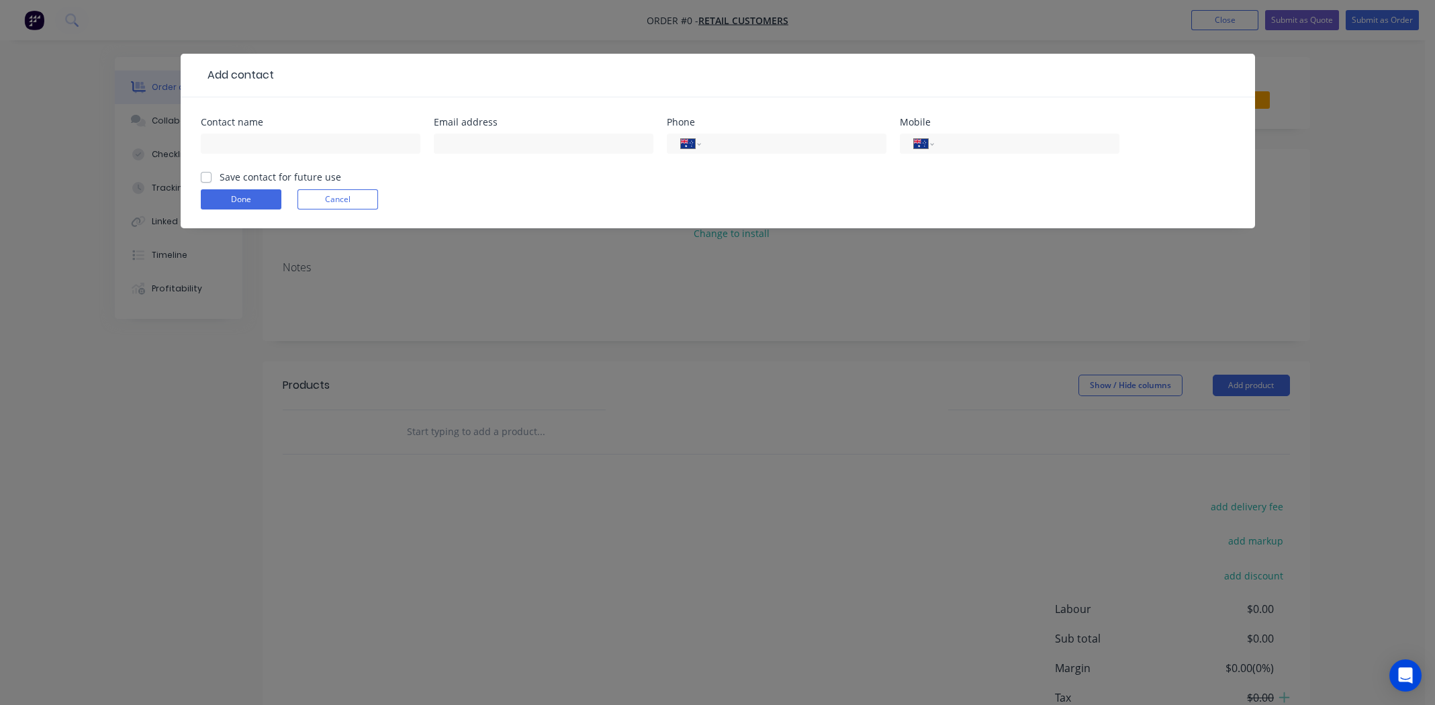
click at [311, 132] on div at bounding box center [311, 150] width 220 height 40
click at [315, 144] on input "text" at bounding box center [311, 144] width 220 height 20
type input "Martin Jurg"
click at [967, 140] on input "tel" at bounding box center [1024, 143] width 161 height 15
click at [978, 142] on input "tel" at bounding box center [1024, 143] width 161 height 15
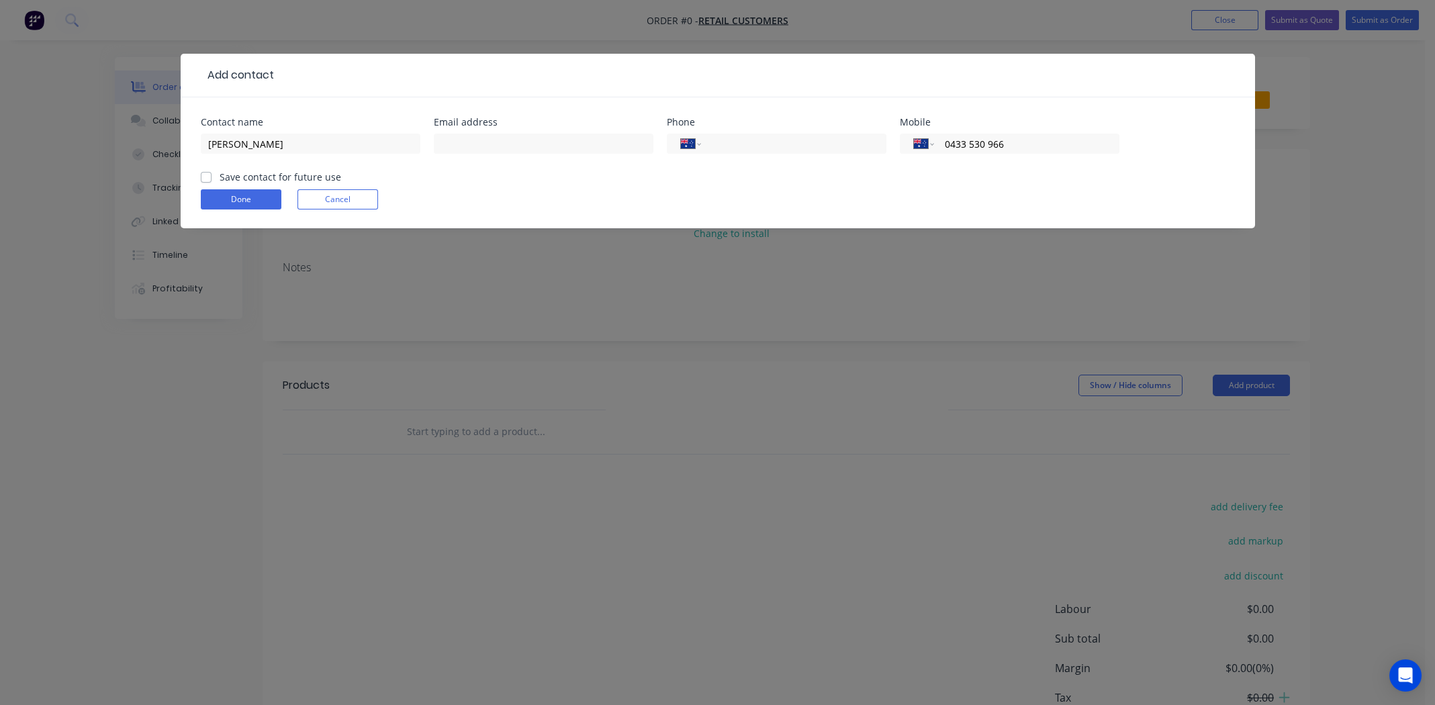
type input "0433 530 966"
click at [220, 179] on label "Save contact for future use" at bounding box center [281, 177] width 122 height 14
click at [208, 179] on input "Save contact for future use" at bounding box center [206, 176] width 11 height 13
checkbox input "true"
click at [529, 144] on input "text" at bounding box center [544, 144] width 220 height 20
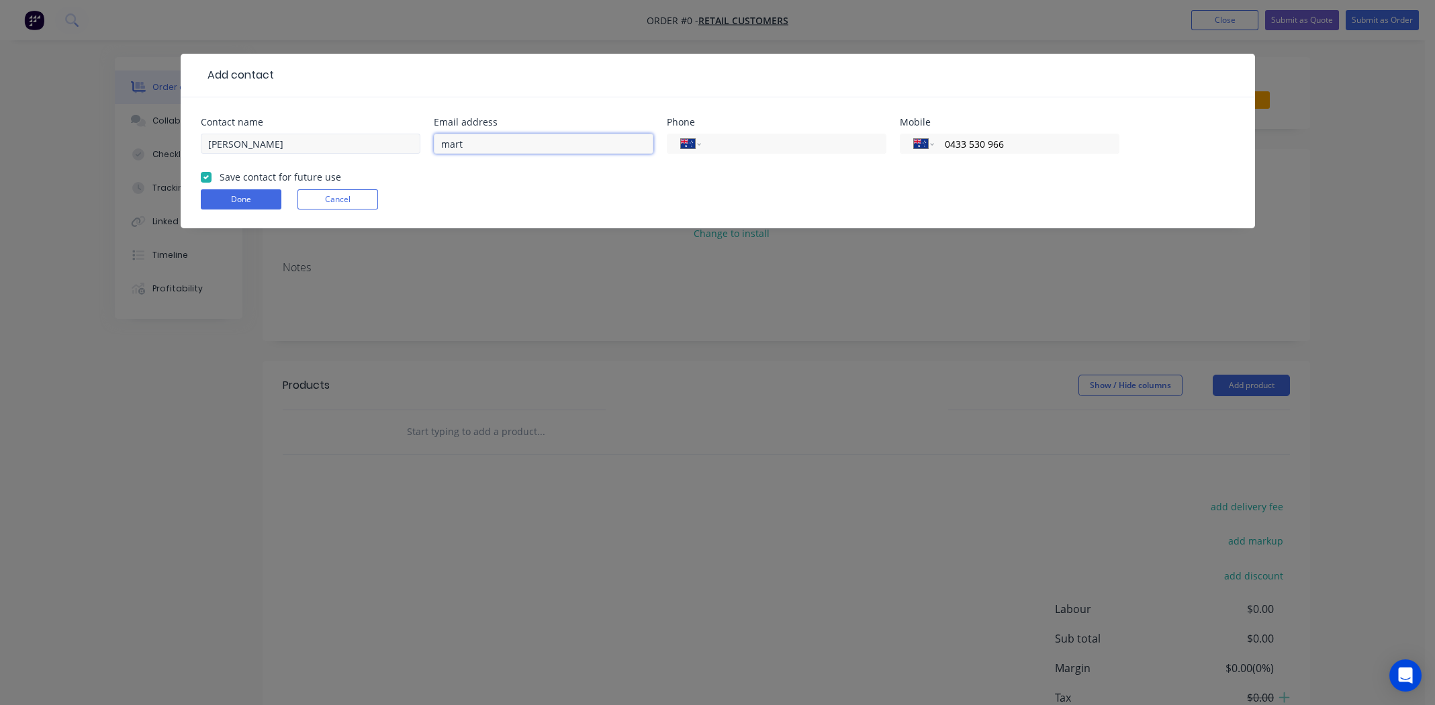
type input "mart"
drag, startPoint x: 230, startPoint y: 142, endPoint x: 482, endPoint y: 233, distance: 268.5
click at [230, 141] on input "Martin Jurg" at bounding box center [311, 144] width 220 height 20
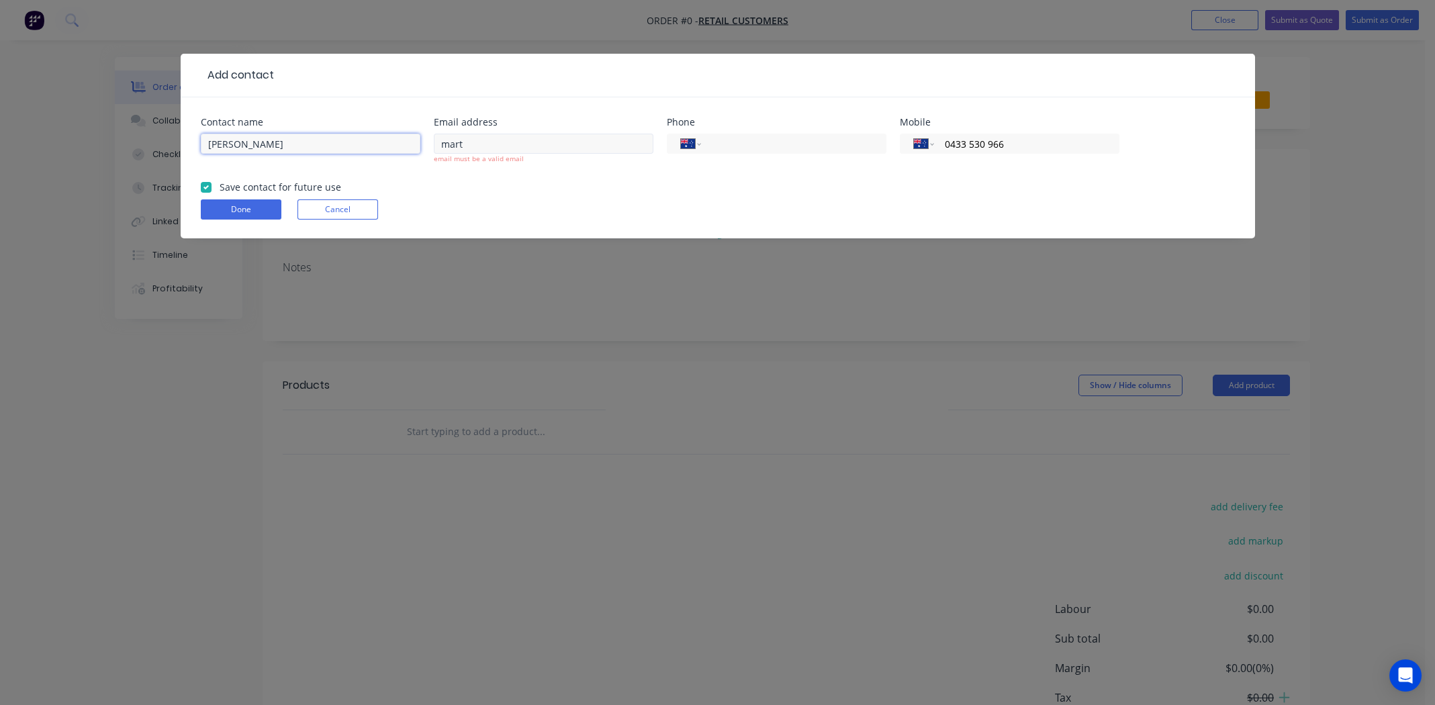
type input "Marten Jurg"
click at [476, 145] on input "mart" at bounding box center [544, 144] width 220 height 20
type input "marten@additiveassurance.com.au"
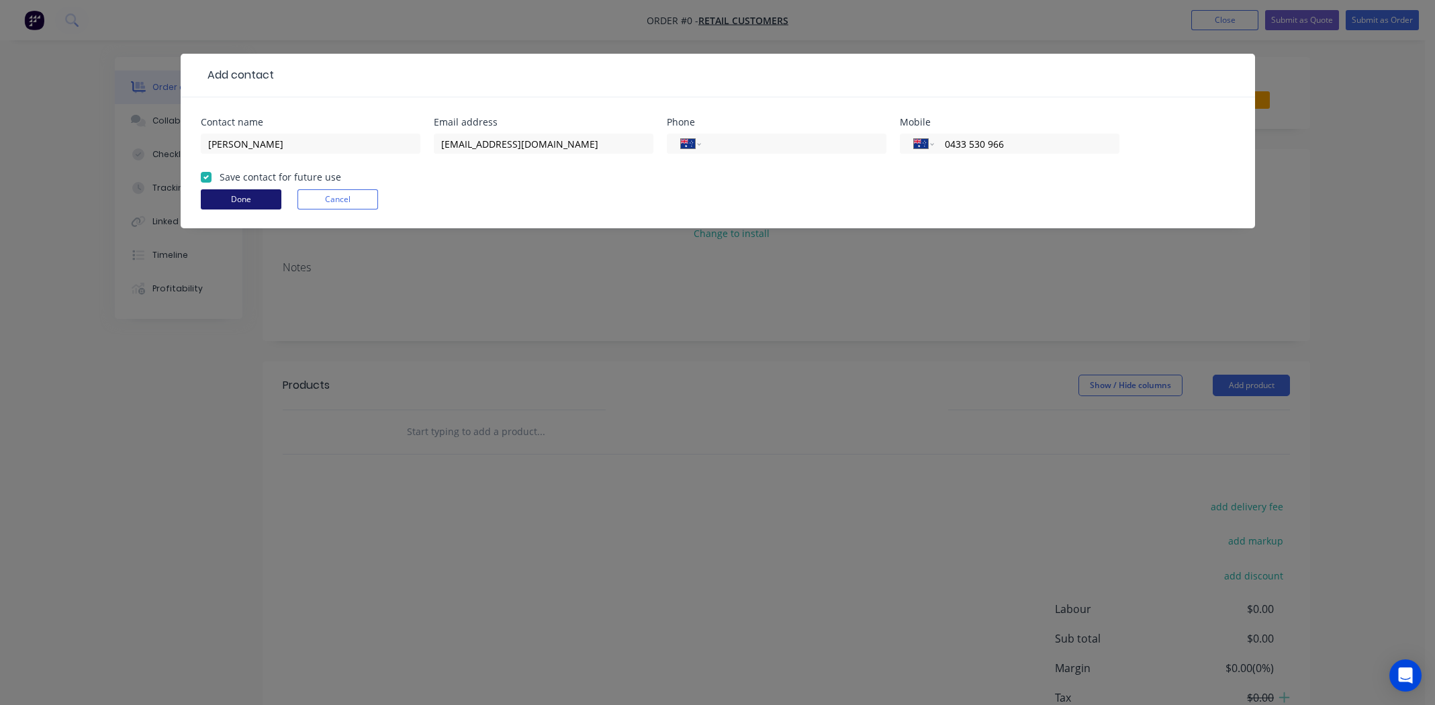
click at [238, 212] on form "Contact name Marten Jurg Email address marten@additiveassurance.com.au Phone In…" at bounding box center [718, 173] width 1034 height 111
click at [256, 201] on button "Done" at bounding box center [241, 199] width 81 height 20
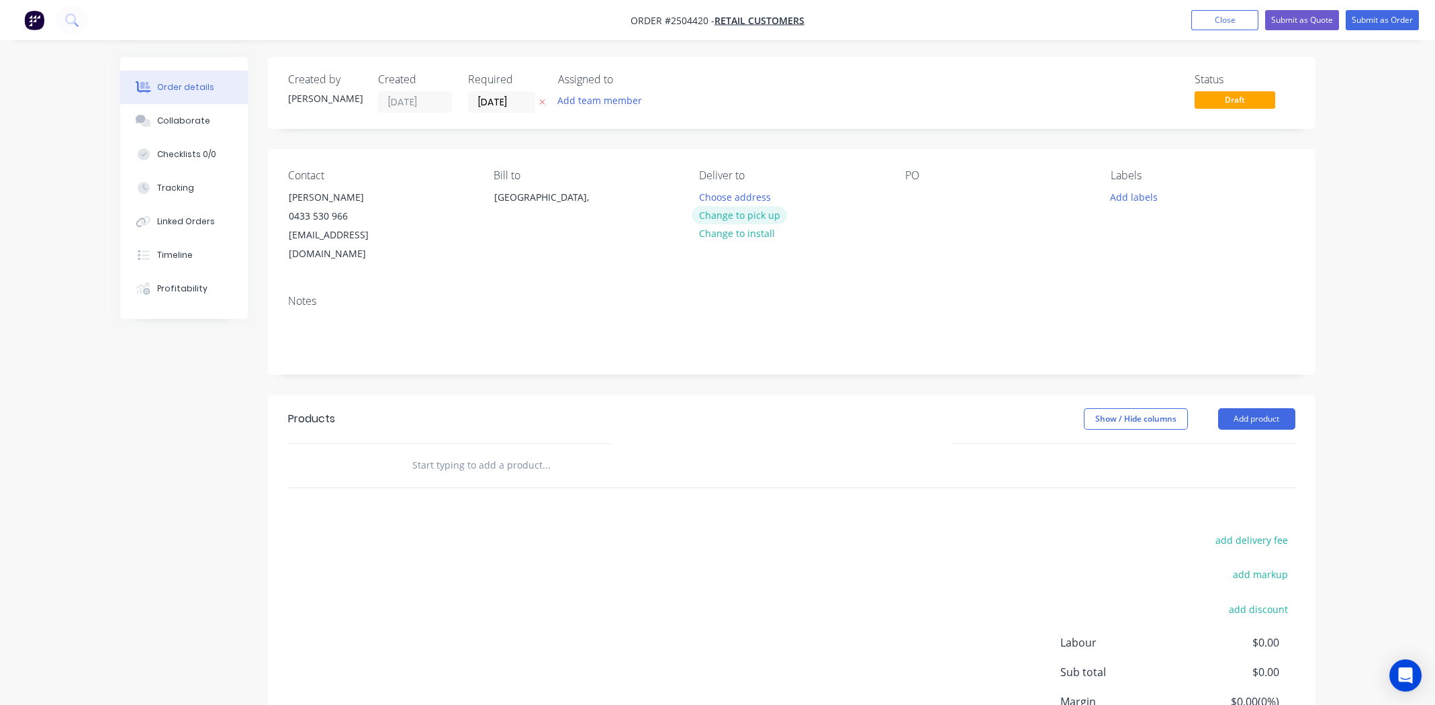
click at [756, 210] on button "Change to pick up" at bounding box center [739, 215] width 95 height 18
click at [920, 197] on div at bounding box center [915, 196] width 21 height 19
click at [1248, 408] on button "Add product" at bounding box center [1256, 418] width 77 height 21
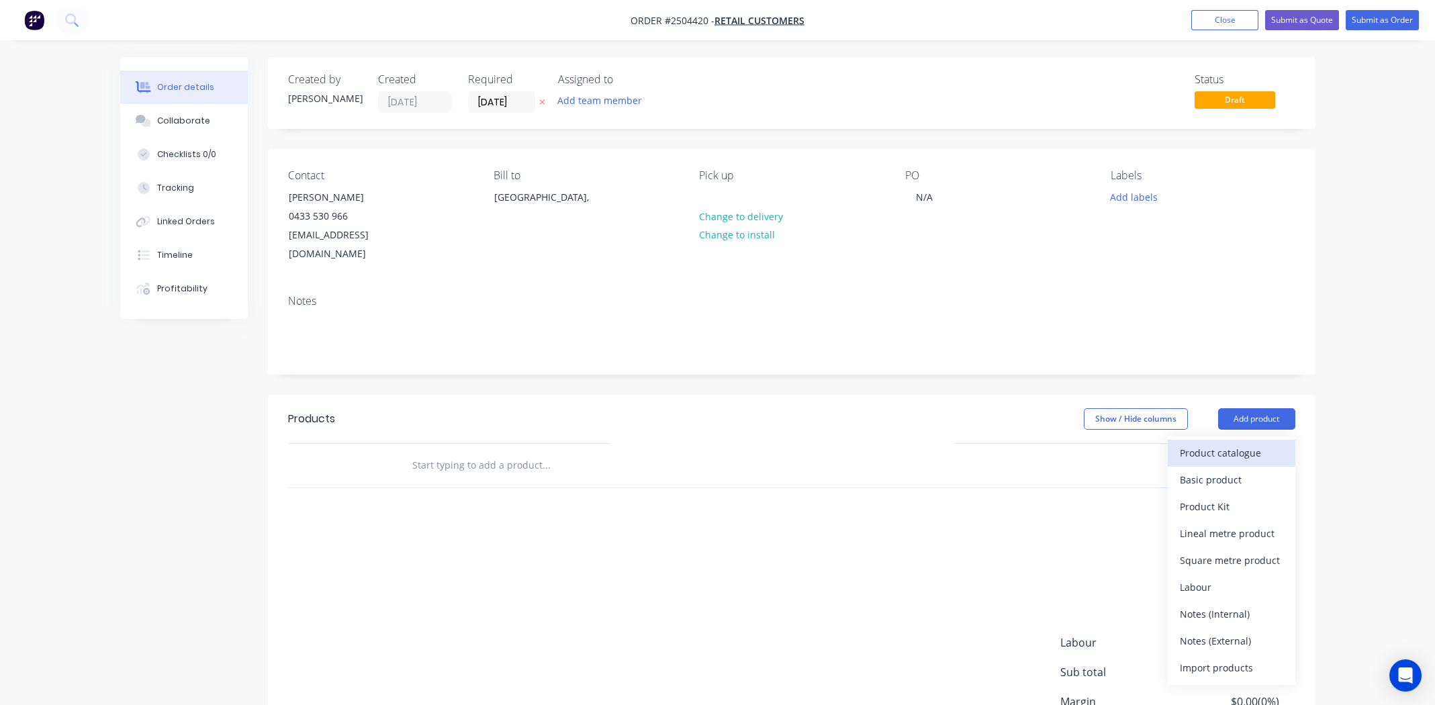
click at [1230, 443] on div "Product catalogue" at bounding box center [1231, 452] width 103 height 19
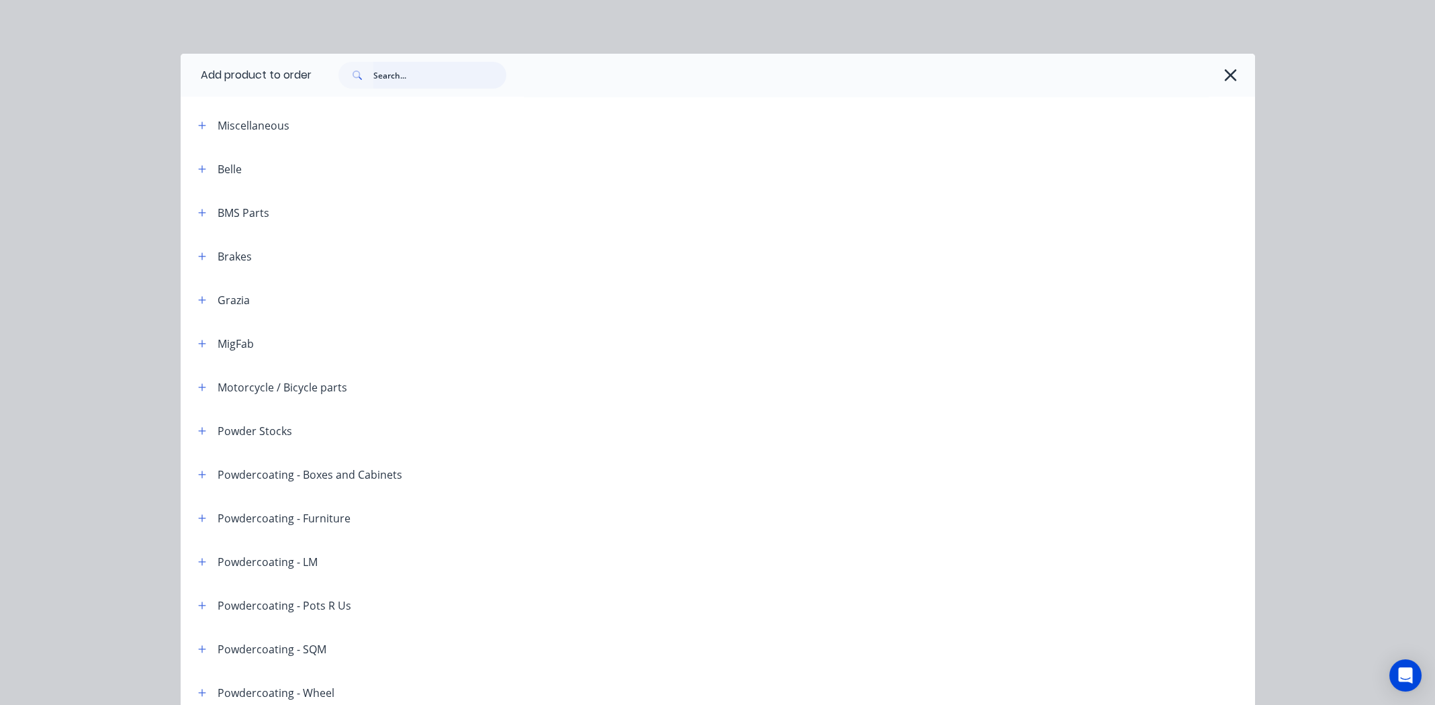
click at [383, 77] on input "text" at bounding box center [439, 75] width 133 height 27
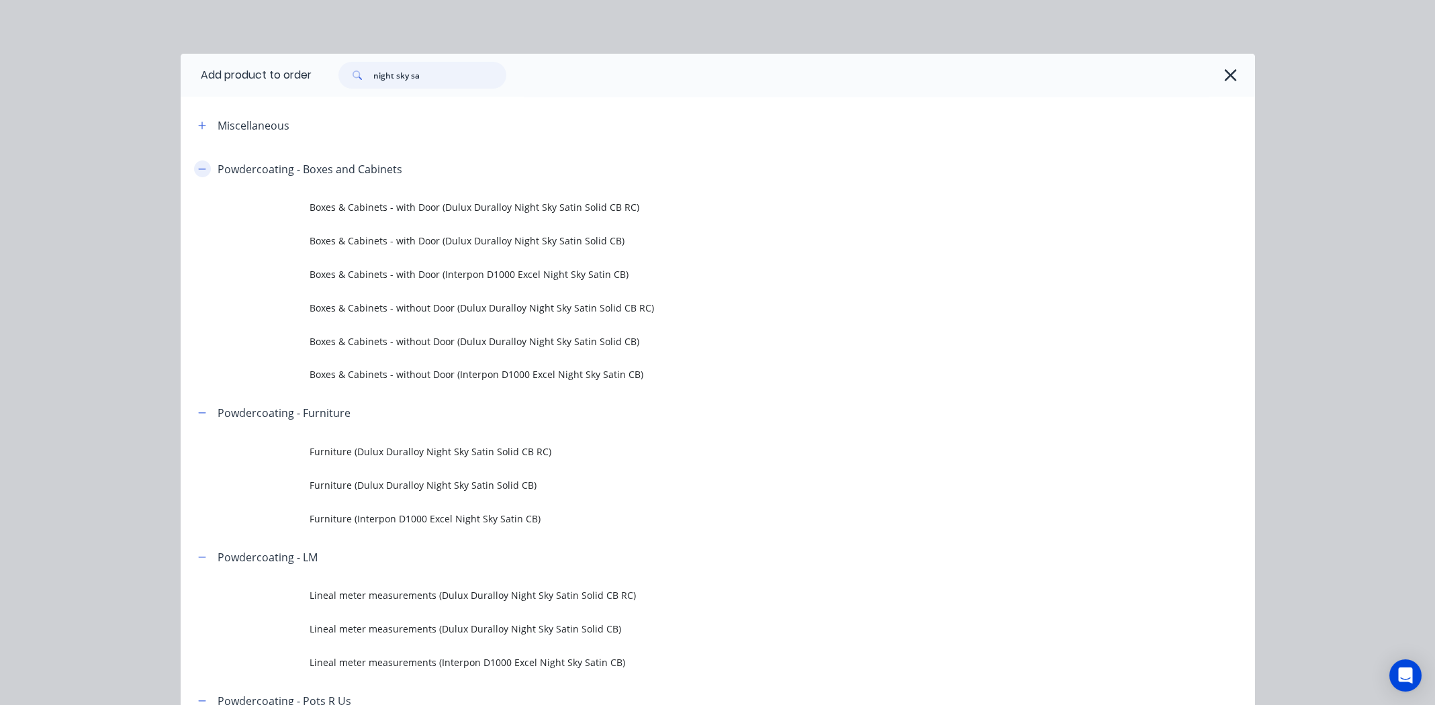
type input "night sky sa"
click at [198, 167] on icon "button" at bounding box center [202, 169] width 8 height 9
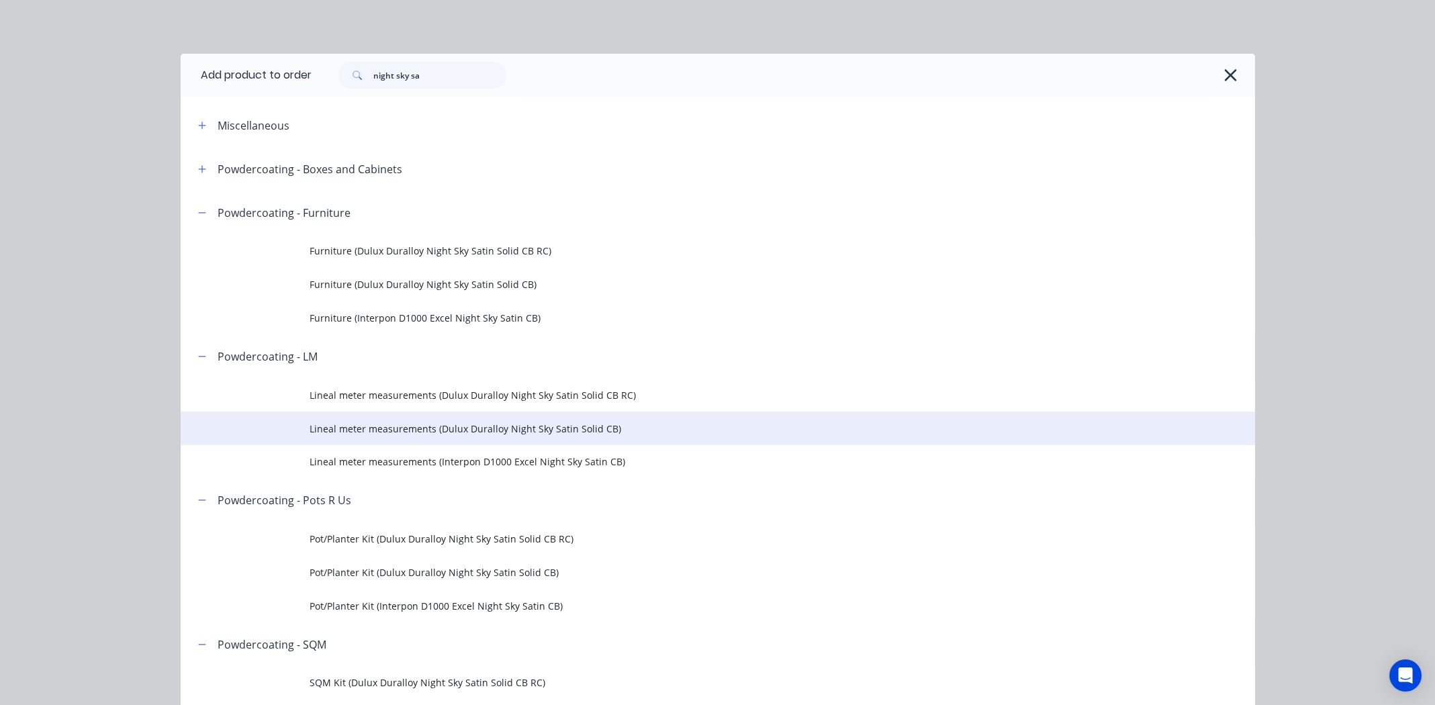
click at [448, 427] on span "Lineal meter measurements (Dulux Duralloy Night Sky Satin Solid CB)" at bounding box center [688, 429] width 756 height 14
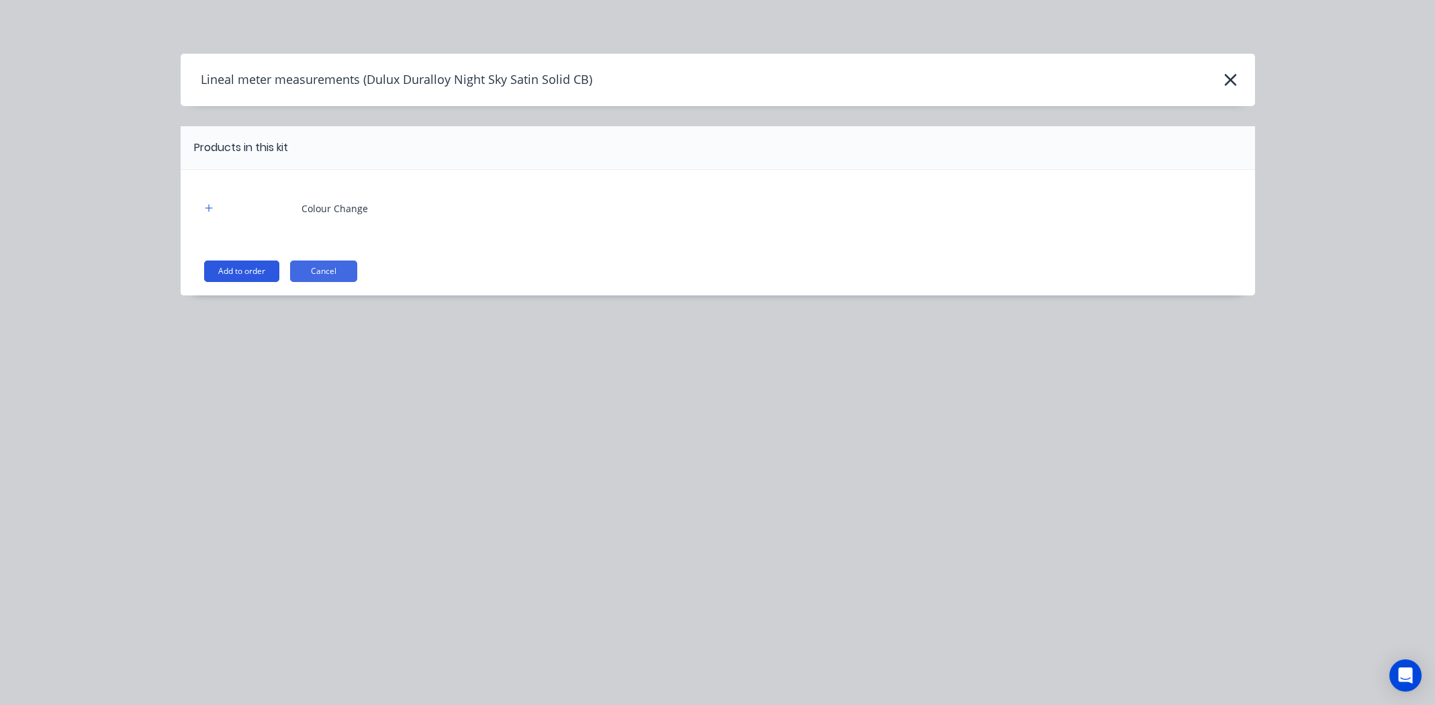
click at [261, 274] on button "Add to order" at bounding box center [241, 271] width 75 height 21
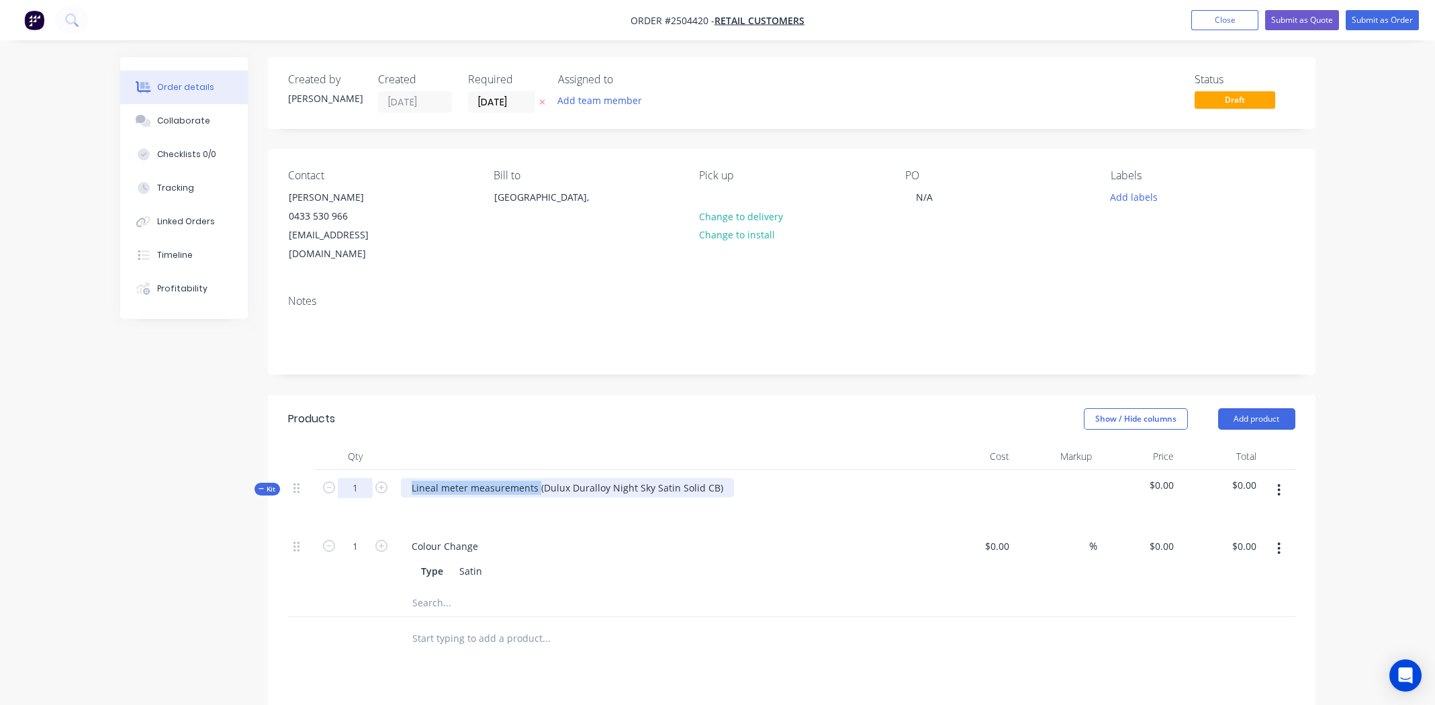
drag, startPoint x: 538, startPoint y: 467, endPoint x: 365, endPoint y: 466, distance: 173.3
click at [365, 470] on div "Kit 1 Lineal meter measurements (Dulux Duralloy Night Sky Satin Solid CB) $0.00…" at bounding box center [791, 499] width 1007 height 58
click at [1279, 484] on icon "button" at bounding box center [1279, 490] width 3 height 12
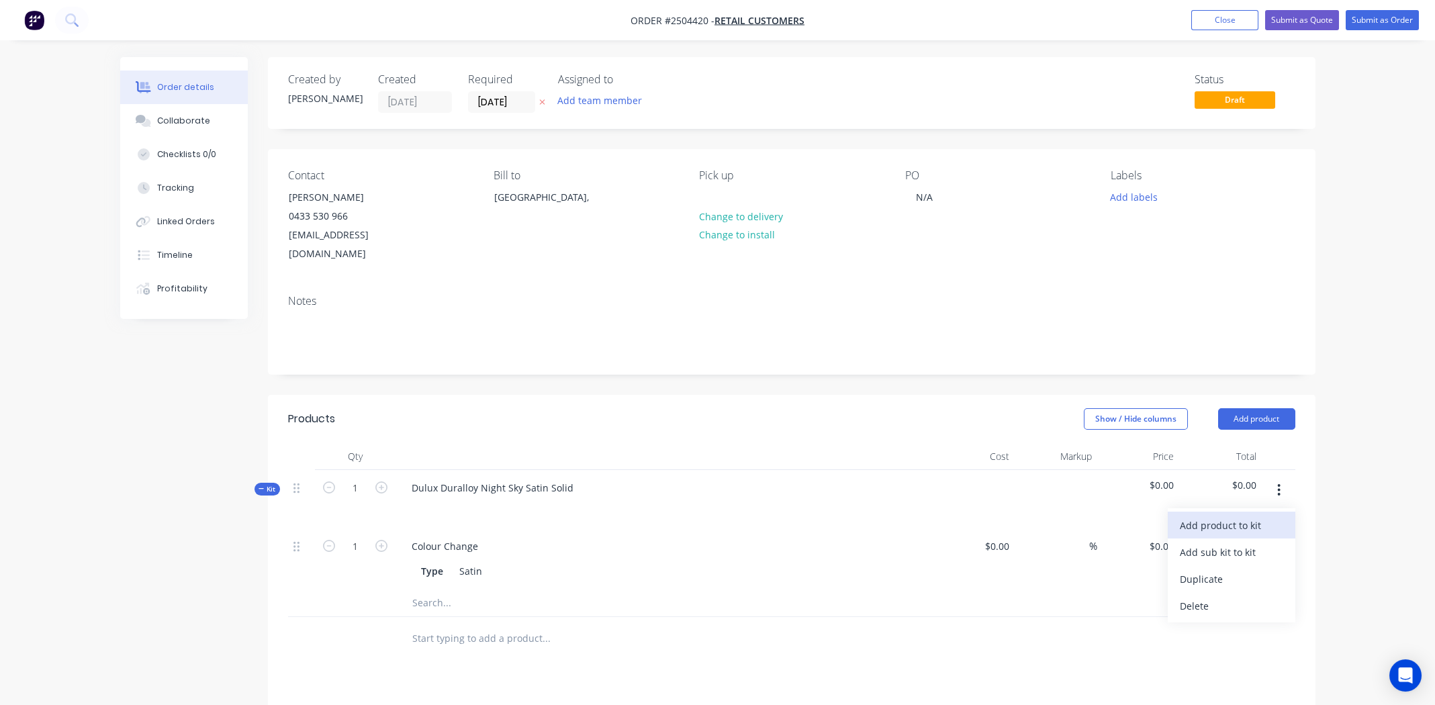
click at [1258, 516] on div "Add product to kit" at bounding box center [1231, 525] width 103 height 19
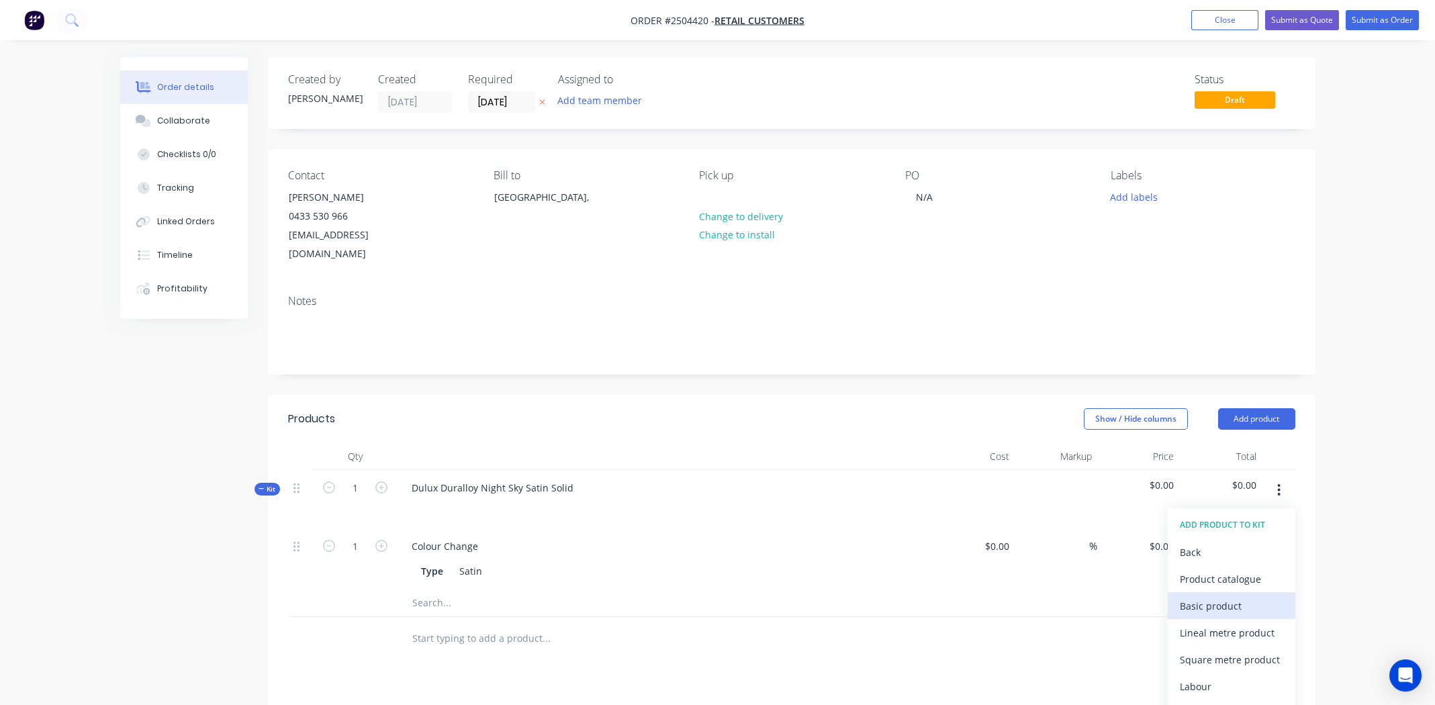
click at [1207, 596] on div "Basic product" at bounding box center [1231, 605] width 103 height 19
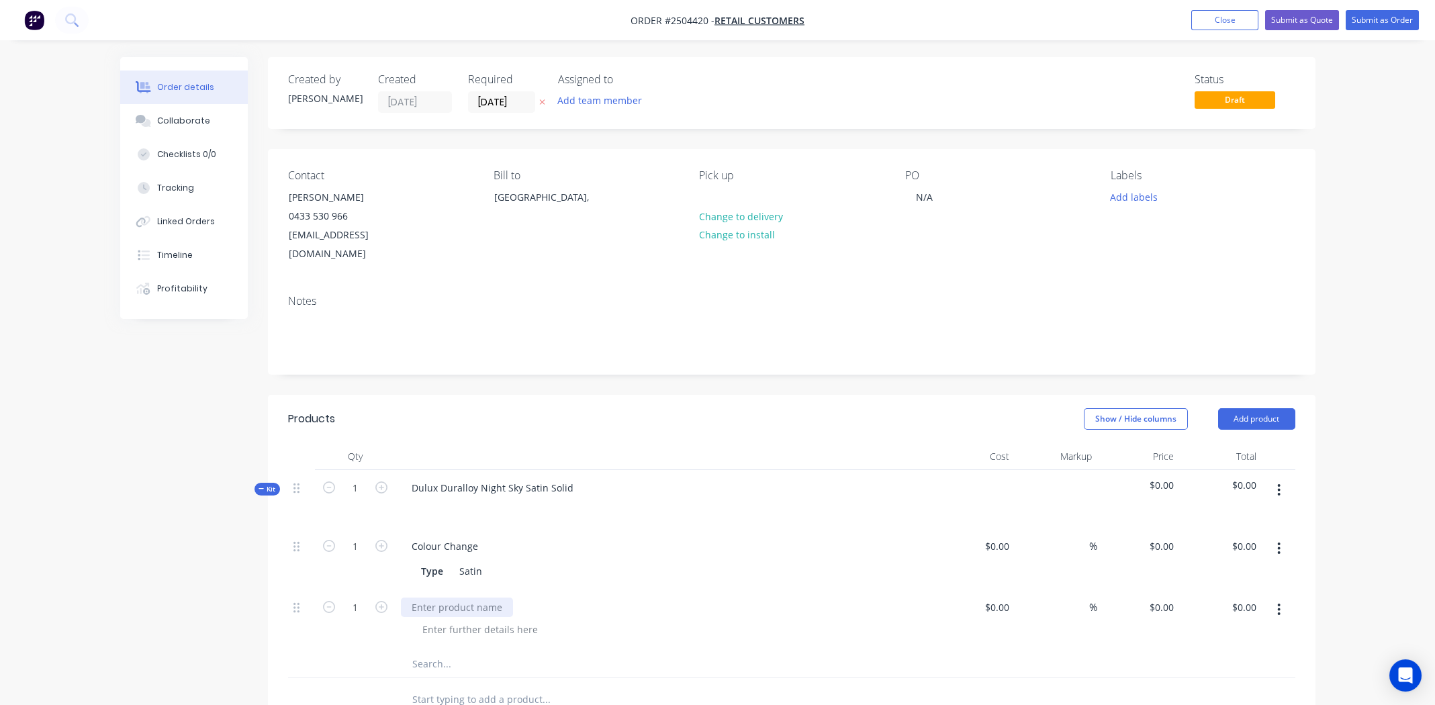
click at [473, 598] on div at bounding box center [457, 607] width 112 height 19
click at [382, 601] on icon "button" at bounding box center [381, 607] width 12 height 12
type input "4"
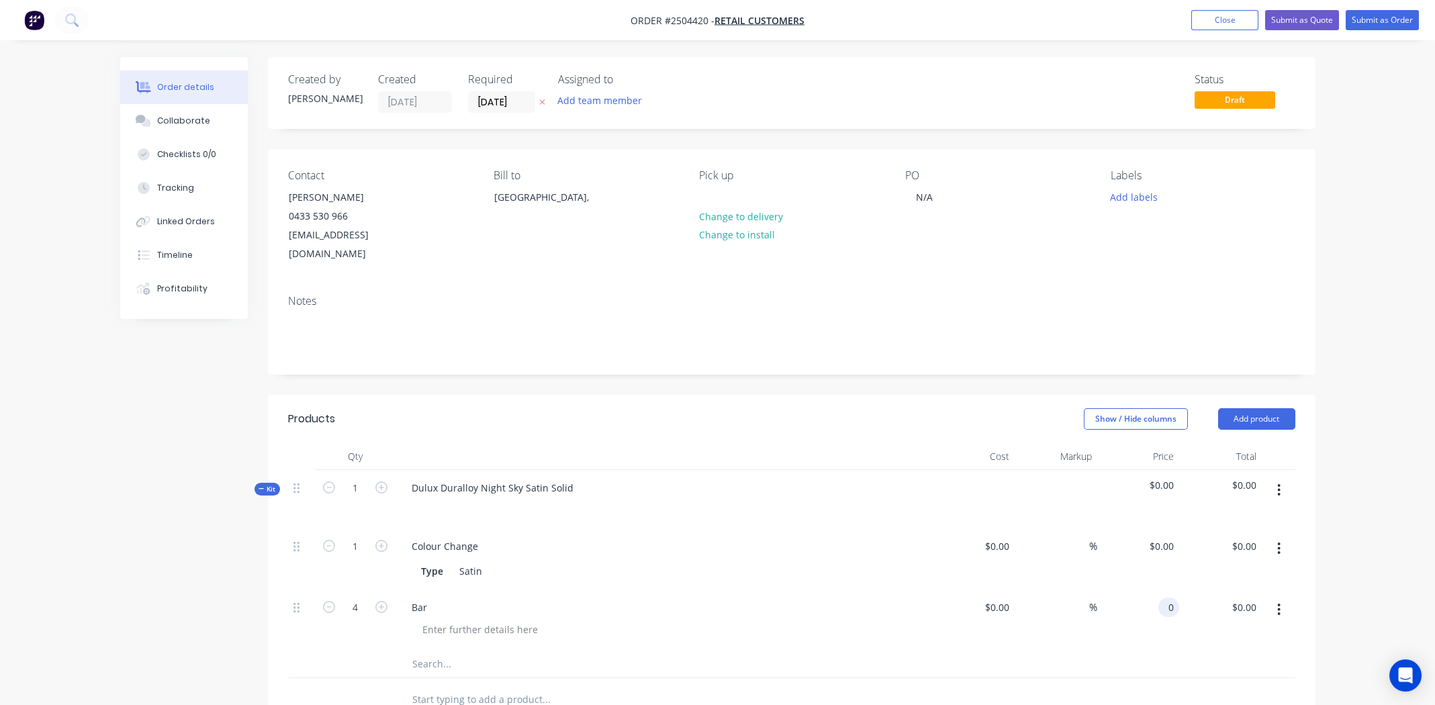
click at [1166, 598] on input "0" at bounding box center [1171, 607] width 15 height 19
type input "$5.00"
type input "$20.00"
click at [1369, 440] on div "Order details Collaborate Checklists 0/0 Tracking Linked Orders Timeline Profit…" at bounding box center [717, 532] width 1435 height 1064
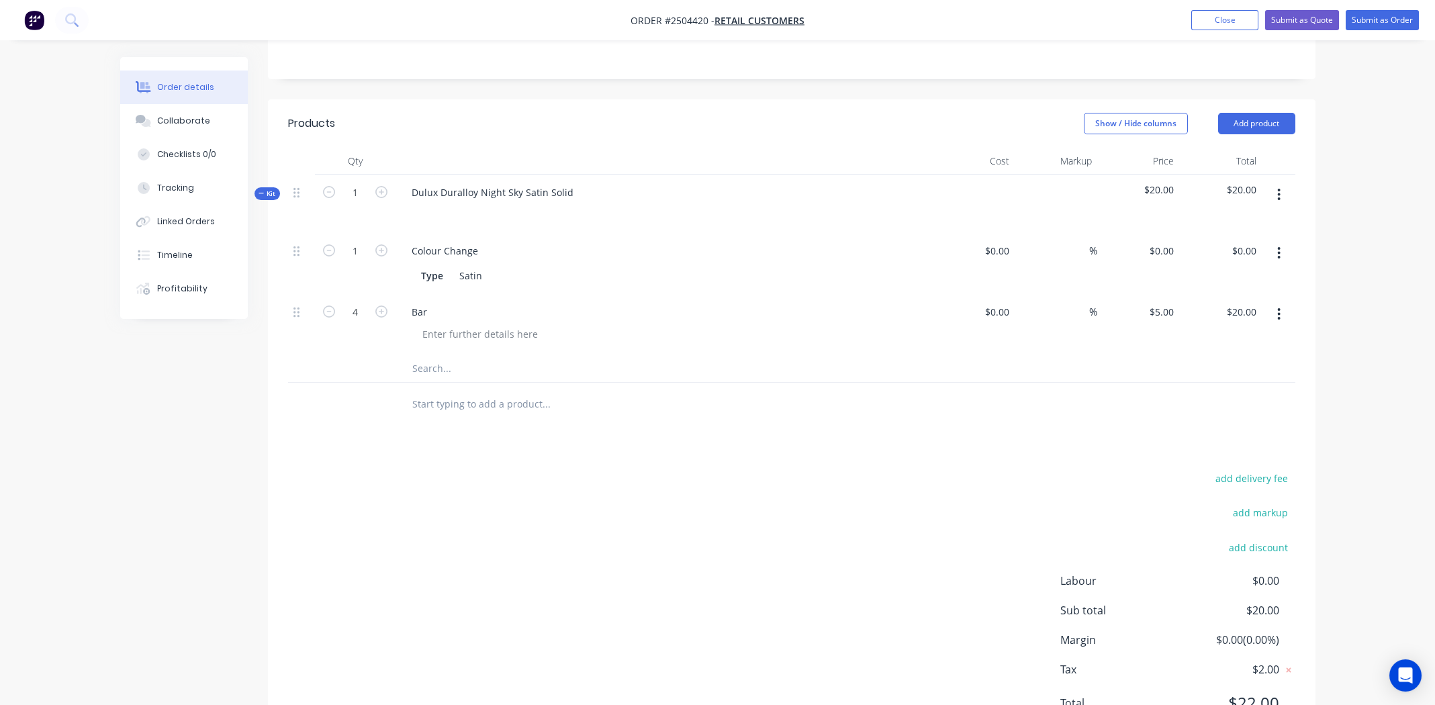
scroll to position [272, 0]
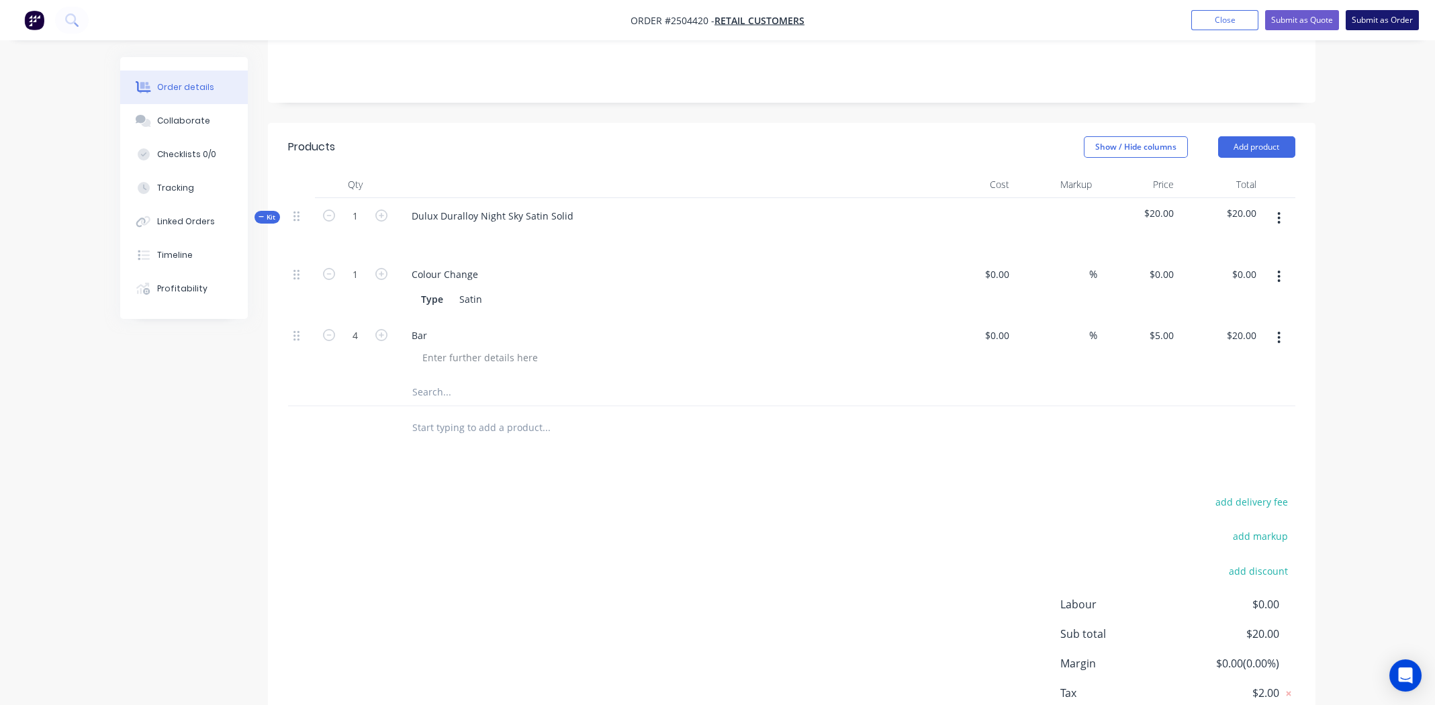
click at [1387, 17] on button "Submit as Order" at bounding box center [1382, 20] width 73 height 20
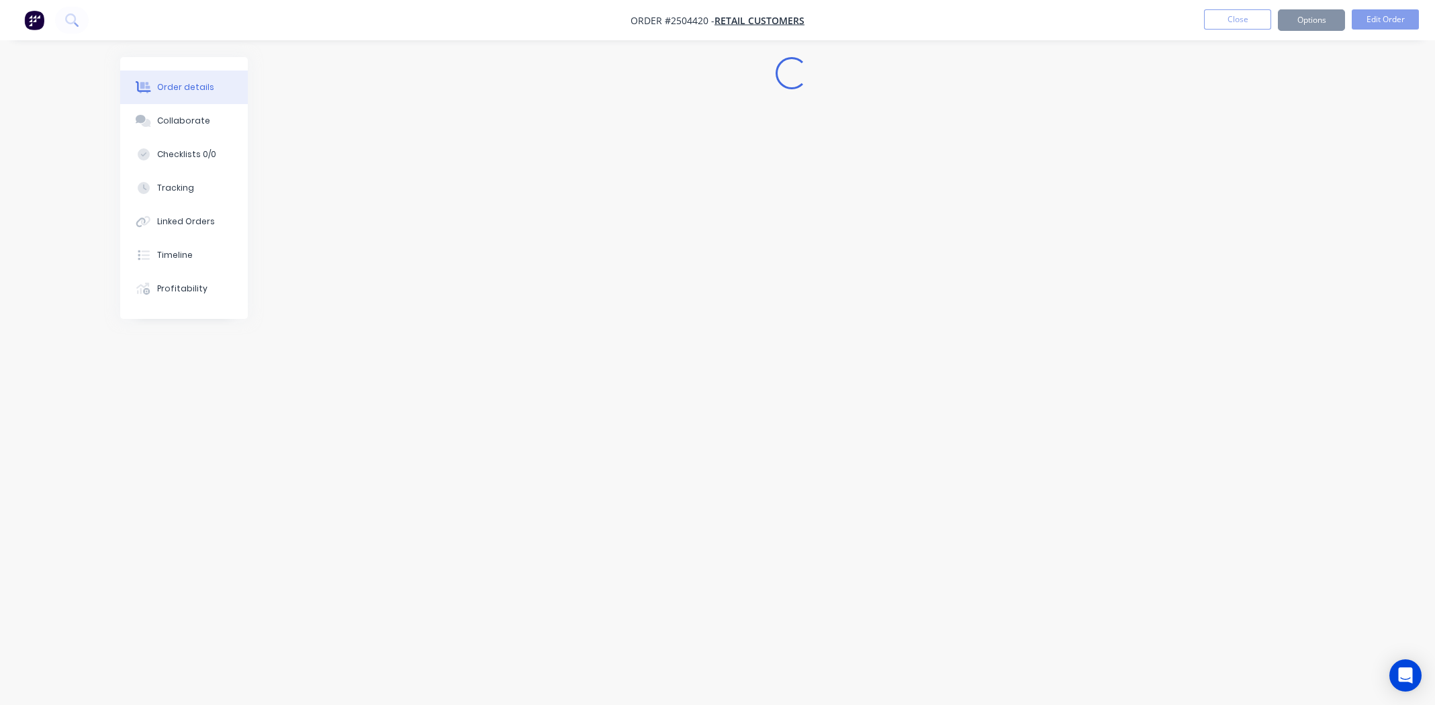
scroll to position [0, 0]
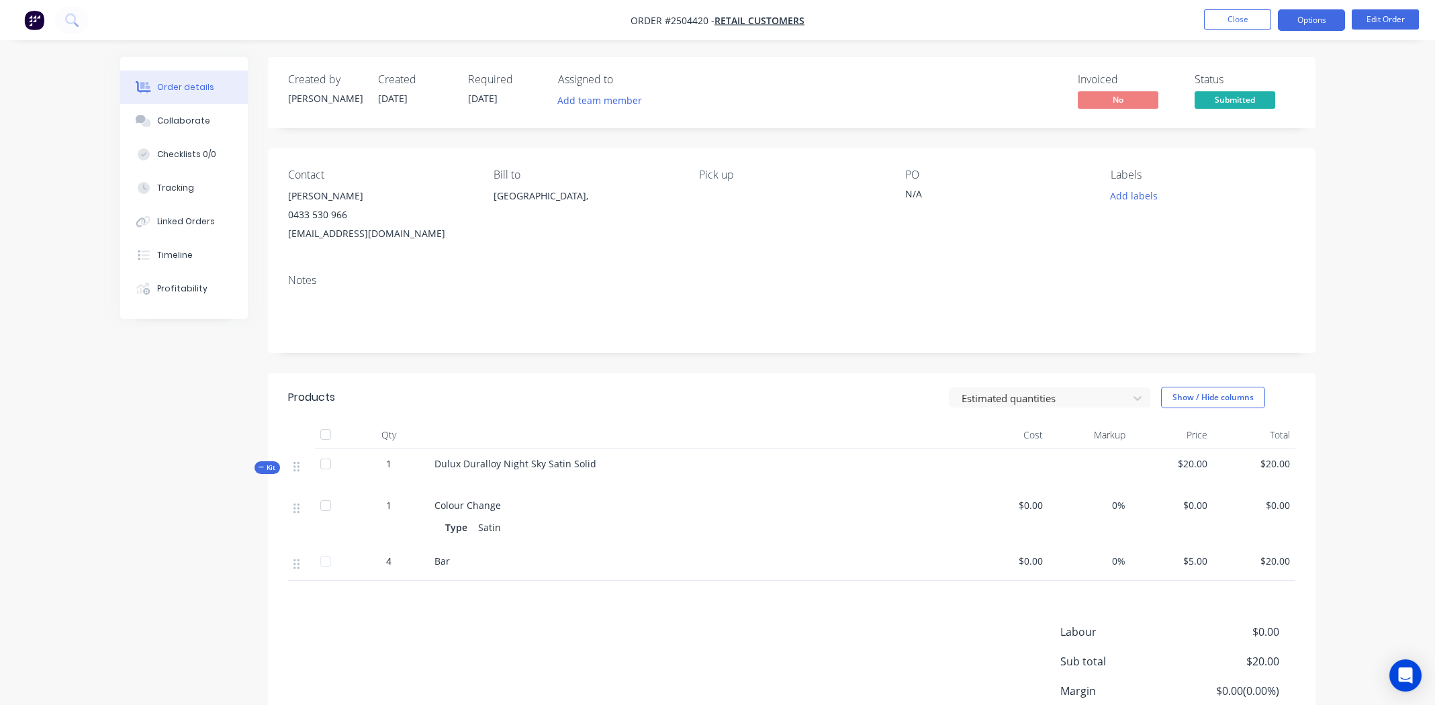
click at [1316, 26] on button "Options" at bounding box center [1311, 19] width 67 height 21
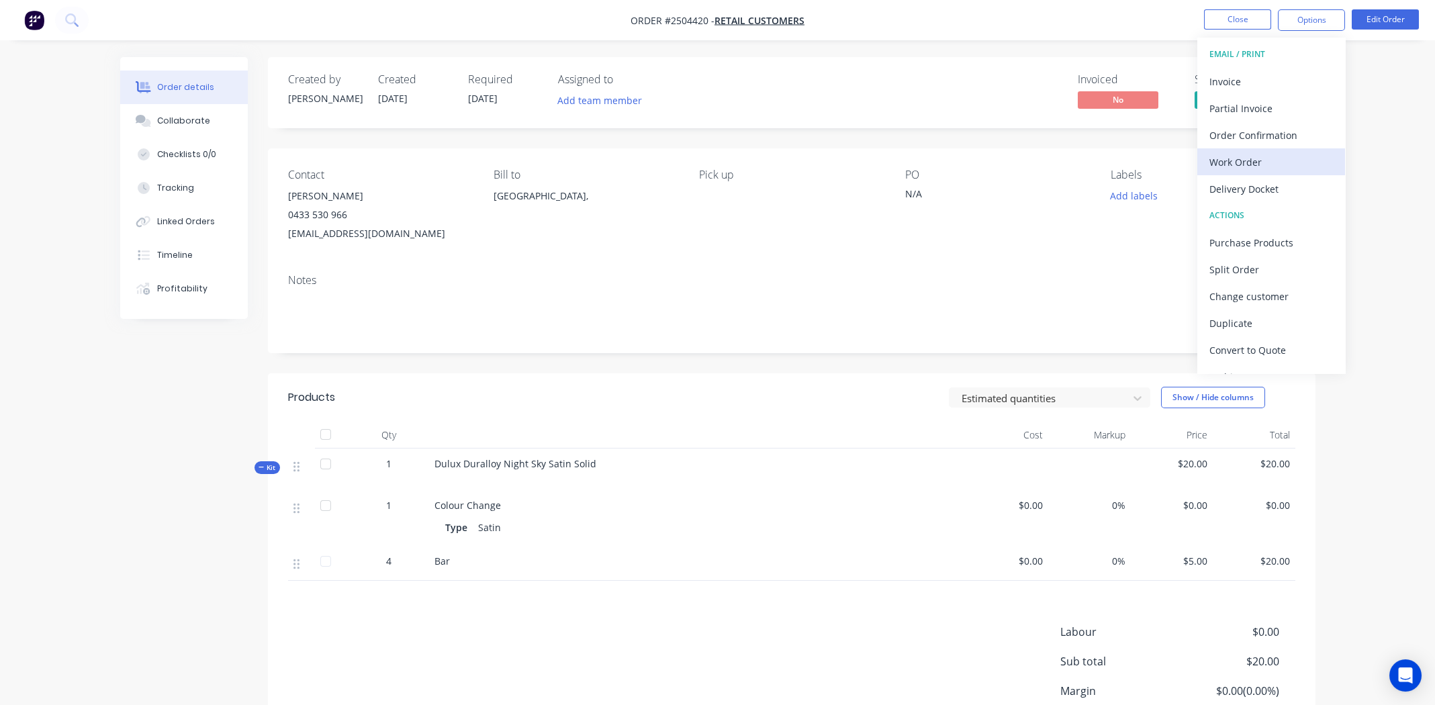
click at [1273, 158] on div "Work Order" at bounding box center [1271, 161] width 124 height 19
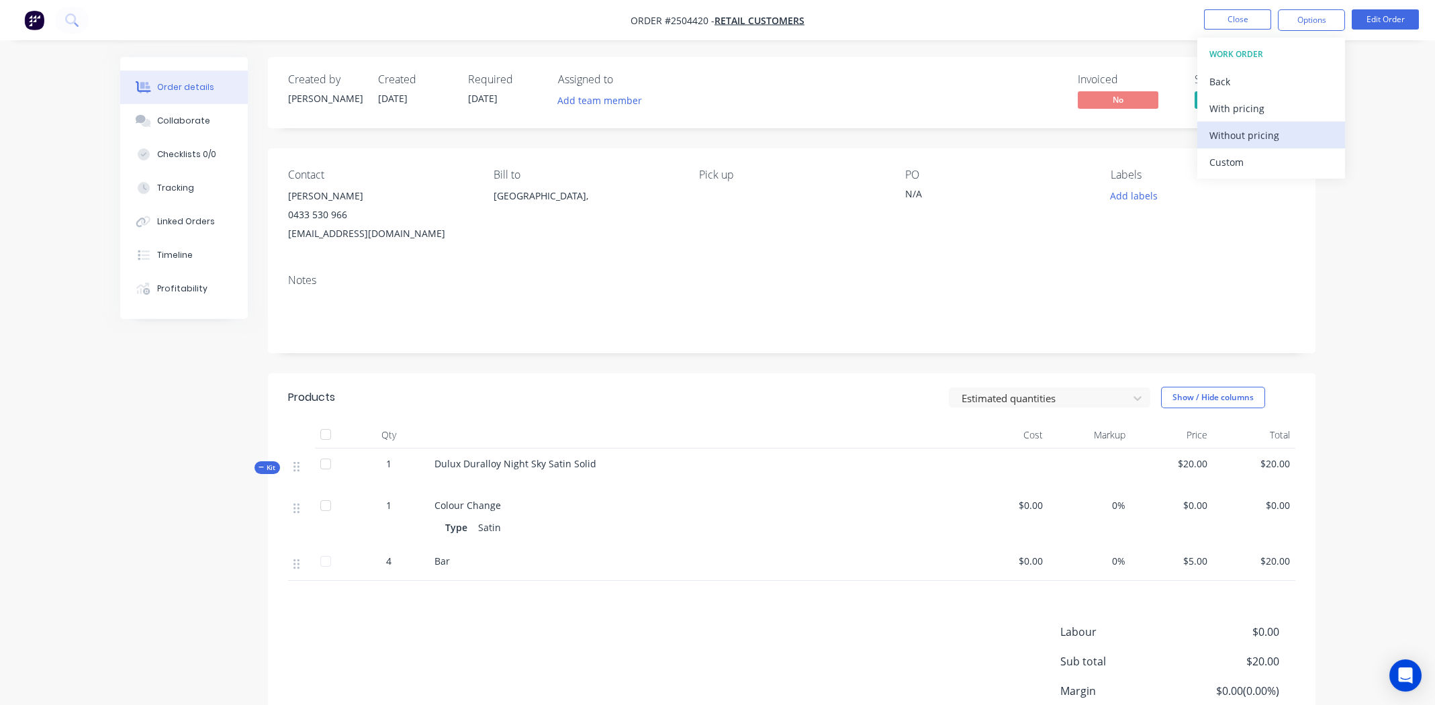
click at [1286, 141] on div "Without pricing" at bounding box center [1271, 135] width 124 height 19
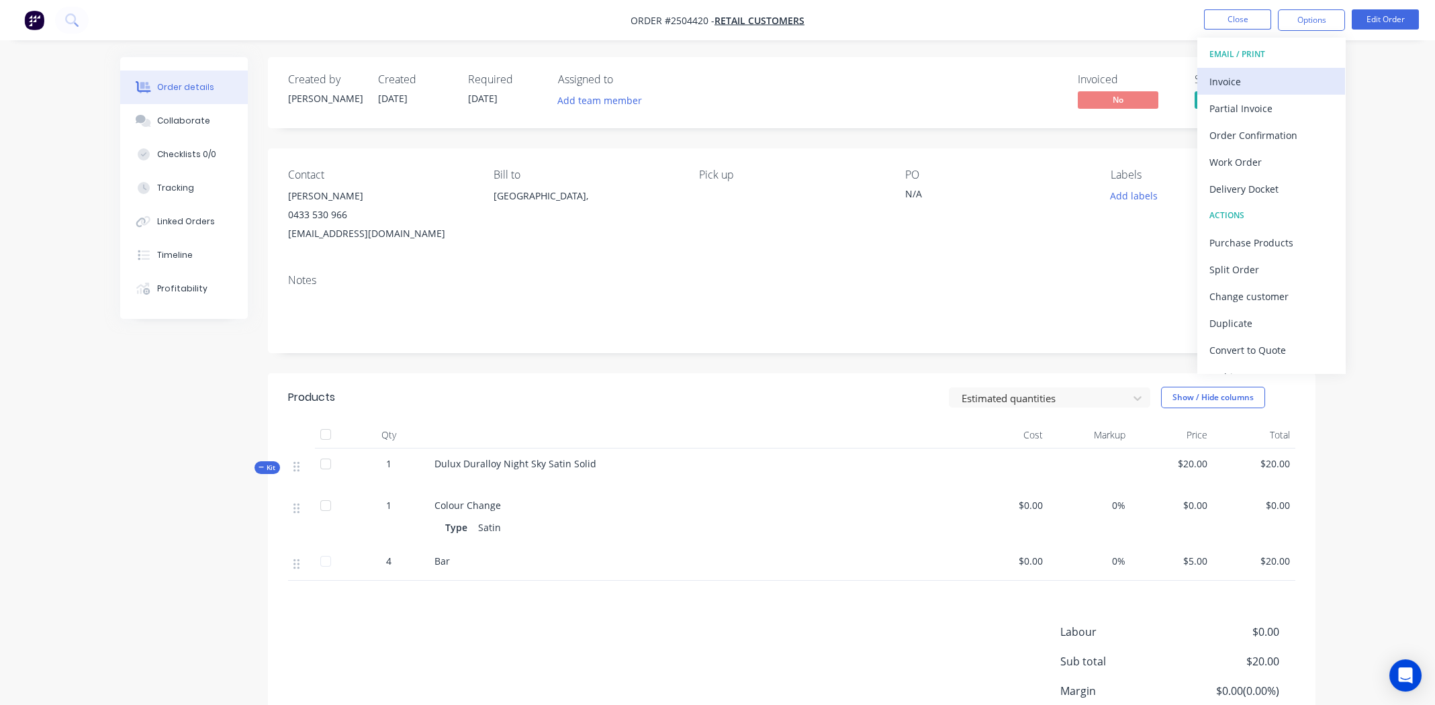
click at [1226, 83] on div "Invoice" at bounding box center [1271, 81] width 124 height 19
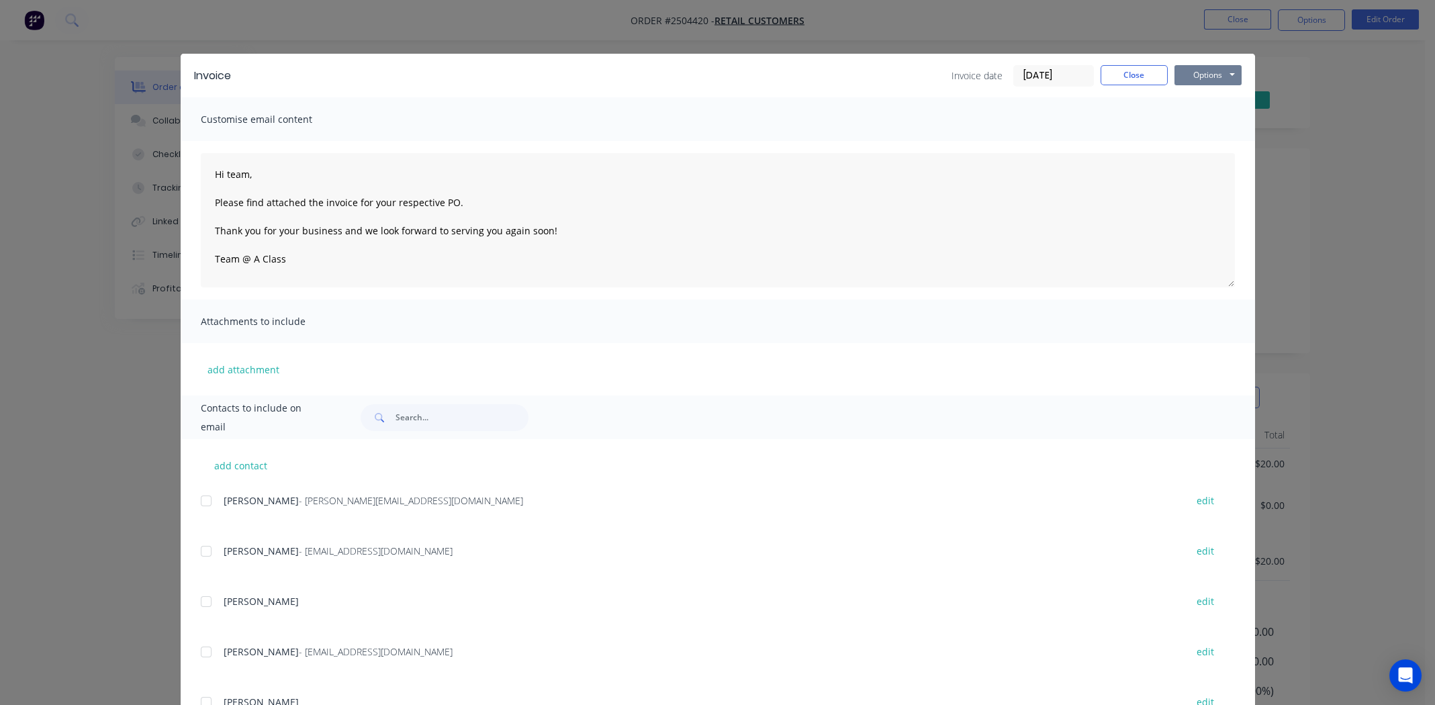
drag, startPoint x: 1211, startPoint y: 68, endPoint x: 1216, endPoint y: 84, distance: 16.0
click at [1212, 68] on button "Options" at bounding box center [1208, 75] width 67 height 20
click at [1214, 118] on button "Print" at bounding box center [1218, 121] width 86 height 22
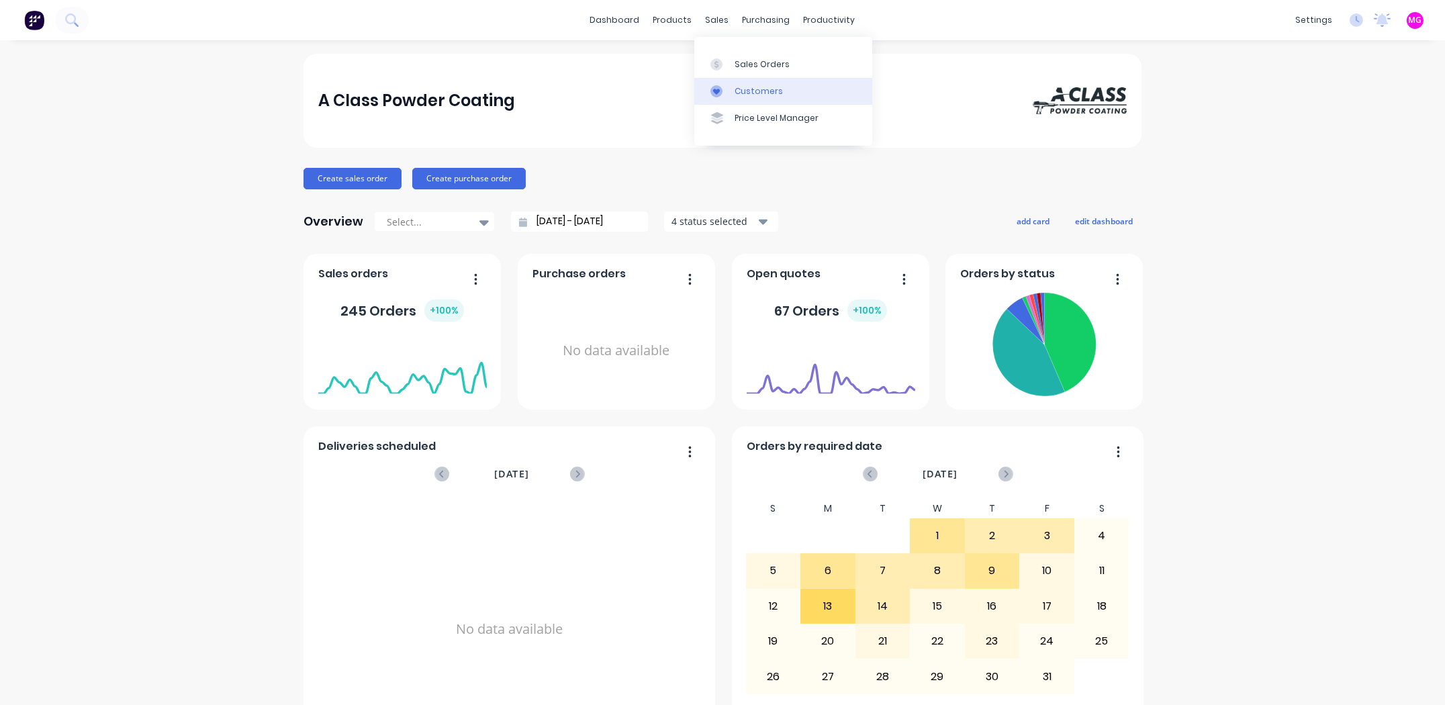
click at [738, 91] on div "Customers" at bounding box center [759, 91] width 48 height 12
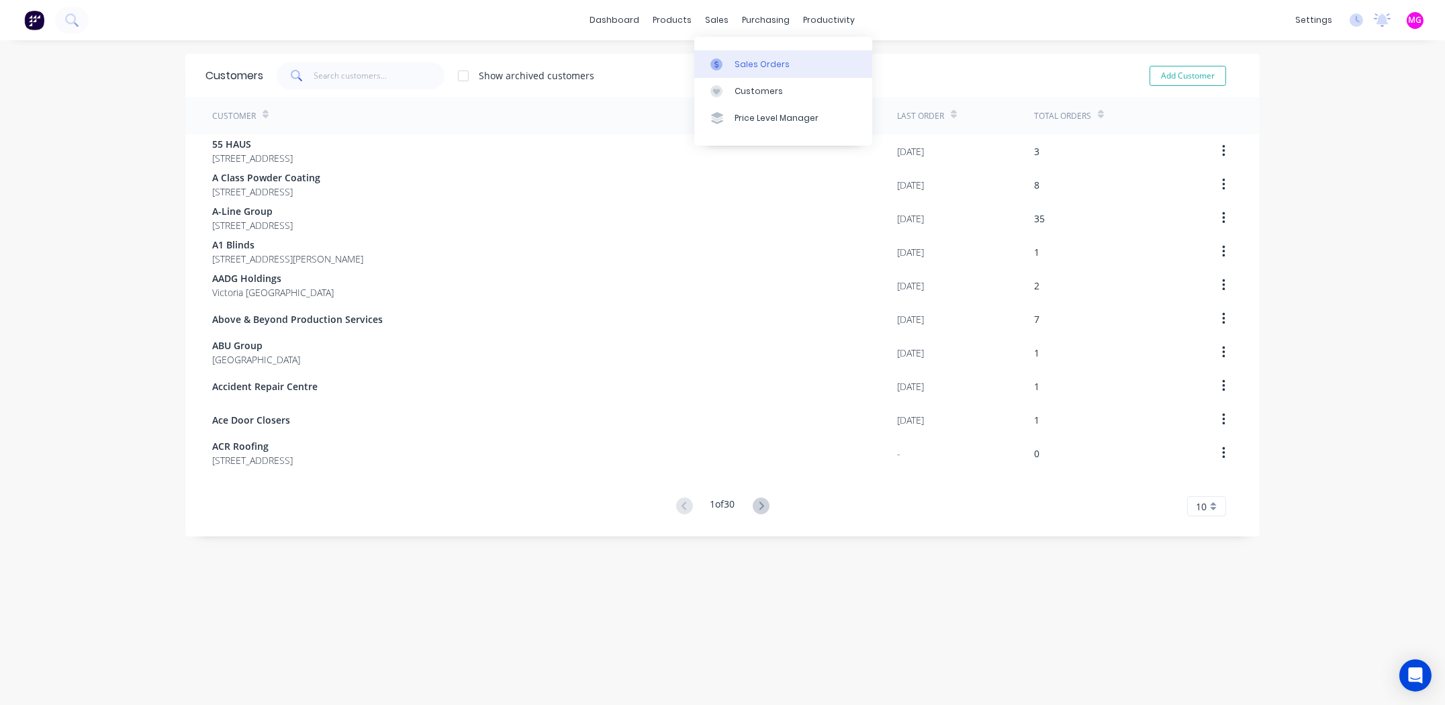
click at [752, 60] on div "Sales Orders" at bounding box center [762, 64] width 55 height 12
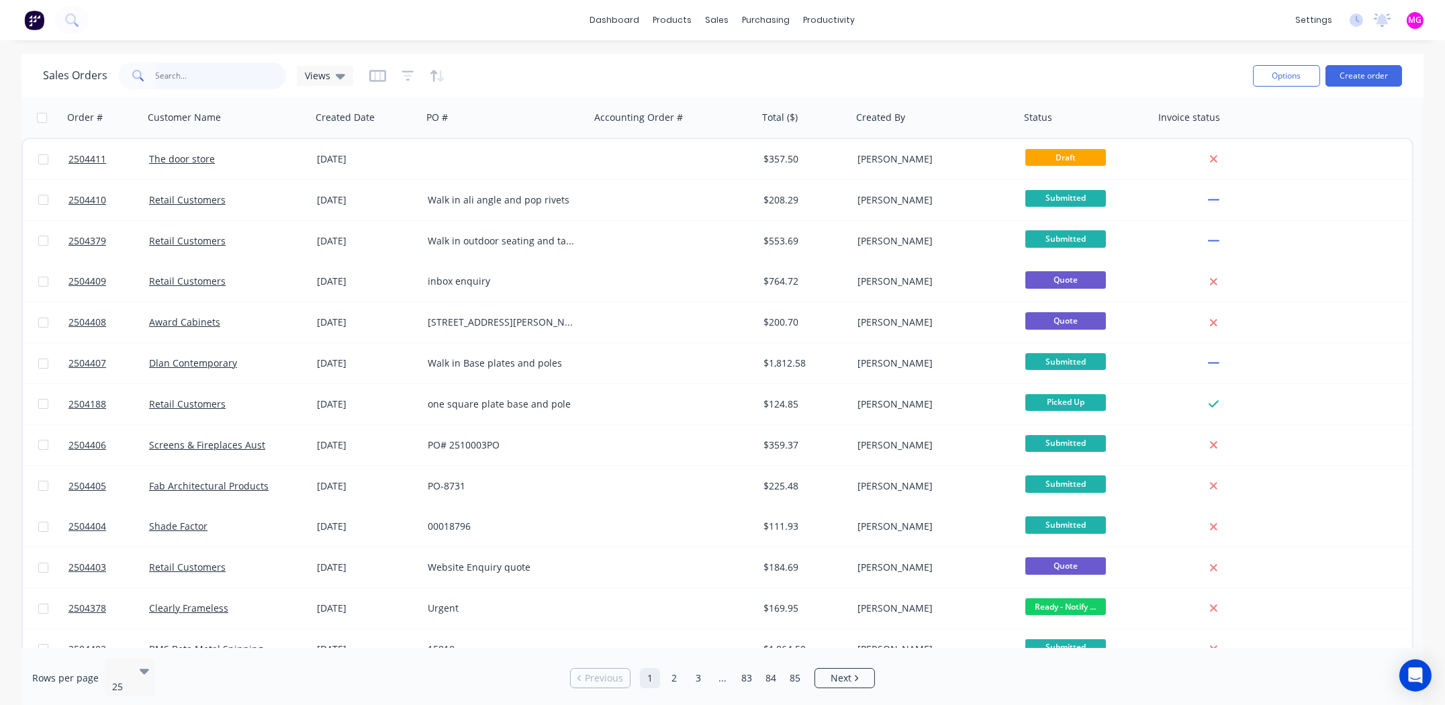
click at [191, 81] on input "text" at bounding box center [221, 75] width 131 height 27
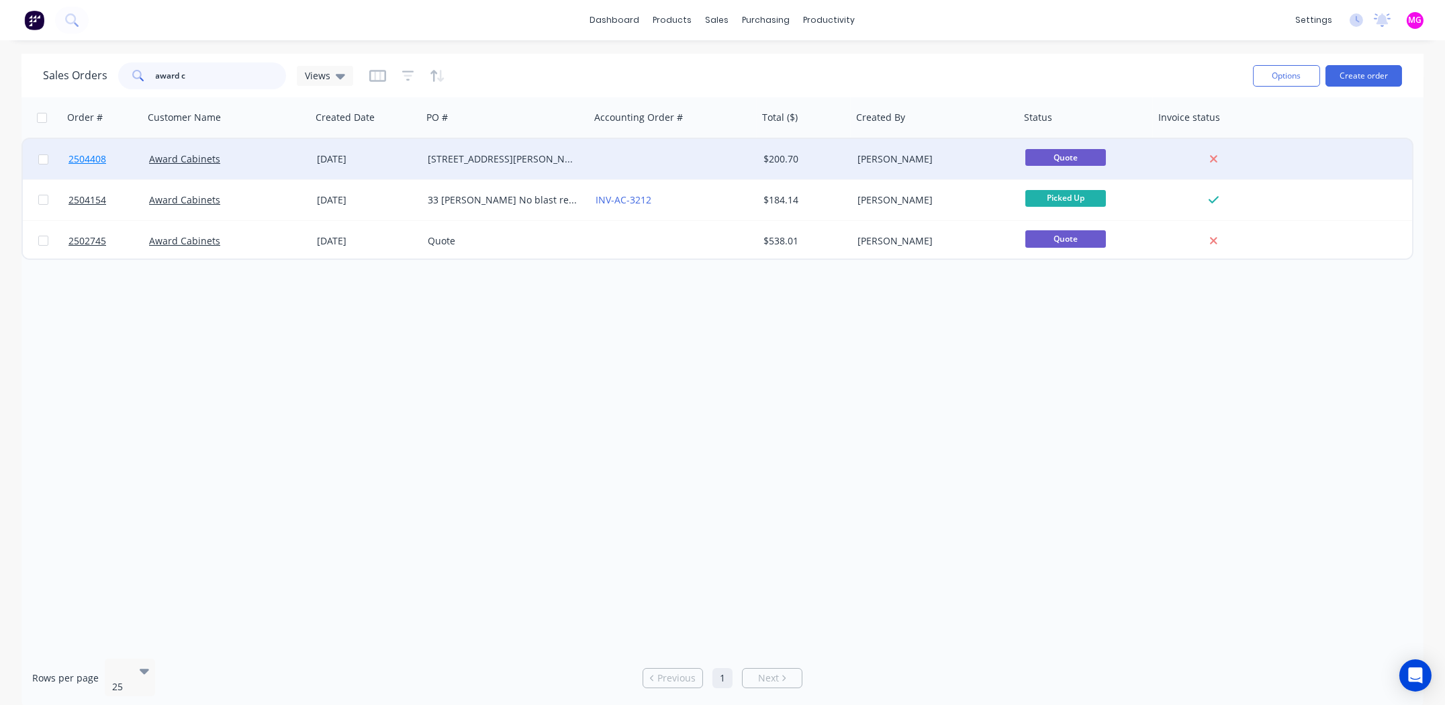
type input "award c"
click at [74, 163] on span "2504408" at bounding box center [87, 158] width 38 height 13
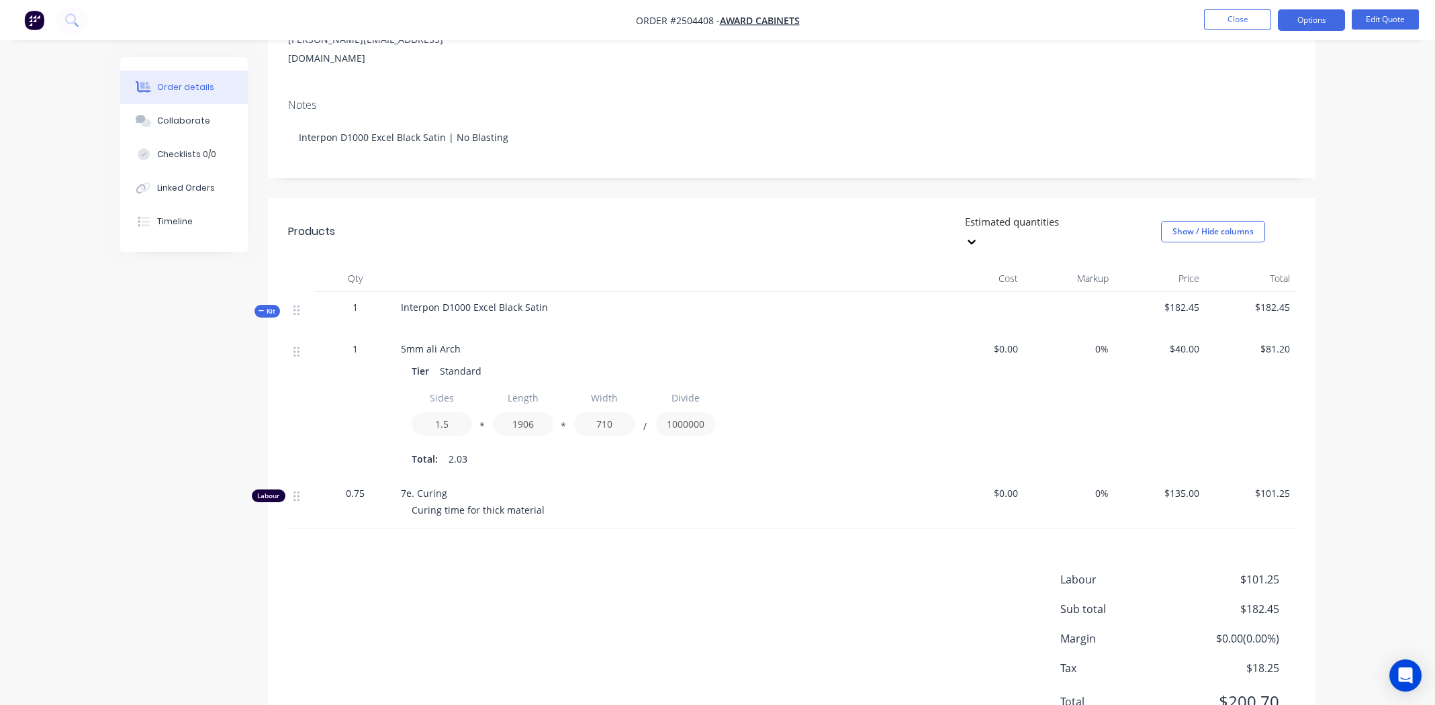
scroll to position [219, 0]
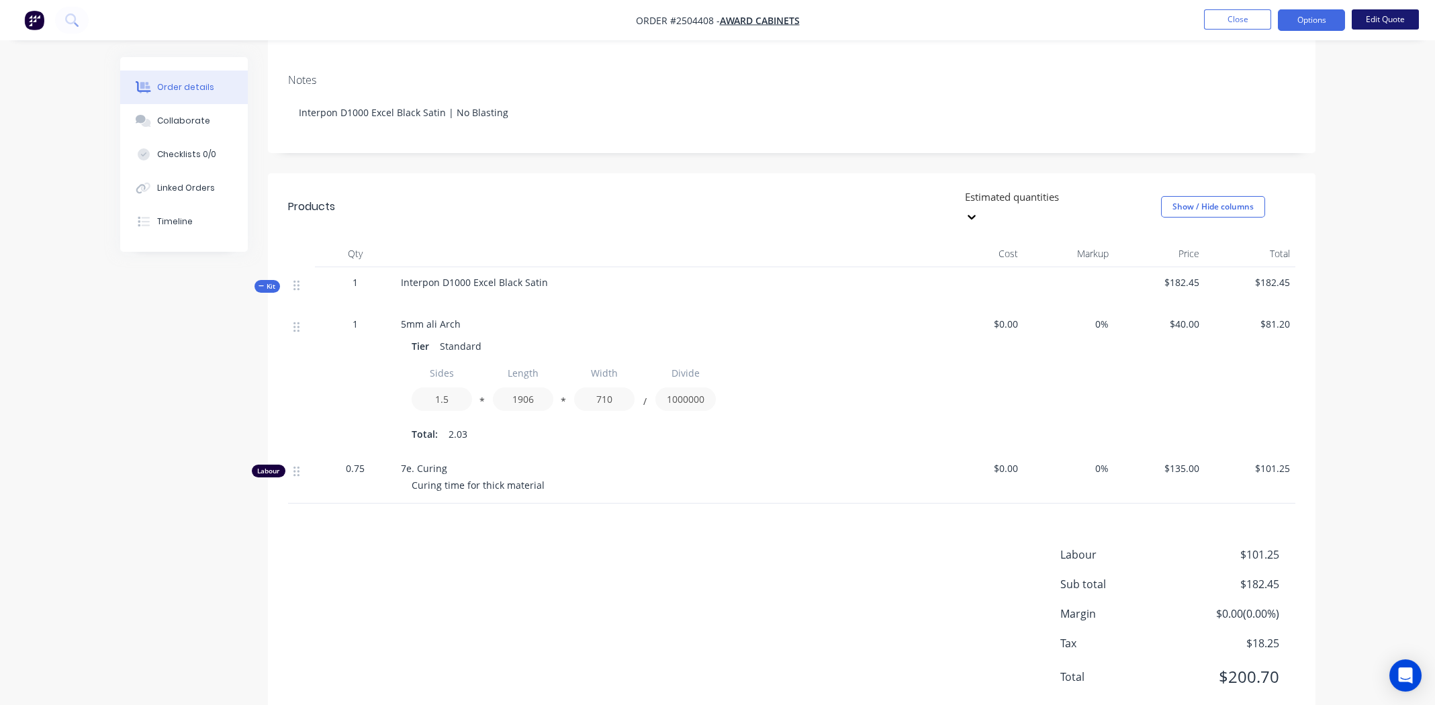
click at [1385, 19] on button "Edit Quote" at bounding box center [1385, 19] width 67 height 20
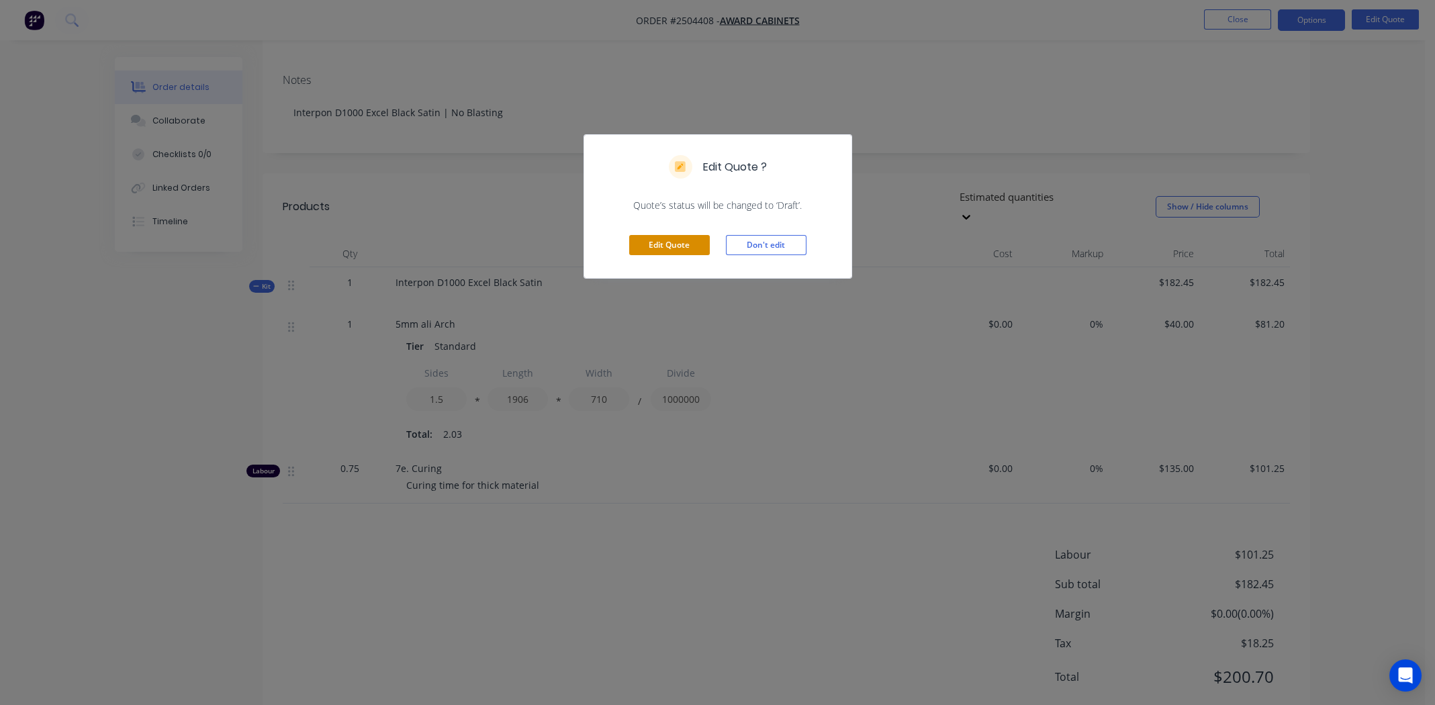
click at [672, 242] on button "Edit Quote" at bounding box center [669, 245] width 81 height 20
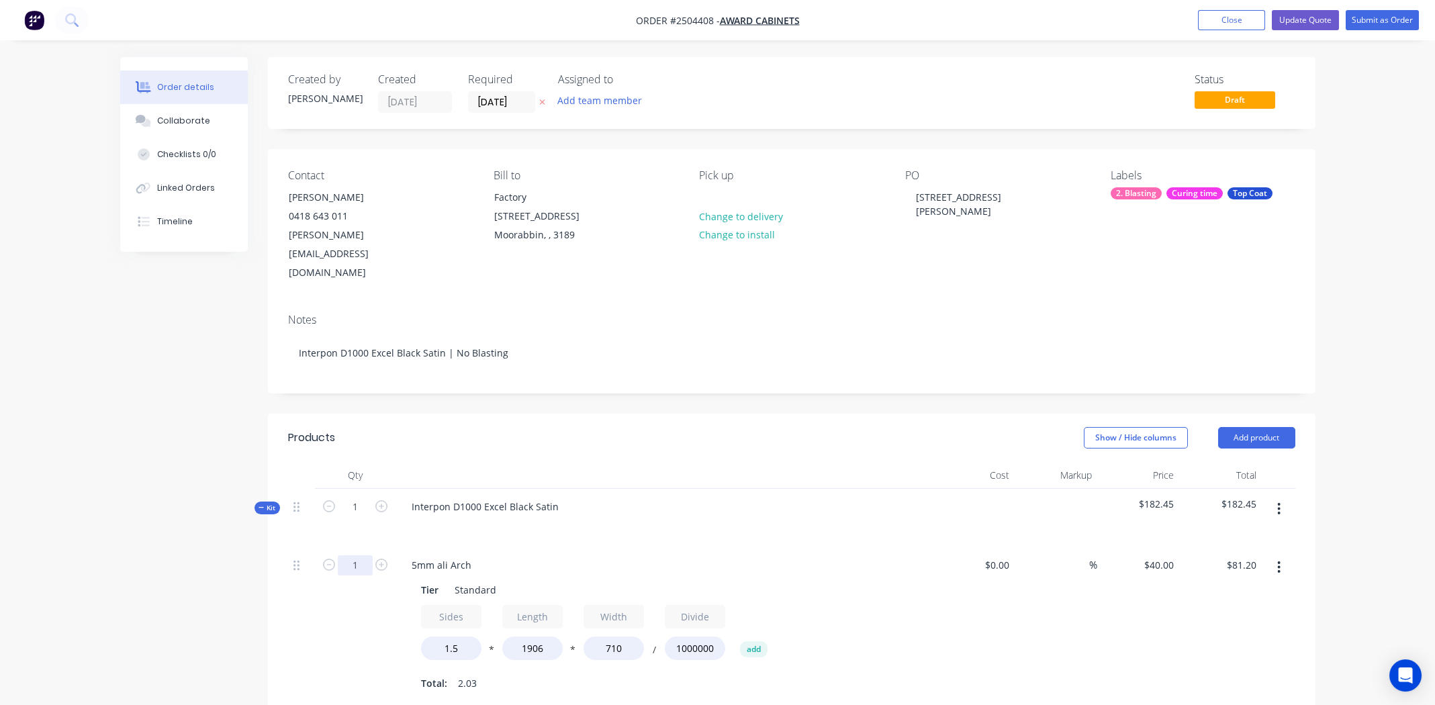
click at [347, 555] on input "1" at bounding box center [355, 565] width 35 height 20
type input "2"
type input "$162.39"
click at [794, 516] on div at bounding box center [664, 525] width 527 height 19
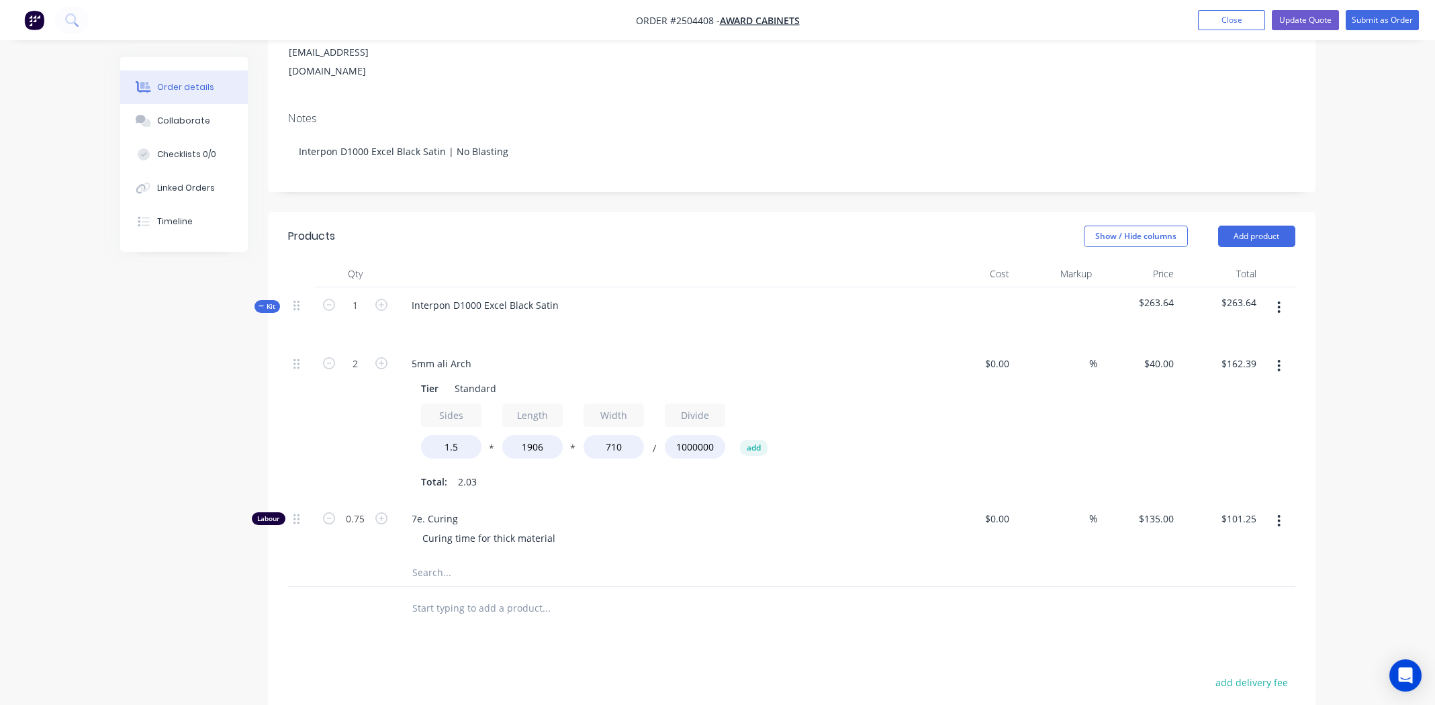
scroll to position [335, 0]
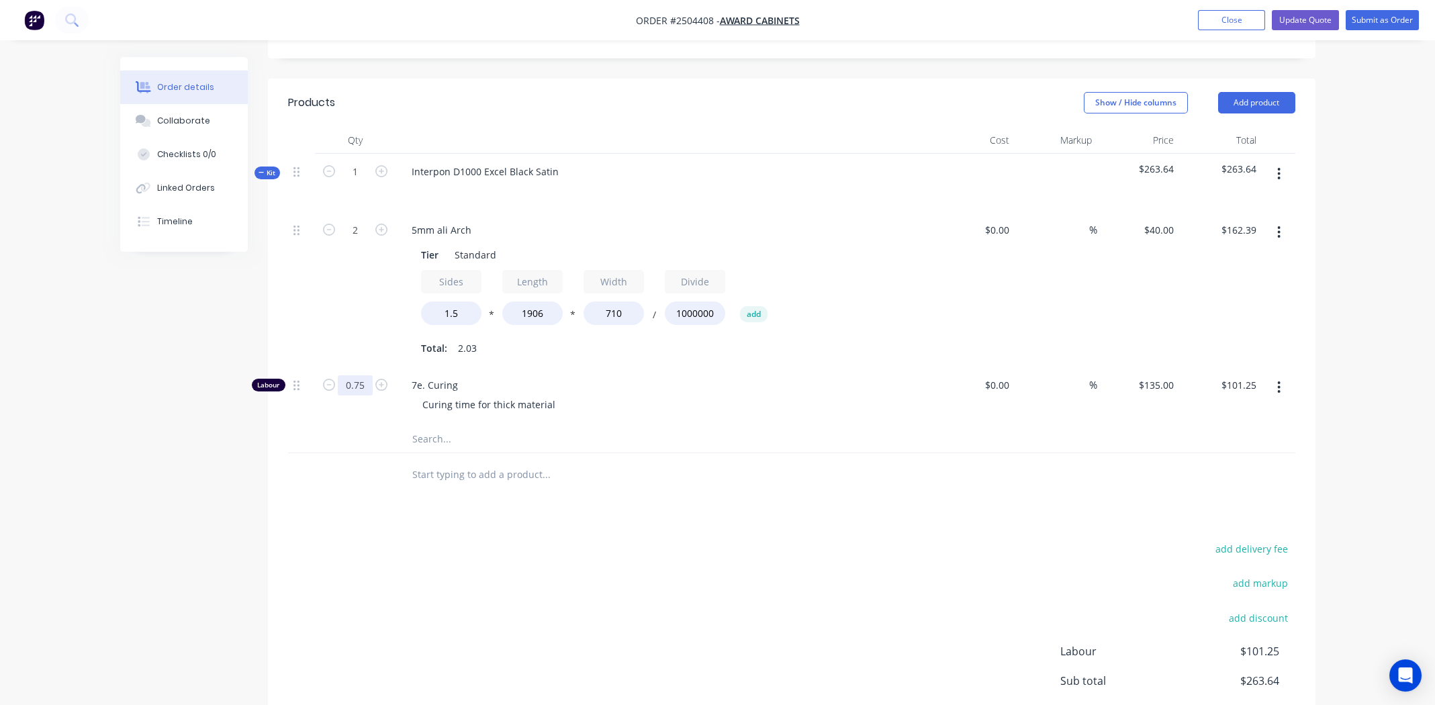
click at [364, 375] on input "0.75" at bounding box center [355, 385] width 35 height 20
type input "1.5"
type input "$202.50"
click at [737, 461] on div at bounding box center [602, 474] width 403 height 27
click at [1278, 168] on icon "button" at bounding box center [1279, 174] width 3 height 12
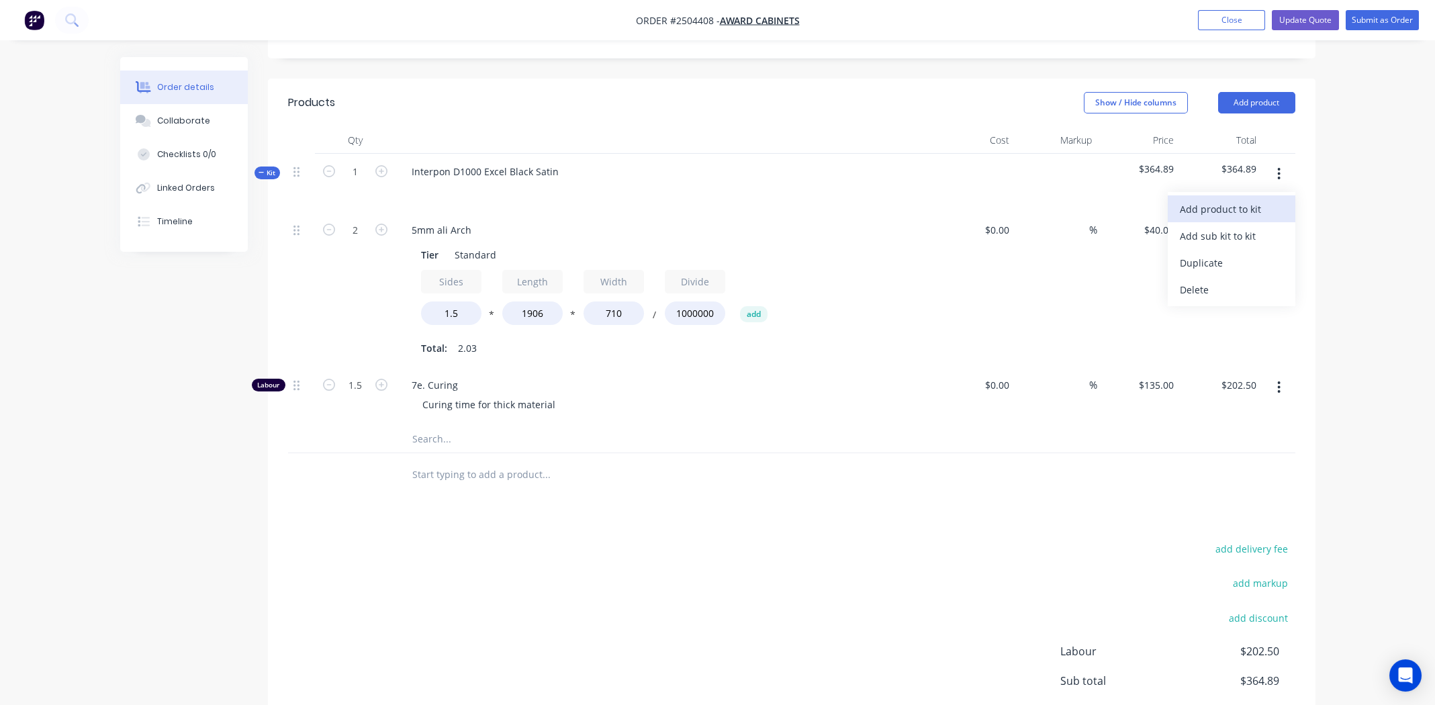
click at [1253, 199] on div "Add product to kit" at bounding box center [1231, 208] width 103 height 19
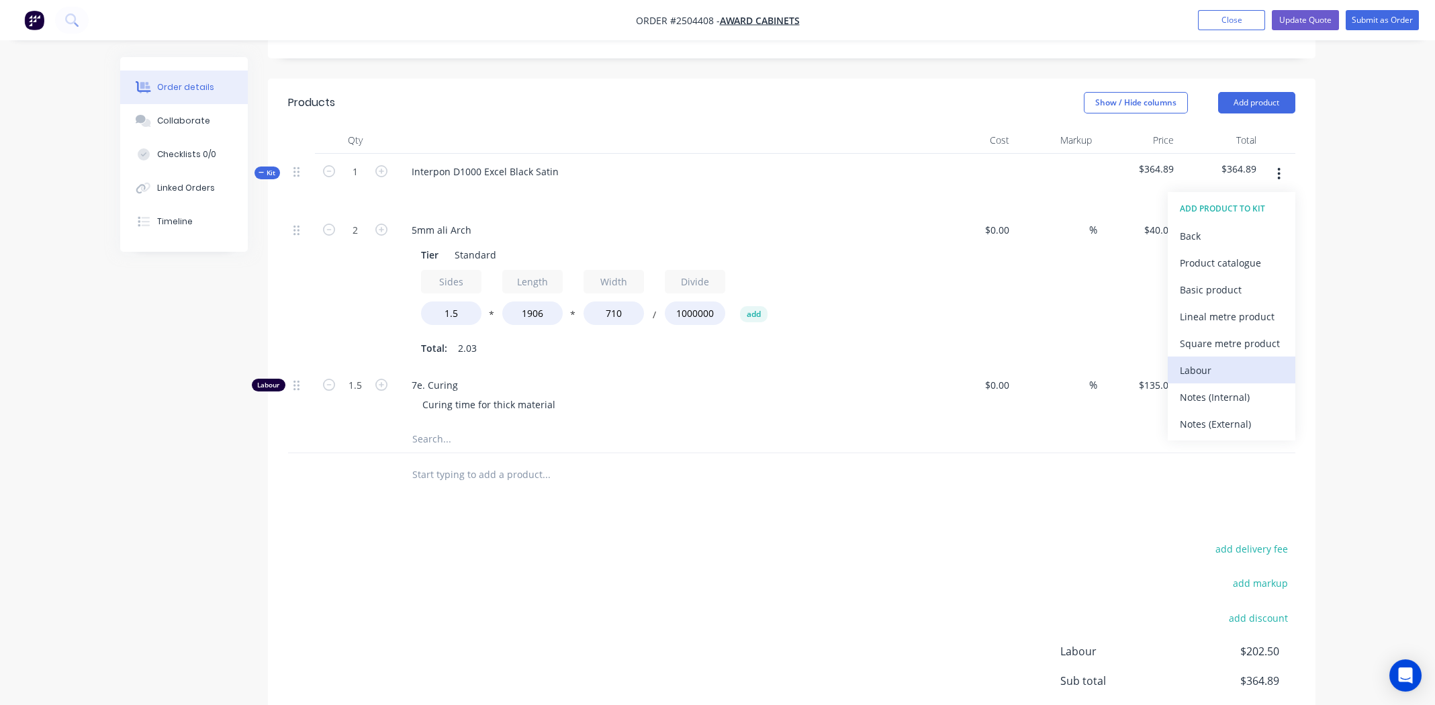
click at [1218, 361] on div "Labour" at bounding box center [1231, 370] width 103 height 19
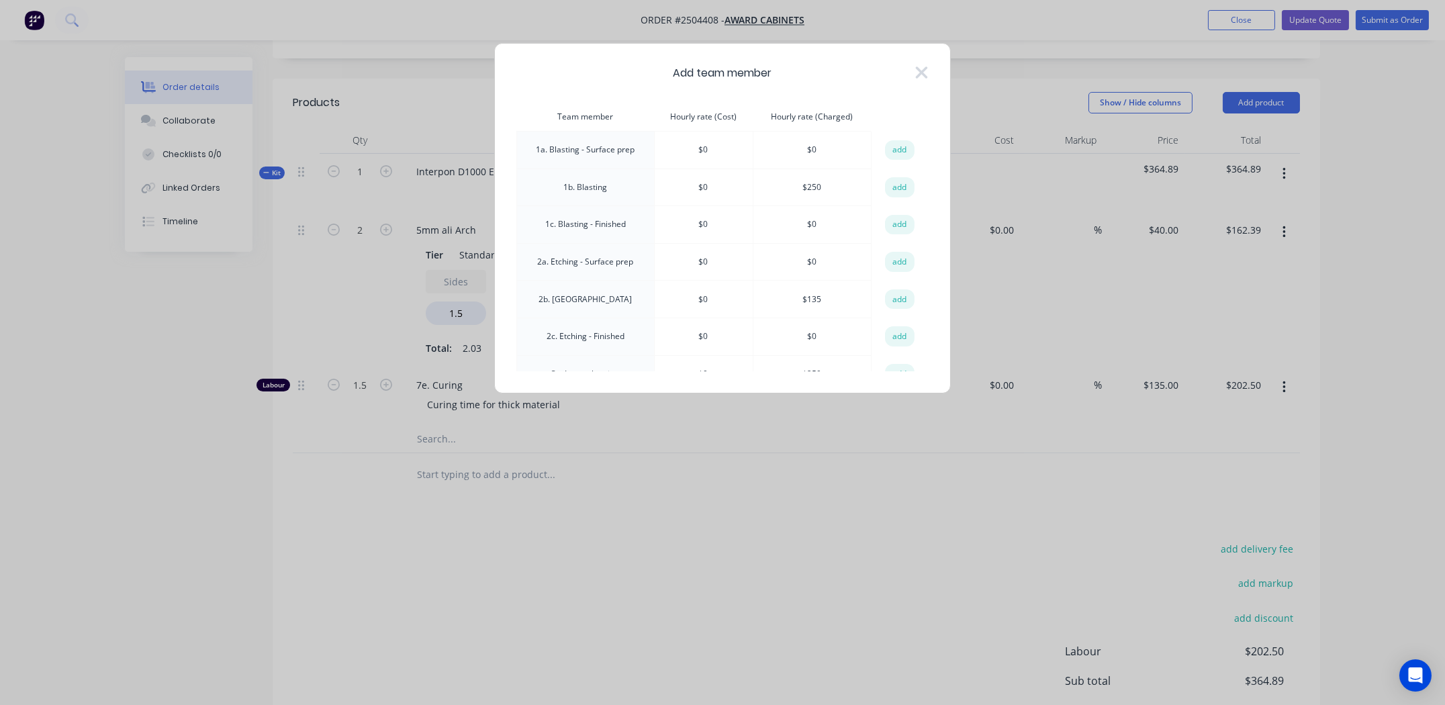
click at [893, 187] on button "add" at bounding box center [900, 187] width 30 height 20
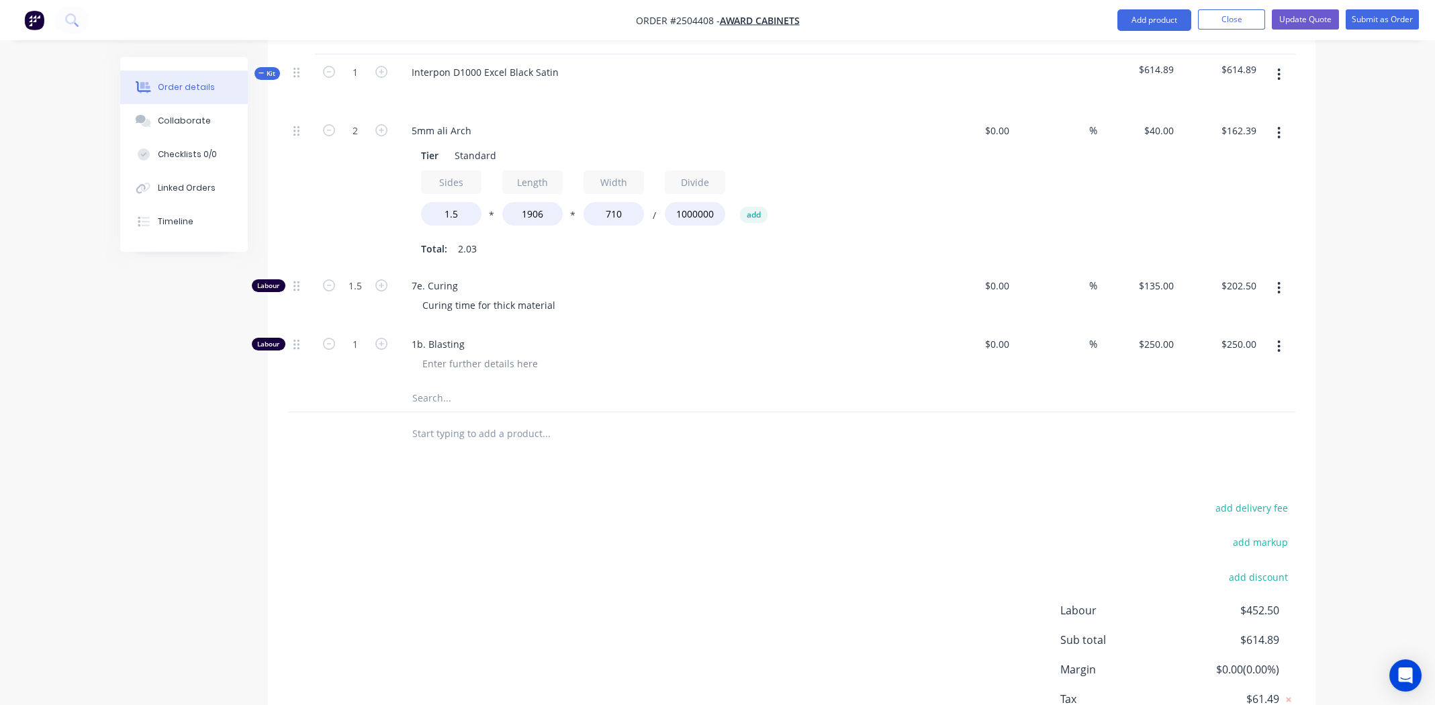
scroll to position [488, 0]
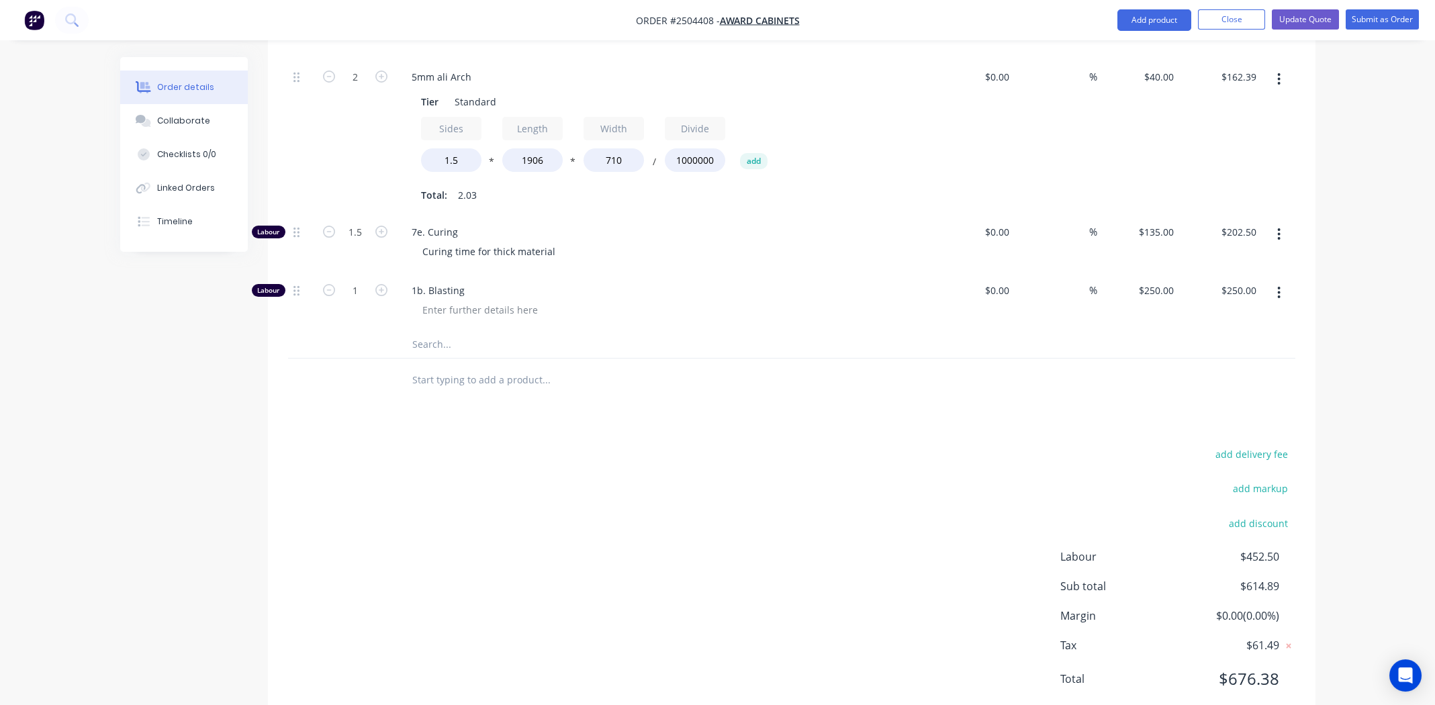
click at [749, 445] on div "add delivery fee add markup add discount Labour $452.50 Sub total $614.89 Margi…" at bounding box center [791, 574] width 1007 height 259
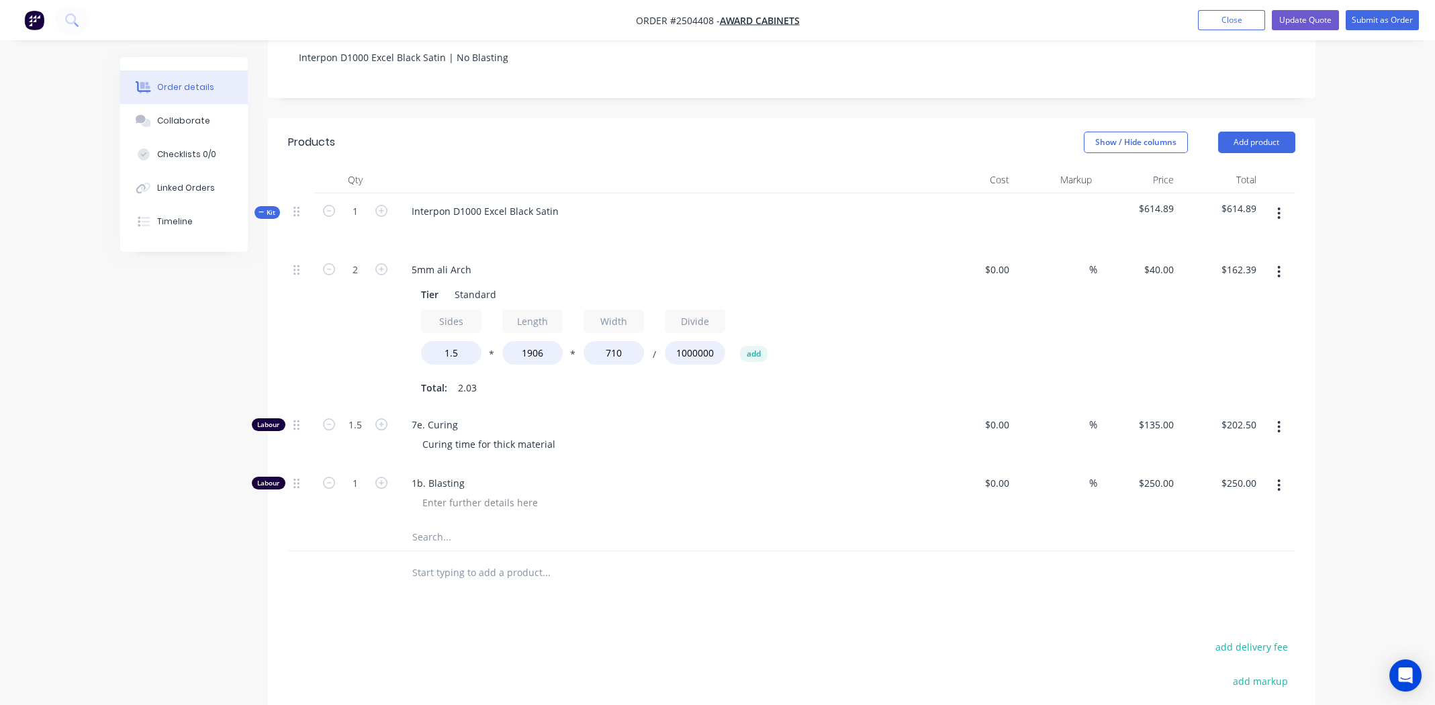
scroll to position [287, 0]
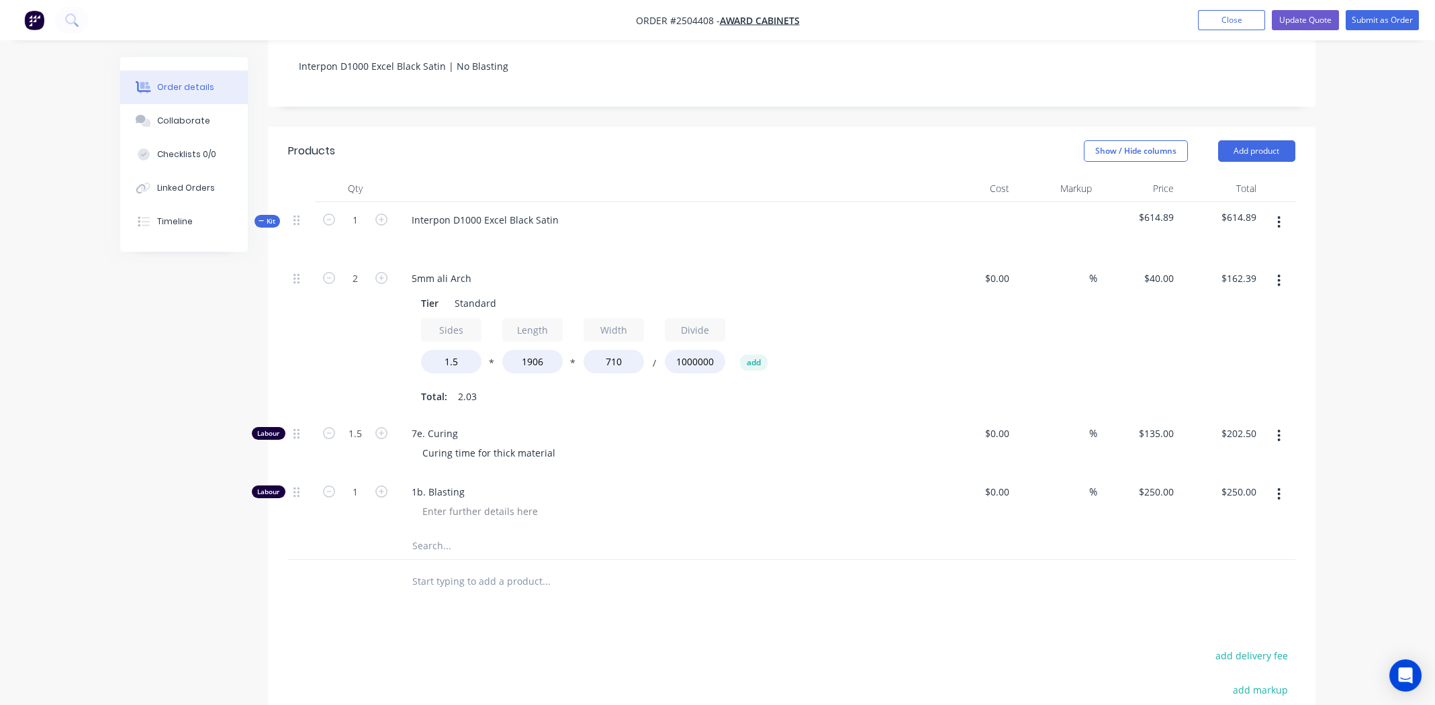
click at [980, 533] on div at bounding box center [791, 547] width 1007 height 28
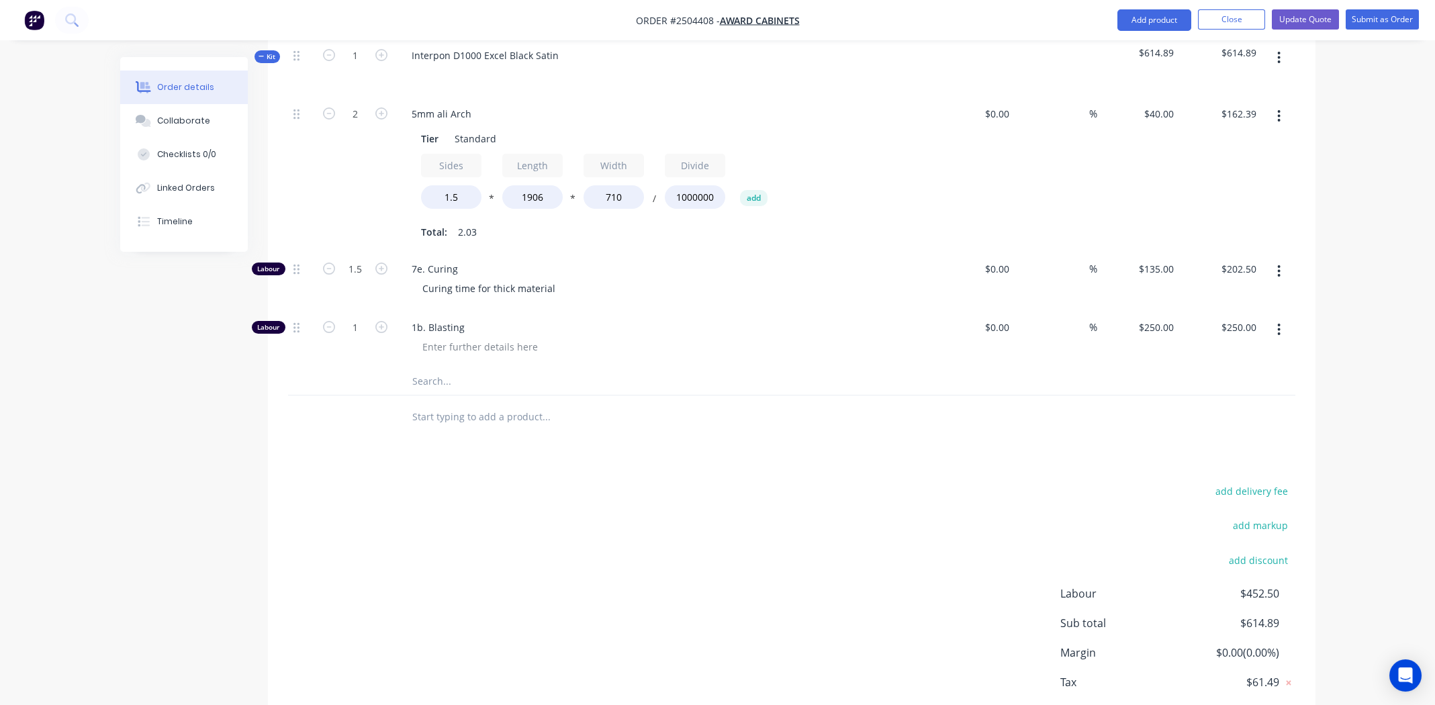
scroll to position [488, 0]
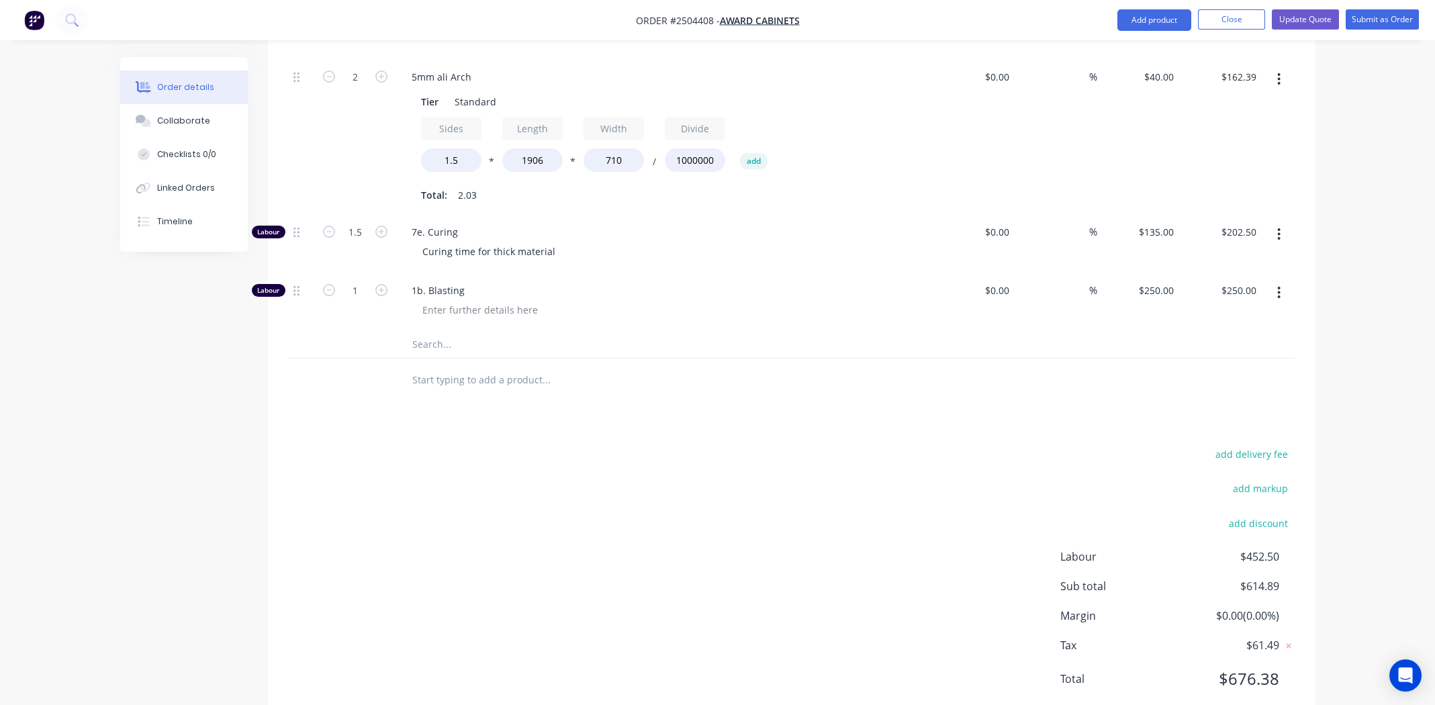
drag, startPoint x: 924, startPoint y: 421, endPoint x: 933, endPoint y: 427, distance: 10.6
click at [924, 445] on div "add delivery fee add markup add discount Labour $452.50 Sub total $614.89 Margi…" at bounding box center [791, 574] width 1007 height 259
drag, startPoint x: 1235, startPoint y: 545, endPoint x: 1308, endPoint y: 533, distance: 73.5
click at [1308, 533] on div "add delivery fee add markup add discount Labour $452.50 Sub total $614.89 Margi…" at bounding box center [792, 574] width 1048 height 259
click at [756, 463] on div "add delivery fee add markup add discount Labour $452.50 Sub total $614.89 Margi…" at bounding box center [791, 574] width 1007 height 259
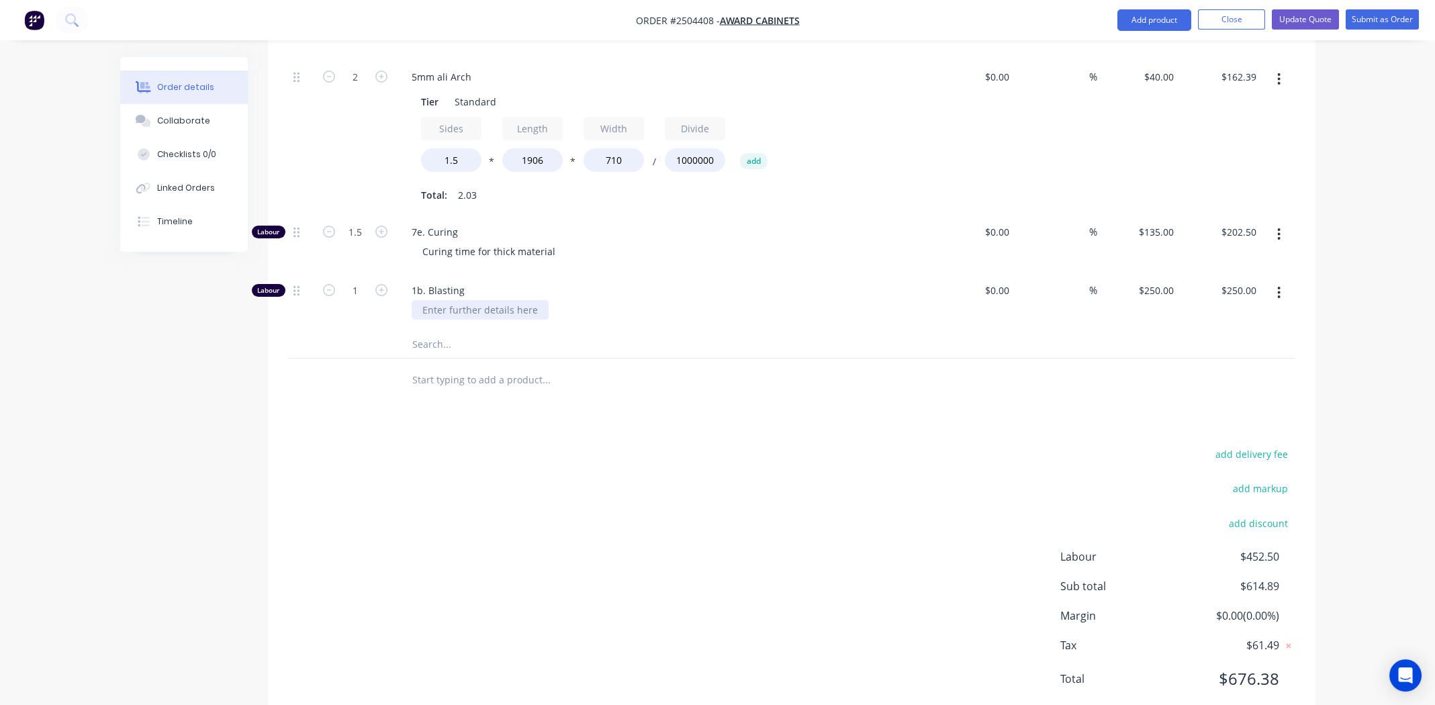
click at [473, 300] on div at bounding box center [480, 309] width 137 height 19
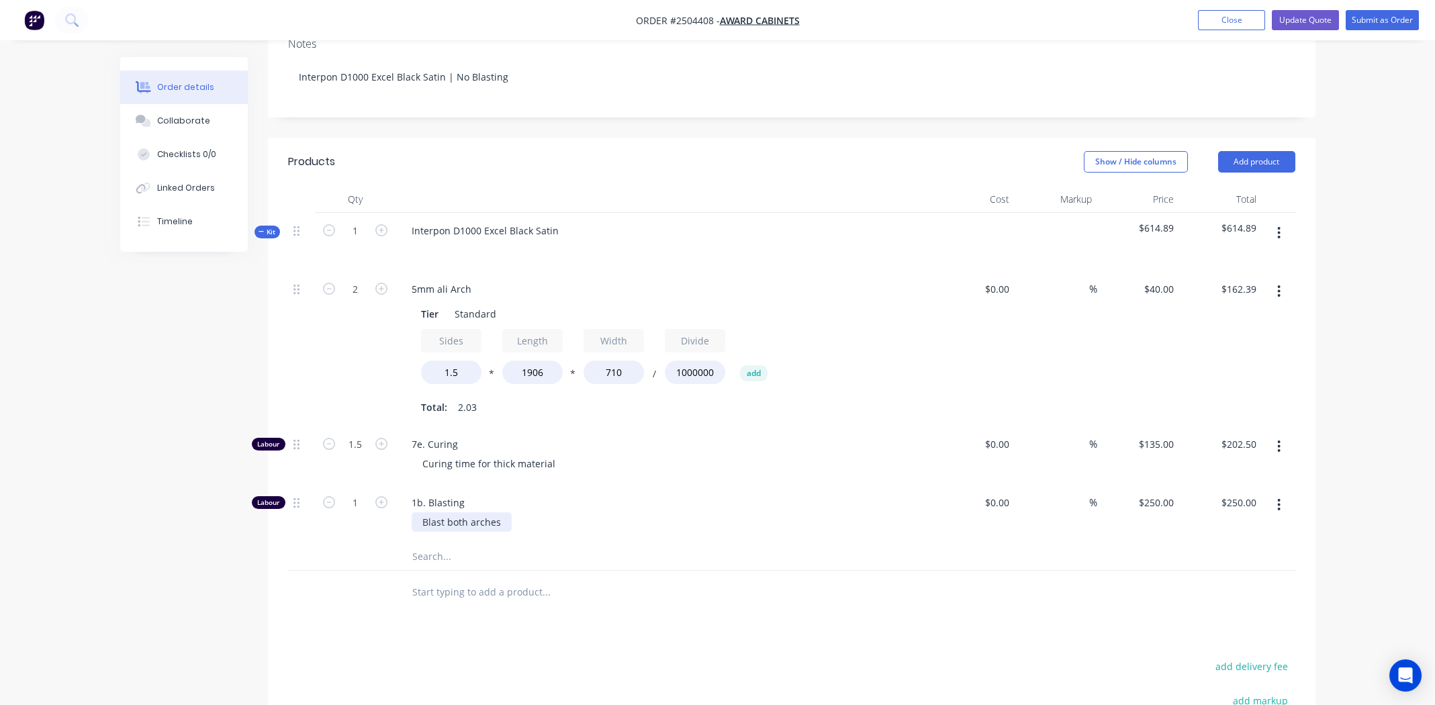
scroll to position [0, 0]
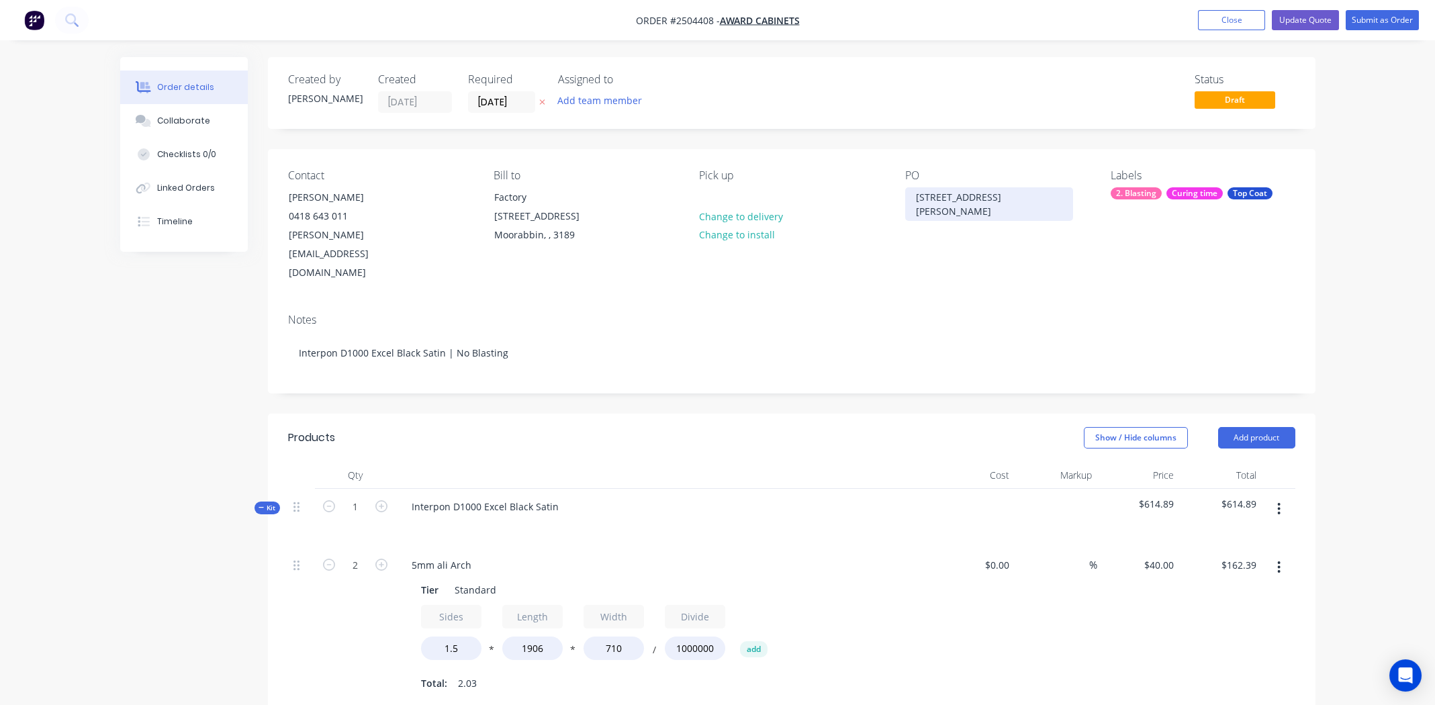
click at [989, 194] on div "[STREET_ADDRESS][PERSON_NAME]" at bounding box center [989, 204] width 168 height 34
click at [915, 237] on div "PO [STREET_ADDRESS][PERSON_NAME] 2 x 5mm Arches" at bounding box center [997, 225] width 184 height 113
click at [1308, 20] on button "Update Quote" at bounding box center [1305, 20] width 67 height 20
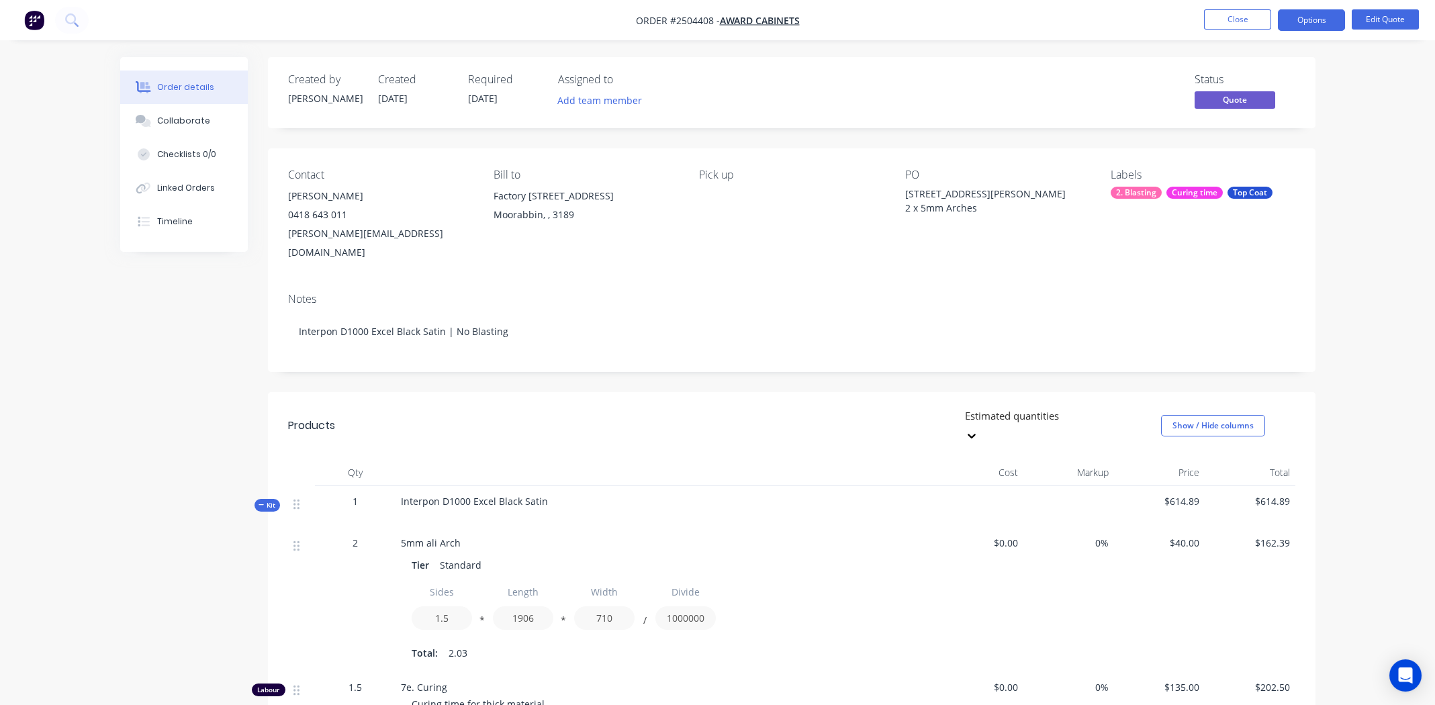
click at [683, 16] on span "Order #2504408 -" at bounding box center [678, 20] width 84 height 13
copy span "2504408"
click at [187, 116] on div "Collaborate" at bounding box center [183, 121] width 53 height 12
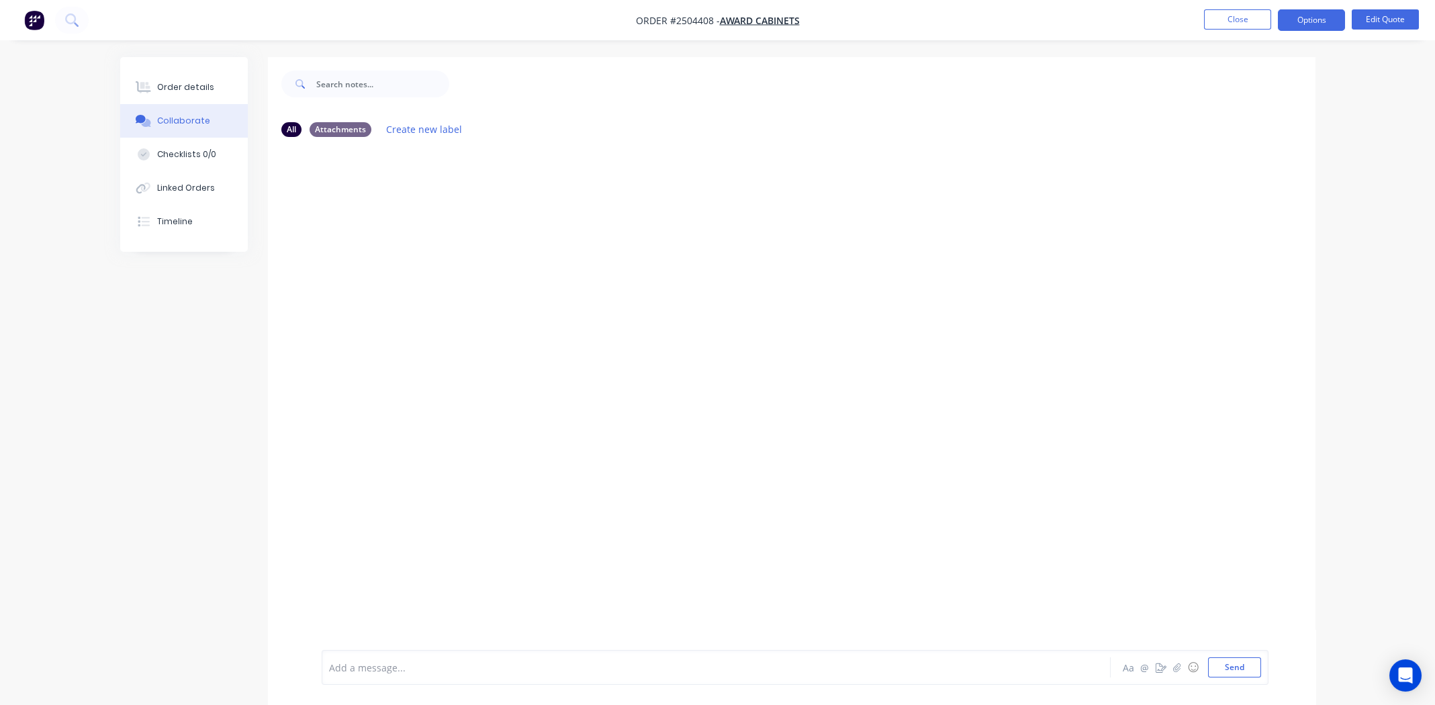
click at [494, 665] on div at bounding box center [679, 668] width 698 height 14
drag, startPoint x: 171, startPoint y: 88, endPoint x: 225, endPoint y: 103, distance: 56.5
click at [171, 88] on div "Order details" at bounding box center [185, 87] width 57 height 12
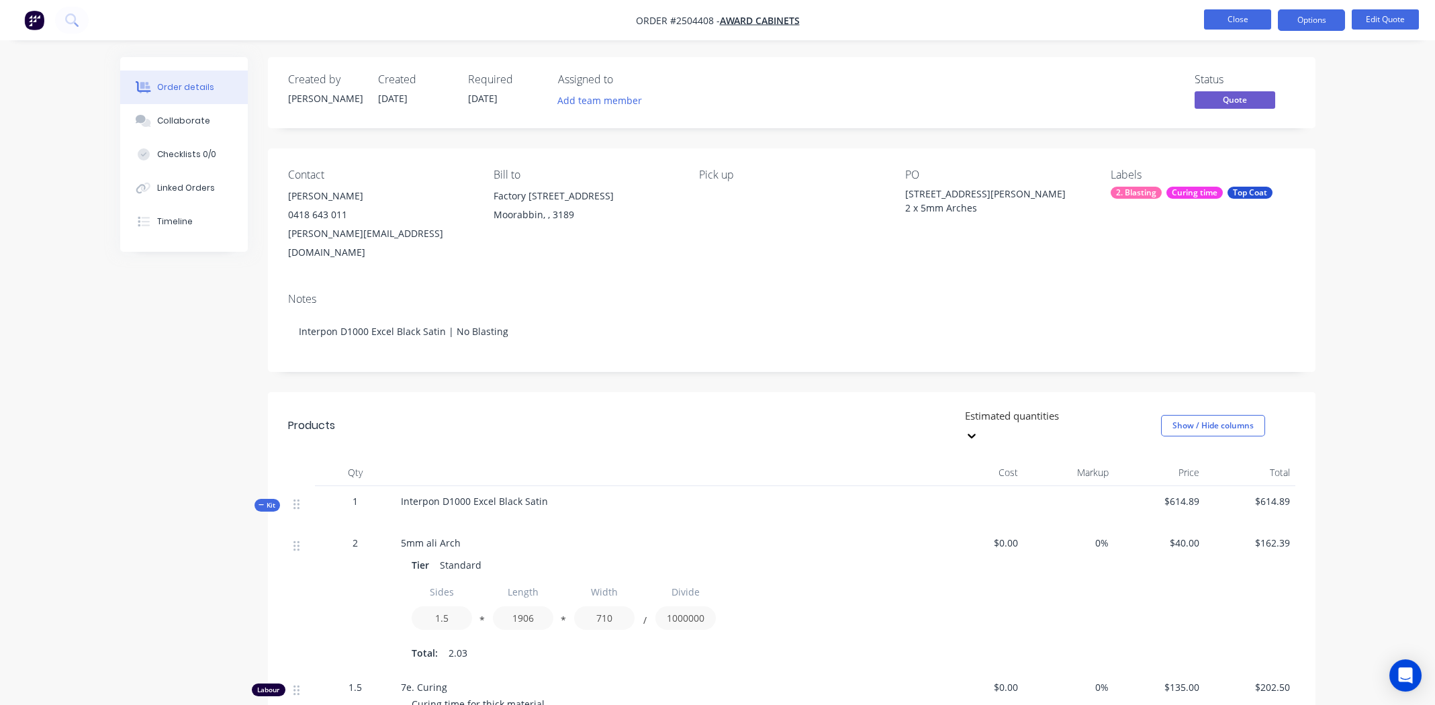
click at [1223, 13] on button "Close" at bounding box center [1237, 19] width 67 height 20
